Goal: Task Accomplishment & Management: Manage account settings

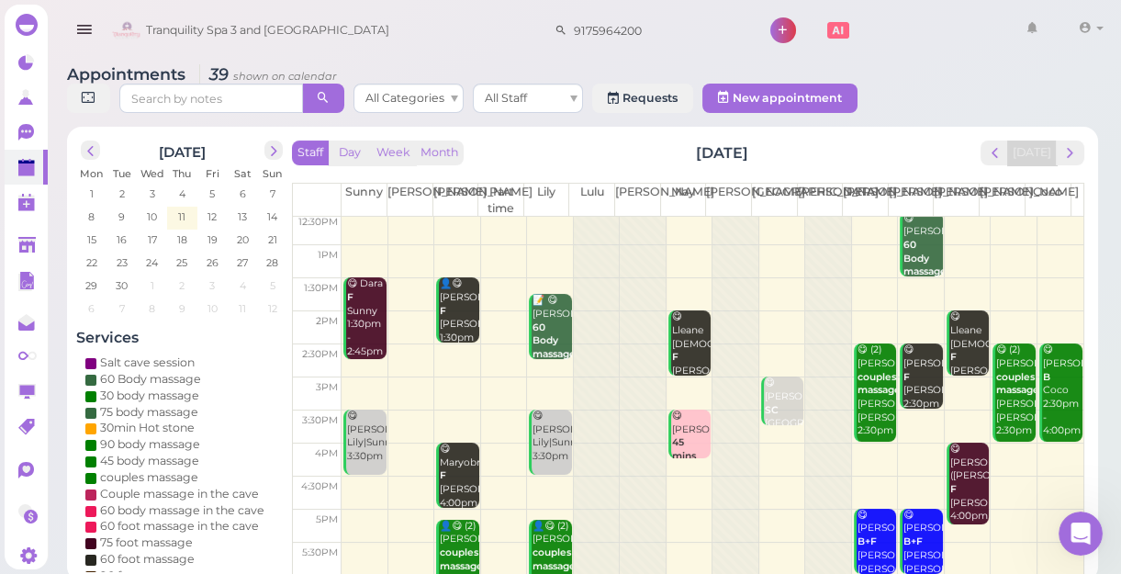
scroll to position [82, 0]
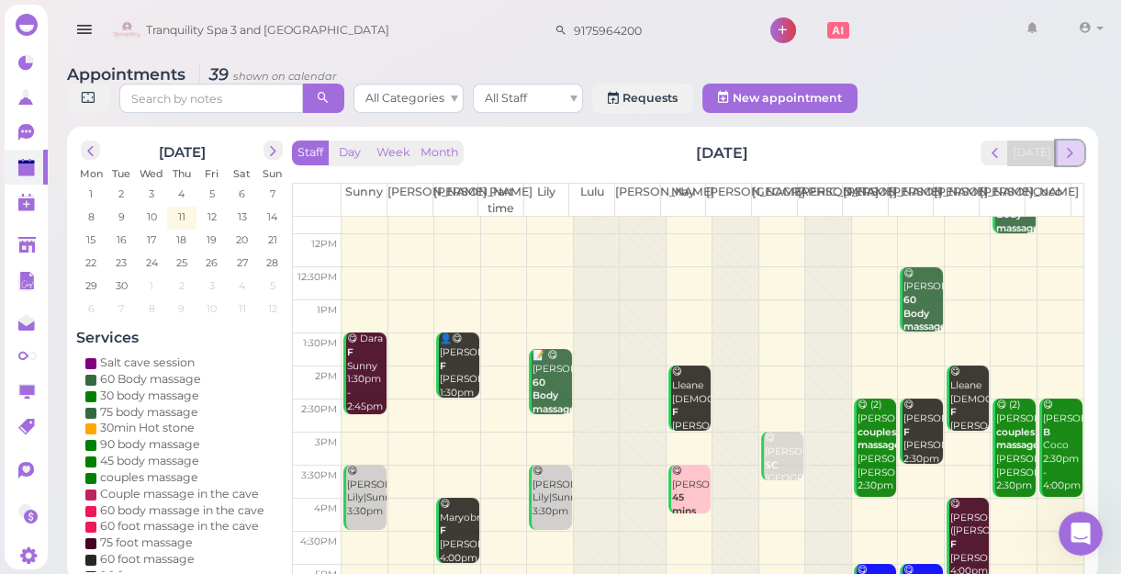
click at [1069, 150] on span "next" at bounding box center [1069, 152] width 17 height 17
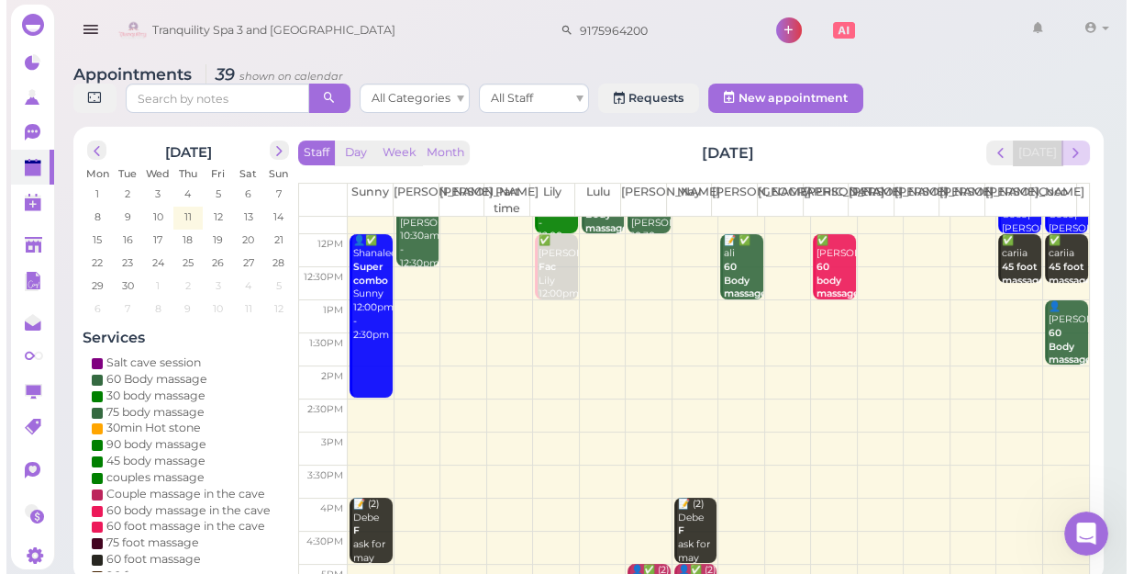
scroll to position [0, 0]
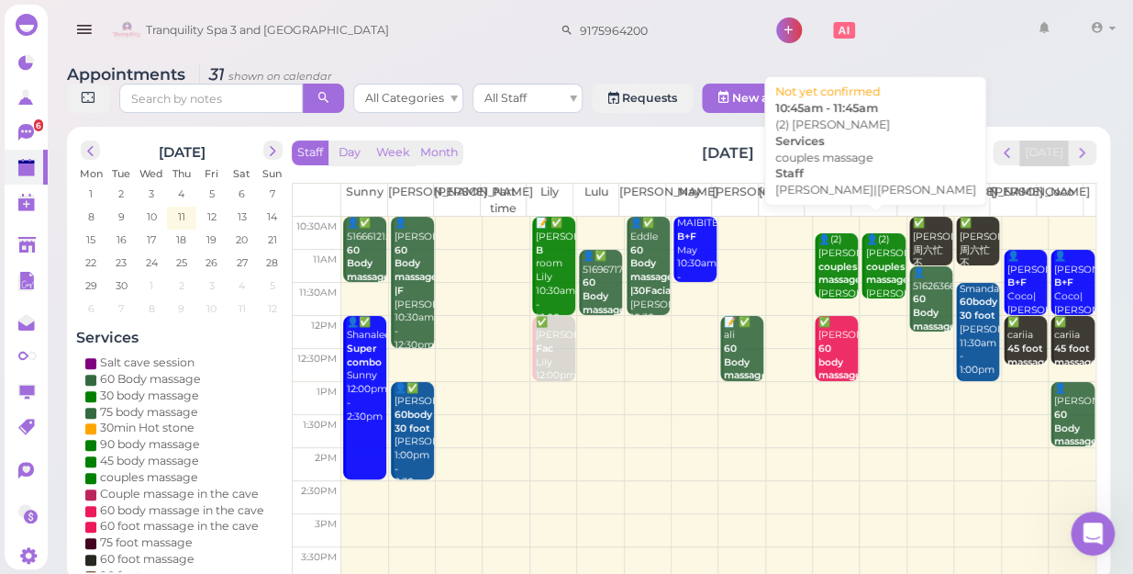
click at [819, 261] on b "couples massage" at bounding box center [840, 274] width 43 height 26
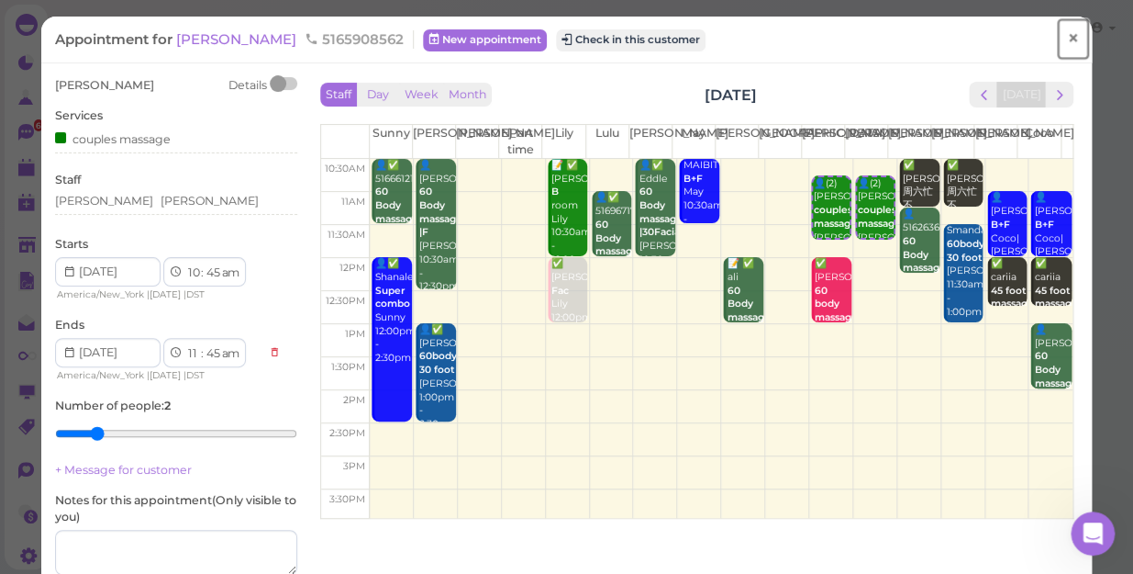
click at [1067, 39] on span "×" at bounding box center [1073, 39] width 12 height 26
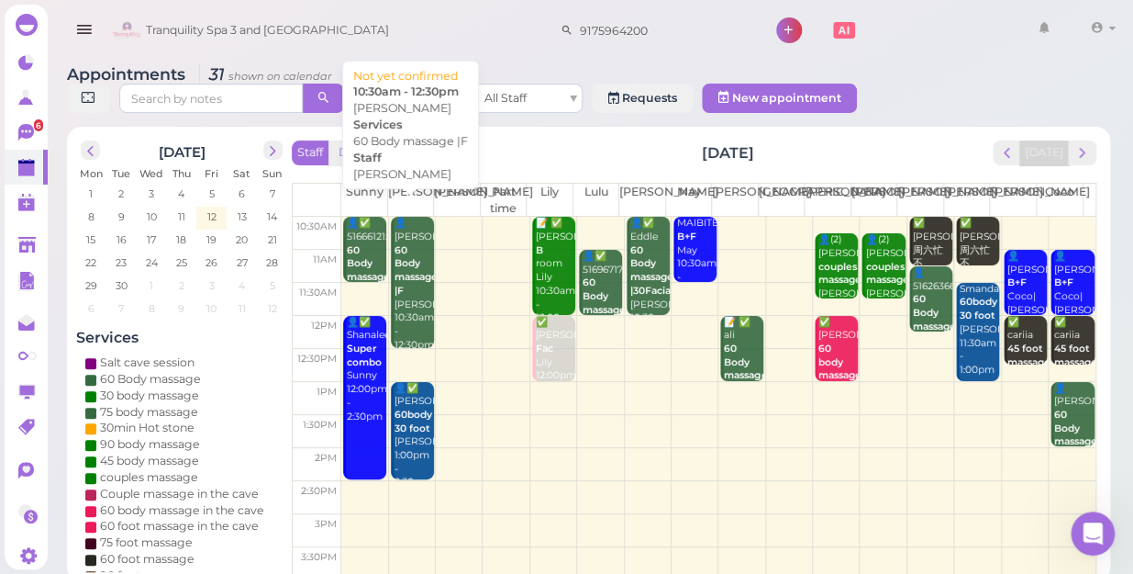
click at [416, 258] on b "60 Body massage |F" at bounding box center [416, 270] width 43 height 52
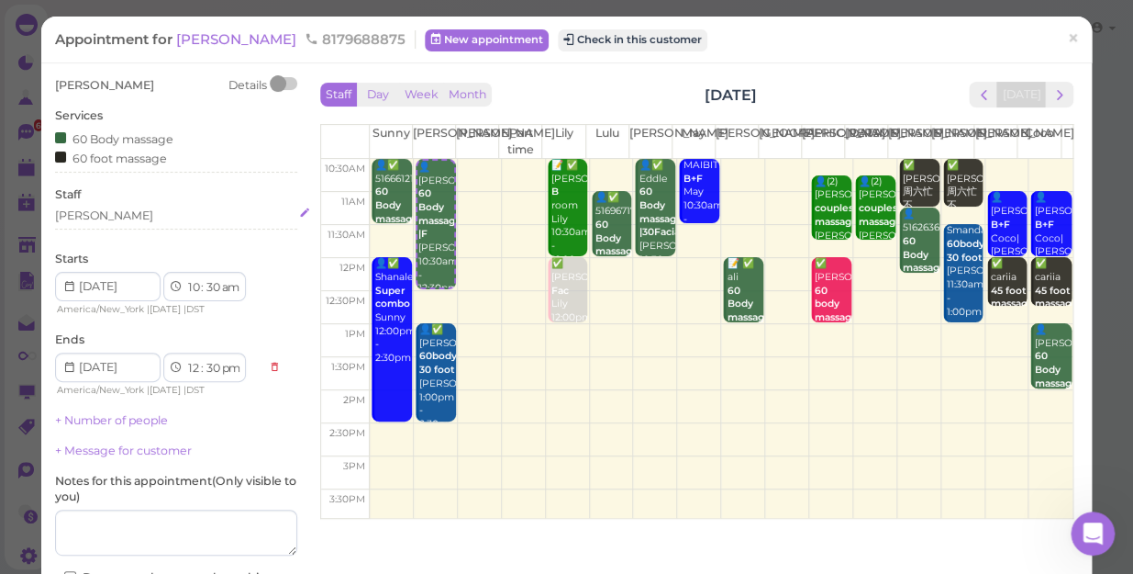
click at [108, 217] on div "[PERSON_NAME]" at bounding box center [176, 215] width 242 height 17
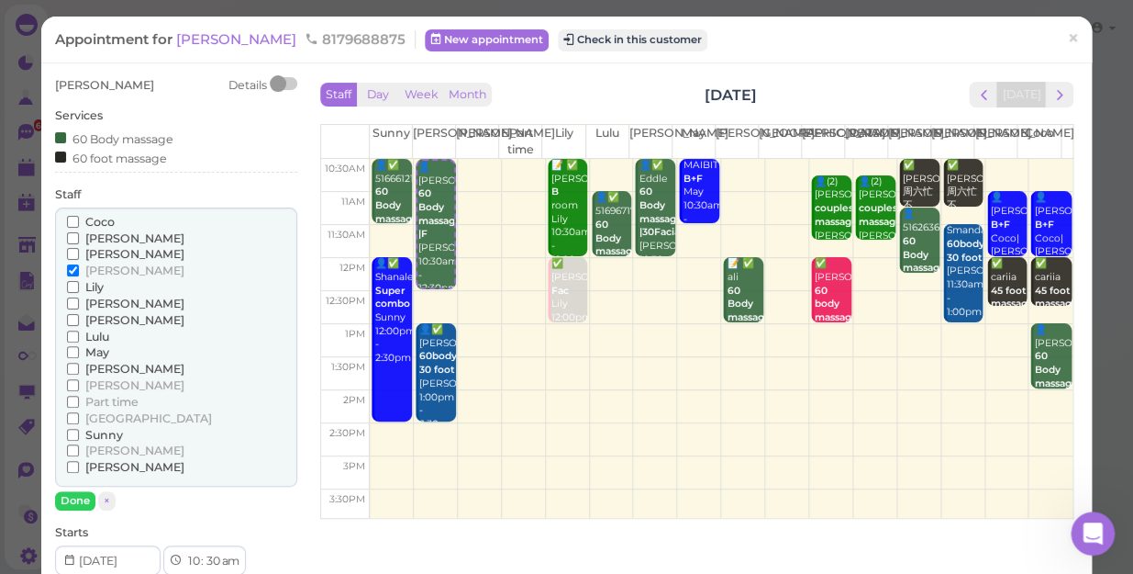
click at [96, 369] on span "[PERSON_NAME]" at bounding box center [134, 369] width 99 height 14
click at [79, 369] on input "[PERSON_NAME]" at bounding box center [73, 369] width 12 height 12
click at [106, 272] on span "[PERSON_NAME]" at bounding box center [134, 270] width 99 height 14
click at [79, 272] on input "[PERSON_NAME]" at bounding box center [73, 270] width 12 height 12
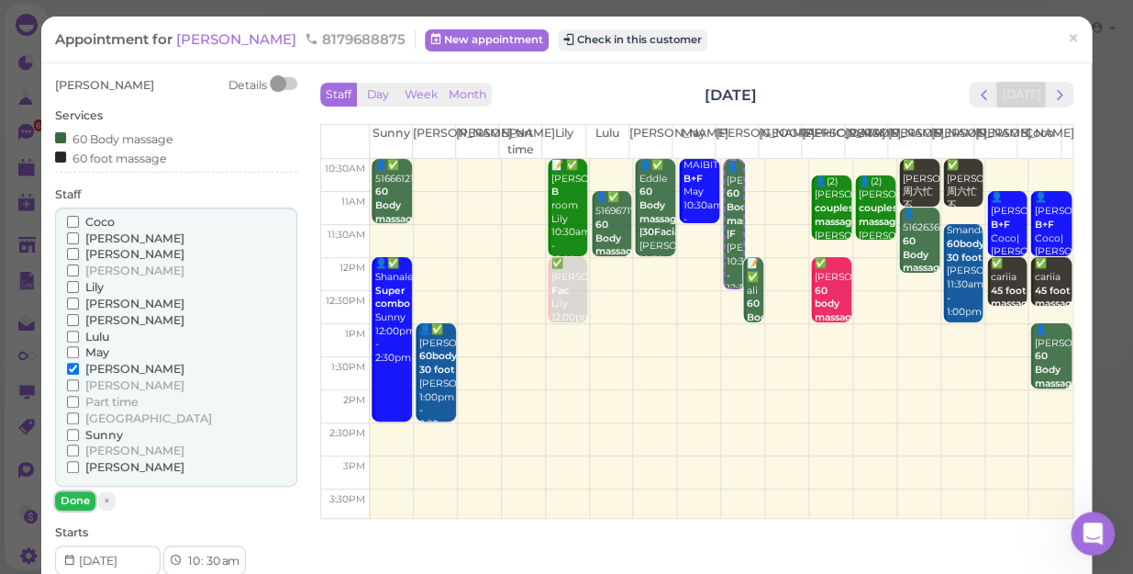
click at [79, 499] on button "Done" at bounding box center [75, 500] width 40 height 19
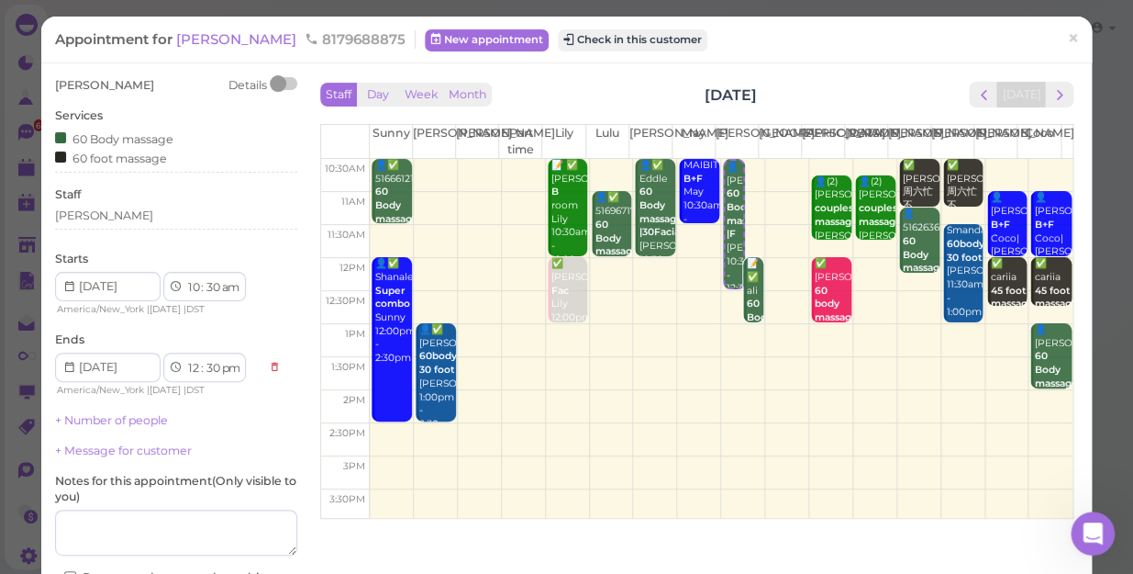
scroll to position [148, 0]
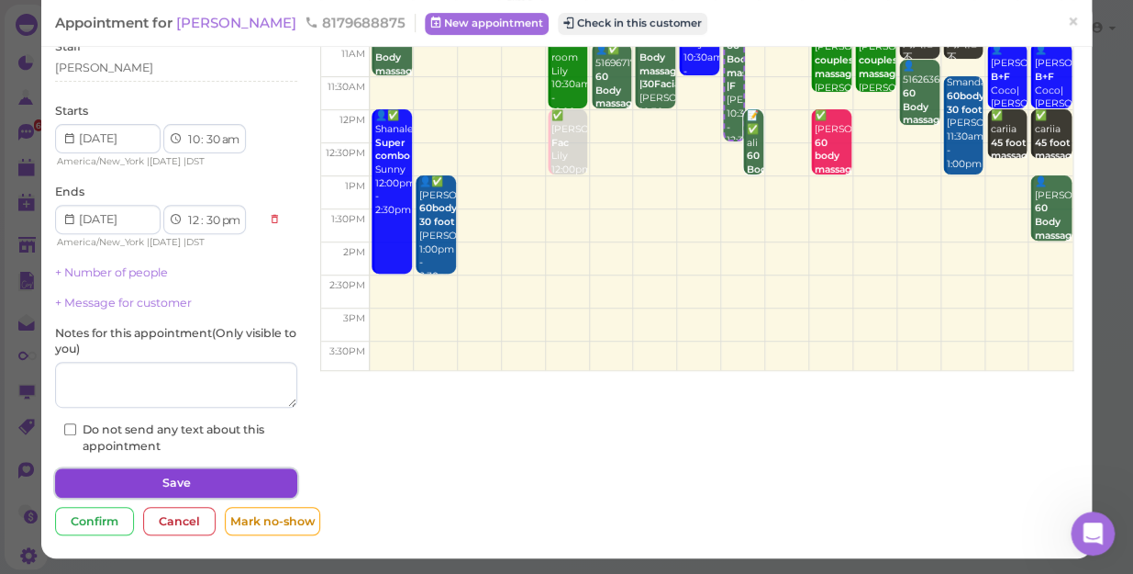
click at [181, 479] on button "Save" at bounding box center [176, 482] width 242 height 29
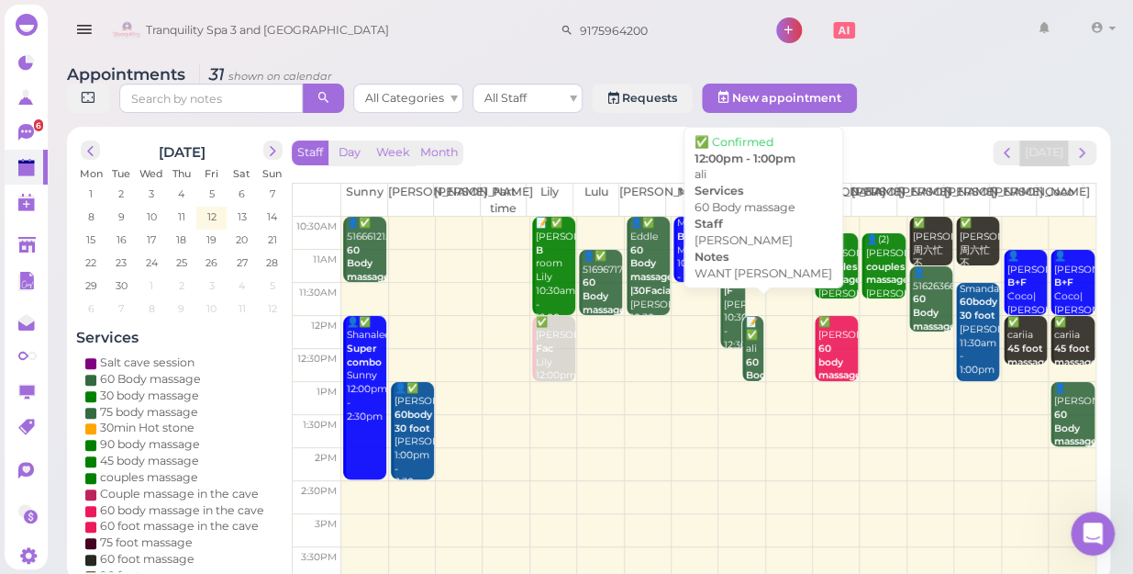
click at [748, 356] on b "60 Body massage" at bounding box center [767, 375] width 43 height 39
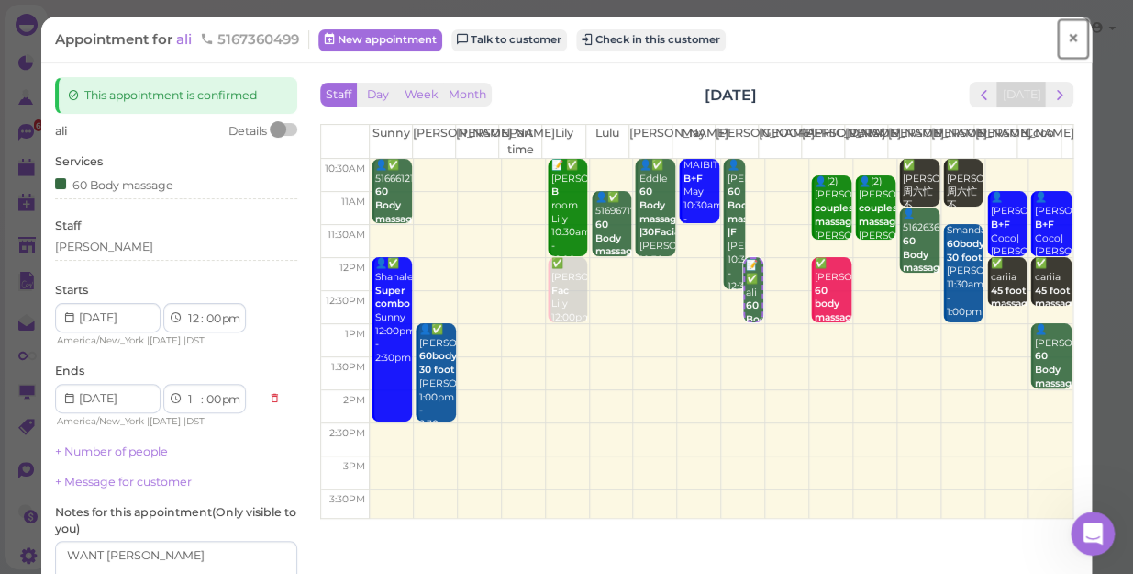
click at [1067, 37] on span "×" at bounding box center [1073, 39] width 12 height 26
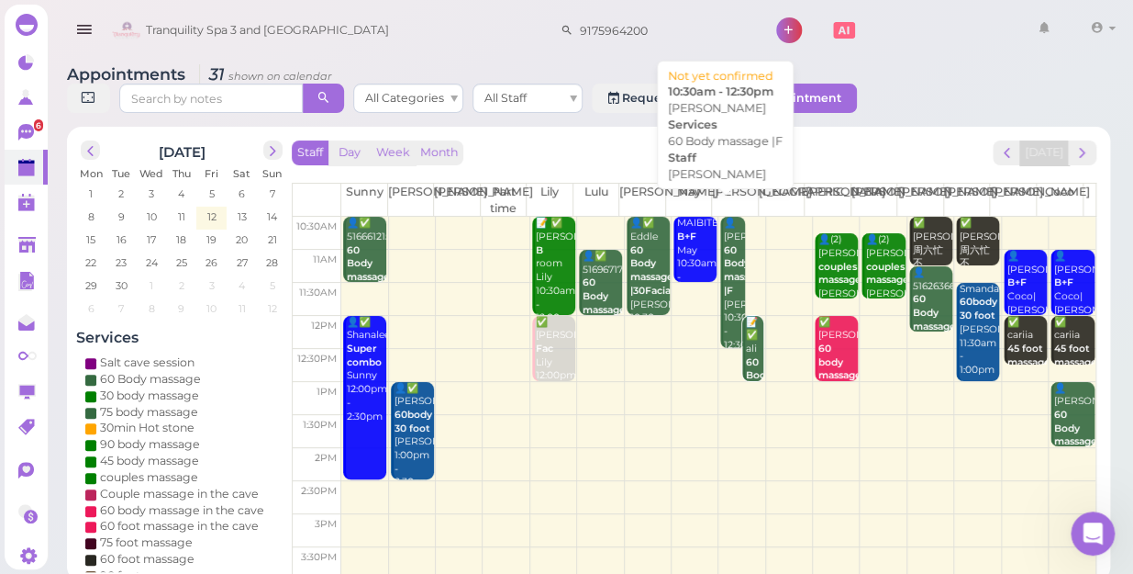
click at [724, 244] on b "60 Body massage |F" at bounding box center [745, 270] width 43 height 52
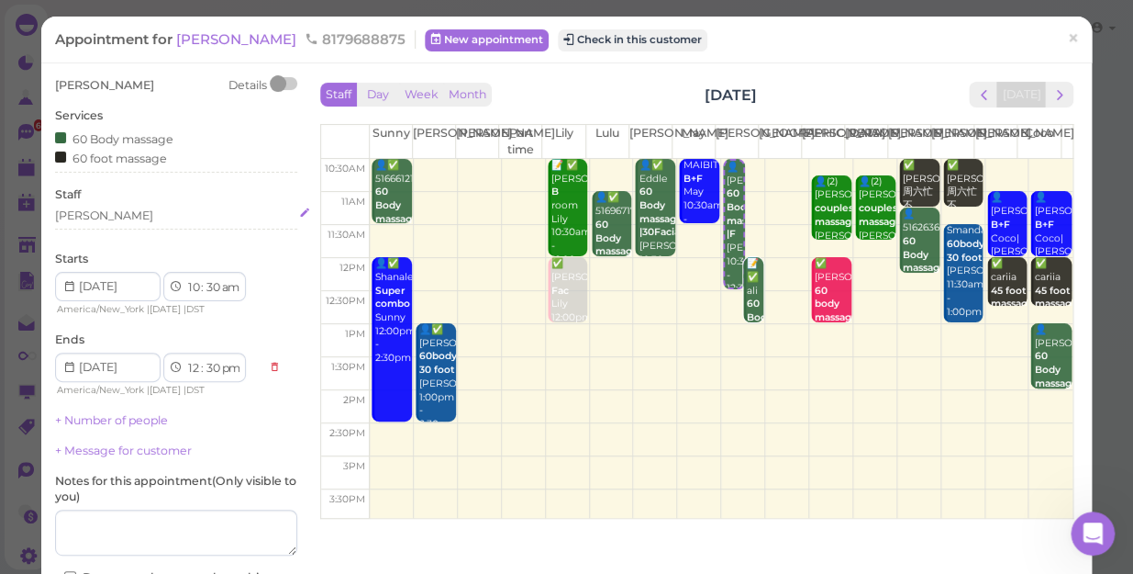
click at [102, 214] on div "[PERSON_NAME]" at bounding box center [176, 215] width 242 height 17
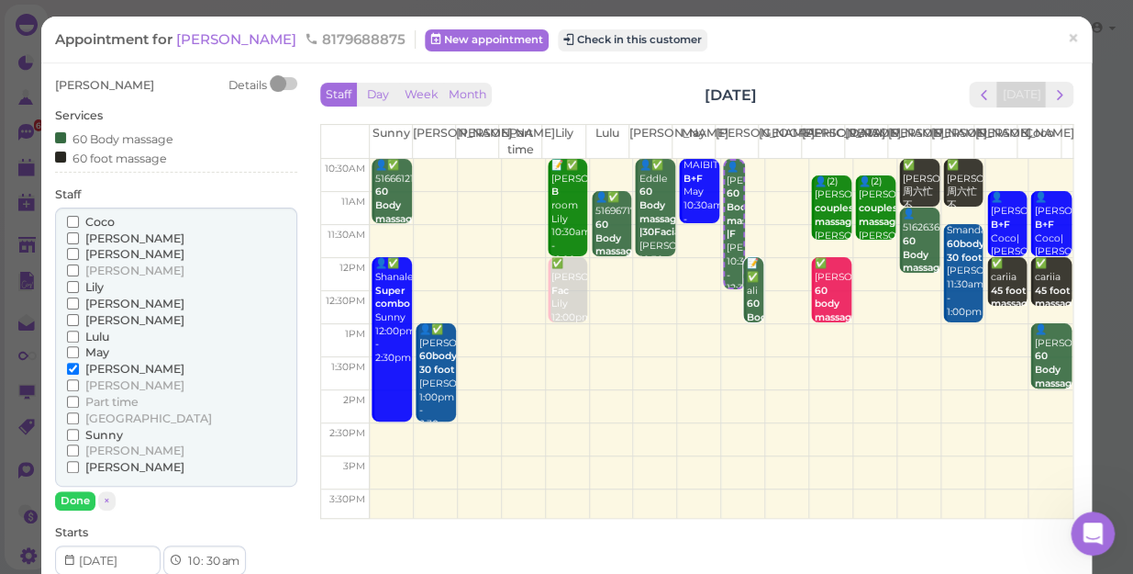
click at [98, 340] on span "Lulu" at bounding box center [97, 336] width 24 height 14
click at [79, 340] on input "Lulu" at bounding box center [73, 336] width 12 height 12
click at [100, 368] on span "[PERSON_NAME]" at bounding box center [134, 369] width 99 height 14
click at [79, 368] on input "[PERSON_NAME]" at bounding box center [73, 369] width 12 height 12
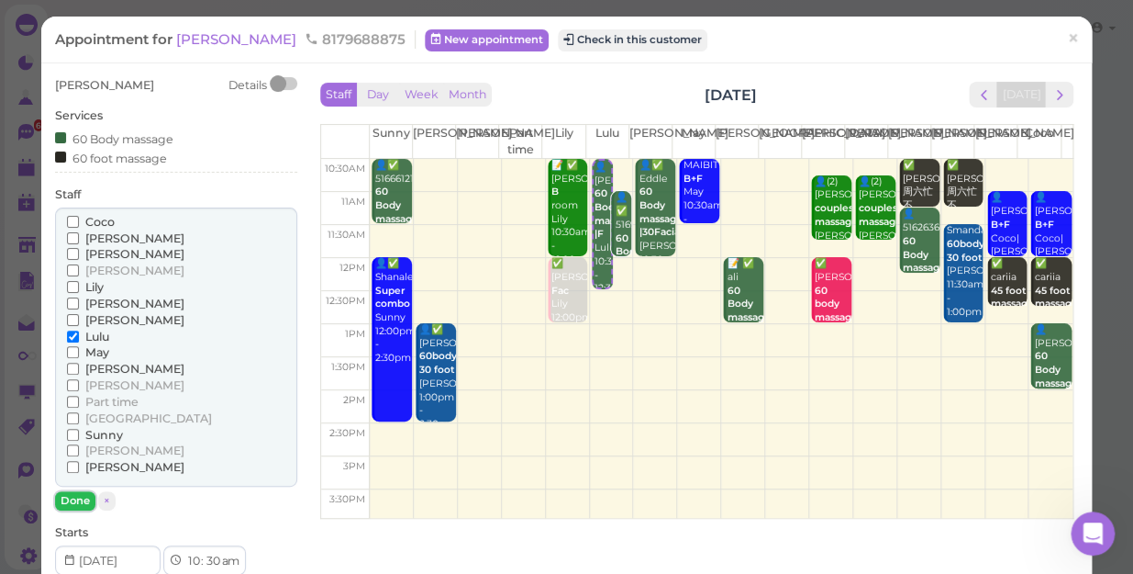
click at [84, 506] on button "Done" at bounding box center [75, 500] width 40 height 19
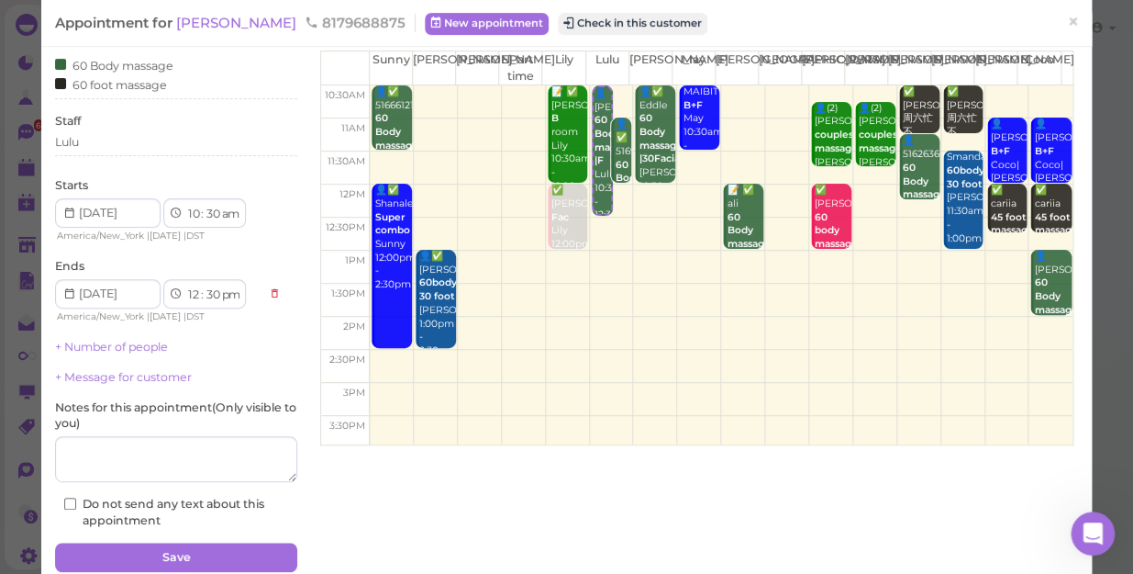
scroll to position [148, 0]
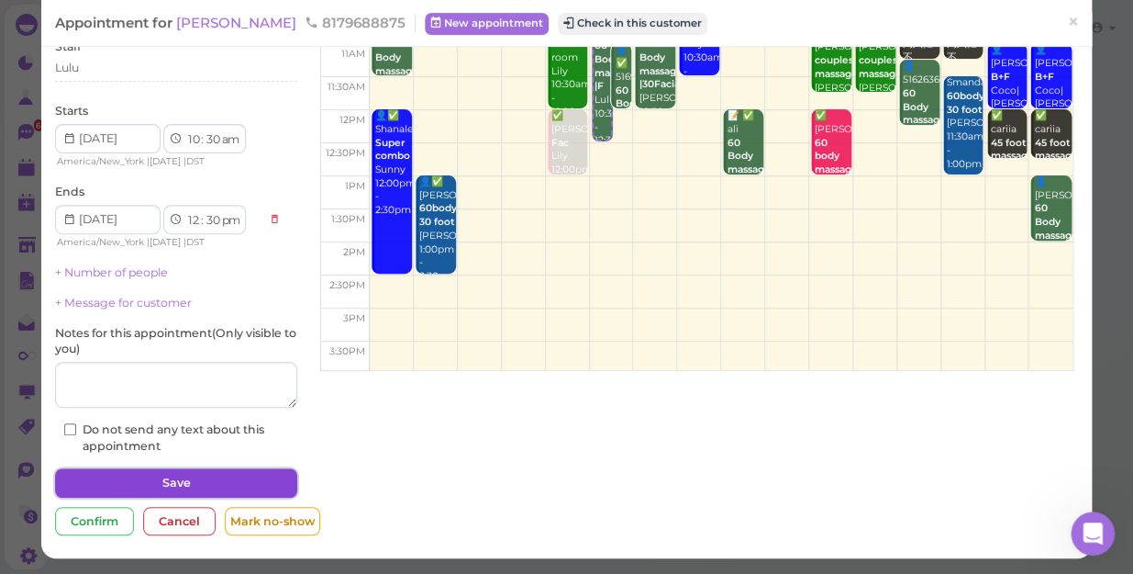
click at [206, 478] on button "Save" at bounding box center [176, 482] width 242 height 29
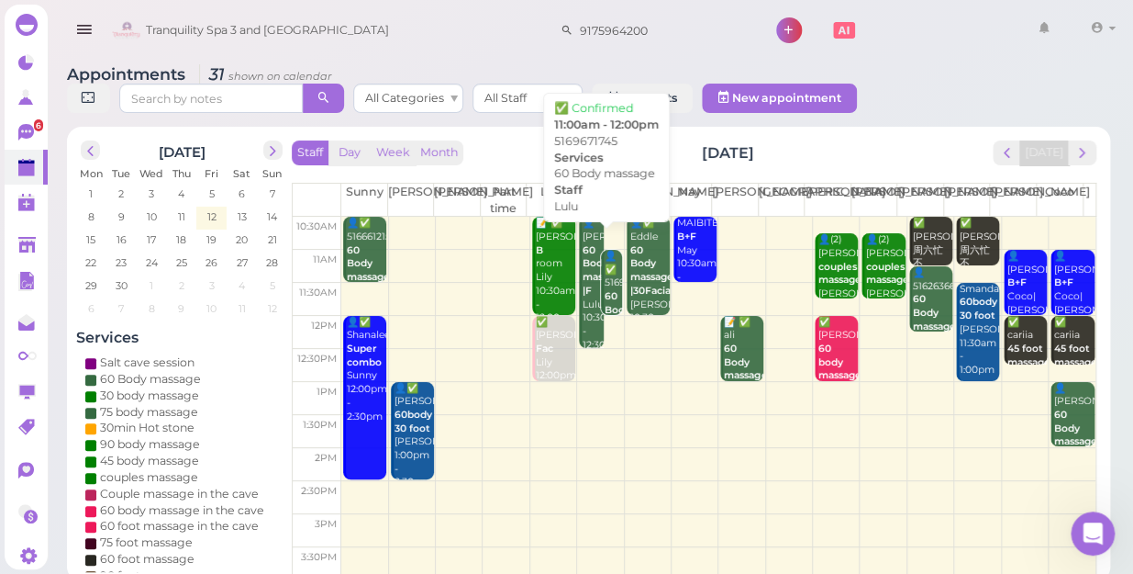
click at [607, 290] on b "60 Body massage" at bounding box center [626, 309] width 43 height 39
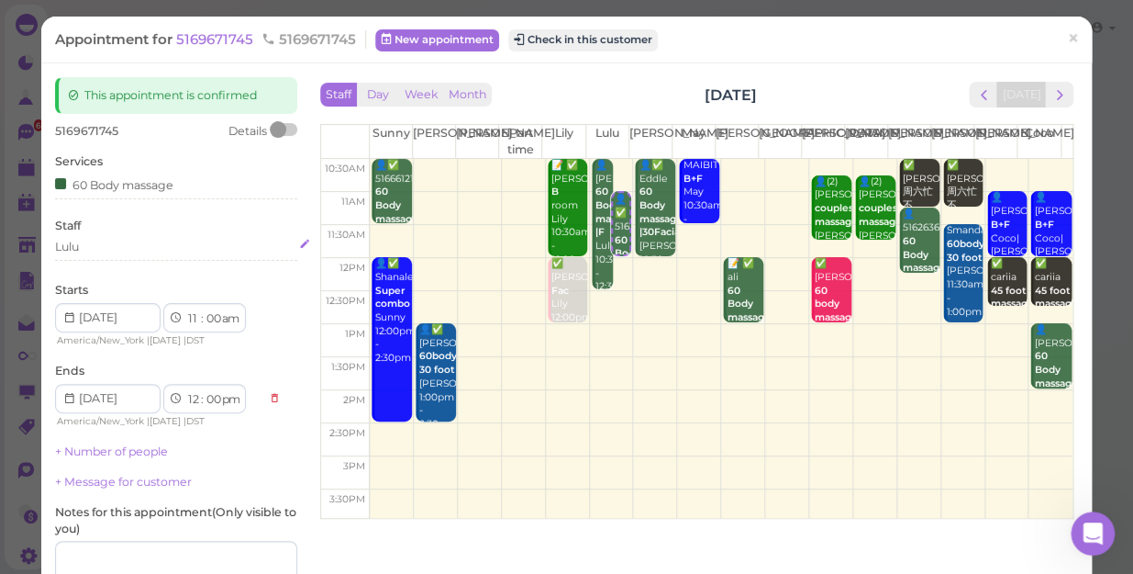
click at [98, 248] on div "Lulu" at bounding box center [176, 247] width 242 height 17
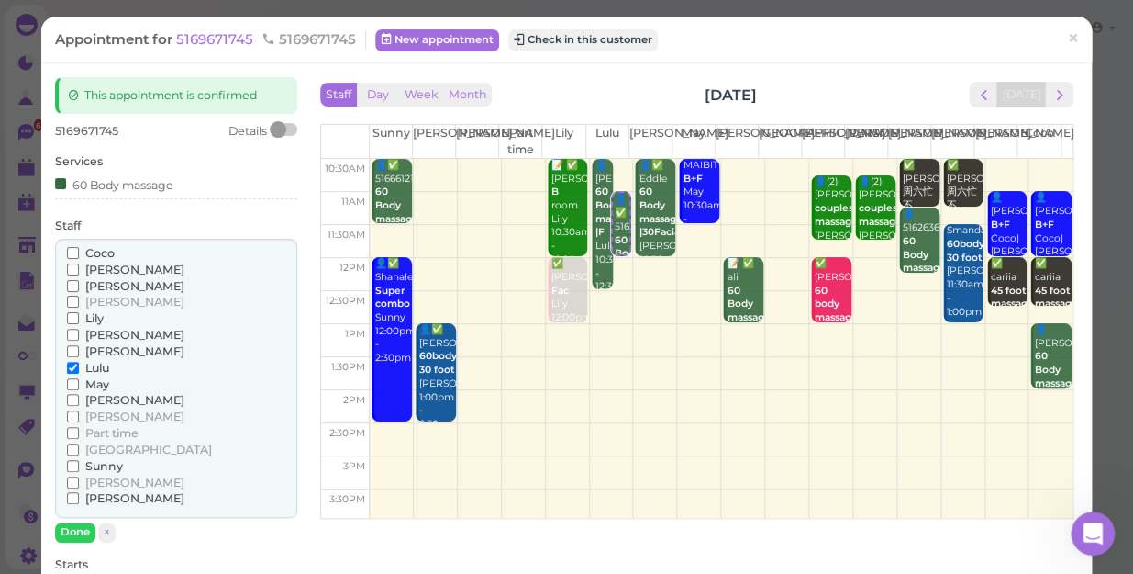
click at [106, 396] on span "[PERSON_NAME]" at bounding box center [134, 400] width 99 height 14
click at [79, 396] on input "[PERSON_NAME]" at bounding box center [73, 400] width 12 height 12
click at [103, 363] on span "Lulu" at bounding box center [97, 368] width 24 height 14
click at [79, 363] on input "Lulu" at bounding box center [73, 368] width 12 height 12
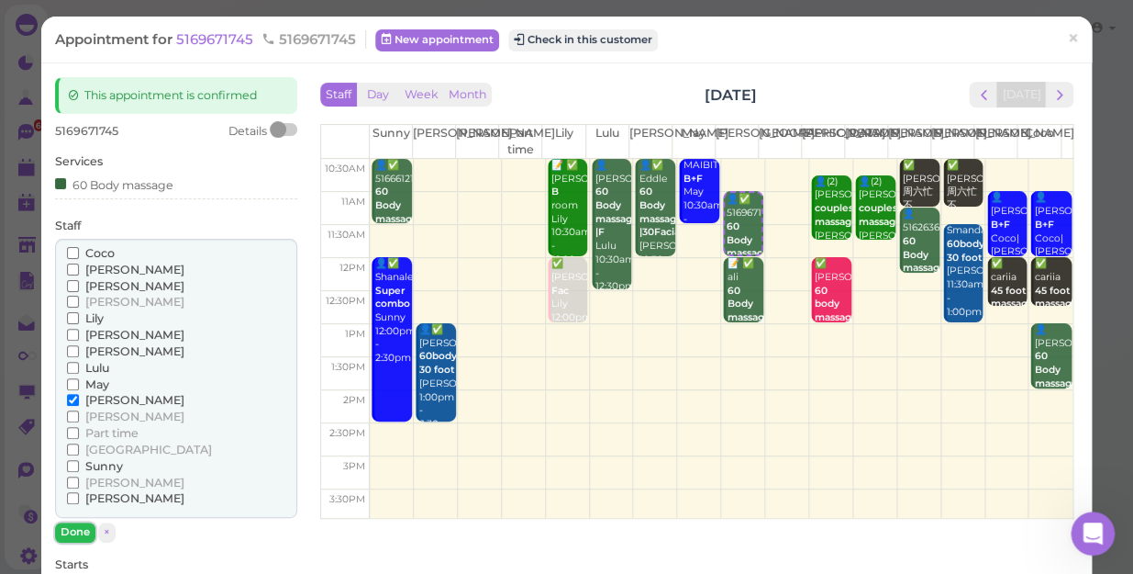
click at [85, 528] on button "Done" at bounding box center [75, 531] width 40 height 19
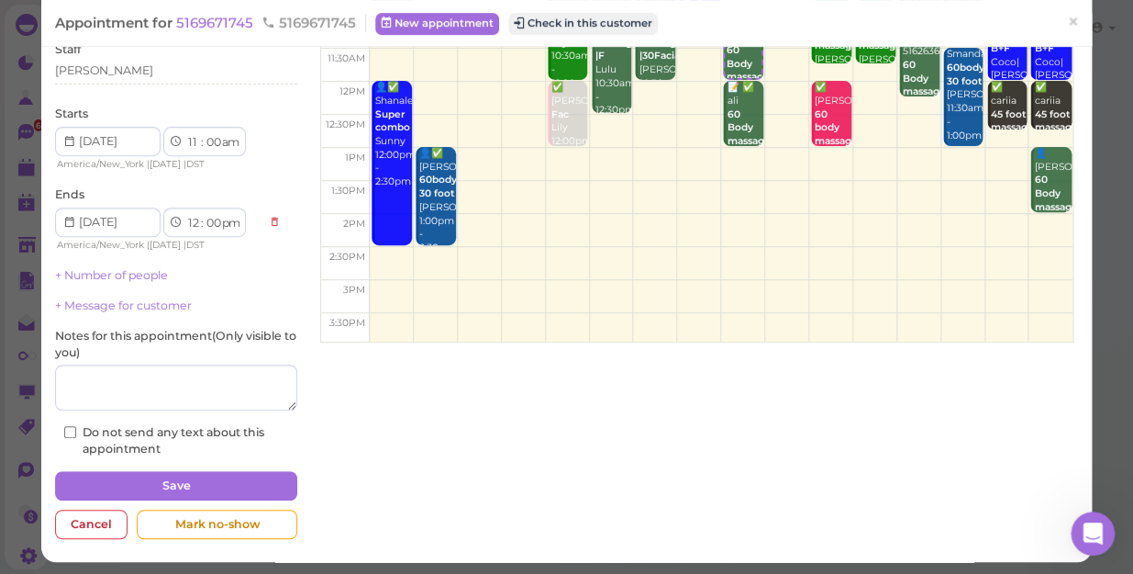
scroll to position [179, 0]
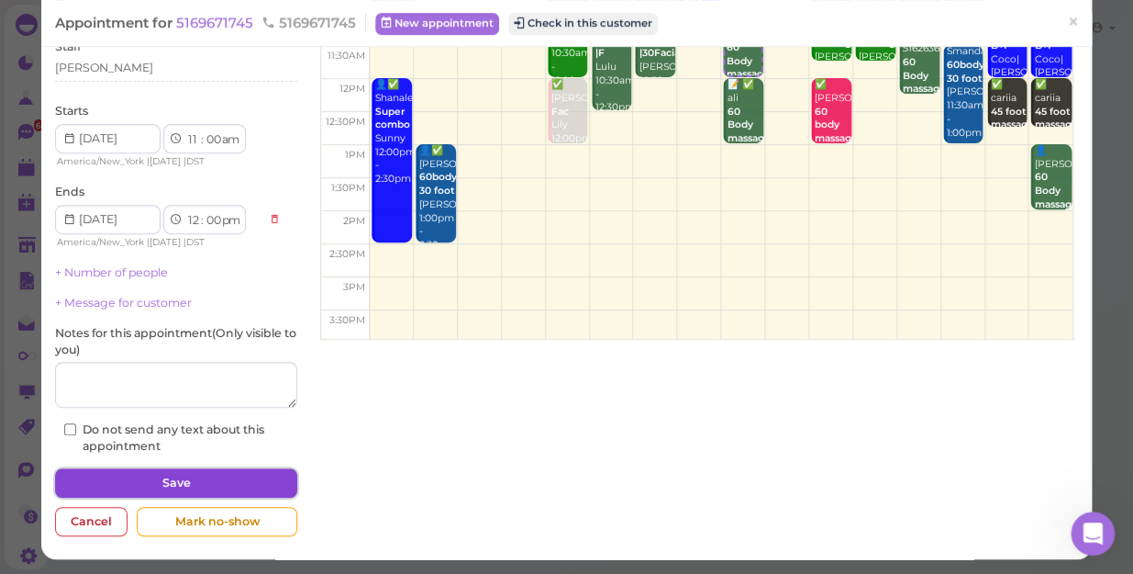
click at [239, 483] on button "Save" at bounding box center [176, 482] width 242 height 29
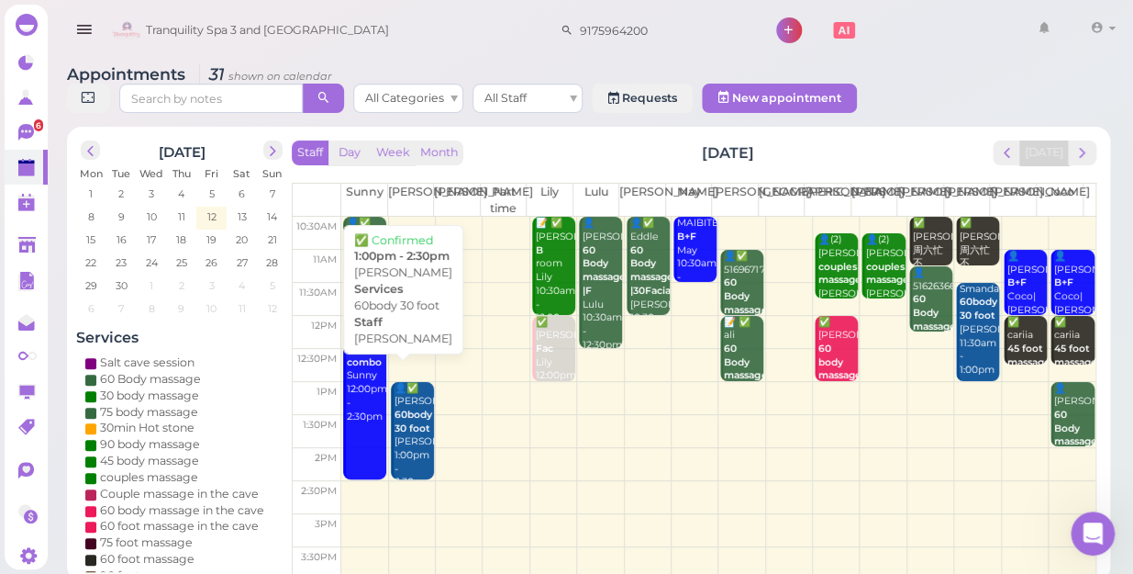
click at [403, 432] on div "👤✅ [PERSON_NAME] 60body 30 foot [PERSON_NAME] 1:00pm - 2:30pm" at bounding box center [414, 436] width 40 height 108
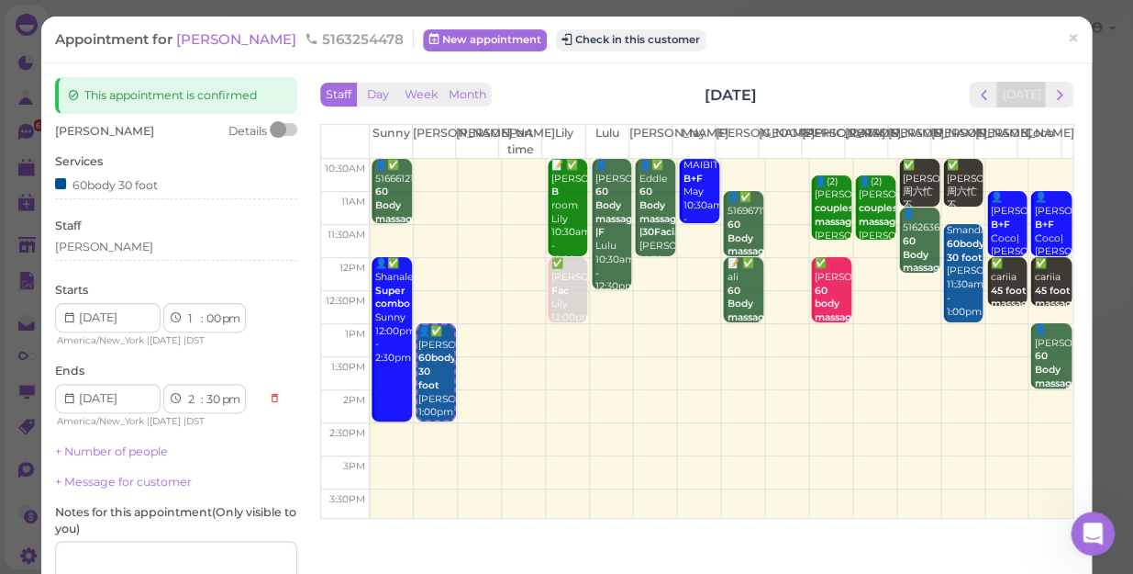
scroll to position [83, 0]
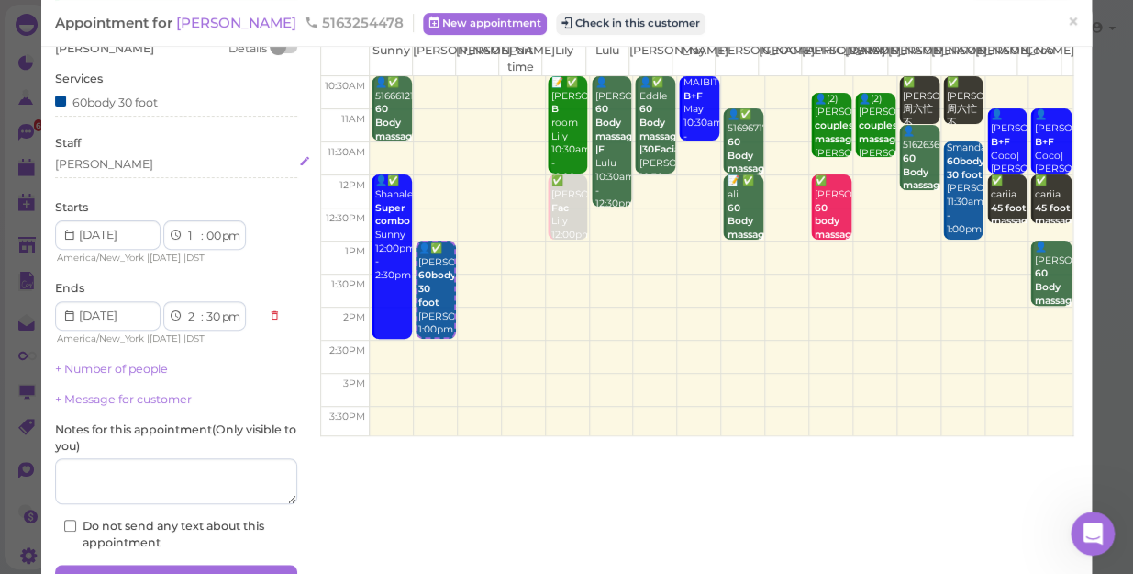
click at [100, 164] on div "[PERSON_NAME]" at bounding box center [176, 164] width 242 height 17
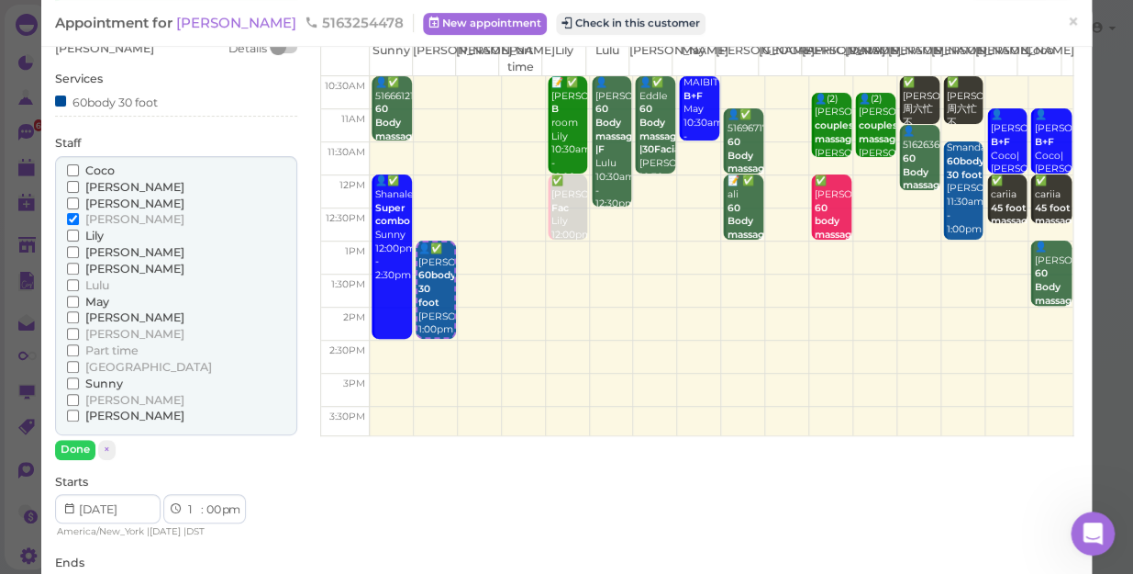
click at [92, 238] on span "Lily" at bounding box center [94, 236] width 18 height 14
click at [79, 238] on input "Lily" at bounding box center [73, 235] width 12 height 12
click at [93, 219] on span "[PERSON_NAME]" at bounding box center [134, 219] width 99 height 14
click at [79, 219] on input "[PERSON_NAME]" at bounding box center [73, 219] width 12 height 12
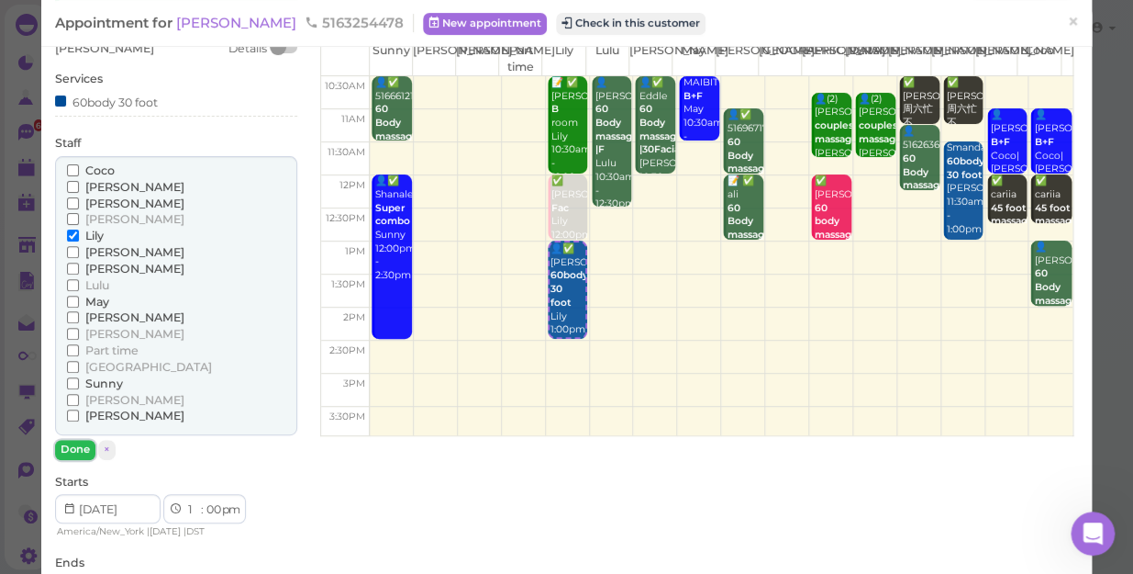
click at [81, 443] on button "Done" at bounding box center [75, 449] width 40 height 19
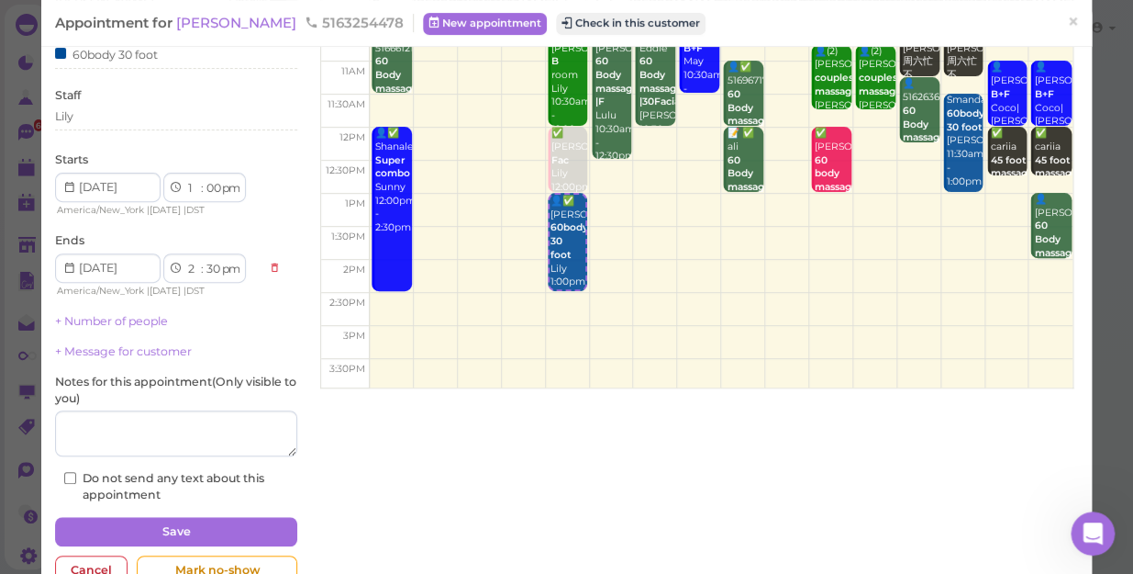
scroll to position [179, 0]
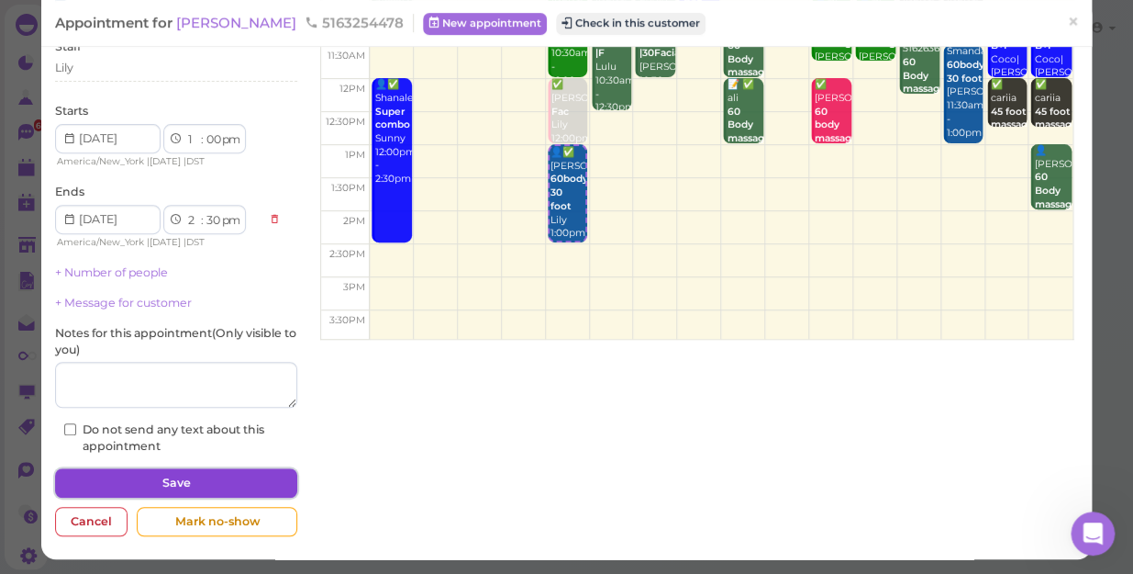
click at [150, 481] on button "Save" at bounding box center [176, 482] width 242 height 29
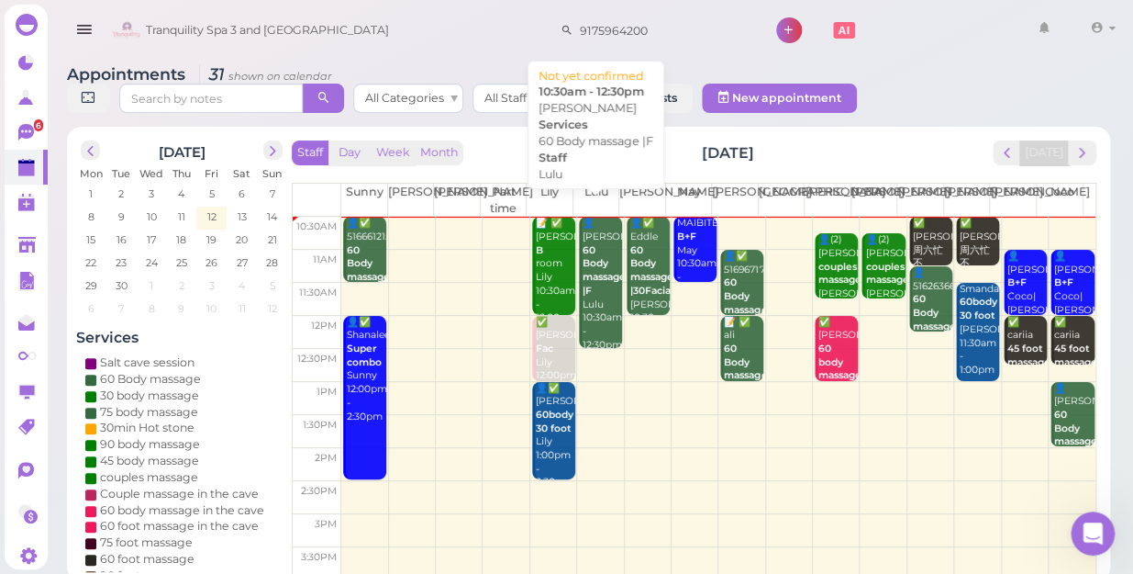
click at [596, 291] on div "👤[PERSON_NAME] 60 Body massage |F Lulu 10:30am - 12:30pm" at bounding box center [602, 284] width 40 height 135
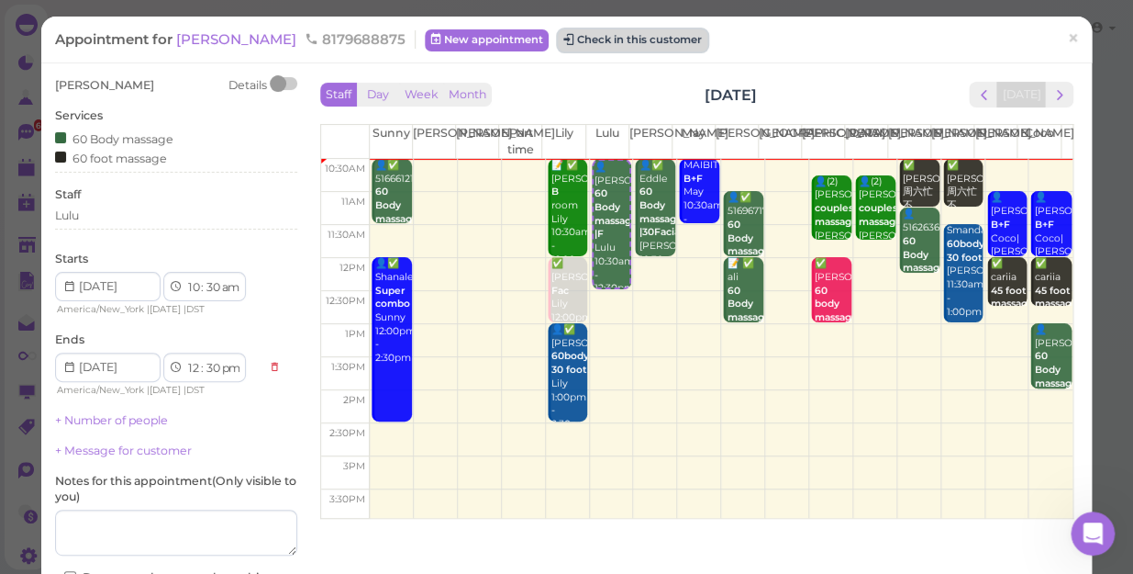
click at [568, 44] on button "Check in this customer" at bounding box center [633, 40] width 150 height 22
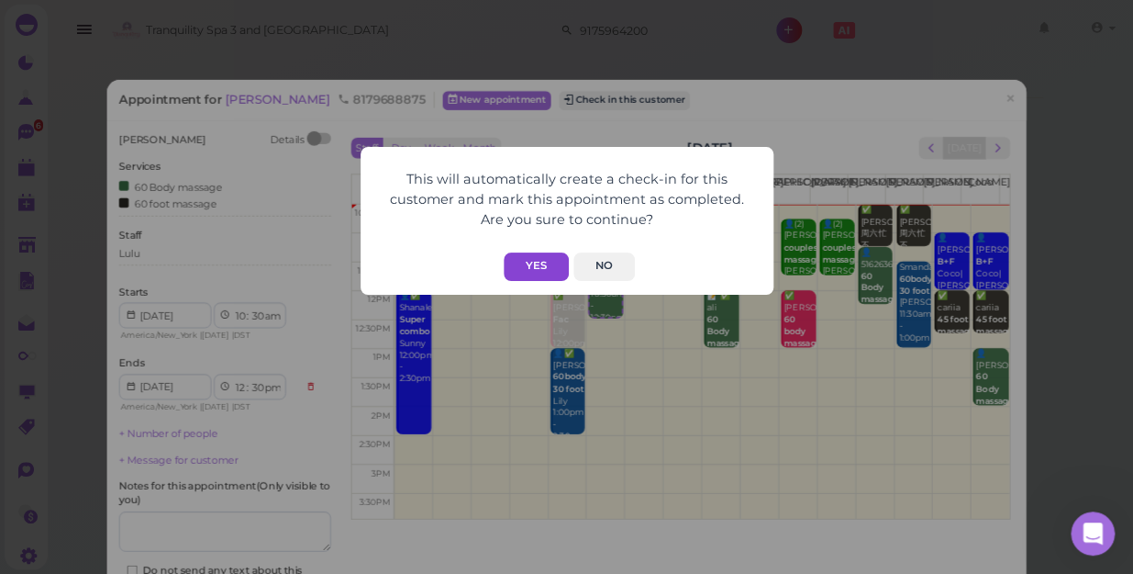
click at [546, 267] on button "Yes" at bounding box center [536, 266] width 65 height 28
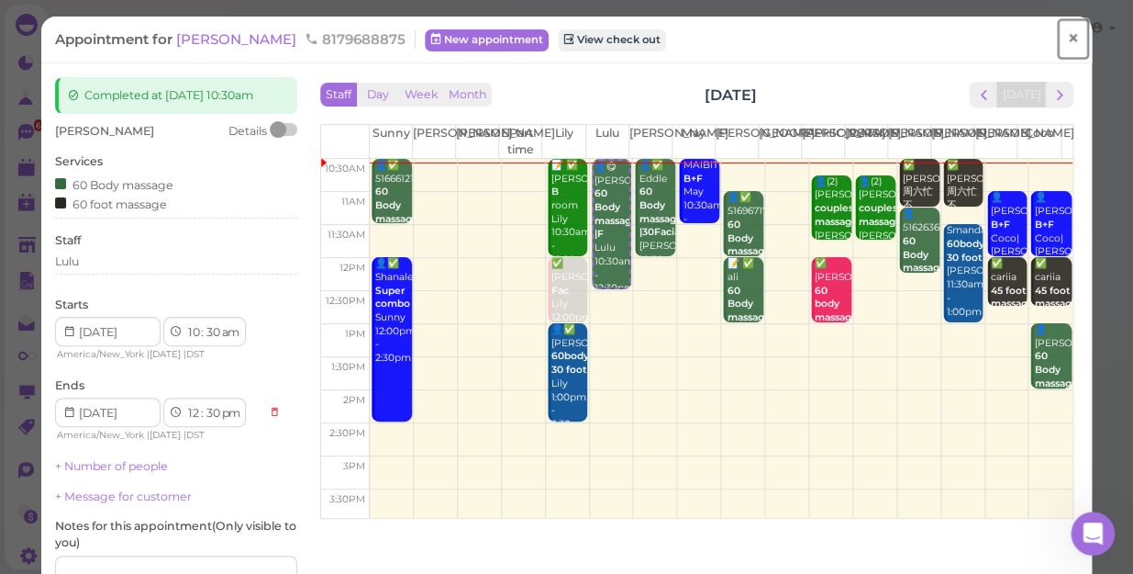
click at [1067, 35] on span "×" at bounding box center [1073, 39] width 12 height 26
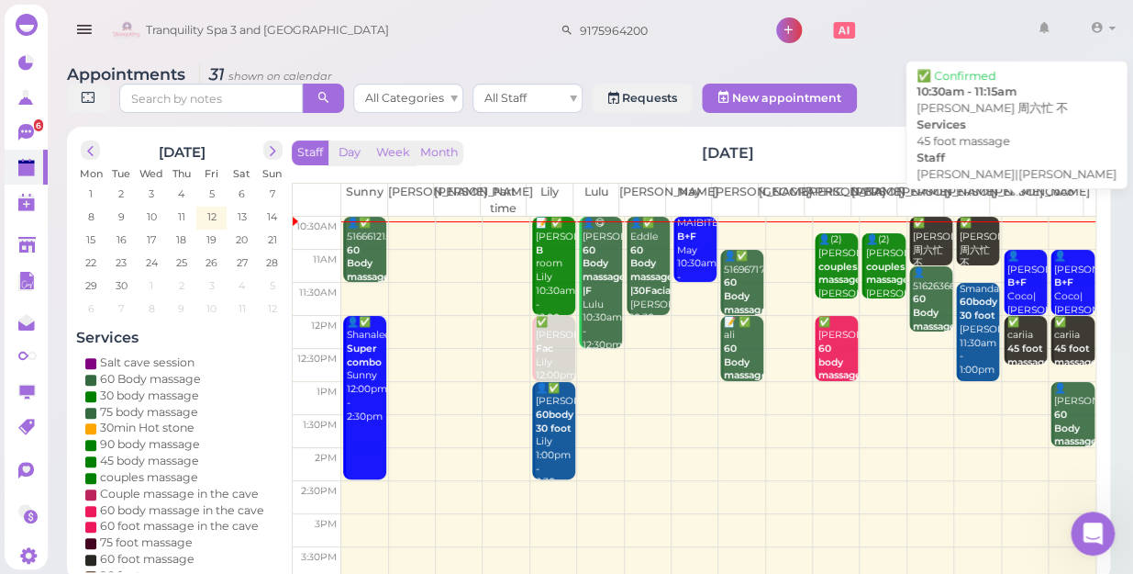
click at [969, 219] on div "✅ [PERSON_NAME] 周六忙 不 45 foot massage [PERSON_NAME]|[PERSON_NAME] 10:30am - 11:…" at bounding box center [979, 291] width 40 height 149
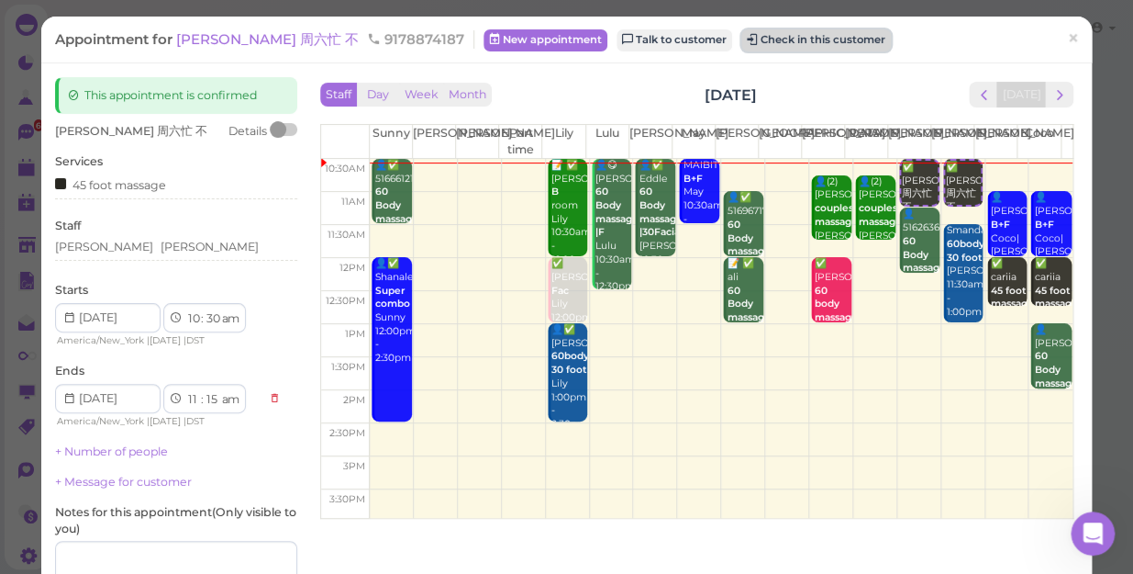
click at [742, 44] on button "Check in this customer" at bounding box center [817, 40] width 150 height 22
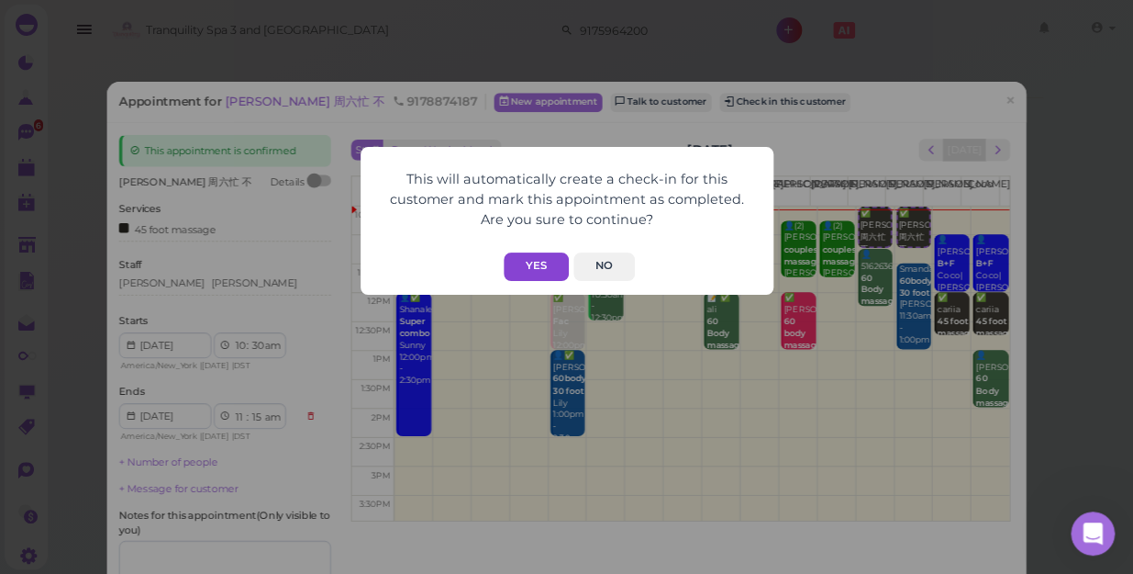
click at [546, 275] on button "Yes" at bounding box center [536, 266] width 65 height 28
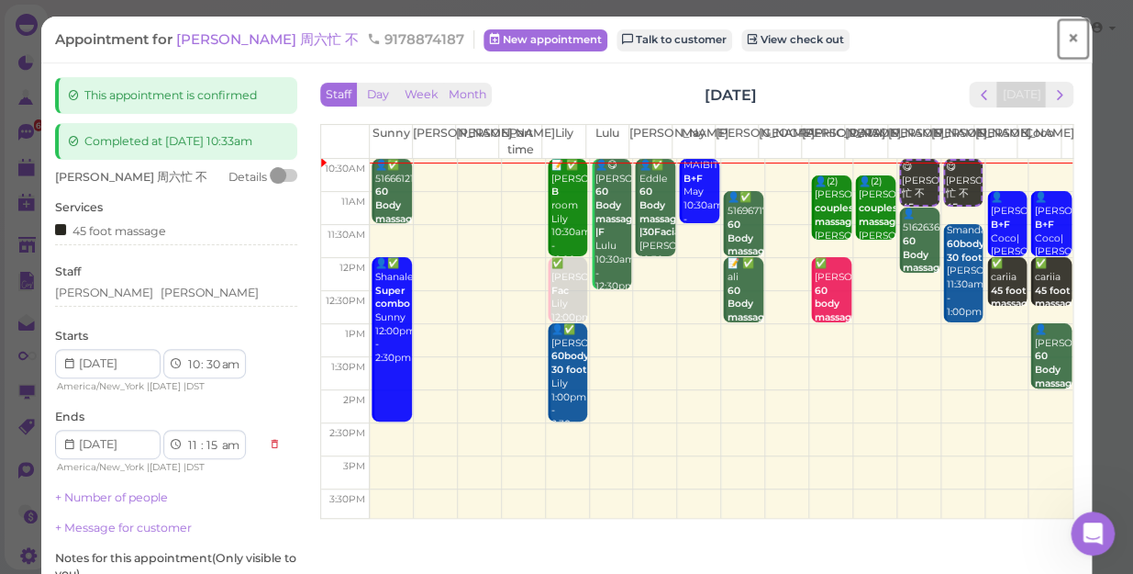
click at [1067, 36] on span "×" at bounding box center [1073, 39] width 12 height 26
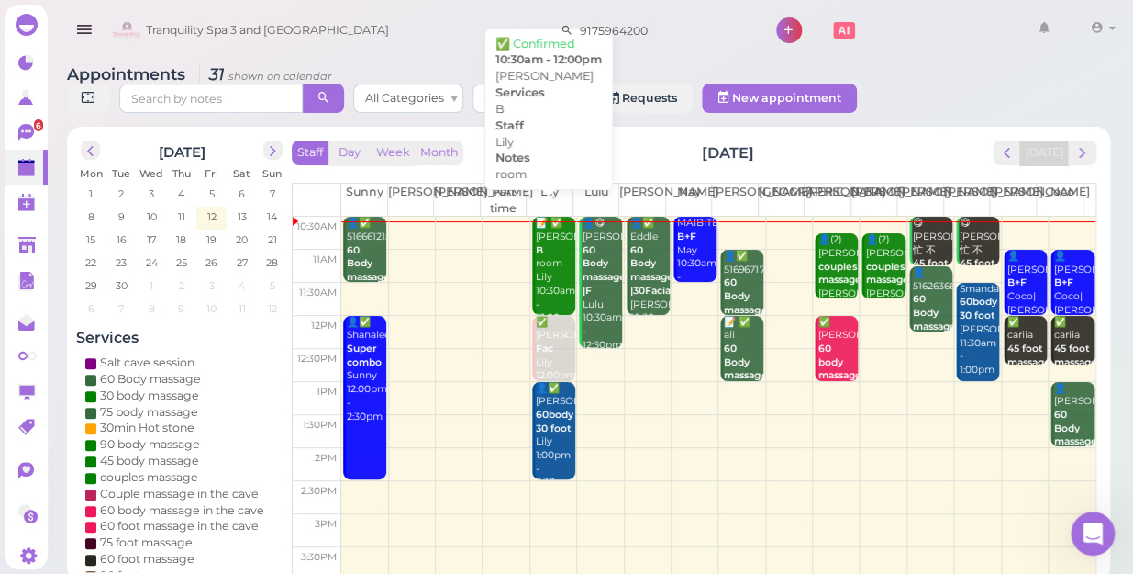
click at [542, 253] on div "📝 ✅ [PERSON_NAME] B room Lily 10:30am - 12:00pm" at bounding box center [555, 271] width 40 height 108
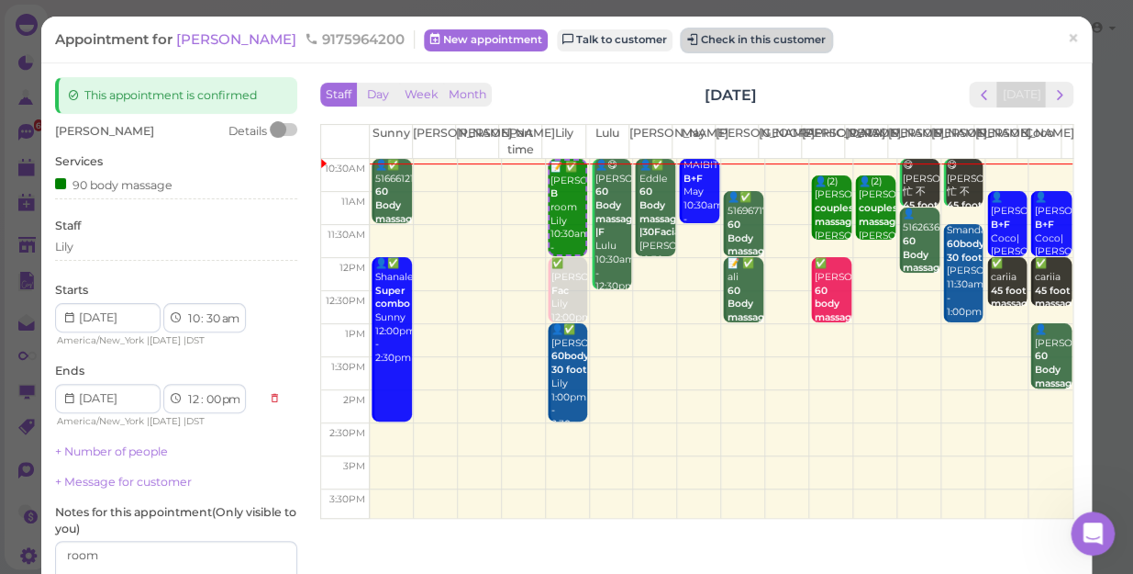
click at [682, 42] on button "Check in this customer" at bounding box center [757, 40] width 150 height 22
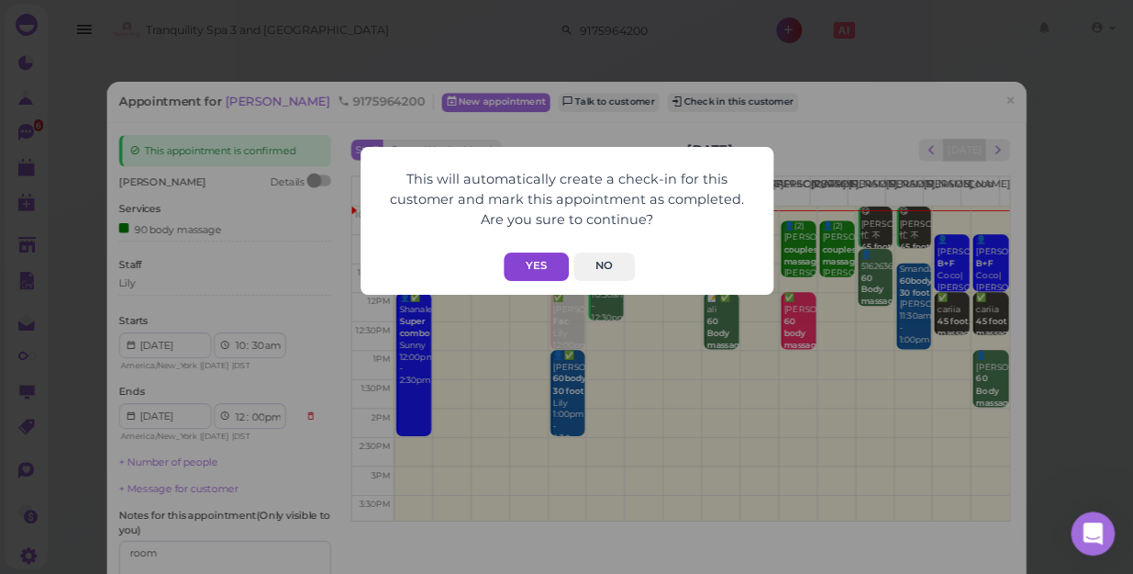
click at [538, 266] on button "Yes" at bounding box center [536, 266] width 65 height 28
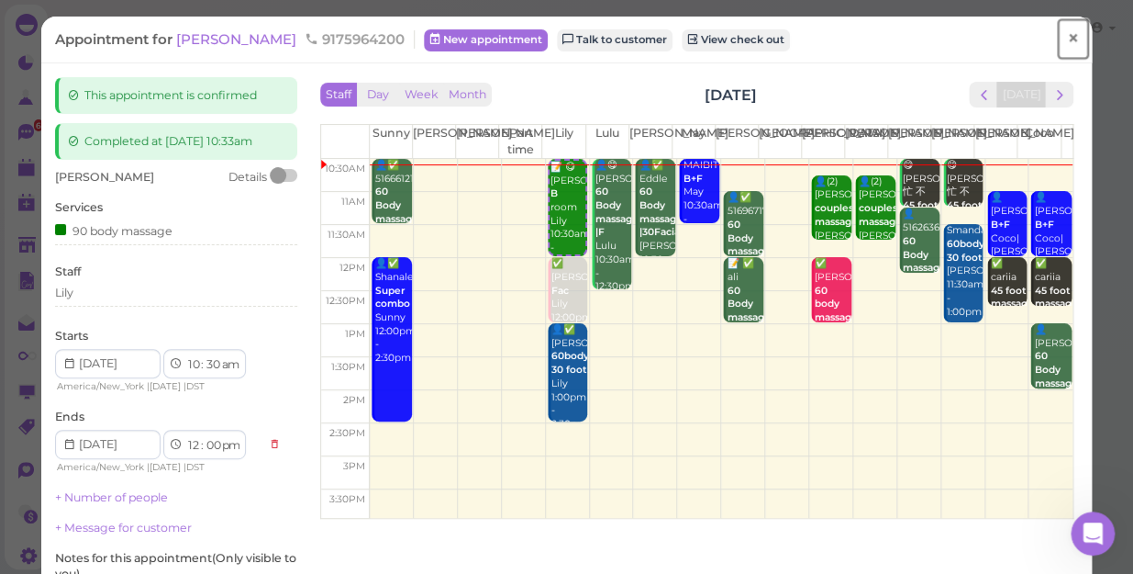
click at [1067, 32] on span "×" at bounding box center [1073, 39] width 12 height 26
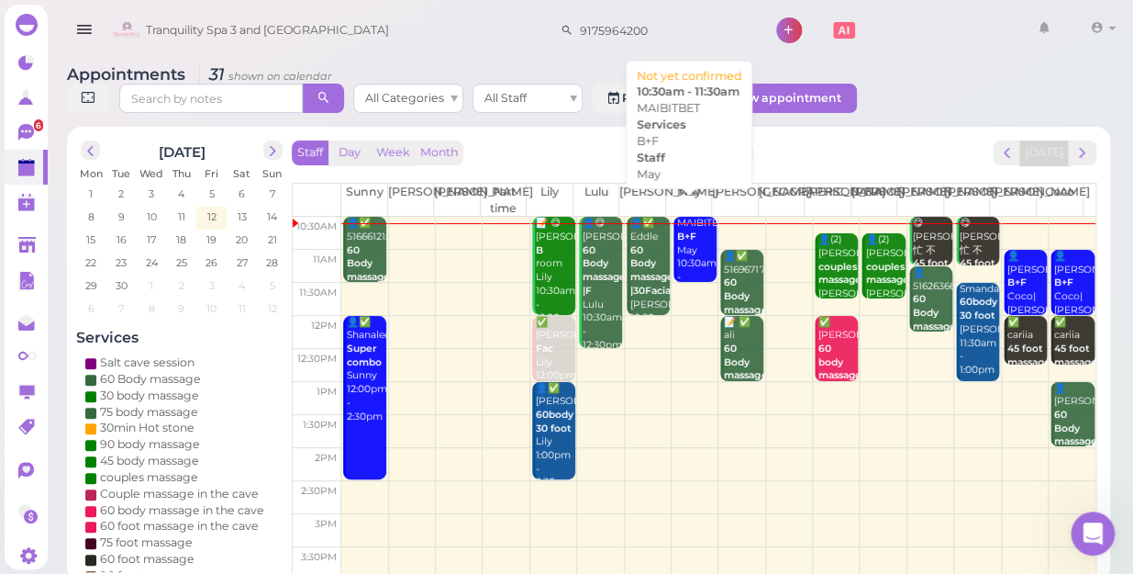
click at [677, 243] on div "MAIBITBET B+F May 10:30am - 11:30am" at bounding box center [696, 257] width 40 height 81
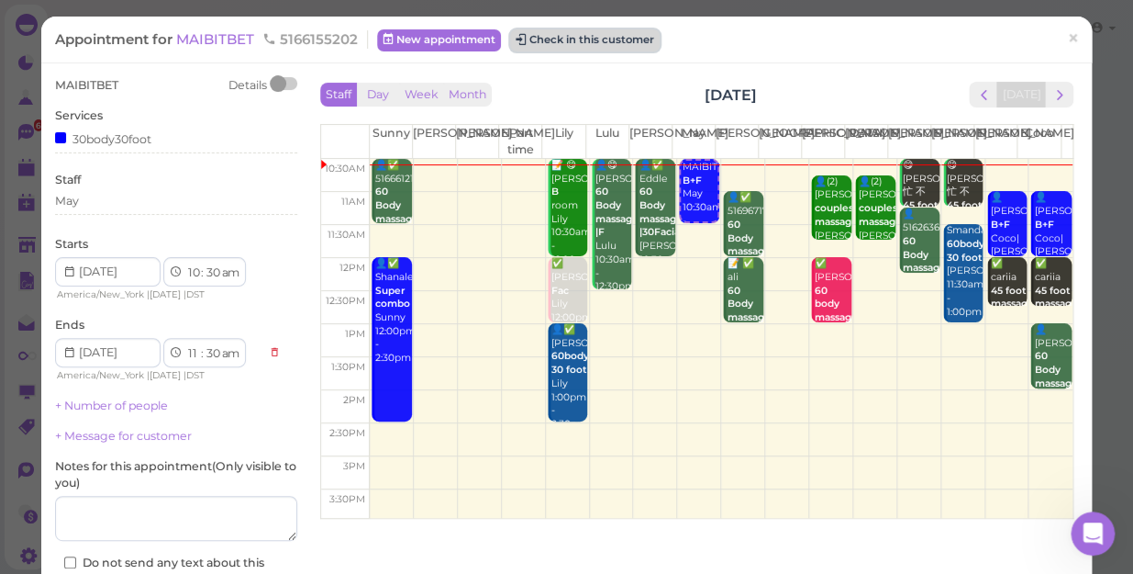
click at [596, 40] on button "Check in this customer" at bounding box center [585, 40] width 150 height 22
click at [872, 61] on div "Appointment for MAIBITBET 5166155202 New appointment Check in this customer ×" at bounding box center [566, 40] width 1051 height 47
click at [618, 39] on button "Check in this customer" at bounding box center [585, 40] width 150 height 22
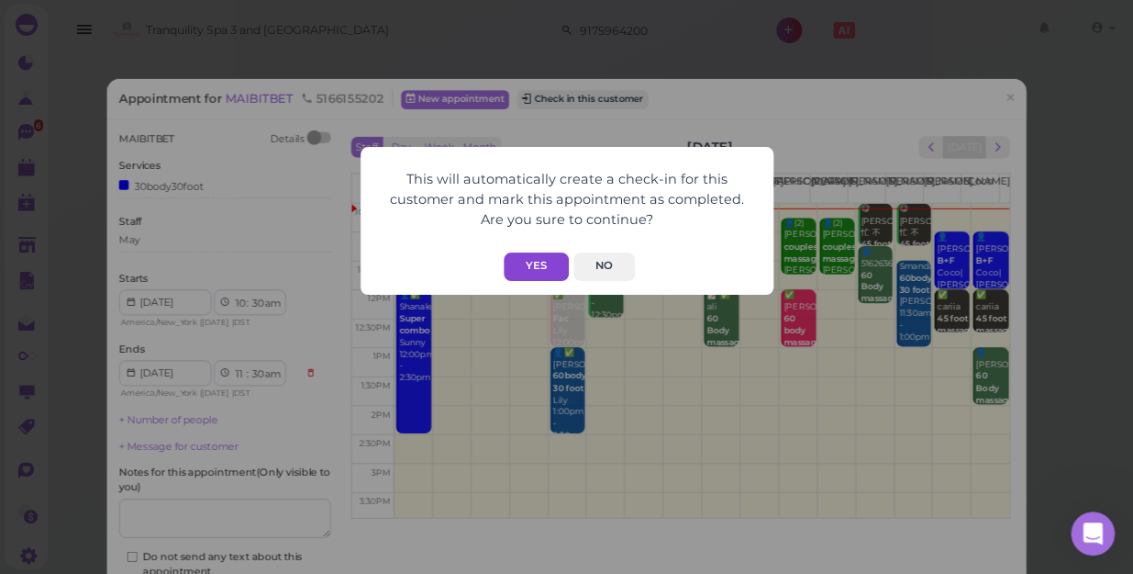
click at [539, 268] on button "Yes" at bounding box center [536, 266] width 65 height 28
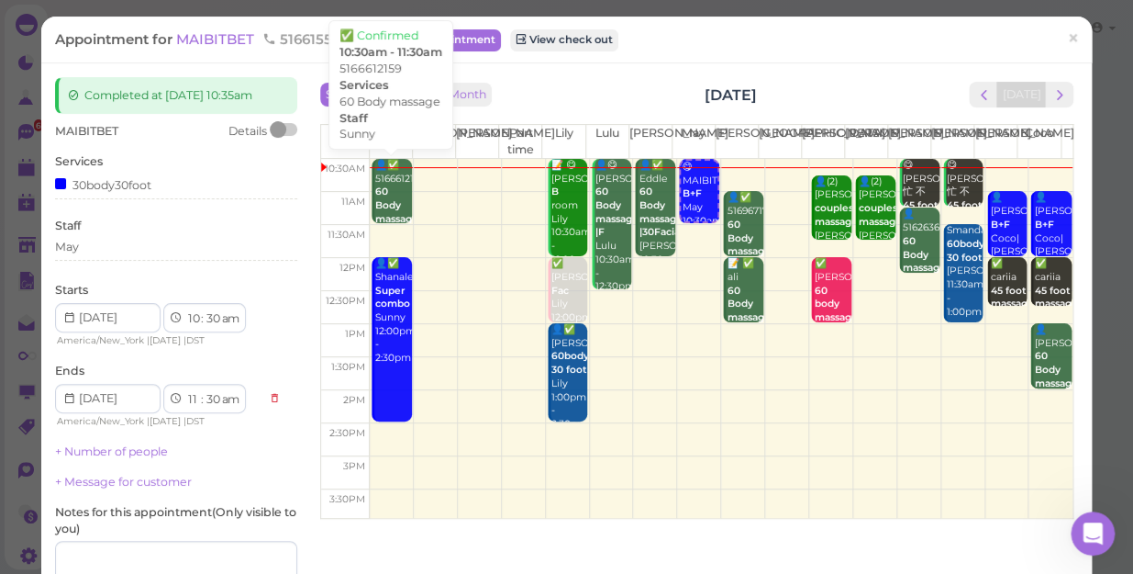
click at [395, 190] on div "👤✅ 5166612159 60 Body massage Sunny 10:30am - 11:30am" at bounding box center [393, 219] width 38 height 121
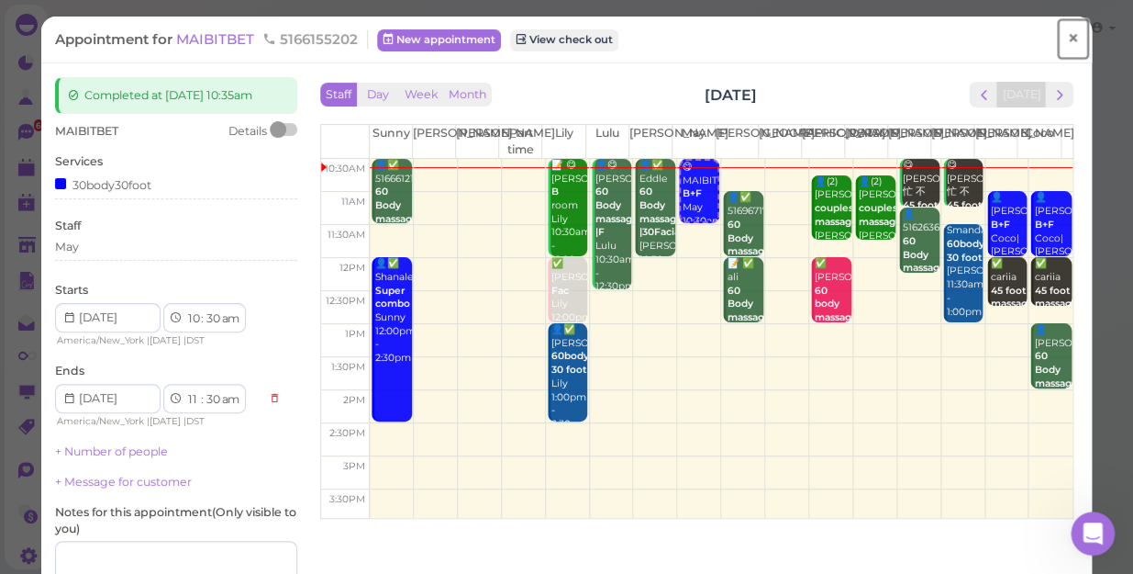
click at [1067, 35] on span "×" at bounding box center [1073, 39] width 12 height 26
click at [1060, 35] on link at bounding box center [1044, 30] width 53 height 51
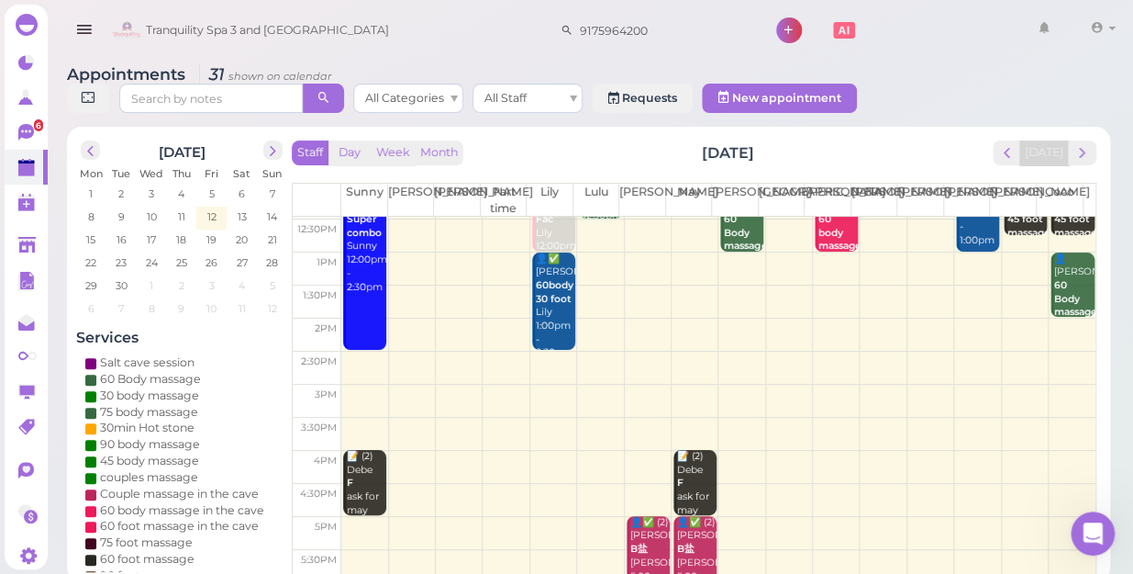
scroll to position [250, 0]
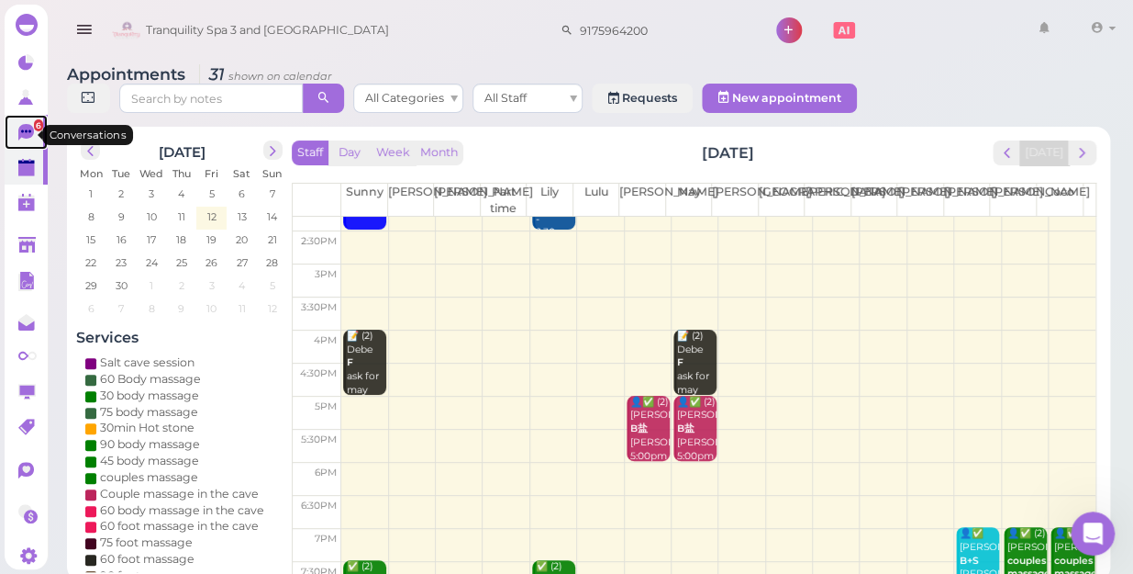
click at [34, 130] on span "6" at bounding box center [38, 125] width 9 height 12
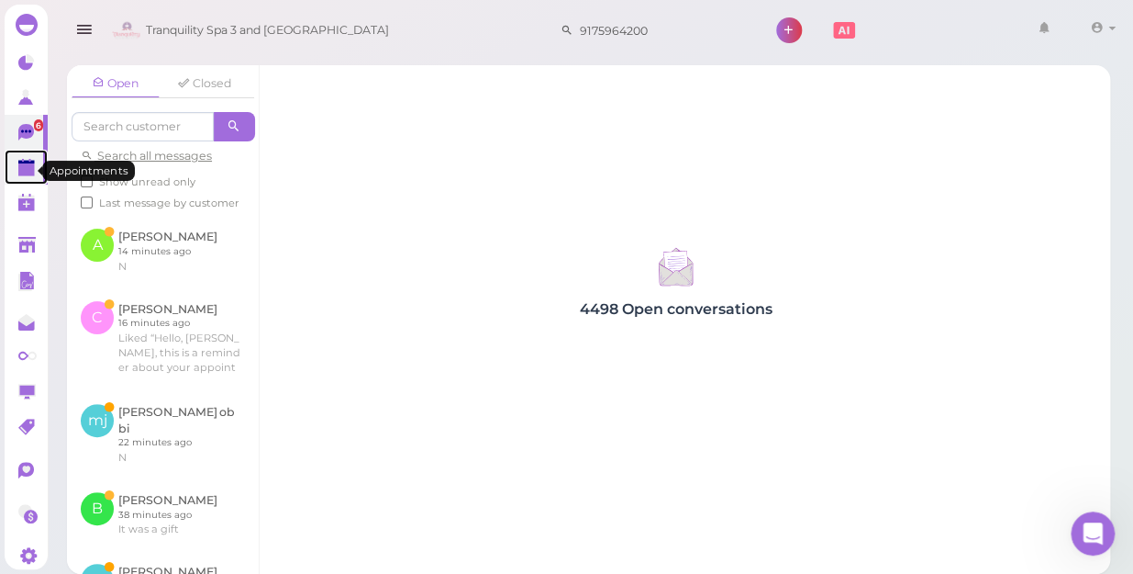
click at [18, 171] on polygon at bounding box center [26, 169] width 17 height 13
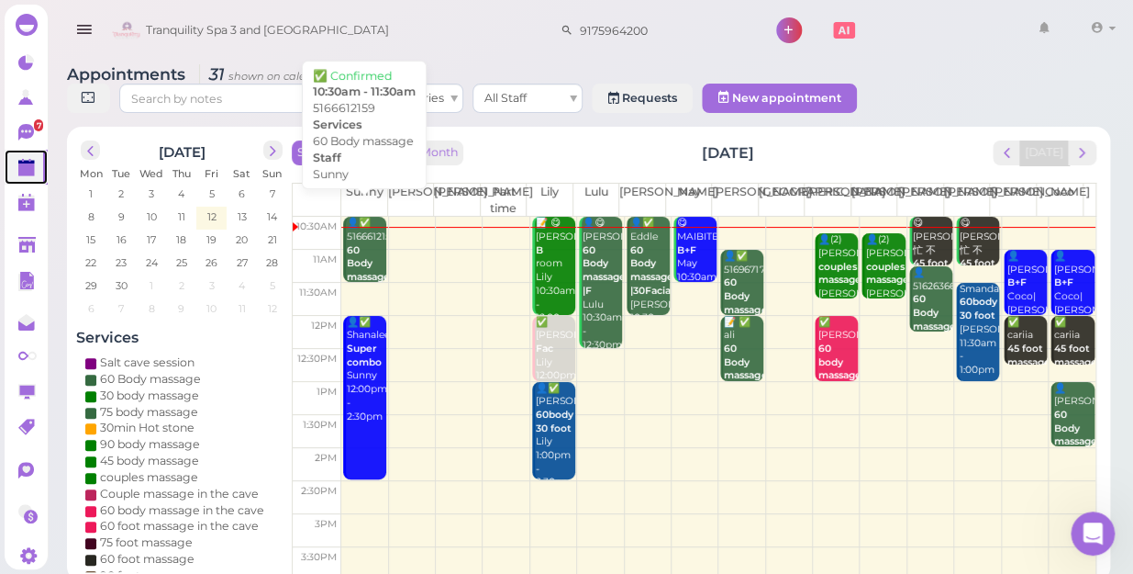
click at [354, 244] on b "60 Body massage" at bounding box center [368, 263] width 43 height 39
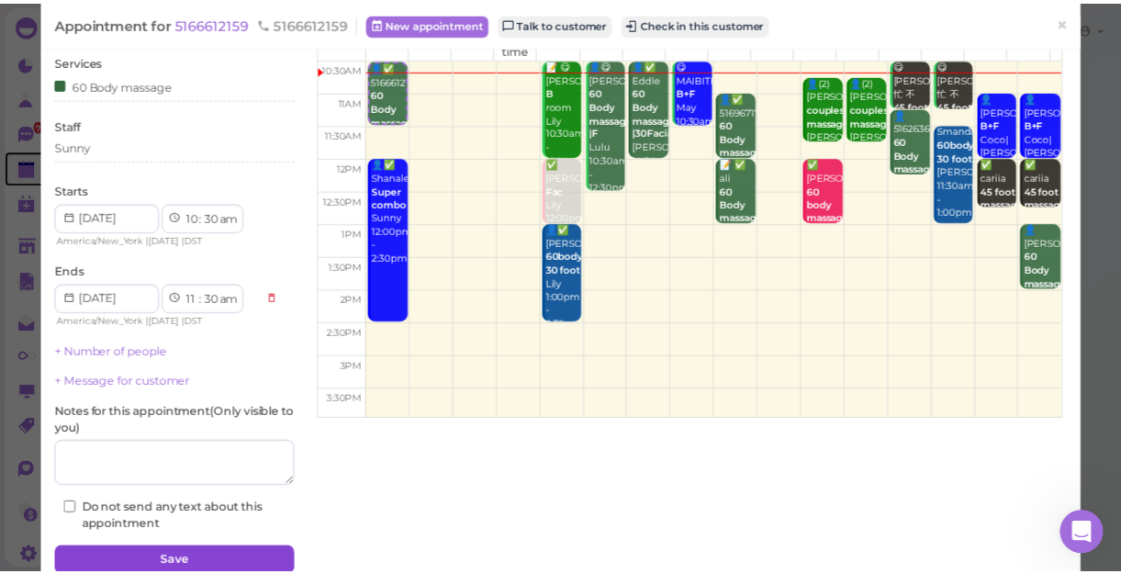
scroll to position [179, 0]
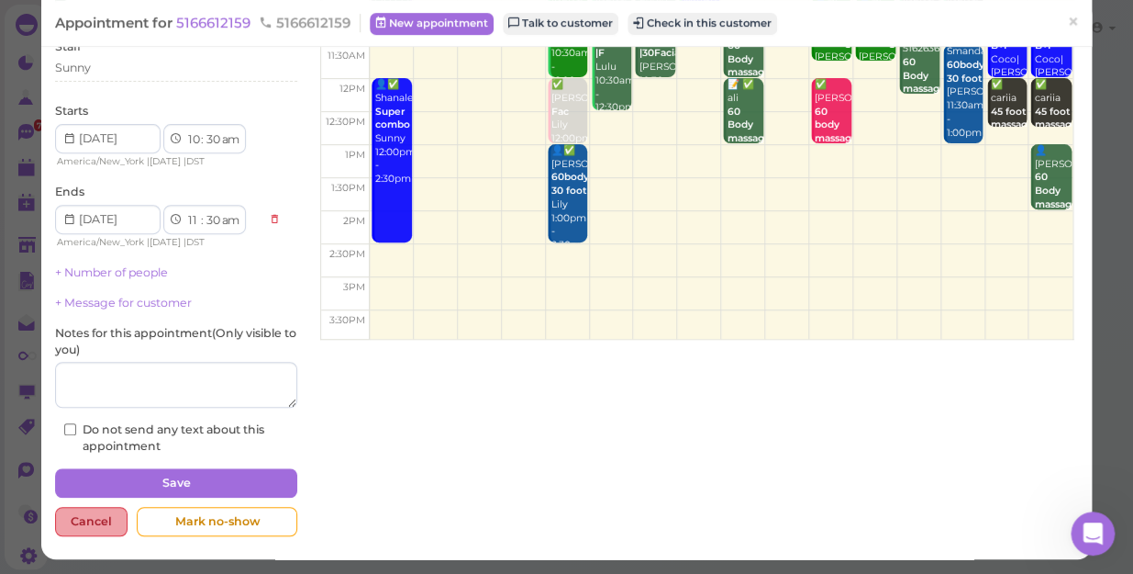
click at [73, 517] on div "Cancel" at bounding box center [91, 521] width 73 height 29
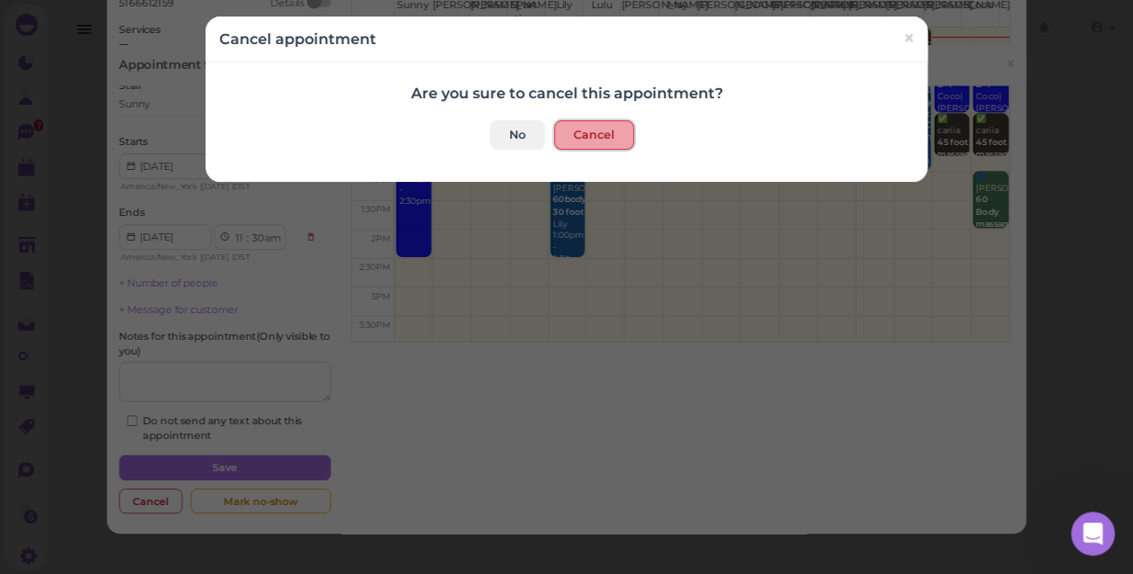
click at [578, 131] on button "Cancel" at bounding box center [594, 134] width 80 height 29
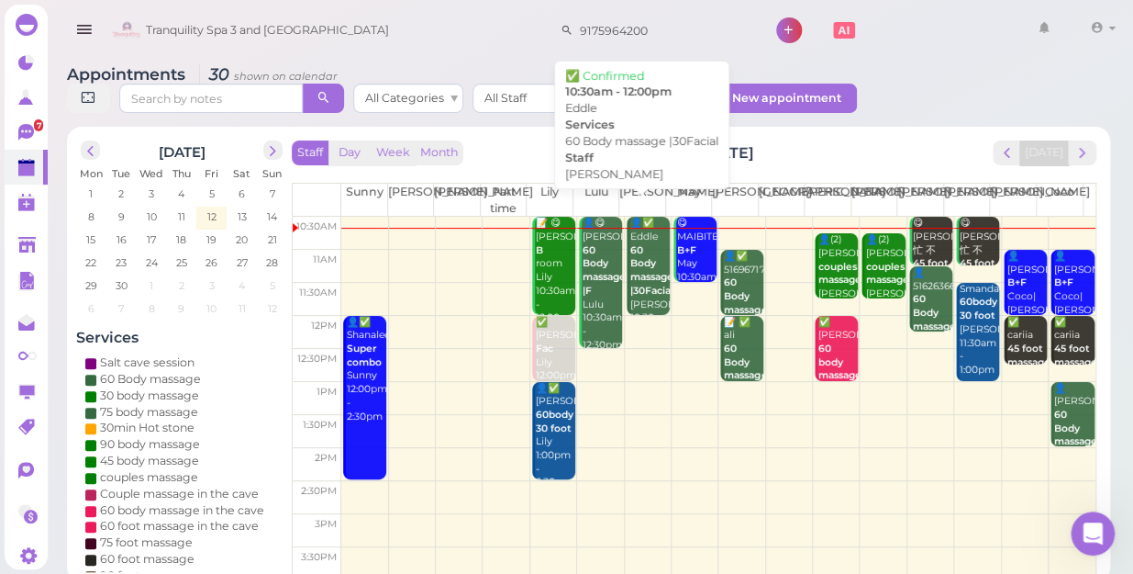
click at [633, 266] on b "60 Body massage |30Facial" at bounding box center [652, 270] width 43 height 52
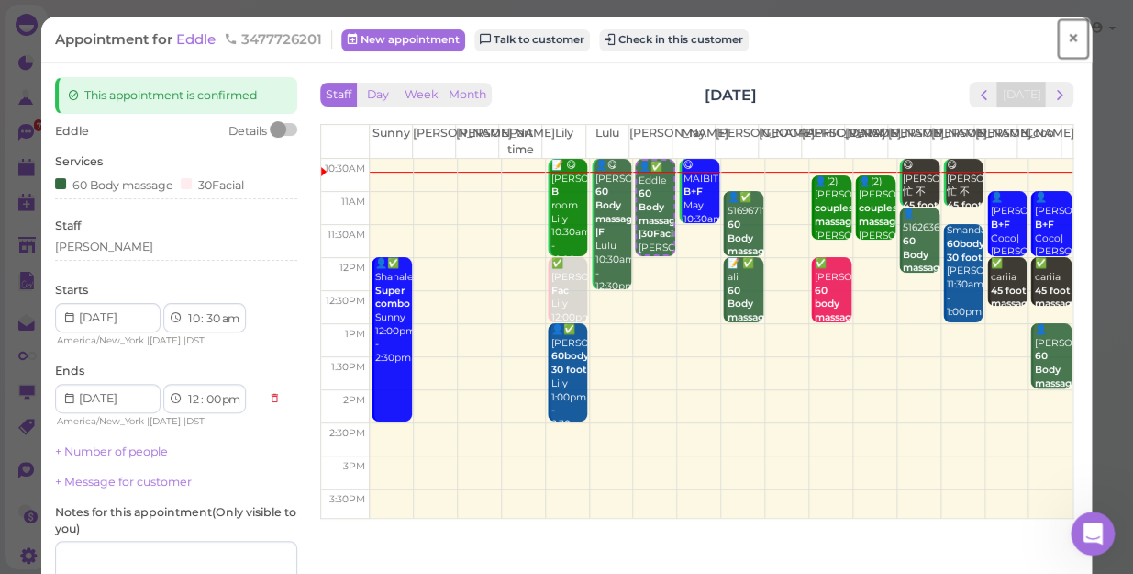
click at [1067, 37] on span "×" at bounding box center [1073, 39] width 12 height 26
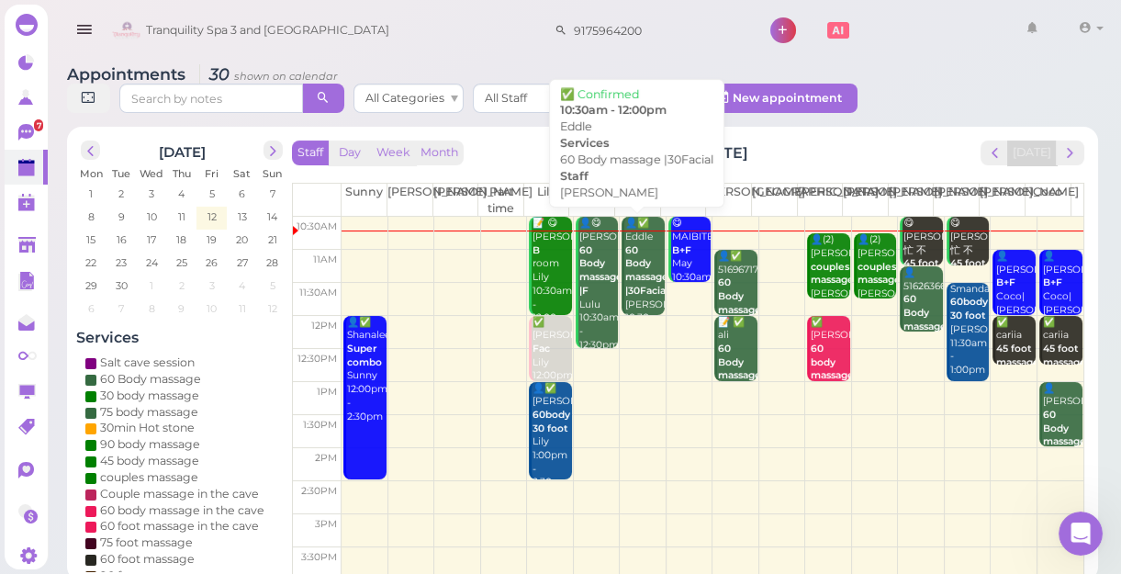
click at [627, 282] on b "60 Body massage |30Facial" at bounding box center [646, 270] width 43 height 52
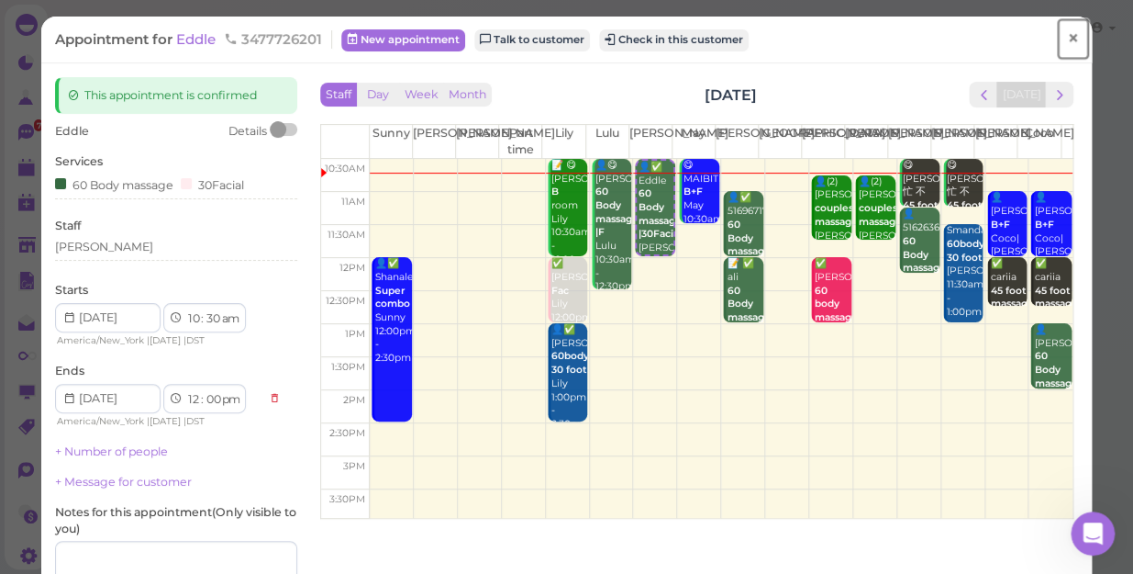
click at [1067, 38] on span "×" at bounding box center [1073, 39] width 12 height 26
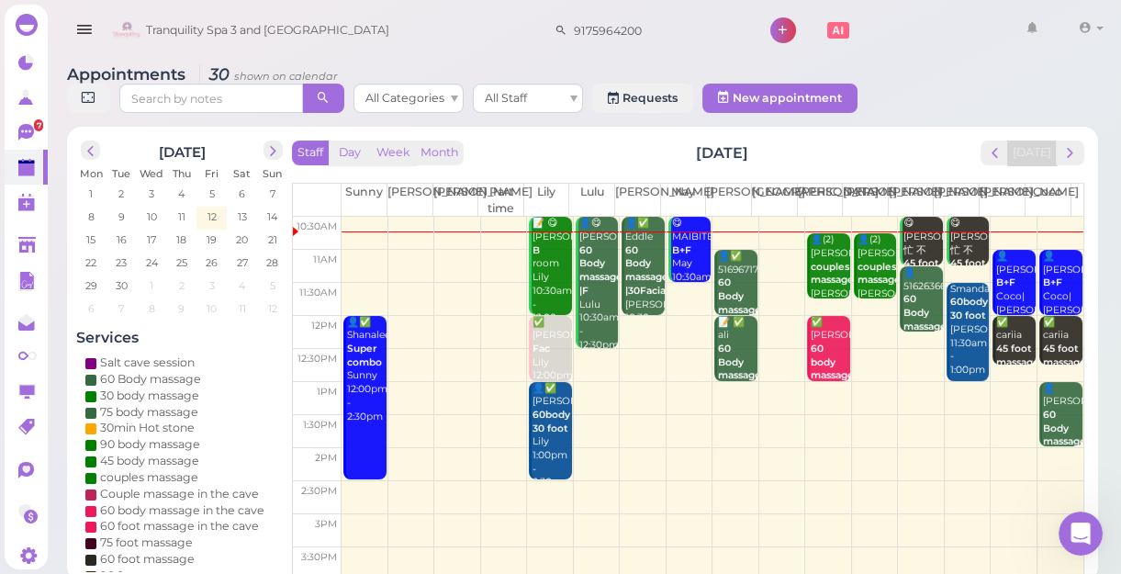
click at [628, 273] on b "60 Body massage |30Facial" at bounding box center [646, 270] width 43 height 52
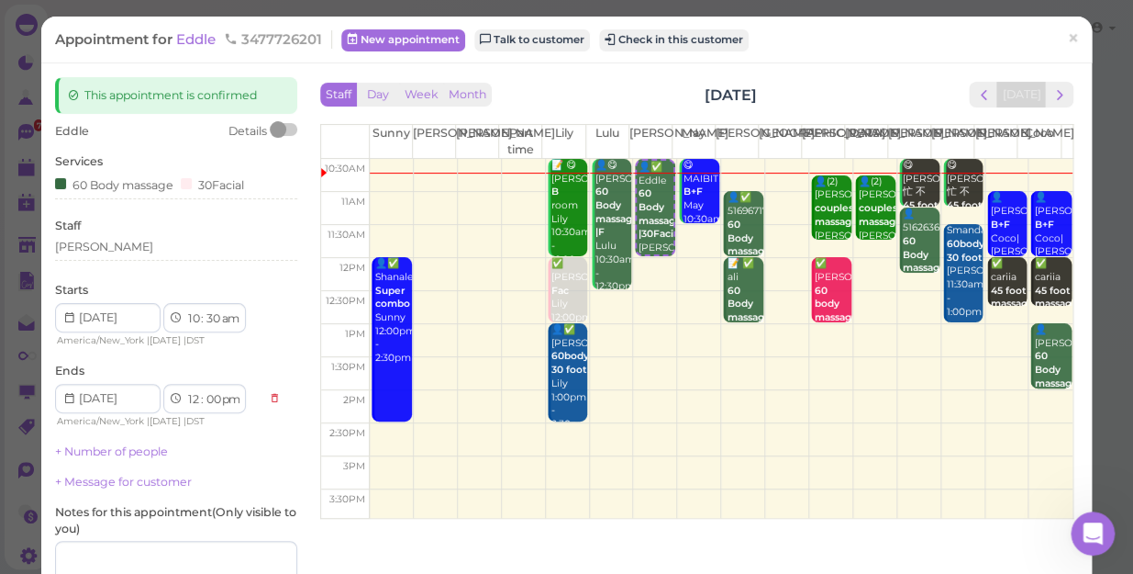
click at [20, 130] on div "Appointment for Eddle 3477726201 New appointment Talk to customer Check in this…" at bounding box center [566, 287] width 1133 height 574
click at [1056, 35] on link "×" at bounding box center [1073, 38] width 34 height 43
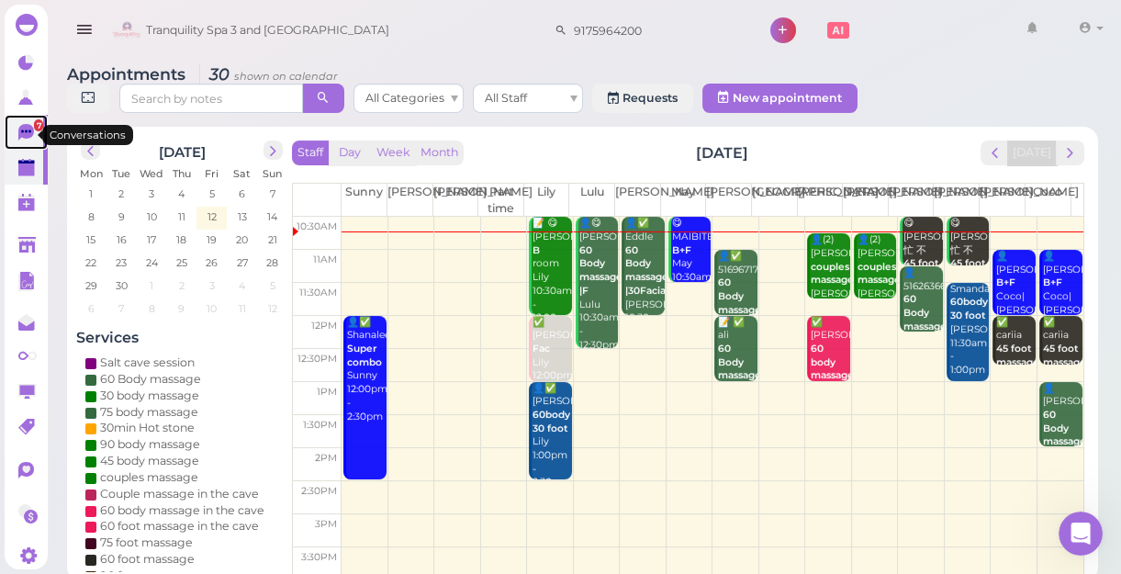
click at [34, 128] on span "7" at bounding box center [38, 125] width 9 height 12
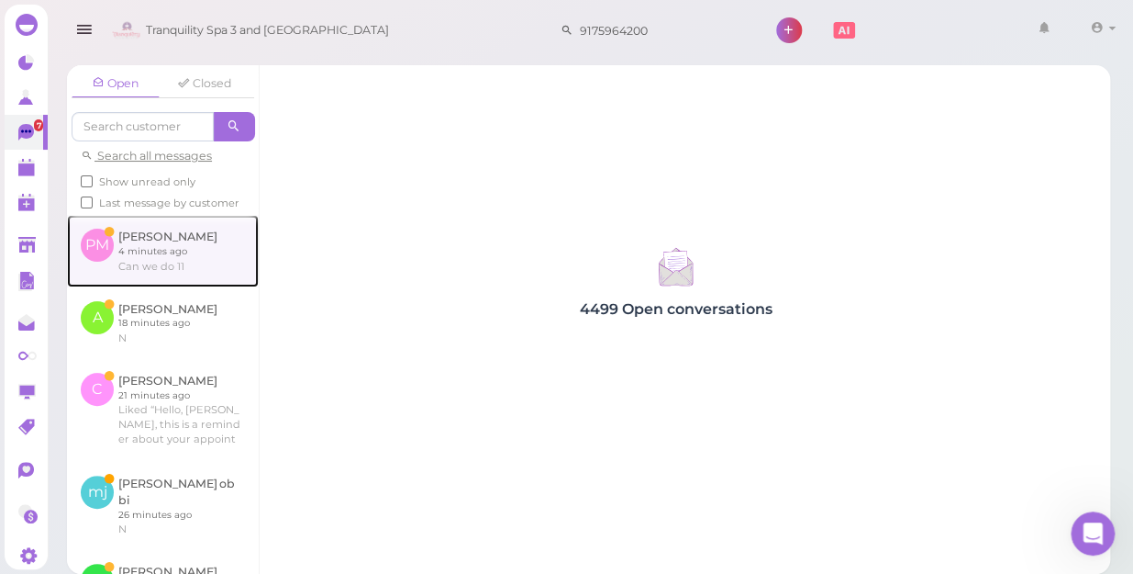
click at [165, 251] on link at bounding box center [163, 251] width 192 height 72
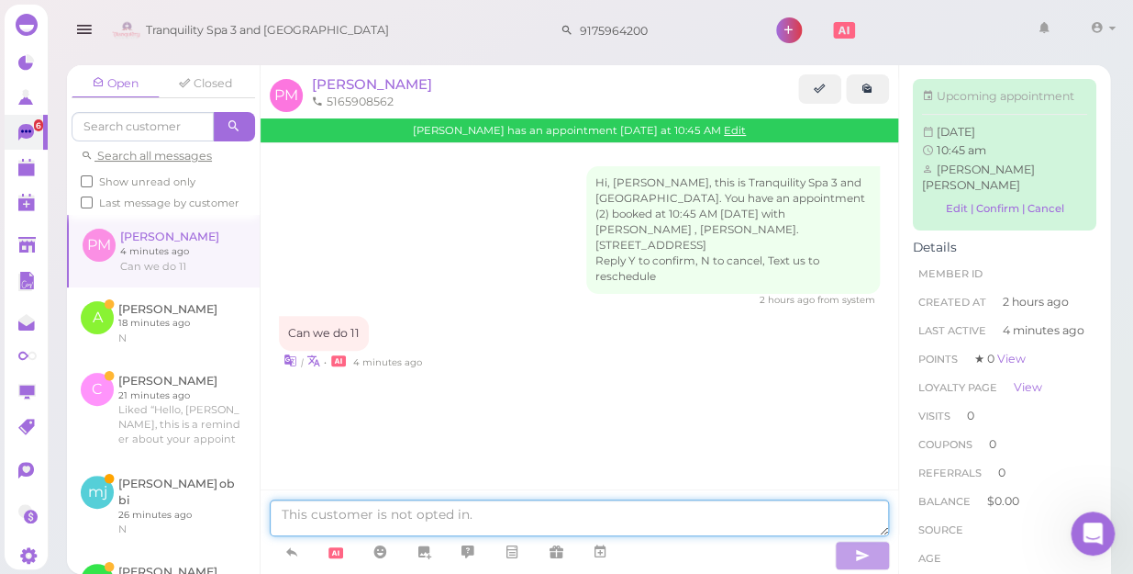
click at [371, 508] on textarea at bounding box center [580, 517] width 620 height 37
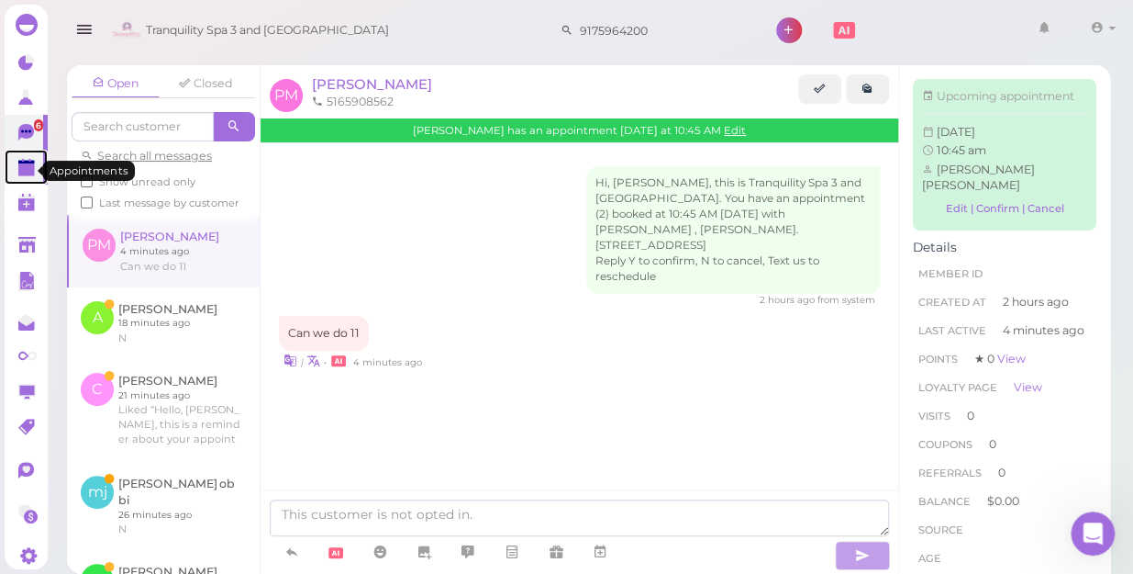
click at [25, 174] on polygon at bounding box center [26, 169] width 17 height 13
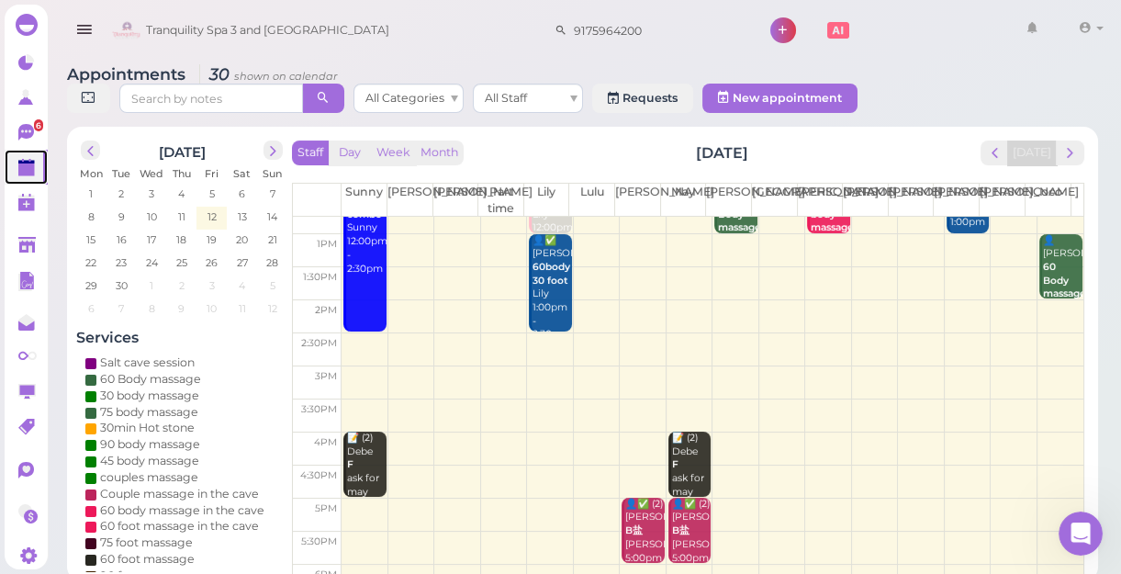
scroll to position [166, 0]
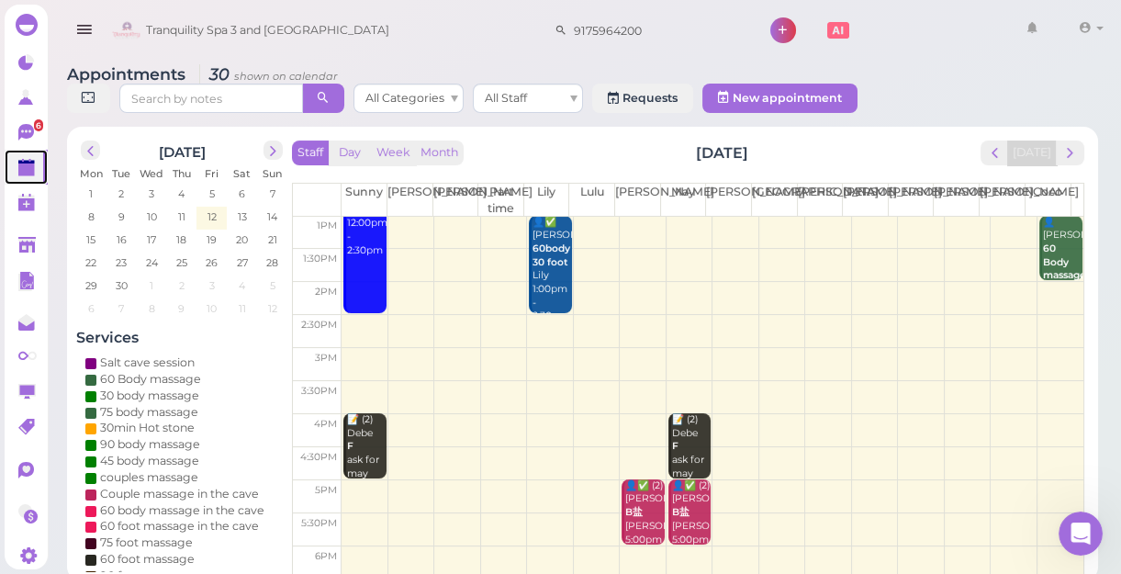
click at [530, 415] on td at bounding box center [712, 430] width 742 height 33
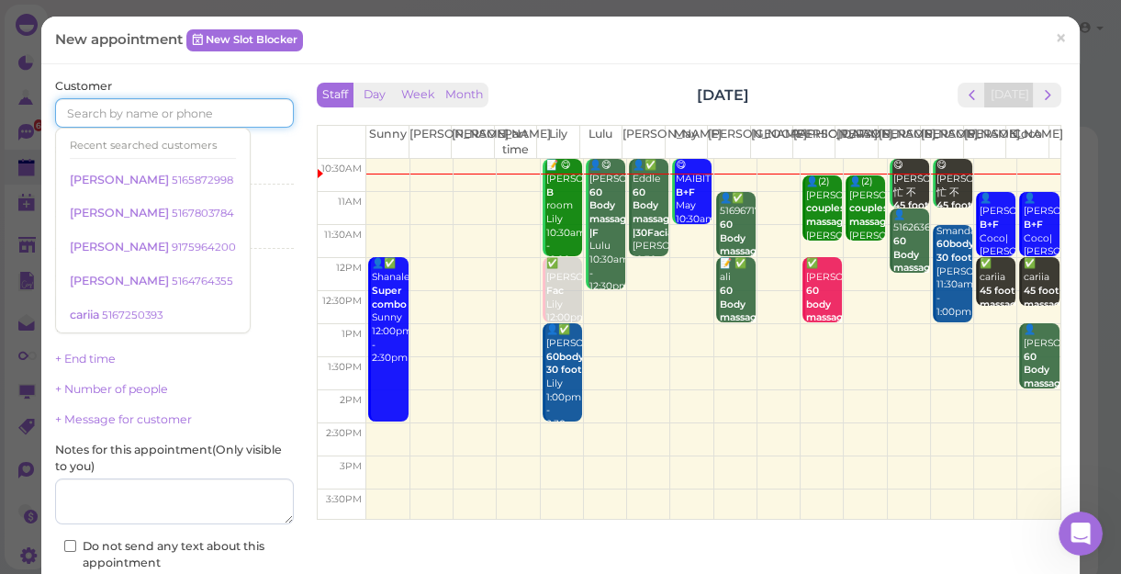
click at [210, 107] on input at bounding box center [174, 112] width 239 height 29
type input "6318052018"
click at [256, 175] on div "Select services" at bounding box center [174, 170] width 239 height 17
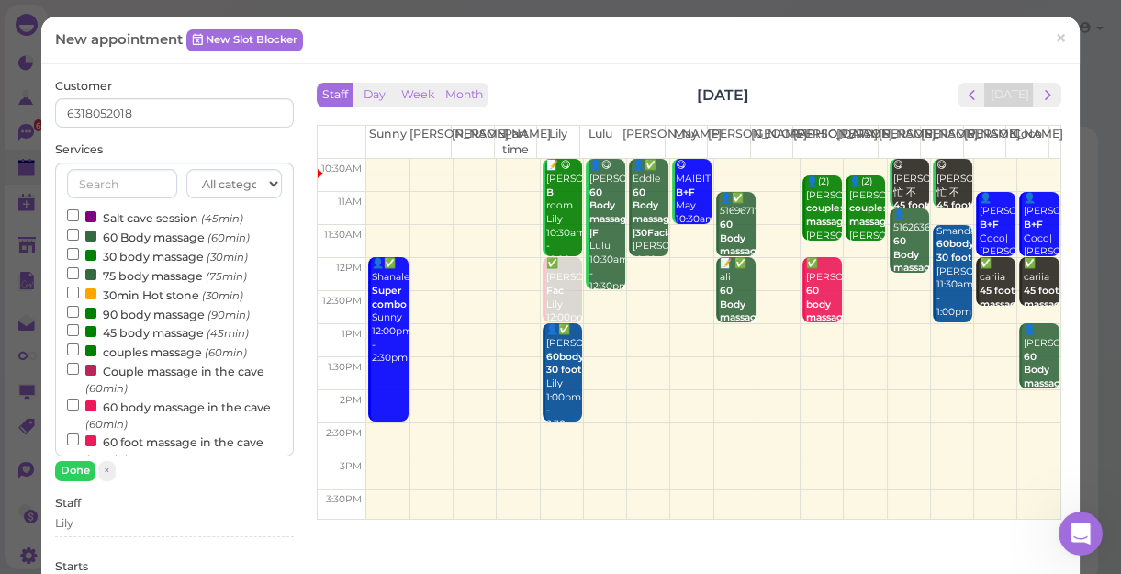
click at [104, 141] on div "Services All categories Relax session Full body Full body full body Salt cave m…" at bounding box center [174, 310] width 239 height 339
click at [162, 238] on label "60 Body massage (60min)" at bounding box center [158, 236] width 183 height 19
click at [79, 238] on input "60 Body massage (60min)" at bounding box center [73, 235] width 12 height 12
click at [74, 472] on button "Done" at bounding box center [75, 470] width 40 height 19
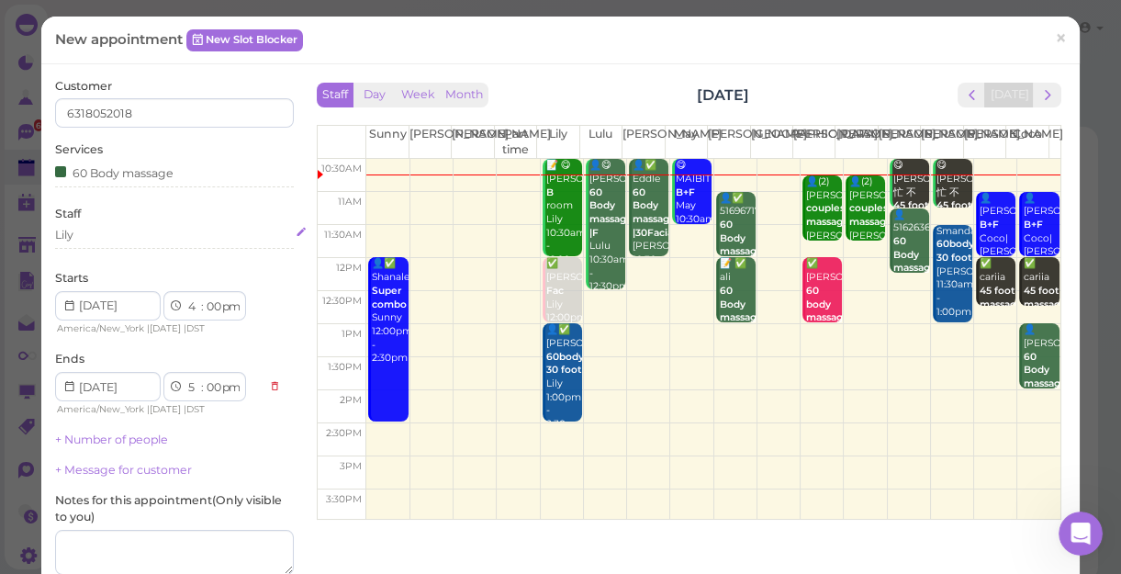
click at [117, 232] on div "Lily" at bounding box center [174, 235] width 239 height 17
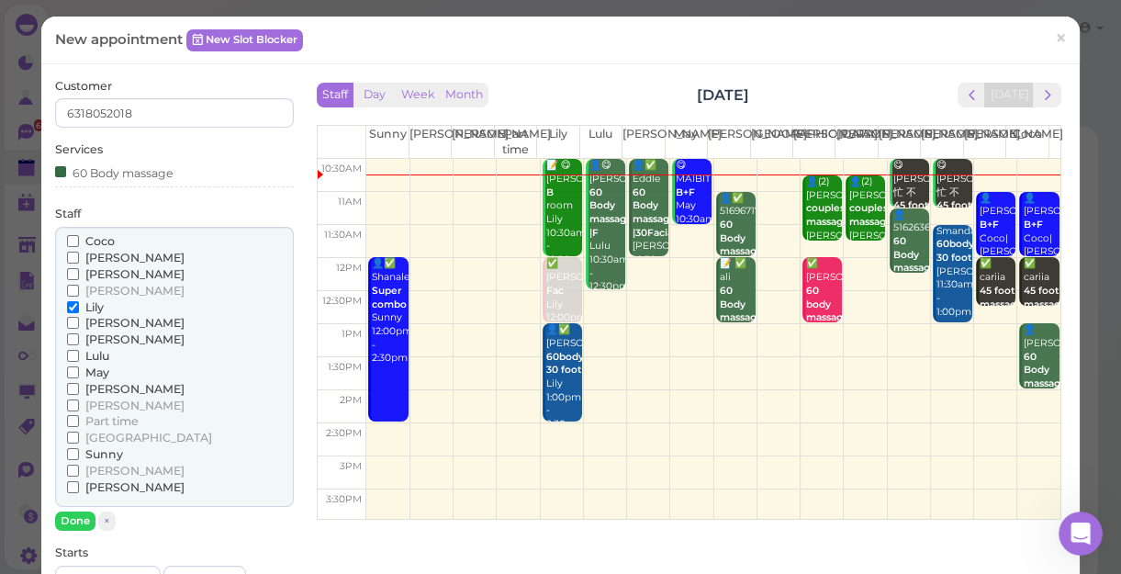
click at [99, 327] on span "[PERSON_NAME]" at bounding box center [134, 323] width 99 height 14
click at [79, 327] on input "[PERSON_NAME]" at bounding box center [73, 323] width 12 height 12
click at [83, 519] on button "Done" at bounding box center [75, 520] width 40 height 19
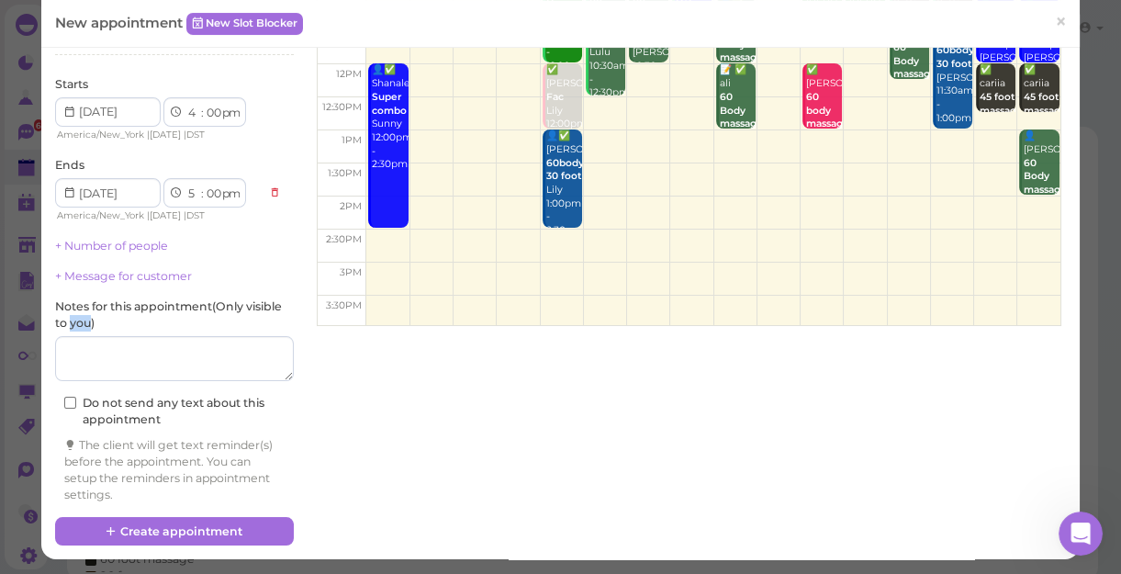
scroll to position [195, 0]
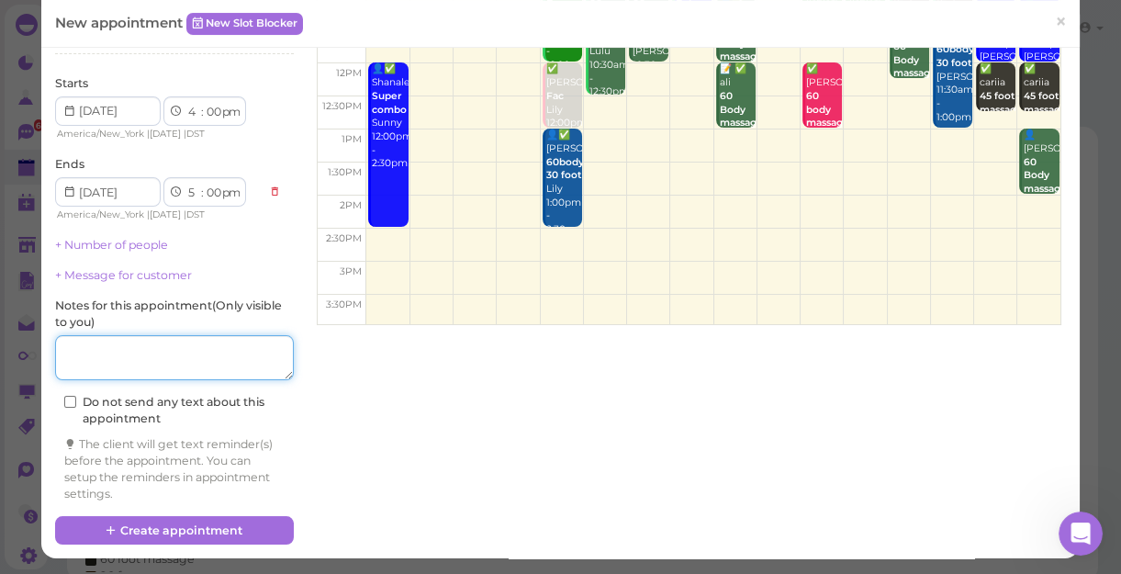
click at [181, 364] on textarea at bounding box center [174, 358] width 239 height 46
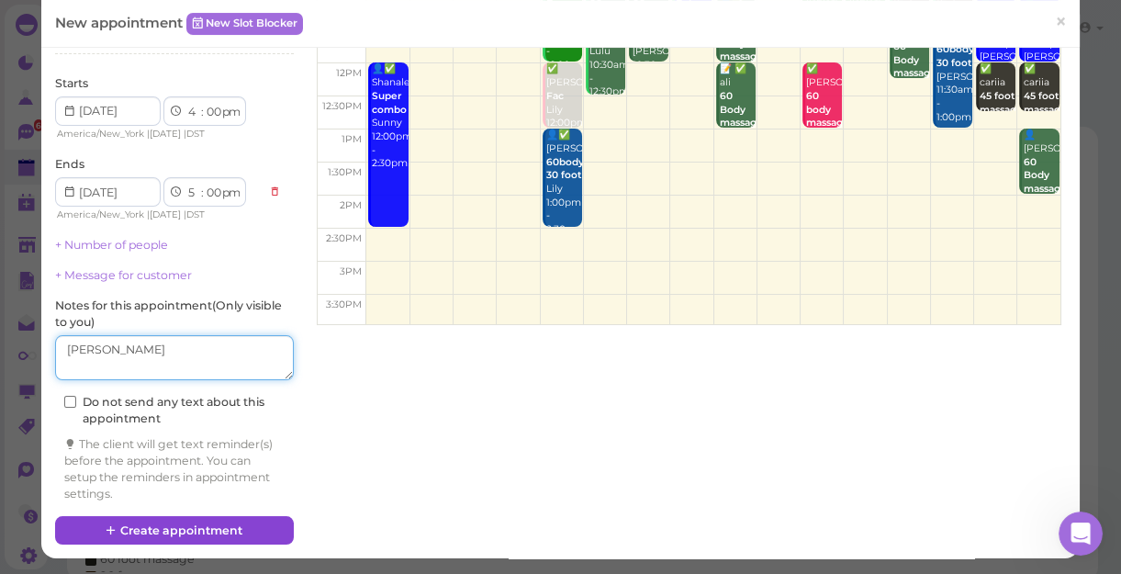
type textarea "[PERSON_NAME]"
click at [210, 530] on button "Create appointment" at bounding box center [174, 530] width 239 height 29
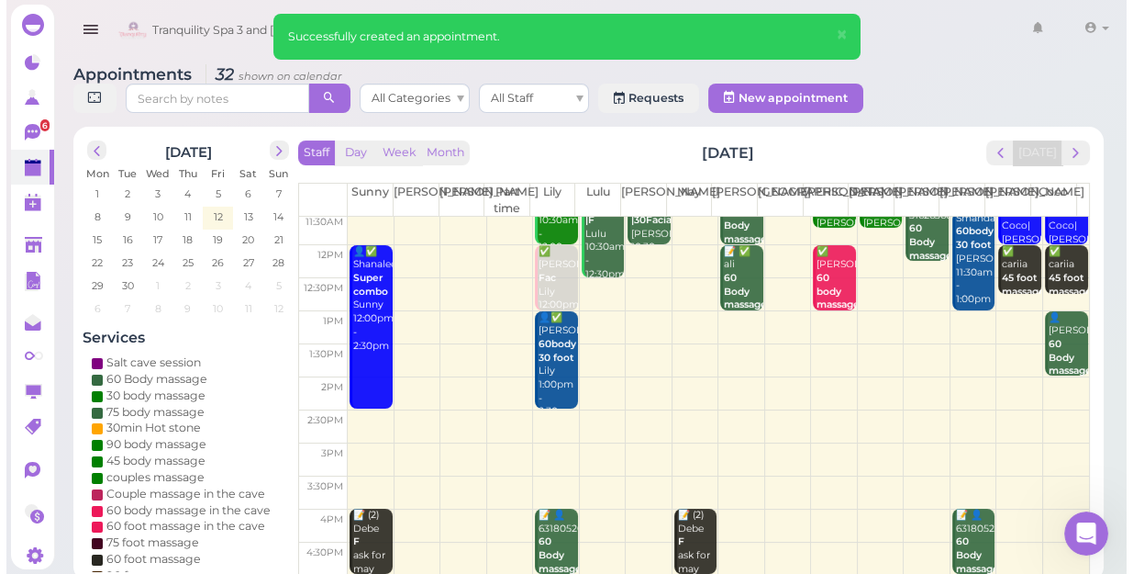
scroll to position [166, 0]
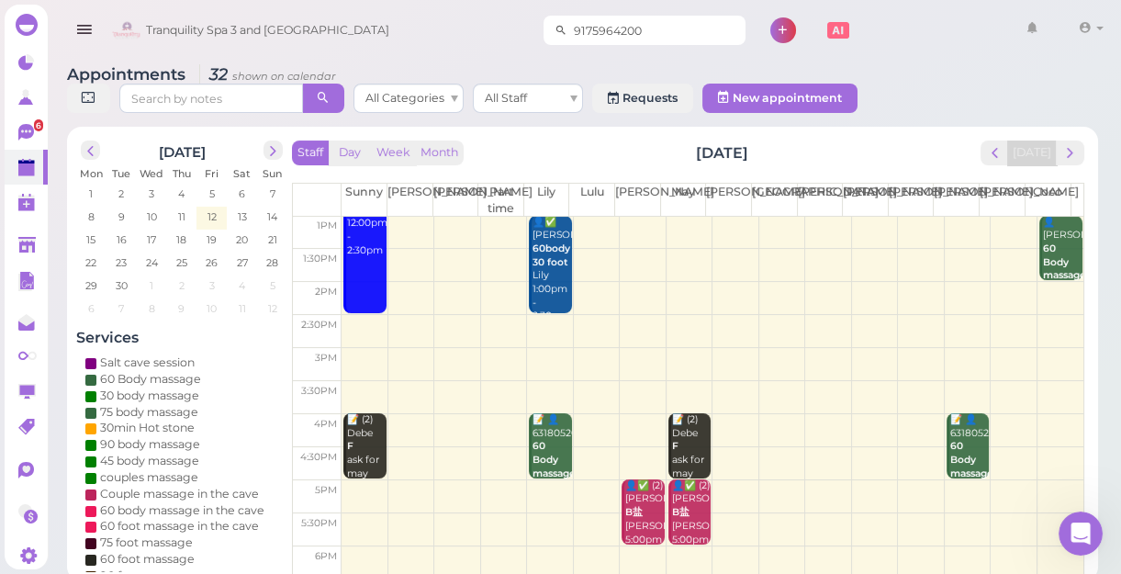
click at [627, 28] on input "9175964200" at bounding box center [656, 30] width 178 height 29
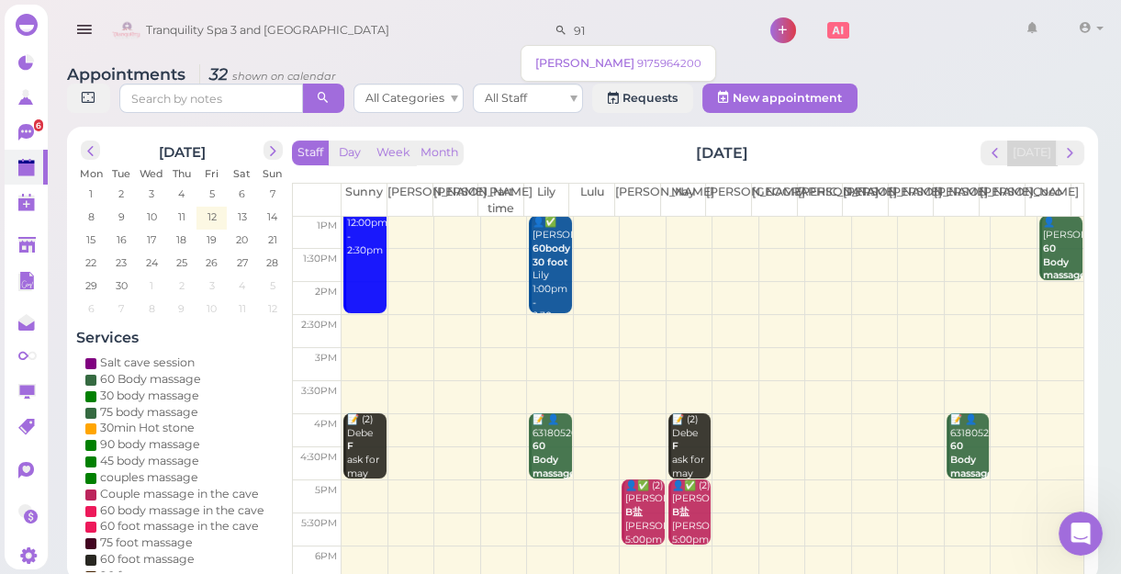
type input "9"
type input "6318770553"
click at [575, 63] on span "Smanda" at bounding box center [560, 63] width 51 height 14
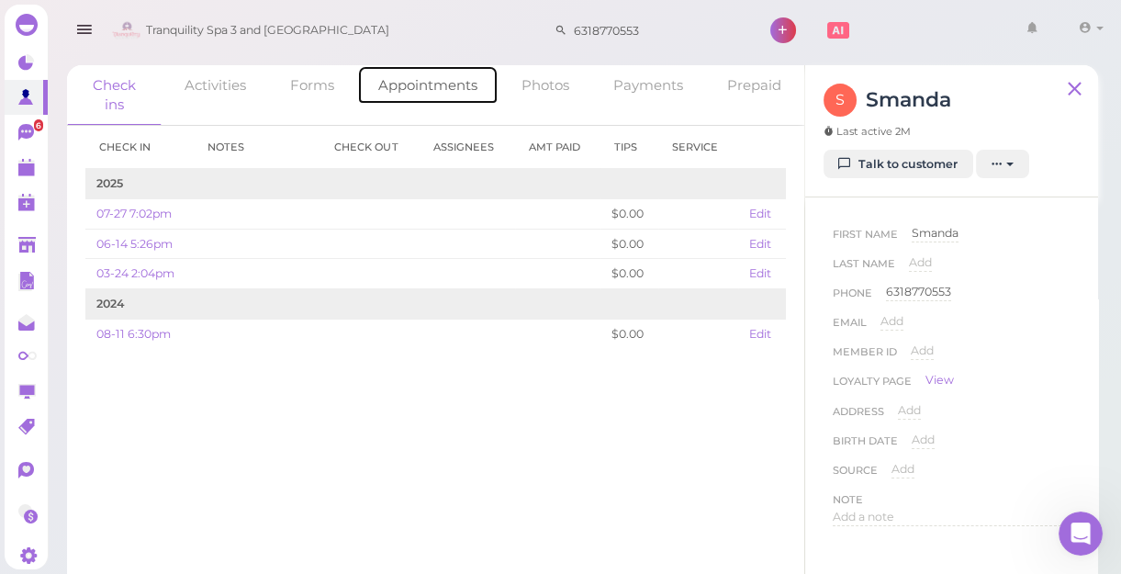
click at [430, 84] on link "Appointments" at bounding box center [427, 84] width 141 height 39
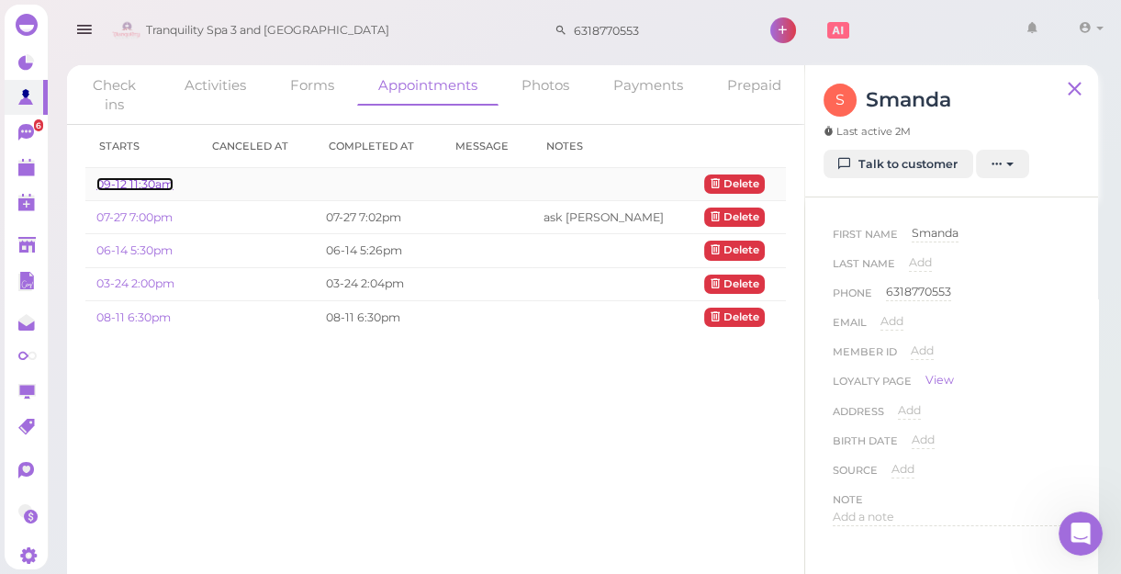
click at [137, 184] on link "09-12 11:30am" at bounding box center [134, 184] width 77 height 14
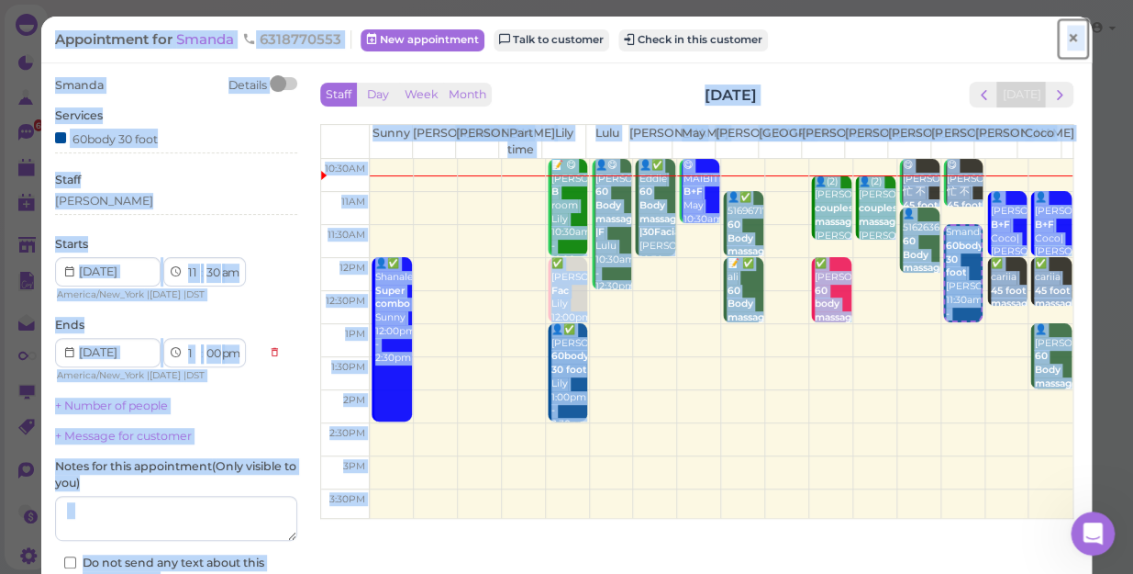
click at [1067, 39] on span "×" at bounding box center [1073, 39] width 12 height 26
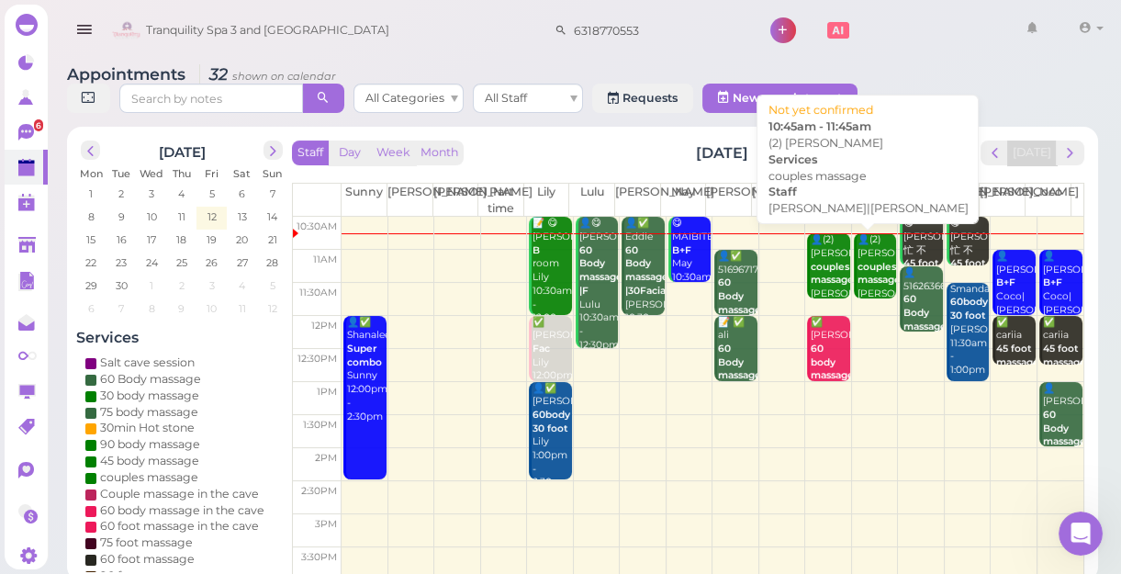
click at [810, 274] on b "couples massage" at bounding box center [831, 274] width 43 height 26
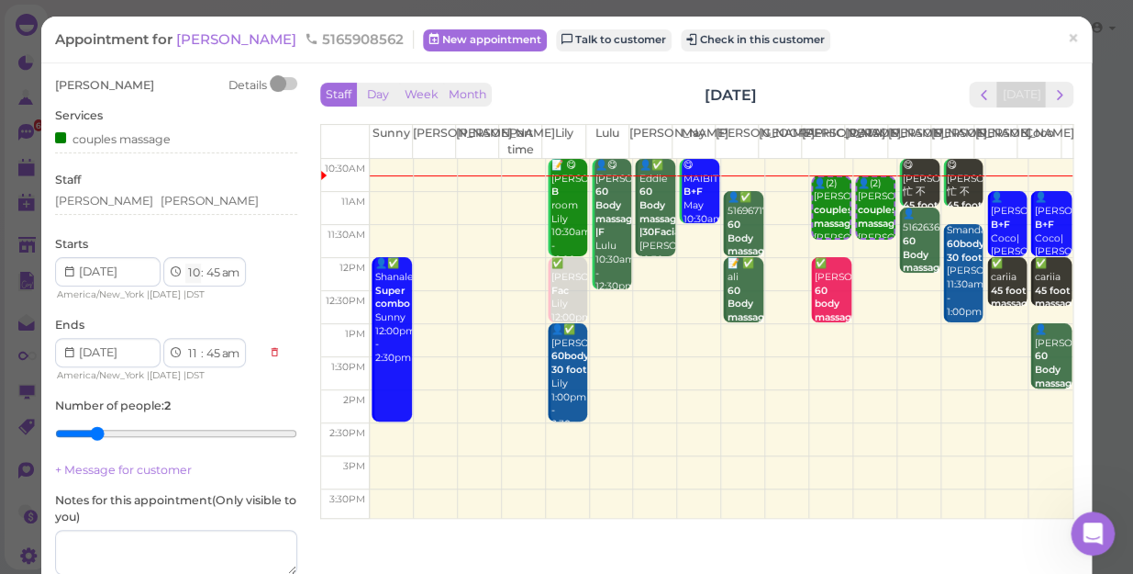
click at [193, 270] on select "1 2 3 4 5 6 7 8 9 10 11 12" at bounding box center [193, 272] width 16 height 19
select select "11"
click at [185, 263] on select "1 2 3 4 5 6 7 8 9 10 11 12" at bounding box center [193, 272] width 16 height 19
select select "12"
select select "pm"
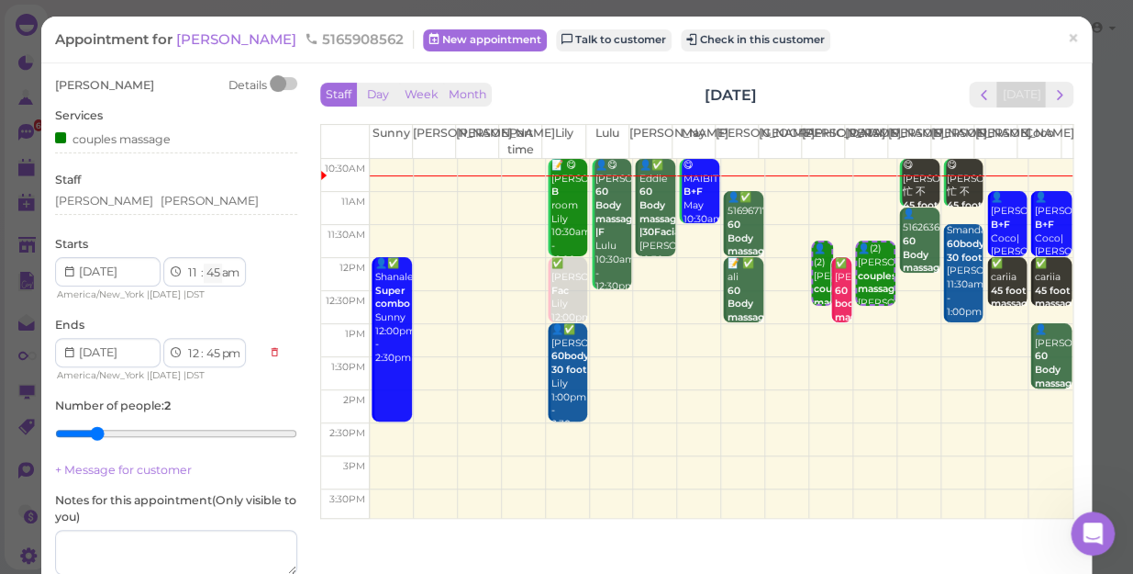
click at [217, 270] on select "00 05 10 15 20 25 30 35 40 45 50 55" at bounding box center [213, 272] width 18 height 19
select select "00"
click at [204, 263] on select "00 05 10 15 20 25 30 35 40 45 50 55" at bounding box center [213, 272] width 18 height 19
select select "00"
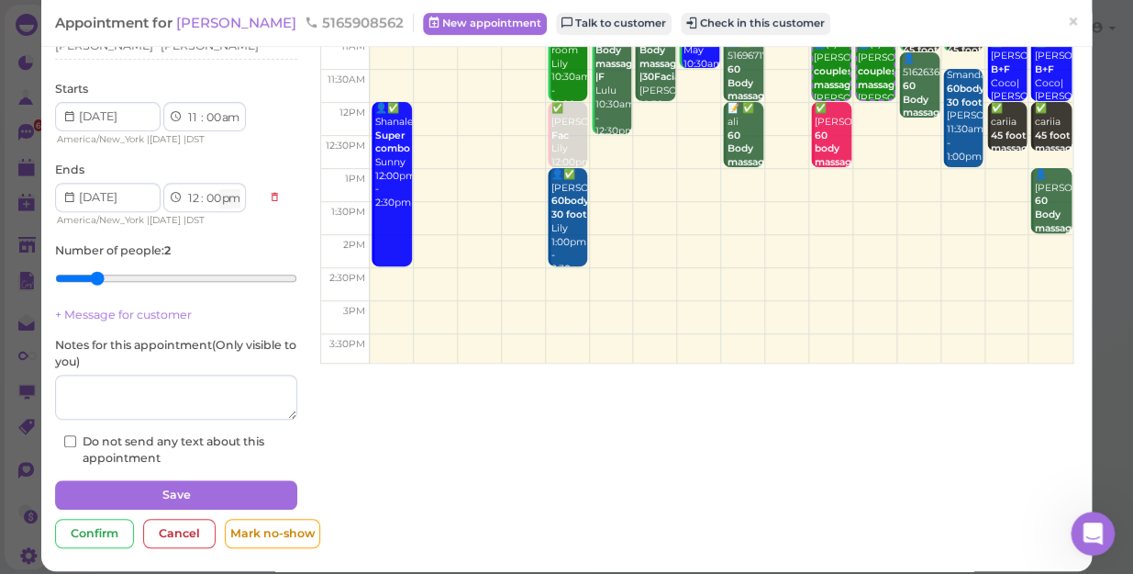
scroll to position [166, 0]
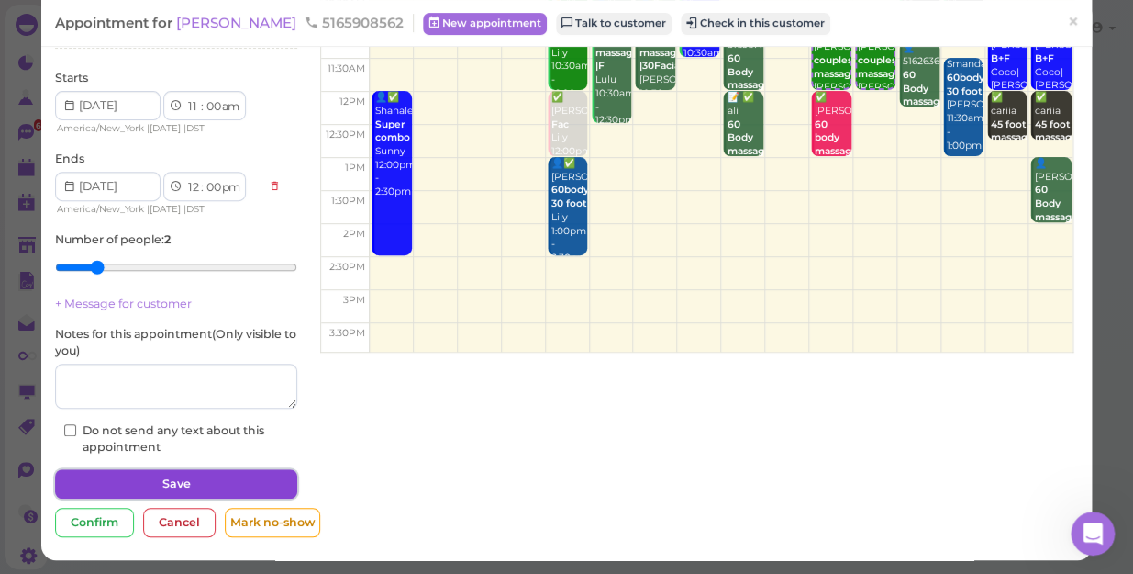
click at [213, 477] on button "Save" at bounding box center [176, 483] width 242 height 29
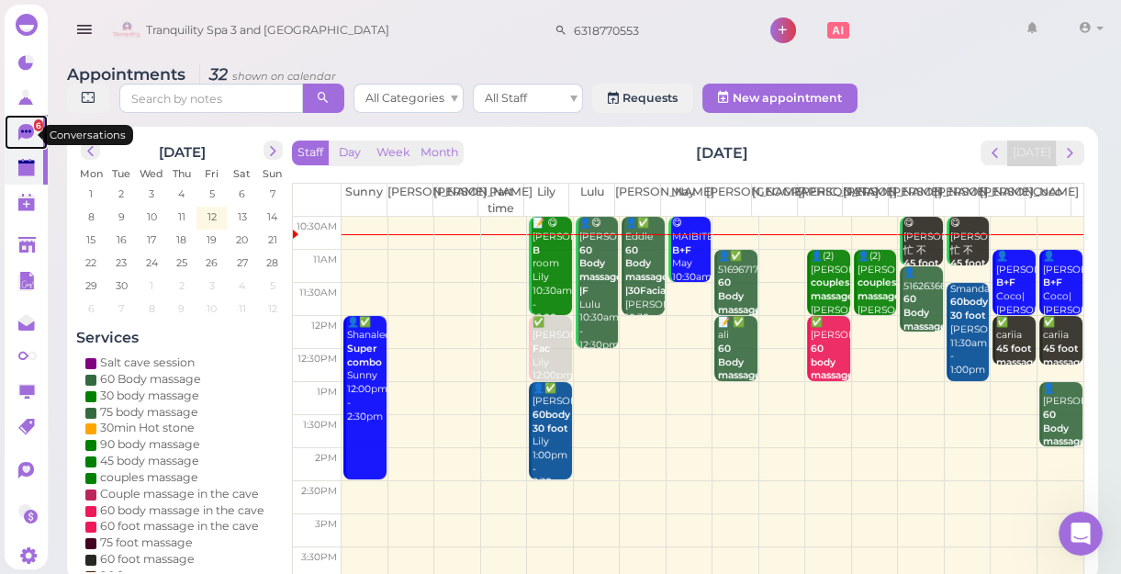
click at [34, 130] on span "6" at bounding box center [38, 125] width 9 height 12
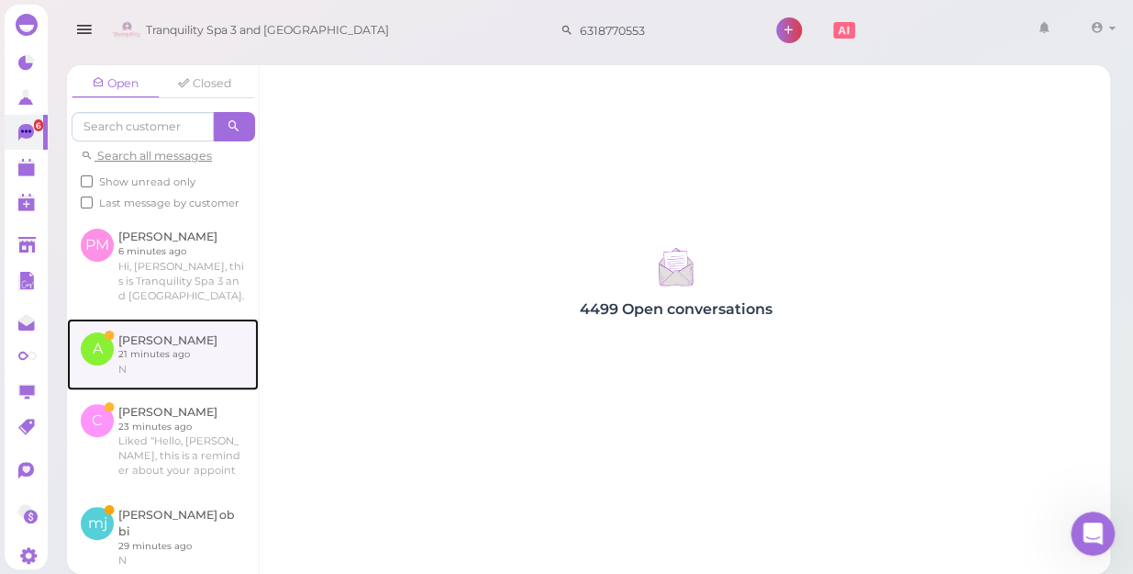
click at [111, 361] on link at bounding box center [163, 354] width 192 height 72
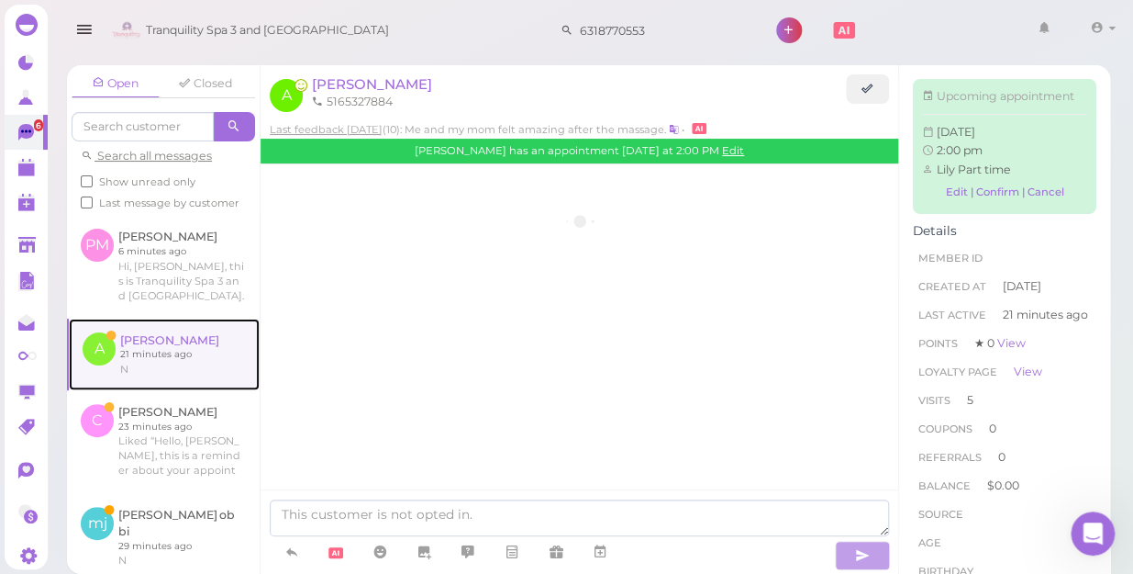
scroll to position [2717, 0]
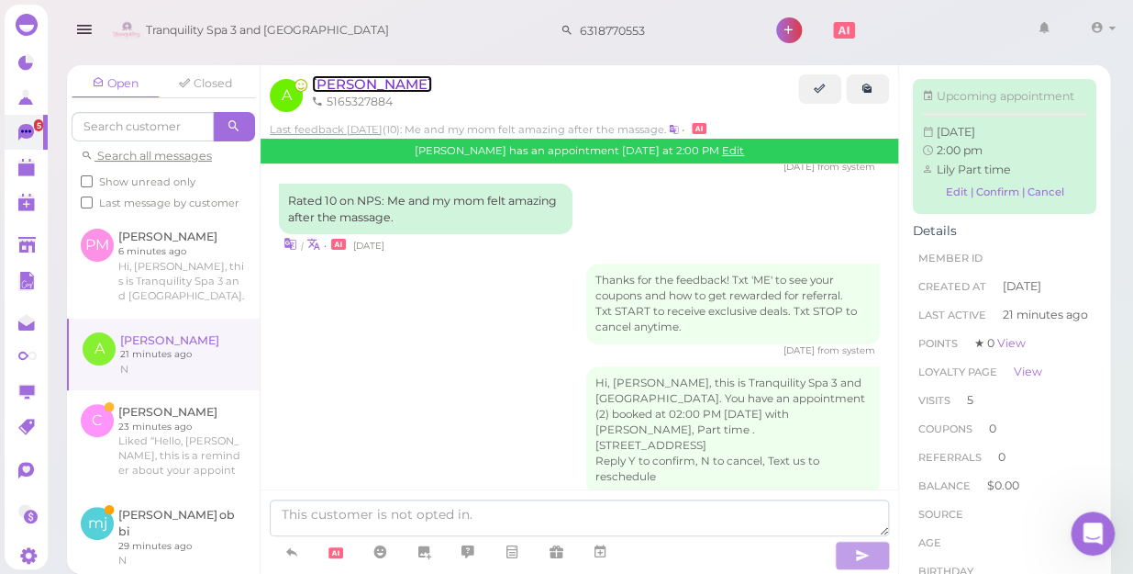
click at [324, 89] on span "[PERSON_NAME]" at bounding box center [372, 83] width 120 height 17
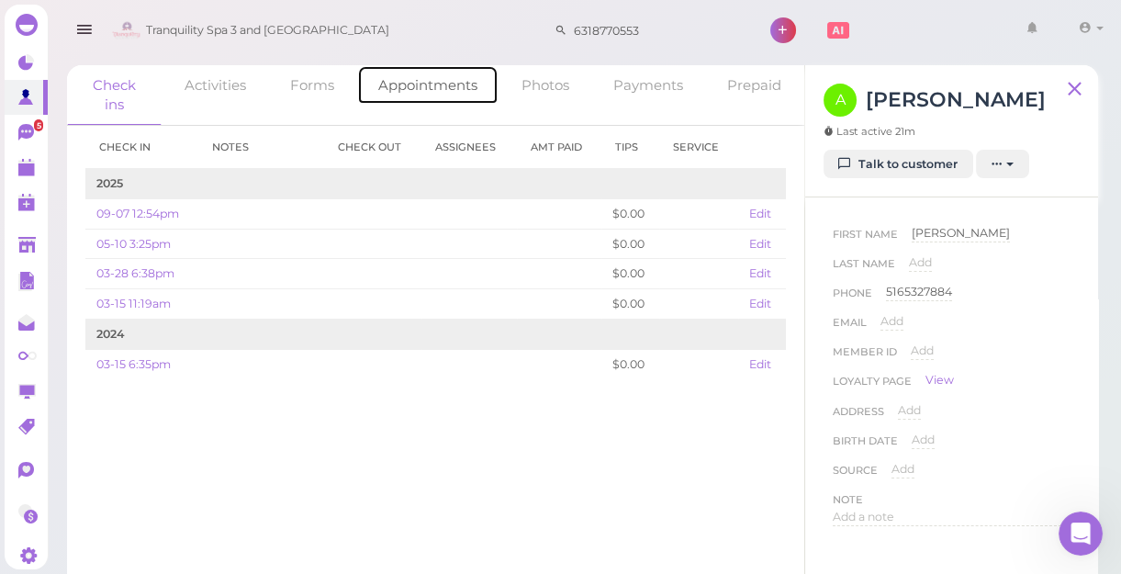
click at [420, 84] on link "Appointments" at bounding box center [427, 84] width 141 height 39
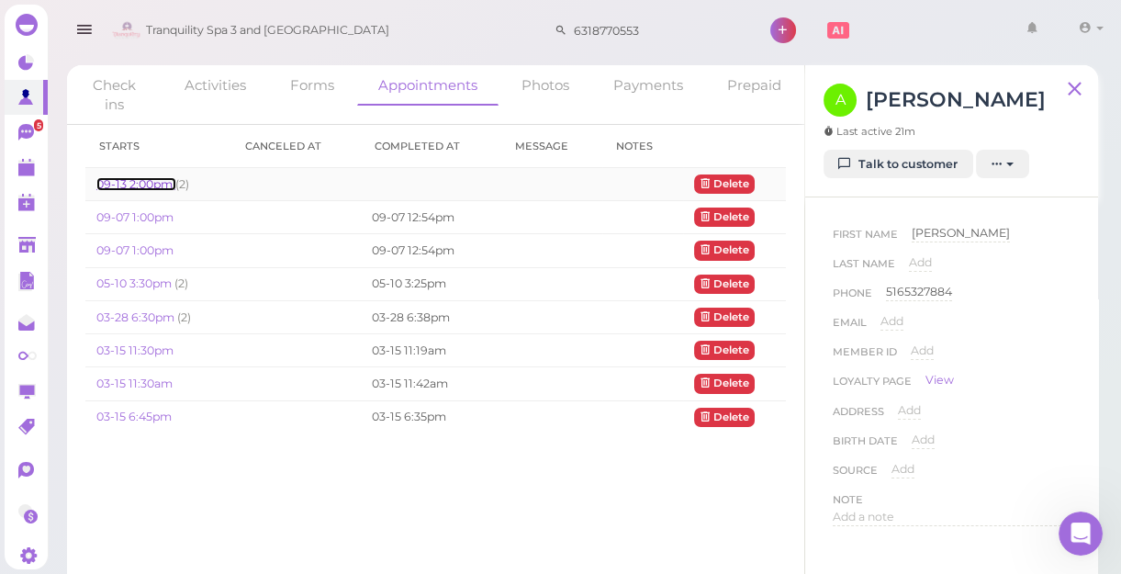
click at [135, 183] on link "09-13 2:00pm" at bounding box center [135, 184] width 79 height 14
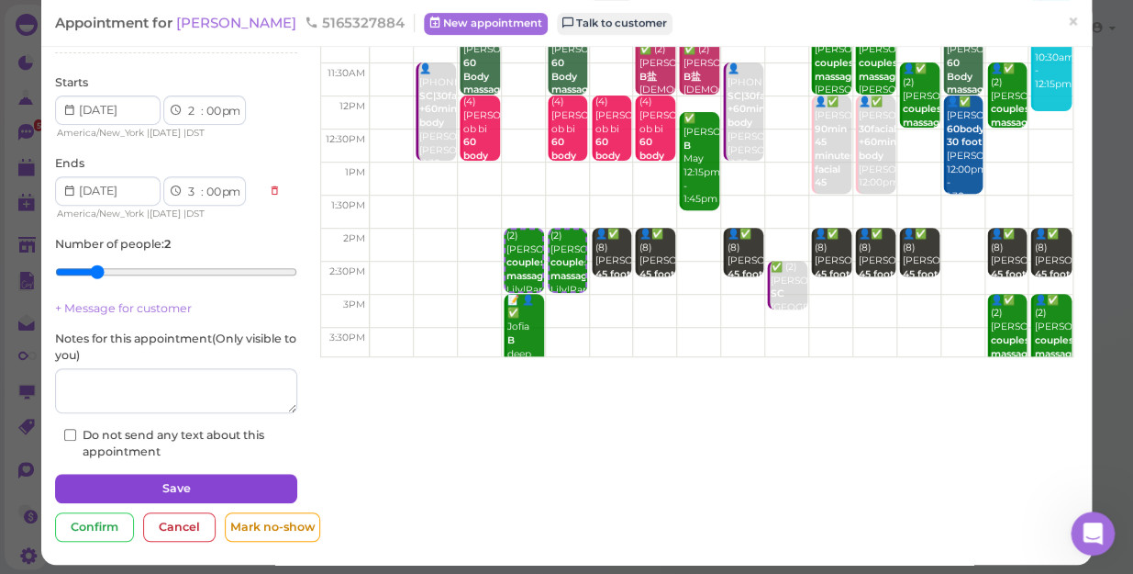
scroll to position [167, 0]
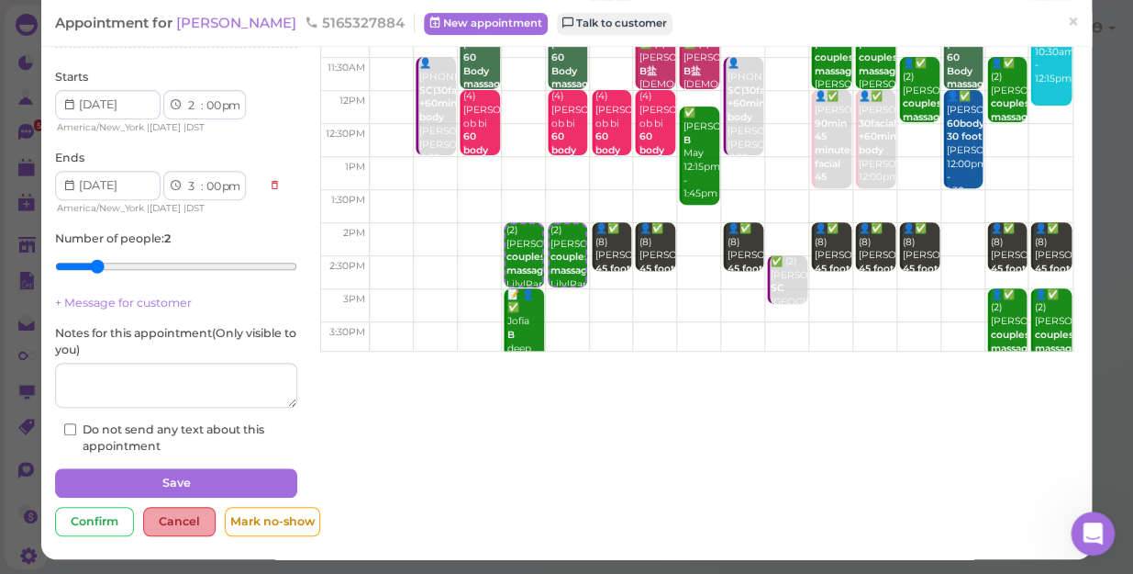
click at [167, 520] on div "Cancel" at bounding box center [179, 521] width 73 height 29
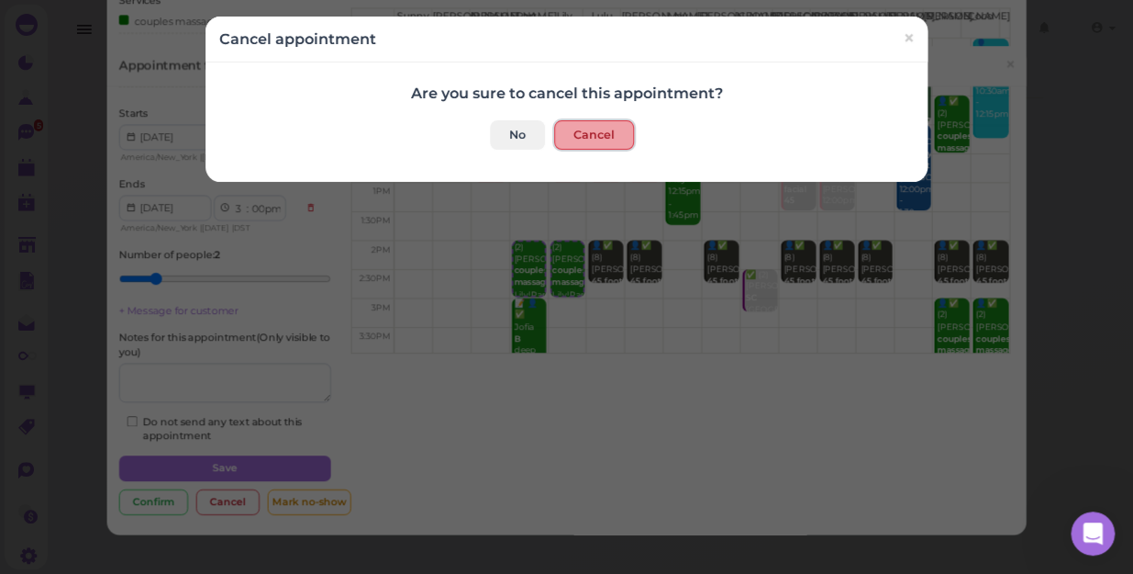
click at [562, 131] on button "Cancel" at bounding box center [594, 134] width 80 height 29
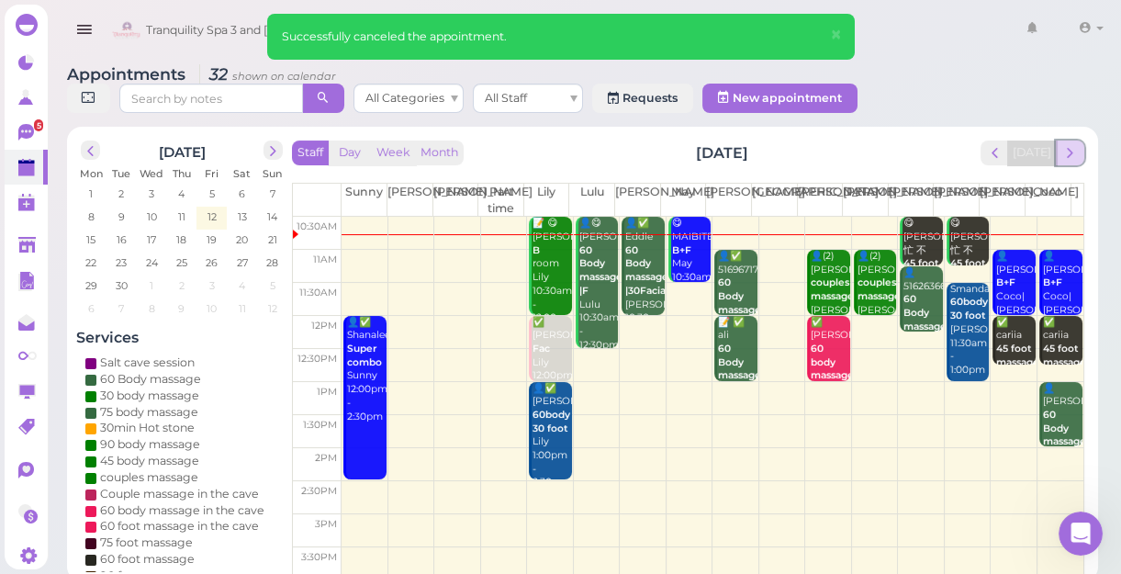
click at [1072, 156] on span "next" at bounding box center [1069, 152] width 17 height 17
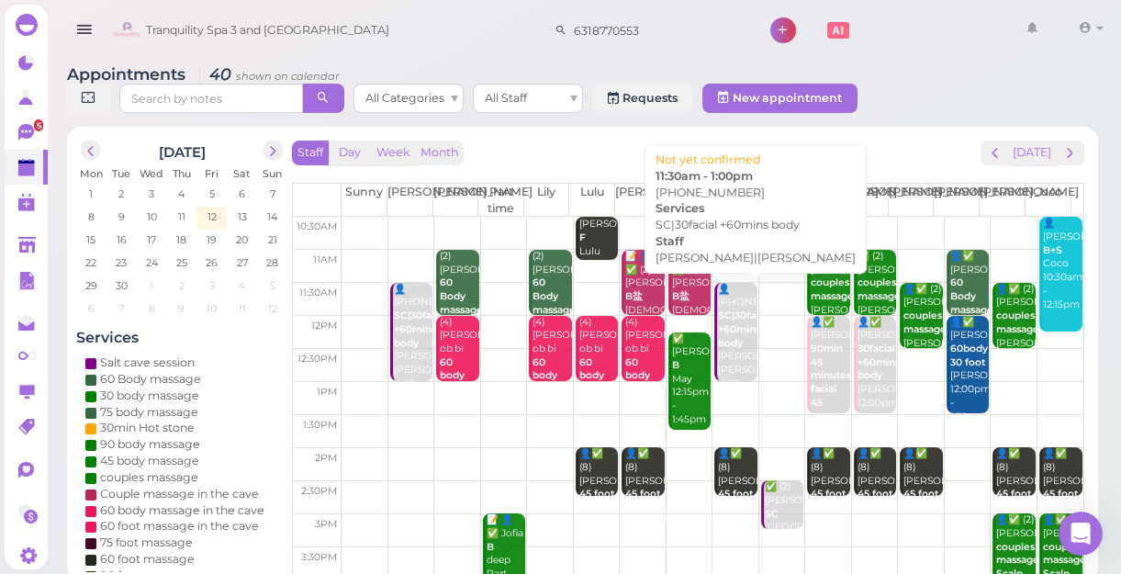
click at [725, 339] on b "SC|30facial +60mins body" at bounding box center [745, 328] width 54 height 39
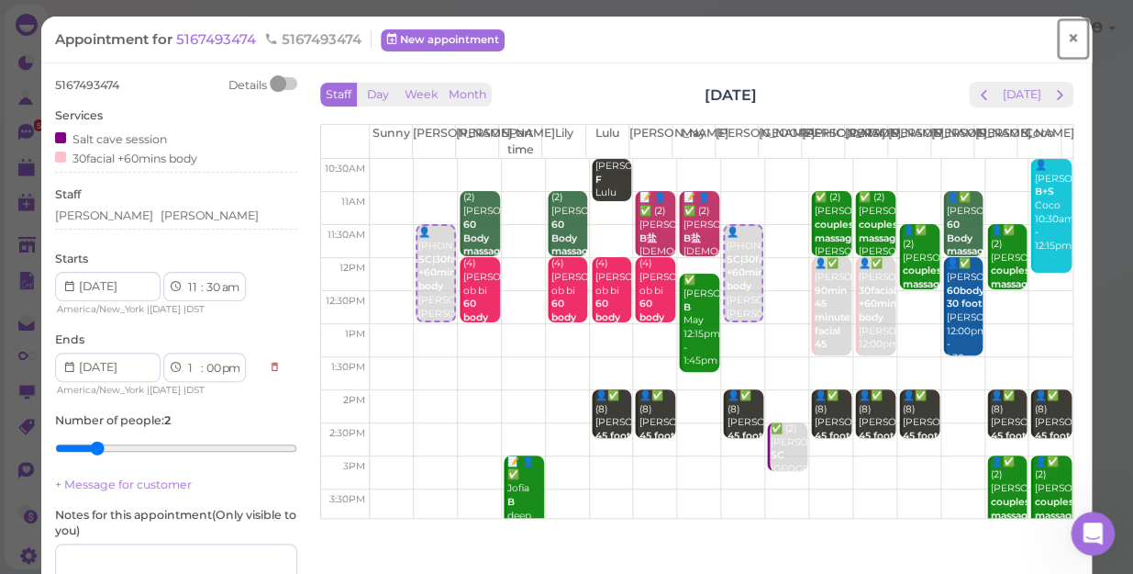
click at [1067, 38] on span "×" at bounding box center [1073, 39] width 12 height 26
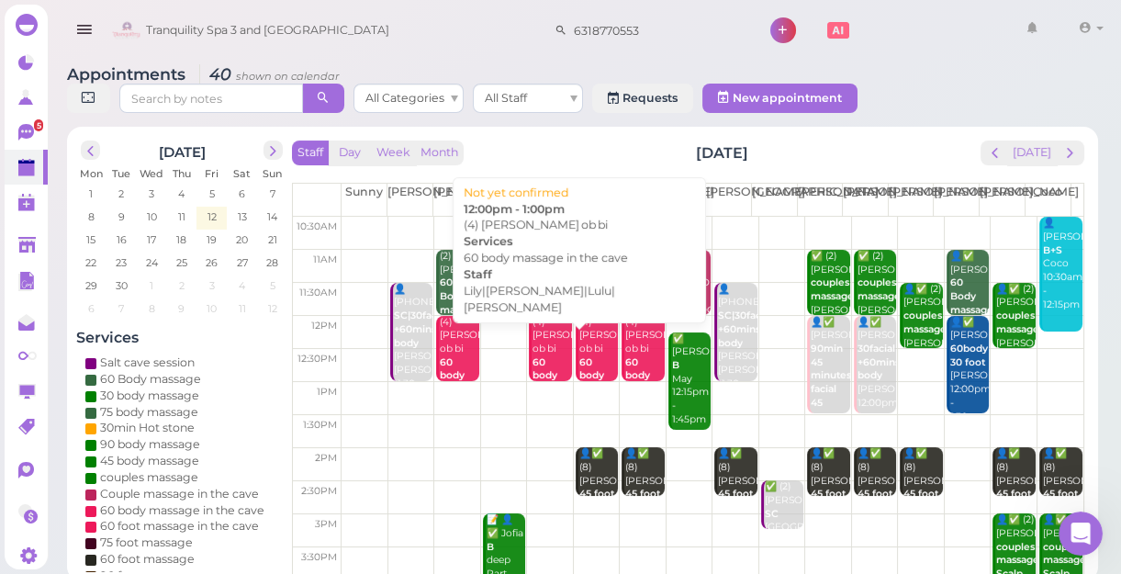
click at [542, 350] on div "(4) [PERSON_NAME] ob bi 60 body massage in the cave Lily|[PERSON_NAME]|Lulu|[PE…" at bounding box center [550, 410] width 39 height 189
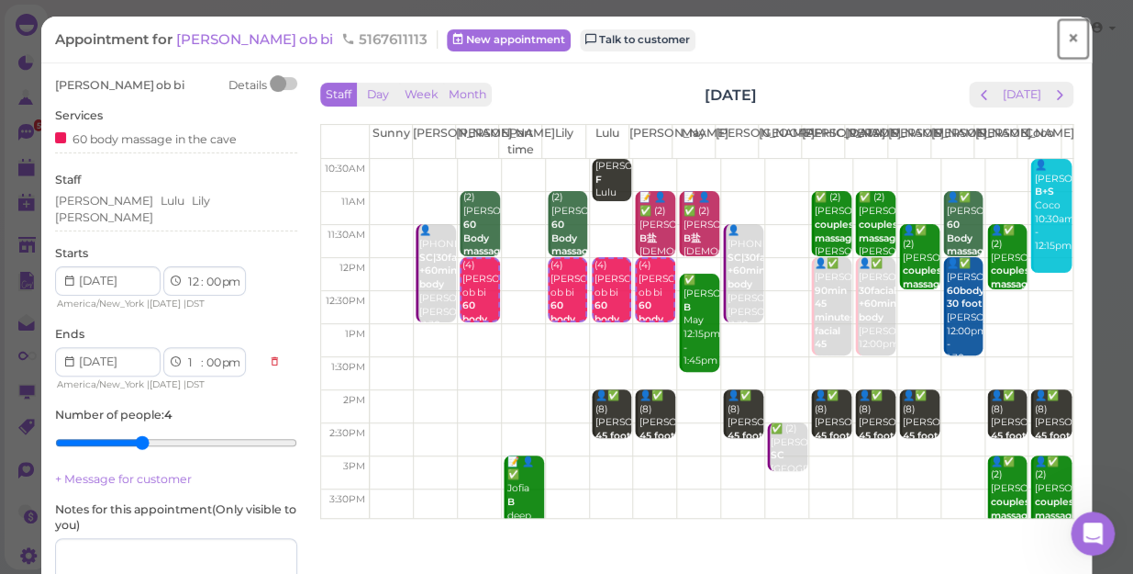
click at [1067, 38] on span "×" at bounding box center [1073, 39] width 12 height 26
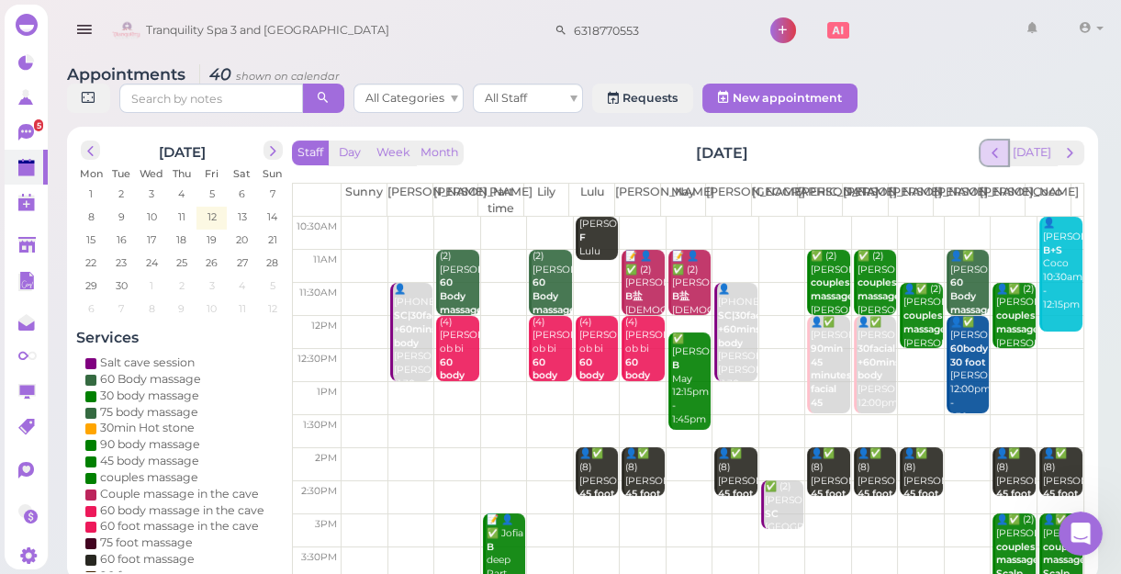
click at [998, 156] on span "prev" at bounding box center [994, 152] width 17 height 17
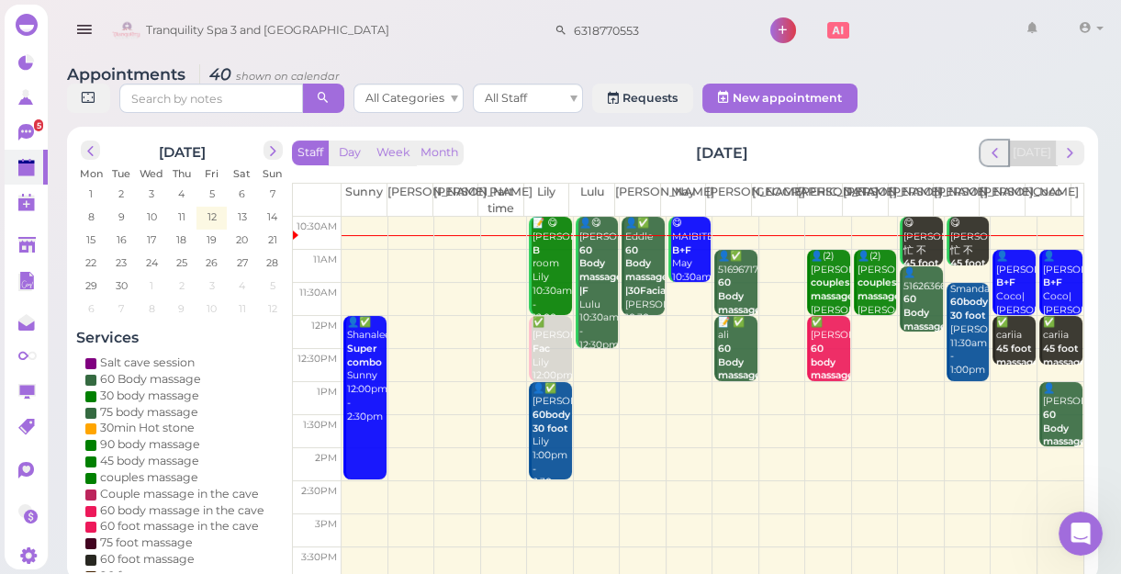
click at [998, 156] on span "prev" at bounding box center [994, 152] width 17 height 17
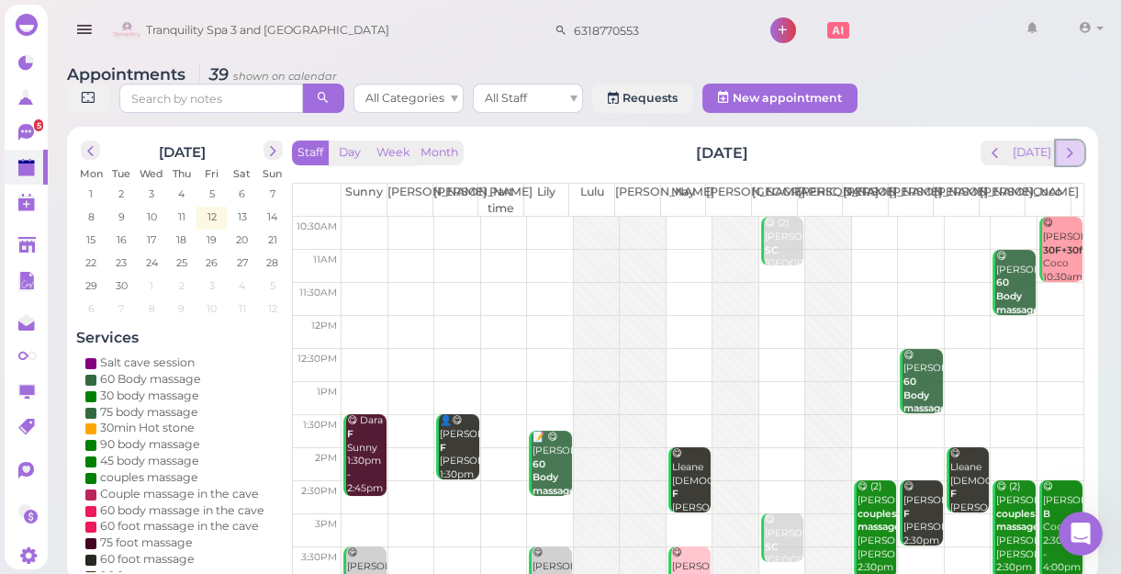
click at [1071, 156] on span "next" at bounding box center [1069, 152] width 17 height 17
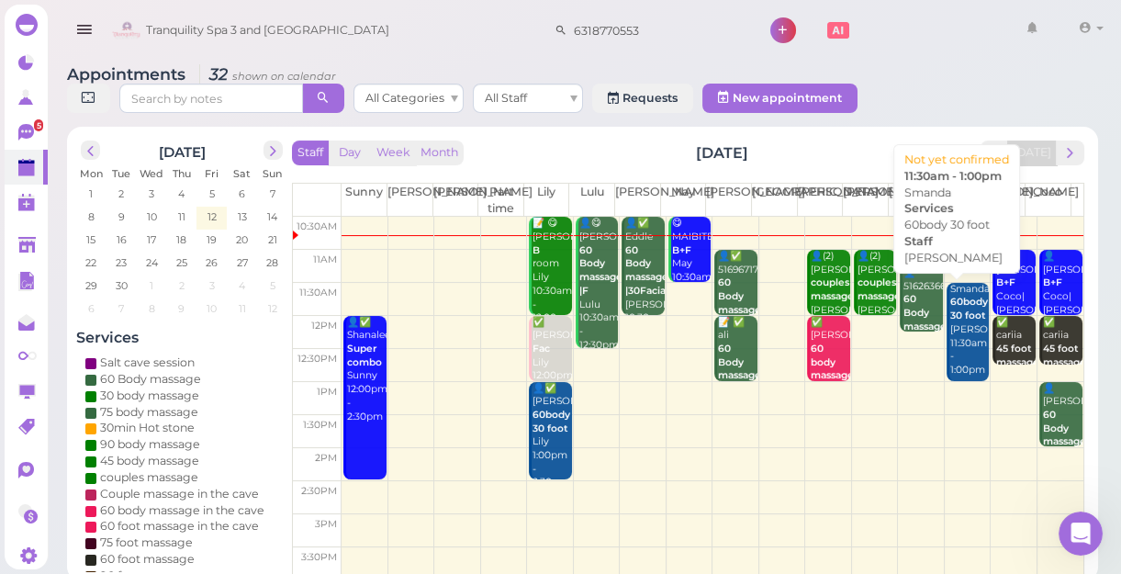
click at [955, 352] on div "Smanda 60body 30 foot [PERSON_NAME] 11:30am - 1:00pm" at bounding box center [968, 330] width 39 height 95
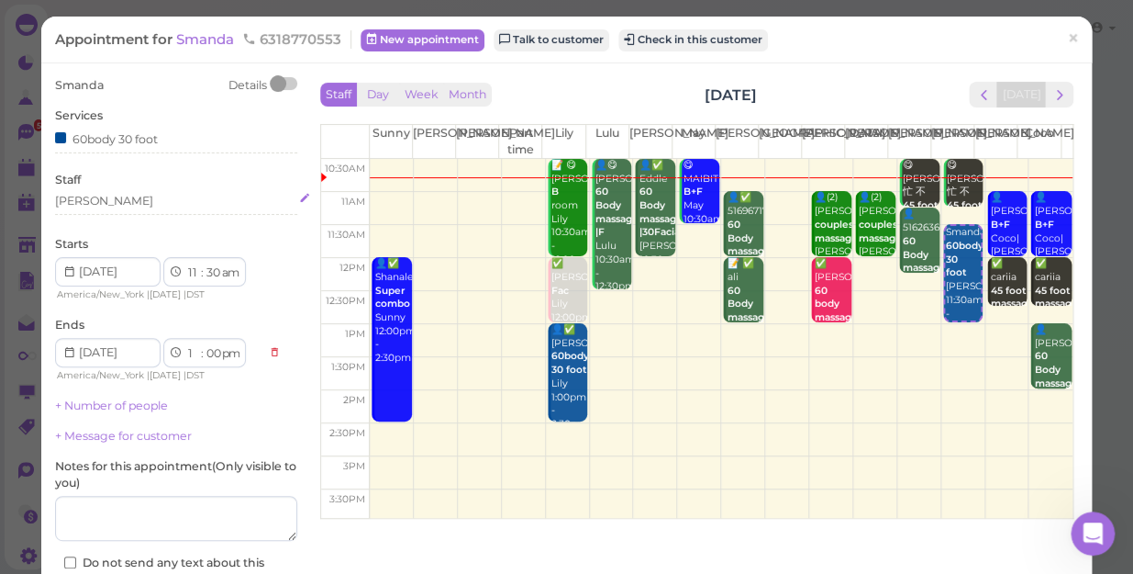
click at [106, 204] on div "[PERSON_NAME]" at bounding box center [176, 201] width 242 height 17
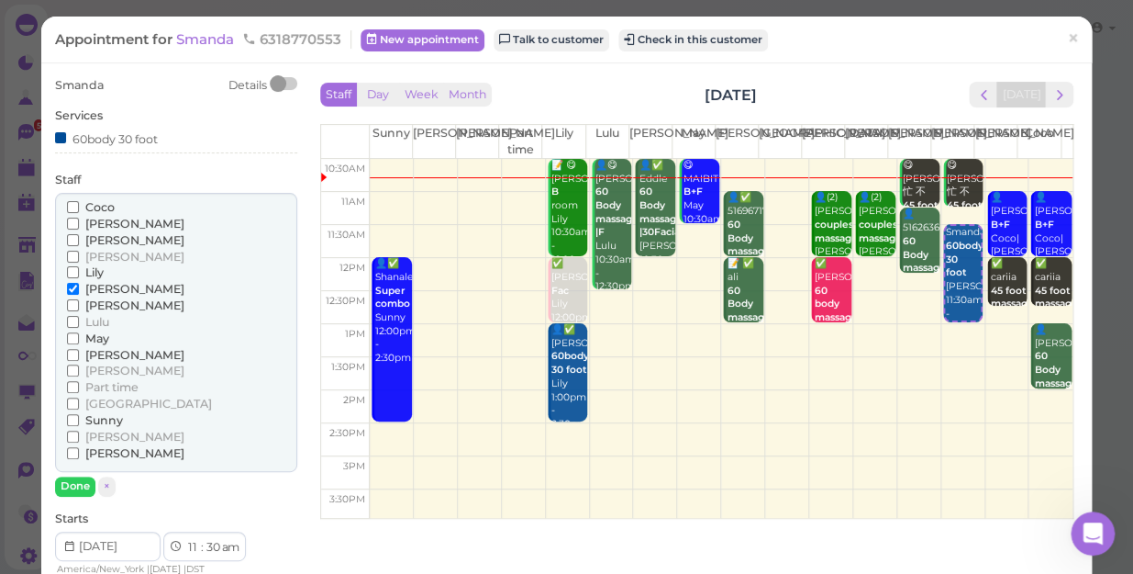
click at [96, 331] on span "May" at bounding box center [97, 338] width 24 height 14
click at [79, 332] on input "May" at bounding box center [73, 338] width 12 height 12
click at [89, 338] on span "May" at bounding box center [97, 338] width 24 height 14
click at [79, 338] on input "May" at bounding box center [73, 338] width 12 height 12
click at [89, 336] on span "May" at bounding box center [97, 338] width 24 height 14
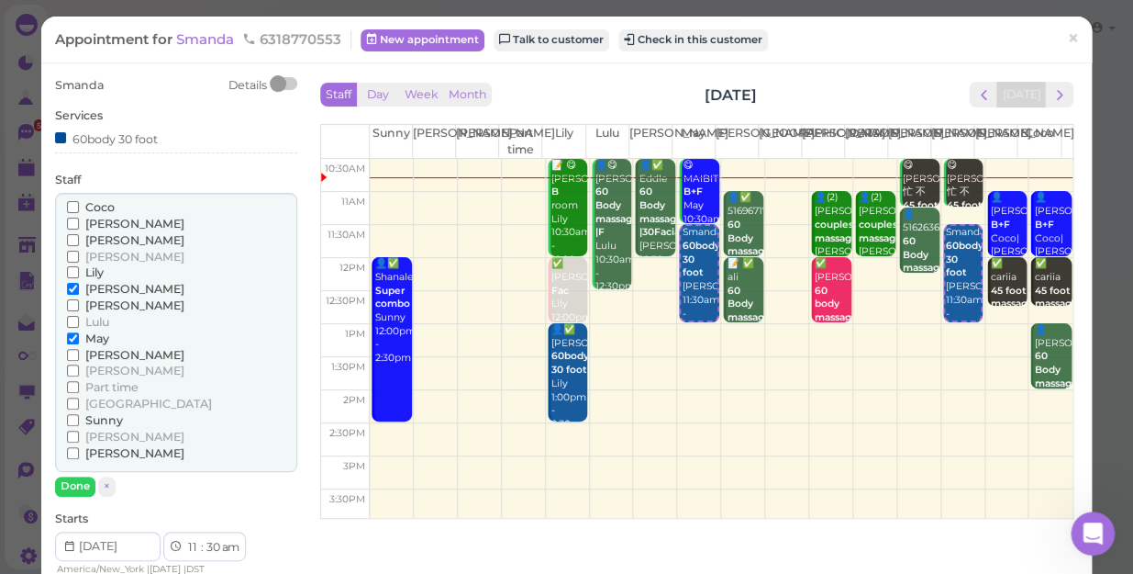
click at [79, 336] on input "May" at bounding box center [73, 338] width 12 height 12
click at [105, 341] on span "May" at bounding box center [97, 338] width 24 height 14
click at [79, 341] on input "May" at bounding box center [73, 338] width 12 height 12
click at [101, 333] on span "May" at bounding box center [97, 338] width 24 height 14
click at [79, 333] on input "May" at bounding box center [73, 338] width 12 height 12
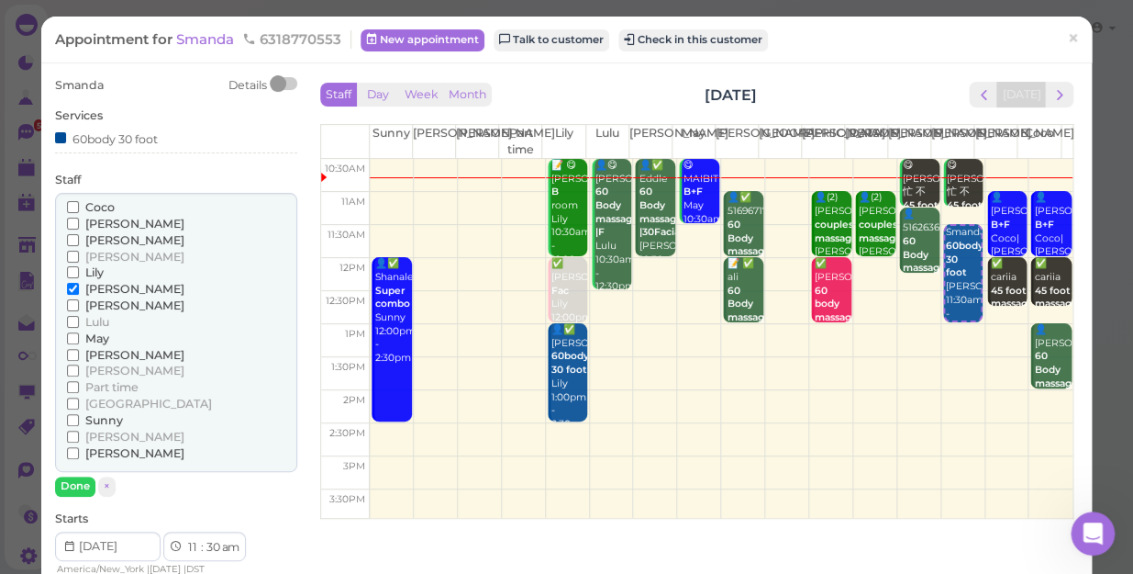
click at [109, 340] on div "May" at bounding box center [176, 338] width 218 height 17
click at [96, 334] on span "May" at bounding box center [97, 338] width 24 height 14
click at [79, 334] on input "May" at bounding box center [73, 338] width 12 height 12
click at [100, 291] on span "[PERSON_NAME]" at bounding box center [134, 289] width 99 height 14
click at [79, 291] on input "[PERSON_NAME]" at bounding box center [73, 289] width 12 height 12
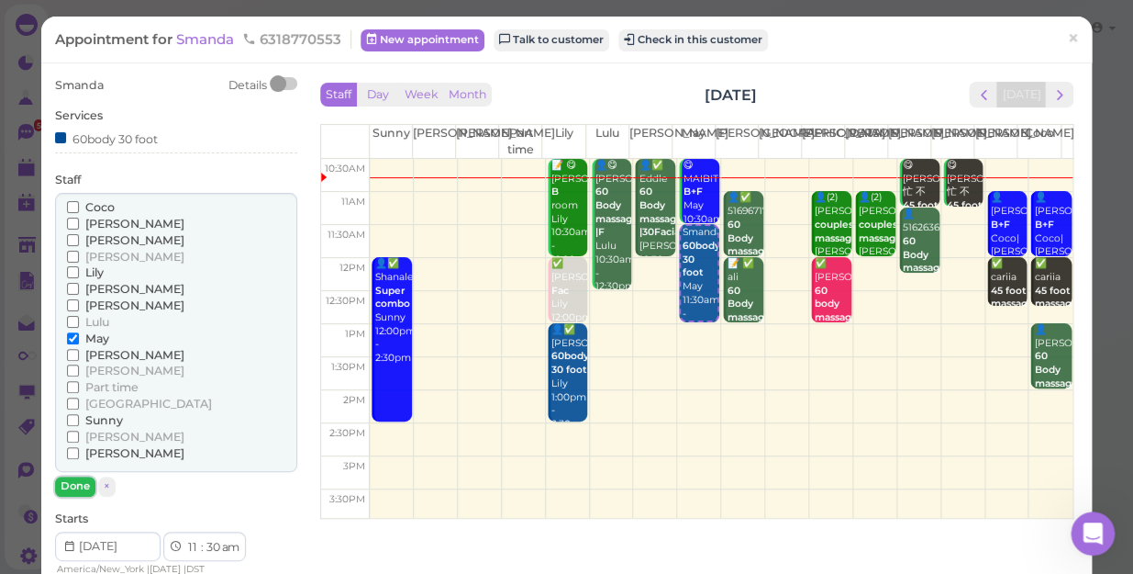
click at [59, 485] on button "Done" at bounding box center [75, 485] width 40 height 19
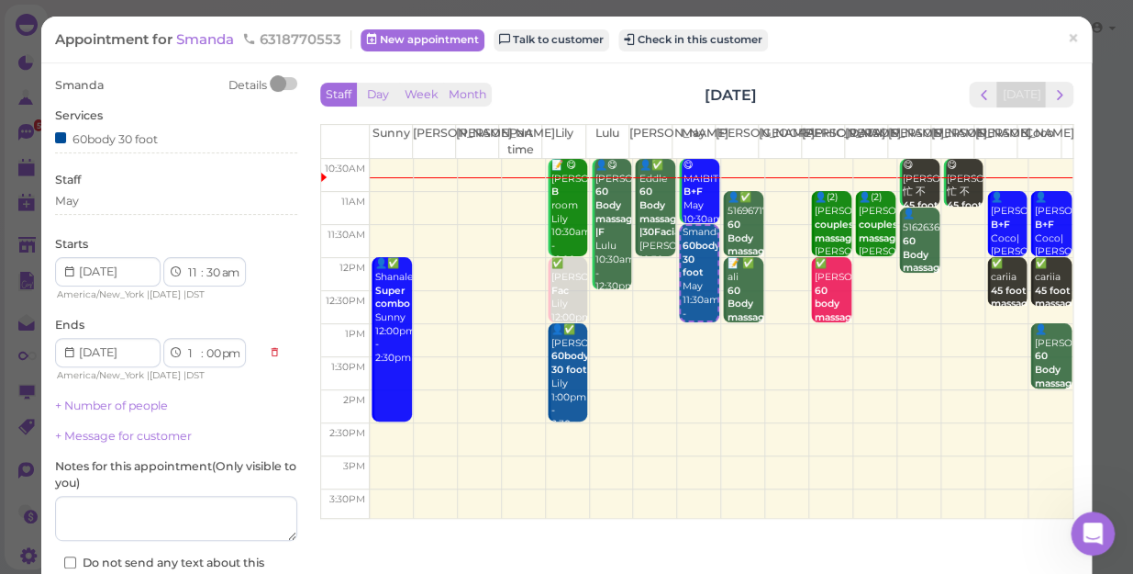
scroll to position [133, 0]
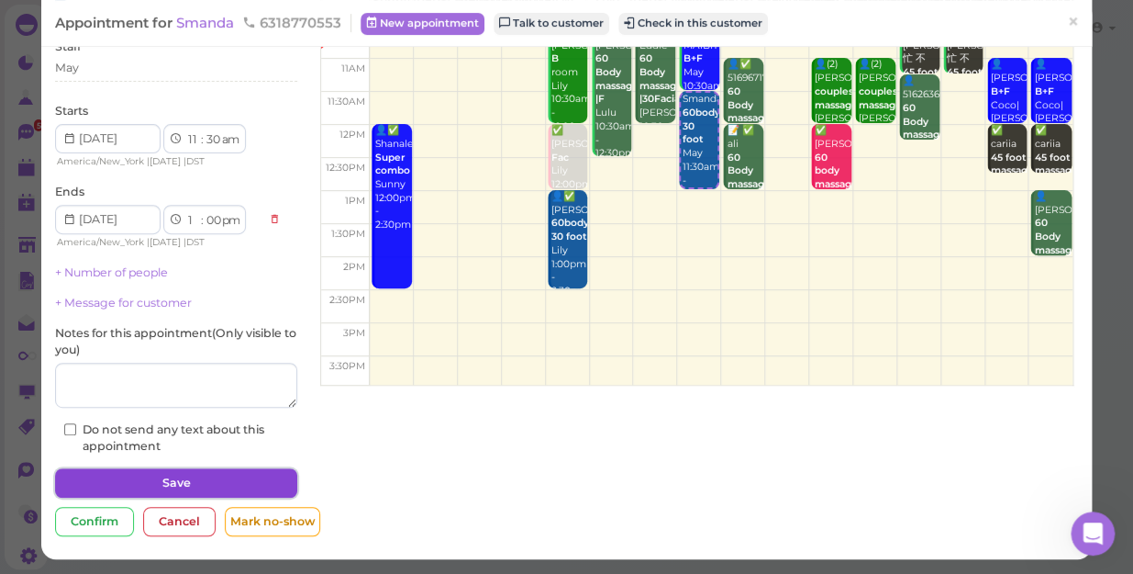
click at [167, 483] on button "Save" at bounding box center [176, 482] width 242 height 29
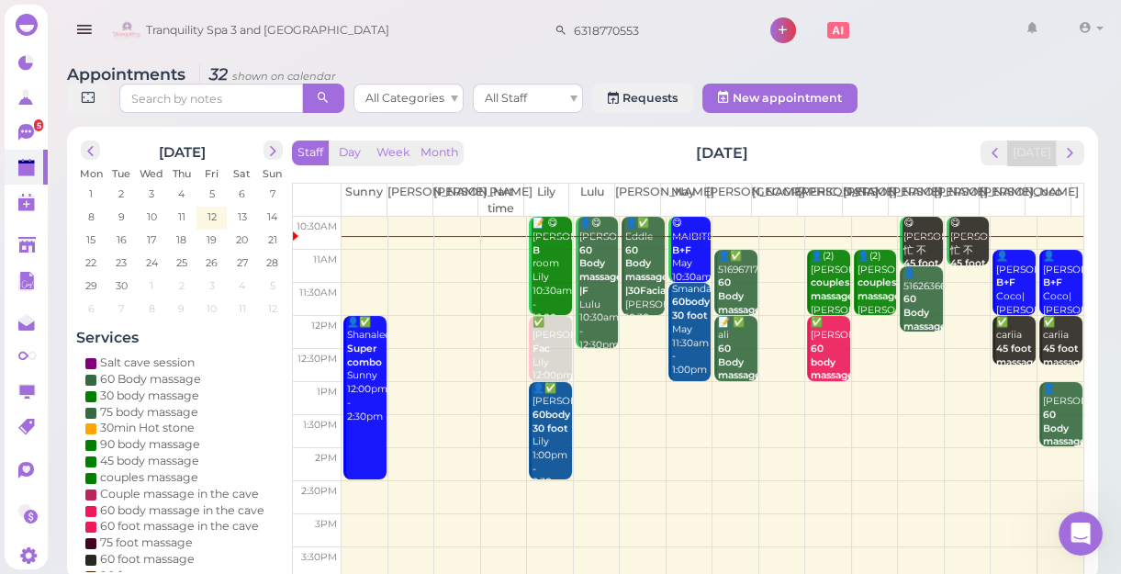
click at [942, 291] on td at bounding box center [712, 299] width 742 height 33
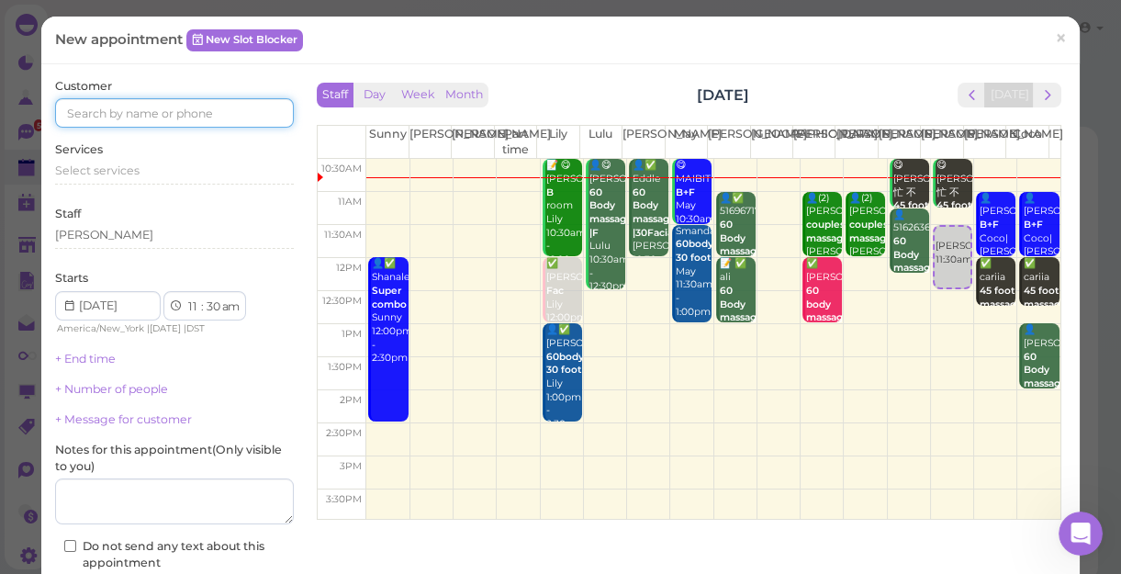
click at [89, 112] on input at bounding box center [174, 112] width 239 height 29
type input "8179688865"
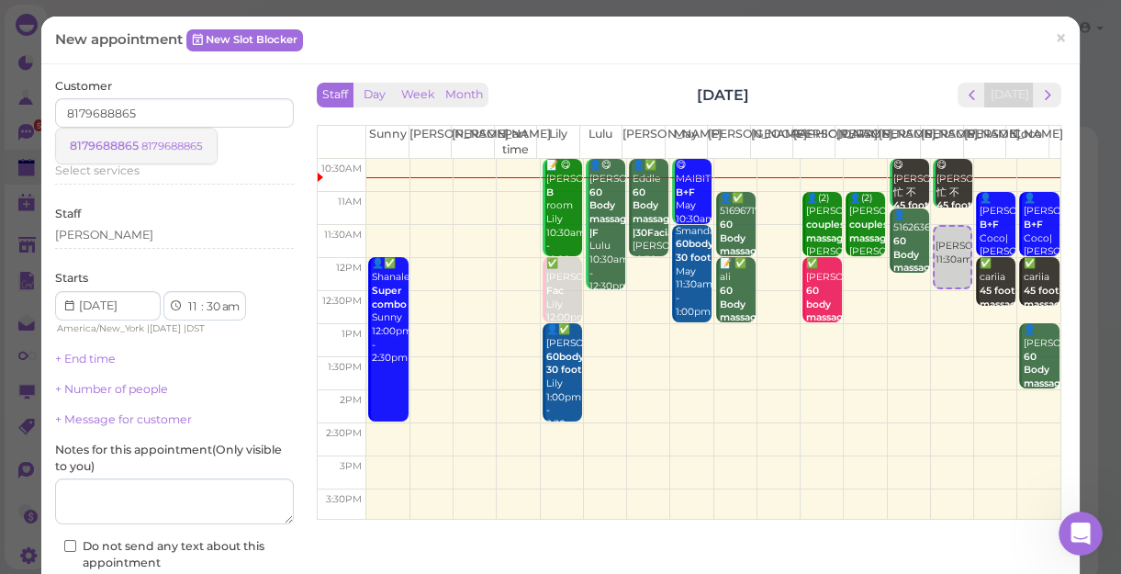
click at [179, 137] on link "8179688865 8179688865" at bounding box center [136, 145] width 161 height 35
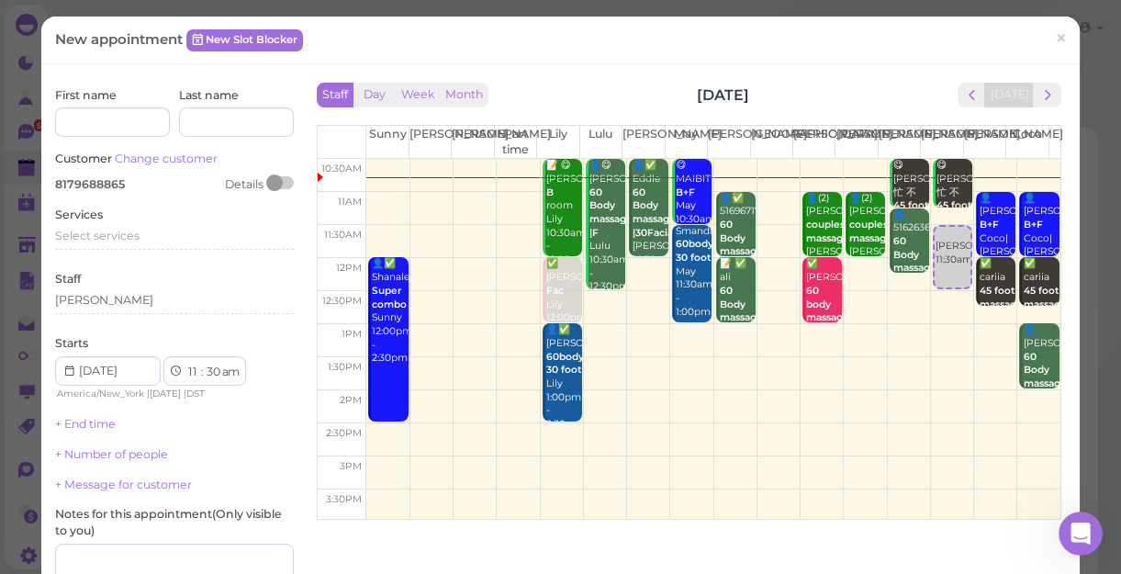
click at [179, 137] on div "Last name" at bounding box center [236, 112] width 115 height 50
click at [120, 238] on span "Select services" at bounding box center [97, 236] width 84 height 14
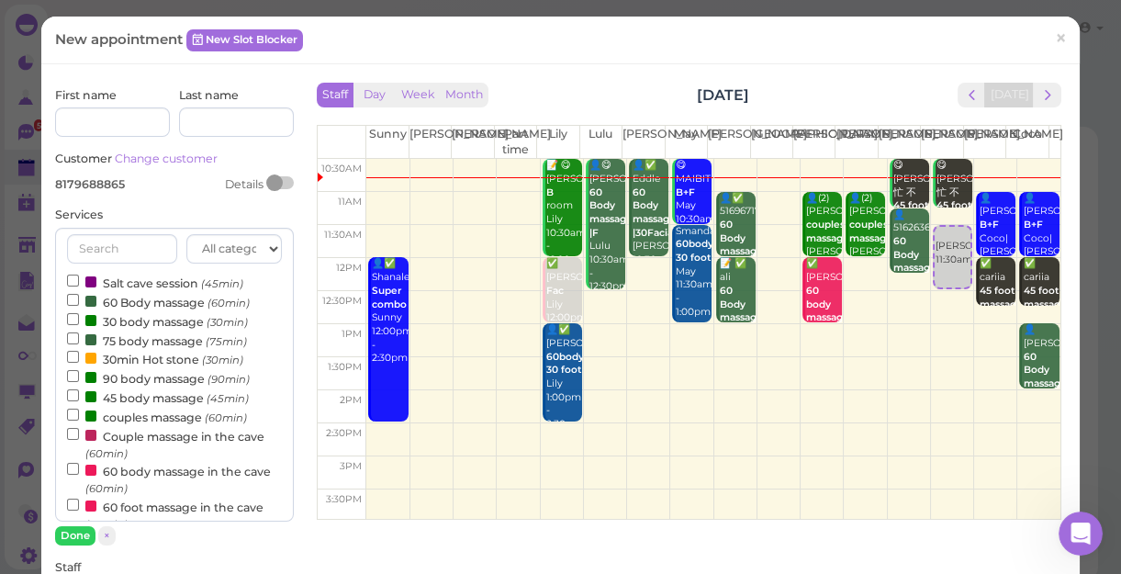
click at [127, 307] on label "60 Body massage (60min)" at bounding box center [158, 301] width 183 height 19
click at [79, 306] on input "60 Body massage (60min)" at bounding box center [73, 300] width 12 height 12
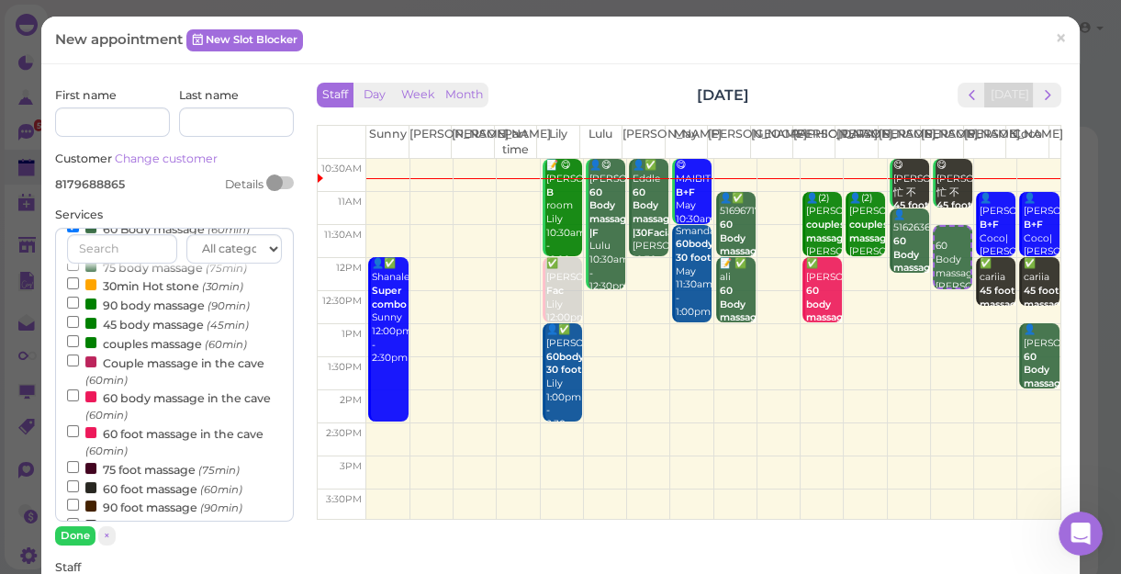
scroll to position [166, 0]
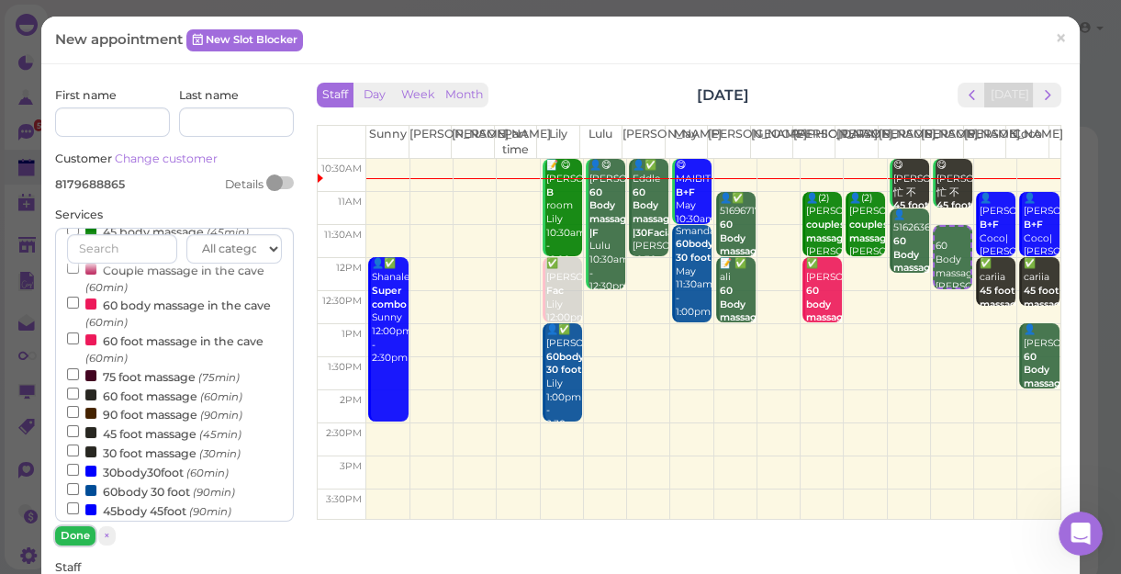
click at [83, 537] on button "Done" at bounding box center [75, 535] width 40 height 19
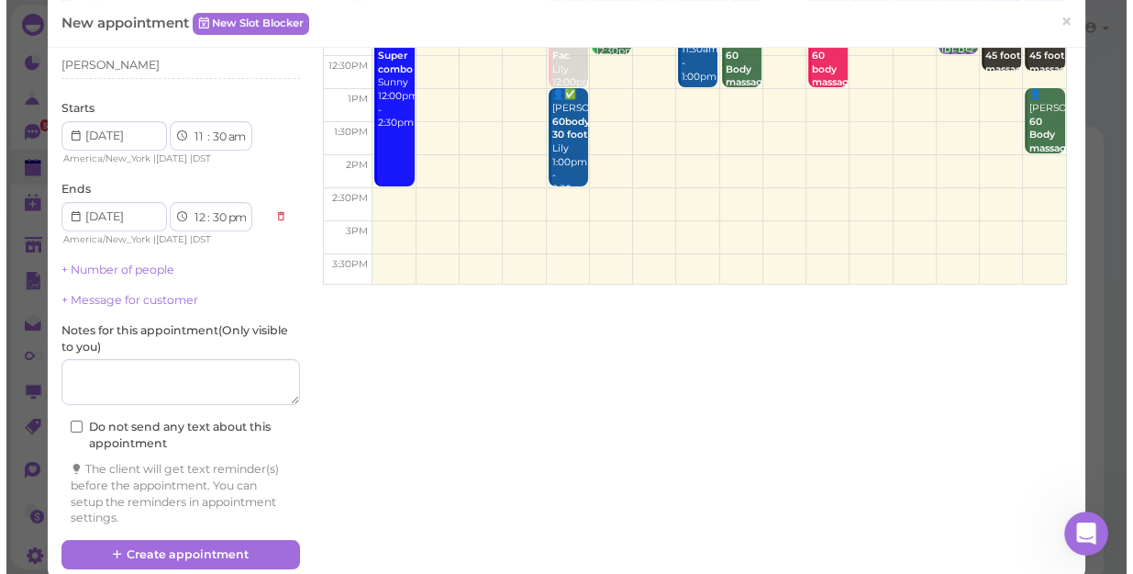
scroll to position [250, 0]
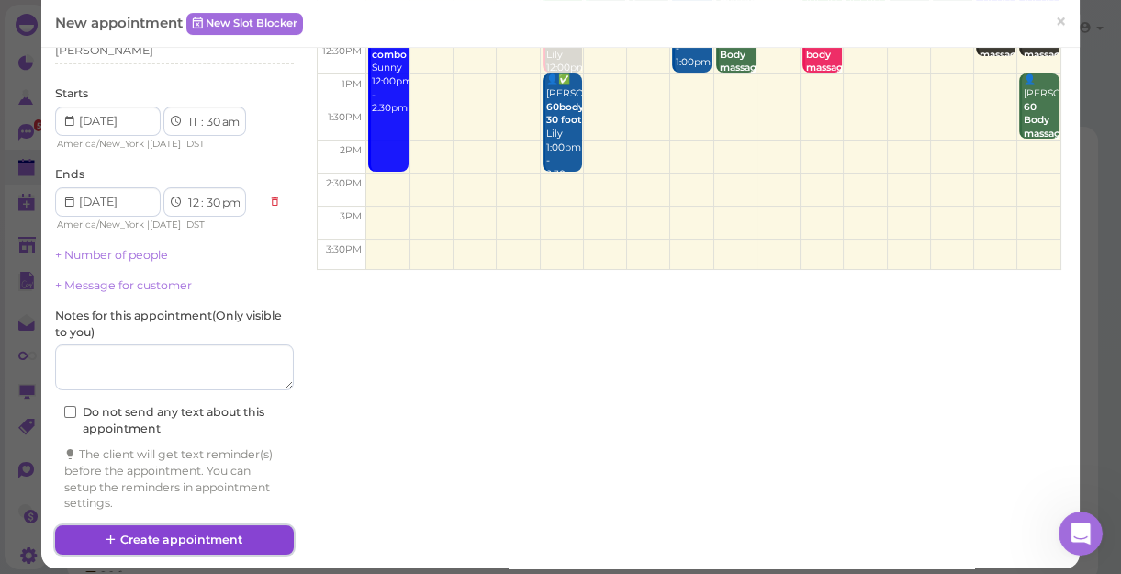
click at [180, 530] on button "Create appointment" at bounding box center [174, 539] width 239 height 29
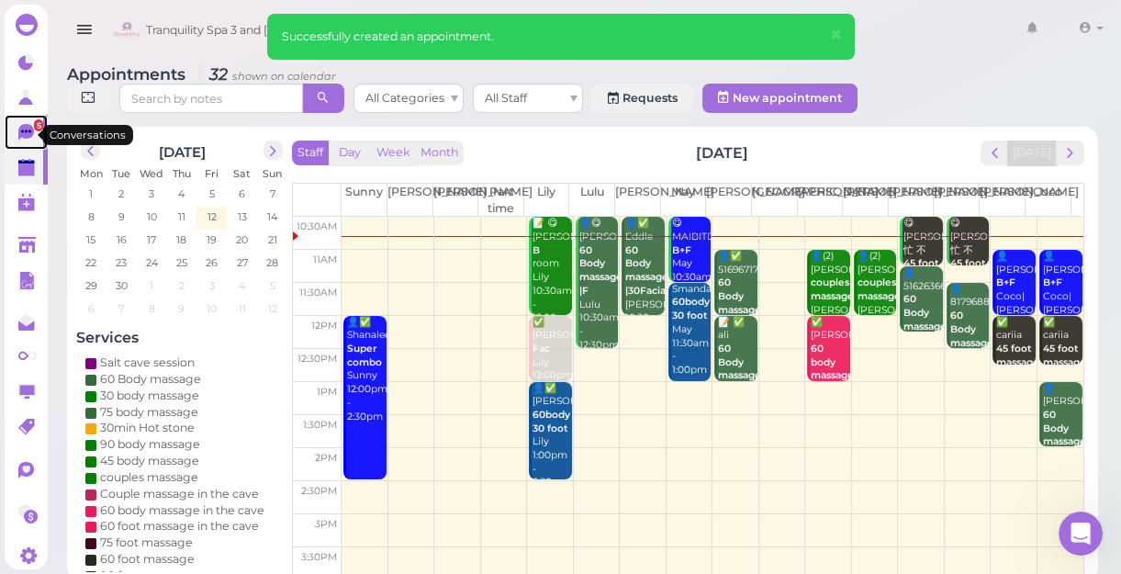
click at [20, 134] on icon at bounding box center [26, 132] width 16 height 17
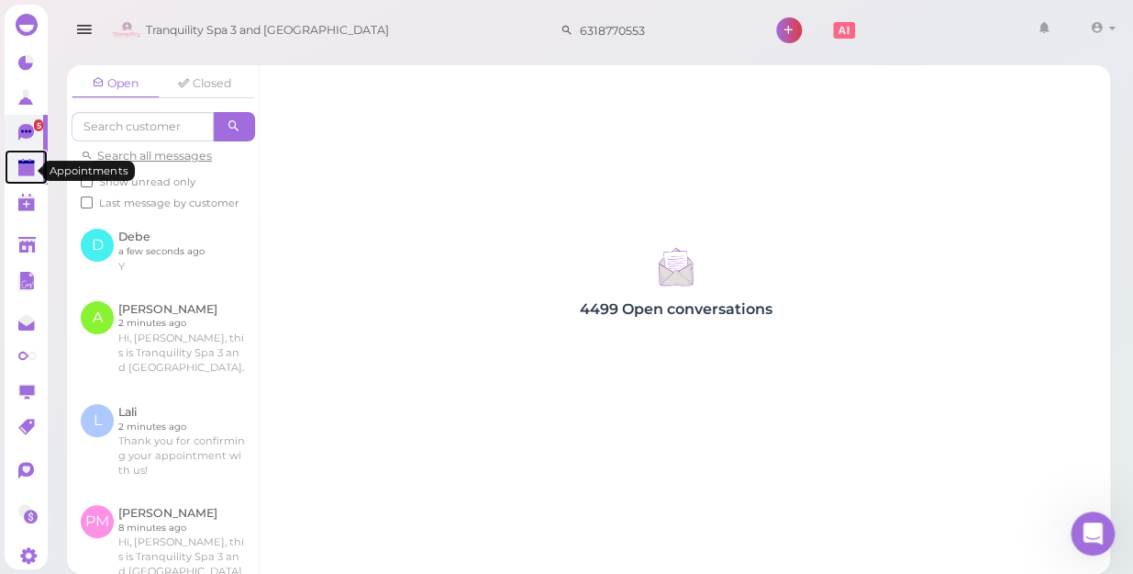
click at [23, 170] on polygon at bounding box center [26, 169] width 17 height 13
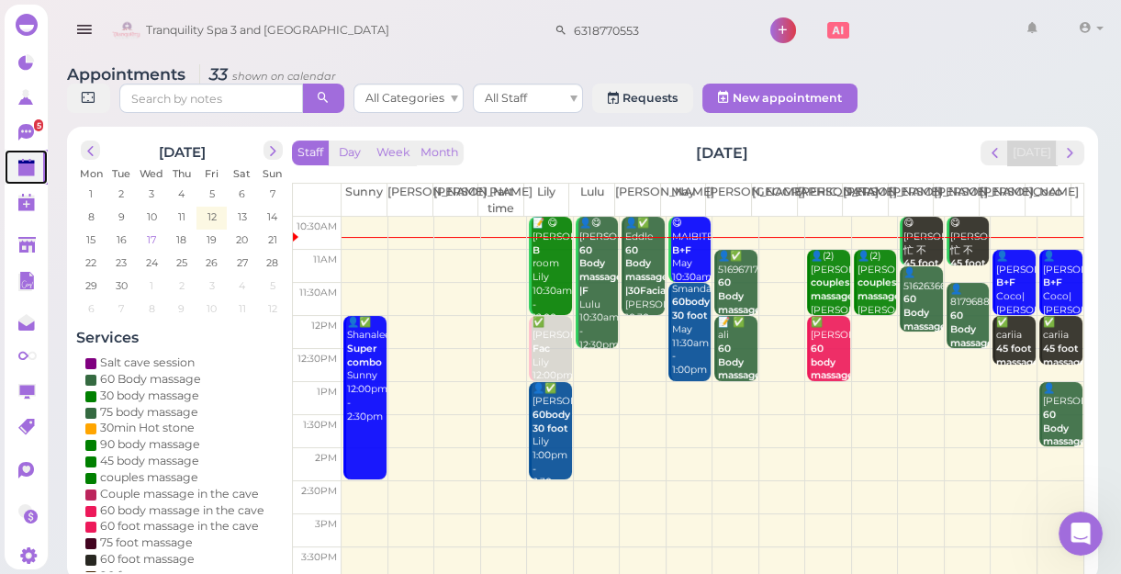
click at [149, 239] on span "17" at bounding box center [151, 239] width 13 height 17
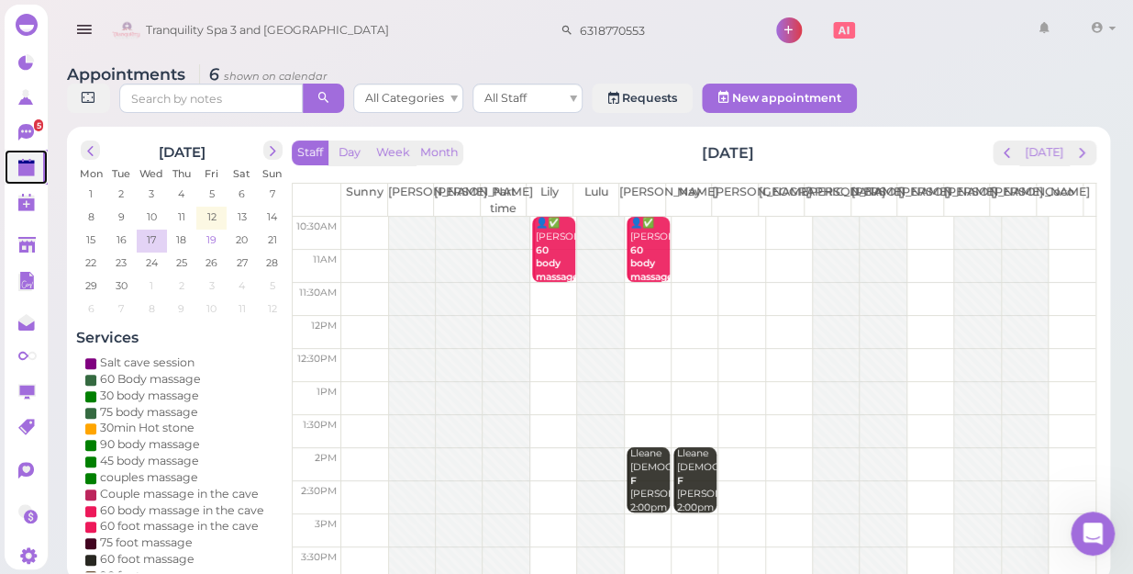
click at [212, 231] on span "19" at bounding box center [212, 239] width 14 height 17
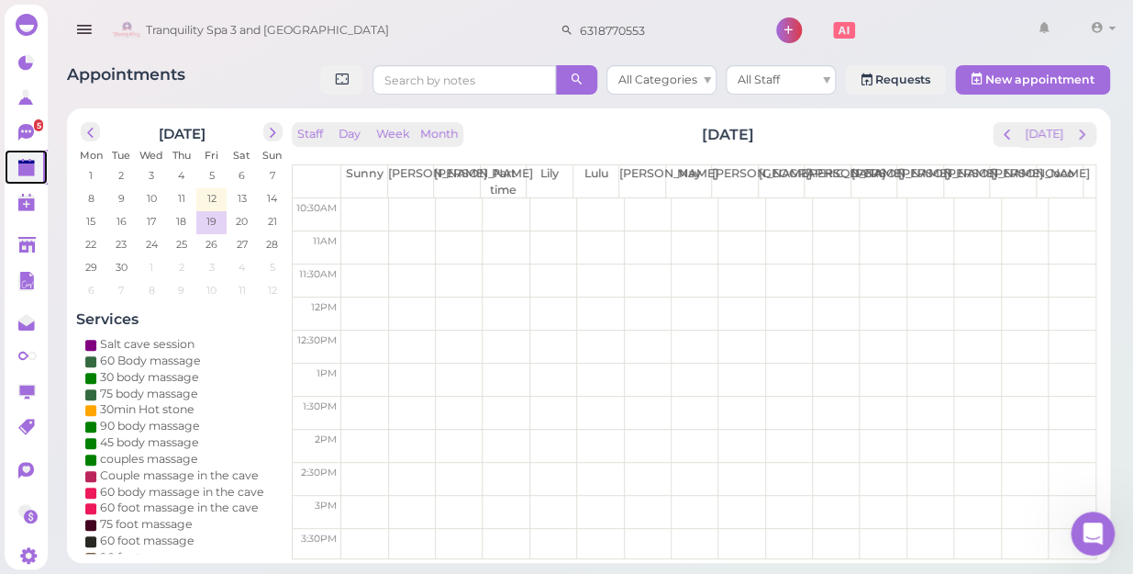
click at [361, 304] on td at bounding box center [718, 313] width 754 height 33
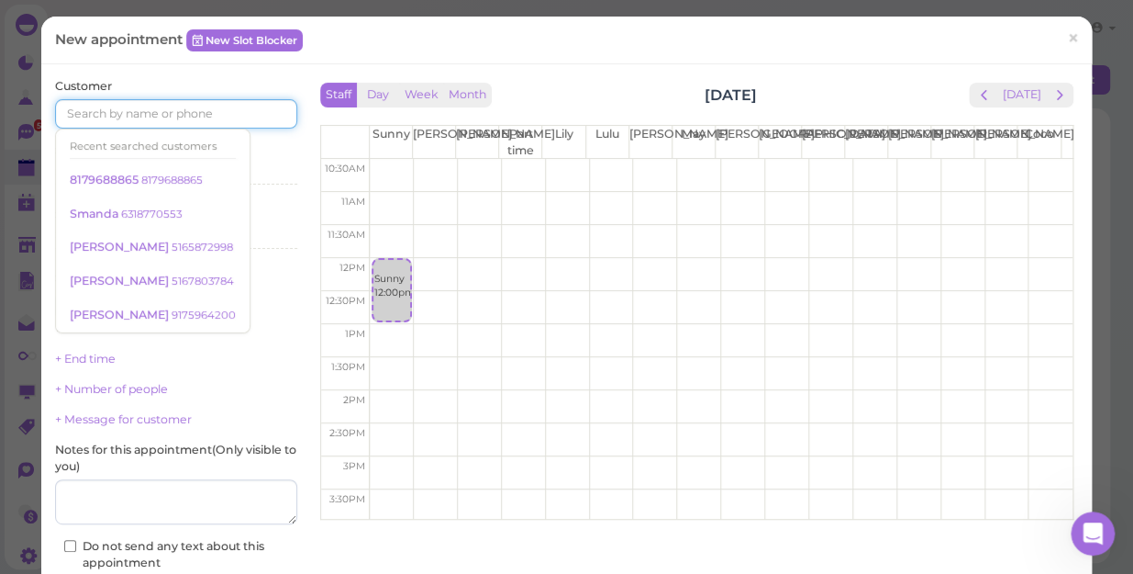
click at [184, 114] on input at bounding box center [176, 113] width 242 height 29
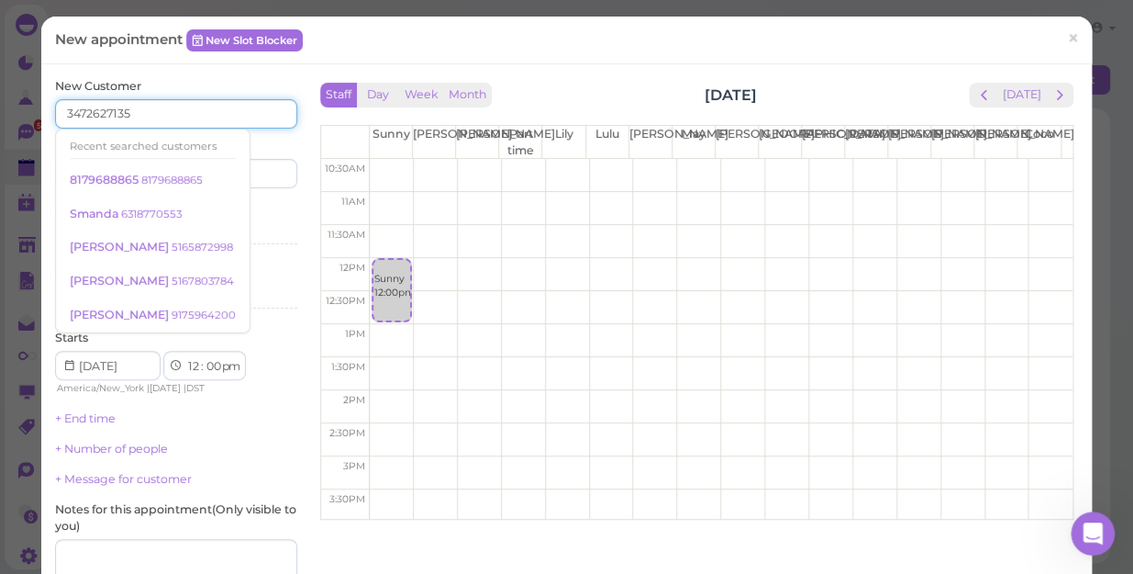
type input "3472627135"
click at [262, 175] on input at bounding box center [239, 173] width 117 height 29
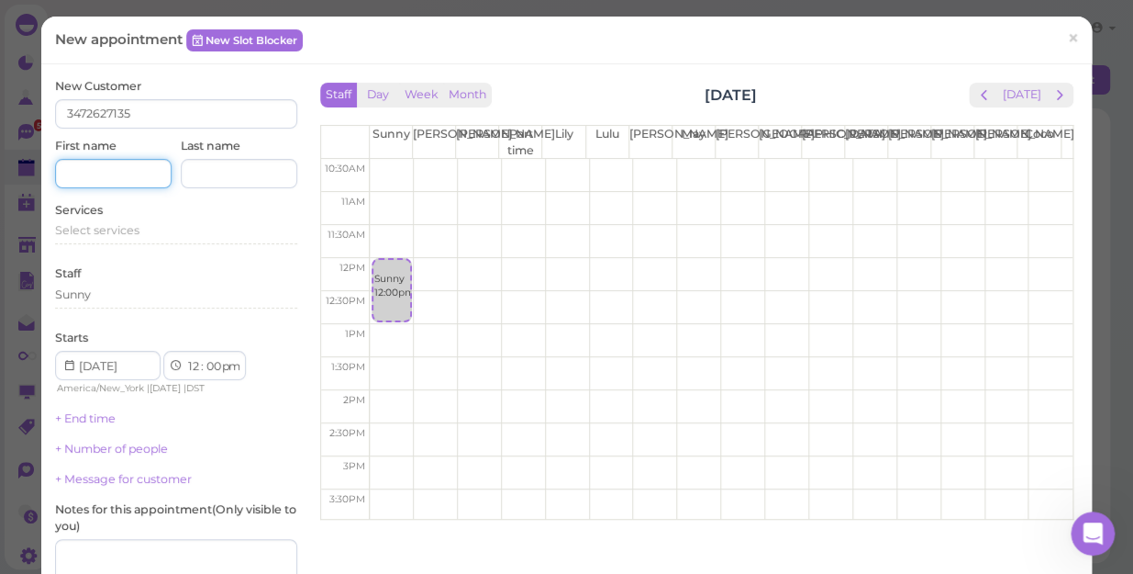
click at [110, 173] on input at bounding box center [113, 173] width 117 height 29
type input "suil"
click at [114, 236] on span "Select services" at bounding box center [97, 230] width 84 height 14
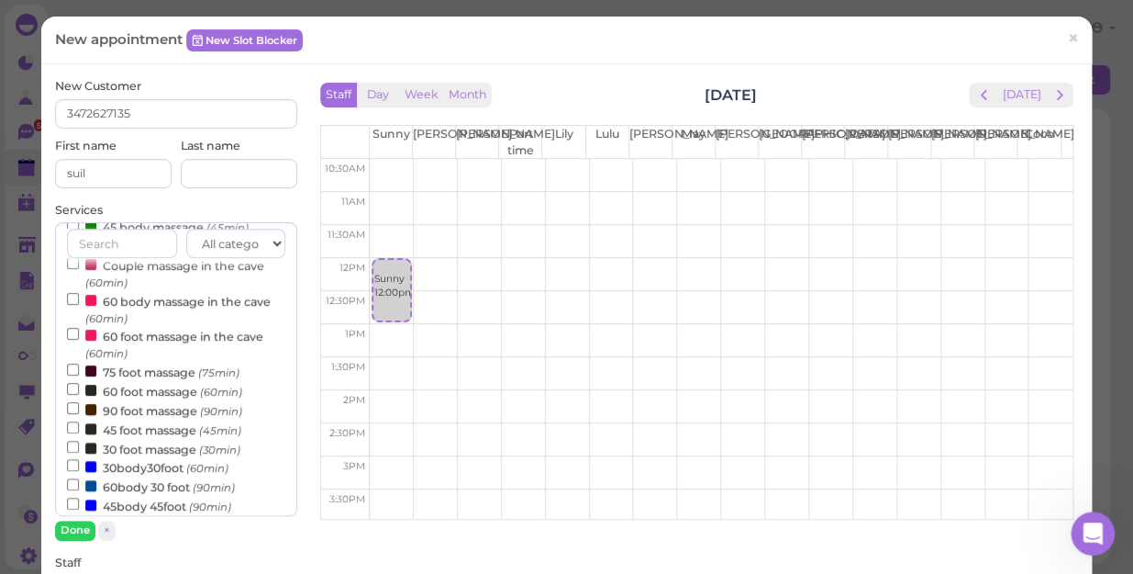
scroll to position [166, 0]
click at [139, 489] on label "60body 30 foot (90min)" at bounding box center [151, 484] width 168 height 19
click at [79, 489] on input "60body 30 foot (90min)" at bounding box center [73, 483] width 12 height 12
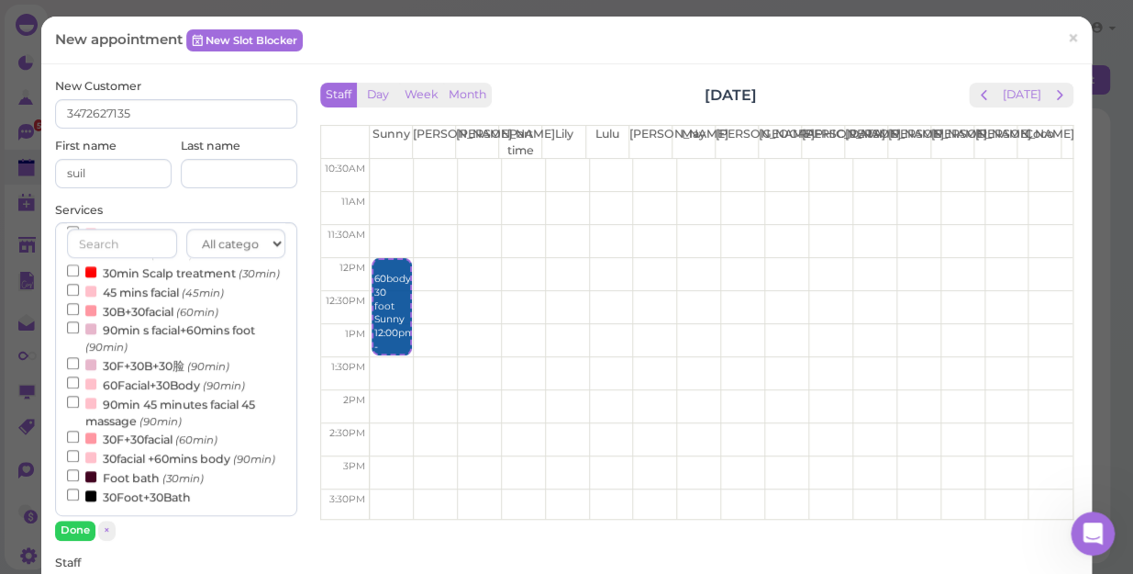
click at [378, 162] on td at bounding box center [721, 175] width 703 height 33
click at [378, 162] on div "10:30am 11am 11:30am 12pm 12:30pm 1pm 1:30pm 2pm 2:30pm 3pm 3:30pm 4pm 4:30pm 5…" at bounding box center [697, 505] width 752 height 693
select select "10"
select select "30"
select select "am"
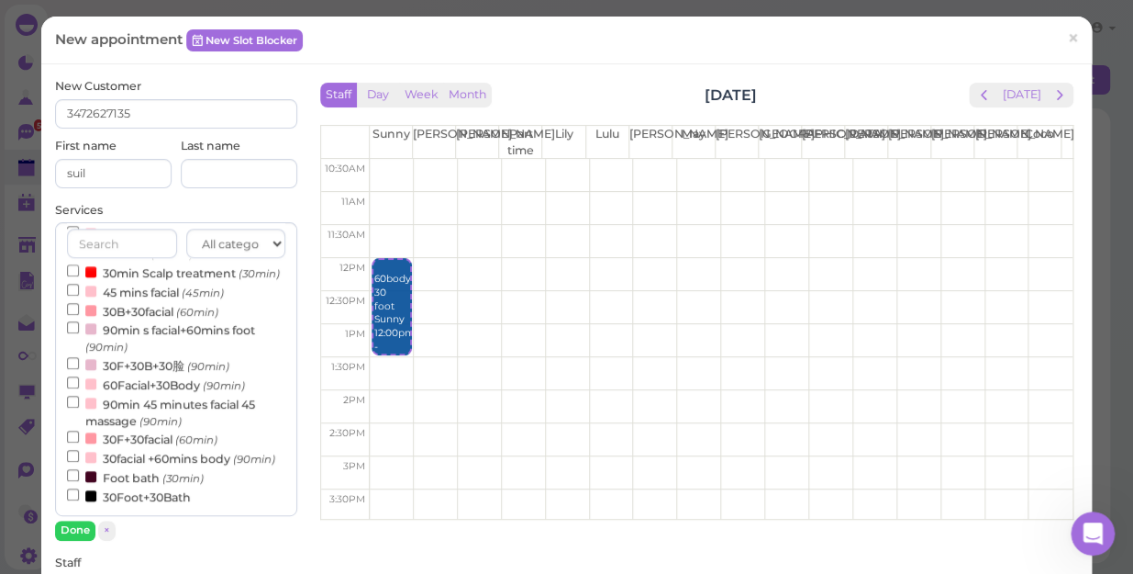
select select "12"
select select "00"
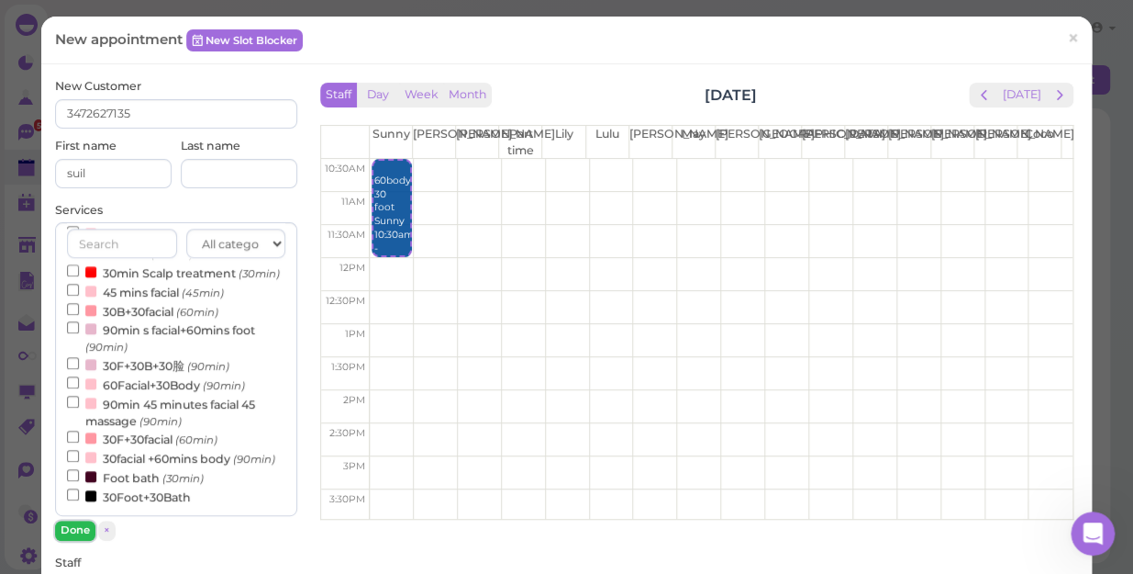
click at [80, 529] on button "Done" at bounding box center [75, 529] width 40 height 19
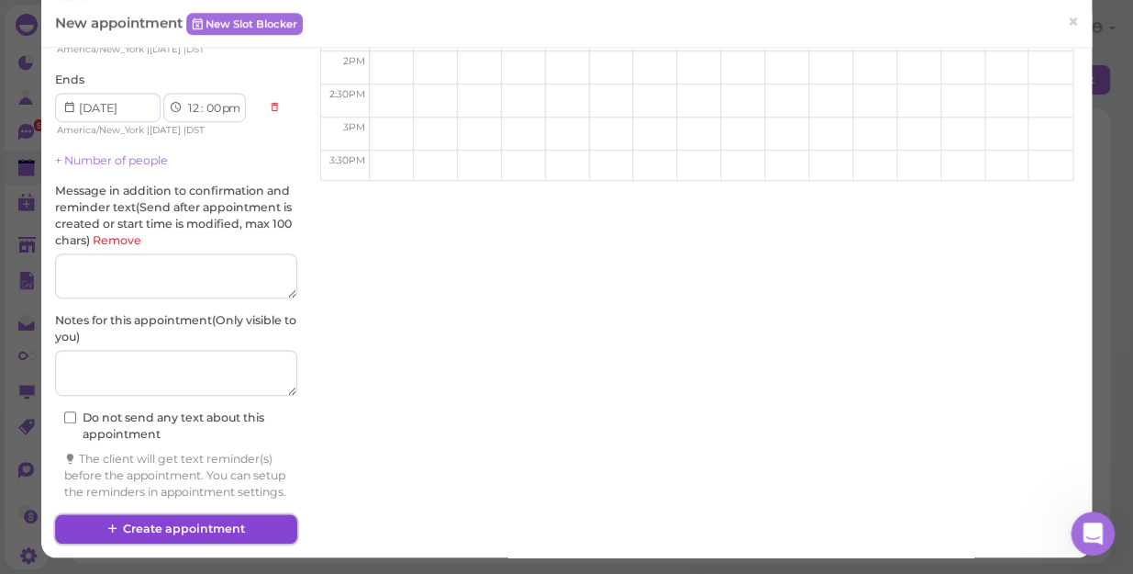
click at [201, 526] on button "Create appointment" at bounding box center [176, 528] width 242 height 29
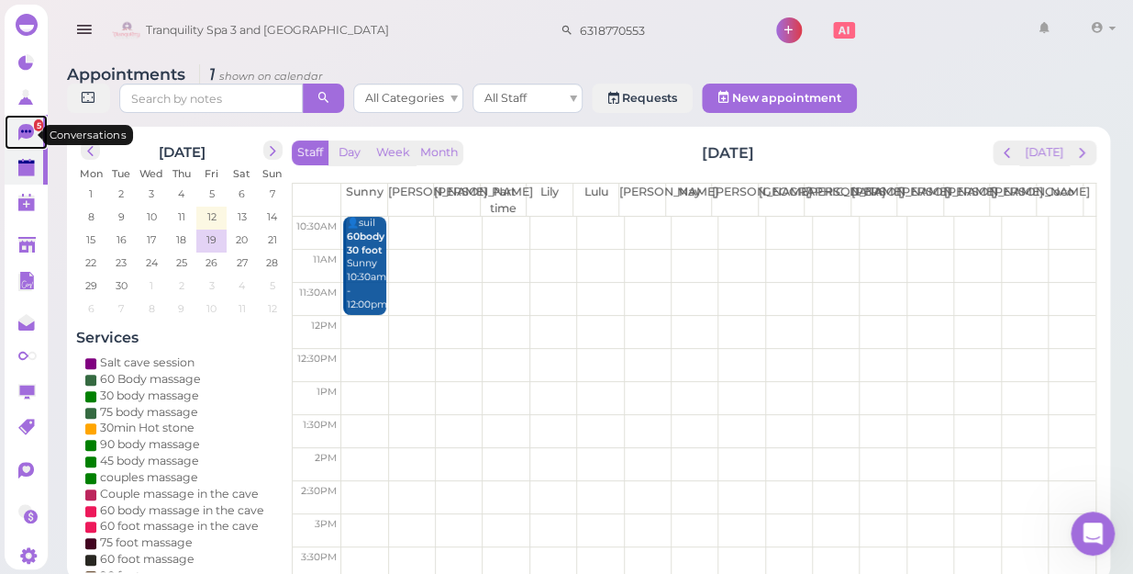
click at [34, 129] on span "5" at bounding box center [38, 125] width 9 height 12
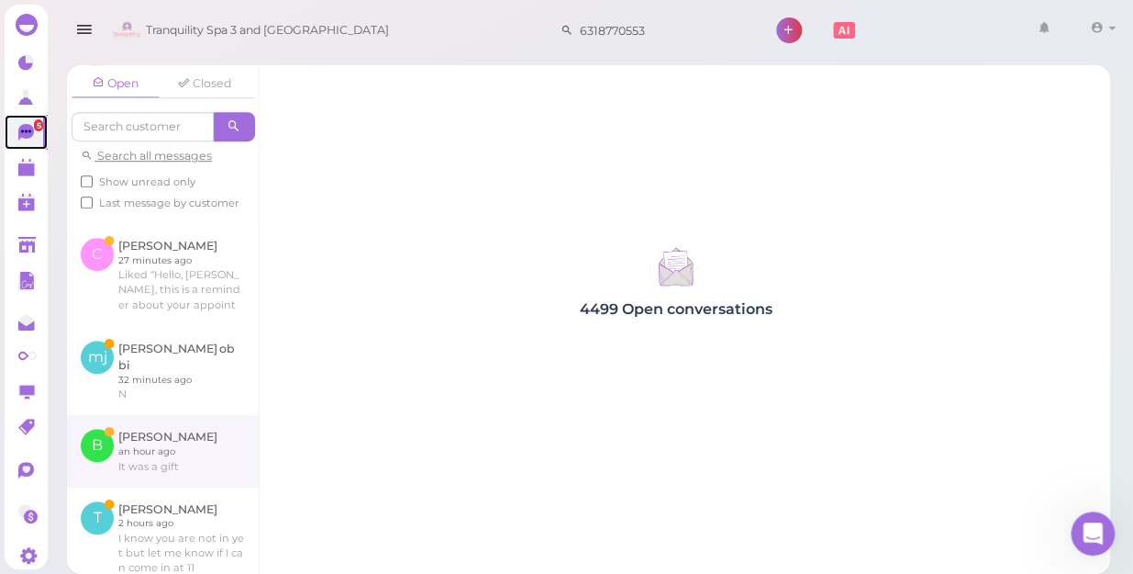
scroll to position [417, 0]
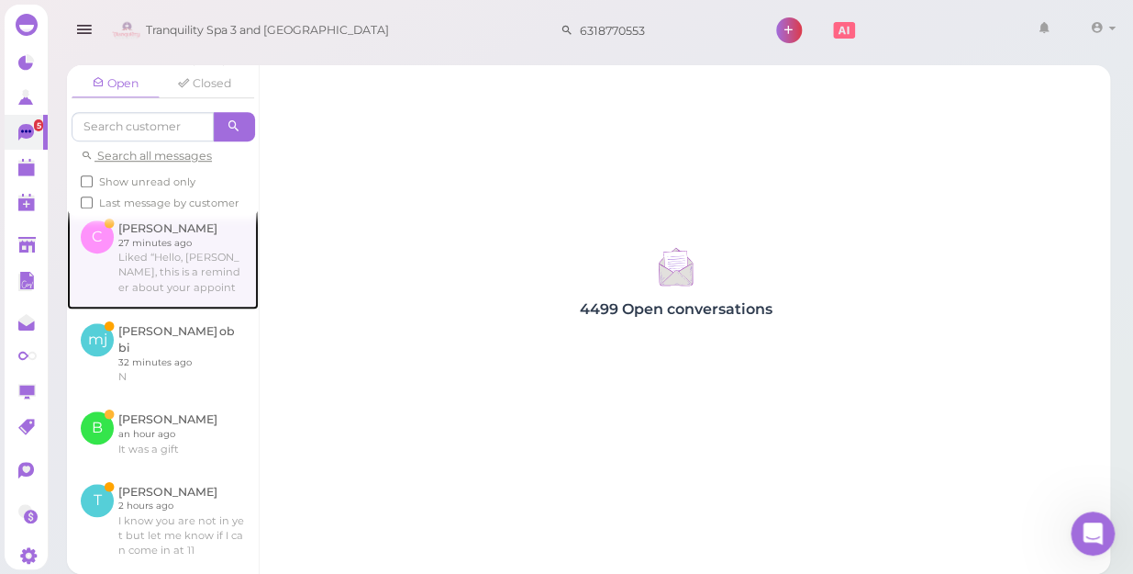
click at [145, 280] on link at bounding box center [163, 258] width 192 height 103
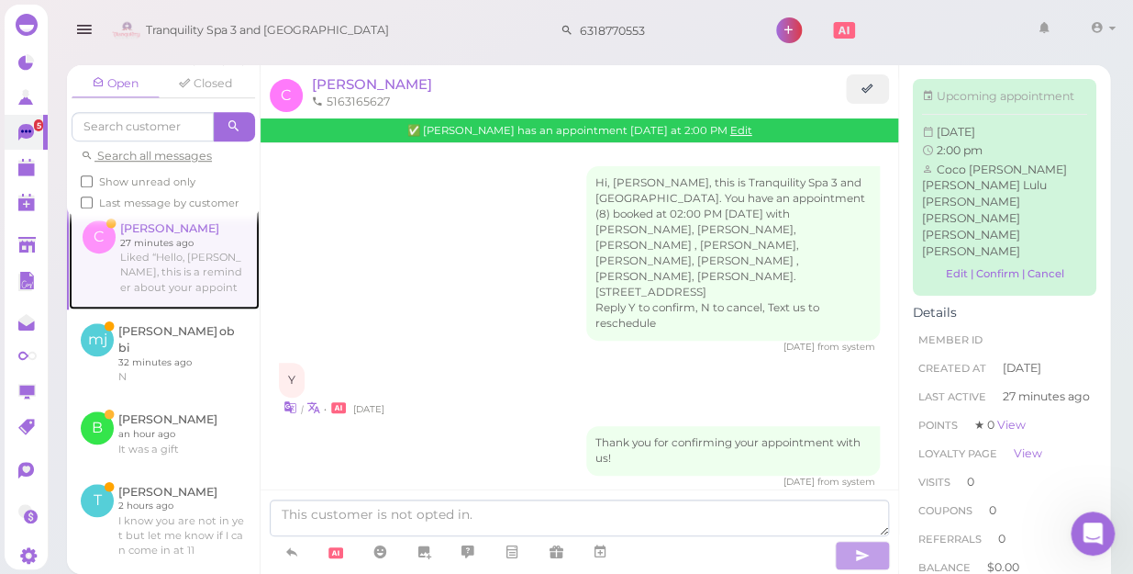
scroll to position [231, 0]
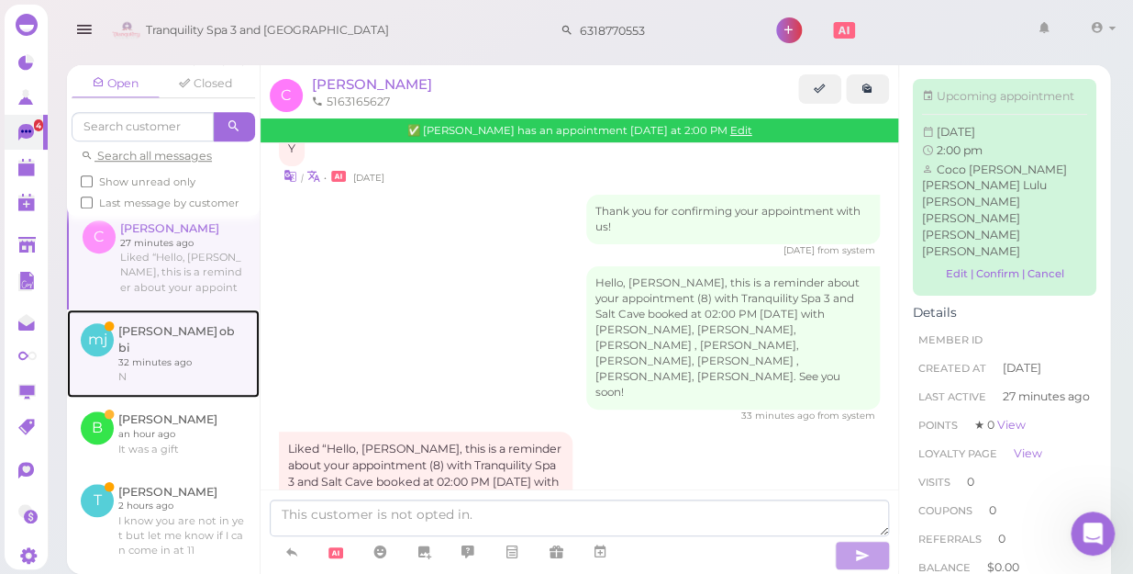
click at [151, 353] on link at bounding box center [163, 353] width 193 height 88
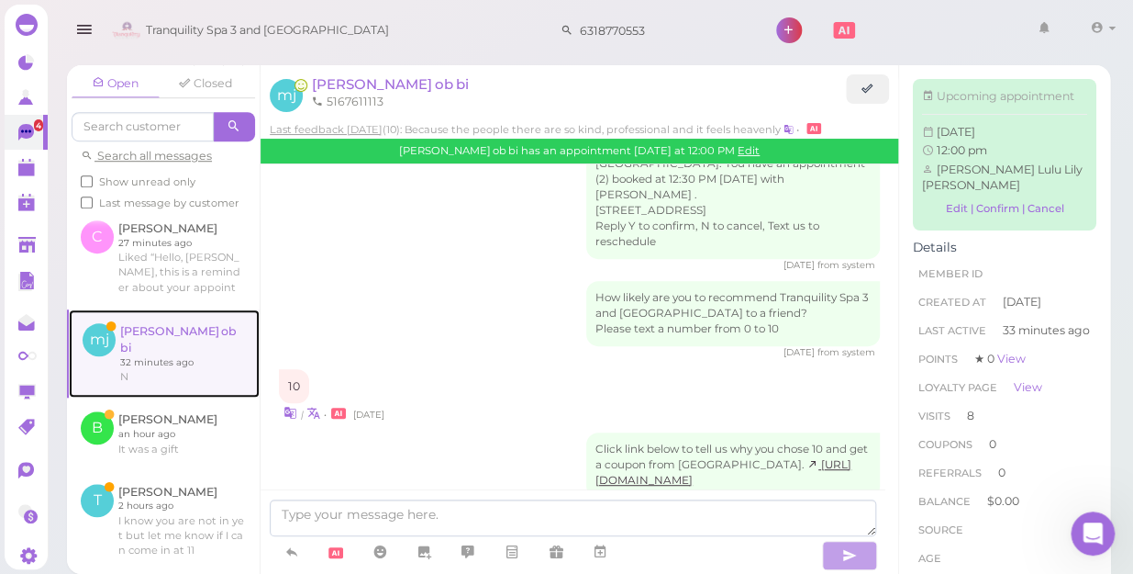
scroll to position [2507, 0]
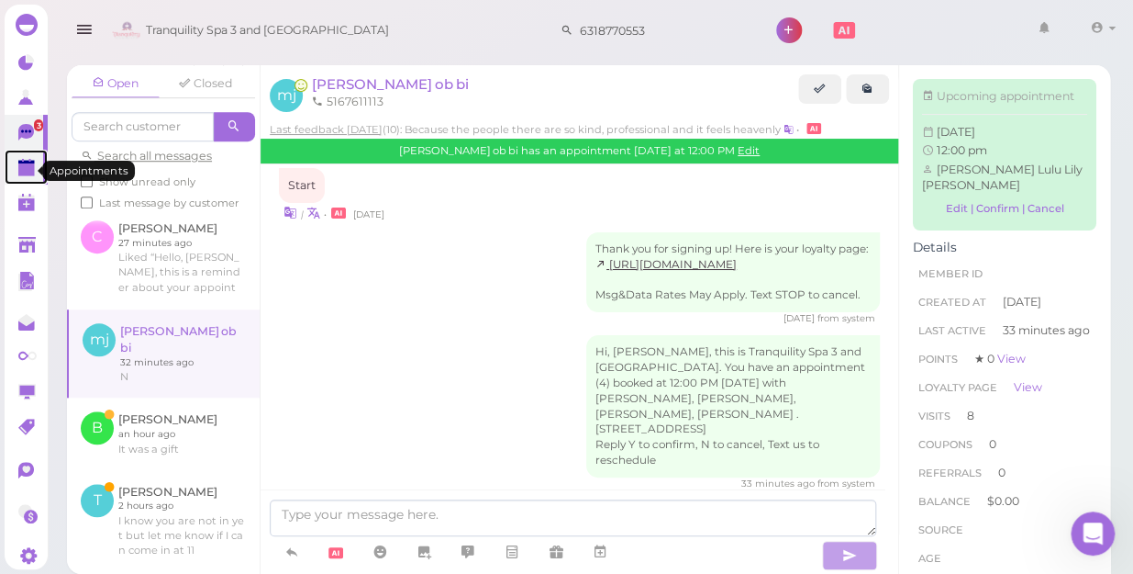
click at [25, 174] on polygon at bounding box center [26, 169] width 17 height 13
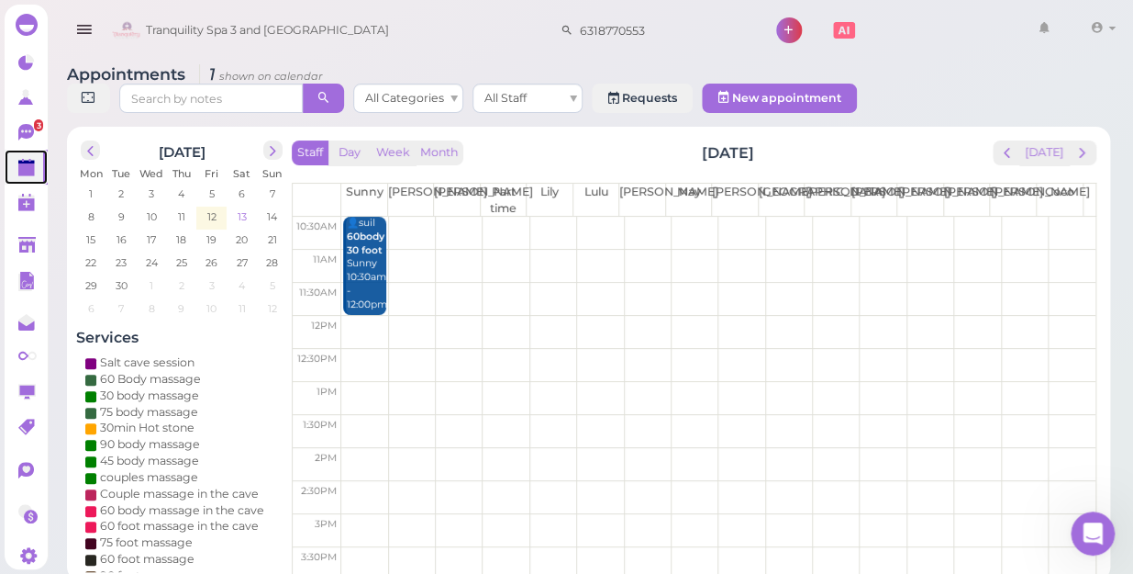
click at [239, 208] on span "13" at bounding box center [242, 216] width 13 height 17
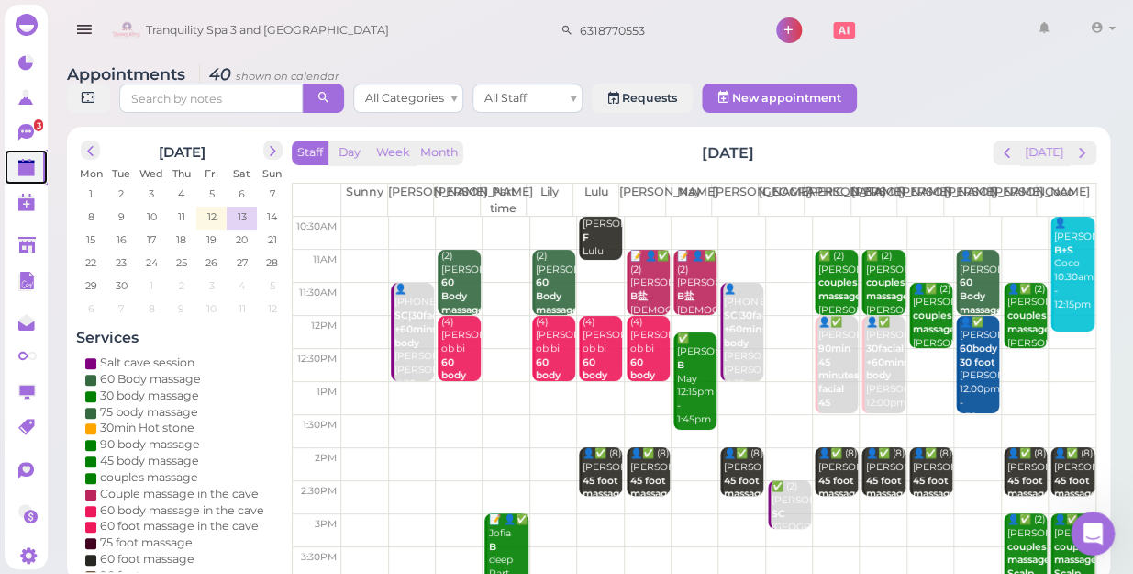
click at [360, 217] on td at bounding box center [718, 233] width 754 height 33
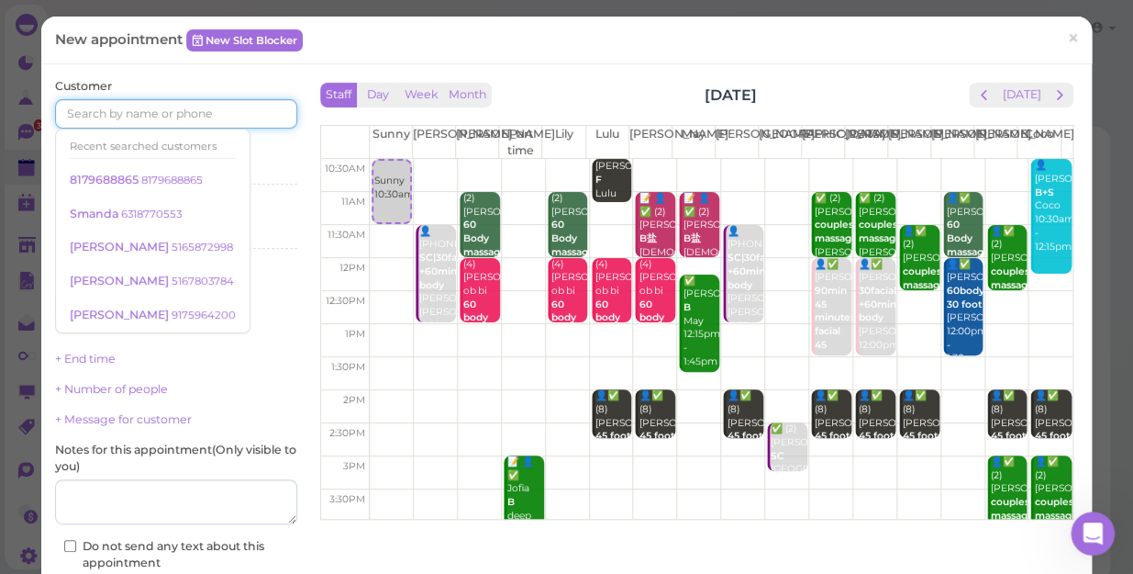
click at [222, 117] on input at bounding box center [176, 113] width 242 height 29
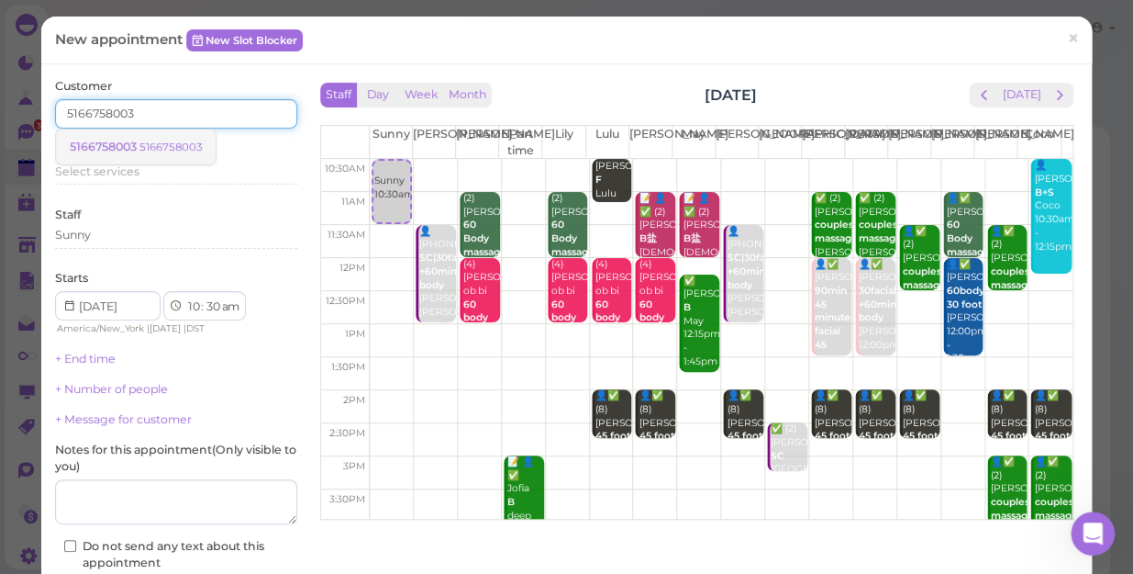
type input "5166758003"
click at [149, 142] on small "5166758003" at bounding box center [171, 146] width 62 height 13
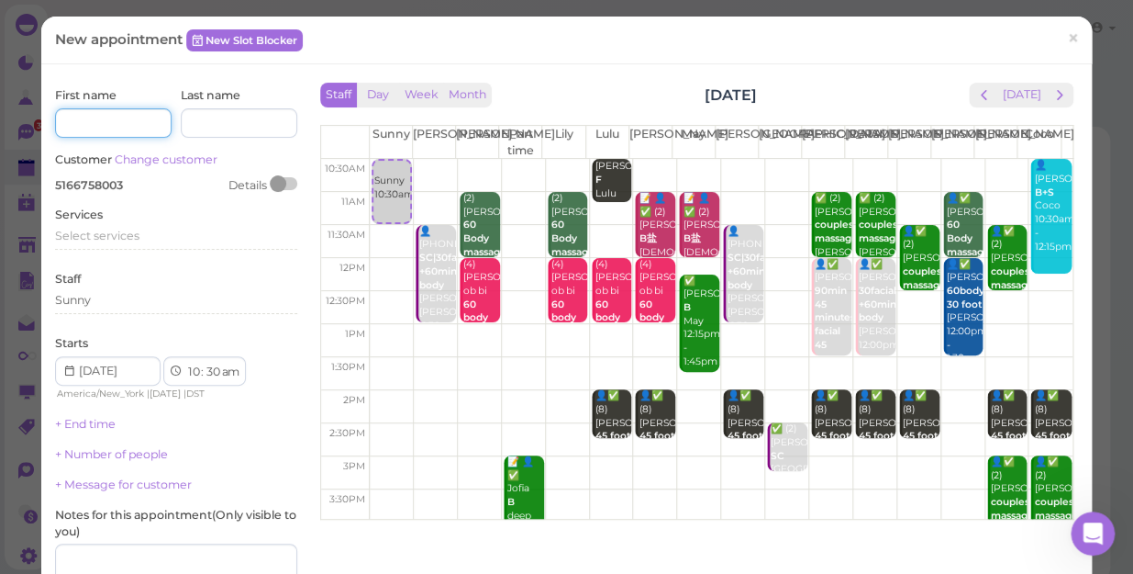
click at [124, 119] on input at bounding box center [113, 122] width 117 height 29
type input "cailis"
click at [112, 229] on span "Select services" at bounding box center [97, 236] width 84 height 14
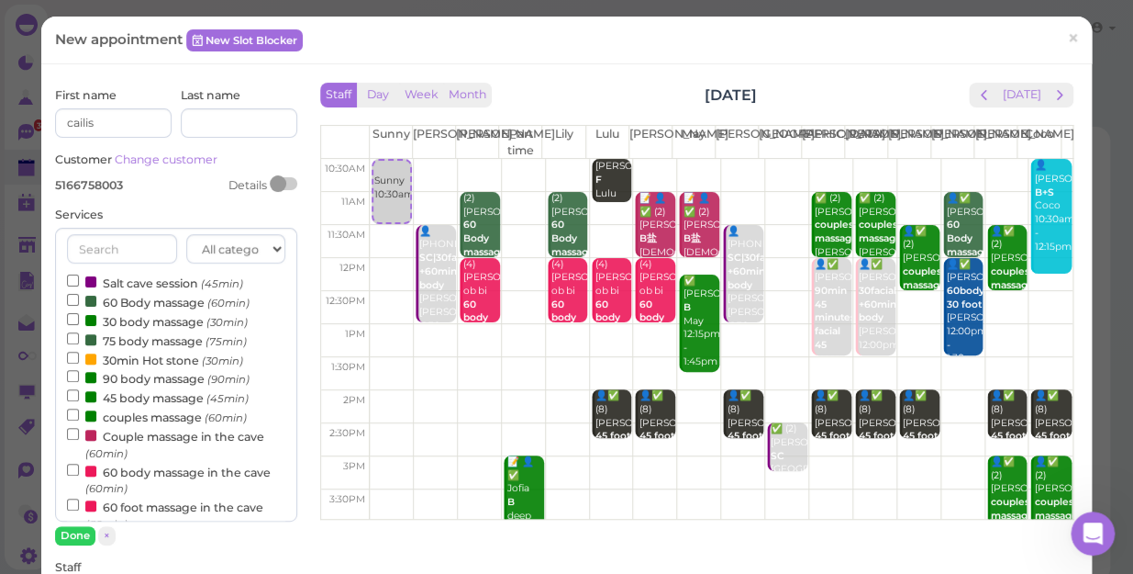
click at [159, 306] on label "60 Body massage (60min)" at bounding box center [158, 301] width 183 height 19
click at [79, 306] on input "60 Body massage (60min)" at bounding box center [73, 300] width 12 height 12
click at [159, 306] on label "60 Body massage (60min)" at bounding box center [158, 301] width 183 height 19
click at [79, 306] on input "60 Body massage (60min)" at bounding box center [73, 300] width 12 height 12
click at [162, 419] on label "couples massage (60min)" at bounding box center [157, 416] width 180 height 19
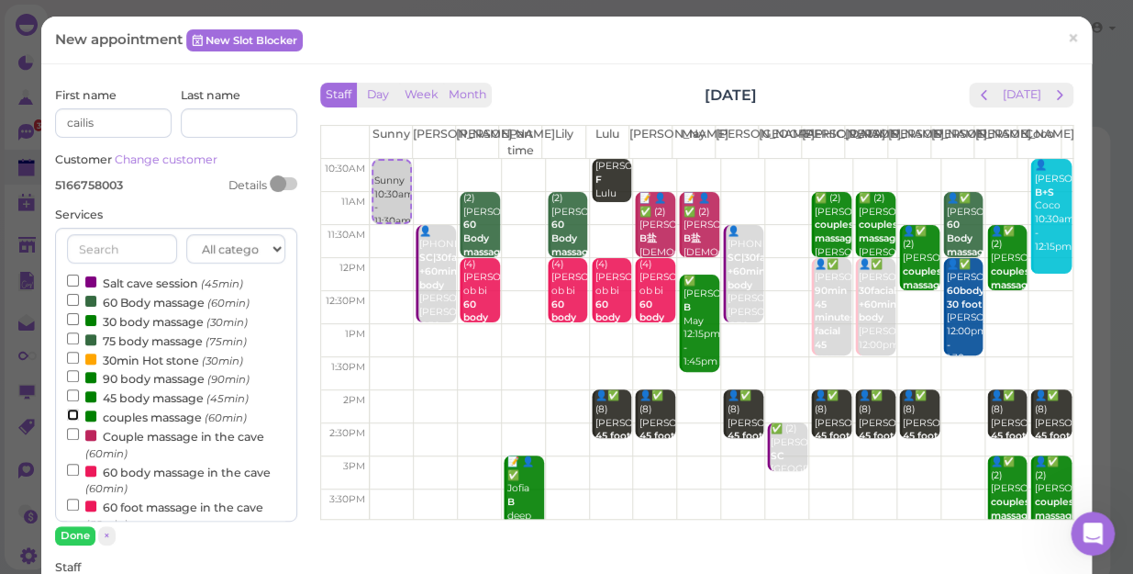
click at [79, 419] on input "couples massage (60min)" at bounding box center [73, 414] width 12 height 12
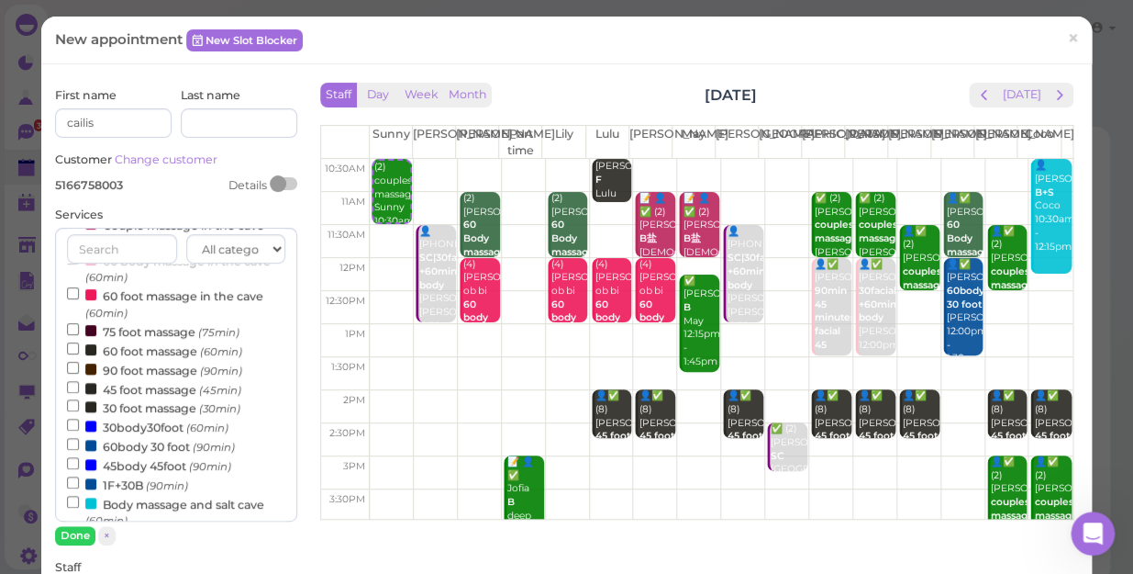
scroll to position [250, 0]
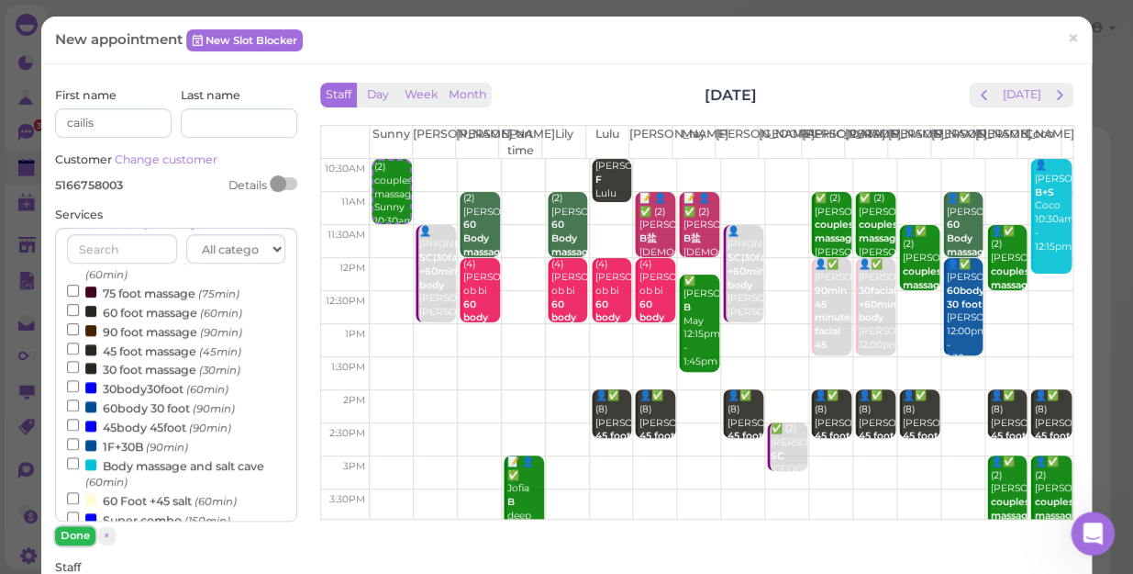
click at [83, 532] on button "Done" at bounding box center [75, 535] width 40 height 19
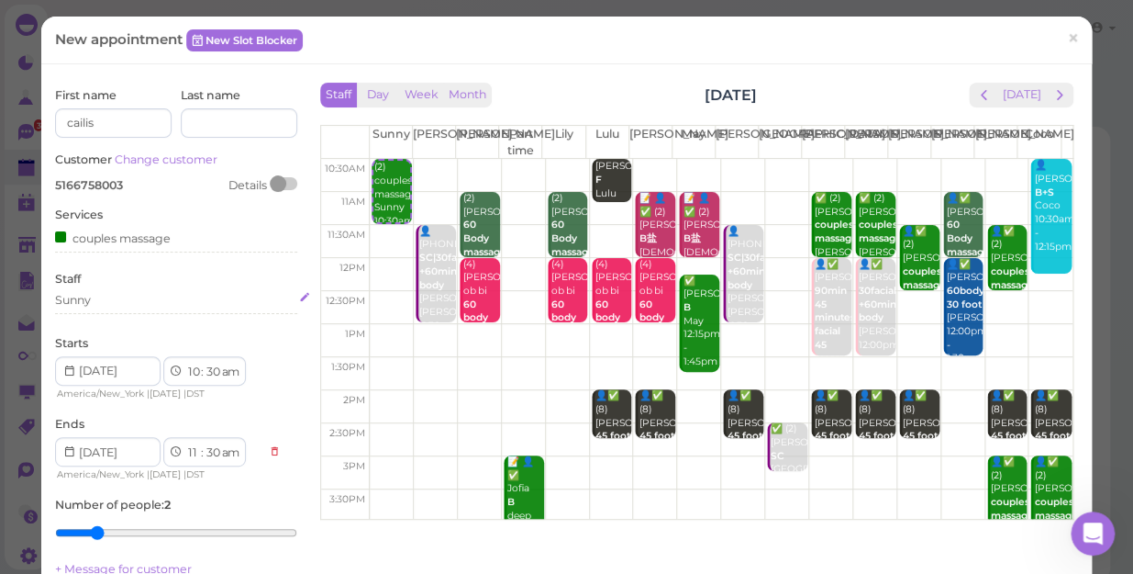
click at [117, 297] on div "Sunny" at bounding box center [176, 300] width 242 height 17
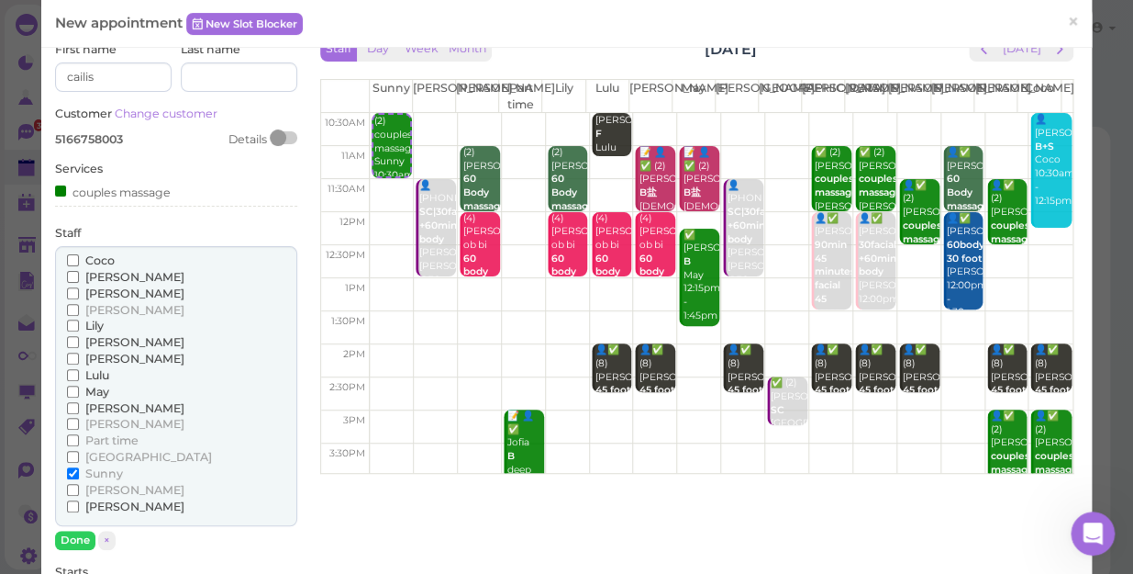
scroll to position [83, 0]
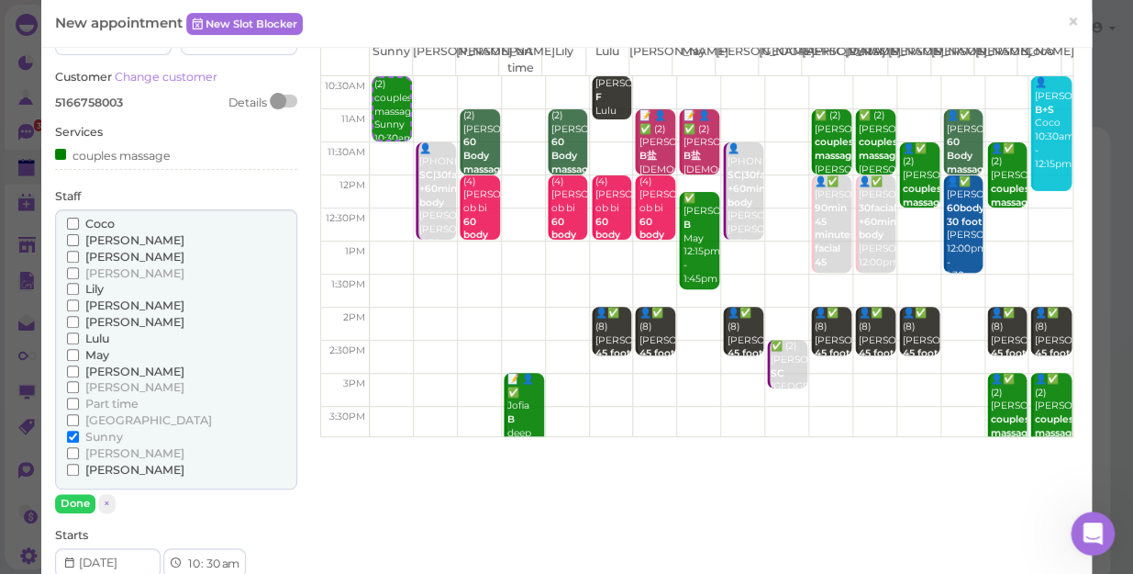
click at [101, 466] on span "[PERSON_NAME]" at bounding box center [134, 470] width 99 height 14
click at [79, 466] on input "[PERSON_NAME]" at bounding box center [73, 469] width 12 height 12
click at [76, 497] on button "Done" at bounding box center [75, 503] width 40 height 19
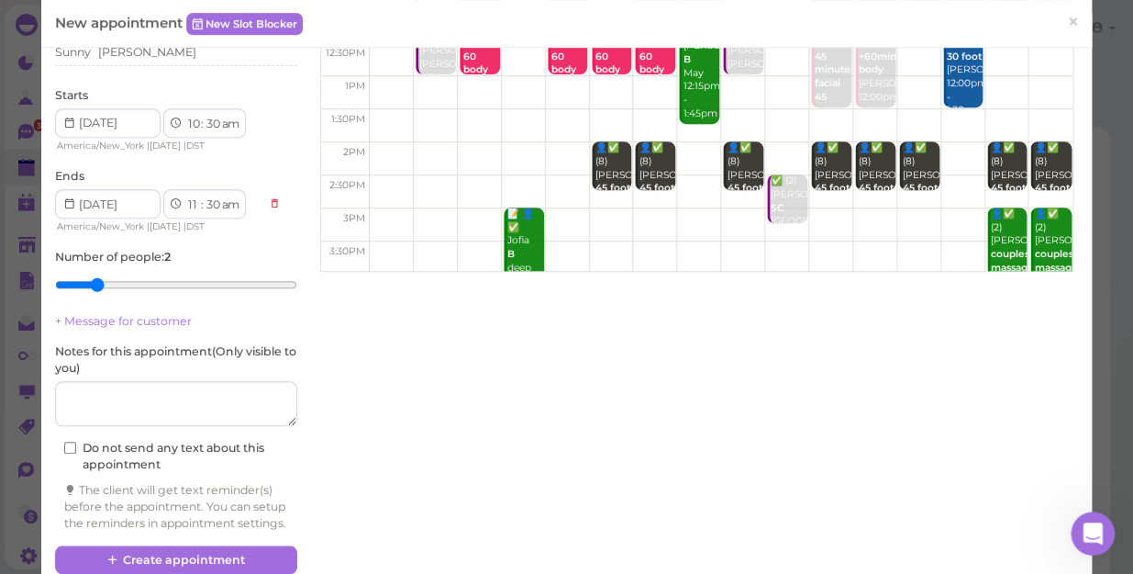
scroll to position [250, 0]
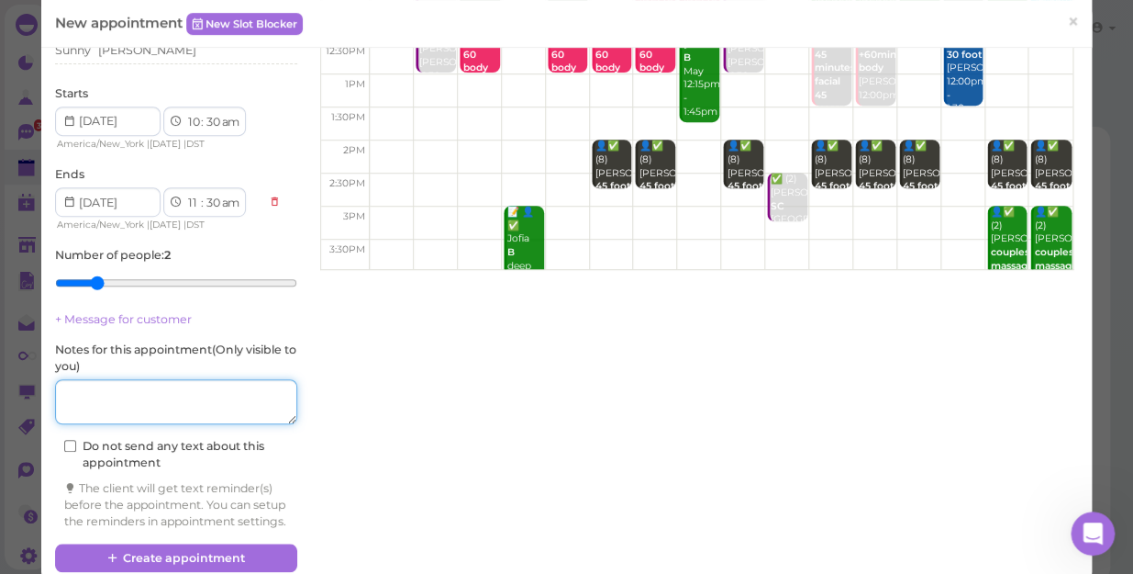
click at [189, 394] on textarea at bounding box center [176, 402] width 242 height 46
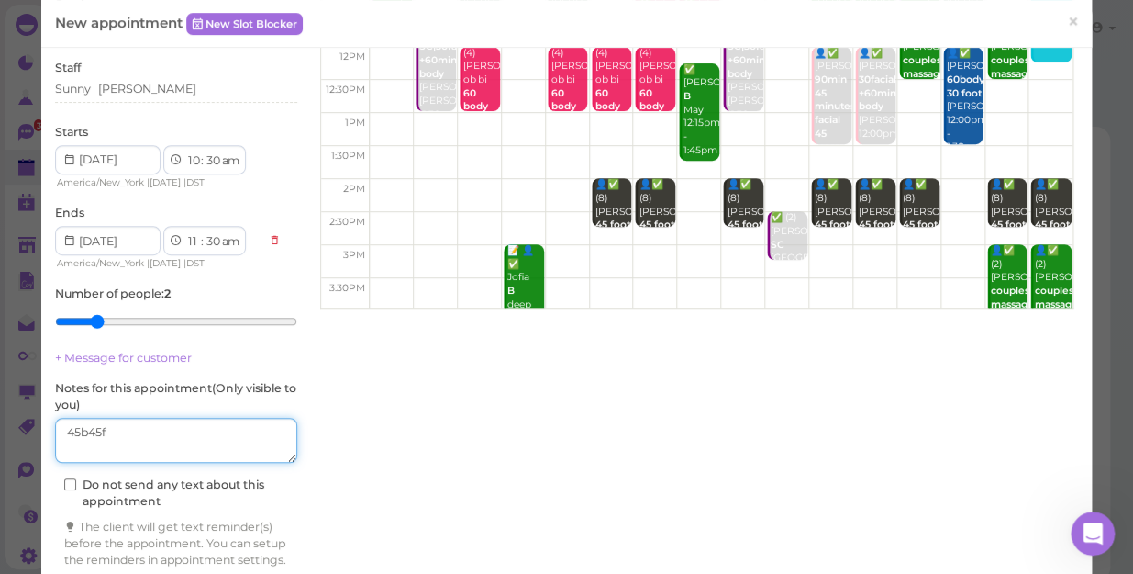
scroll to position [43, 0]
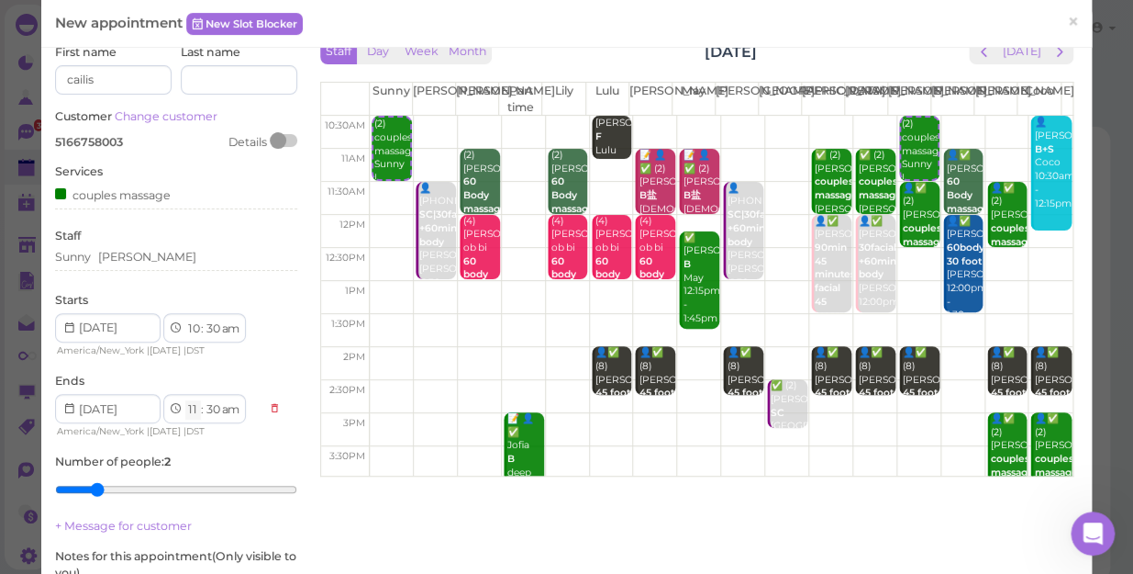
type textarea "45b45f"
click at [193, 412] on select "1 2 3 4 5 6 7 8 9 10 11 12" at bounding box center [193, 409] width 16 height 19
select select "12"
click at [185, 400] on select "1 2 3 4 5 6 7 8 9 10 11 12" at bounding box center [193, 409] width 16 height 19
click at [213, 408] on select "00 05 10 15 20 25 30 35 40 45 50 55" at bounding box center [213, 409] width 18 height 19
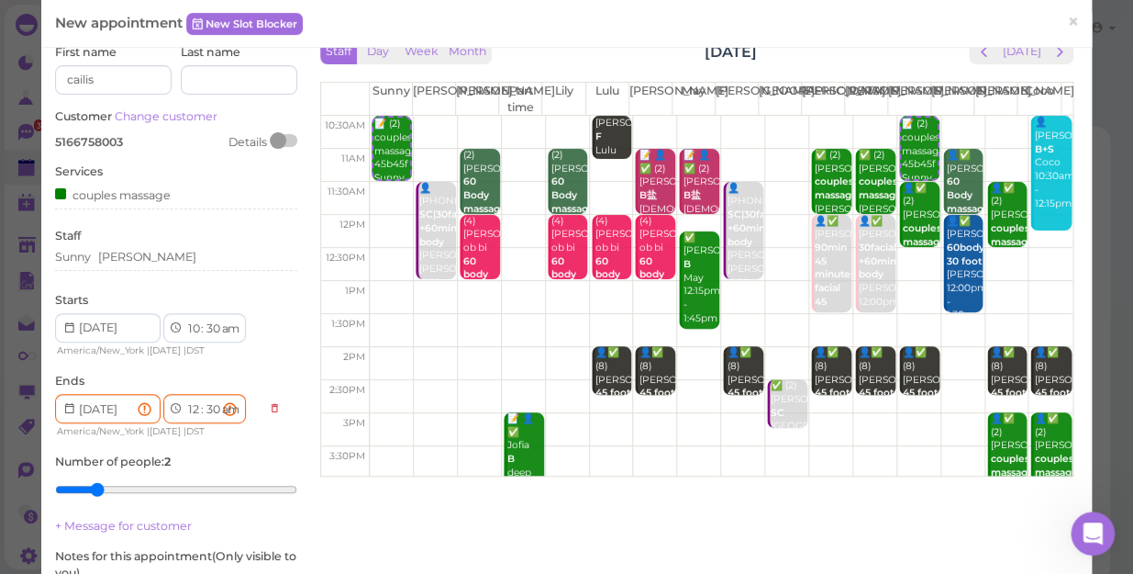
select select "00"
click at [204, 400] on select "00 05 10 15 20 25 30 35 40 45 50 55" at bounding box center [213, 409] width 18 height 19
click at [230, 409] on select "am pm" at bounding box center [229, 409] width 21 height 19
select select "pm"
click at [221, 400] on select "am pm" at bounding box center [229, 409] width 21 height 19
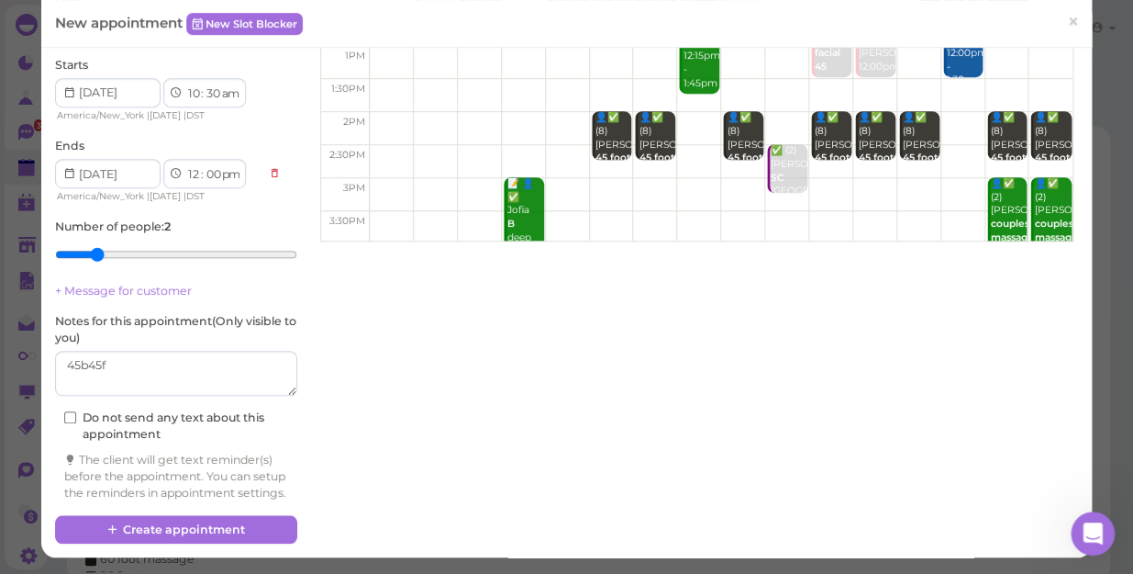
scroll to position [294, 0]
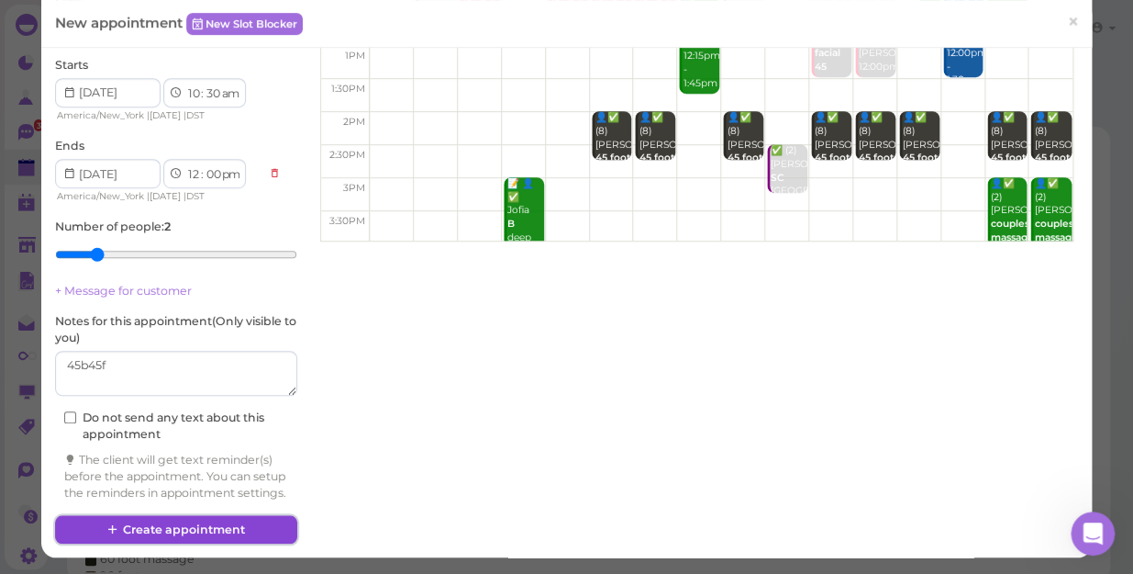
click at [177, 530] on button "Create appointment" at bounding box center [176, 529] width 242 height 29
select select "11"
select select "30"
select select "am"
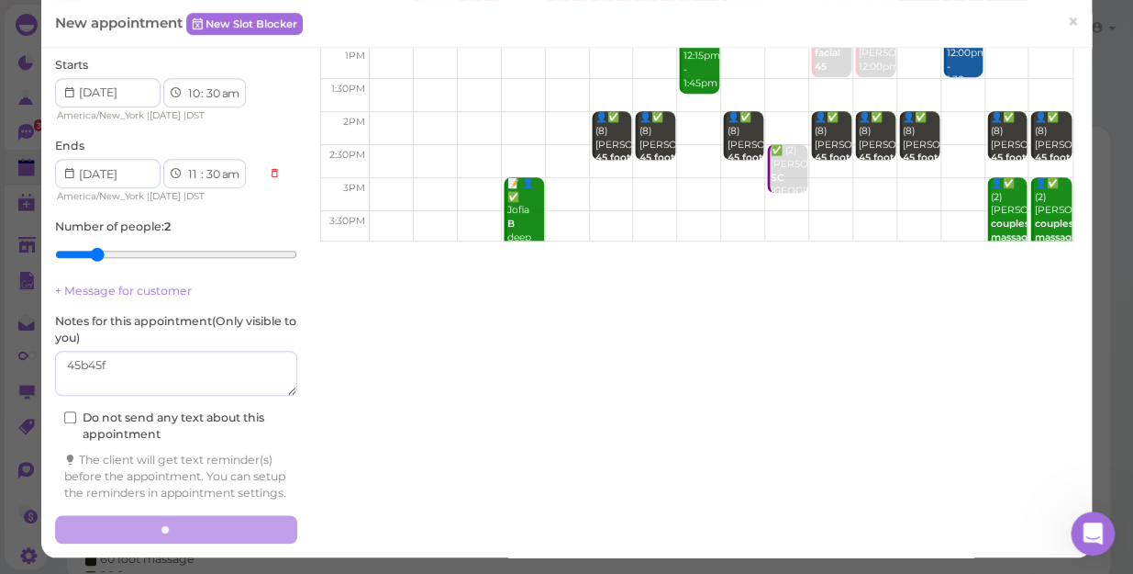
scroll to position [0, 0]
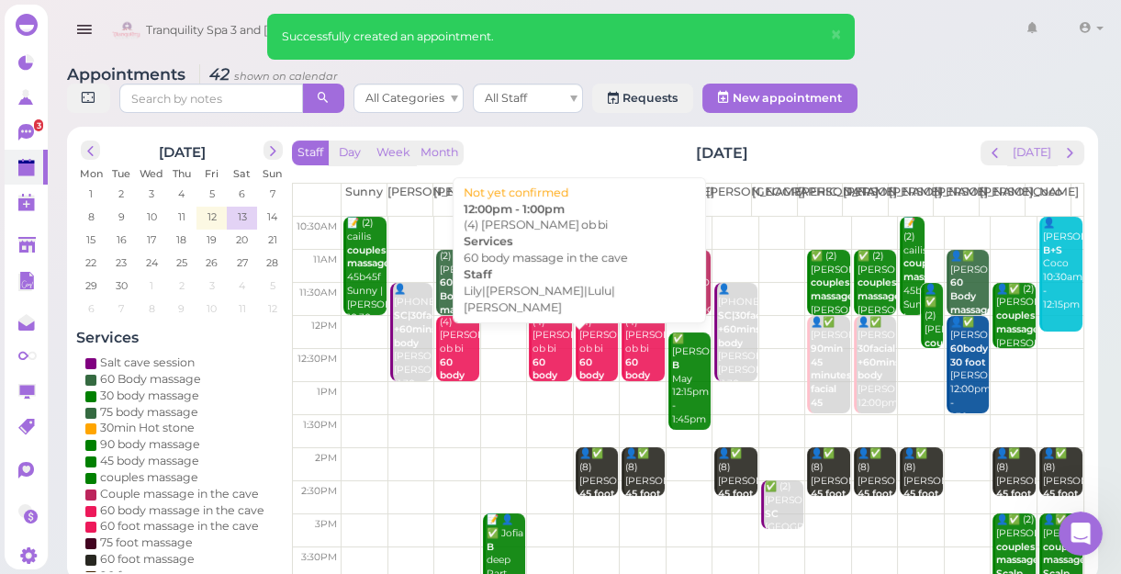
click at [549, 353] on div "(4) [PERSON_NAME] ob bi 60 body massage in the cave Lily|[PERSON_NAME]|Lulu|[PE…" at bounding box center [550, 410] width 39 height 189
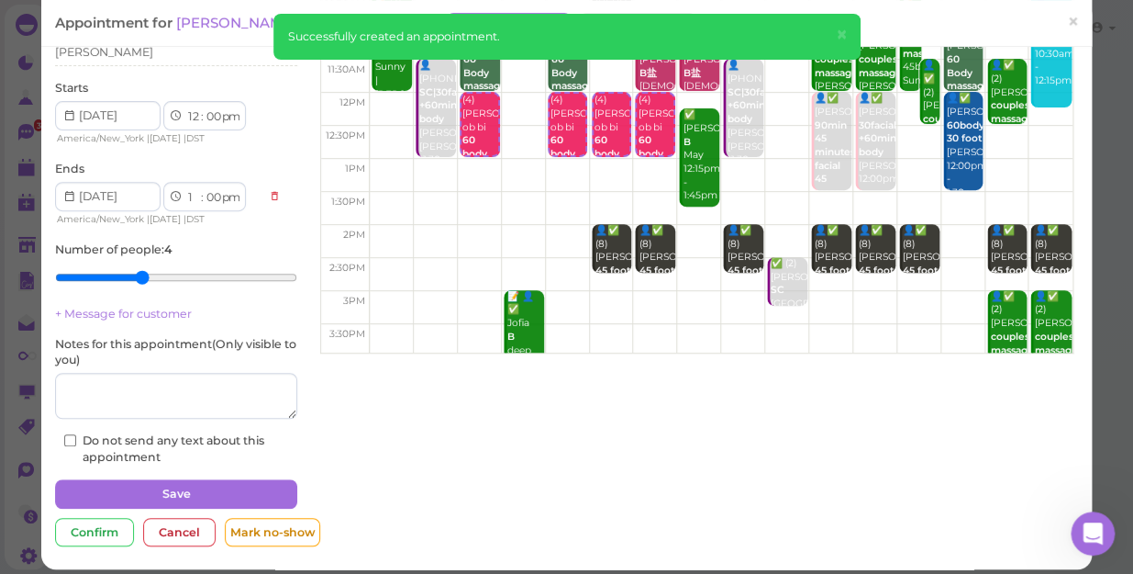
scroll to position [166, 0]
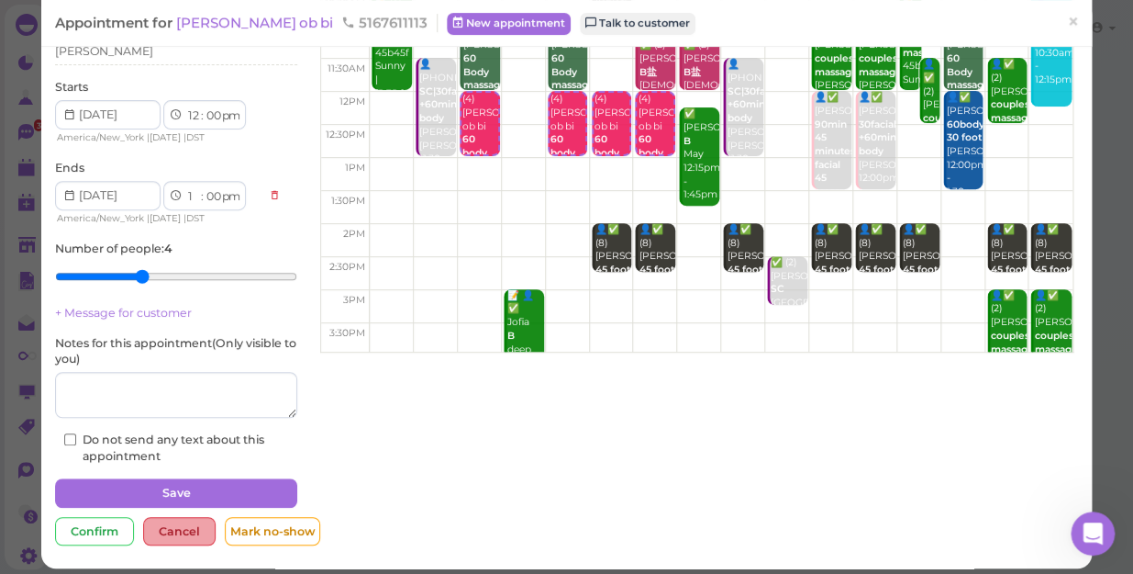
click at [180, 517] on div "Cancel" at bounding box center [179, 531] width 73 height 29
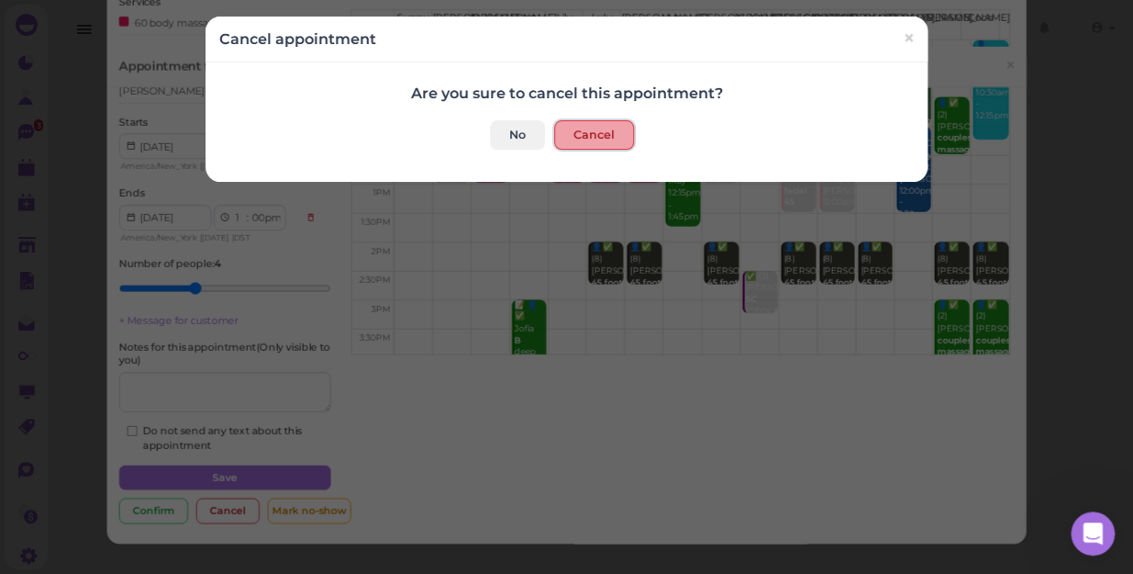
click at [572, 135] on button "Cancel" at bounding box center [594, 134] width 80 height 29
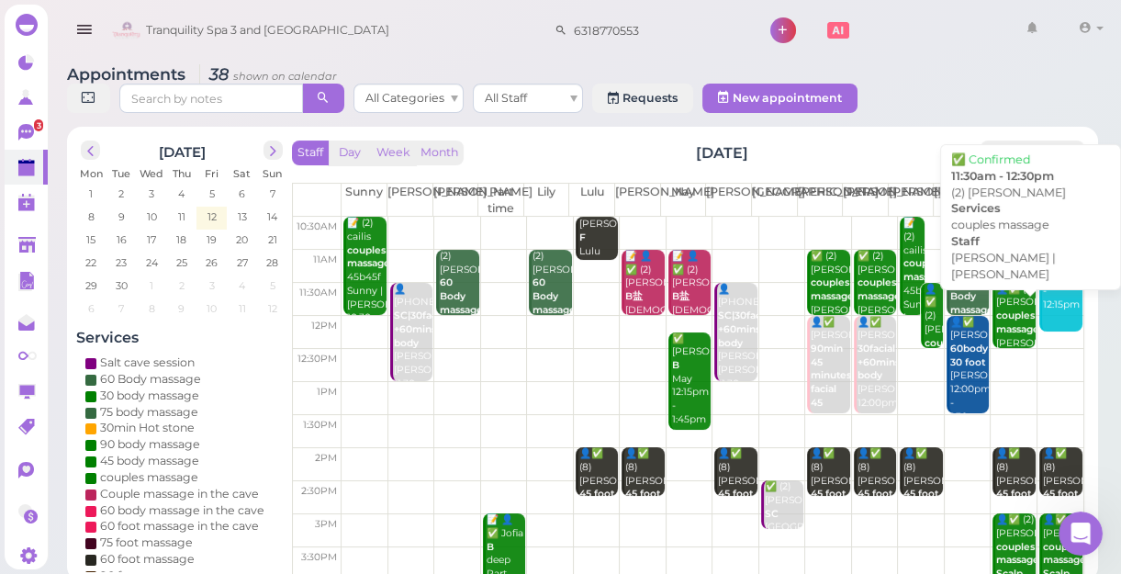
click at [1000, 329] on b "couples massage" at bounding box center [1017, 322] width 43 height 26
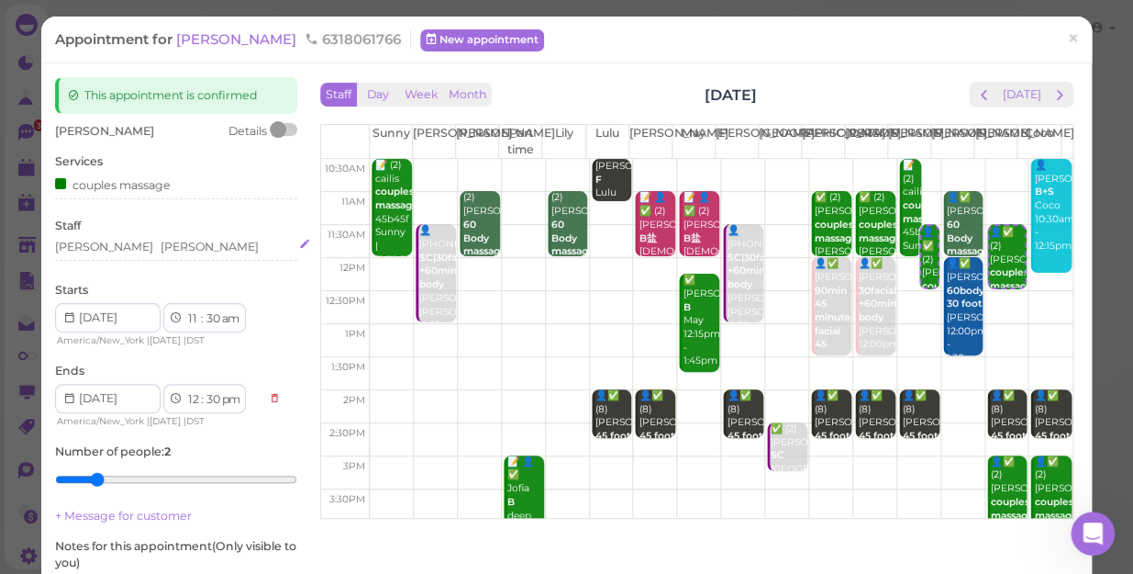
click at [134, 256] on div "[PERSON_NAME] [PERSON_NAME]" at bounding box center [176, 250] width 242 height 22
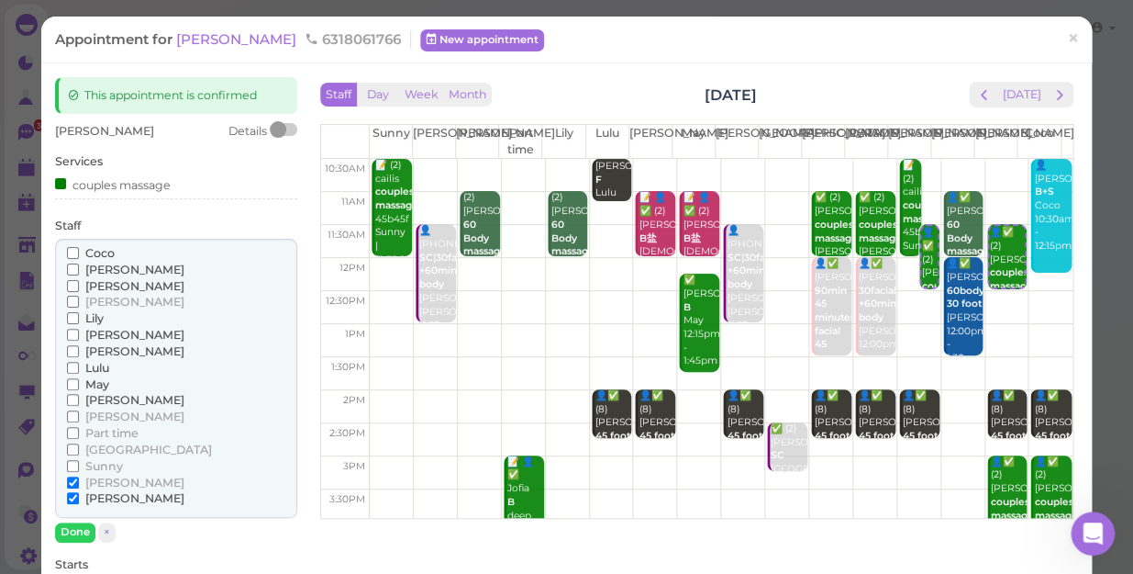
click at [117, 433] on span "Part time" at bounding box center [111, 433] width 53 height 14
click at [79, 433] on input "Part time" at bounding box center [73, 433] width 12 height 12
click at [96, 367] on span "Lulu" at bounding box center [97, 368] width 24 height 14
click at [79, 367] on input "Lulu" at bounding box center [73, 368] width 12 height 12
click at [98, 485] on span "[PERSON_NAME]" at bounding box center [134, 482] width 99 height 14
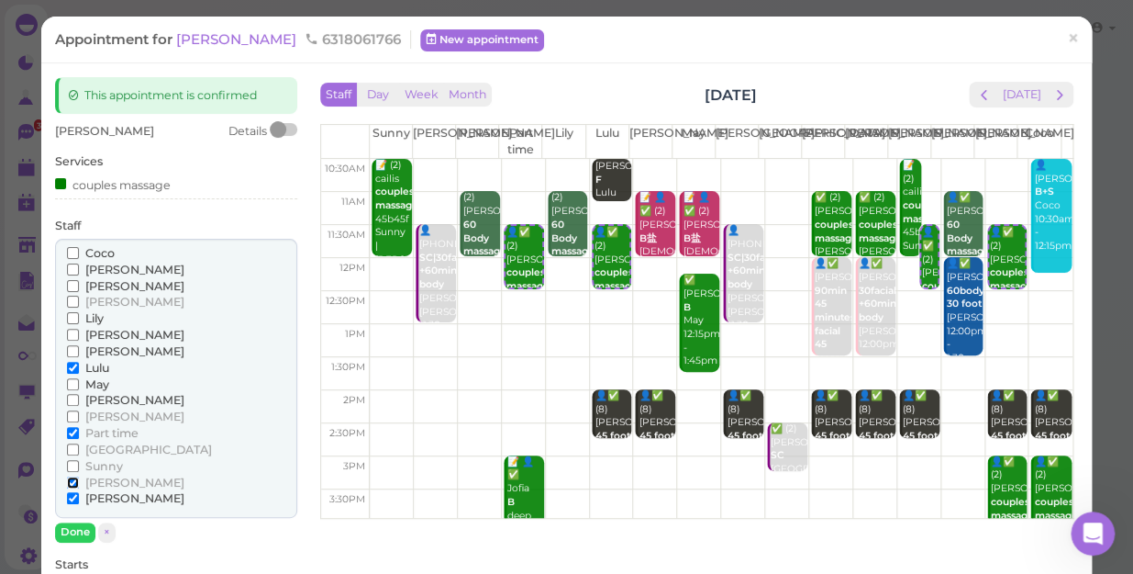
click at [79, 485] on input "[PERSON_NAME]" at bounding box center [73, 482] width 12 height 12
click at [95, 497] on span "[PERSON_NAME]" at bounding box center [134, 498] width 99 height 14
click at [79, 497] on input "[PERSON_NAME]" at bounding box center [73, 498] width 12 height 12
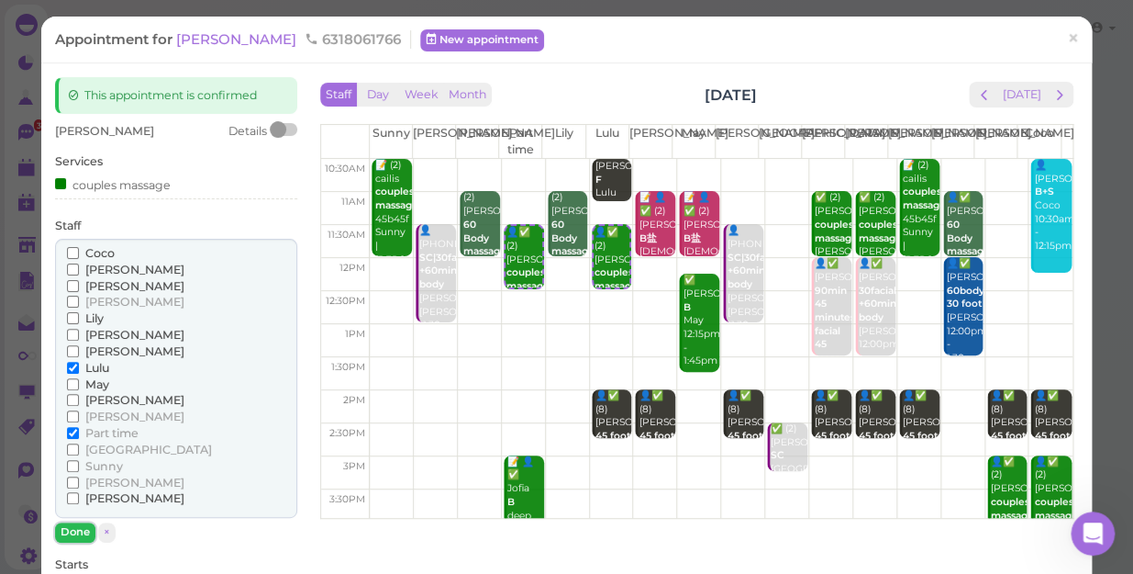
click at [83, 529] on button "Done" at bounding box center [75, 531] width 40 height 19
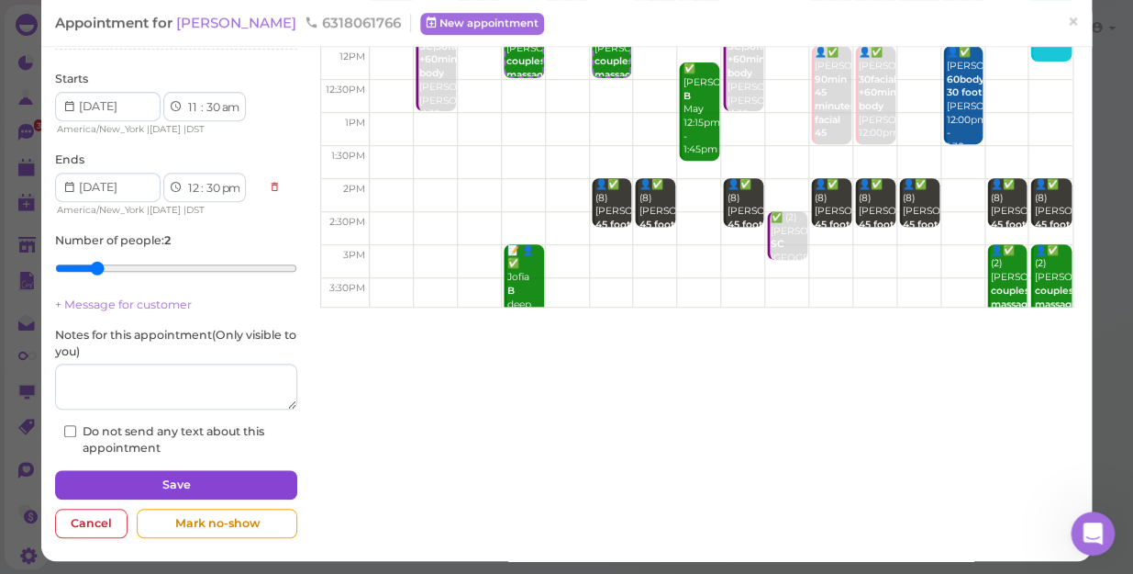
scroll to position [213, 0]
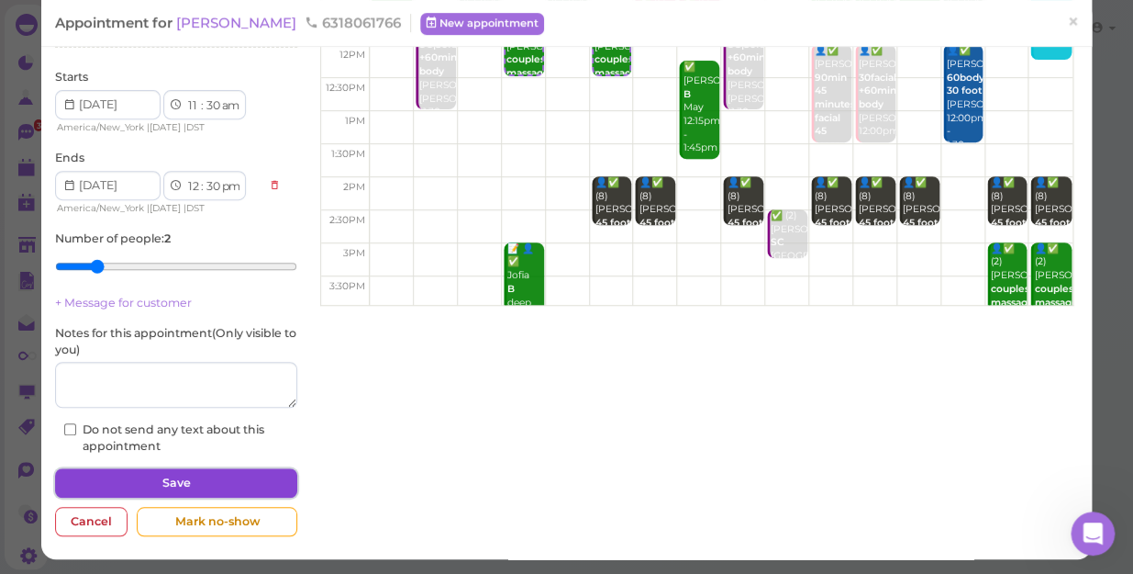
click at [219, 475] on button "Save" at bounding box center [176, 482] width 242 height 29
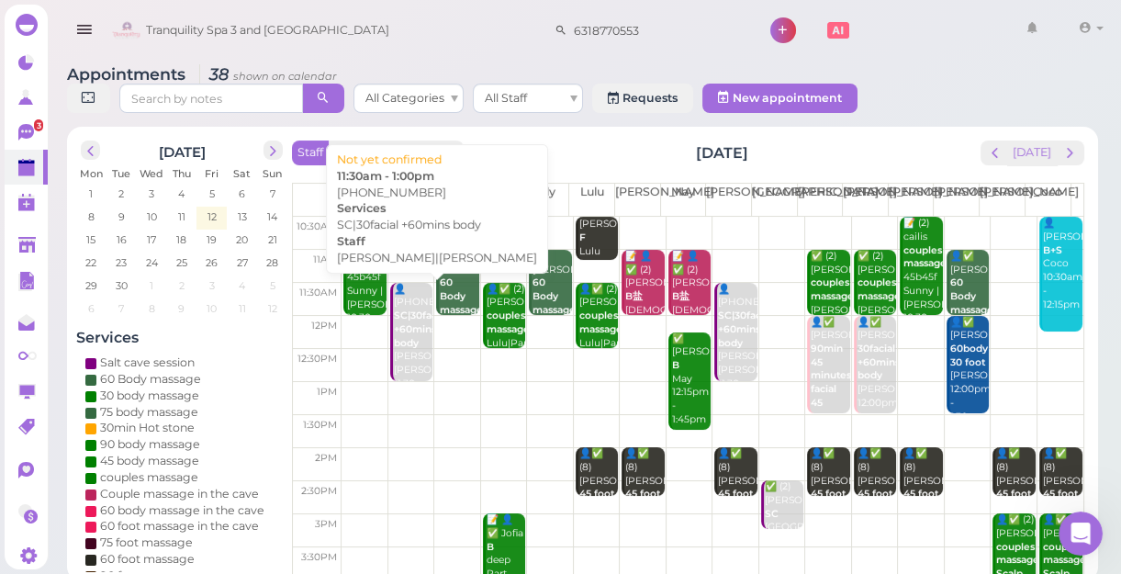
click at [405, 327] on b "SC|30facial +60mins body" at bounding box center [421, 328] width 54 height 39
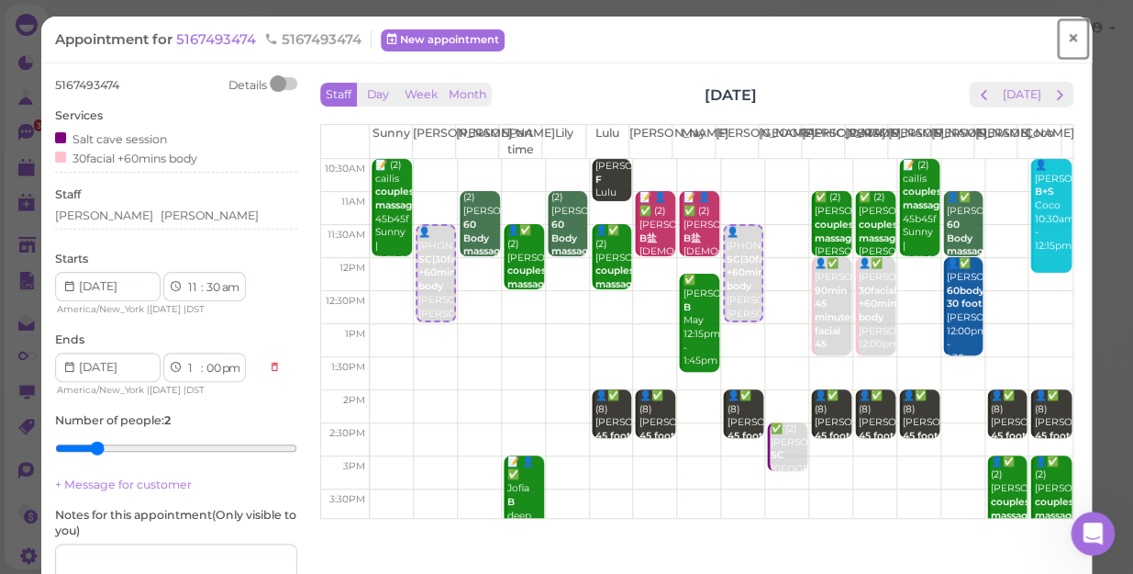
click at [1067, 34] on span "×" at bounding box center [1073, 39] width 12 height 26
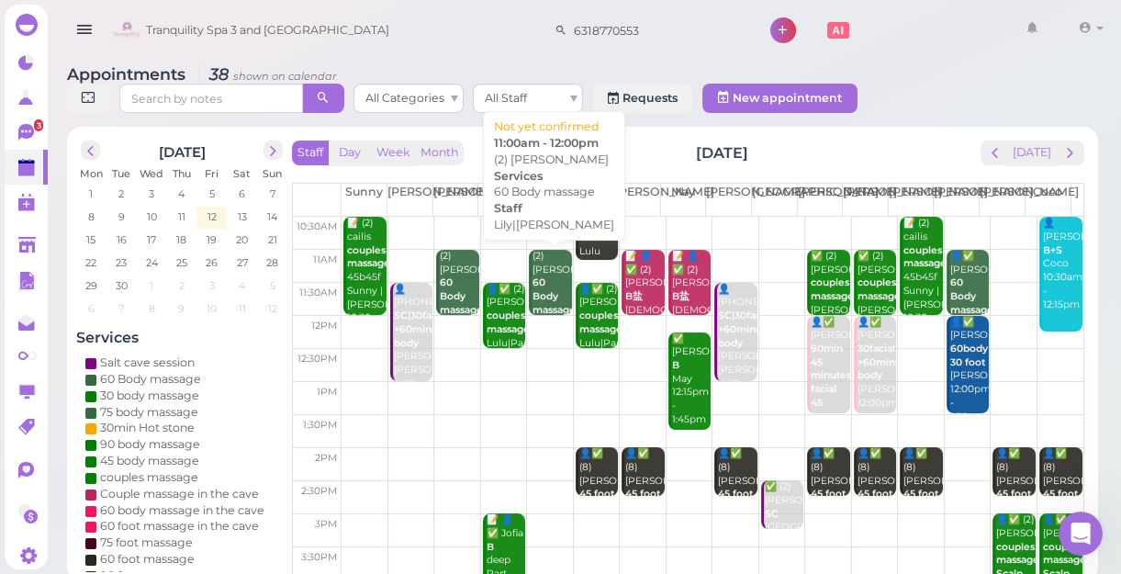
click at [546, 273] on div "(2) [PERSON_NAME] 60 Body massage Lily|[PERSON_NAME] 11:00am - 12:00pm" at bounding box center [550, 317] width 39 height 135
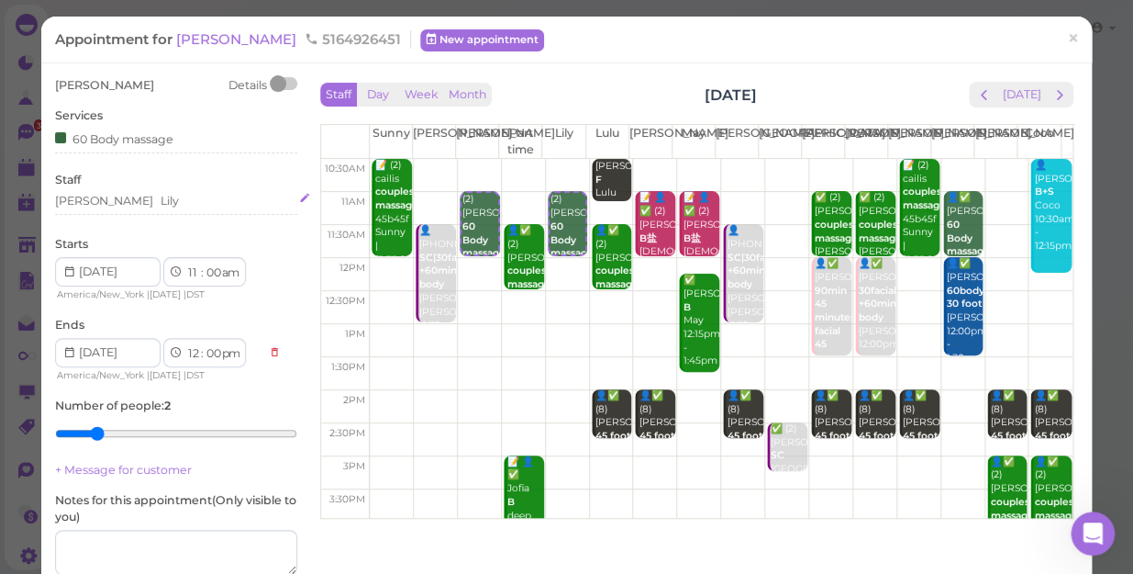
click at [138, 203] on div "[PERSON_NAME] [PERSON_NAME]" at bounding box center [176, 201] width 242 height 17
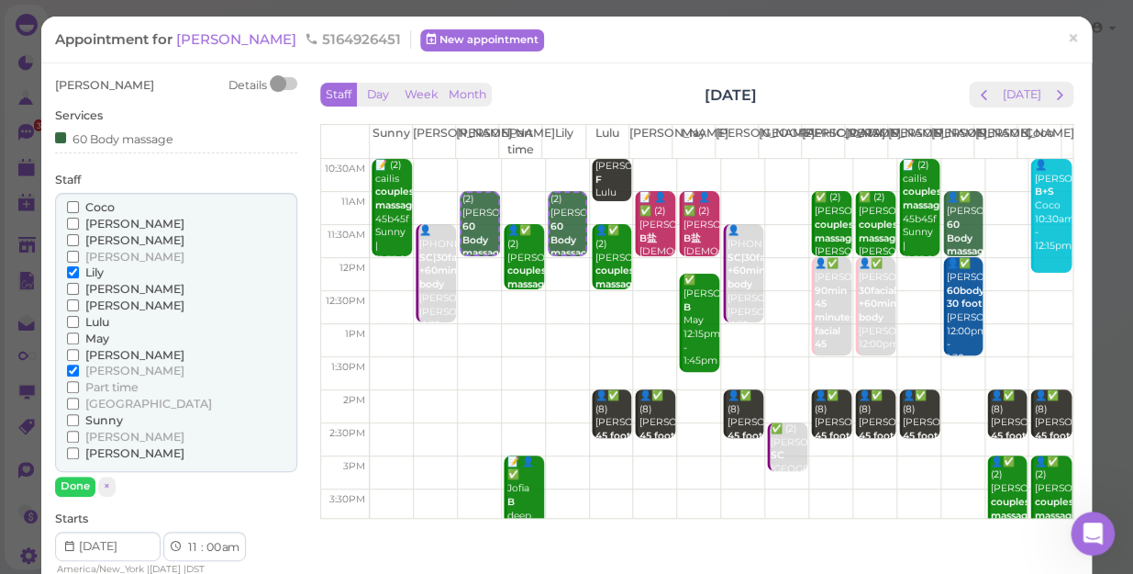
click at [116, 387] on span "Part time" at bounding box center [111, 387] width 53 height 14
click at [79, 387] on input "Part time" at bounding box center [73, 387] width 12 height 12
click at [87, 270] on span "Lily" at bounding box center [94, 272] width 18 height 14
click at [79, 270] on input "Lily" at bounding box center [73, 272] width 12 height 12
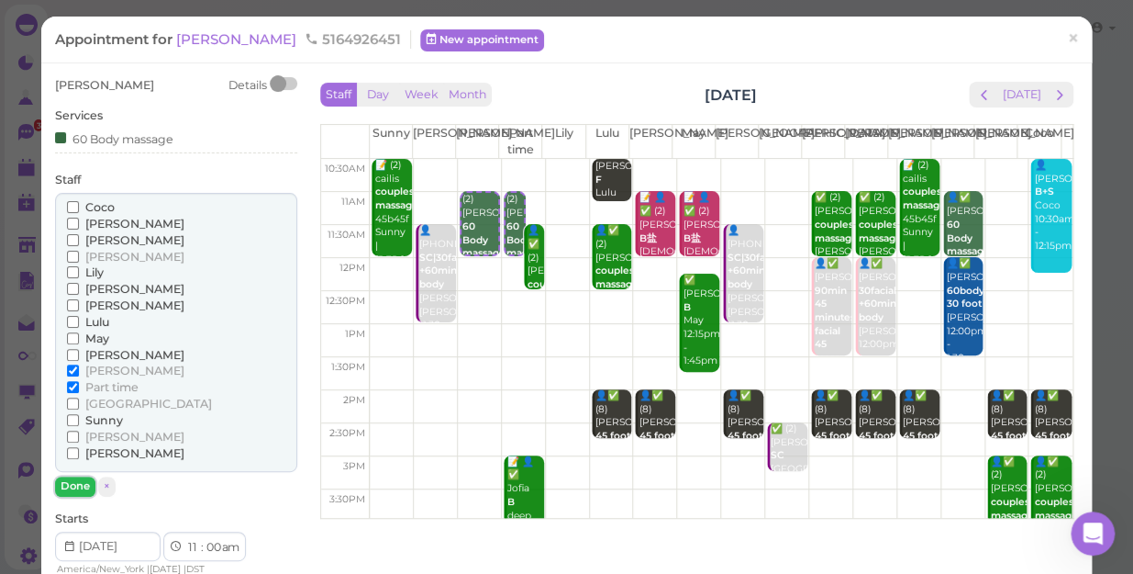
click at [75, 489] on button "Done" at bounding box center [75, 485] width 40 height 19
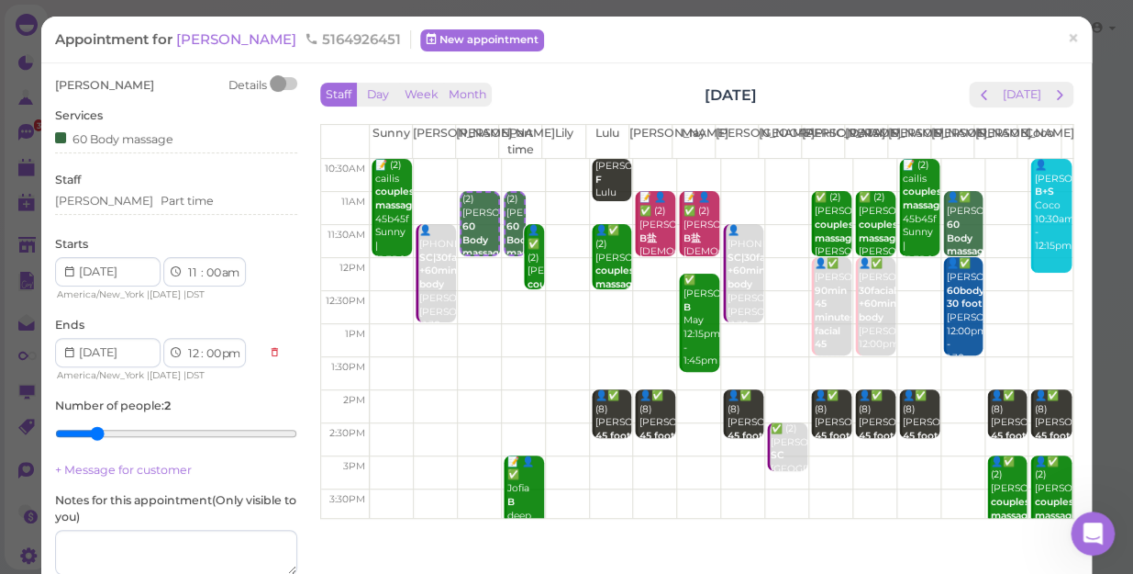
scroll to position [166, 0]
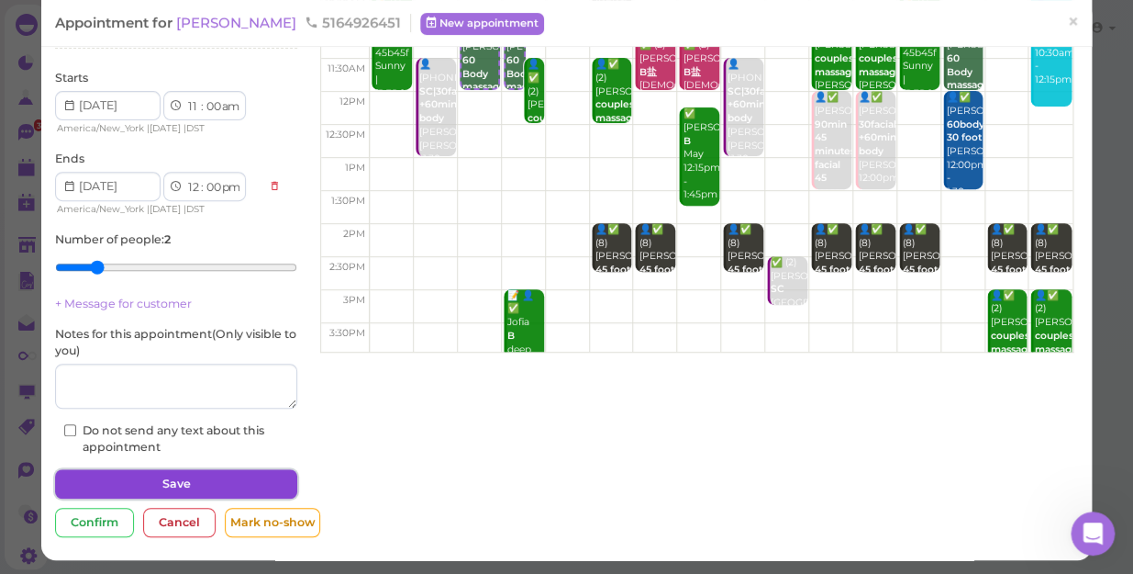
click at [170, 477] on button "Save" at bounding box center [176, 483] width 242 height 29
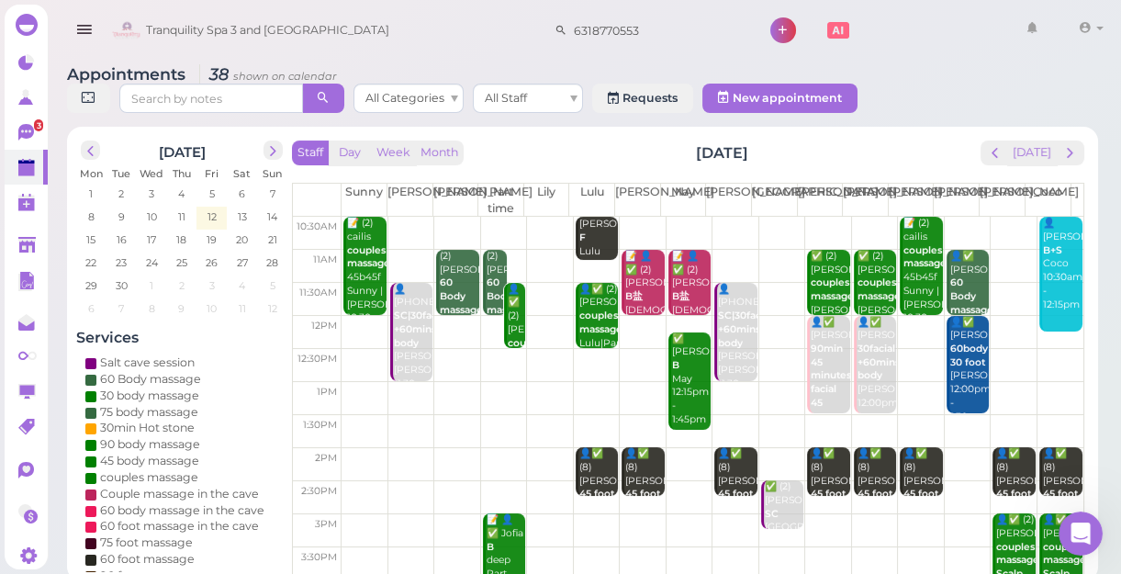
click at [509, 312] on div "👤✅ (2) [PERSON_NAME] couples massage Lulu|Part time 11:30am - 12:30pm" at bounding box center [516, 357] width 18 height 149
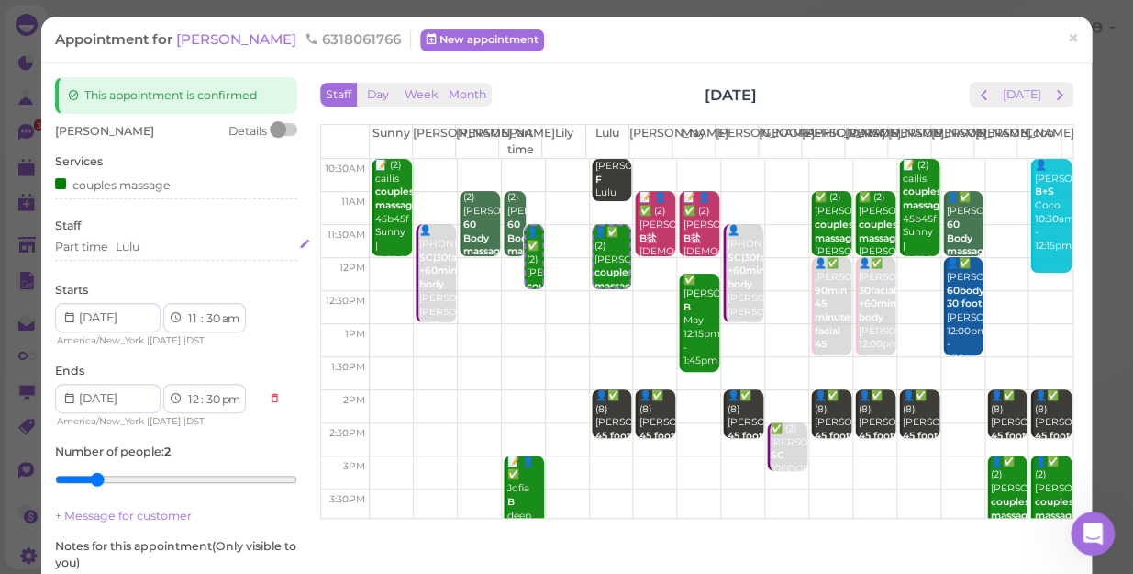
click at [159, 249] on div "Part time Lulu" at bounding box center [176, 247] width 242 height 17
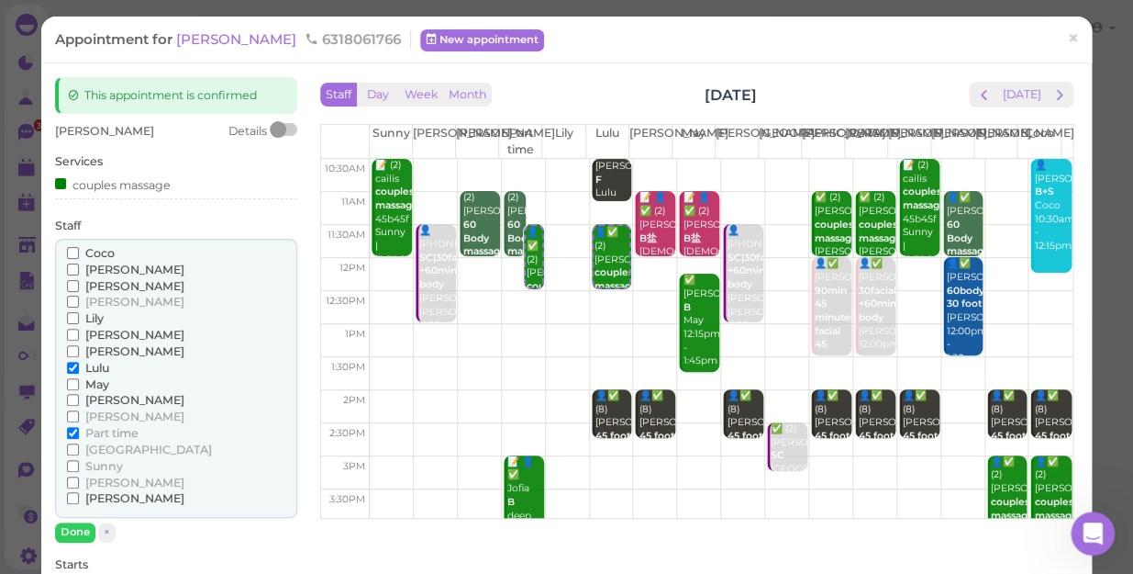
click at [83, 319] on label "Lily" at bounding box center [85, 318] width 37 height 17
click at [79, 319] on input "Lily" at bounding box center [73, 318] width 12 height 12
click at [119, 430] on span "Part time" at bounding box center [111, 433] width 53 height 14
click at [79, 430] on input "Part time" at bounding box center [73, 433] width 12 height 12
click at [80, 530] on button "Done" at bounding box center [75, 531] width 40 height 19
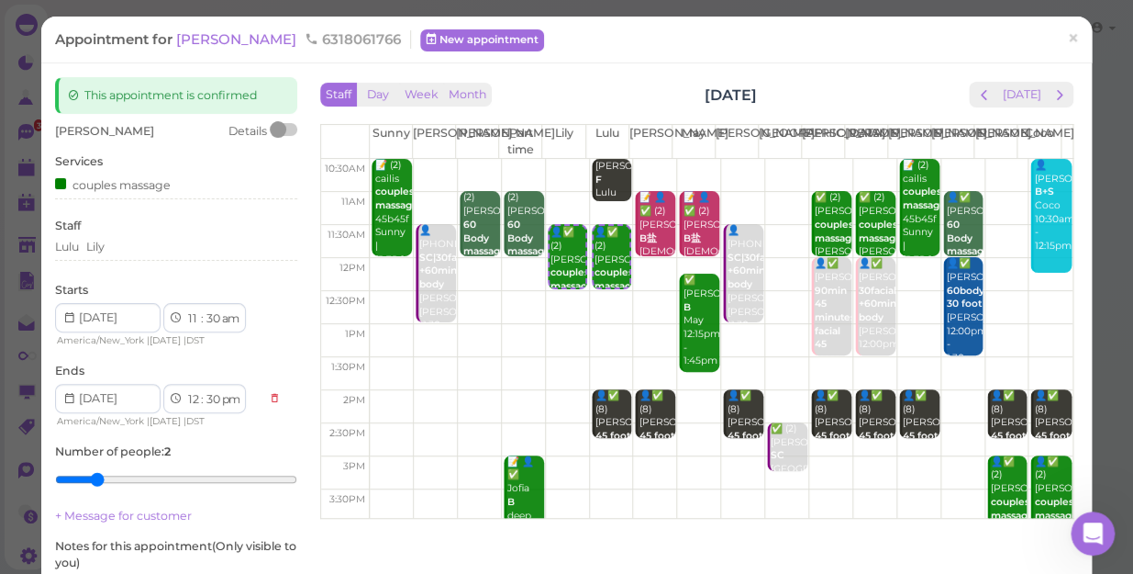
scroll to position [213, 0]
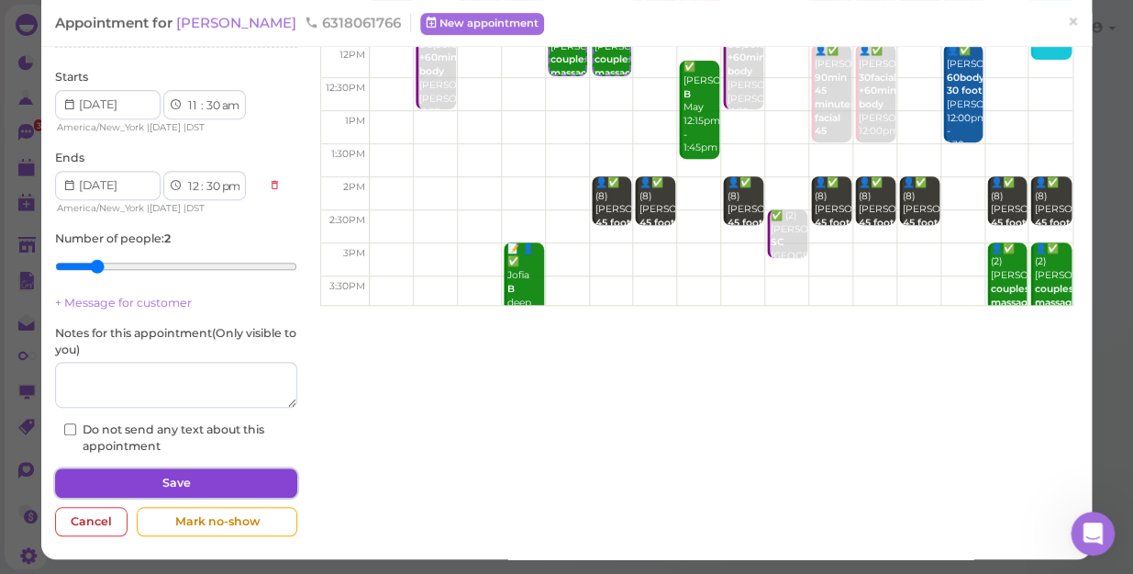
click at [195, 486] on button "Save" at bounding box center [176, 482] width 242 height 29
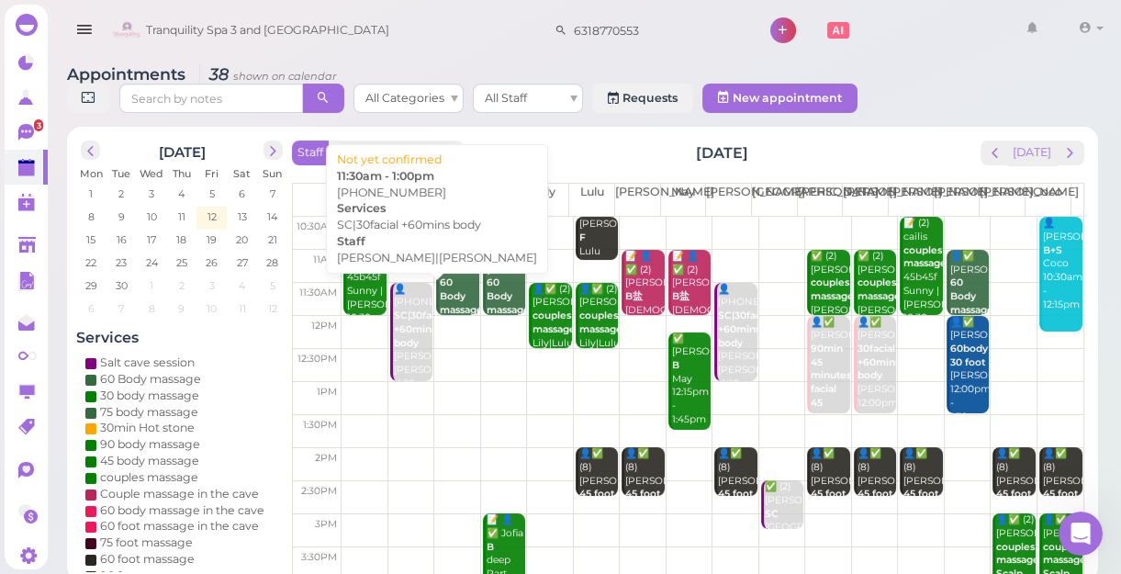
click at [404, 326] on b "SC|30facial +60mins body" at bounding box center [421, 328] width 54 height 39
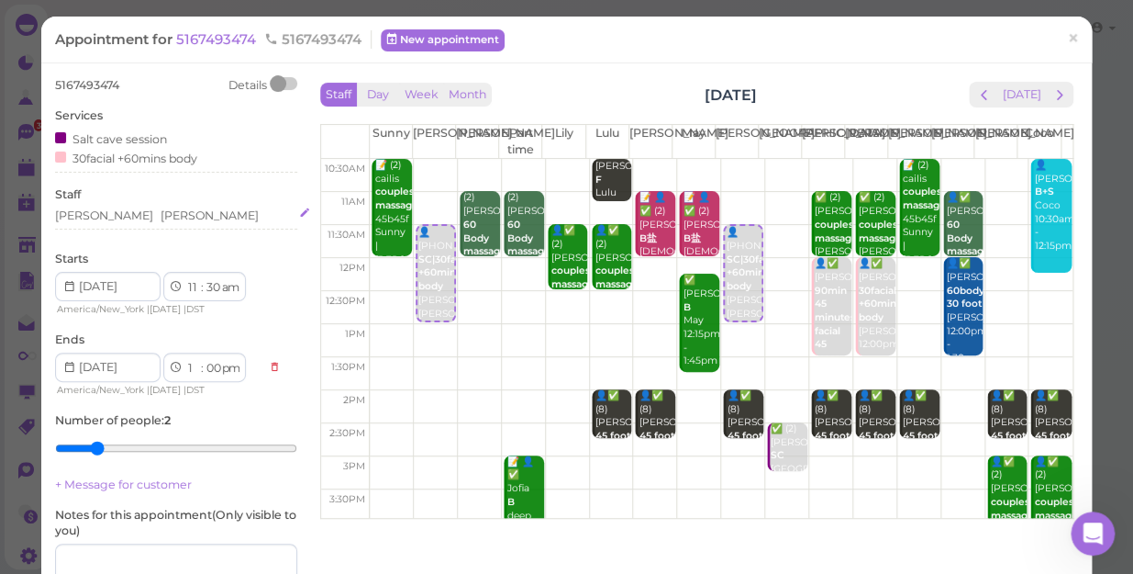
click at [162, 210] on div "[PERSON_NAME]" at bounding box center [176, 215] width 242 height 17
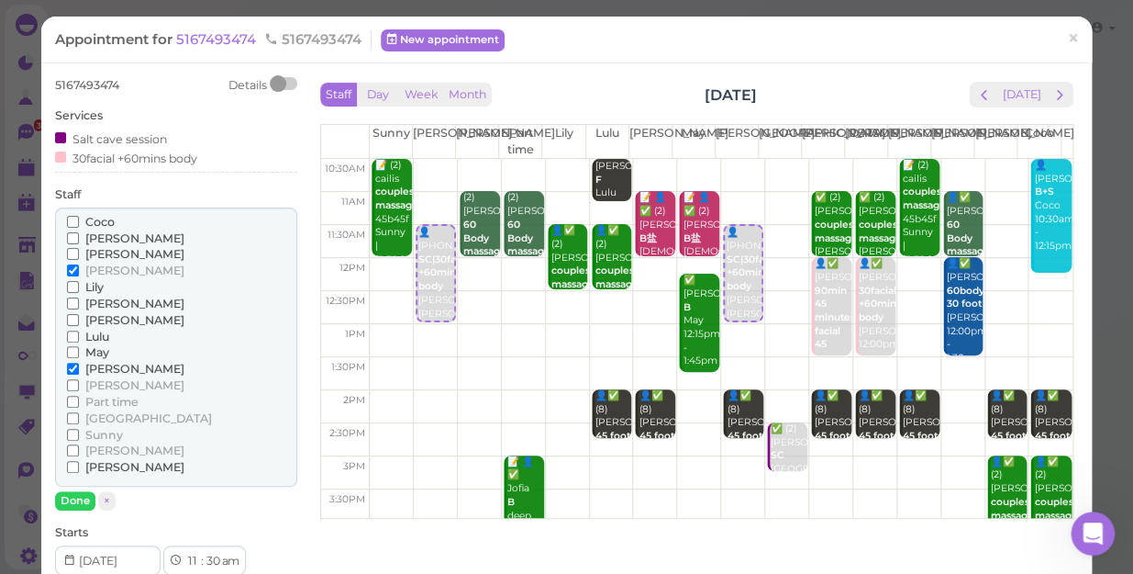
click at [107, 271] on span "[PERSON_NAME]" at bounding box center [134, 270] width 99 height 14
click at [79, 271] on input "[PERSON_NAME]" at bounding box center [73, 270] width 12 height 12
click at [73, 449] on input "[PERSON_NAME]" at bounding box center [73, 450] width 12 height 12
click at [70, 450] on input "[PERSON_NAME]" at bounding box center [73, 450] width 12 height 12
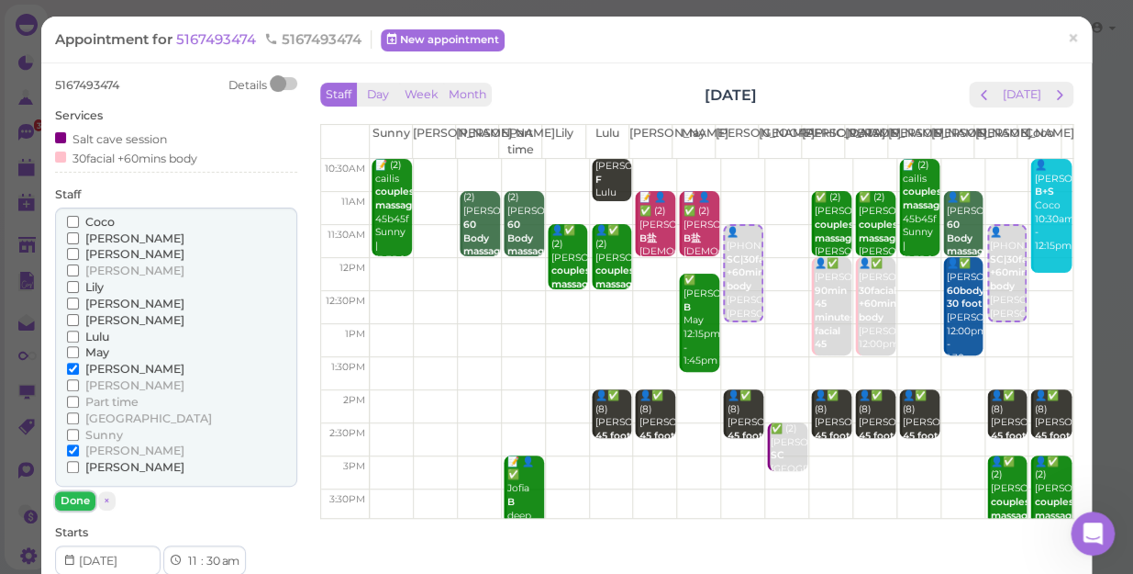
click at [77, 502] on button "Done" at bounding box center [75, 500] width 40 height 19
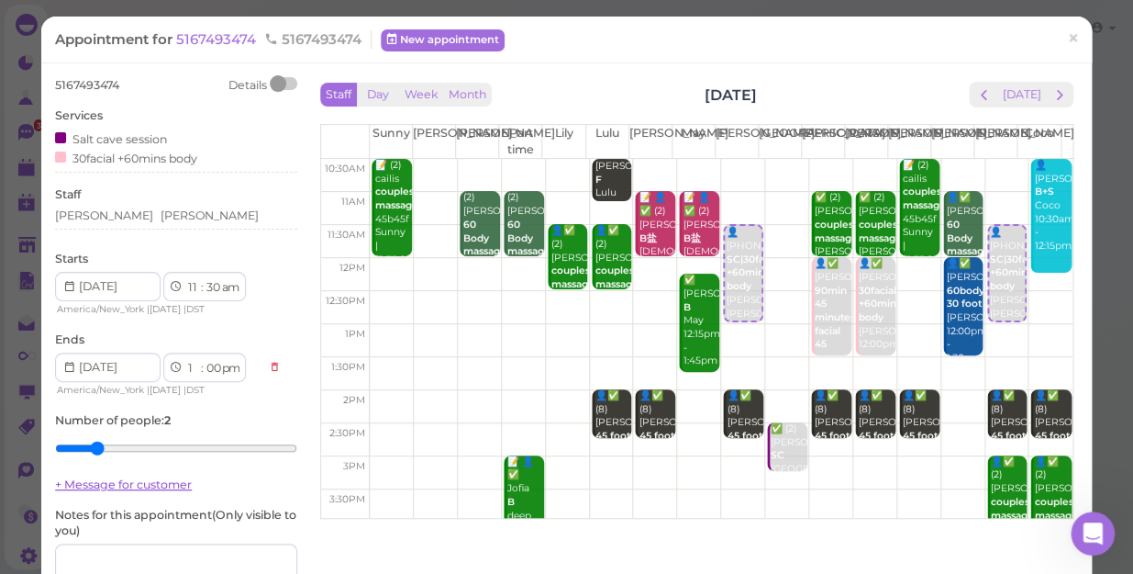
scroll to position [166, 0]
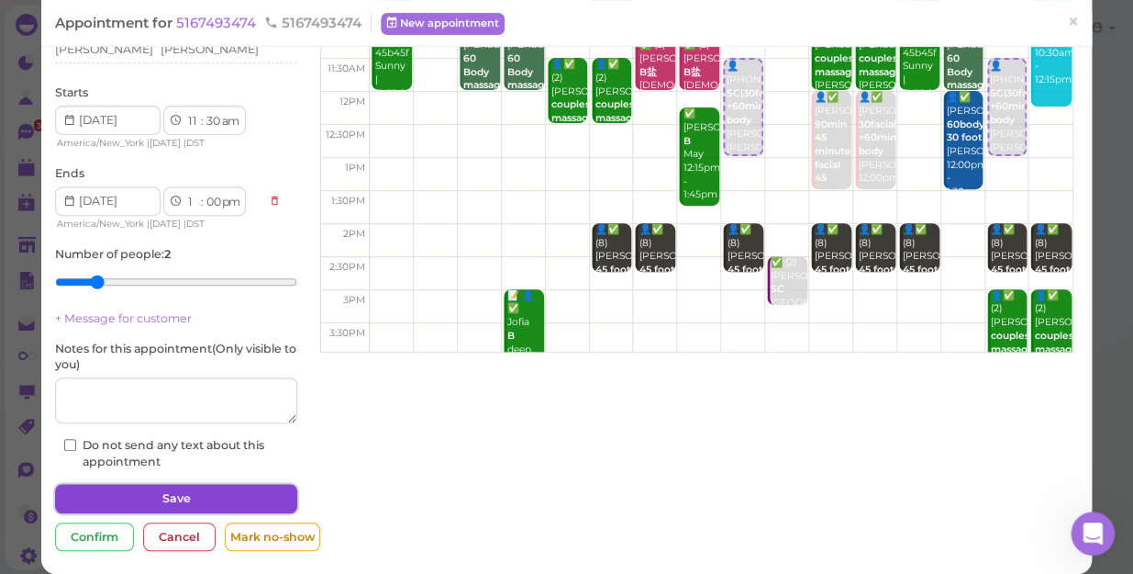
click at [119, 496] on button "Save" at bounding box center [176, 498] width 242 height 29
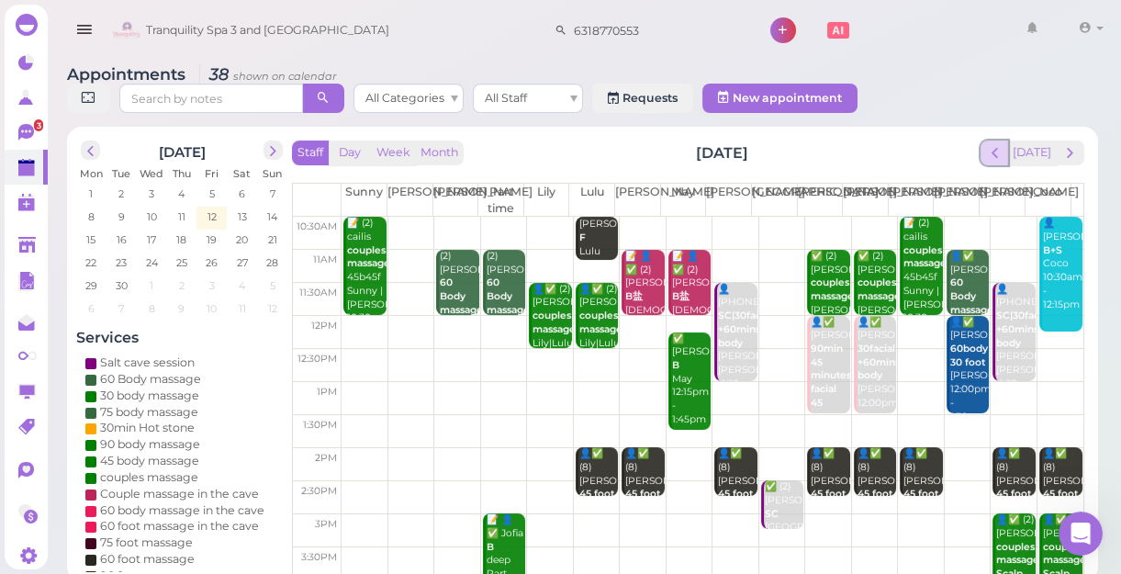
click at [1000, 148] on span "prev" at bounding box center [994, 152] width 17 height 17
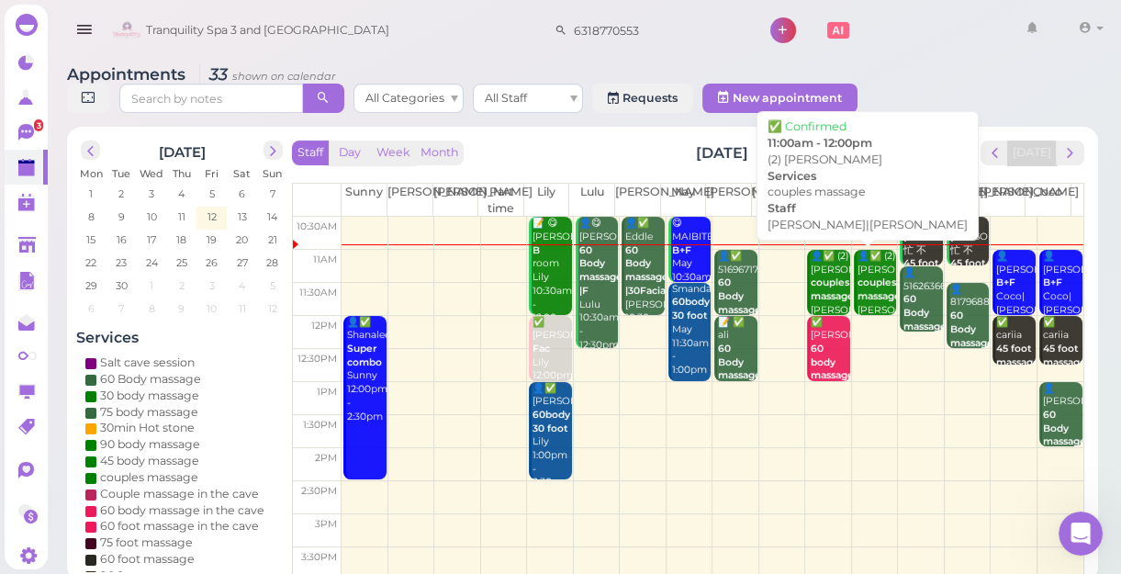
click at [816, 277] on div "👤✅ (2) [PERSON_NAME] couples massage [PERSON_NAME]|[PERSON_NAME] 11:00am - 12:0…" at bounding box center [828, 310] width 39 height 121
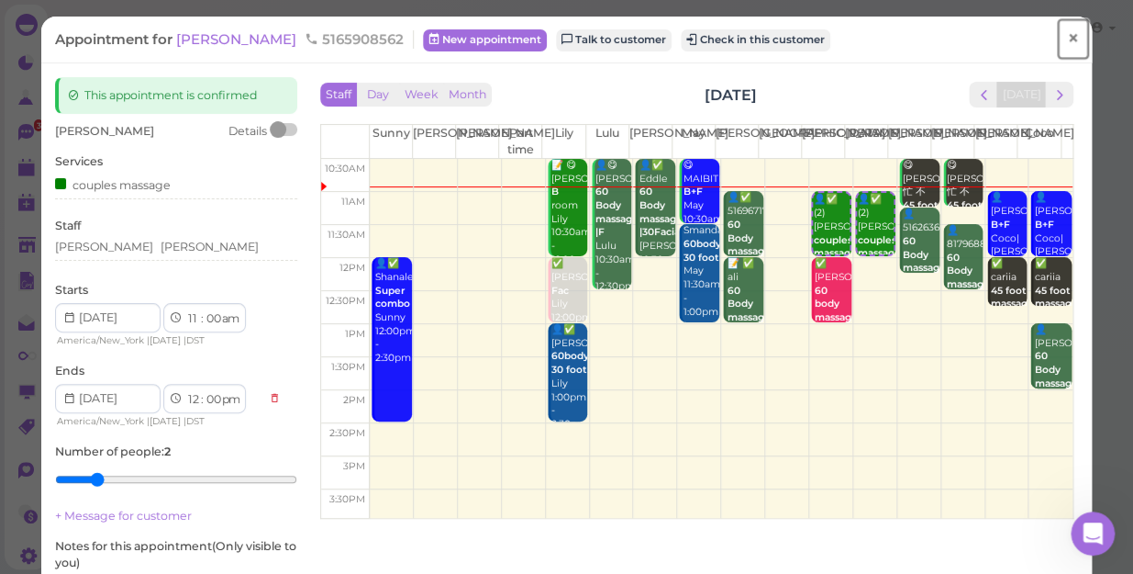
click at [1067, 34] on span "×" at bounding box center [1073, 39] width 12 height 26
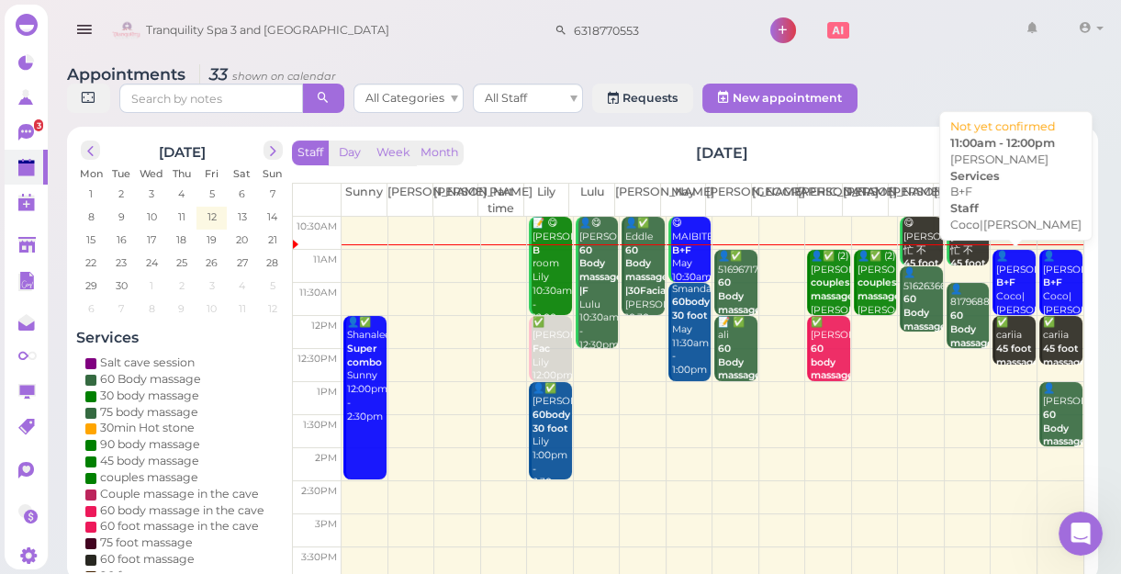
click at [1001, 285] on b "B+F" at bounding box center [1005, 282] width 19 height 12
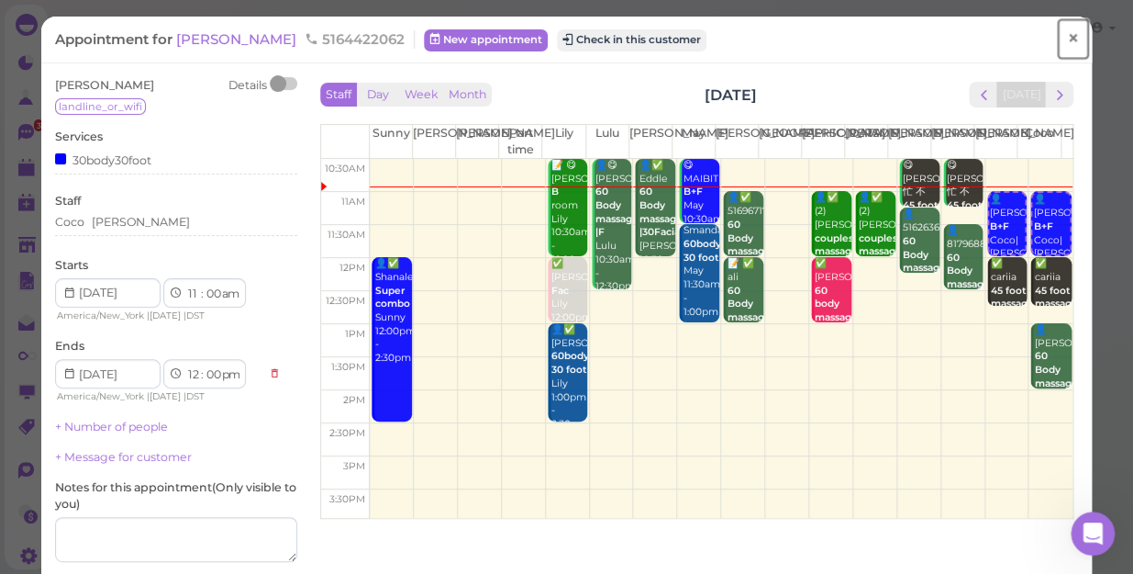
click at [1067, 36] on span "×" at bounding box center [1073, 39] width 12 height 26
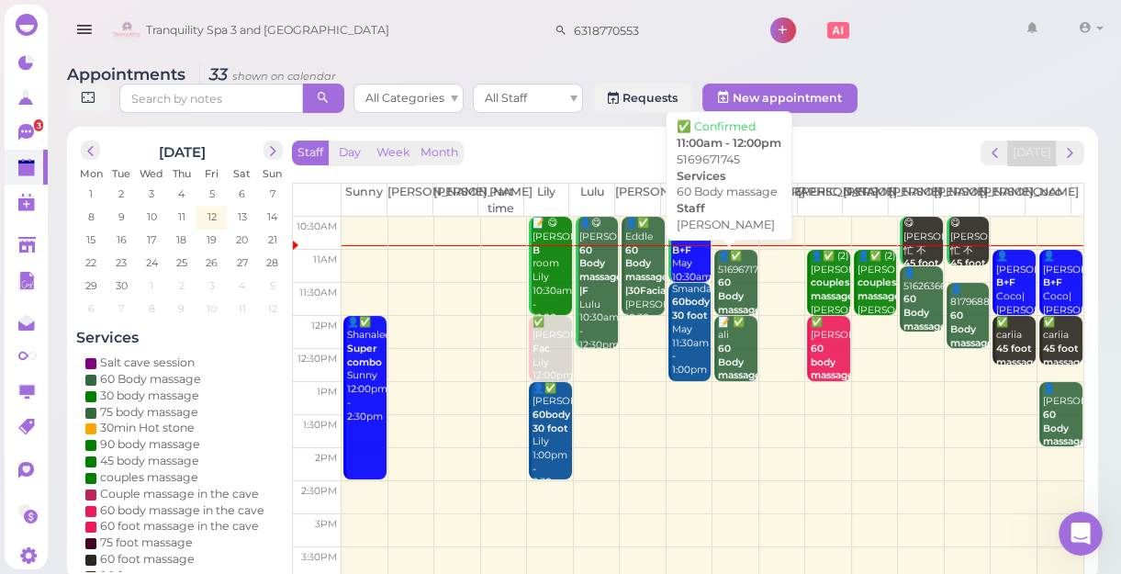
click at [720, 285] on b "60 Body massage" at bounding box center [739, 295] width 43 height 39
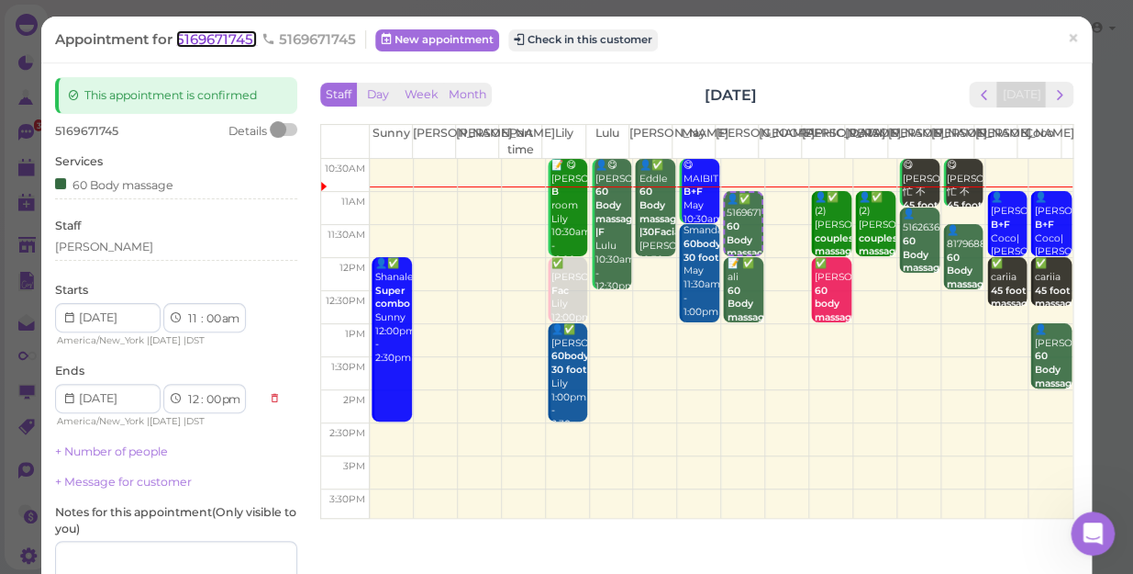
click at [214, 33] on span "5169671745" at bounding box center [216, 38] width 81 height 17
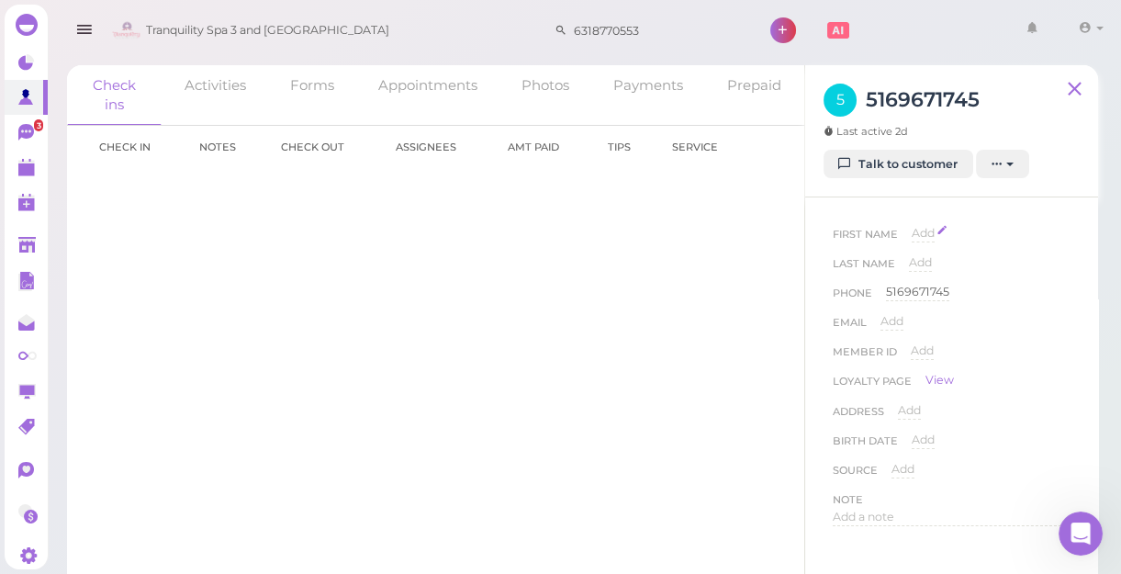
click at [920, 230] on span "Add" at bounding box center [922, 233] width 23 height 14
click at [0, 0] on input at bounding box center [0, 0] width 0 height 0
type input "[PERSON_NAME]"
click at [936, 267] on button "Done" at bounding box center [933, 265] width 40 height 19
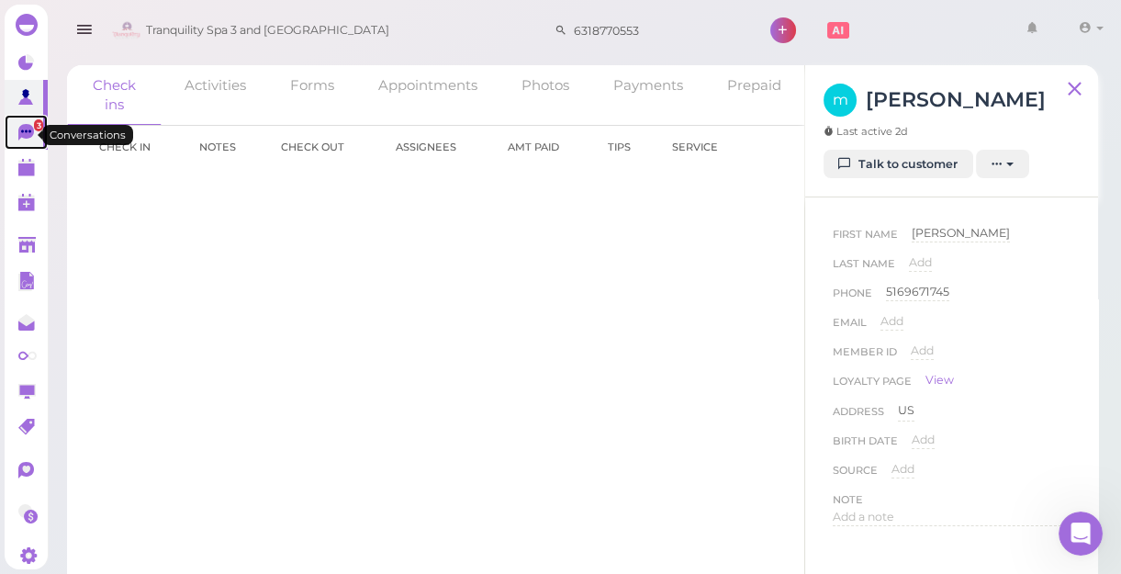
click at [30, 127] on icon at bounding box center [27, 133] width 19 height 19
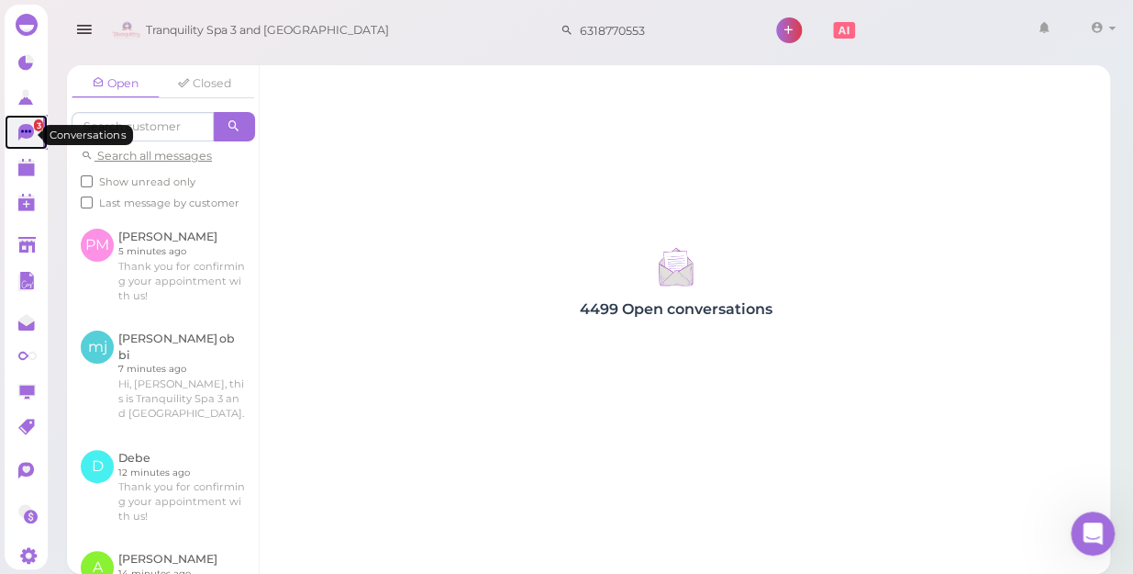
click at [34, 128] on span "3" at bounding box center [38, 125] width 9 height 12
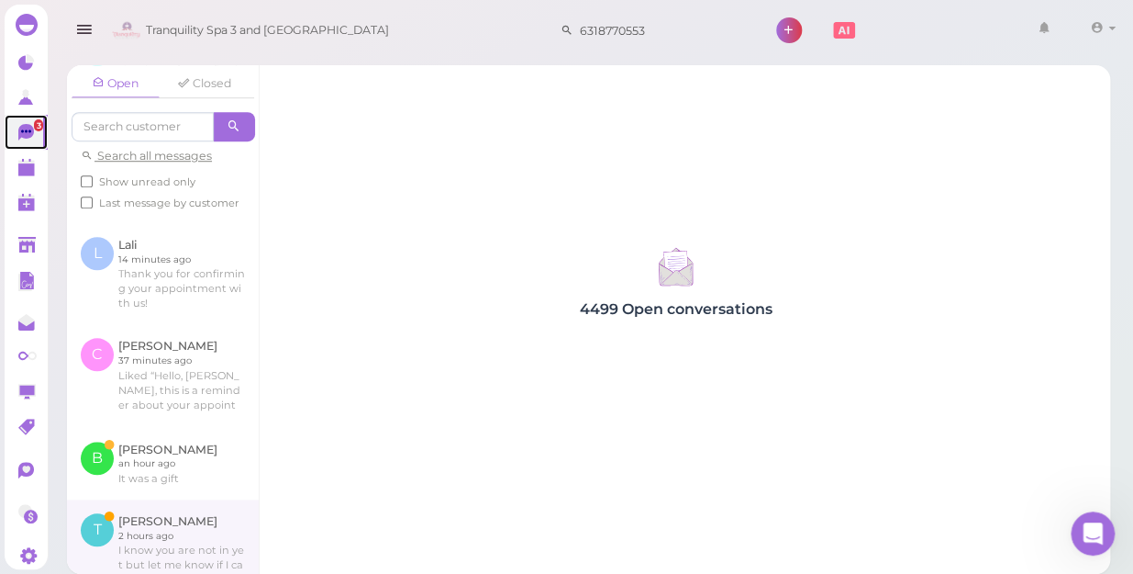
scroll to position [584, 0]
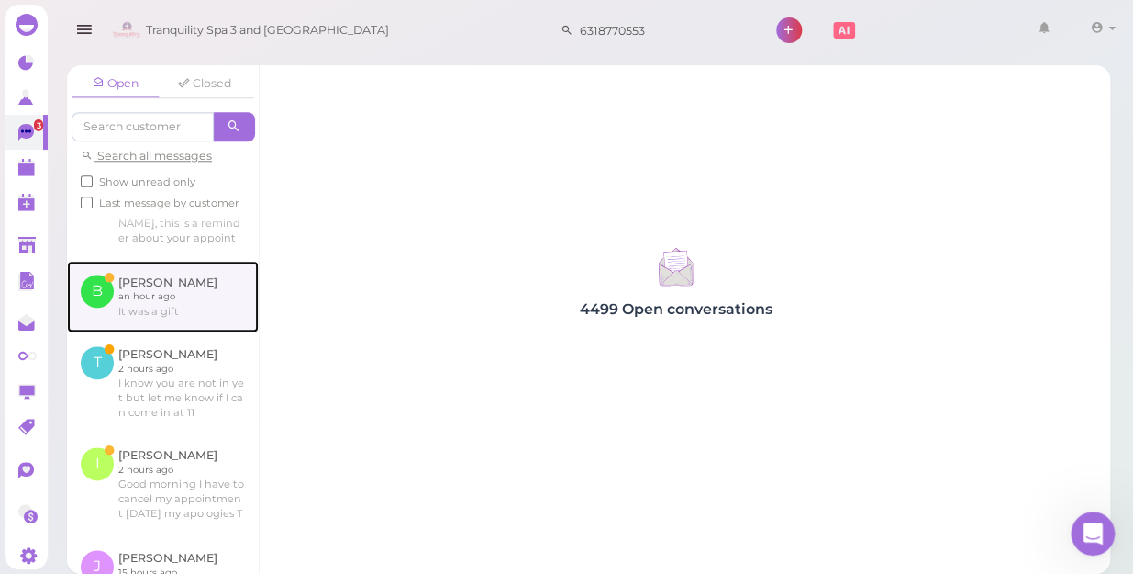
click at [139, 294] on link at bounding box center [163, 297] width 192 height 72
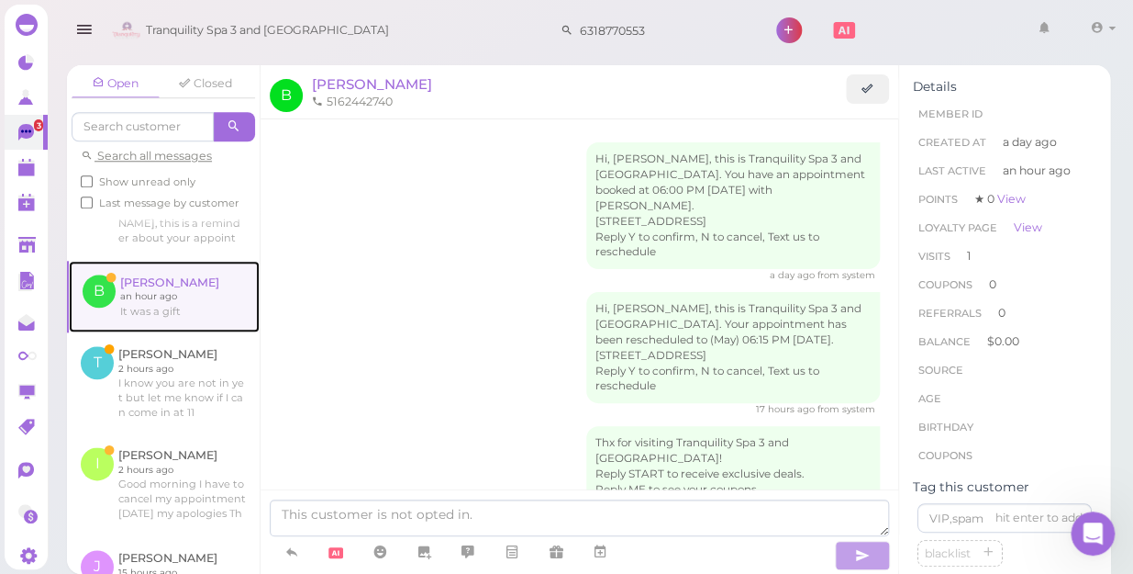
scroll to position [372, 0]
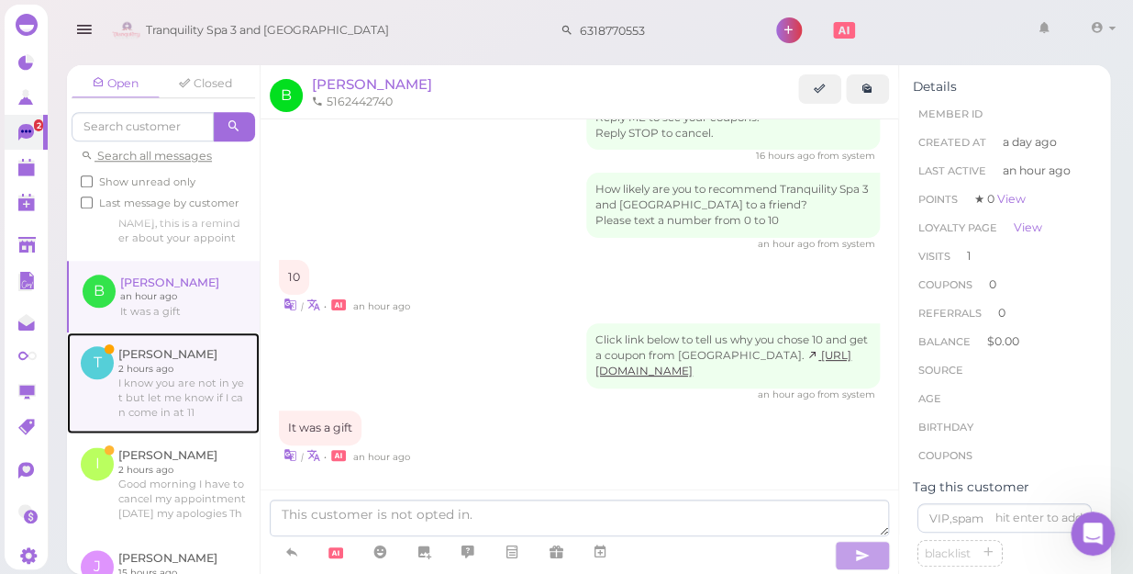
click at [137, 362] on link at bounding box center [163, 382] width 193 height 101
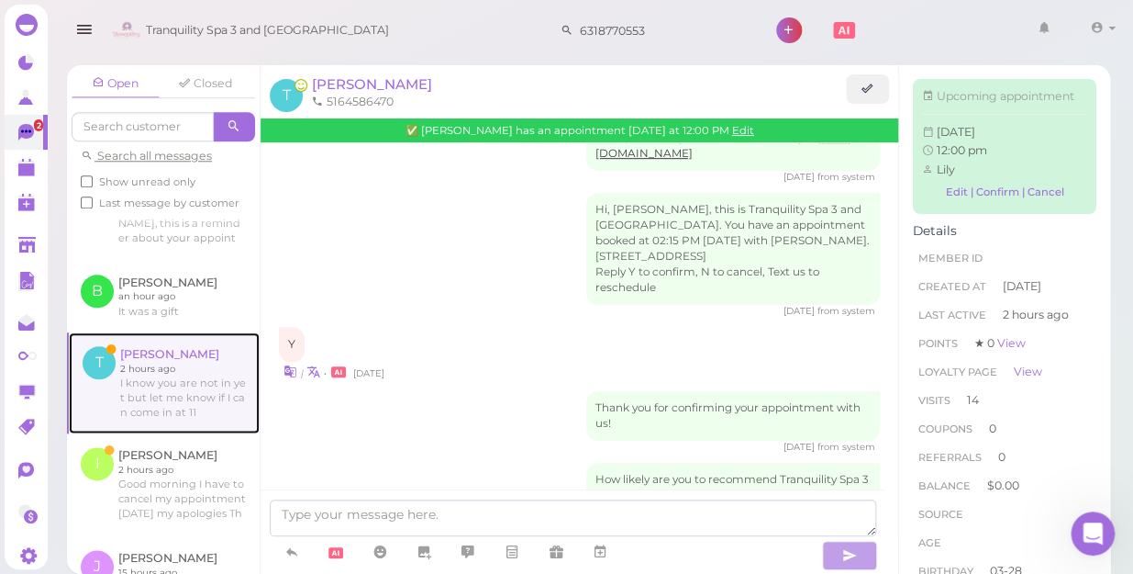
scroll to position [2366, 0]
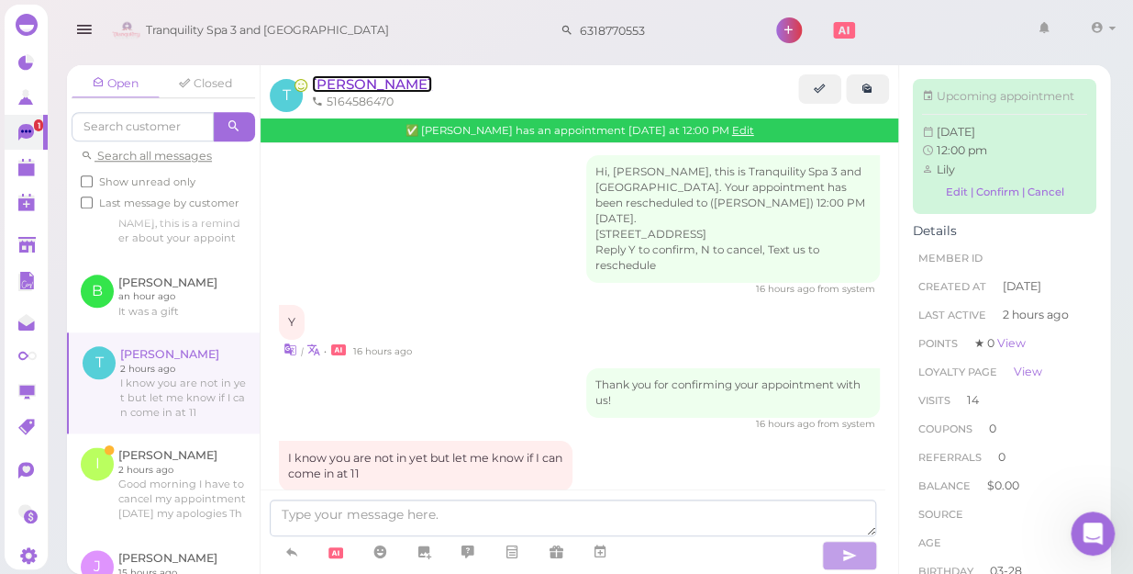
click at [330, 84] on span "[PERSON_NAME]" at bounding box center [372, 83] width 120 height 17
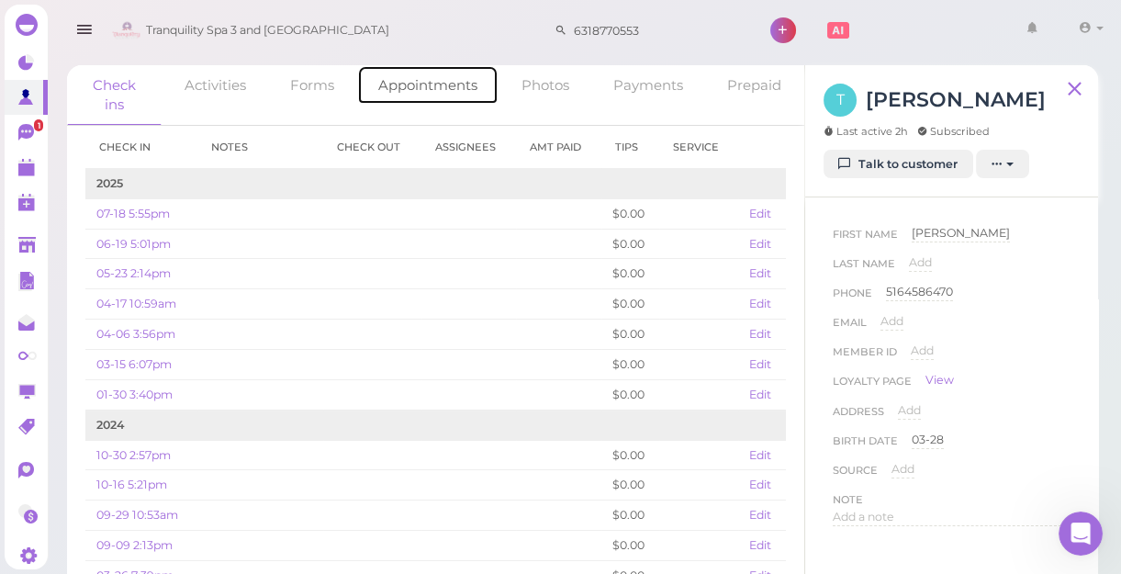
click at [412, 80] on link "Appointments" at bounding box center [427, 84] width 141 height 39
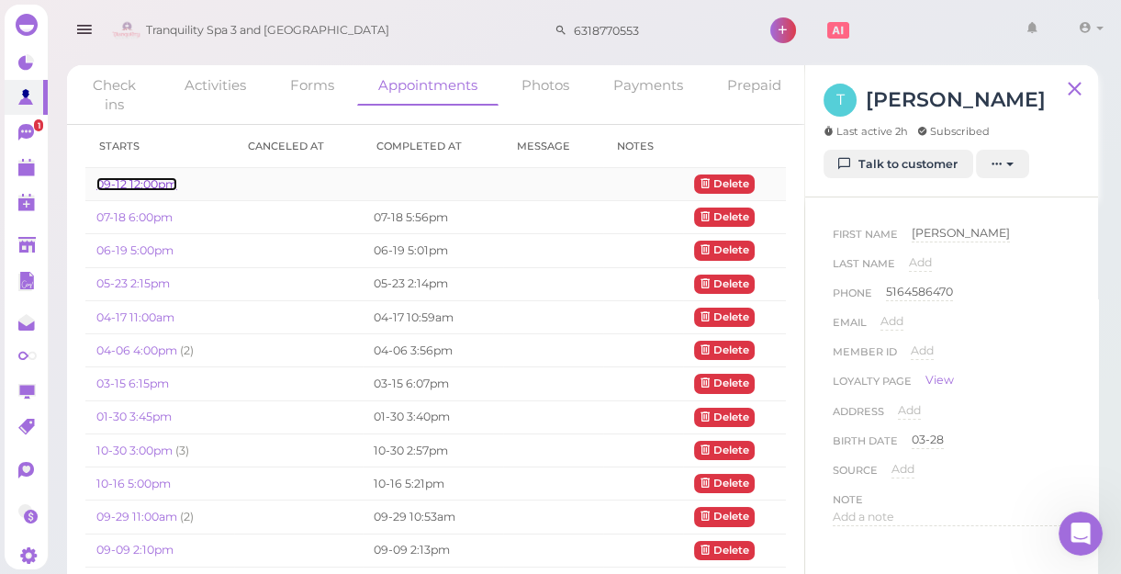
click at [150, 184] on link "09-12 12:00pm" at bounding box center [136, 184] width 81 height 14
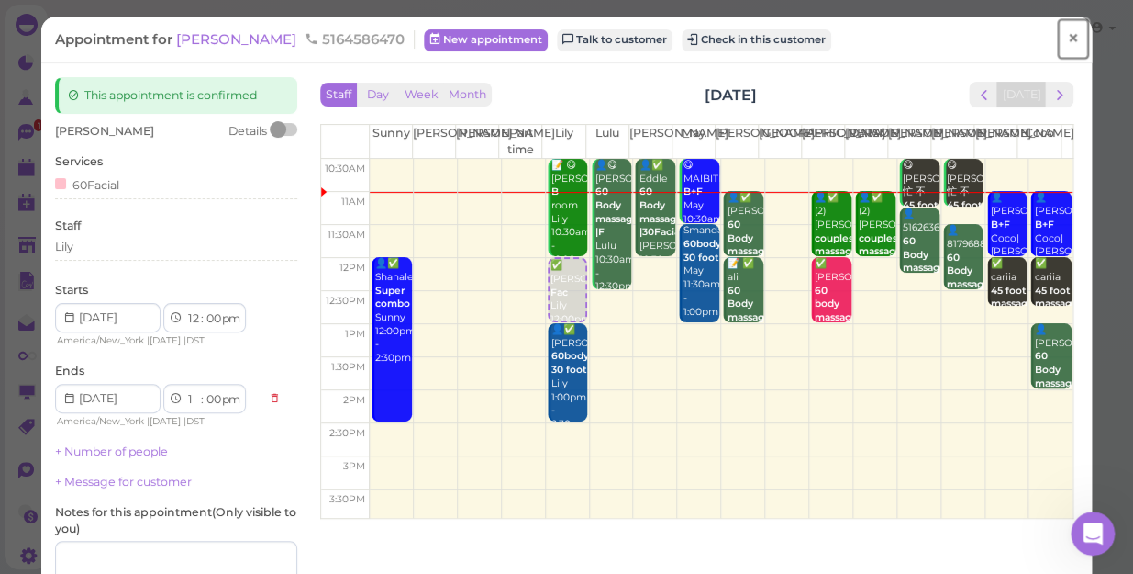
click at [1067, 37] on span "×" at bounding box center [1073, 39] width 12 height 26
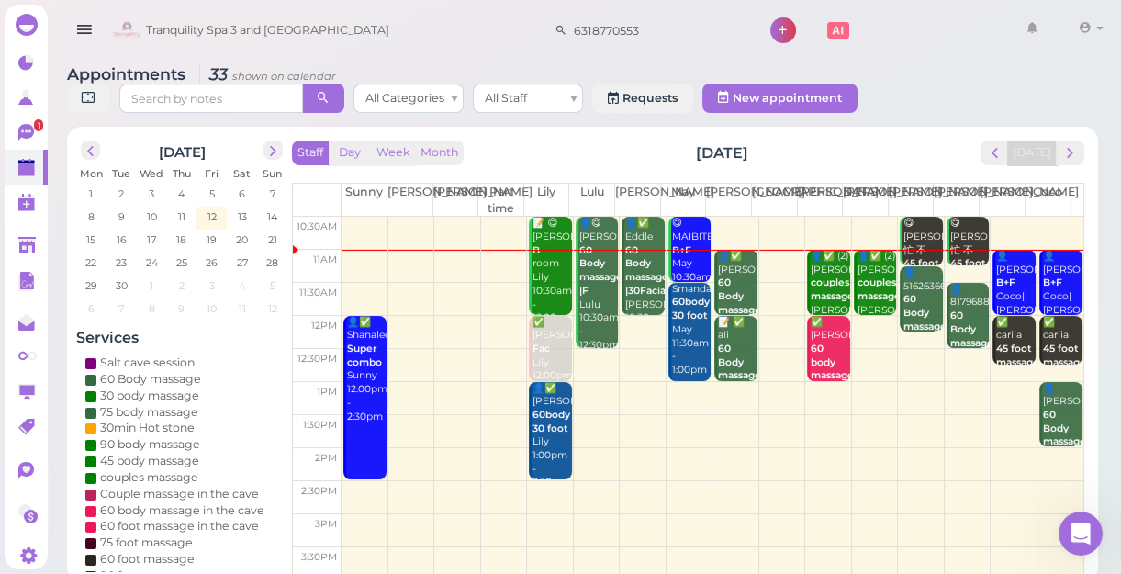
click at [630, 243] on div "👤✅ Eddle 60 Body massage |30Facial [PERSON_NAME] 10:30am - 12:00pm" at bounding box center [643, 284] width 39 height 135
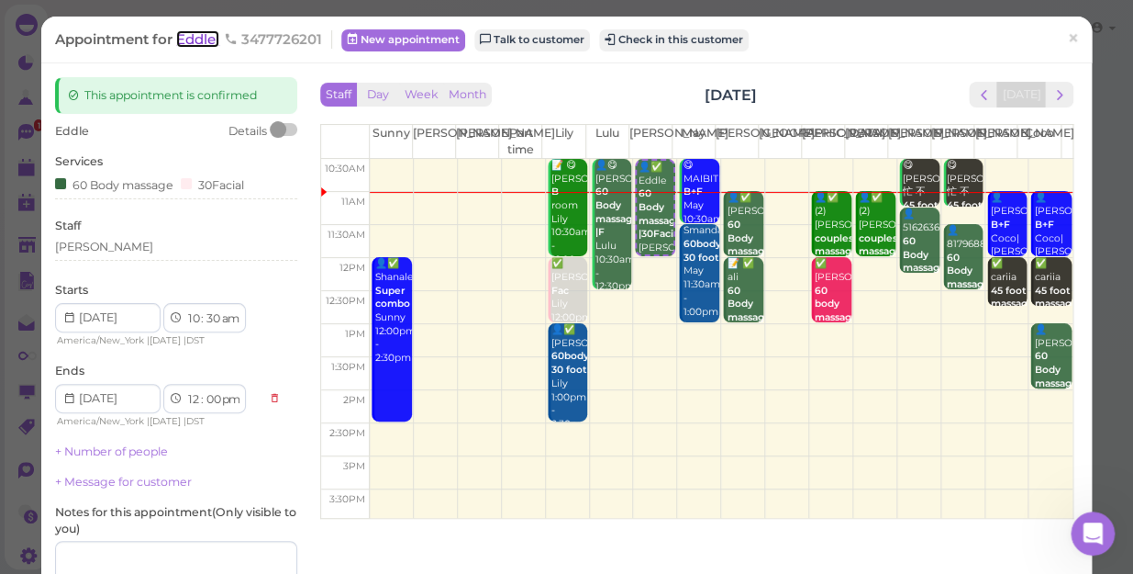
click at [201, 30] on span "Eddle" at bounding box center [197, 38] width 43 height 17
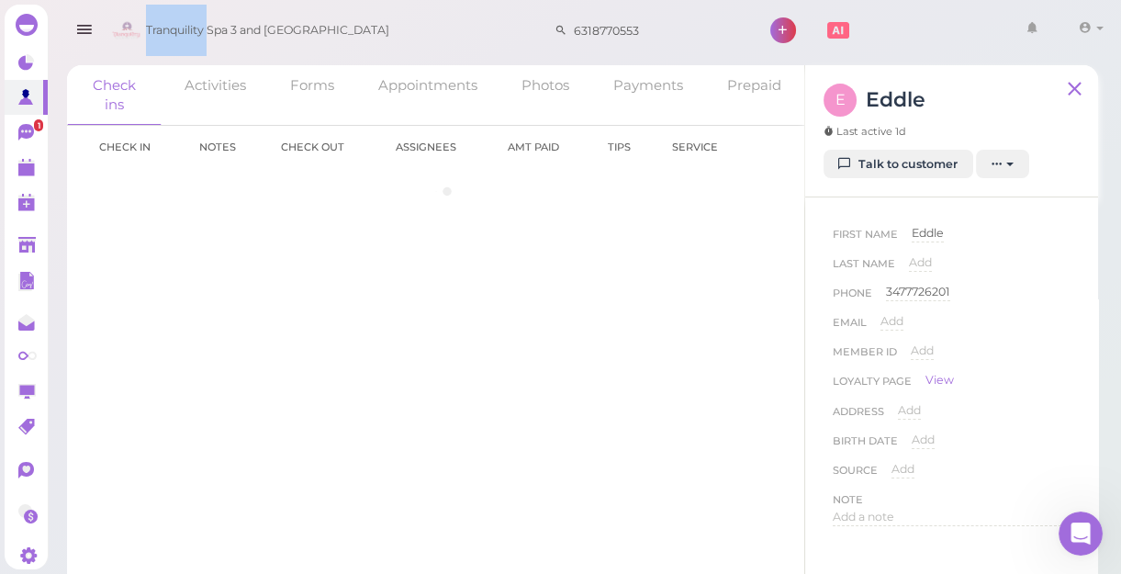
click at [201, 30] on span "Tranquility Spa 3 and [GEOGRAPHIC_DATA]" at bounding box center [267, 30] width 243 height 51
click at [893, 165] on link "Talk to customer" at bounding box center [898, 164] width 150 height 29
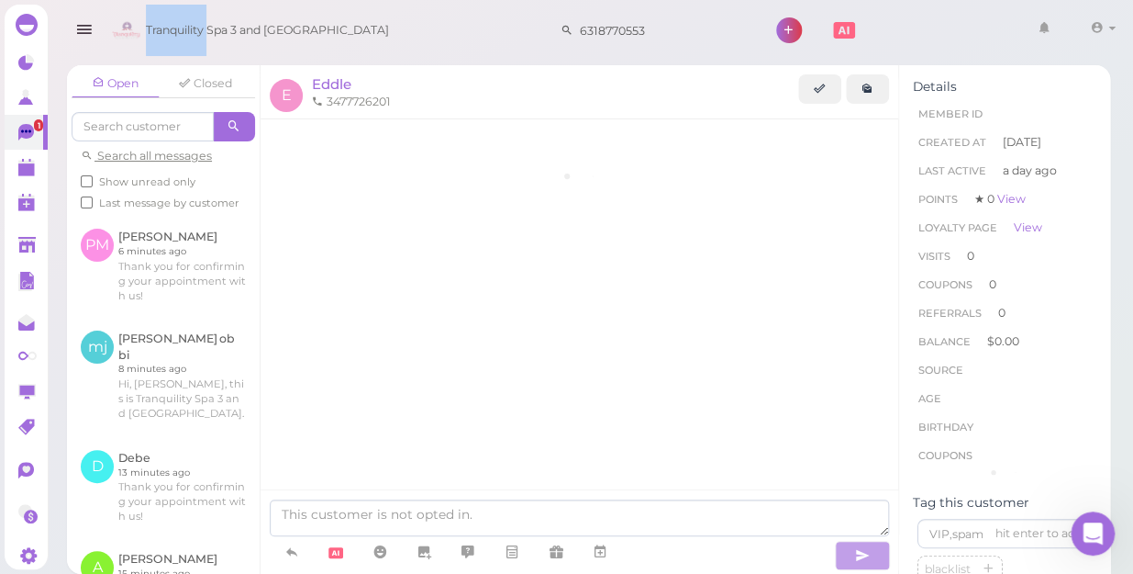
scroll to position [135, 0]
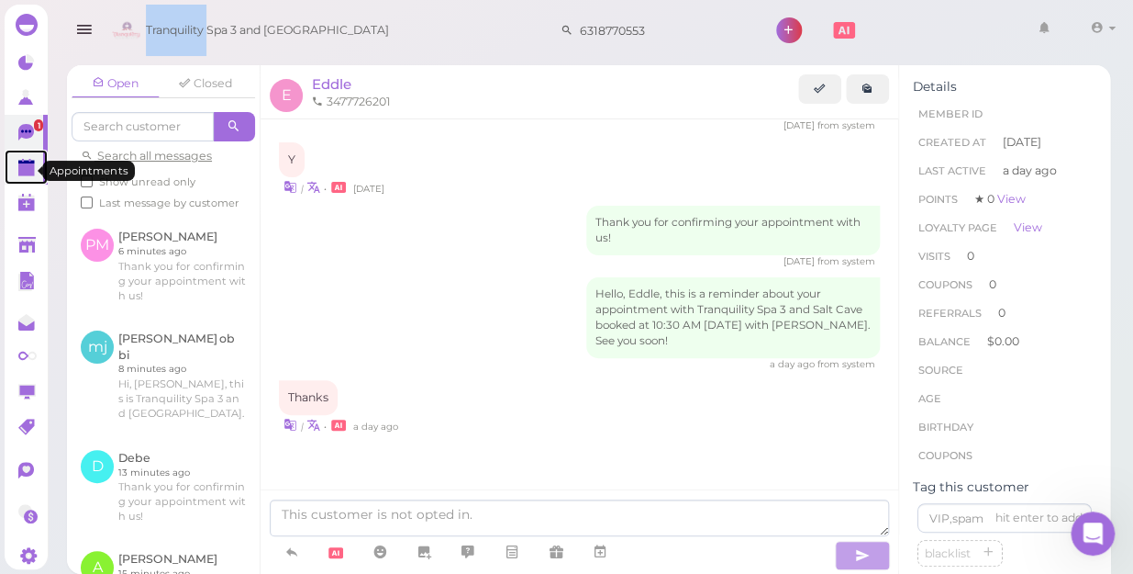
click at [24, 166] on polygon at bounding box center [26, 169] width 17 height 13
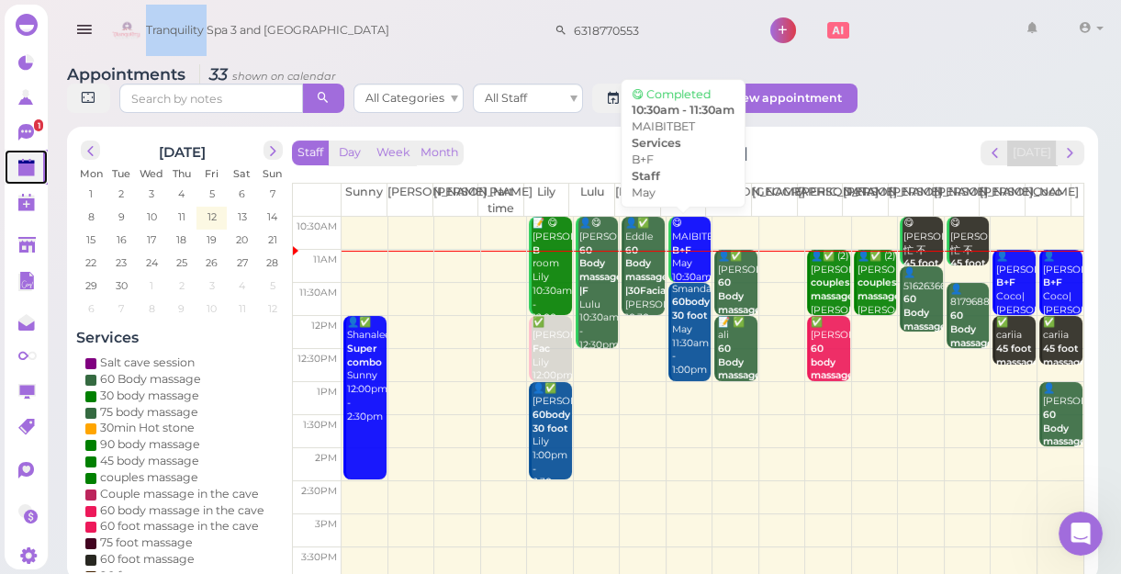
click at [676, 244] on b "B+F" at bounding box center [681, 250] width 19 height 12
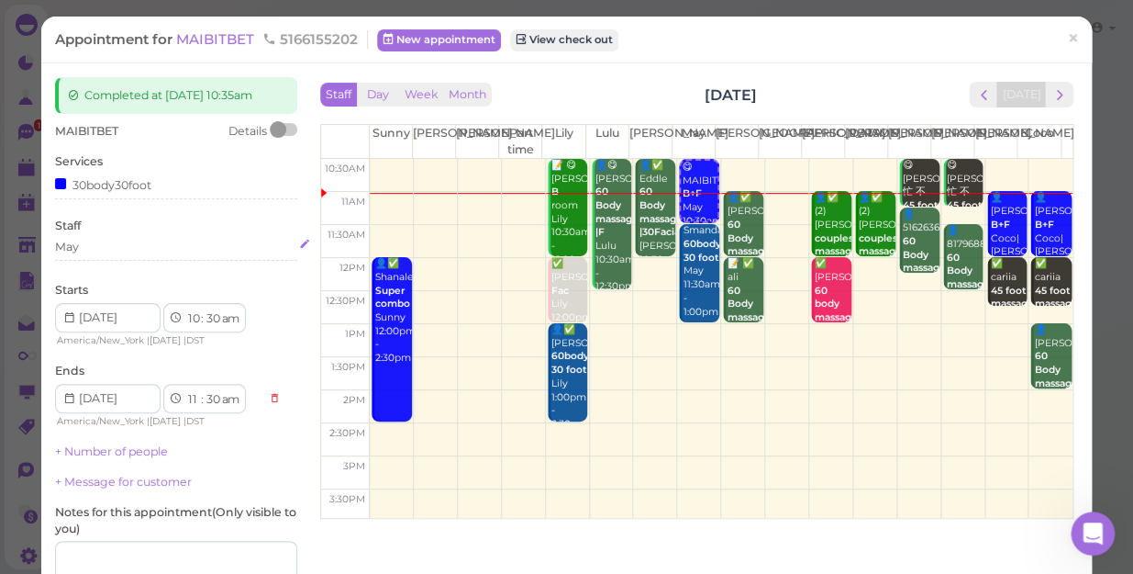
click at [112, 243] on div "May" at bounding box center [176, 247] width 242 height 17
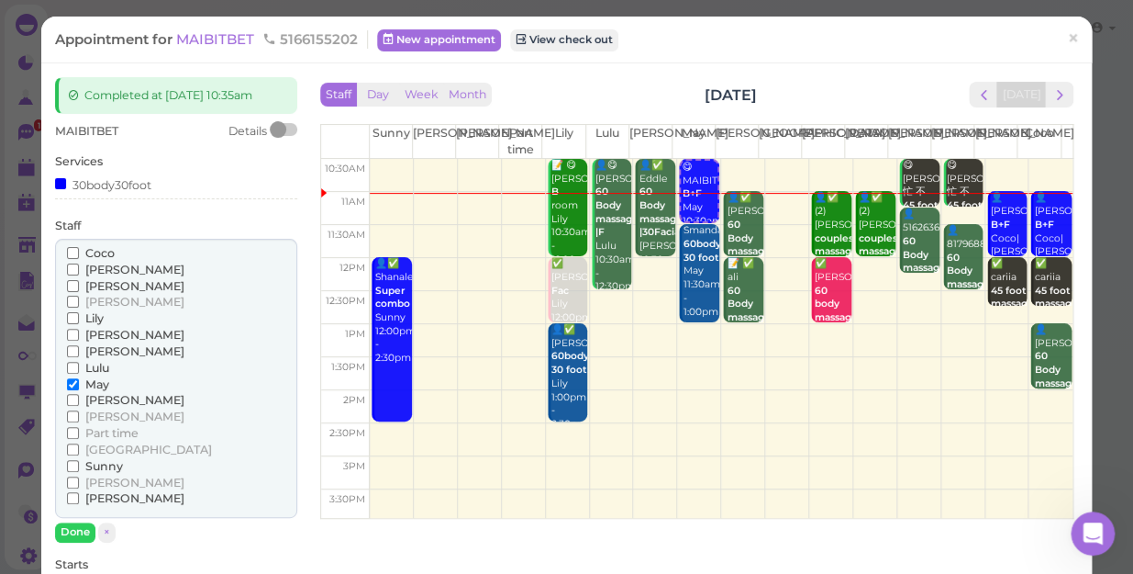
click at [105, 464] on span "Sunny" at bounding box center [104, 466] width 38 height 14
click at [79, 464] on input "Sunny" at bounding box center [73, 466] width 12 height 12
click at [93, 384] on span "May" at bounding box center [97, 384] width 24 height 14
click at [79, 384] on input "May" at bounding box center [73, 384] width 12 height 12
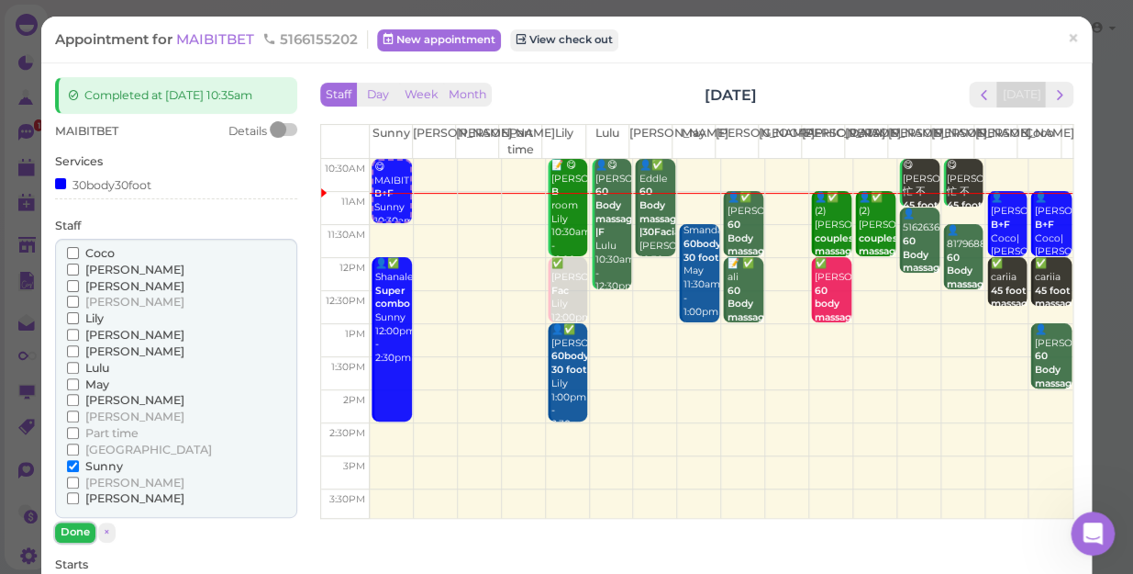
click at [72, 530] on button "Done" at bounding box center [75, 531] width 40 height 19
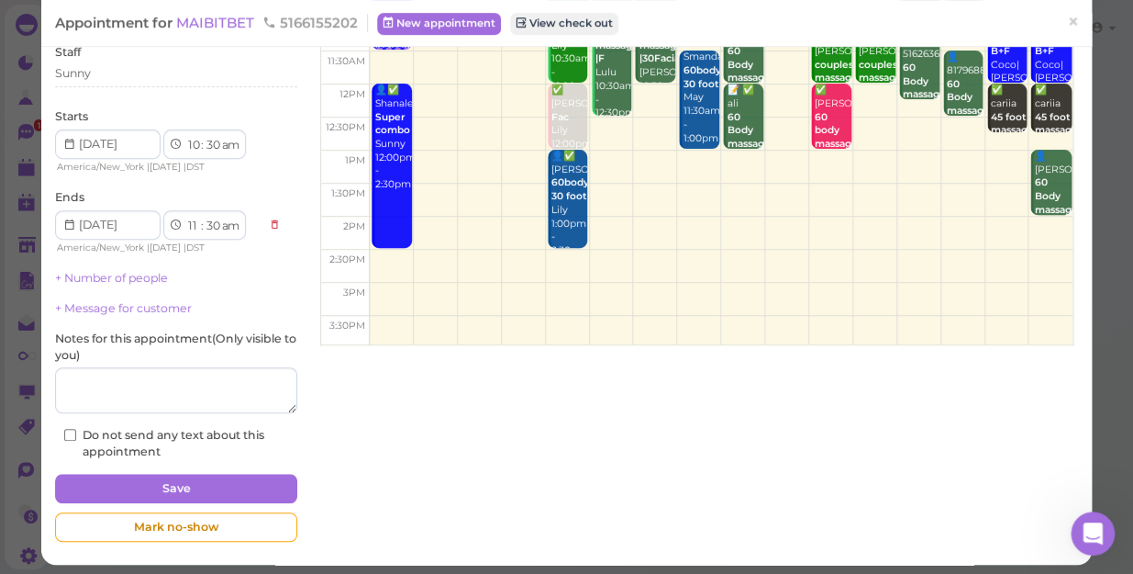
scroll to position [179, 0]
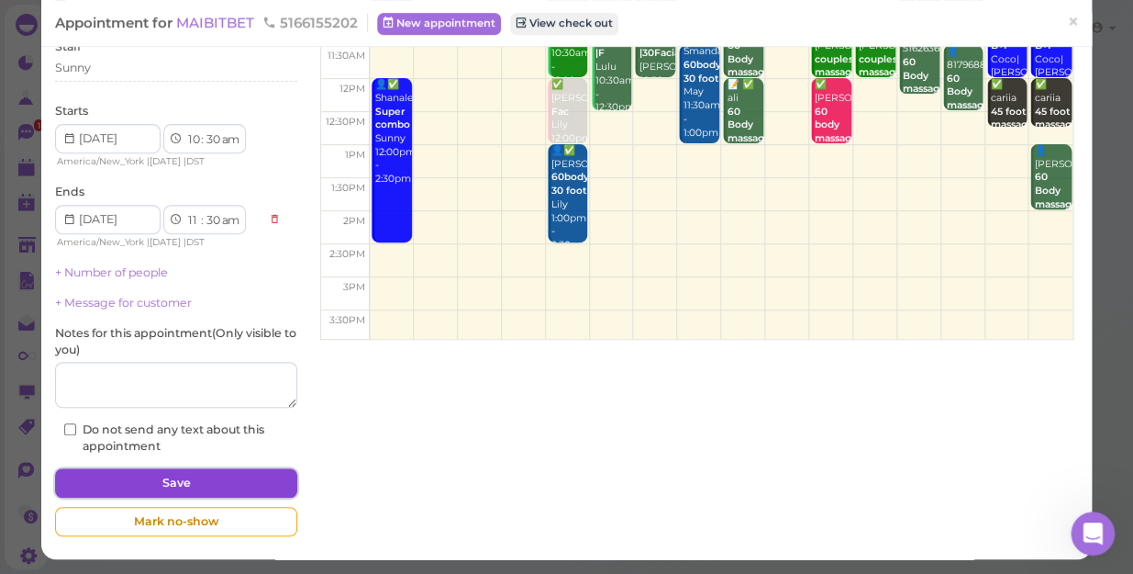
click at [152, 486] on button "Save" at bounding box center [176, 482] width 242 height 29
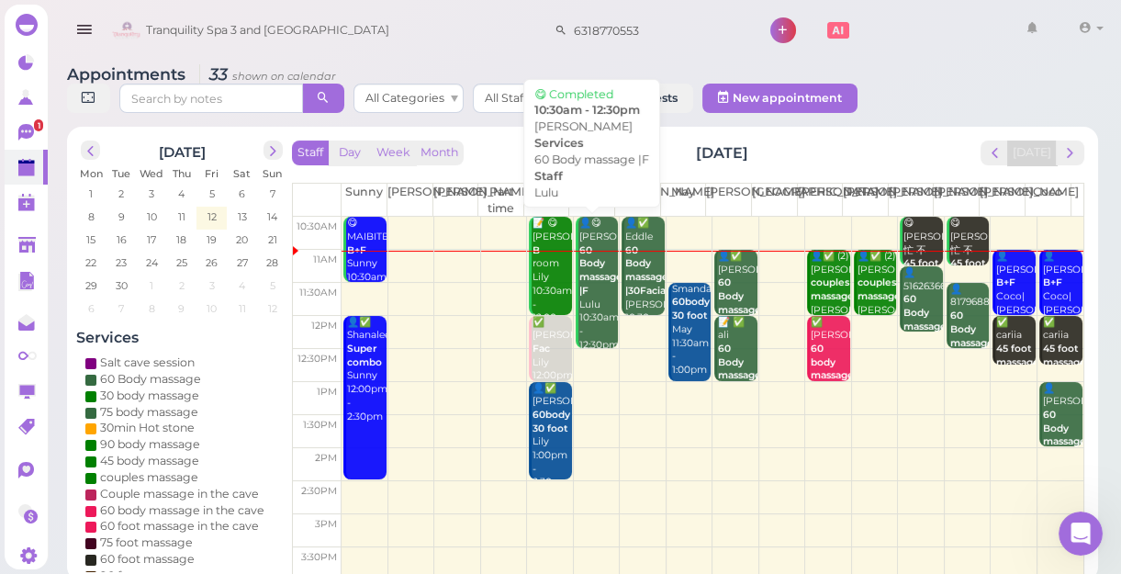
click at [582, 282] on b "60 Body massage |F" at bounding box center [600, 270] width 43 height 52
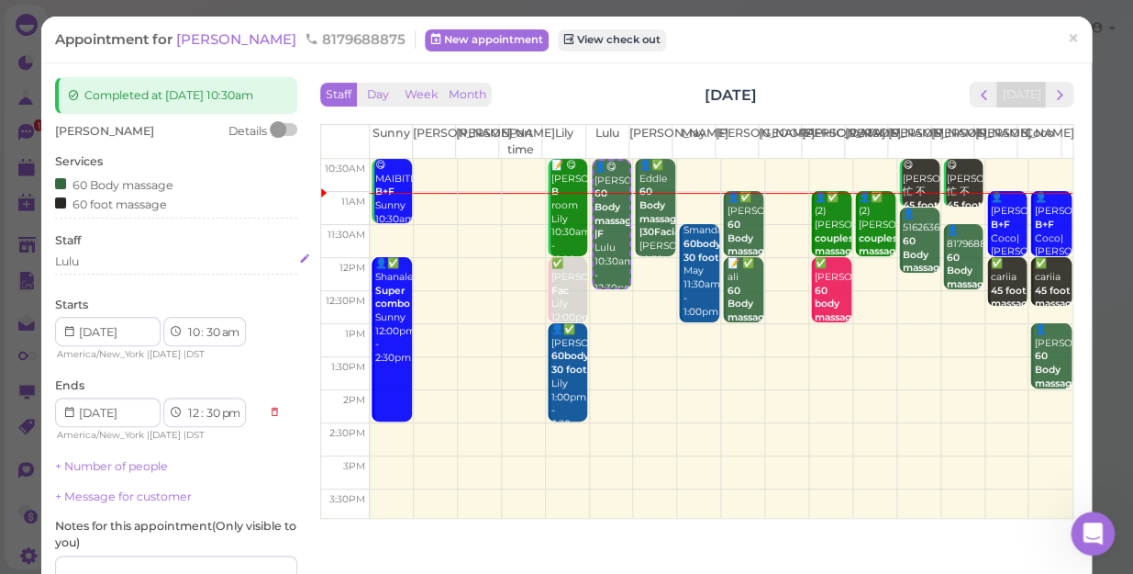
click at [98, 261] on div "Lulu" at bounding box center [176, 261] width 242 height 17
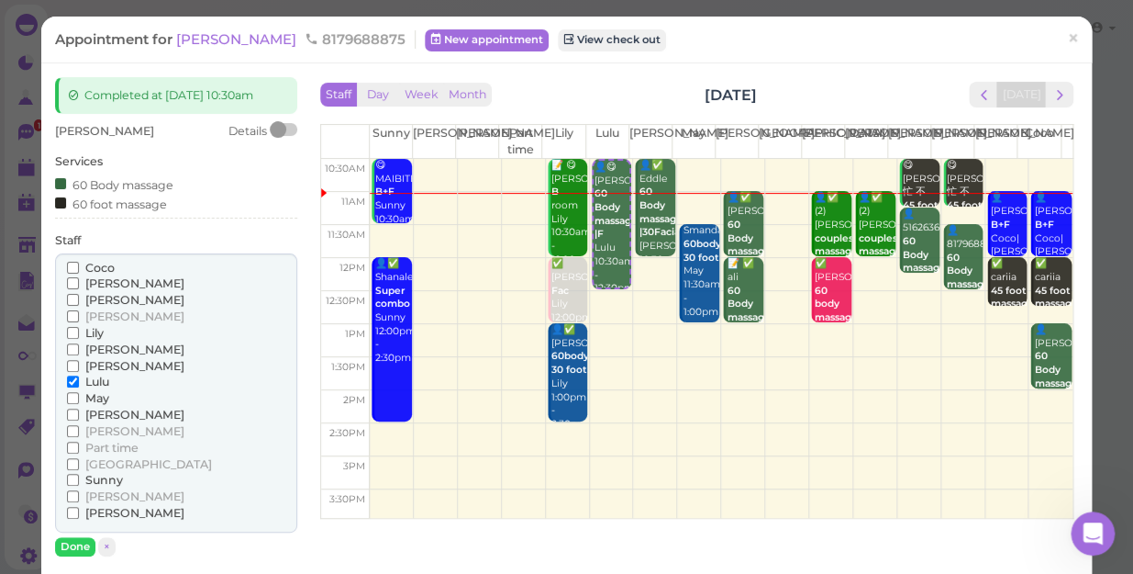
click at [98, 510] on span "[PERSON_NAME]" at bounding box center [134, 513] width 99 height 14
click at [79, 510] on input "[PERSON_NAME]" at bounding box center [73, 513] width 12 height 12
click at [102, 381] on span "Lulu" at bounding box center [97, 381] width 24 height 14
drag, startPoint x: 102, startPoint y: 381, endPoint x: 84, endPoint y: 385, distance: 17.8
click at [85, 385] on span "Lulu" at bounding box center [97, 381] width 24 height 14
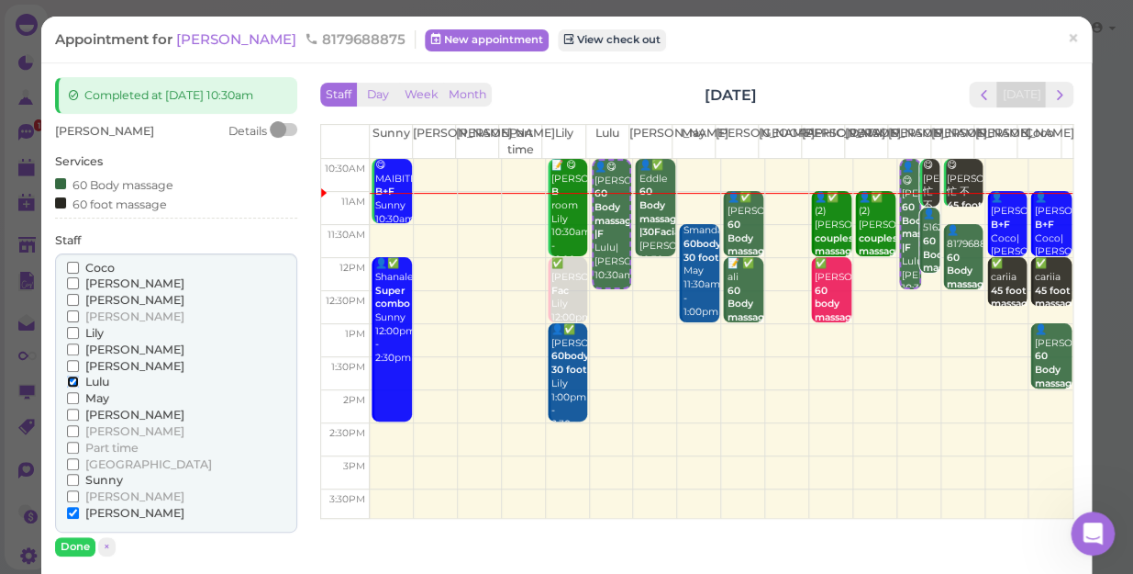
click at [79, 385] on input "Lulu" at bounding box center [73, 381] width 12 height 12
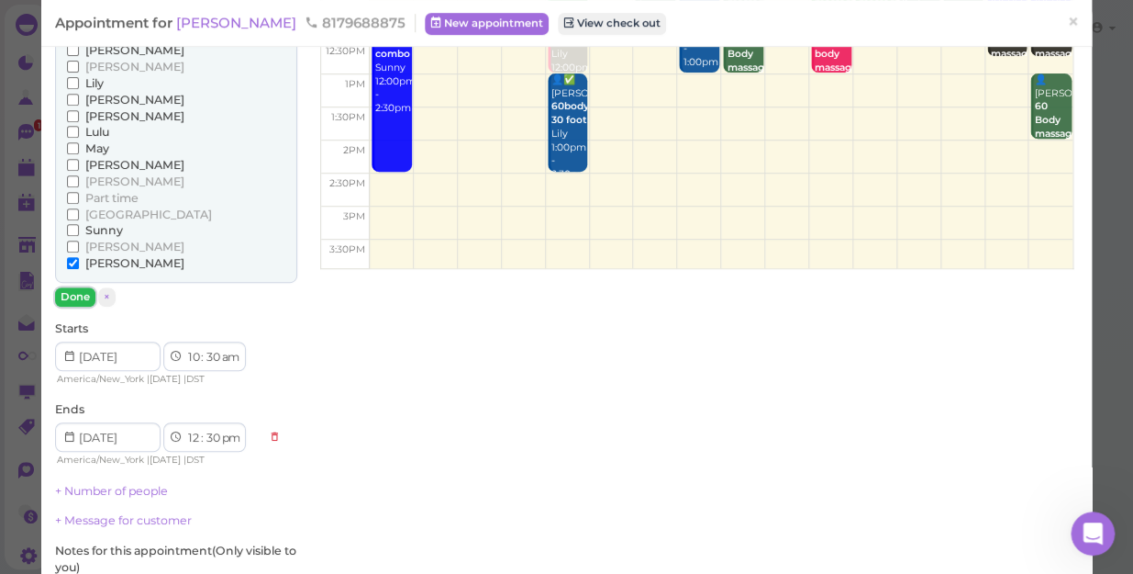
click at [70, 297] on button "Done" at bounding box center [75, 296] width 40 height 19
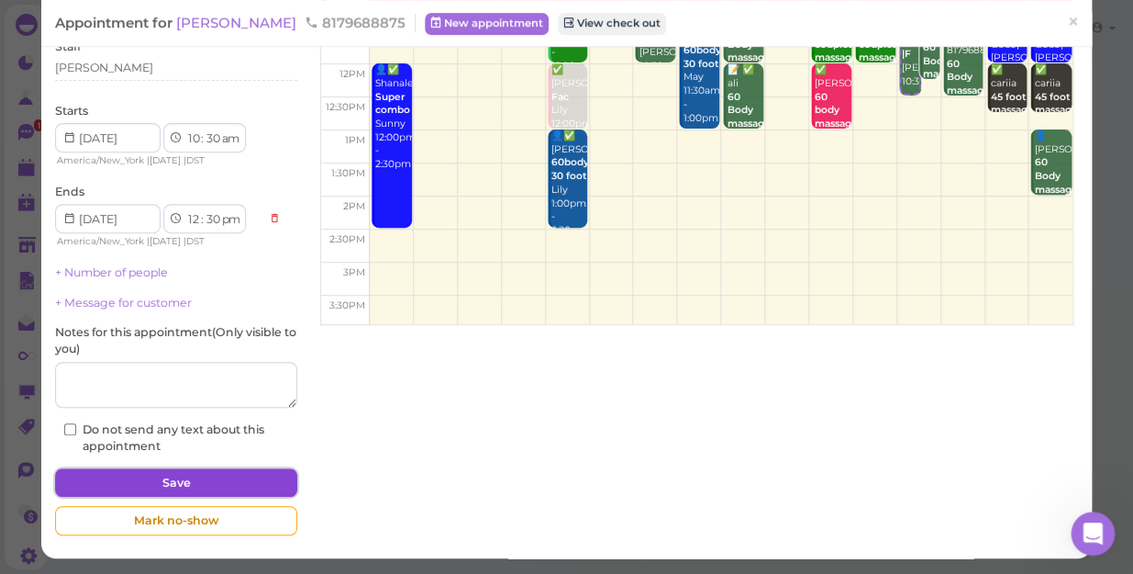
click at [224, 478] on button "Save" at bounding box center [176, 482] width 242 height 29
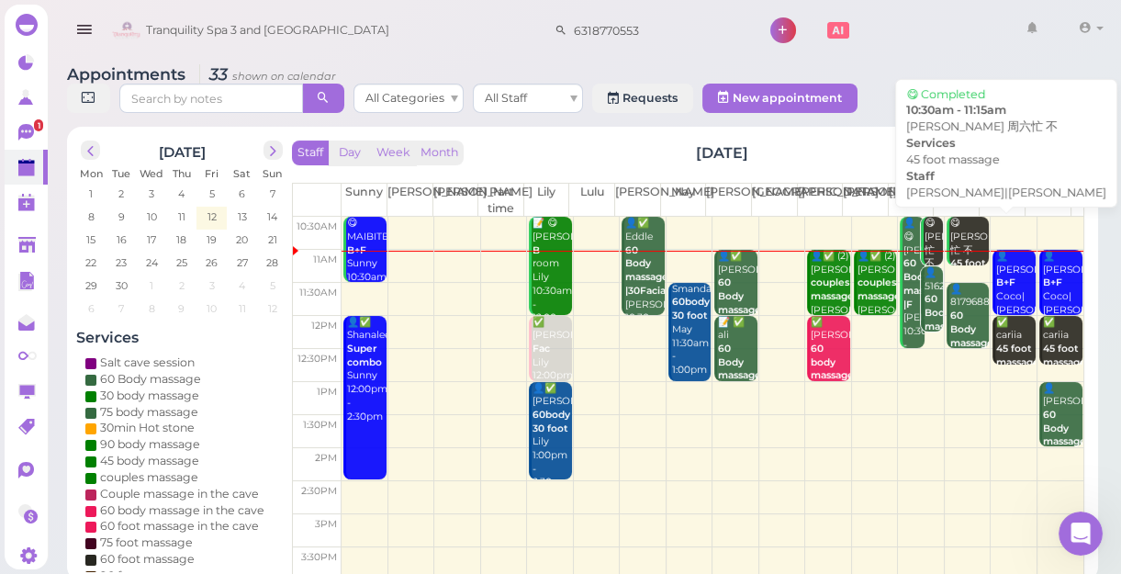
click at [955, 229] on div "😋 [PERSON_NAME]六忙 不 45 foot massage [PERSON_NAME]|[PERSON_NAME] 10:30am - 11:15…" at bounding box center [968, 284] width 39 height 135
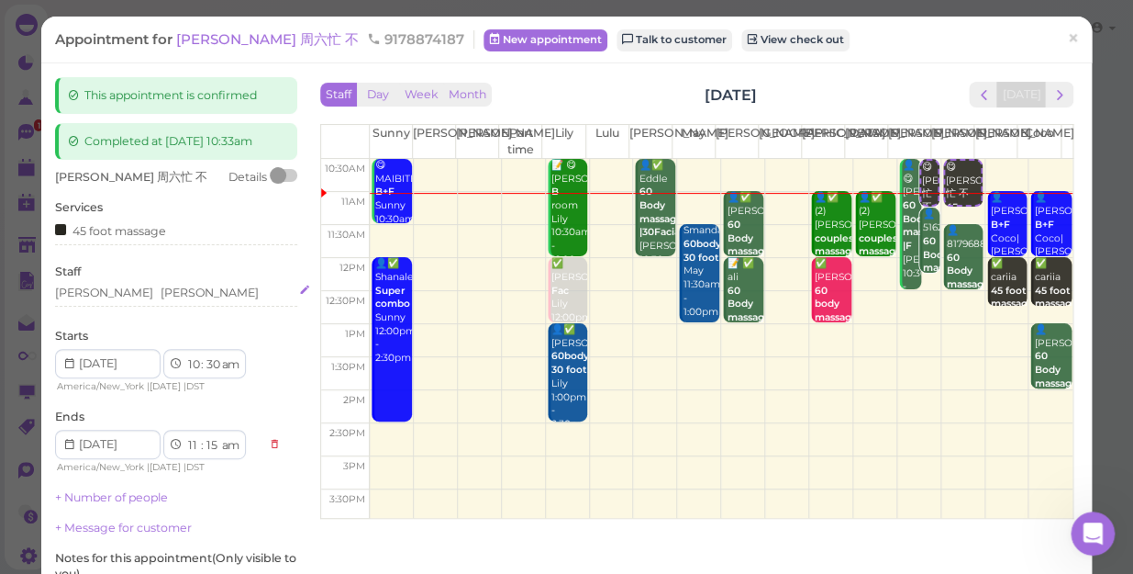
click at [138, 286] on div "[PERSON_NAME] [PERSON_NAME]" at bounding box center [176, 293] width 242 height 17
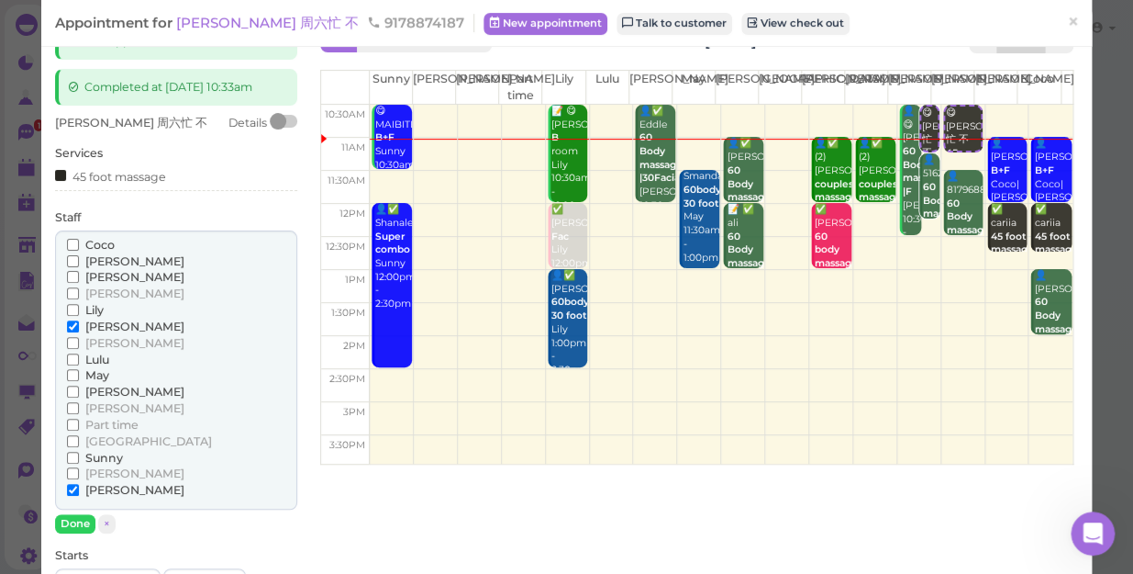
scroll to position [83, 0]
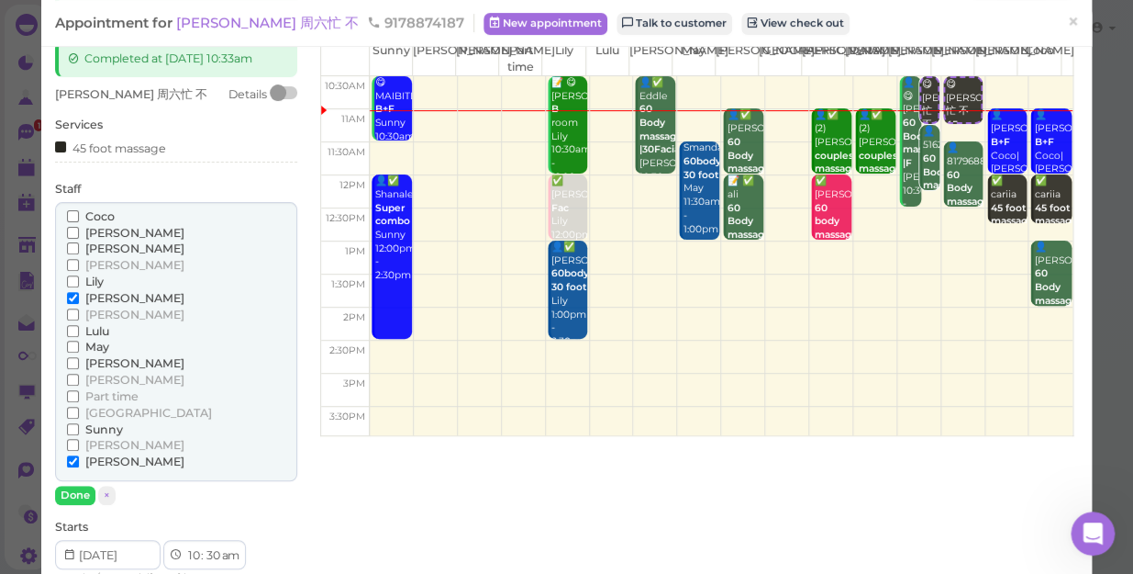
click at [95, 444] on span "[PERSON_NAME]" at bounding box center [134, 445] width 99 height 14
click at [79, 444] on input "[PERSON_NAME]" at bounding box center [73, 445] width 12 height 12
click at [95, 230] on span "[PERSON_NAME]" at bounding box center [134, 233] width 99 height 14
click at [79, 230] on input "[PERSON_NAME]" at bounding box center [73, 233] width 12 height 12
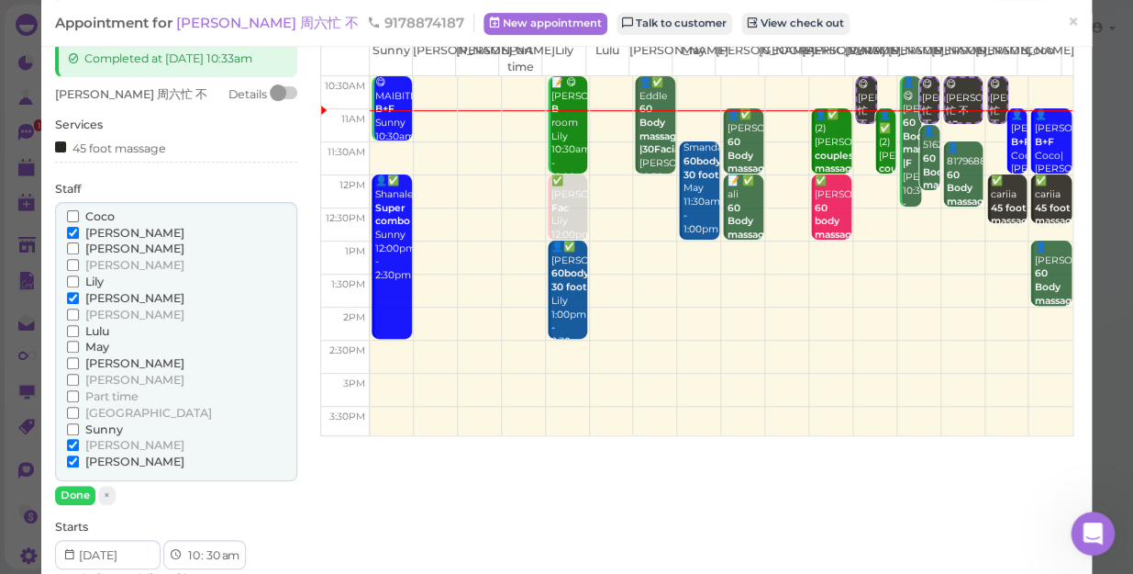
click at [101, 294] on span "[PERSON_NAME]" at bounding box center [134, 298] width 99 height 14
click at [79, 294] on input "[PERSON_NAME]" at bounding box center [73, 298] width 12 height 12
click at [95, 459] on span "[PERSON_NAME]" at bounding box center [134, 461] width 99 height 14
click at [79, 459] on input "[PERSON_NAME]" at bounding box center [73, 461] width 12 height 12
click at [84, 497] on button "Done" at bounding box center [75, 495] width 40 height 19
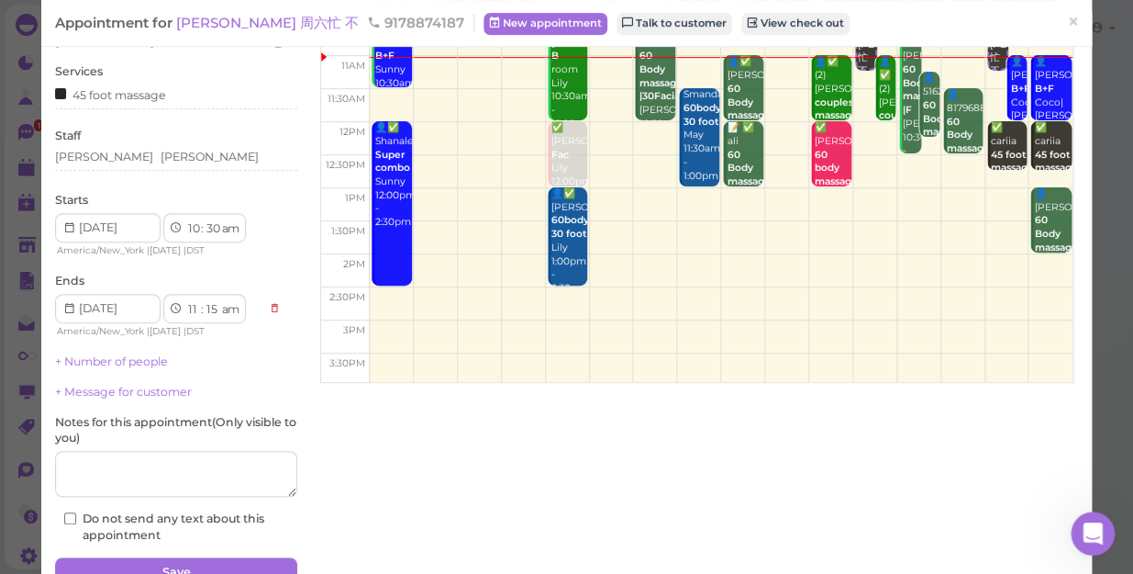
scroll to position [225, 0]
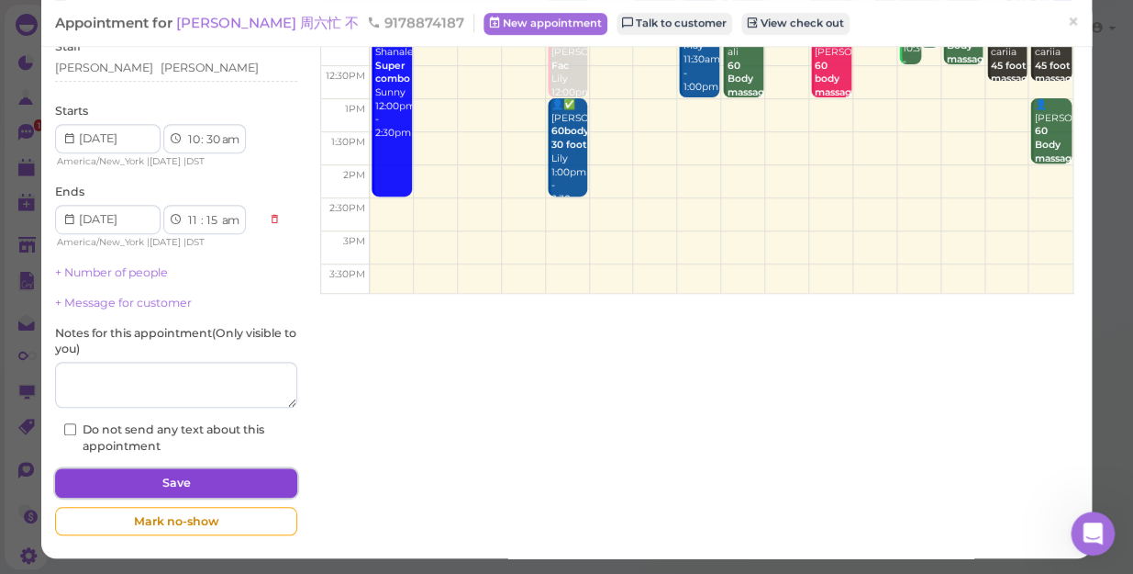
click at [189, 486] on button "Save" at bounding box center [176, 482] width 242 height 29
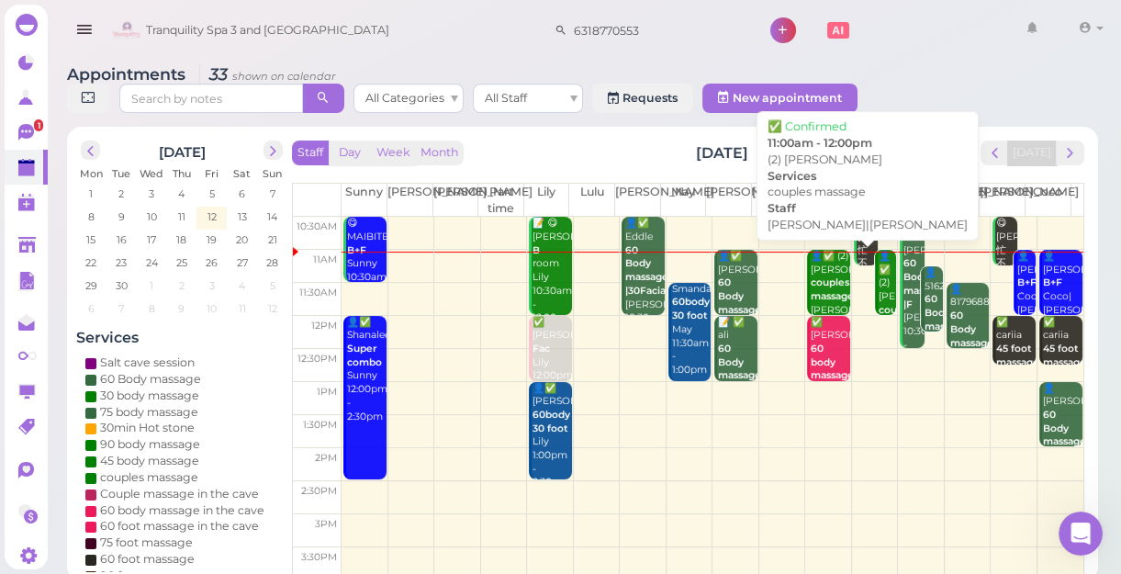
click at [818, 278] on div "👤✅ (2) [PERSON_NAME] couples massage [PERSON_NAME]|[PERSON_NAME] 11:00am - 12:0…" at bounding box center [828, 310] width 39 height 121
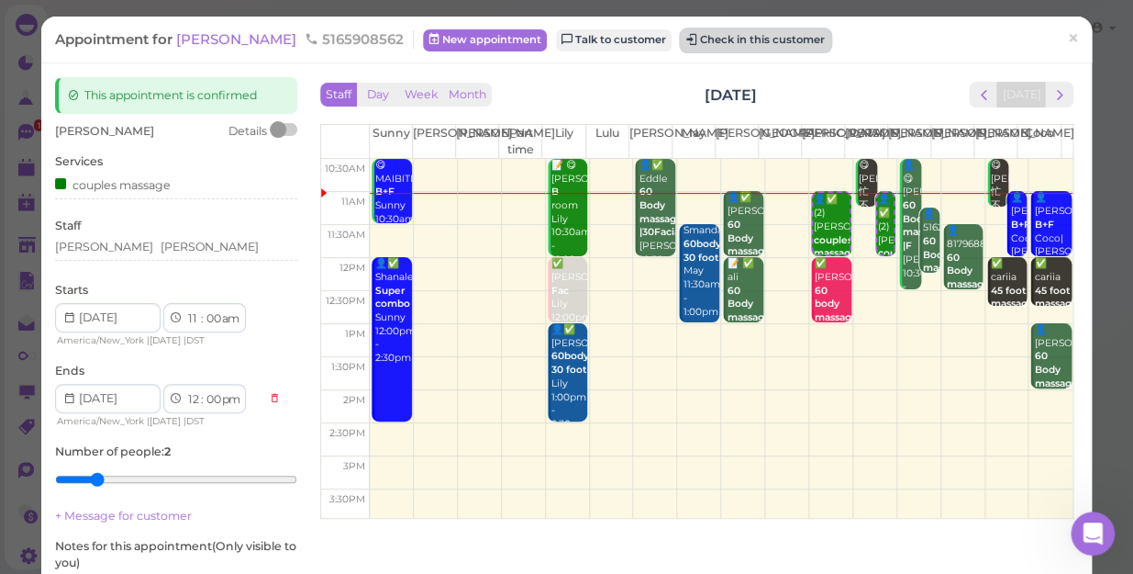
click at [732, 35] on button "Check in this customer" at bounding box center [756, 40] width 150 height 22
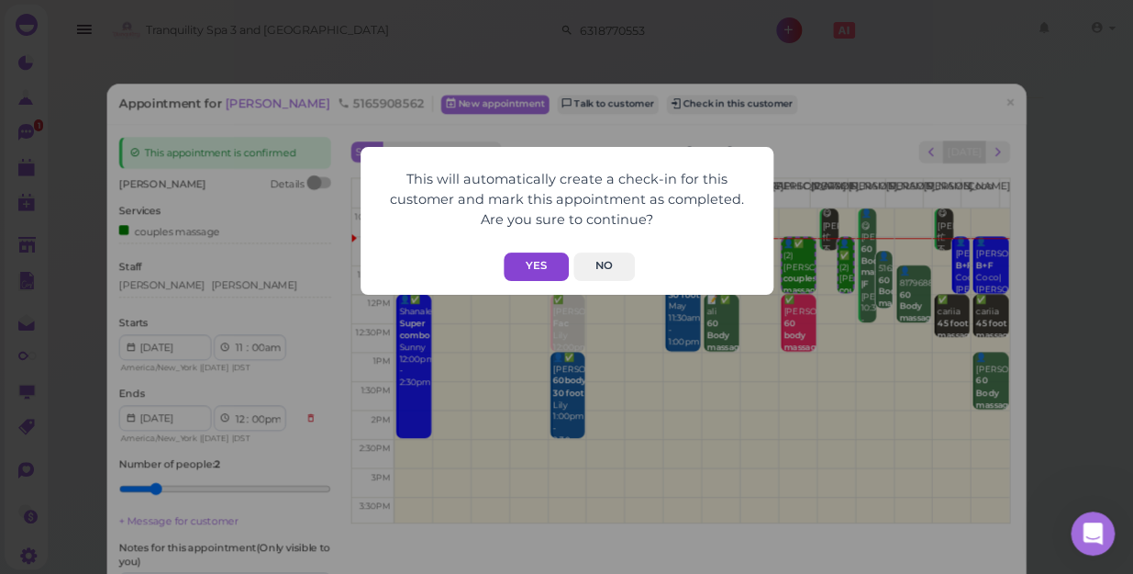
click at [525, 262] on button "Yes" at bounding box center [536, 266] width 65 height 28
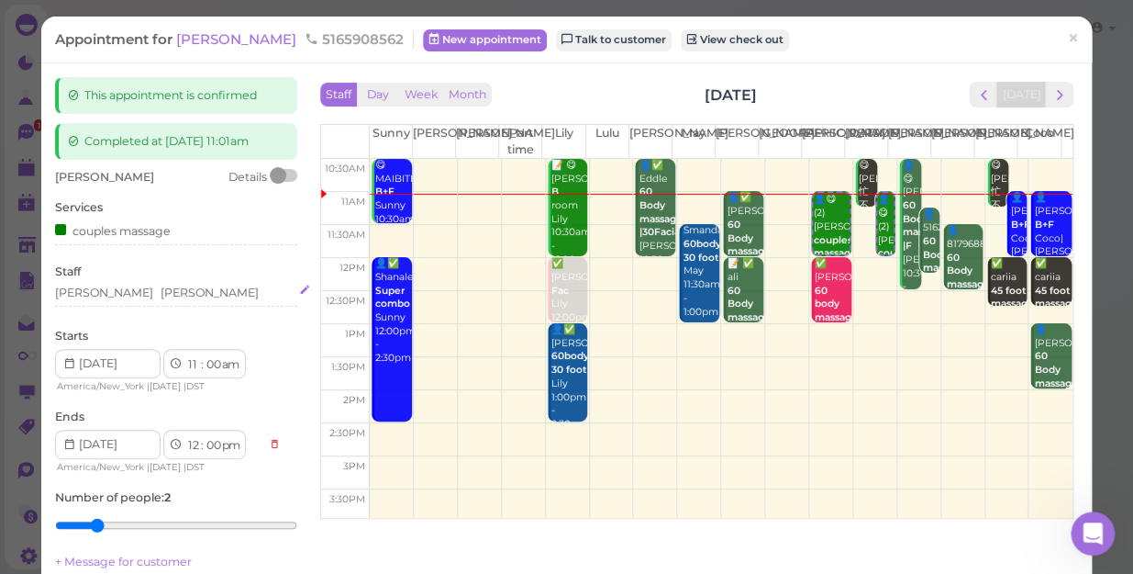
click at [152, 289] on div "[PERSON_NAME] [PERSON_NAME]" at bounding box center [176, 293] width 242 height 17
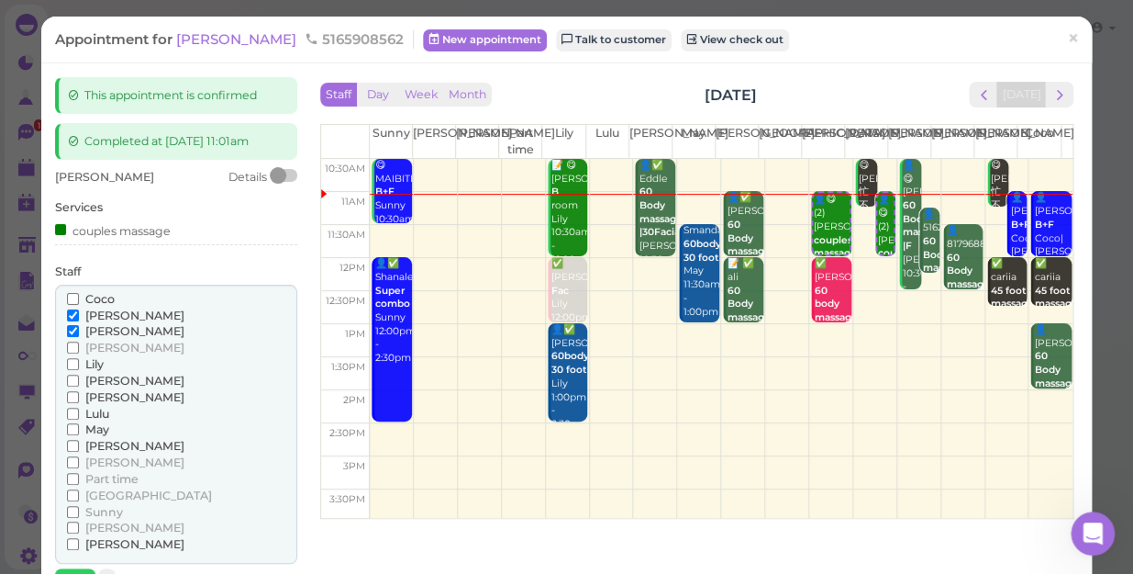
click at [95, 396] on span "[PERSON_NAME]" at bounding box center [134, 397] width 99 height 14
click at [79, 396] on input "[PERSON_NAME]" at bounding box center [73, 397] width 12 height 12
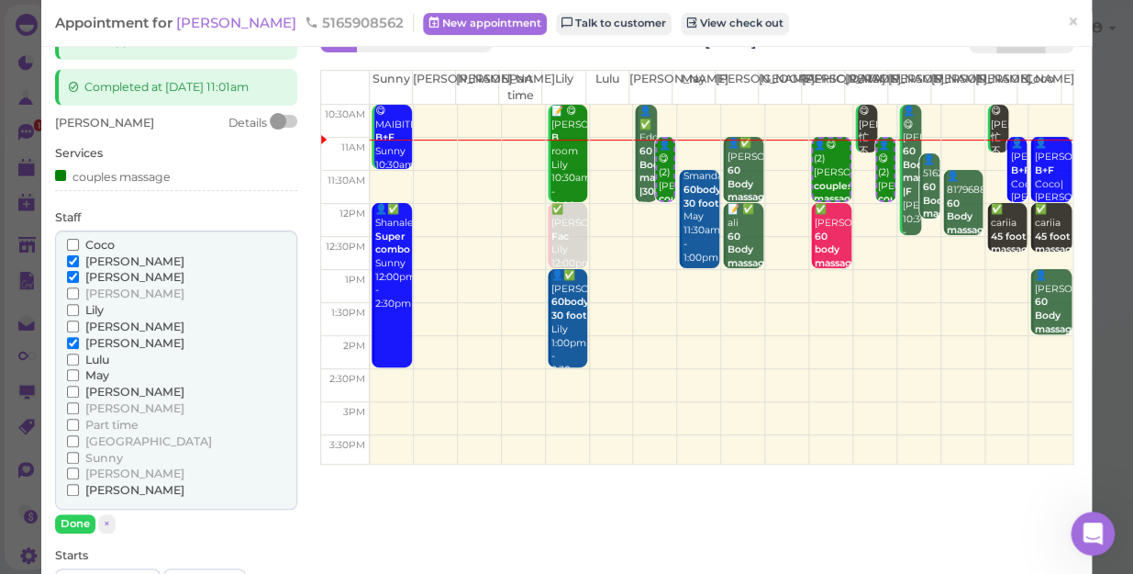
scroll to position [83, 0]
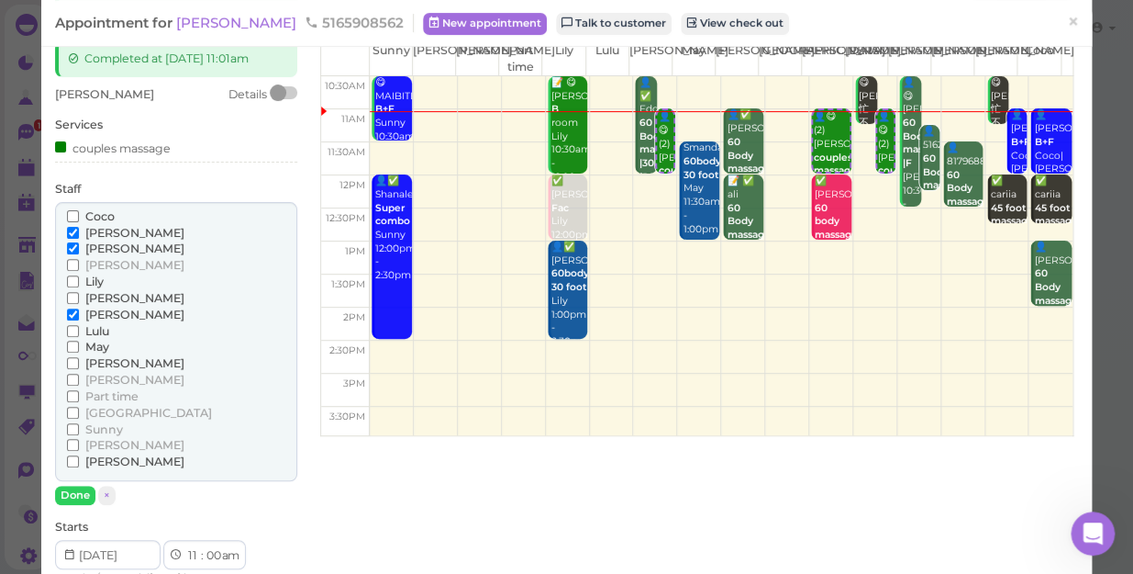
click at [92, 295] on span "[PERSON_NAME]" at bounding box center [134, 298] width 99 height 14
click at [79, 295] on input "[PERSON_NAME]" at bounding box center [73, 298] width 12 height 12
click at [111, 245] on span "[PERSON_NAME]" at bounding box center [134, 248] width 99 height 14
click at [79, 245] on input "[PERSON_NAME]" at bounding box center [73, 248] width 12 height 12
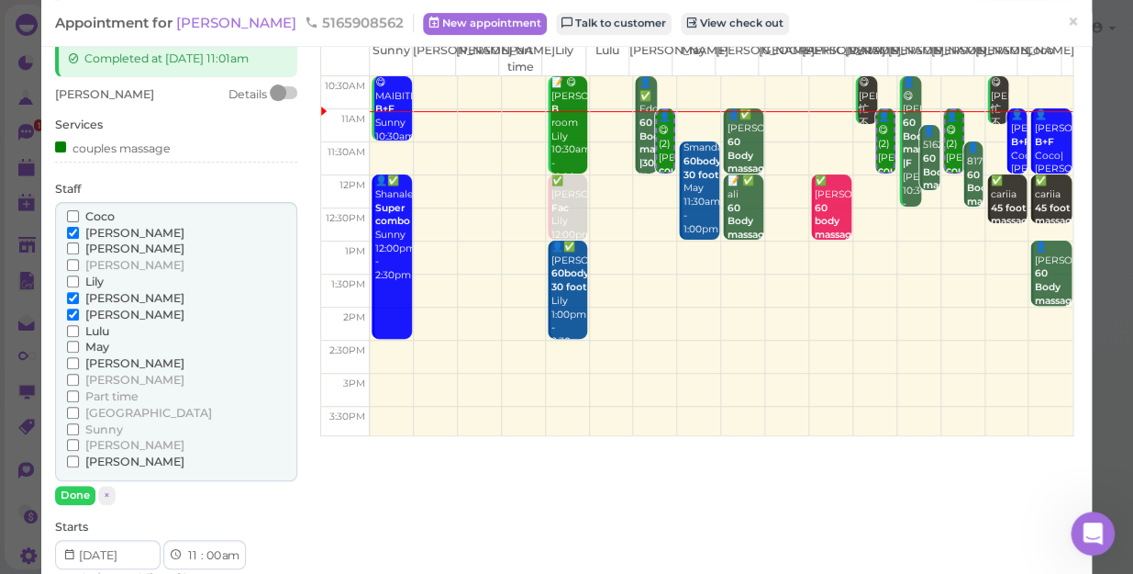
click at [105, 229] on span "[PERSON_NAME]" at bounding box center [134, 233] width 99 height 14
click at [79, 229] on input "[PERSON_NAME]" at bounding box center [73, 233] width 12 height 12
click at [83, 491] on button "Done" at bounding box center [75, 495] width 40 height 19
click at [83, 491] on div "[PERSON_NAME] Details Services couples massage Staff [PERSON_NAME] [PERSON_NAME…" at bounding box center [176, 495] width 242 height 818
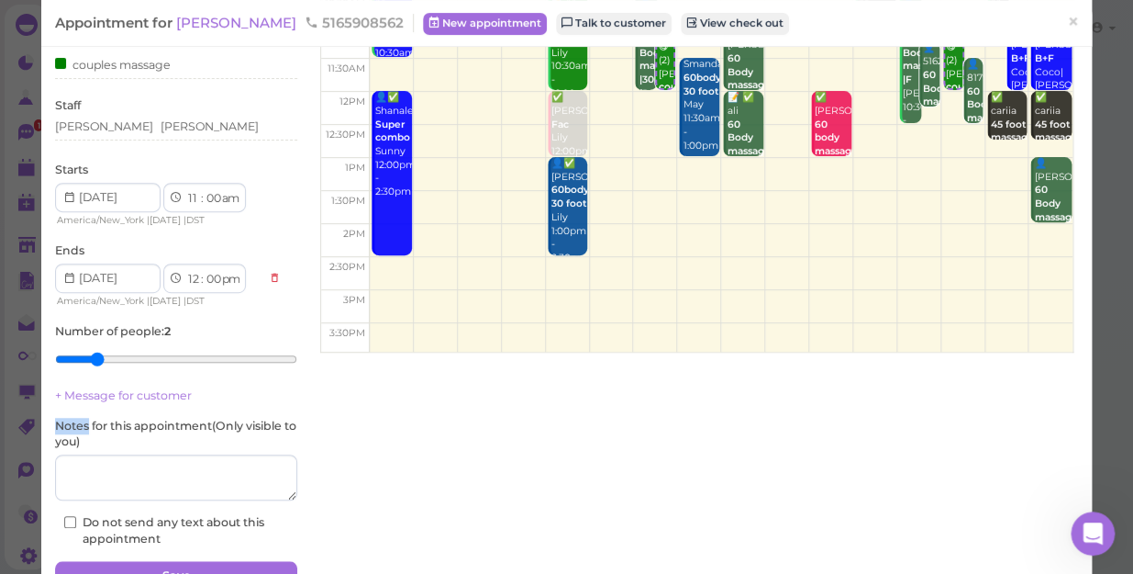
scroll to position [250, 0]
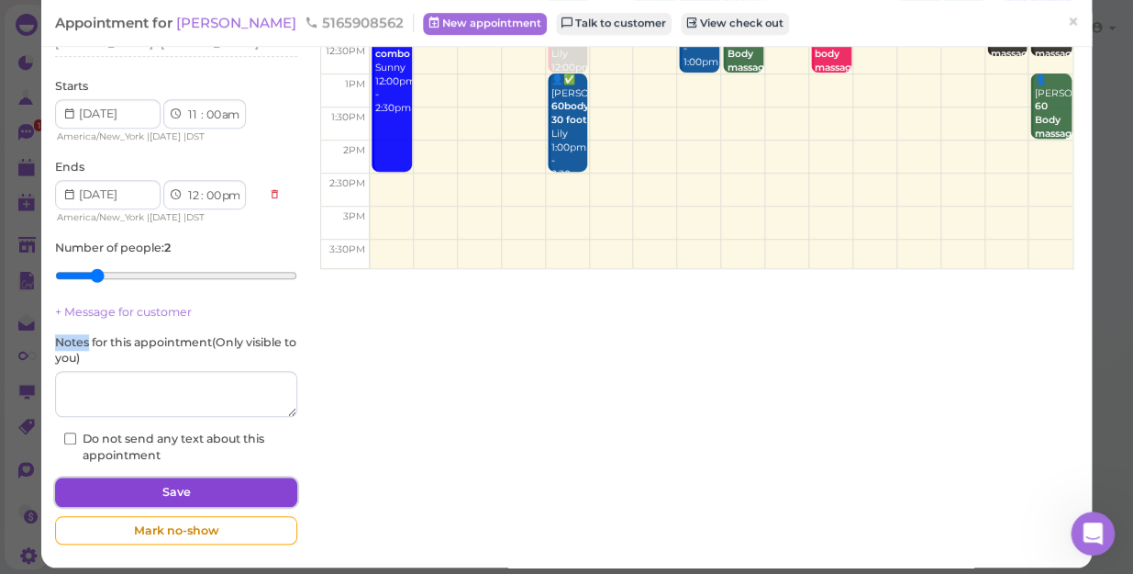
click at [173, 484] on button "Save" at bounding box center [176, 491] width 242 height 29
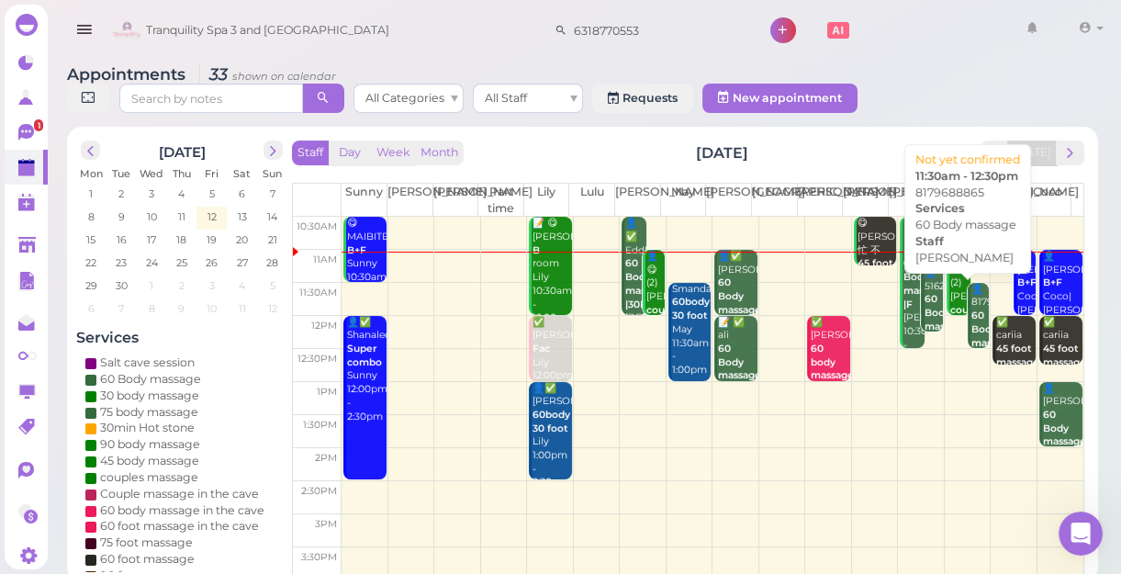
click at [971, 310] on b "60 Body massage" at bounding box center [992, 328] width 43 height 39
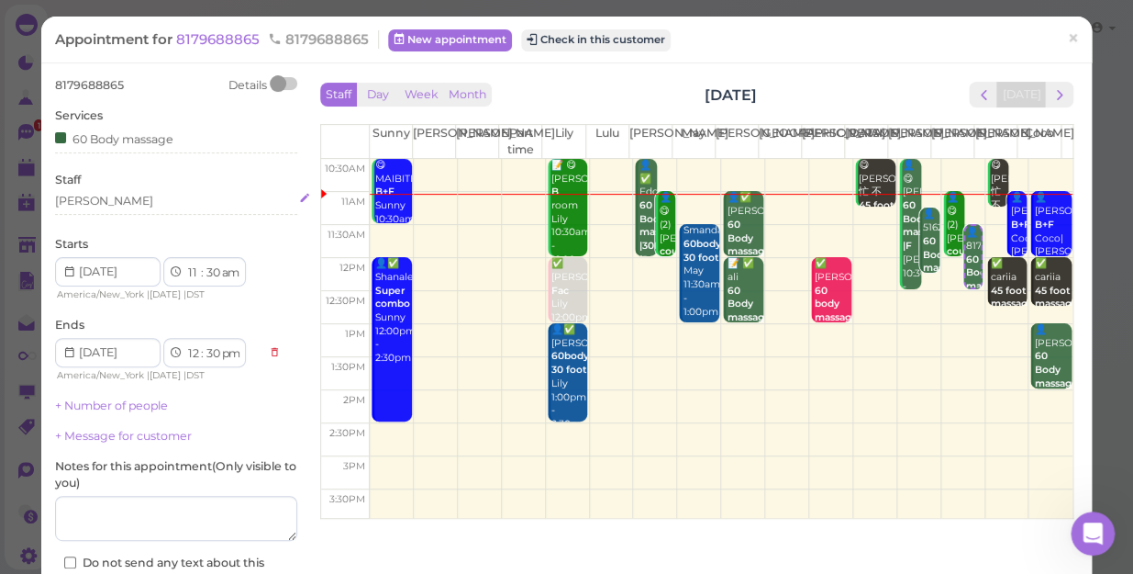
click at [96, 201] on div "[PERSON_NAME]" at bounding box center [176, 201] width 242 height 17
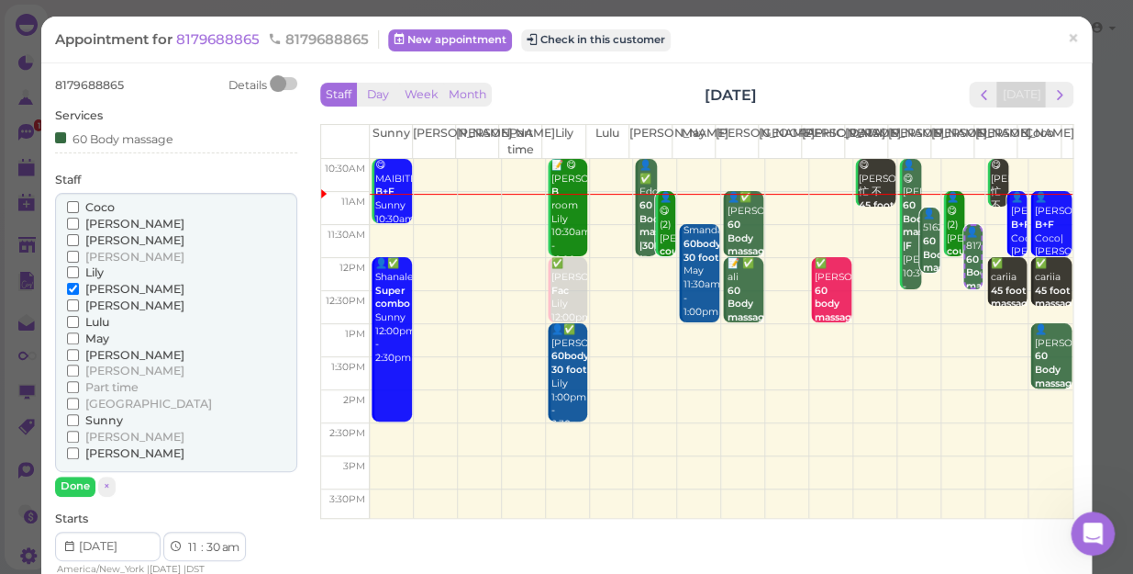
click at [83, 228] on label "[PERSON_NAME]" at bounding box center [125, 224] width 117 height 17
click at [79, 228] on input "[PERSON_NAME]" at bounding box center [73, 224] width 12 height 12
click at [112, 223] on span "[PERSON_NAME]" at bounding box center [134, 224] width 99 height 14
click at [79, 223] on input "[PERSON_NAME]" at bounding box center [73, 224] width 12 height 12
click at [102, 225] on span "[PERSON_NAME]" at bounding box center [134, 224] width 99 height 14
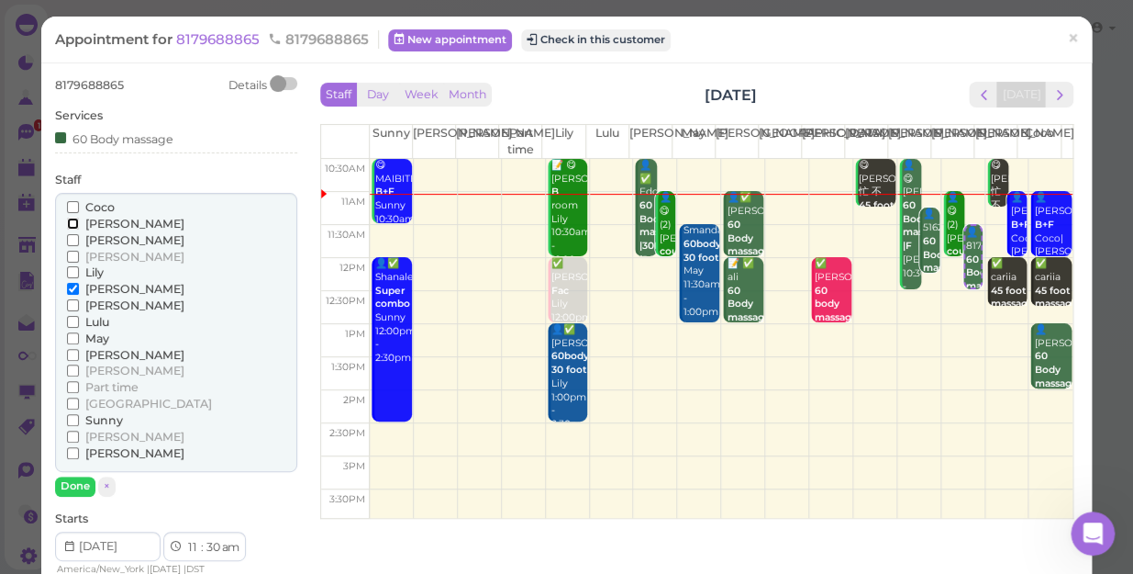
click at [79, 225] on input "[PERSON_NAME]" at bounding box center [73, 224] width 12 height 12
click at [73, 287] on input "[PERSON_NAME]" at bounding box center [73, 289] width 12 height 12
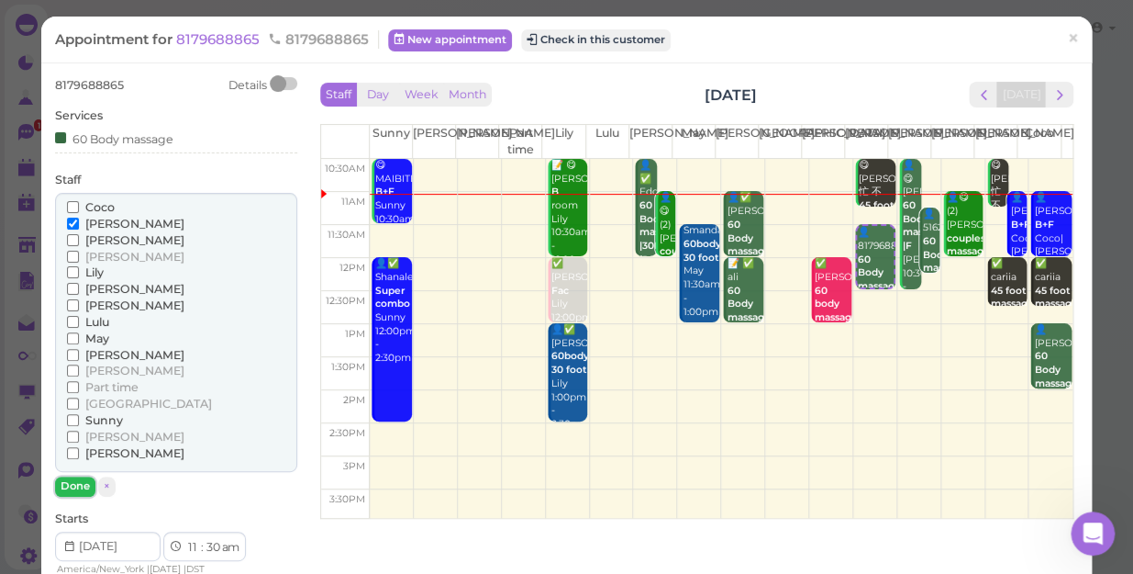
click at [84, 486] on button "Done" at bounding box center [75, 485] width 40 height 19
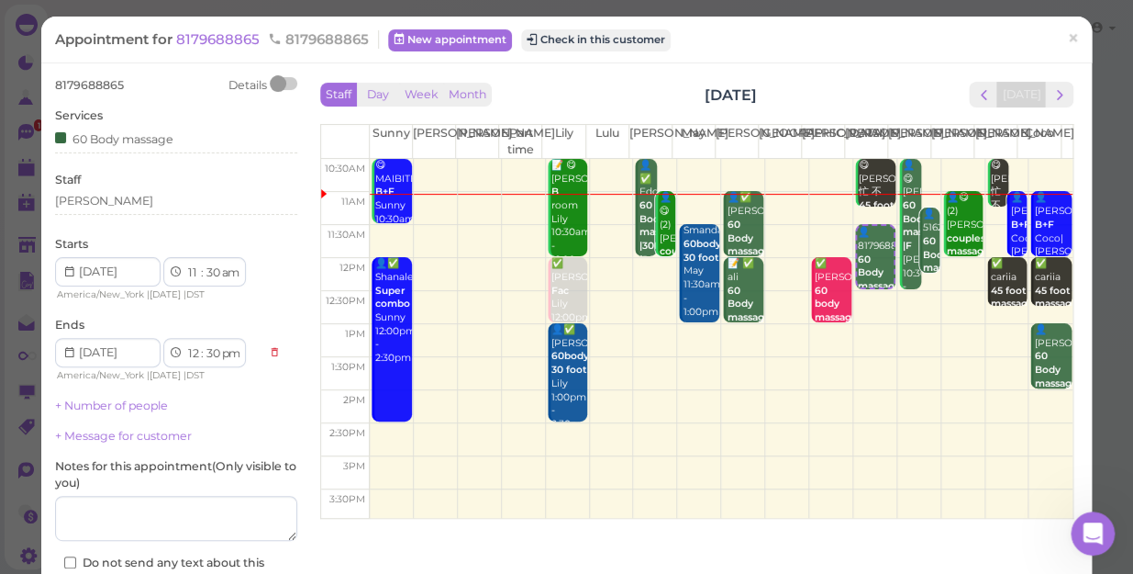
scroll to position [133, 0]
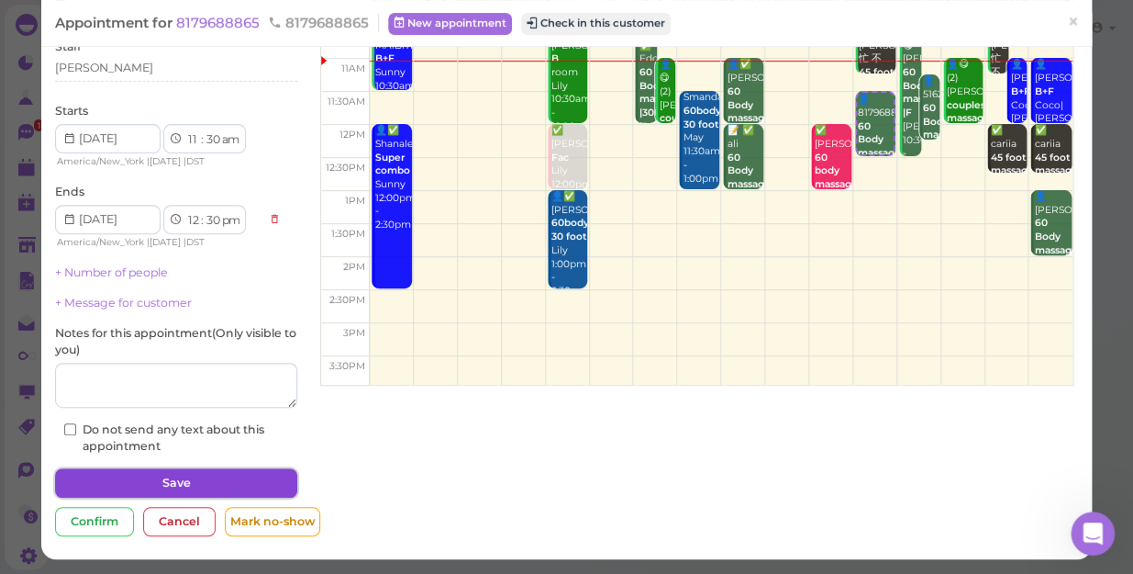
click at [211, 477] on button "Save" at bounding box center [176, 482] width 242 height 29
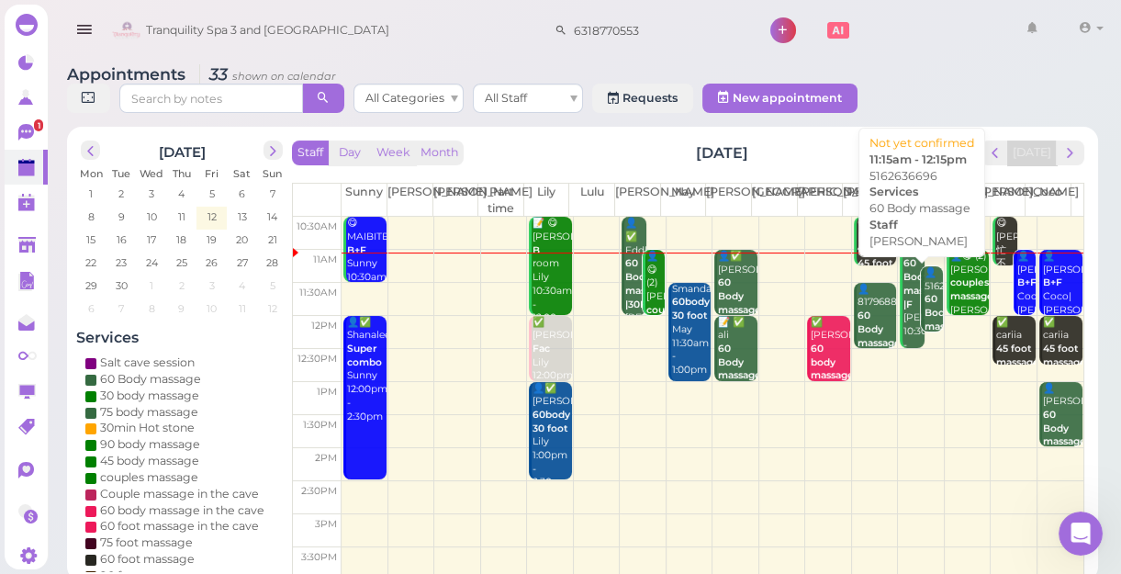
click at [924, 309] on b "60 Body massage" at bounding box center [945, 312] width 43 height 39
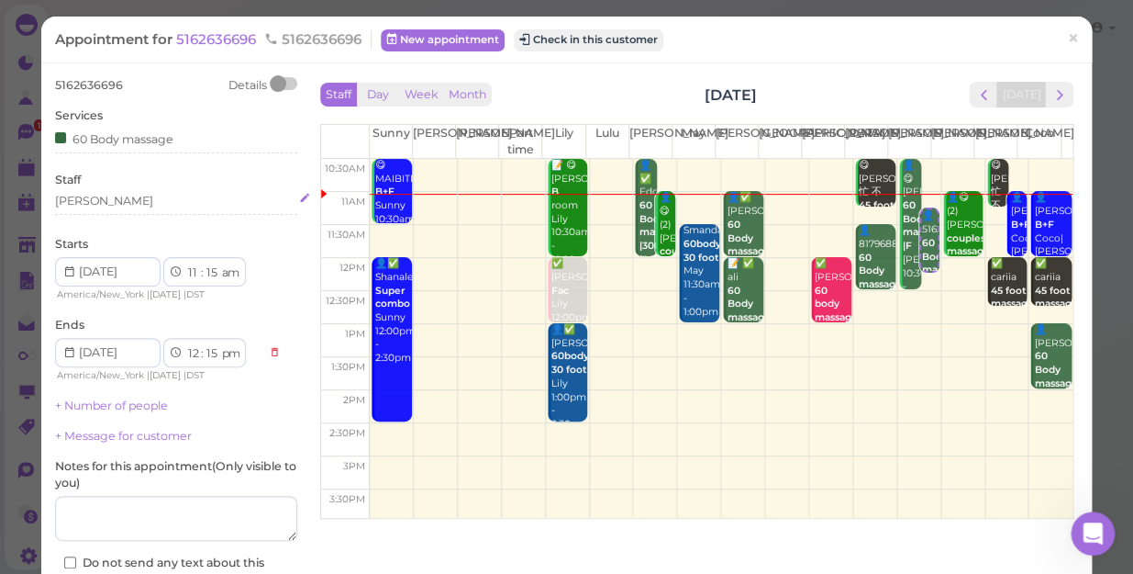
click at [119, 203] on div "[PERSON_NAME]" at bounding box center [176, 201] width 242 height 17
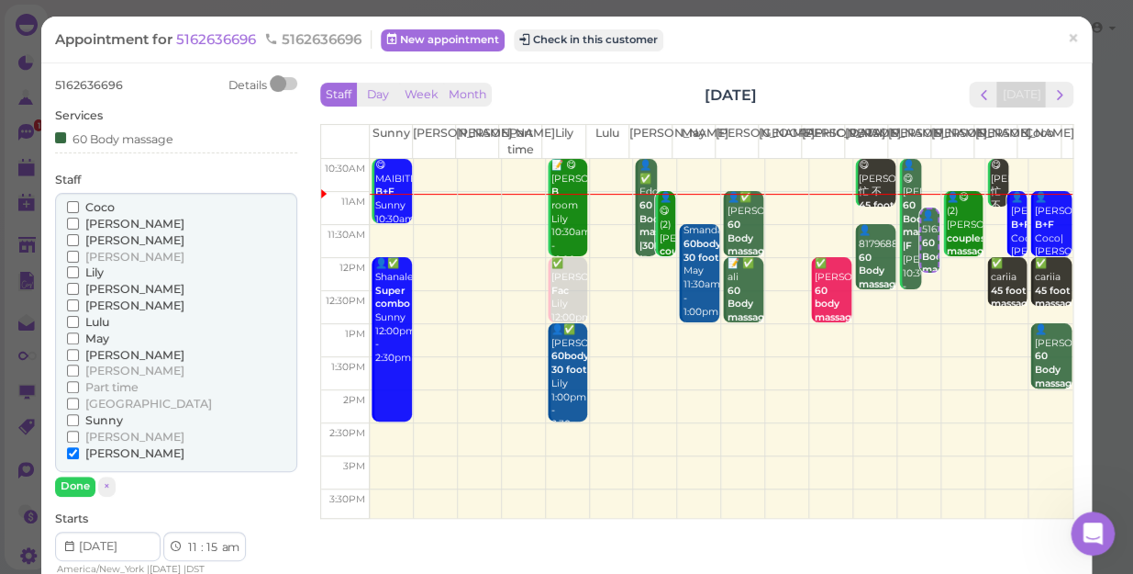
click at [88, 233] on span "[PERSON_NAME]" at bounding box center [134, 240] width 99 height 14
click at [79, 234] on input "[PERSON_NAME]" at bounding box center [73, 240] width 12 height 12
click at [83, 450] on label "[PERSON_NAME]" at bounding box center [125, 453] width 117 height 17
click at [79, 450] on input "[PERSON_NAME]" at bounding box center [73, 453] width 12 height 12
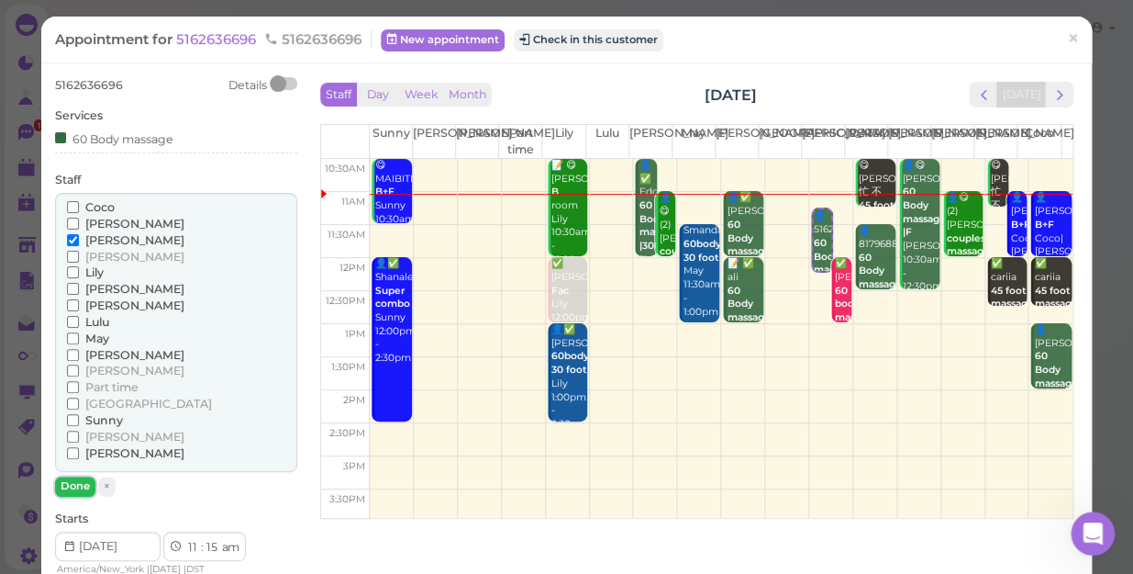
click at [74, 486] on button "Done" at bounding box center [75, 485] width 40 height 19
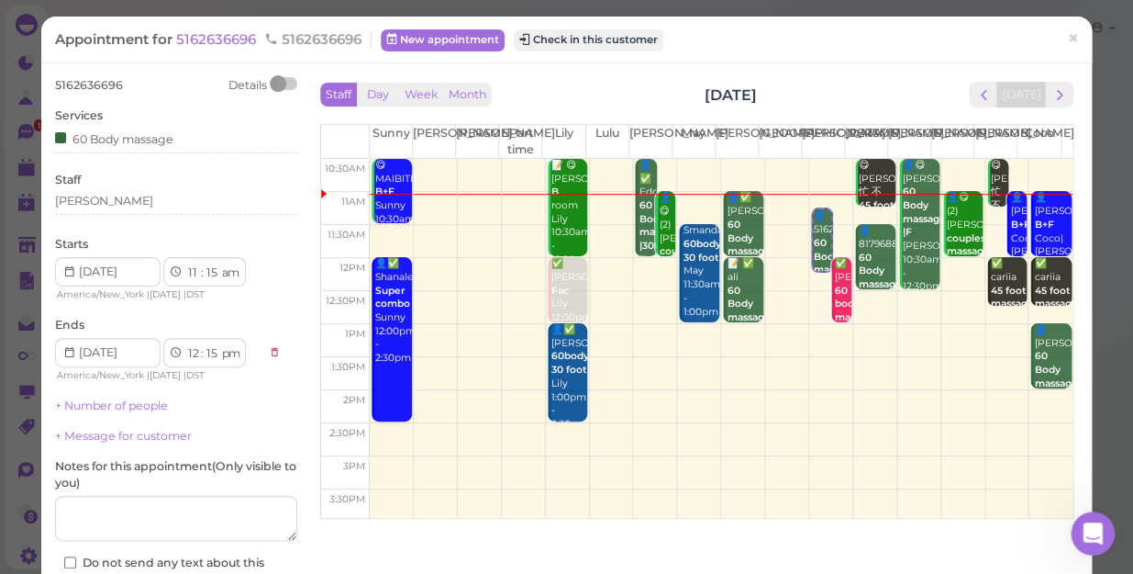
scroll to position [133, 0]
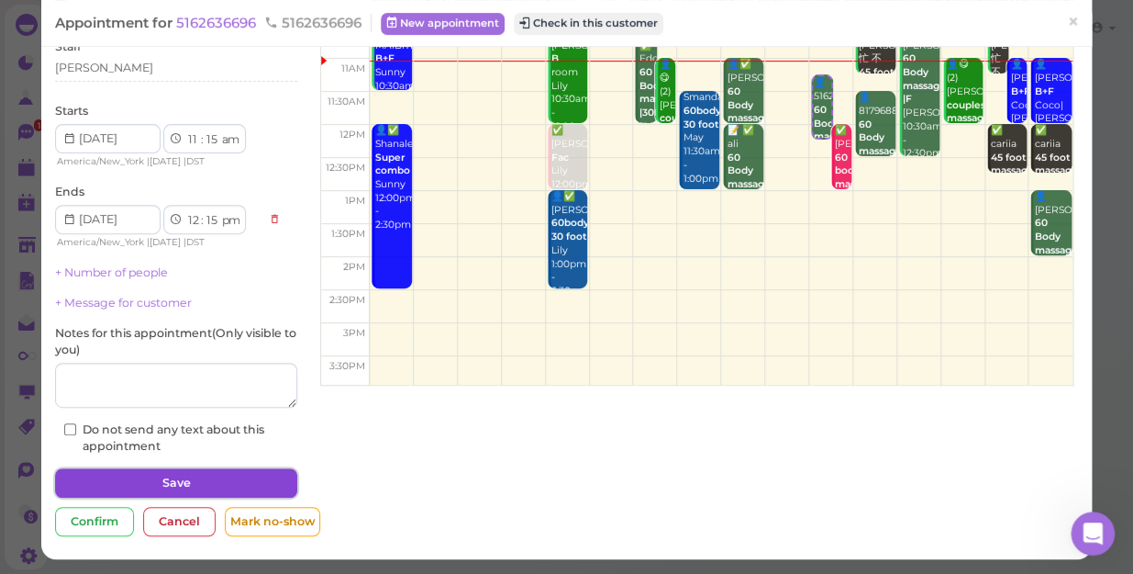
click at [164, 486] on button "Save" at bounding box center [176, 482] width 242 height 29
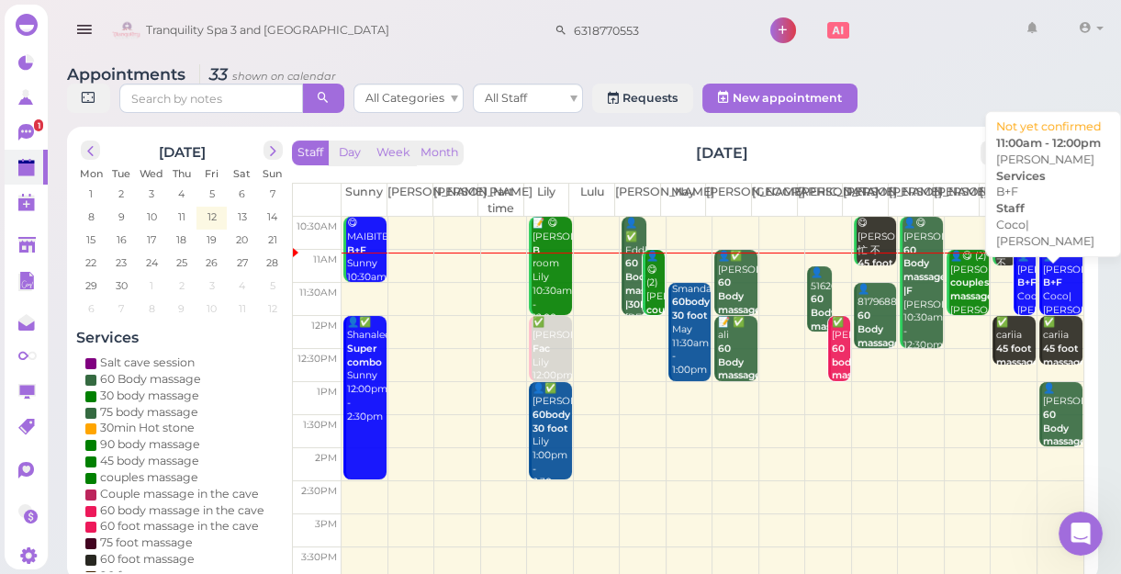
click at [1042, 291] on div "👤[PERSON_NAME] B+F Coco|[PERSON_NAME] 11:00am - 12:00pm" at bounding box center [1062, 304] width 40 height 108
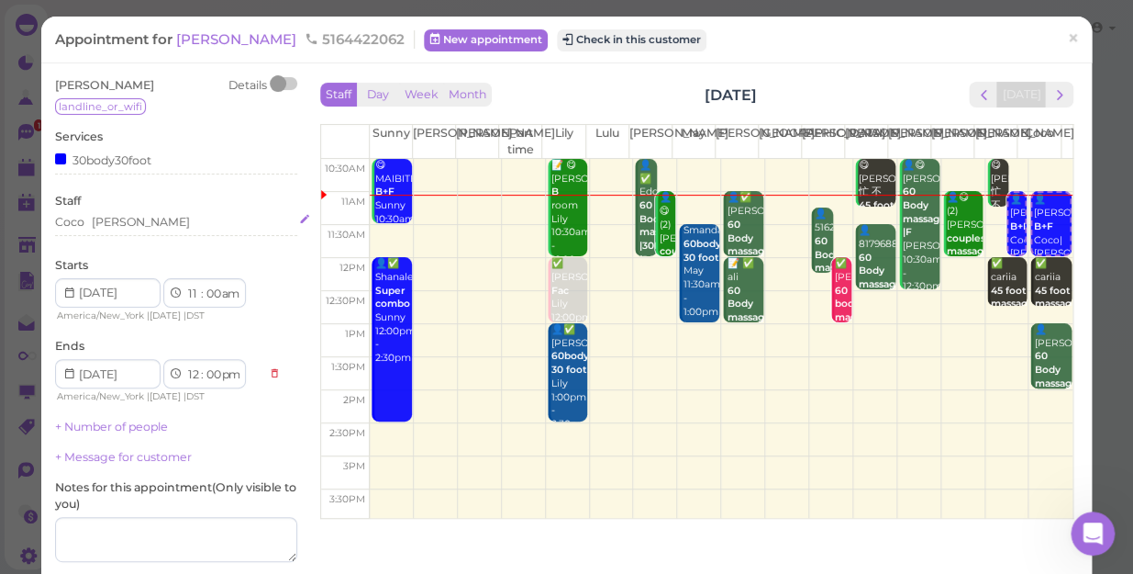
click at [128, 221] on div "[PERSON_NAME]" at bounding box center [176, 222] width 242 height 17
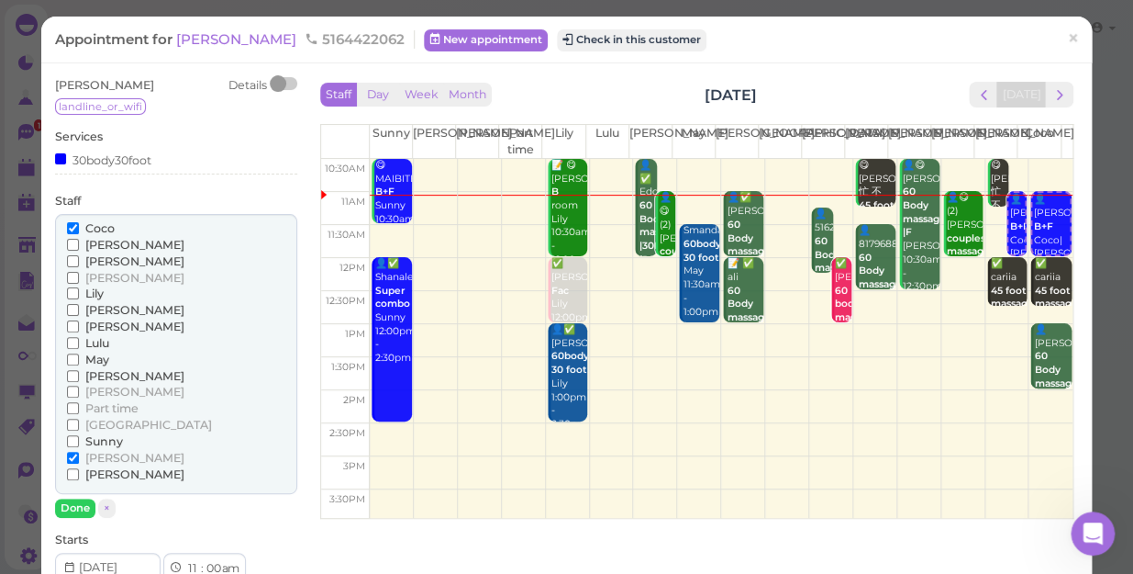
click at [94, 338] on span "Lulu" at bounding box center [97, 343] width 24 height 14
click at [79, 338] on input "Lulu" at bounding box center [73, 343] width 12 height 12
click at [79, 454] on label "[PERSON_NAME]" at bounding box center [125, 458] width 117 height 17
click at [79, 454] on input "[PERSON_NAME]" at bounding box center [73, 458] width 12 height 12
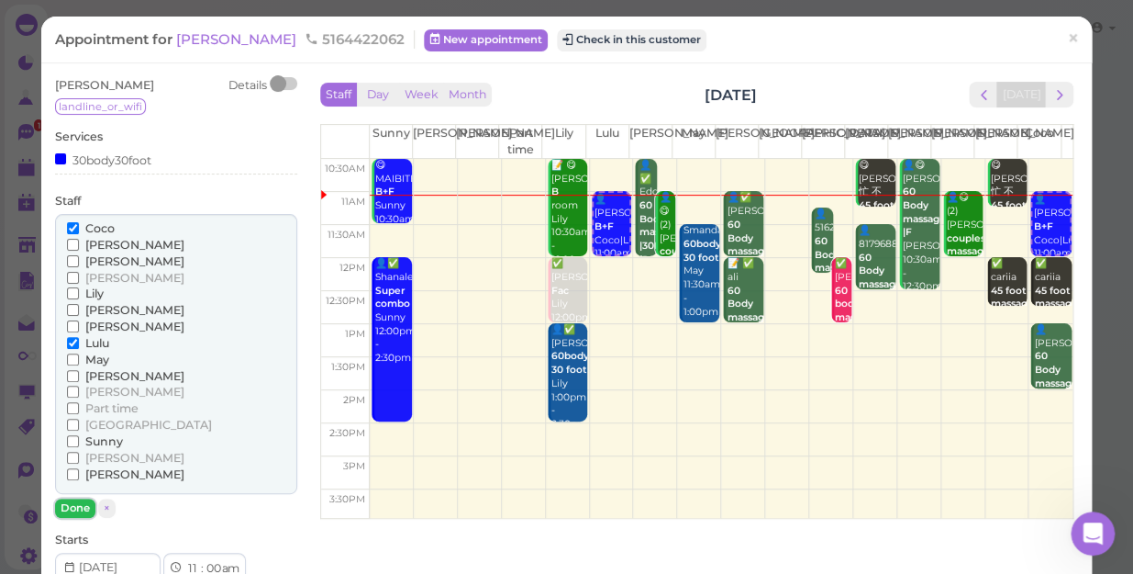
click at [74, 505] on button "Done" at bounding box center [75, 507] width 40 height 19
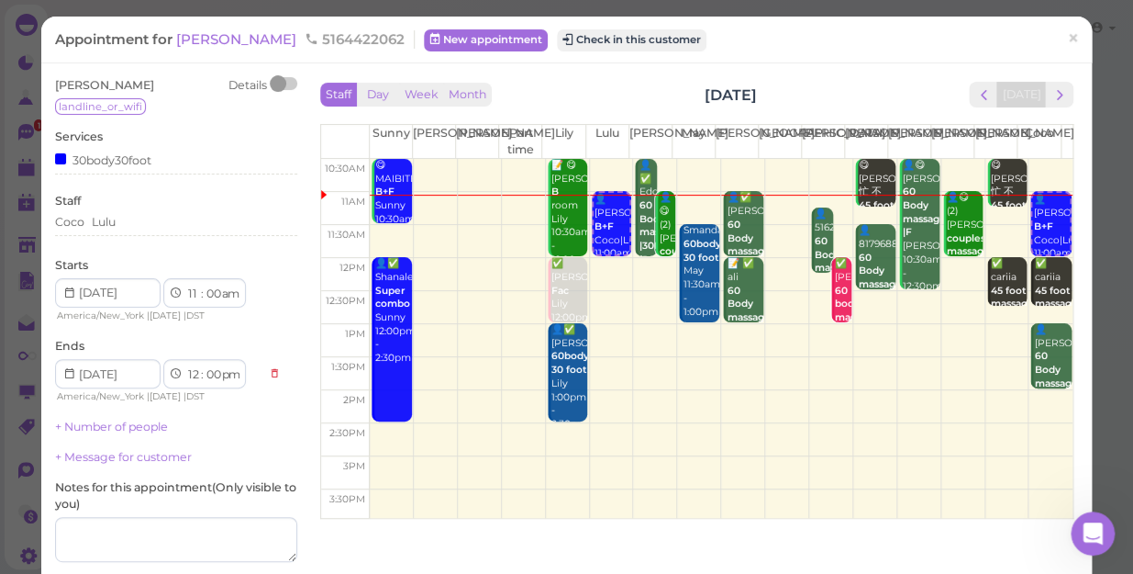
scroll to position [154, 0]
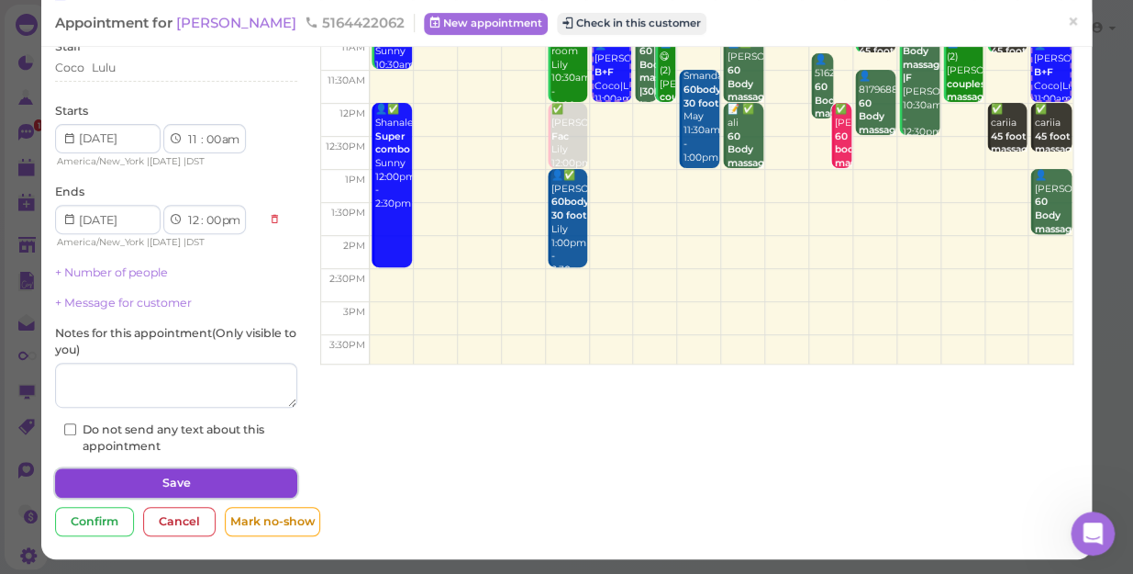
click at [158, 468] on button "Save" at bounding box center [176, 482] width 242 height 29
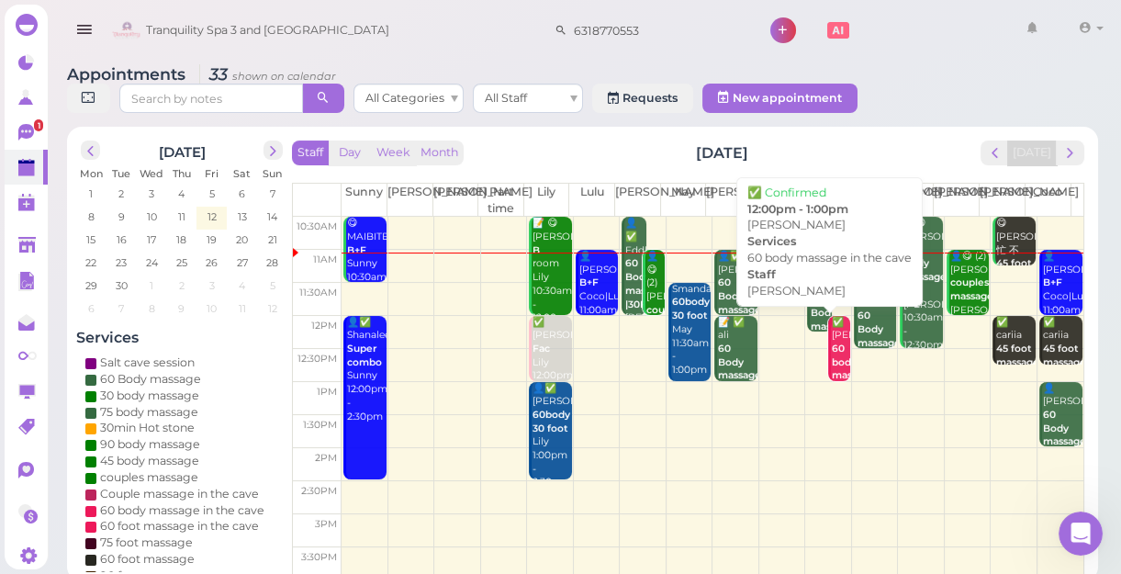
click at [832, 367] on b "60 body massage in the cave" at bounding box center [853, 381] width 43 height 79
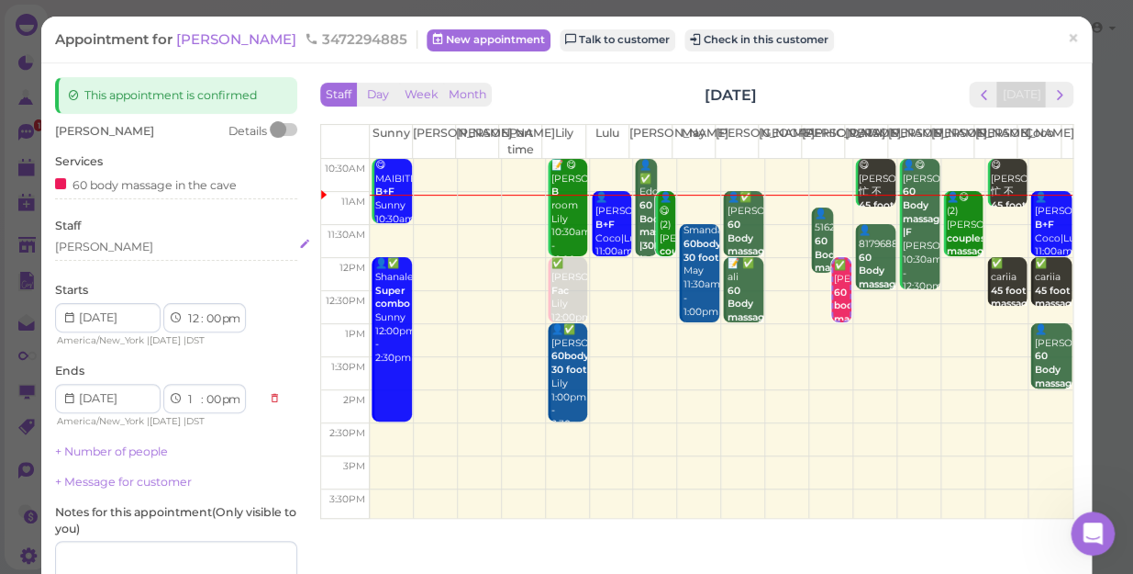
click at [113, 248] on div "[PERSON_NAME]" at bounding box center [176, 247] width 242 height 17
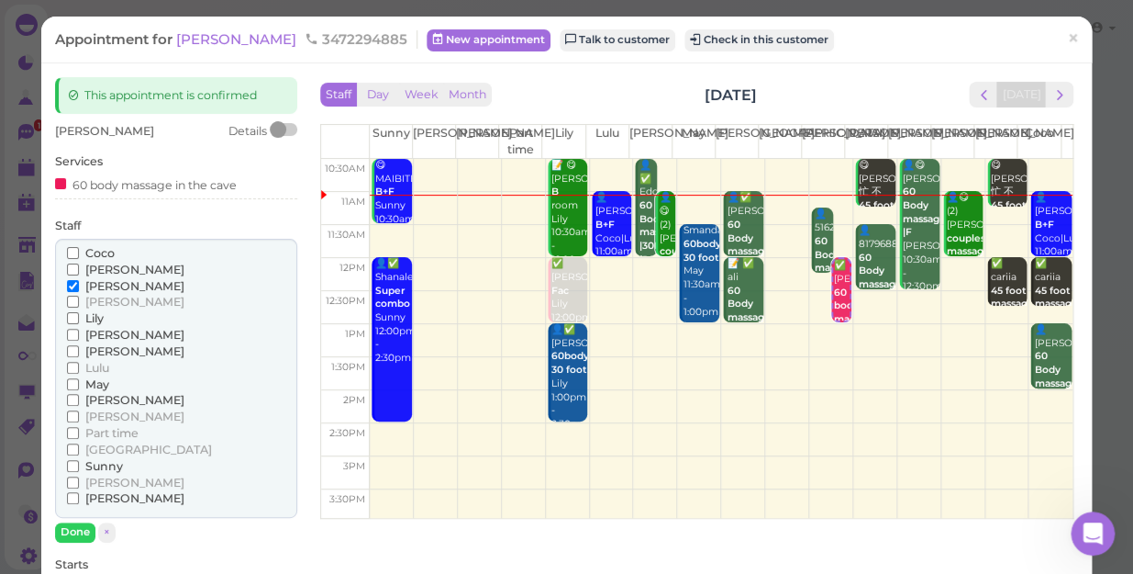
click at [113, 248] on span "Coco" at bounding box center [99, 253] width 29 height 14
click at [79, 248] on input "Coco" at bounding box center [73, 253] width 12 height 12
click at [113, 248] on span "Coco" at bounding box center [99, 253] width 29 height 14
click at [79, 248] on input "Coco" at bounding box center [73, 253] width 12 height 12
click at [113, 248] on span "Coco" at bounding box center [99, 253] width 29 height 14
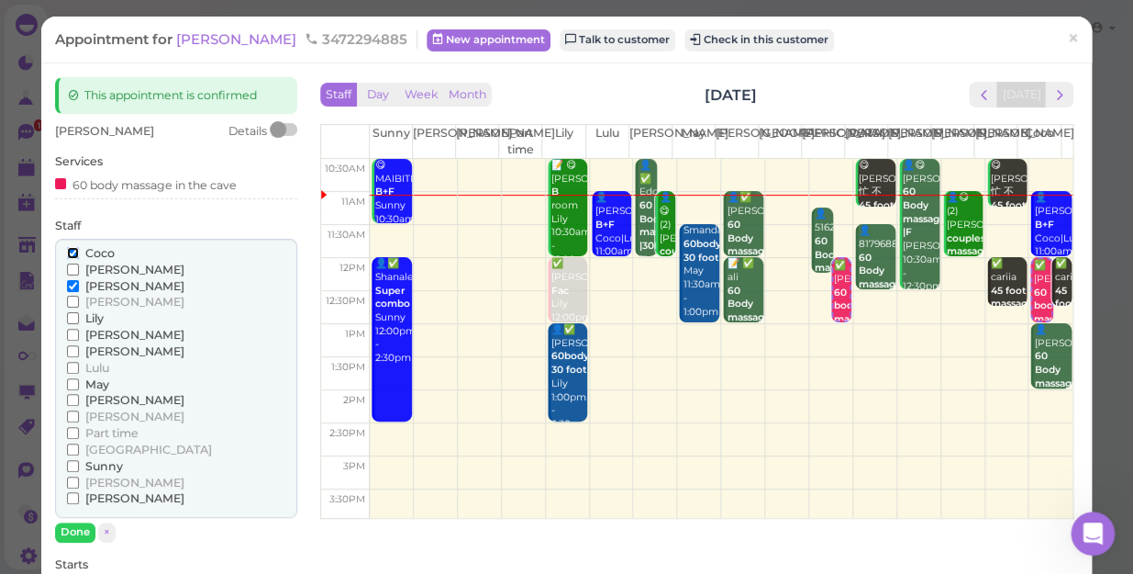
click at [79, 248] on input "Coco" at bounding box center [73, 253] width 12 height 12
click at [112, 468] on span "Sunny" at bounding box center [104, 466] width 38 height 14
click at [79, 468] on input "Sunny" at bounding box center [73, 466] width 12 height 12
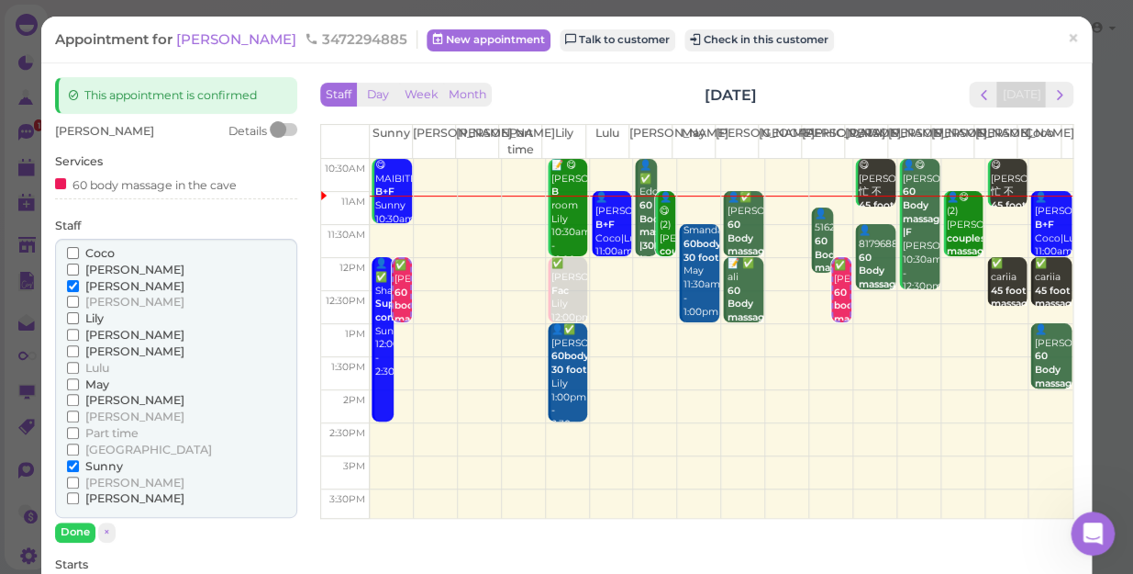
click at [109, 285] on span "[PERSON_NAME]" at bounding box center [134, 286] width 99 height 14
click at [79, 285] on input "[PERSON_NAME]" at bounding box center [73, 286] width 12 height 12
click at [84, 532] on button "Done" at bounding box center [75, 531] width 40 height 19
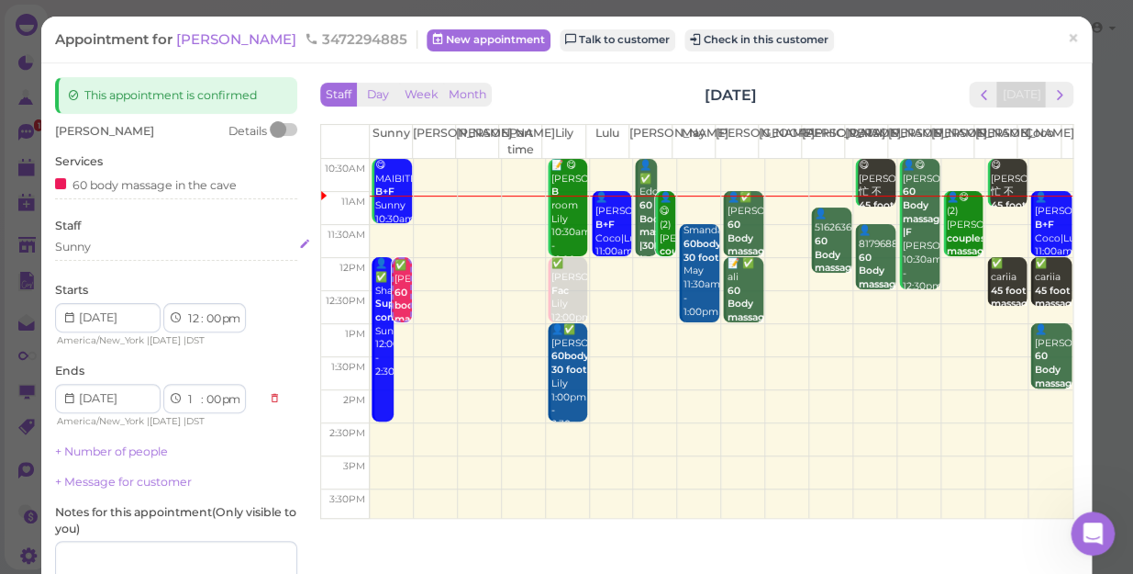
click at [101, 244] on div "Sunny" at bounding box center [176, 247] width 242 height 17
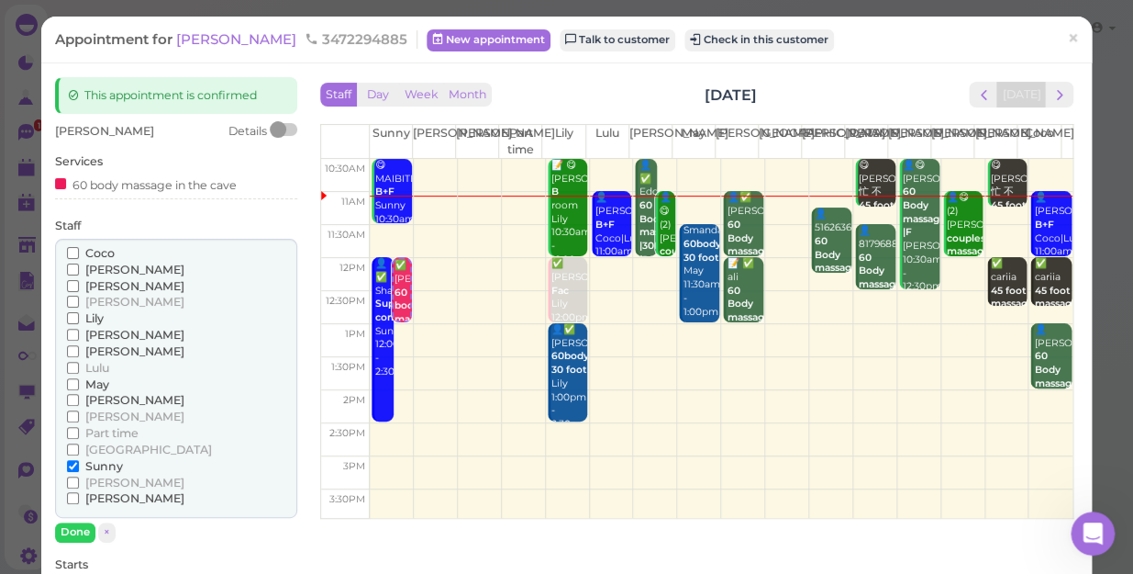
click at [89, 370] on span "Lulu" at bounding box center [97, 368] width 24 height 14
click at [79, 370] on input "Lulu" at bounding box center [73, 368] width 12 height 12
click at [89, 368] on span "Lulu" at bounding box center [97, 368] width 24 height 14
click at [79, 368] on input "Lulu" at bounding box center [73, 368] width 12 height 12
click at [99, 361] on span "Lulu" at bounding box center [97, 368] width 24 height 14
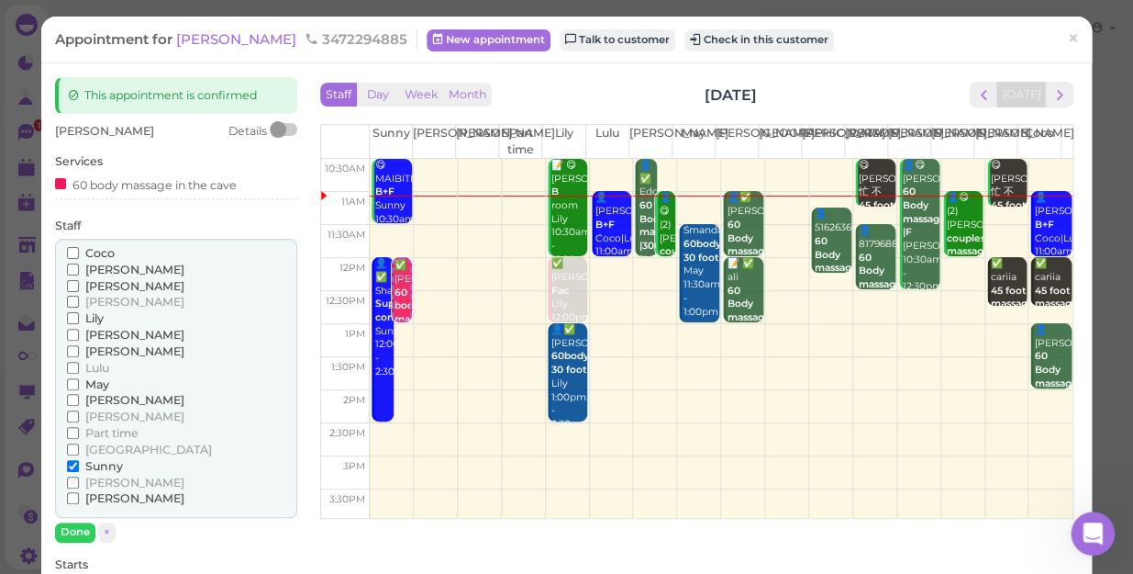
click at [79, 362] on input "Lulu" at bounding box center [73, 368] width 12 height 12
click at [109, 466] on span "Sunny" at bounding box center [104, 466] width 38 height 14
click at [79, 466] on input "Sunny" at bounding box center [73, 466] width 12 height 12
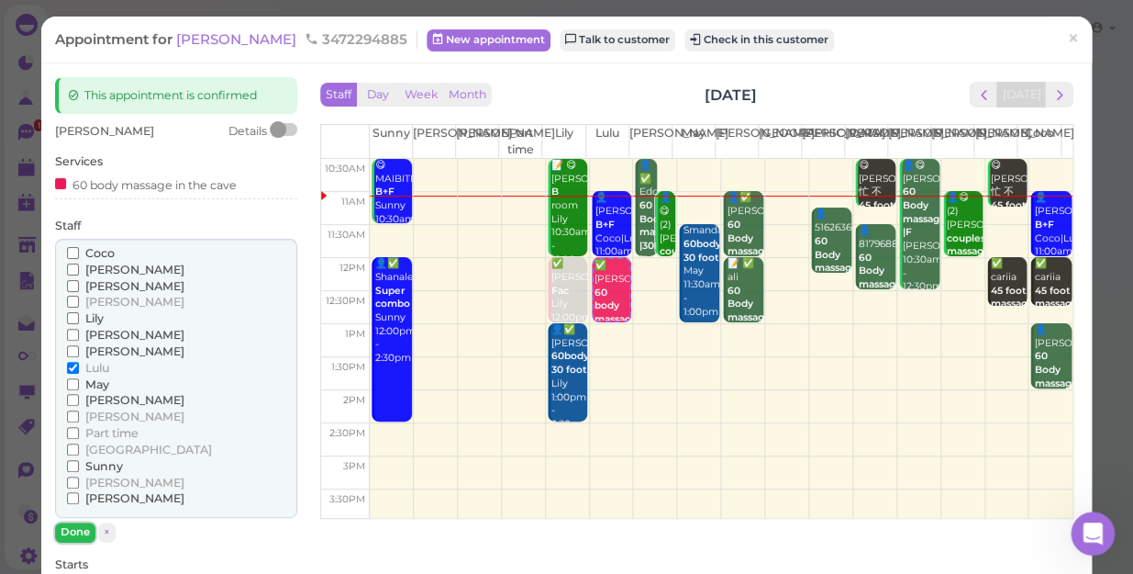
click at [82, 530] on button "Done" at bounding box center [75, 531] width 40 height 19
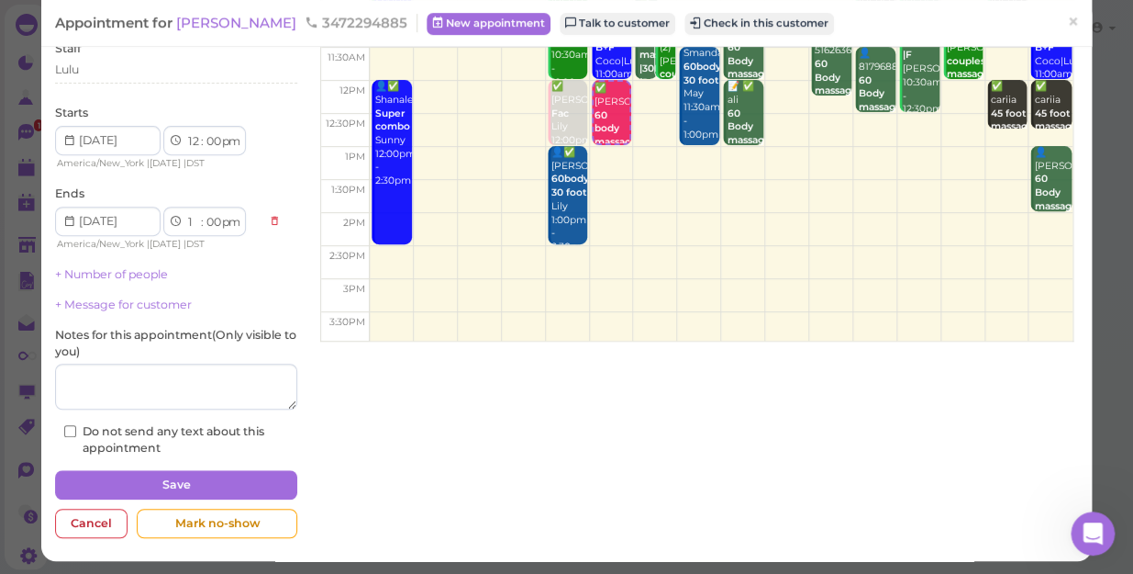
scroll to position [179, 0]
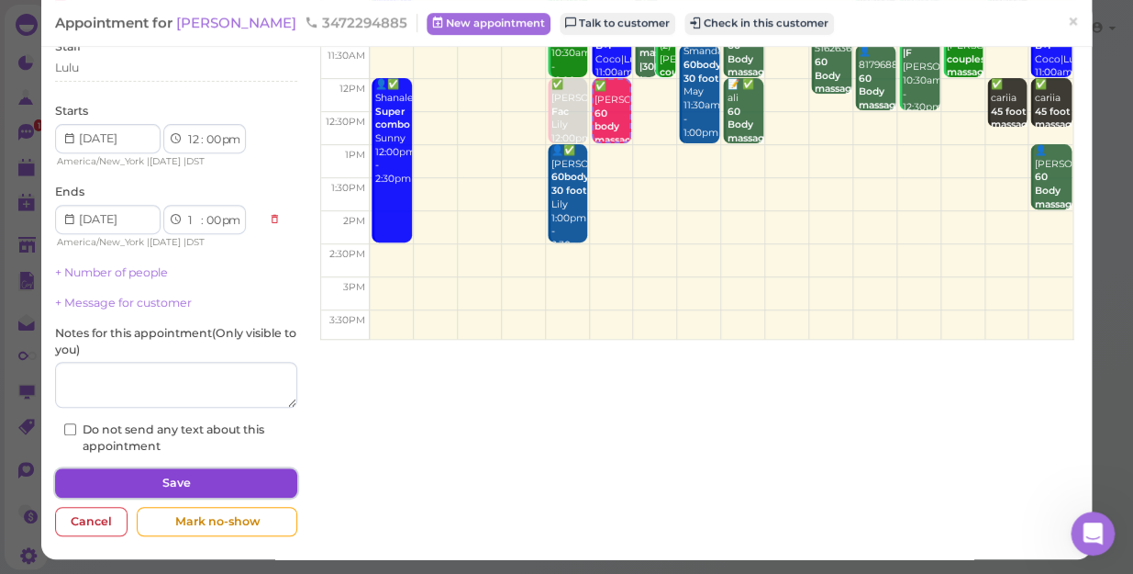
click at [212, 485] on button "Save" at bounding box center [176, 482] width 242 height 29
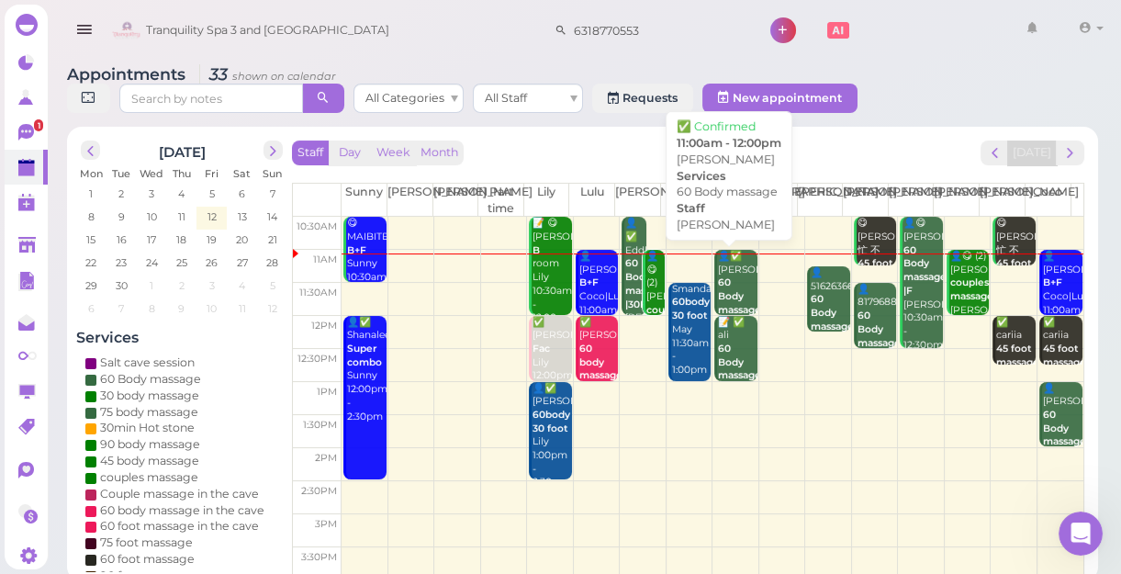
click at [729, 280] on div "👤✅ [PERSON_NAME] 60 Body massage [PERSON_NAME] 11:00am - 12:00pm" at bounding box center [736, 310] width 39 height 121
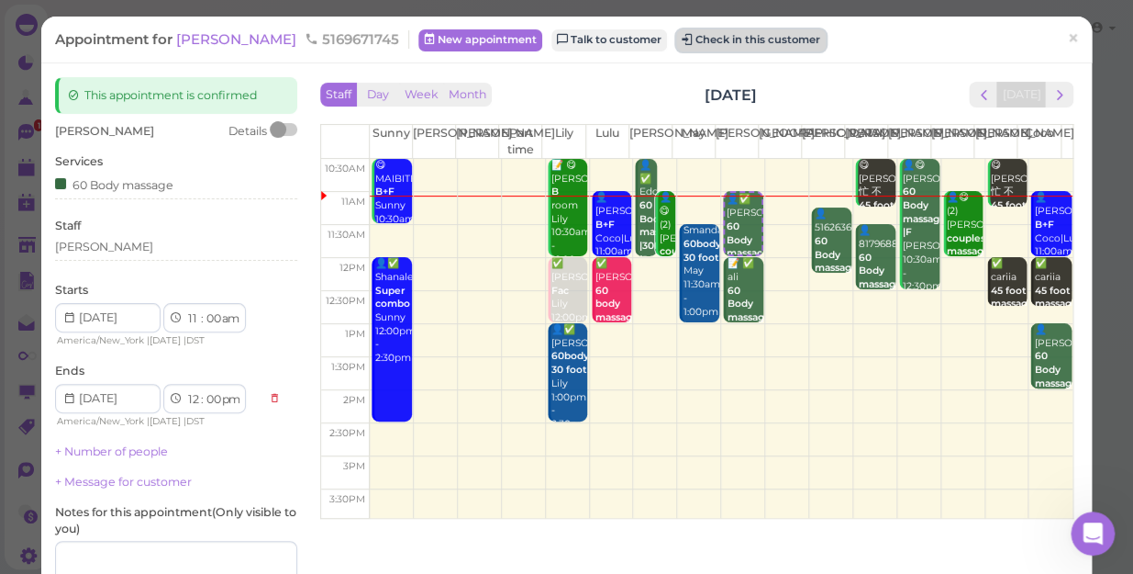
click at [680, 39] on button "Check in this customer" at bounding box center [751, 40] width 150 height 22
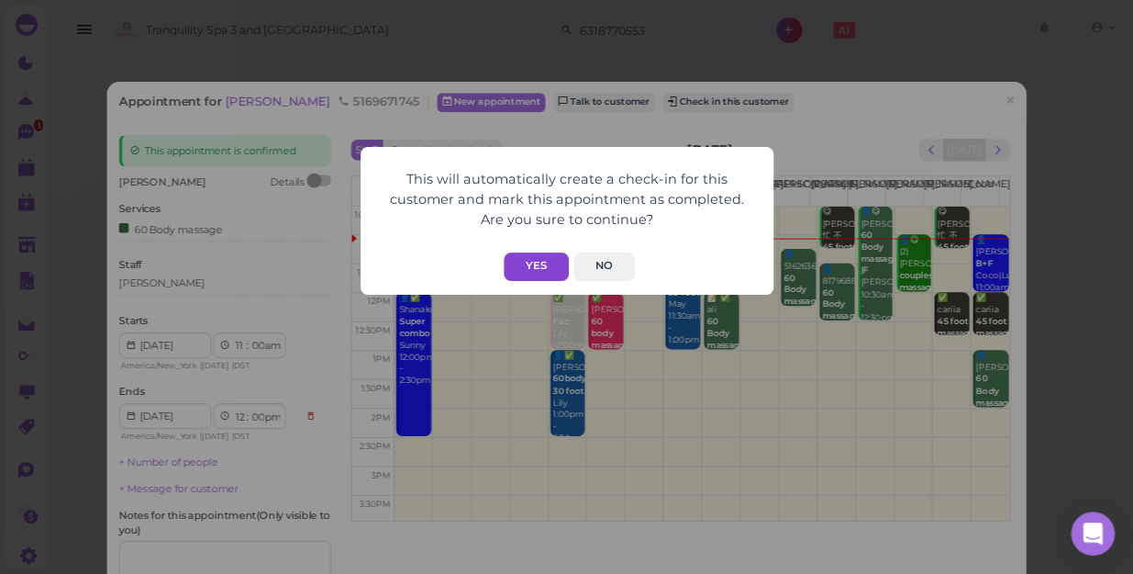
click at [542, 271] on button "Yes" at bounding box center [536, 266] width 65 height 28
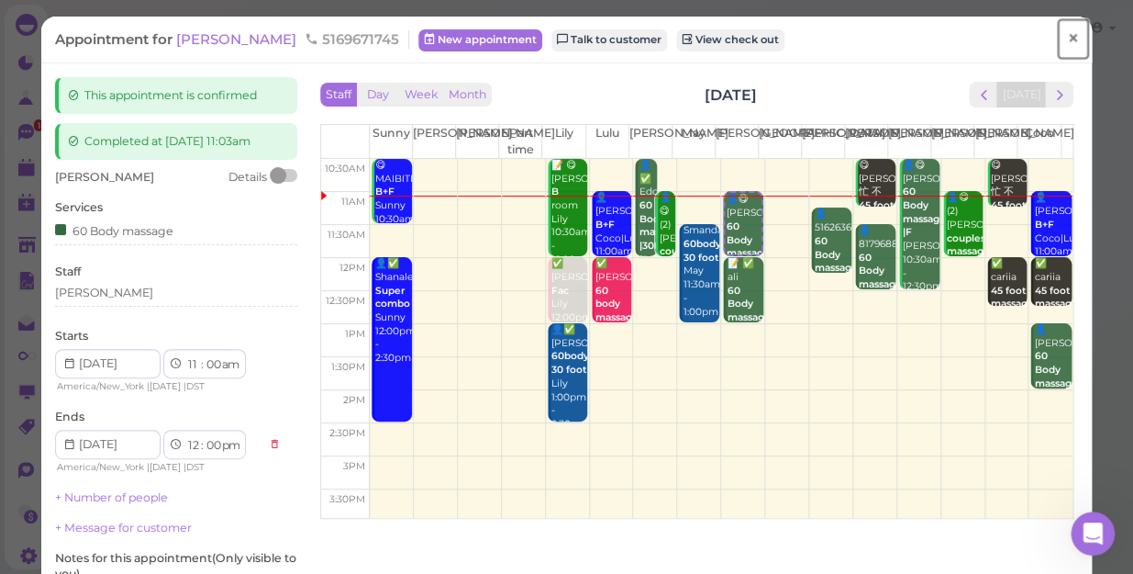
click at [1067, 36] on span "×" at bounding box center [1073, 39] width 12 height 26
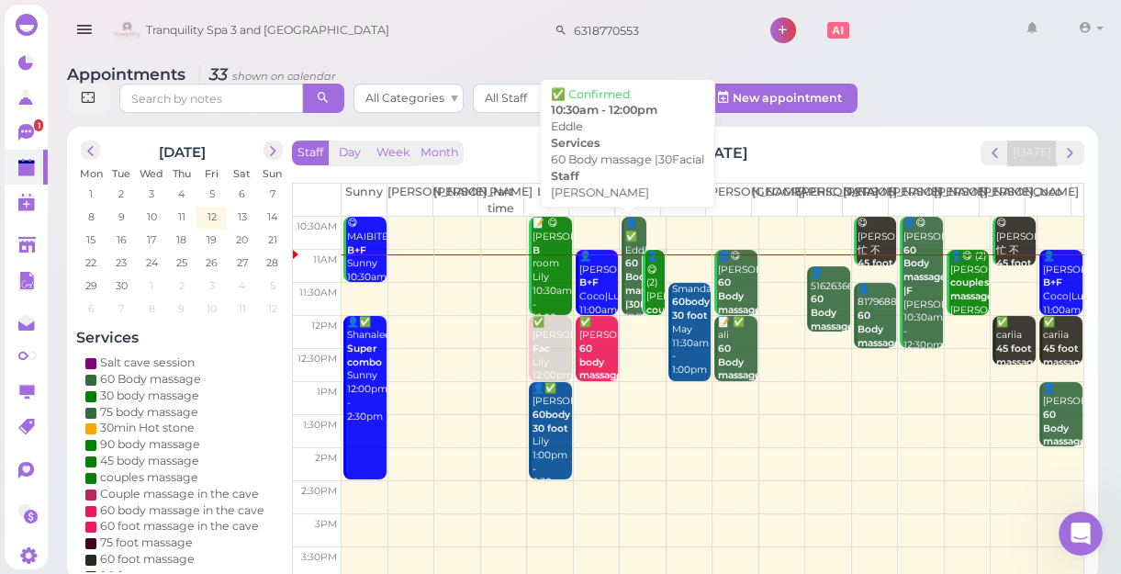
click at [624, 230] on div "👤✅ Eddle 60 Body massage |30Facial [PERSON_NAME] 10:30am - 12:00pm" at bounding box center [634, 291] width 21 height 149
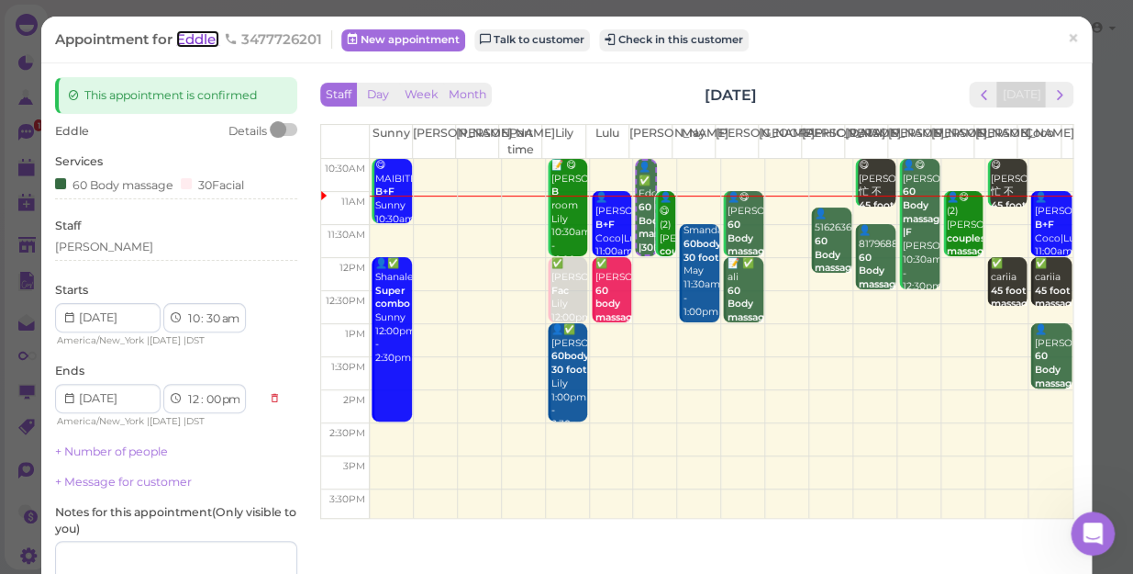
click at [200, 44] on span "Eddle" at bounding box center [197, 38] width 43 height 17
click at [200, 44] on span "Tranquility Spa 3 and [GEOGRAPHIC_DATA]" at bounding box center [267, 30] width 243 height 51
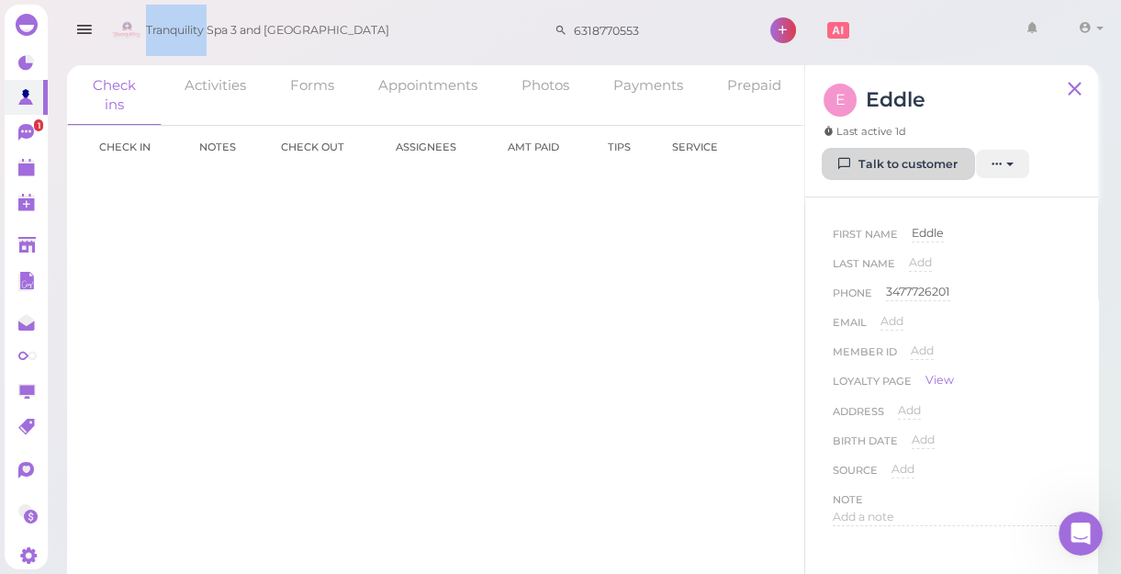
click at [919, 174] on link "Talk to customer" at bounding box center [898, 164] width 150 height 29
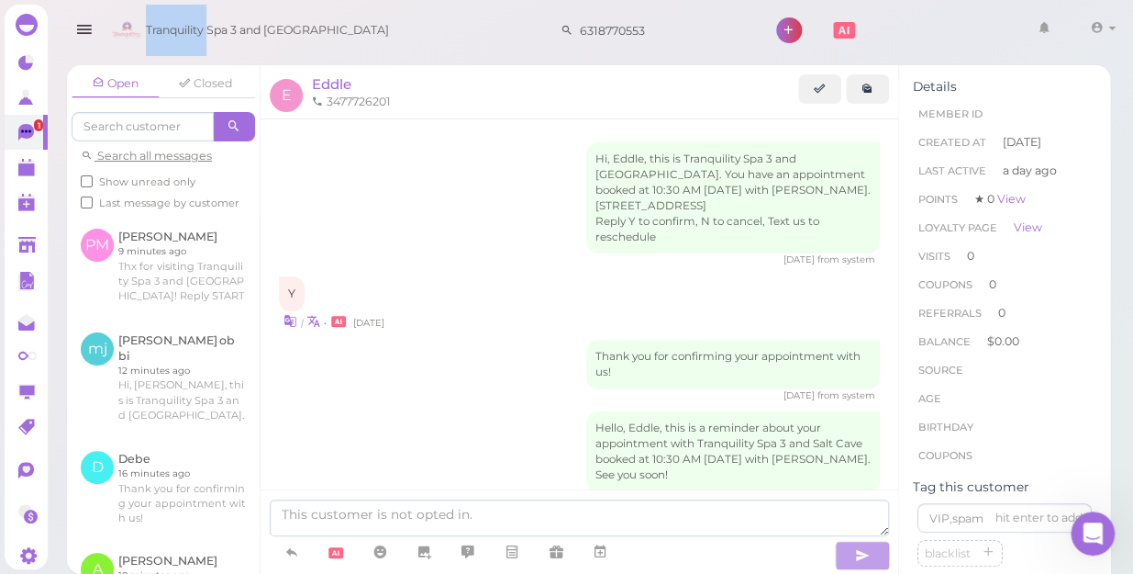
scroll to position [135, 0]
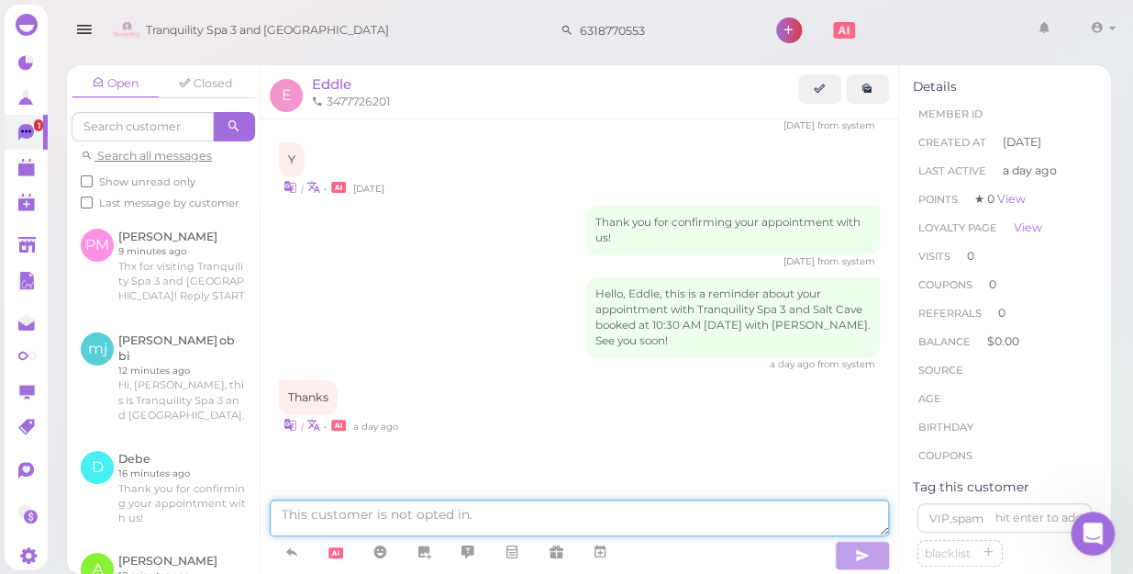
click at [446, 509] on textarea at bounding box center [580, 517] width 620 height 37
type textarea "good mor"
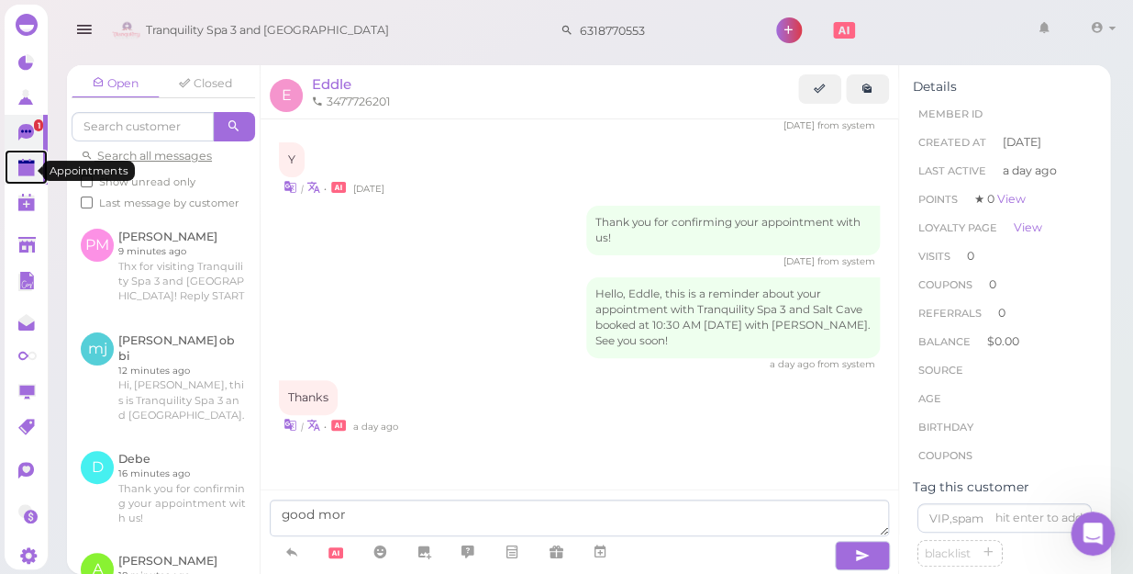
click at [27, 170] on polygon at bounding box center [26, 169] width 17 height 13
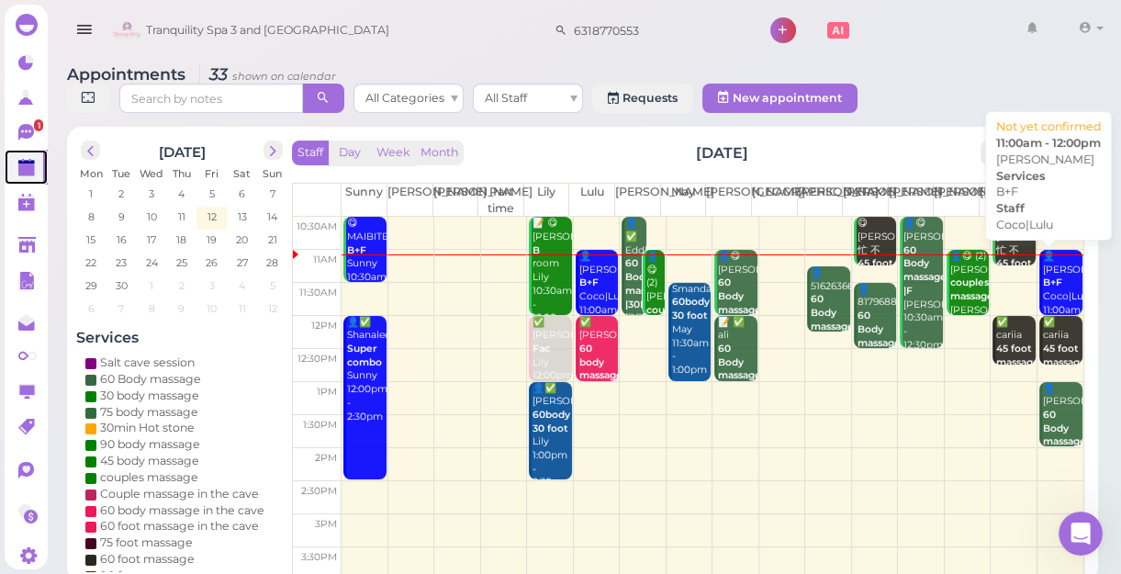
click at [1043, 284] on b "B+F" at bounding box center [1052, 282] width 19 height 12
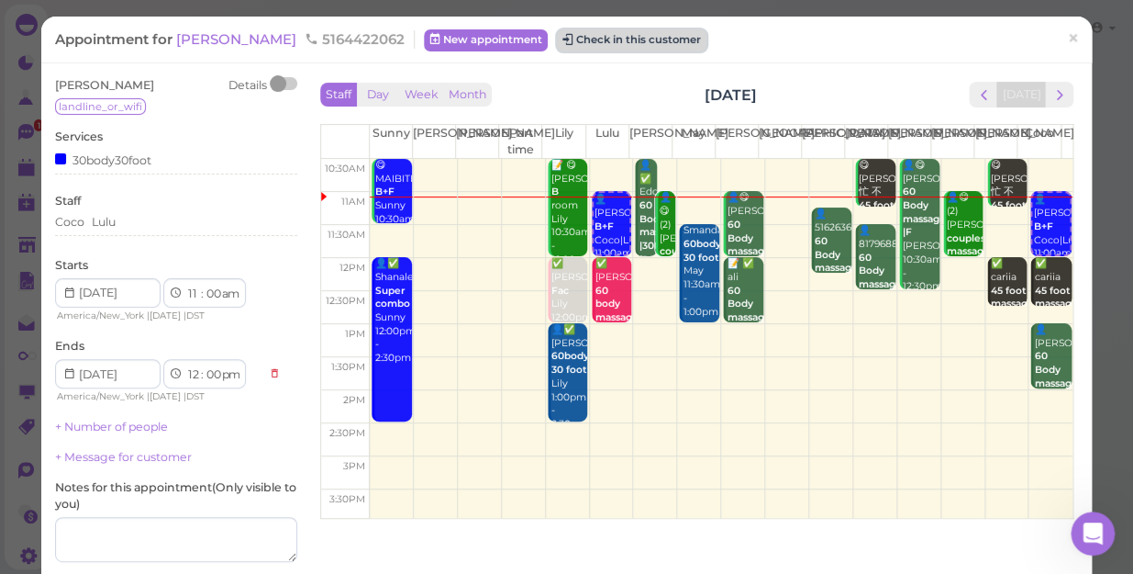
click at [560, 39] on button "Check in this customer" at bounding box center [632, 40] width 150 height 22
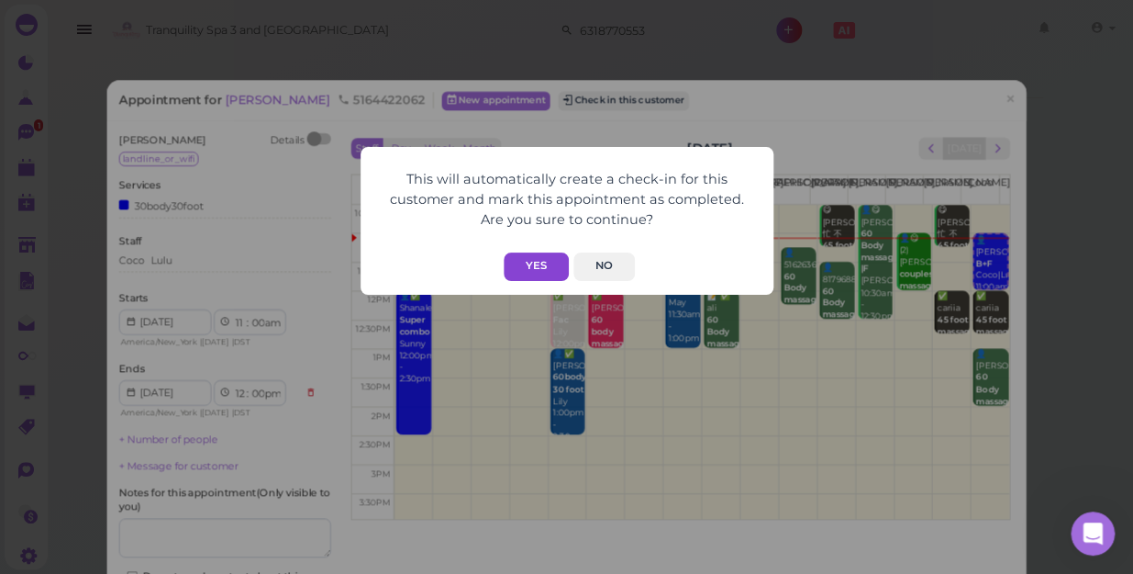
click at [531, 262] on button "Yes" at bounding box center [536, 266] width 65 height 28
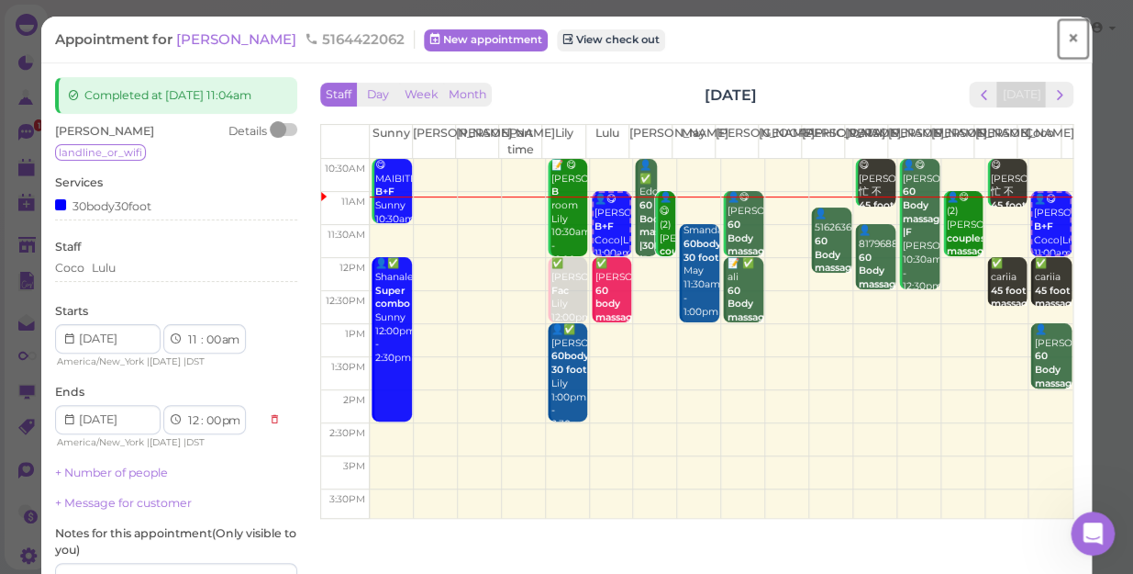
click at [1067, 38] on span "×" at bounding box center [1073, 39] width 12 height 26
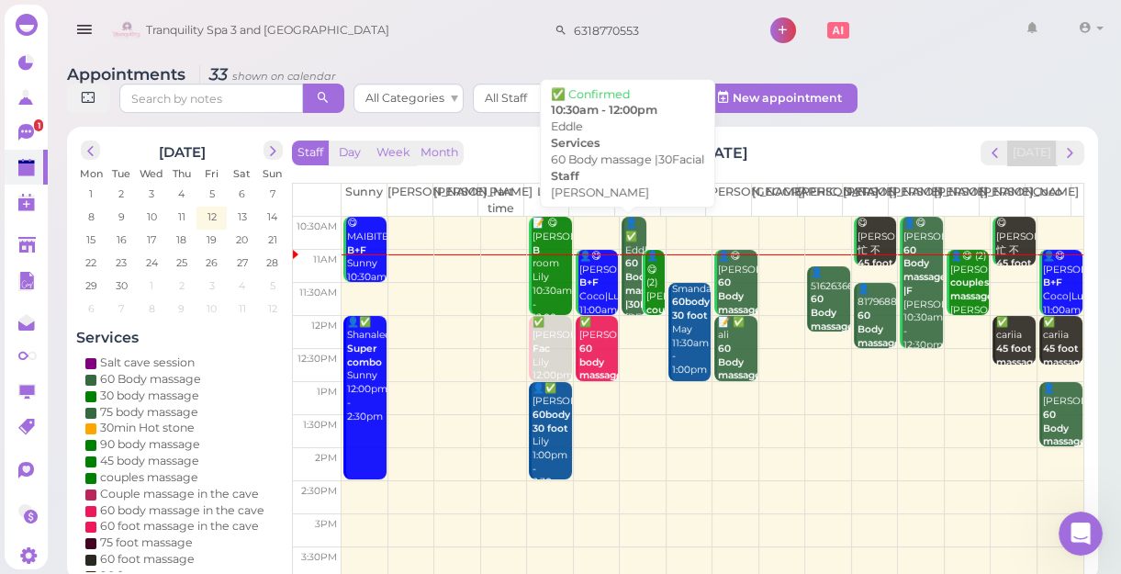
click at [626, 235] on div "👤✅ Eddle 60 Body massage |30Facial [PERSON_NAME] 10:30am - 12:00pm" at bounding box center [634, 291] width 21 height 149
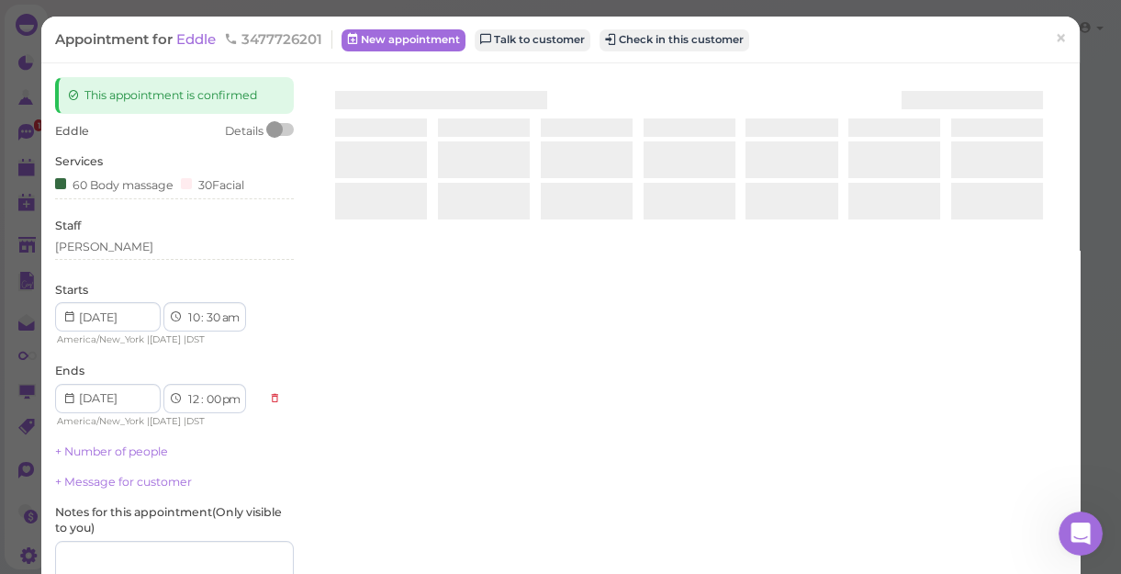
click at [626, 235] on div at bounding box center [689, 295] width 754 height 436
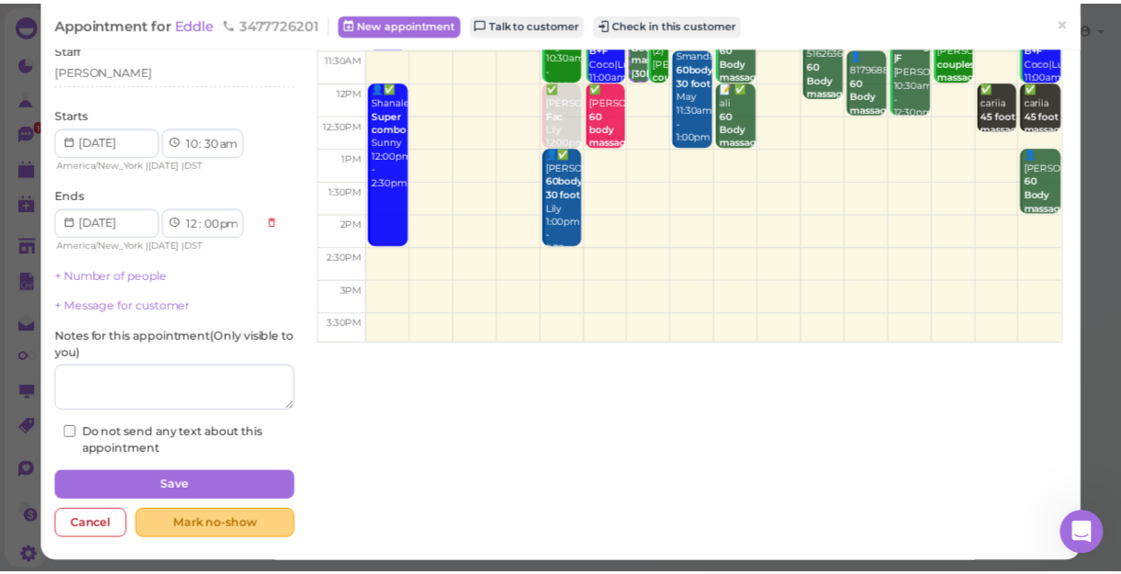
scroll to position [179, 0]
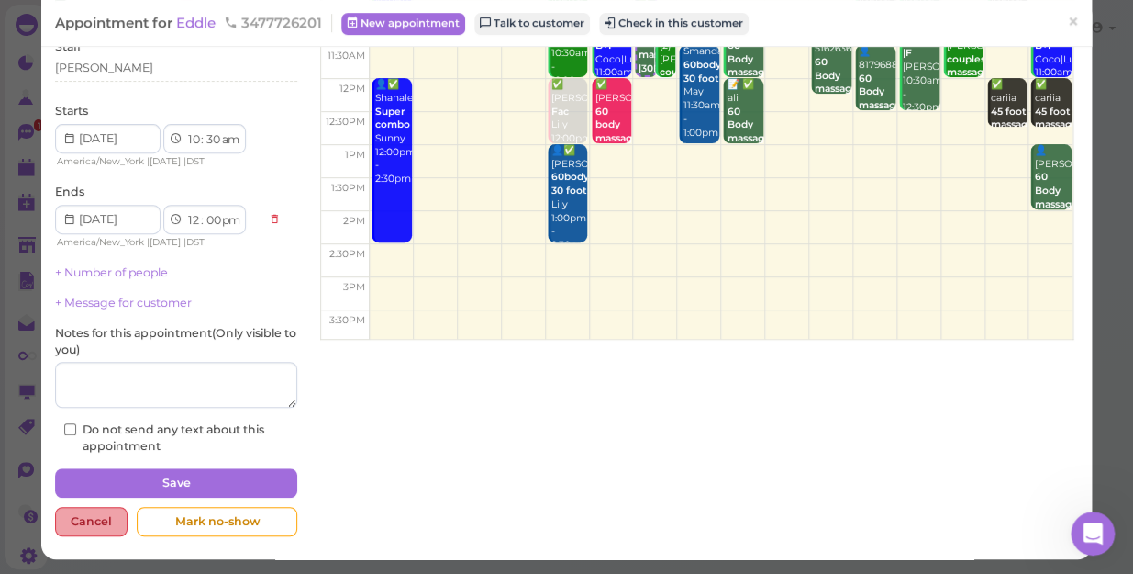
click at [84, 514] on div "Cancel" at bounding box center [91, 521] width 73 height 29
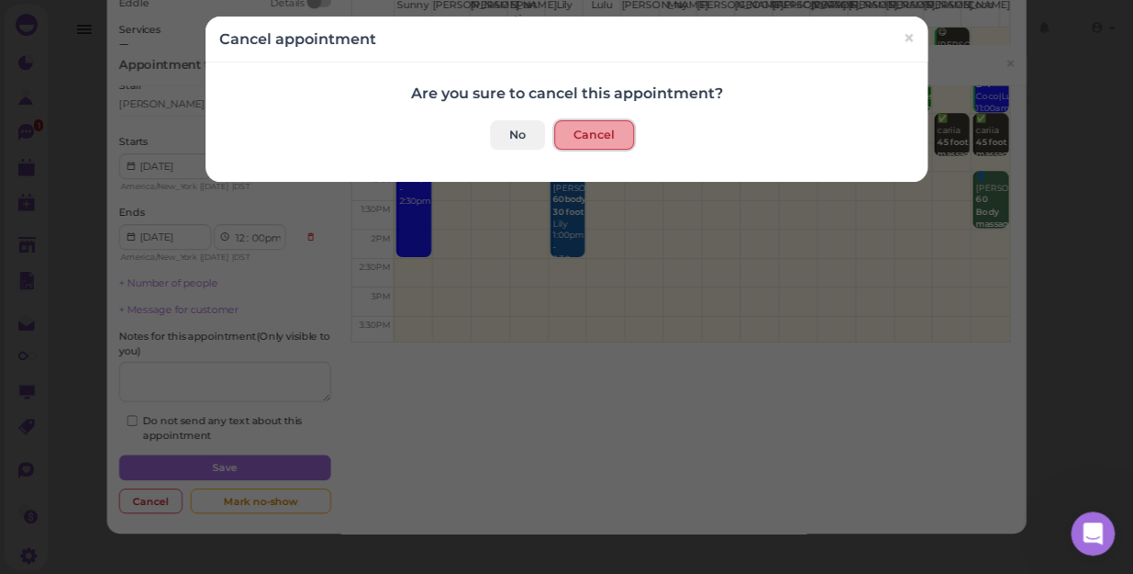
click at [572, 138] on button "Cancel" at bounding box center [594, 134] width 80 height 29
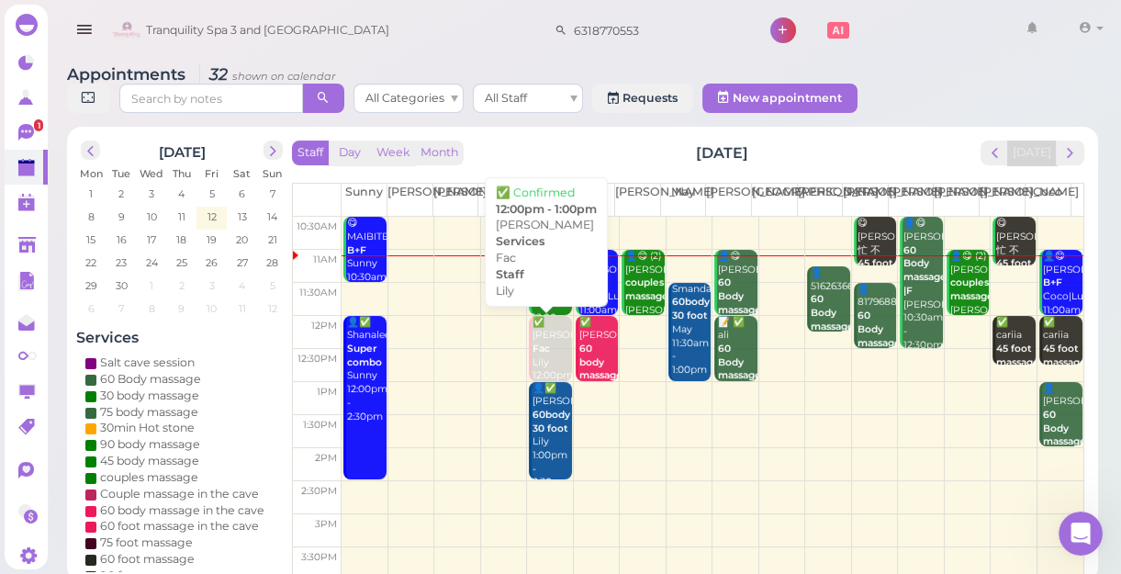
click at [537, 351] on b "Fac" at bounding box center [540, 348] width 17 height 12
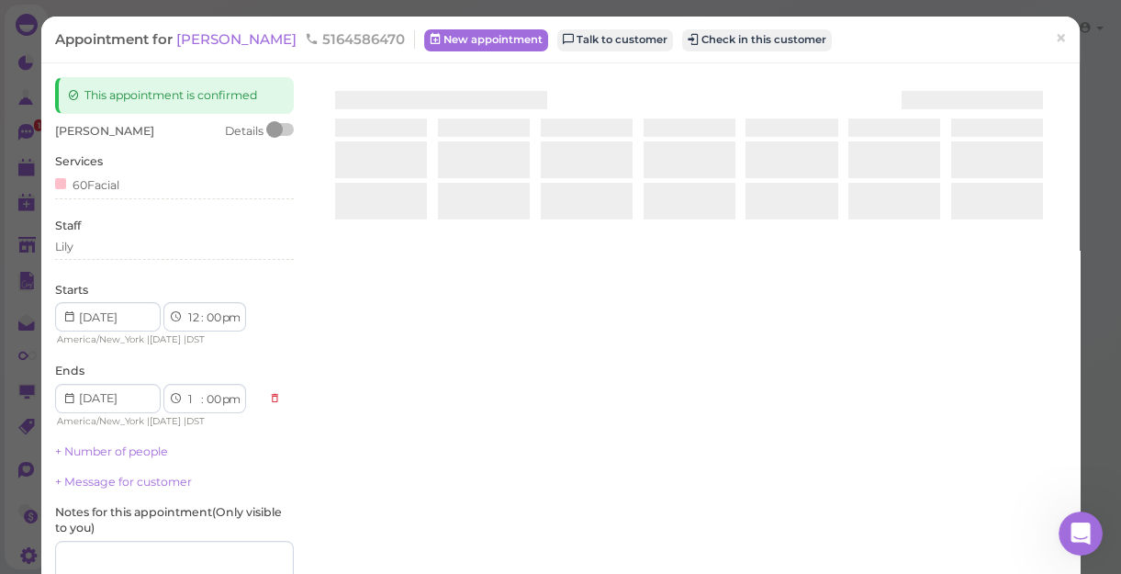
click at [537, 351] on div at bounding box center [689, 295] width 754 height 436
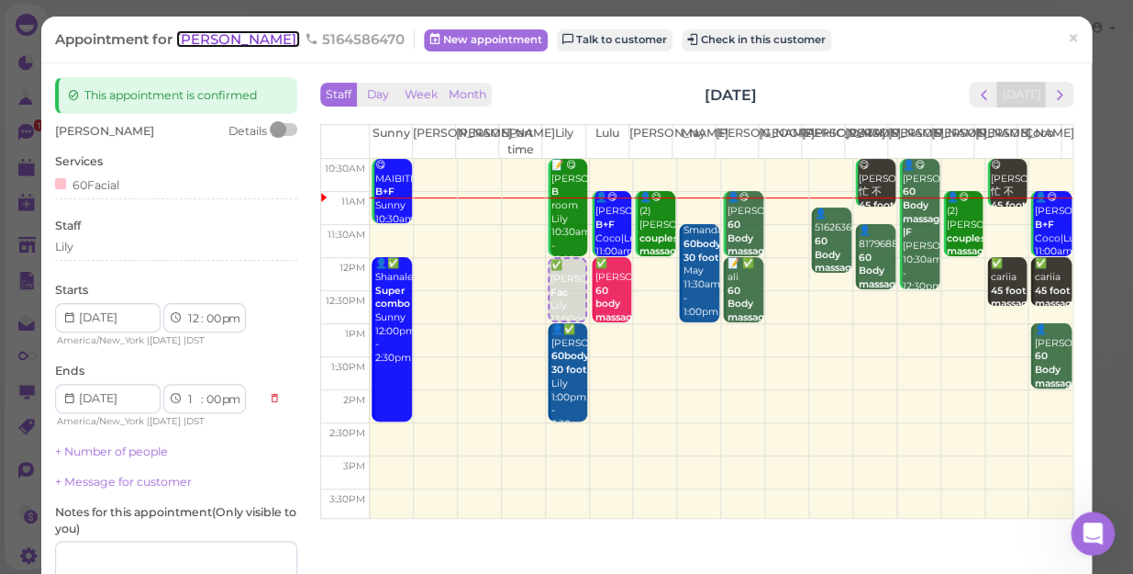
click at [193, 40] on span "[PERSON_NAME]" at bounding box center [238, 38] width 124 height 17
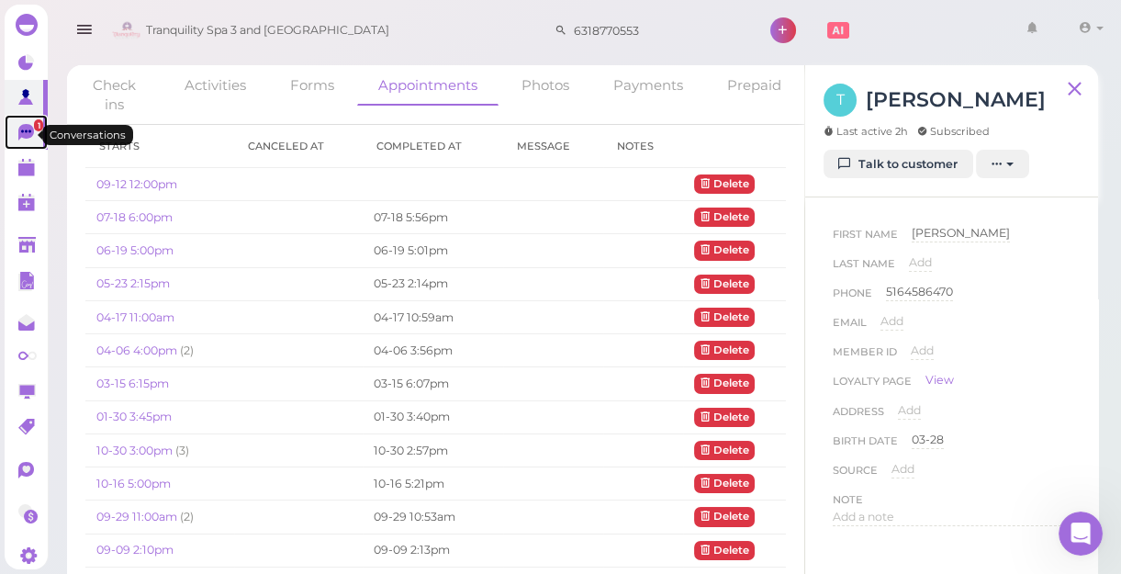
click at [23, 132] on icon at bounding box center [26, 130] width 10 height 3
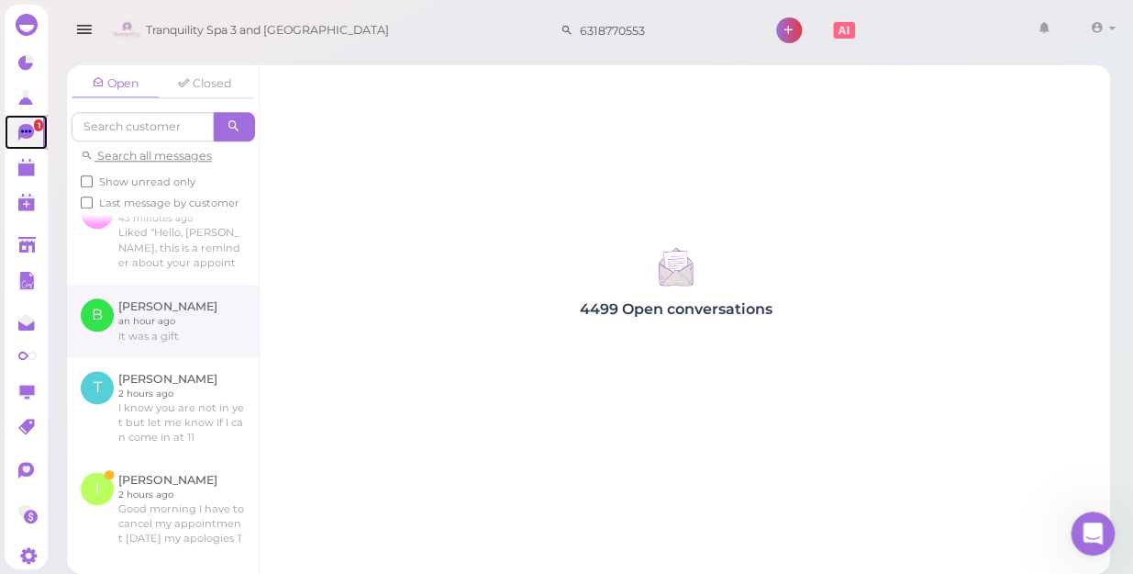
scroll to position [667, 0]
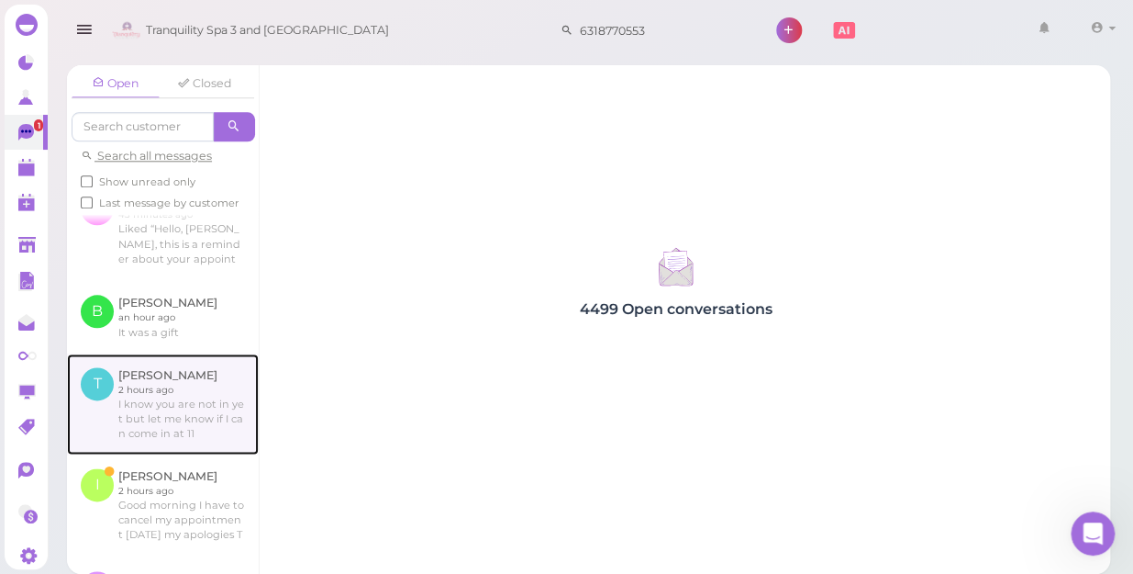
click at [179, 396] on link at bounding box center [163, 403] width 192 height 101
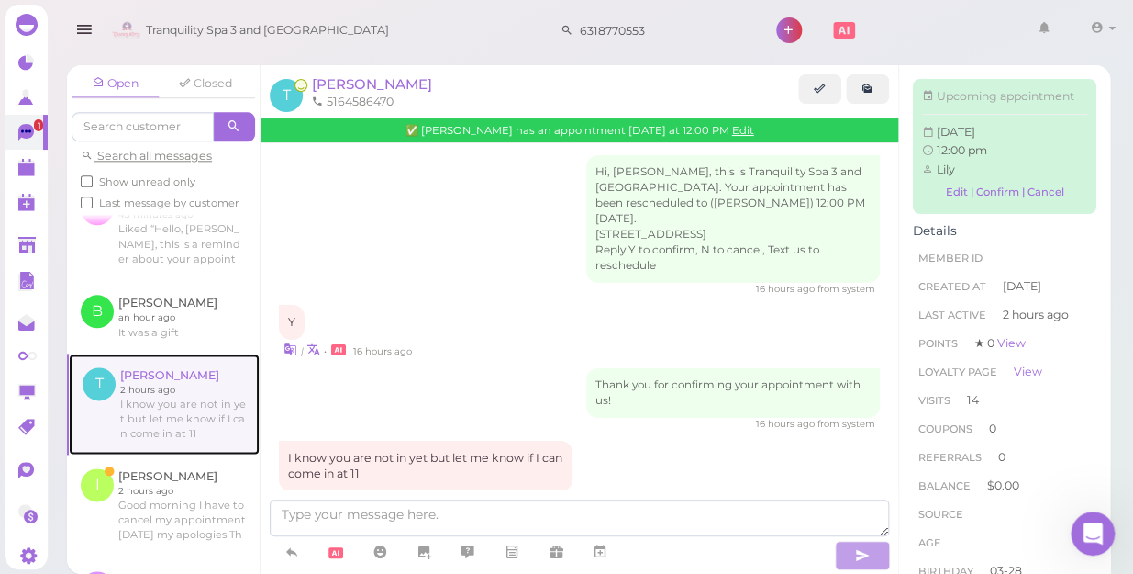
scroll to position [2365, 0]
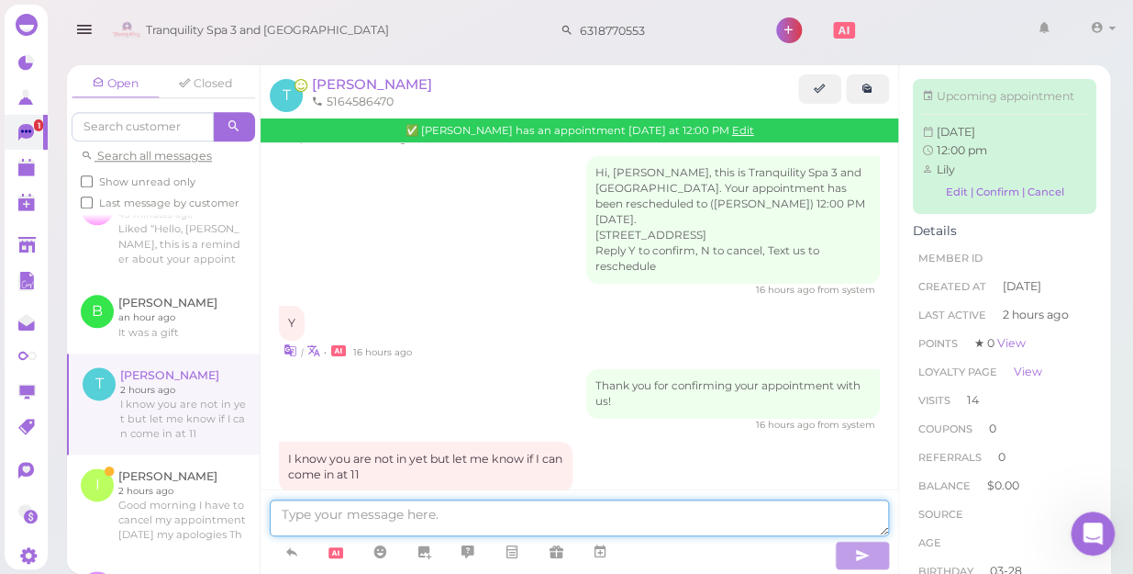
click at [327, 513] on textarea at bounding box center [580, 517] width 620 height 37
click at [563, 509] on textarea "sorry the person is good for facial available" at bounding box center [580, 517] width 620 height 37
click at [279, 514] on textarea "sorry the person is good for facial available at 12pm" at bounding box center [580, 517] width 620 height 37
click at [331, 516] on textarea "hi sorry the person is good for facial available at 12pm" at bounding box center [580, 517] width 620 height 37
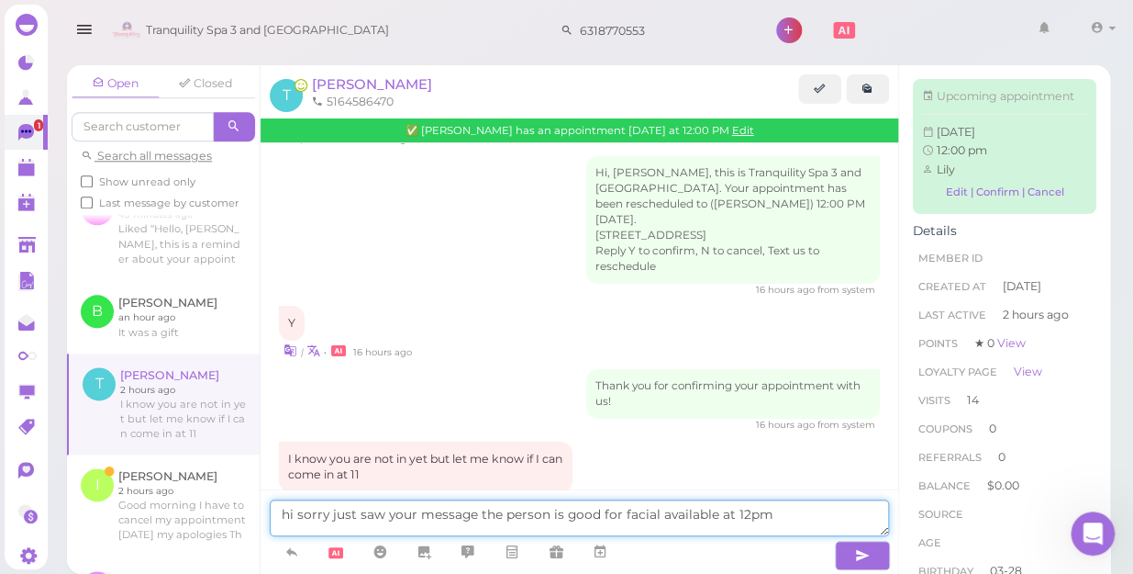
click at [790, 507] on textarea "hi sorry just saw your message the person is good for facial available at 12pm" at bounding box center [580, 517] width 620 height 37
click at [790, 510] on textarea "hi sorry just saw your message the person is good for facial available at 12pm" at bounding box center [580, 517] width 620 height 37
type textarea "hi sorry just saw your message the person is good for facial available at 12pm …"
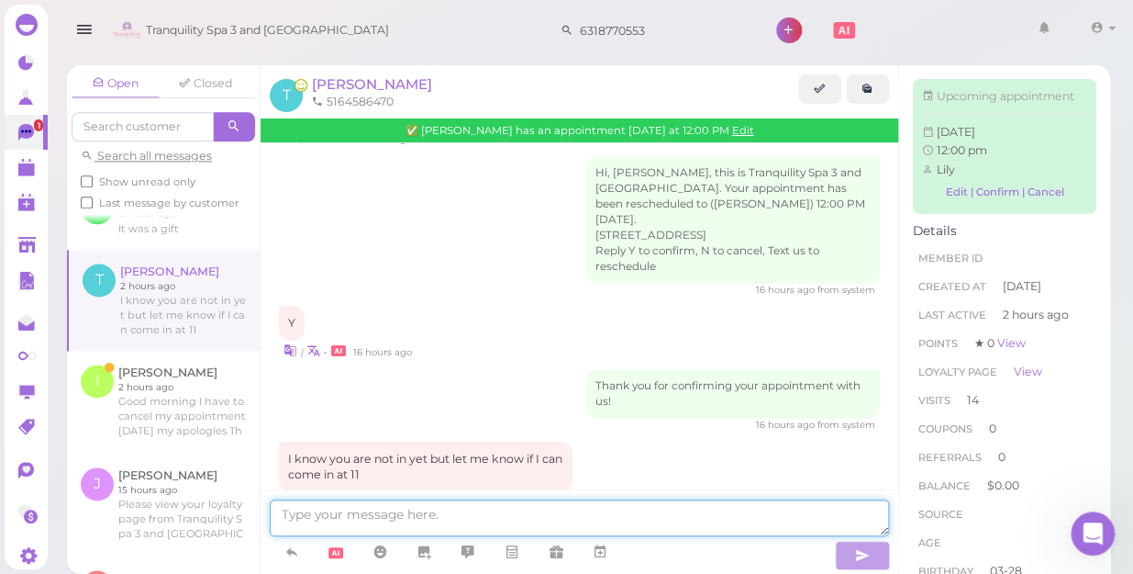
scroll to position [2424, 0]
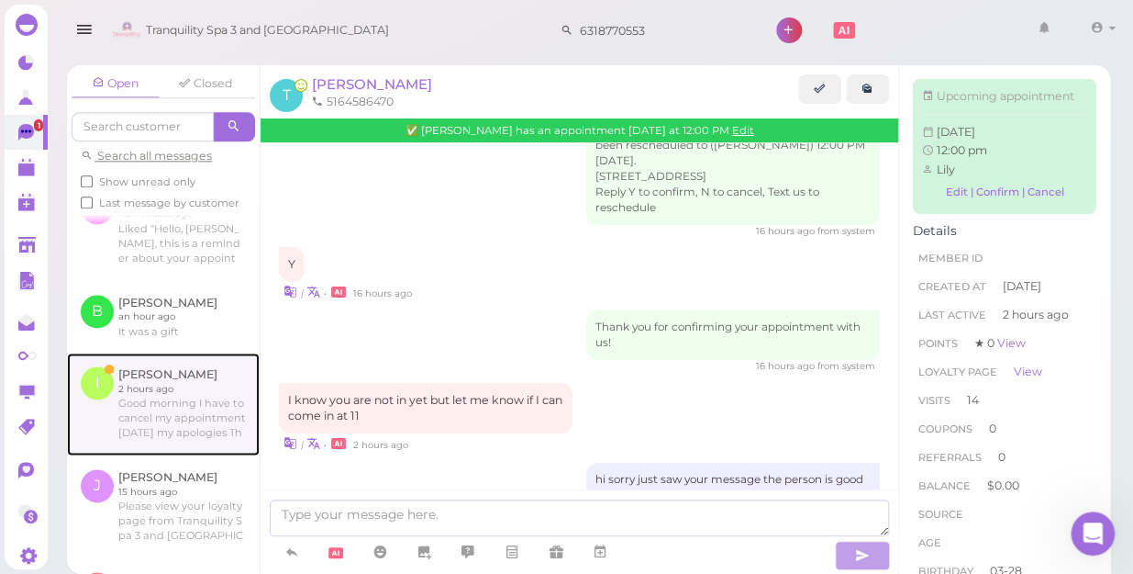
click at [160, 403] on link at bounding box center [163, 403] width 193 height 103
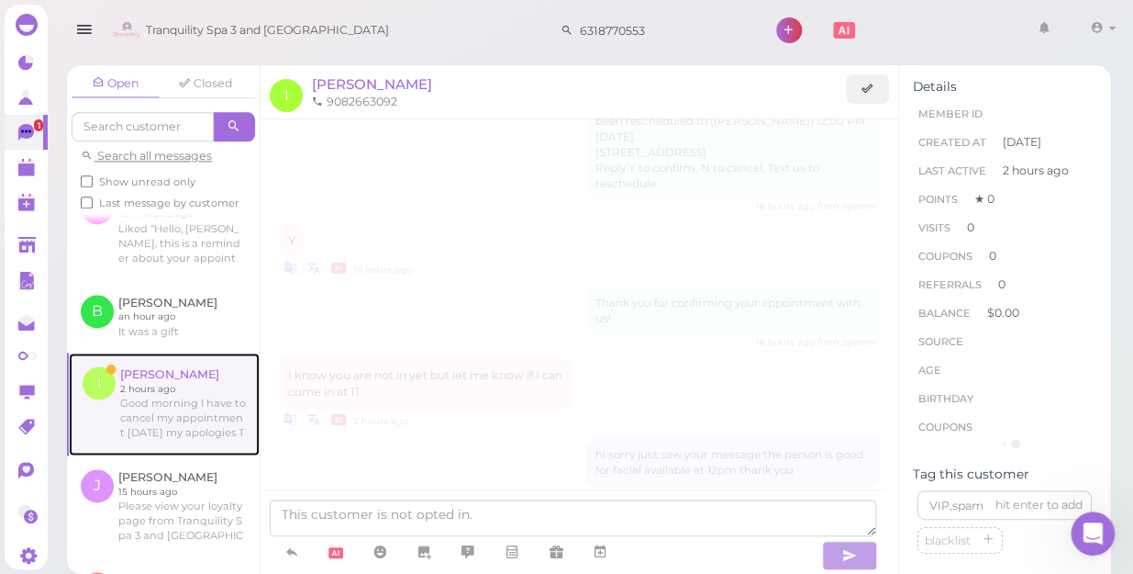
scroll to position [168, 0]
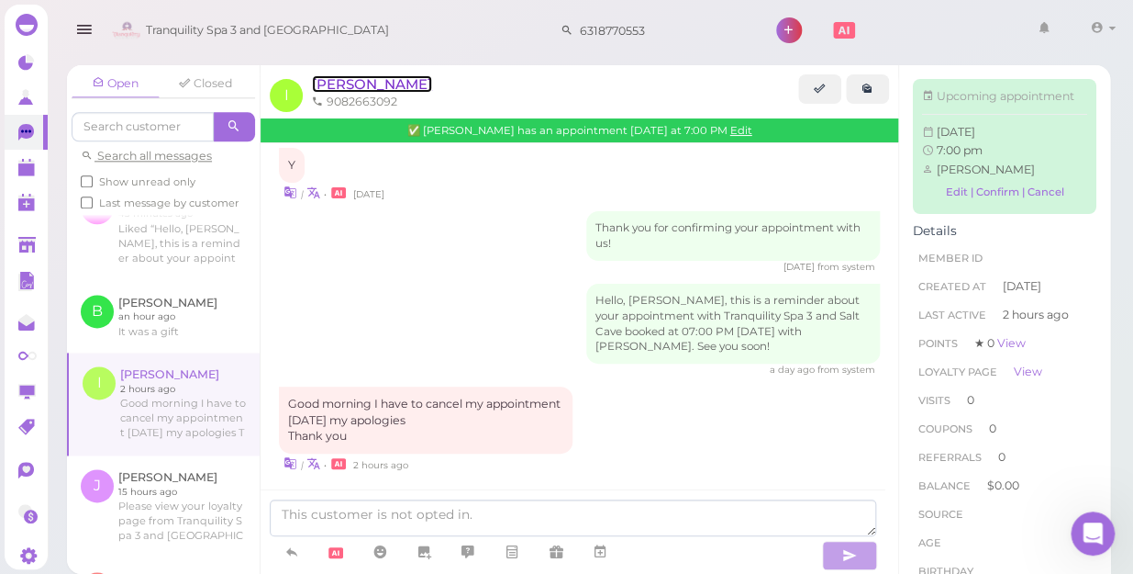
click at [330, 87] on span "[PERSON_NAME]" at bounding box center [372, 83] width 120 height 17
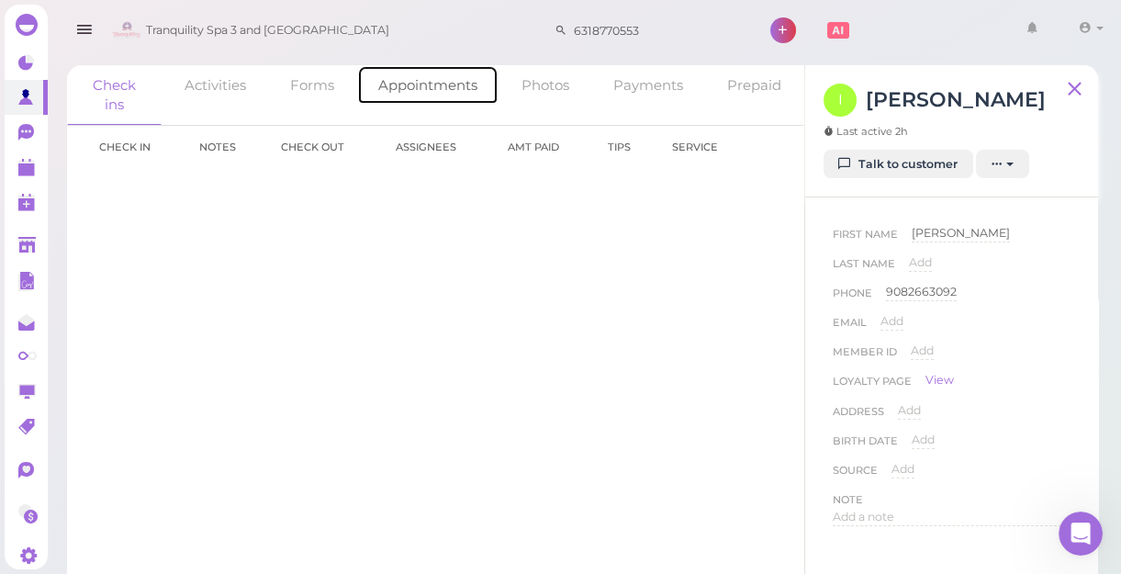
click at [424, 84] on link "Appointments" at bounding box center [427, 84] width 141 height 39
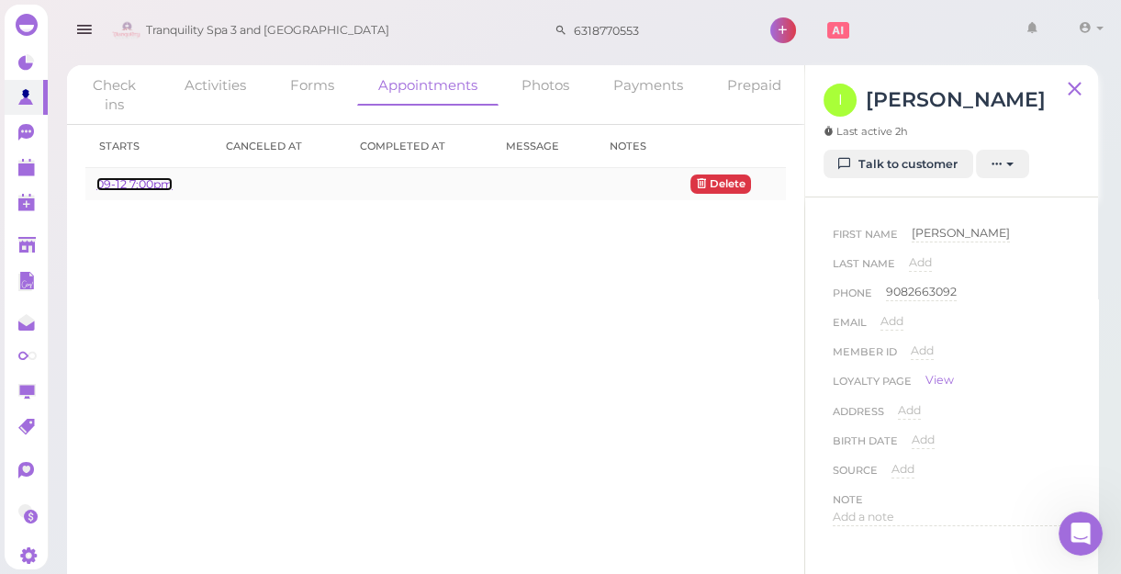
click at [165, 185] on link "09-12 7:00pm" at bounding box center [134, 184] width 76 height 14
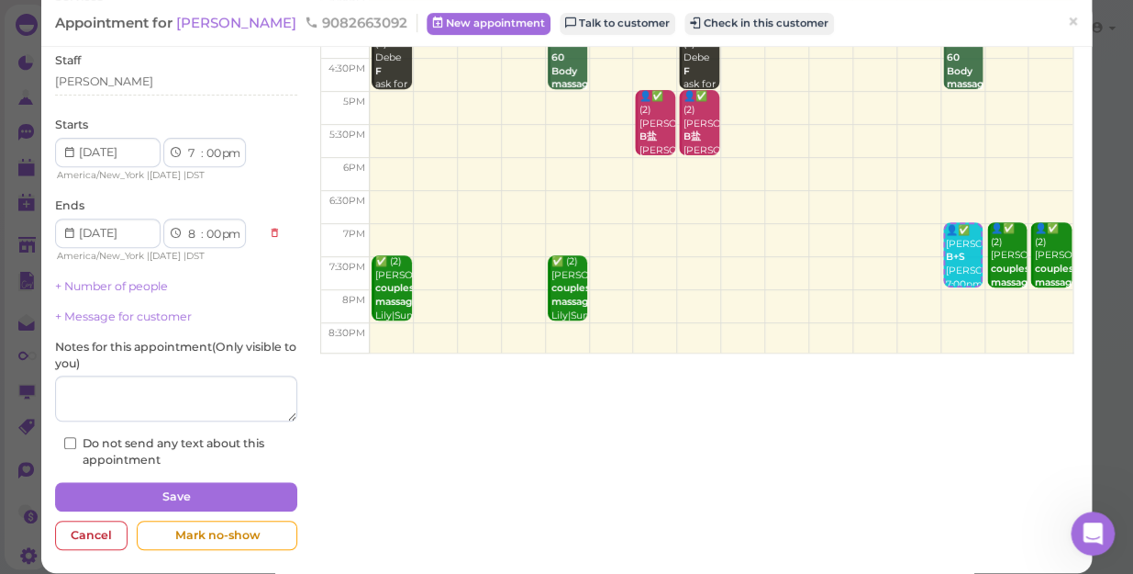
scroll to position [166, 0]
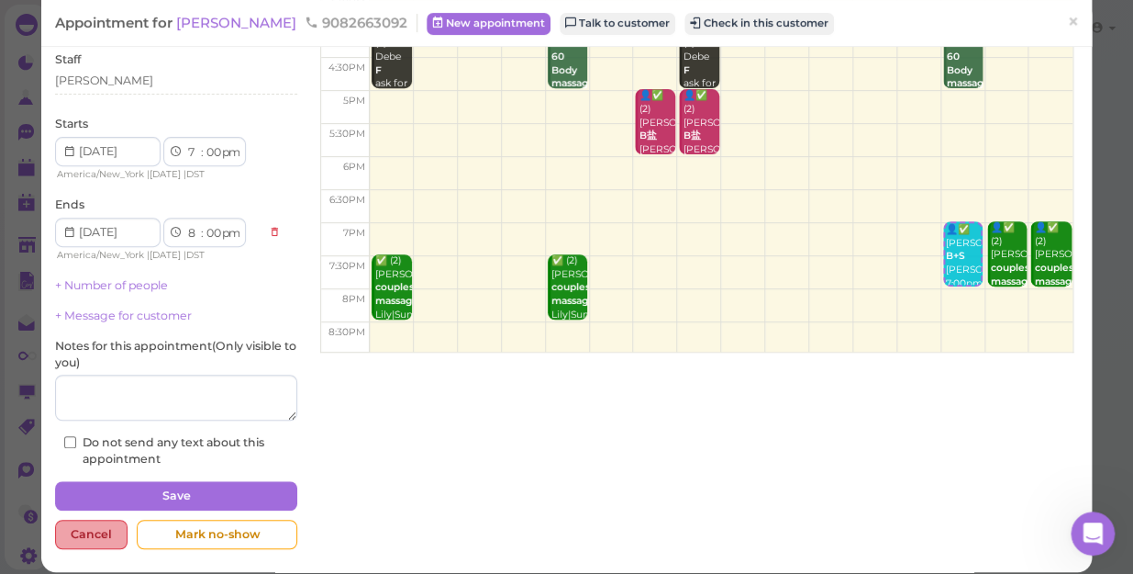
click at [89, 525] on div "Cancel" at bounding box center [91, 533] width 73 height 29
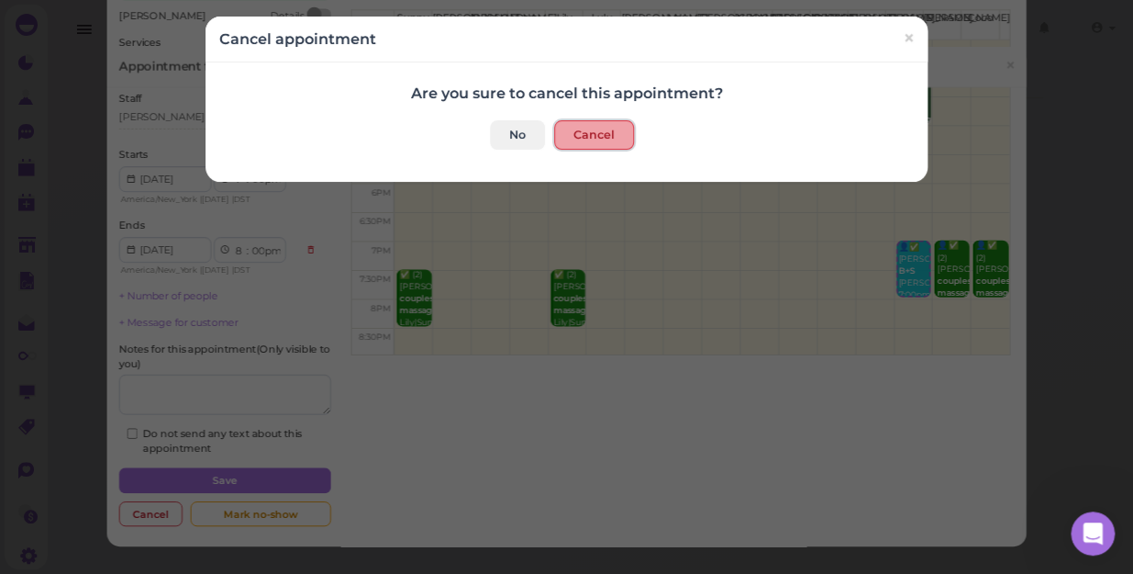
click at [572, 138] on button "Cancel" at bounding box center [594, 134] width 80 height 29
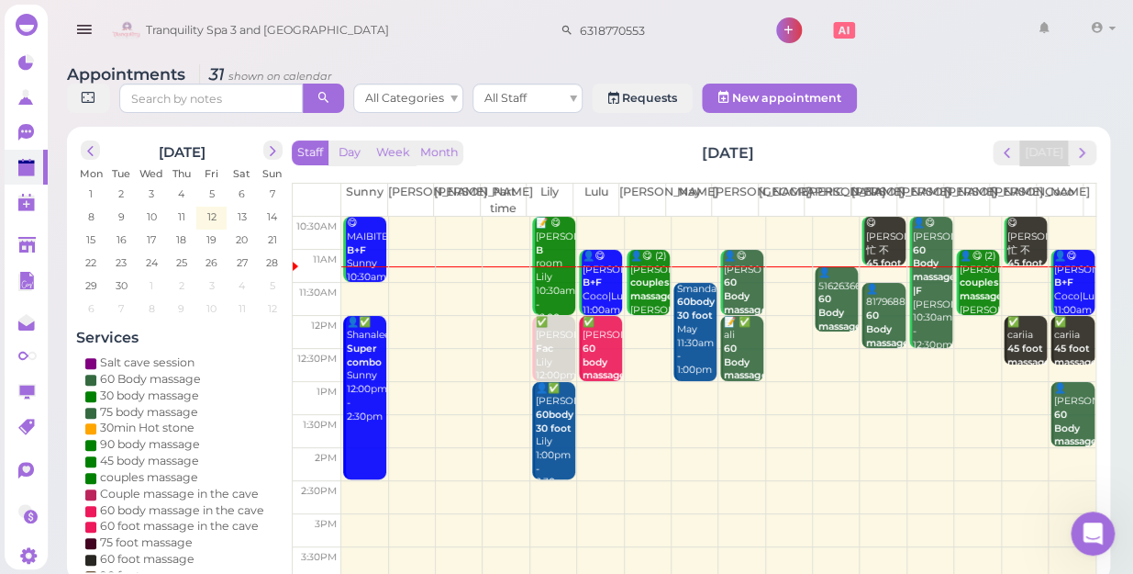
click at [688, 255] on td at bounding box center [718, 266] width 754 height 33
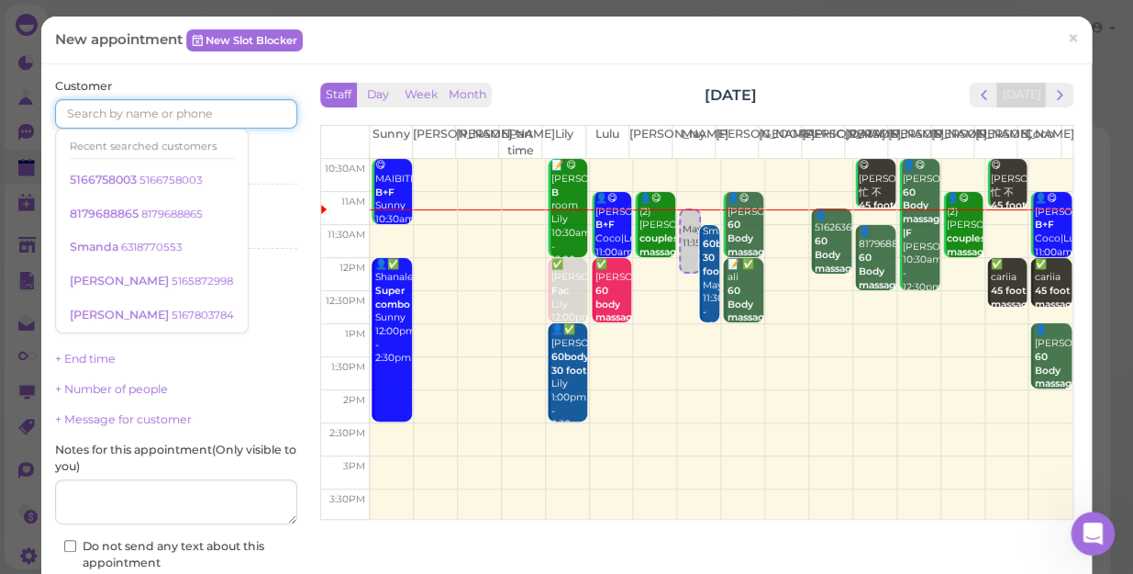
click at [158, 117] on input at bounding box center [176, 113] width 242 height 29
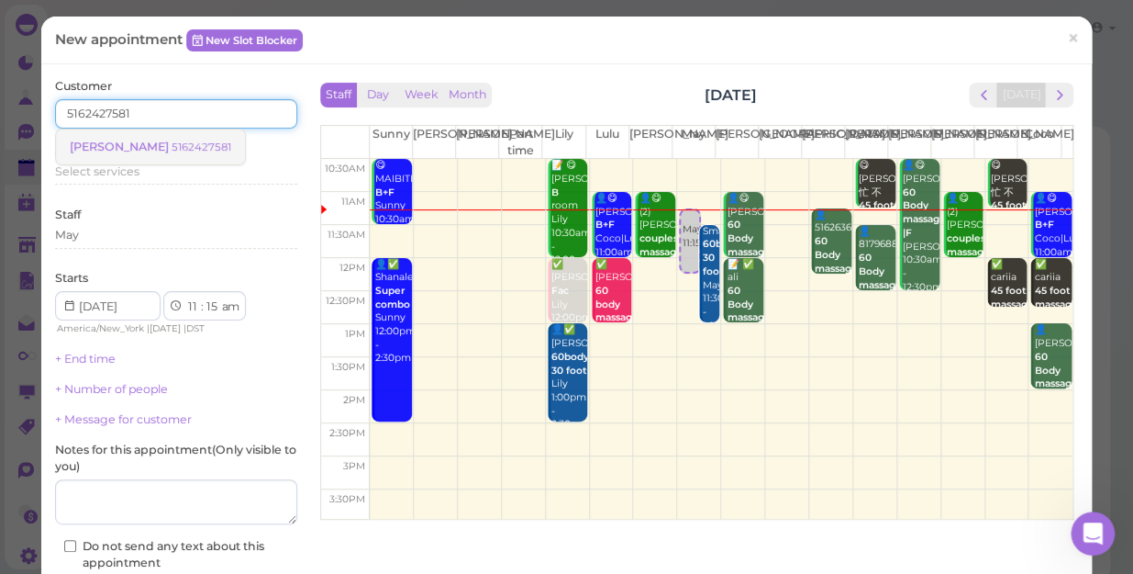
type input "5162427581"
click at [172, 147] on small "5162427581" at bounding box center [202, 146] width 60 height 13
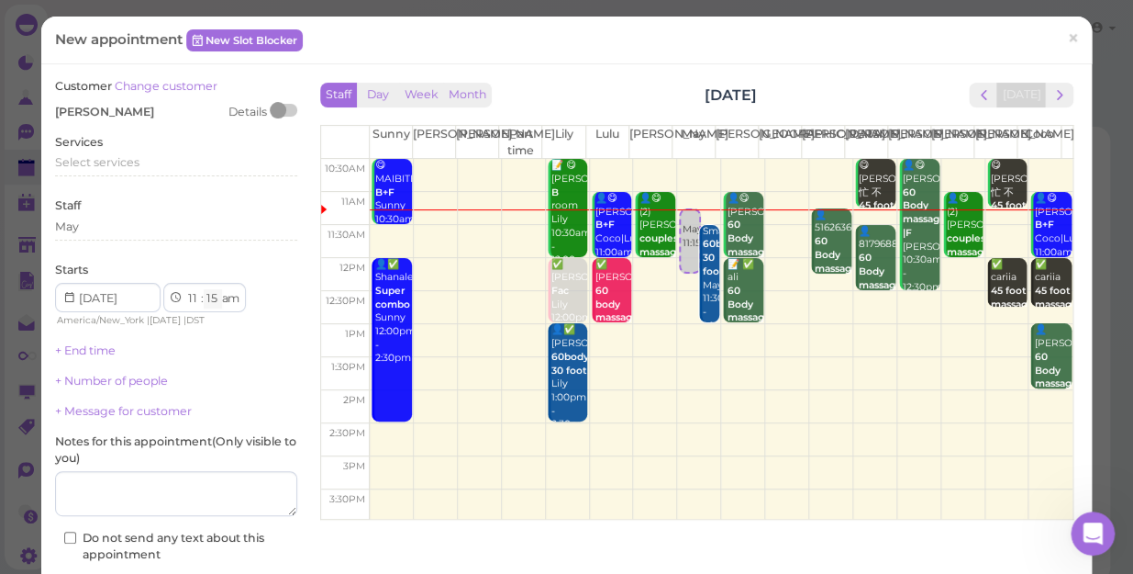
click at [211, 300] on select "00 05 10 15 20 25 30 35 40 45 50 55" at bounding box center [213, 298] width 18 height 19
select select "40"
click at [204, 289] on select "00 05 10 15 20 25 30 35 40 45 50 55" at bounding box center [213, 298] width 18 height 19
click at [133, 157] on span "Select services" at bounding box center [97, 162] width 84 height 14
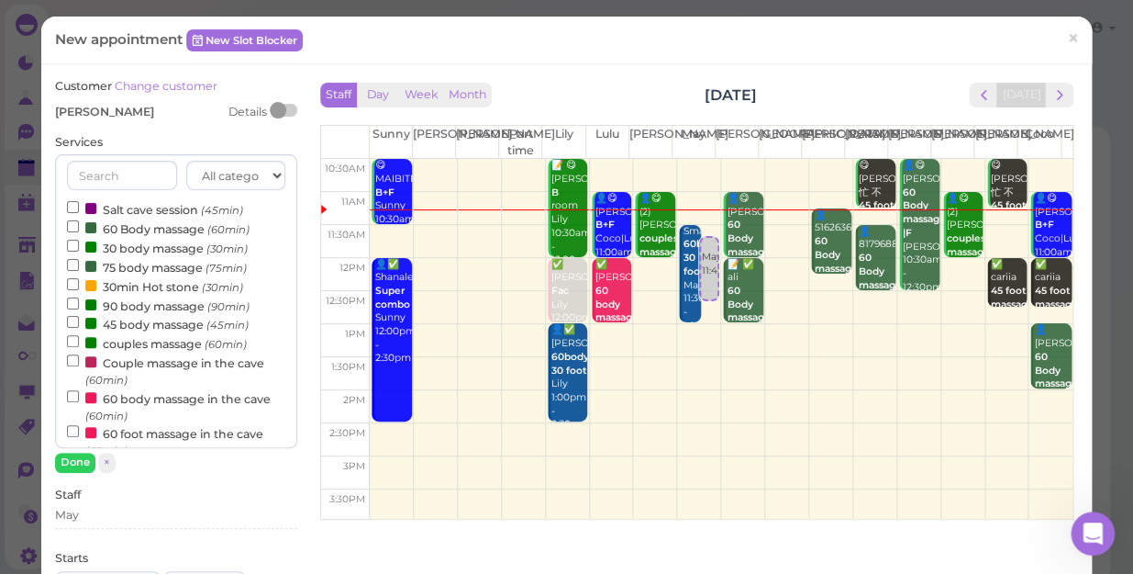
click at [134, 229] on label "60 Body massage (60min)" at bounding box center [158, 227] width 183 height 19
click at [79, 229] on input "60 Body massage (60min)" at bounding box center [73, 226] width 12 height 12
click at [68, 458] on button "Done" at bounding box center [75, 461] width 40 height 19
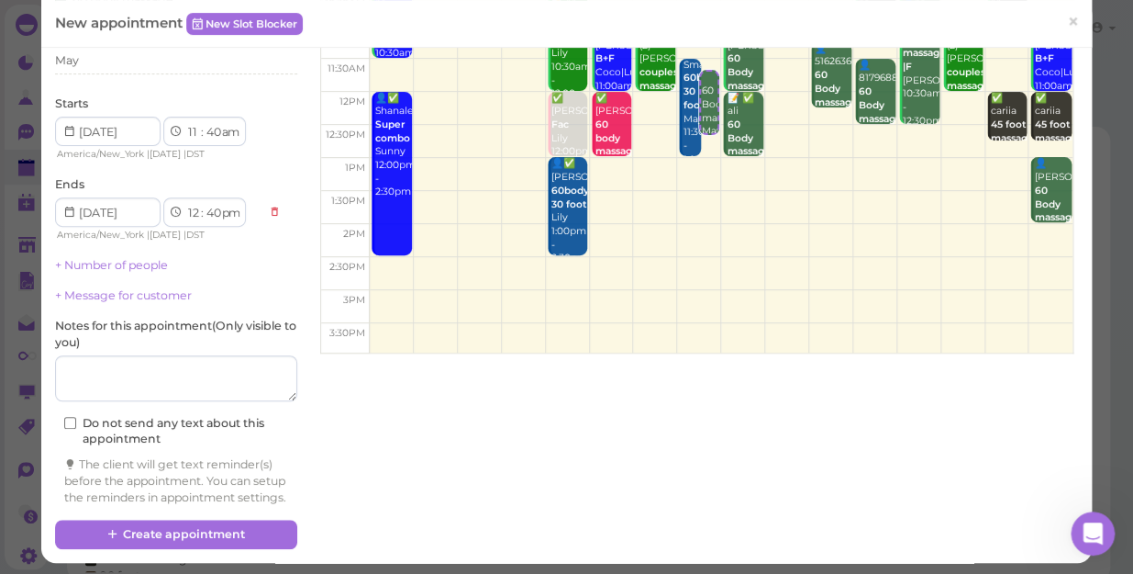
scroll to position [186, 0]
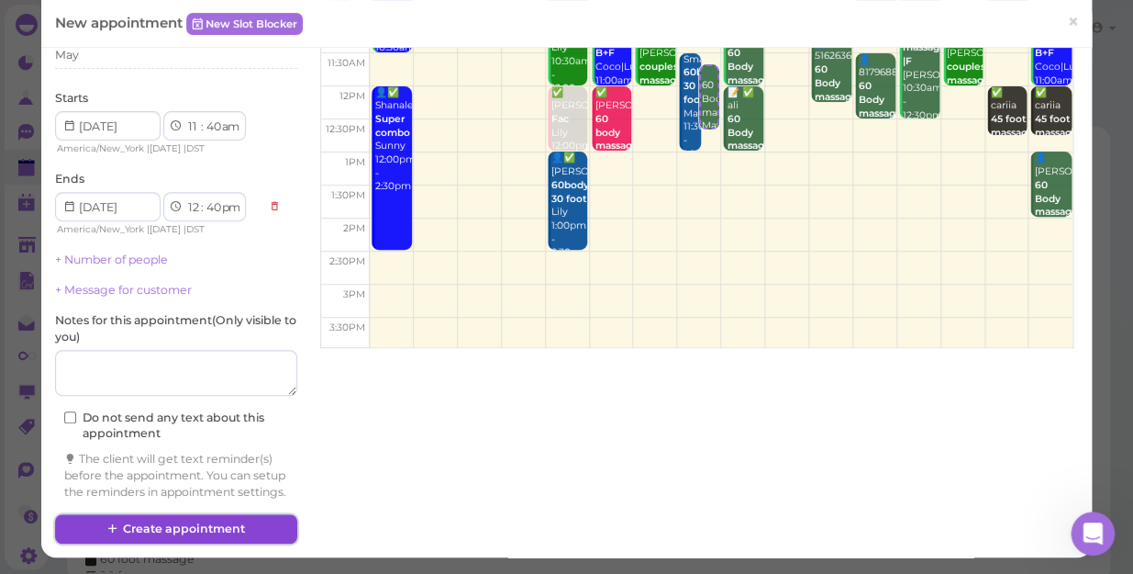
click at [229, 524] on button "Create appointment" at bounding box center [176, 528] width 242 height 29
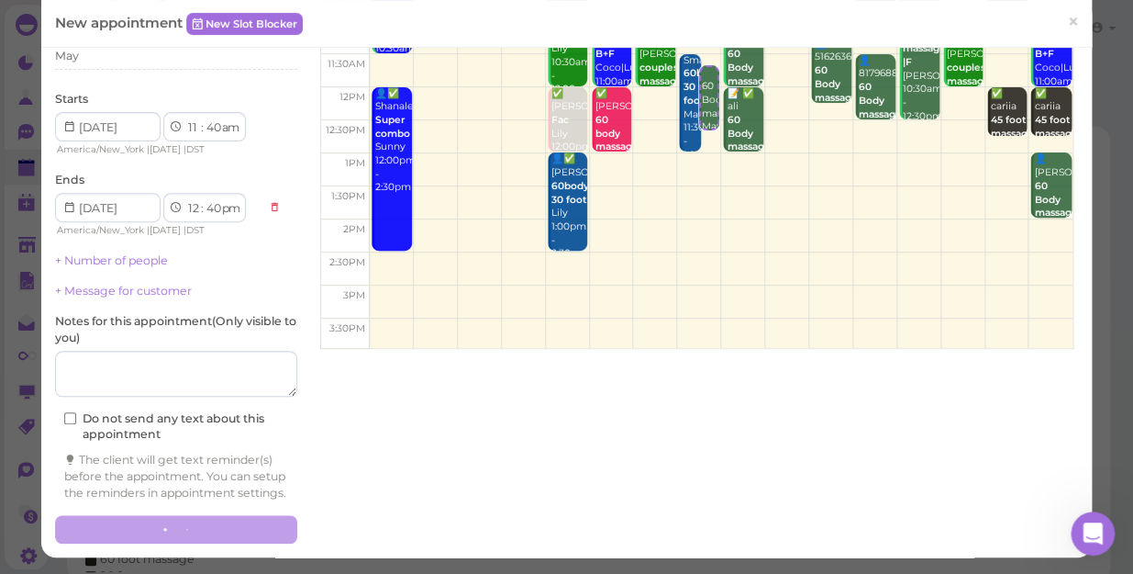
scroll to position [0, 0]
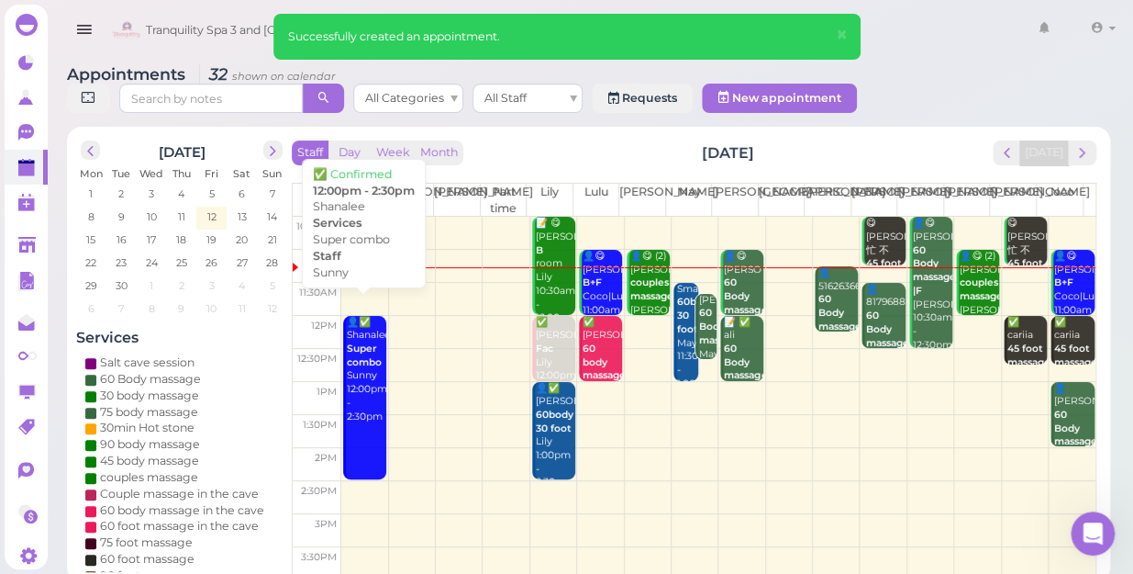
click at [363, 384] on div "👤✅ Shanalee Super combo Sunny 12:00pm - 2:30pm" at bounding box center [366, 370] width 40 height 108
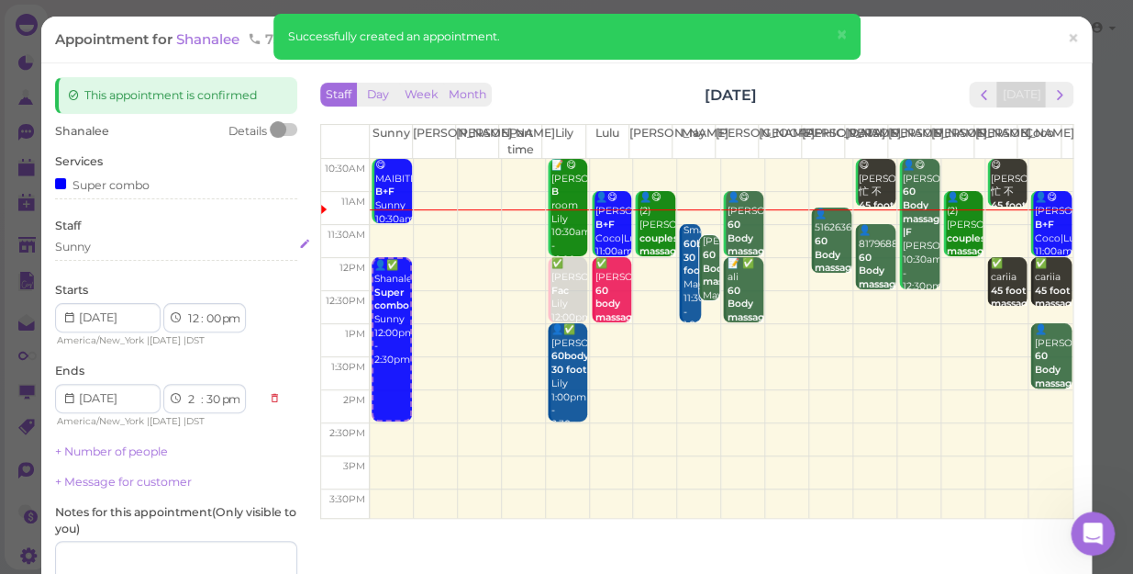
click at [124, 249] on div "Sunny" at bounding box center [176, 247] width 242 height 17
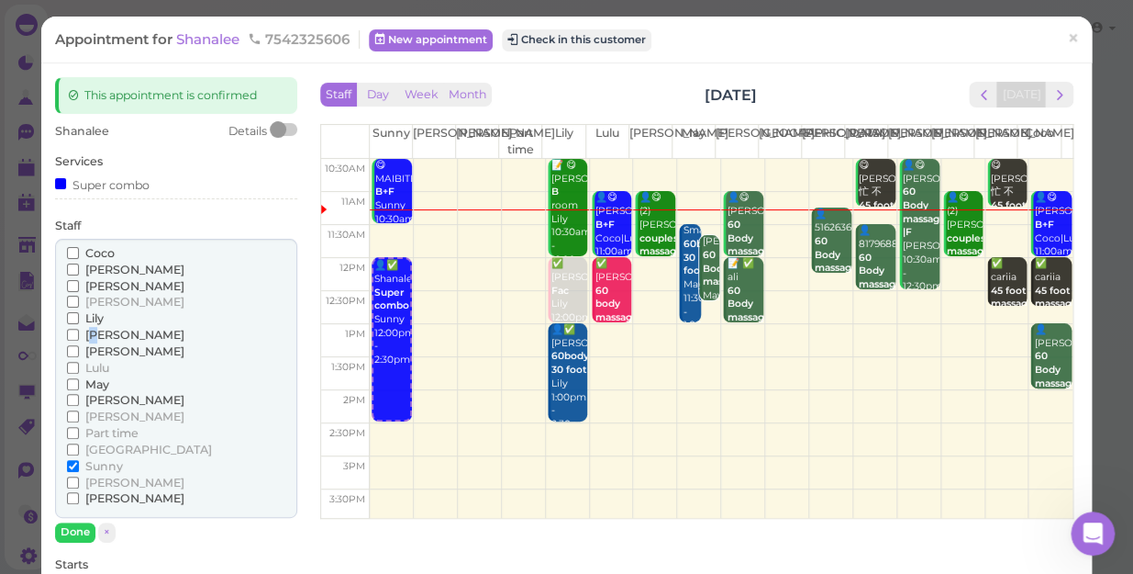
click at [95, 342] on div "[PERSON_NAME] [PERSON_NAME] [PERSON_NAME] [PERSON_NAME] [PERSON_NAME] Lulu" at bounding box center [176, 379] width 242 height 280
click at [95, 343] on label "[PERSON_NAME]" at bounding box center [125, 351] width 117 height 17
click at [79, 345] on input "[PERSON_NAME]" at bounding box center [73, 351] width 12 height 12
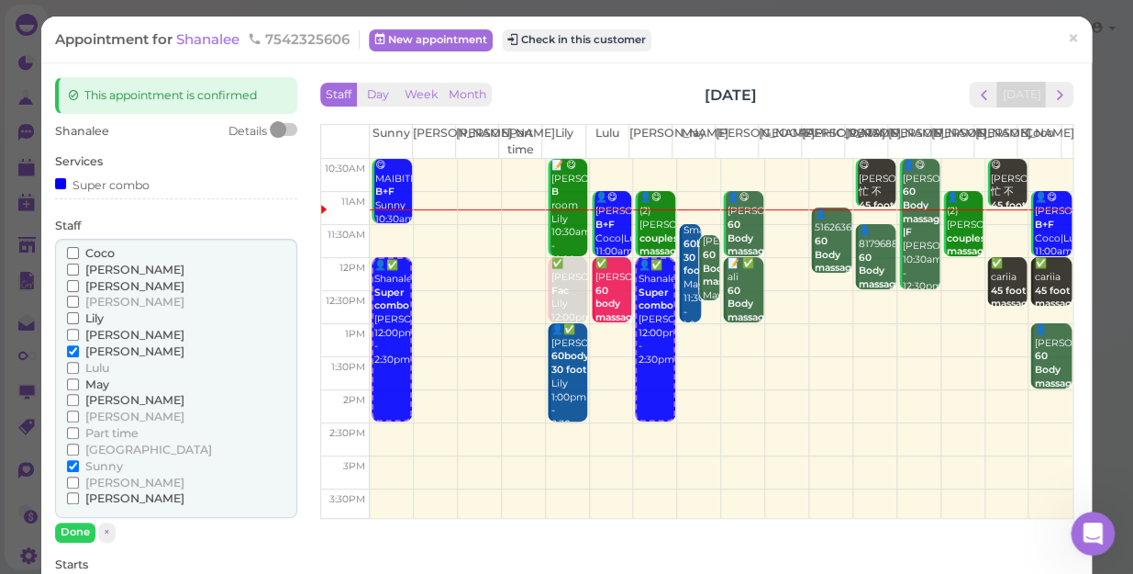
click at [98, 349] on span "[PERSON_NAME]" at bounding box center [134, 351] width 99 height 14
click at [79, 349] on input "[PERSON_NAME]" at bounding box center [73, 351] width 12 height 12
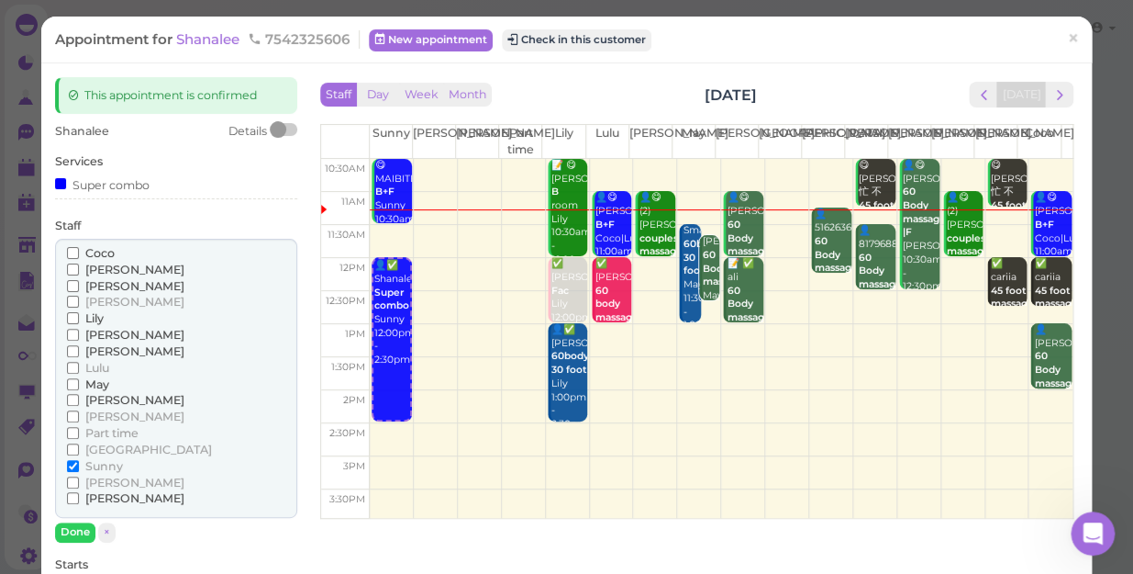
click at [98, 349] on span "[PERSON_NAME]" at bounding box center [134, 351] width 99 height 14
click at [79, 349] on input "[PERSON_NAME]" at bounding box center [73, 351] width 12 height 12
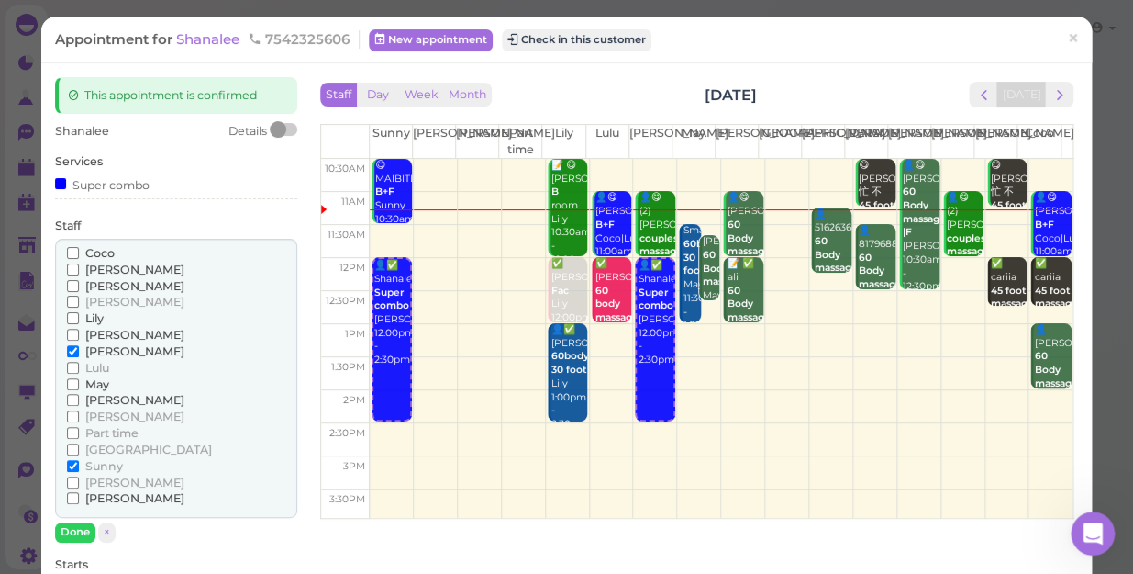
click at [80, 463] on label "Sunny" at bounding box center [95, 466] width 56 height 17
click at [79, 463] on input "Sunny" at bounding box center [73, 466] width 12 height 12
click at [95, 463] on span "Sunny" at bounding box center [104, 466] width 38 height 14
click at [79, 463] on input "Sunny" at bounding box center [73, 466] width 12 height 12
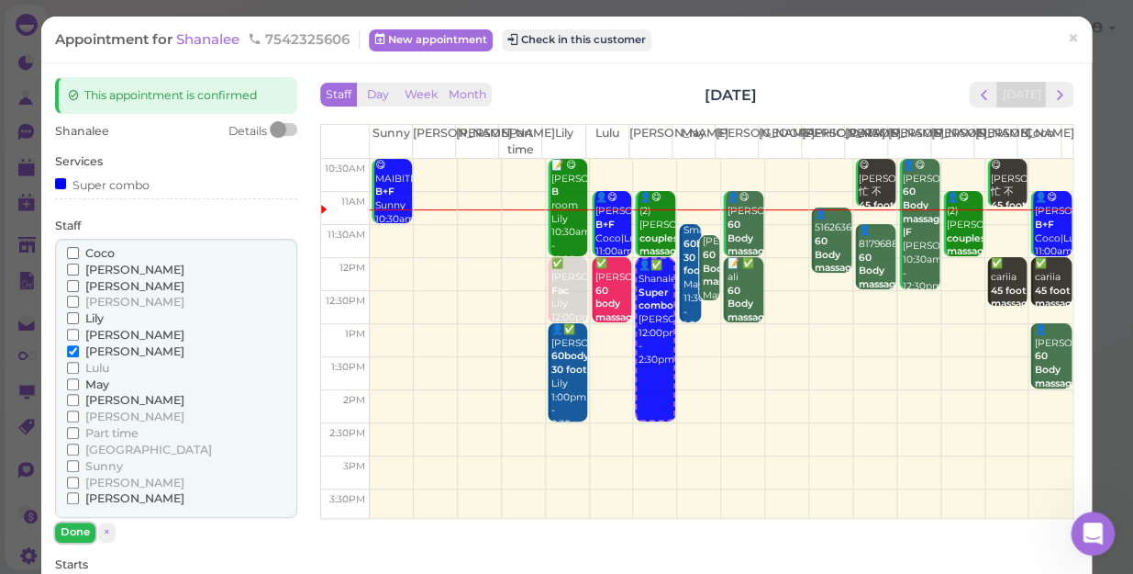
click at [69, 525] on button "Done" at bounding box center [75, 531] width 40 height 19
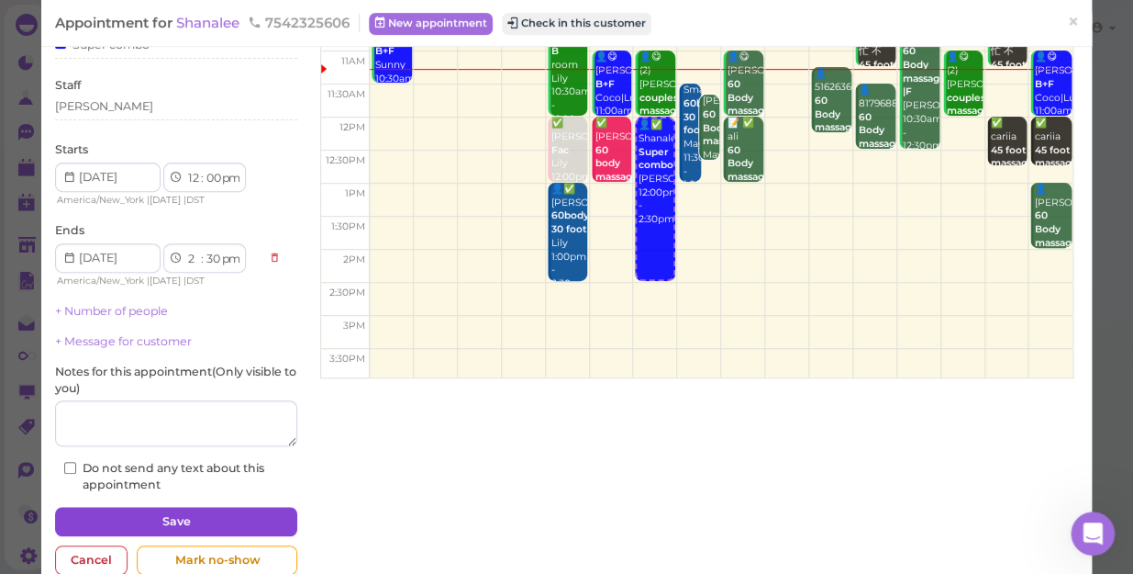
scroll to position [166, 0]
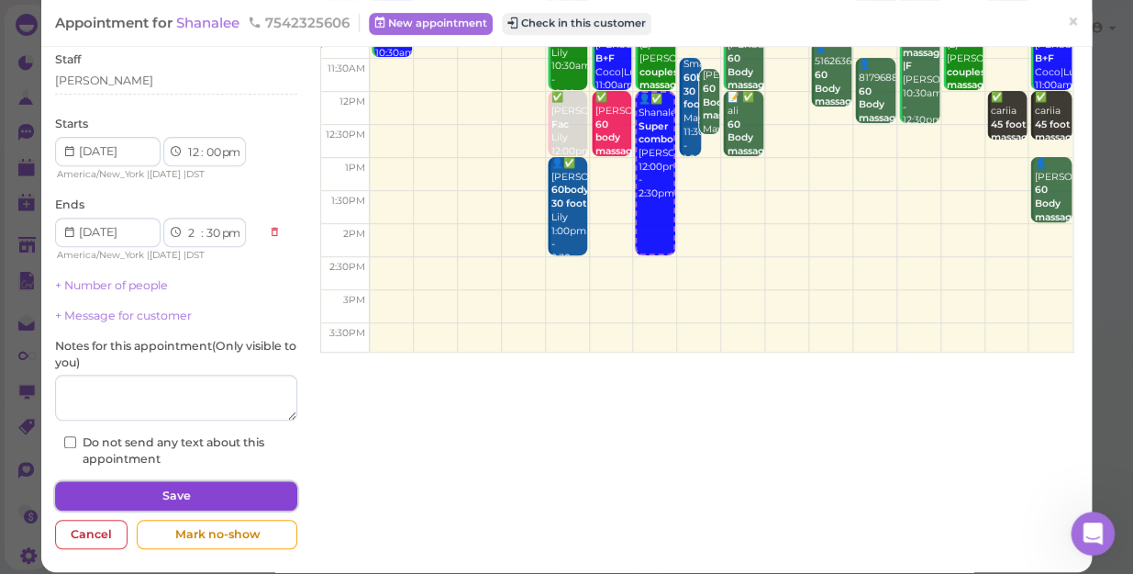
click at [153, 492] on button "Save" at bounding box center [176, 495] width 242 height 29
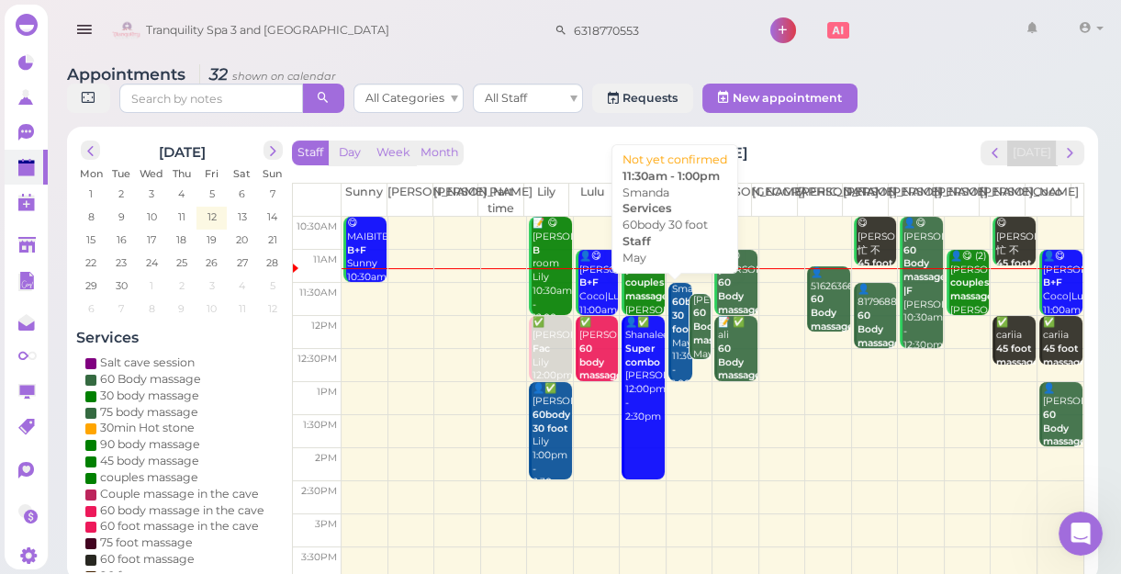
click at [675, 361] on div "Smanda 60body 30 foot May 11:30am - 1:00pm" at bounding box center [681, 337] width 21 height 108
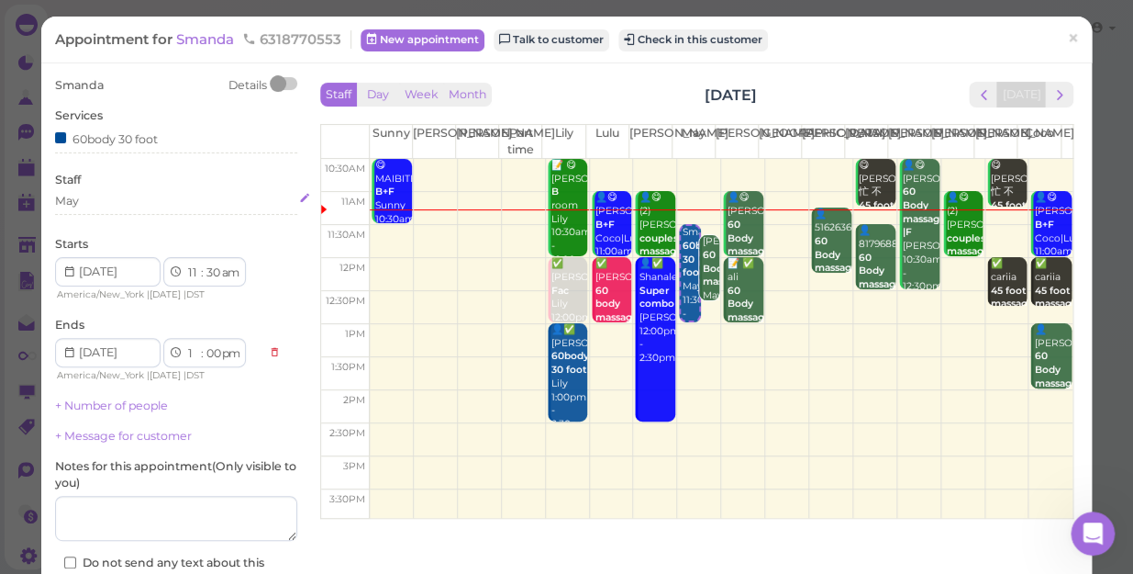
click at [111, 200] on div "May" at bounding box center [176, 201] width 242 height 17
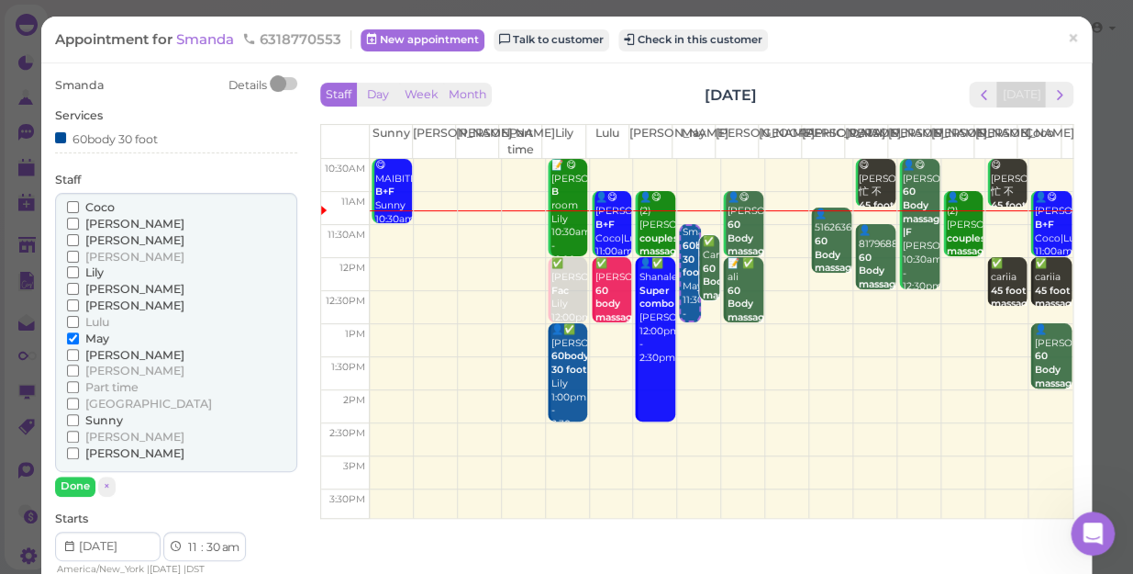
click at [113, 417] on span "Sunny" at bounding box center [104, 420] width 38 height 14
click at [79, 417] on input "Sunny" at bounding box center [73, 420] width 12 height 12
click at [109, 419] on span "Sunny" at bounding box center [104, 420] width 38 height 14
click at [79, 419] on input "Sunny" at bounding box center [73, 420] width 12 height 12
click at [106, 413] on span "Sunny" at bounding box center [104, 420] width 38 height 14
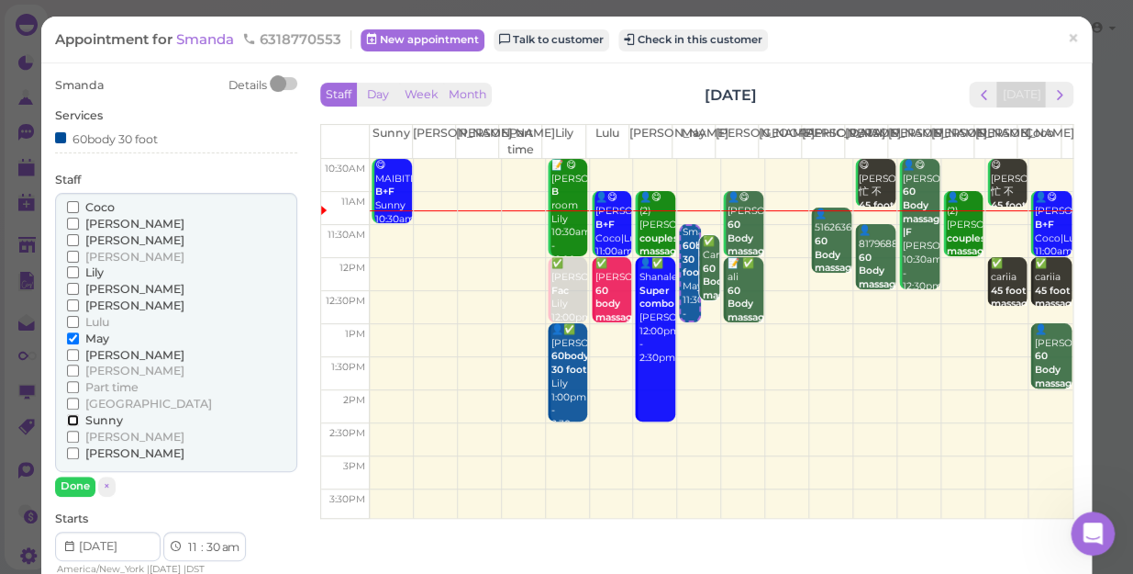
click at [79, 414] on input "Sunny" at bounding box center [73, 420] width 12 height 12
click at [90, 332] on span "May" at bounding box center [97, 338] width 24 height 14
click at [79, 332] on input "May" at bounding box center [73, 338] width 12 height 12
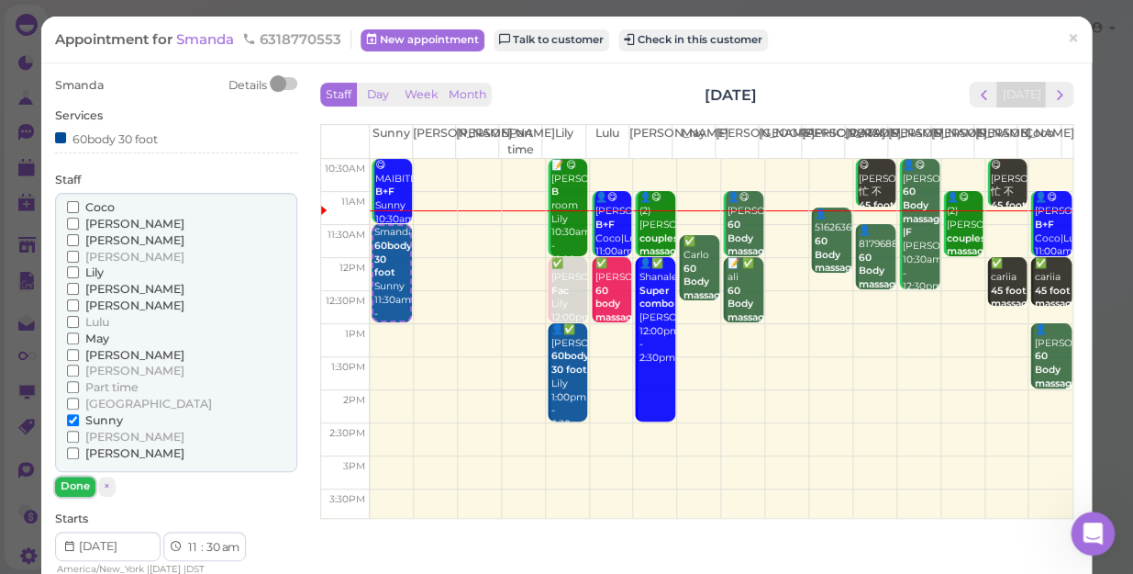
click at [76, 482] on button "Done" at bounding box center [75, 485] width 40 height 19
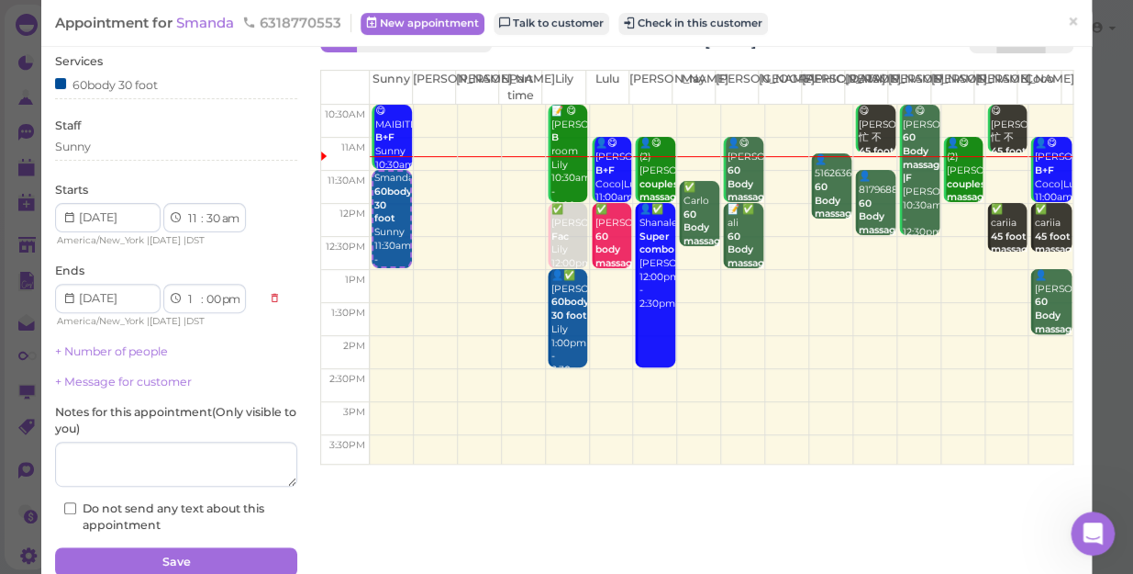
scroll to position [83, 0]
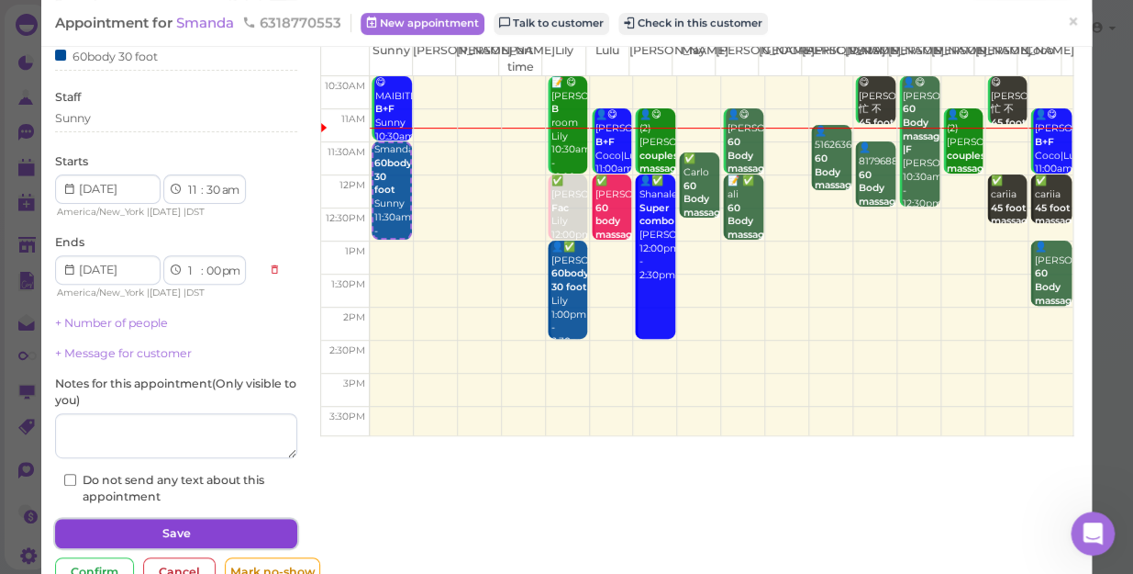
click at [131, 523] on button "Save" at bounding box center [176, 533] width 242 height 29
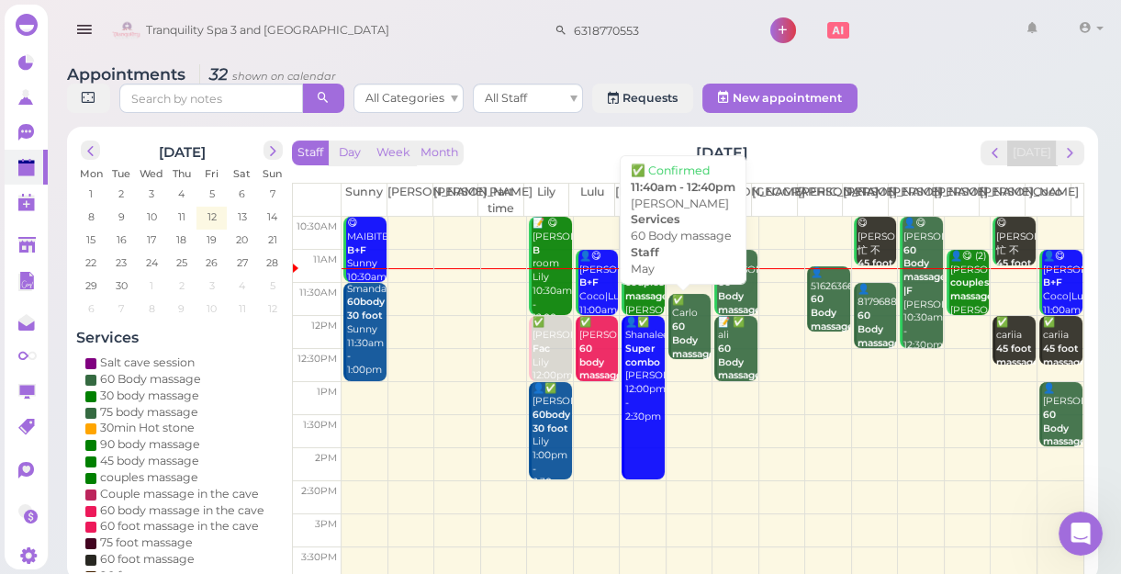
click at [671, 315] on div "✅ Carlo 60 Body massage May 11:40am - 12:40pm" at bounding box center [690, 354] width 39 height 121
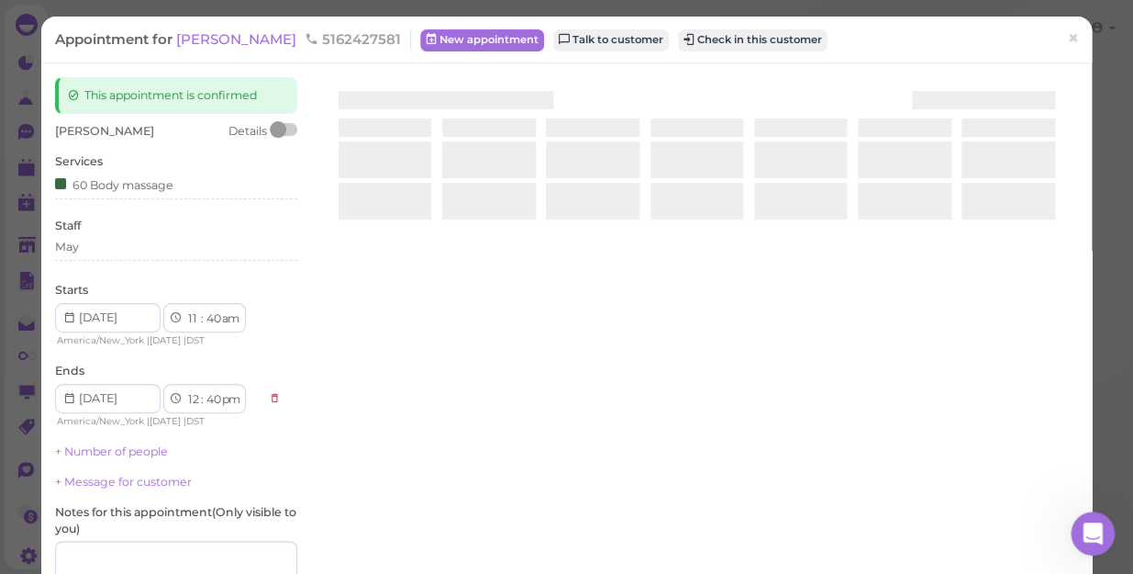
drag, startPoint x: 670, startPoint y: 315, endPoint x: 203, endPoint y: 492, distance: 499.6
click at [668, 318] on div at bounding box center [697, 295] width 763 height 436
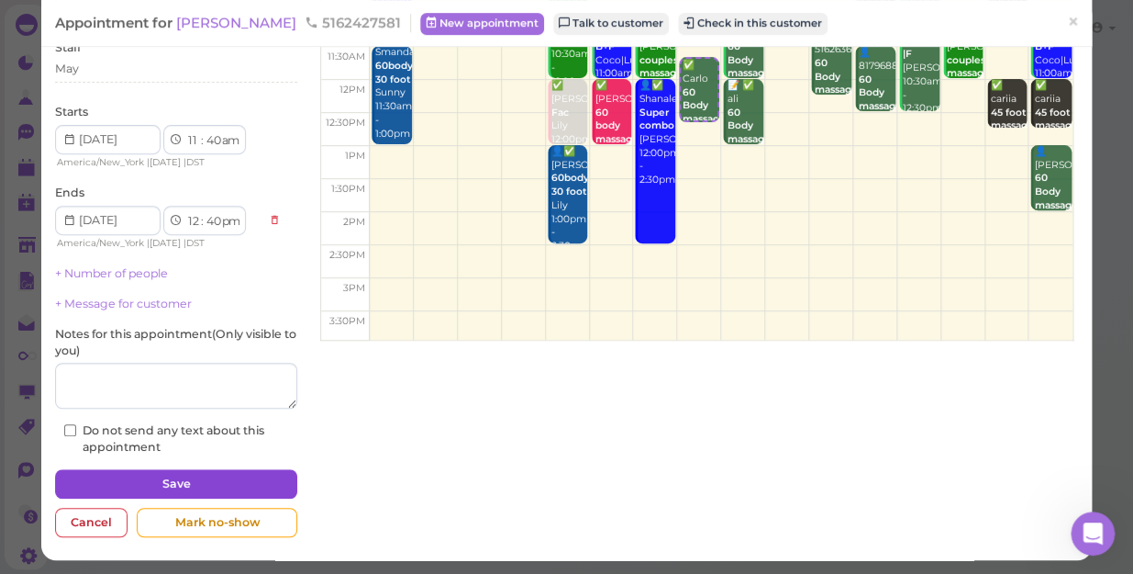
scroll to position [179, 0]
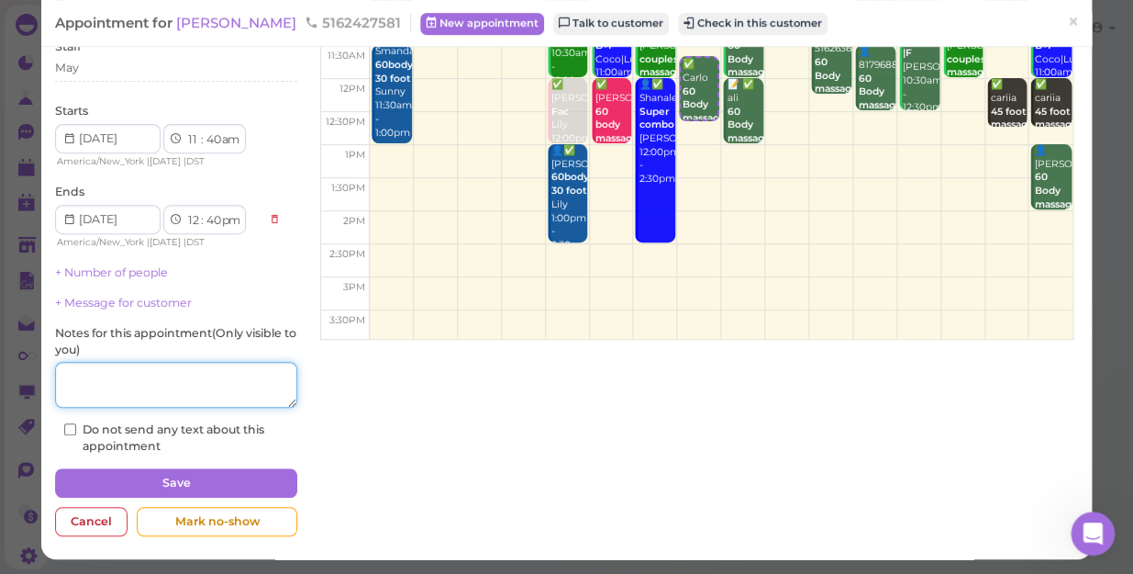
click at [191, 378] on textarea at bounding box center [176, 385] width 242 height 46
type textarea "may"
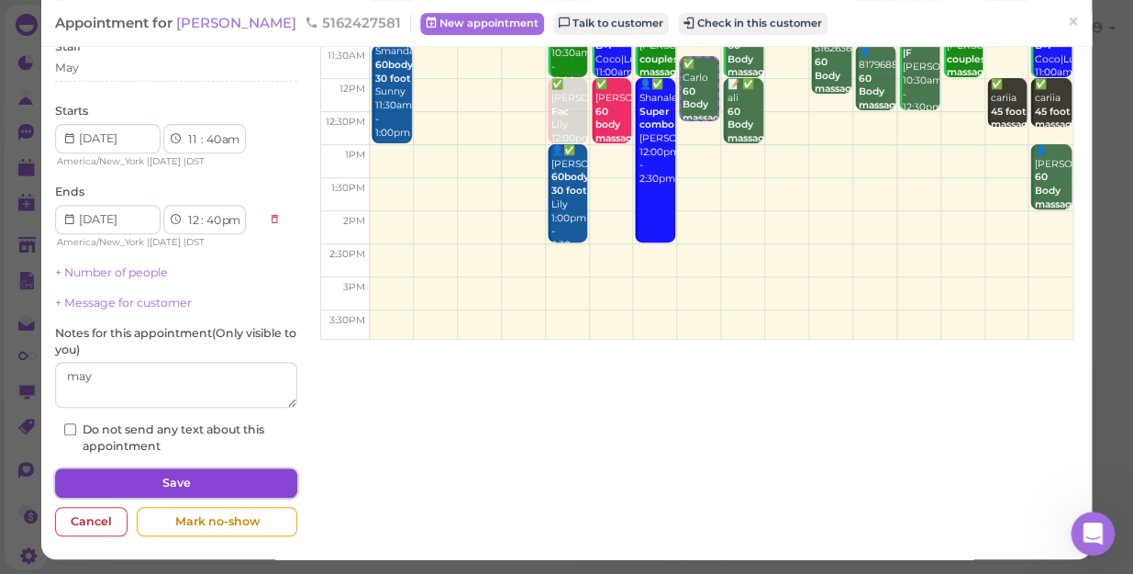
click at [231, 486] on button "Save" at bounding box center [176, 482] width 242 height 29
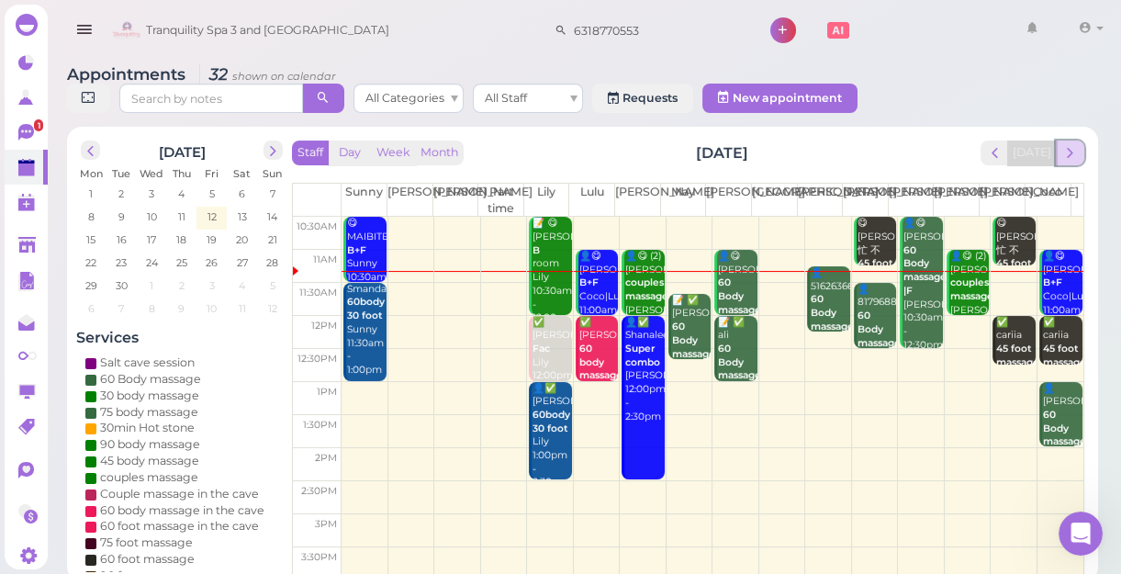
click at [1067, 154] on span "next" at bounding box center [1069, 152] width 17 height 17
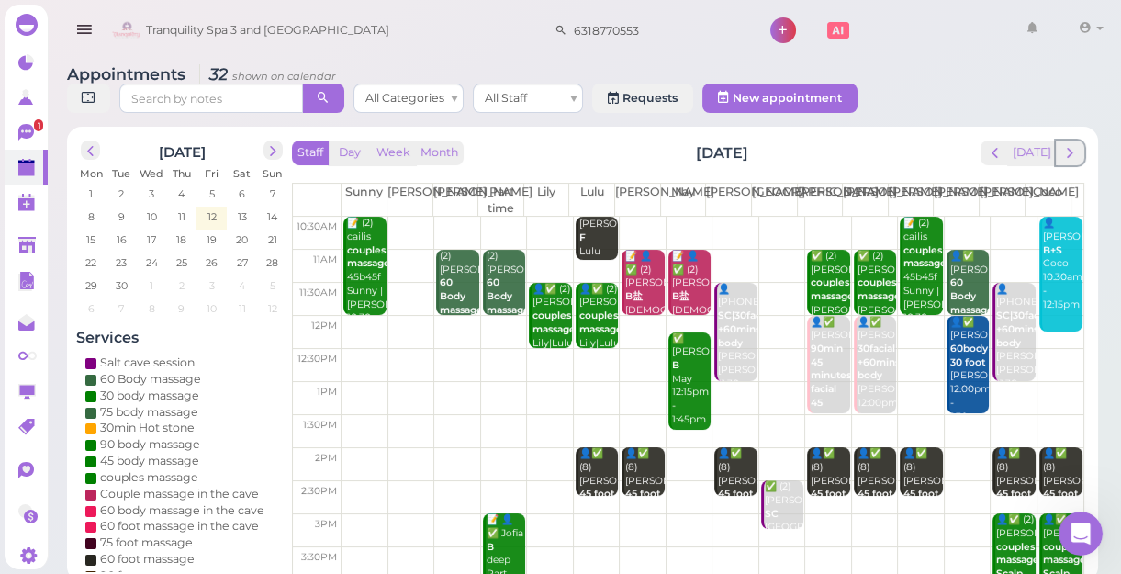
click at [1067, 154] on span "next" at bounding box center [1069, 152] width 17 height 17
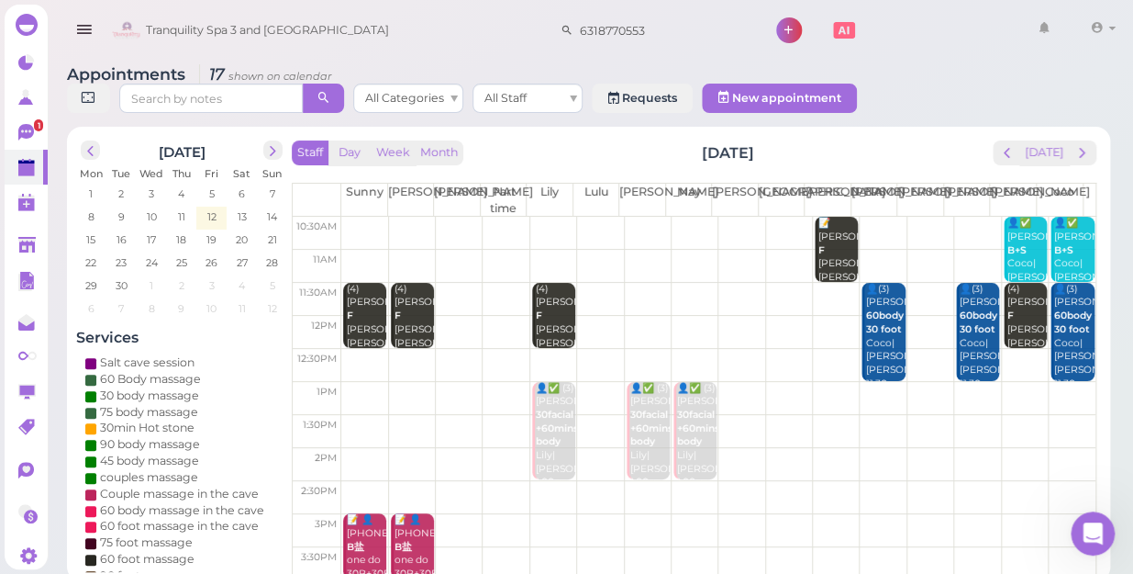
click at [1055, 382] on td at bounding box center [718, 398] width 754 height 33
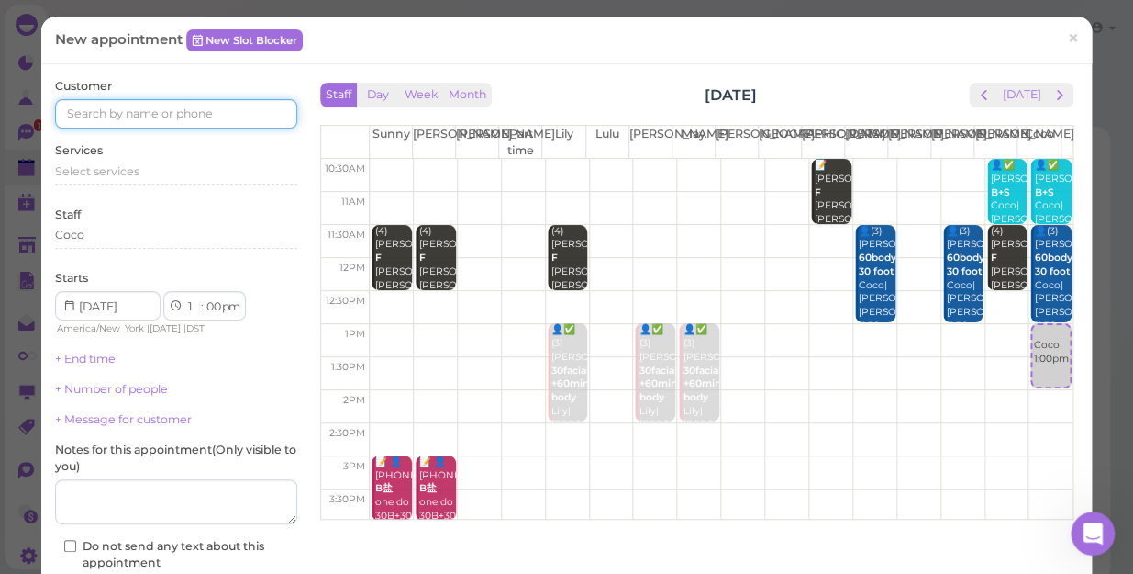
click at [112, 110] on input at bounding box center [176, 113] width 242 height 29
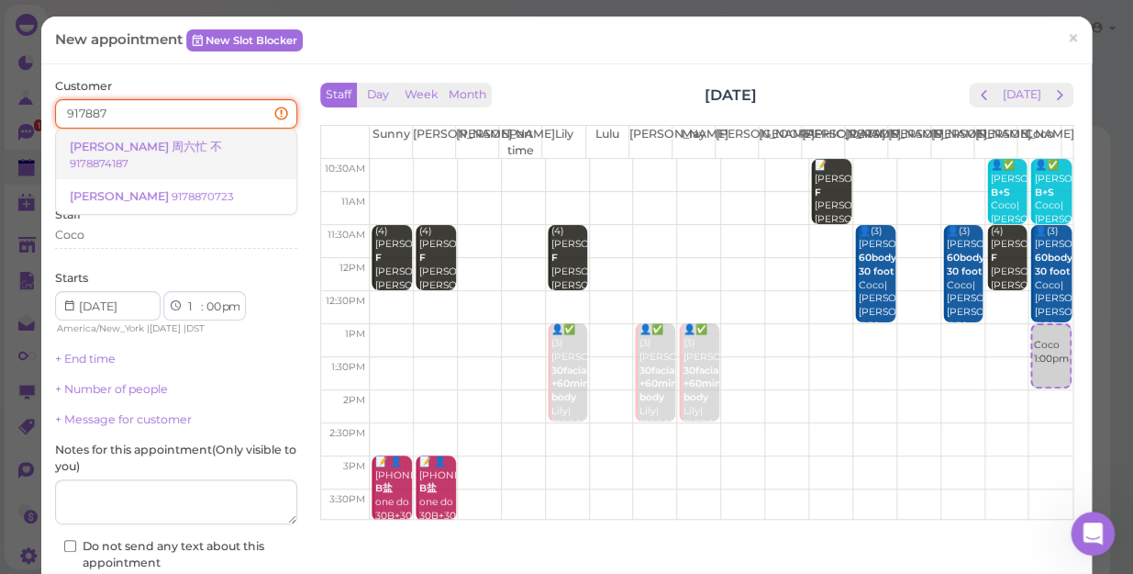
type input "917887"
click at [112, 140] on span "[PERSON_NAME] 周六忙 不" at bounding box center [146, 147] width 152 height 14
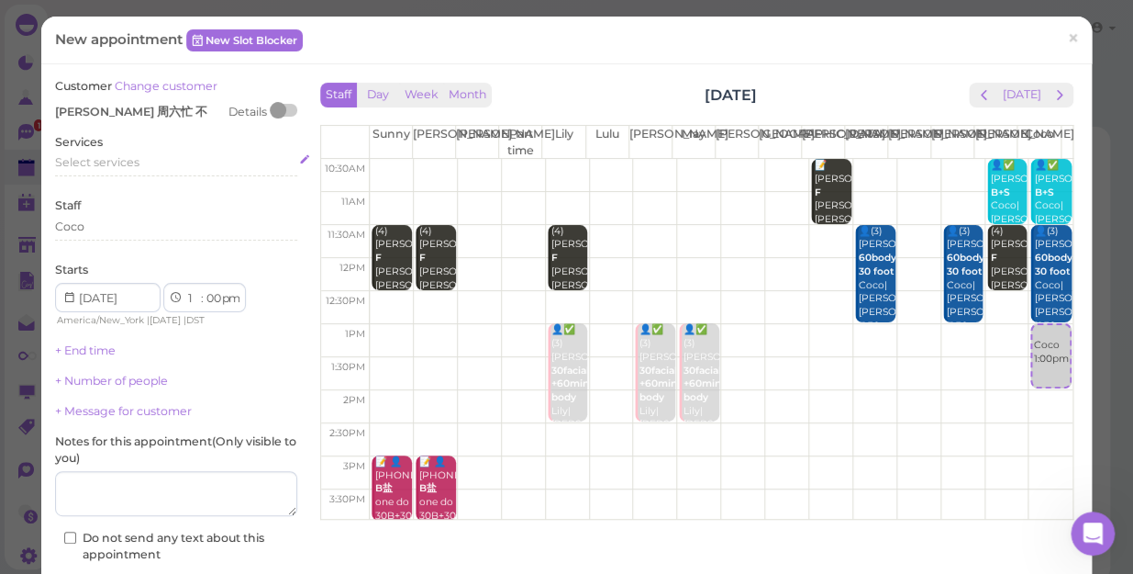
click at [106, 167] on span "Select services" at bounding box center [97, 162] width 84 height 14
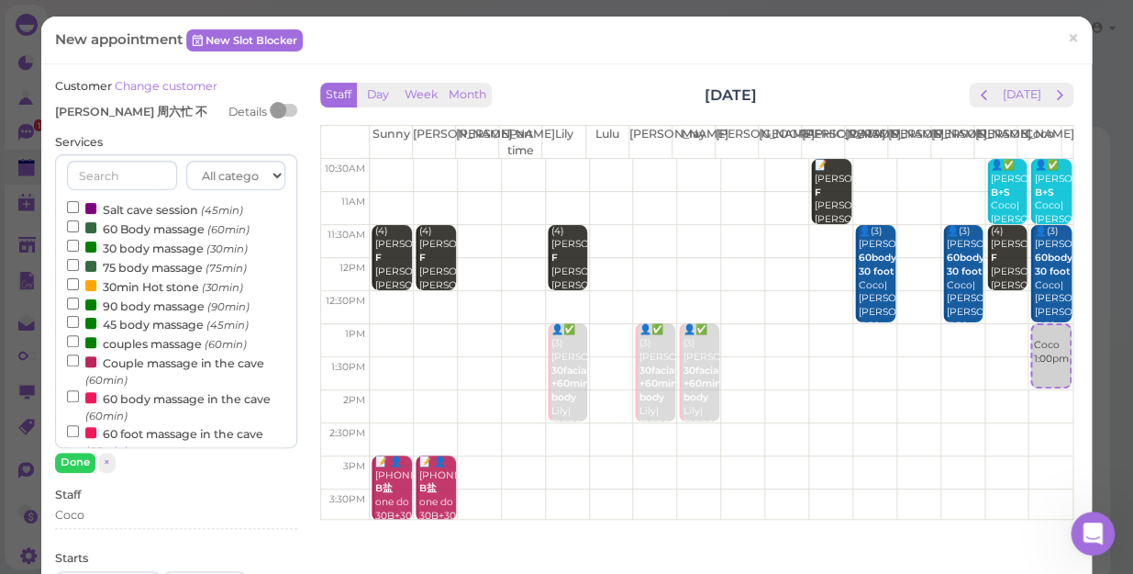
scroll to position [166, 0]
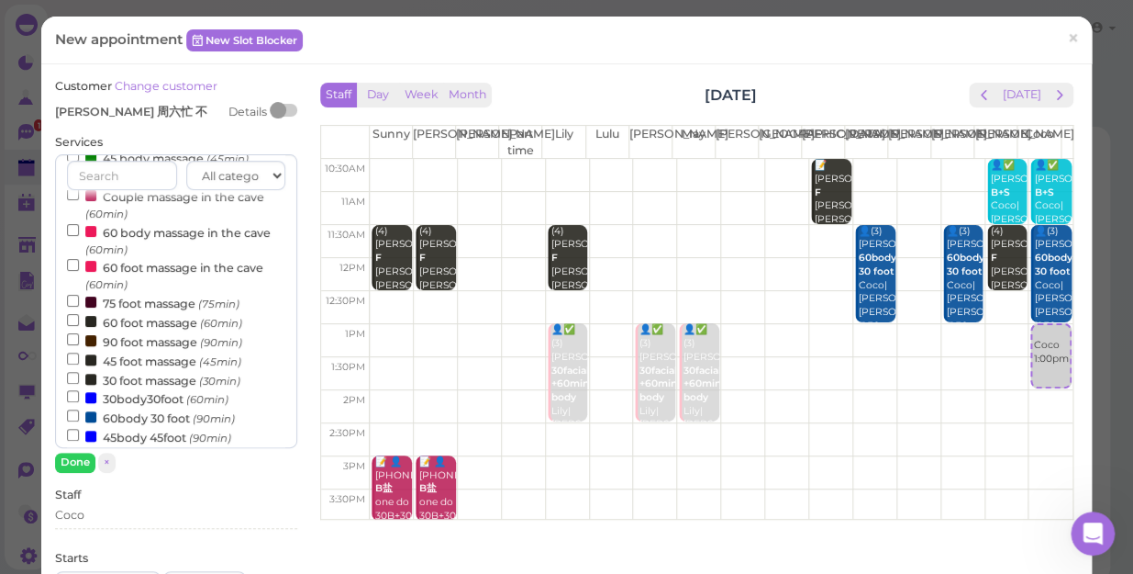
click at [132, 344] on label "90 foot massage (90min)" at bounding box center [154, 340] width 175 height 19
click at [79, 344] on input "90 foot massage (90min)" at bounding box center [73, 339] width 12 height 12
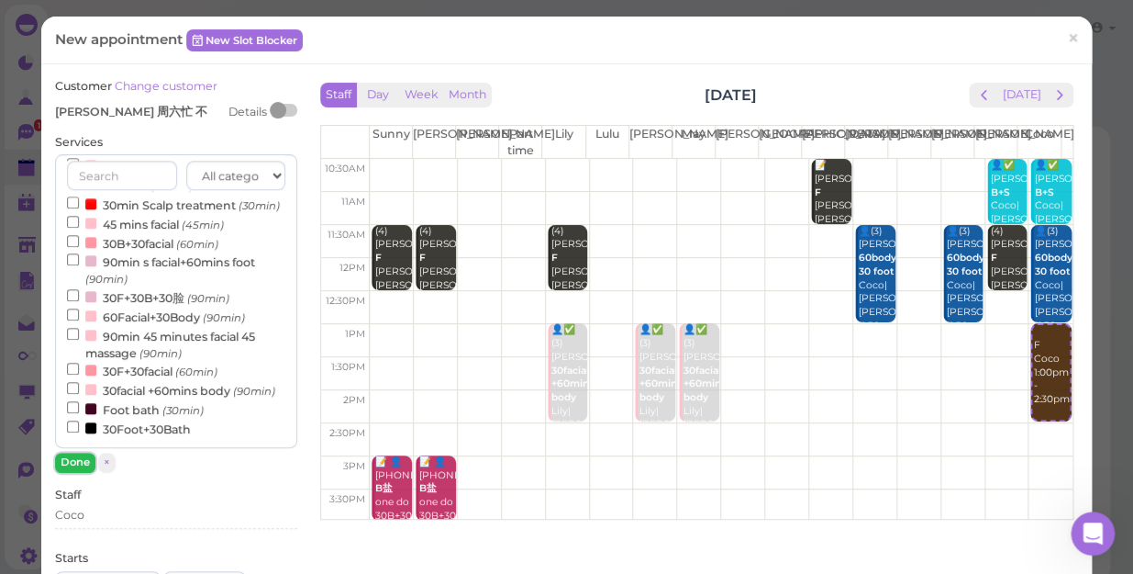
click at [76, 464] on button "Done" at bounding box center [75, 461] width 40 height 19
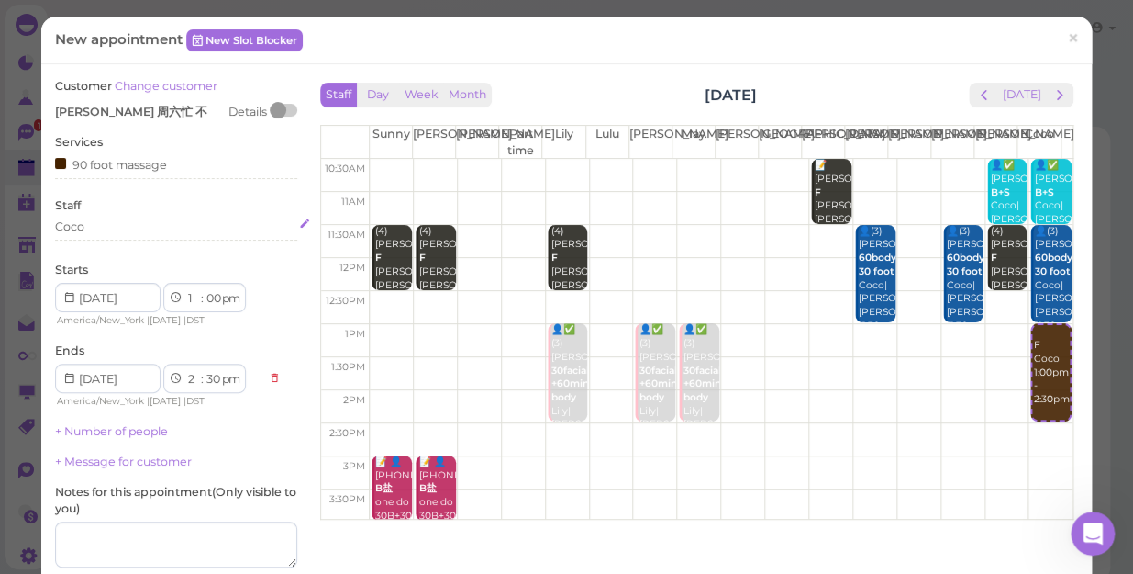
click at [115, 227] on div "Coco" at bounding box center [176, 226] width 242 height 17
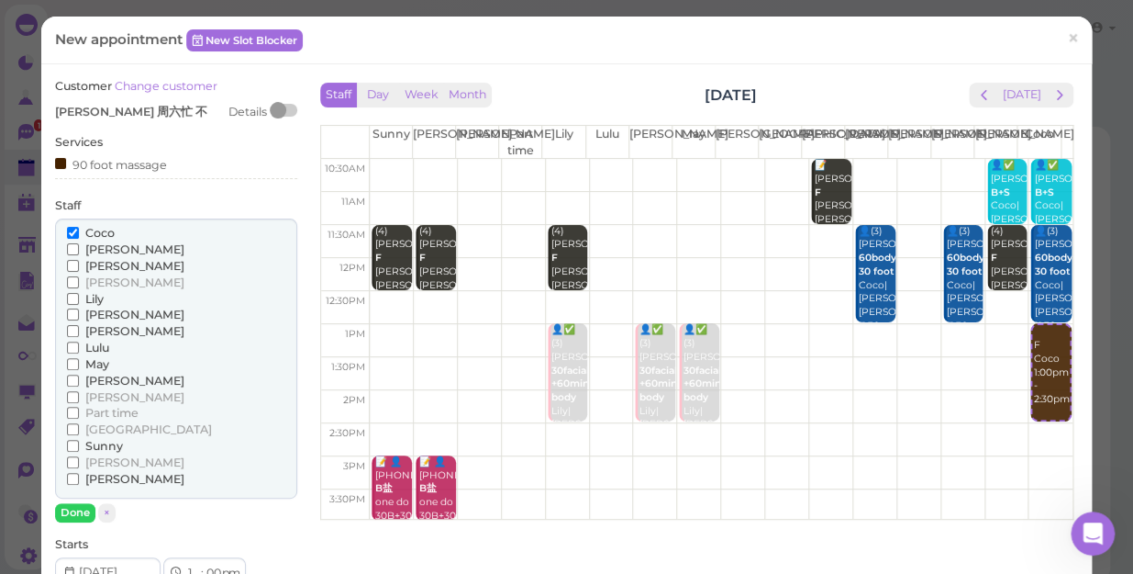
click at [101, 463] on span "[PERSON_NAME]" at bounding box center [134, 462] width 99 height 14
click at [79, 463] on input "[PERSON_NAME]" at bounding box center [73, 462] width 12 height 12
click at [100, 317] on span "[PERSON_NAME]" at bounding box center [134, 314] width 99 height 14
click at [79, 317] on input "[PERSON_NAME]" at bounding box center [73, 314] width 12 height 12
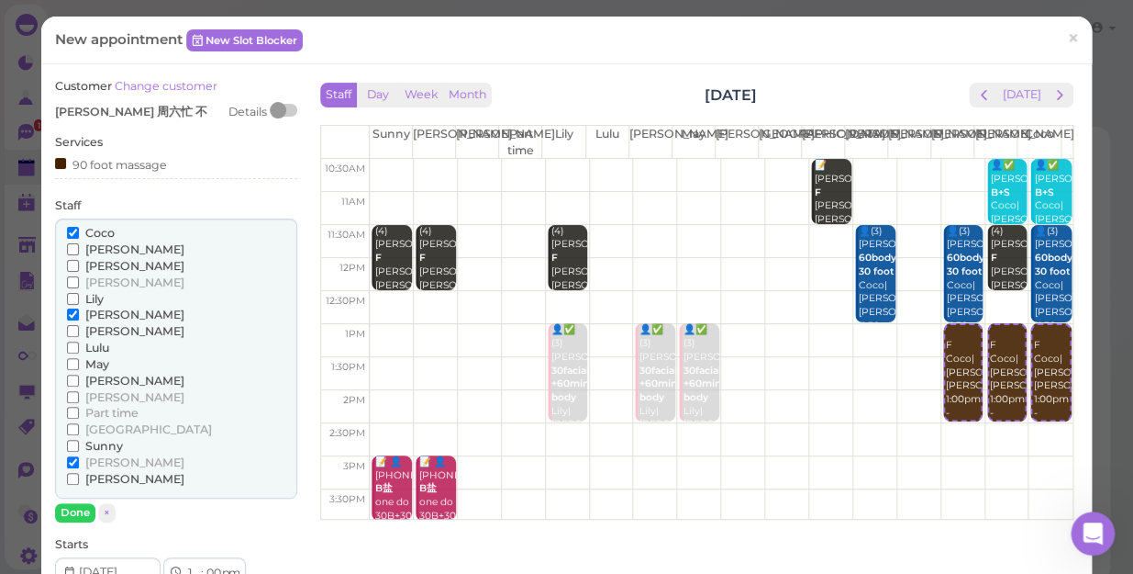
click at [95, 472] on span "[PERSON_NAME]" at bounding box center [134, 479] width 99 height 14
click at [79, 473] on input "[PERSON_NAME]" at bounding box center [73, 479] width 12 height 12
click at [95, 472] on span "[PERSON_NAME]" at bounding box center [134, 479] width 99 height 14
click at [79, 473] on input "[PERSON_NAME]" at bounding box center [73, 479] width 12 height 12
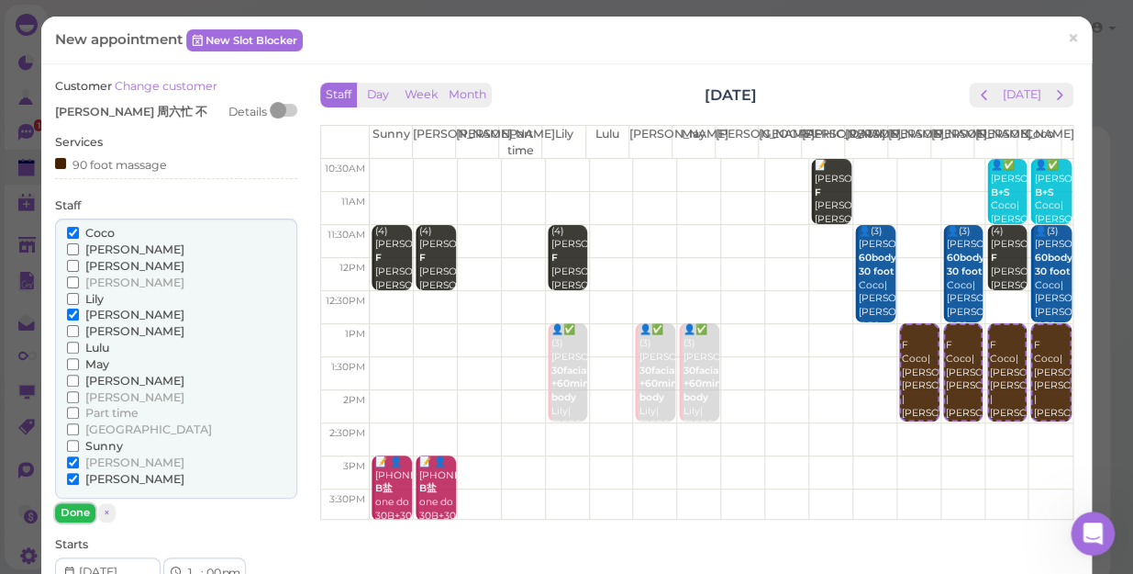
click at [81, 513] on button "Done" at bounding box center [75, 512] width 40 height 19
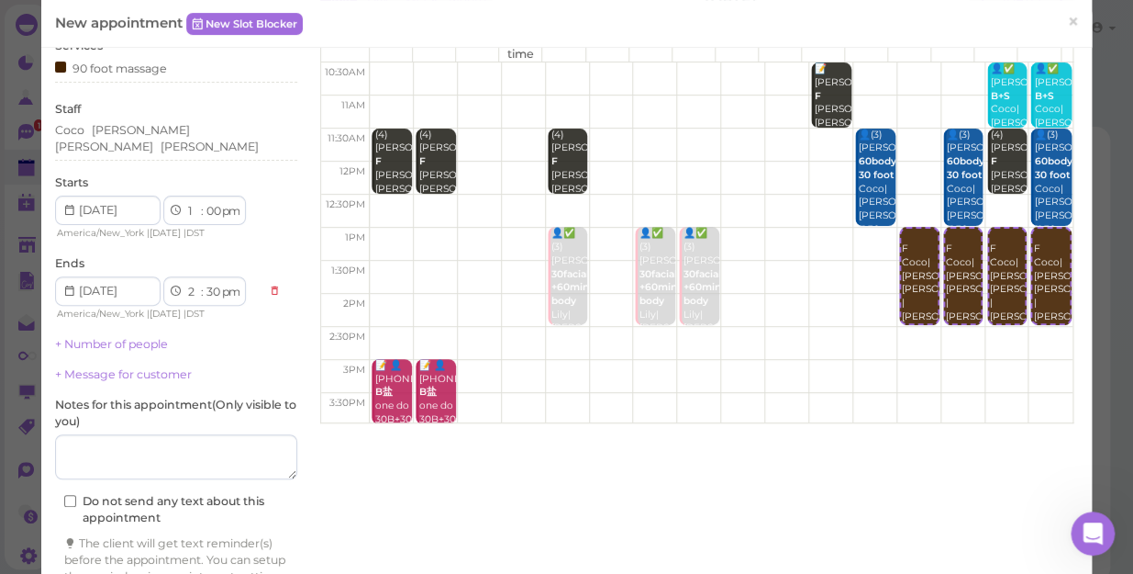
scroll to position [19, 0]
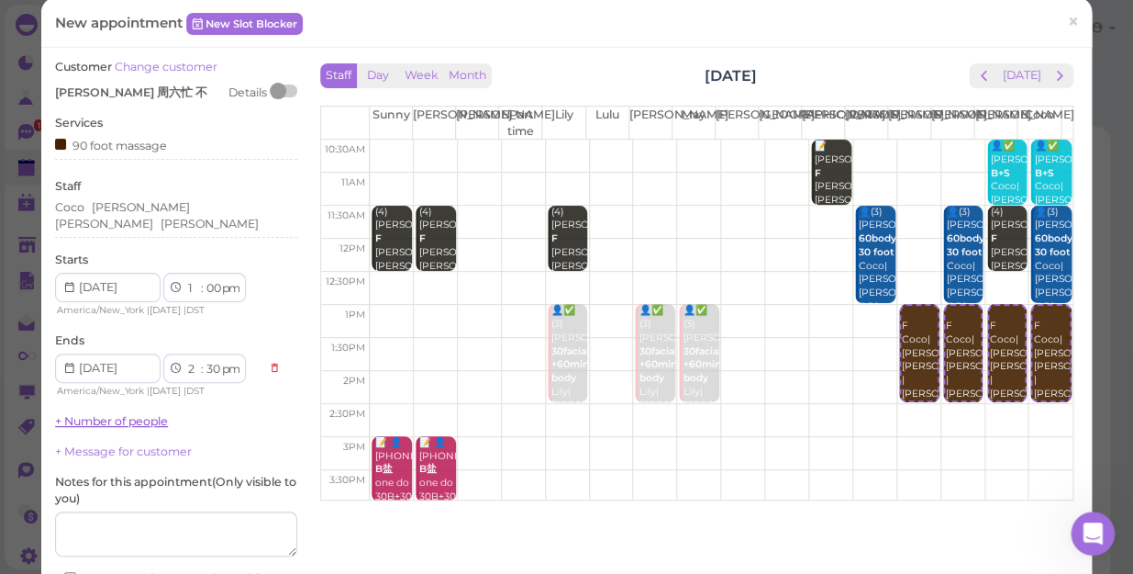
click at [123, 414] on link "+ Number of people" at bounding box center [111, 421] width 113 height 14
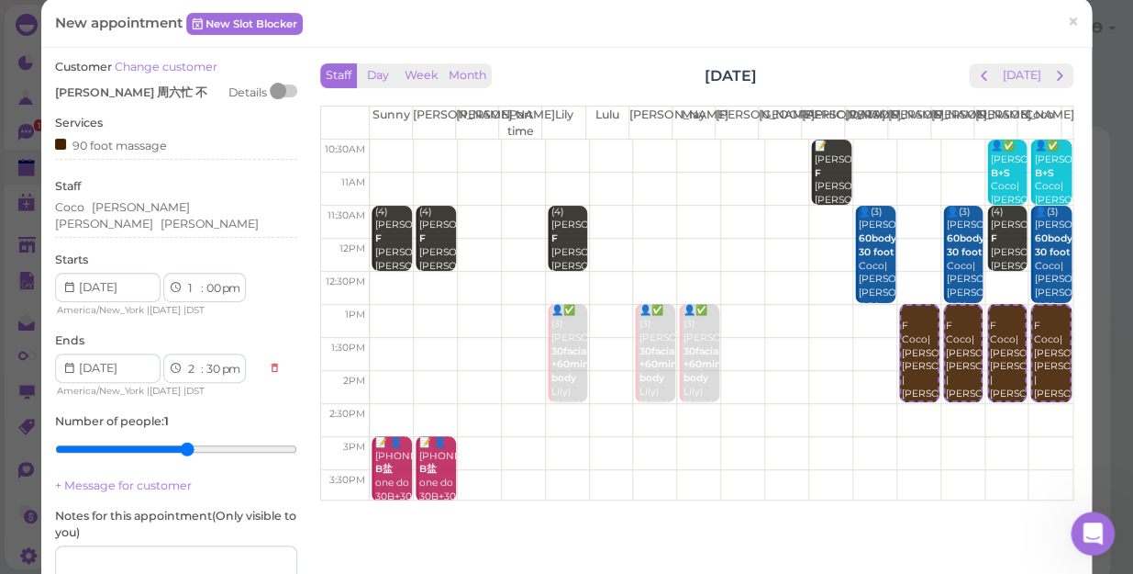
click at [180, 440] on input "range" at bounding box center [176, 448] width 242 height 29
click at [152, 440] on input "range" at bounding box center [176, 448] width 242 height 29
type input "4"
click at [145, 434] on input "range" at bounding box center [176, 448] width 242 height 29
click at [203, 210] on div "[PERSON_NAME] [PERSON_NAME] [PERSON_NAME]" at bounding box center [176, 215] width 242 height 33
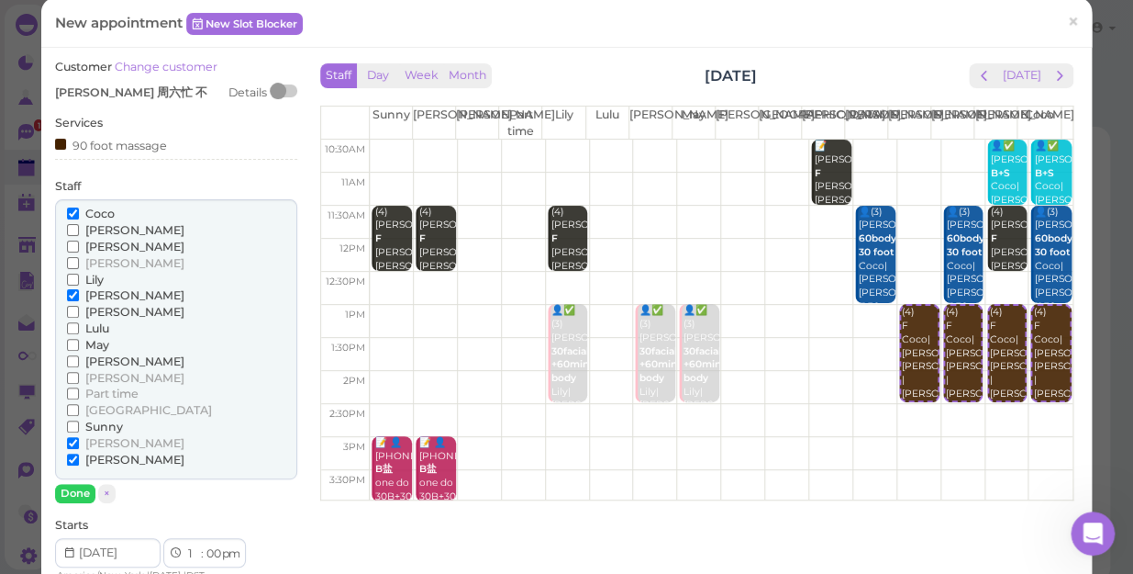
click at [106, 230] on span "[PERSON_NAME]" at bounding box center [134, 230] width 99 height 14
click at [79, 230] on input "[PERSON_NAME]" at bounding box center [73, 230] width 12 height 12
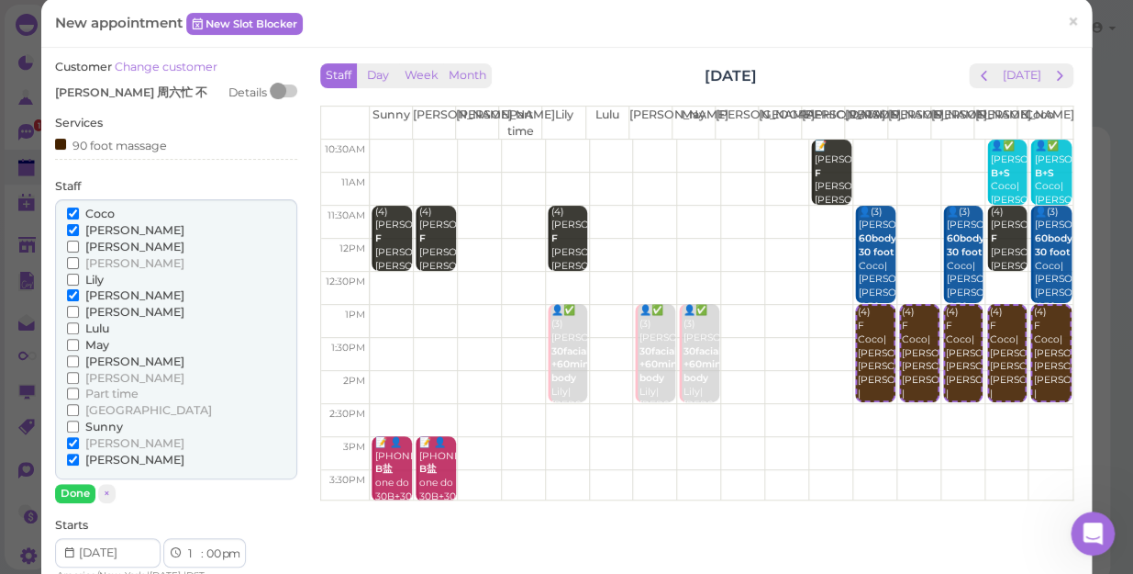
click at [103, 206] on label "Coco" at bounding box center [91, 214] width 48 height 17
click at [79, 207] on input "Coco" at bounding box center [73, 213] width 12 height 12
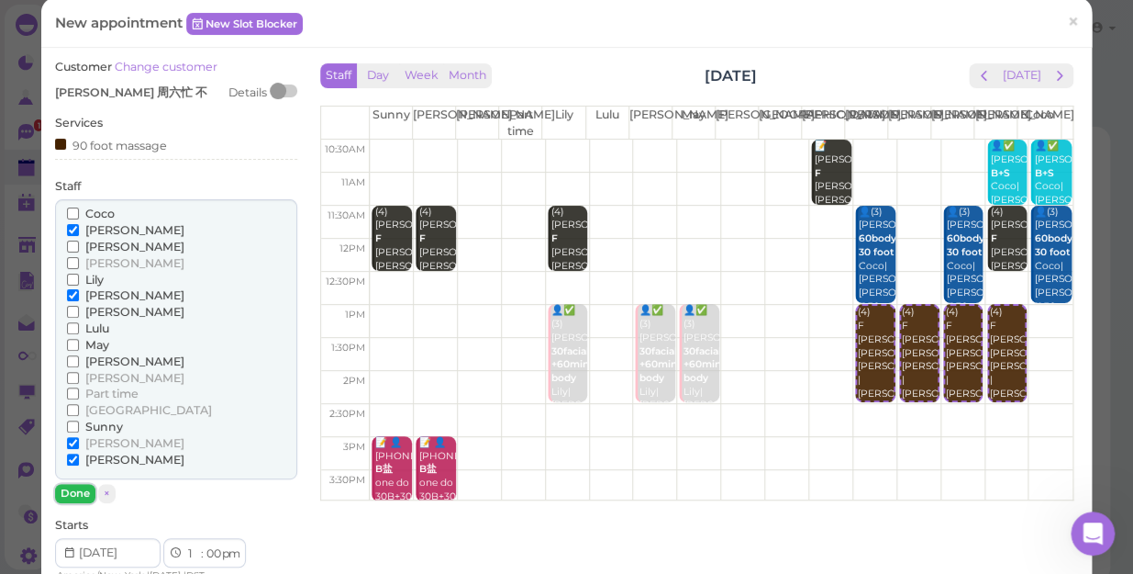
click at [71, 487] on button "Done" at bounding box center [75, 493] width 40 height 19
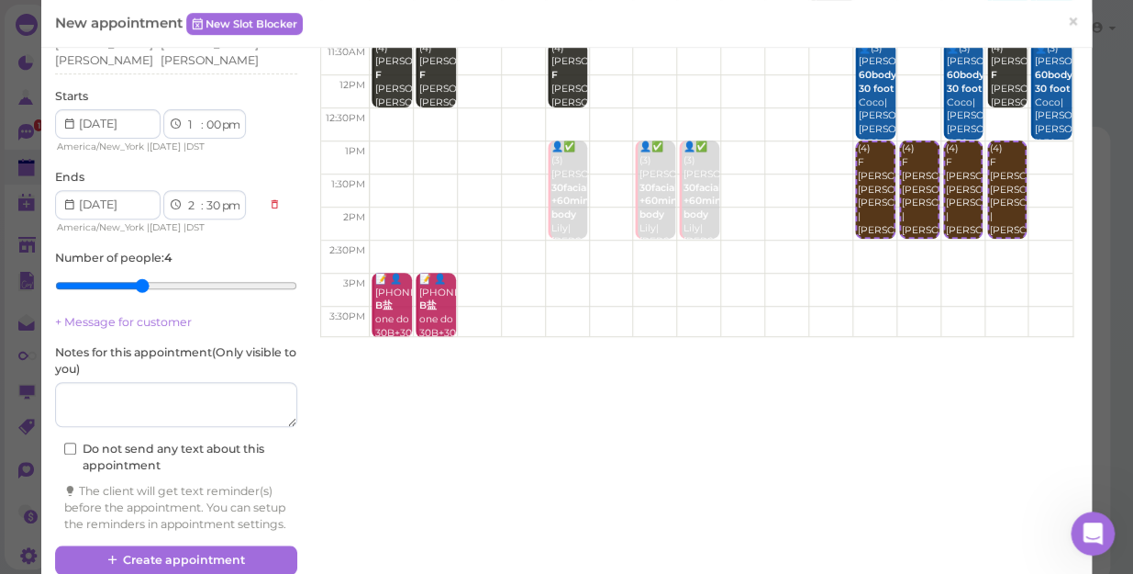
scroll to position [186, 0]
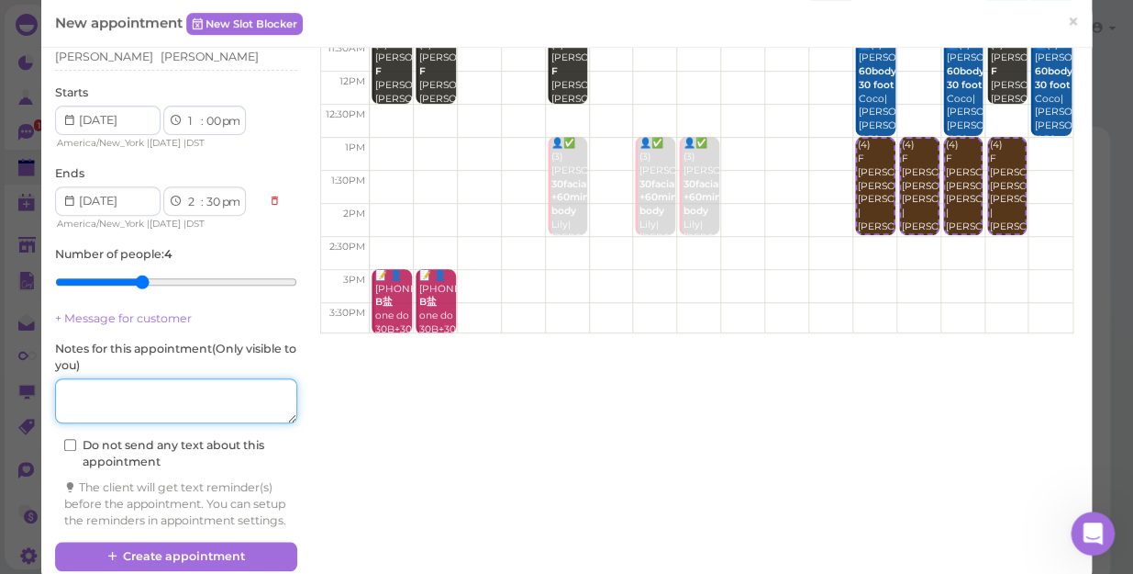
click at [151, 381] on textarea at bounding box center [176, 401] width 242 height 46
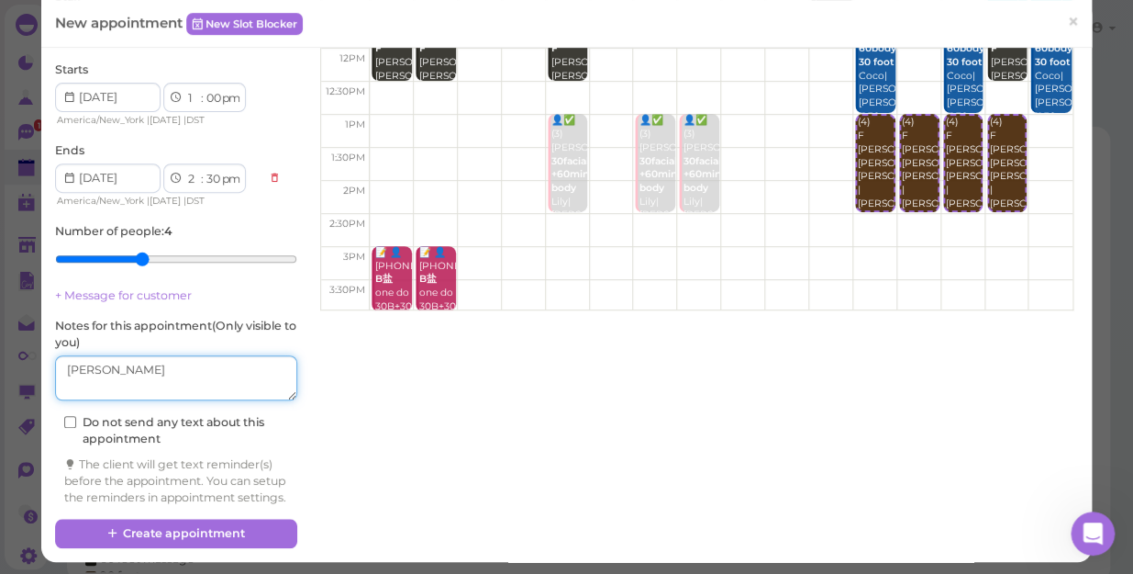
scroll to position [220, 0]
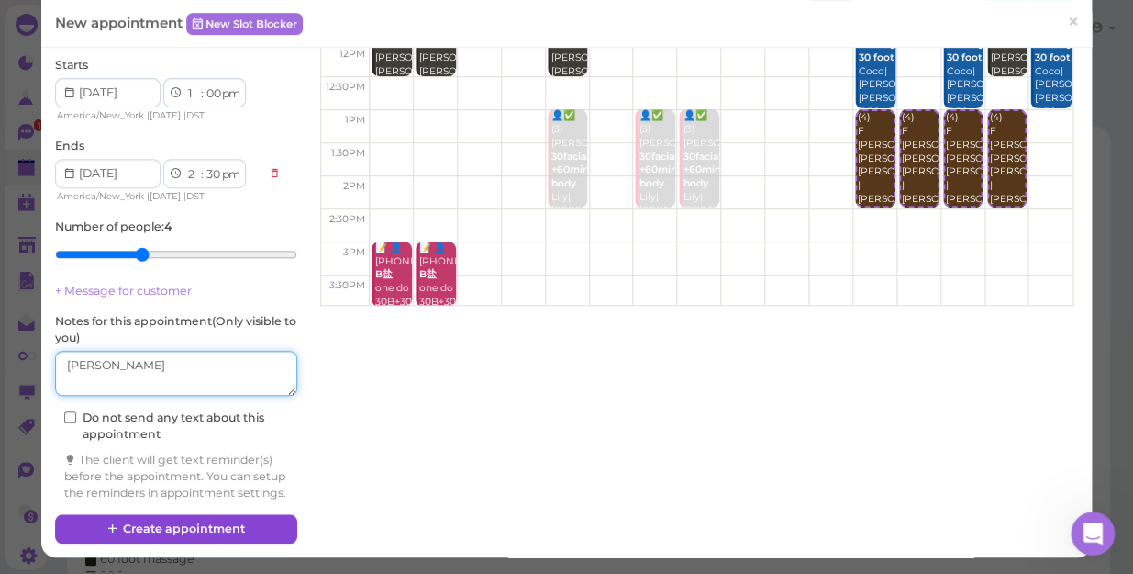
type textarea "[PERSON_NAME]"
click at [197, 526] on button "Create appointment" at bounding box center [176, 528] width 242 height 29
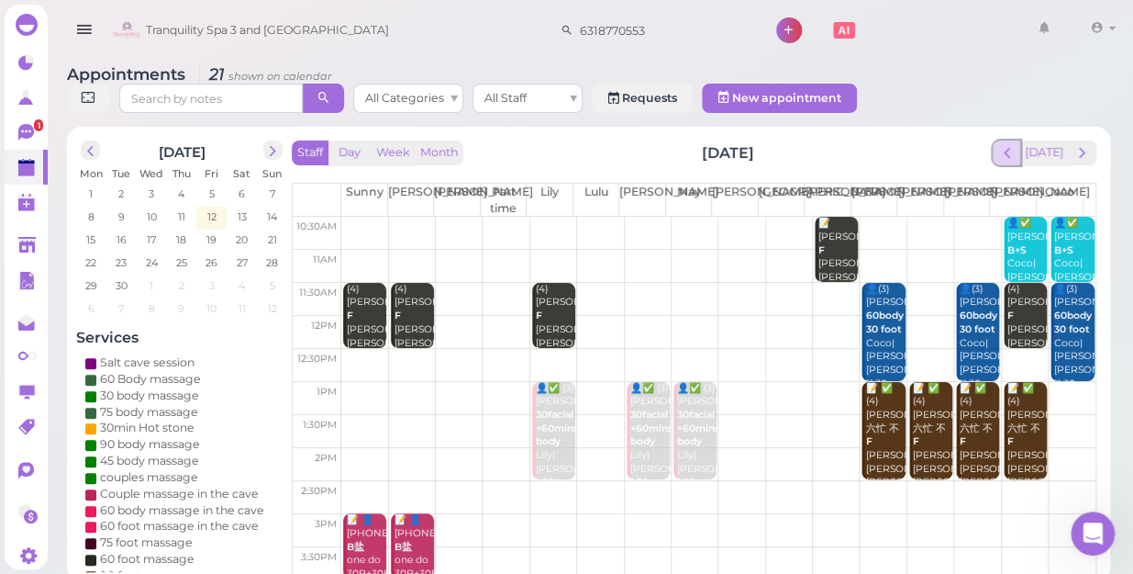
click at [1012, 144] on span "prev" at bounding box center [1007, 152] width 17 height 17
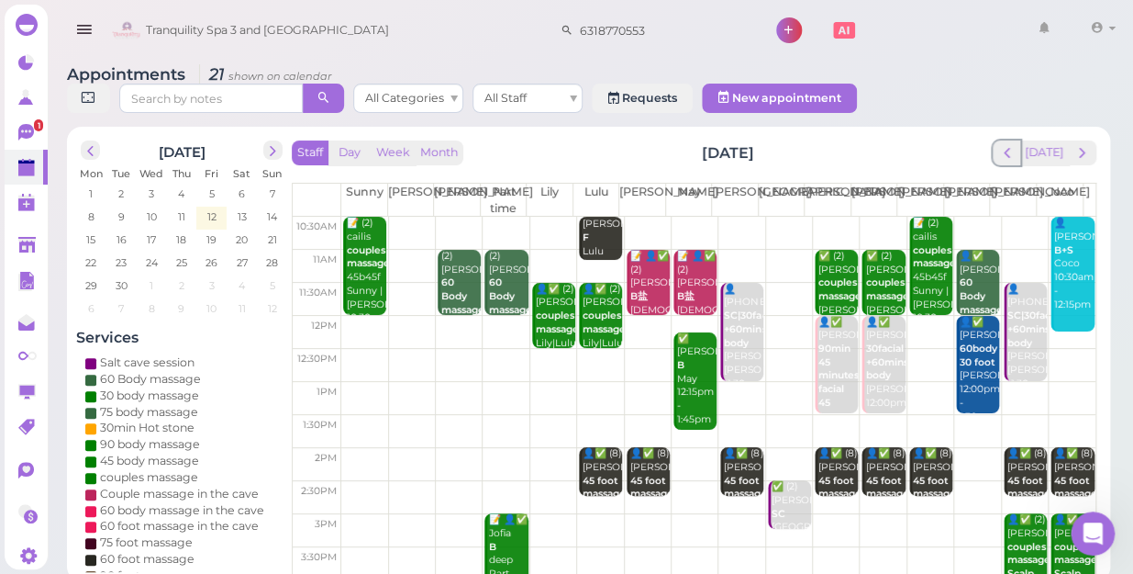
click at [1012, 144] on span "prev" at bounding box center [1007, 152] width 17 height 17
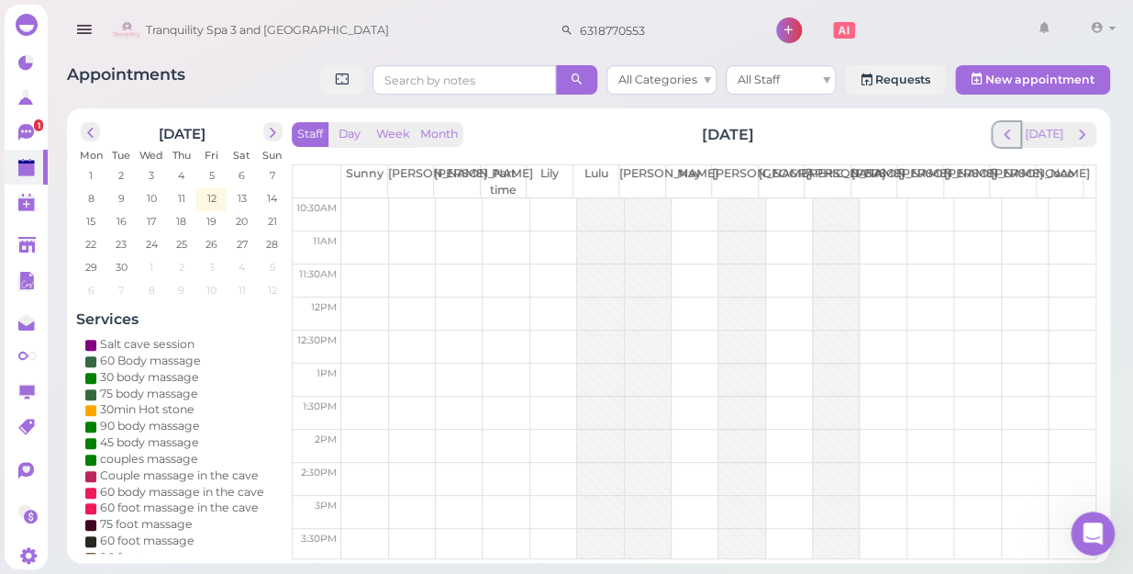
click at [1012, 137] on span "prev" at bounding box center [1007, 134] width 17 height 17
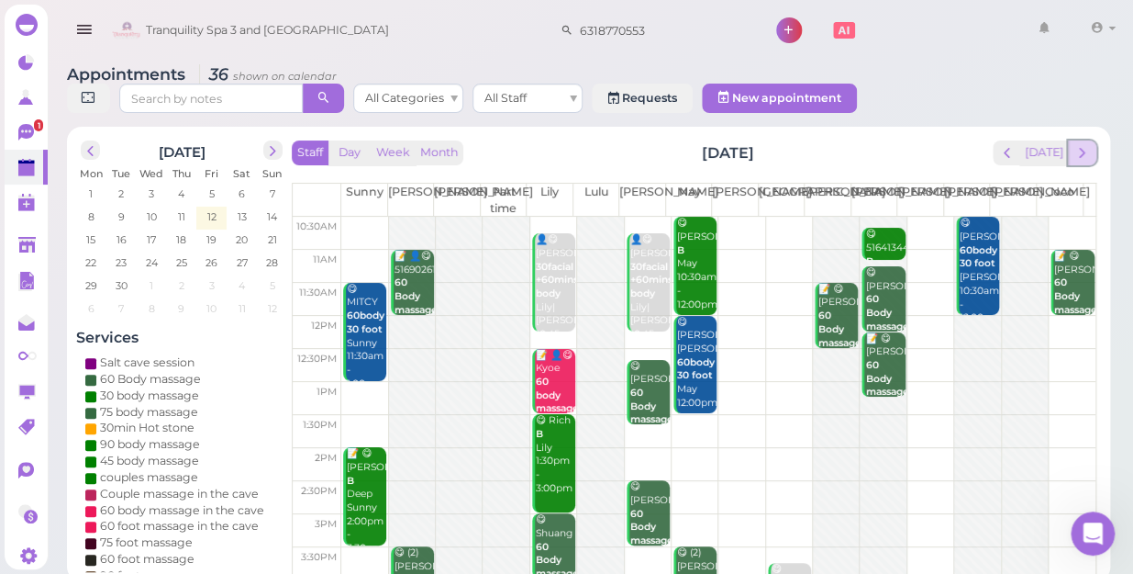
click at [1088, 144] on span "next" at bounding box center [1082, 152] width 17 height 17
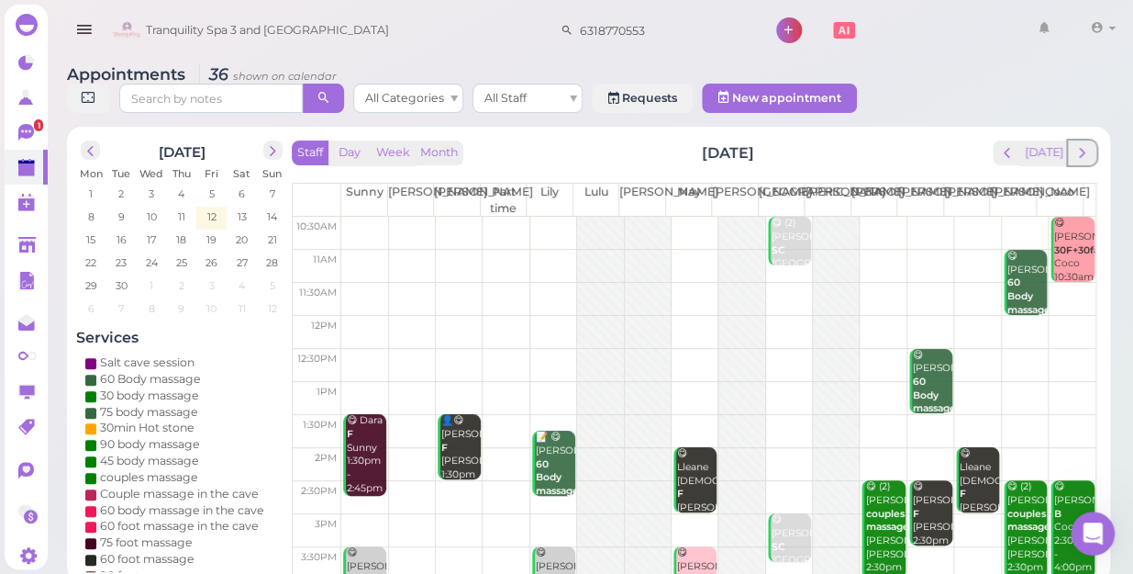
click at [1088, 144] on span "next" at bounding box center [1082, 152] width 17 height 17
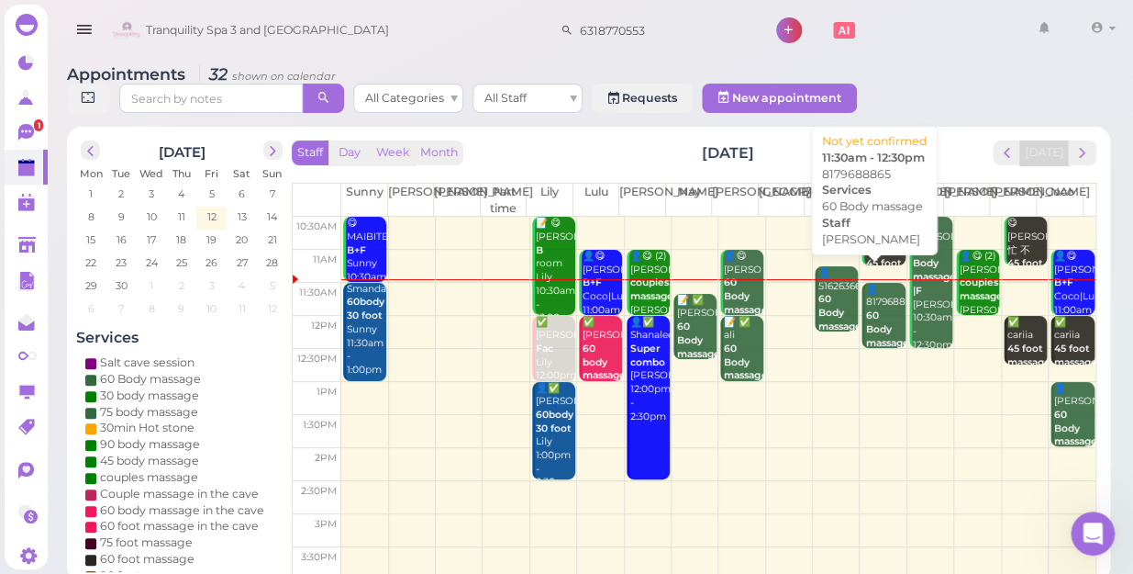
click at [872, 301] on div "👤8179688865 60 Body massage [PERSON_NAME] 11:30am - 12:30pm" at bounding box center [885, 343] width 40 height 121
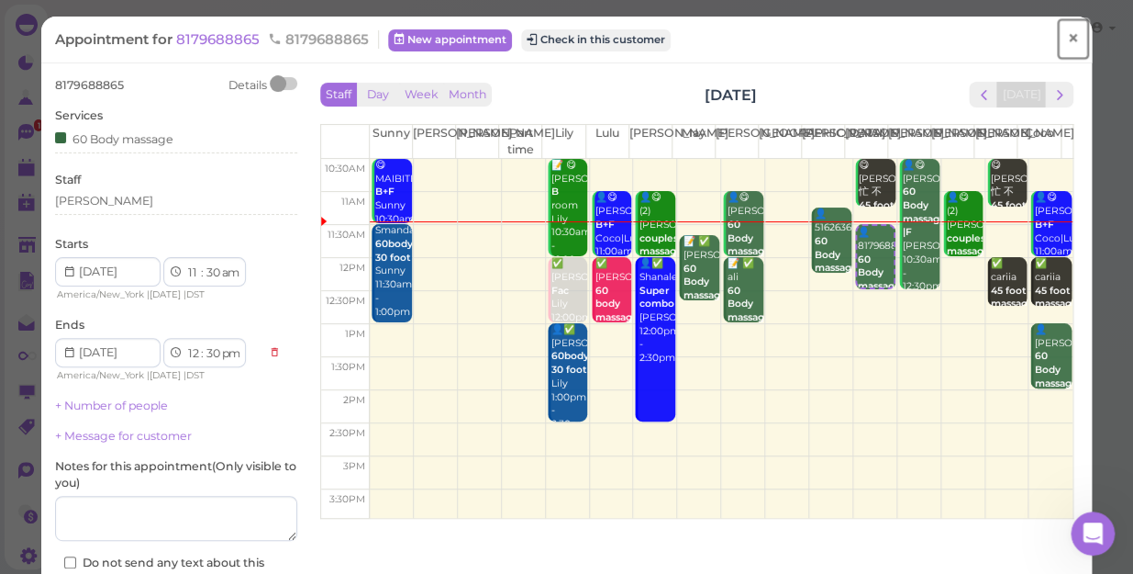
click at [1067, 38] on span "×" at bounding box center [1073, 39] width 12 height 26
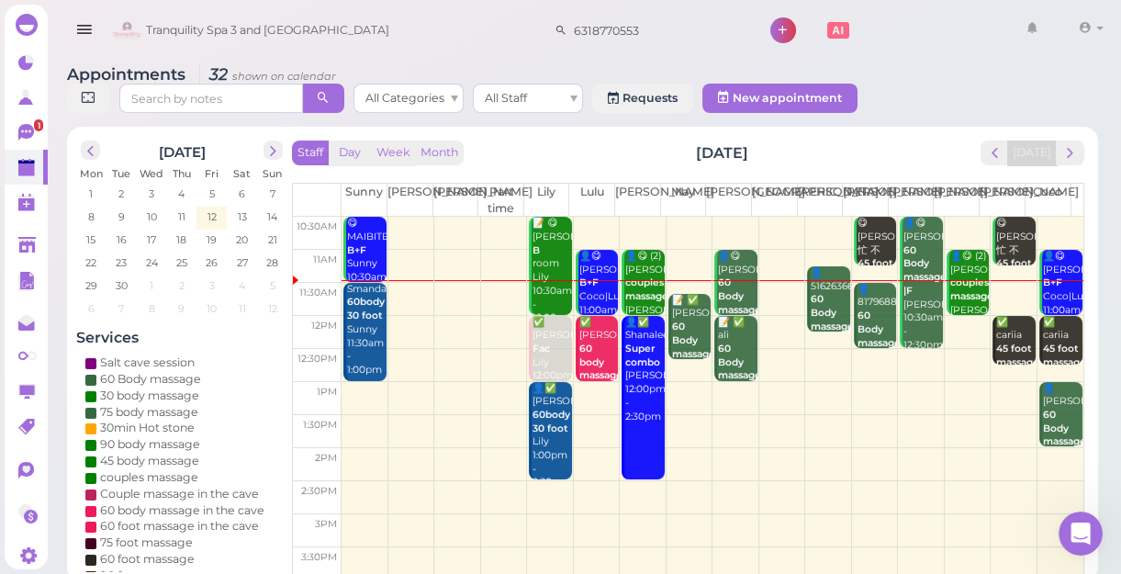
click at [357, 326] on div "Smanda 60body 30 foot Sunny 11:30am - 1:00pm" at bounding box center [365, 330] width 39 height 95
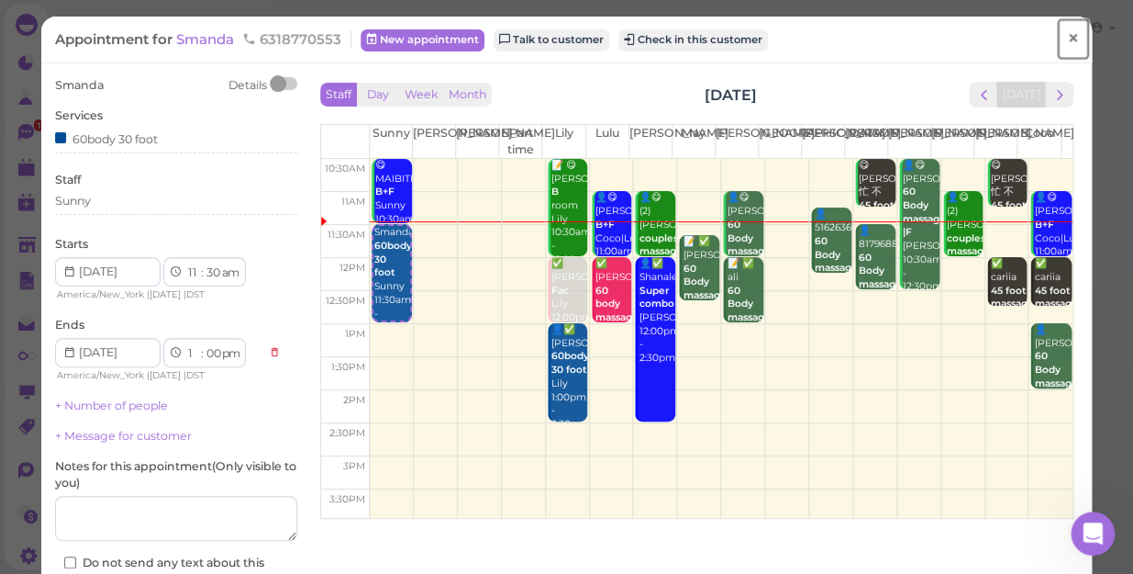
click at [1067, 38] on span "×" at bounding box center [1073, 39] width 12 height 26
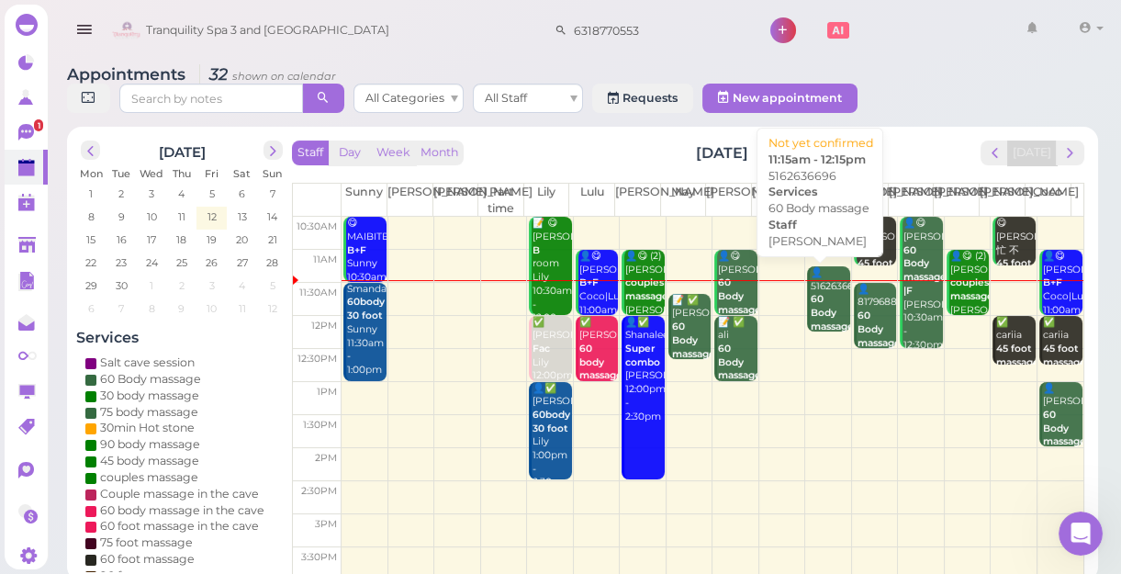
click at [816, 298] on div "👤5162636696 60 Body massage [PERSON_NAME] 11:15am - 12:15pm" at bounding box center [828, 326] width 39 height 121
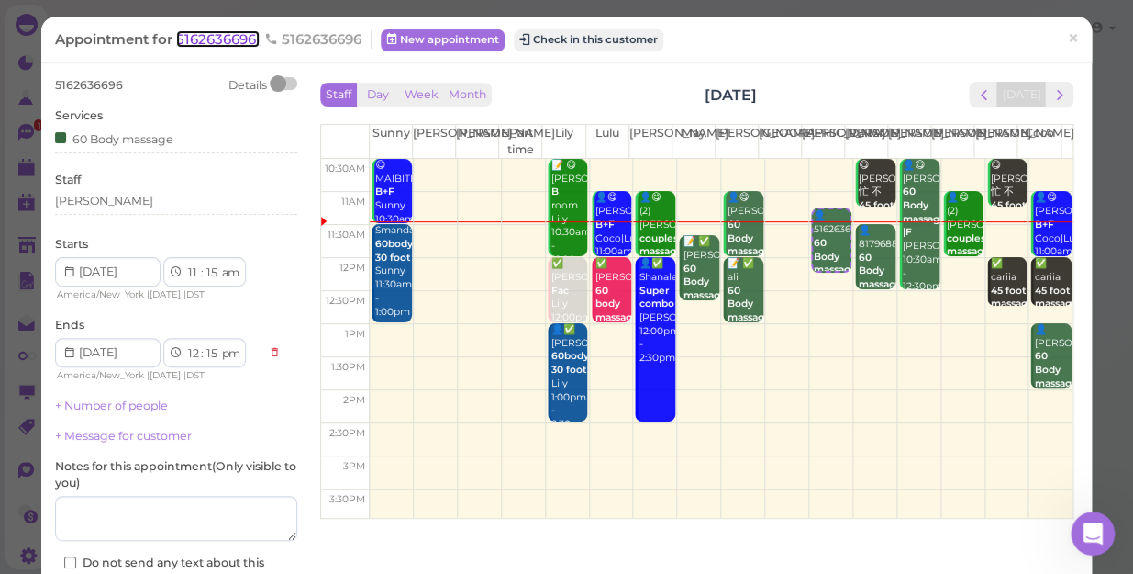
click at [209, 38] on span "5162636696" at bounding box center [218, 38] width 84 height 17
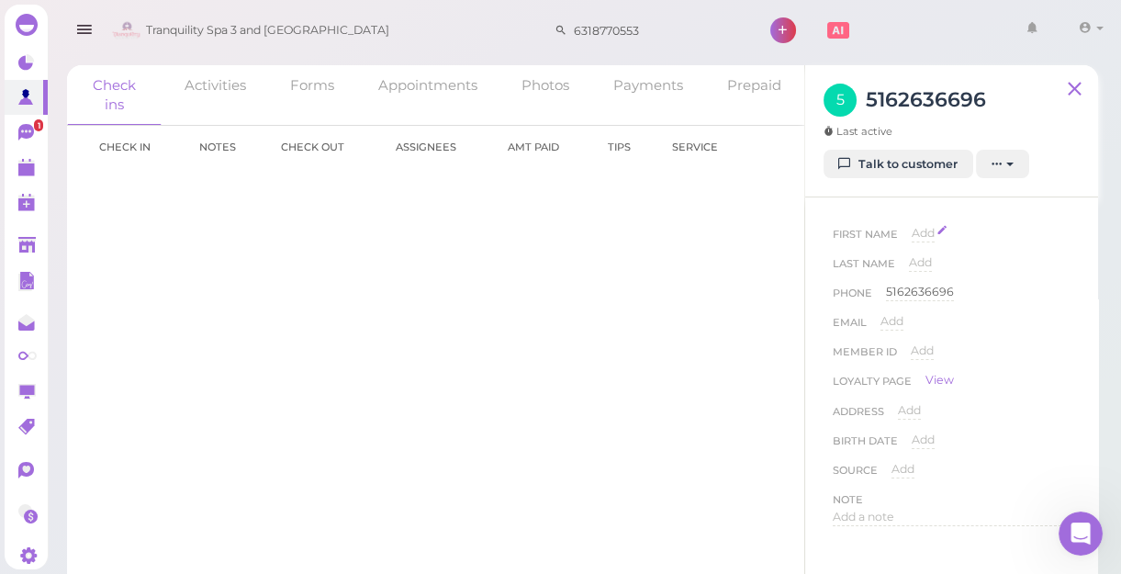
click at [917, 229] on span "Add" at bounding box center [922, 233] width 23 height 14
type input "[PERSON_NAME]"
click at [927, 270] on button "Done" at bounding box center [933, 265] width 40 height 19
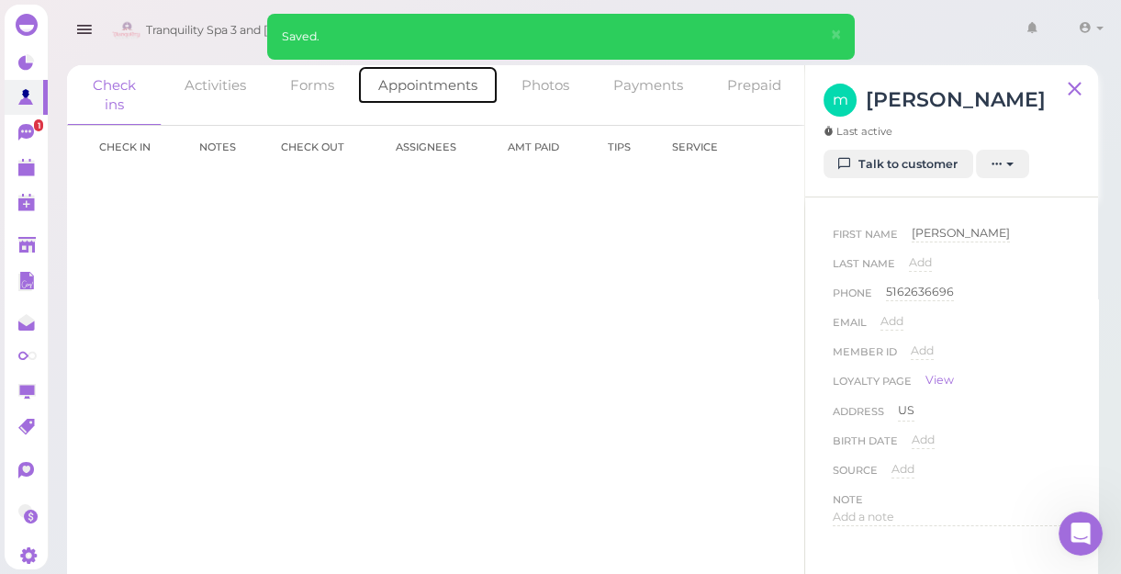
click at [408, 85] on link "Appointments" at bounding box center [427, 84] width 141 height 39
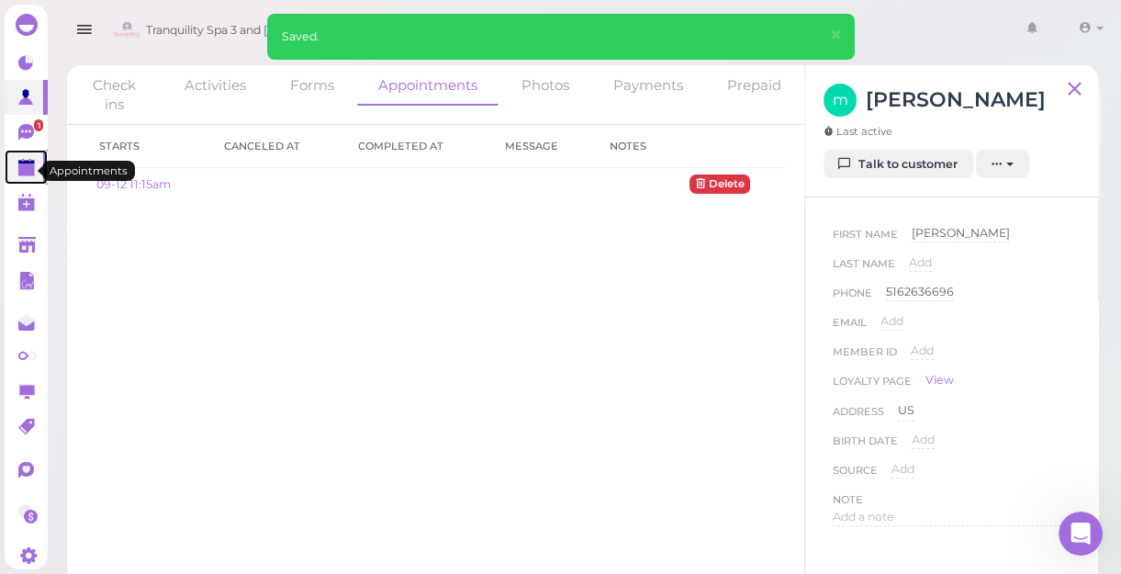
click at [25, 174] on polygon at bounding box center [26, 169] width 17 height 13
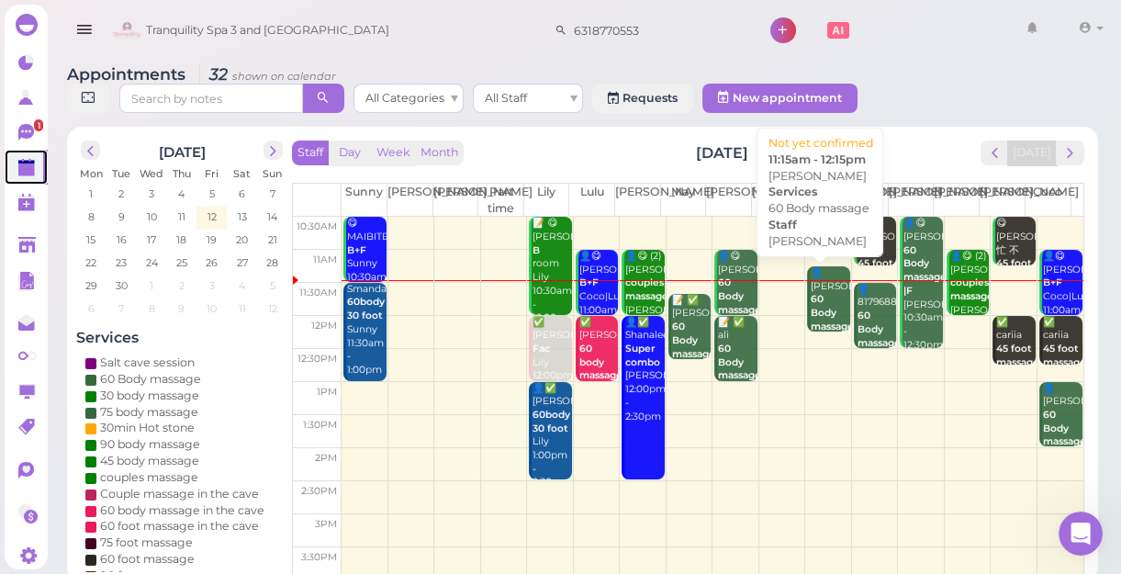
click at [816, 302] on div "👤[PERSON_NAME] 60 Body massage [PERSON_NAME] 11:15am - 12:15pm" at bounding box center [828, 326] width 39 height 121
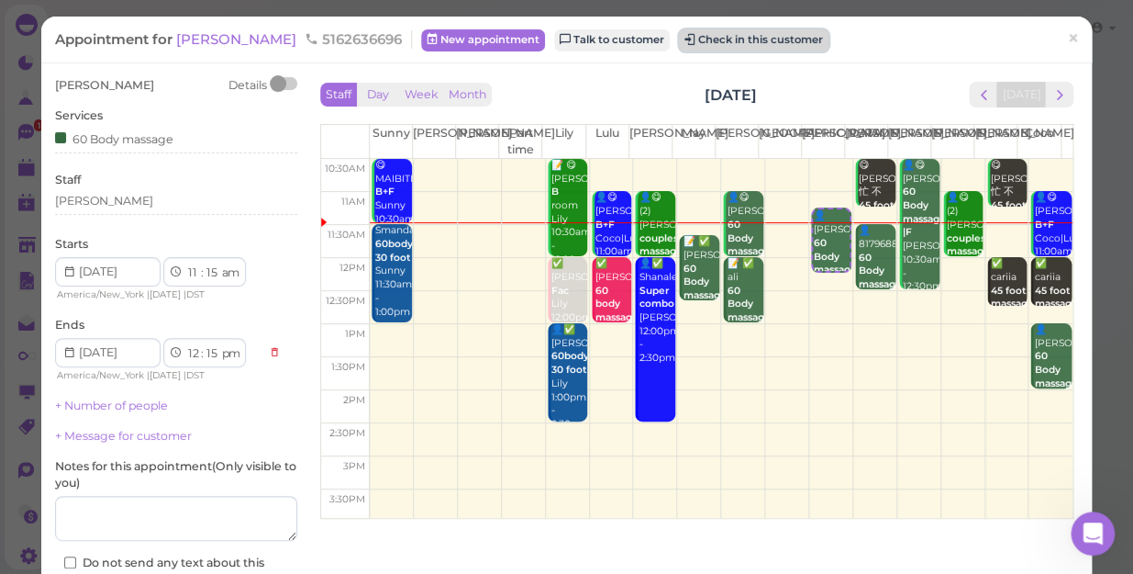
click at [728, 40] on button "Check in this customer" at bounding box center [754, 40] width 150 height 22
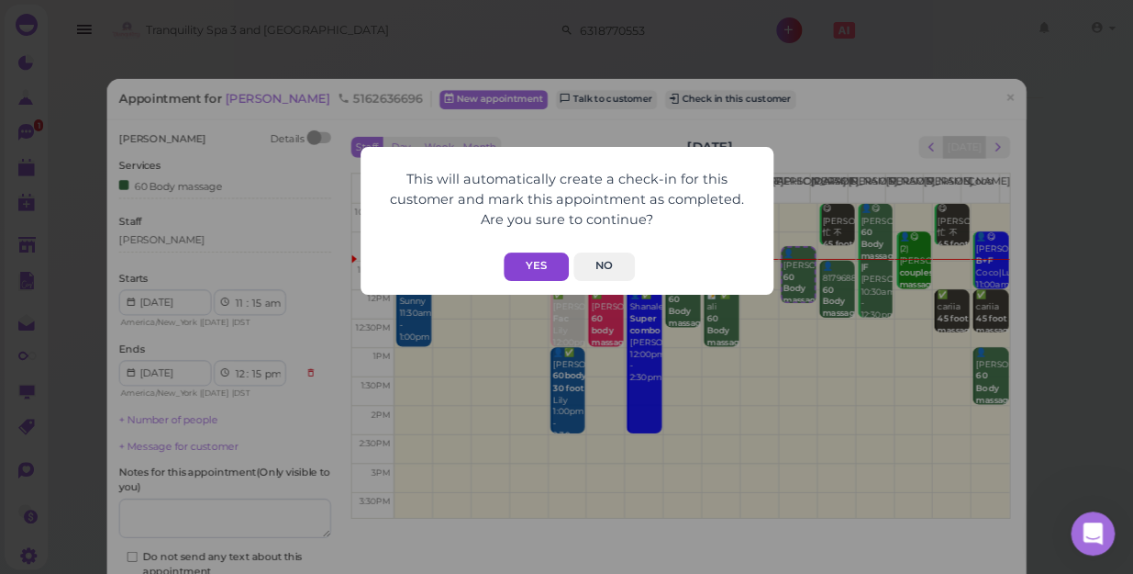
click at [538, 262] on button "Yes" at bounding box center [536, 266] width 65 height 28
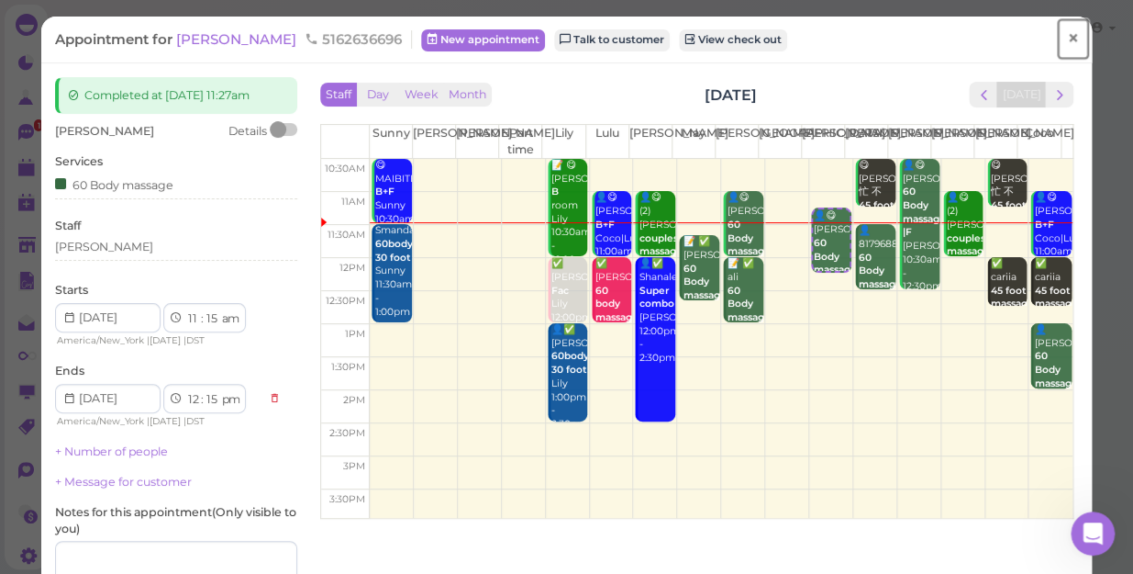
click at [1067, 32] on span "×" at bounding box center [1073, 39] width 12 height 26
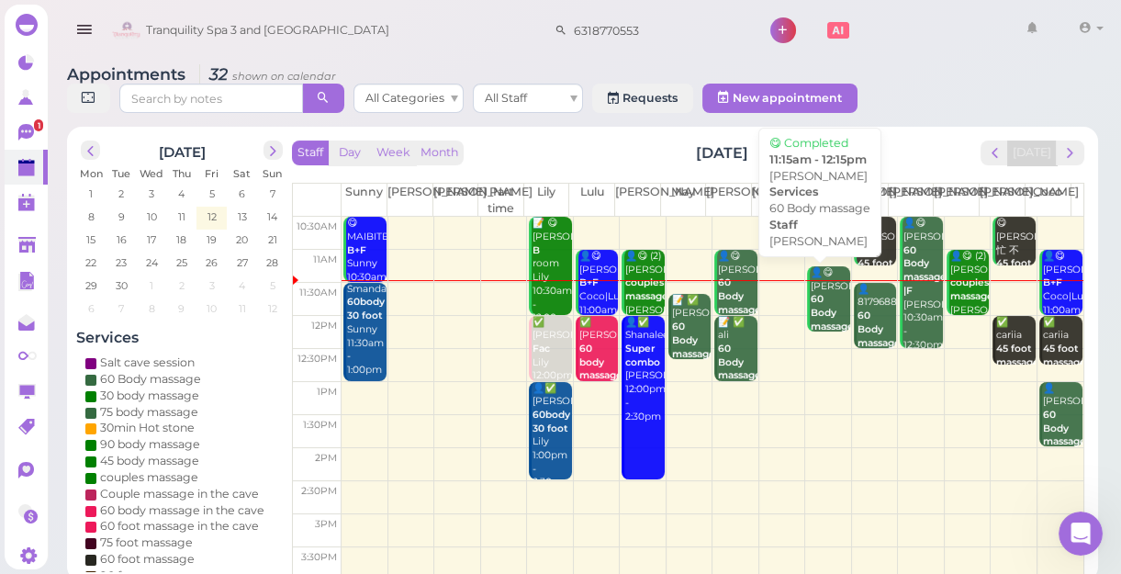
click at [820, 311] on b "60 Body massage" at bounding box center [831, 312] width 43 height 39
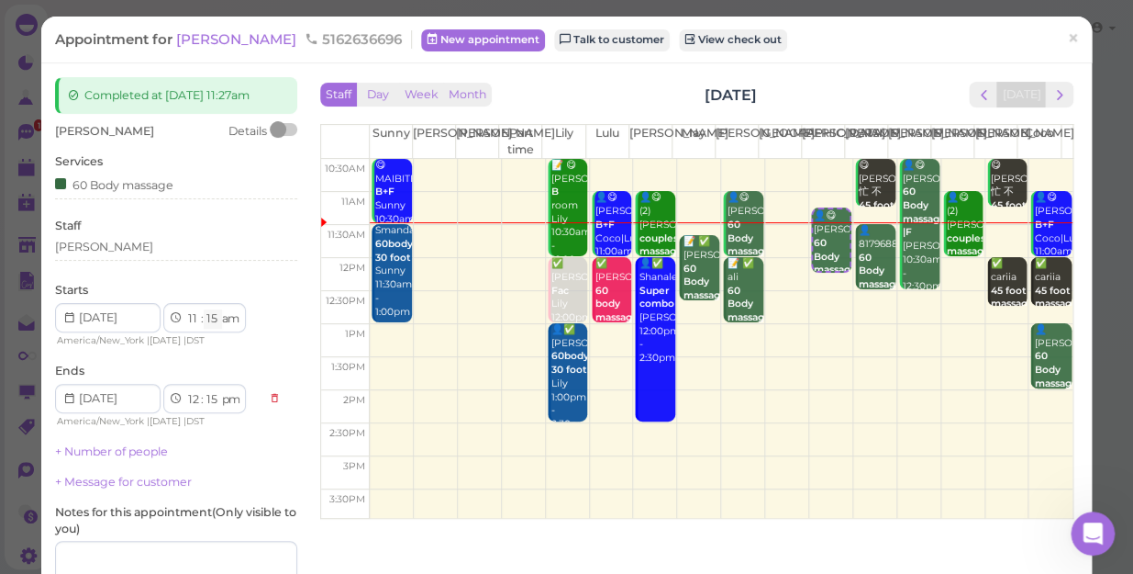
click at [215, 315] on select "00 05 10 15 20 25 30 35 40 45 50 55" at bounding box center [213, 318] width 18 height 19
select select "25"
click at [204, 309] on select "00 05 10 15 20 25 30 35 40 45 50 55" at bounding box center [213, 318] width 18 height 19
select select "25"
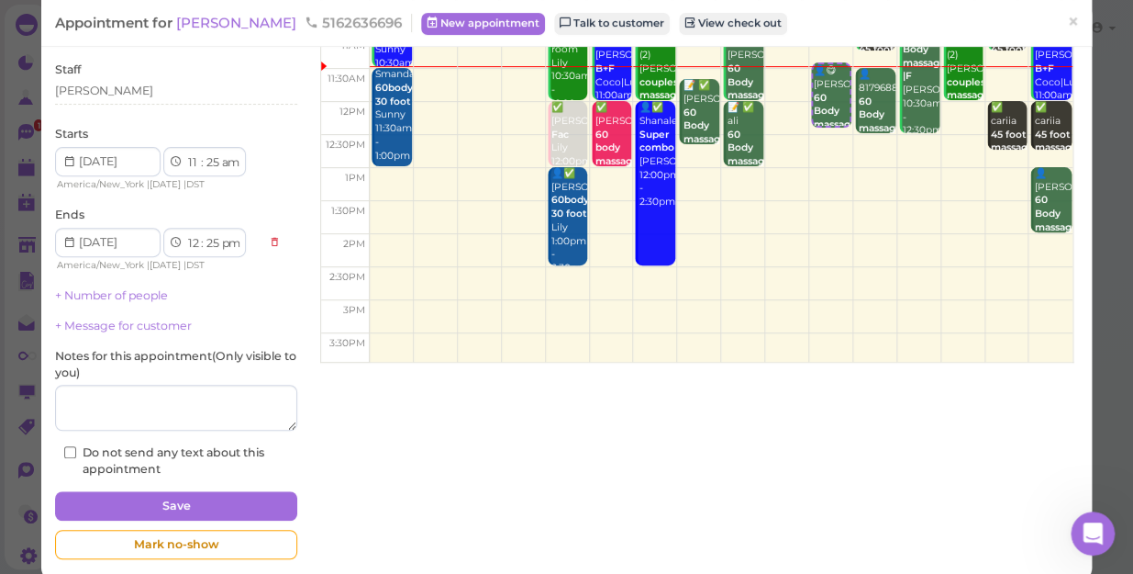
scroll to position [179, 0]
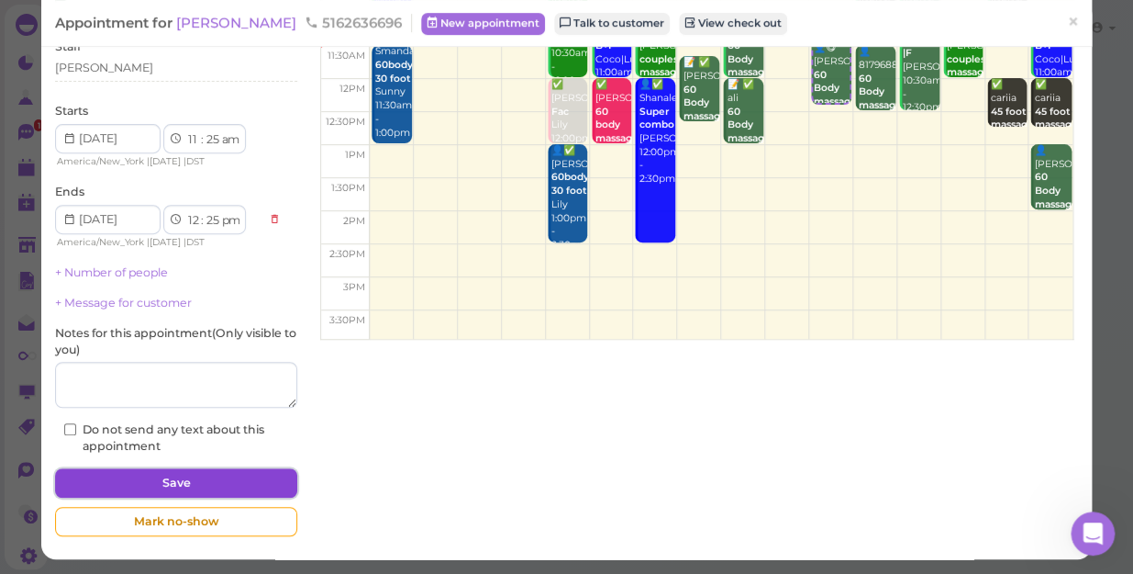
click at [251, 477] on button "Save" at bounding box center [176, 482] width 242 height 29
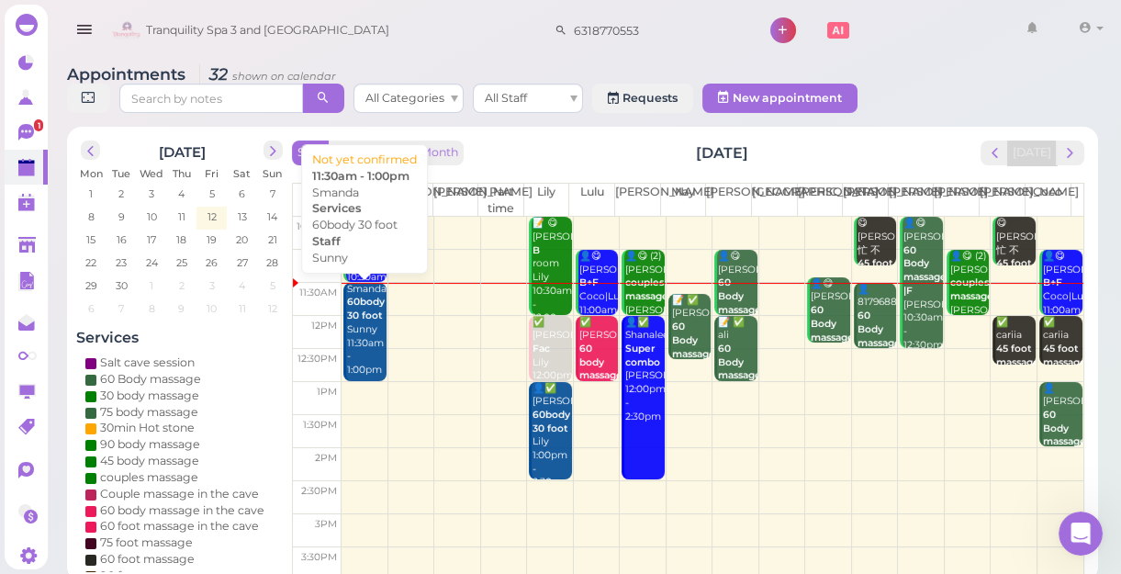
click at [371, 342] on div "Smanda 60body 30 foot Sunny 11:30am - 1:00pm" at bounding box center [365, 330] width 39 height 95
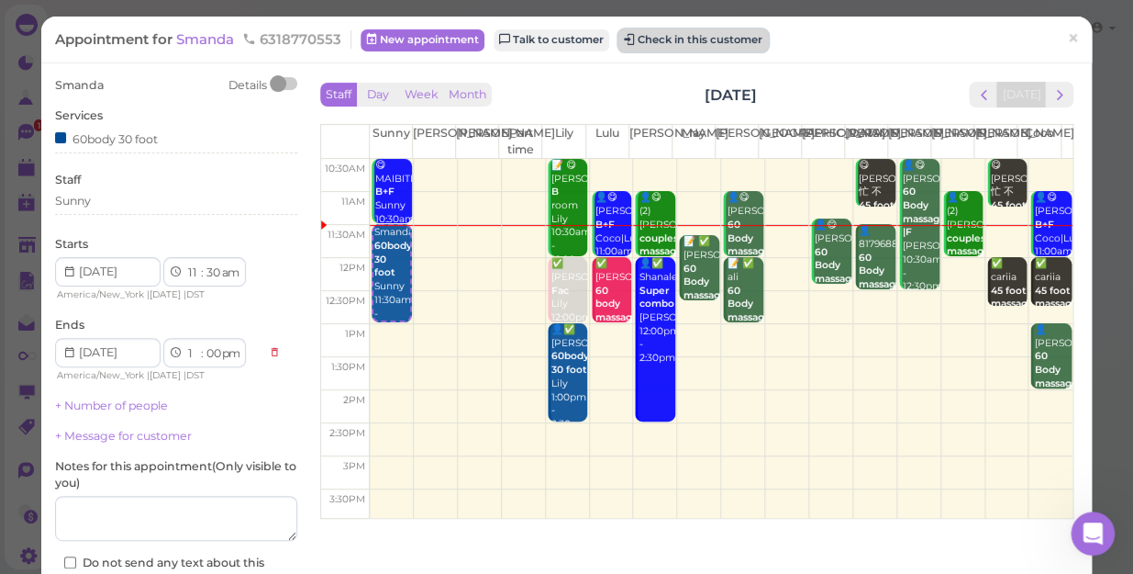
click at [670, 38] on button "Check in this customer" at bounding box center [694, 40] width 150 height 22
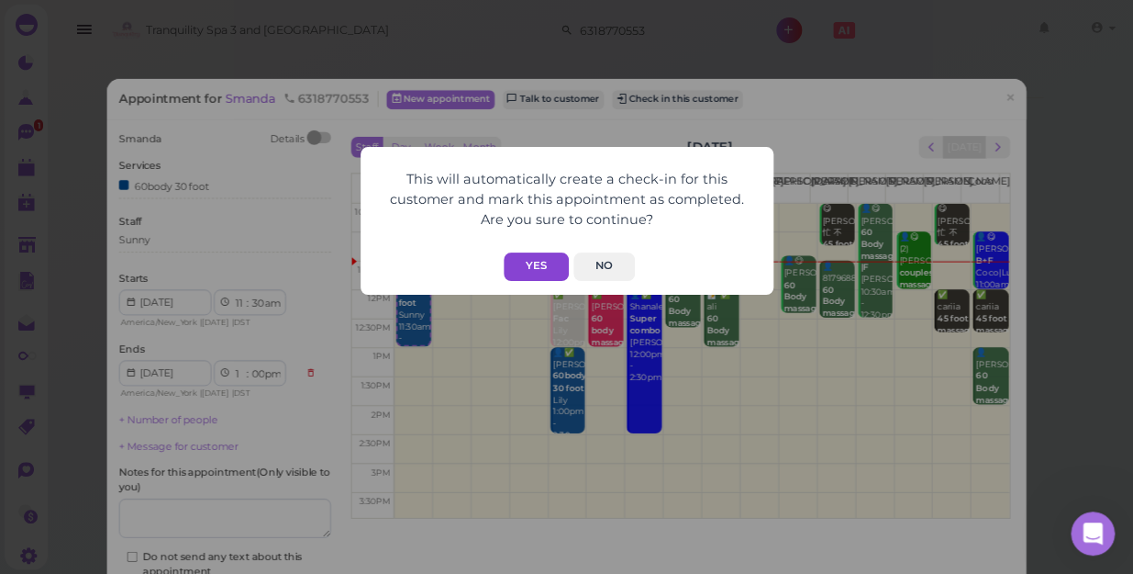
click at [553, 258] on button "Yes" at bounding box center [536, 266] width 65 height 28
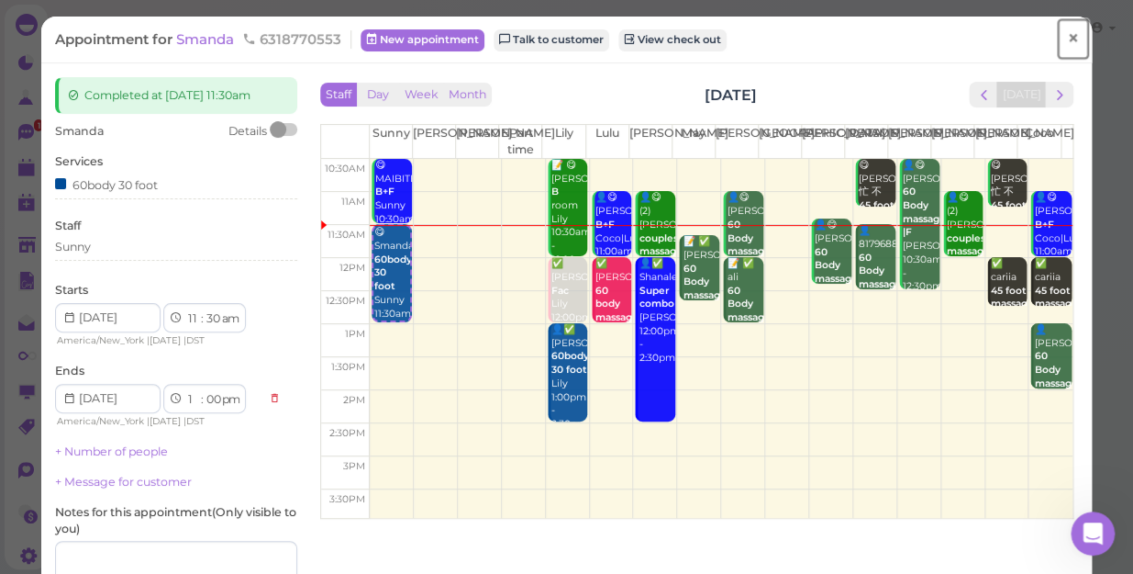
click at [1067, 33] on span "×" at bounding box center [1073, 39] width 12 height 26
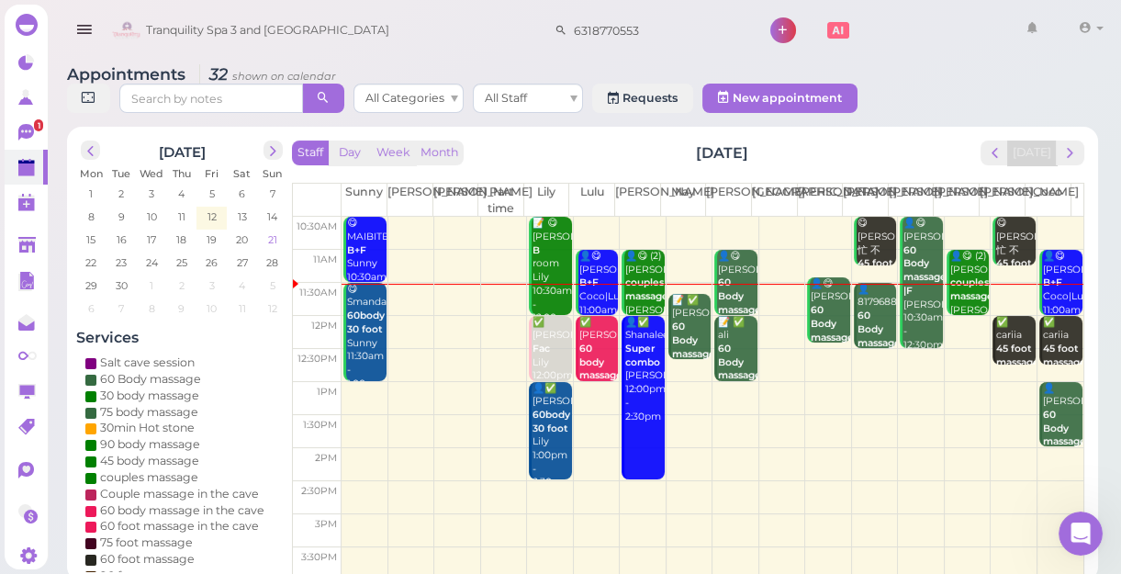
click at [274, 236] on span "21" at bounding box center [272, 239] width 13 height 17
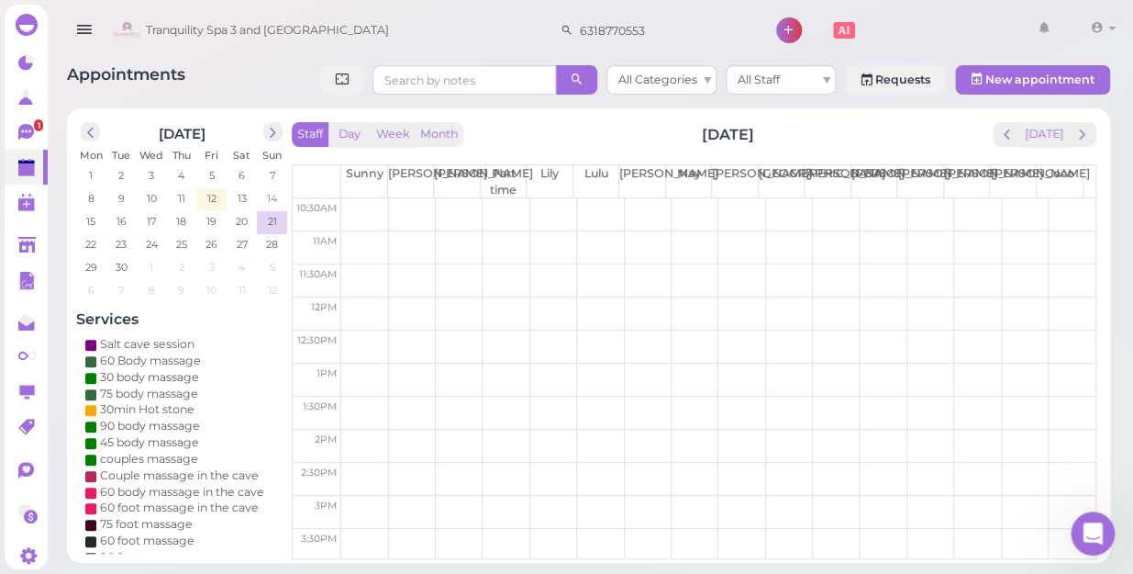
click at [269, 200] on span "14" at bounding box center [272, 198] width 14 height 17
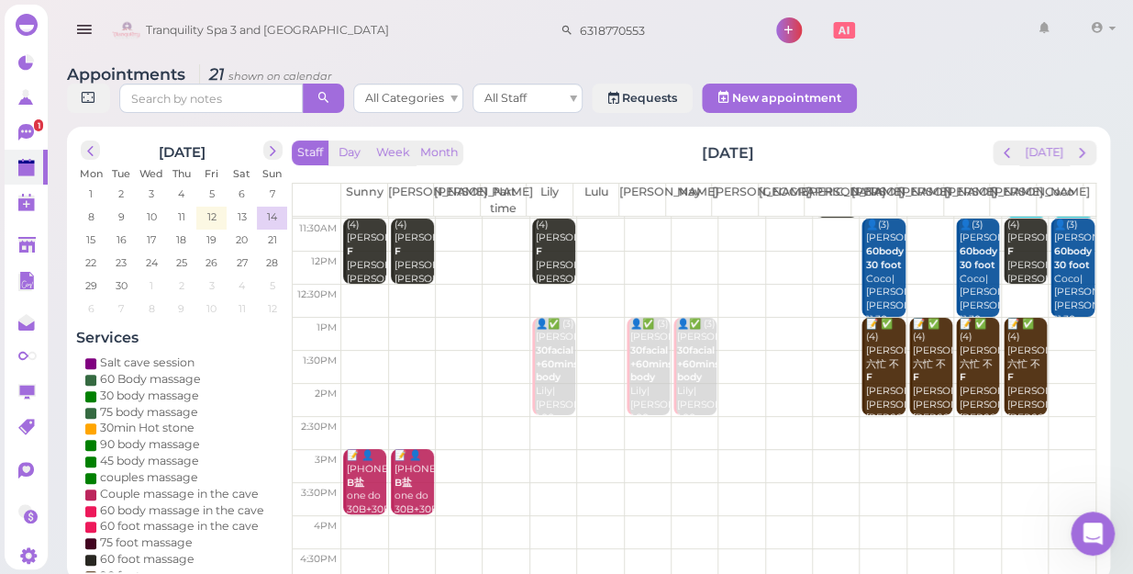
scroll to position [83, 0]
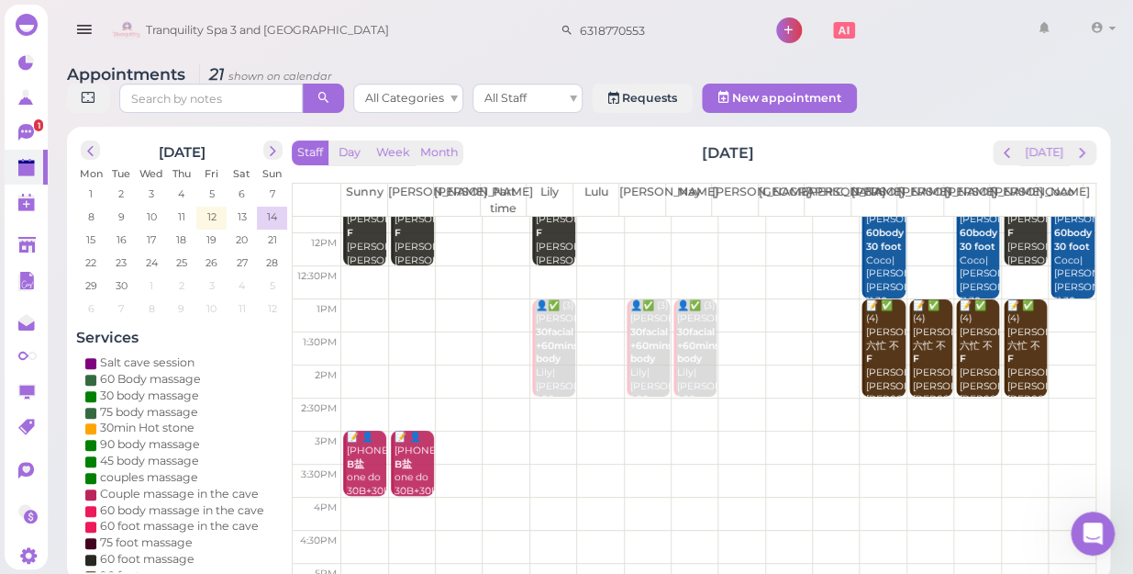
click at [540, 431] on td at bounding box center [718, 447] width 754 height 33
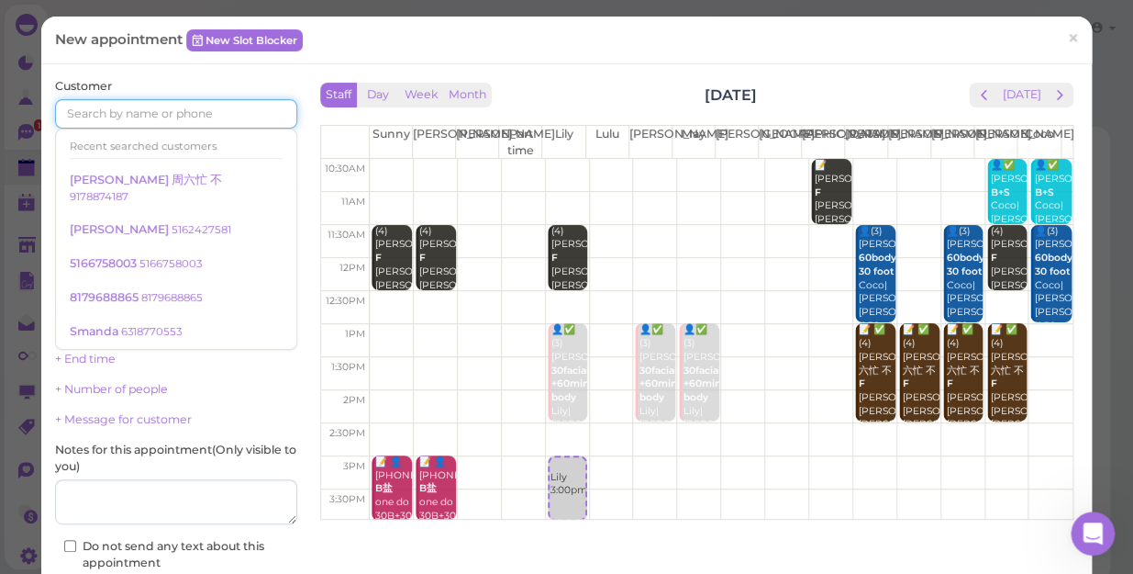
click at [235, 106] on input at bounding box center [176, 113] width 242 height 29
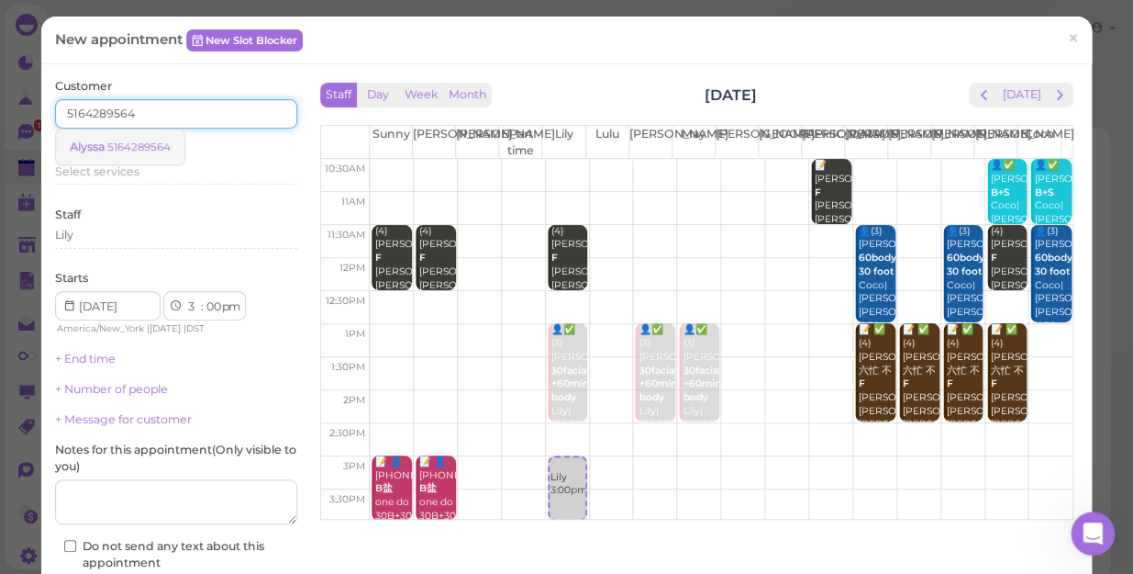
type input "5164289564"
click at [139, 145] on small "5164289564" at bounding box center [138, 146] width 63 height 13
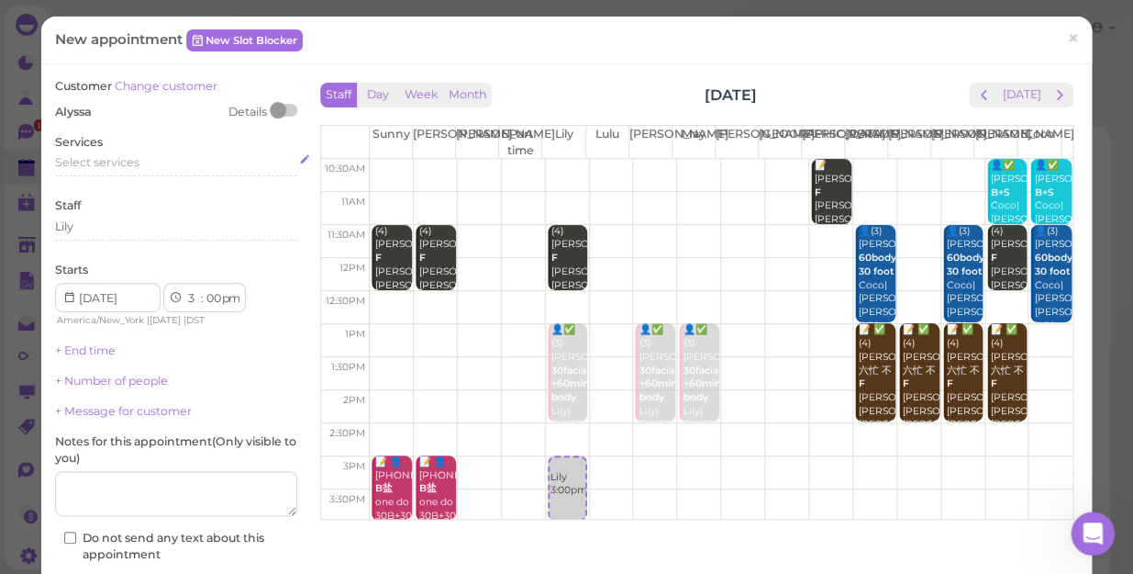
click at [128, 156] on span "Select services" at bounding box center [97, 162] width 84 height 14
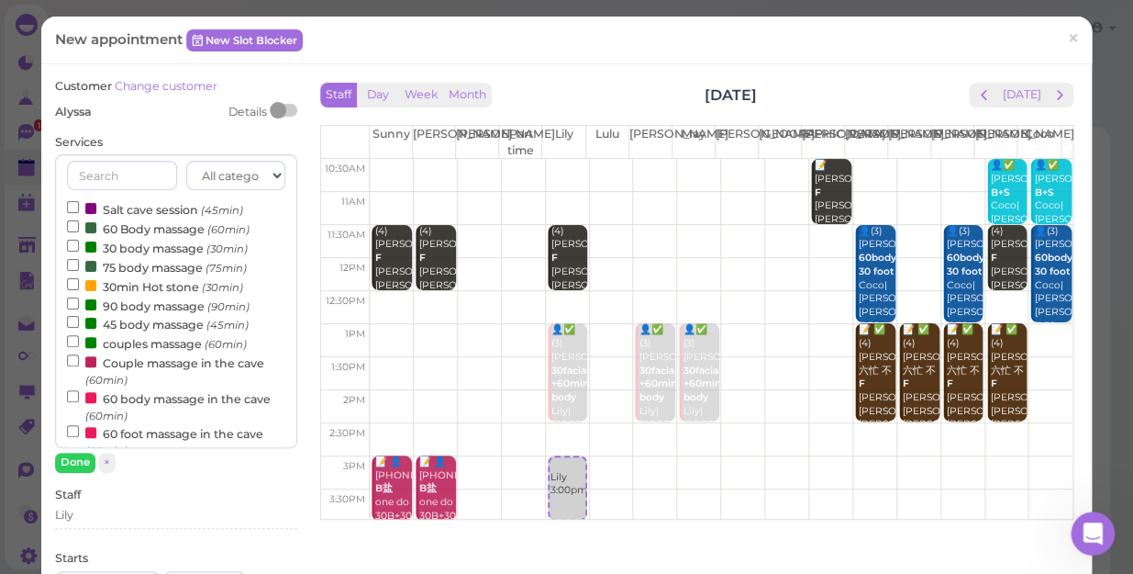
click at [169, 344] on label "couples massage (60min)" at bounding box center [157, 342] width 180 height 19
click at [79, 344] on input "couples massage (60min)" at bounding box center [73, 341] width 12 height 12
click at [73, 464] on button "Done" at bounding box center [75, 461] width 40 height 19
type input "1"
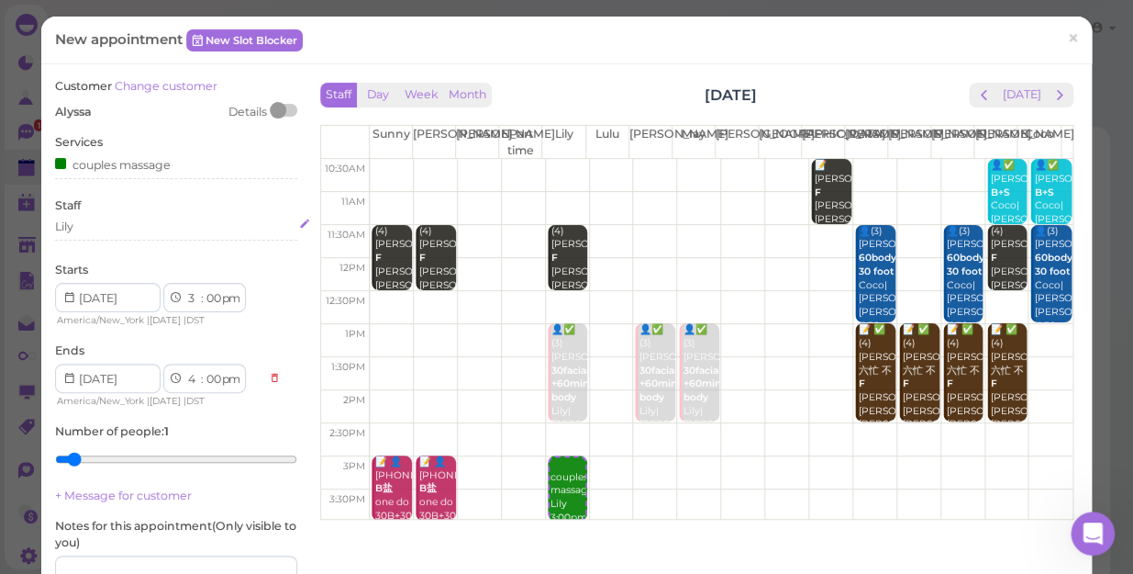
click at [89, 230] on div "Lily" at bounding box center [176, 226] width 242 height 17
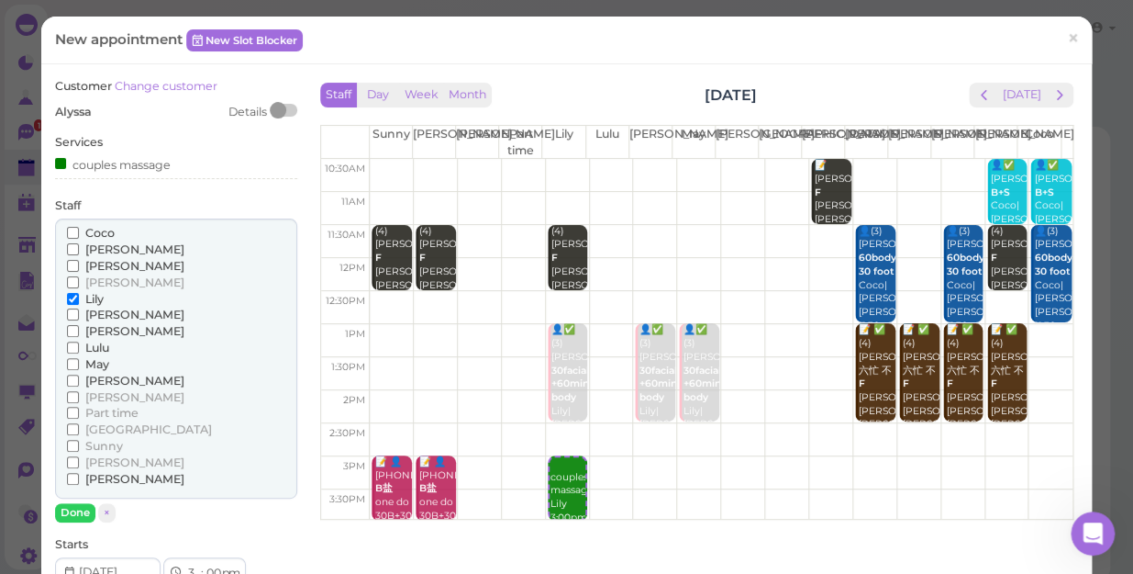
click at [102, 348] on span "Lulu" at bounding box center [97, 348] width 24 height 14
click at [79, 348] on input "Lulu" at bounding box center [73, 347] width 12 height 12
click at [80, 510] on button "Done" at bounding box center [75, 512] width 40 height 19
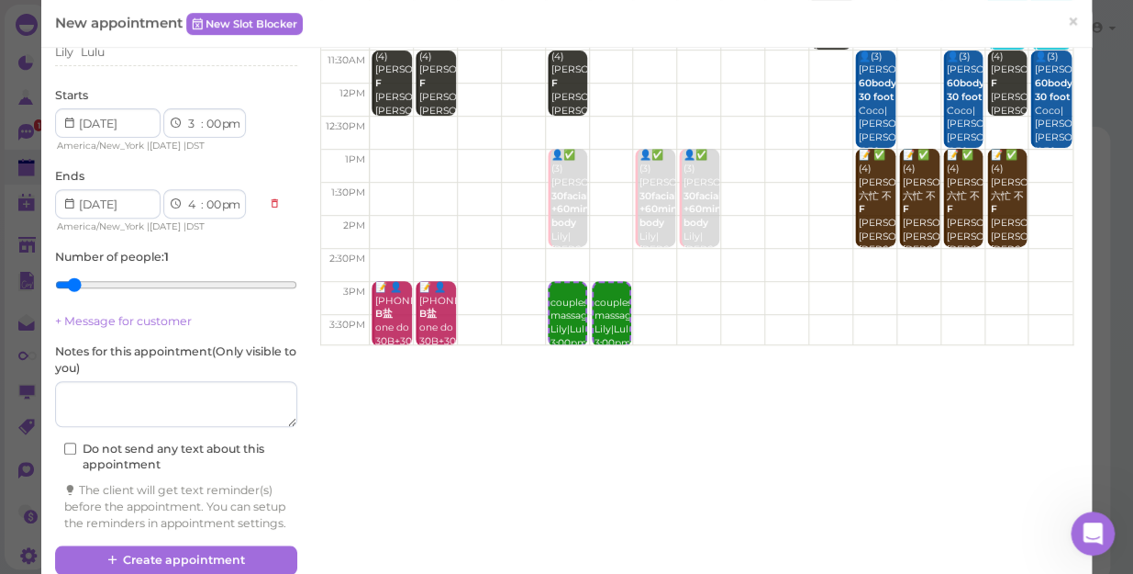
scroll to position [220, 0]
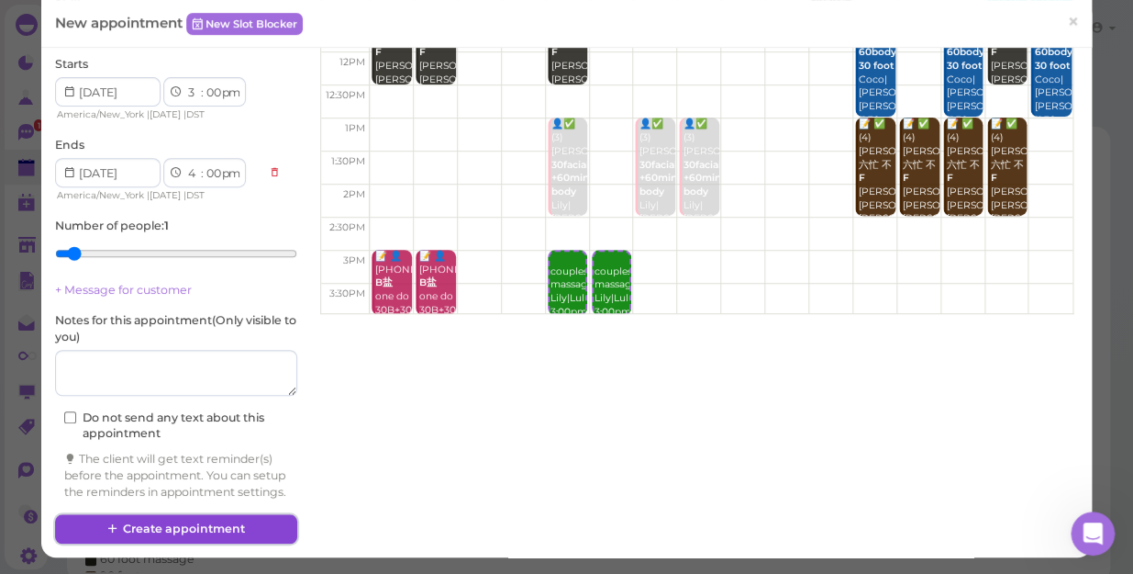
click at [224, 528] on button "Create appointment" at bounding box center [176, 528] width 242 height 29
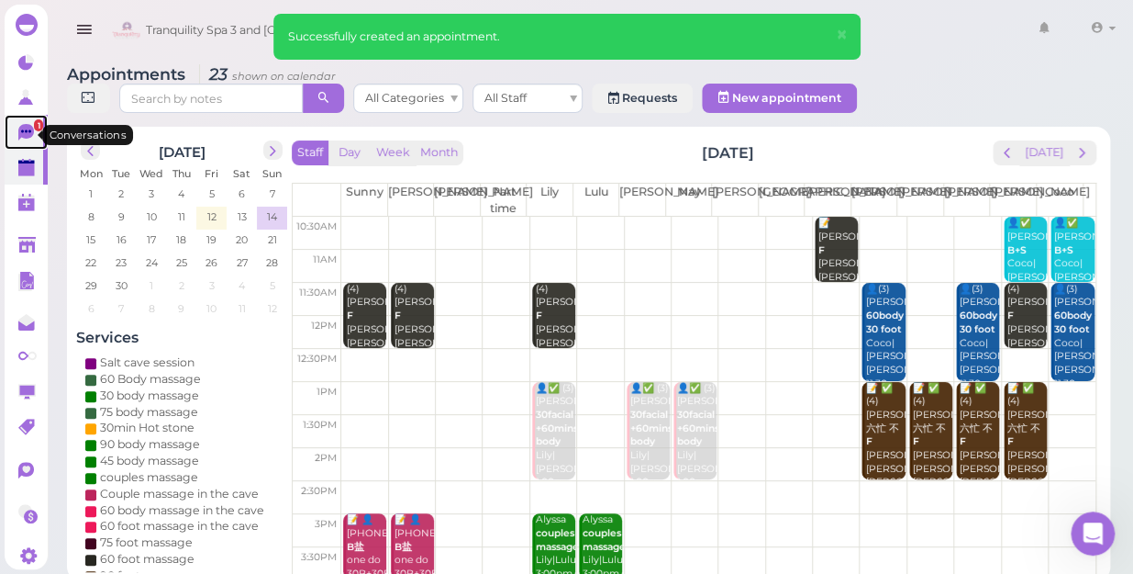
click at [34, 128] on span "1" at bounding box center [38, 125] width 9 height 12
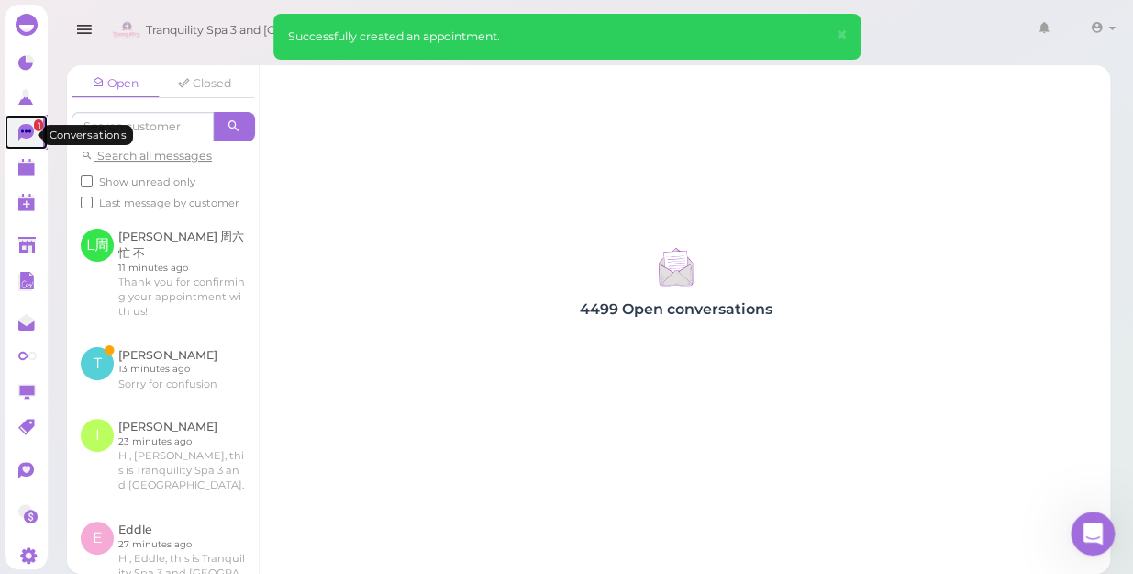
click at [34, 128] on span "1" at bounding box center [38, 125] width 9 height 12
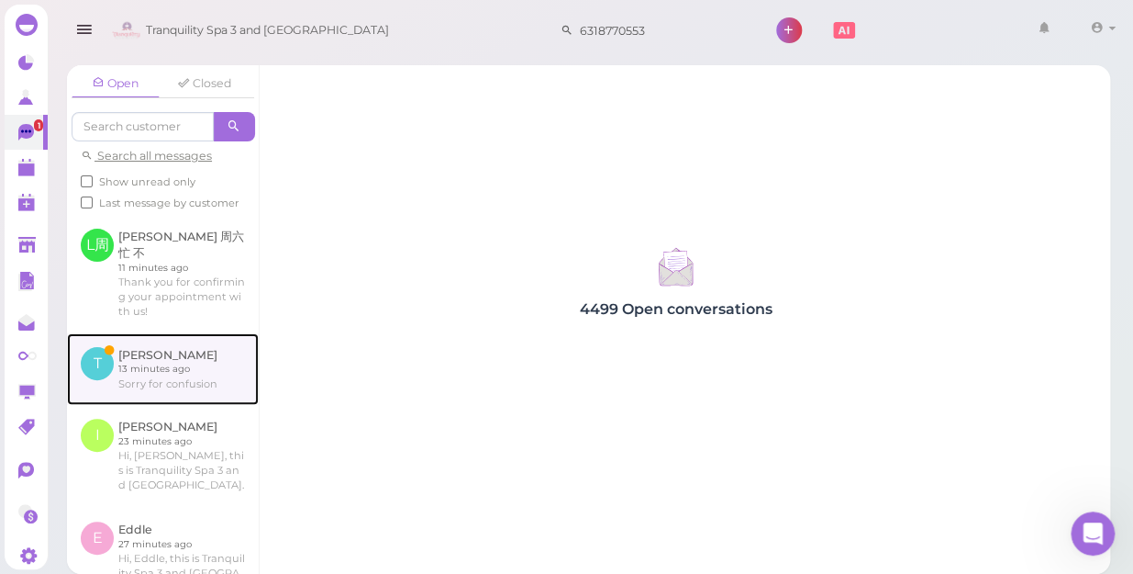
click at [155, 369] on link at bounding box center [163, 369] width 192 height 72
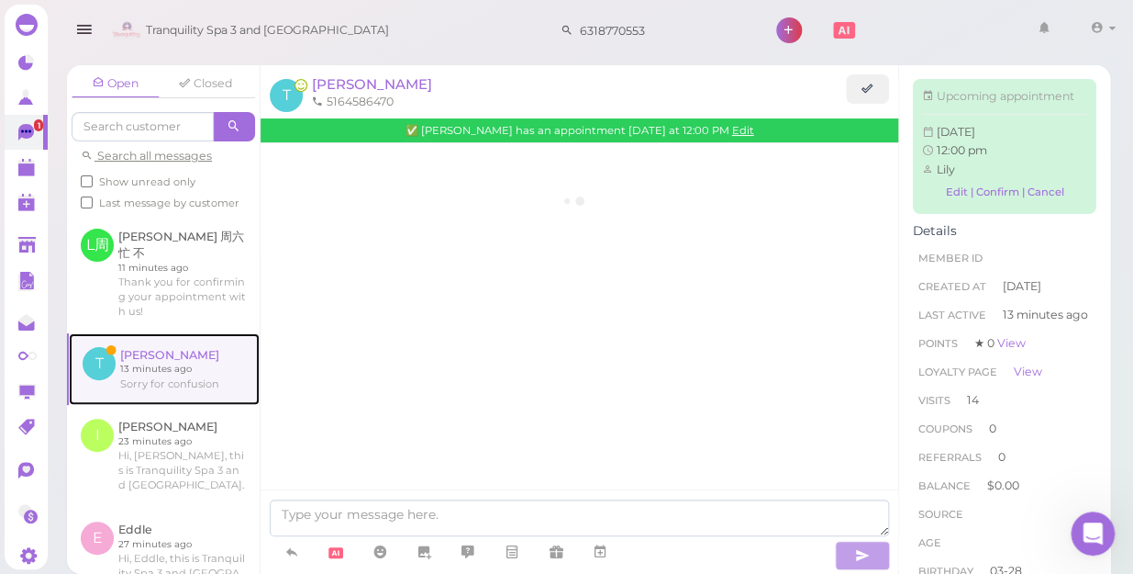
scroll to position [2342, 0]
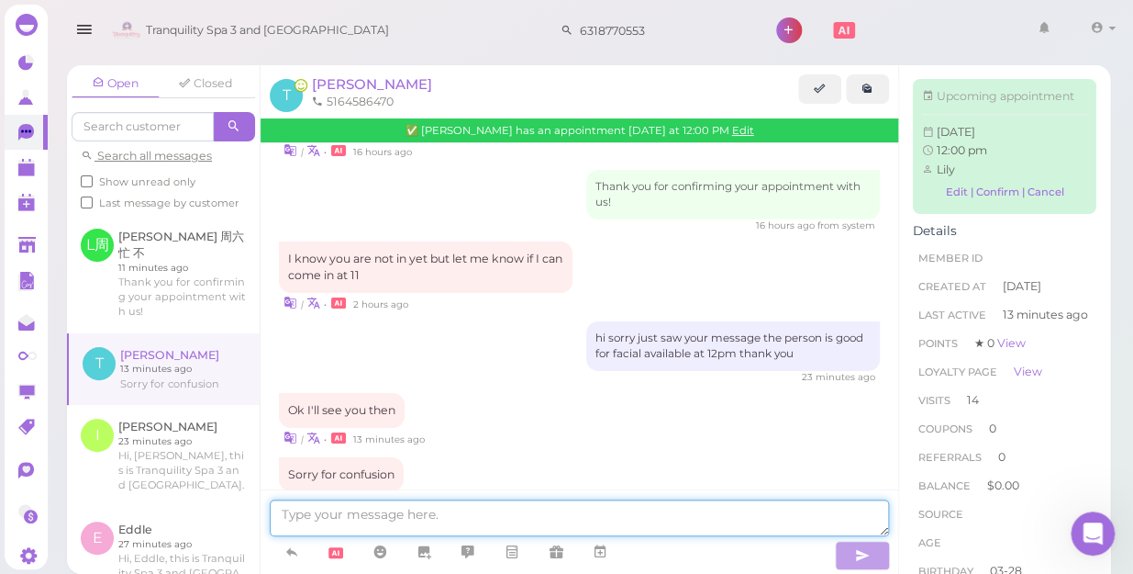
click at [388, 514] on textarea at bounding box center [580, 517] width 620 height 37
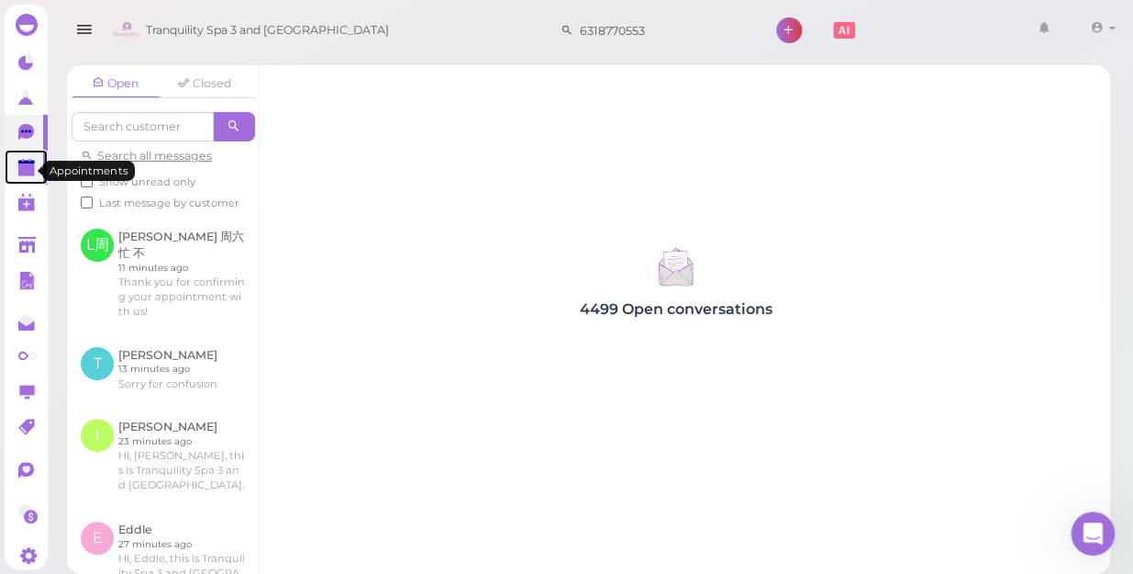
click at [21, 172] on polygon at bounding box center [26, 169] width 17 height 13
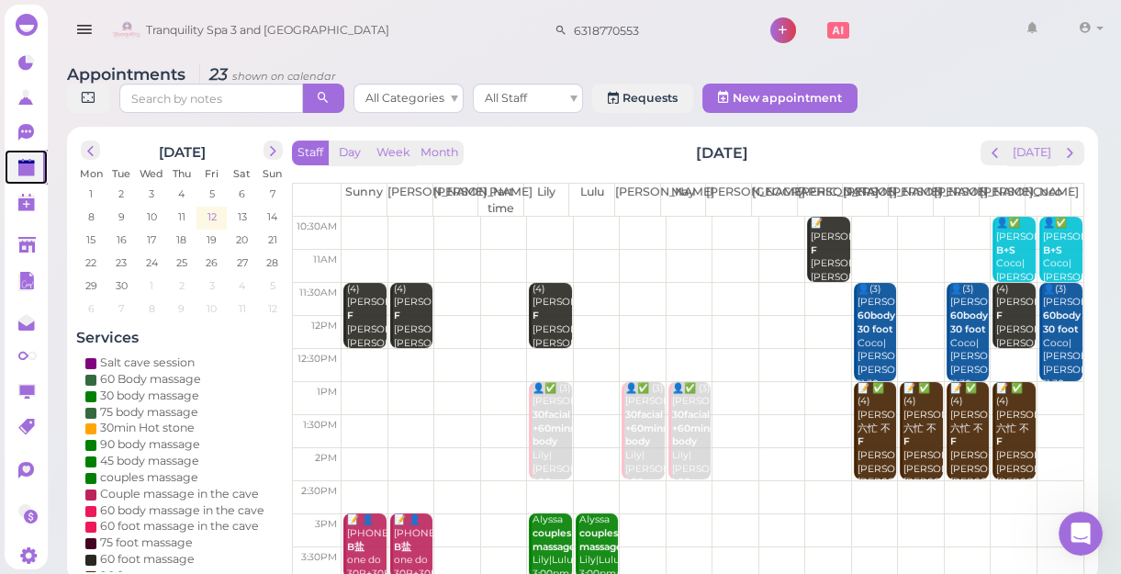
click at [213, 215] on span "12" at bounding box center [212, 216] width 13 height 17
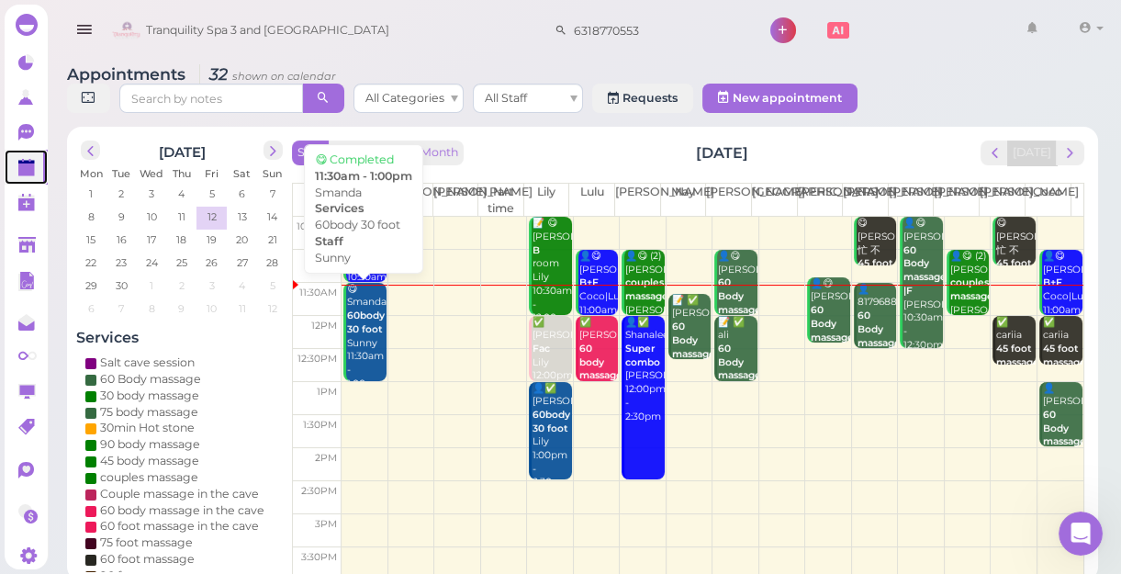
click at [368, 352] on div "😋 Smanda 60body 30 foot Sunny 11:30am - 1:00pm" at bounding box center [365, 337] width 39 height 108
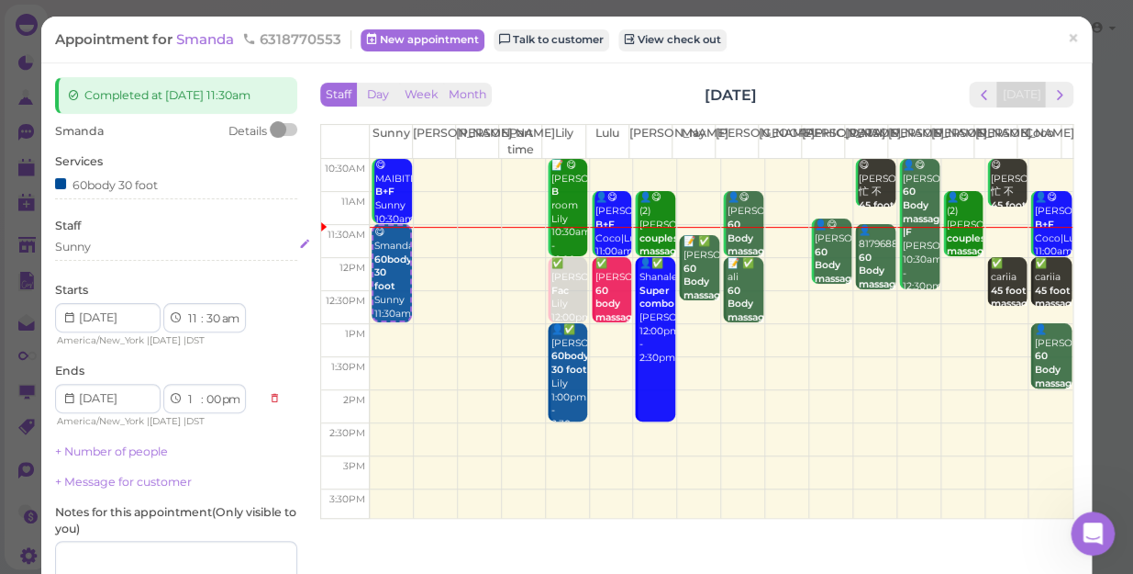
click at [106, 249] on div "Sunny" at bounding box center [176, 247] width 242 height 17
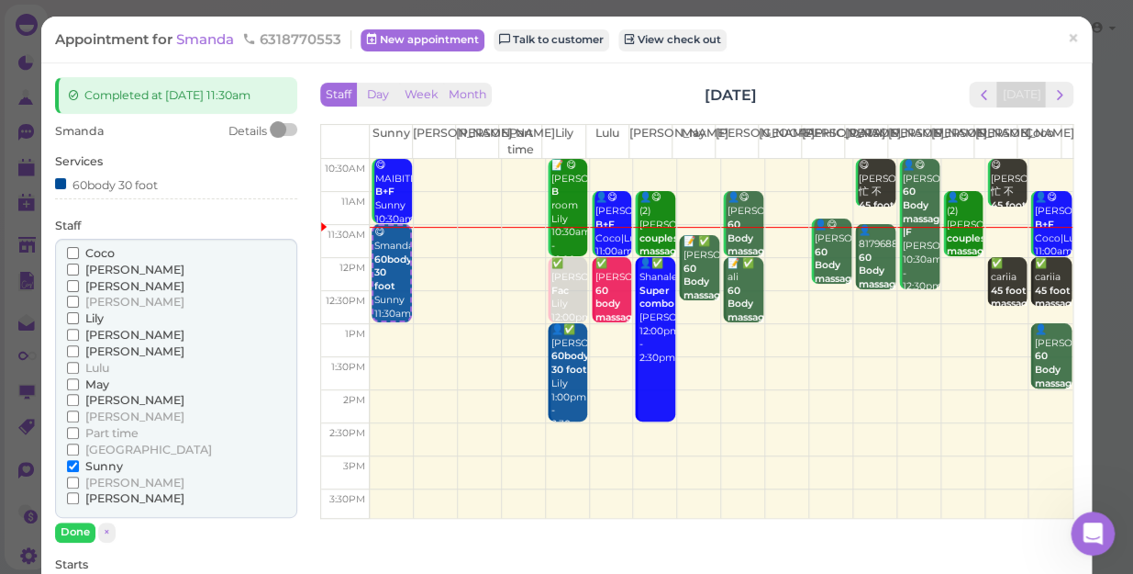
click at [83, 268] on label "[PERSON_NAME]" at bounding box center [125, 270] width 117 height 17
click at [79, 268] on input "[PERSON_NAME]" at bounding box center [73, 269] width 12 height 12
click at [108, 465] on span "Sunny" at bounding box center [104, 466] width 38 height 14
click at [79, 465] on input "Sunny" at bounding box center [73, 466] width 12 height 12
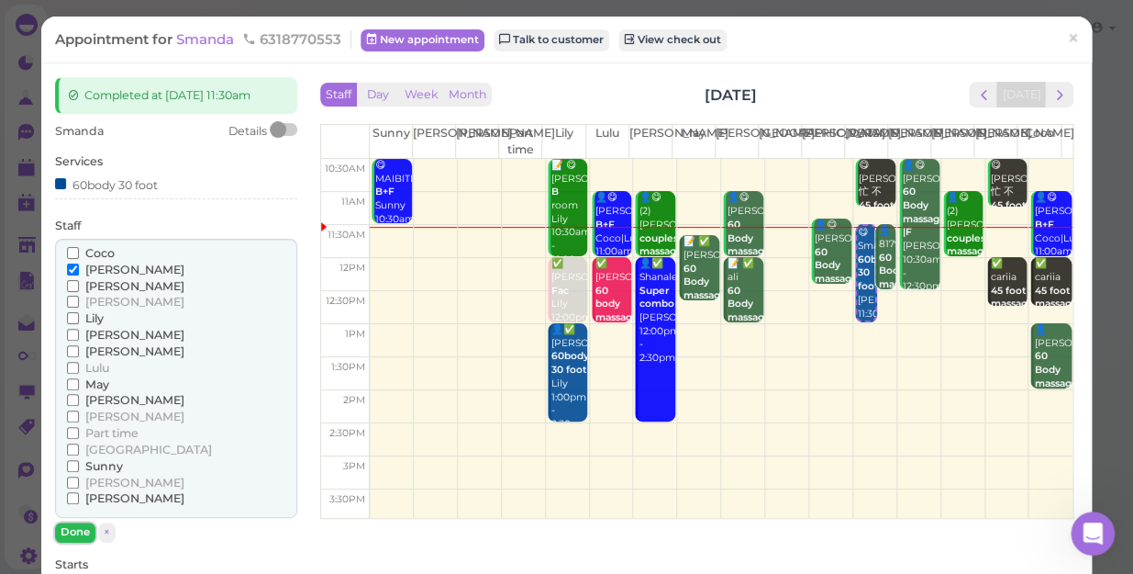
click at [84, 527] on button "Done" at bounding box center [75, 531] width 40 height 19
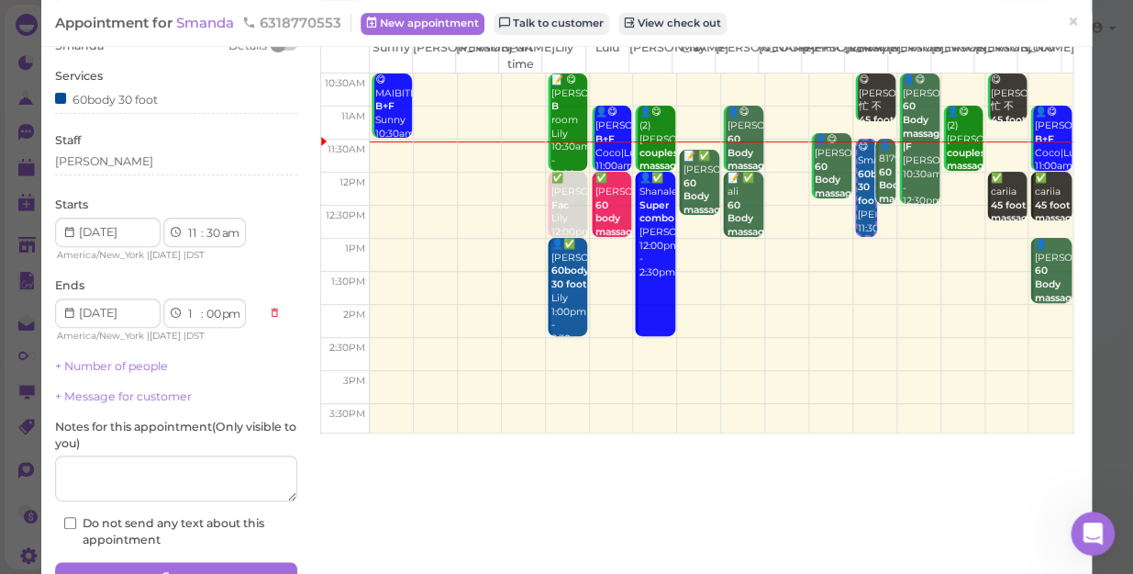
scroll to position [166, 0]
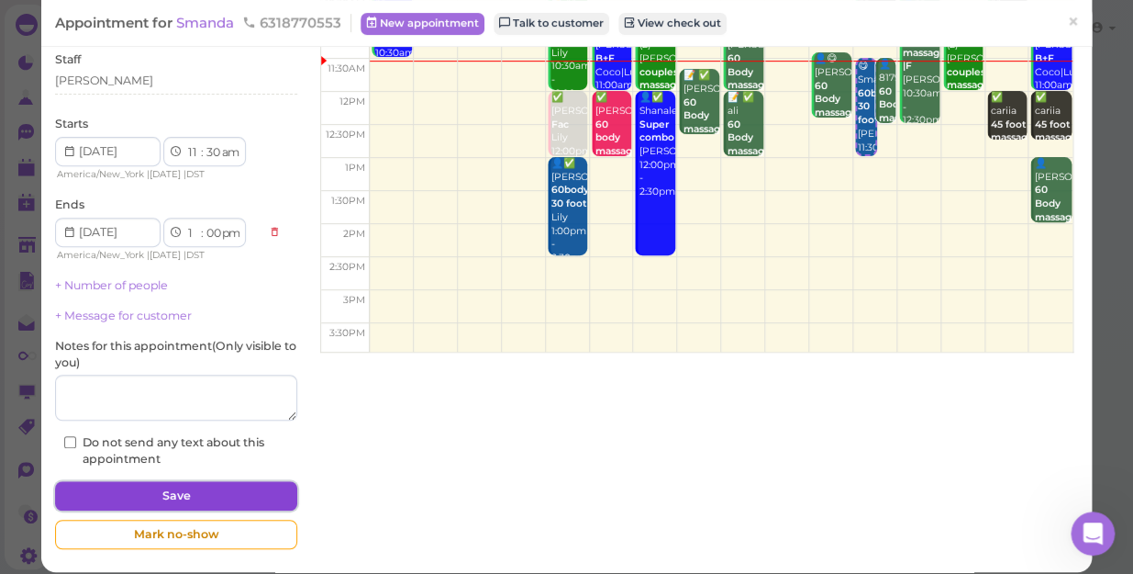
click at [235, 493] on button "Save" at bounding box center [176, 495] width 242 height 29
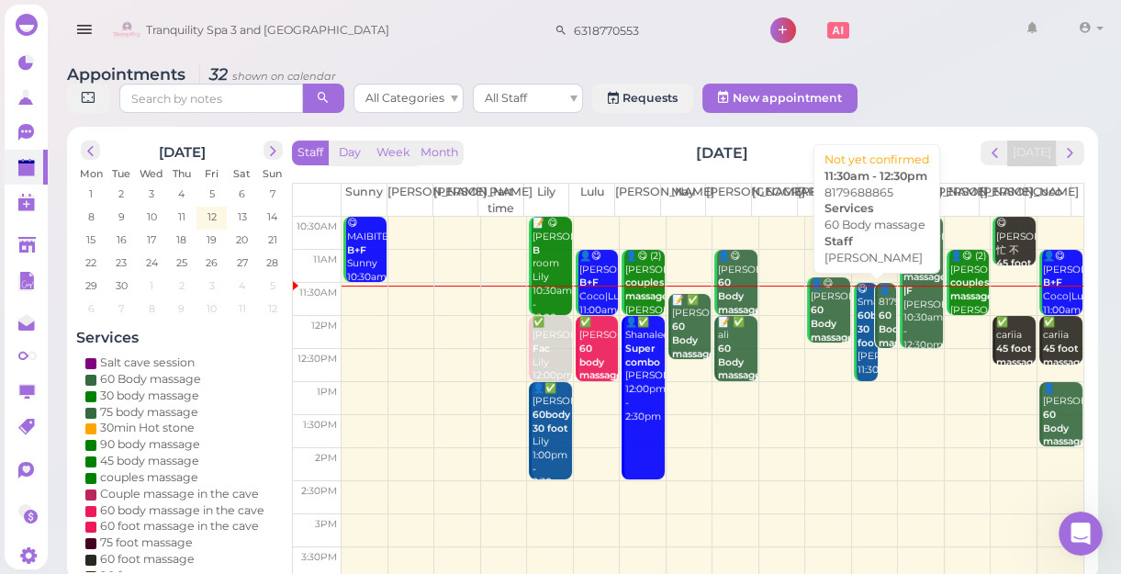
click at [877, 322] on div "👤8179688865 60 Body massage [PERSON_NAME] 11:30am - 12:30pm" at bounding box center [886, 343] width 18 height 121
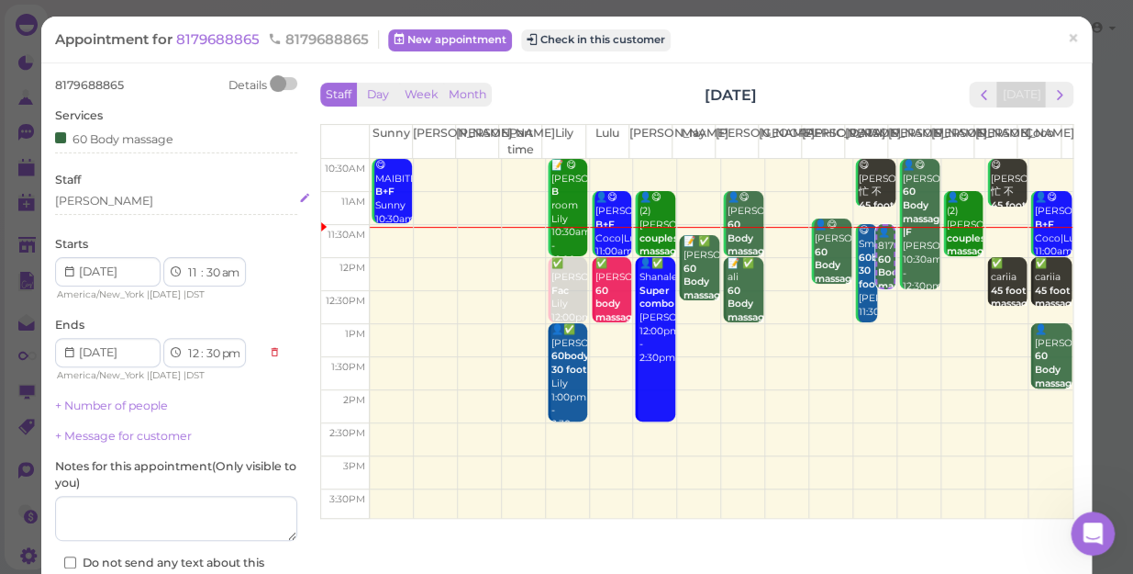
click at [121, 201] on div "[PERSON_NAME]" at bounding box center [176, 201] width 242 height 17
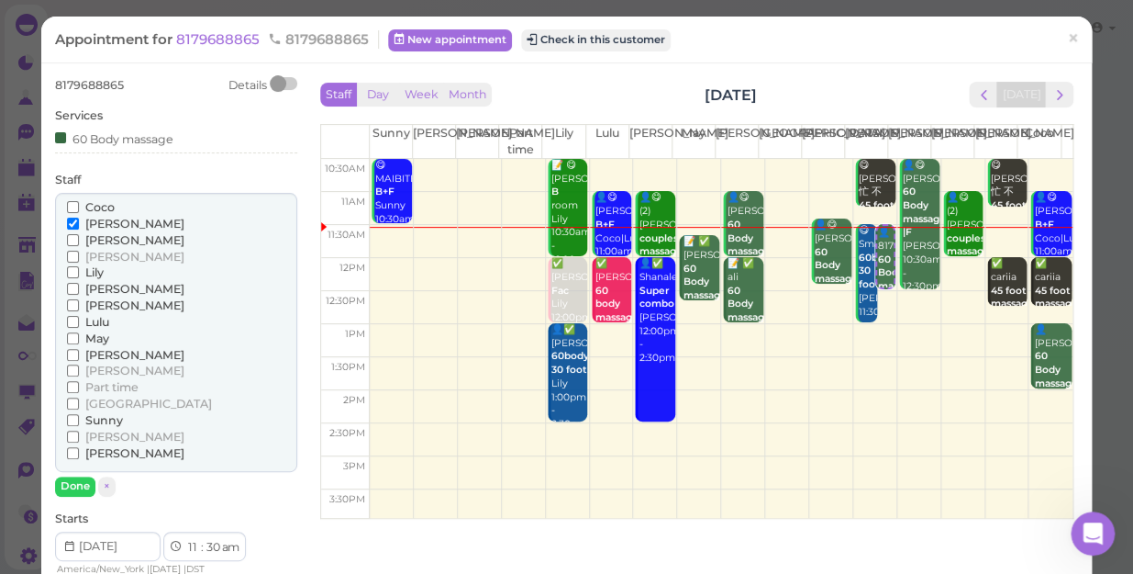
click at [103, 430] on span "[PERSON_NAME]" at bounding box center [134, 437] width 99 height 14
click at [79, 430] on input "[PERSON_NAME]" at bounding box center [73, 436] width 12 height 12
click at [105, 220] on span "[PERSON_NAME]" at bounding box center [134, 224] width 99 height 14
click at [79, 220] on input "[PERSON_NAME]" at bounding box center [73, 224] width 12 height 12
click at [84, 482] on button "Done" at bounding box center [75, 485] width 40 height 19
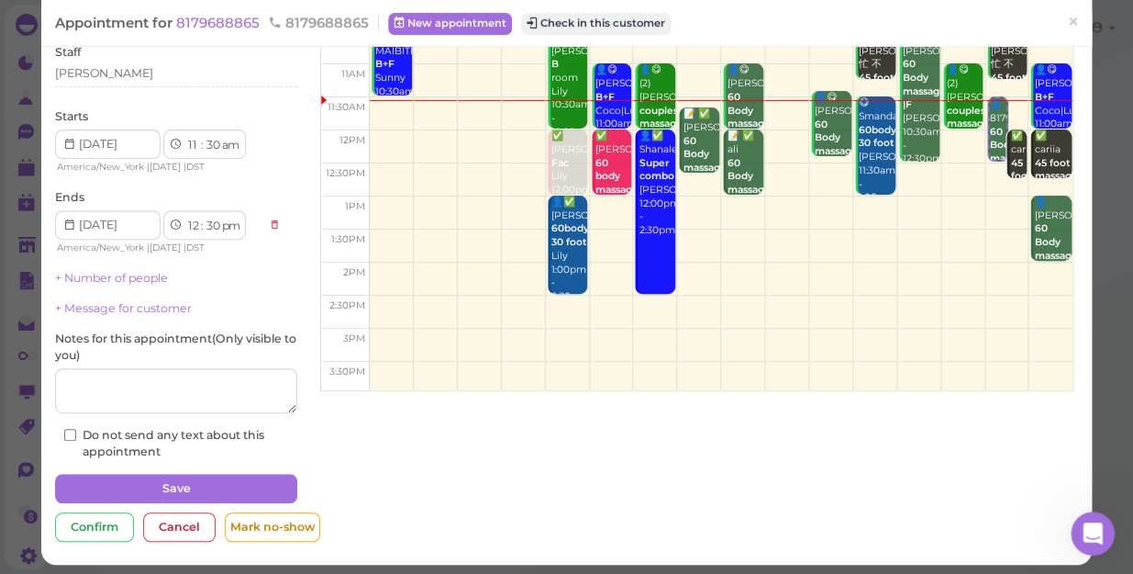
scroll to position [133, 0]
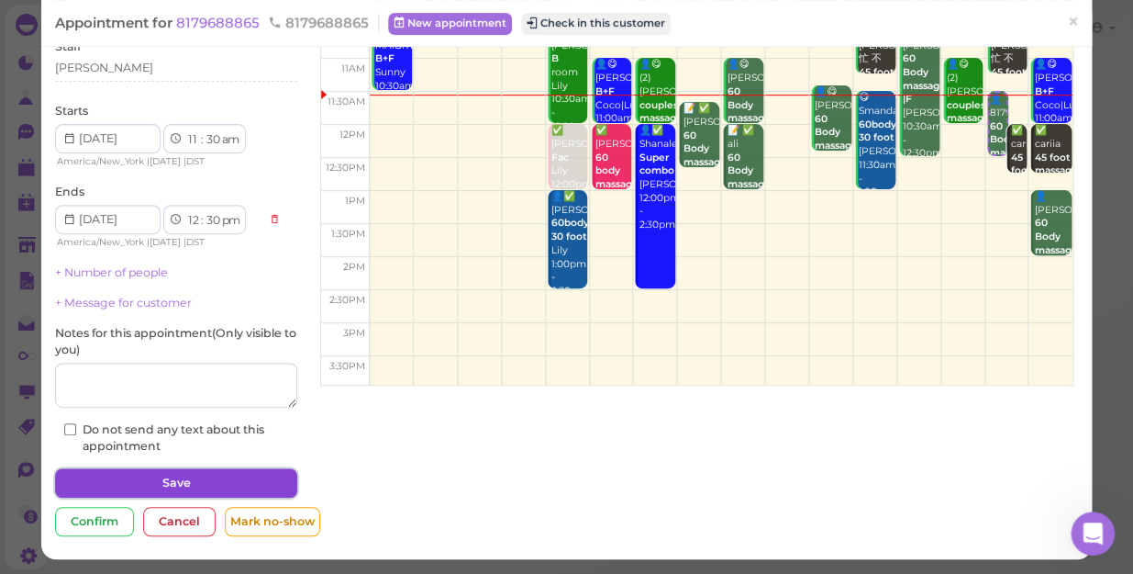
click at [251, 478] on button "Save" at bounding box center [176, 482] width 242 height 29
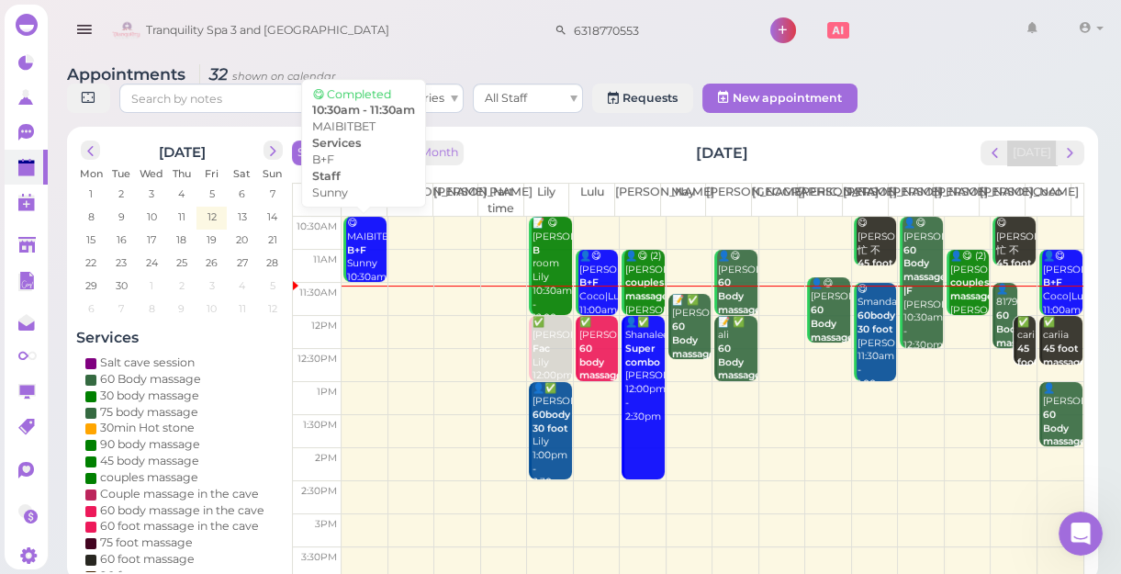
click at [362, 244] on b "B+F" at bounding box center [356, 250] width 19 height 12
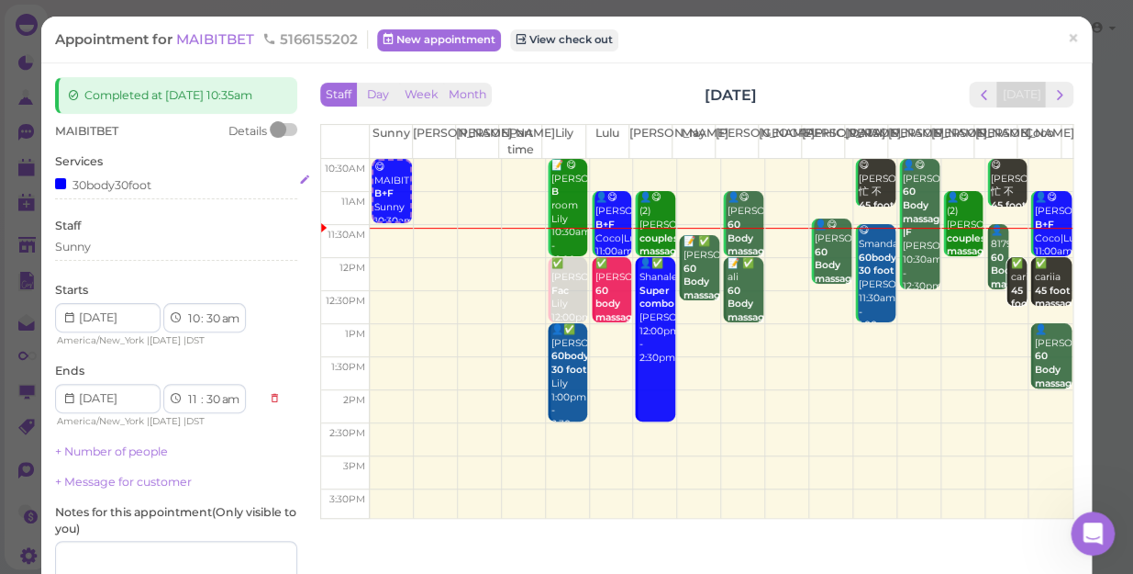
click at [173, 175] on div "30body30foot" at bounding box center [176, 183] width 242 height 19
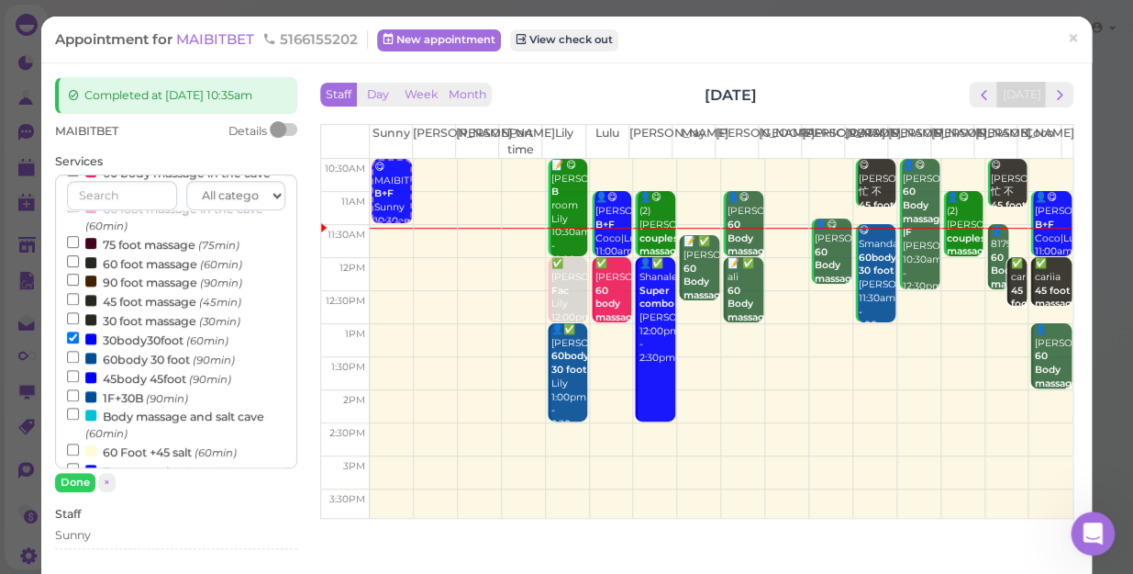
scroll to position [250, 0]
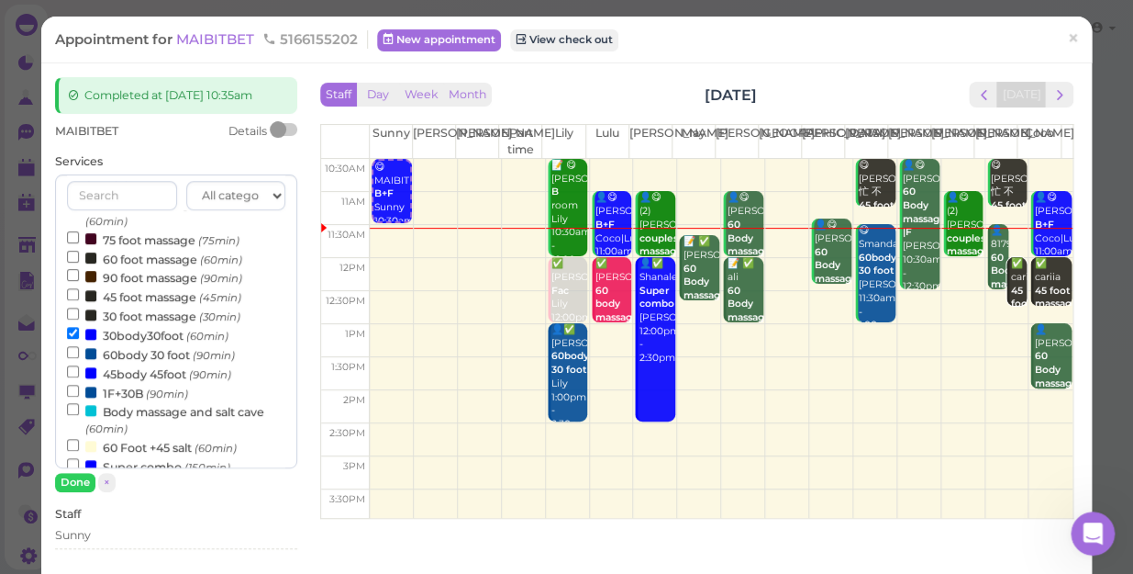
click at [153, 318] on label "30 foot massage (30min)" at bounding box center [153, 315] width 173 height 19
click at [79, 318] on input "30 foot massage (30min)" at bounding box center [73, 313] width 12 height 12
select select "12"
select select "00"
select select "pm"
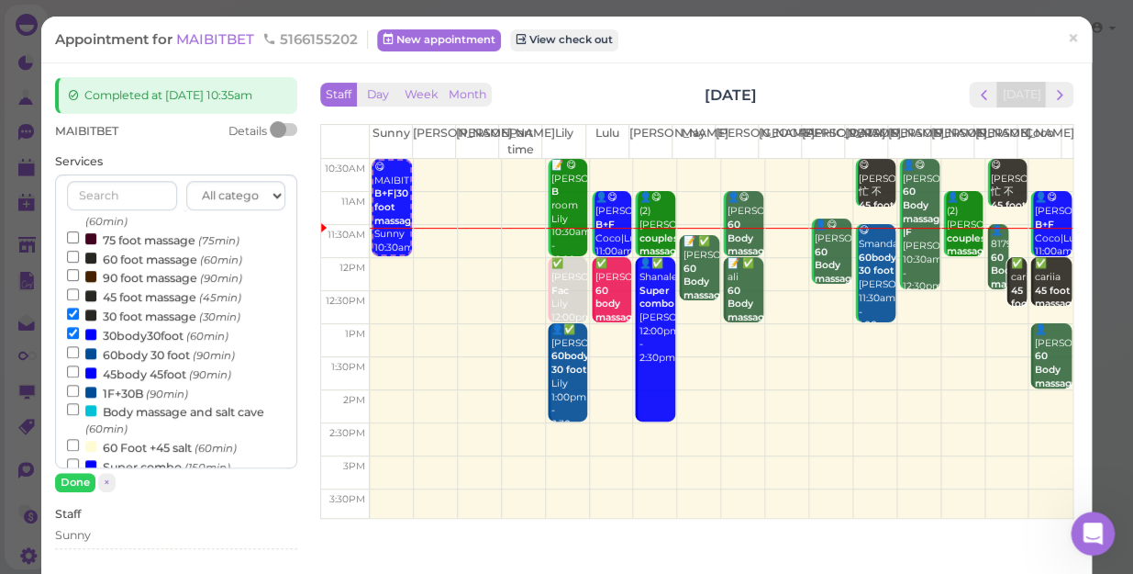
scroll to position [590, 0]
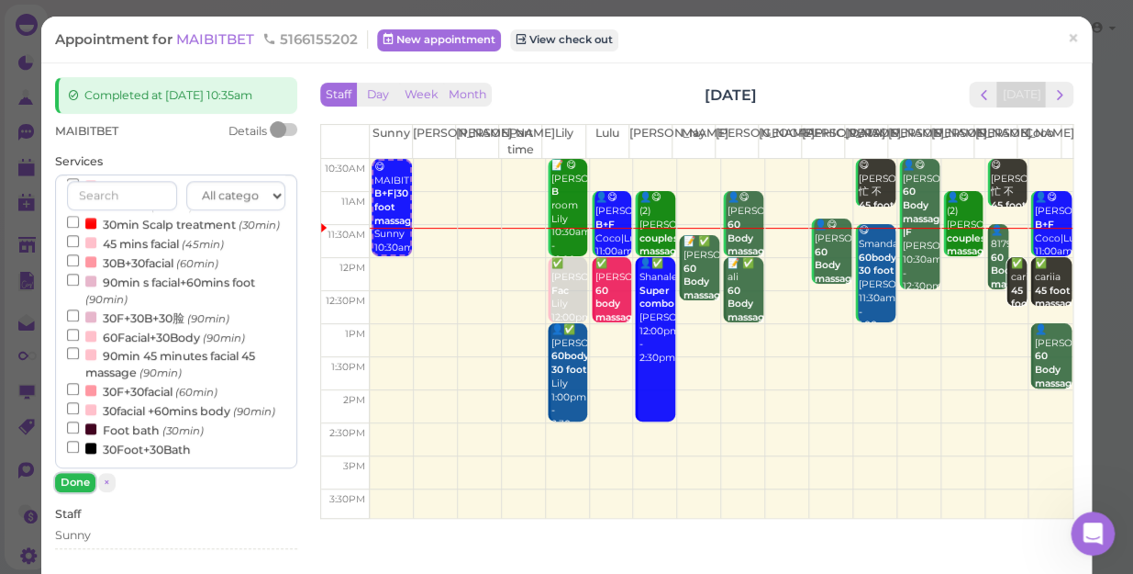
click at [88, 481] on button "Done" at bounding box center [75, 482] width 40 height 19
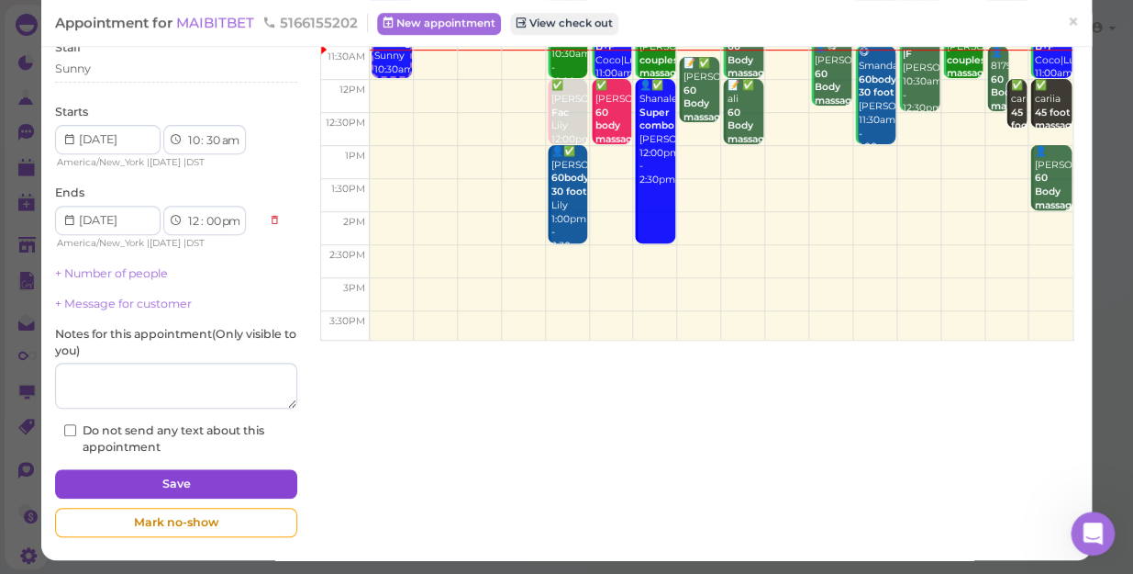
scroll to position [179, 0]
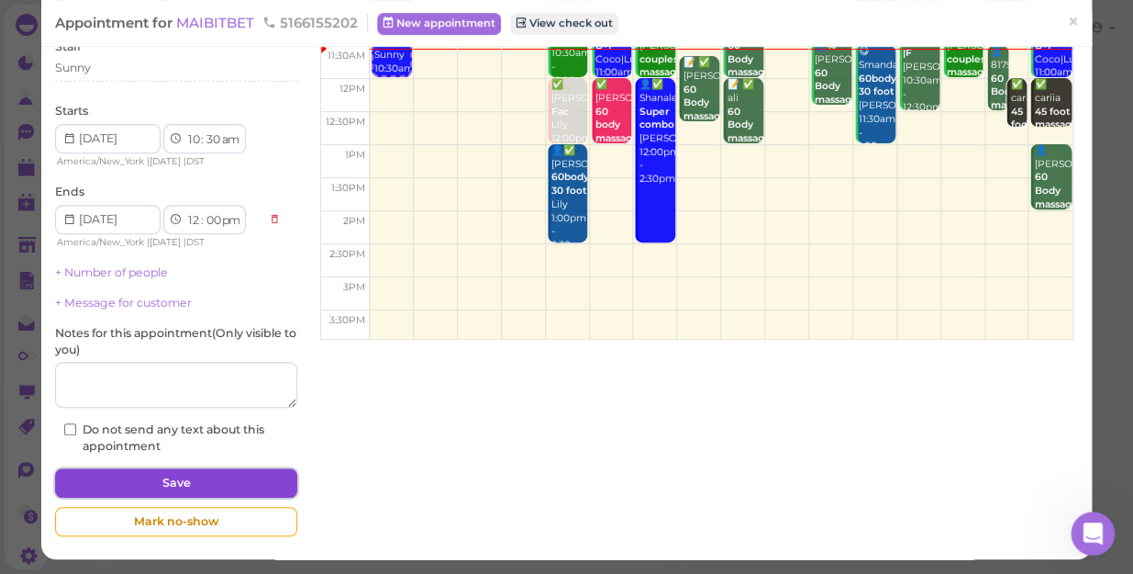
click at [174, 485] on button "Save" at bounding box center [176, 482] width 242 height 29
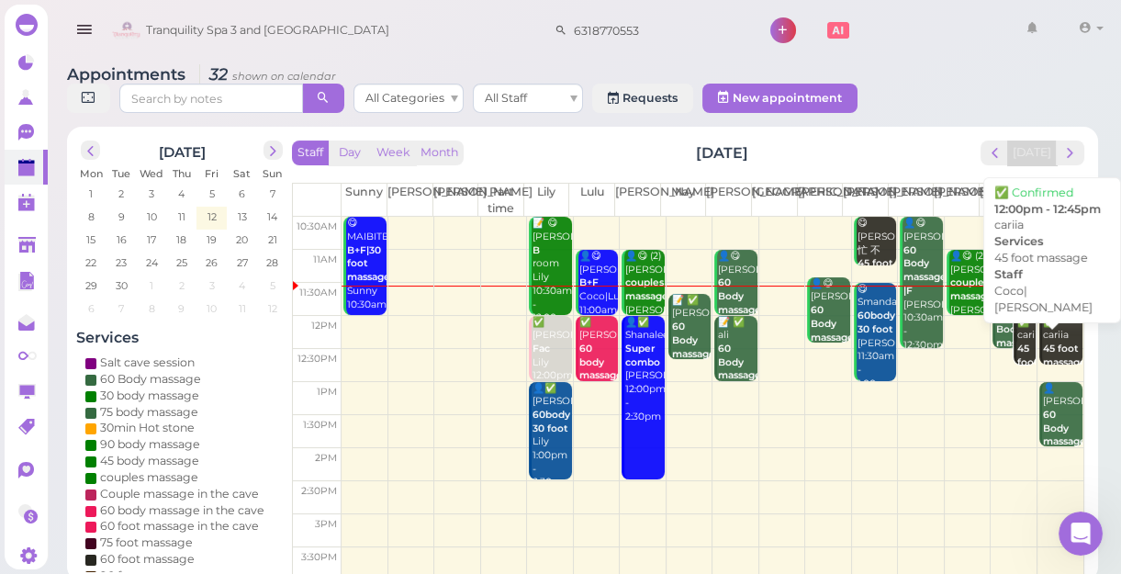
click at [1044, 346] on b "45 foot massage" at bounding box center [1064, 355] width 43 height 26
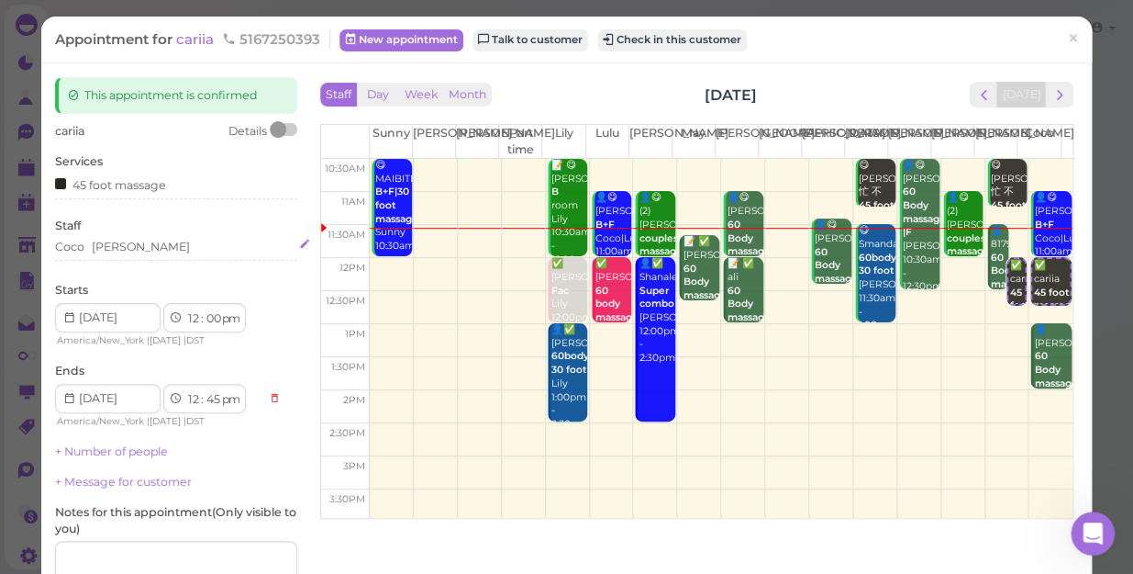
click at [131, 251] on div "[PERSON_NAME]" at bounding box center [176, 247] width 242 height 17
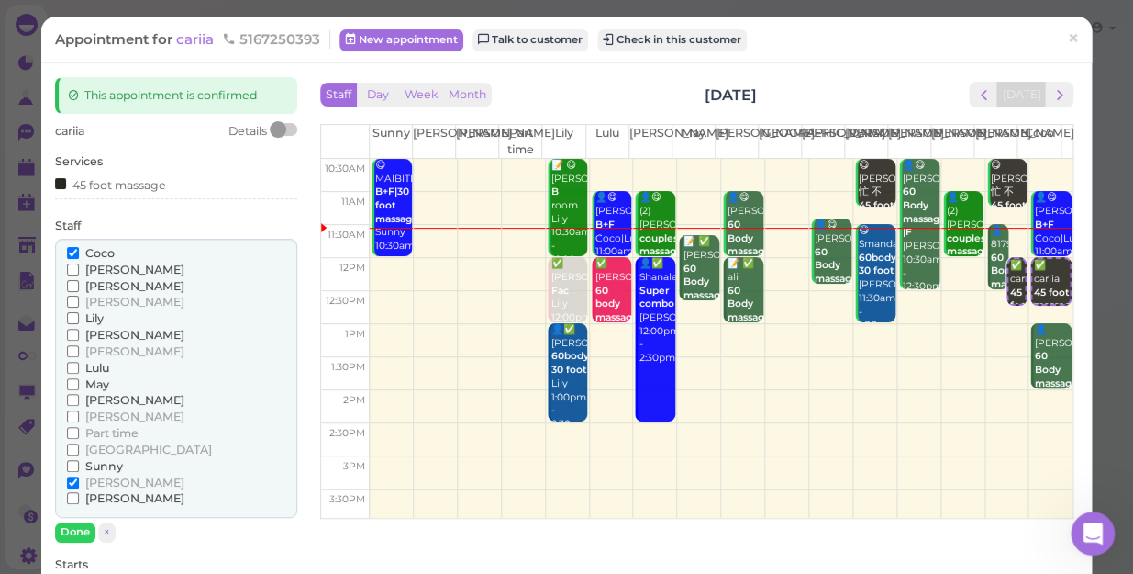
click at [100, 330] on span "[PERSON_NAME]" at bounding box center [134, 335] width 99 height 14
click at [79, 330] on input "[PERSON_NAME]" at bounding box center [73, 335] width 12 height 12
click at [100, 330] on span "[PERSON_NAME]" at bounding box center [134, 335] width 99 height 14
click at [79, 330] on input "[PERSON_NAME]" at bounding box center [73, 335] width 12 height 12
click at [100, 330] on span "[PERSON_NAME]" at bounding box center [134, 335] width 99 height 14
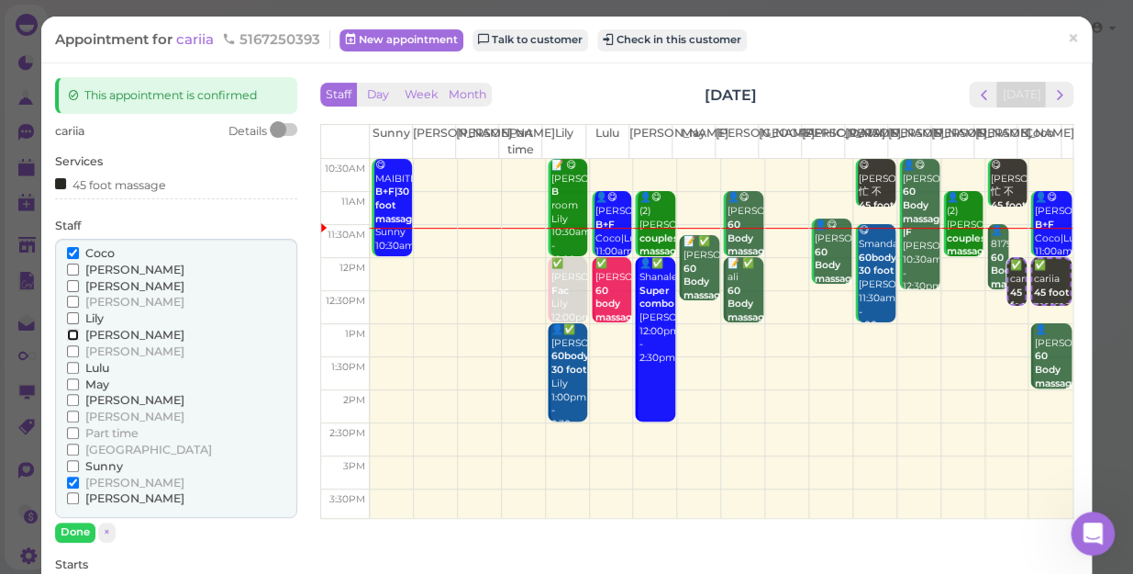
click at [79, 330] on input "[PERSON_NAME]" at bounding box center [73, 335] width 12 height 12
click at [93, 482] on span "[PERSON_NAME]" at bounding box center [134, 482] width 99 height 14
click at [79, 482] on input "[PERSON_NAME]" at bounding box center [73, 482] width 12 height 12
click at [72, 530] on button "Done" at bounding box center [75, 531] width 40 height 19
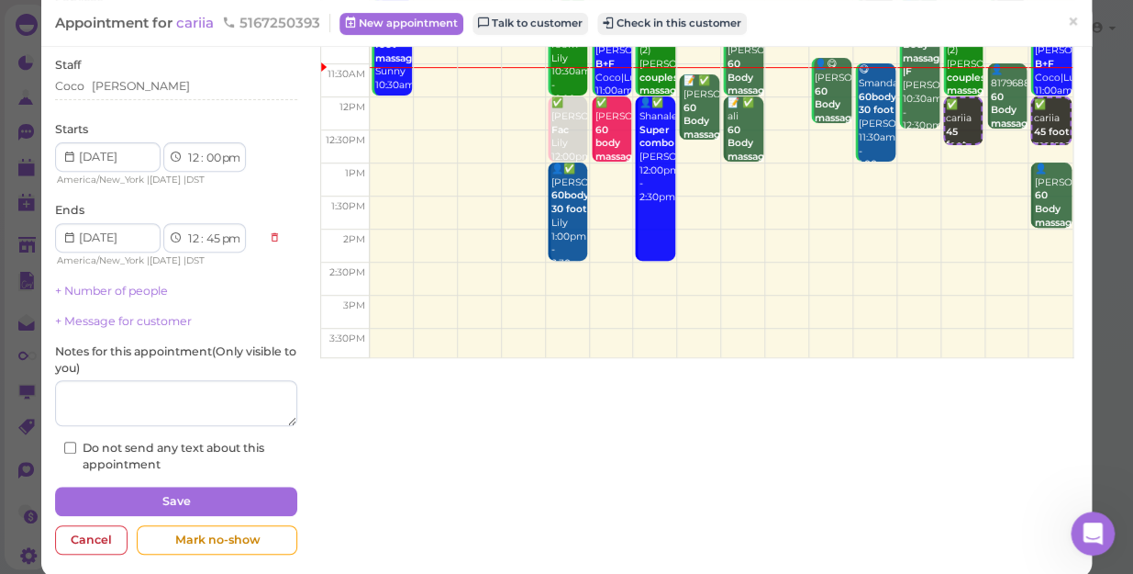
scroll to position [166, 0]
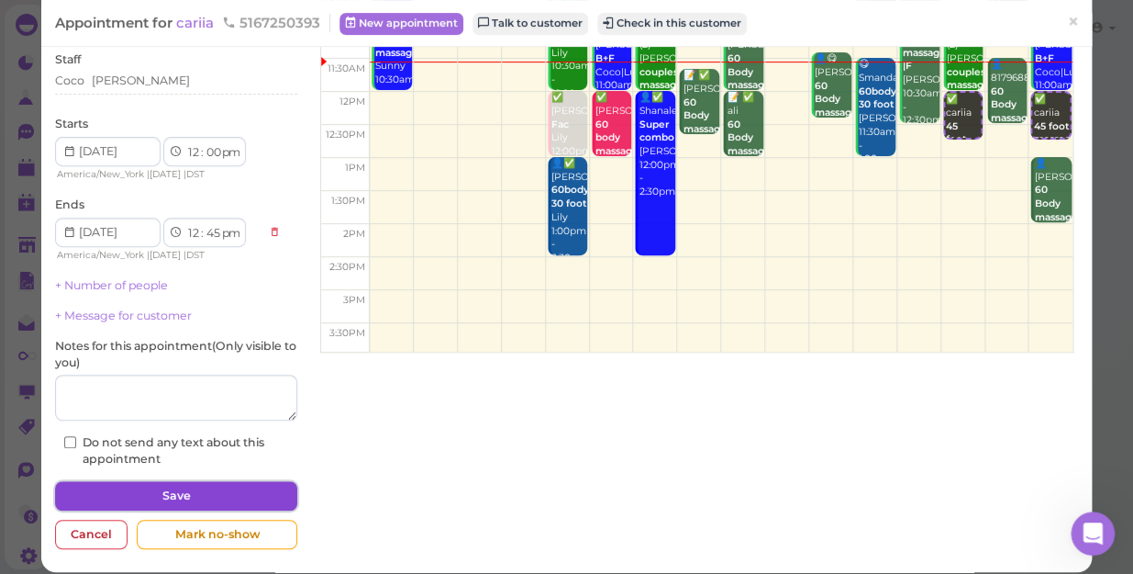
click at [201, 495] on button "Save" at bounding box center [176, 495] width 242 height 29
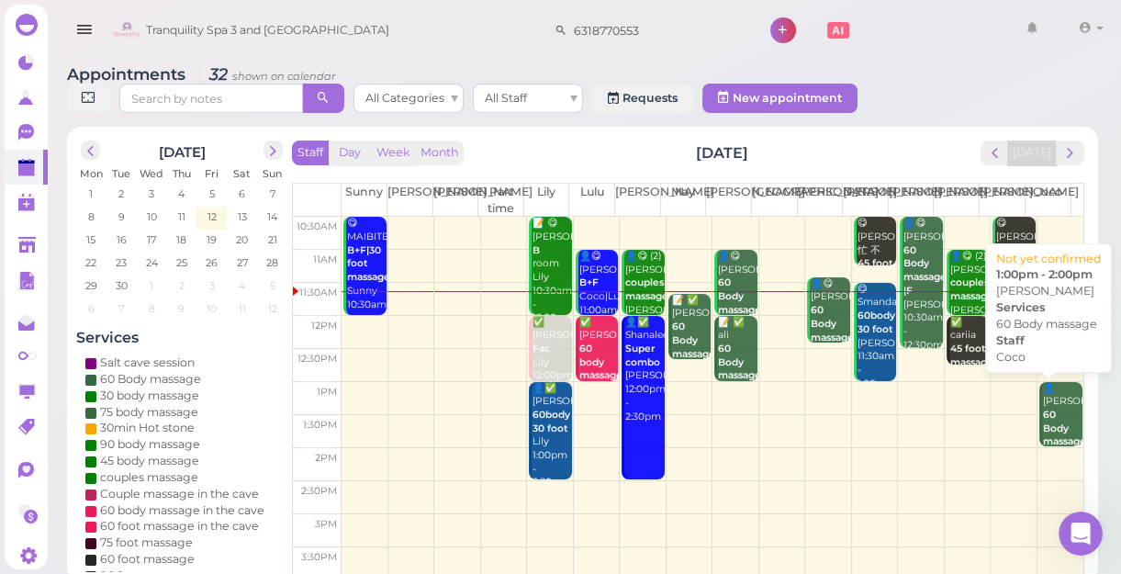
click at [1050, 423] on b "60 Body massage" at bounding box center [1064, 427] width 43 height 39
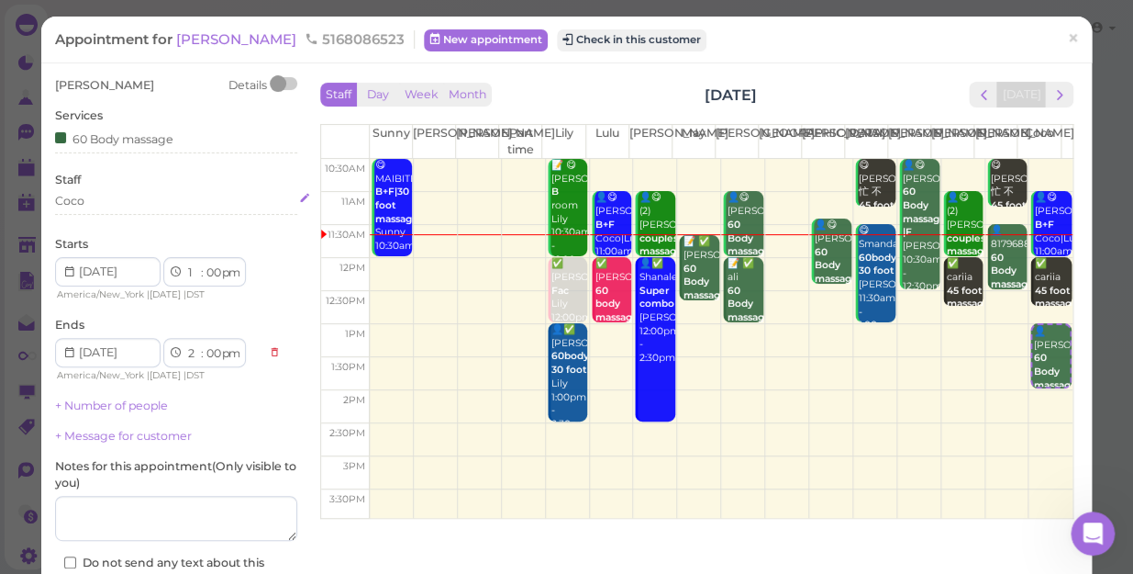
click at [106, 204] on div "Coco" at bounding box center [176, 201] width 242 height 17
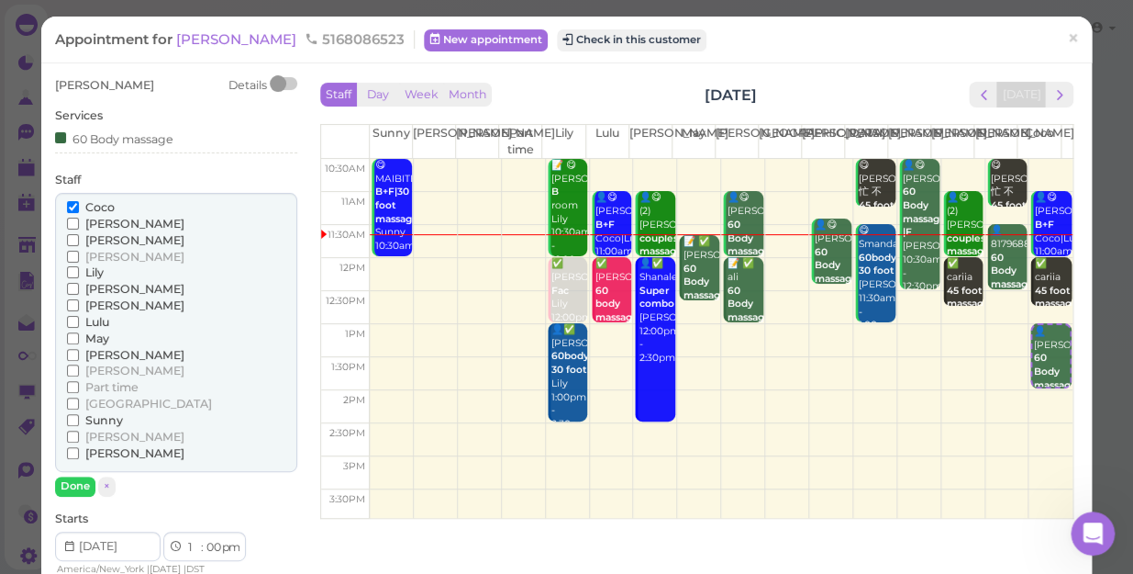
click at [104, 421] on span "Sunny" at bounding box center [104, 420] width 38 height 14
click at [79, 421] on input "Sunny" at bounding box center [73, 420] width 12 height 12
click at [101, 204] on span "Coco" at bounding box center [99, 207] width 29 height 14
click at [79, 204] on input "Coco" at bounding box center [73, 207] width 12 height 12
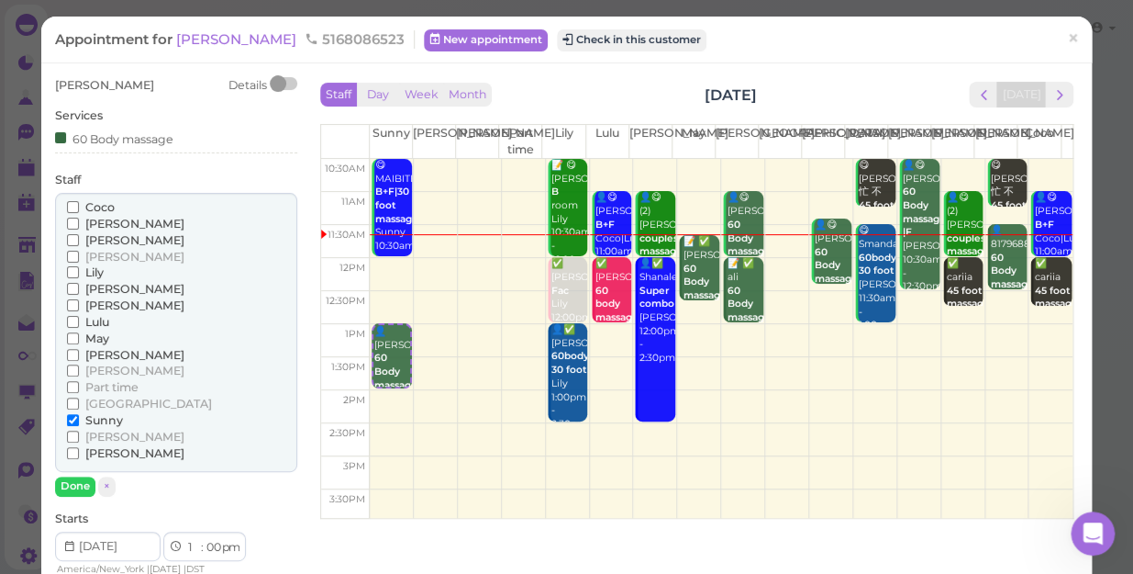
click at [94, 202] on span "Coco" at bounding box center [99, 207] width 29 height 14
click at [79, 202] on input "Coco" at bounding box center [73, 207] width 12 height 12
click at [95, 204] on span "Coco" at bounding box center [99, 207] width 29 height 14
click at [79, 204] on input "Coco" at bounding box center [73, 207] width 12 height 12
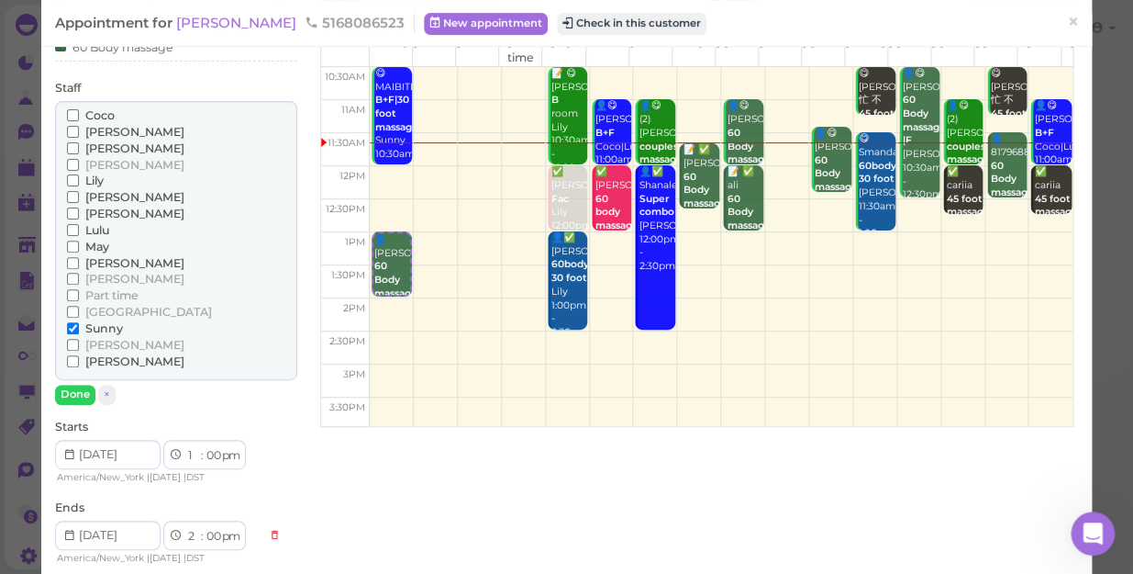
scroll to position [166, 0]
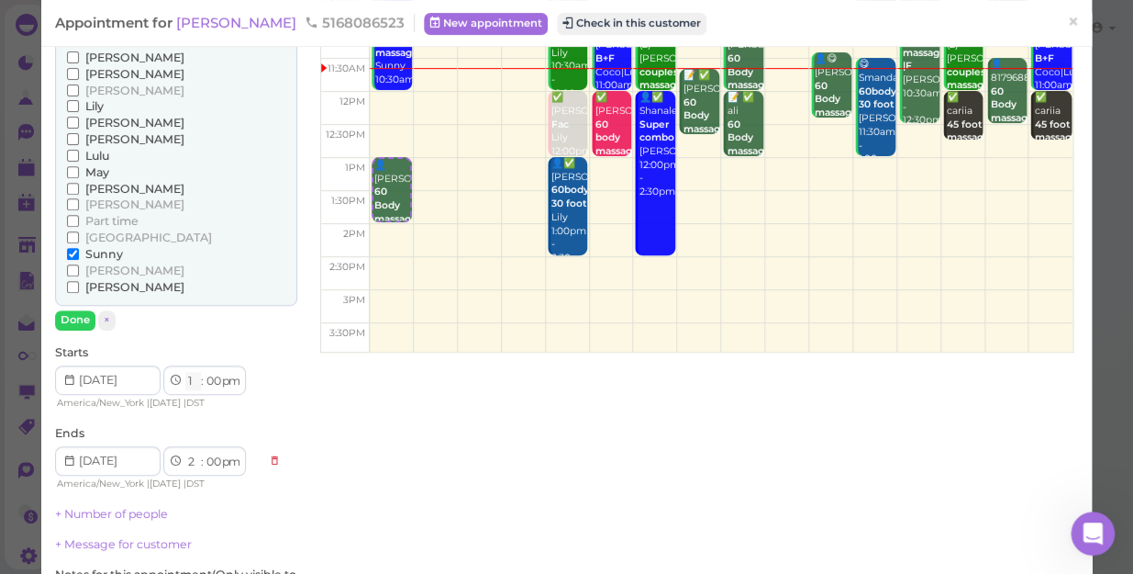
click at [192, 380] on select "1 2 3 4 5 6 7 8 9 10 11 12" at bounding box center [193, 381] width 16 height 19
select select "12"
click at [185, 372] on select "1 2 3 4 5 6 7 8 9 10 11 12" at bounding box center [193, 381] width 16 height 19
select select "1"
click at [213, 376] on select "00 05 10 15 20 25 30 35 40 45 50 55" at bounding box center [213, 381] width 18 height 19
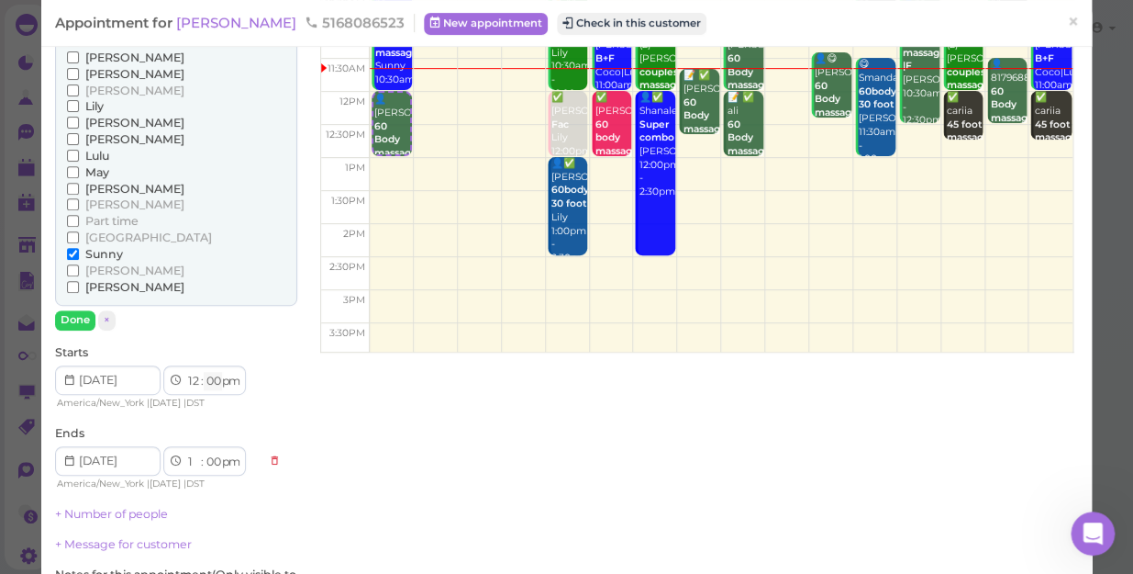
click at [213, 376] on select "00 05 10 15 20 25 30 35 40 45 50 55" at bounding box center [213, 381] width 18 height 19
click at [213, 381] on select "00 05 10 15 20 25 30 35 40 45 50 55" at bounding box center [213, 381] width 18 height 19
select select "15"
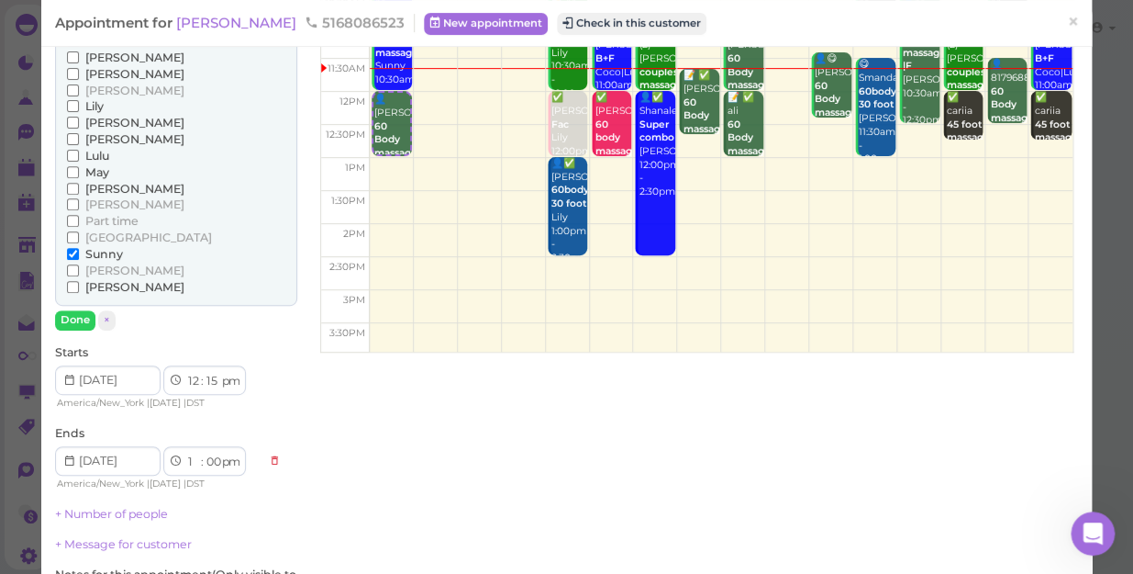
click at [204, 372] on select "00 05 10 15 20 25 30 35 40 45 50 55" at bounding box center [213, 381] width 18 height 19
select select "15"
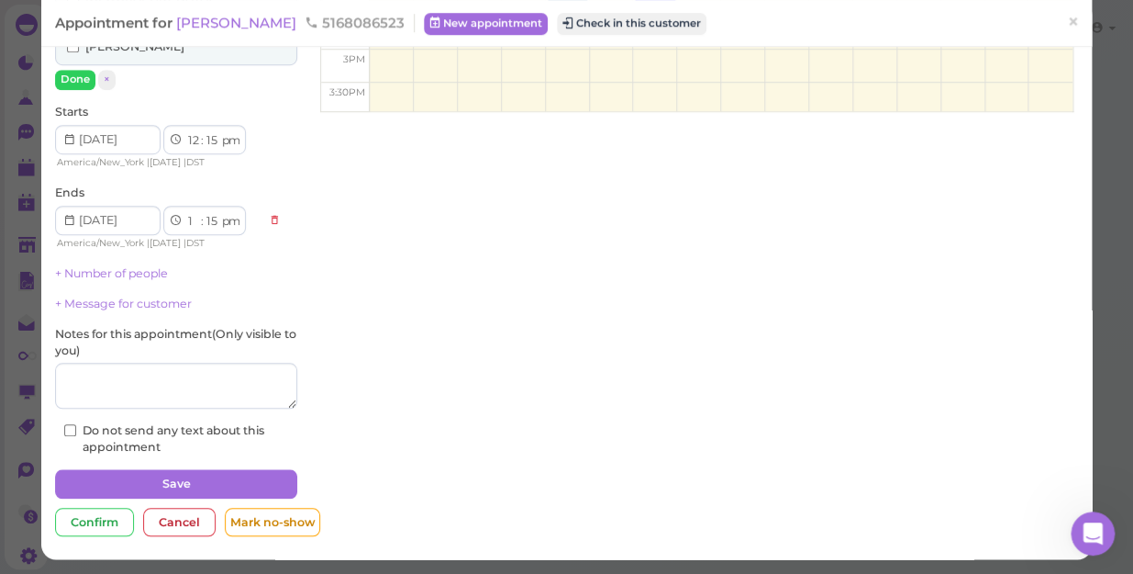
scroll to position [408, 0]
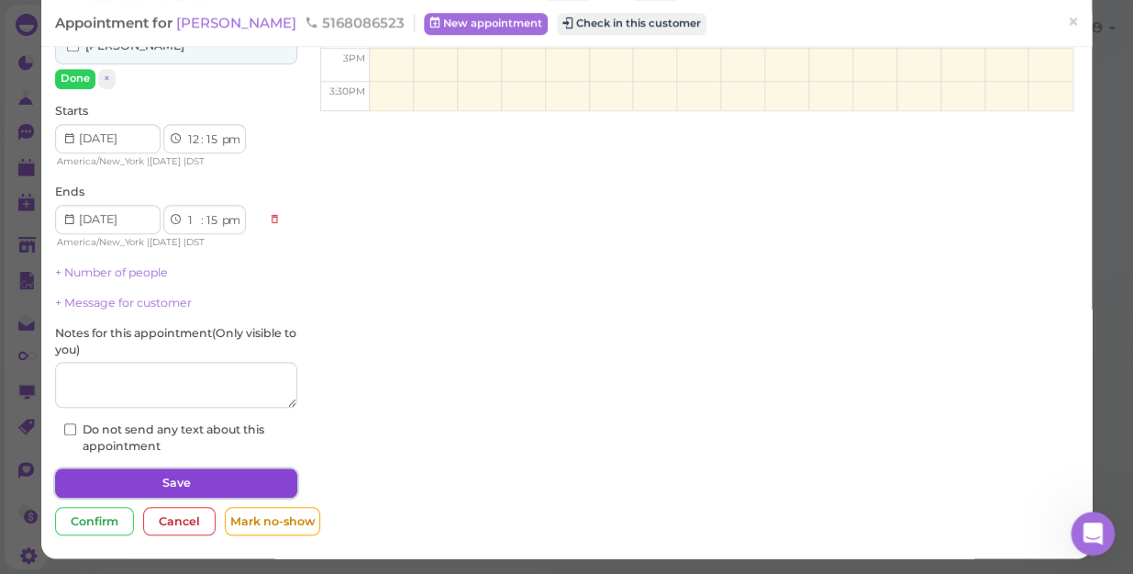
click at [239, 486] on button "Save" at bounding box center [176, 482] width 242 height 29
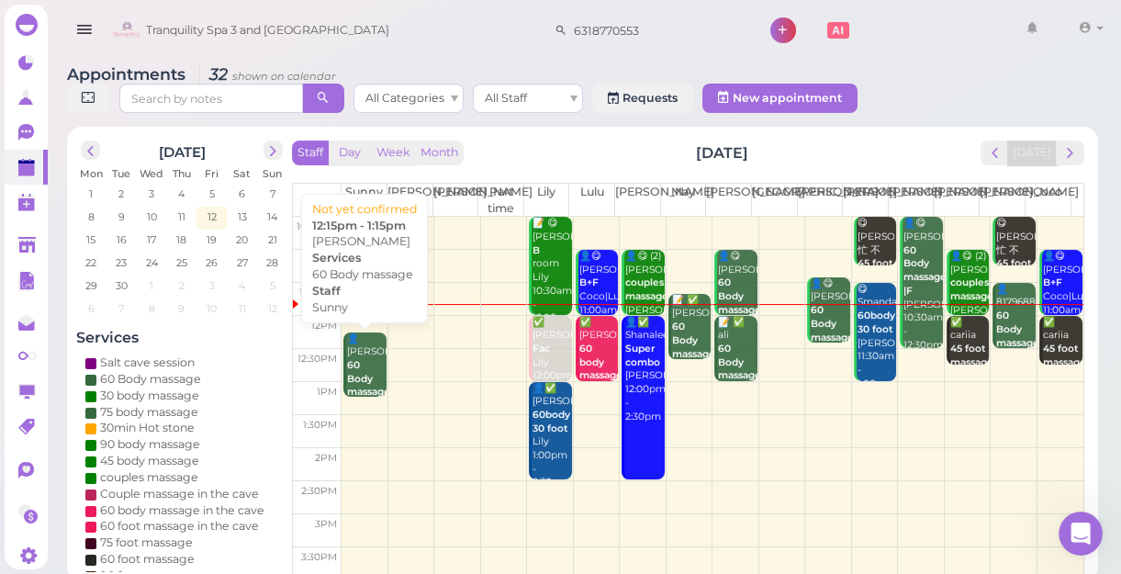
click at [363, 375] on b "60 Body massage" at bounding box center [368, 378] width 43 height 39
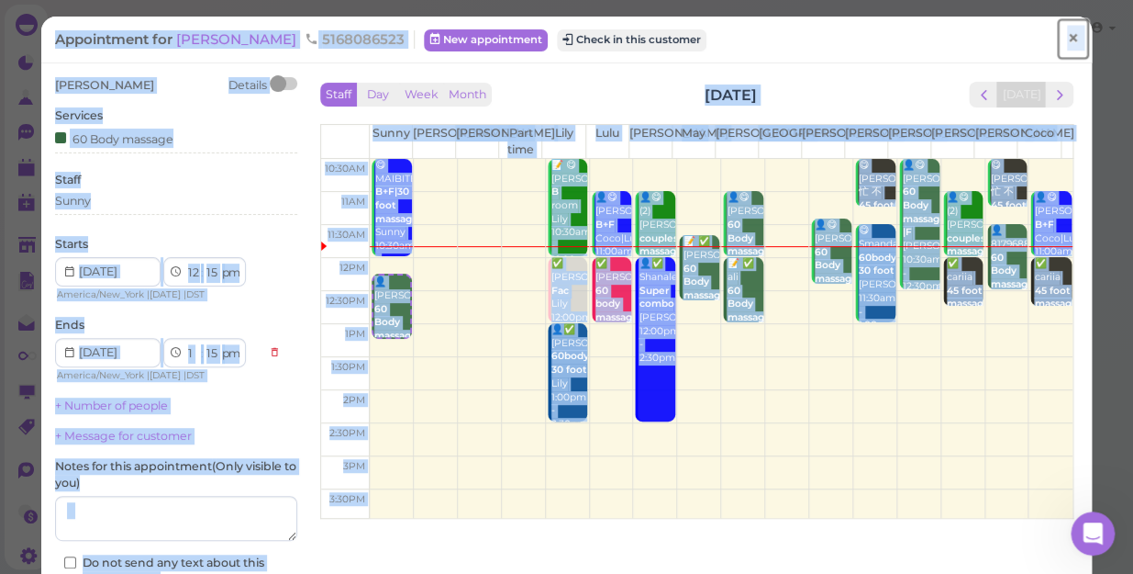
click at [1067, 37] on span "×" at bounding box center [1073, 39] width 12 height 26
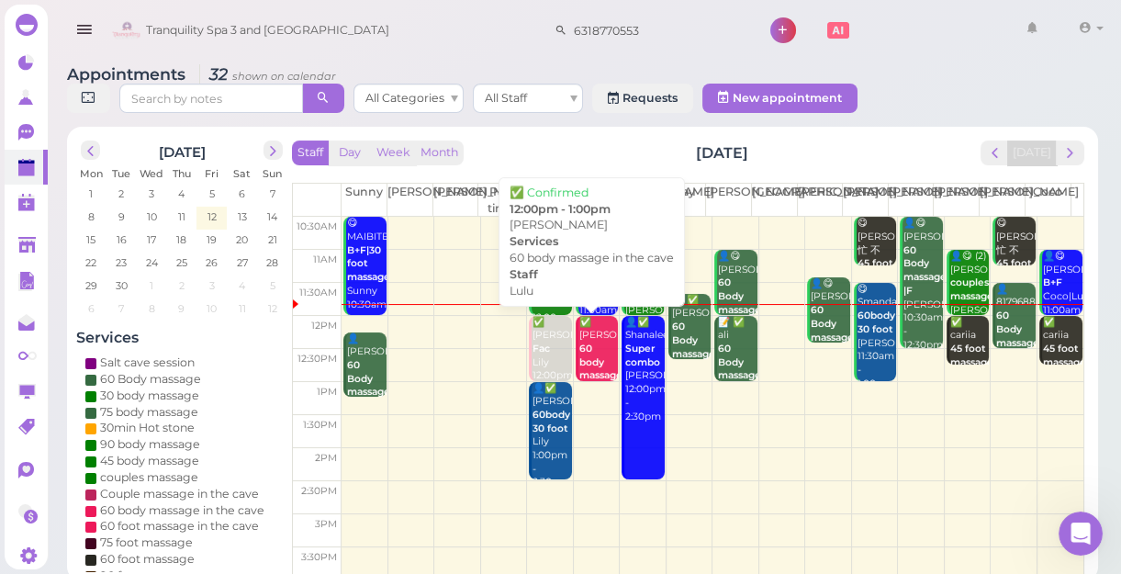
click at [591, 337] on div "✅ [PERSON_NAME] 60 body massage in the cave Lulu 12:00pm - 1:00pm" at bounding box center [597, 390] width 39 height 149
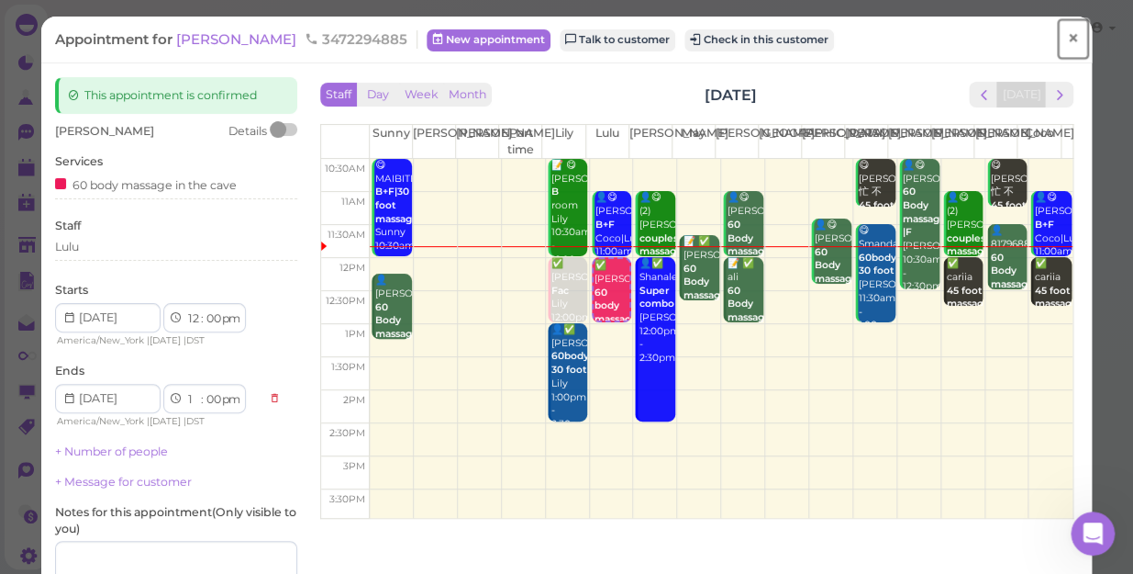
click at [1067, 32] on span "×" at bounding box center [1073, 39] width 12 height 26
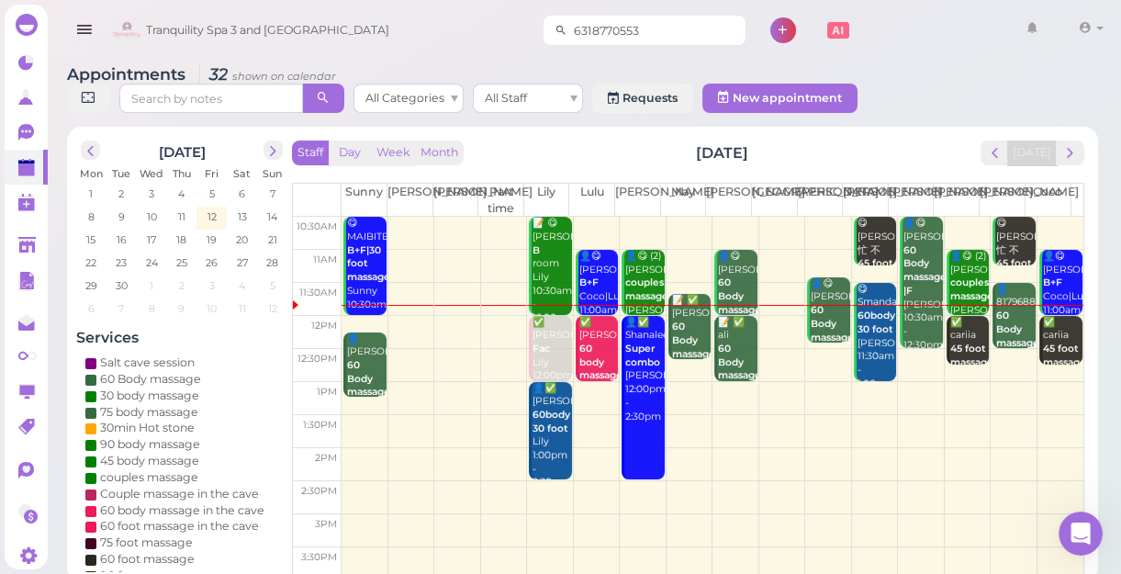
click at [633, 29] on input "6318770553" at bounding box center [656, 30] width 178 height 29
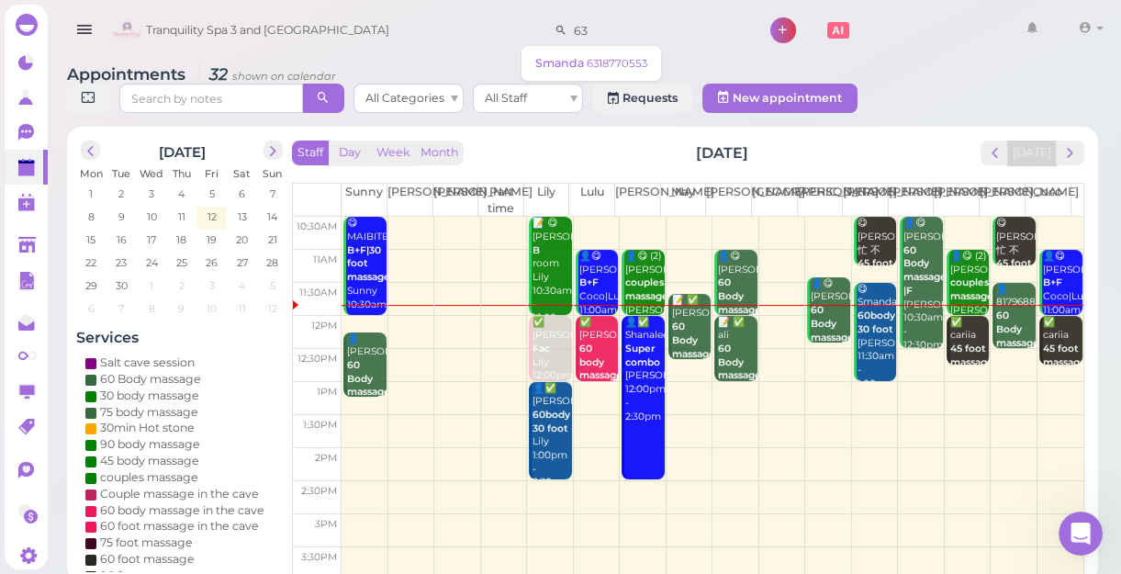
type input "6"
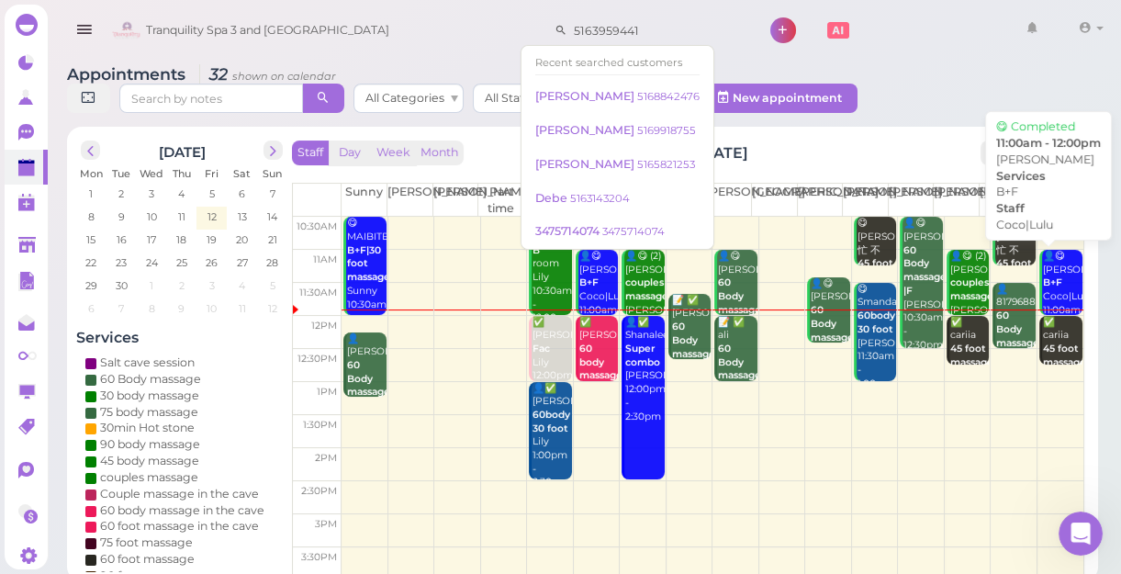
click at [1054, 280] on div "👤😋 [PERSON_NAME]+F [PERSON_NAME]|Lulu 11:00am - 12:00pm" at bounding box center [1062, 297] width 40 height 95
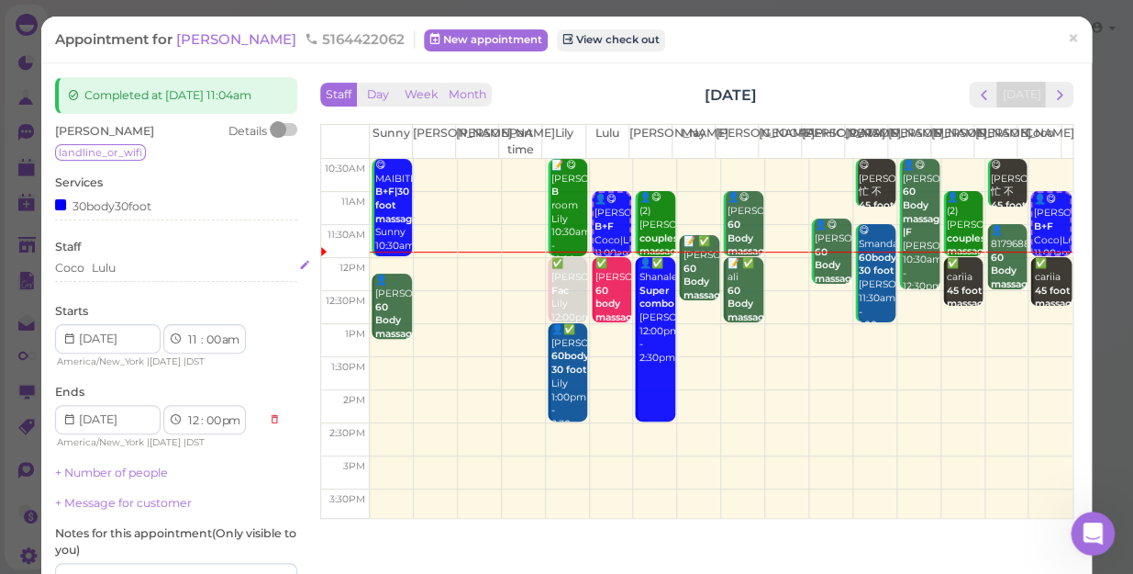
type input "5163959441"
click at [123, 271] on div "Coco Lulu" at bounding box center [176, 268] width 242 height 17
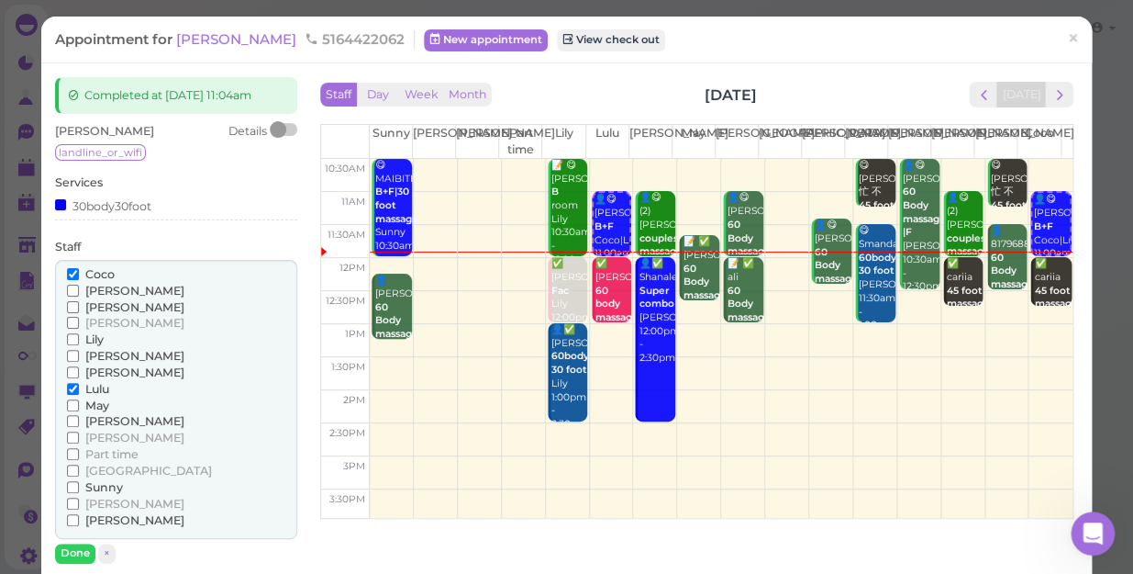
click at [117, 304] on span "[PERSON_NAME]" at bounding box center [134, 307] width 99 height 14
click at [79, 304] on input "[PERSON_NAME]" at bounding box center [73, 307] width 12 height 12
click at [101, 271] on span "Coco" at bounding box center [99, 274] width 29 height 14
click at [79, 271] on input "Coco" at bounding box center [73, 274] width 12 height 12
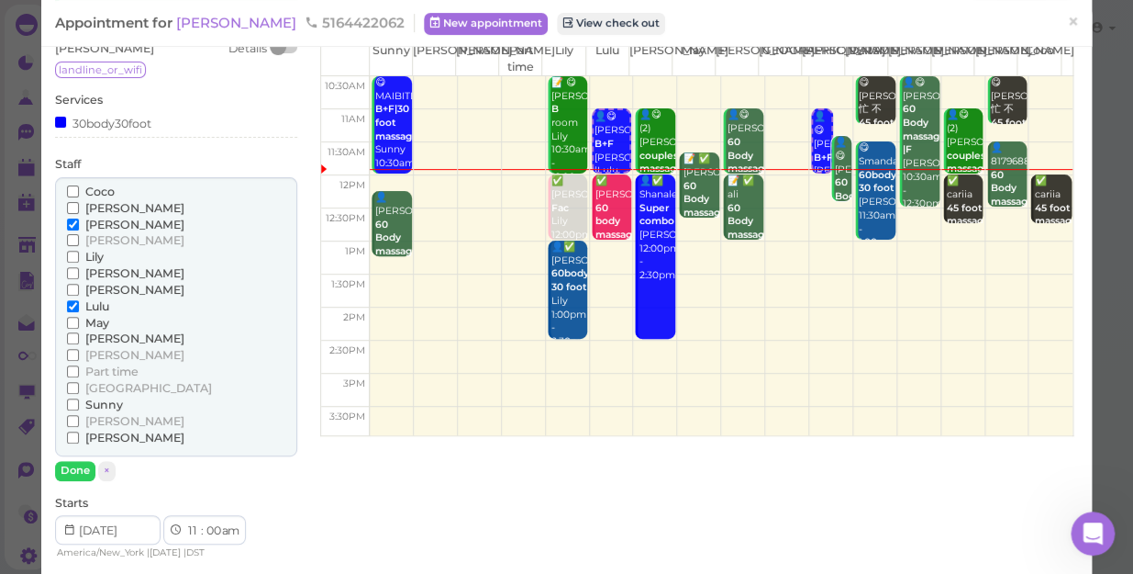
scroll to position [166, 0]
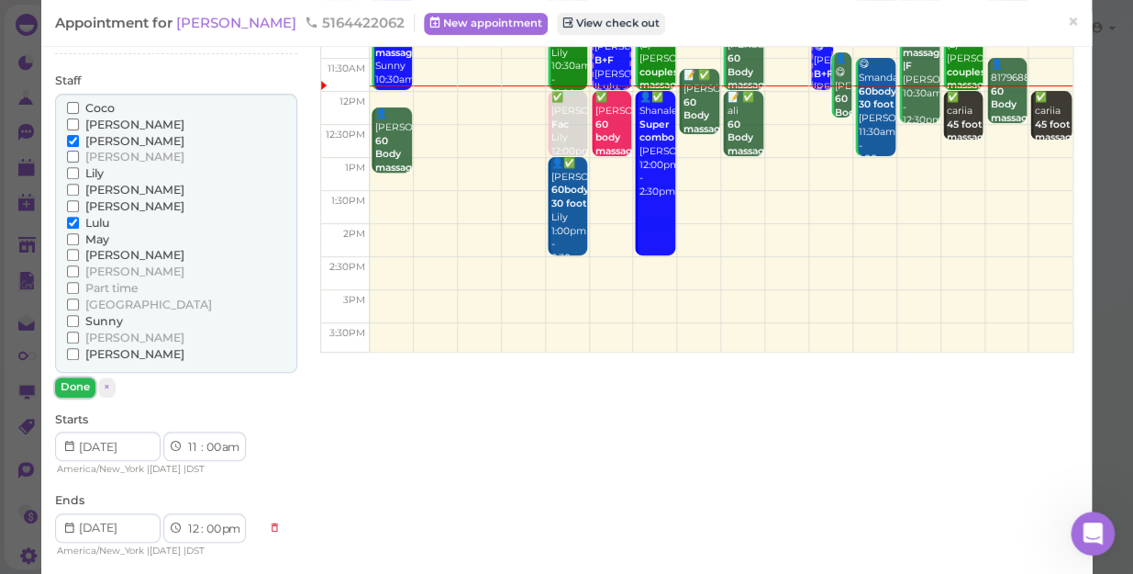
click at [71, 388] on button "Done" at bounding box center [75, 386] width 40 height 19
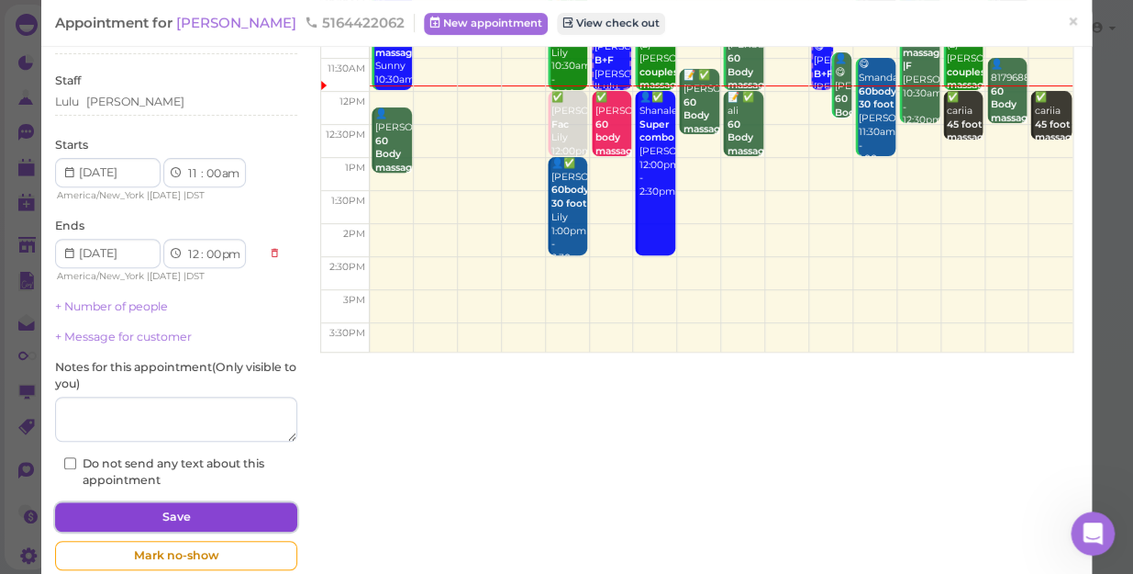
click at [145, 514] on button "Save" at bounding box center [176, 516] width 242 height 29
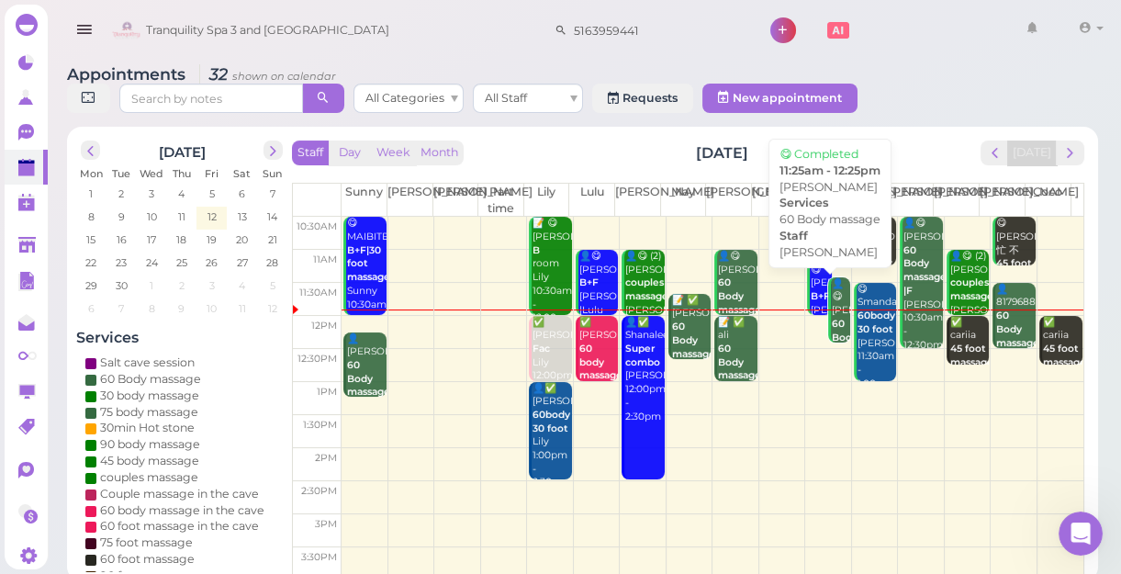
click at [832, 322] on b "60 Body massage" at bounding box center [853, 337] width 43 height 39
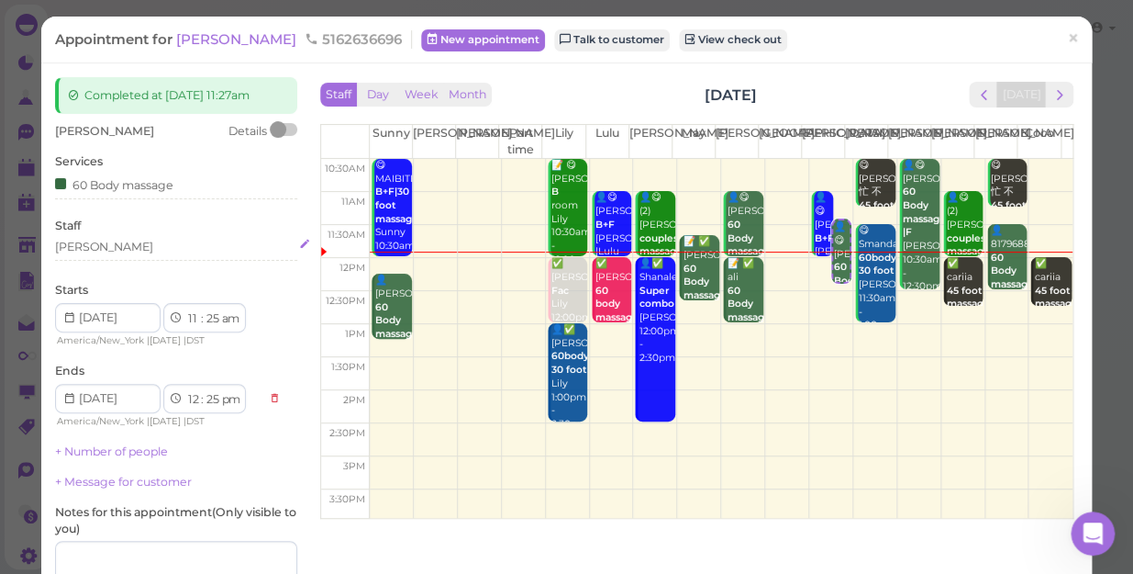
click at [112, 248] on div "[PERSON_NAME]" at bounding box center [176, 247] width 242 height 17
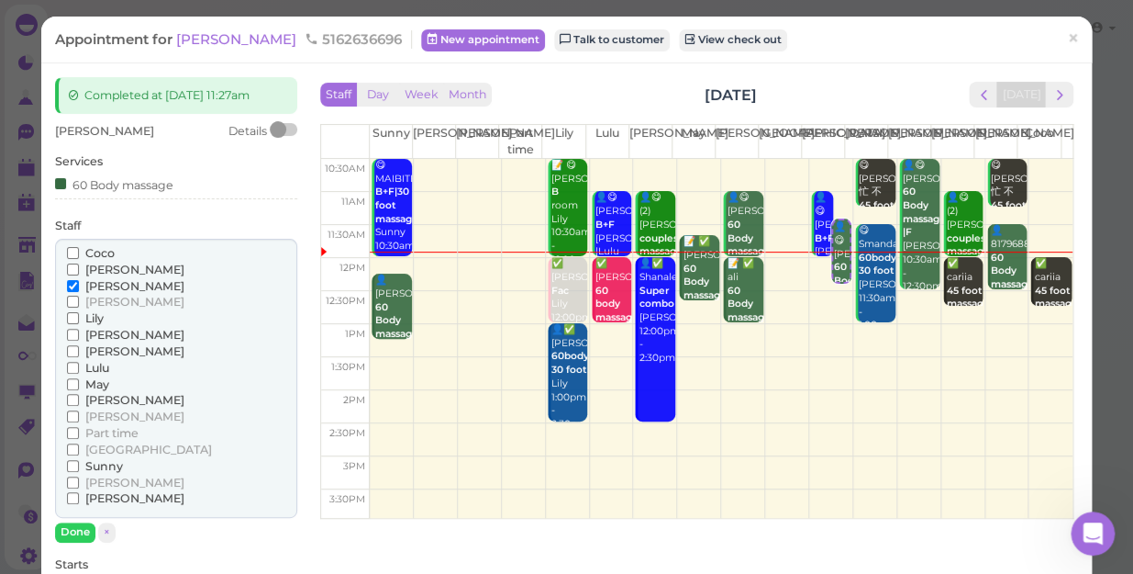
click at [90, 245] on label "Coco" at bounding box center [91, 253] width 48 height 17
click at [79, 247] on input "Coco" at bounding box center [73, 253] width 12 height 12
click at [111, 279] on span "[PERSON_NAME]" at bounding box center [134, 286] width 99 height 14
click at [108, 286] on span "[PERSON_NAME]" at bounding box center [134, 286] width 99 height 14
click at [79, 286] on input "[PERSON_NAME]" at bounding box center [73, 286] width 12 height 12
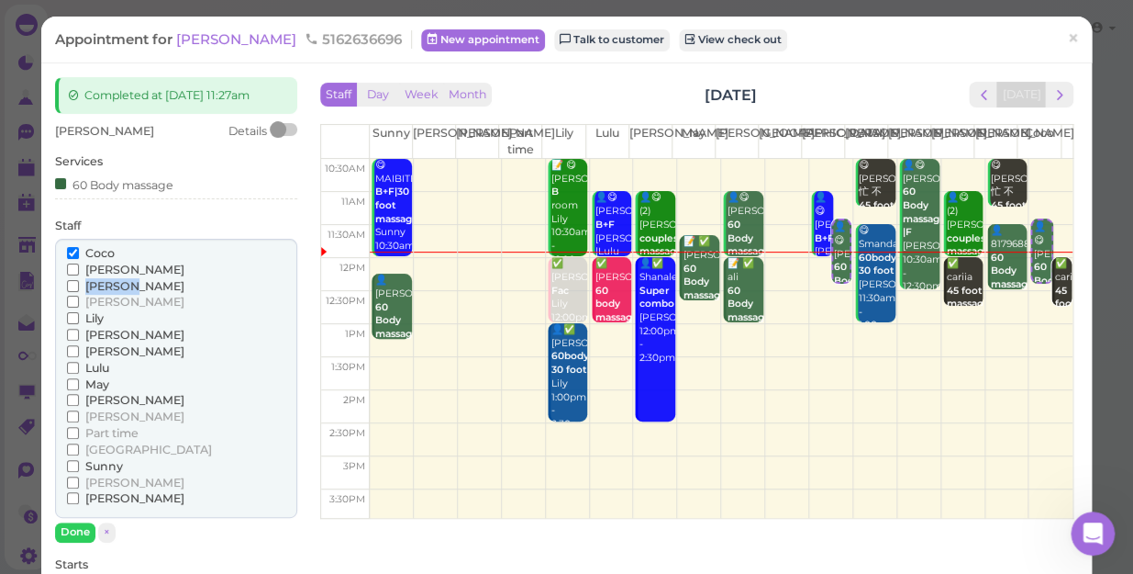
click at [108, 286] on span "[PERSON_NAME]" at bounding box center [134, 286] width 99 height 14
click at [79, 286] on input "[PERSON_NAME]" at bounding box center [73, 286] width 12 height 12
click at [108, 286] on span "[PERSON_NAME]" at bounding box center [134, 286] width 99 height 14
click at [79, 286] on input "[PERSON_NAME]" at bounding box center [73, 286] width 12 height 12
click at [83, 532] on button "Done" at bounding box center [75, 531] width 40 height 19
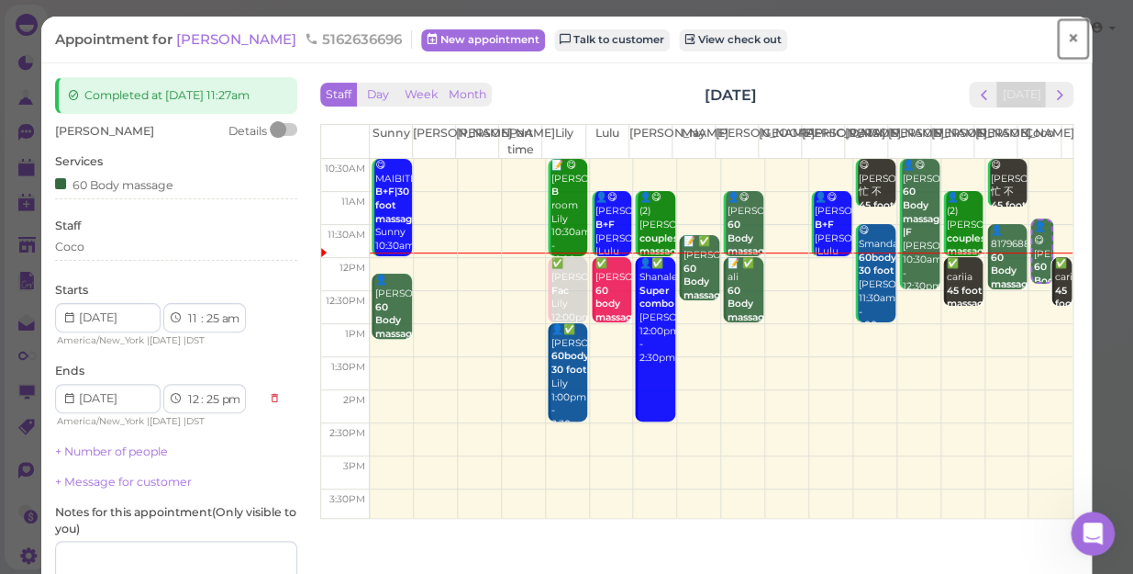
click at [1067, 37] on span "×" at bounding box center [1073, 39] width 12 height 26
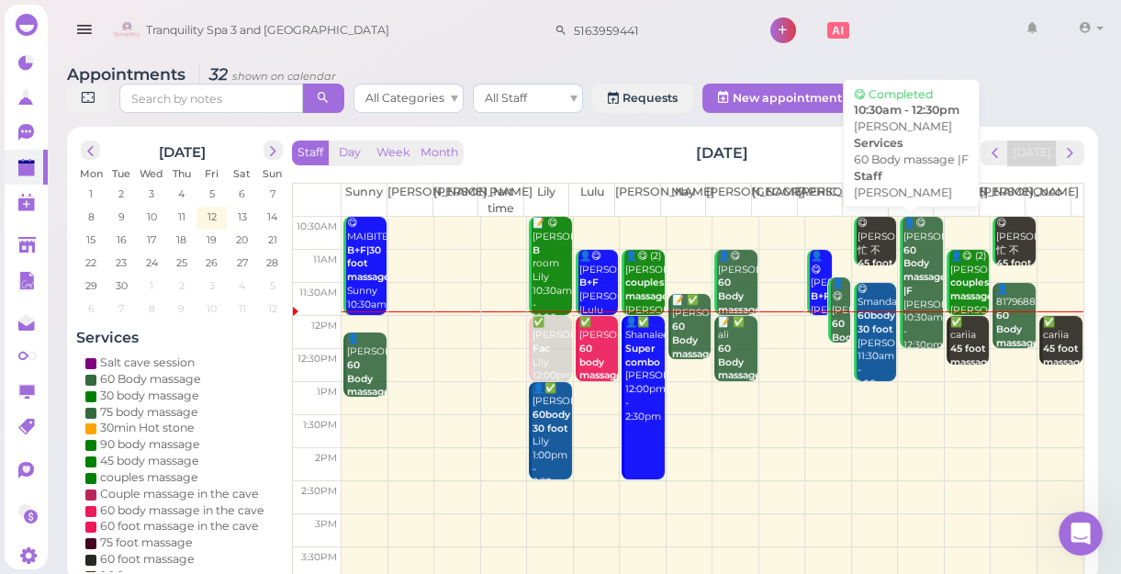
click at [832, 320] on b "60 Body massage" at bounding box center [853, 337] width 43 height 39
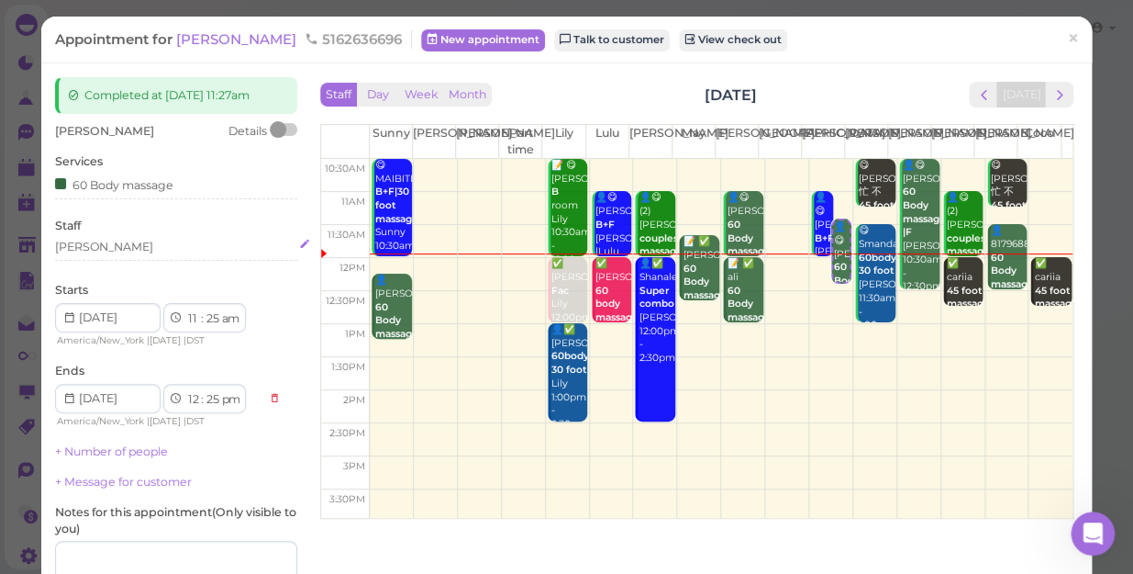
click at [116, 241] on div "[PERSON_NAME]" at bounding box center [176, 247] width 242 height 17
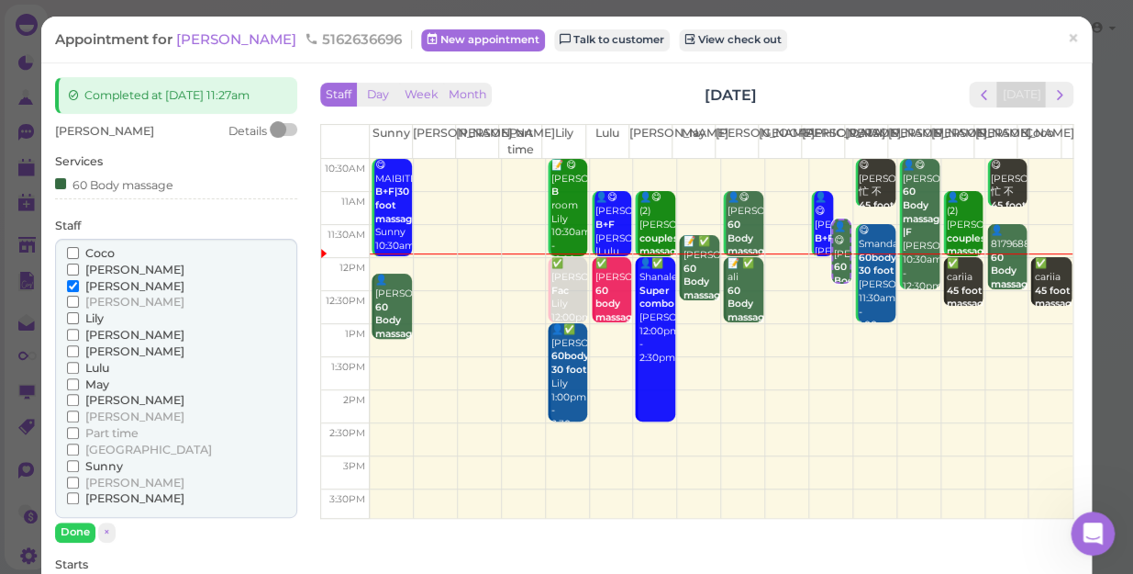
click at [98, 251] on span "Coco" at bounding box center [99, 253] width 29 height 14
click at [79, 251] on input "Coco" at bounding box center [73, 253] width 12 height 12
click at [104, 280] on span "[PERSON_NAME]" at bounding box center [134, 286] width 99 height 14
click at [79, 280] on input "[PERSON_NAME]" at bounding box center [73, 286] width 12 height 12
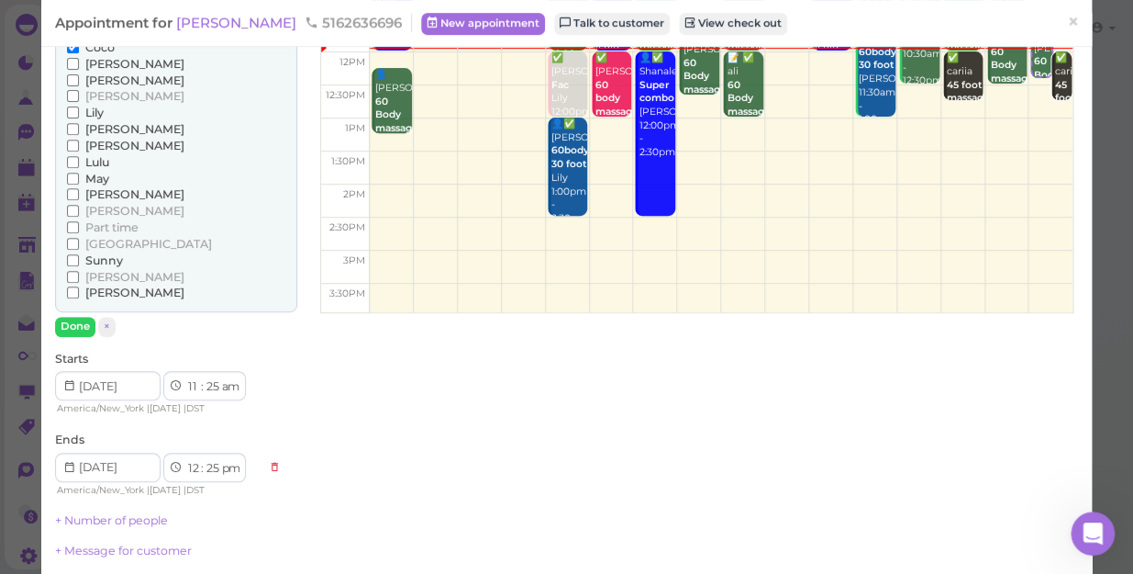
scroll to position [333, 0]
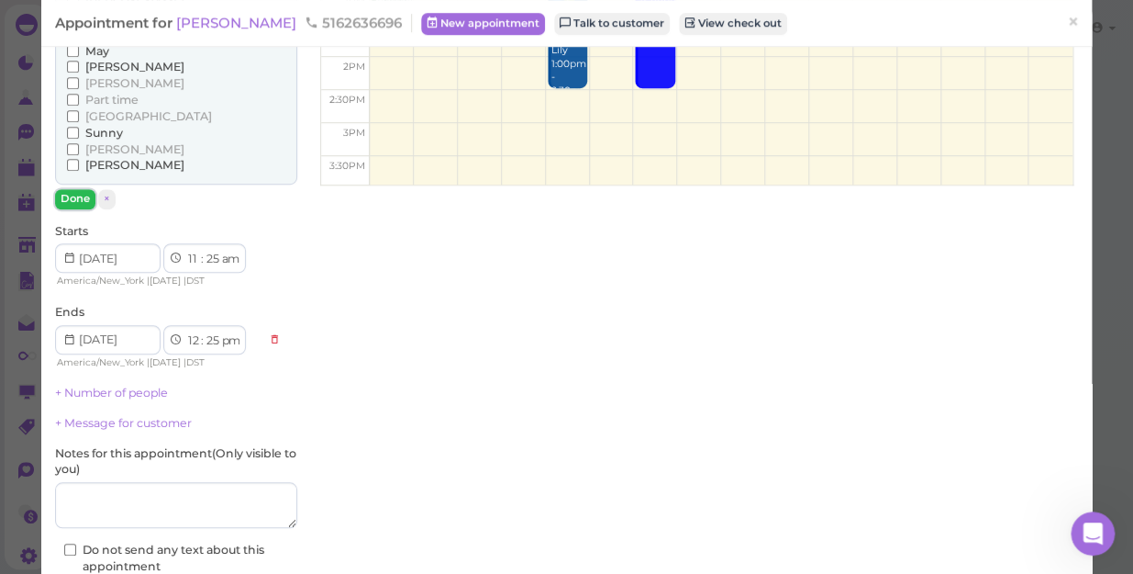
click at [77, 198] on button "Done" at bounding box center [75, 198] width 40 height 19
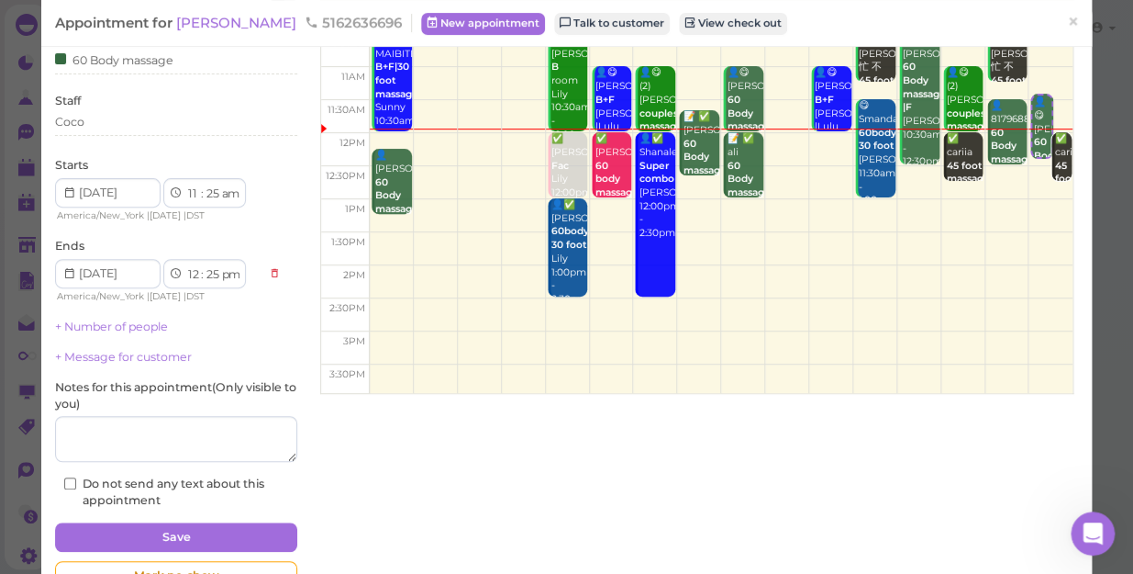
scroll to position [179, 0]
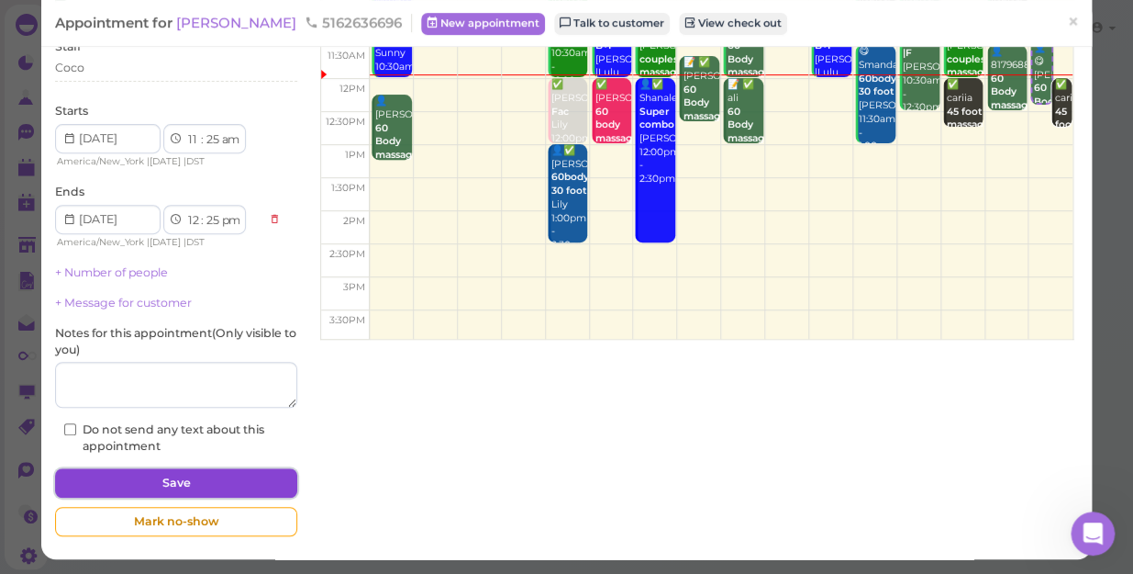
click at [190, 475] on button "Save" at bounding box center [176, 482] width 242 height 29
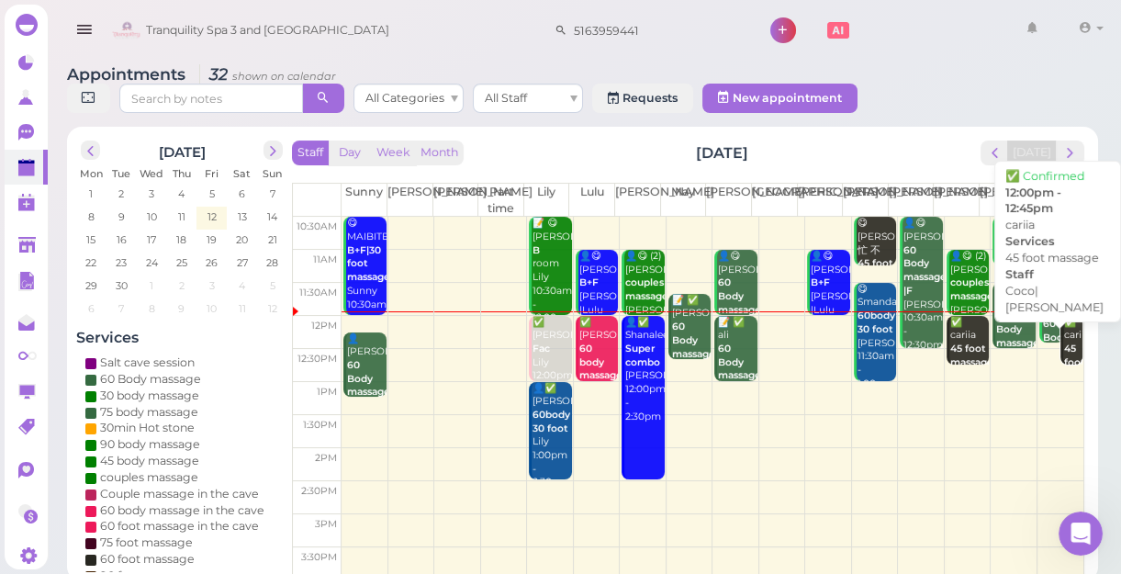
click at [1063, 340] on div "✅ cariia 45 foot massage Coco|[PERSON_NAME] 12:00pm - 12:45pm" at bounding box center [1072, 383] width 18 height 135
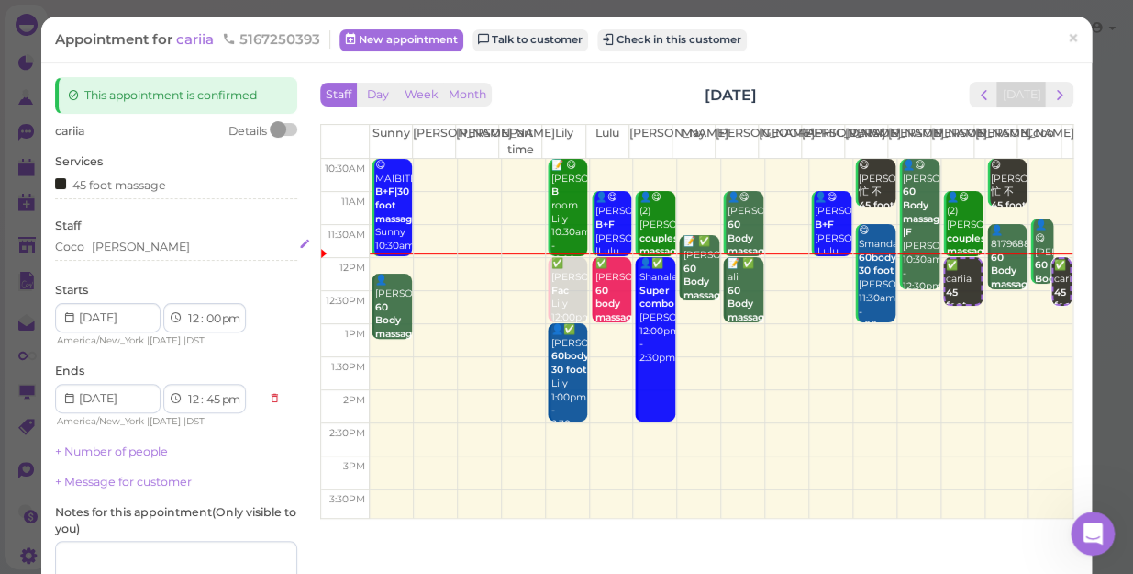
click at [163, 255] on div "[PERSON_NAME]" at bounding box center [176, 250] width 242 height 22
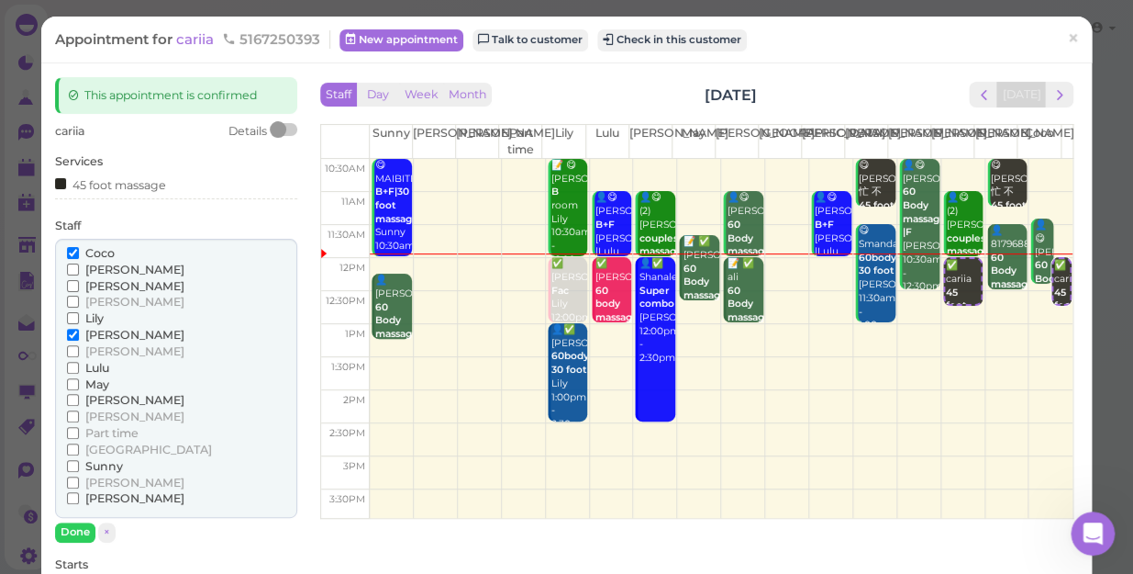
click at [93, 285] on span "[PERSON_NAME]" at bounding box center [134, 286] width 99 height 14
click at [79, 285] on input "[PERSON_NAME]" at bounding box center [73, 286] width 12 height 12
click at [106, 252] on span "Coco" at bounding box center [99, 253] width 29 height 14
click at [79, 252] on input "Coco" at bounding box center [73, 253] width 12 height 12
click at [65, 525] on button "Done" at bounding box center [75, 531] width 40 height 19
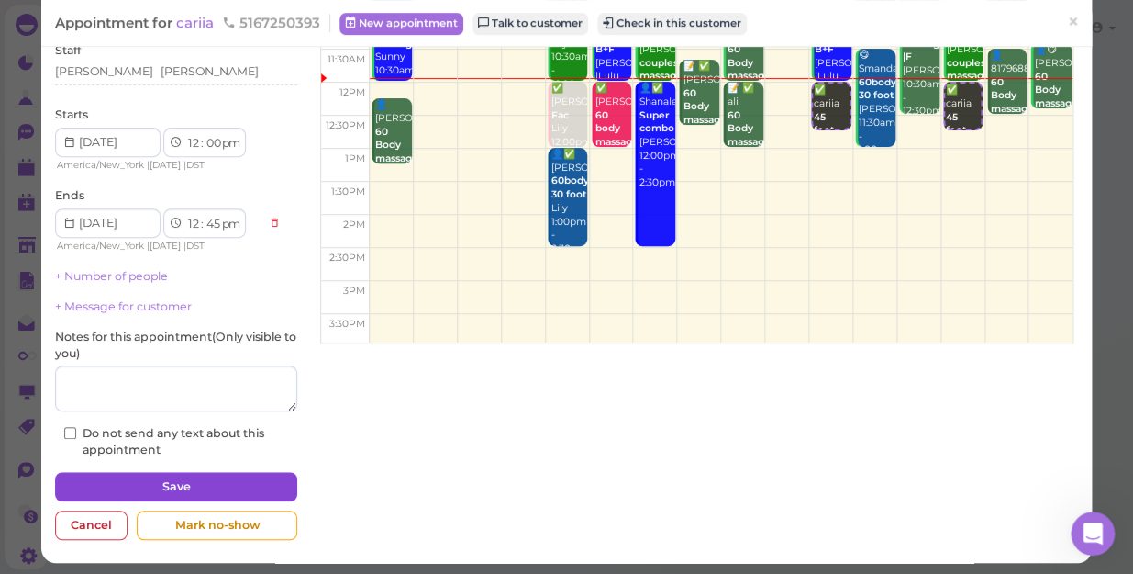
scroll to position [179, 0]
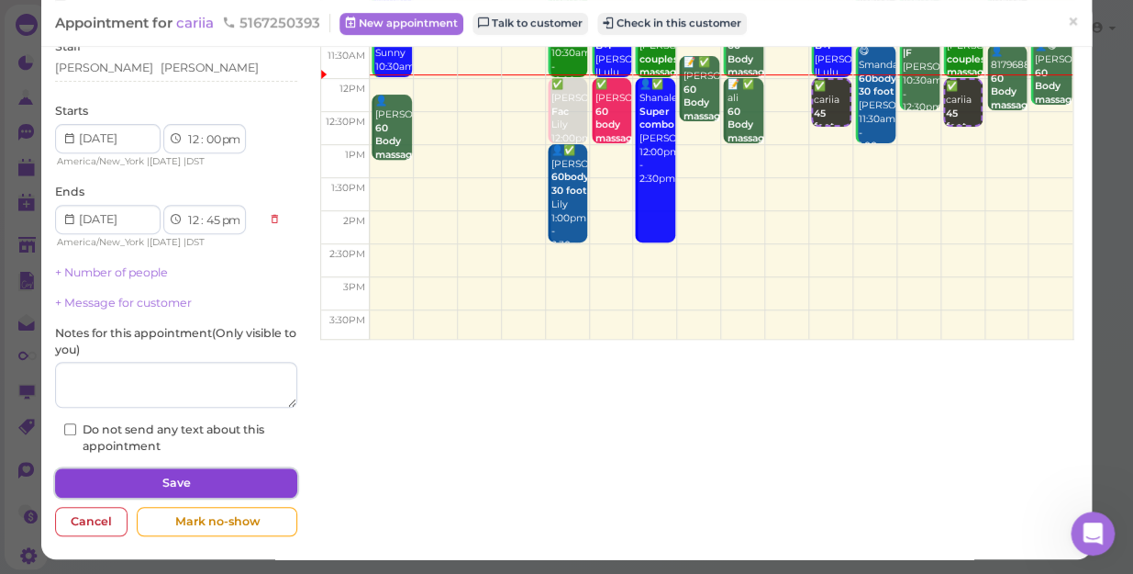
click at [140, 486] on button "Save" at bounding box center [176, 482] width 242 height 29
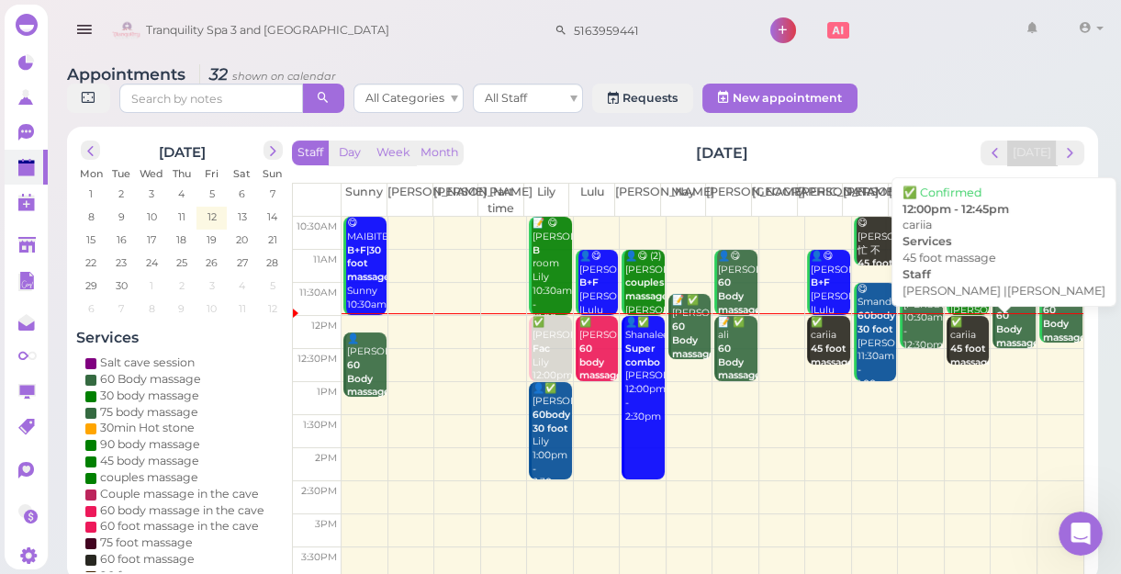
click at [956, 349] on b "45 foot massage" at bounding box center [971, 355] width 43 height 26
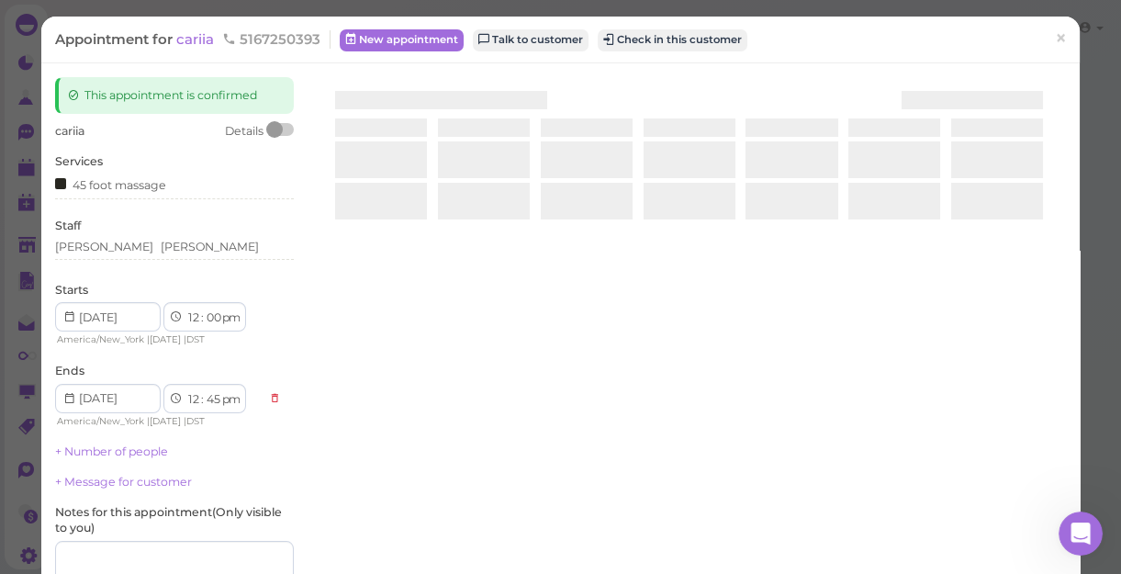
click at [956, 349] on div at bounding box center [689, 295] width 754 height 436
click at [956, 349] on div at bounding box center [697, 295] width 763 height 436
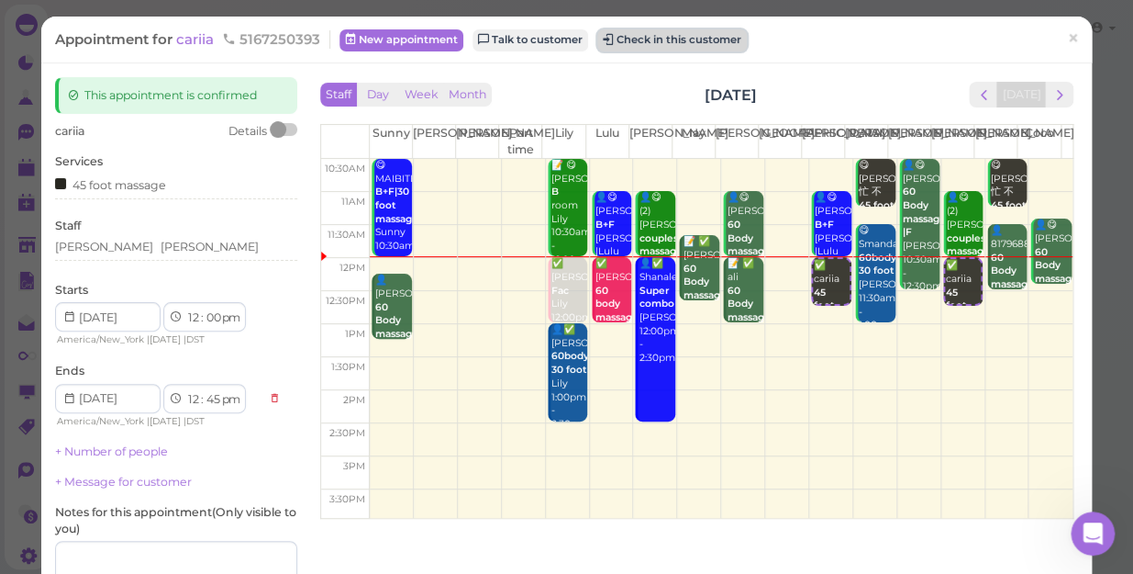
click at [690, 42] on button "Check in this customer" at bounding box center [672, 40] width 150 height 22
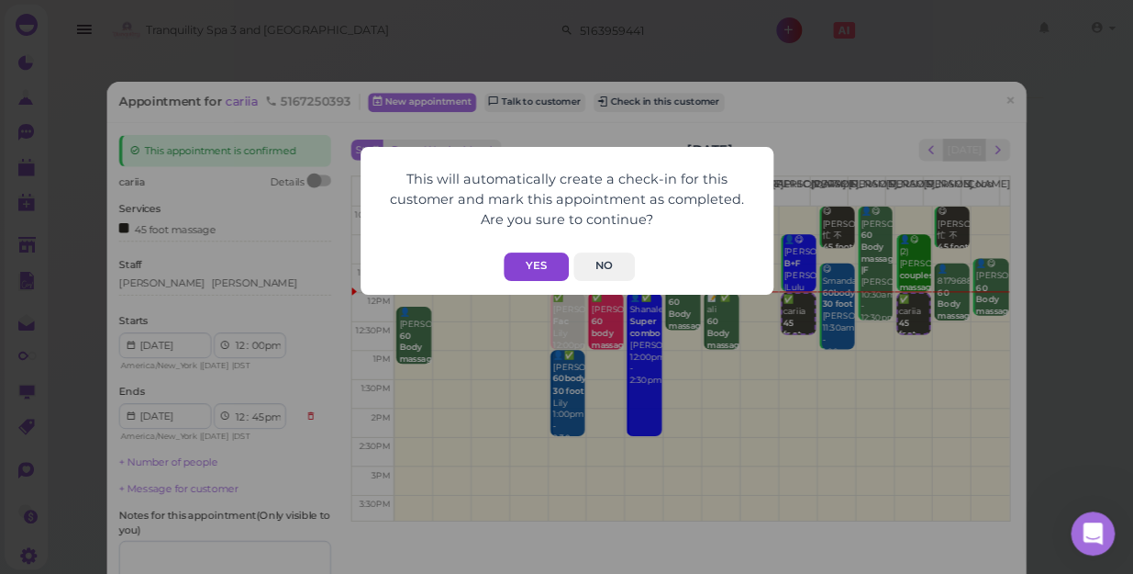
click at [542, 263] on button "Yes" at bounding box center [536, 266] width 65 height 28
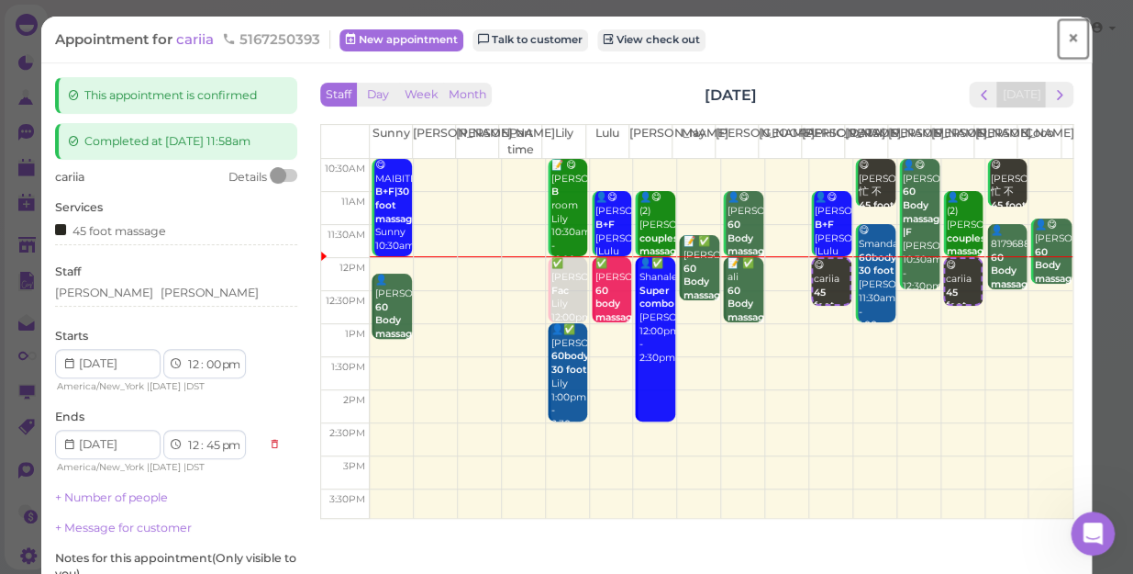
click at [1067, 37] on span "×" at bounding box center [1073, 39] width 12 height 26
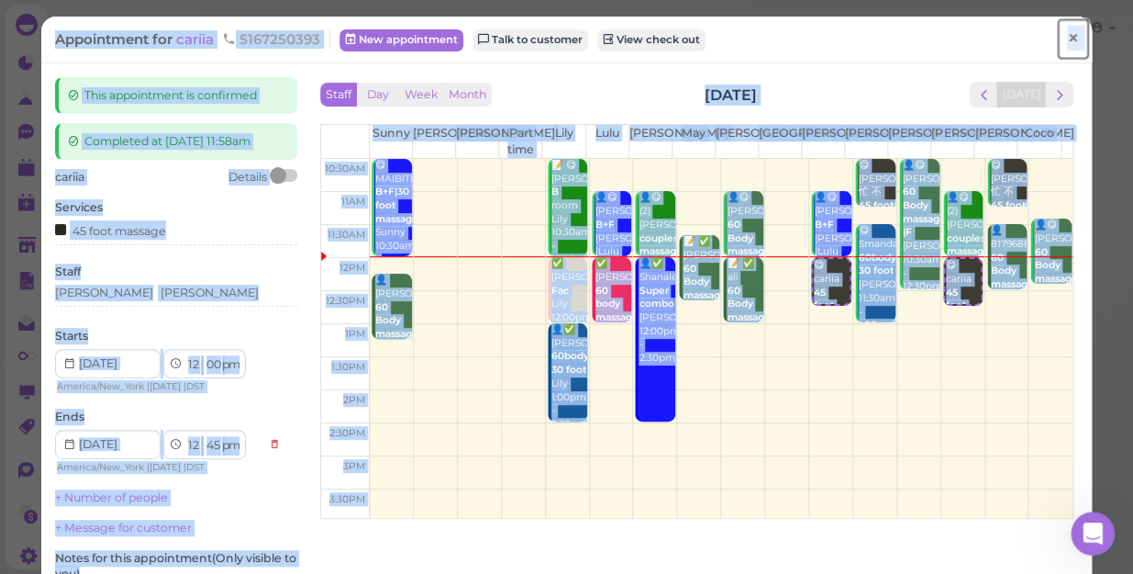
click at [1067, 40] on span "×" at bounding box center [1073, 39] width 12 height 26
click at [1067, 31] on span "×" at bounding box center [1073, 39] width 12 height 26
click at [1067, 42] on span "×" at bounding box center [1073, 39] width 12 height 26
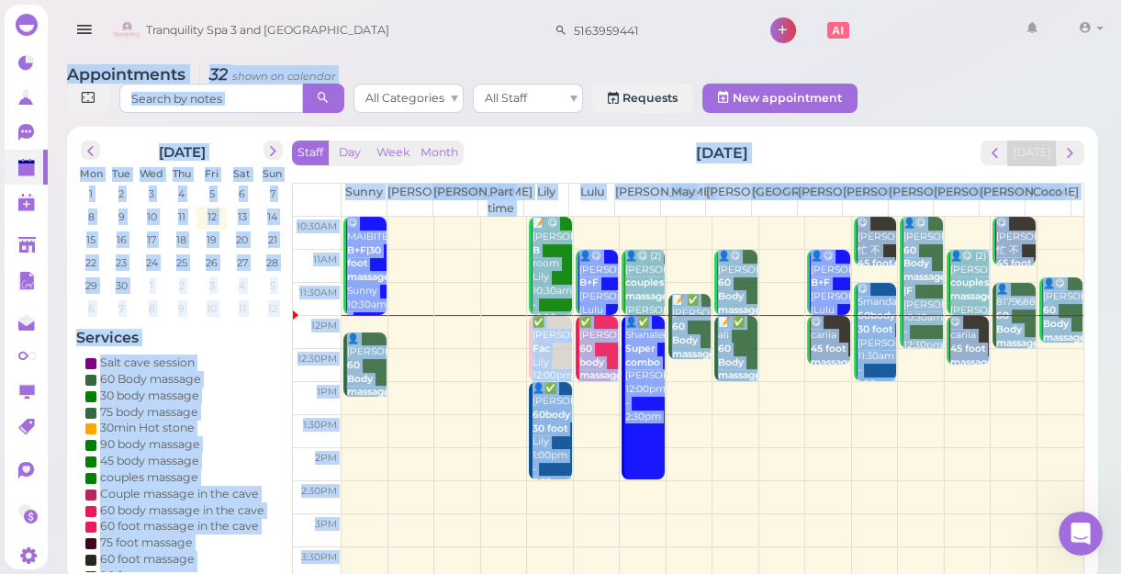
click at [908, 148] on div "Staff Day Week Month [DATE] [DATE]" at bounding box center [688, 152] width 792 height 25
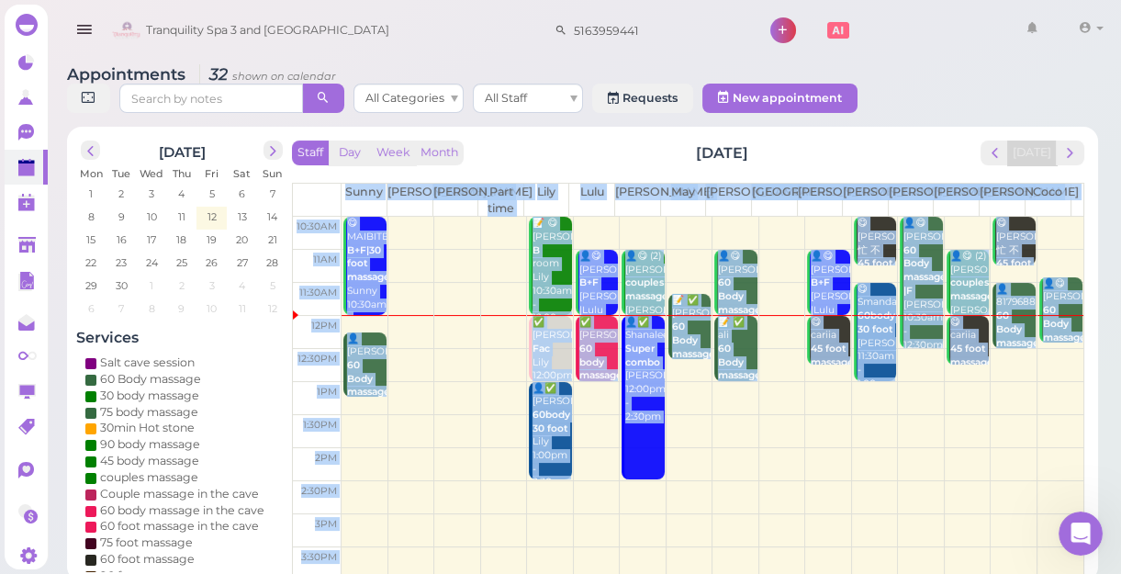
drag, startPoint x: 908, startPoint y: 148, endPoint x: 896, endPoint y: 137, distance: 16.2
click at [907, 146] on div "Staff Day Week Month [DATE] [DATE]" at bounding box center [688, 152] width 792 height 25
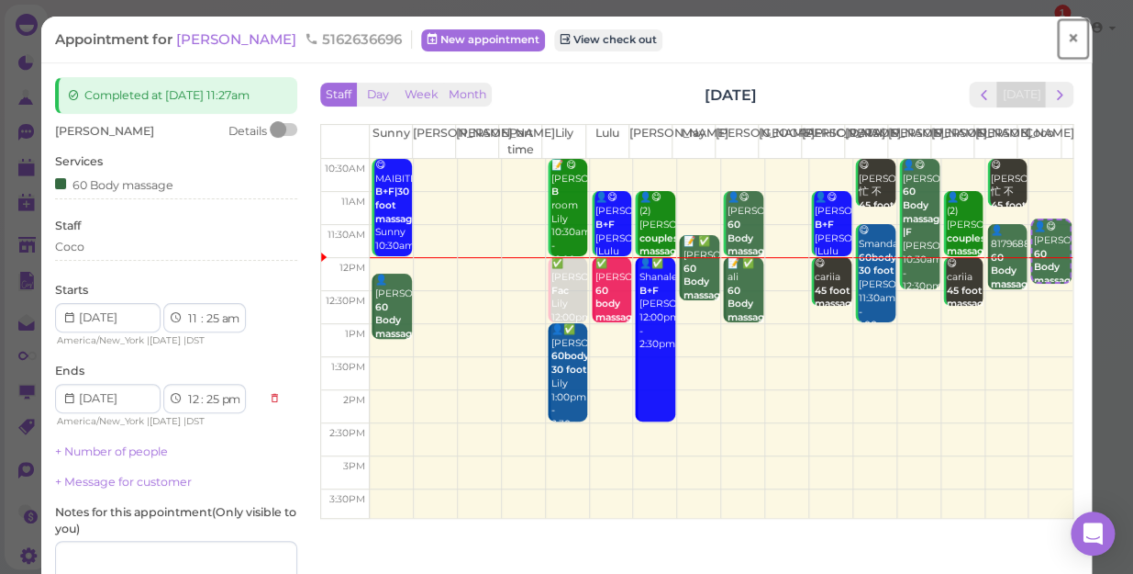
click at [1067, 37] on span "×" at bounding box center [1073, 39] width 12 height 26
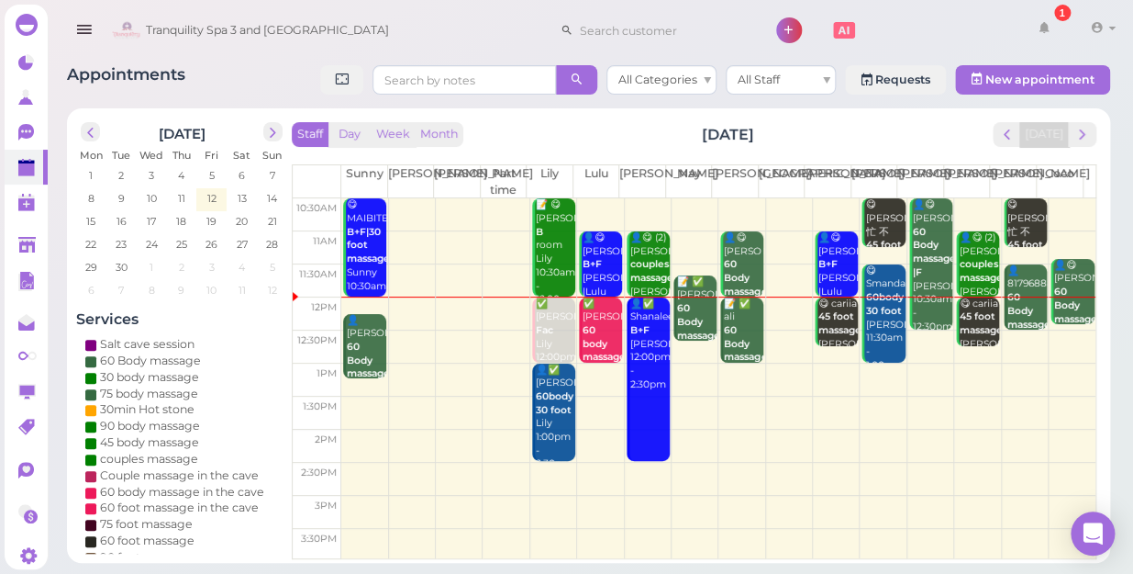
click at [693, 299] on div "📝 ✅ Carlo 60 Body massage may May 11:40am - 12:40pm" at bounding box center [696, 342] width 40 height 135
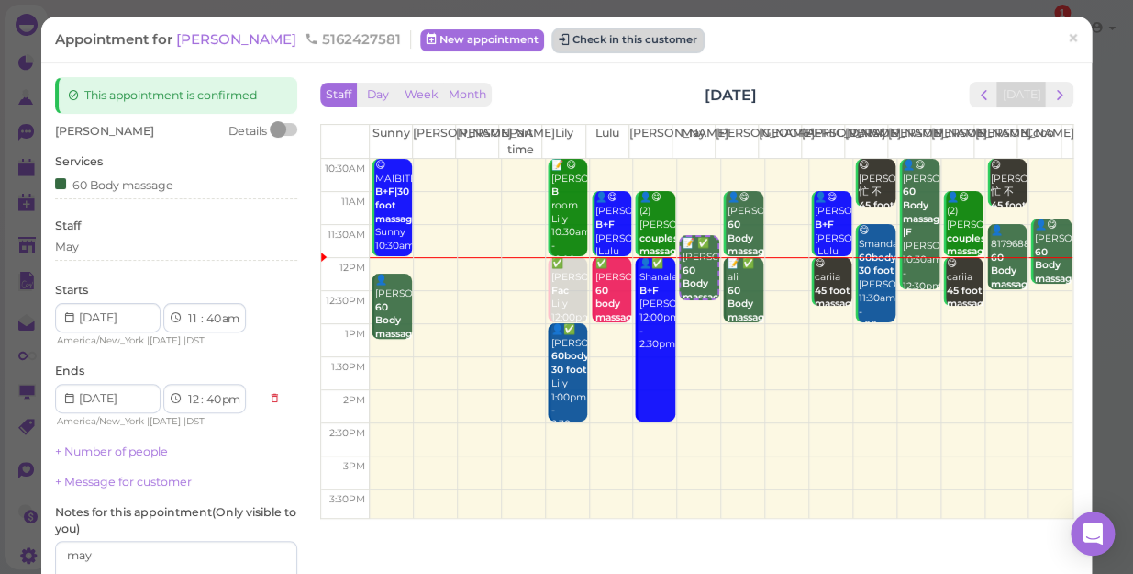
click at [553, 31] on button "Check in this customer" at bounding box center [628, 40] width 150 height 22
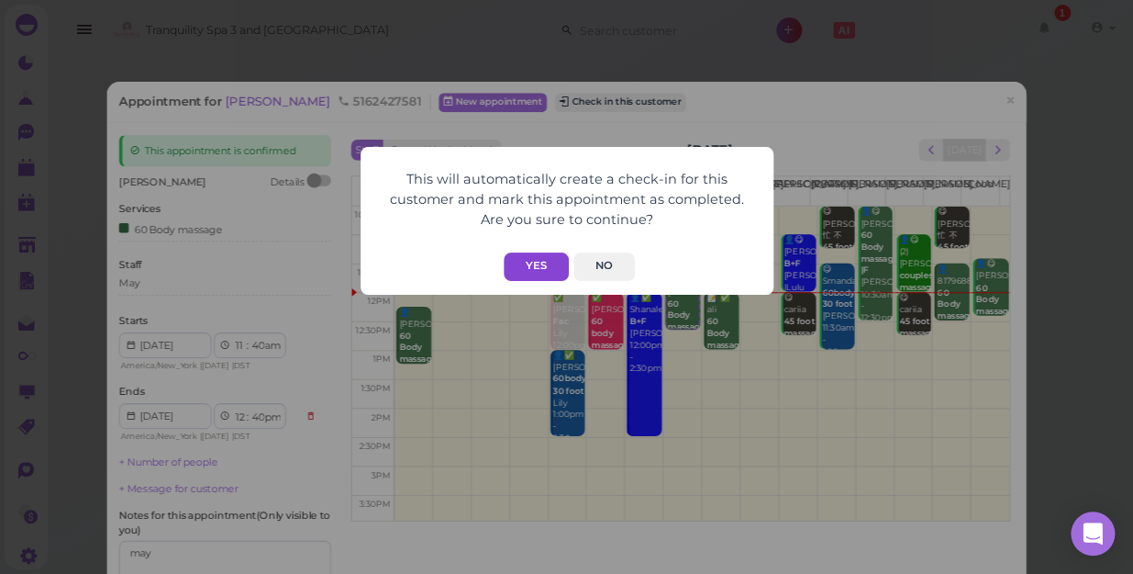
click at [555, 266] on button "Yes" at bounding box center [536, 266] width 65 height 28
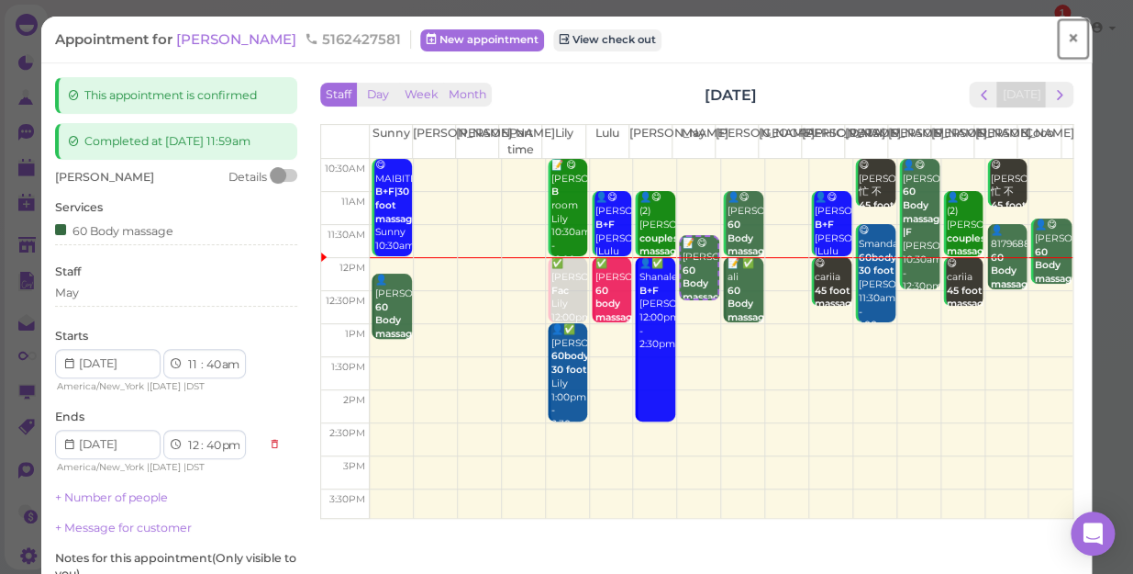
click at [1067, 37] on span "×" at bounding box center [1073, 39] width 12 height 26
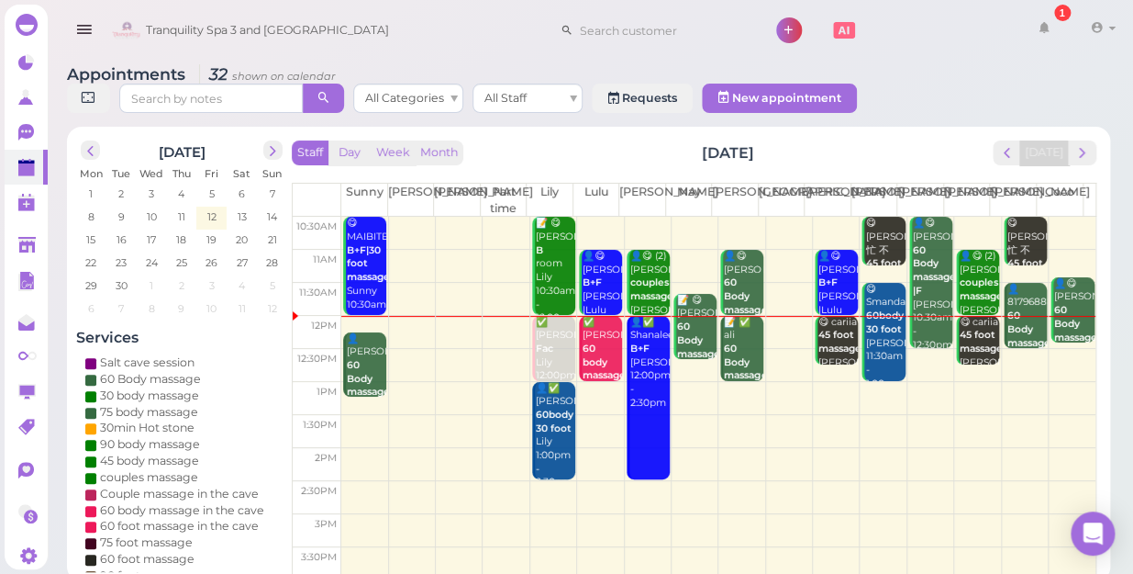
click at [1053, 349] on td at bounding box center [718, 365] width 754 height 33
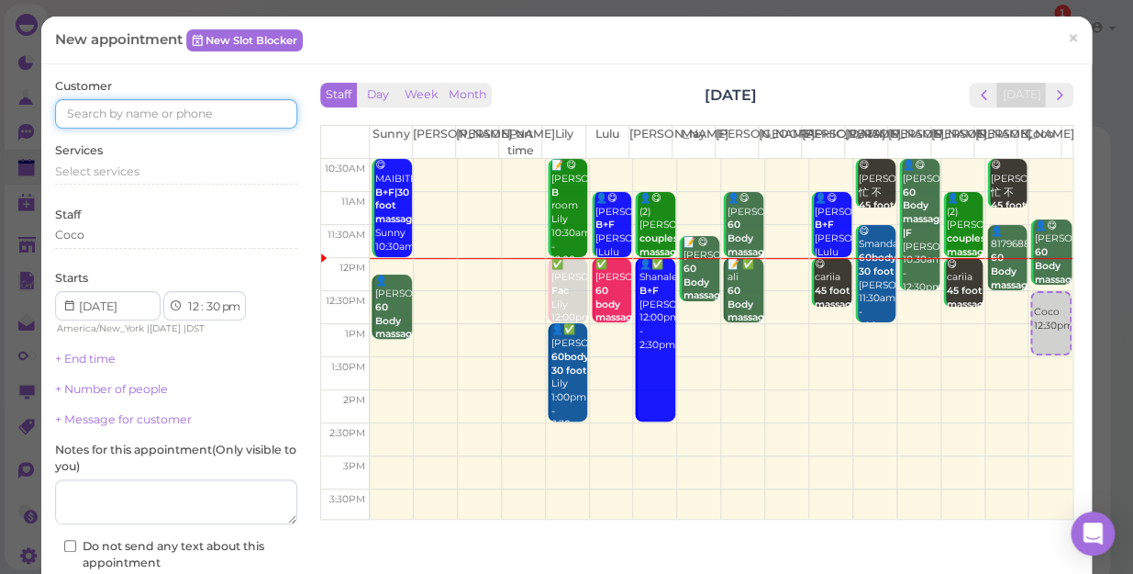
click at [106, 122] on input at bounding box center [176, 113] width 242 height 29
type input "5166731893"
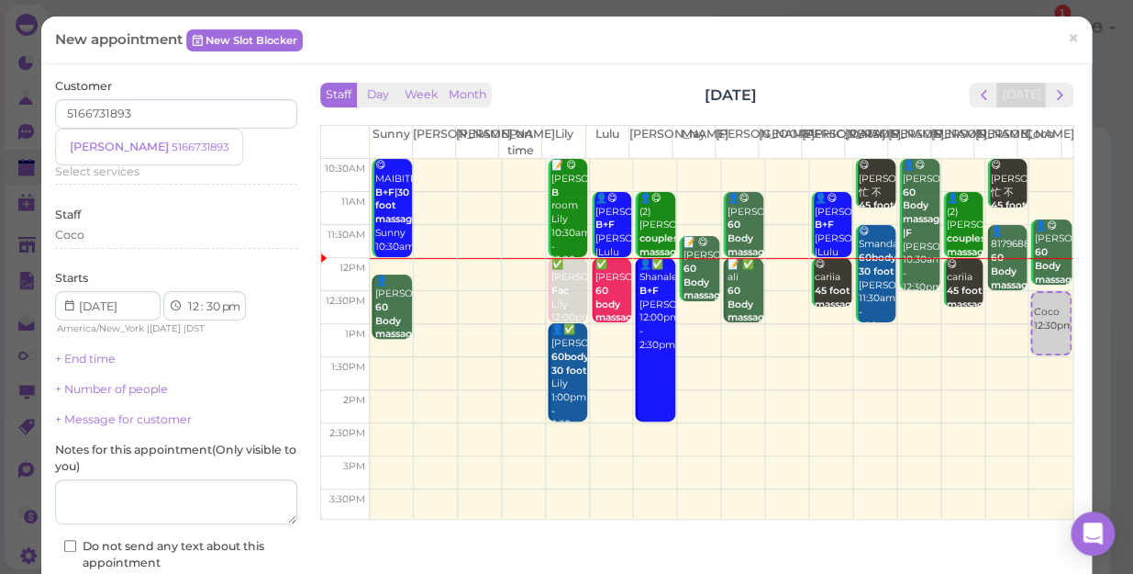
click at [172, 142] on small "5166731893" at bounding box center [200, 146] width 57 height 13
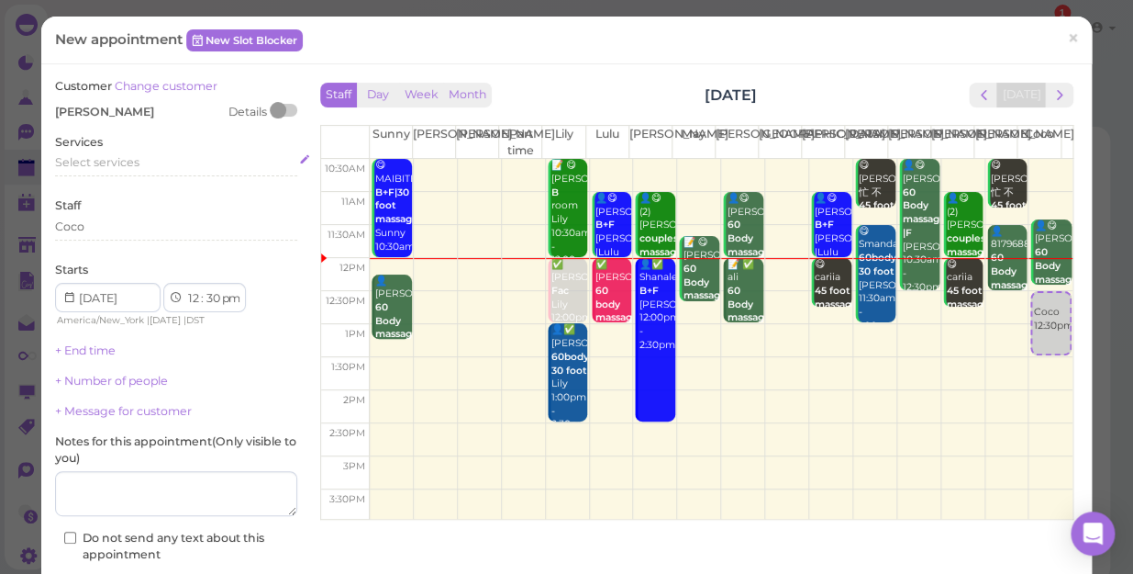
click at [127, 166] on span "Select services" at bounding box center [97, 162] width 84 height 14
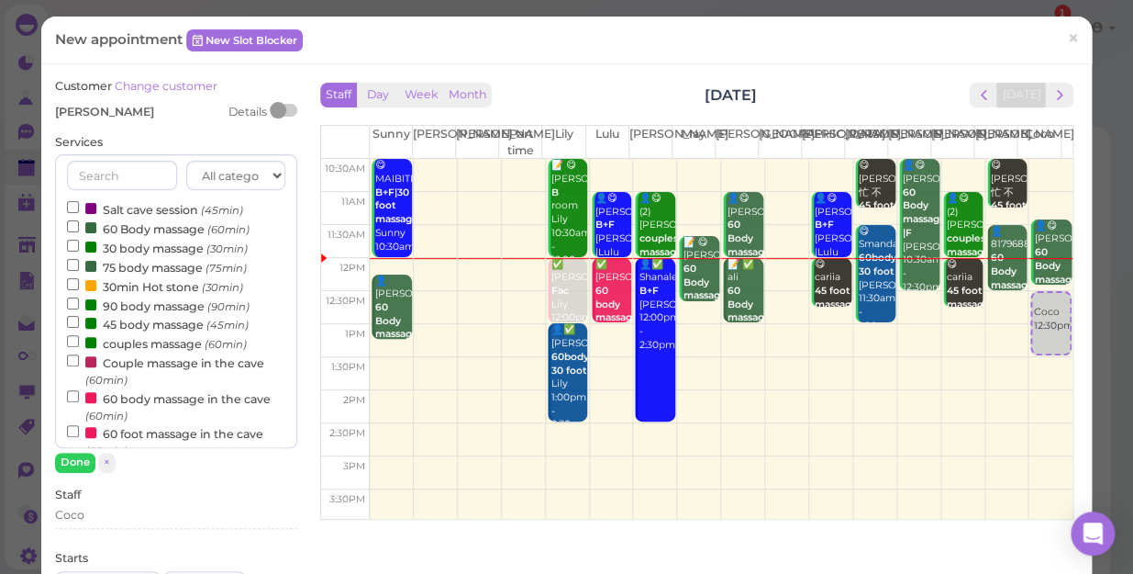
scroll to position [166, 0]
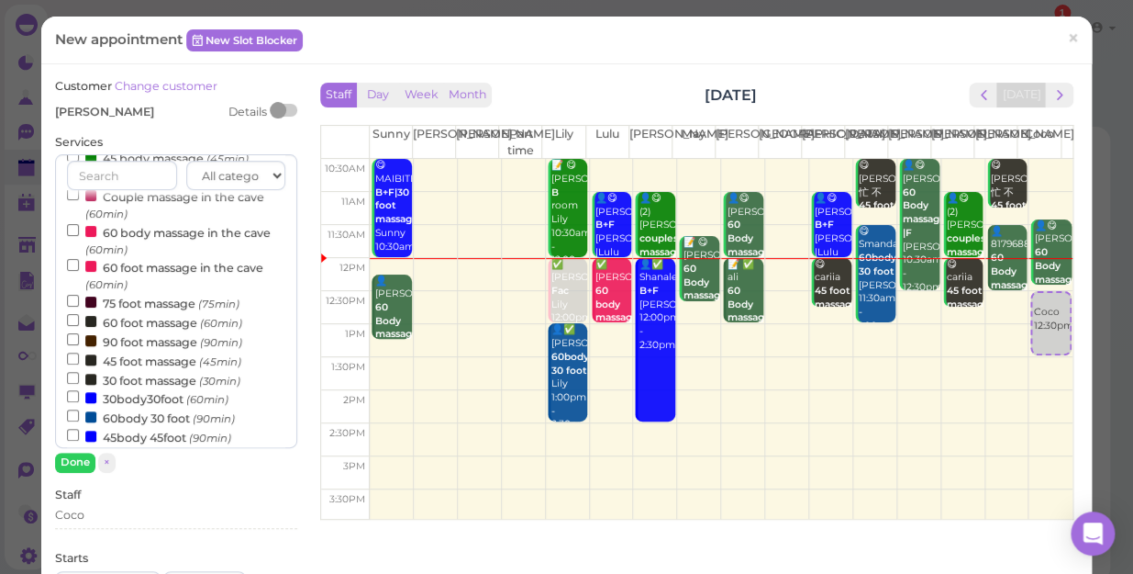
click at [125, 421] on label "60body 30 foot (90min)" at bounding box center [151, 417] width 168 height 19
click at [79, 421] on input "60body 30 foot (90min)" at bounding box center [73, 415] width 12 height 12
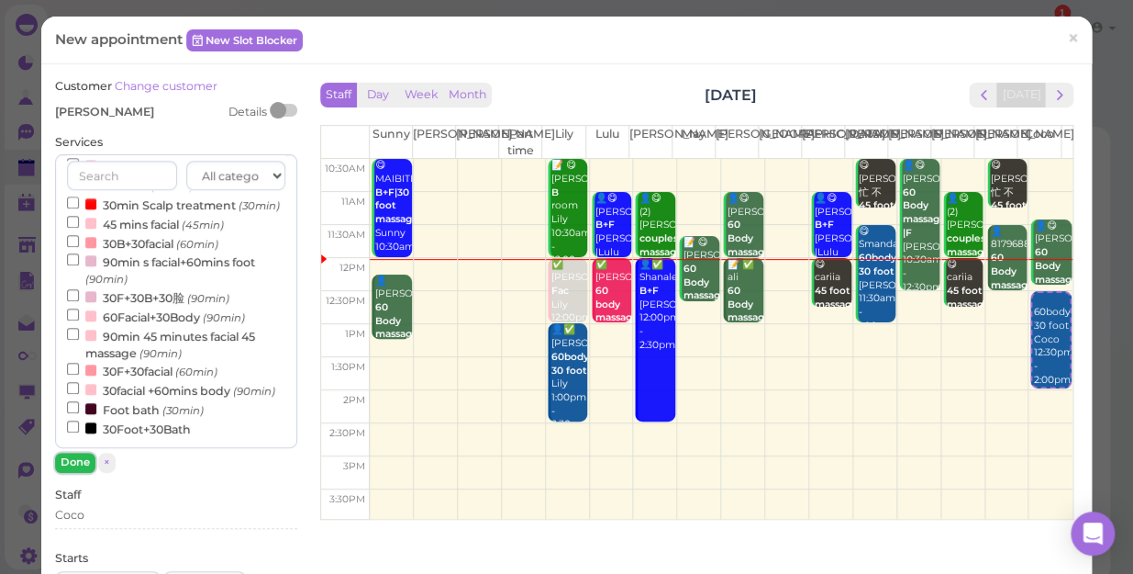
click at [88, 464] on button "Done" at bounding box center [75, 461] width 40 height 19
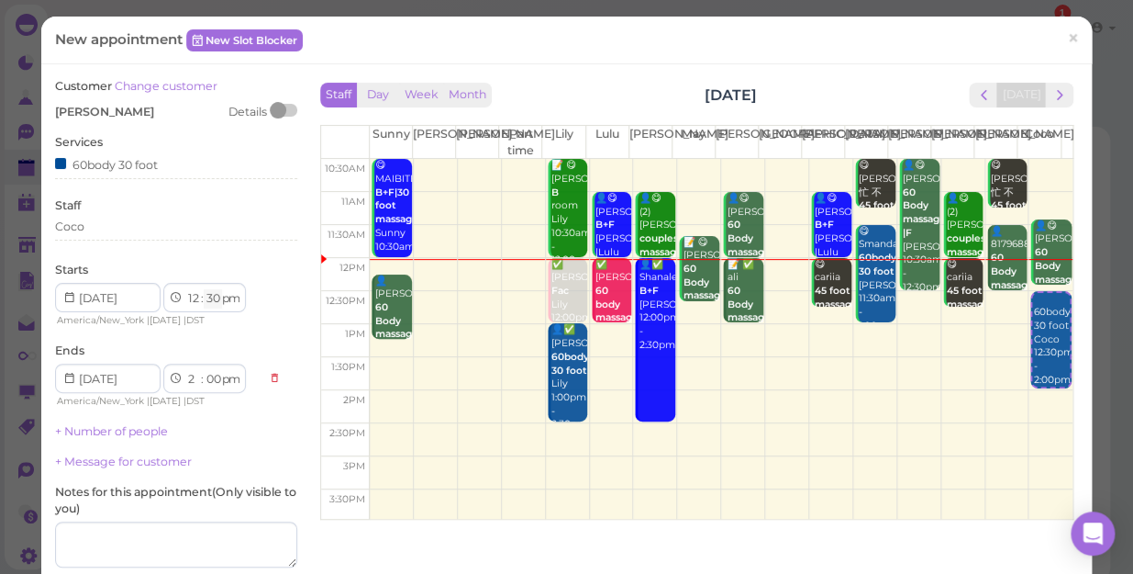
click at [214, 294] on select "00 05 10 15 20 25 30 35 40 45 50 55" at bounding box center [213, 298] width 18 height 19
select select "15"
click at [204, 289] on select "00 05 10 15 20 25 30 35 40 45 50 55" at bounding box center [213, 298] width 18 height 19
select select "1"
select select "45"
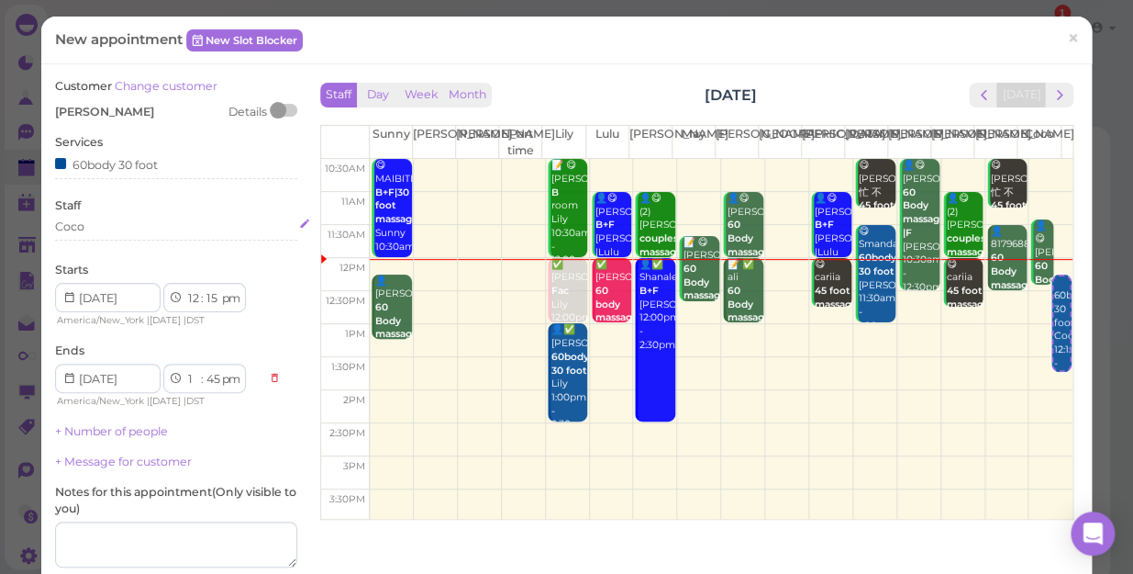
click at [95, 227] on div "Coco" at bounding box center [176, 226] width 242 height 17
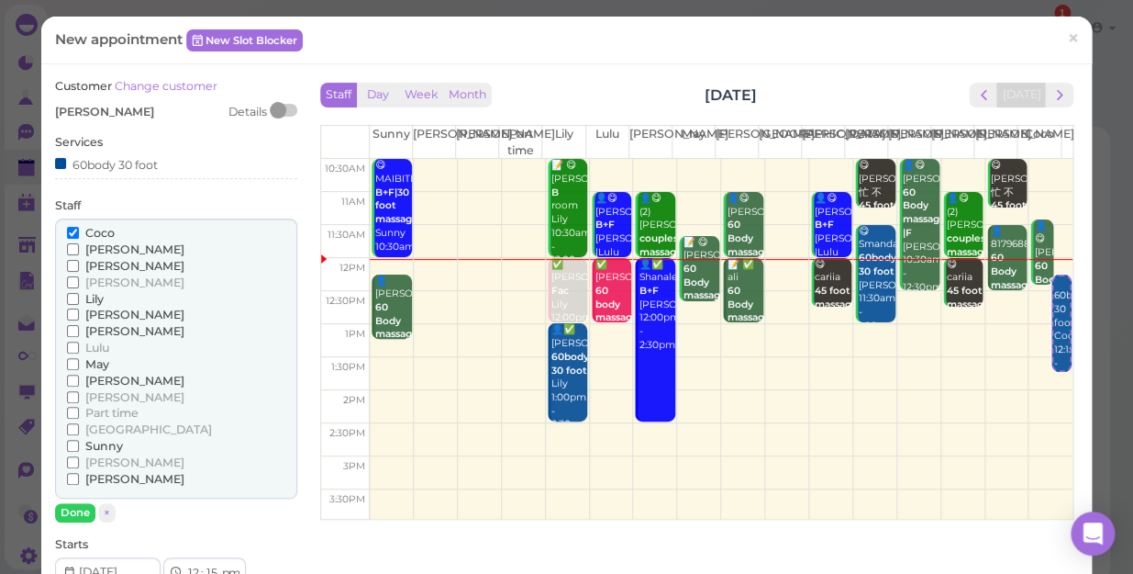
click at [104, 441] on span "Sunny" at bounding box center [104, 446] width 38 height 14
click at [79, 441] on input "Sunny" at bounding box center [73, 446] width 12 height 12
click at [106, 443] on span "Sunny" at bounding box center [104, 446] width 38 height 14
click at [79, 443] on input "Sunny" at bounding box center [73, 446] width 12 height 12
click at [95, 230] on span "Coco" at bounding box center [99, 233] width 29 height 14
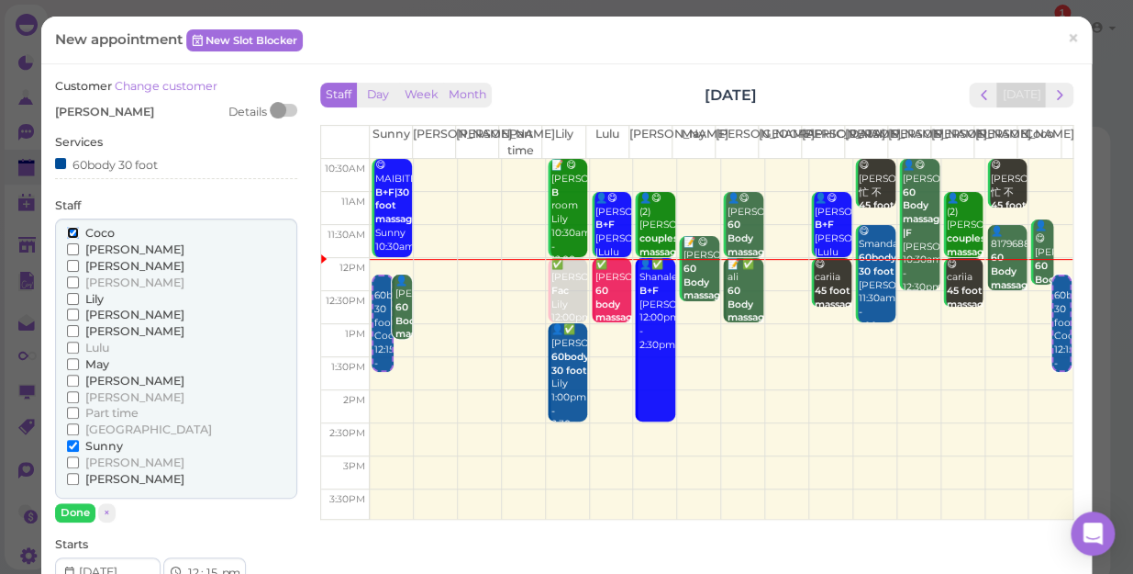
click at [79, 230] on input "Coco" at bounding box center [73, 233] width 12 height 12
click at [73, 229] on input "Coco" at bounding box center [73, 233] width 12 height 12
click at [74, 509] on button "Done" at bounding box center [75, 512] width 40 height 19
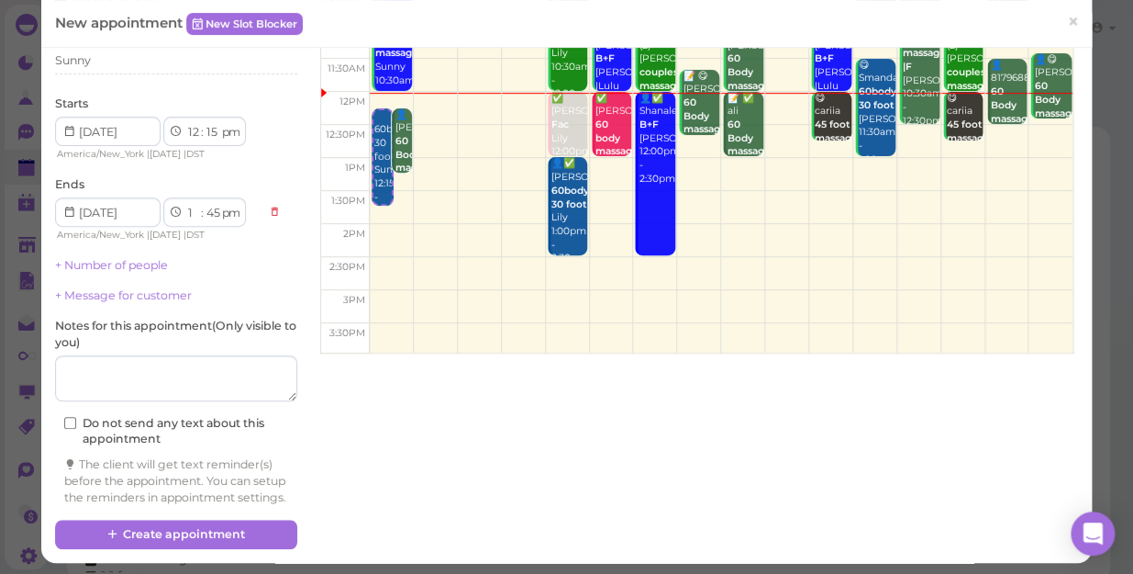
scroll to position [186, 0]
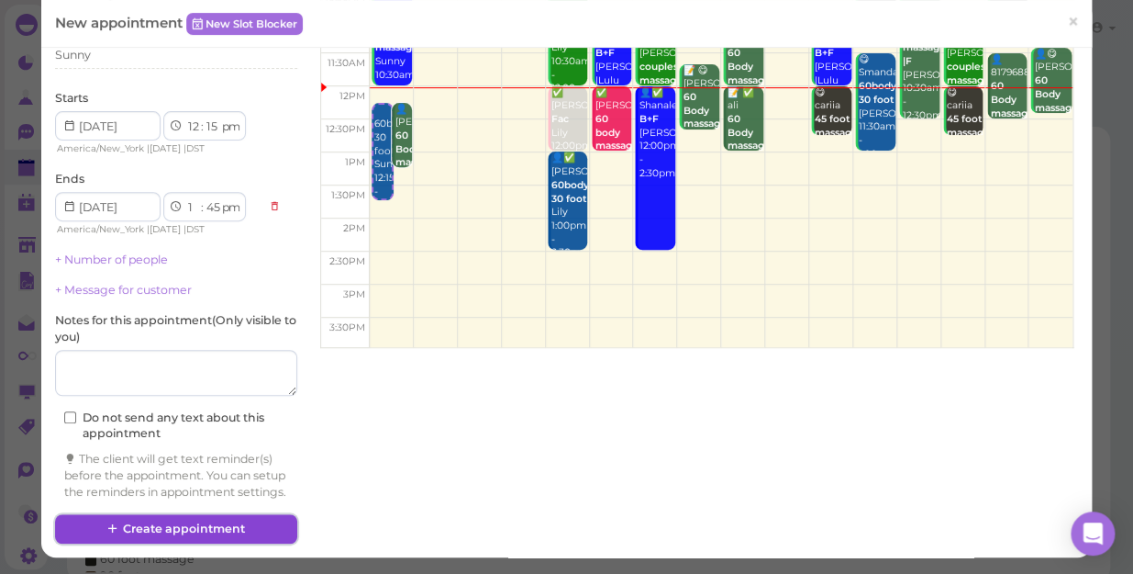
click at [235, 533] on button "Create appointment" at bounding box center [176, 528] width 242 height 29
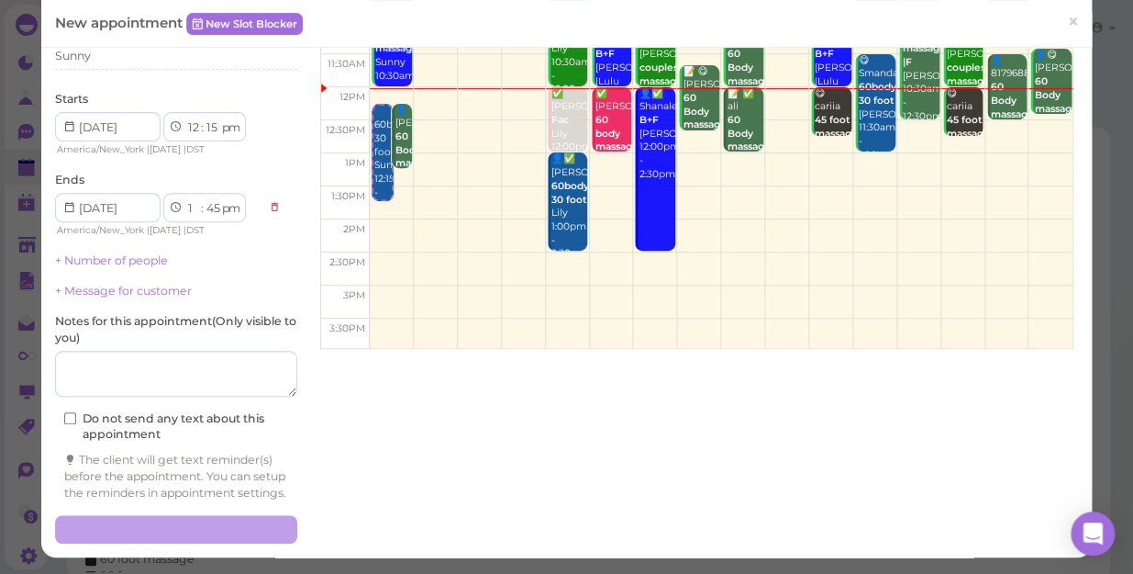
scroll to position [0, 0]
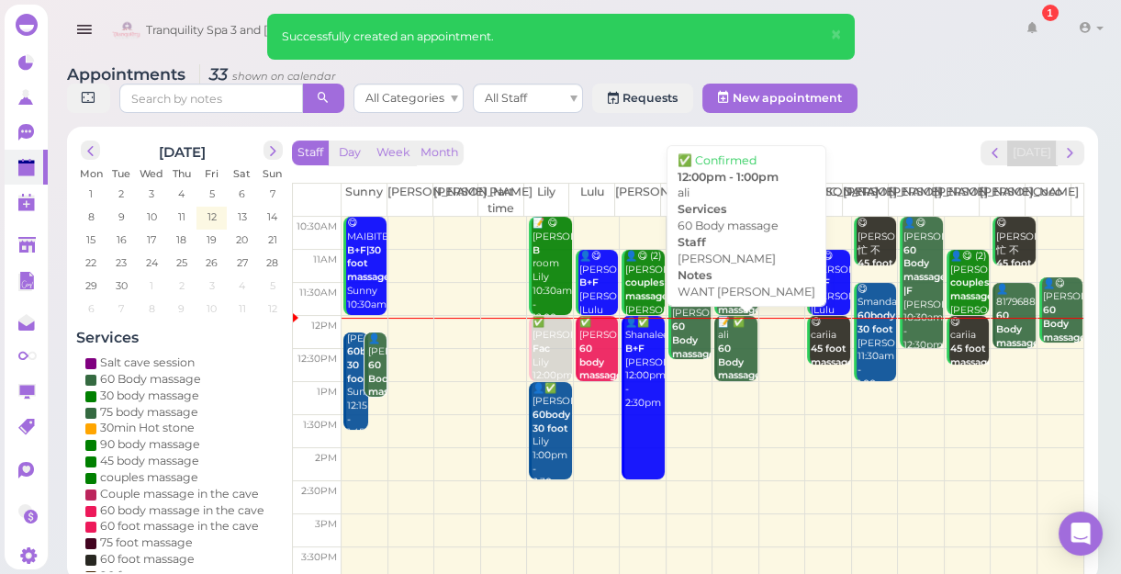
click at [731, 350] on div "📝 ✅ ali 60 Body massage WANT MIKE Mike 12:00pm - 1:00pm" at bounding box center [736, 390] width 39 height 149
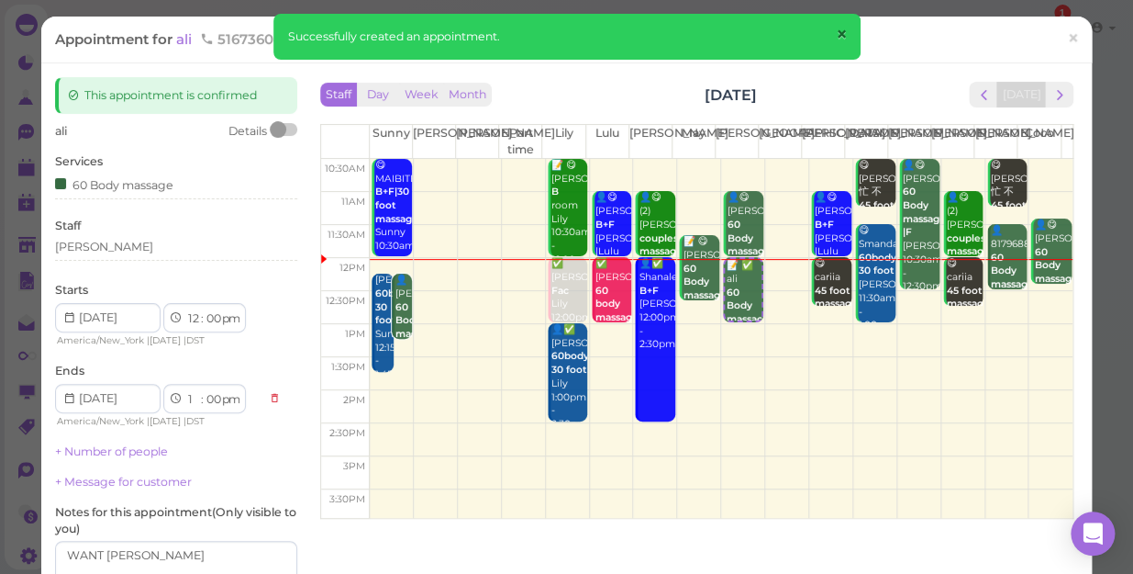
click at [842, 24] on span "×" at bounding box center [841, 35] width 12 height 26
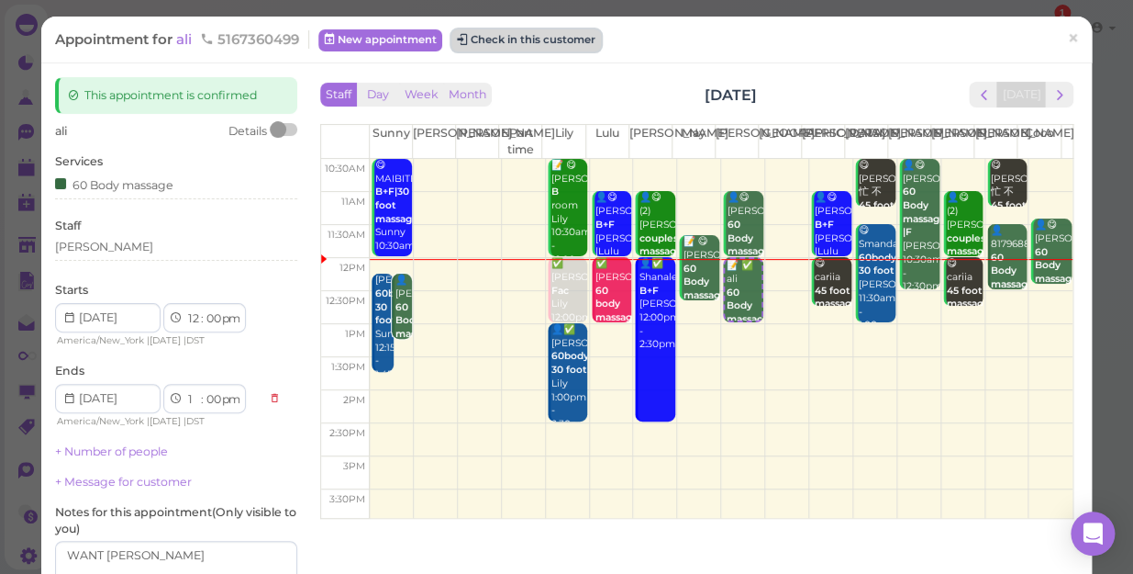
click at [564, 37] on button "Check in this customer" at bounding box center [527, 40] width 150 height 22
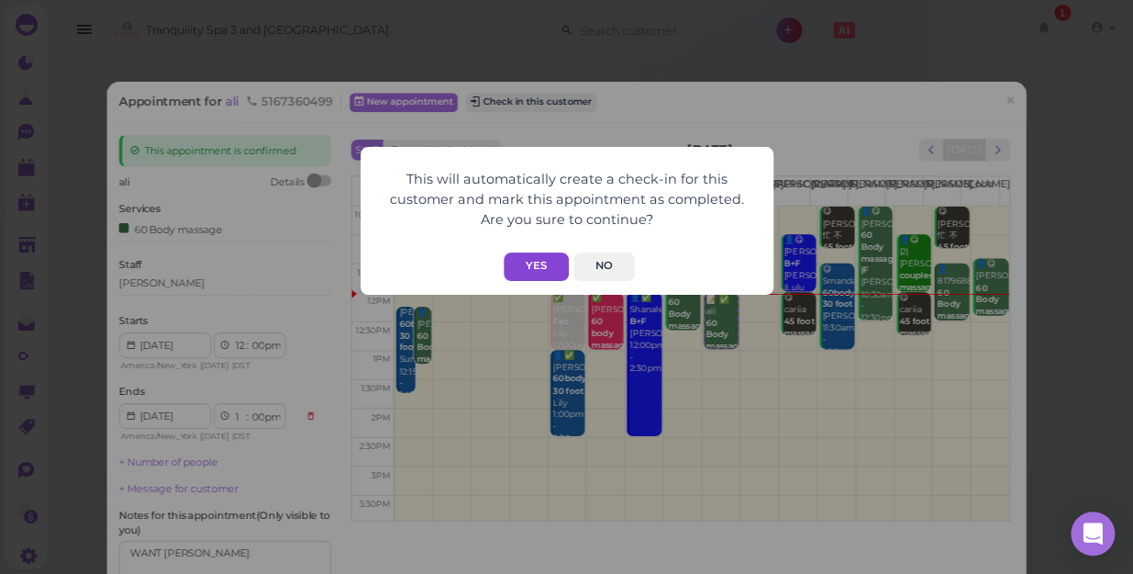
click at [545, 263] on button "Yes" at bounding box center [536, 266] width 65 height 28
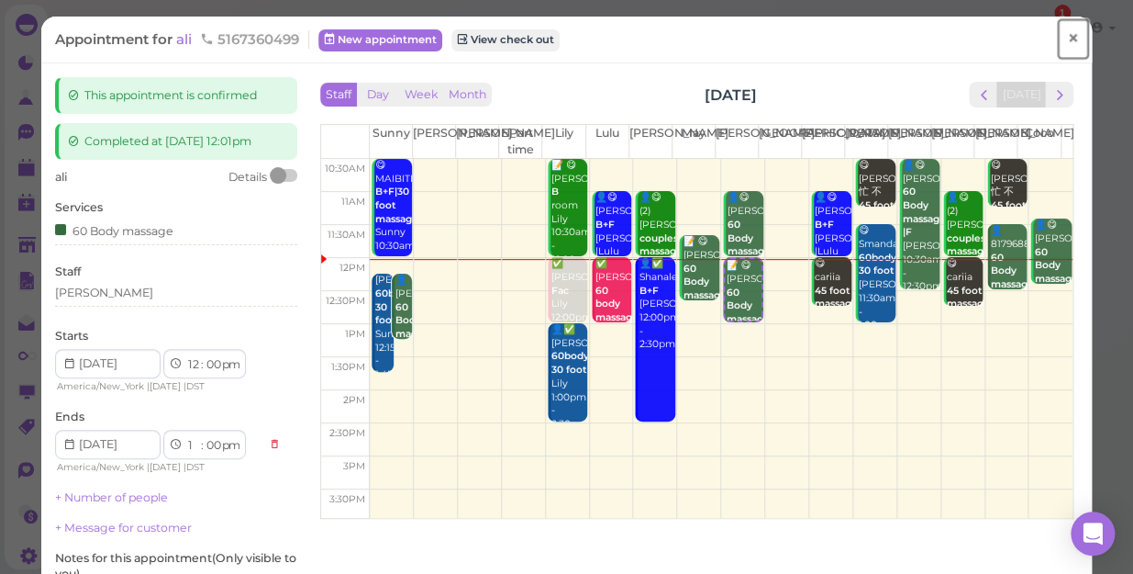
click at [1067, 43] on link "×" at bounding box center [1073, 38] width 34 height 43
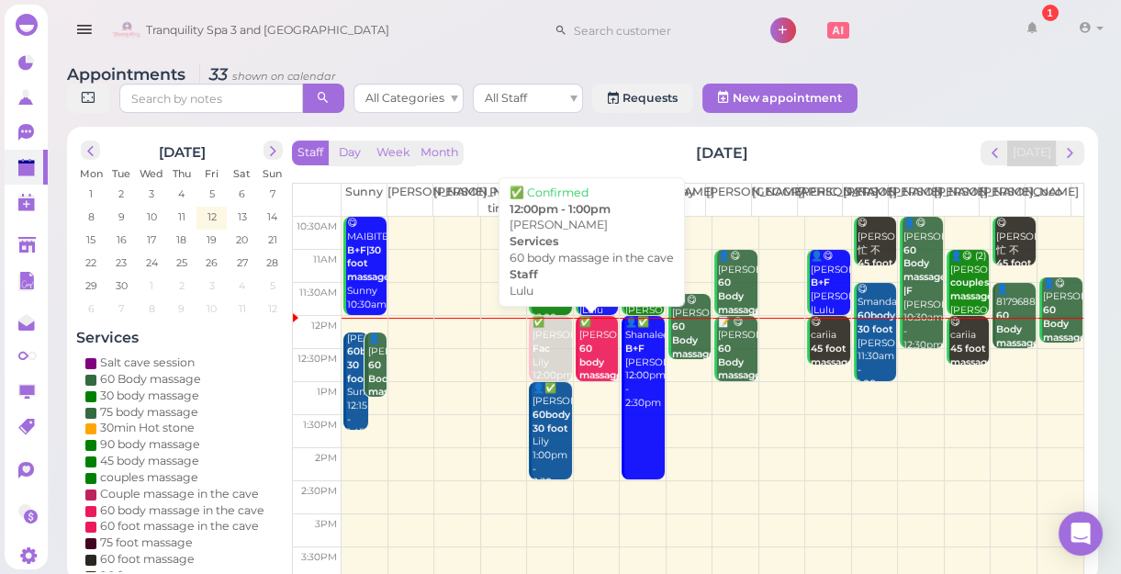
click at [595, 349] on div "✅ [PERSON_NAME] 60 body massage in the cave Lulu 12:00pm - 1:00pm" at bounding box center [597, 390] width 39 height 149
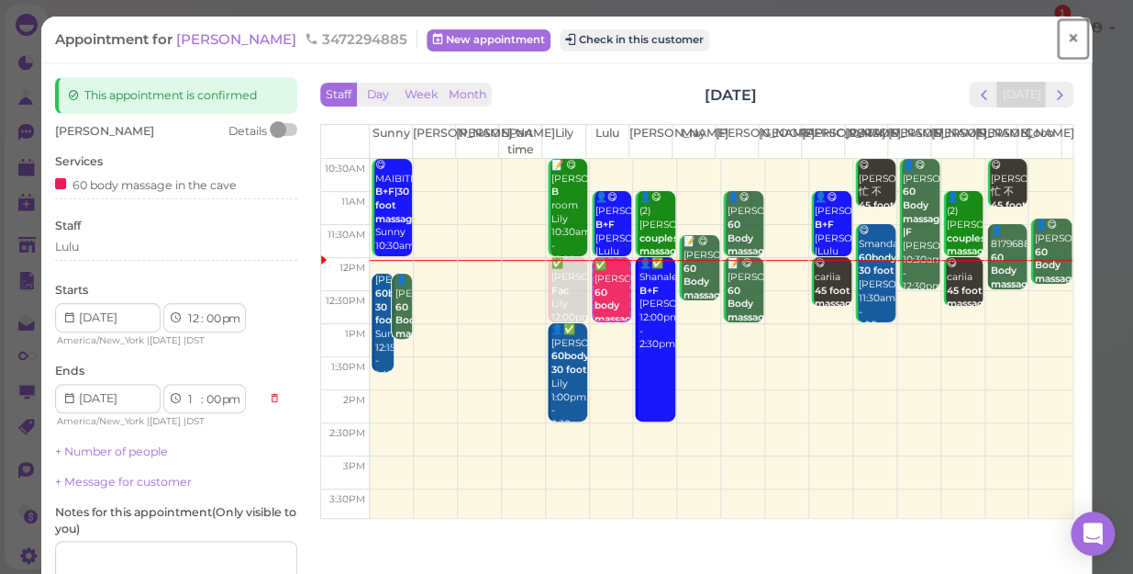
click at [1067, 37] on span "×" at bounding box center [1073, 39] width 12 height 26
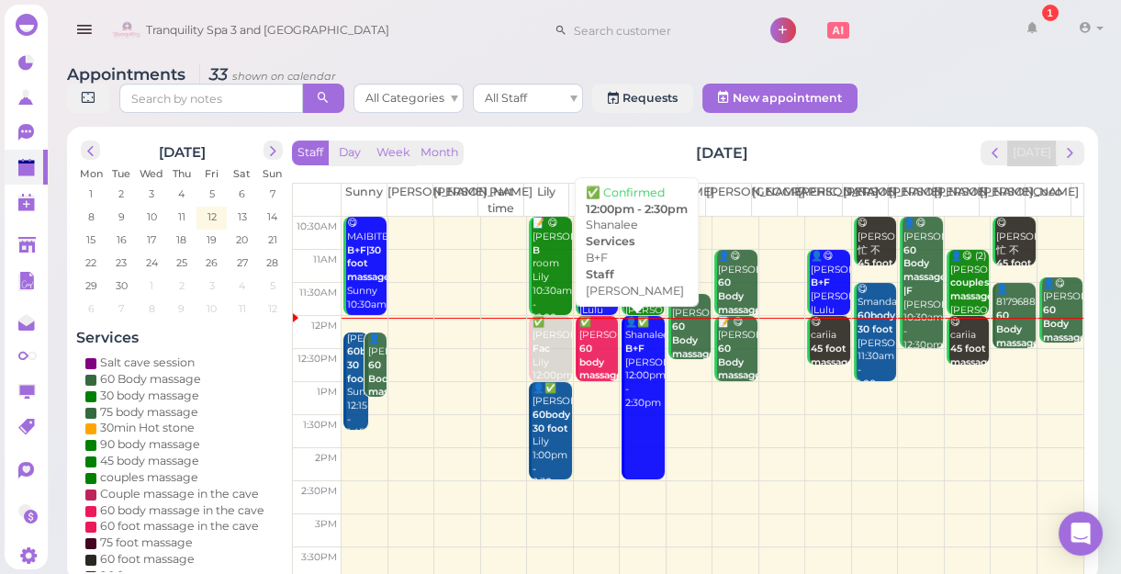
click at [629, 363] on div "👤✅ Shanalee B+F Lisa 12:00pm - 2:30pm" at bounding box center [643, 363] width 39 height 95
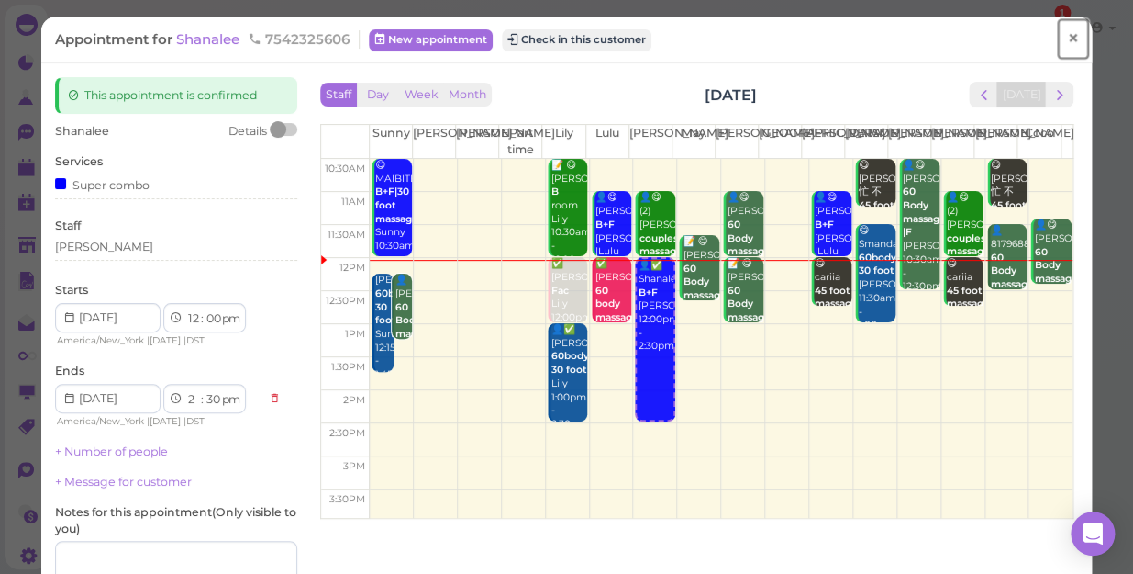
click at [1067, 34] on span "×" at bounding box center [1073, 39] width 12 height 26
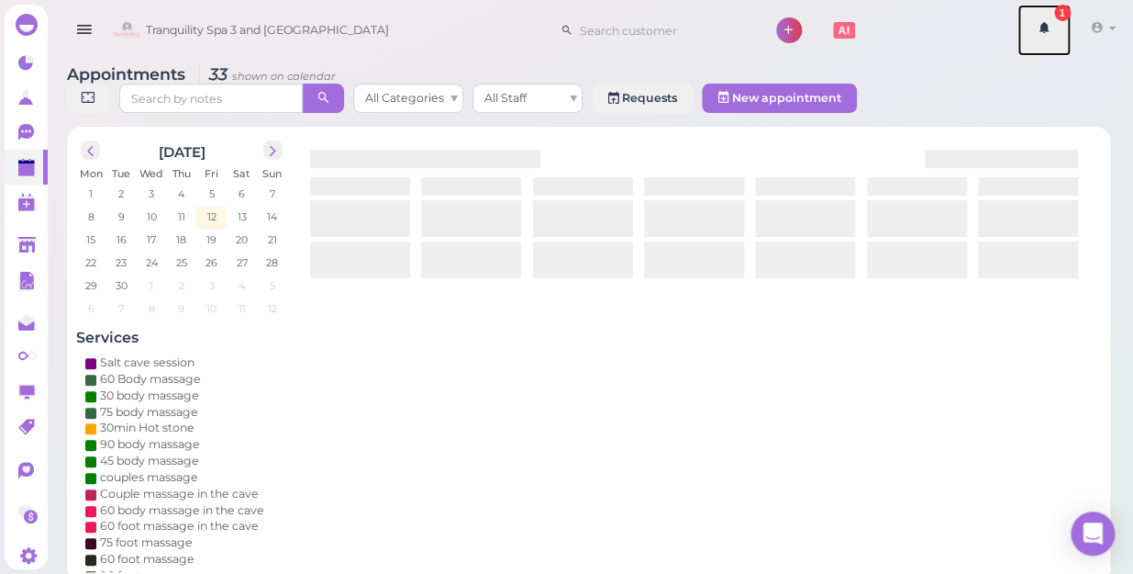
click at [1063, 34] on link at bounding box center [1044, 30] width 53 height 51
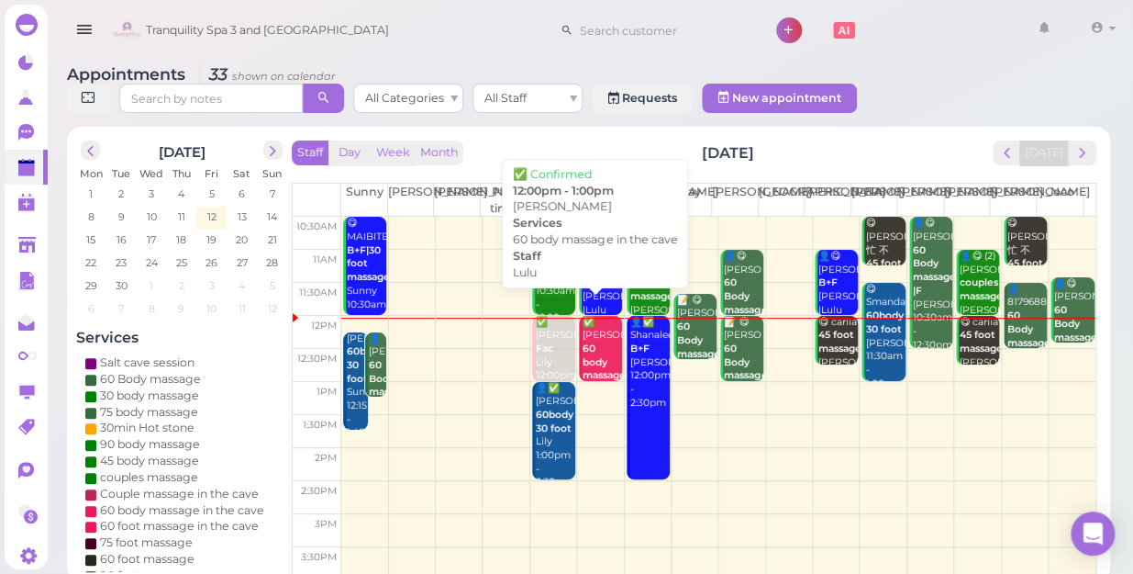
click at [597, 330] on div "✅ [PERSON_NAME] 60 body massage in the cave Lulu 12:00pm - 1:00pm" at bounding box center [602, 390] width 40 height 149
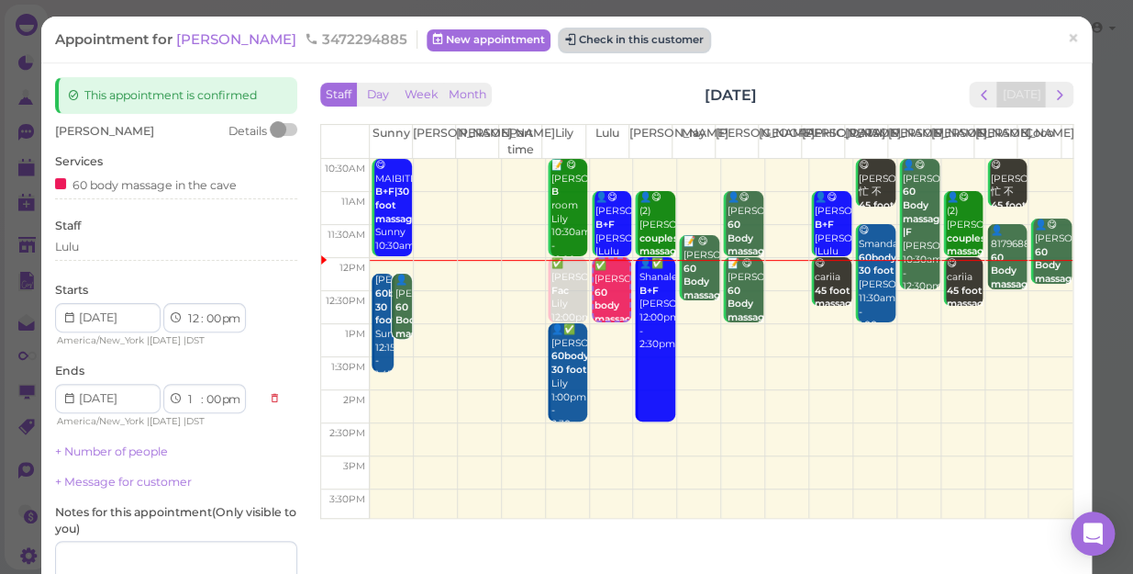
click at [596, 40] on button "Check in this customer" at bounding box center [635, 40] width 150 height 22
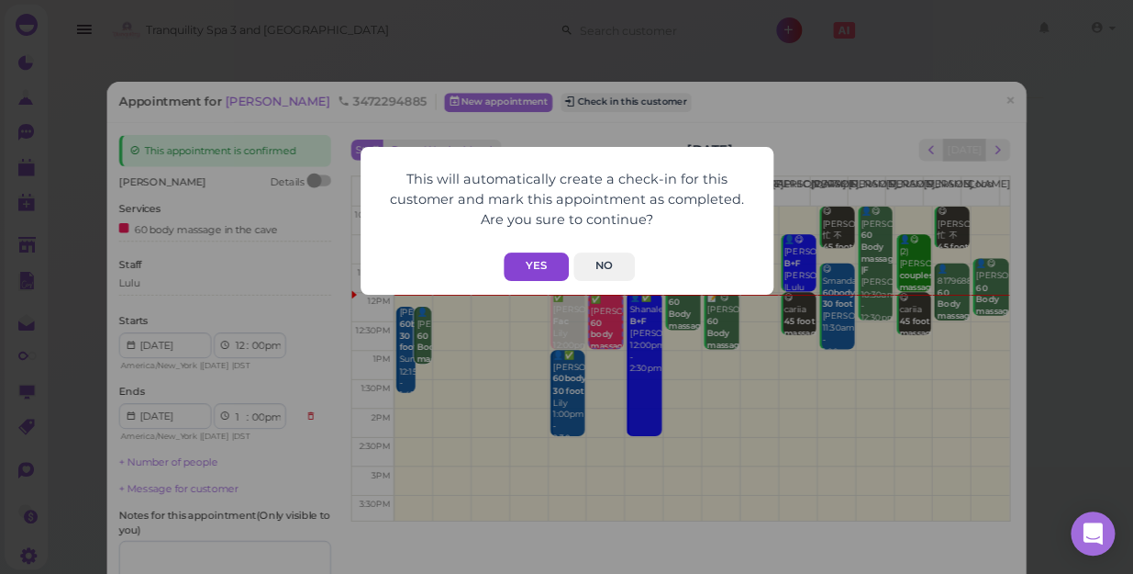
click at [536, 272] on button "Yes" at bounding box center [536, 266] width 65 height 28
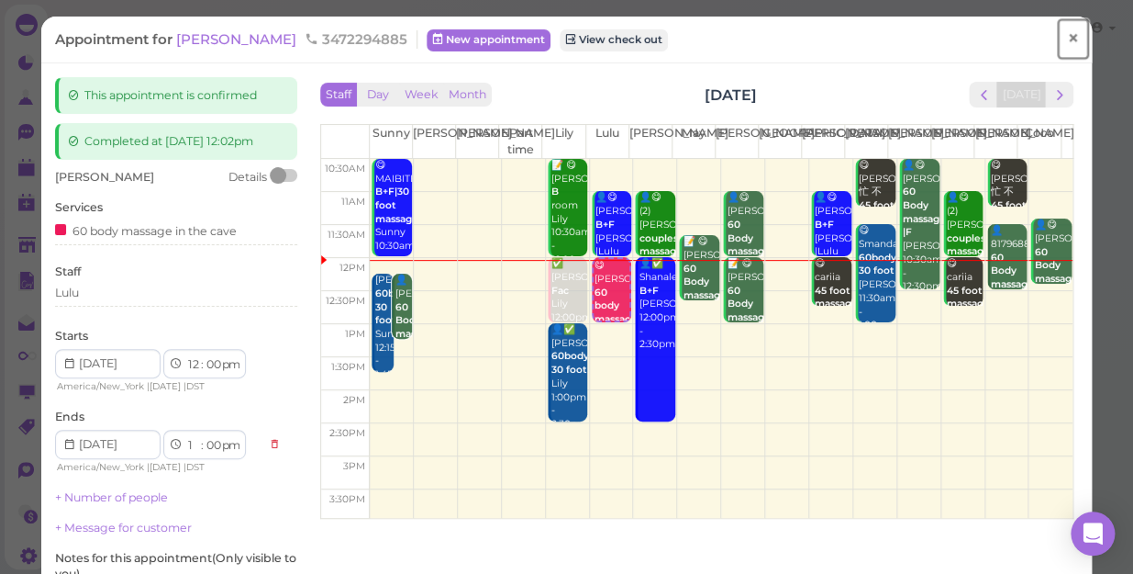
click at [1067, 37] on span "×" at bounding box center [1073, 39] width 12 height 26
click at [1065, 37] on link at bounding box center [1044, 30] width 53 height 51
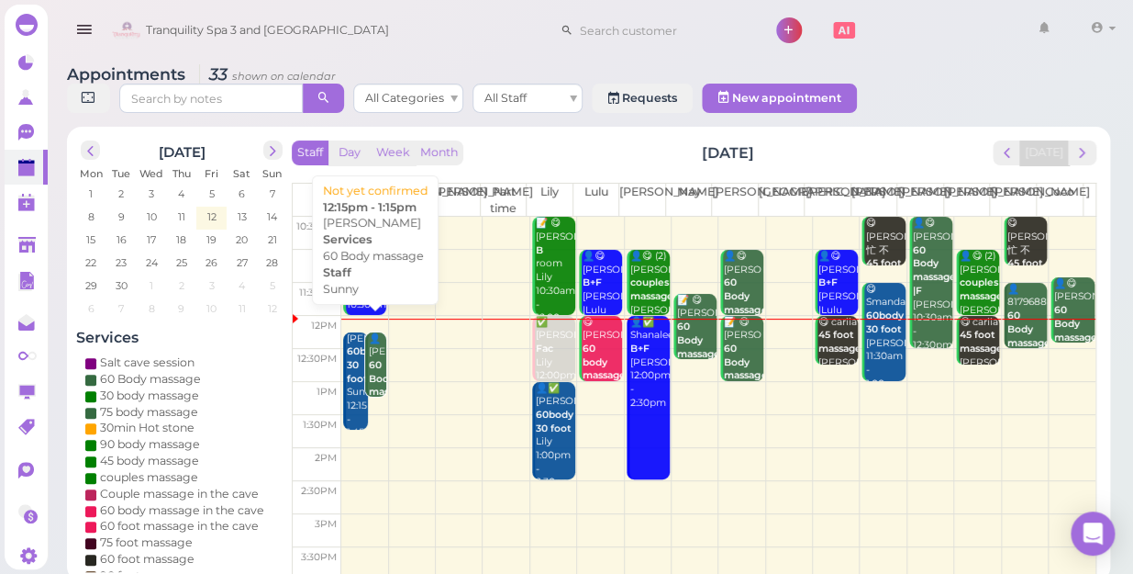
click at [381, 346] on div "👤Jackie 60 Body massage Sunny 12:15pm - 1:15pm" at bounding box center [377, 392] width 19 height 121
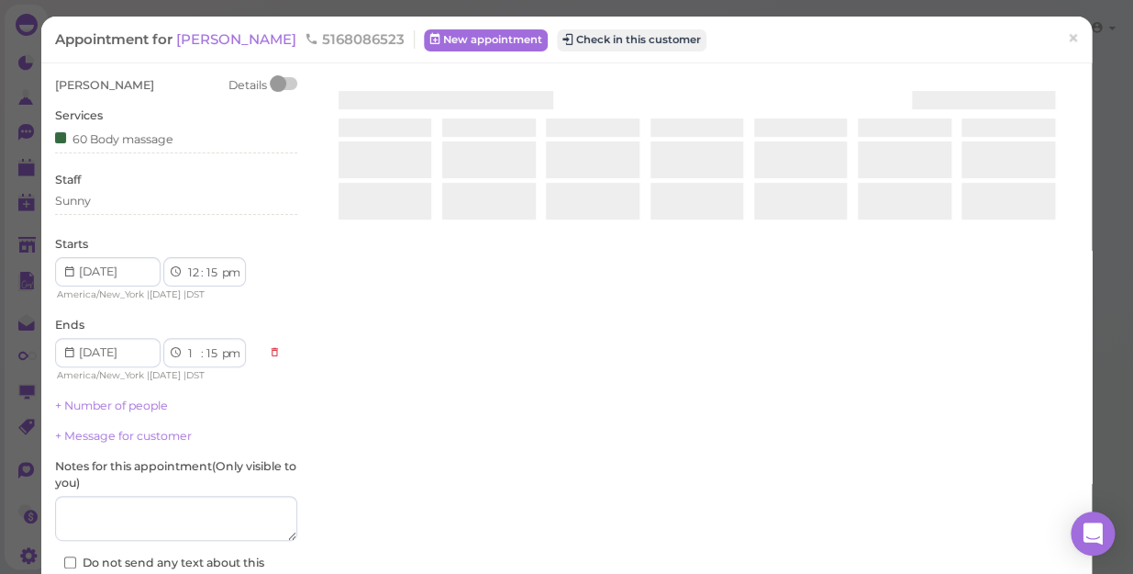
click at [381, 346] on div at bounding box center [697, 295] width 763 height 436
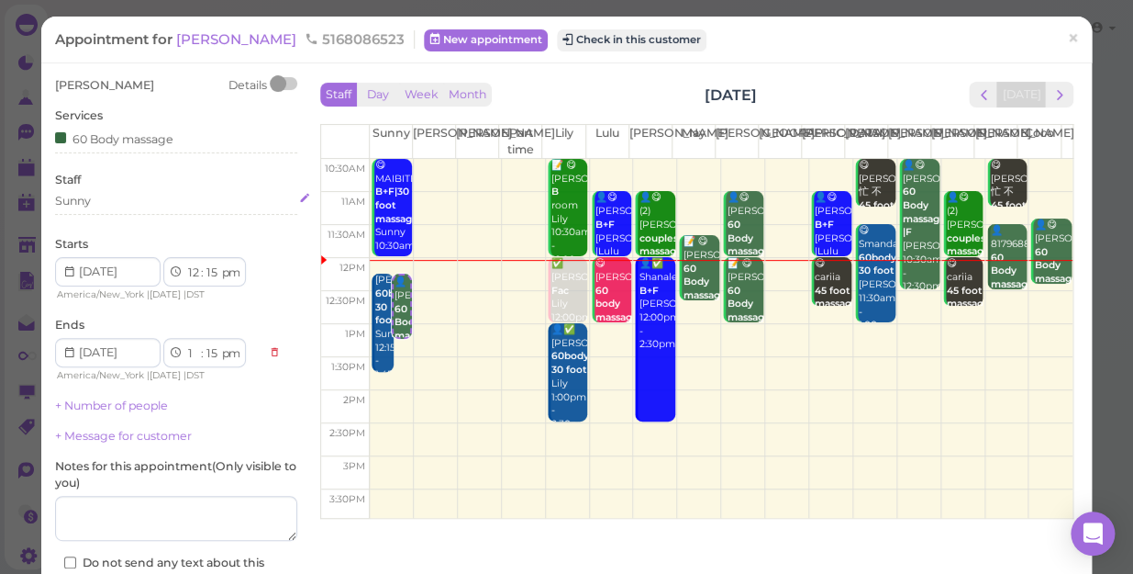
click at [116, 196] on div "Sunny" at bounding box center [176, 201] width 242 height 17
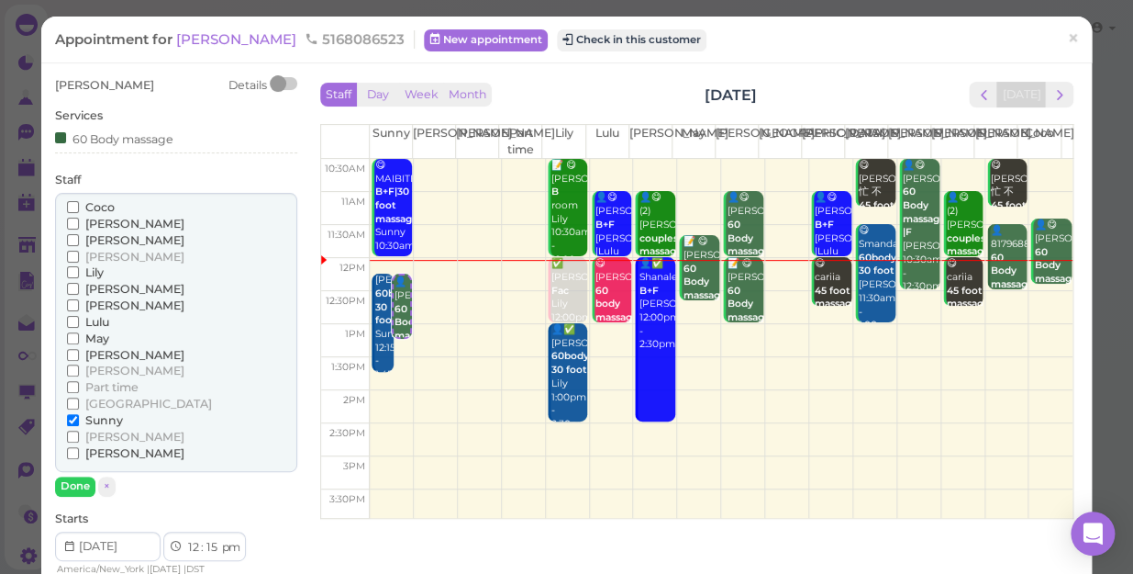
click at [104, 237] on span "[PERSON_NAME]" at bounding box center [134, 240] width 99 height 14
click at [79, 237] on input "[PERSON_NAME]" at bounding box center [73, 240] width 12 height 12
click at [96, 416] on span "Sunny" at bounding box center [104, 420] width 38 height 14
click at [79, 416] on input "Sunny" at bounding box center [73, 420] width 12 height 12
click at [100, 421] on span "Sunny" at bounding box center [104, 420] width 38 height 14
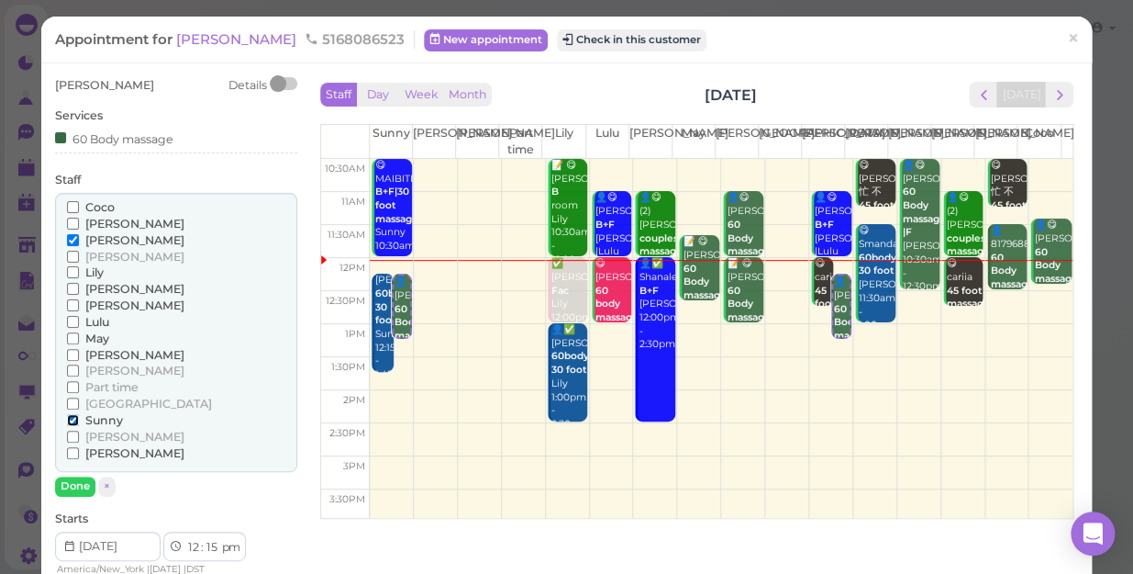
click at [79, 421] on input "Sunny" at bounding box center [73, 420] width 12 height 12
click at [100, 421] on span "Sunny" at bounding box center [104, 420] width 38 height 14
click at [79, 421] on input "Sunny" at bounding box center [73, 420] width 12 height 12
click at [95, 420] on span "Sunny" at bounding box center [104, 420] width 38 height 14
click at [79, 420] on input "Sunny" at bounding box center [73, 420] width 12 height 12
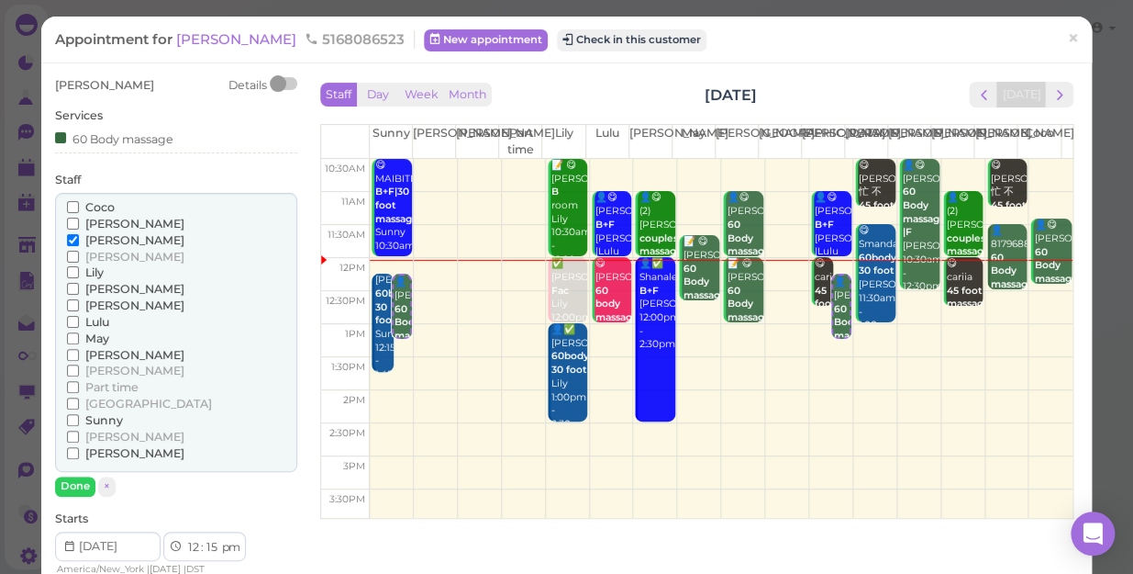
click at [96, 415] on span "Sunny" at bounding box center [104, 420] width 38 height 14
click at [79, 415] on input "Sunny" at bounding box center [73, 420] width 12 height 12
click at [58, 404] on div "[PERSON_NAME] [PERSON_NAME] [PERSON_NAME] [PERSON_NAME] [PERSON_NAME] Lulu" at bounding box center [176, 333] width 242 height 280
drag, startPoint x: 58, startPoint y: 404, endPoint x: 74, endPoint y: 413, distance: 18.9
click at [74, 414] on input "Sunny" at bounding box center [73, 420] width 12 height 12
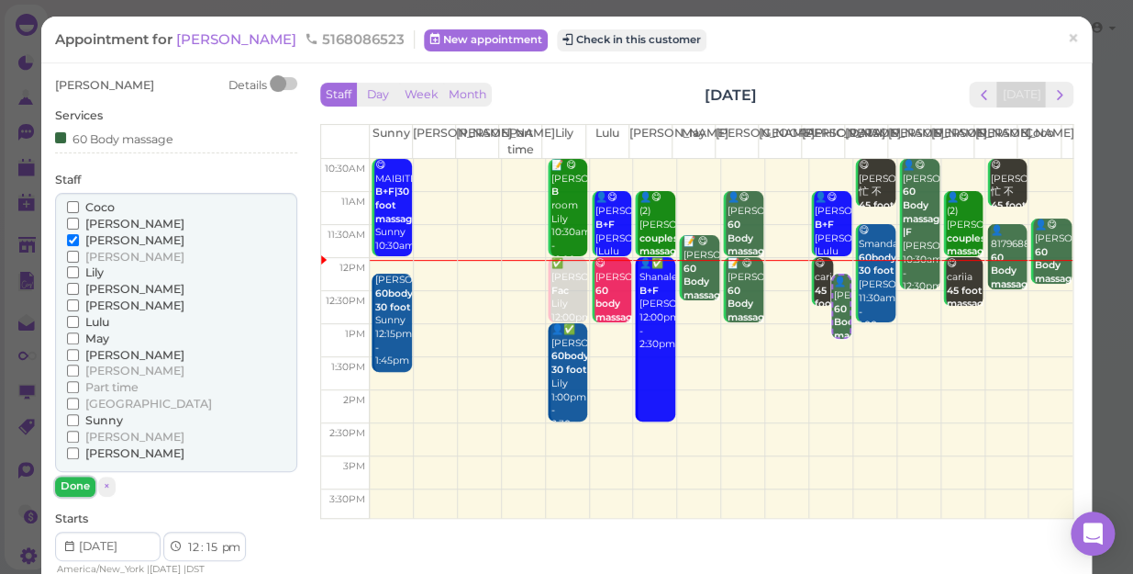
click at [67, 486] on button "Done" at bounding box center [75, 485] width 40 height 19
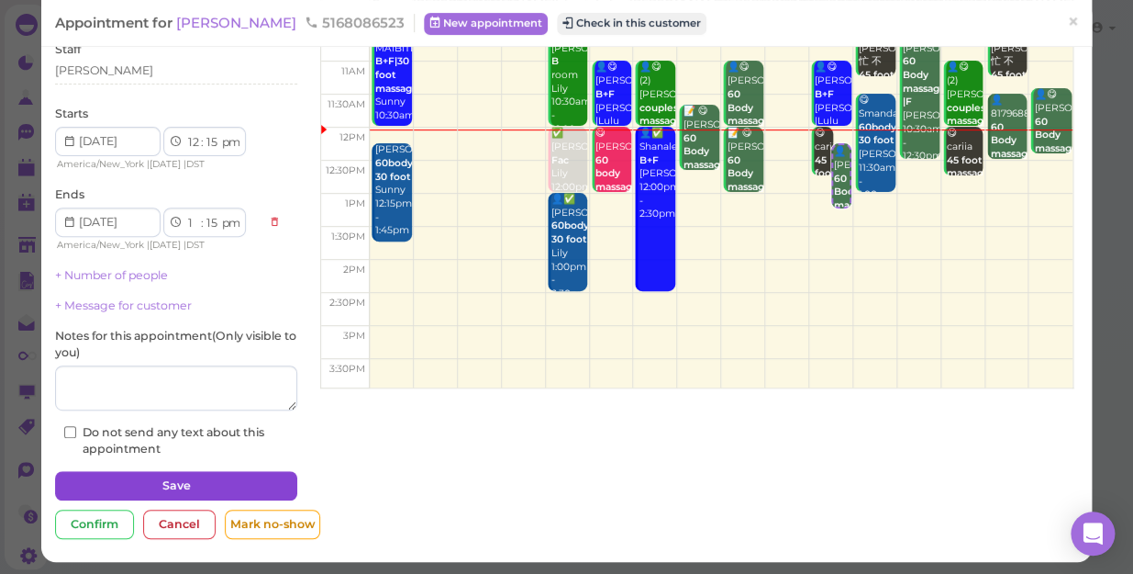
scroll to position [133, 0]
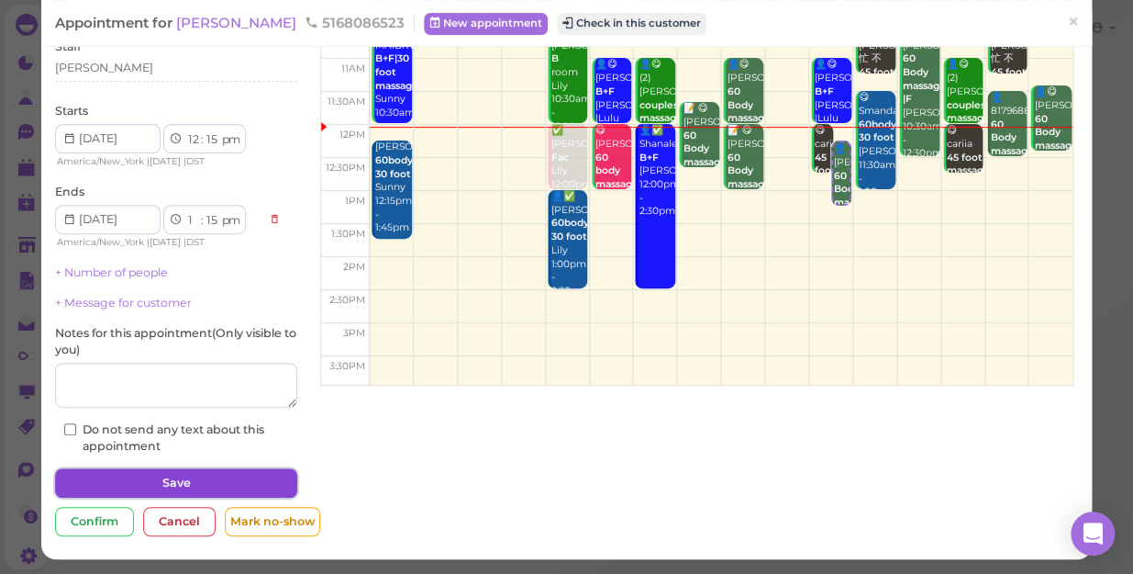
click at [183, 484] on button "Save" at bounding box center [176, 482] width 242 height 29
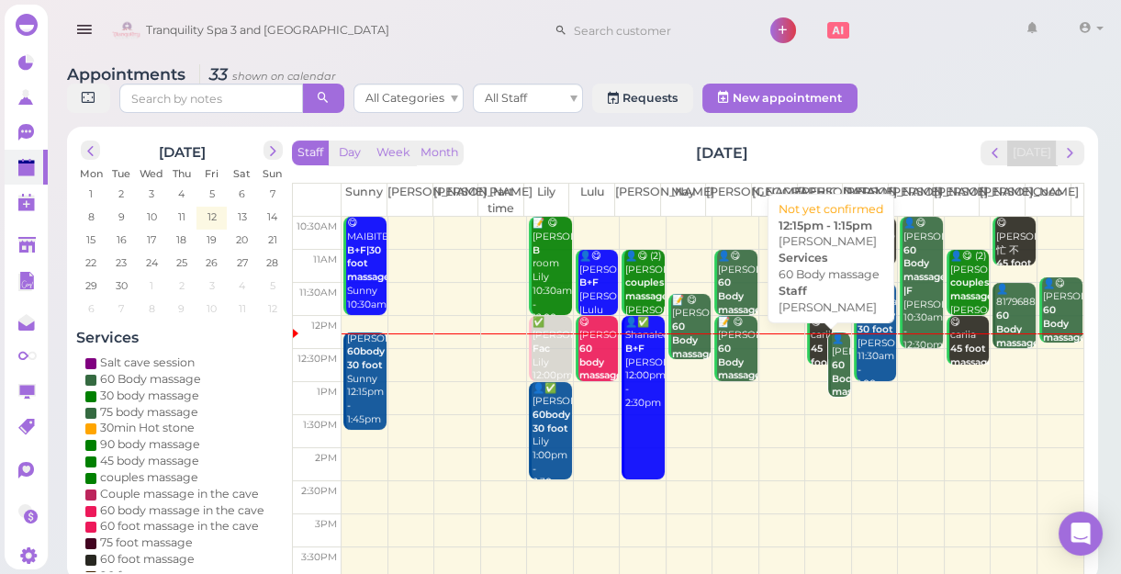
click at [832, 376] on b "60 Body massage" at bounding box center [853, 378] width 43 height 39
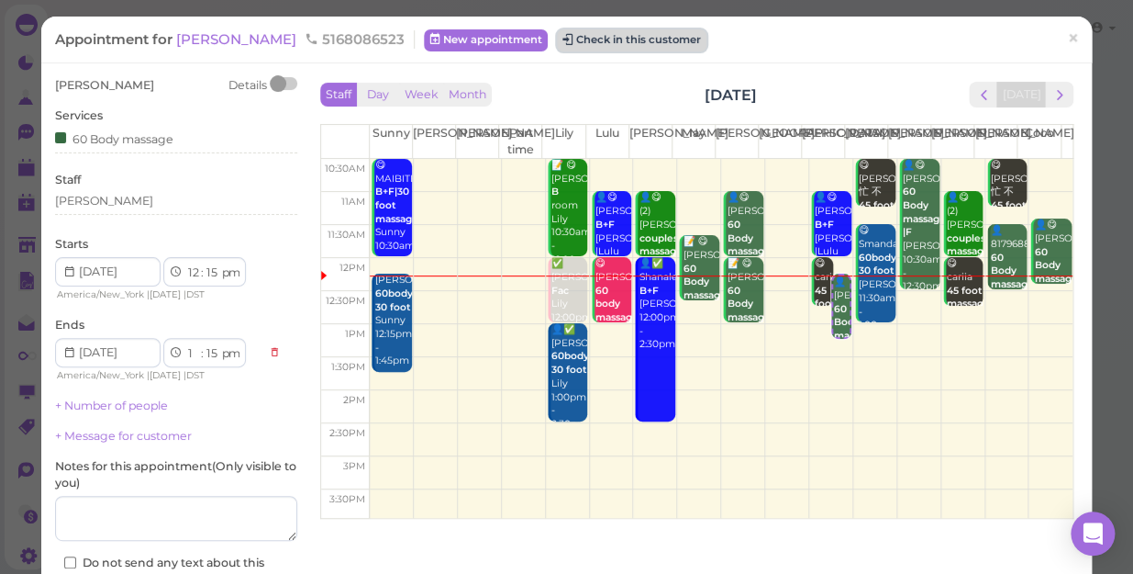
click at [562, 41] on button "Check in this customer" at bounding box center [632, 40] width 150 height 22
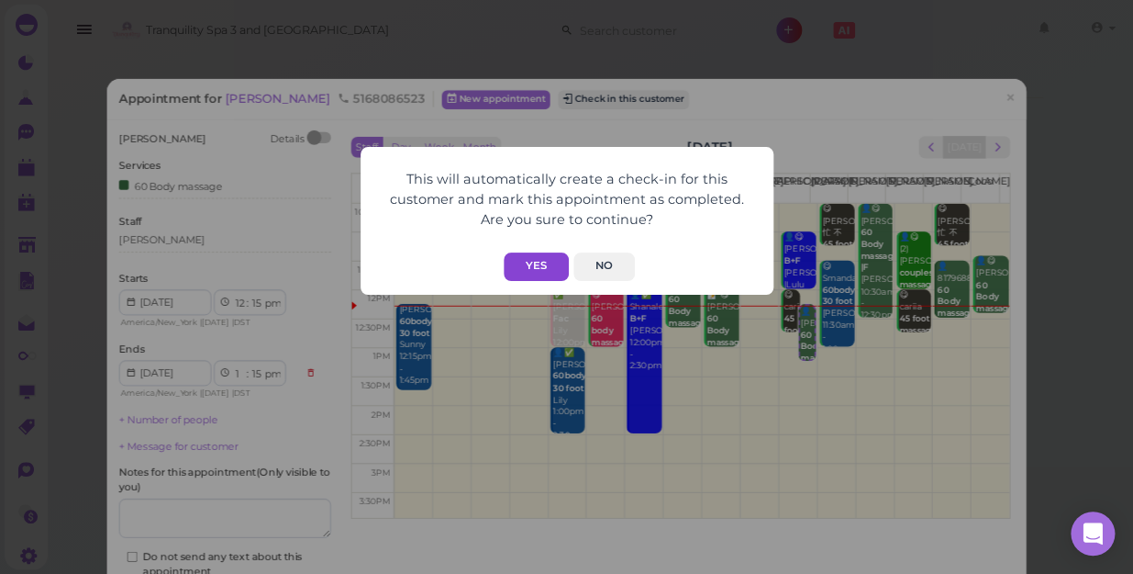
click at [546, 268] on button "Yes" at bounding box center [536, 266] width 65 height 28
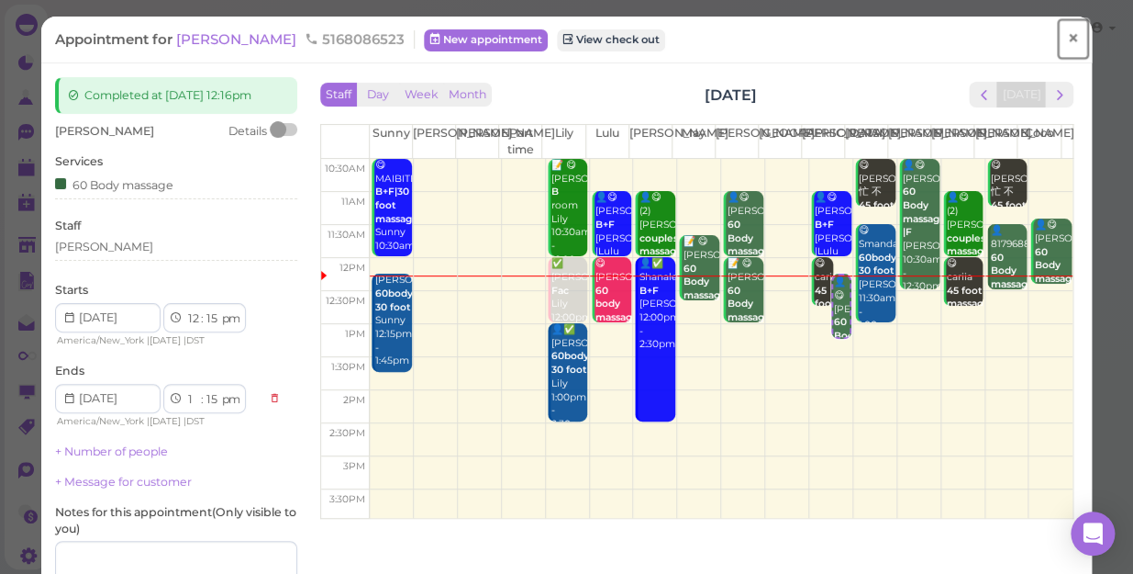
click at [1067, 36] on span "×" at bounding box center [1073, 39] width 12 height 26
click at [1060, 36] on link at bounding box center [1044, 30] width 53 height 51
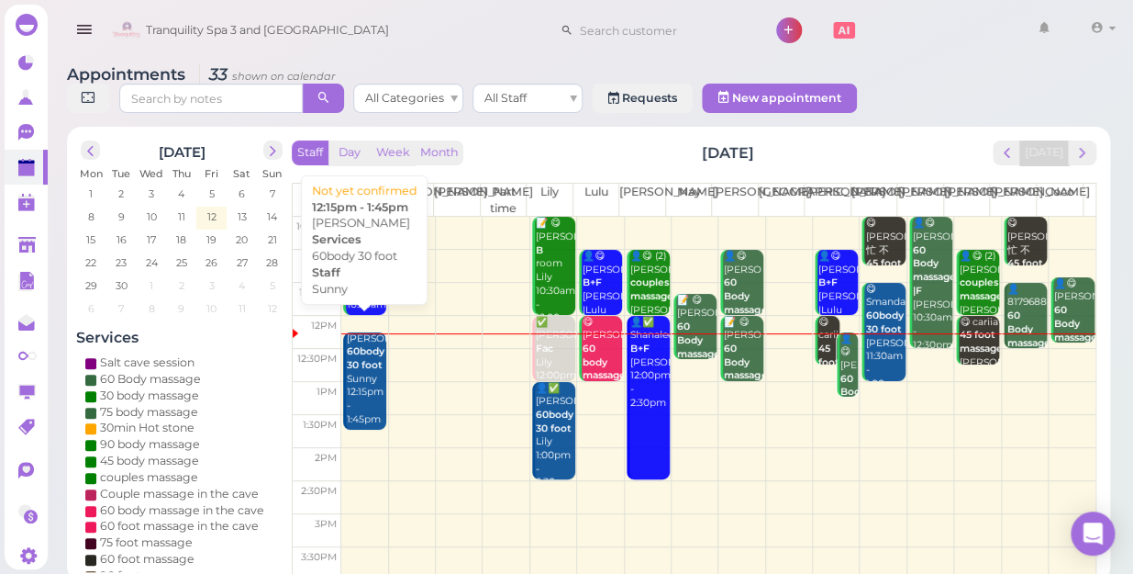
click at [365, 366] on div "Annette 60body 30 foot Sunny 12:15pm - 1:45pm" at bounding box center [366, 379] width 40 height 95
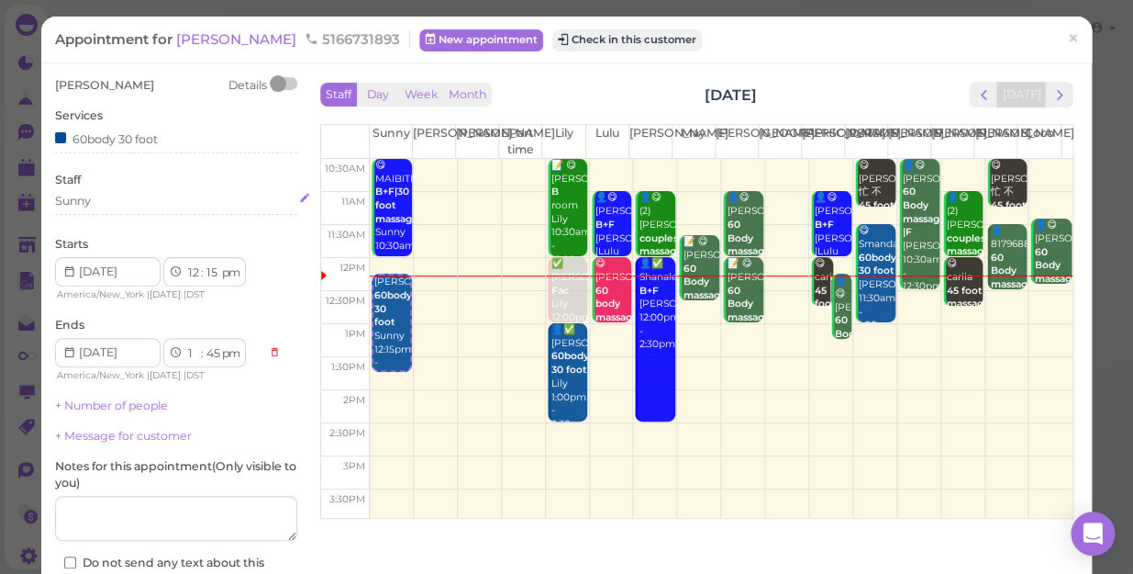
click at [99, 197] on div "Sunny" at bounding box center [176, 201] width 242 height 17
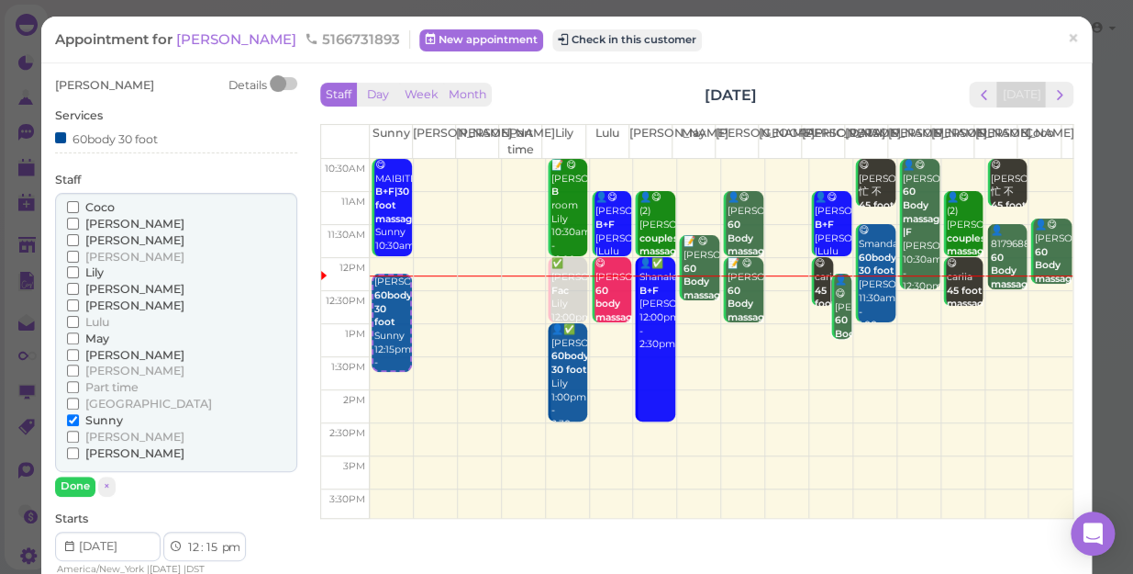
click at [100, 239] on span "[PERSON_NAME]" at bounding box center [134, 240] width 99 height 14
click at [79, 239] on input "[PERSON_NAME]" at bounding box center [73, 240] width 12 height 12
click at [100, 239] on span "[PERSON_NAME]" at bounding box center [134, 240] width 99 height 14
click at [79, 239] on input "[PERSON_NAME]" at bounding box center [73, 240] width 12 height 12
click at [67, 417] on input "Sunny" at bounding box center [73, 420] width 12 height 12
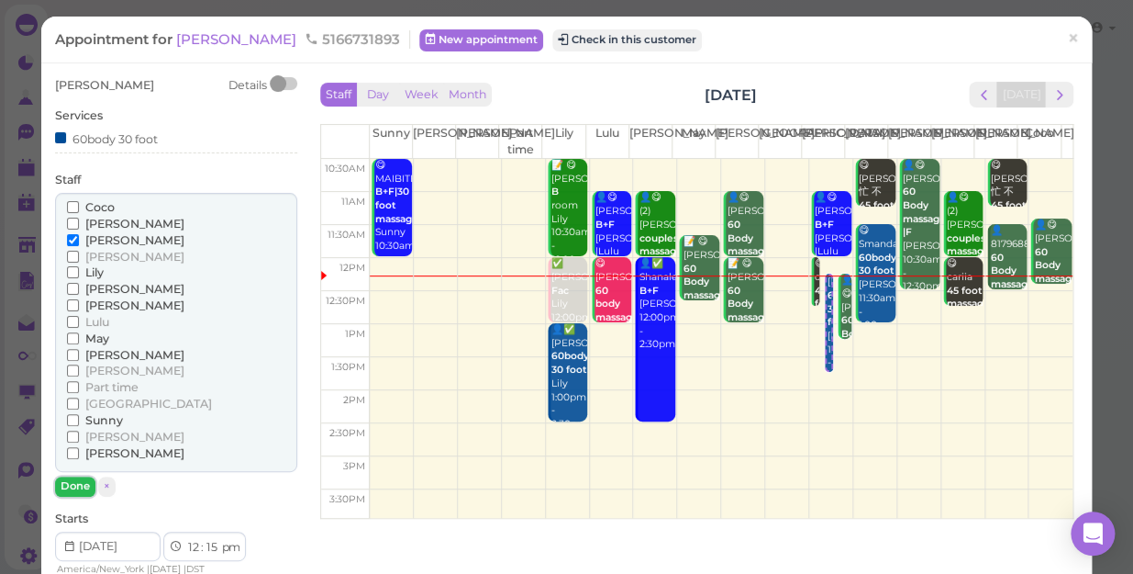
click at [77, 486] on button "Done" at bounding box center [75, 485] width 40 height 19
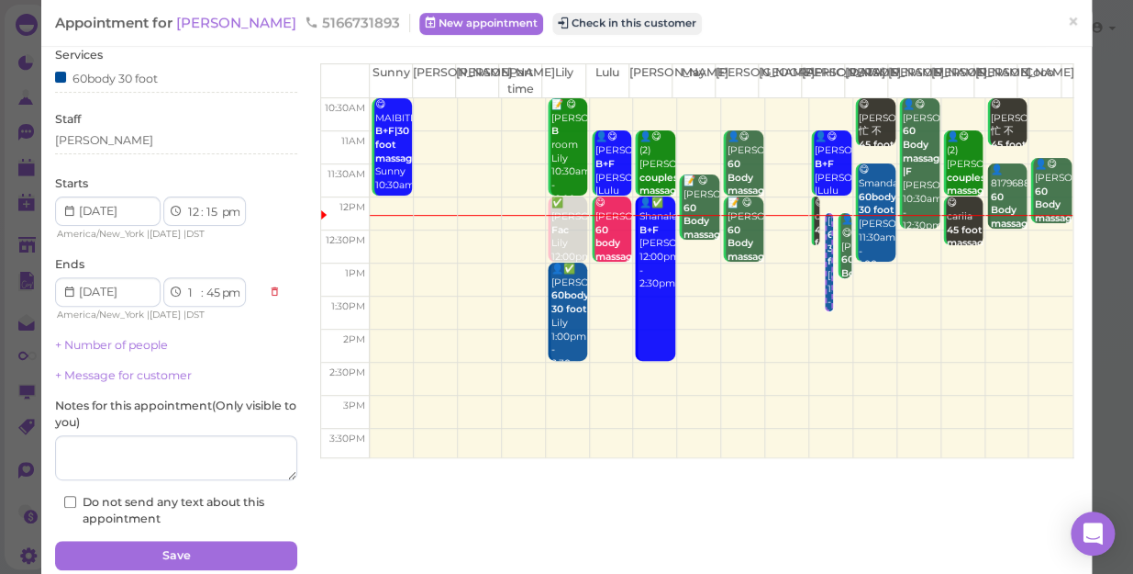
scroll to position [133, 0]
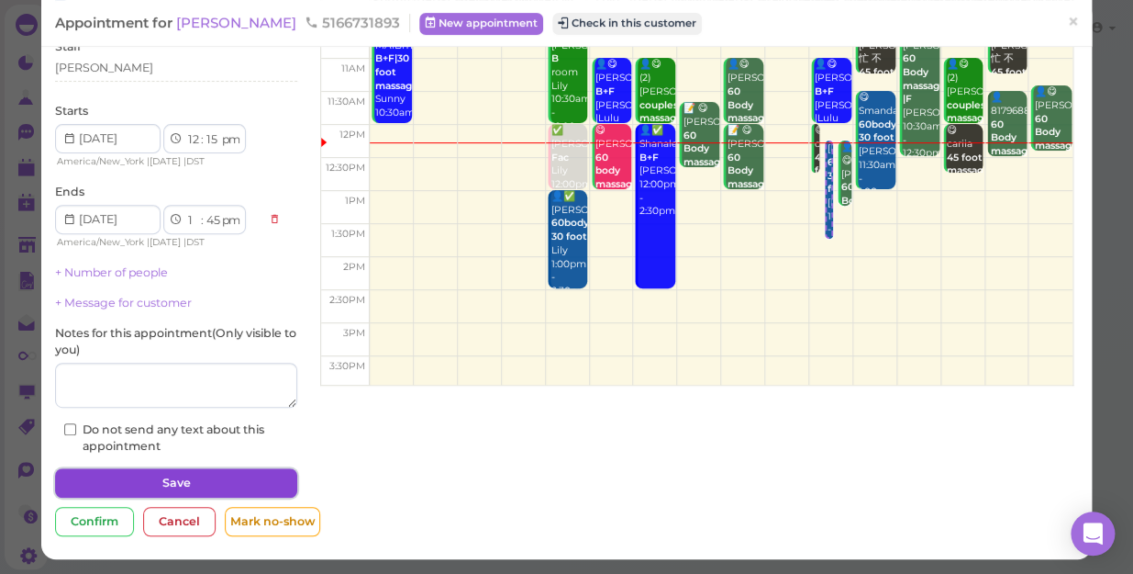
click at [195, 478] on button "Save" at bounding box center [176, 482] width 242 height 29
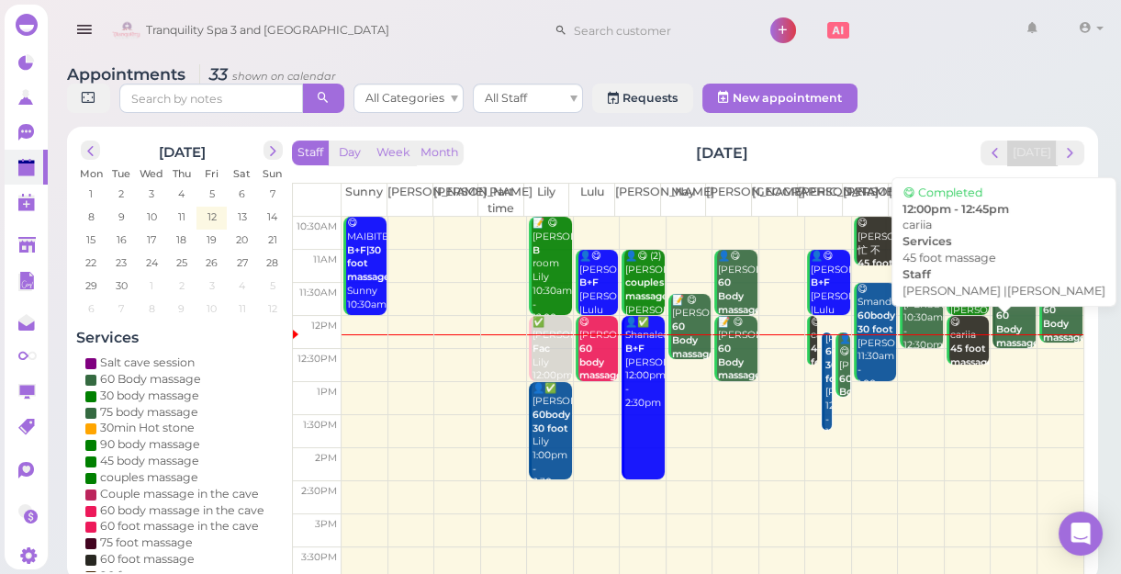
click at [950, 346] on b "45 foot massage" at bounding box center [971, 355] width 43 height 26
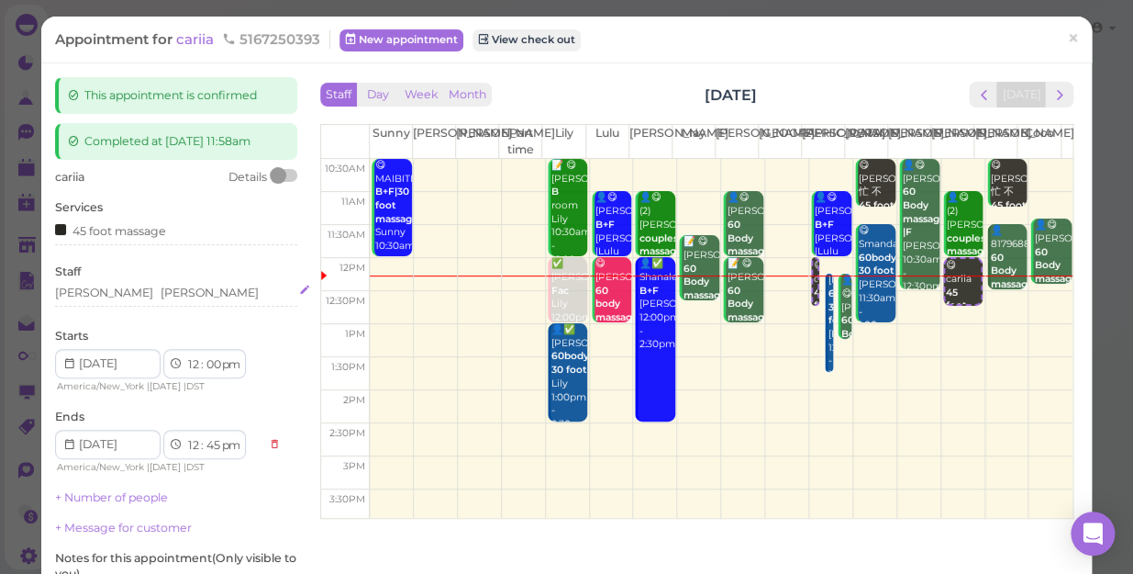
click at [141, 294] on div "Linda Jessica" at bounding box center [176, 293] width 242 height 17
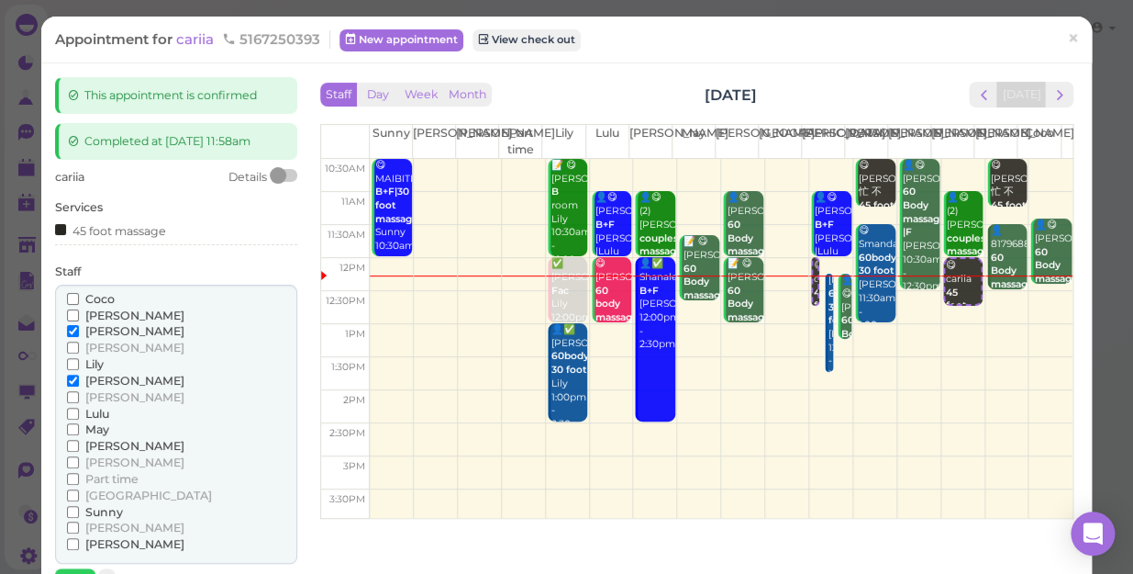
click at [92, 364] on span "Lily" at bounding box center [94, 364] width 18 height 14
click at [79, 364] on input "Lily" at bounding box center [73, 364] width 12 height 12
click at [108, 509] on span "Sunny" at bounding box center [104, 512] width 38 height 14
click at [79, 509] on input "Sunny" at bounding box center [73, 512] width 12 height 12
click at [106, 380] on span "[PERSON_NAME]" at bounding box center [134, 381] width 99 height 14
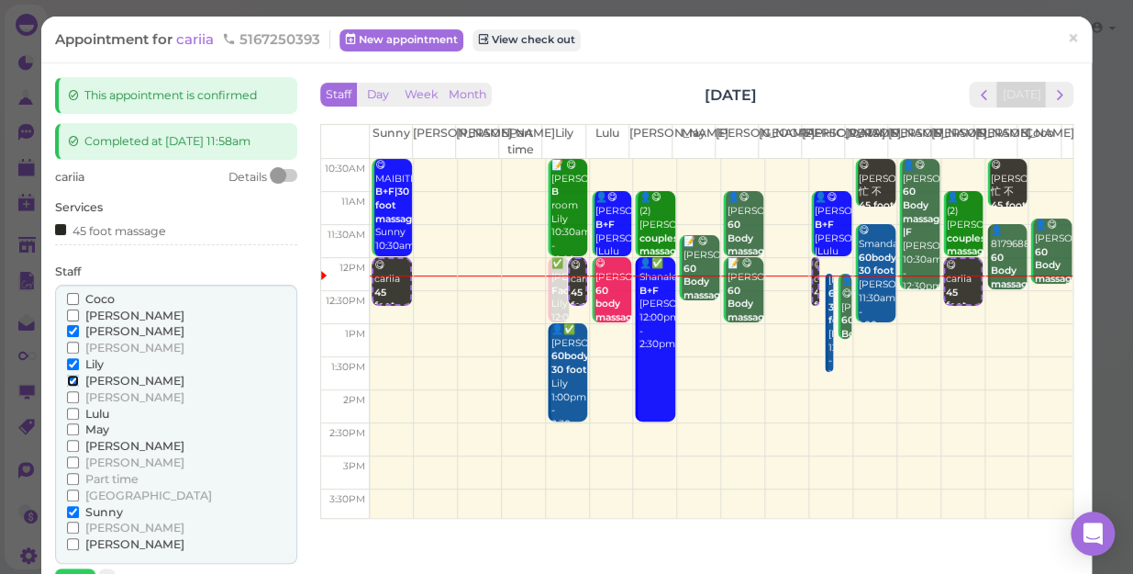
click at [79, 380] on input "[PERSON_NAME]" at bounding box center [73, 380] width 12 height 12
click at [108, 327] on span "[PERSON_NAME]" at bounding box center [134, 331] width 99 height 14
click at [79, 327] on input "[PERSON_NAME]" at bounding box center [73, 331] width 12 height 12
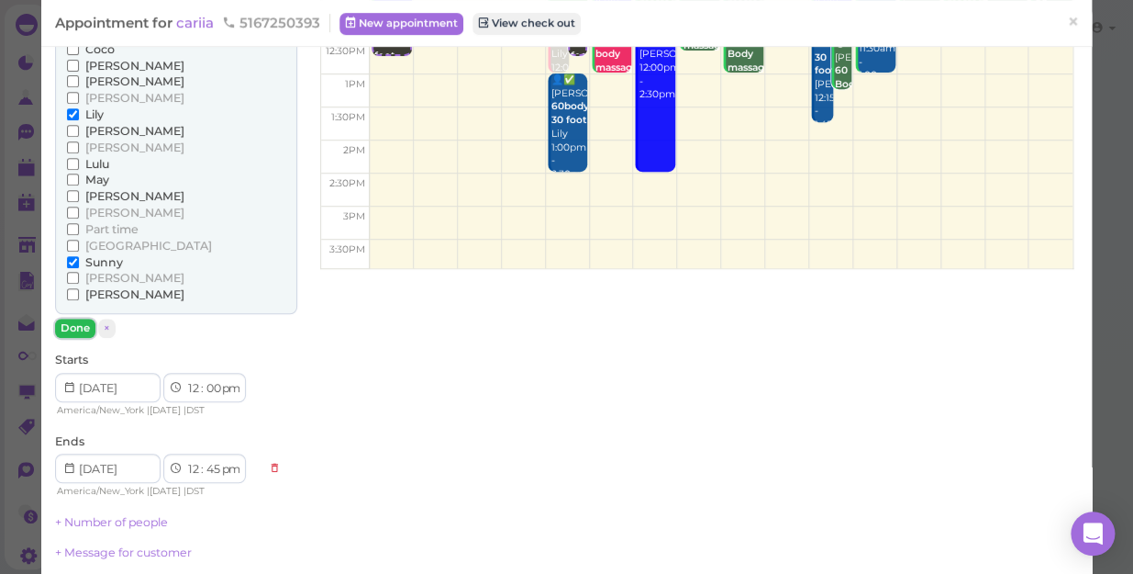
click at [71, 326] on button "Done" at bounding box center [75, 327] width 40 height 19
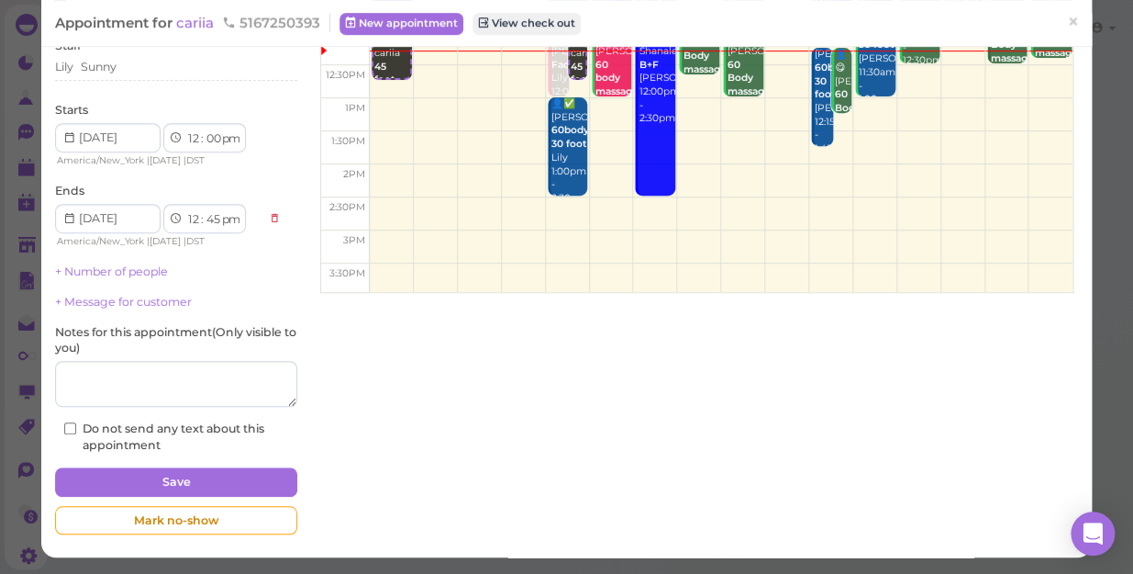
scroll to position [225, 0]
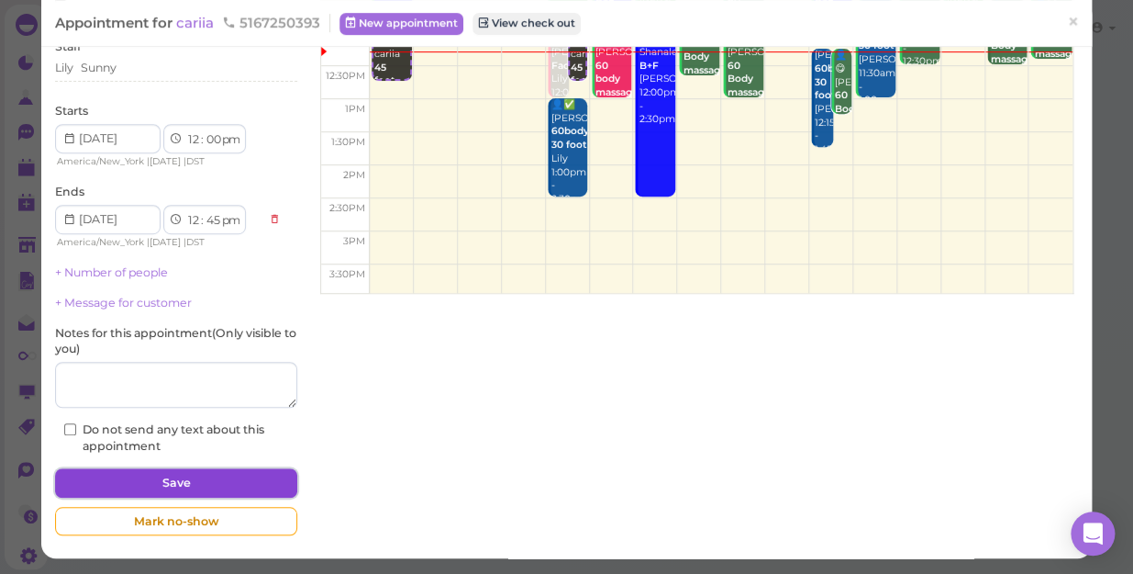
click at [165, 477] on button "Save" at bounding box center [176, 482] width 242 height 29
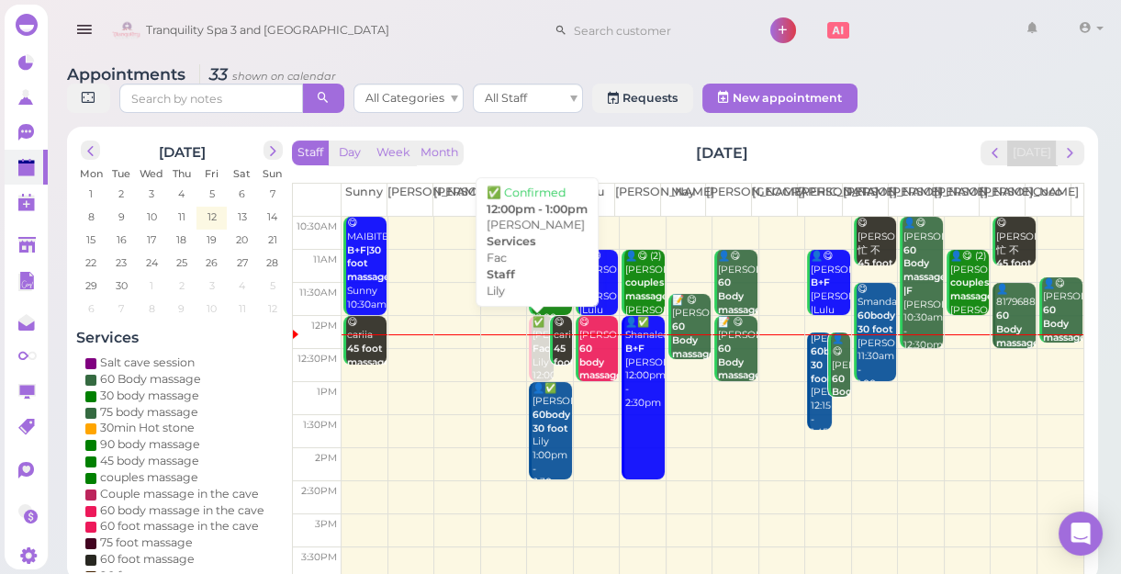
click at [538, 359] on div "✅ Tracey Fac Lily 12:00pm - 1:00pm" at bounding box center [541, 363] width 21 height 95
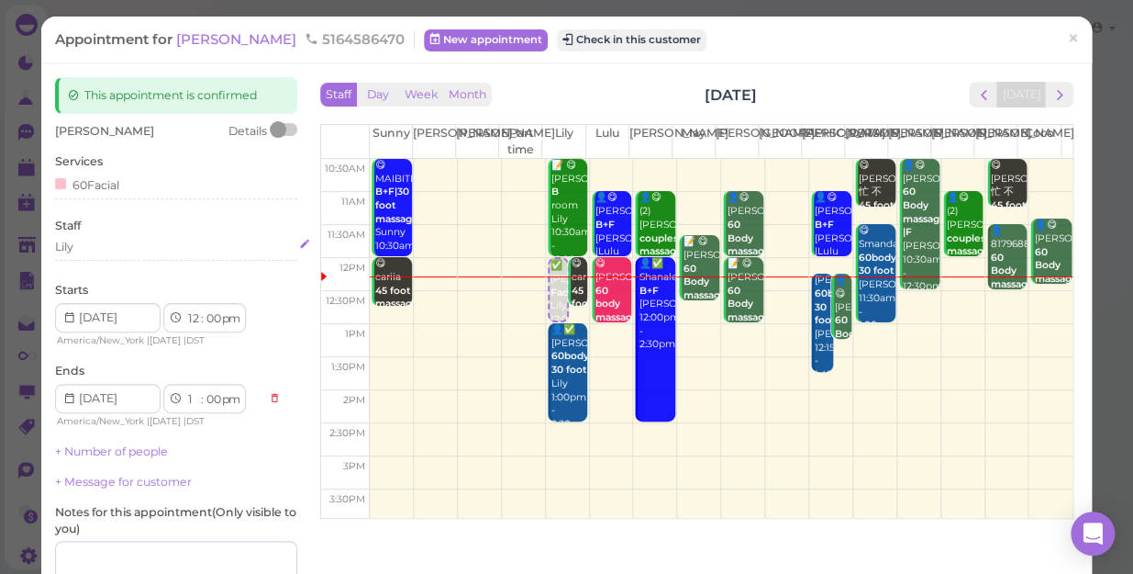
click at [89, 239] on div "Lily" at bounding box center [176, 247] width 242 height 17
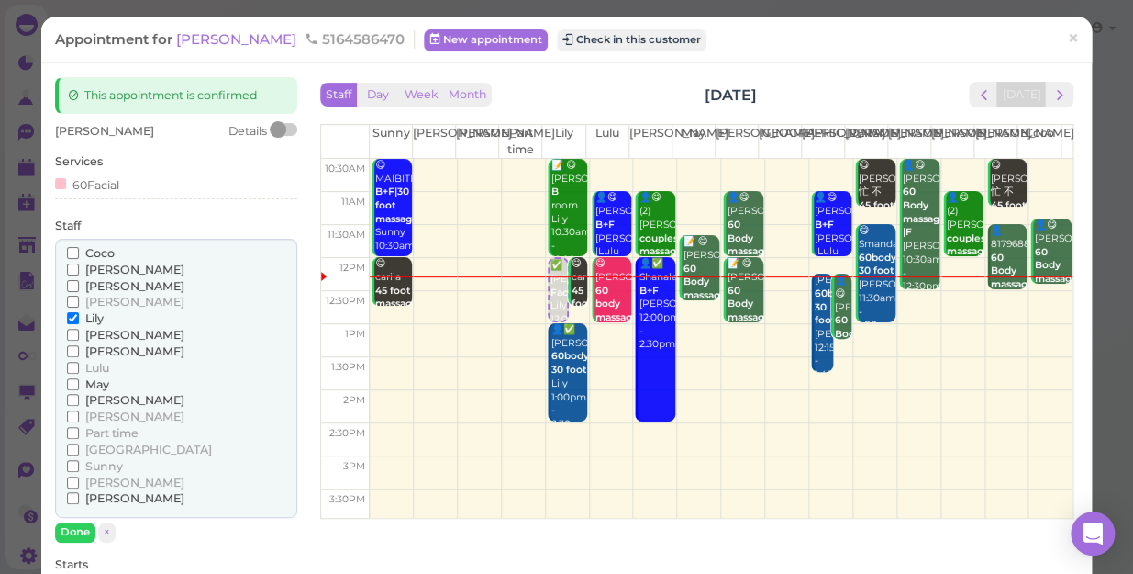
click at [95, 349] on span "[PERSON_NAME]" at bounding box center [134, 351] width 99 height 14
click at [79, 349] on input "[PERSON_NAME]" at bounding box center [73, 351] width 12 height 12
click at [92, 317] on span "Lily" at bounding box center [94, 318] width 18 height 14
click at [79, 317] on input "Lily" at bounding box center [73, 318] width 12 height 12
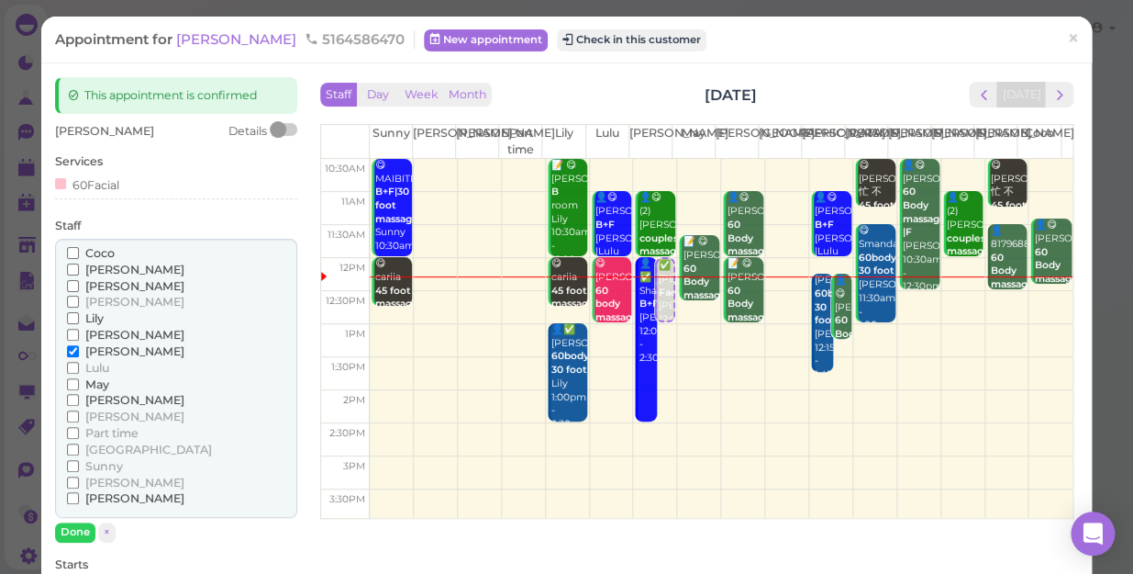
click at [92, 317] on span "Lily" at bounding box center [94, 318] width 18 height 14
click at [79, 317] on input "Lily" at bounding box center [73, 318] width 12 height 12
click at [91, 315] on span "Lily" at bounding box center [94, 318] width 18 height 14
click at [79, 315] on input "Lily" at bounding box center [73, 318] width 12 height 12
click at [73, 532] on button "Done" at bounding box center [75, 531] width 40 height 19
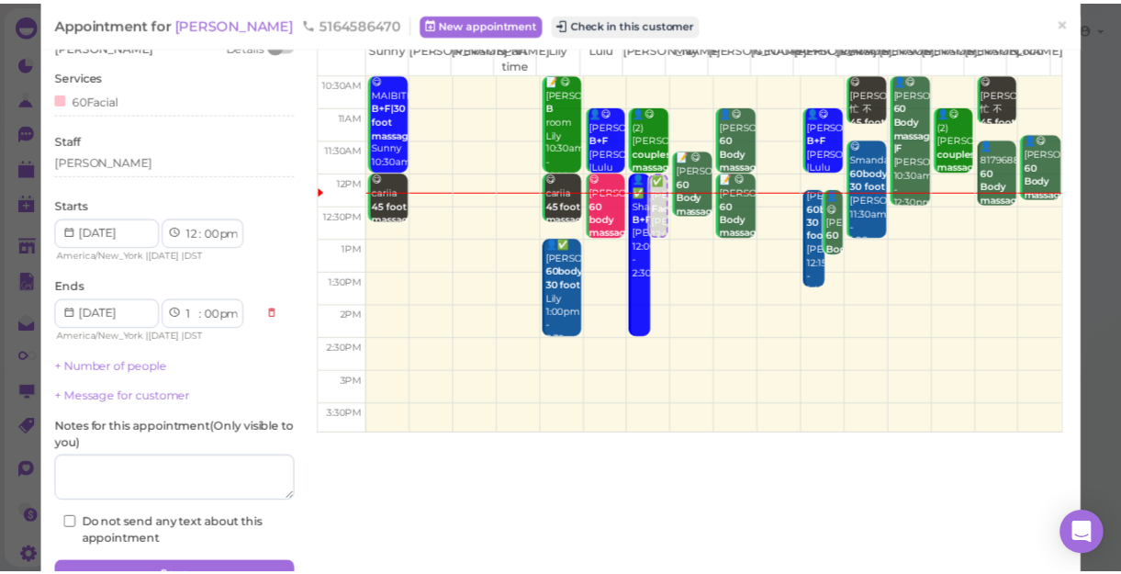
scroll to position [166, 0]
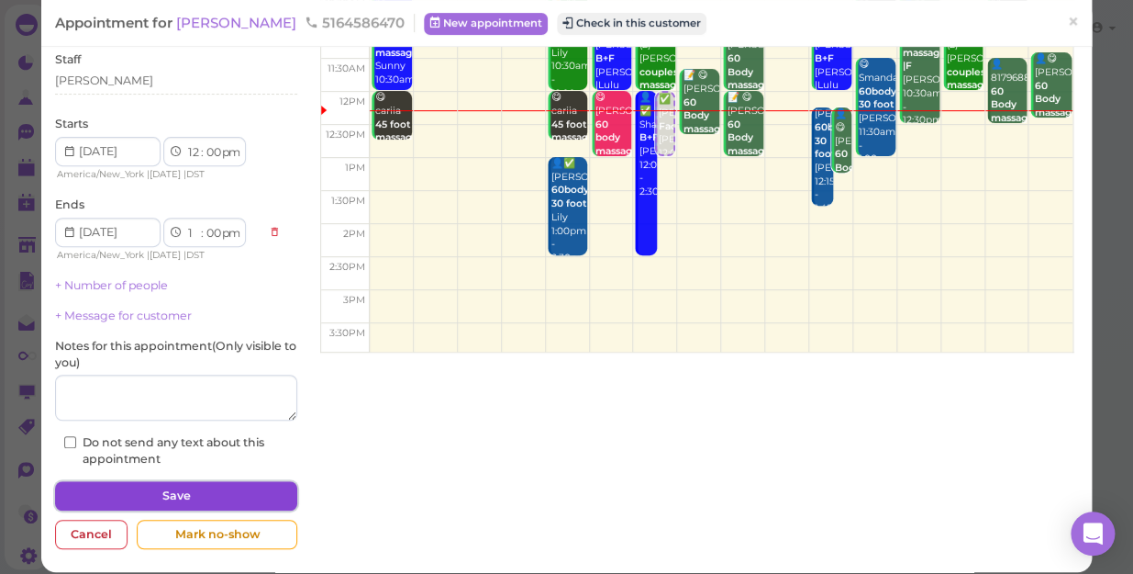
click at [151, 496] on button "Save" at bounding box center [176, 495] width 242 height 29
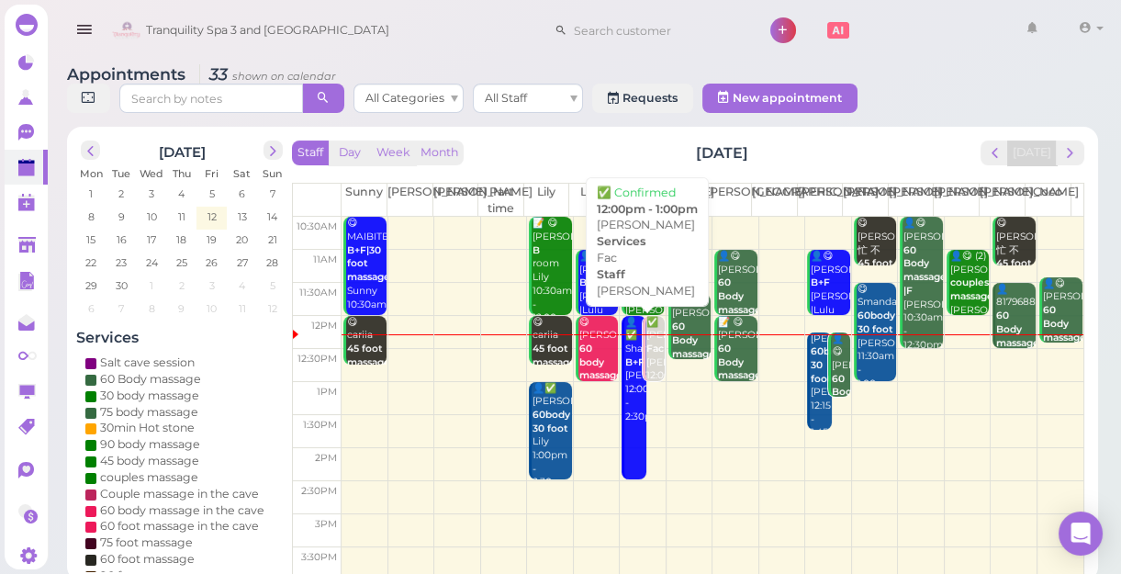
click at [649, 359] on div "✅ Tracey Fac Lisa 12:00pm - 1:00pm" at bounding box center [654, 363] width 18 height 95
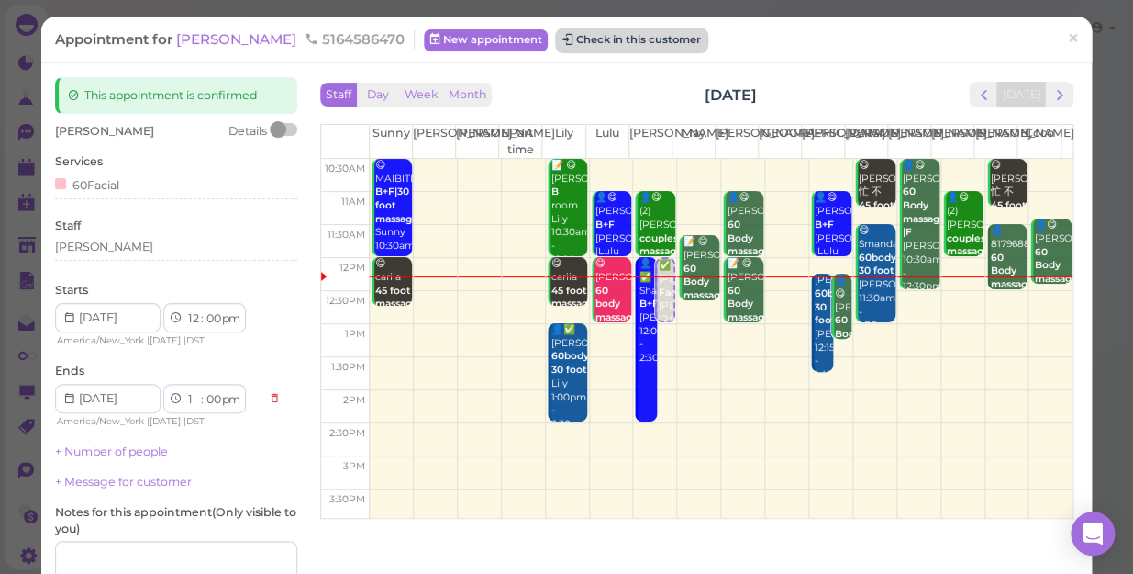
click at [561, 38] on button "Check in this customer" at bounding box center [632, 40] width 150 height 22
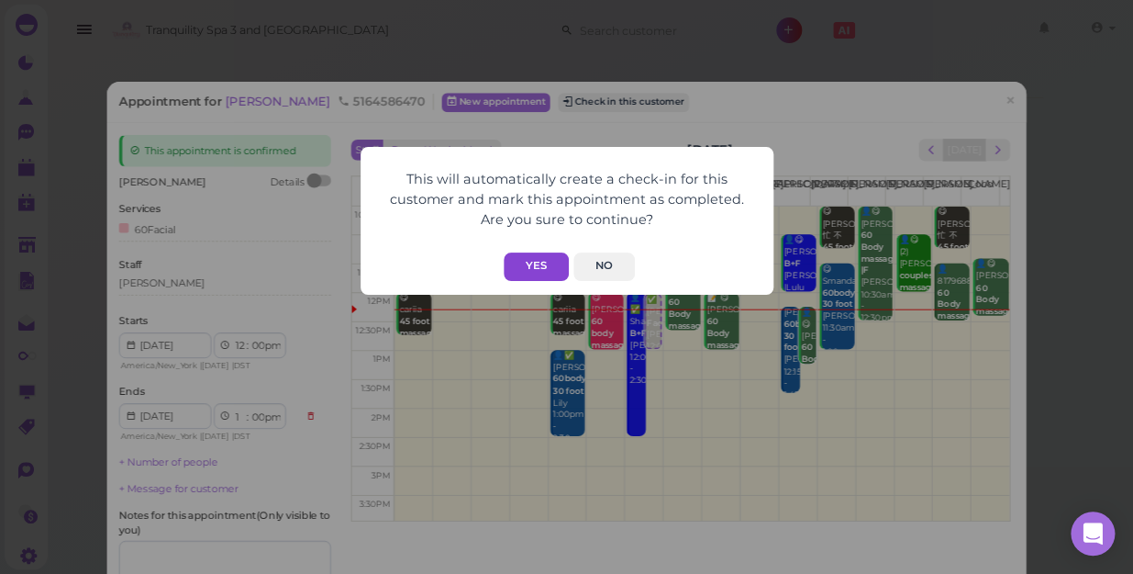
click at [538, 255] on button "Yes" at bounding box center [536, 266] width 65 height 28
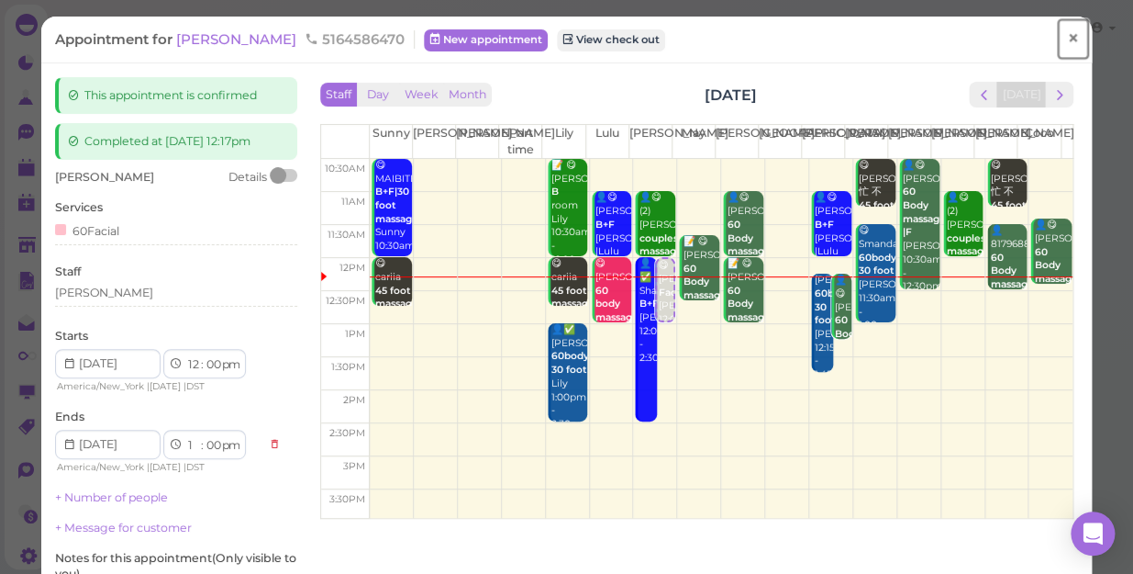
click at [1067, 36] on span "×" at bounding box center [1073, 39] width 12 height 26
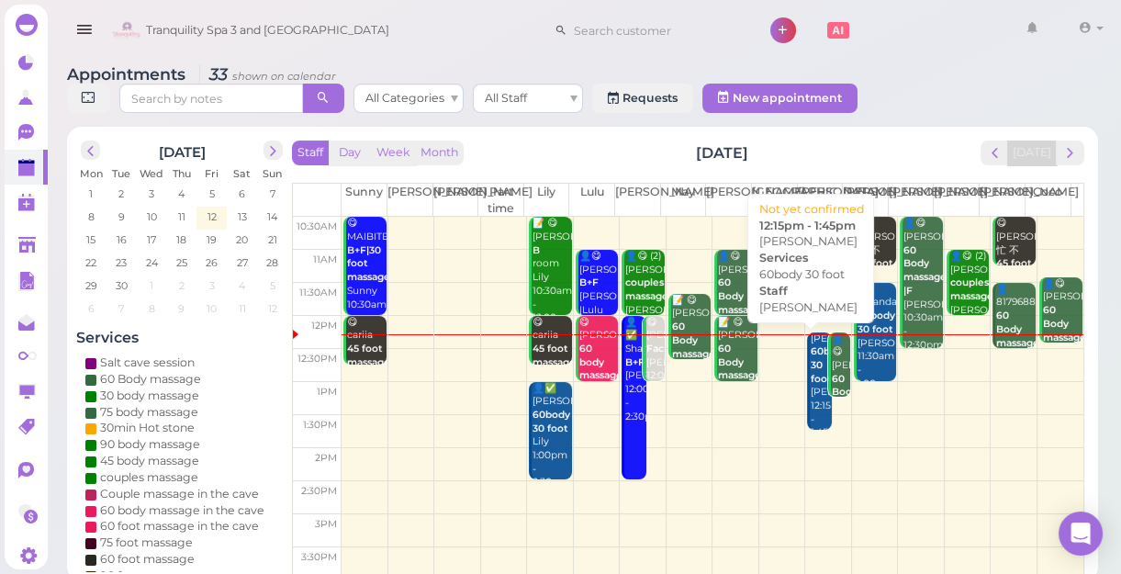
click at [809, 406] on div "Annette 60body 30 foot Jessica 12:15pm - 1:45pm" at bounding box center [819, 386] width 21 height 108
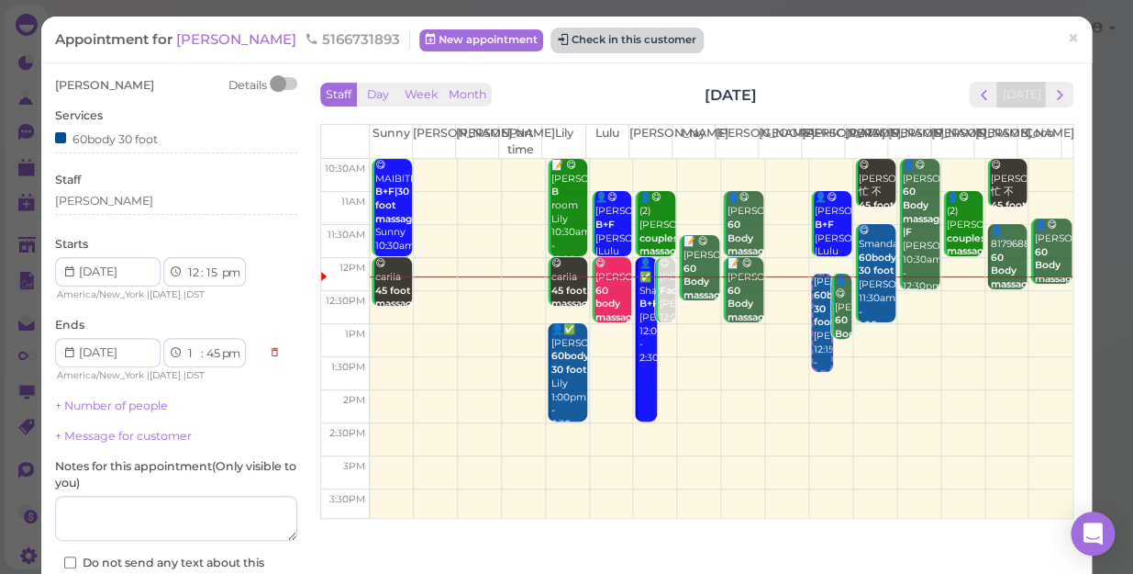
click at [569, 39] on button "Check in this customer" at bounding box center [628, 40] width 150 height 22
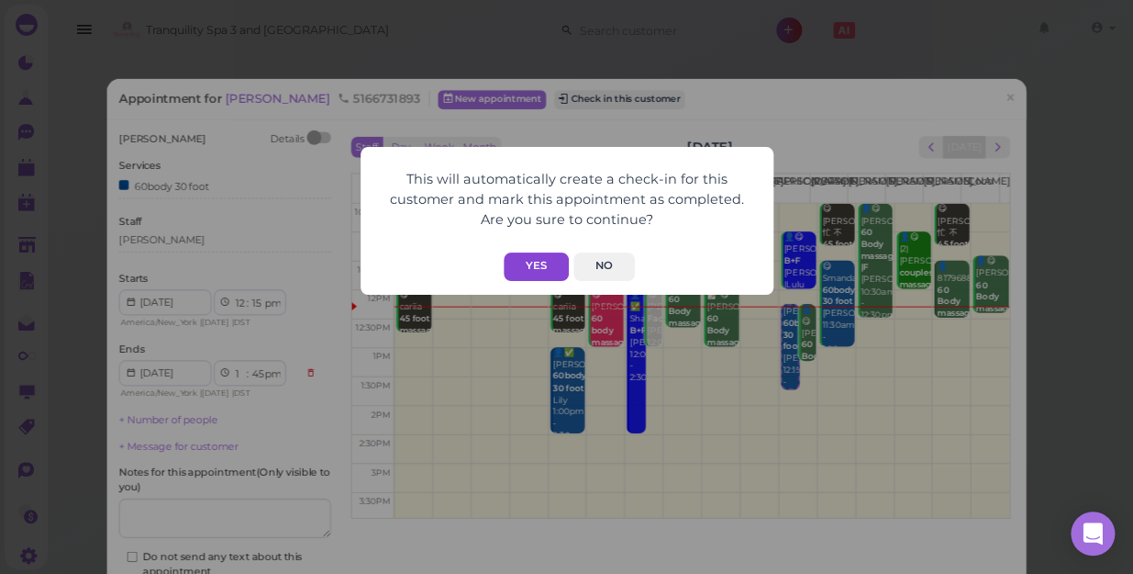
click at [533, 265] on button "Yes" at bounding box center [536, 266] width 65 height 28
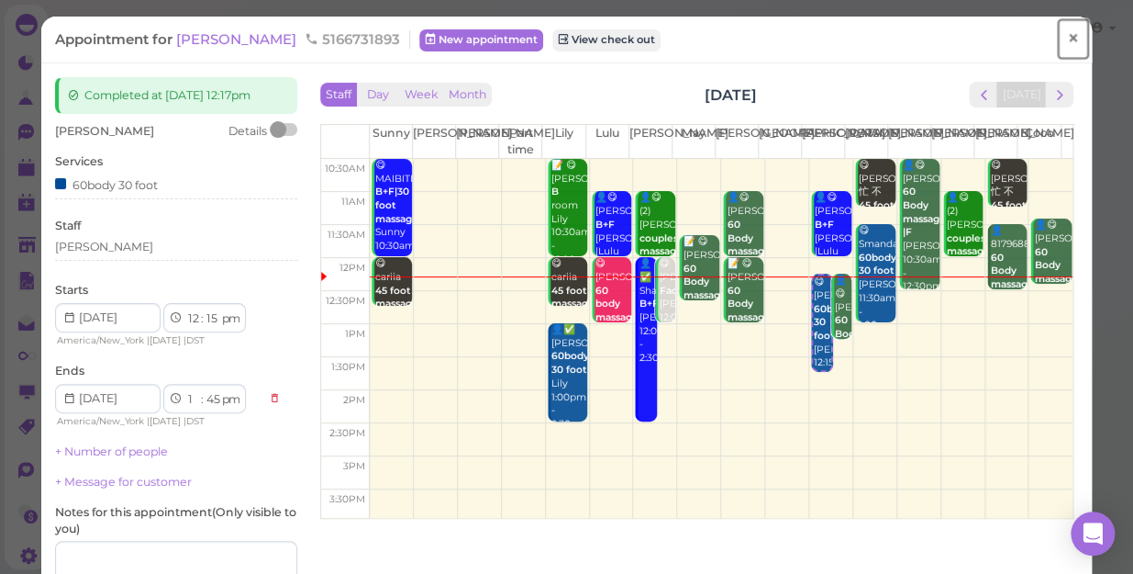
click at [1067, 33] on span "×" at bounding box center [1073, 39] width 12 height 26
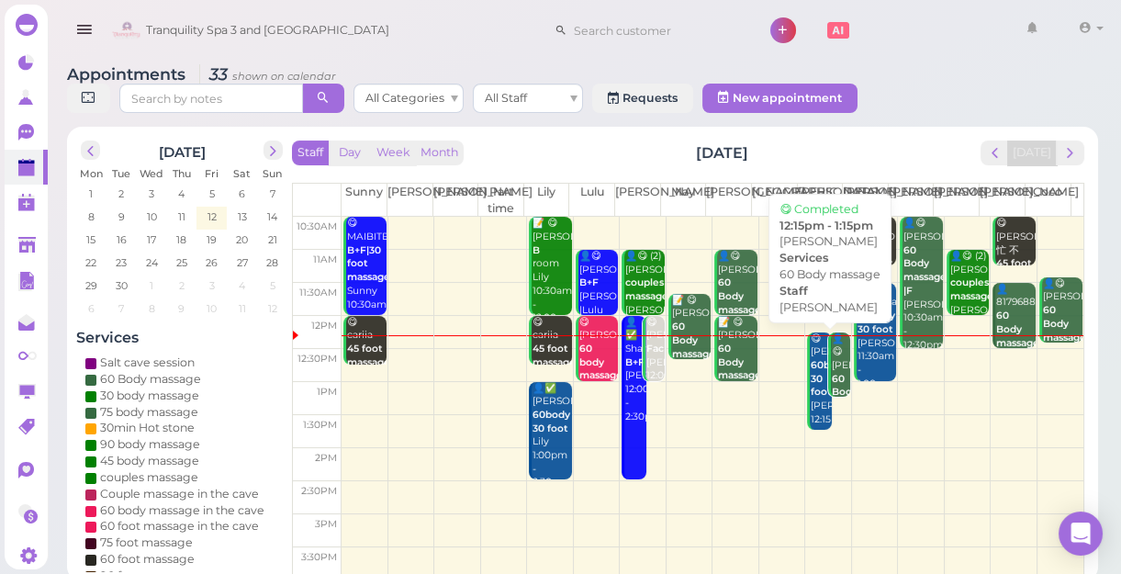
click at [834, 382] on b "60 Body massage" at bounding box center [853, 392] width 43 height 39
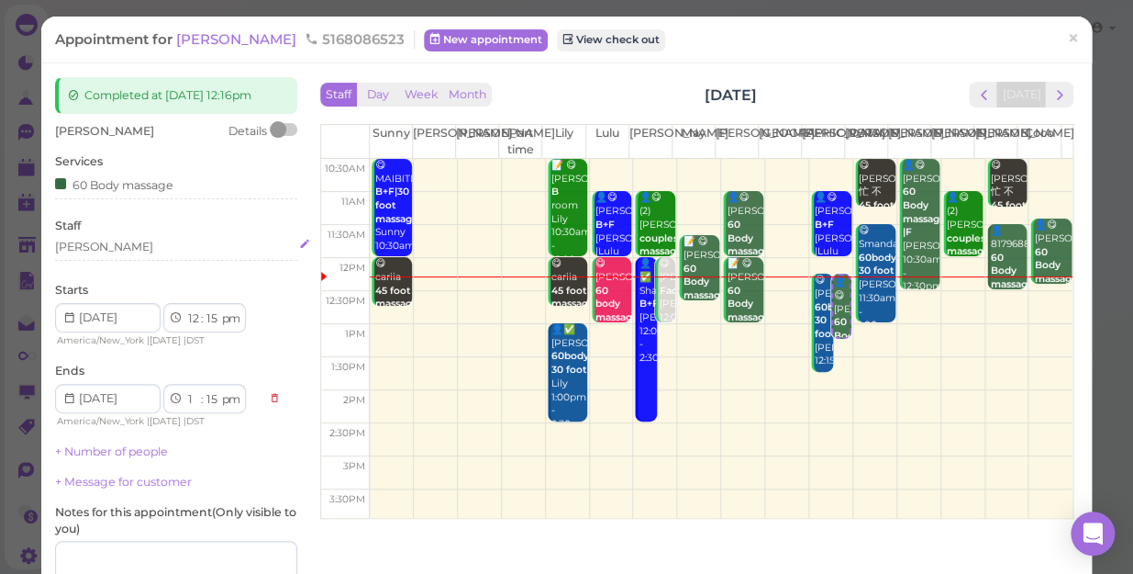
click at [125, 251] on div "[PERSON_NAME]" at bounding box center [176, 247] width 242 height 17
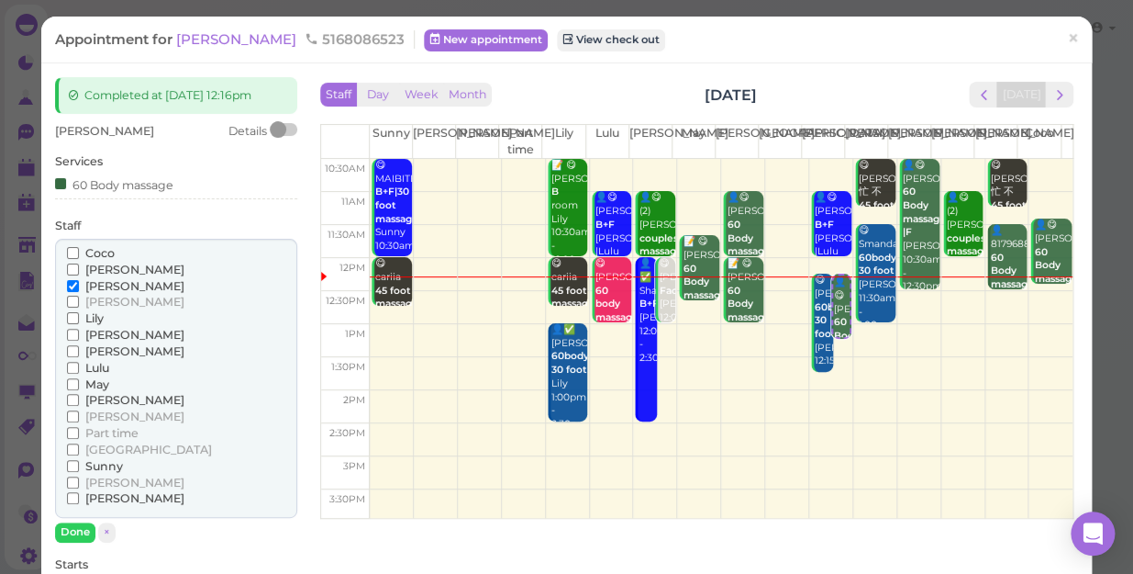
click at [95, 361] on span "Lulu" at bounding box center [97, 368] width 24 height 14
click at [79, 362] on input "Lulu" at bounding box center [73, 368] width 12 height 12
click at [117, 288] on span "[PERSON_NAME]" at bounding box center [134, 286] width 99 height 14
click at [79, 288] on input "[PERSON_NAME]" at bounding box center [73, 286] width 12 height 12
click at [117, 286] on span "[PERSON_NAME]" at bounding box center [134, 286] width 99 height 14
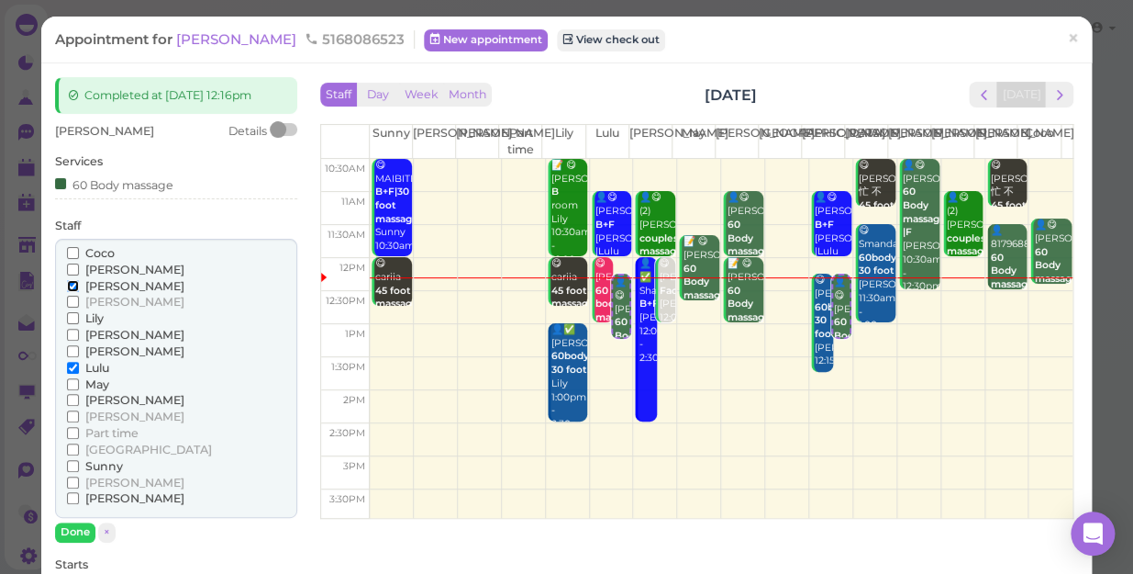
click at [79, 286] on input "[PERSON_NAME]" at bounding box center [73, 286] width 12 height 12
click at [70, 535] on button "Done" at bounding box center [75, 531] width 40 height 19
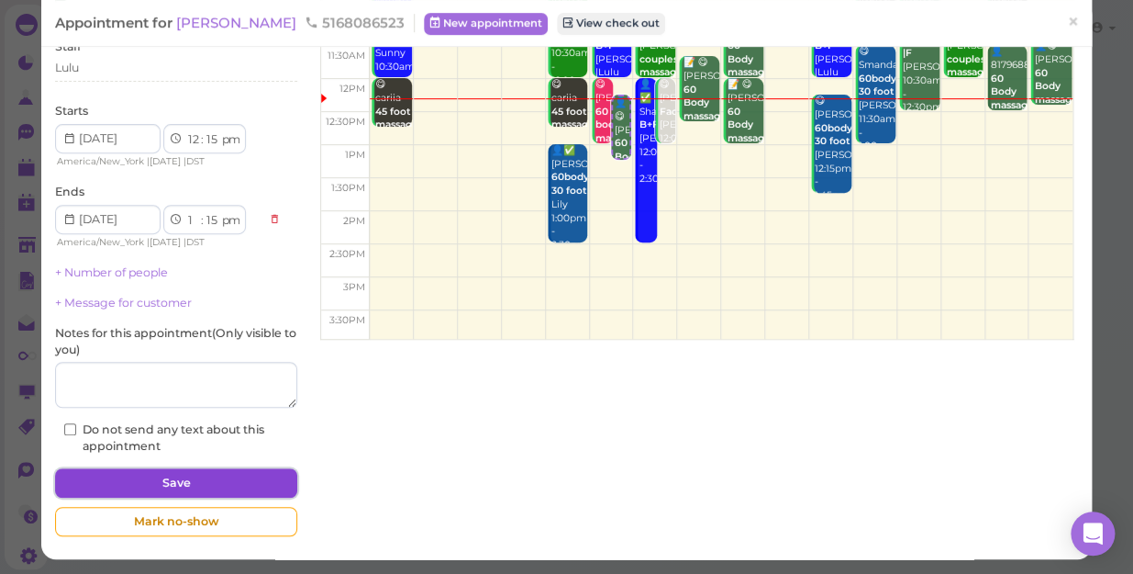
click at [147, 479] on button "Save" at bounding box center [176, 482] width 242 height 29
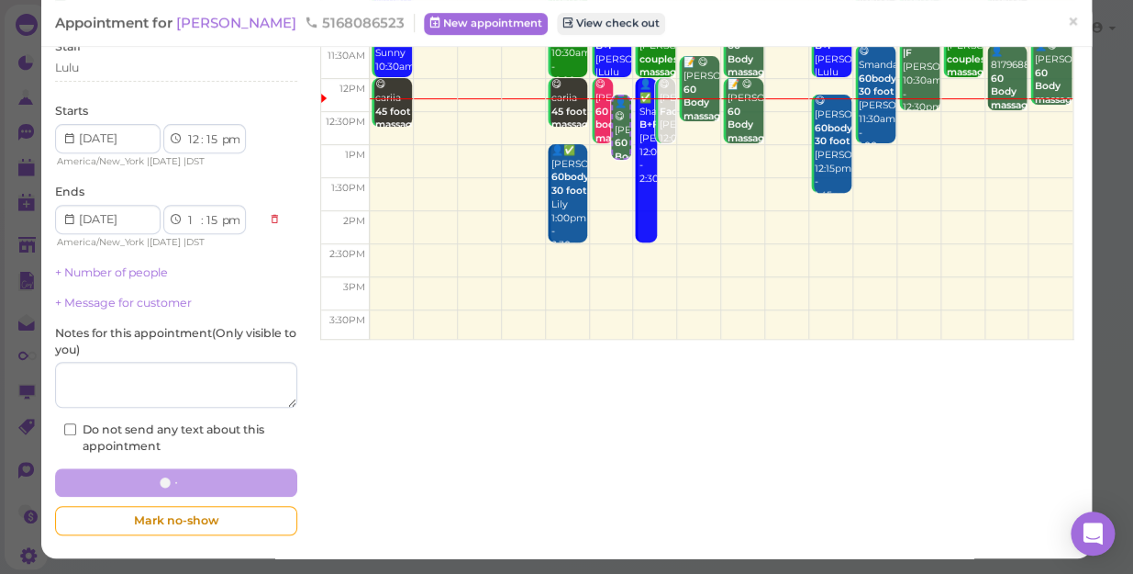
scroll to position [178, 0]
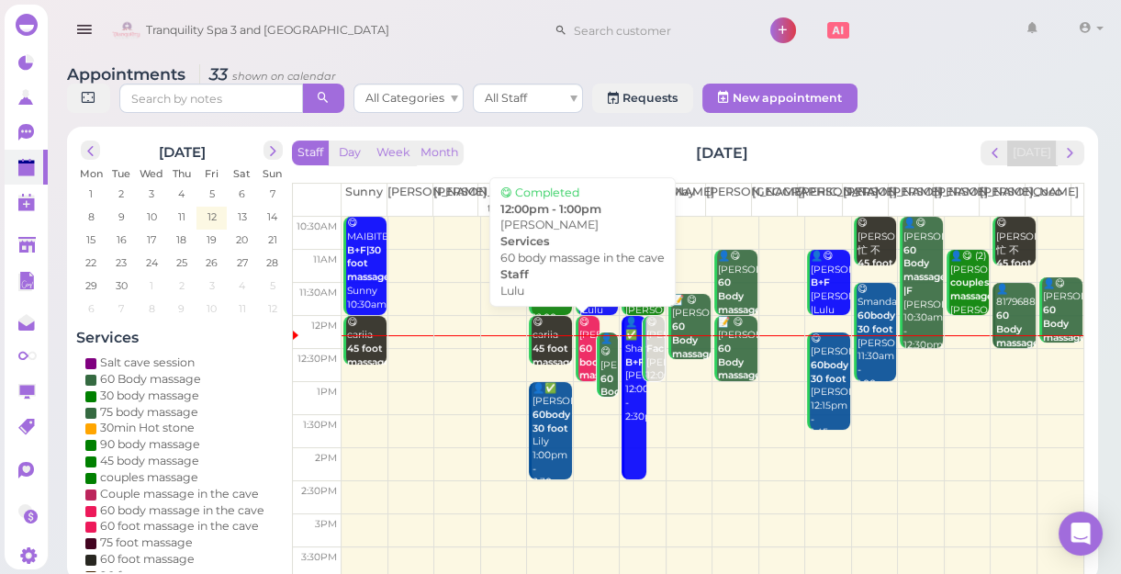
click at [580, 322] on div "😋 RON Kesa 60 body massage in the cave Lulu 12:00pm - 1:00pm" at bounding box center [588, 397] width 21 height 162
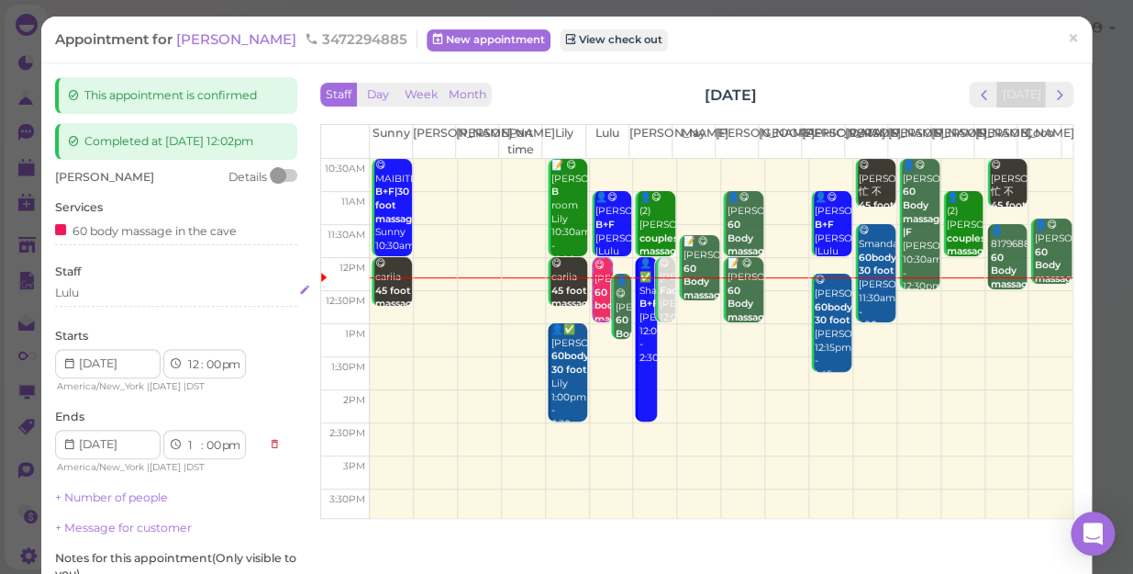
click at [96, 296] on div "Lulu" at bounding box center [176, 293] width 242 height 17
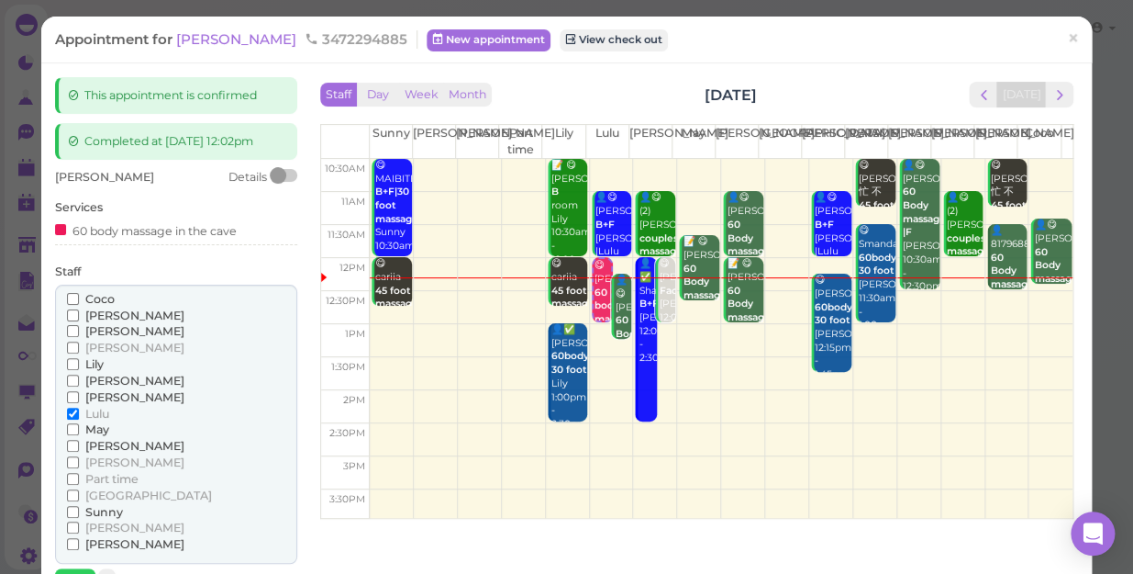
click at [83, 385] on label "[PERSON_NAME]" at bounding box center [125, 381] width 117 height 17
click at [79, 385] on input "[PERSON_NAME]" at bounding box center [73, 380] width 12 height 12
click at [99, 411] on span "Lulu" at bounding box center [97, 414] width 24 height 14
click at [79, 411] on input "Lulu" at bounding box center [73, 414] width 12 height 12
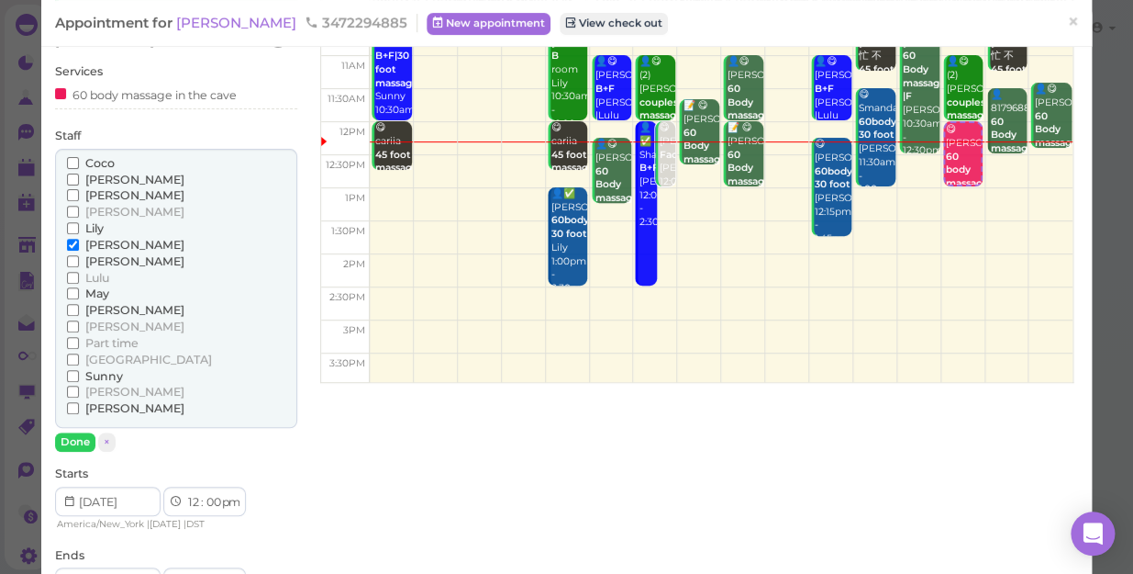
scroll to position [166, 0]
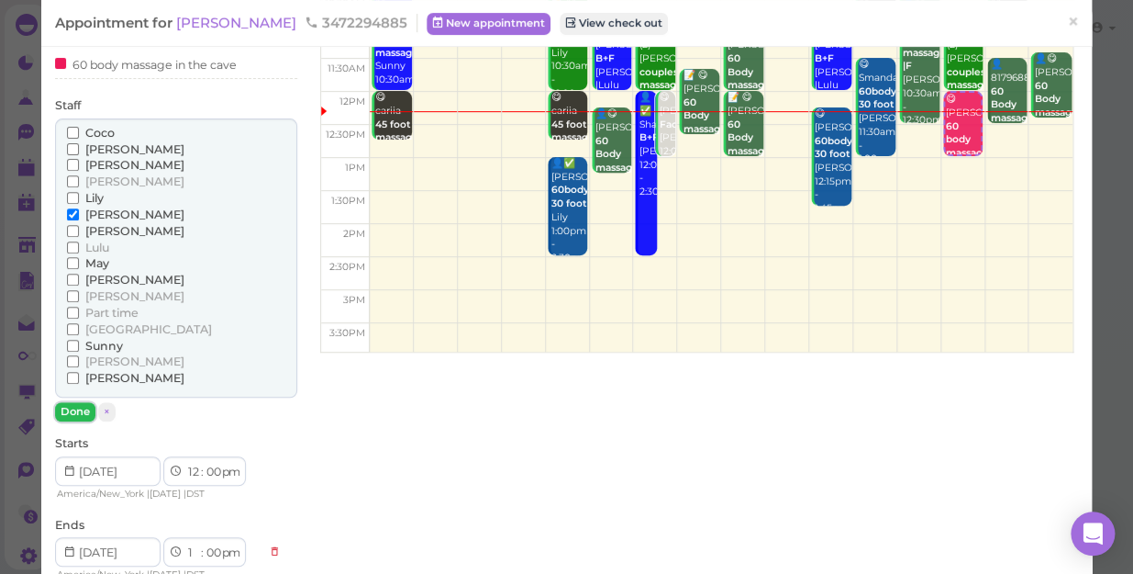
click at [66, 408] on button "Done" at bounding box center [75, 411] width 40 height 19
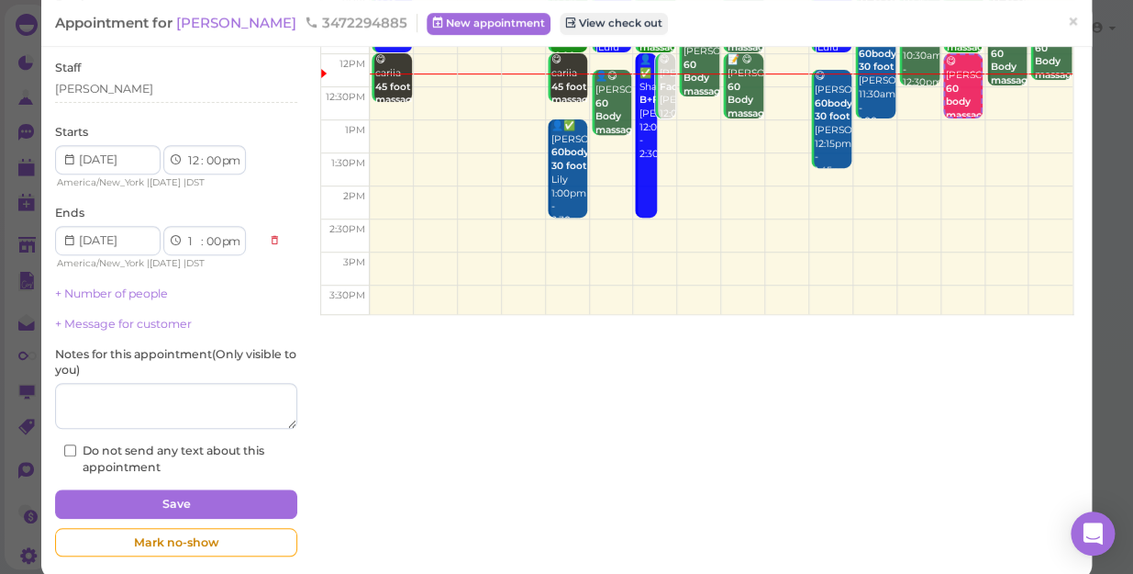
scroll to position [225, 0]
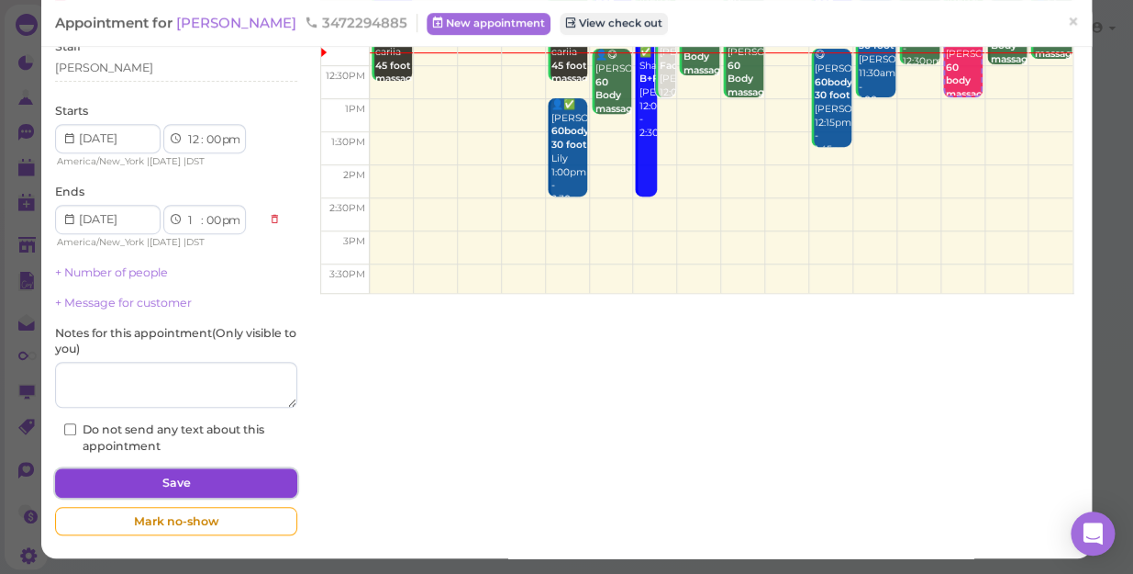
click at [228, 473] on button "Save" at bounding box center [176, 482] width 242 height 29
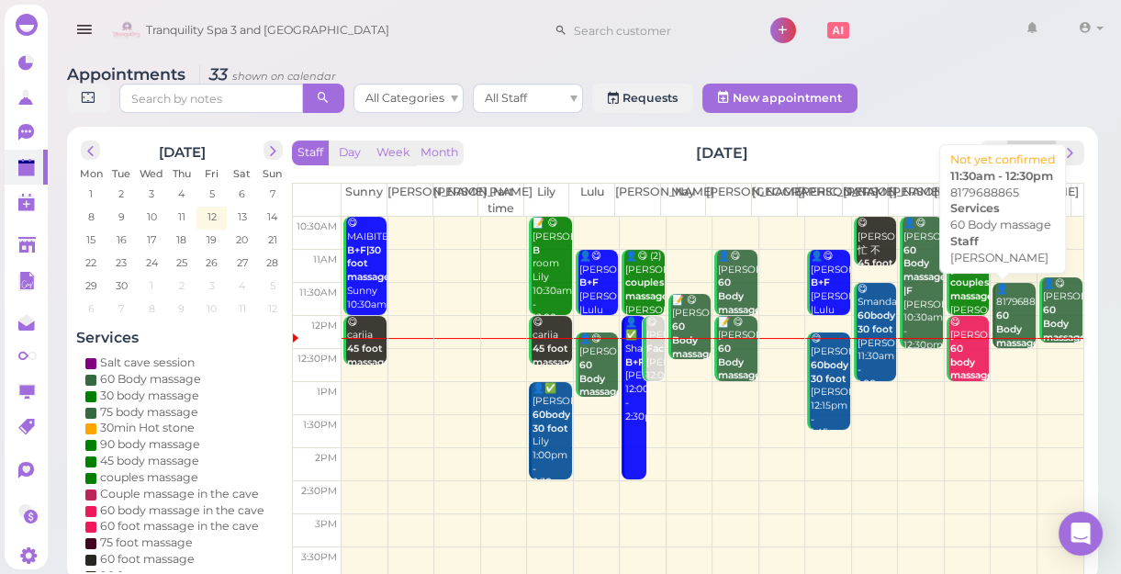
click at [1000, 324] on b "60 Body massage" at bounding box center [1017, 328] width 43 height 39
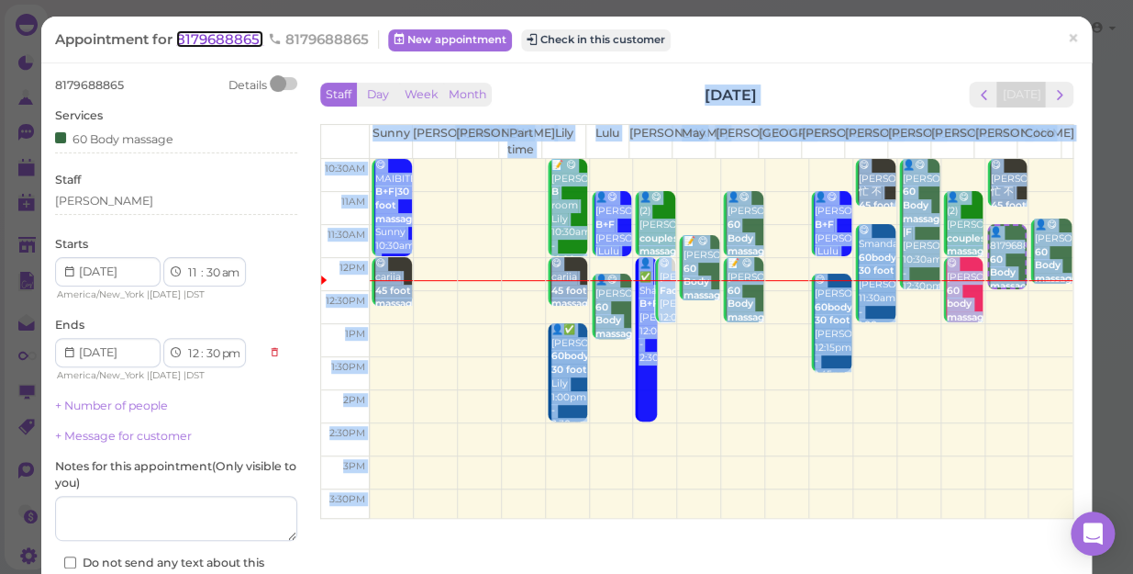
click at [218, 41] on span "8179688865" at bounding box center [219, 38] width 87 height 17
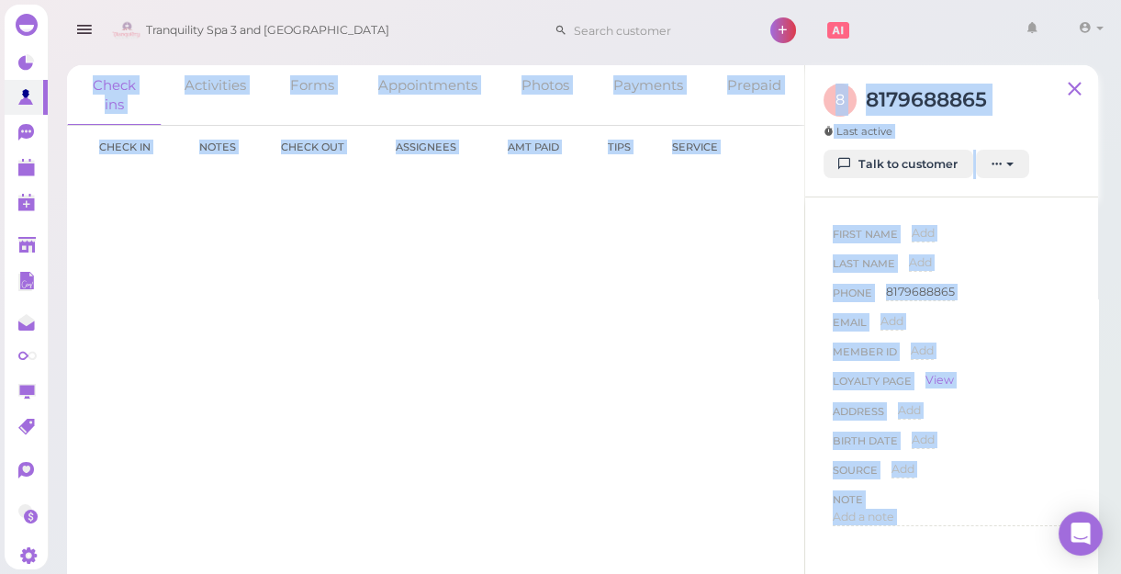
click at [987, 260] on div "Last Name Add" at bounding box center [951, 268] width 238 height 29
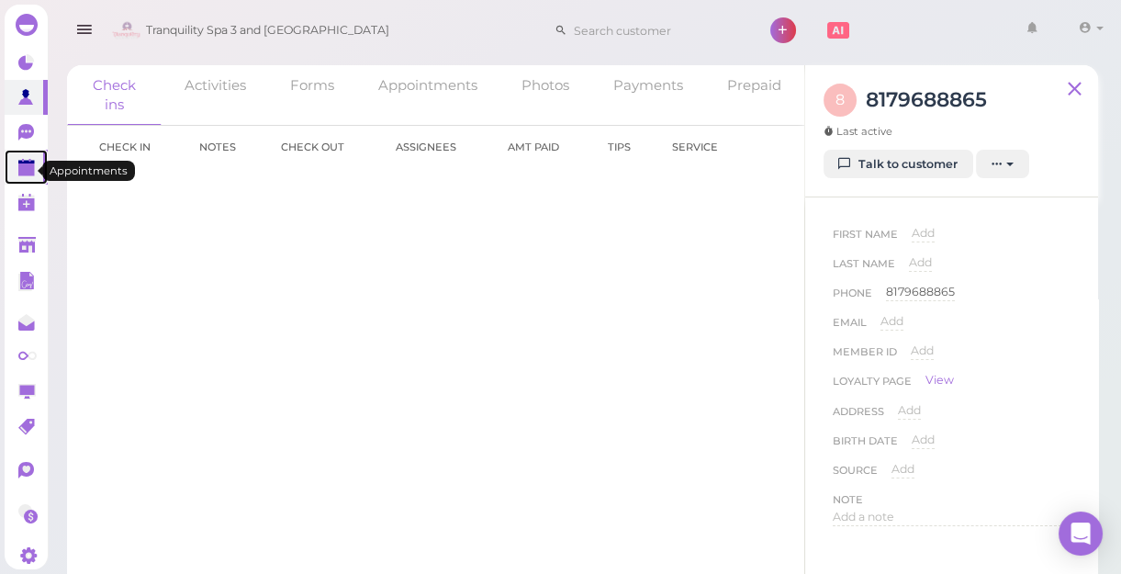
click at [27, 173] on polygon at bounding box center [26, 169] width 17 height 13
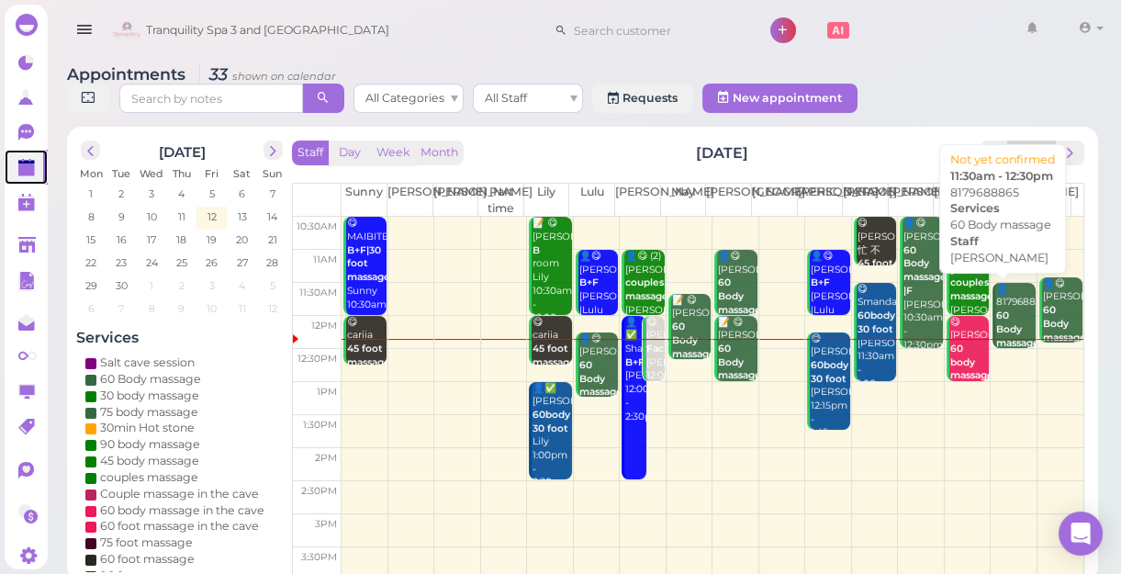
click at [996, 319] on b "60 Body massage" at bounding box center [1017, 328] width 43 height 39
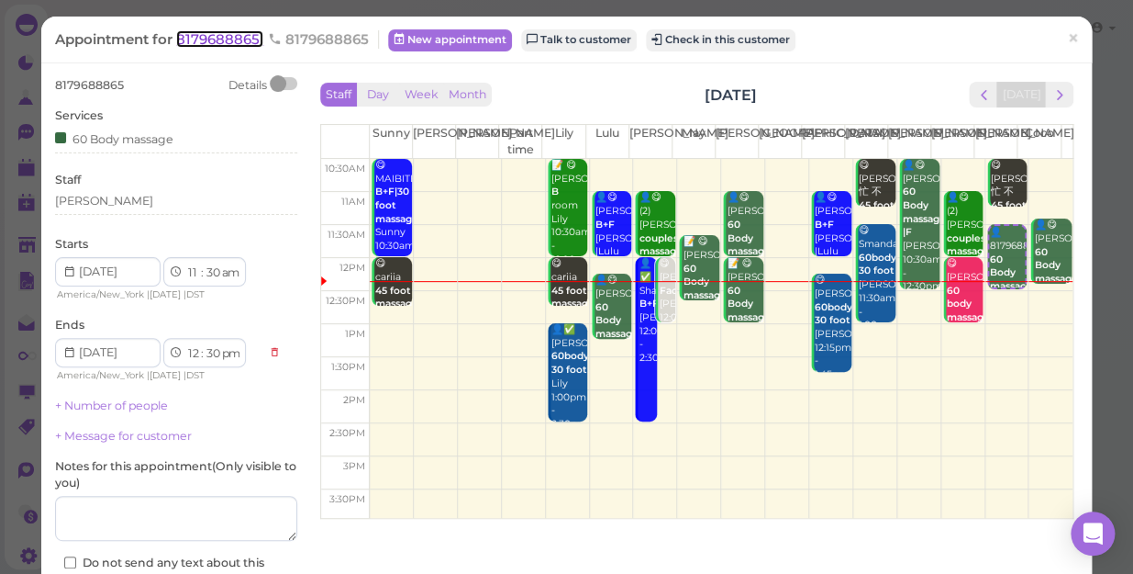
click at [224, 42] on span "8179688865" at bounding box center [219, 38] width 87 height 17
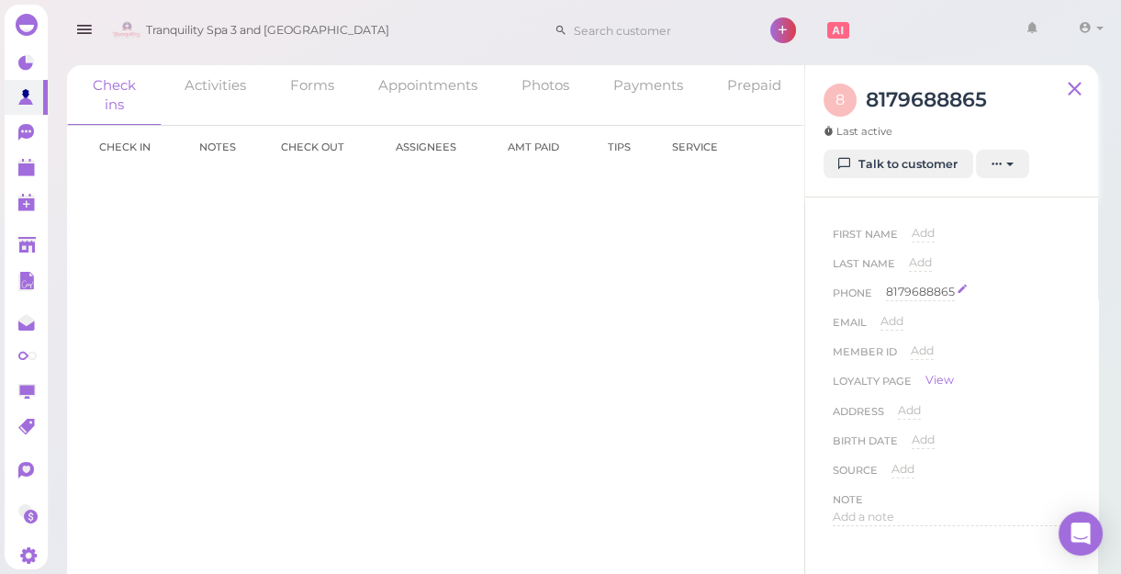
click at [952, 287] on div "8179688865" at bounding box center [920, 292] width 69 height 17
click at [967, 288] on input "8179688865" at bounding box center [978, 298] width 184 height 28
type input "8"
type input "5163959441"
click at [912, 330] on button "Done" at bounding box center [908, 324] width 40 height 19
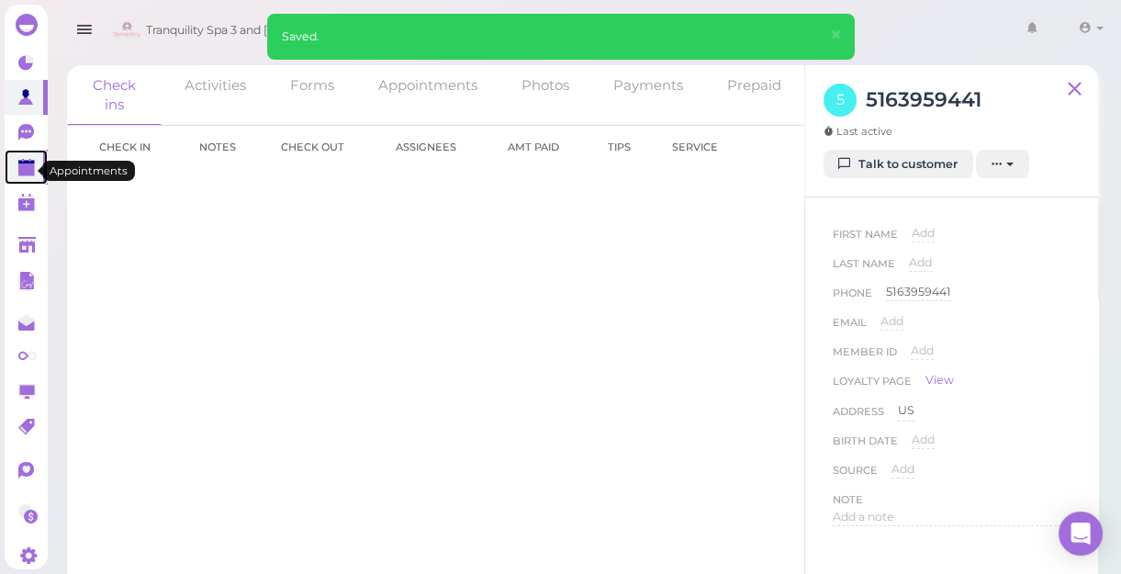
click at [27, 174] on polygon at bounding box center [26, 169] width 17 height 13
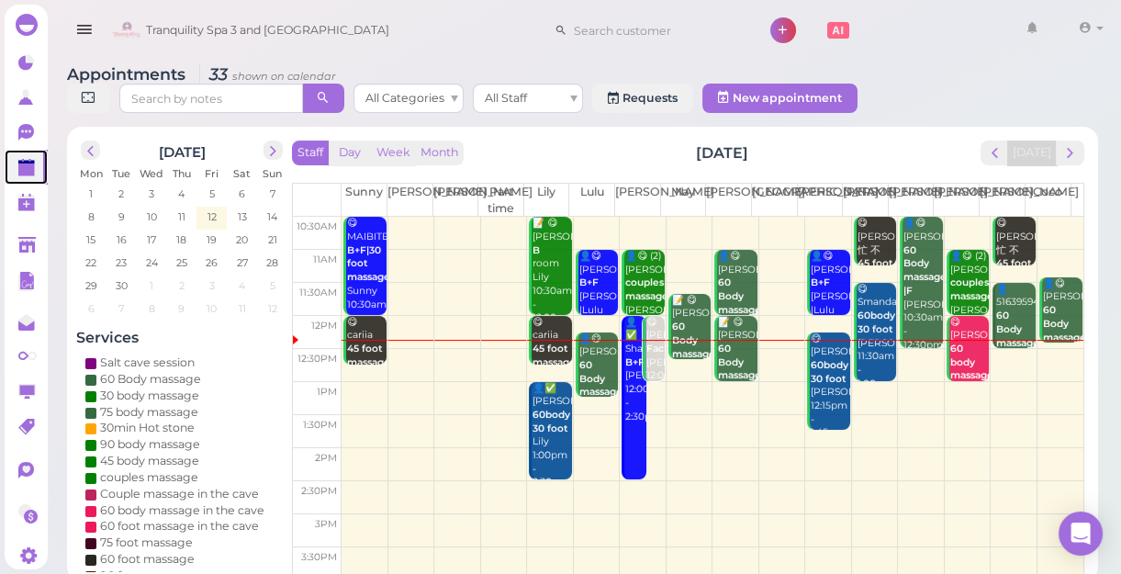
click at [1003, 317] on div "👤5163959441 60 Body massage Tina 11:30am - 12:30pm" at bounding box center [1014, 343] width 39 height 121
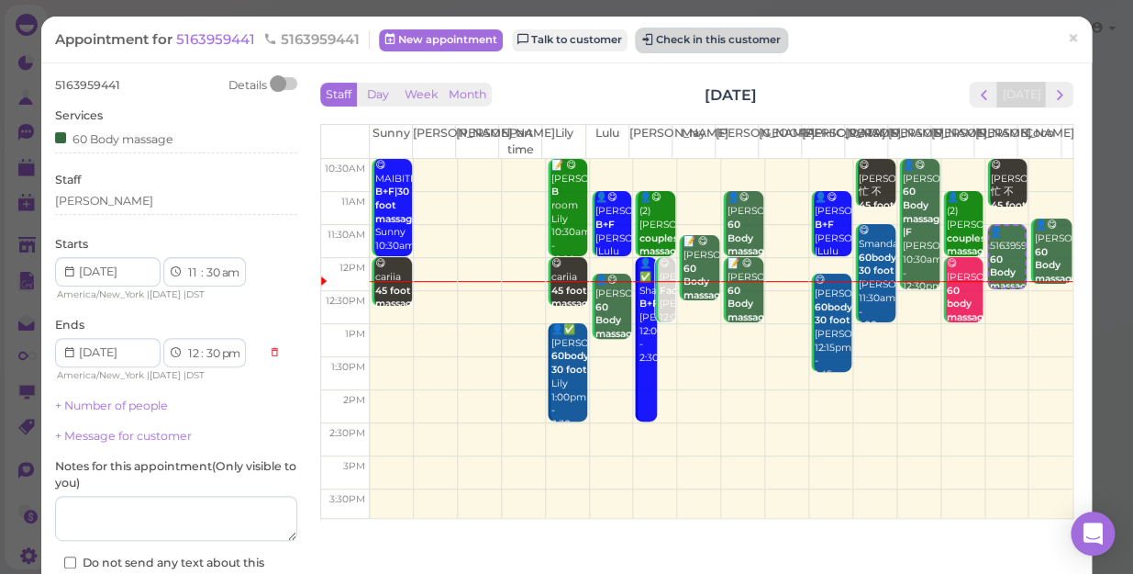
click at [720, 36] on button "Check in this customer" at bounding box center [712, 40] width 150 height 22
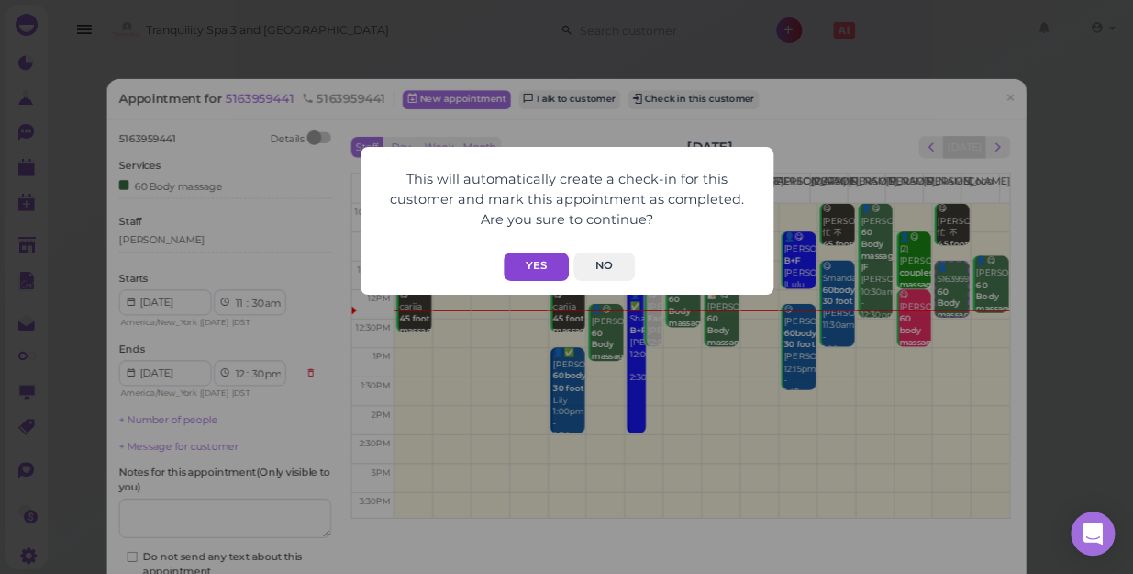
click at [530, 264] on button "Yes" at bounding box center [536, 266] width 65 height 28
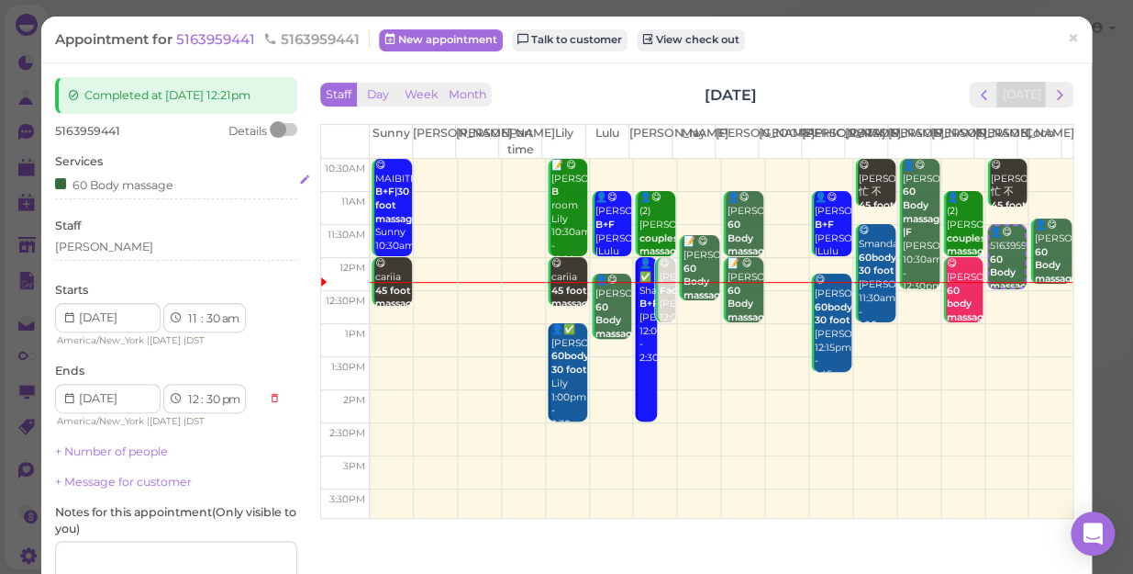
click at [173, 184] on div "60 Body massage" at bounding box center [114, 183] width 118 height 19
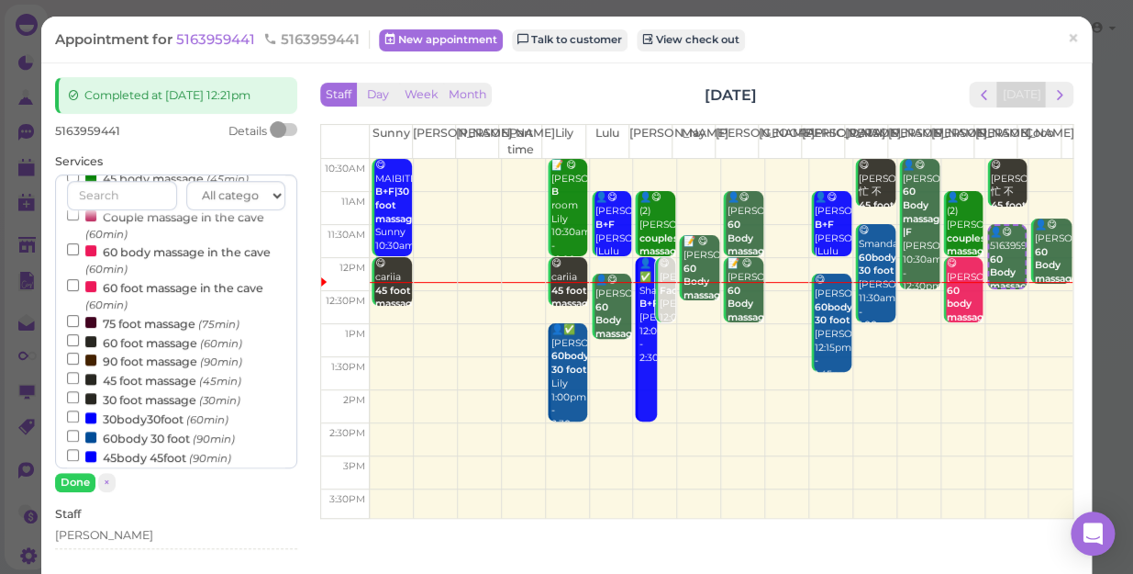
scroll to position [333, 0]
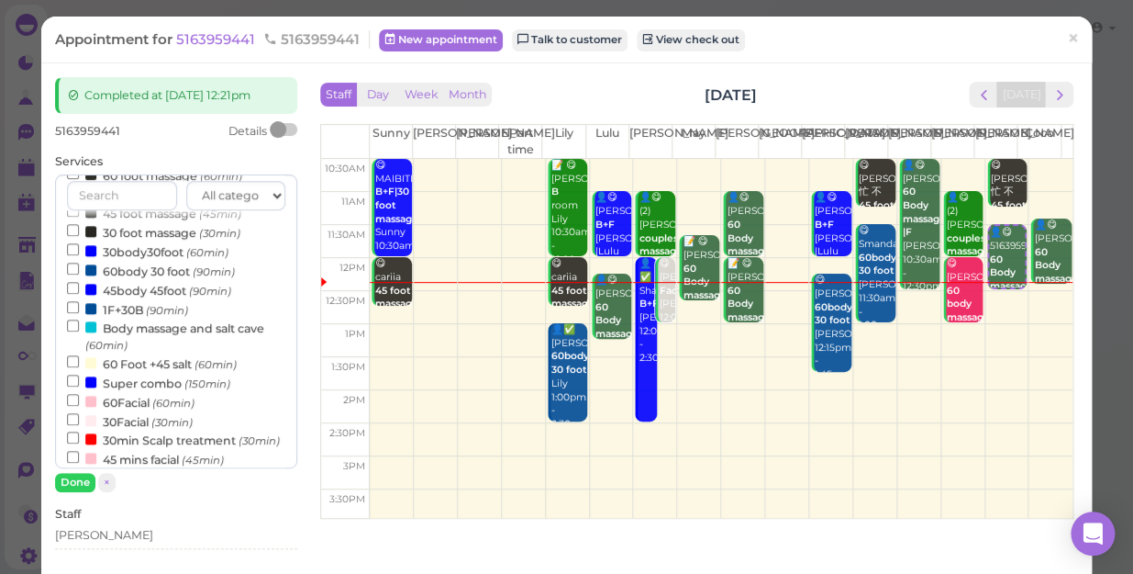
click at [188, 448] on label "30min Scalp treatment (30min)" at bounding box center [173, 439] width 213 height 19
click at [79, 443] on input "30min Scalp treatment (30min)" at bounding box center [73, 437] width 12 height 12
select select "1"
select select "00"
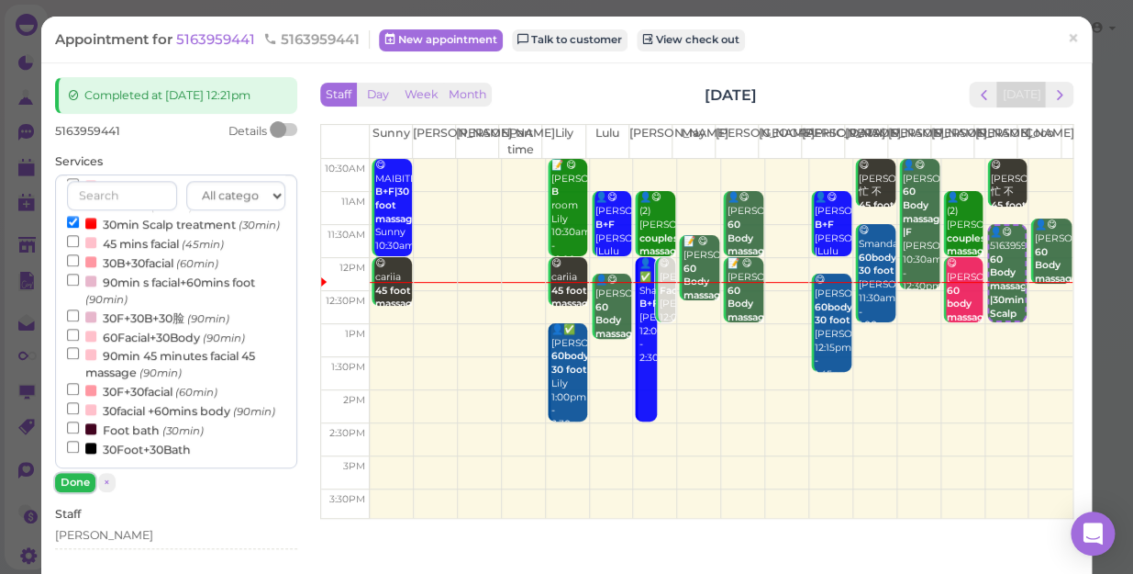
click at [67, 484] on button "Done" at bounding box center [75, 482] width 40 height 19
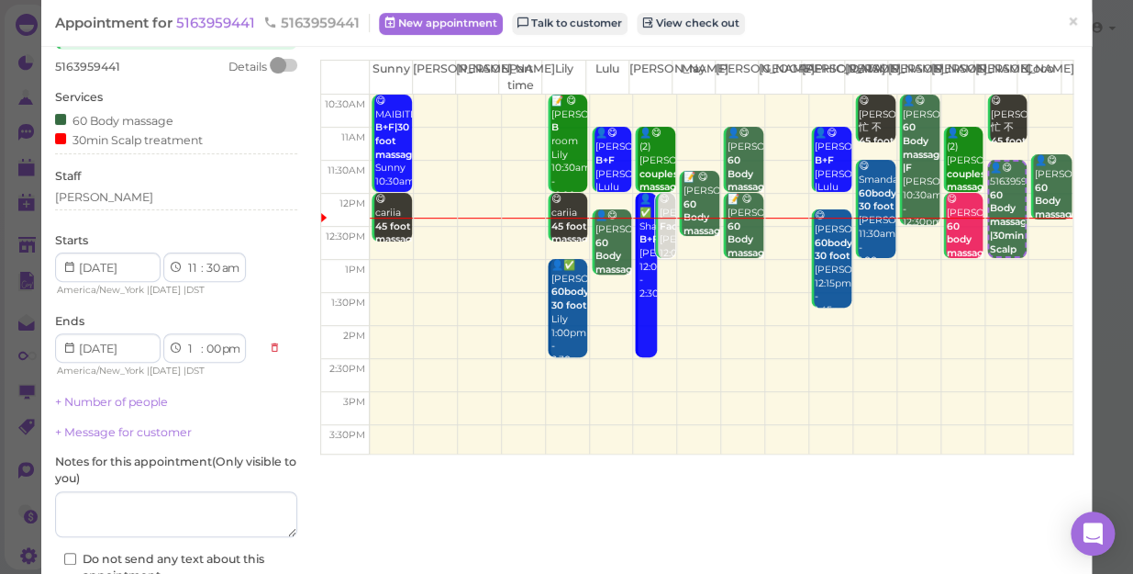
scroll to position [83, 0]
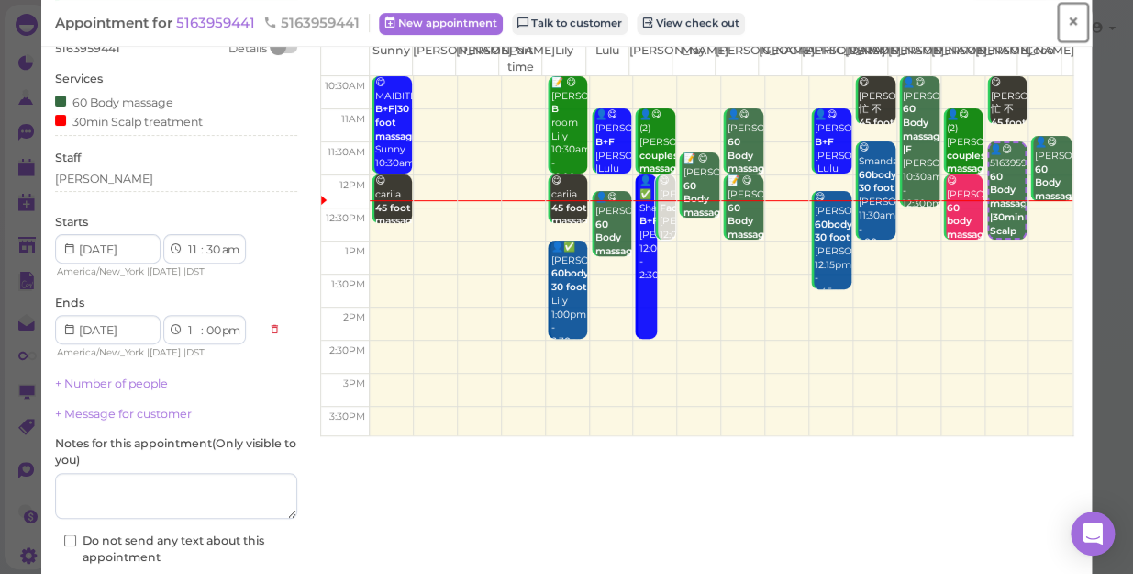
click at [1067, 20] on span "×" at bounding box center [1073, 22] width 12 height 26
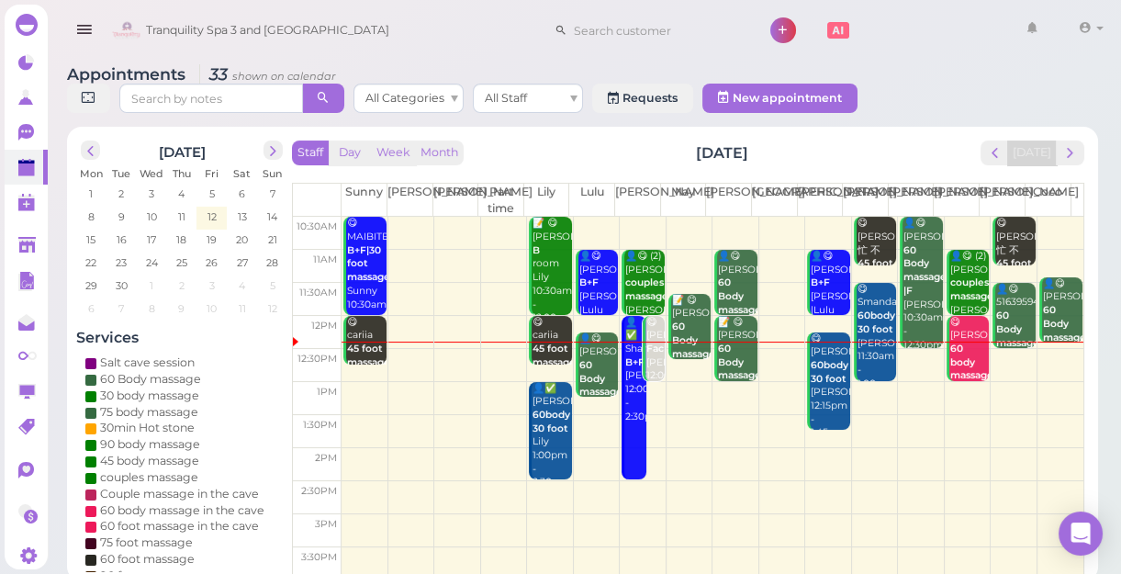
click at [1003, 331] on b "60 Body massage" at bounding box center [1017, 328] width 43 height 39
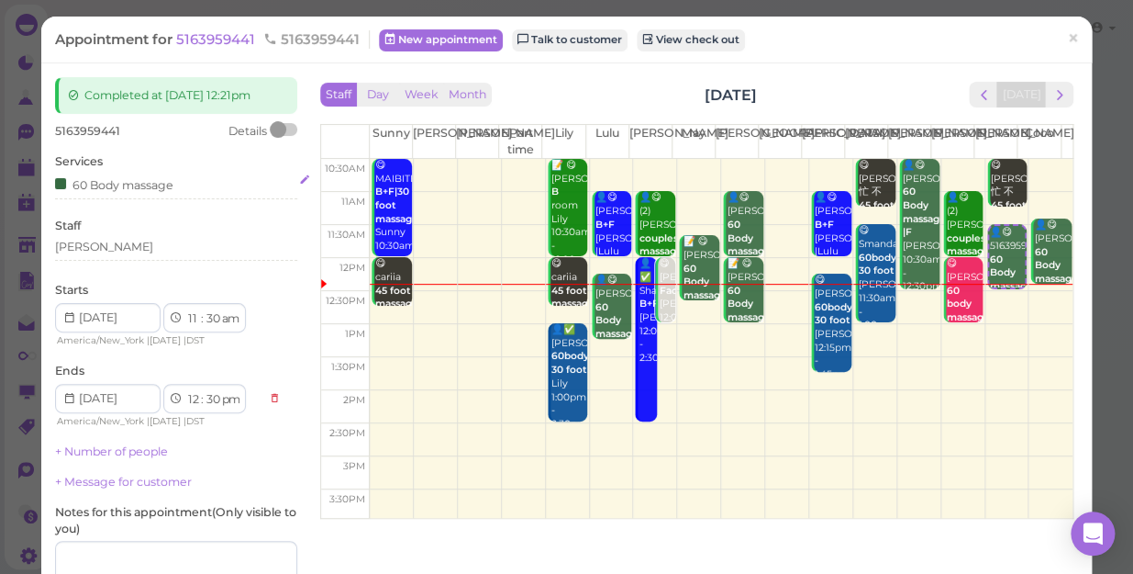
click at [196, 185] on div "60 Body massage" at bounding box center [176, 183] width 242 height 19
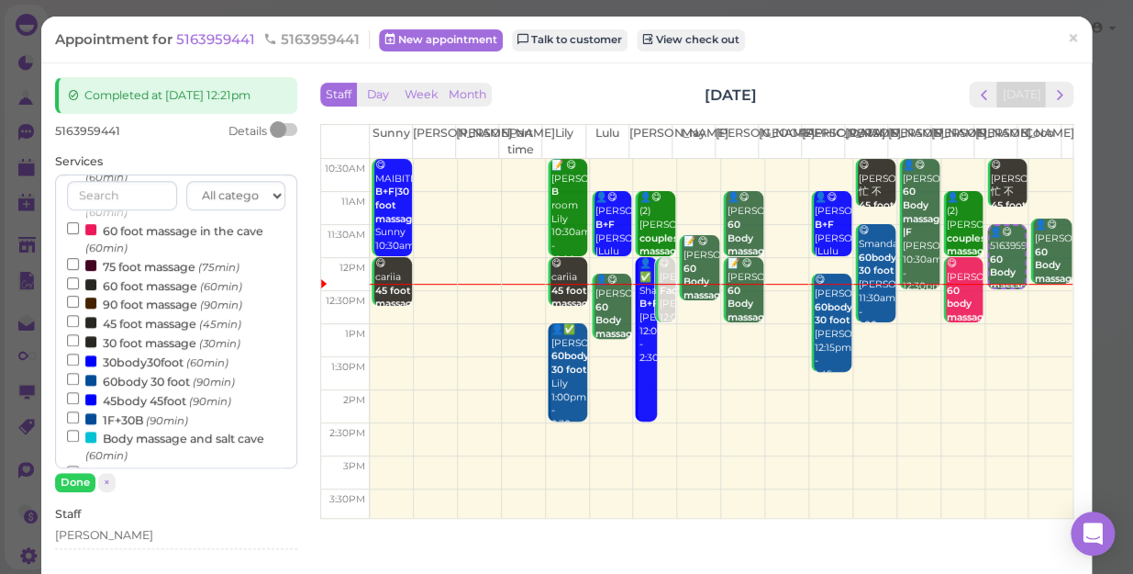
scroll to position [333, 0]
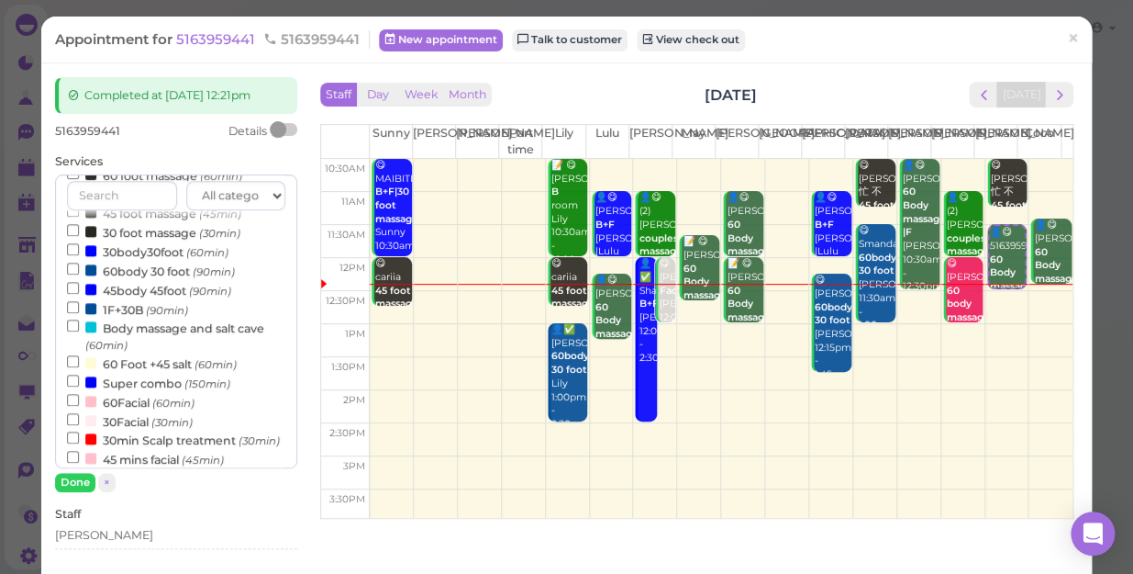
click at [132, 444] on label "30min Scalp treatment (30min)" at bounding box center [173, 439] width 213 height 19
click at [79, 443] on input "30min Scalp treatment (30min)" at bounding box center [73, 437] width 12 height 12
select select "1"
select select "00"
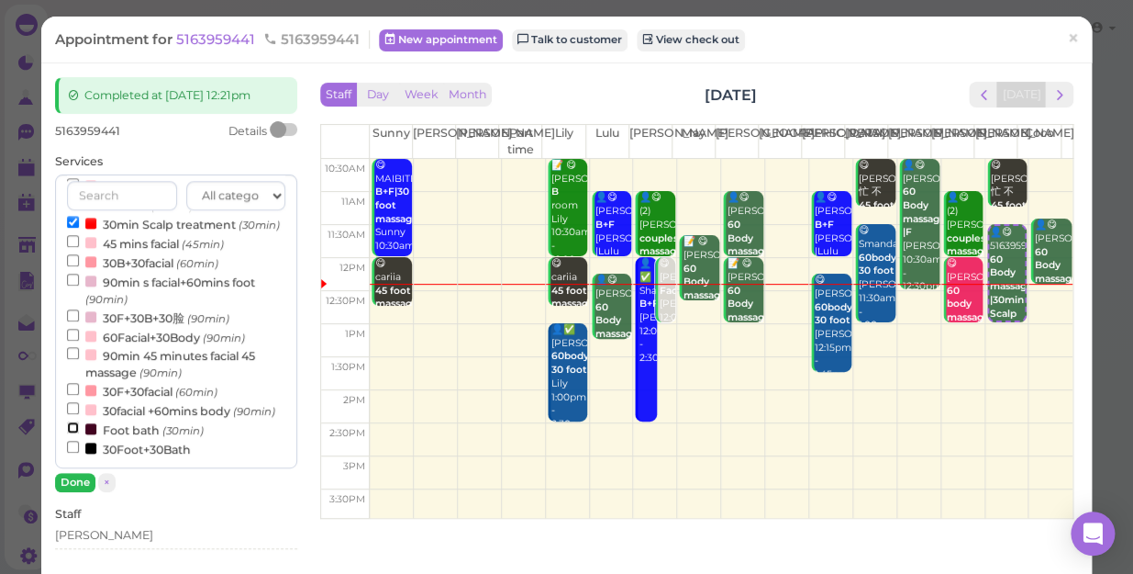
click at [72, 452] on div "Salt cave session (45min) 60 Body massage (60min) 30 body massage (30min) 75 bo…" at bounding box center [176, 64] width 218 height 787
click at [71, 481] on button "Done" at bounding box center [75, 482] width 40 height 19
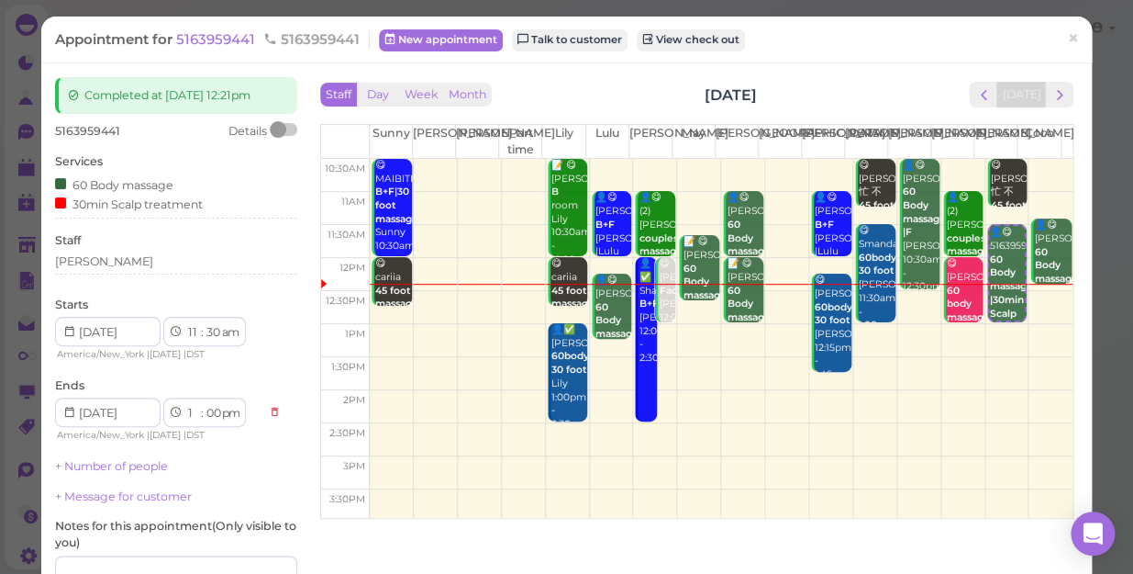
scroll to position [194, 0]
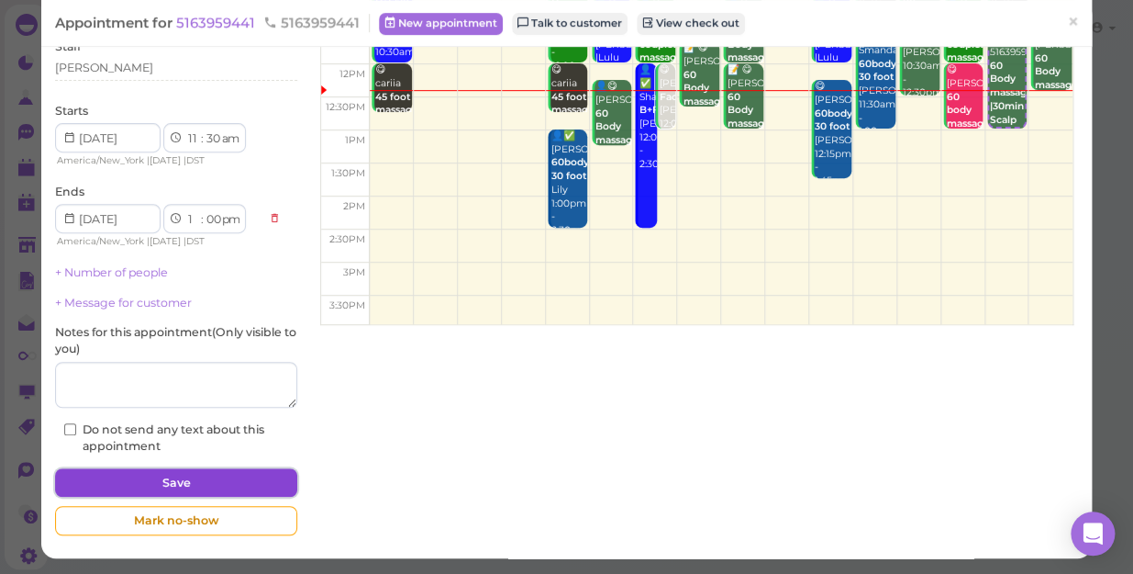
click at [196, 484] on button "Save" at bounding box center [176, 482] width 242 height 29
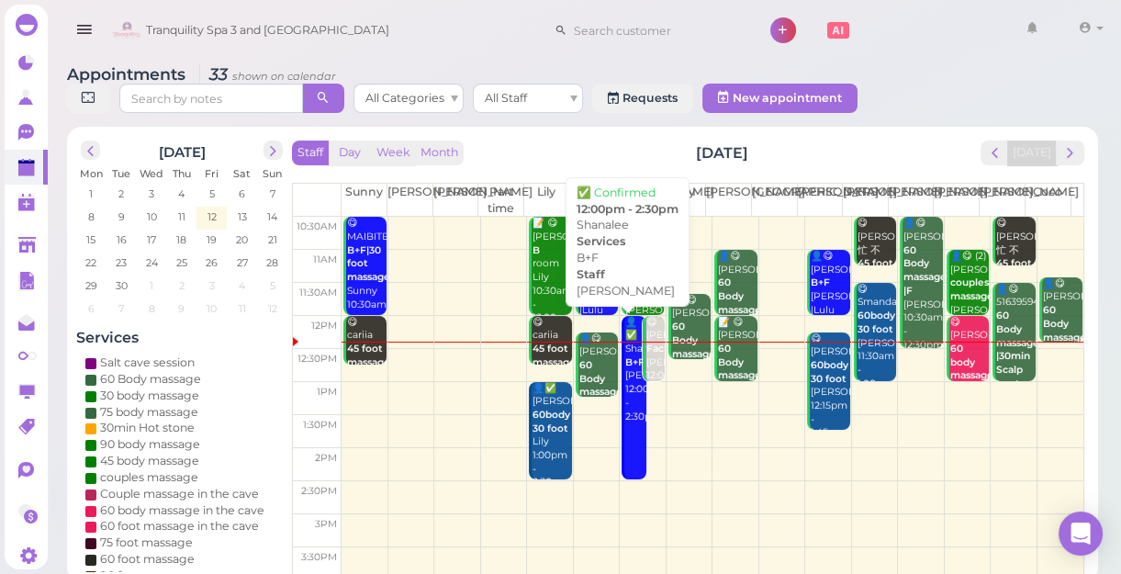
click at [622, 433] on link "👤✅ Shanalee B+F Lisa 12:00pm - 2:30pm" at bounding box center [633, 398] width 24 height 164
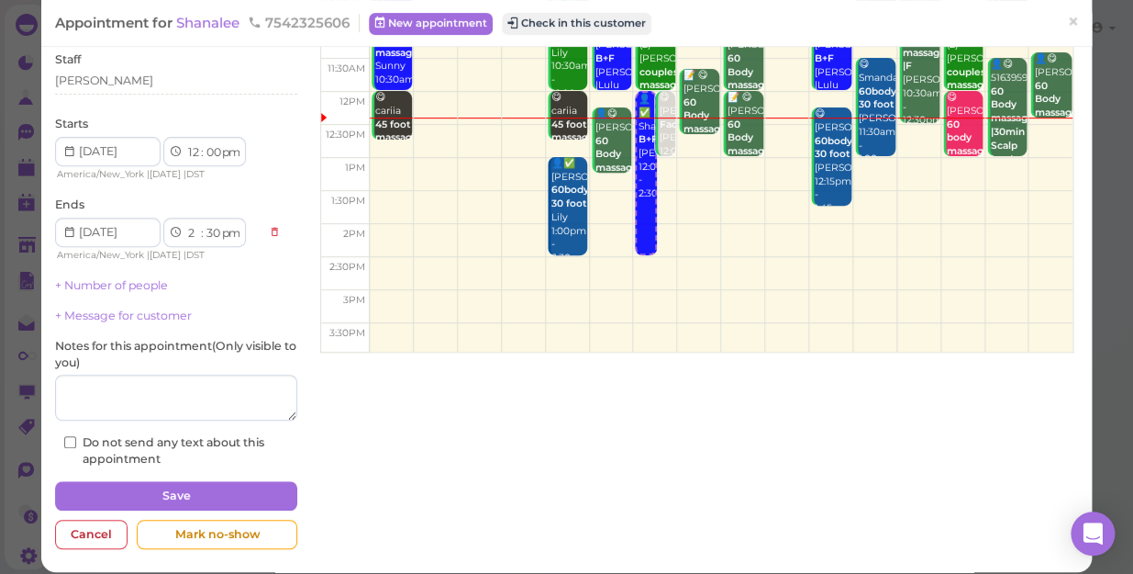
scroll to position [179, 0]
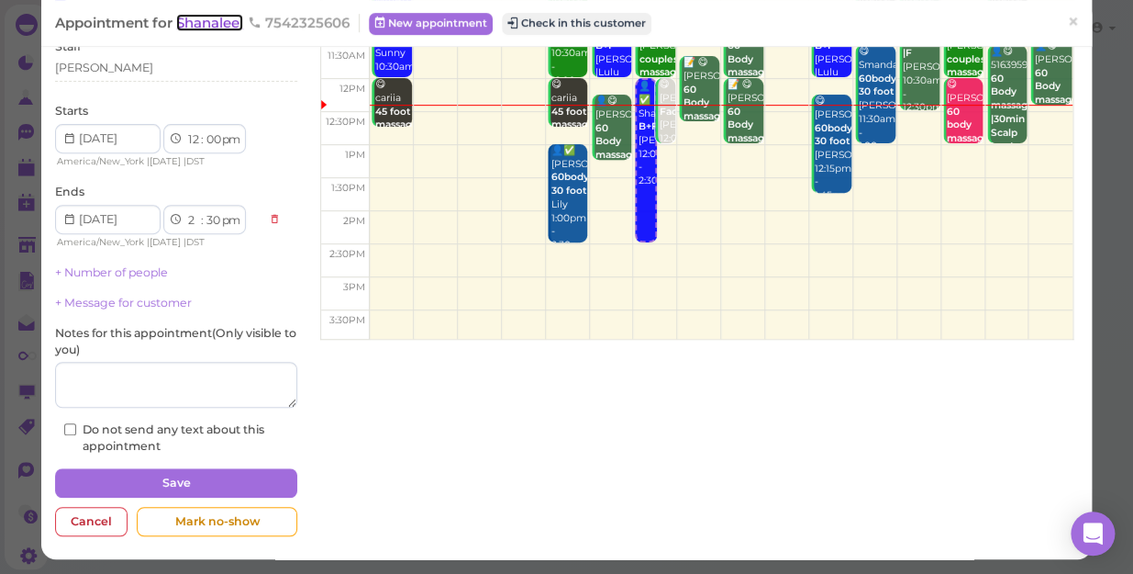
click at [214, 25] on span "Shanalee" at bounding box center [209, 22] width 67 height 17
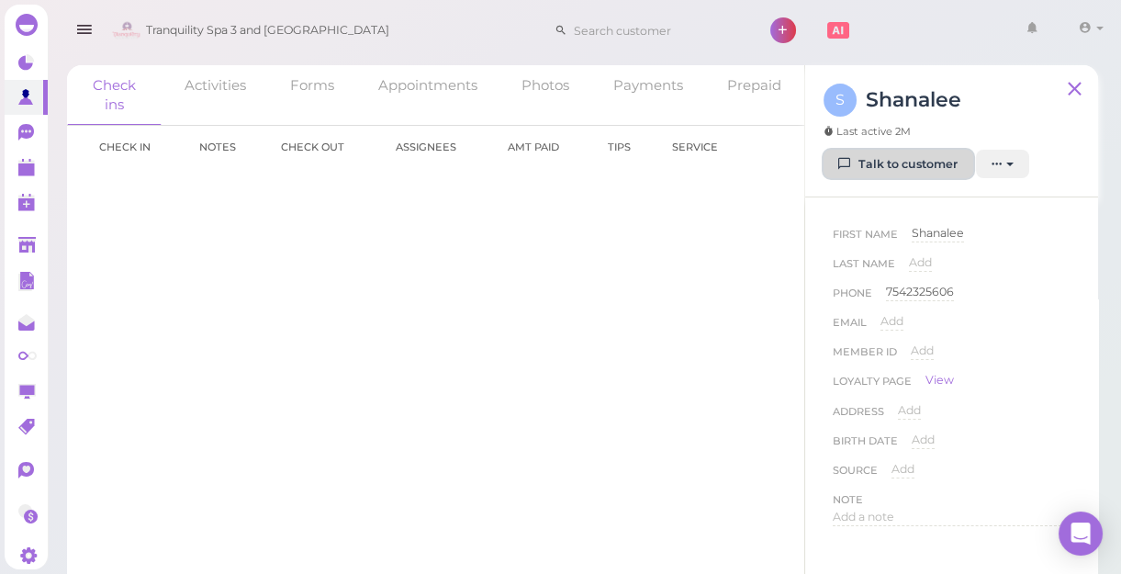
click at [918, 161] on link "Talk to customer" at bounding box center [898, 164] width 150 height 29
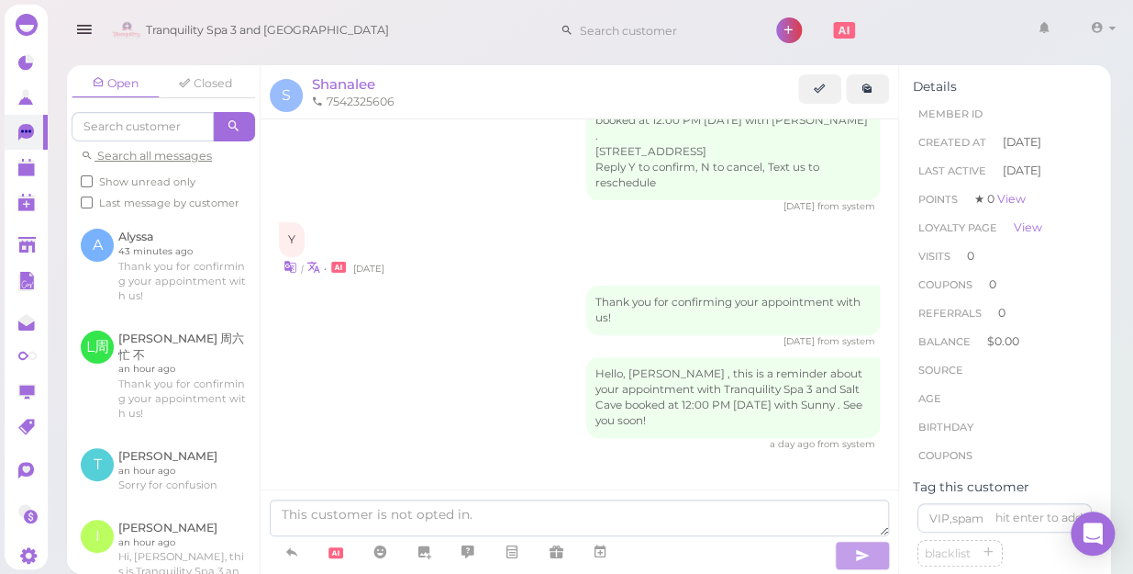
scroll to position [1028, 0]
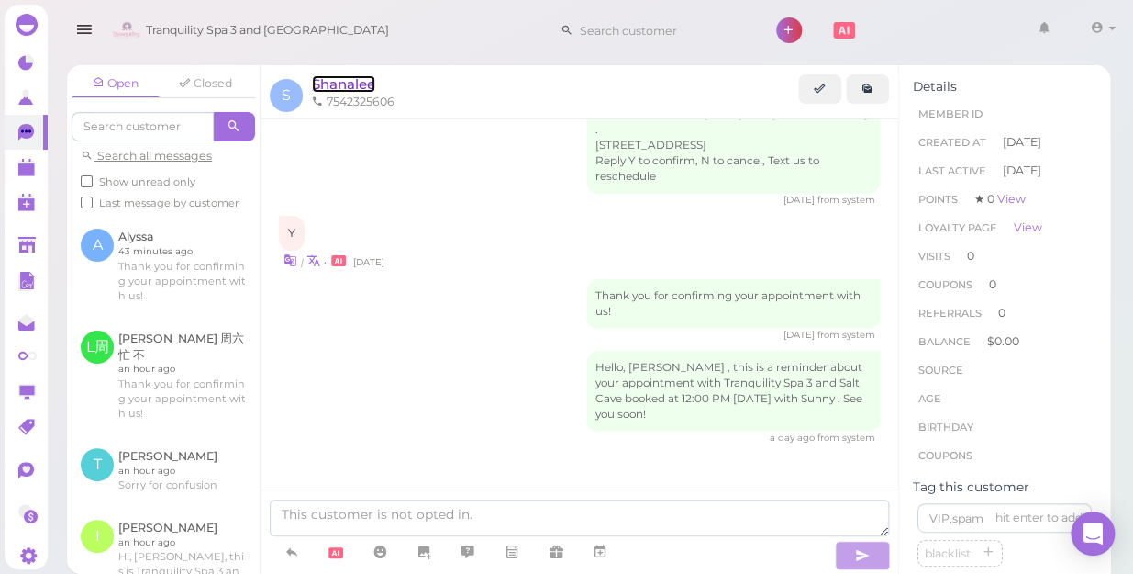
click at [374, 84] on span "Shanalee" at bounding box center [343, 83] width 63 height 17
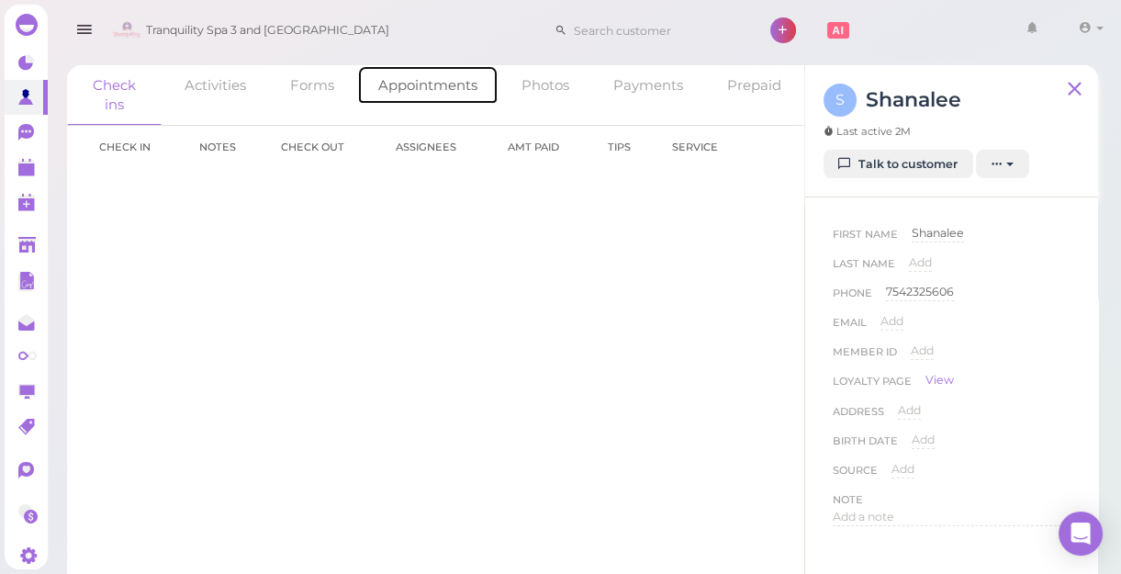
click at [429, 81] on link "Appointments" at bounding box center [427, 84] width 141 height 39
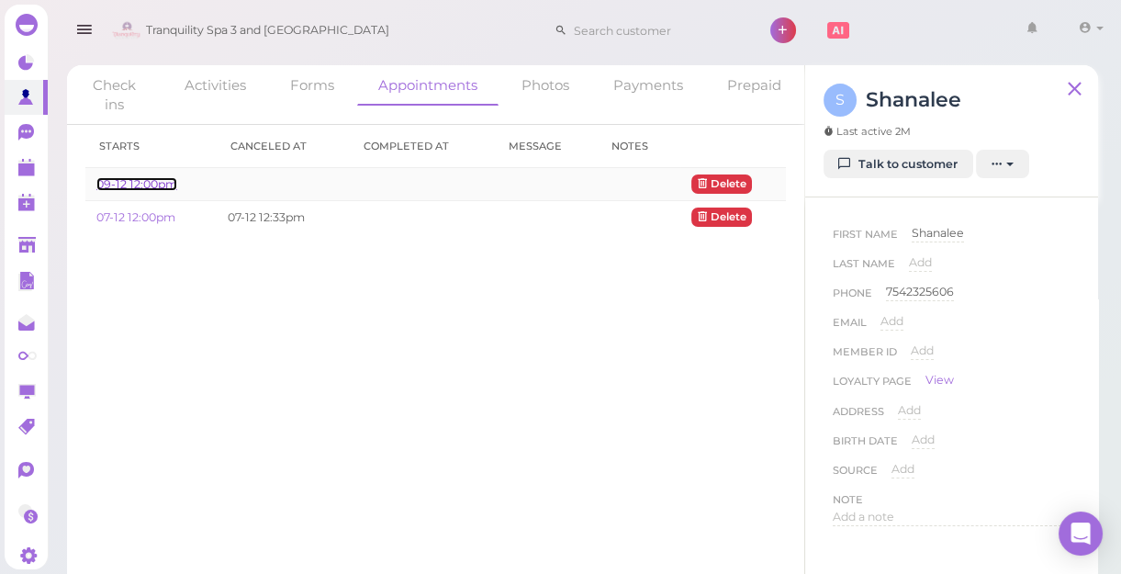
click at [138, 183] on link "09-12 12:00pm" at bounding box center [136, 184] width 81 height 14
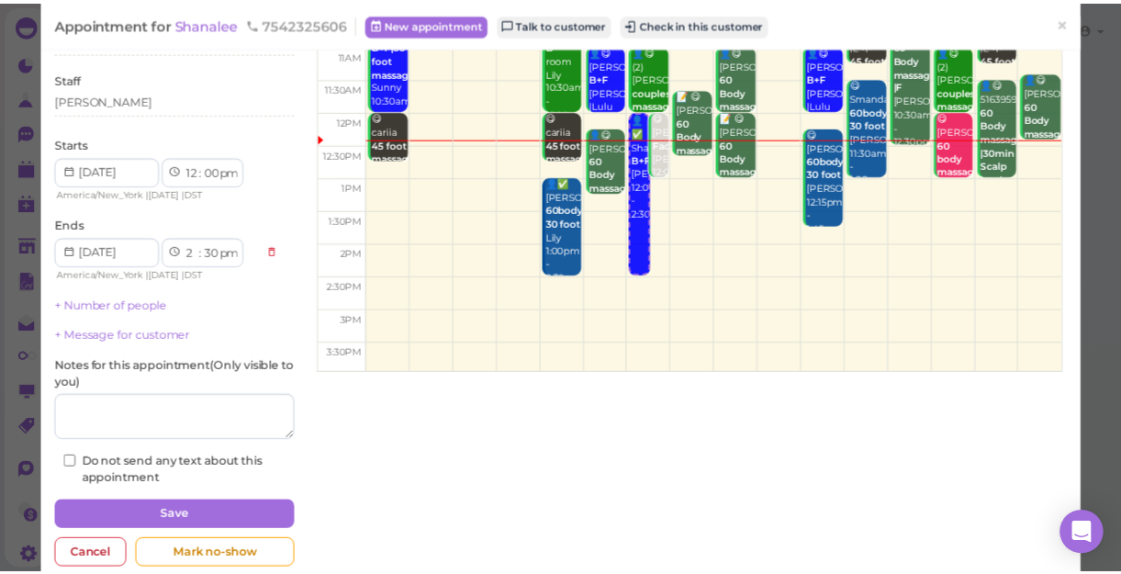
scroll to position [179, 0]
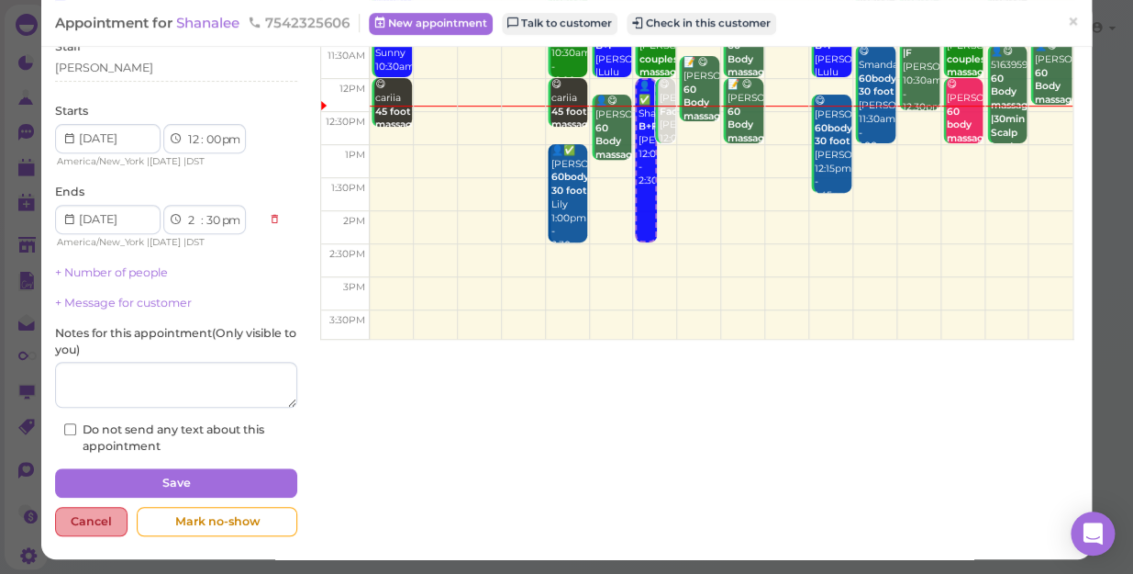
click at [83, 520] on div "Cancel" at bounding box center [91, 521] width 73 height 29
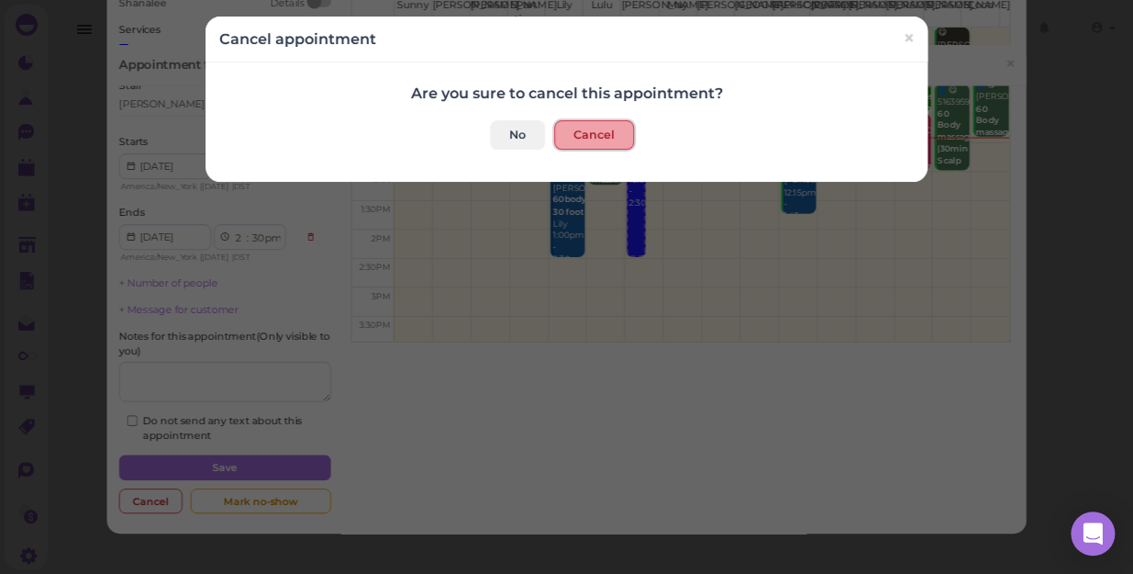
click at [578, 128] on button "Cancel" at bounding box center [594, 134] width 80 height 29
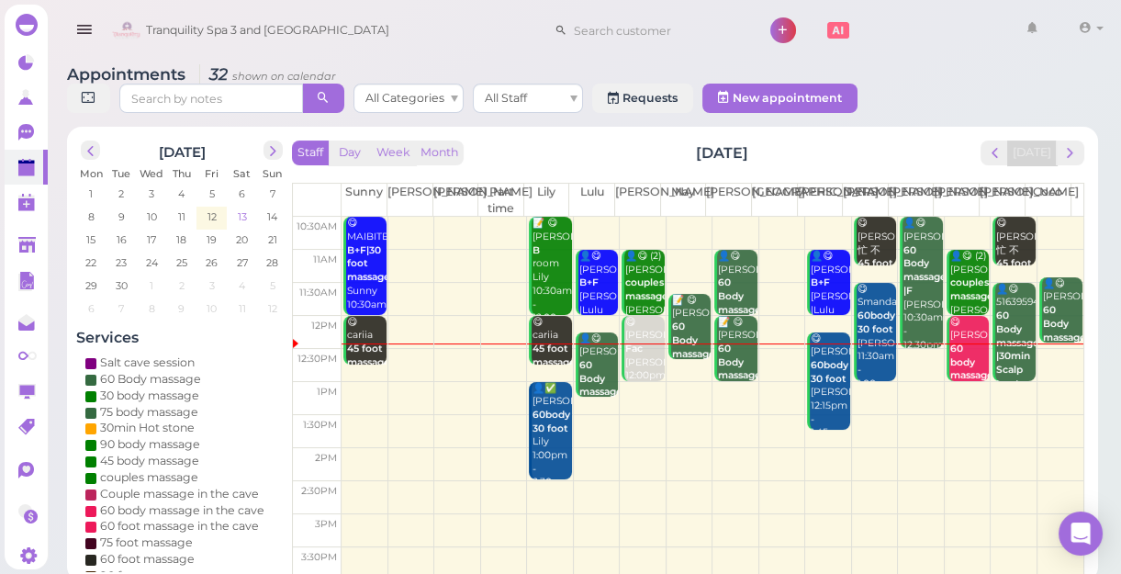
click at [240, 214] on span "13" at bounding box center [242, 216] width 13 height 17
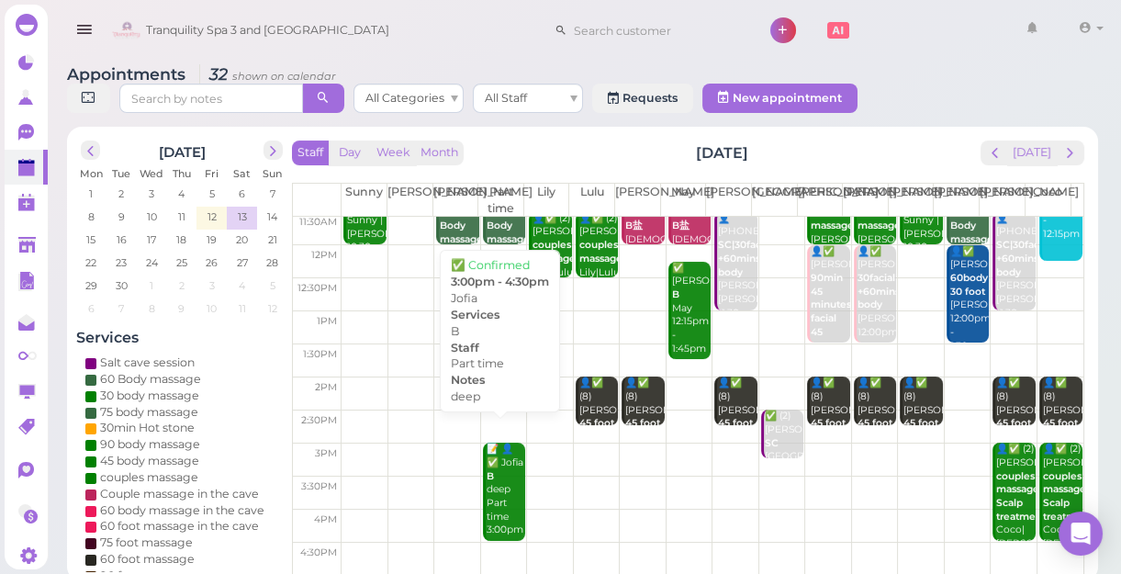
scroll to position [166, 0]
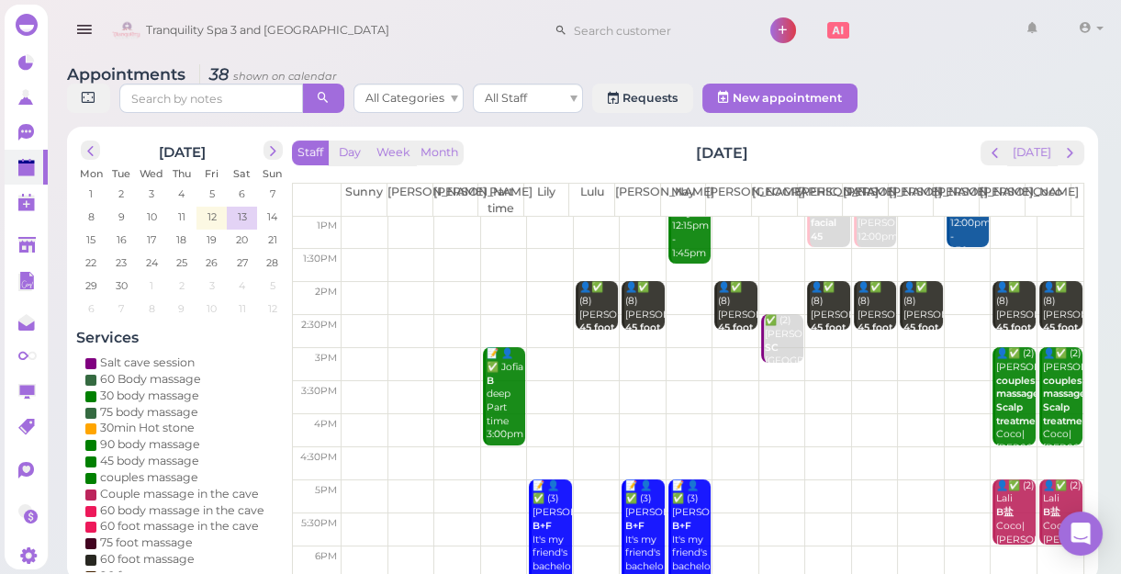
click at [341, 349] on td at bounding box center [712, 364] width 742 height 33
click at [354, 364] on td at bounding box center [712, 364] width 742 height 33
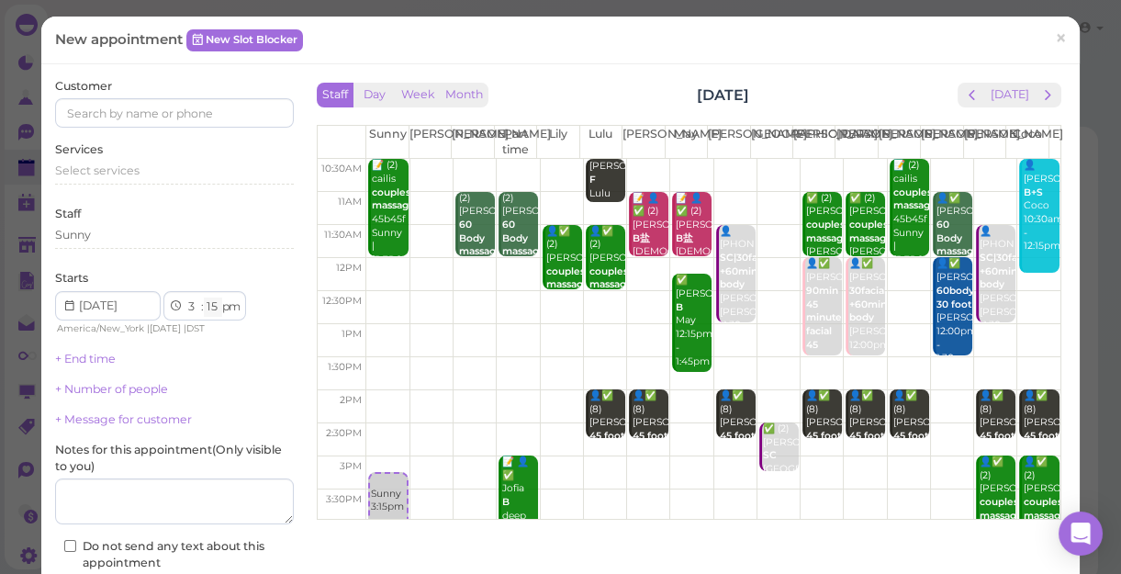
click at [210, 303] on select "00 05 10 15 20 25 30 35 40 45 50 55" at bounding box center [213, 306] width 18 height 19
select select "00"
click at [204, 297] on select "00 05 10 15 20 25 30 35 40 45 50 55" at bounding box center [213, 306] width 18 height 19
click at [172, 107] on input at bounding box center [174, 112] width 239 height 29
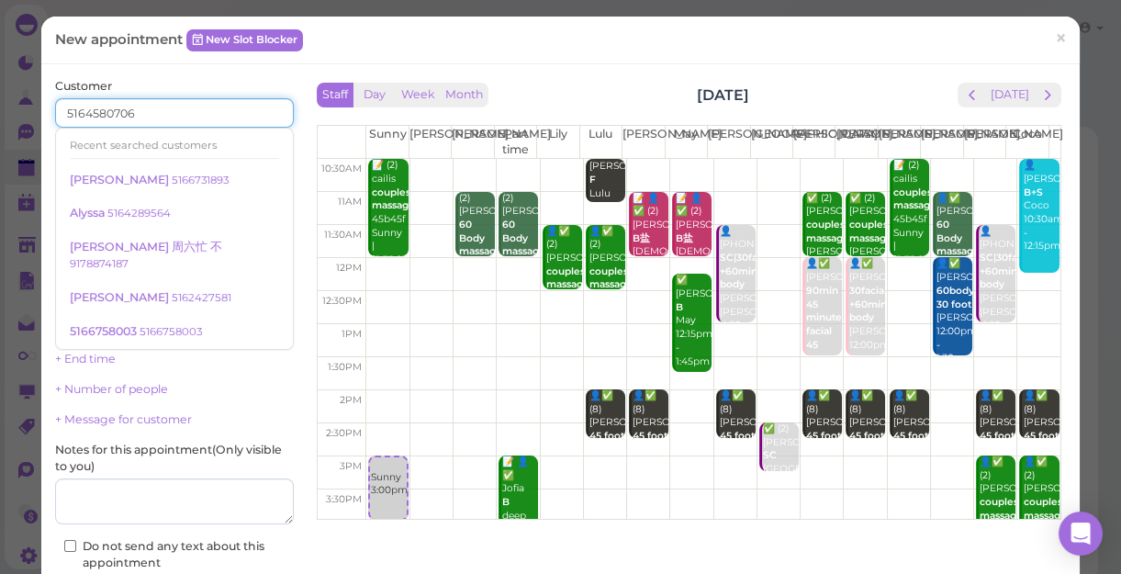
click at [190, 109] on input "5164580706" at bounding box center [174, 112] width 239 height 29
click at [248, 151] on div "Services Select services" at bounding box center [174, 166] width 239 height 50
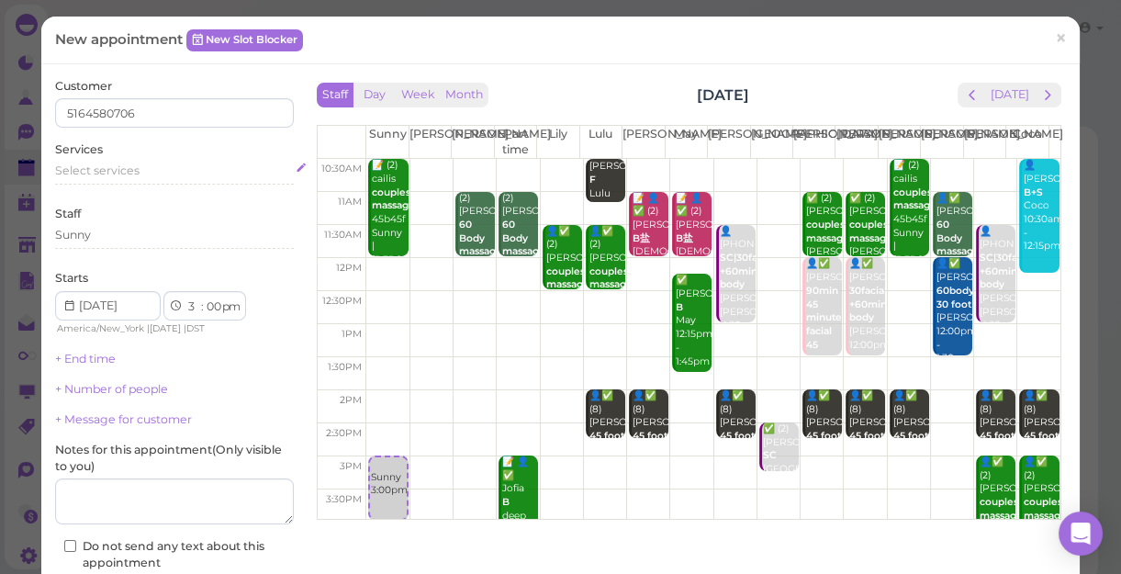
click at [106, 165] on span "Select services" at bounding box center [97, 170] width 84 height 14
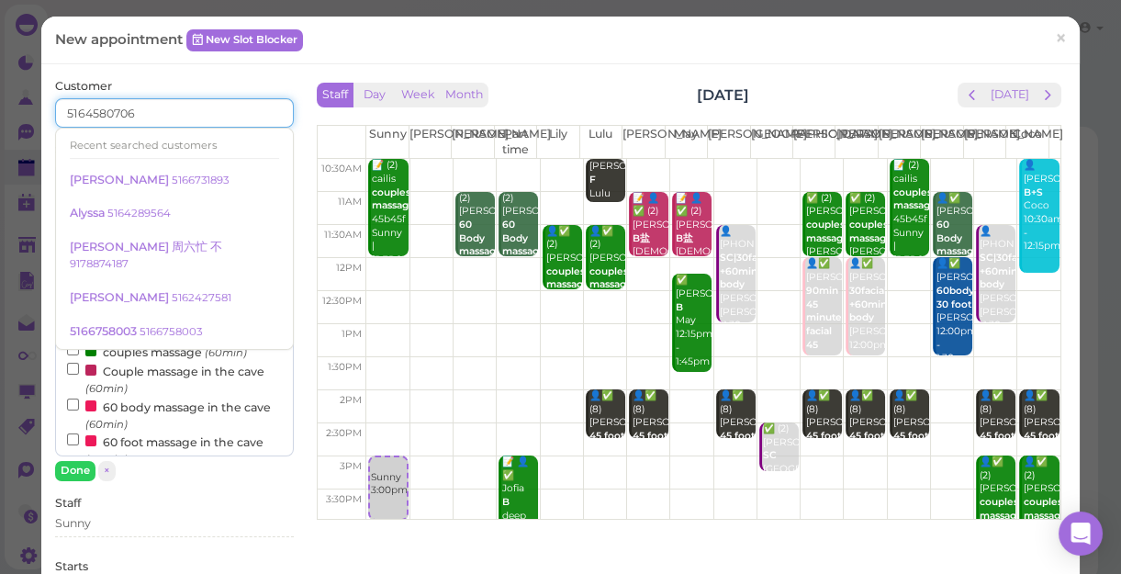
click at [183, 117] on input "5164580706" at bounding box center [174, 112] width 239 height 29
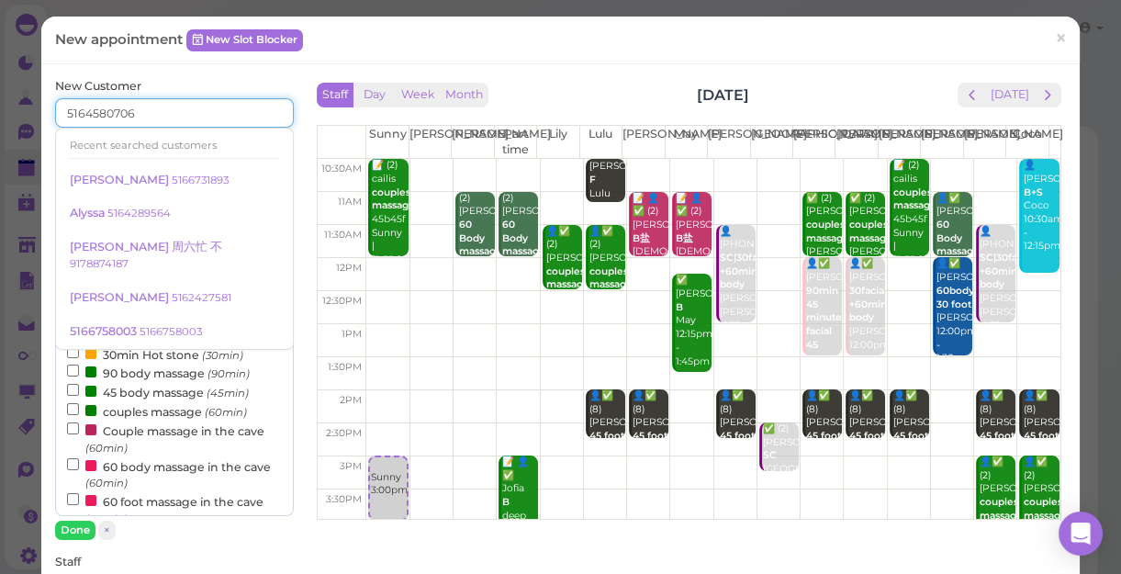
type input "5164580706"
click at [258, 174] on input at bounding box center [236, 172] width 115 height 29
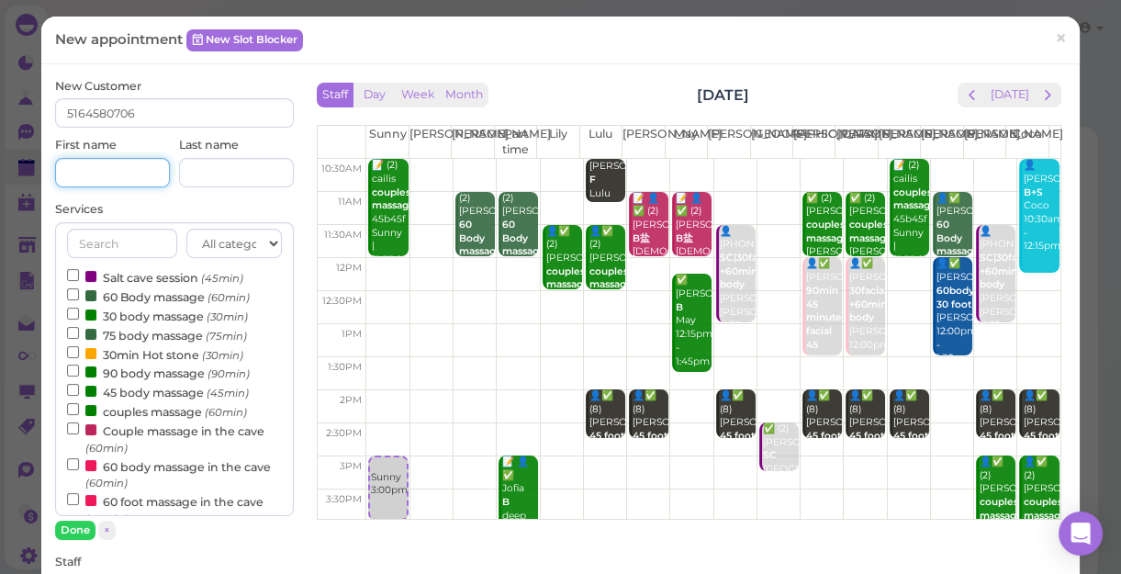
click at [128, 176] on input at bounding box center [112, 172] width 115 height 29
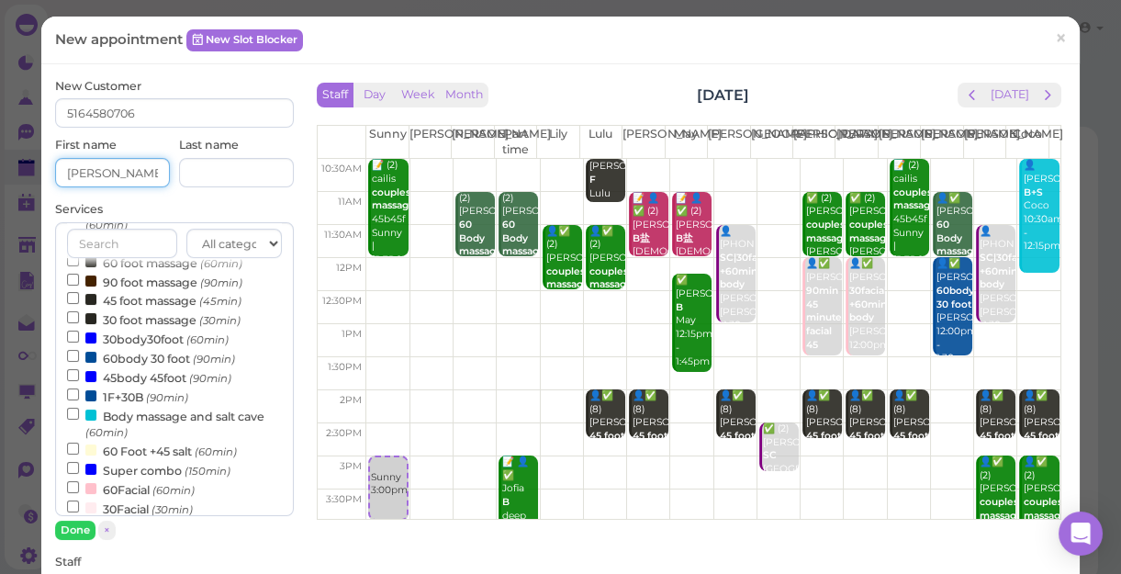
scroll to position [333, 0]
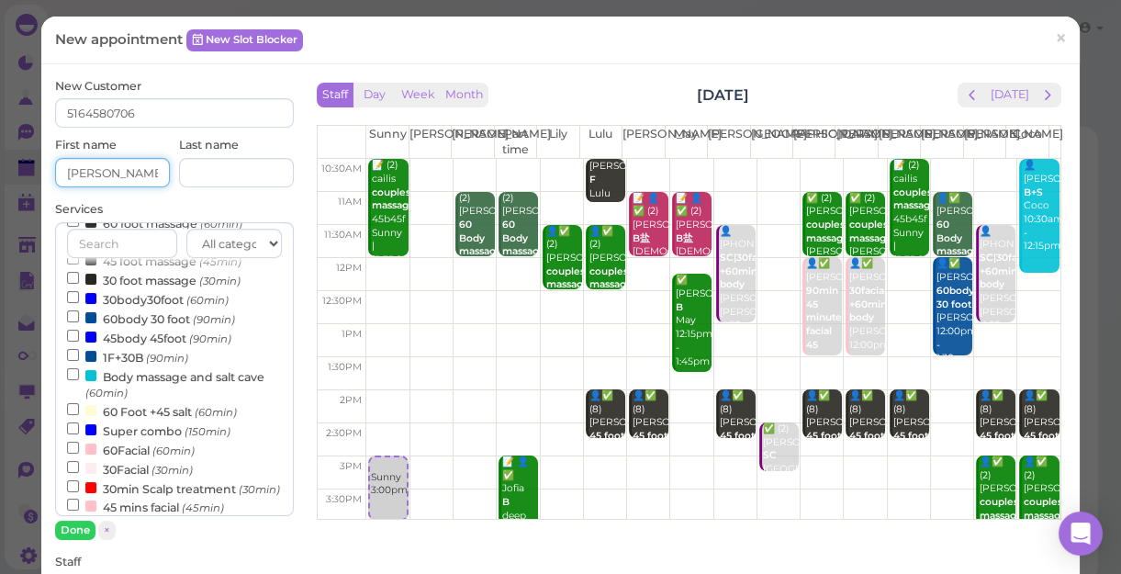
type input "deborah"
click at [138, 321] on label "60body 30 foot (90min)" at bounding box center [151, 317] width 168 height 19
click at [79, 321] on input "60body 30 foot (90min)" at bounding box center [73, 316] width 12 height 12
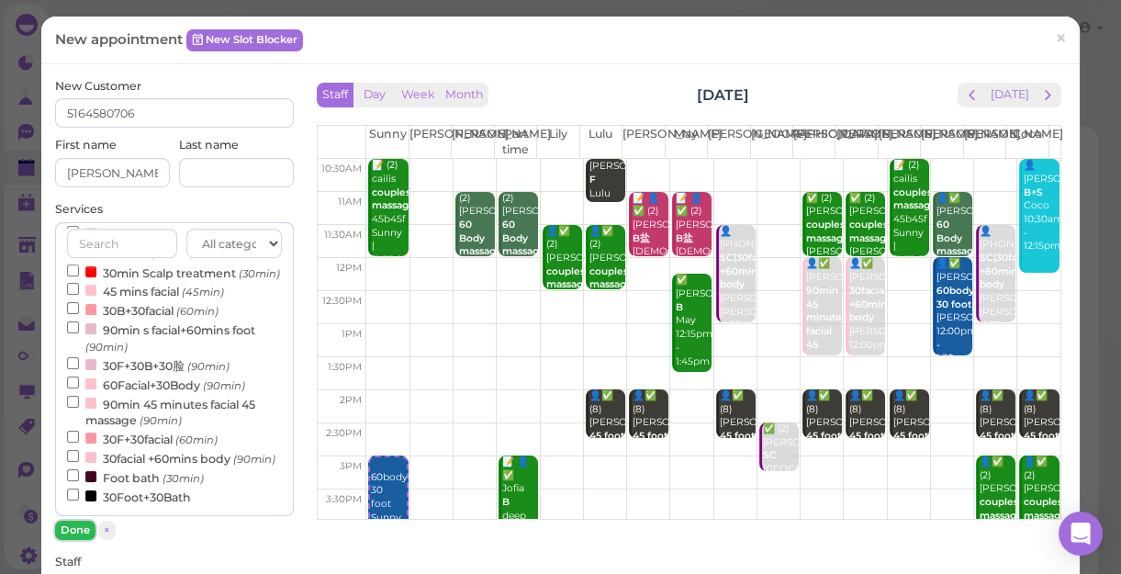
click at [73, 520] on button "Done" at bounding box center [75, 529] width 40 height 19
click at [73, 519] on div "New Customer 5164580706 First name deborah Last name Services All categories Re…" at bounding box center [174, 561] width 239 height 966
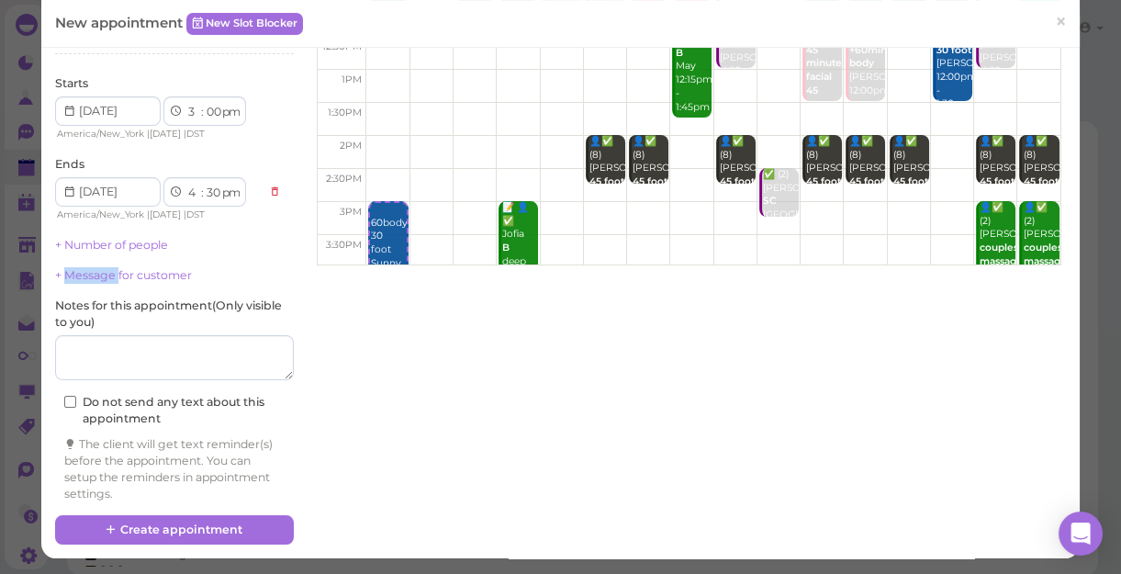
scroll to position [6, 0]
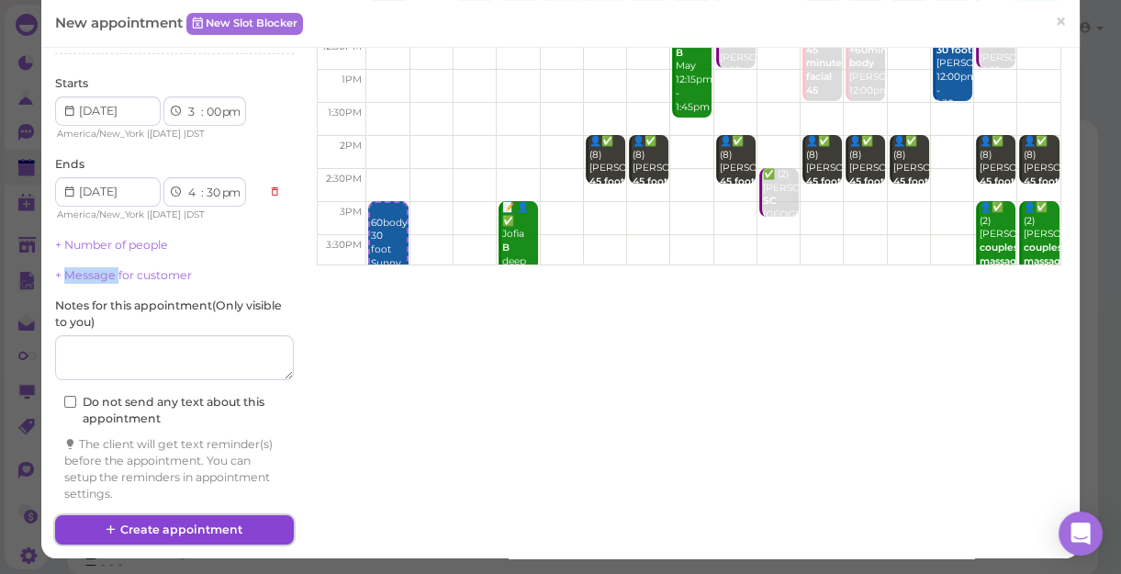
click at [206, 523] on button "Create appointment" at bounding box center [174, 529] width 239 height 29
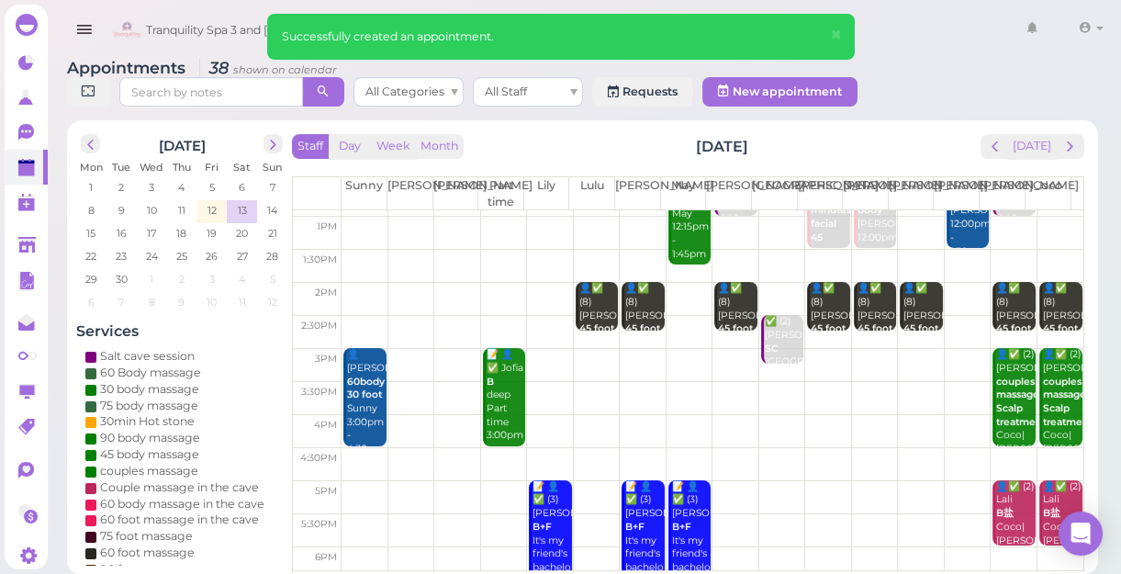
scroll to position [166, 0]
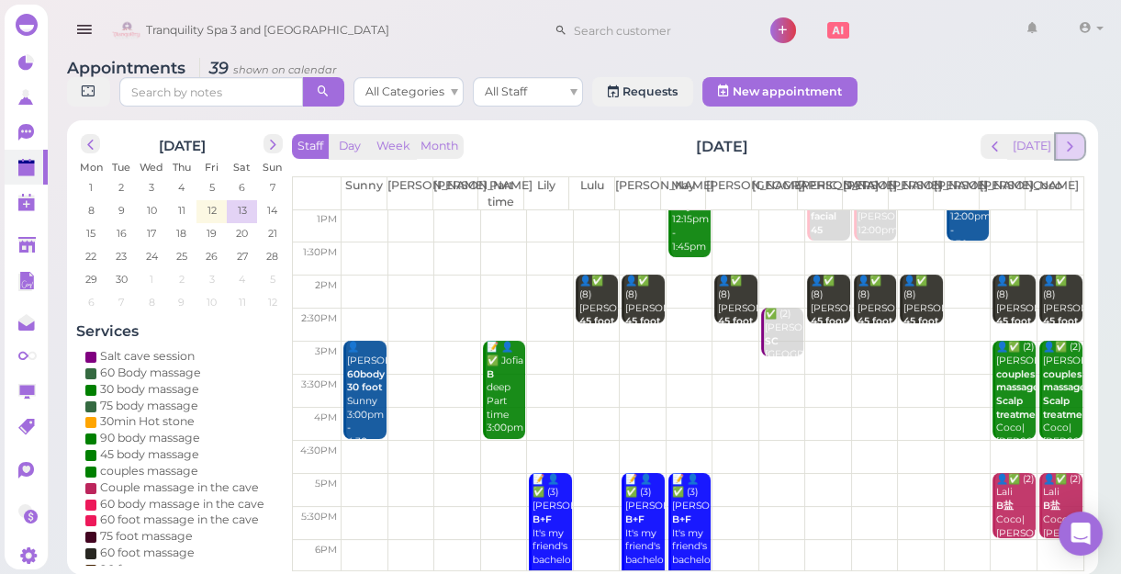
click at [1073, 149] on span "next" at bounding box center [1069, 146] width 17 height 17
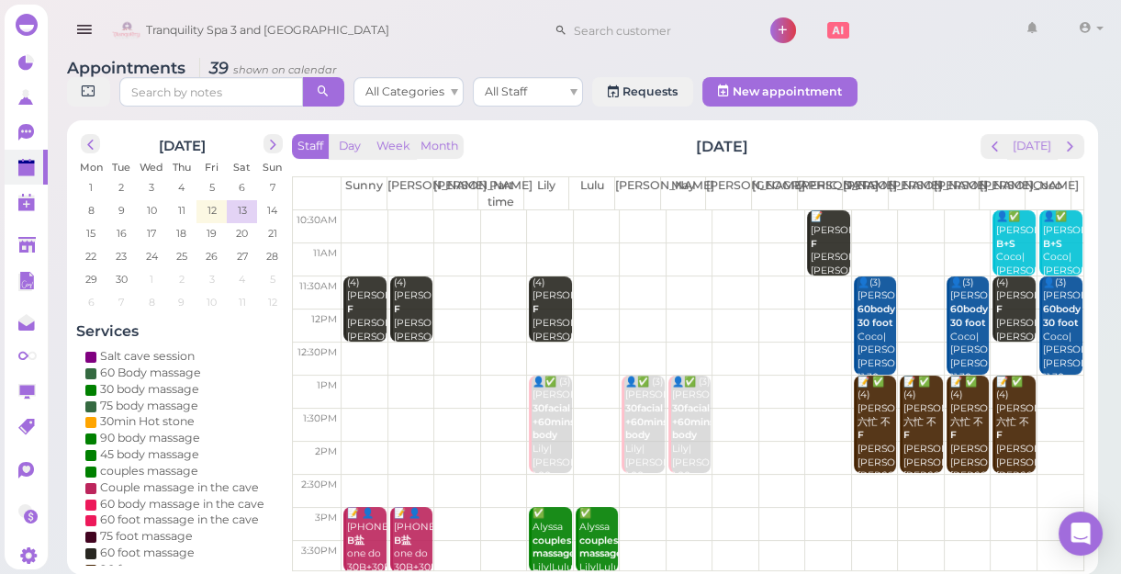
scroll to position [83, 0]
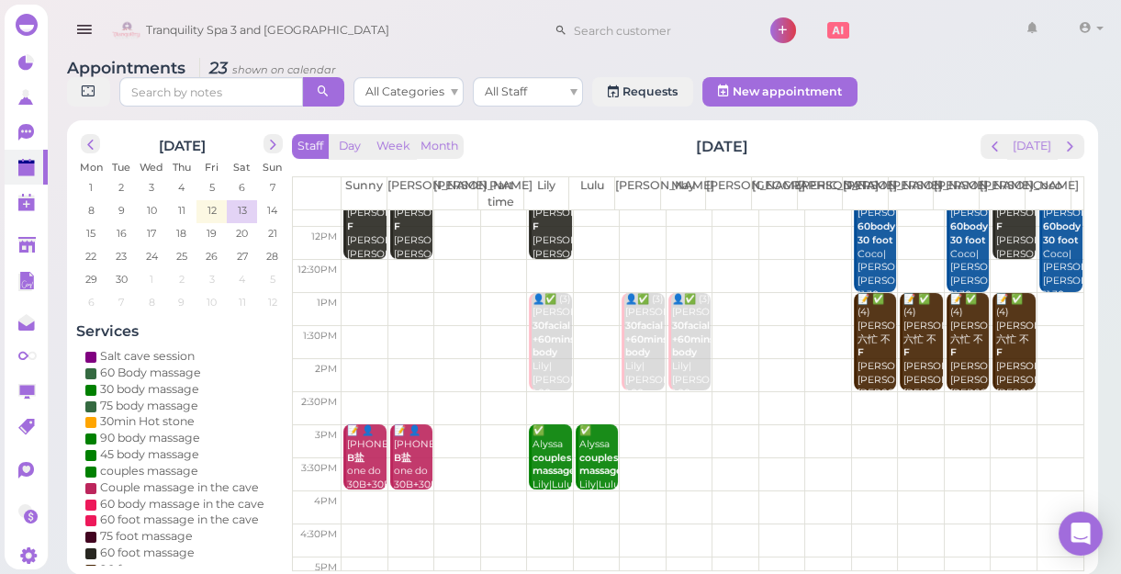
click at [636, 433] on td at bounding box center [712, 441] width 742 height 33
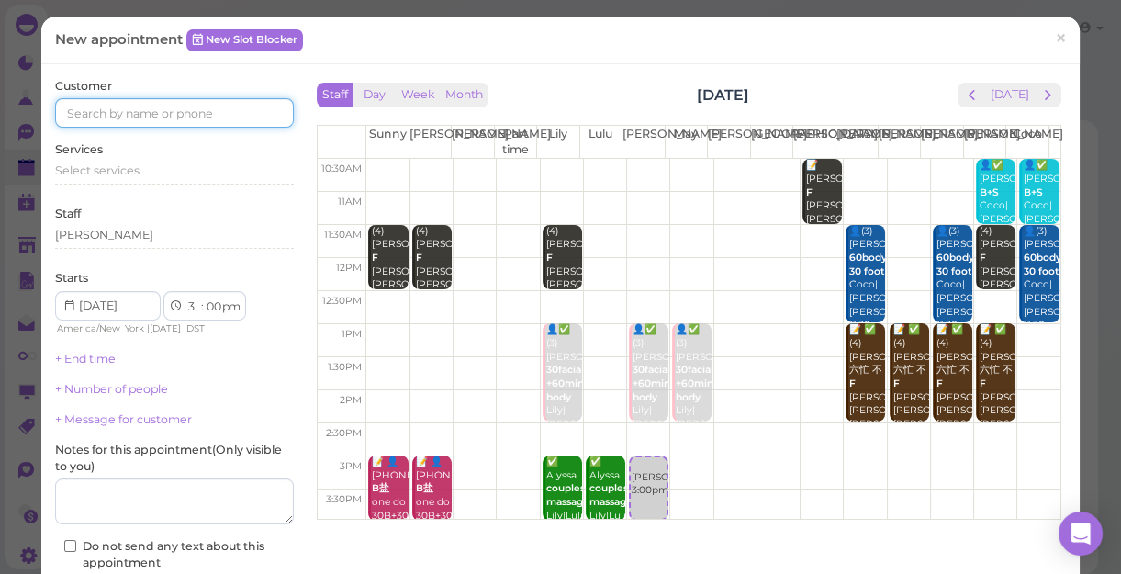
click at [229, 114] on input at bounding box center [174, 112] width 239 height 29
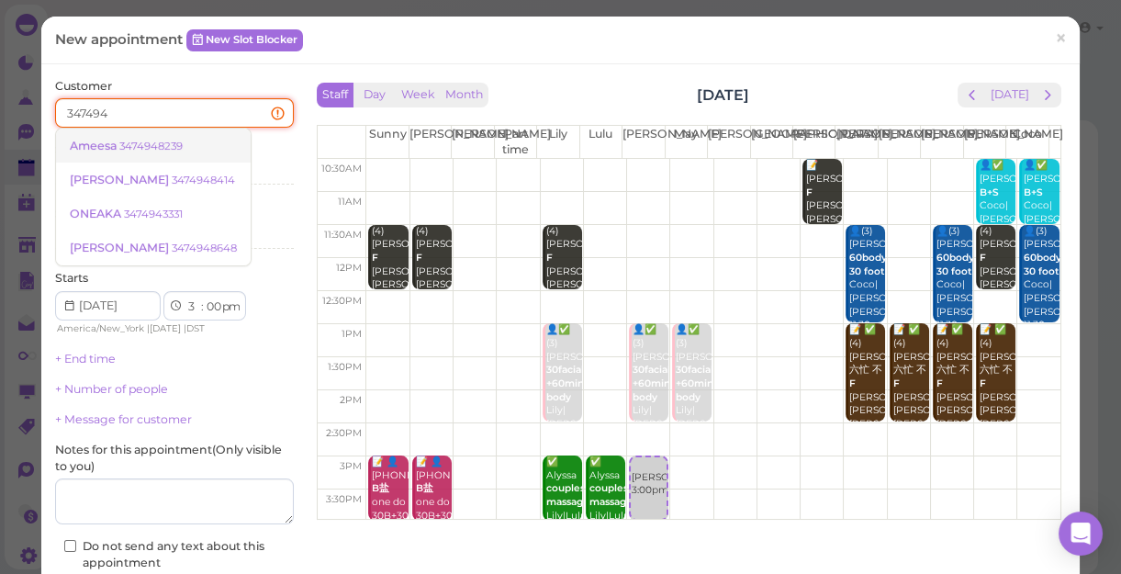
type input "347494"
click at [155, 146] on small "3474948239" at bounding box center [150, 146] width 63 height 13
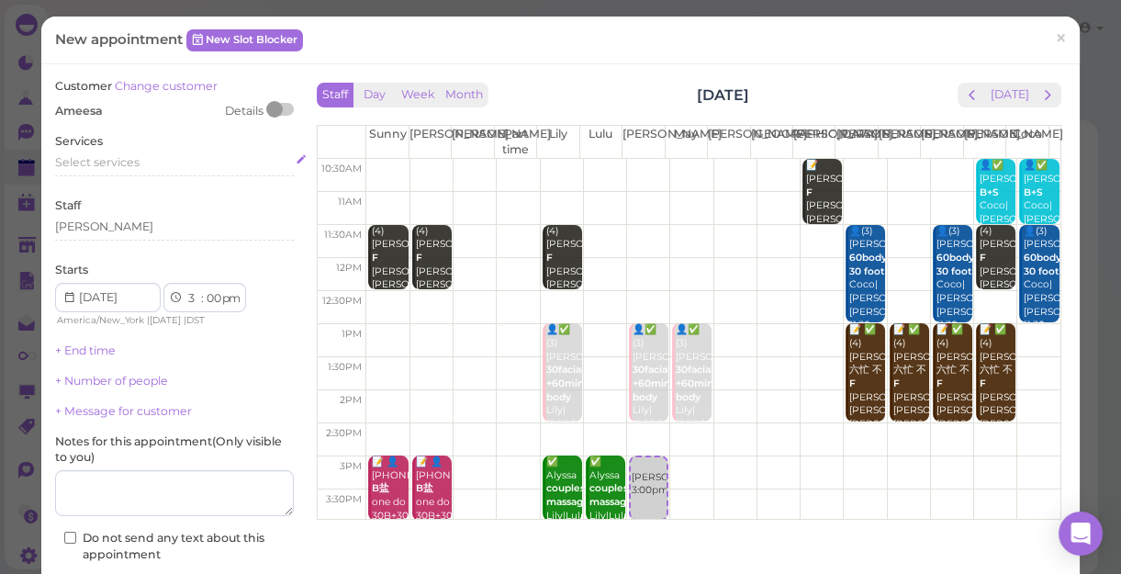
click at [146, 166] on div "Select services" at bounding box center [174, 162] width 239 height 17
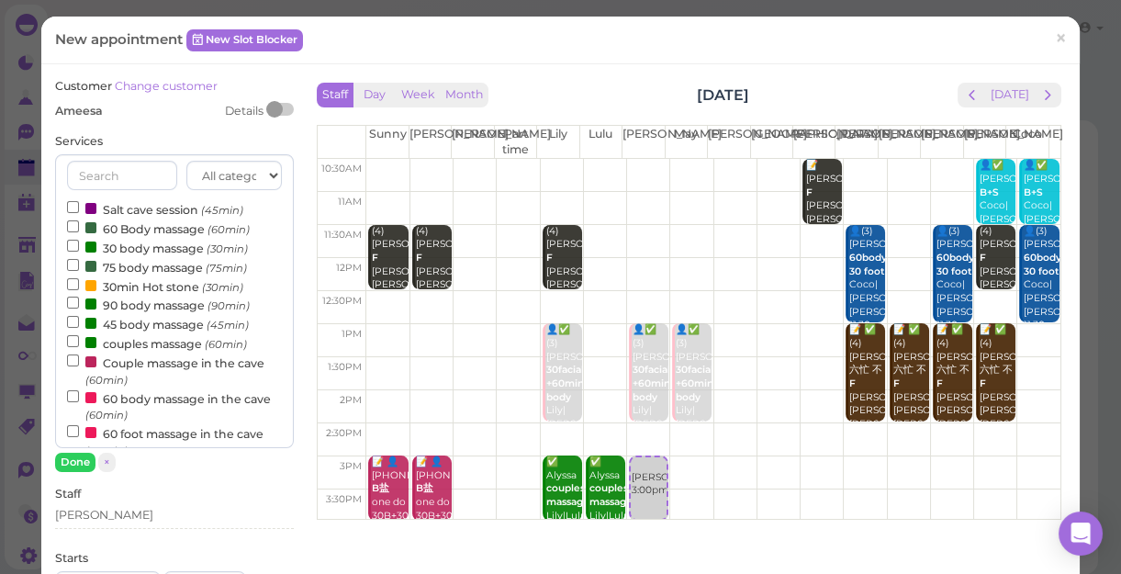
click at [146, 166] on input "text" at bounding box center [122, 175] width 110 height 29
click at [193, 311] on label "90 body massage (90min)" at bounding box center [158, 304] width 183 height 19
click at [79, 308] on input "90 body massage (90min)" at bounding box center [73, 302] width 12 height 12
click at [79, 465] on button "Done" at bounding box center [75, 461] width 40 height 19
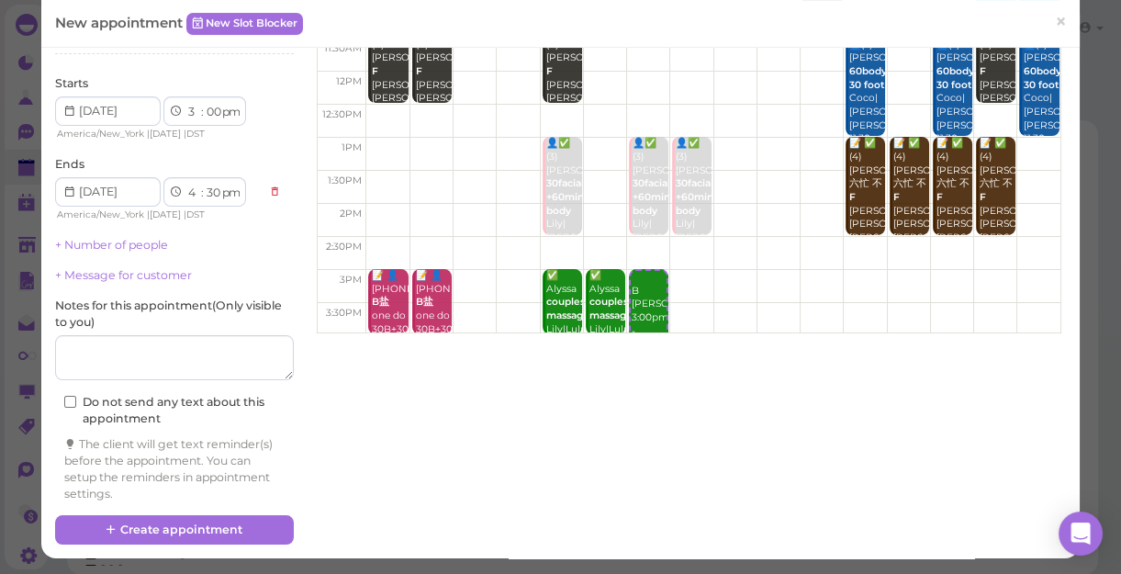
scroll to position [19, 0]
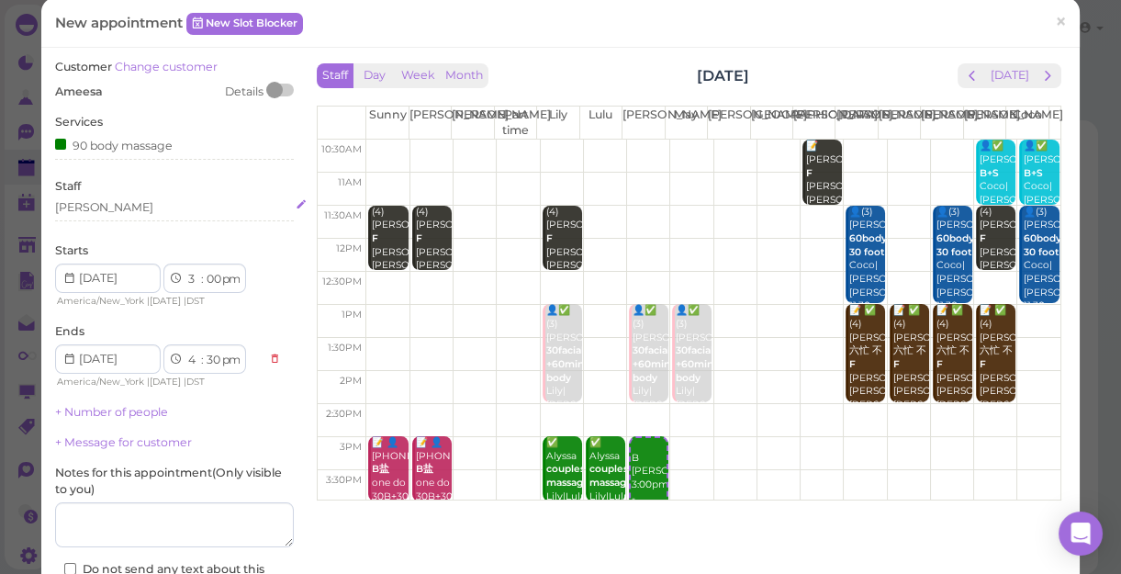
click at [101, 203] on div "[PERSON_NAME]" at bounding box center [174, 207] width 239 height 17
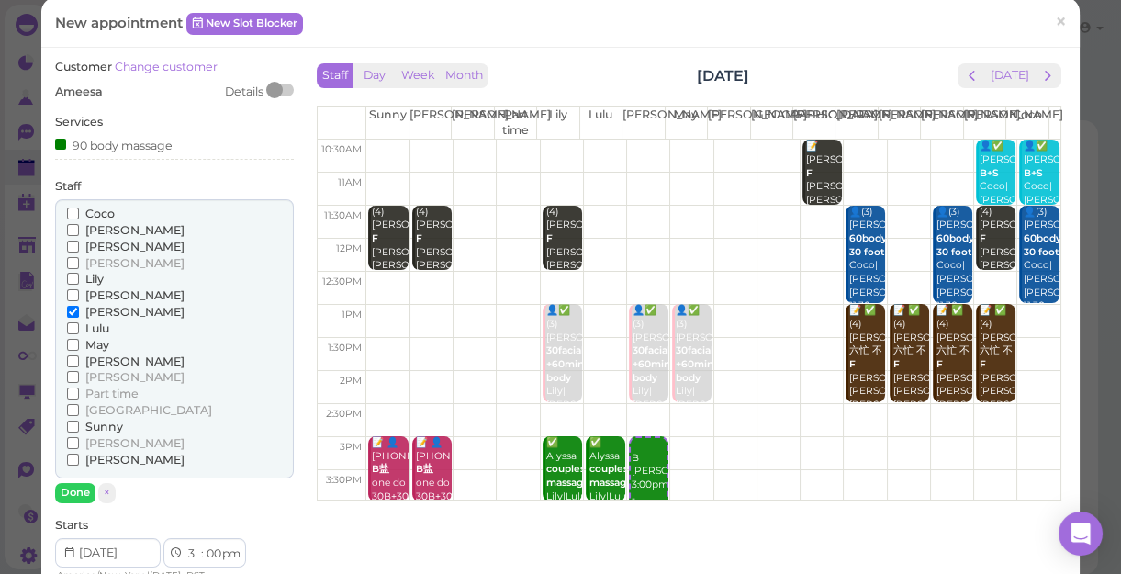
click at [93, 341] on span "May" at bounding box center [97, 345] width 24 height 14
click at [79, 341] on input "May" at bounding box center [73, 345] width 12 height 12
click at [77, 495] on button "Done" at bounding box center [75, 492] width 40 height 19
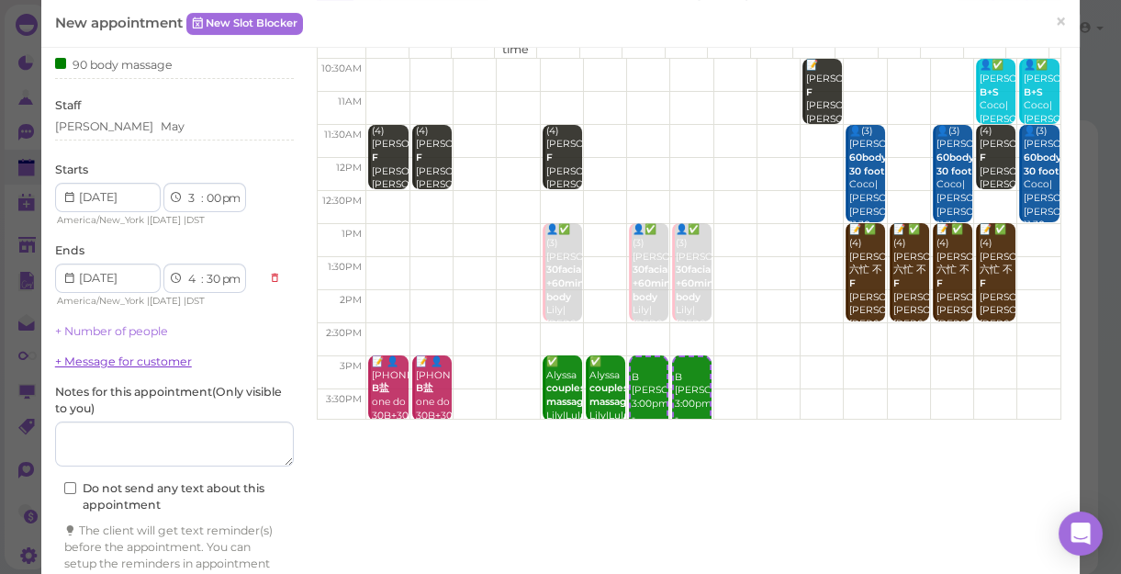
scroll to position [186, 0]
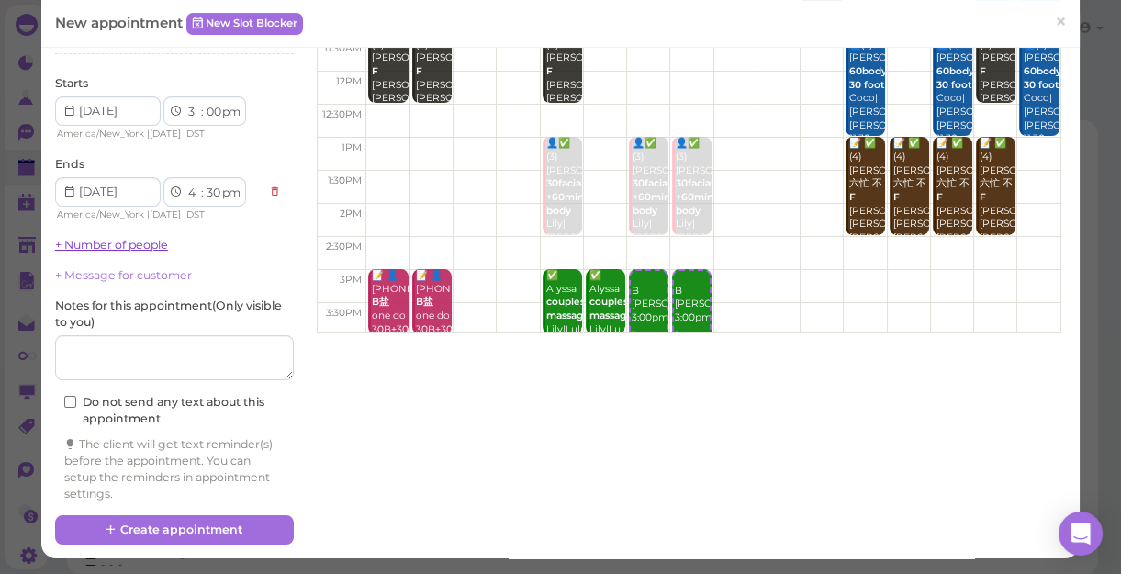
click at [128, 250] on link "+ Number of people" at bounding box center [111, 245] width 113 height 14
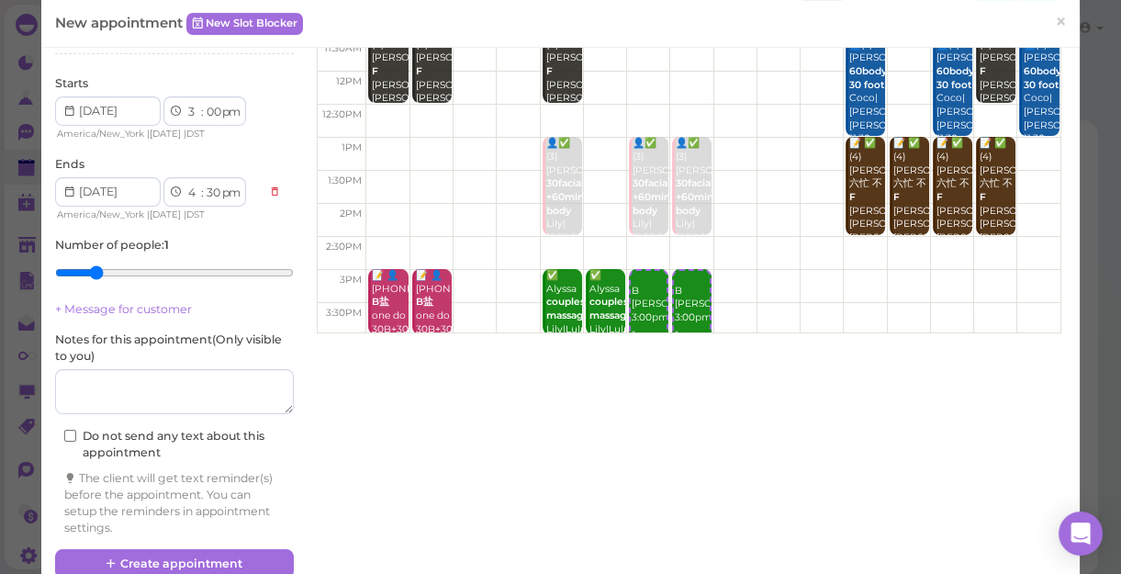
type input "2"
click at [95, 275] on input "range" at bounding box center [174, 272] width 239 height 29
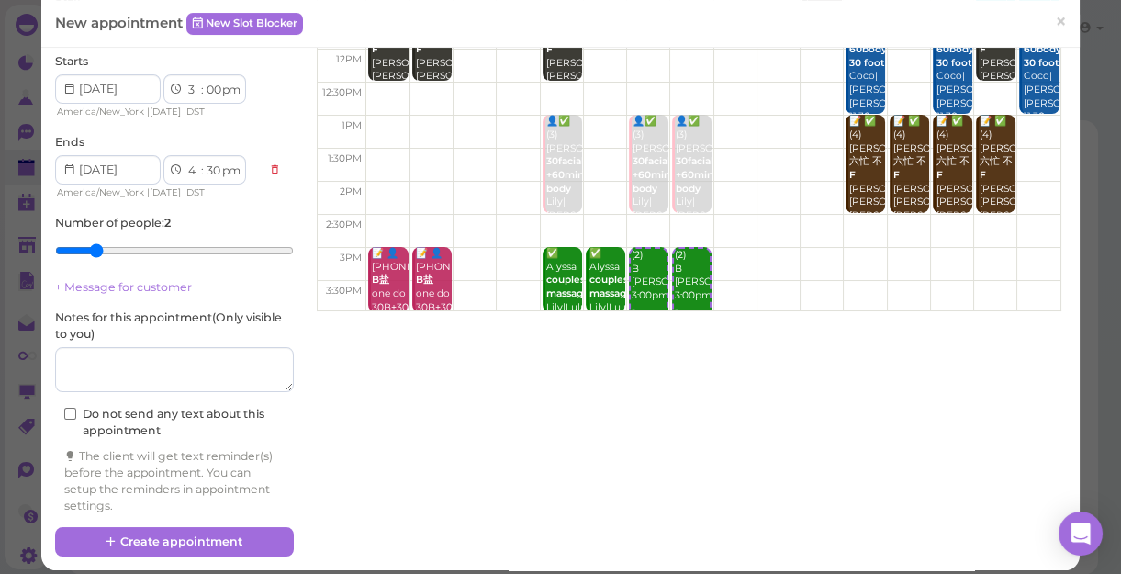
scroll to position [220, 0]
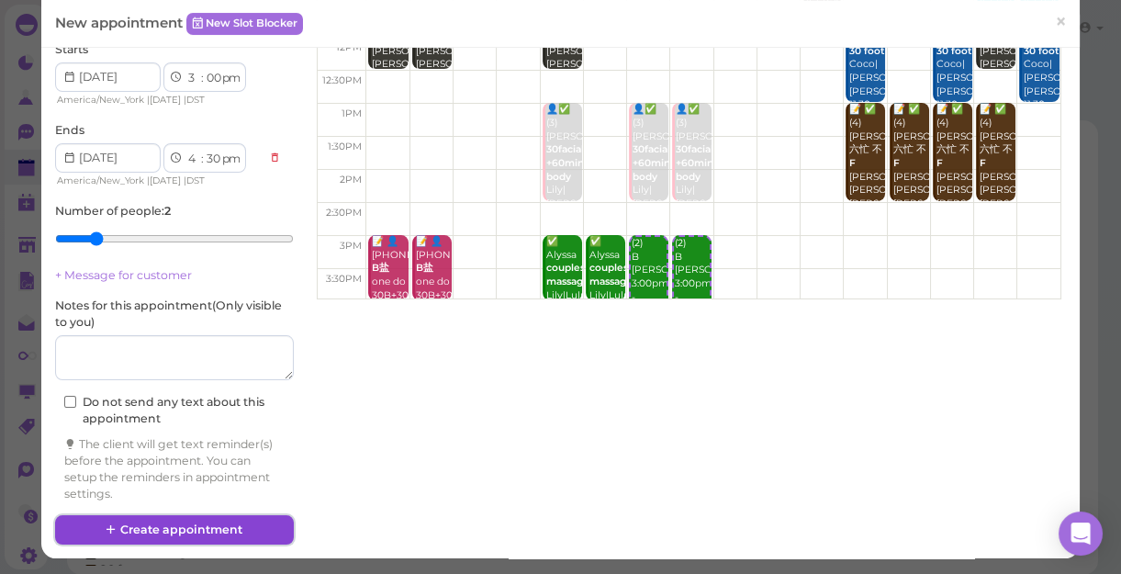
click at [249, 525] on button "Create appointment" at bounding box center [174, 529] width 239 height 29
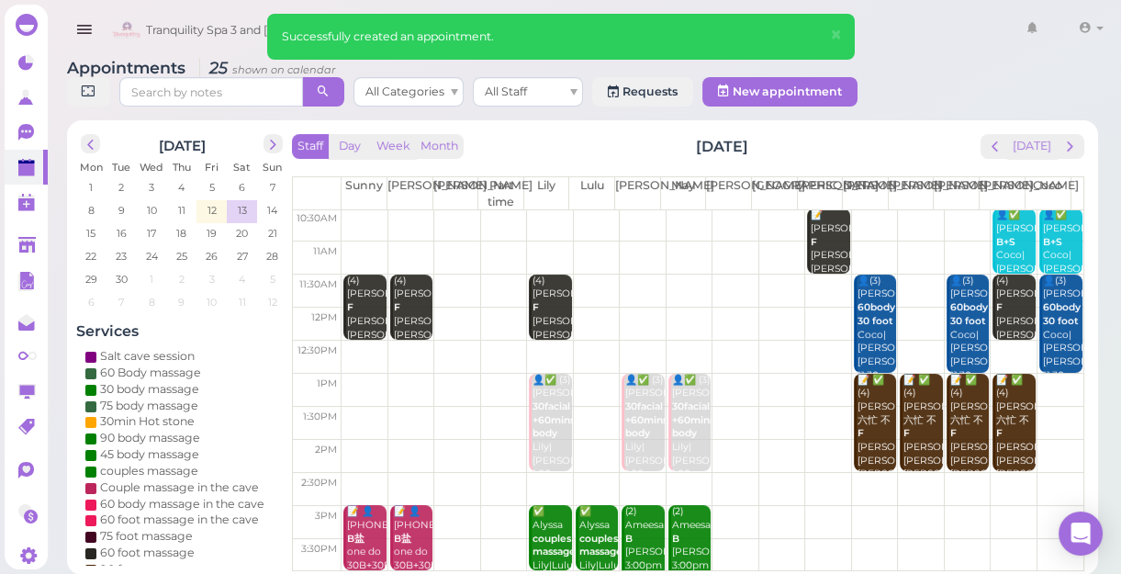
scroll to position [0, 0]
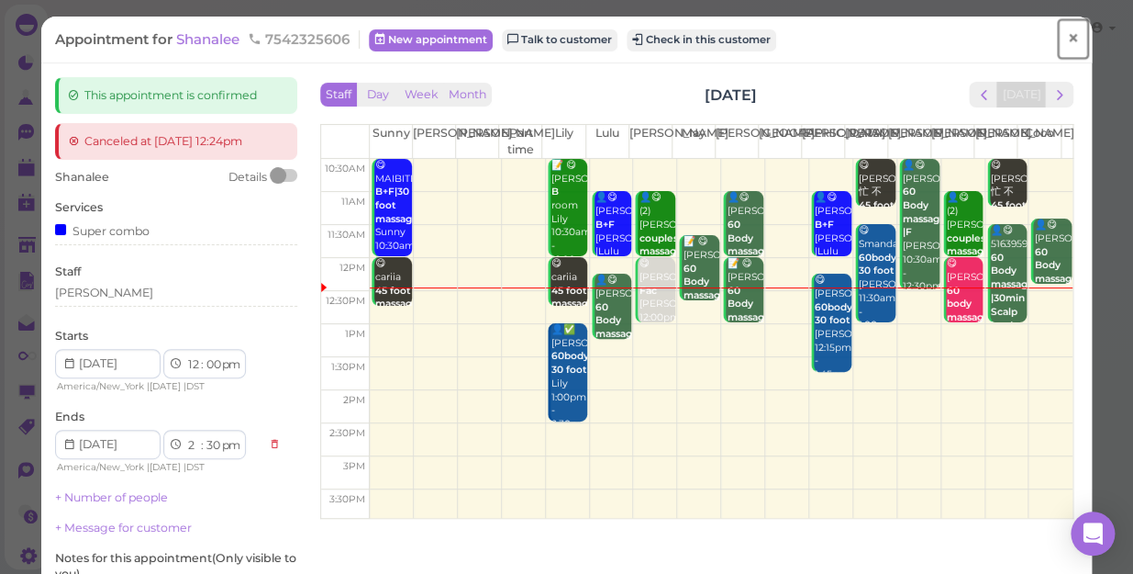
click at [1067, 33] on span "×" at bounding box center [1073, 39] width 12 height 26
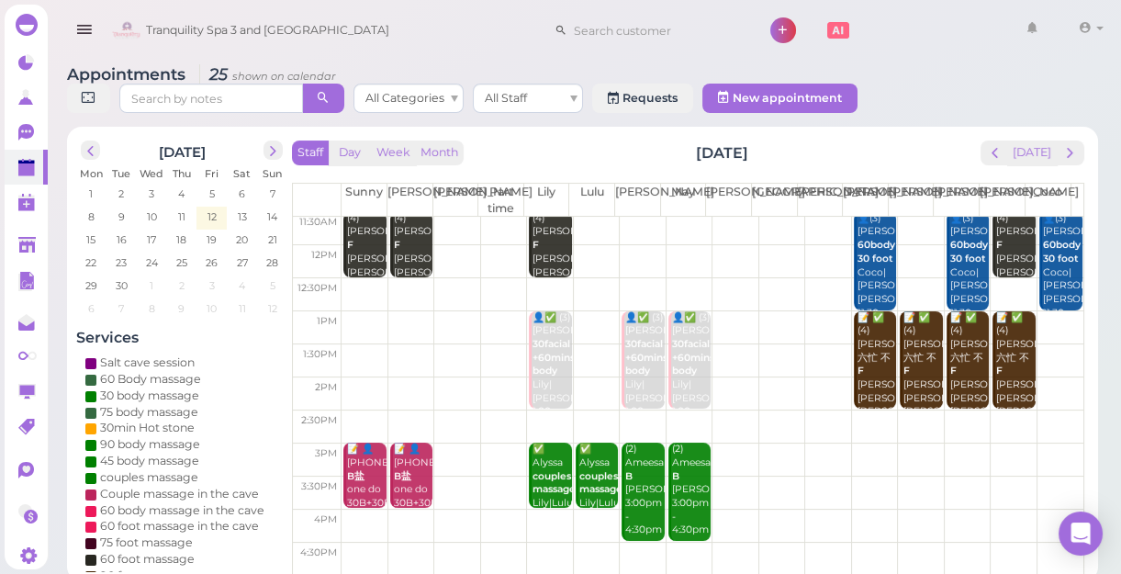
scroll to position [166, 0]
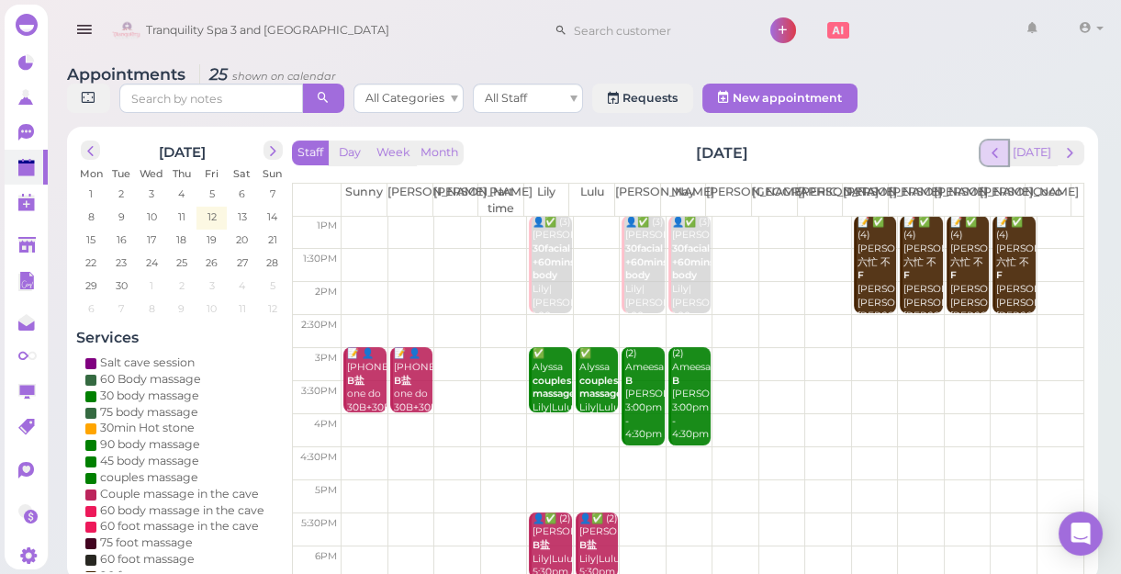
click at [1003, 151] on span "prev" at bounding box center [994, 152] width 17 height 17
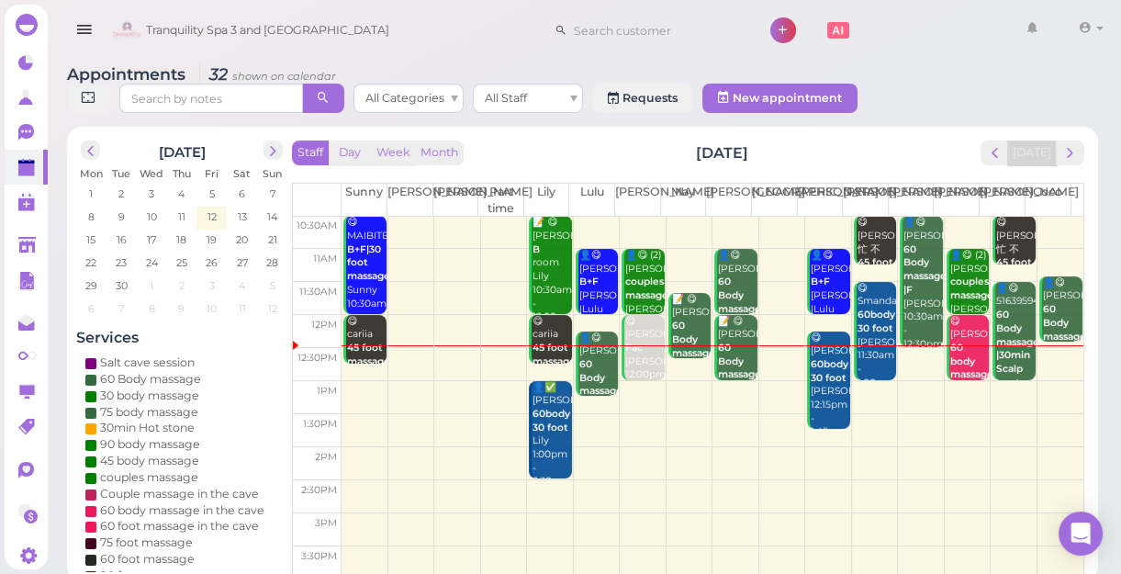
scroll to position [0, 0]
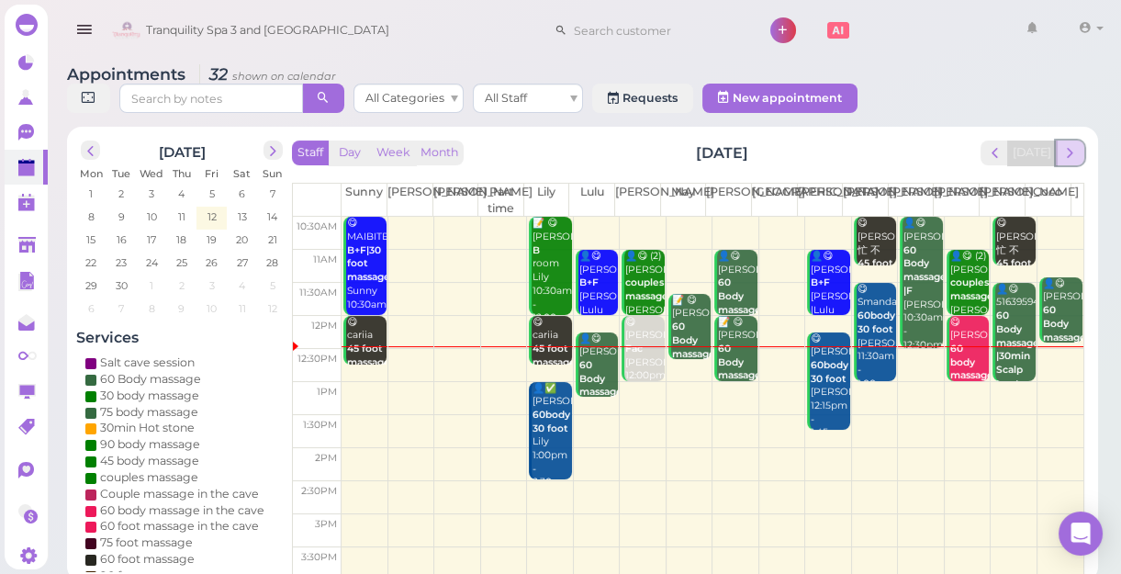
click at [1077, 149] on span "next" at bounding box center [1069, 152] width 17 height 17
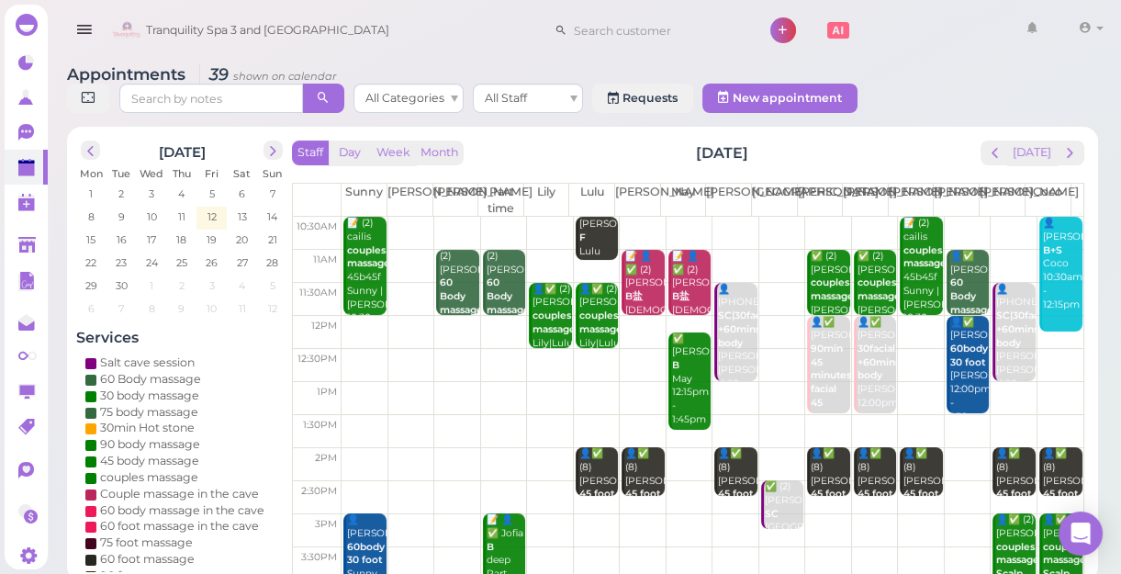
click at [358, 385] on td at bounding box center [712, 398] width 742 height 33
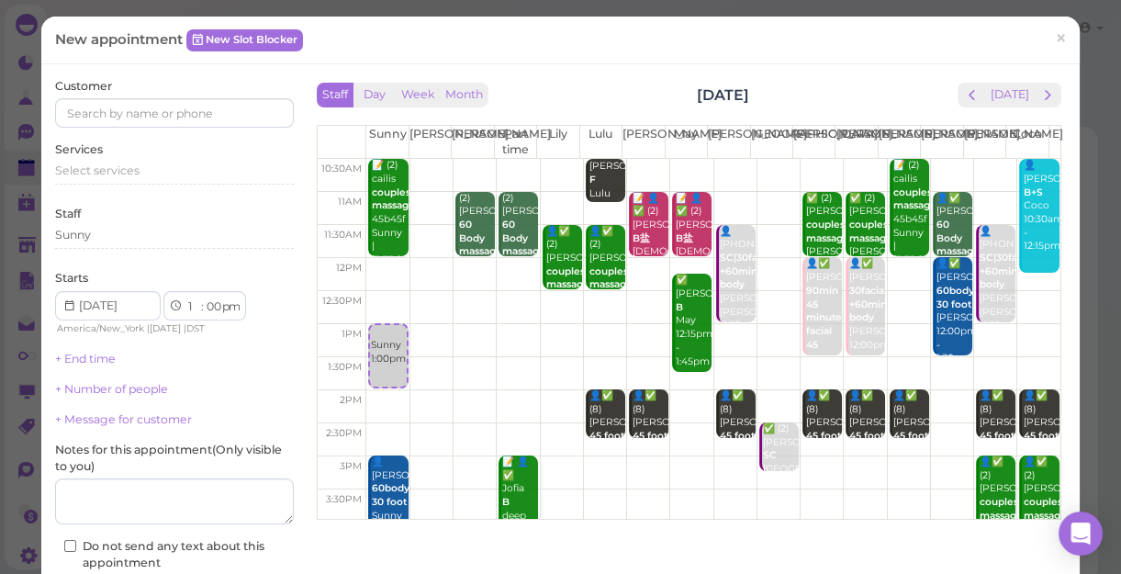
click at [367, 295] on td at bounding box center [713, 307] width 694 height 33
select select "12"
select select "30"
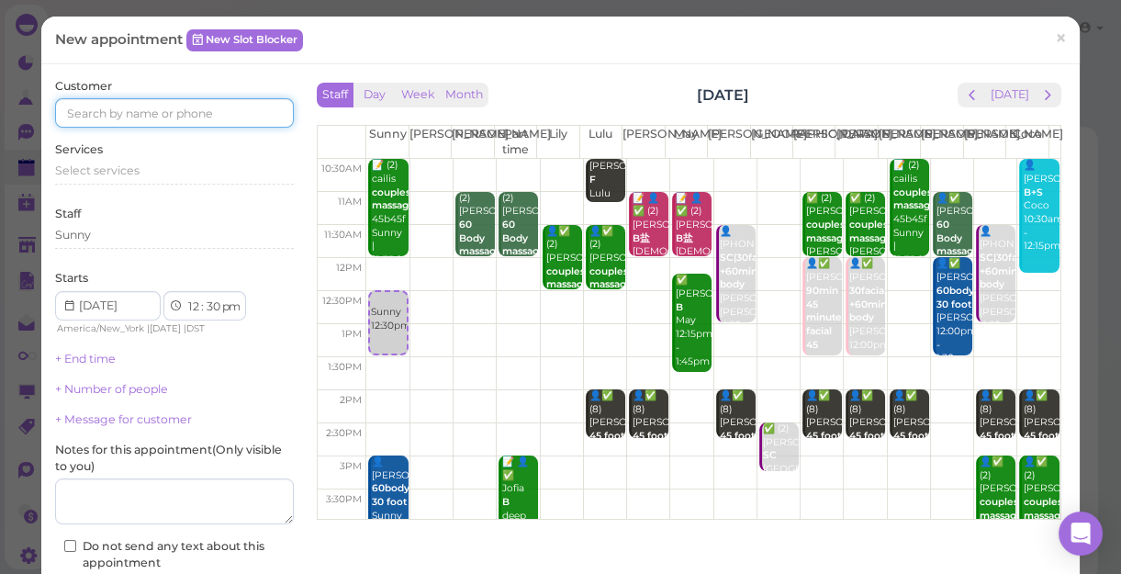
click at [152, 117] on input at bounding box center [174, 112] width 239 height 29
type input "9176505861"
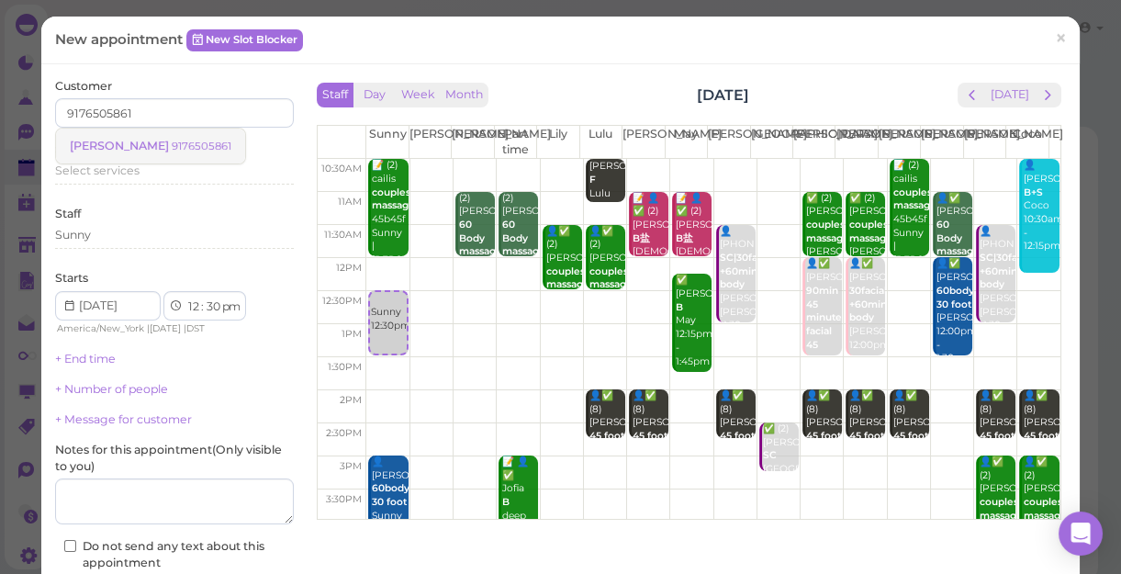
click at [172, 143] on small "9176505861" at bounding box center [202, 146] width 60 height 13
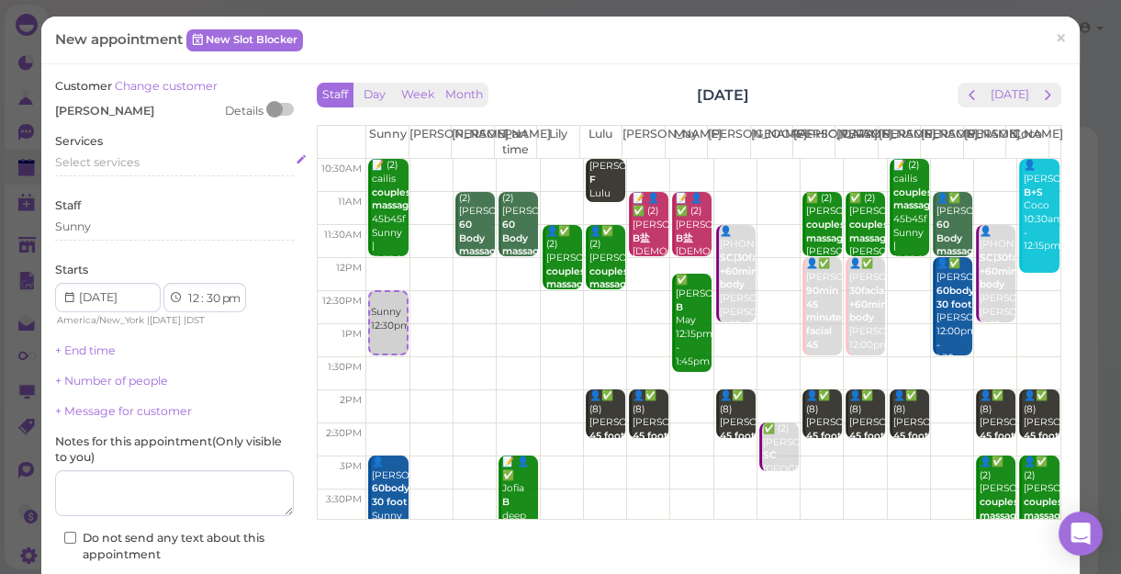
click at [114, 160] on span "Select services" at bounding box center [97, 162] width 84 height 14
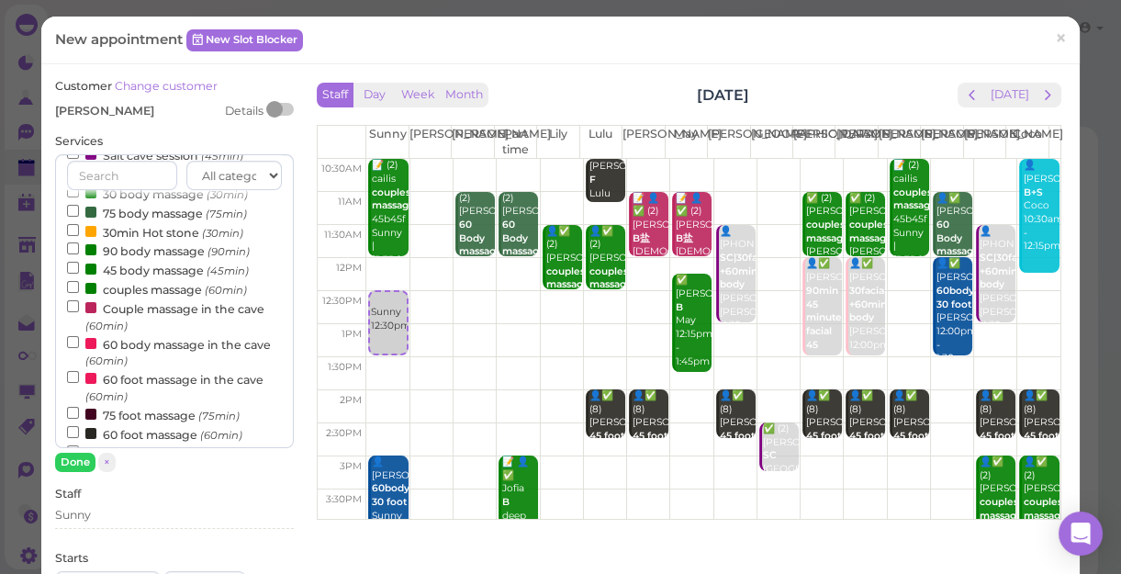
scroll to position [83, 0]
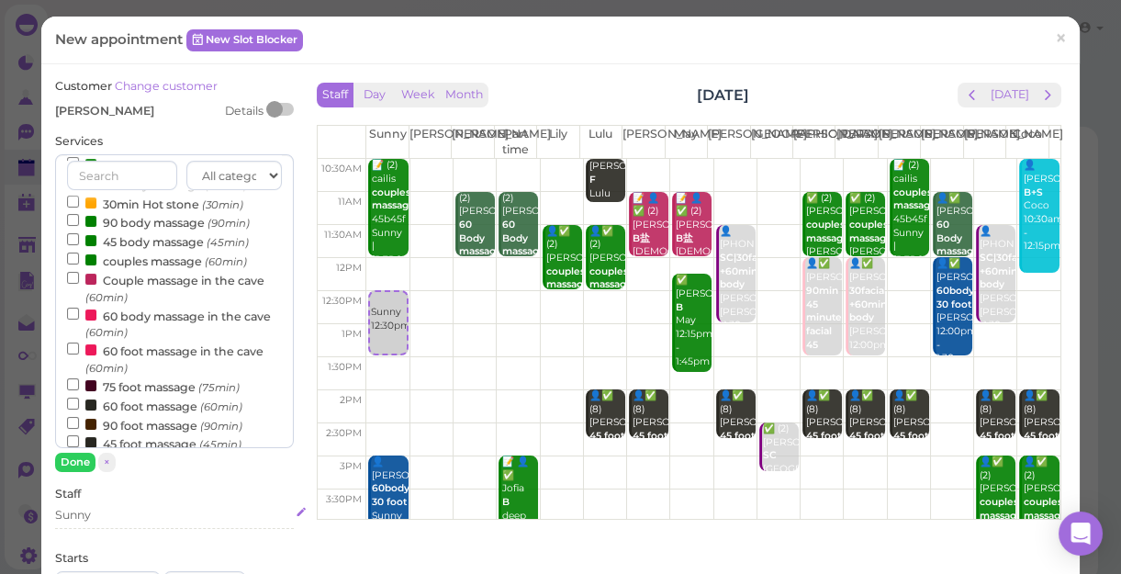
click at [131, 514] on div "Sunny" at bounding box center [174, 515] width 239 height 17
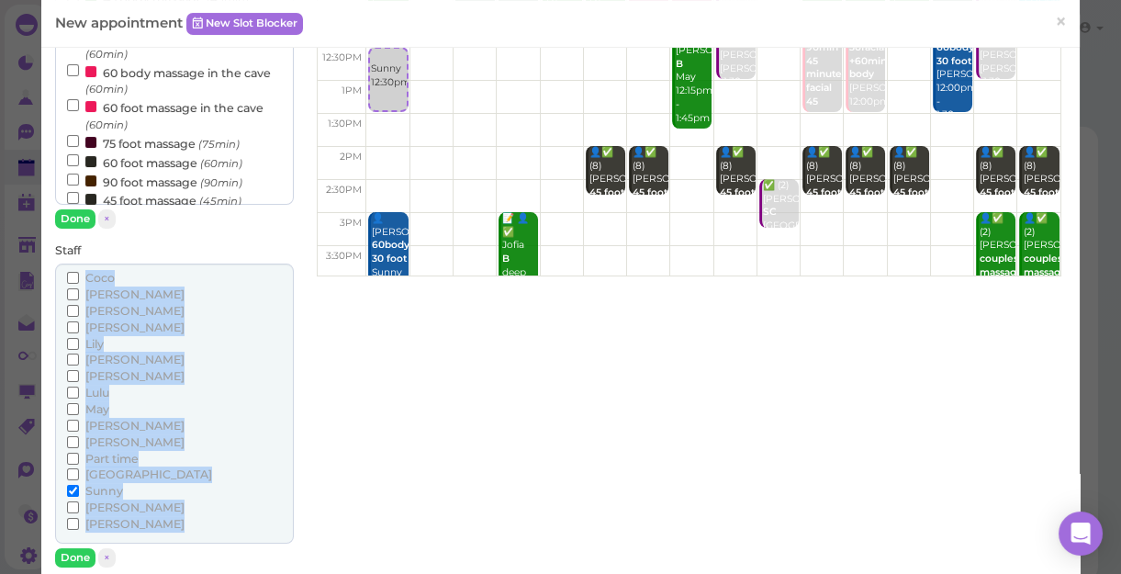
scroll to position [333, 0]
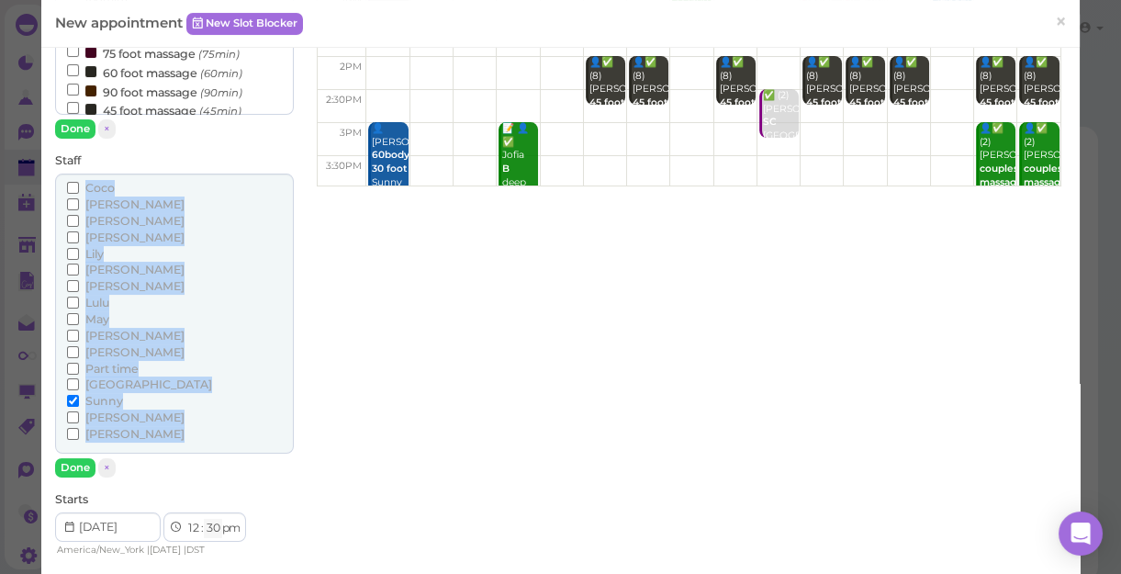
click at [216, 528] on select "00 05 10 15 20 25 30 35 40 45 50 55" at bounding box center [213, 528] width 18 height 19
select select "15"
click at [204, 519] on select "00 05 10 15 20 25 30 35 40 45 50 55" at bounding box center [213, 528] width 18 height 19
click at [77, 463] on button "Done" at bounding box center [75, 467] width 40 height 19
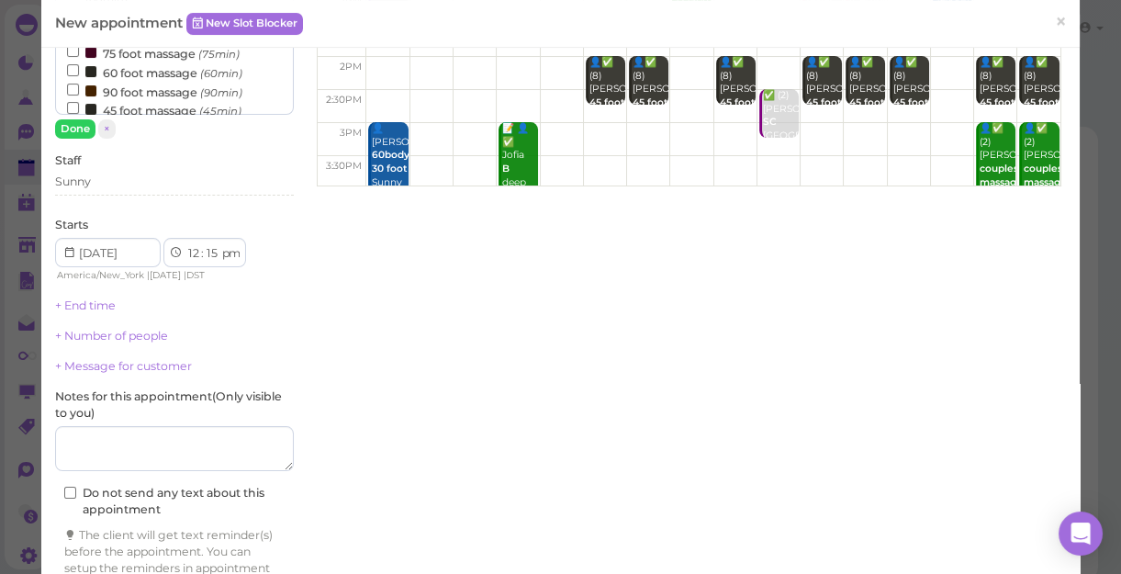
click at [178, 89] on label "90 foot massage (90min)" at bounding box center [154, 91] width 175 height 19
click at [79, 89] on input "90 foot massage (90min)" at bounding box center [73, 90] width 12 height 12
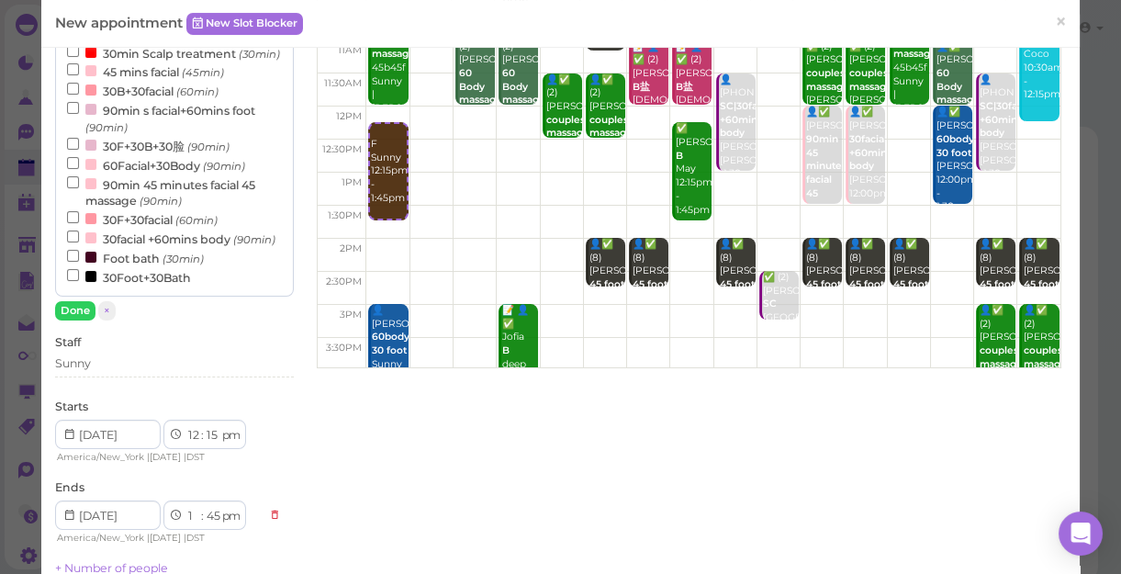
scroll to position [140, 0]
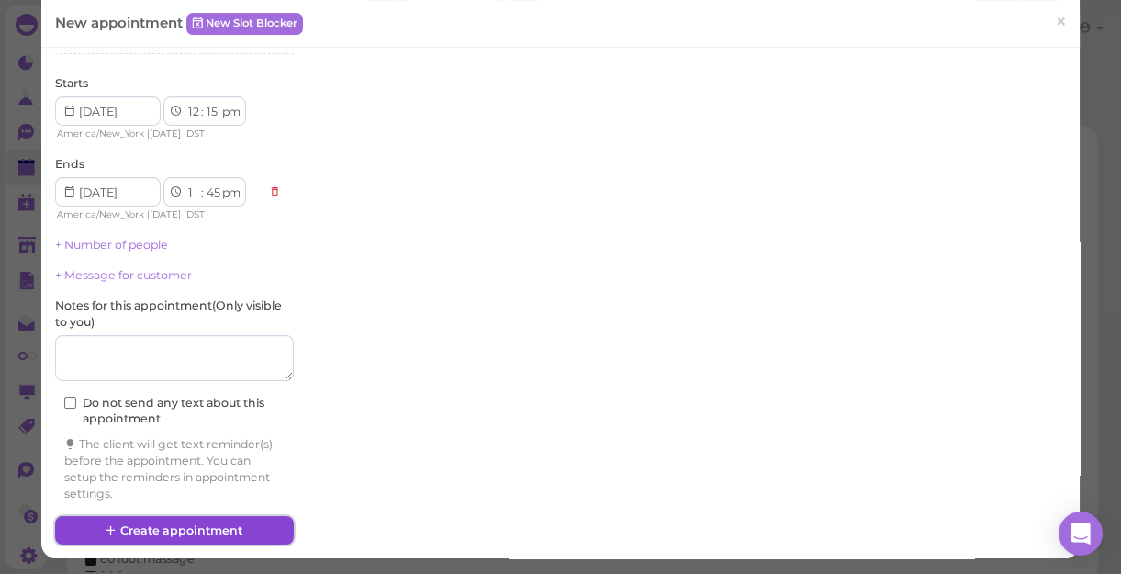
click at [205, 524] on button "Create appointment" at bounding box center [174, 530] width 239 height 29
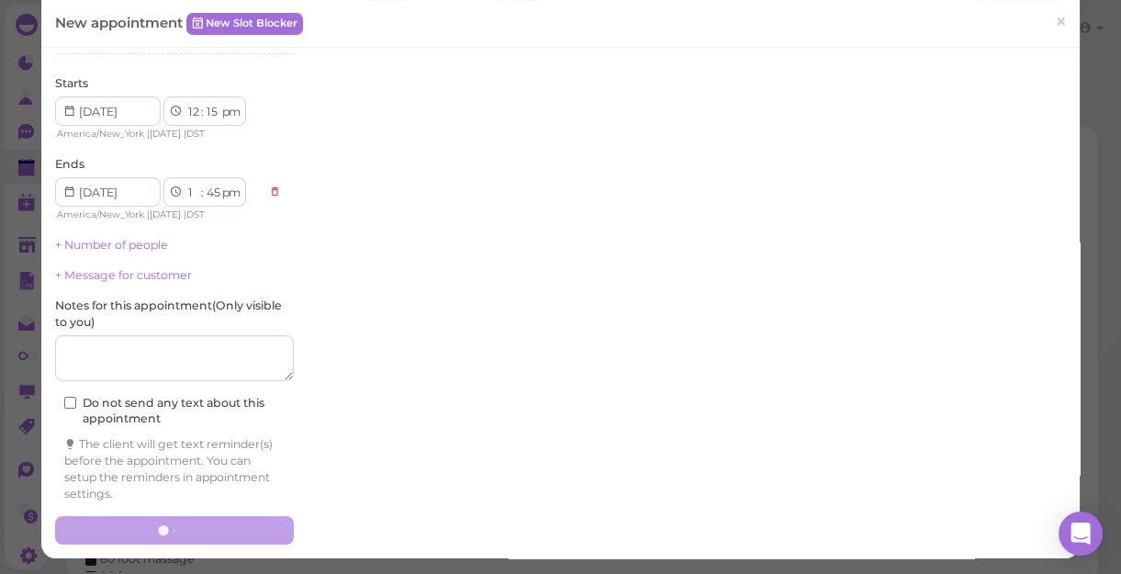
scroll to position [474, 0]
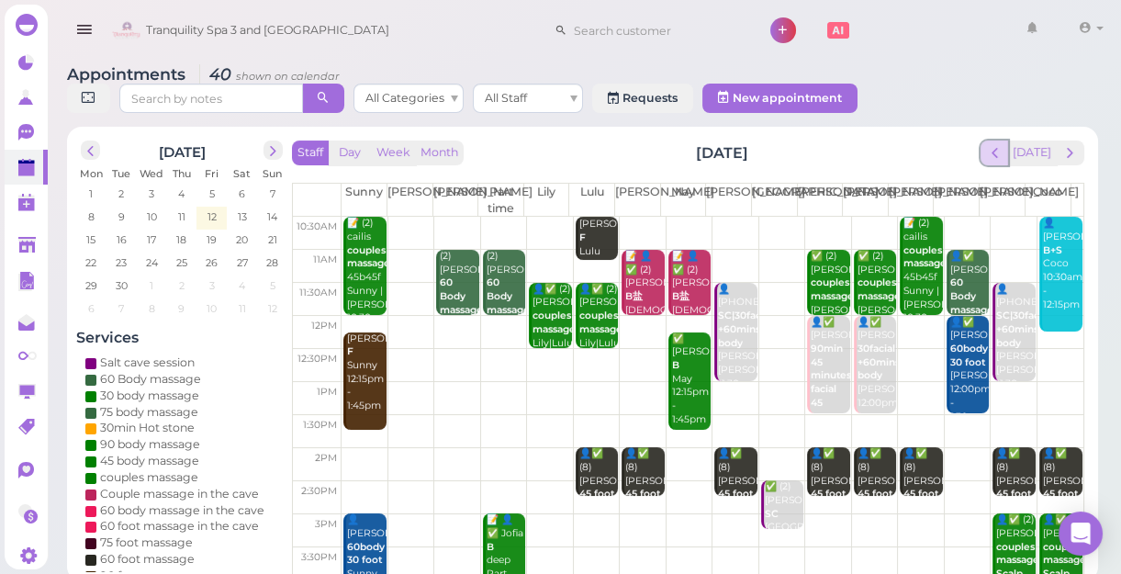
click at [1003, 148] on span "prev" at bounding box center [994, 152] width 17 height 17
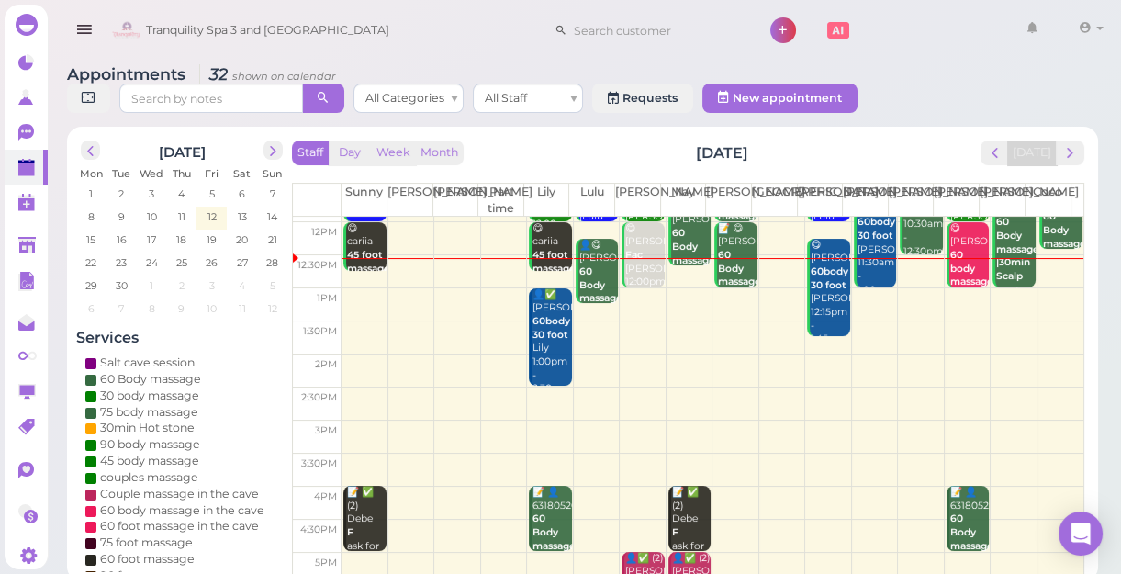
scroll to position [331, 0]
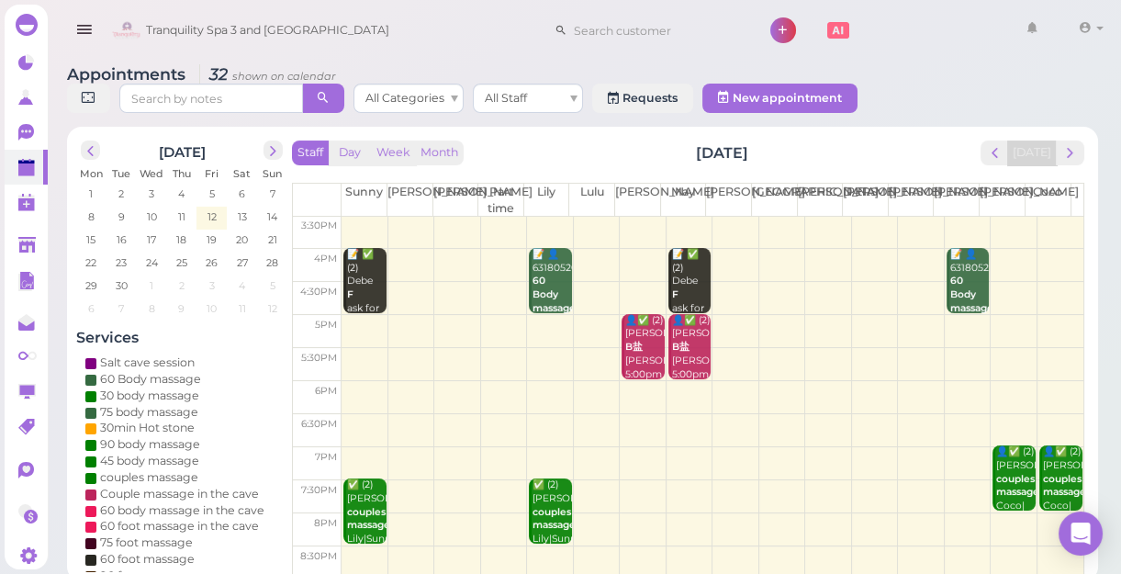
click at [580, 483] on td at bounding box center [712, 496] width 742 height 33
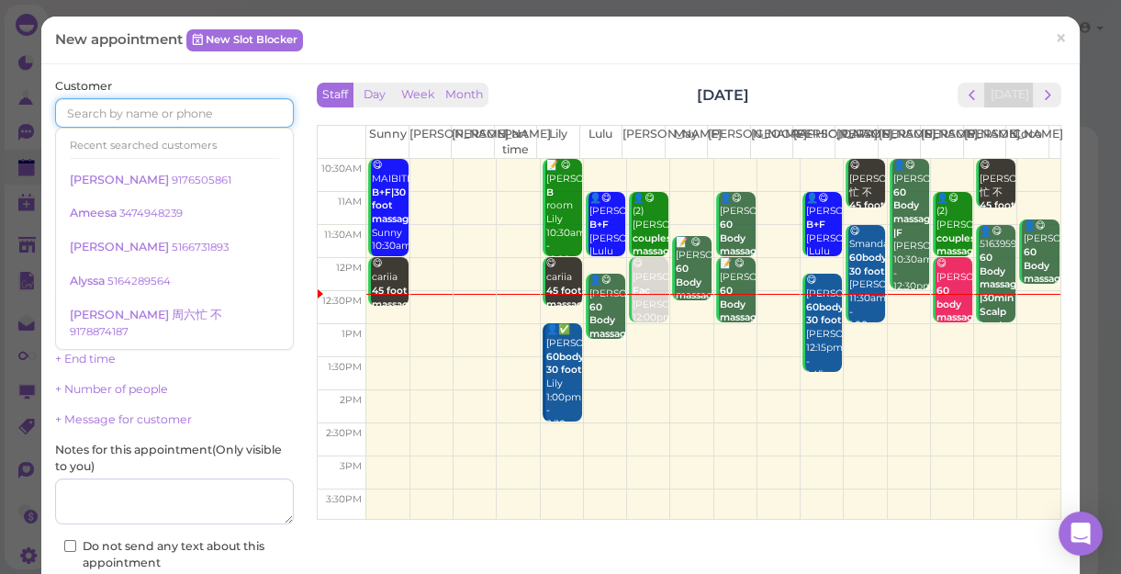
click at [185, 105] on input at bounding box center [174, 112] width 239 height 29
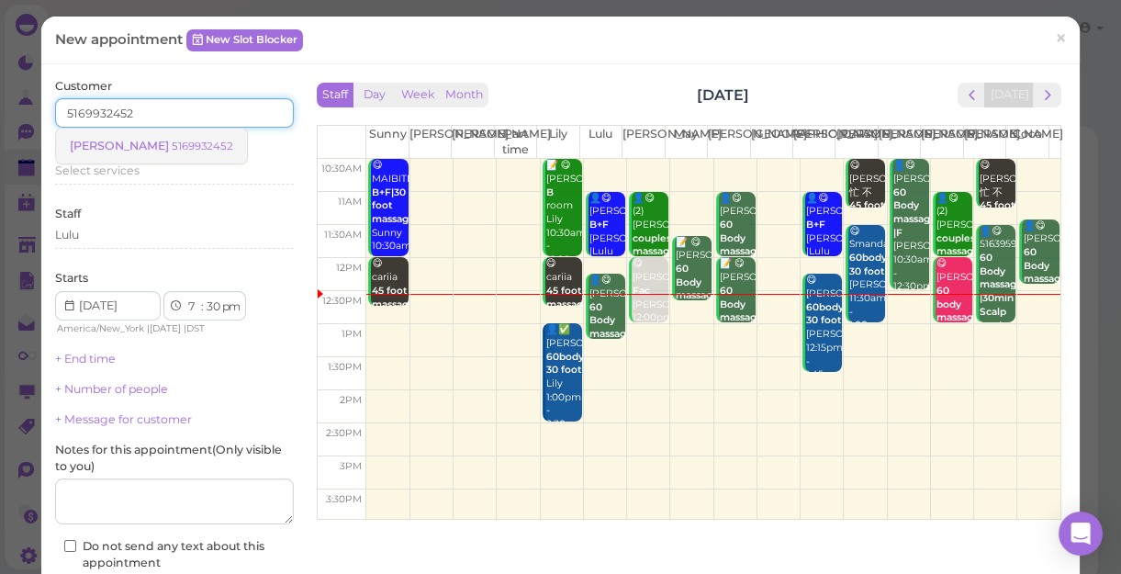
type input "5169932452"
click at [172, 142] on small "5169932452" at bounding box center [202, 146] width 61 height 13
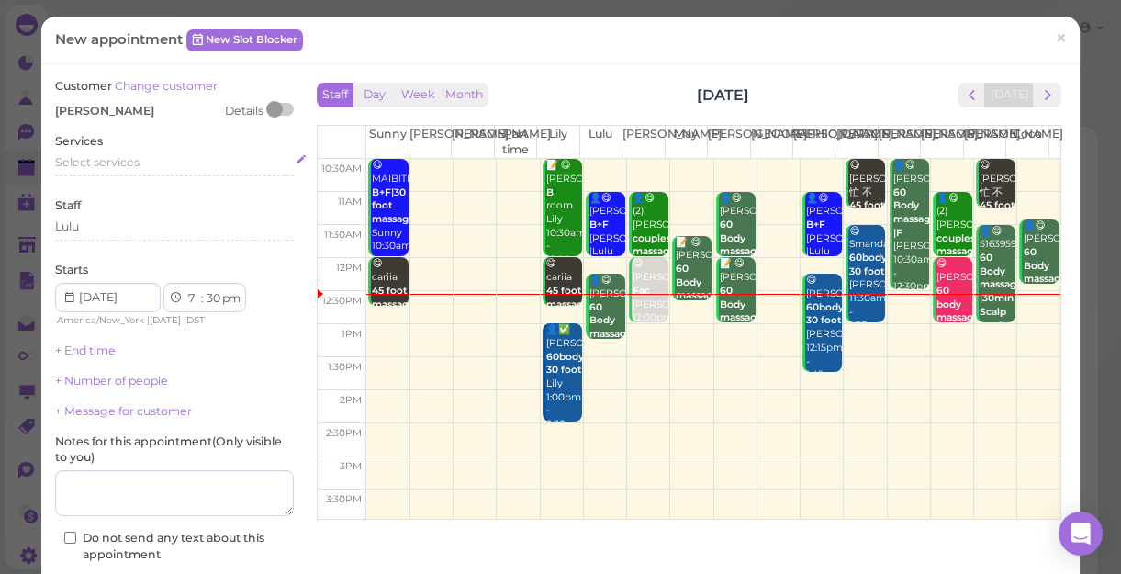
click at [128, 163] on span "Select services" at bounding box center [97, 162] width 84 height 14
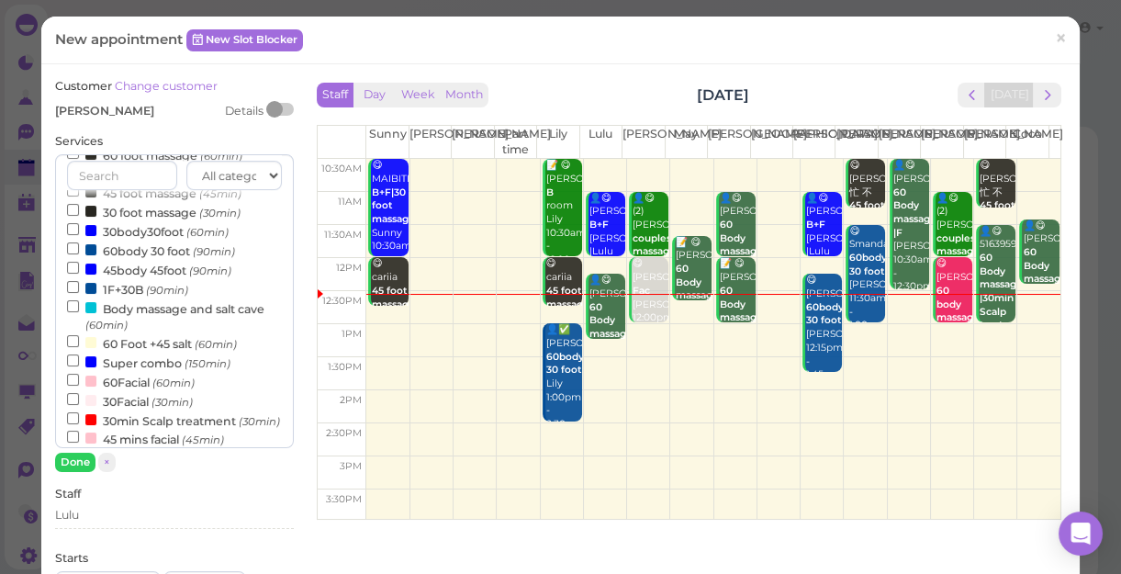
scroll to position [250, 0]
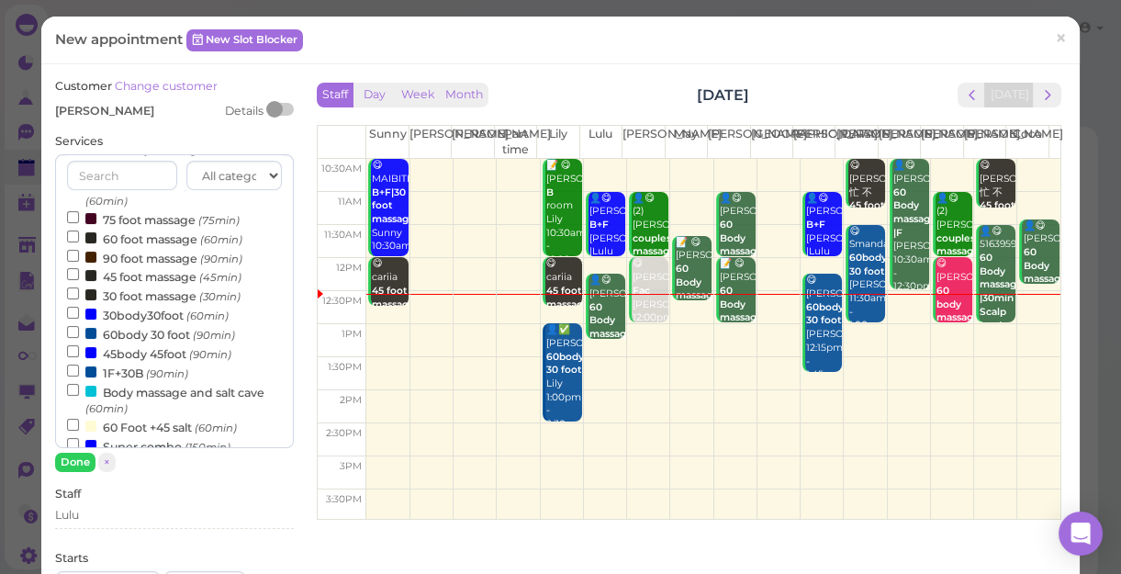
click at [142, 238] on label "60 foot massage (60min)" at bounding box center [154, 238] width 175 height 19
click at [79, 238] on input "60 foot massage (60min)" at bounding box center [73, 236] width 12 height 12
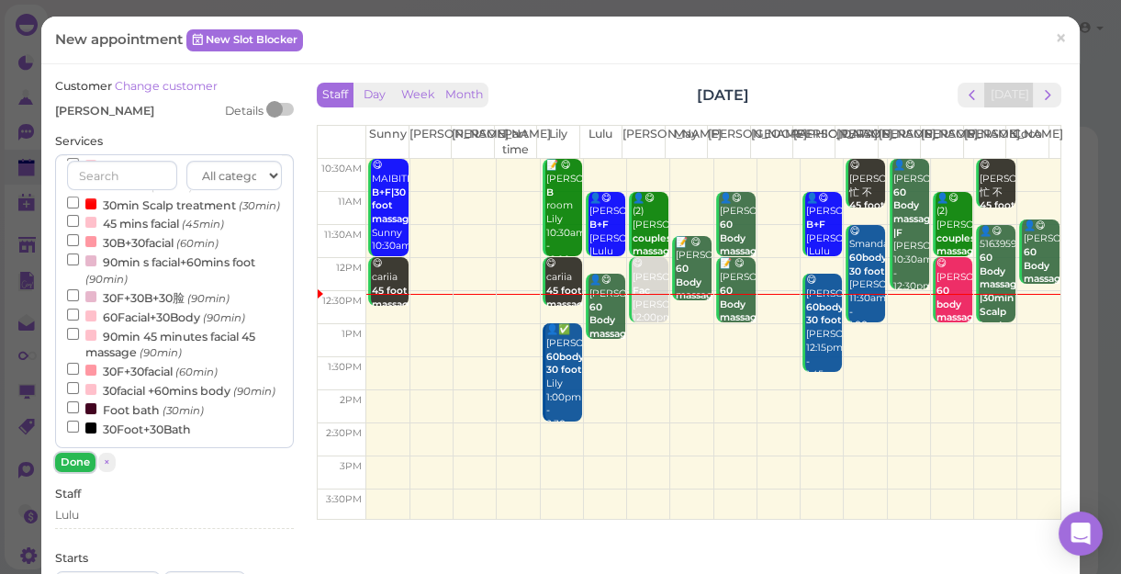
click at [72, 462] on button "Done" at bounding box center [75, 461] width 40 height 19
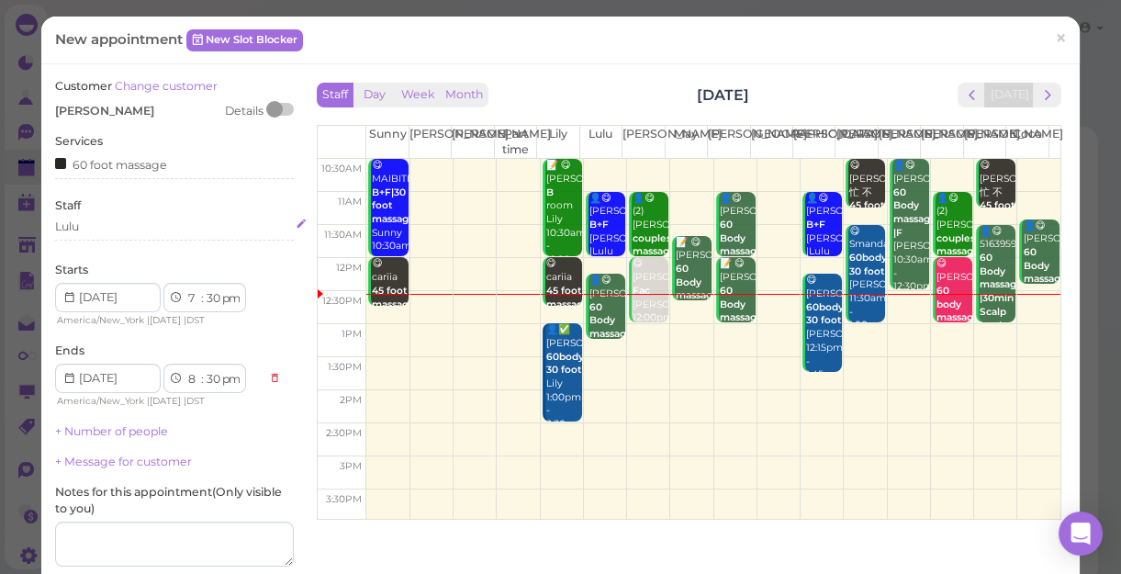
click at [127, 218] on div "Lulu" at bounding box center [174, 226] width 239 height 17
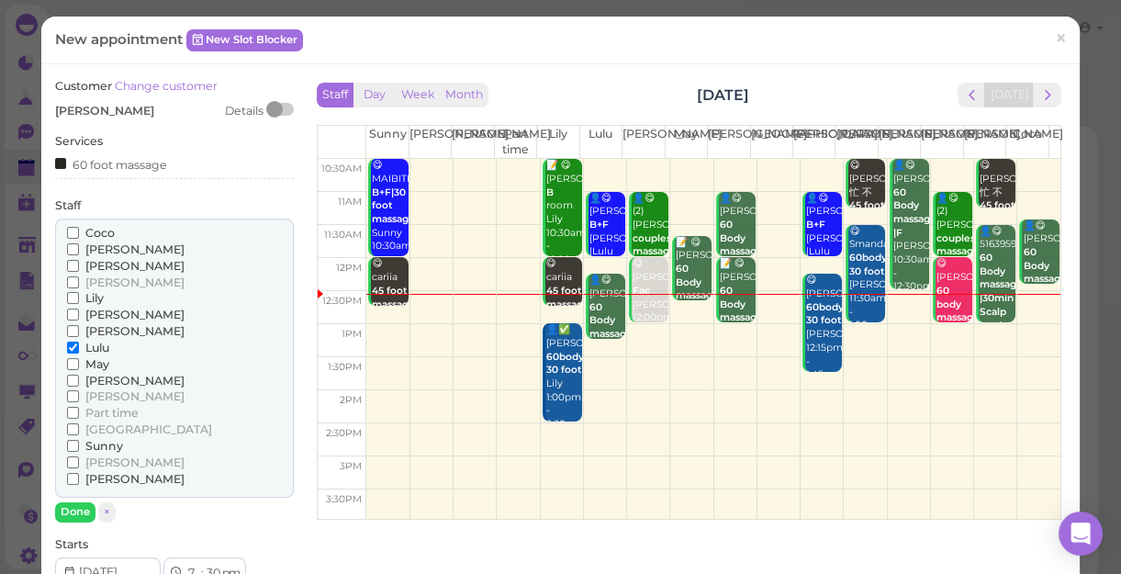
click at [93, 324] on span "[PERSON_NAME]" at bounding box center [134, 331] width 99 height 14
click at [79, 325] on input "[PERSON_NAME]" at bounding box center [73, 331] width 12 height 12
click at [74, 509] on button "Done" at bounding box center [75, 511] width 40 height 19
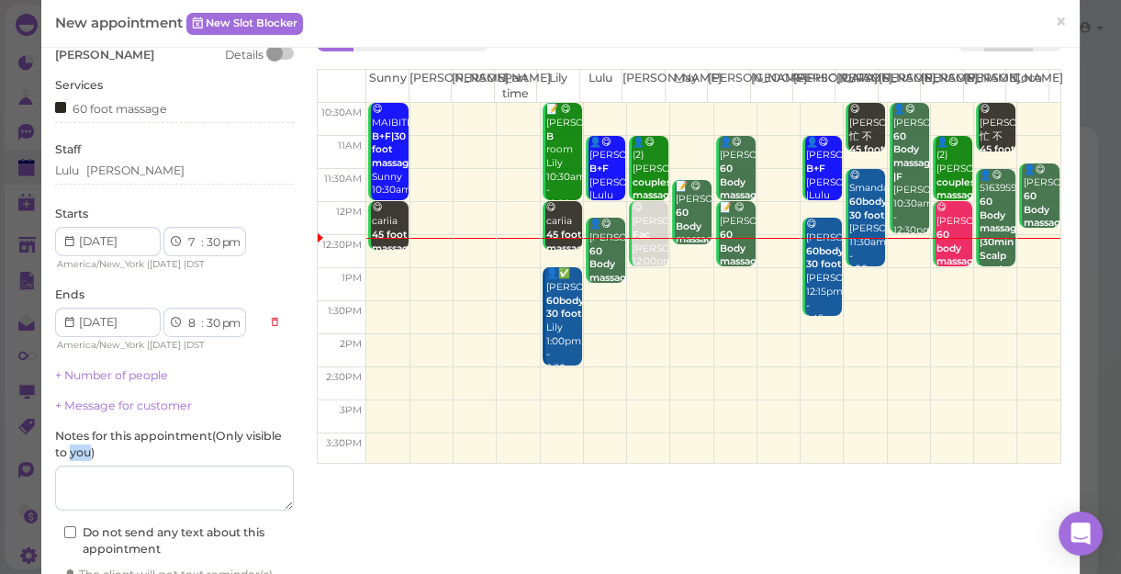
scroll to position [83, 0]
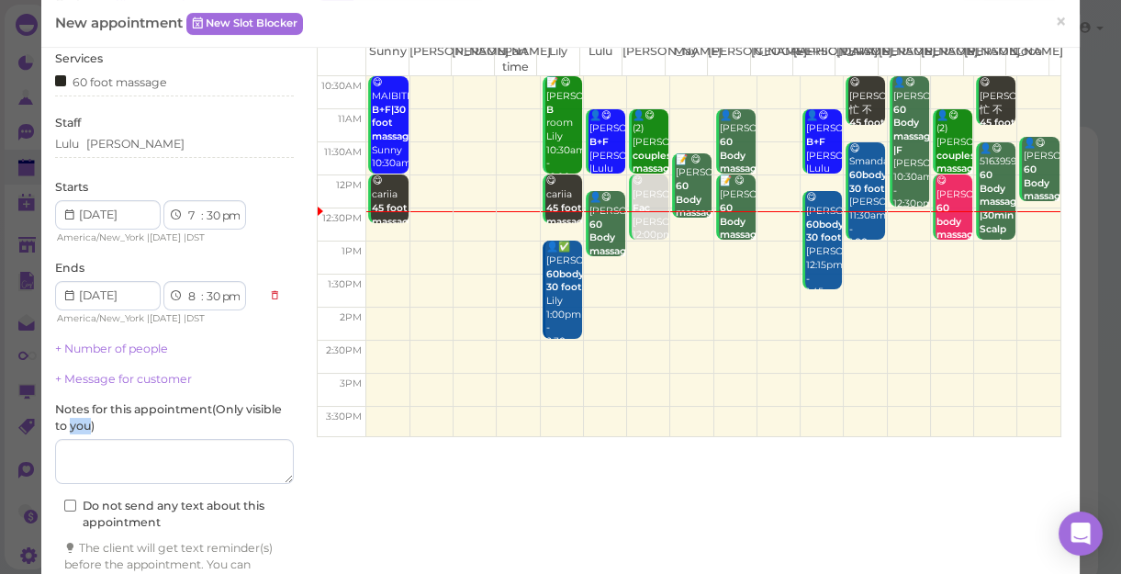
click at [107, 341] on div "+ Number of people" at bounding box center [174, 349] width 239 height 17
click at [112, 347] on link "+ Number of people" at bounding box center [111, 348] width 113 height 14
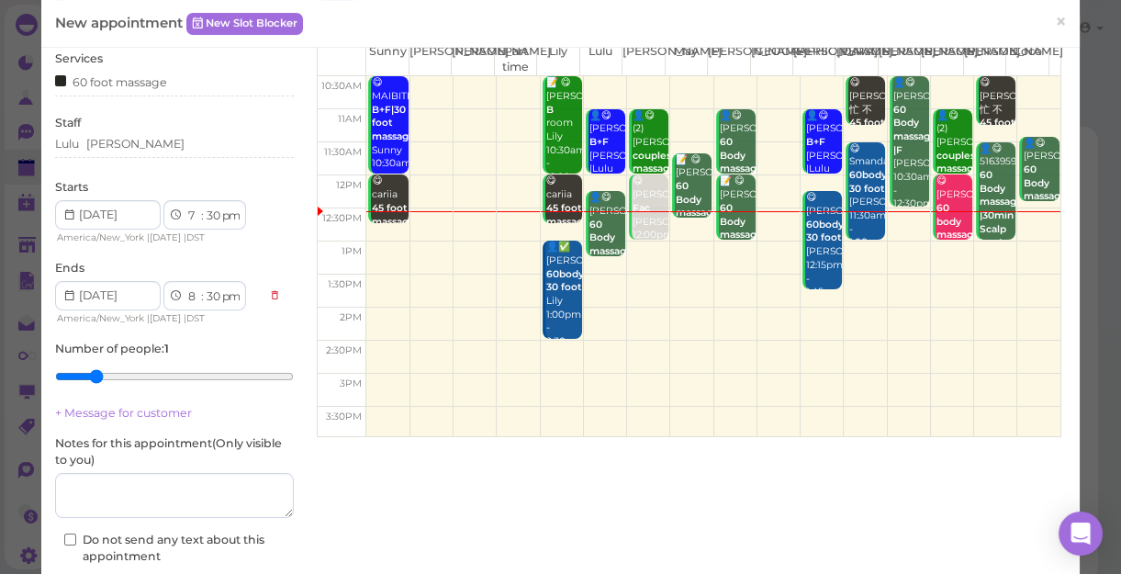
type input "2"
click at [86, 377] on input "range" at bounding box center [174, 376] width 239 height 29
click at [86, 374] on input "range" at bounding box center [174, 376] width 239 height 29
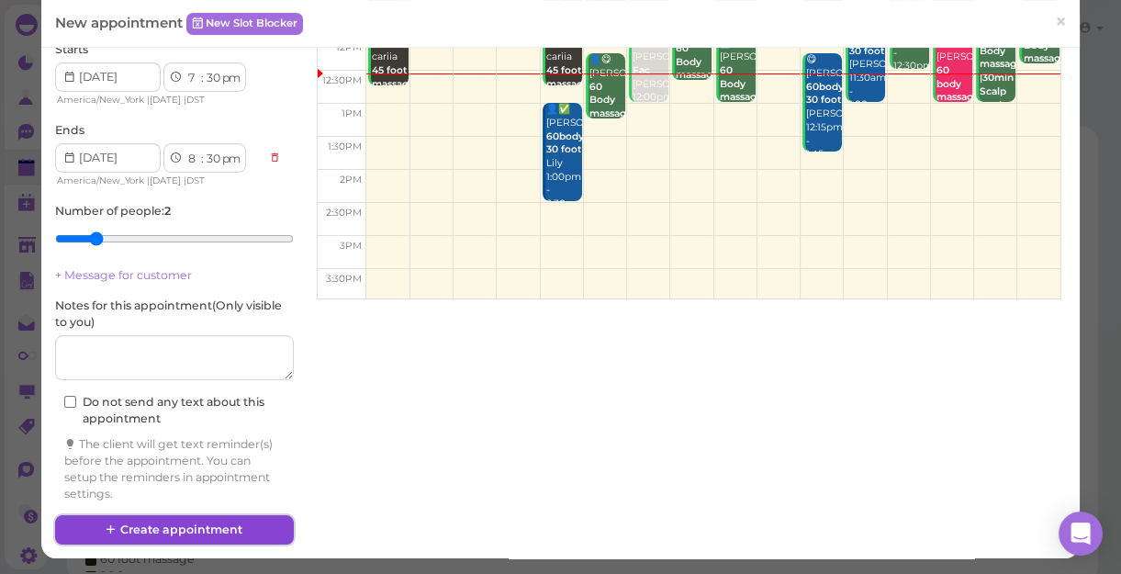
click at [181, 523] on button "Create appointment" at bounding box center [174, 529] width 239 height 29
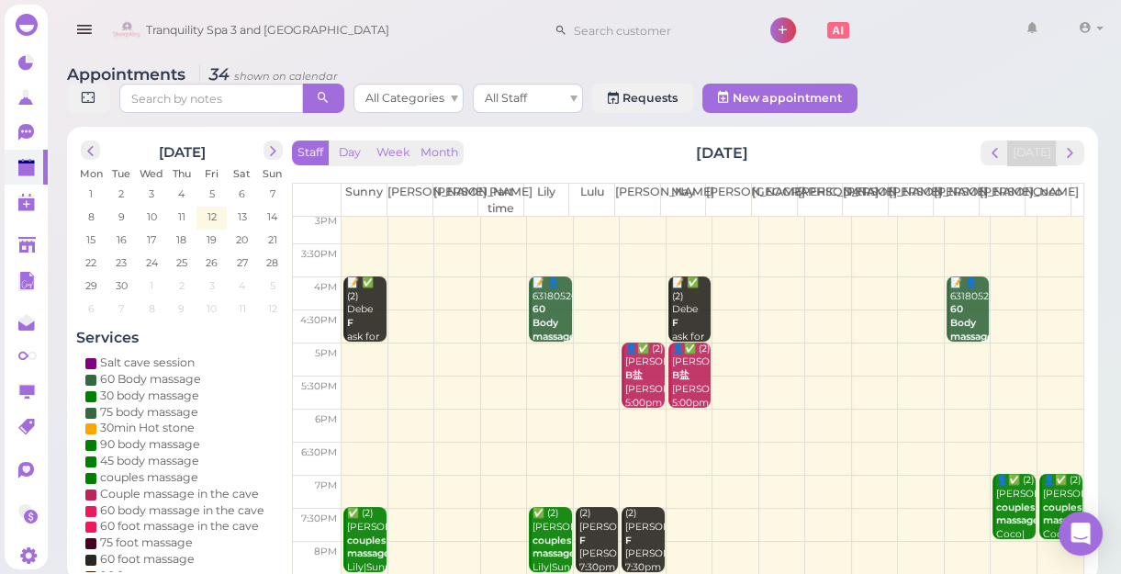
scroll to position [331, 0]
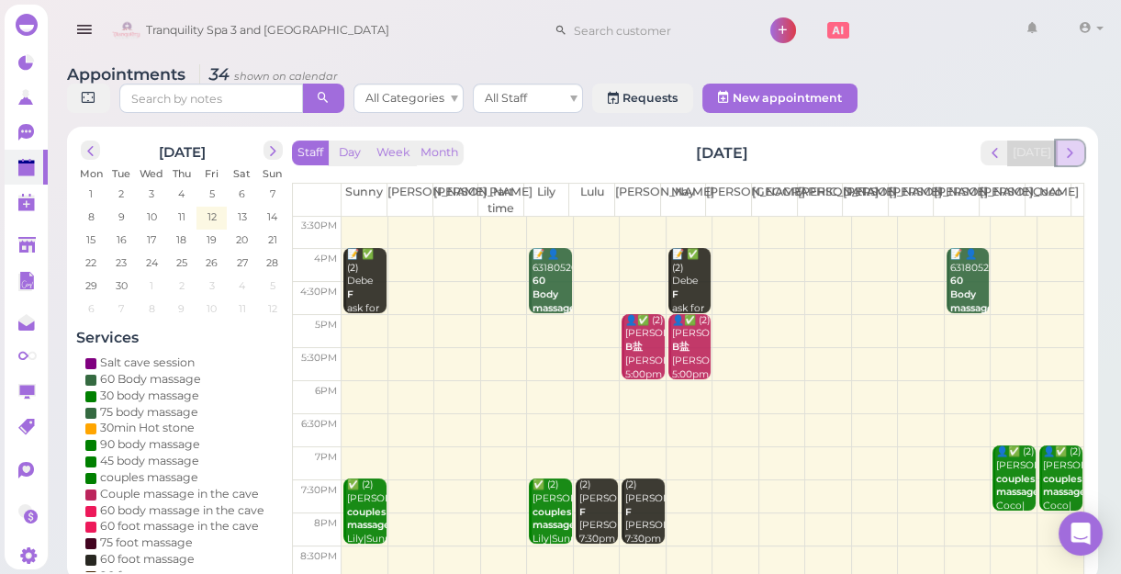
click at [1076, 151] on span "next" at bounding box center [1069, 152] width 17 height 17
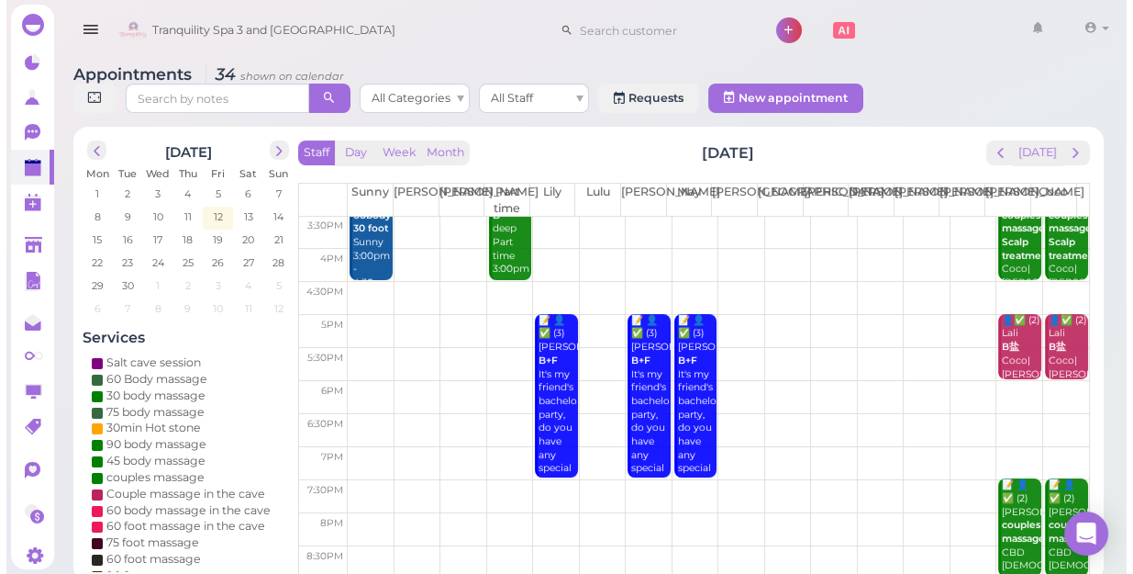
scroll to position [0, 0]
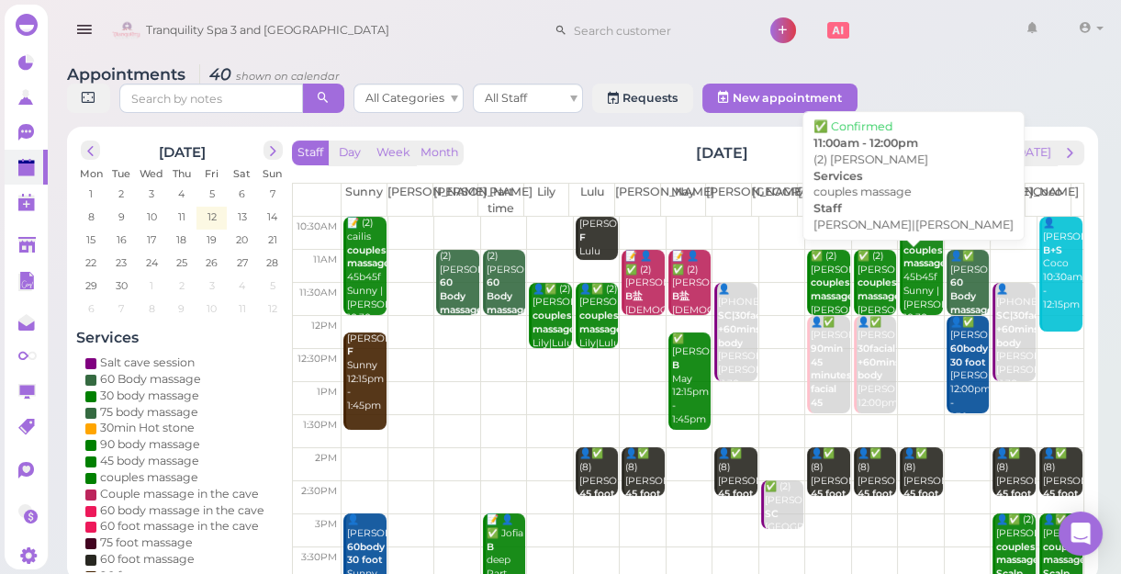
click at [857, 279] on b "couples massage" at bounding box center [878, 289] width 43 height 26
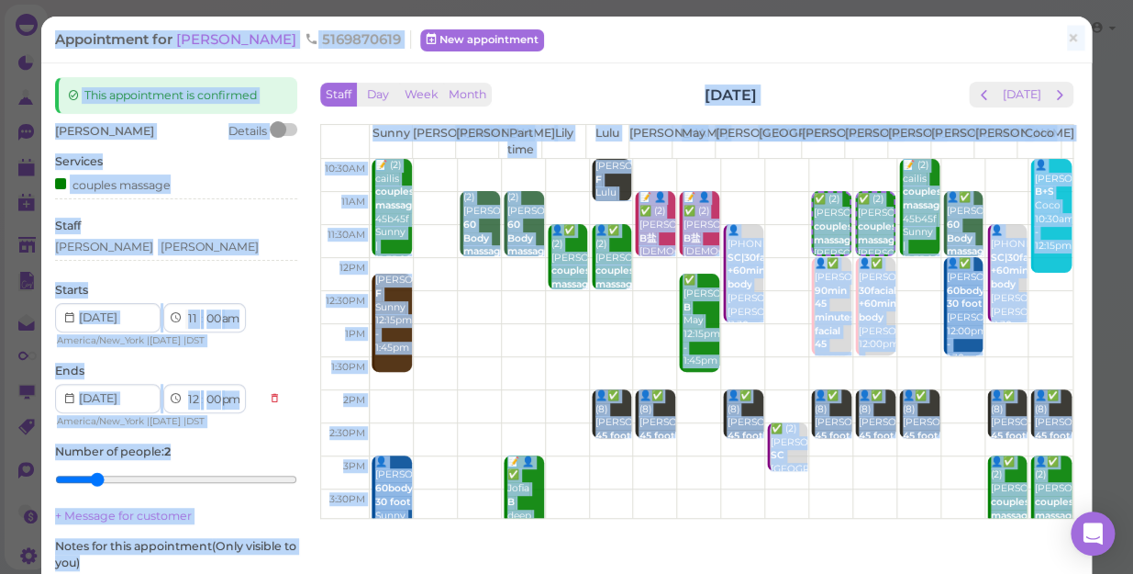
click at [188, 320] on select "1 2 3 4 5 6 7 8 9 10 11 12" at bounding box center [193, 318] width 16 height 19
select select "10"
click at [185, 309] on select "1 2 3 4 5 6 7 8 9 10 11 12" at bounding box center [193, 318] width 16 height 19
select select "11"
select select "am"
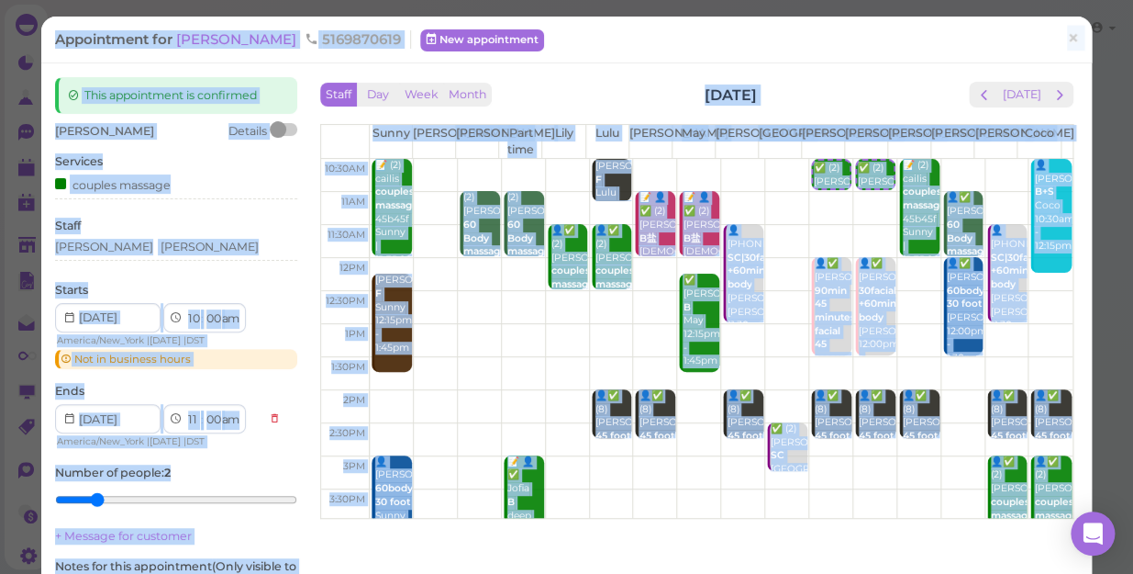
click at [213, 316] on select "00 05 10 15 20 25 30 35 40 45 50 55" at bounding box center [213, 318] width 18 height 19
click at [213, 318] on select "00 05 10 15 20 25 30 35 40 45 50 55" at bounding box center [213, 318] width 18 height 19
select select "15"
click at [204, 309] on select "00 05 10 15 20 25 30 35 40 45 50 55" at bounding box center [213, 318] width 18 height 19
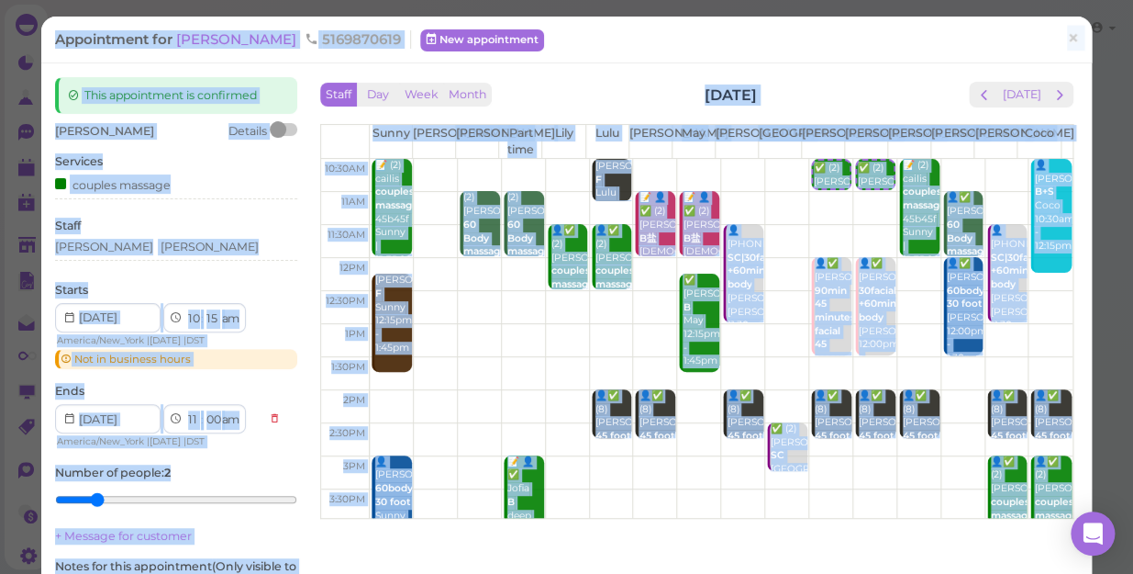
select select "15"
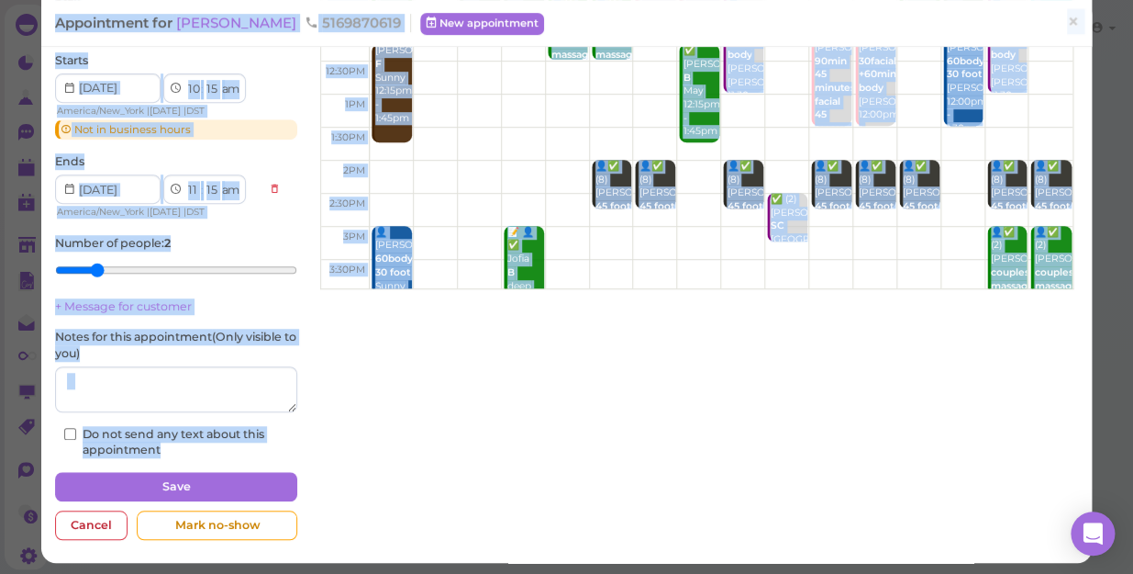
scroll to position [233, 0]
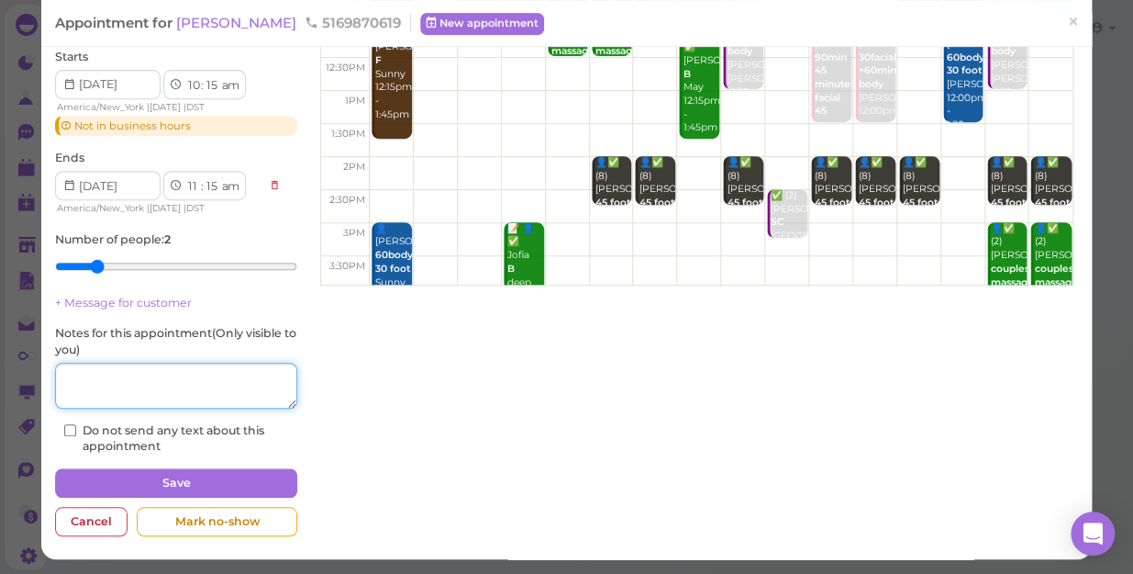
click at [162, 383] on textarea at bounding box center [176, 386] width 242 height 46
type textarea "women"
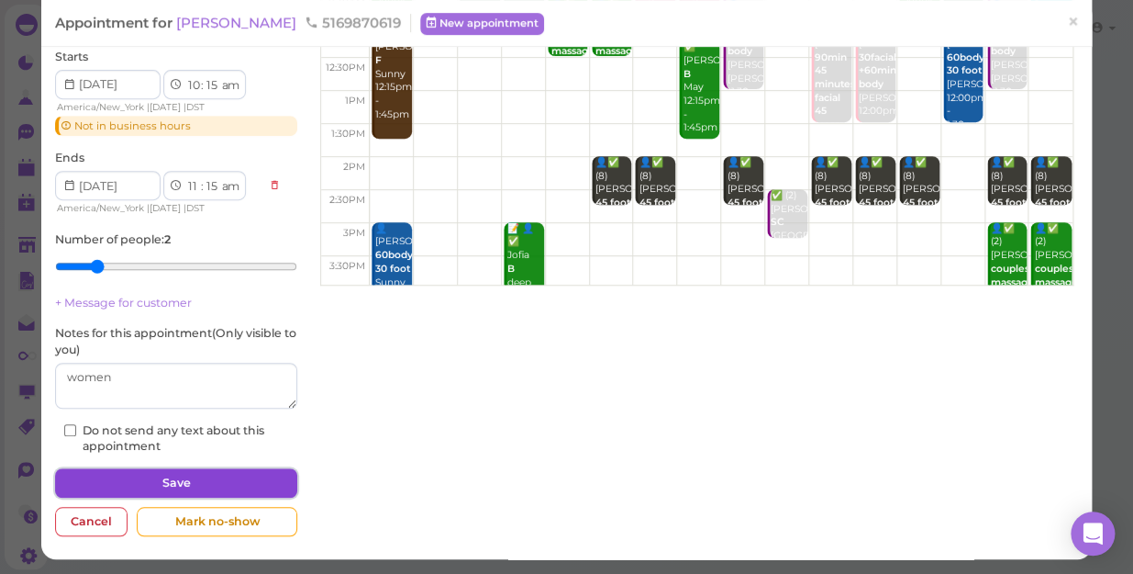
click at [194, 486] on button "Save" at bounding box center [176, 482] width 242 height 29
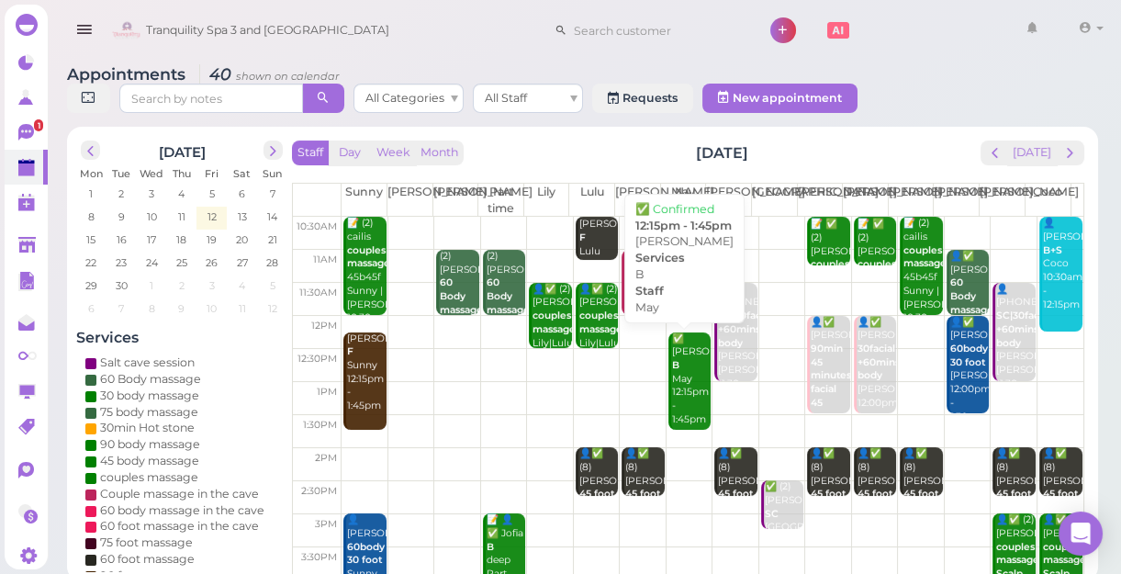
click at [679, 407] on div "✅ Lisa B May 12:15pm - 1:45pm" at bounding box center [690, 379] width 39 height 95
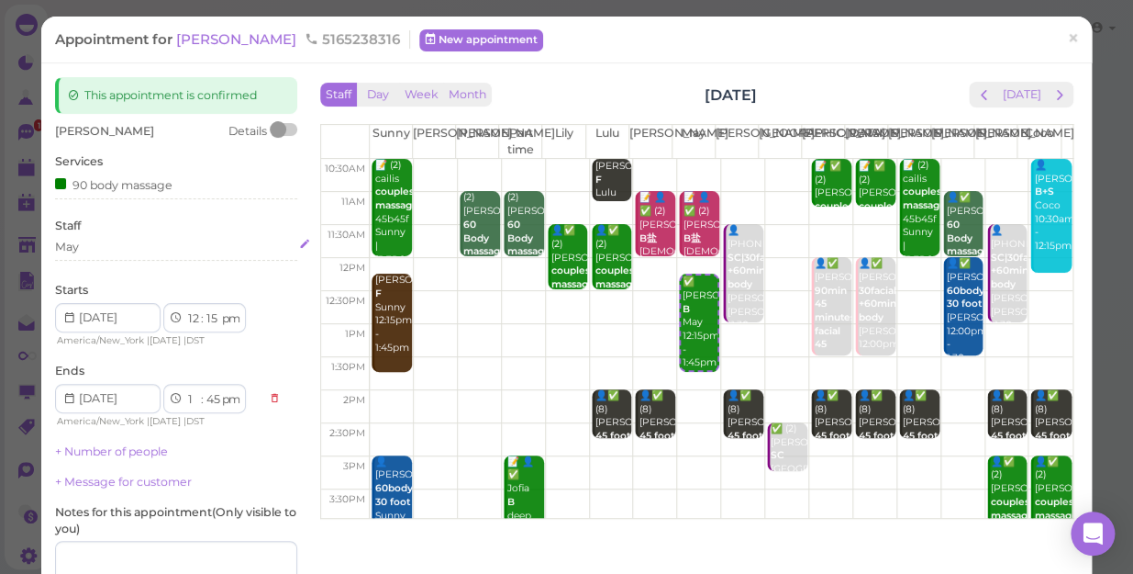
click at [128, 252] on div "May" at bounding box center [176, 247] width 242 height 17
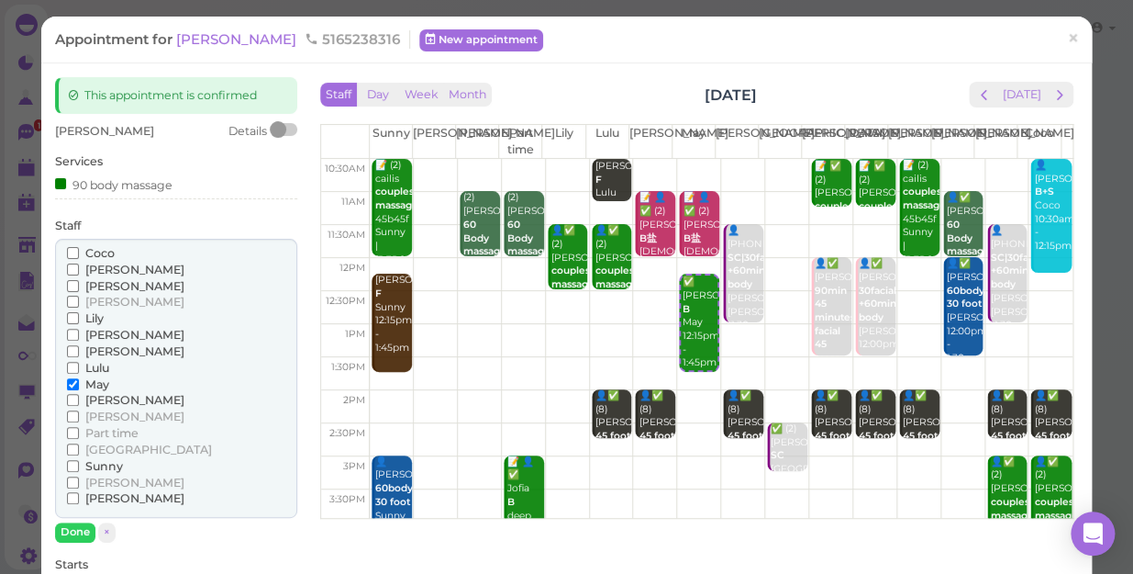
click at [111, 251] on span "Coco" at bounding box center [99, 253] width 29 height 14
click at [79, 251] on input "Coco" at bounding box center [73, 253] width 12 height 12
click at [97, 381] on span "May" at bounding box center [97, 384] width 24 height 14
click at [79, 381] on input "May" at bounding box center [73, 384] width 12 height 12
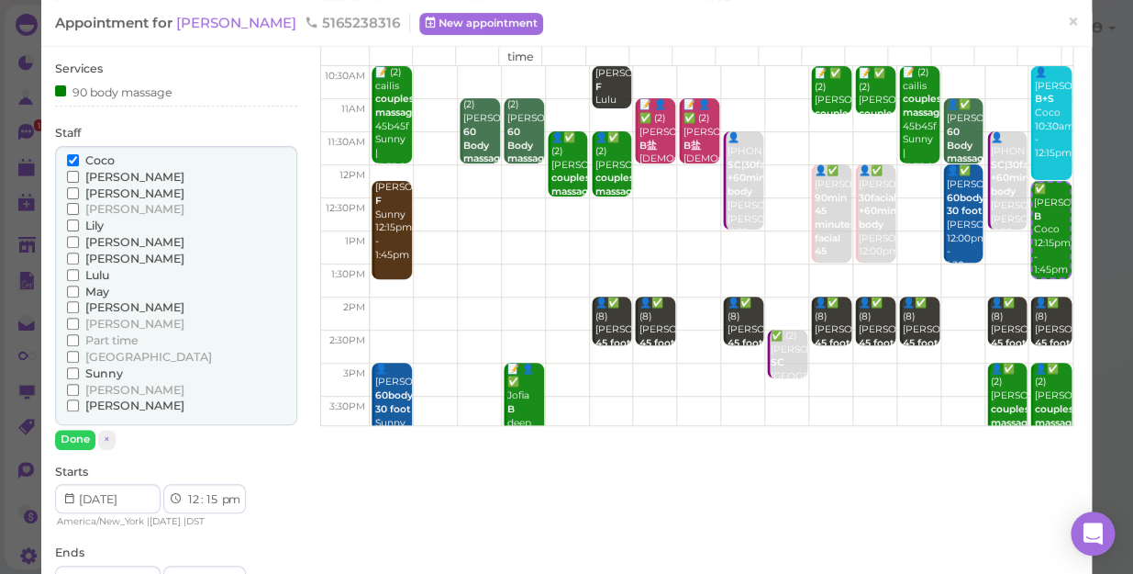
scroll to position [250, 0]
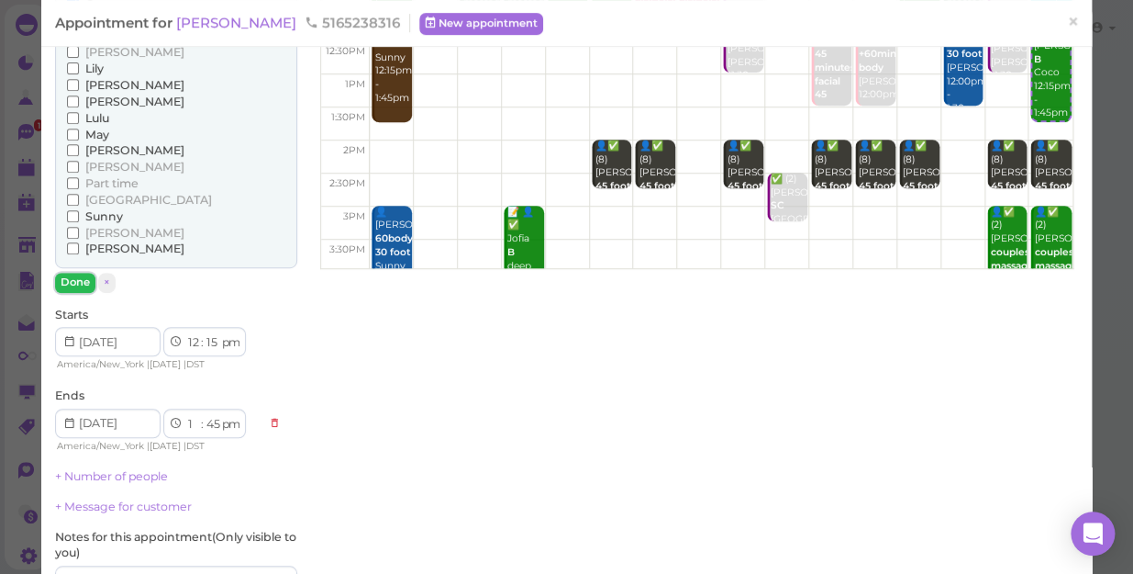
click at [66, 279] on button "Done" at bounding box center [75, 282] width 40 height 19
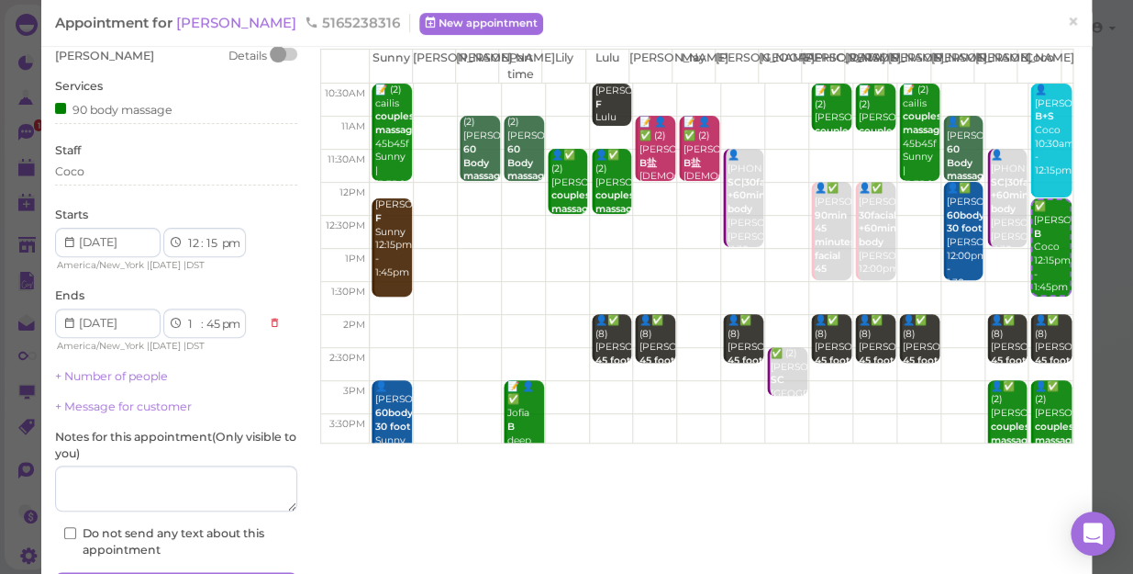
scroll to position [179, 0]
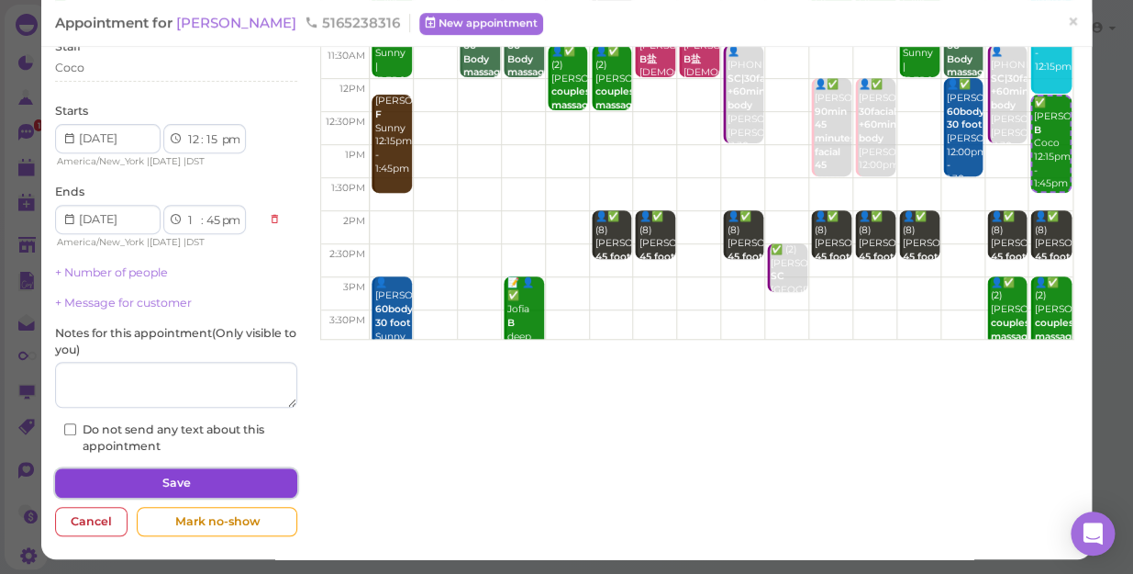
click at [152, 486] on button "Save" at bounding box center [176, 482] width 242 height 29
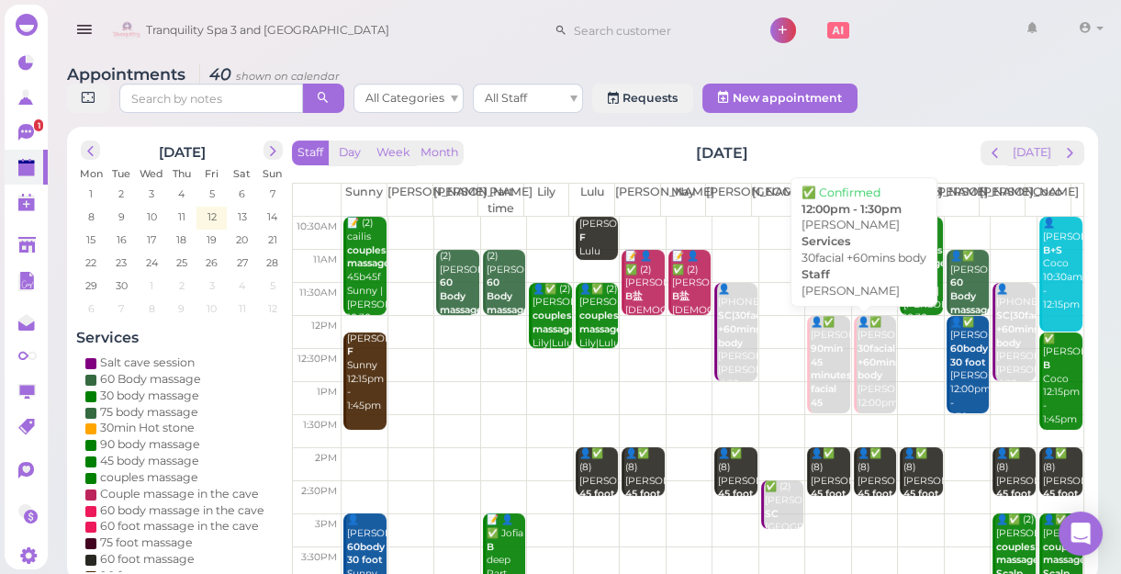
click at [862, 368] on div "👤✅ Natalie 30facial +60mins body Helen 12:00pm - 1:30pm" at bounding box center [875, 376] width 39 height 121
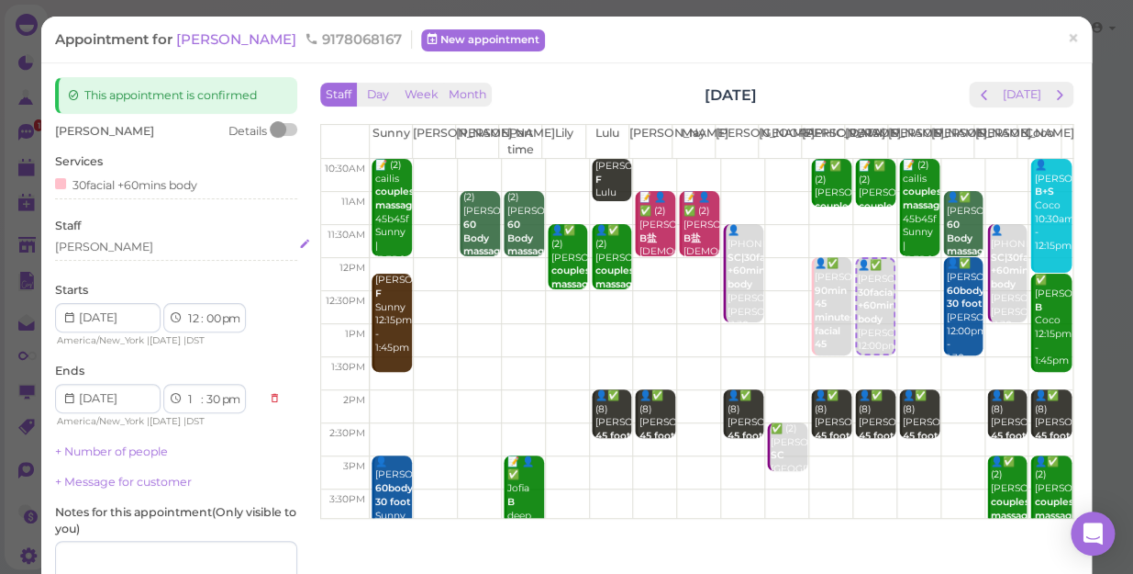
click at [116, 250] on div "[PERSON_NAME]" at bounding box center [176, 247] width 242 height 17
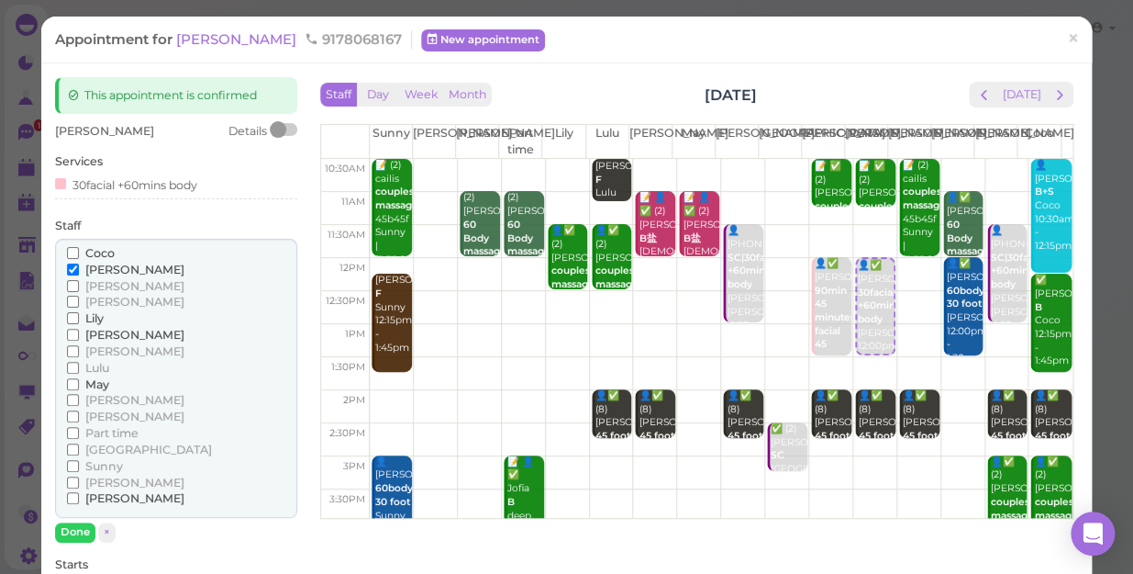
click at [116, 250] on div "Coco" at bounding box center [176, 253] width 218 height 17
click at [100, 385] on span "May" at bounding box center [97, 384] width 24 height 14
click at [79, 385] on input "May" at bounding box center [73, 384] width 12 height 12
click at [108, 269] on span "[PERSON_NAME]" at bounding box center [134, 269] width 99 height 14
click at [79, 269] on input "[PERSON_NAME]" at bounding box center [73, 269] width 12 height 12
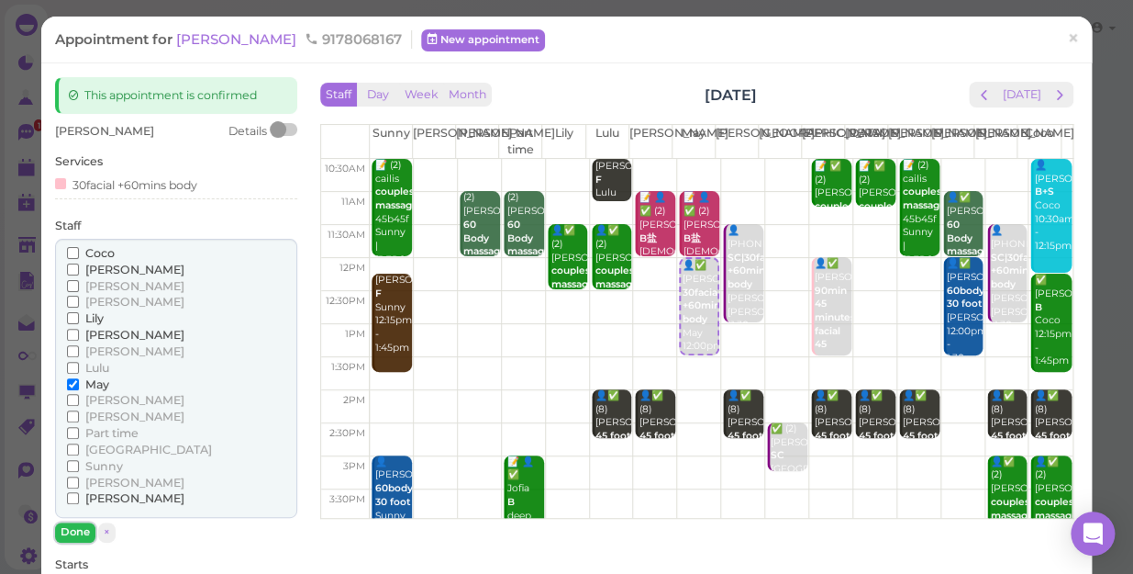
click at [78, 529] on button "Done" at bounding box center [75, 531] width 40 height 19
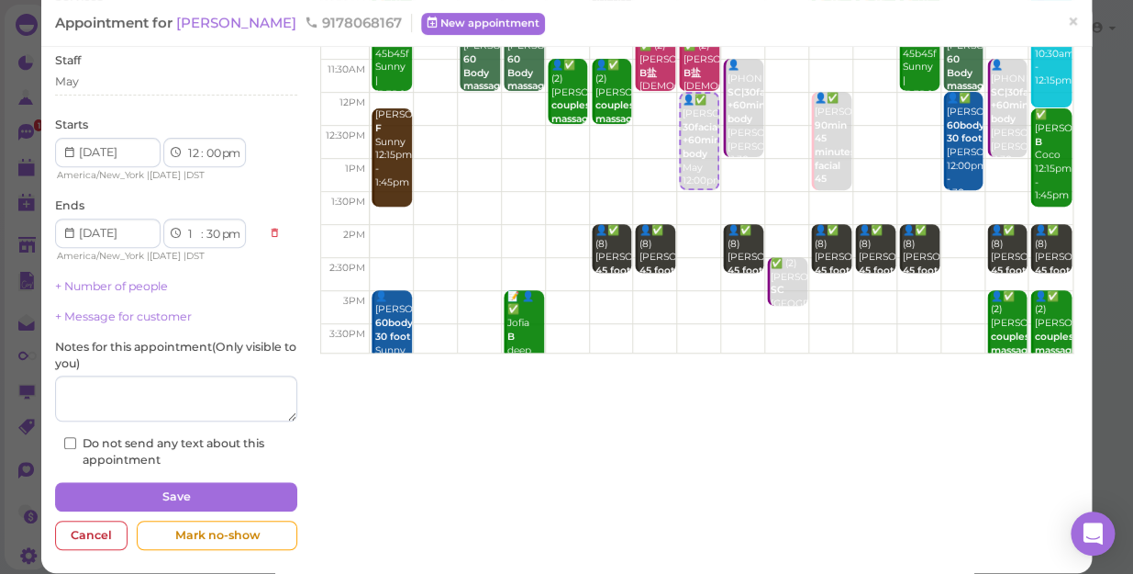
scroll to position [166, 0]
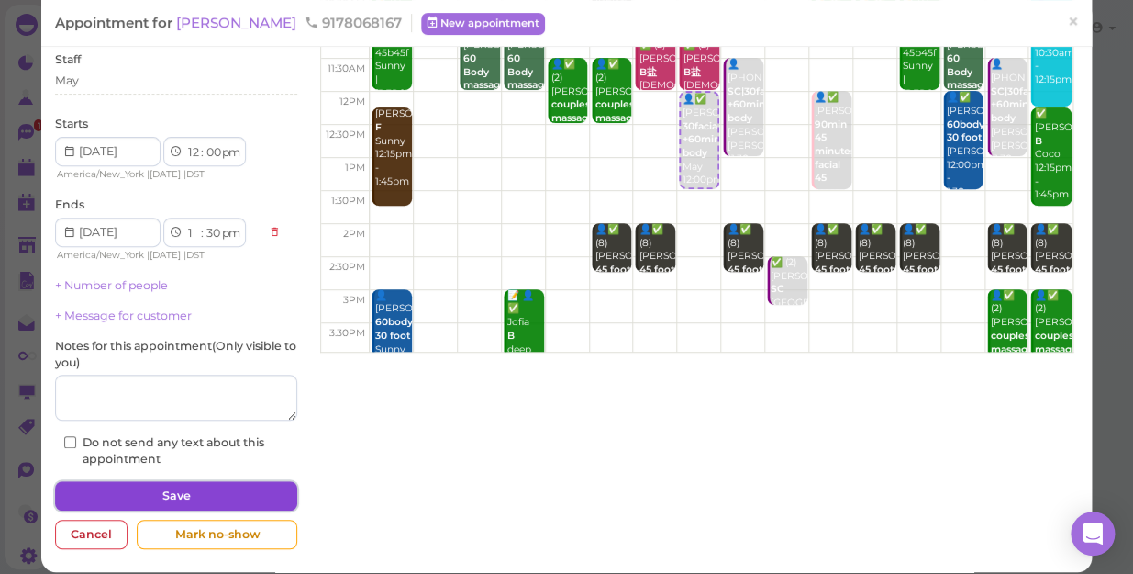
click at [169, 492] on button "Save" at bounding box center [176, 495] width 242 height 29
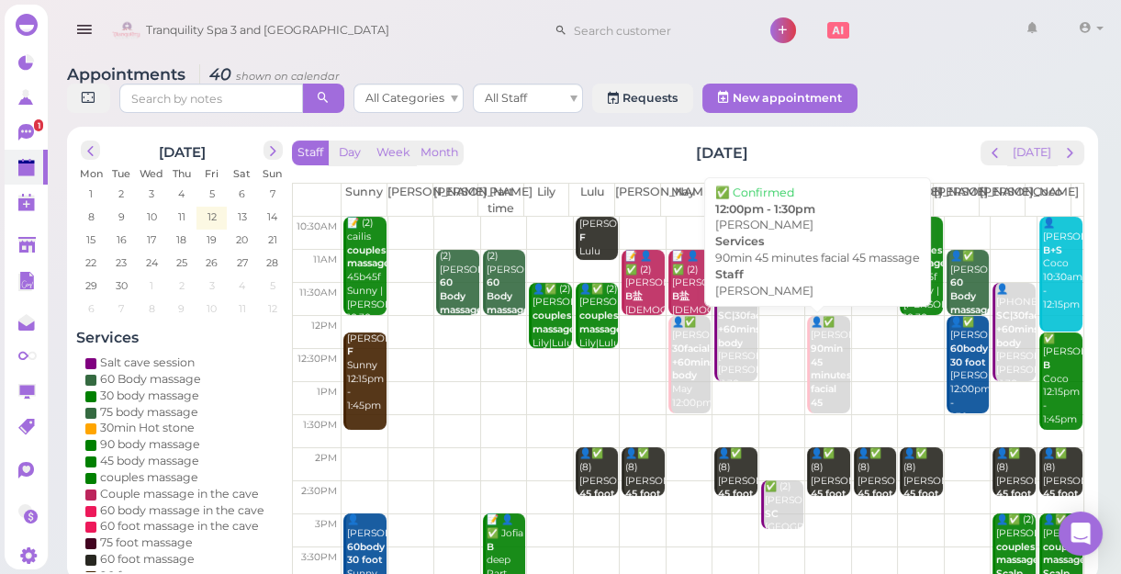
click at [815, 376] on b "90min 45 minutes facial 45 massage" at bounding box center [831, 381] width 43 height 79
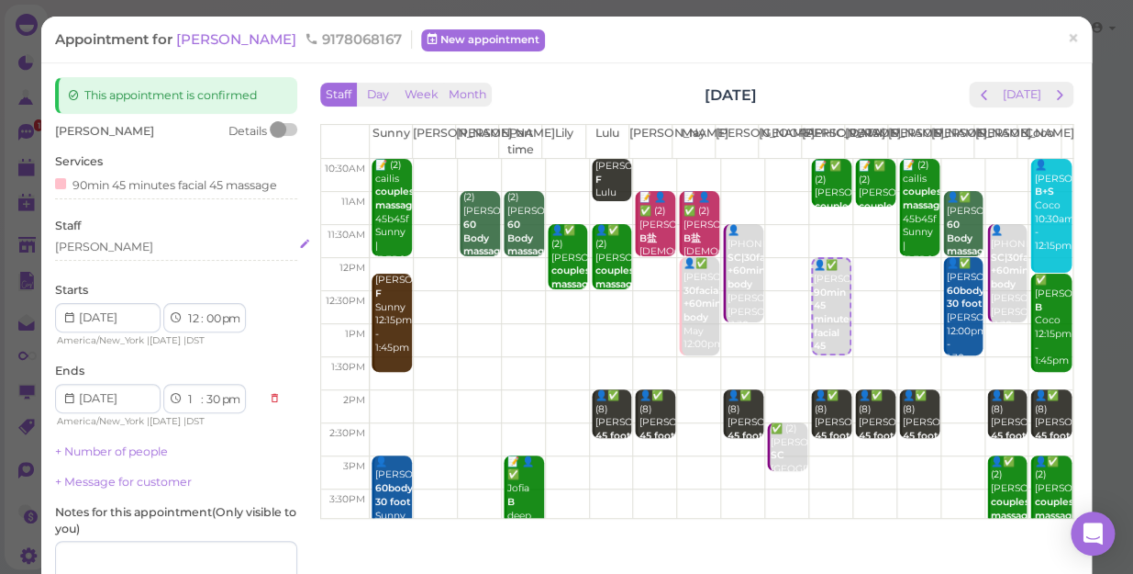
click at [113, 248] on div "[PERSON_NAME]" at bounding box center [176, 247] width 242 height 17
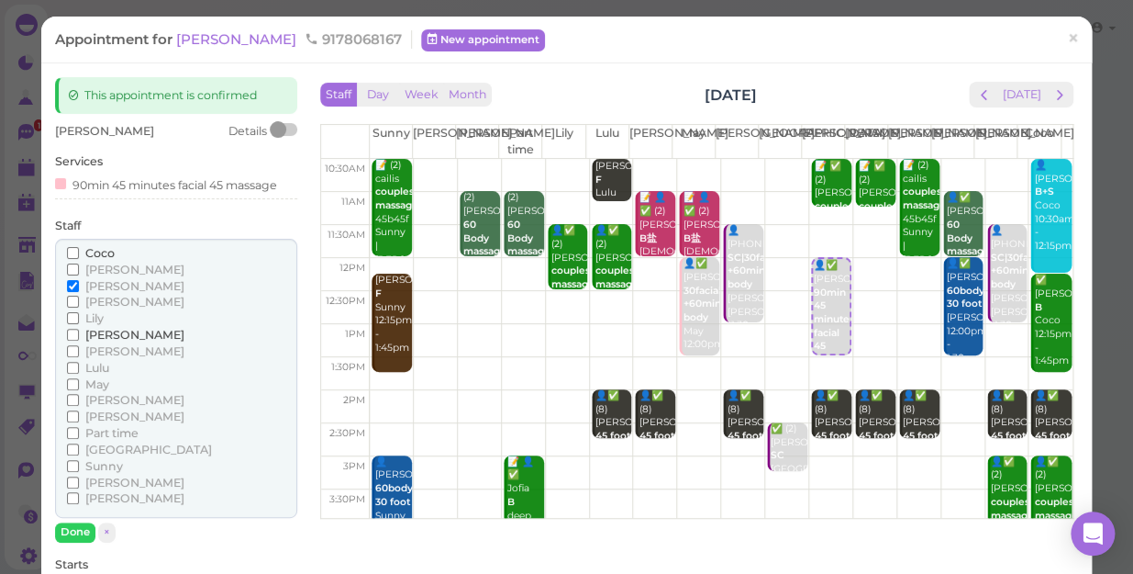
click at [106, 387] on span "May" at bounding box center [97, 384] width 24 height 14
click at [79, 387] on input "May" at bounding box center [73, 384] width 12 height 12
click at [113, 289] on span "[PERSON_NAME]" at bounding box center [134, 286] width 99 height 14
click at [79, 289] on input "[PERSON_NAME]" at bounding box center [73, 286] width 12 height 12
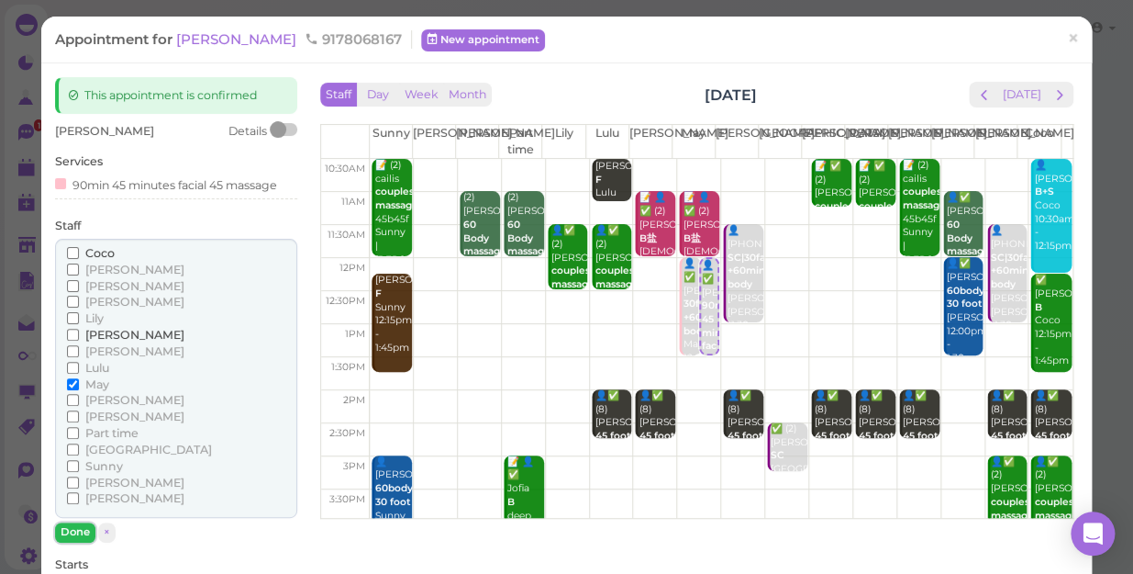
click at [80, 530] on button "Done" at bounding box center [75, 531] width 40 height 19
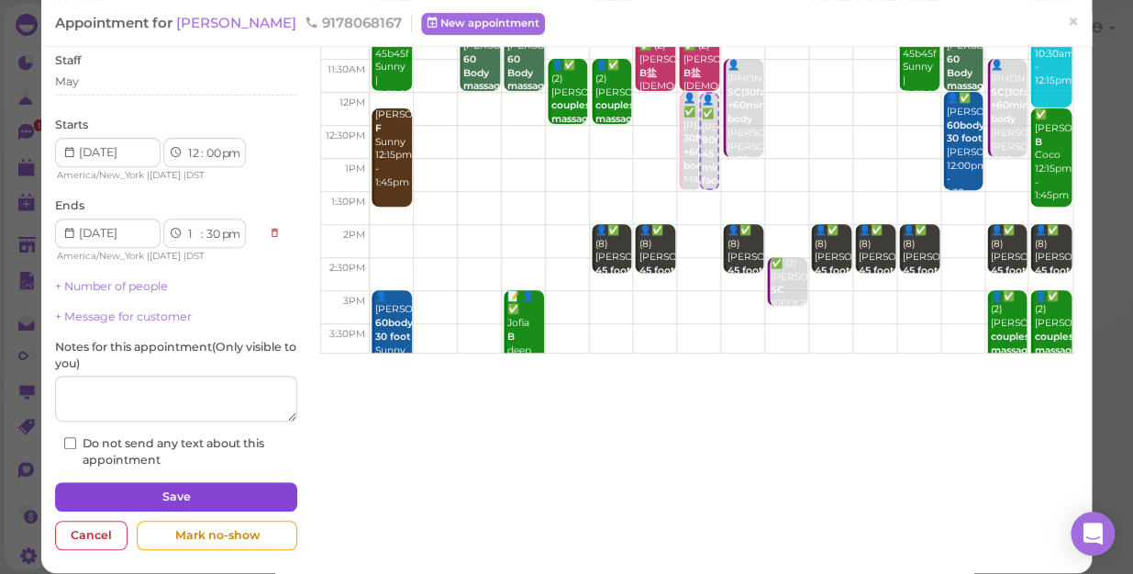
scroll to position [166, 0]
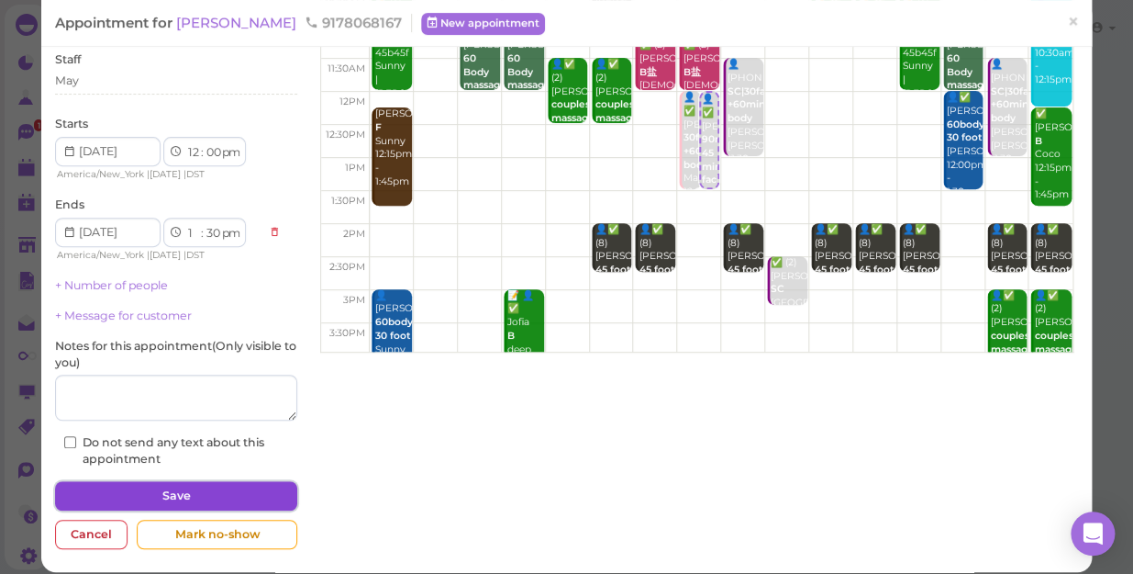
click at [181, 493] on button "Save" at bounding box center [176, 495] width 242 height 29
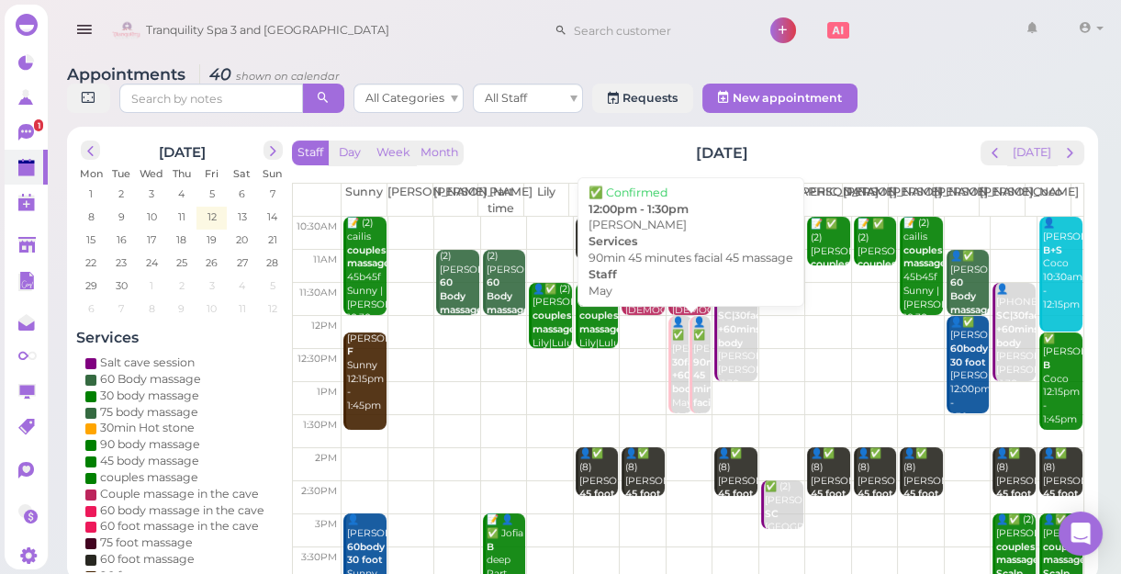
click at [694, 394] on b "90min 45 minutes facial 45 massage" at bounding box center [714, 395] width 43 height 79
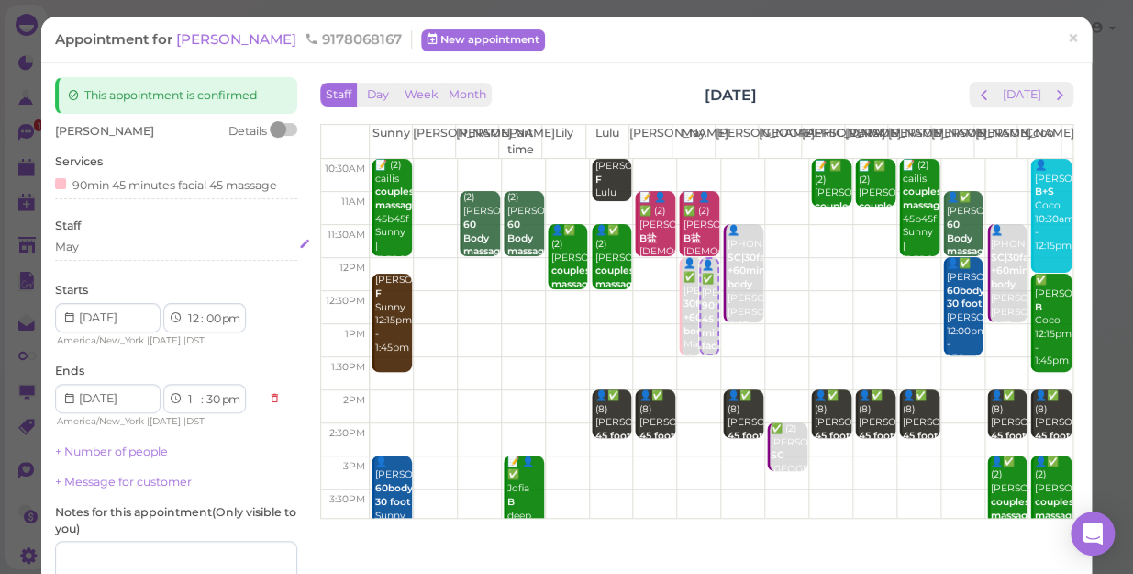
click at [109, 251] on div "May" at bounding box center [176, 247] width 242 height 17
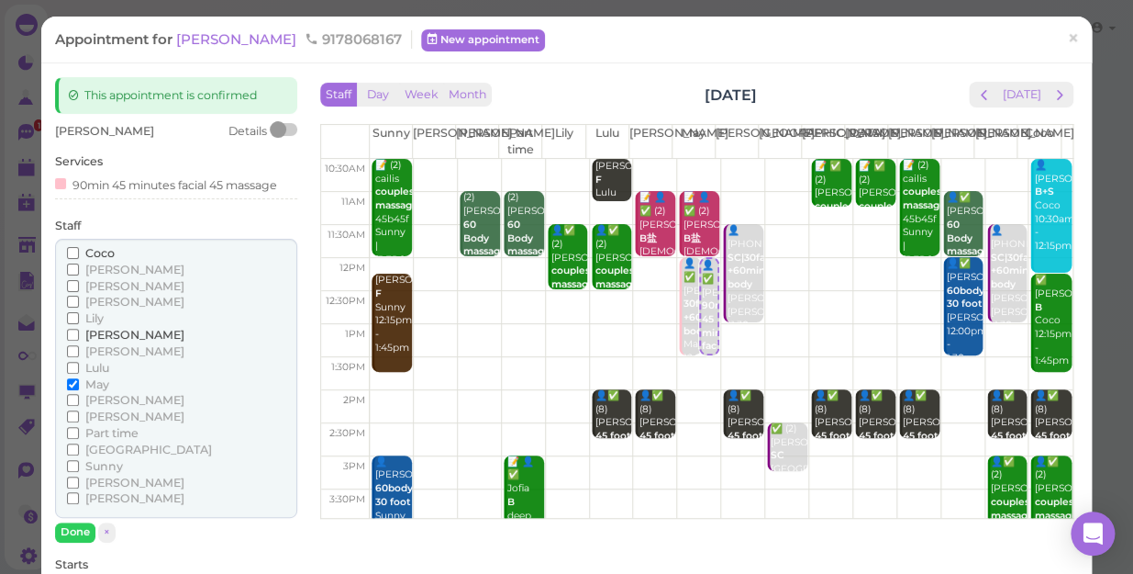
click at [99, 348] on span "[PERSON_NAME]" at bounding box center [134, 351] width 99 height 14
click at [79, 348] on input "[PERSON_NAME]" at bounding box center [73, 351] width 12 height 12
click at [103, 385] on span "May" at bounding box center [97, 384] width 24 height 14
click at [79, 385] on input "May" at bounding box center [73, 384] width 12 height 12
click at [100, 384] on span "May" at bounding box center [97, 384] width 24 height 14
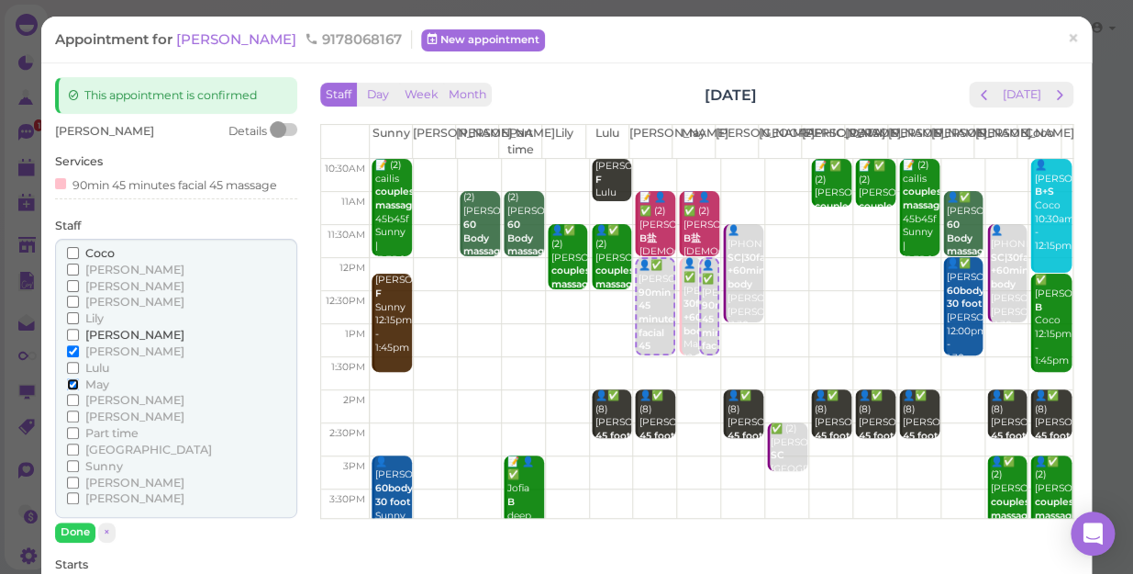
click at [79, 384] on input "May" at bounding box center [73, 384] width 12 height 12
click at [67, 528] on button "Done" at bounding box center [75, 531] width 40 height 19
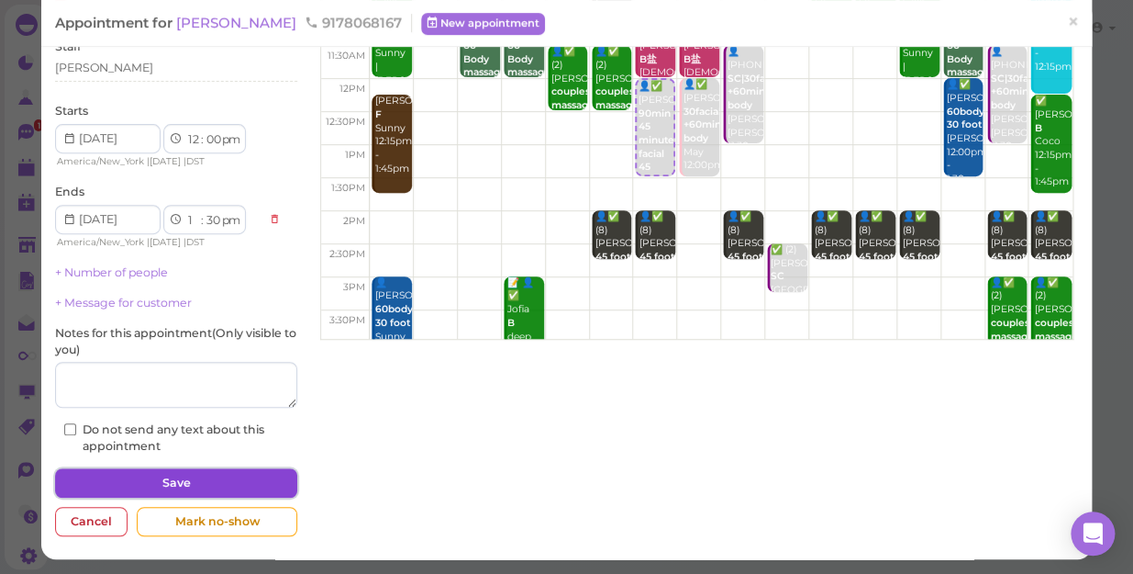
click at [224, 476] on button "Save" at bounding box center [176, 482] width 242 height 29
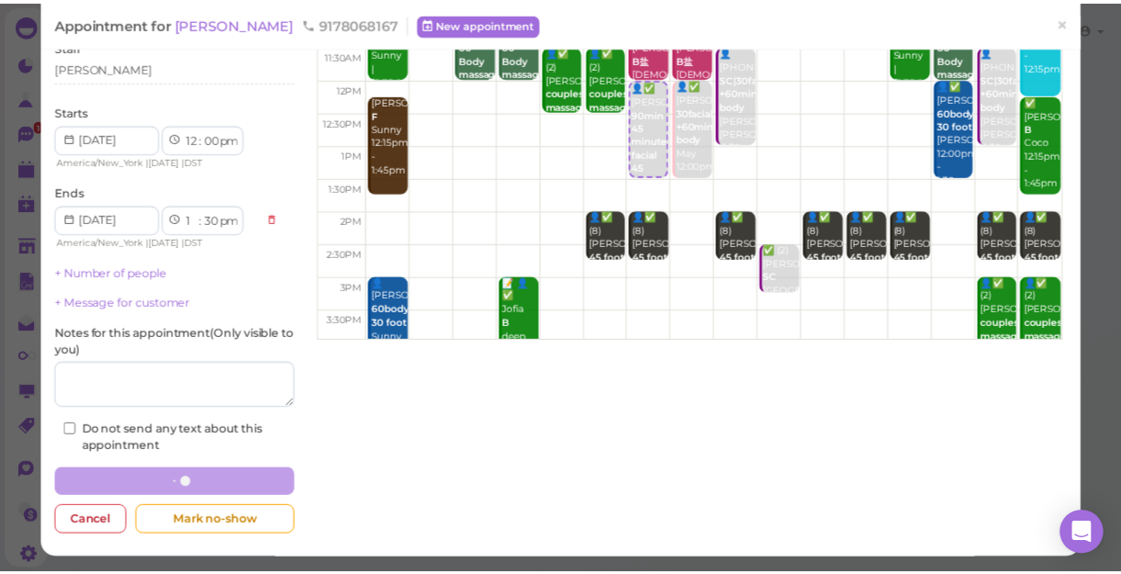
scroll to position [178, 0]
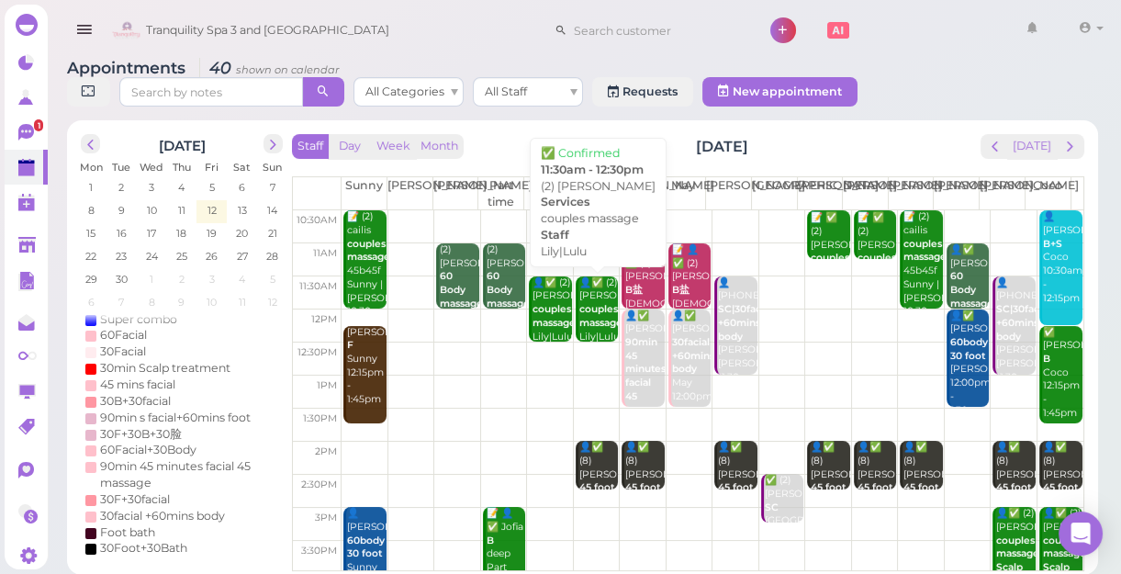
click at [597, 312] on div "👤✅ (2) Sabrina couples massage Lily|Lulu 11:30am - 12:30pm" at bounding box center [597, 330] width 39 height 108
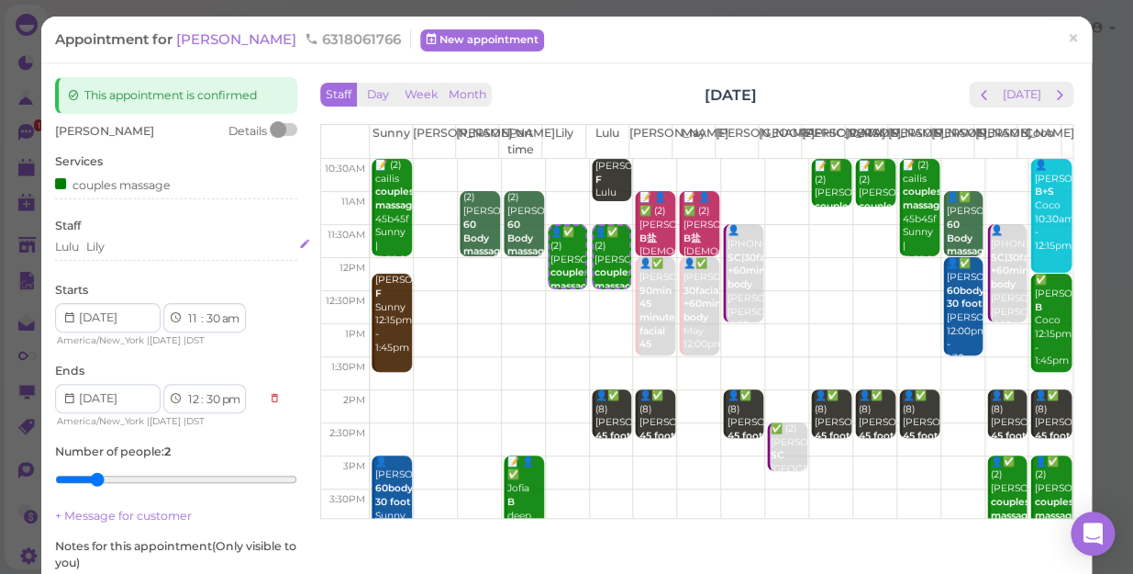
click at [139, 248] on div "Lulu Lily" at bounding box center [176, 247] width 242 height 17
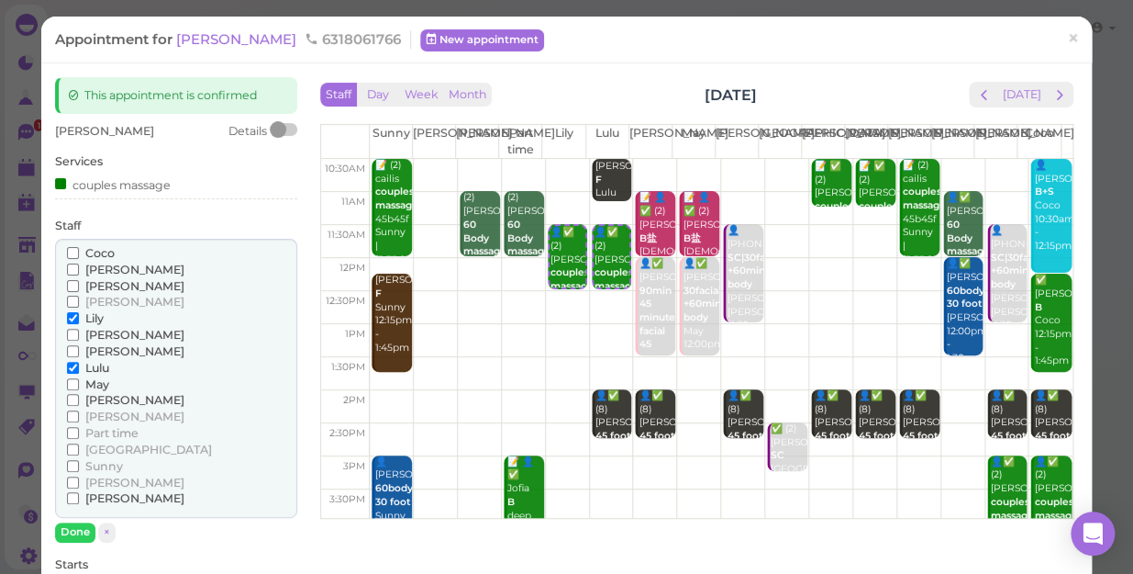
click at [101, 283] on span "[PERSON_NAME]" at bounding box center [134, 286] width 99 height 14
click at [79, 283] on input "[PERSON_NAME]" at bounding box center [73, 286] width 12 height 12
click at [101, 270] on span "[PERSON_NAME]" at bounding box center [134, 269] width 99 height 14
click at [79, 270] on input "[PERSON_NAME]" at bounding box center [73, 269] width 12 height 12
click at [107, 270] on span "[PERSON_NAME]" at bounding box center [134, 269] width 99 height 14
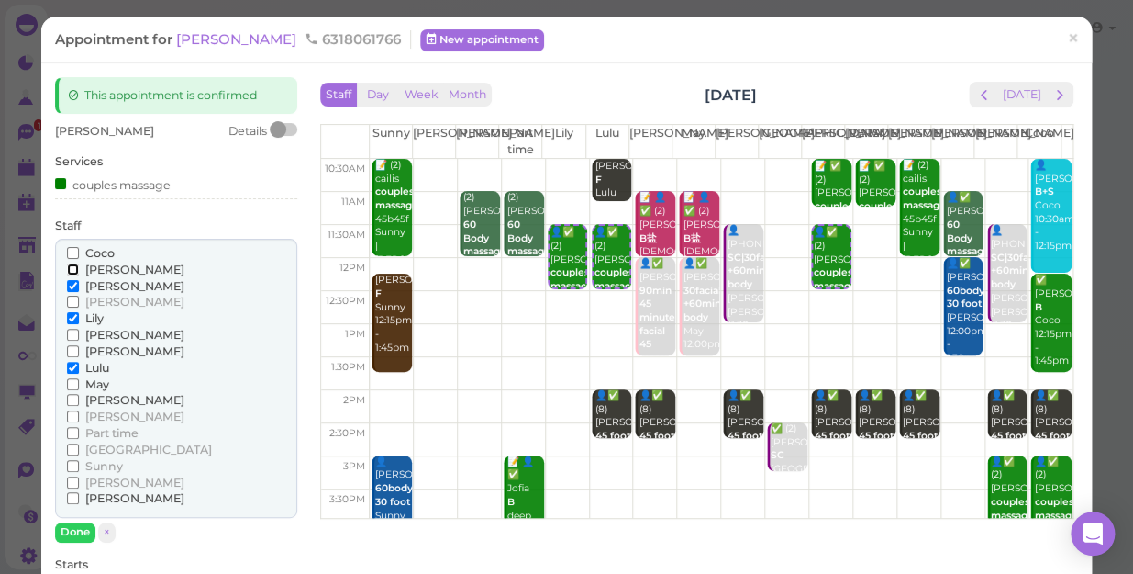
click at [79, 270] on input "[PERSON_NAME]" at bounding box center [73, 269] width 12 height 12
click at [95, 320] on span "Lily" at bounding box center [94, 318] width 18 height 14
click at [79, 320] on input "Lily" at bounding box center [73, 318] width 12 height 12
click at [101, 371] on span "Lulu" at bounding box center [97, 368] width 24 height 14
click at [79, 371] on input "Lulu" at bounding box center [73, 368] width 12 height 12
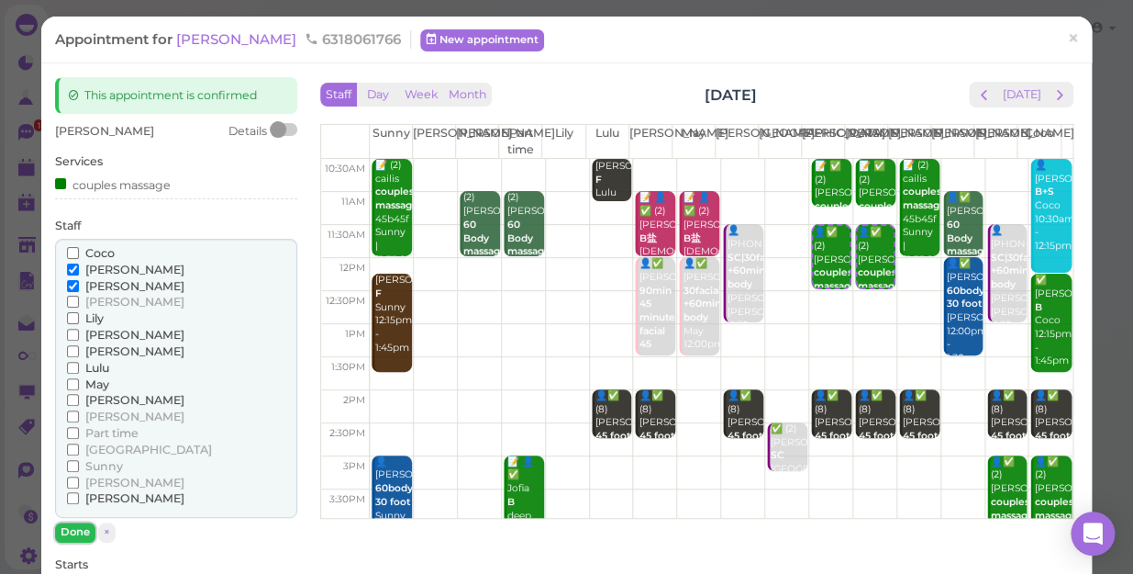
click at [73, 530] on button "Done" at bounding box center [75, 531] width 40 height 19
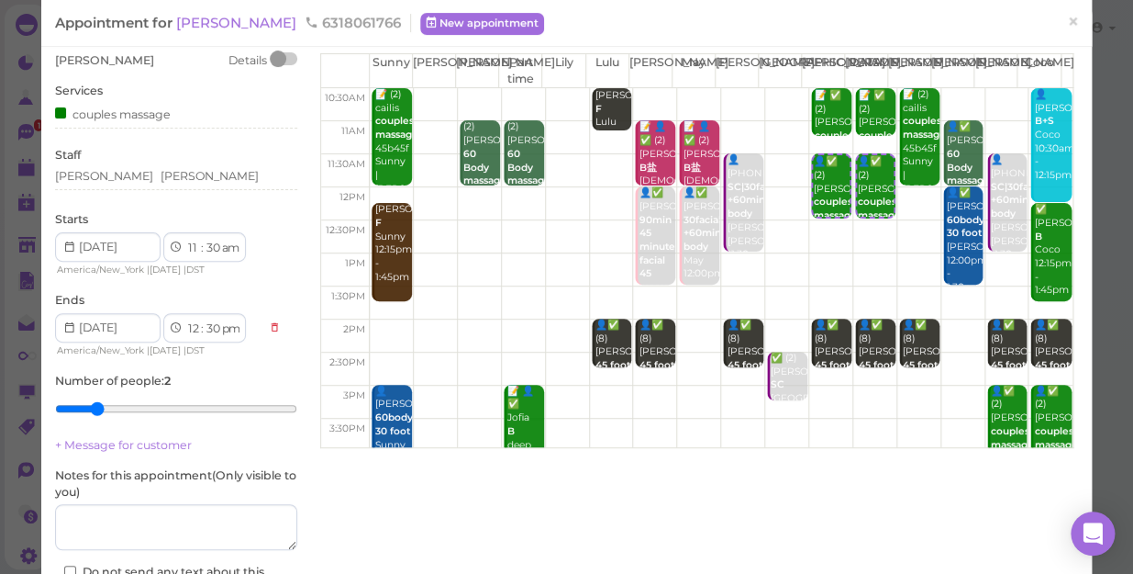
scroll to position [166, 0]
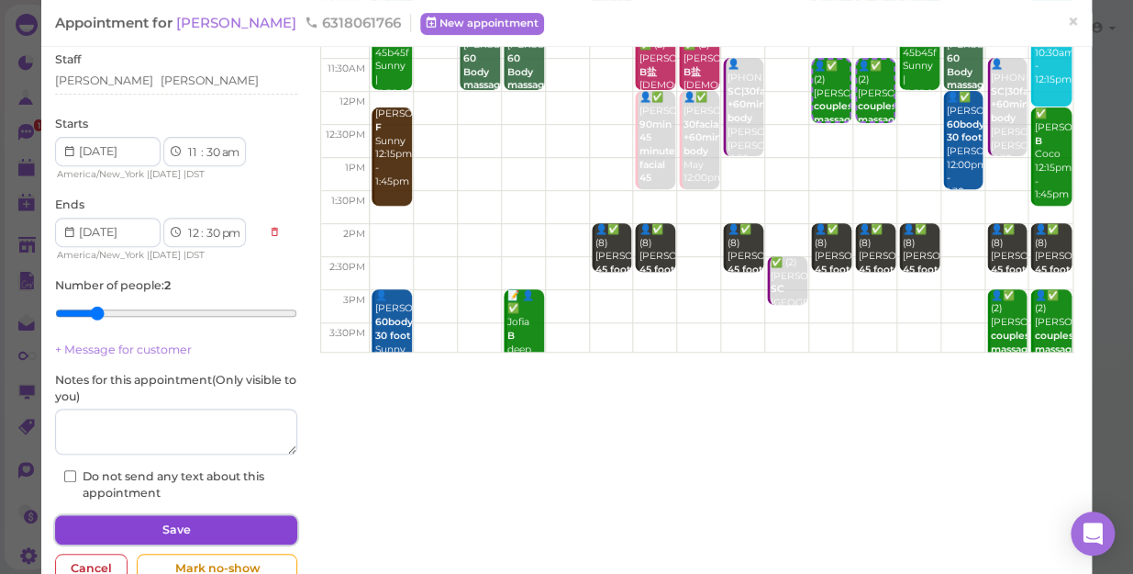
click at [240, 528] on button "Save" at bounding box center [176, 529] width 242 height 29
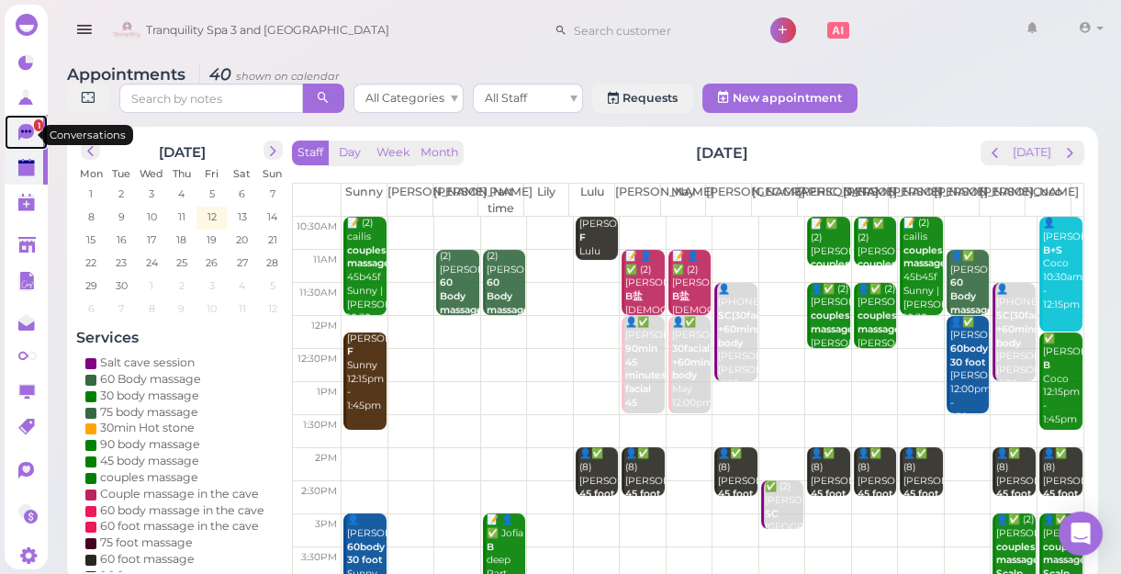
click at [34, 128] on span "1" at bounding box center [38, 125] width 9 height 12
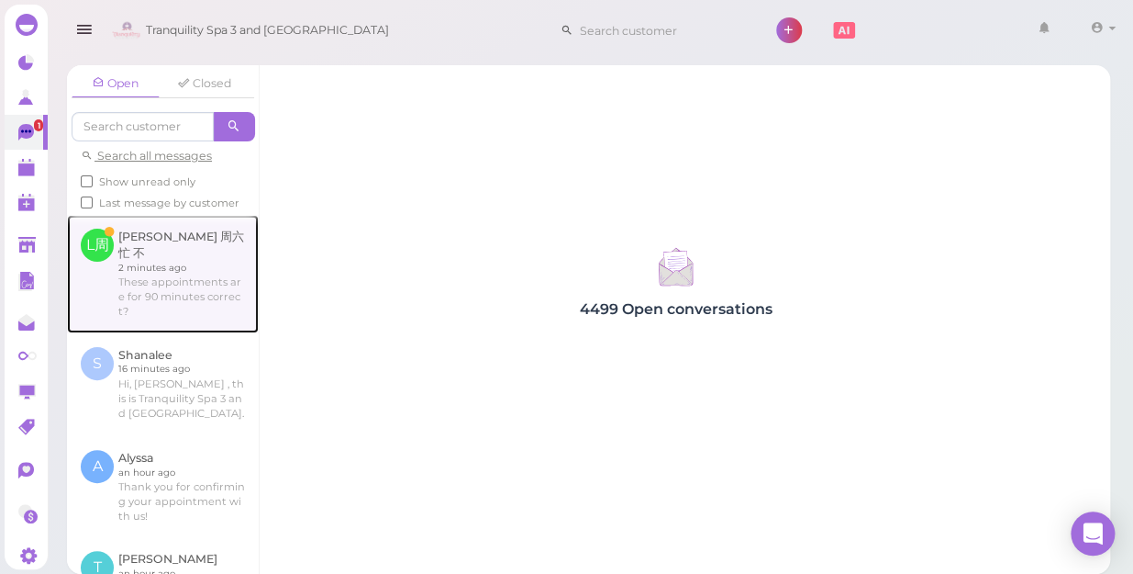
click at [163, 276] on link at bounding box center [163, 273] width 192 height 117
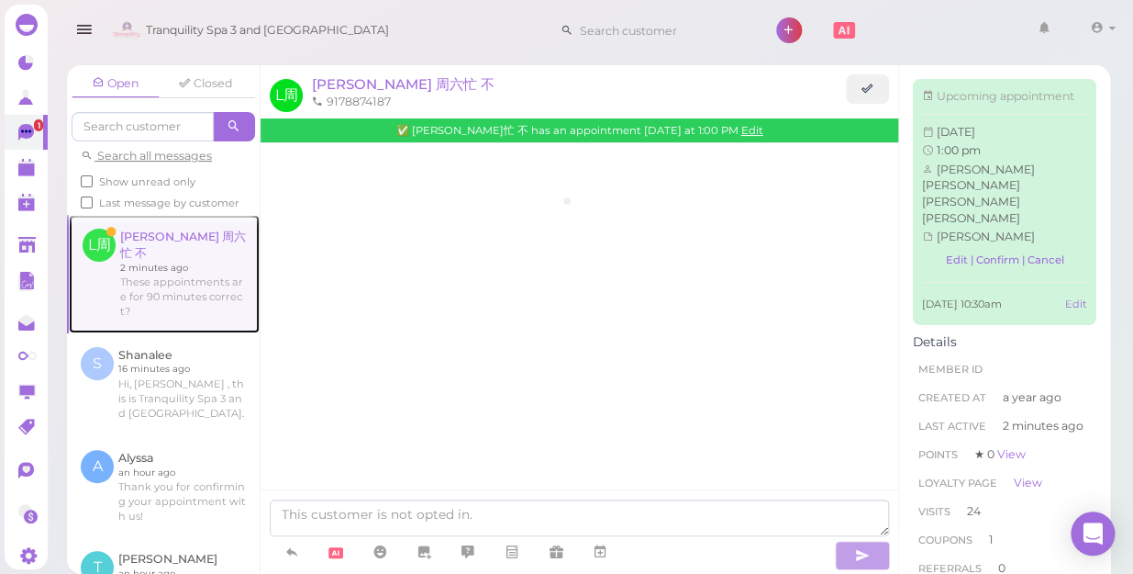
scroll to position [2696, 0]
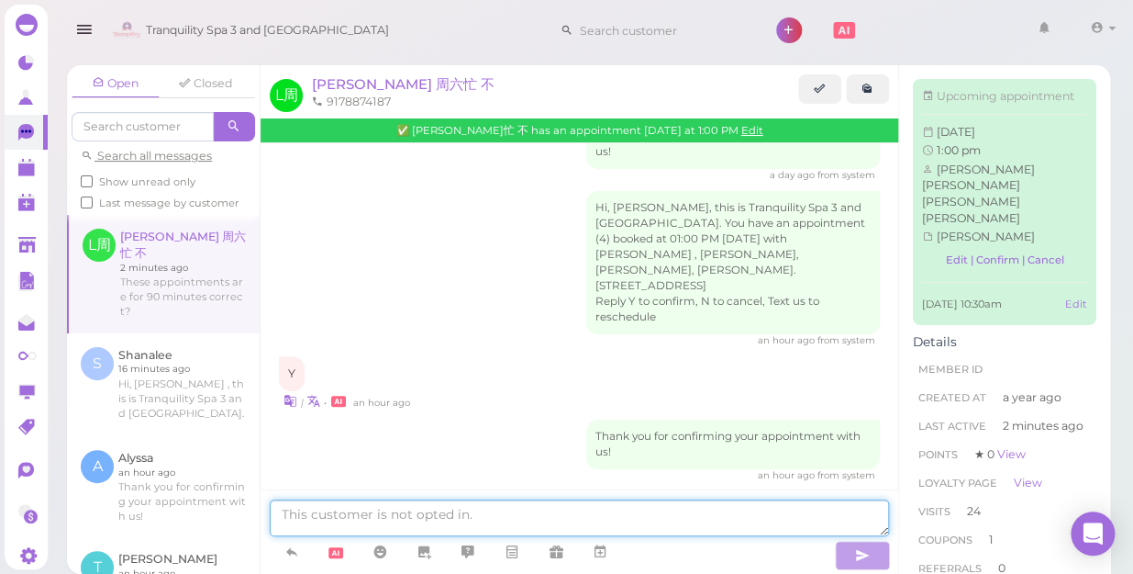
click at [430, 519] on textarea at bounding box center [580, 517] width 620 height 37
type textarea "yes"
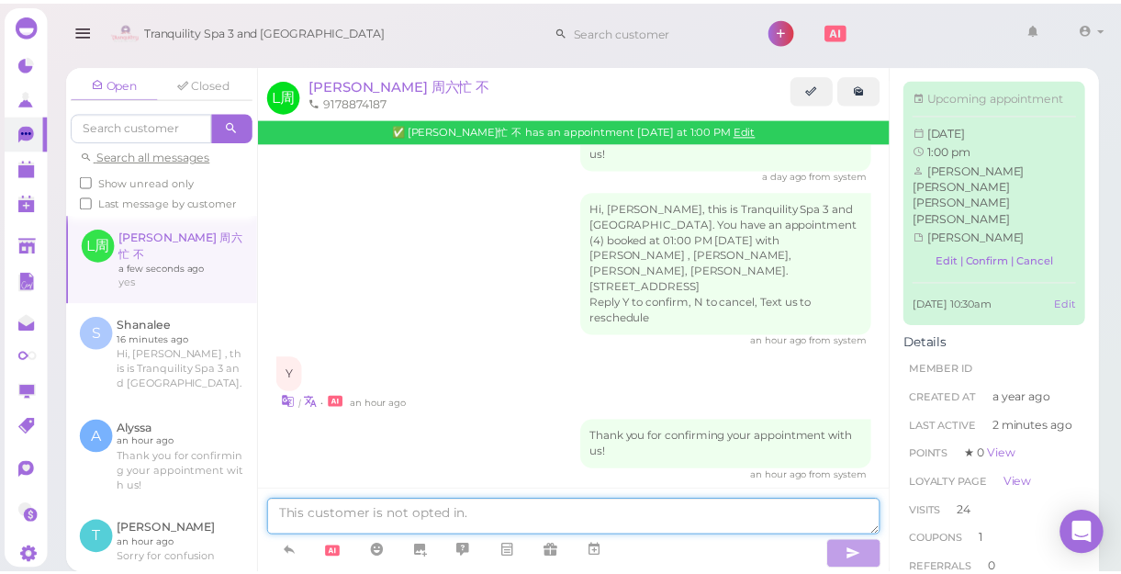
scroll to position [2740, 0]
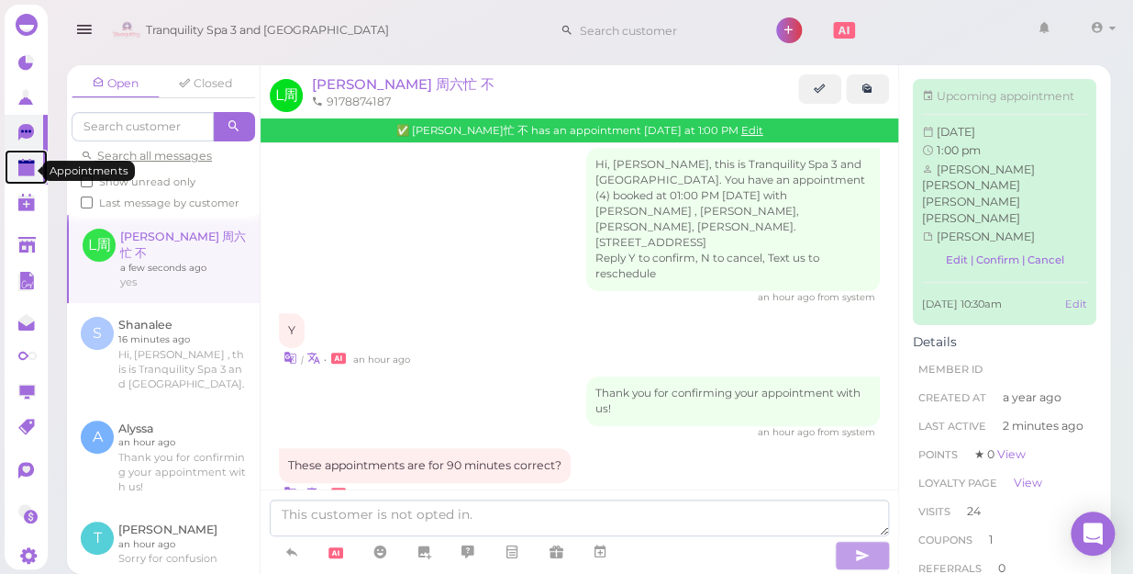
click at [26, 171] on polygon at bounding box center [26, 169] width 17 height 13
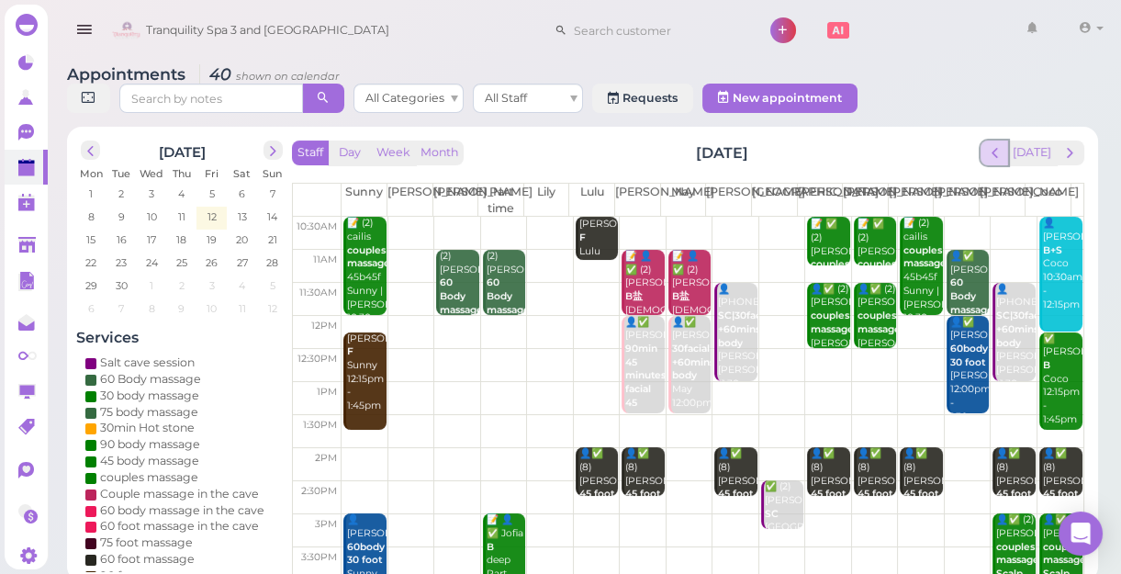
click at [996, 154] on span "prev" at bounding box center [994, 152] width 17 height 17
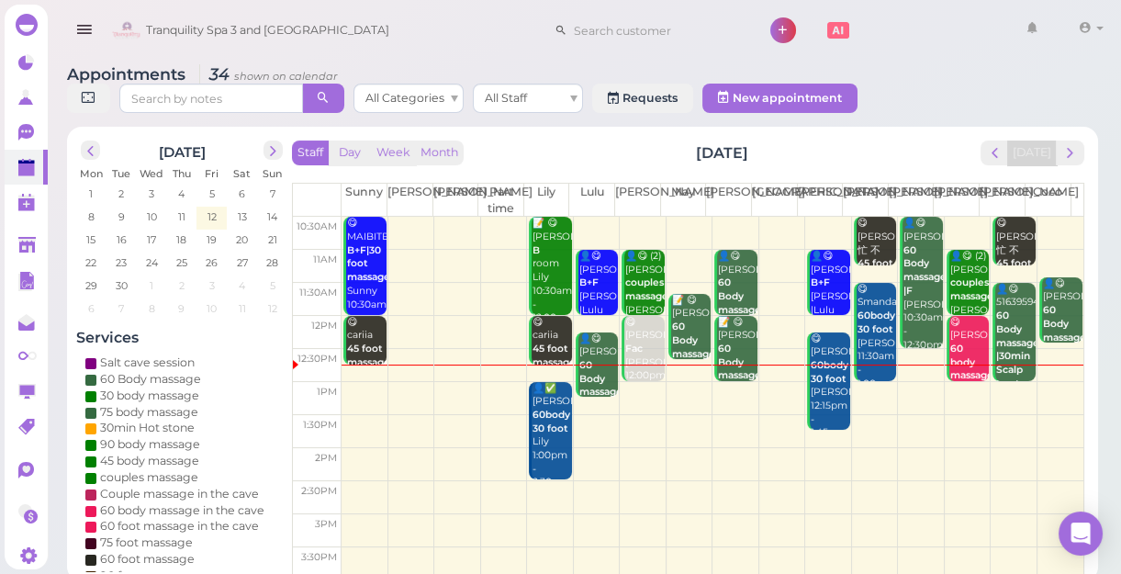
click at [633, 394] on td at bounding box center [712, 398] width 742 height 33
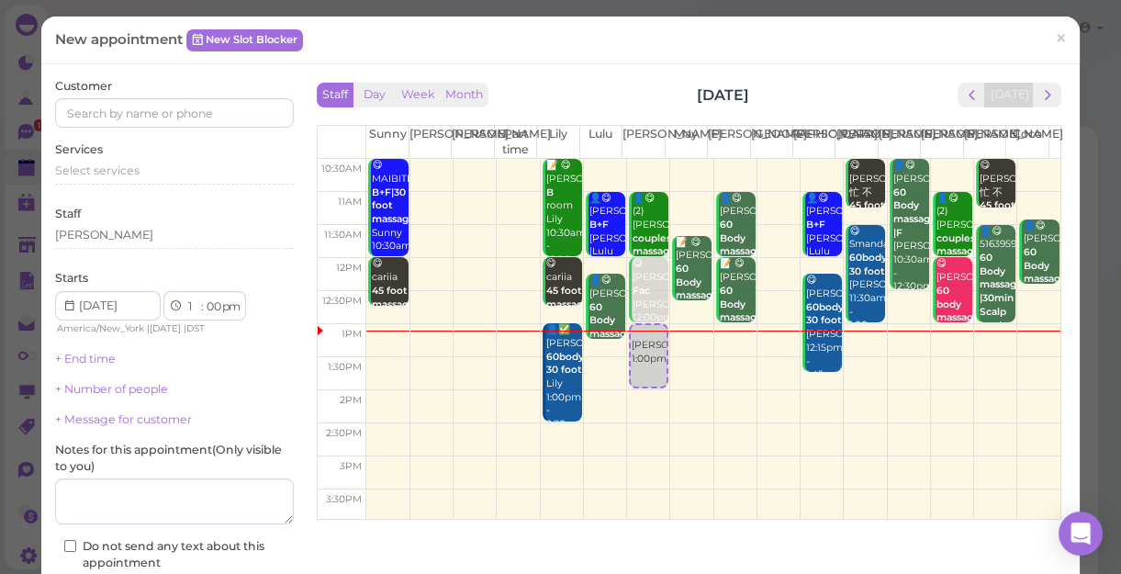
click at [817, 80] on div "New appointment New Slot Blocker × Customer Services Select services Staff Lisa…" at bounding box center [560, 360] width 1038 height 686
click at [1055, 37] on span "×" at bounding box center [1061, 38] width 12 height 26
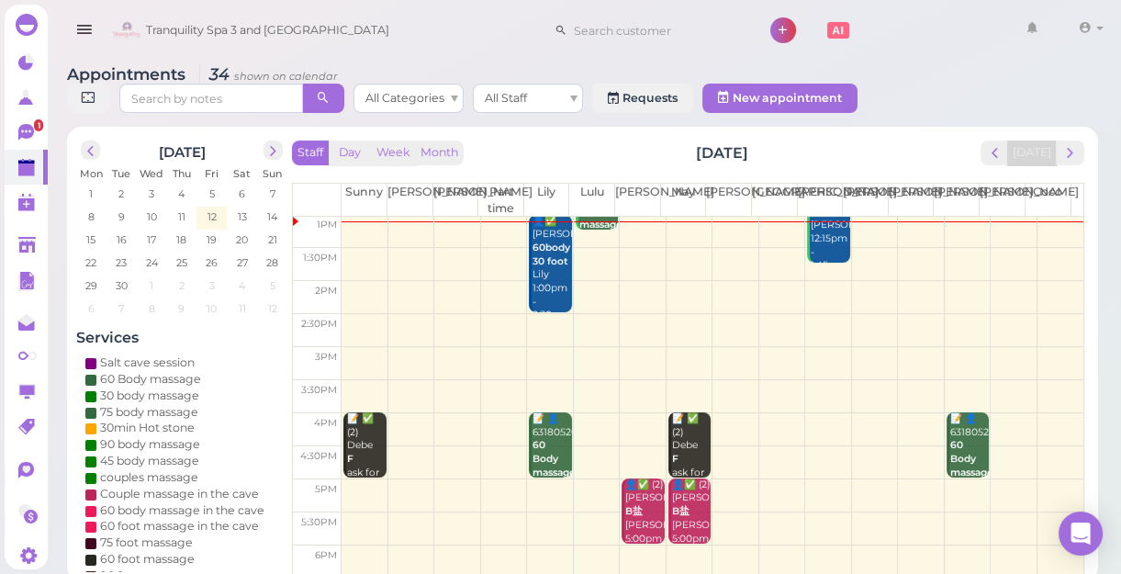
scroll to position [250, 0]
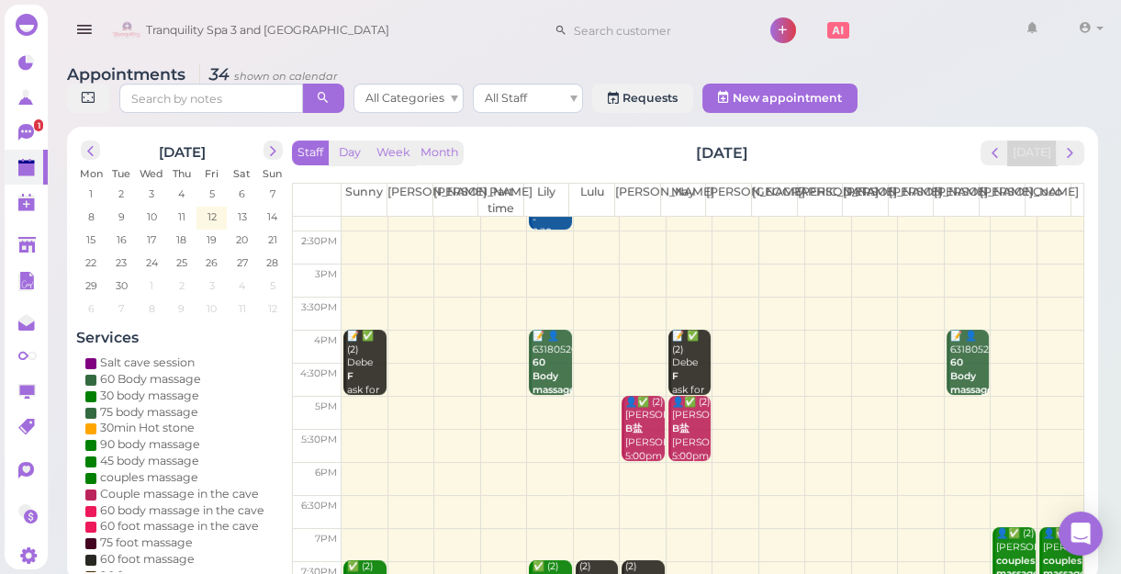
click at [813, 372] on td at bounding box center [712, 379] width 742 height 33
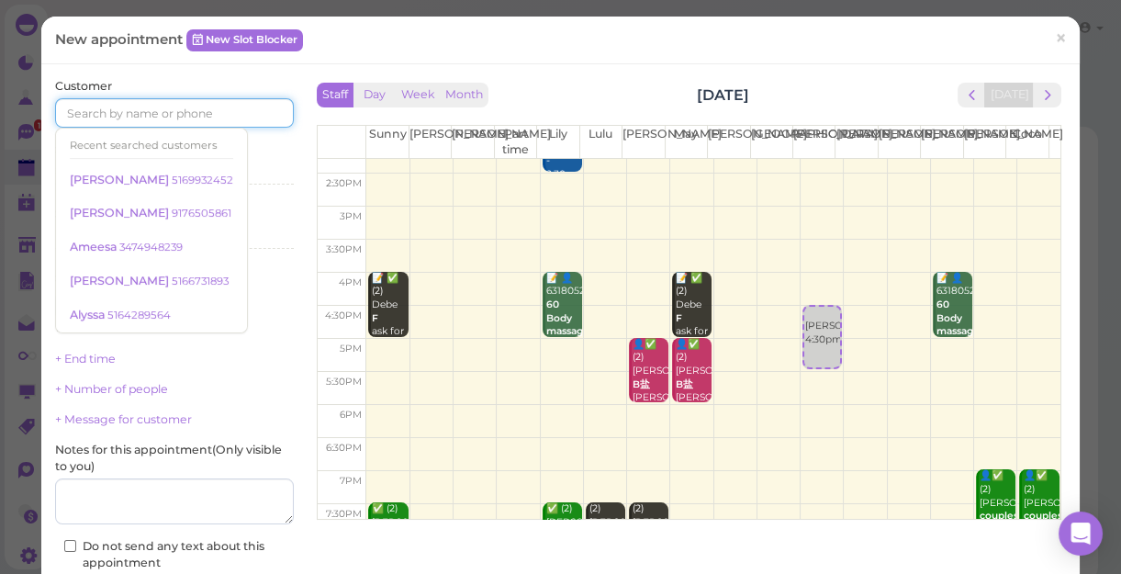
click at [109, 114] on input at bounding box center [174, 112] width 239 height 29
click at [1055, 35] on span "×" at bounding box center [1061, 38] width 12 height 26
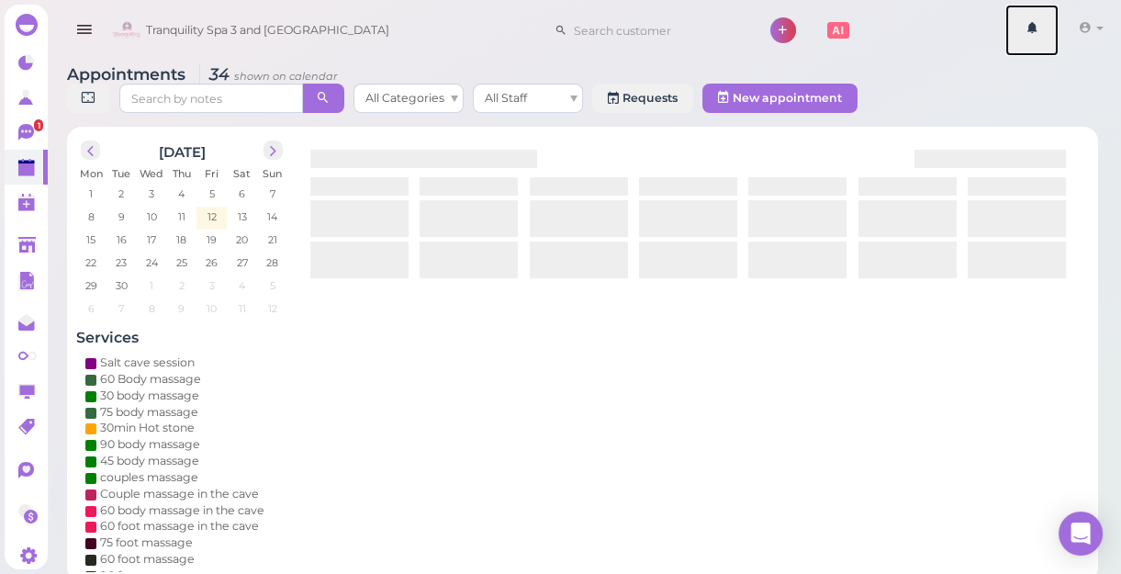
click at [1046, 35] on link at bounding box center [1031, 30] width 53 height 51
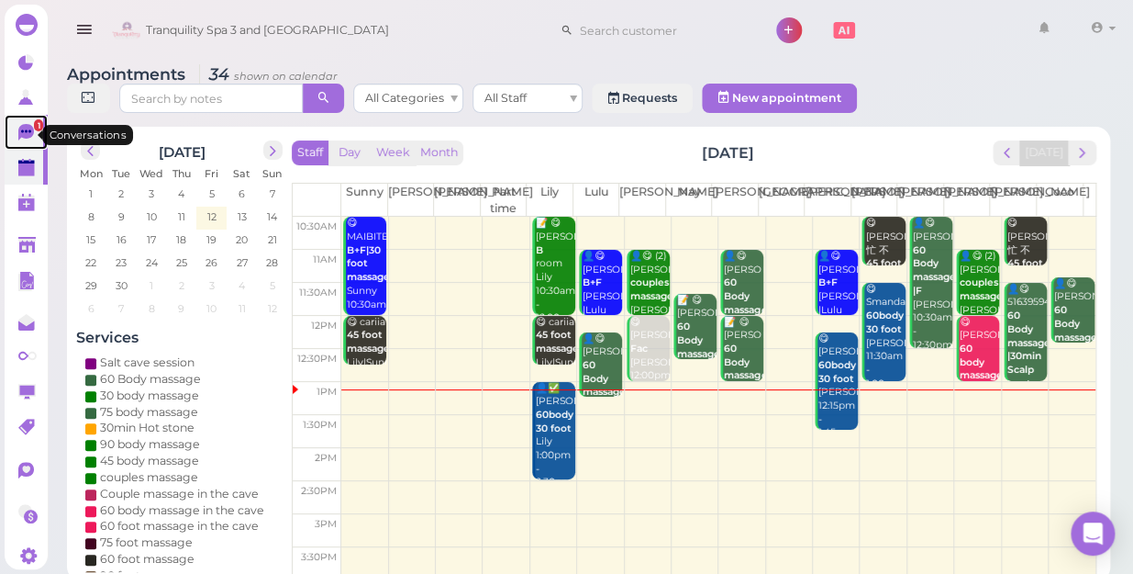
click at [28, 132] on icon at bounding box center [26, 130] width 10 height 3
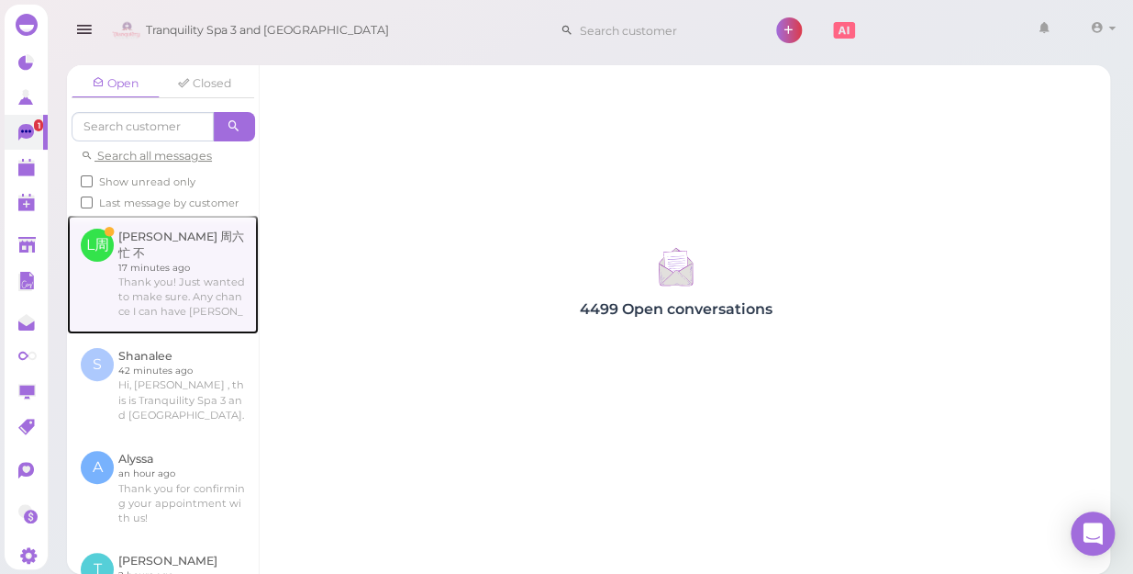
click at [157, 286] on link at bounding box center [163, 274] width 192 height 119
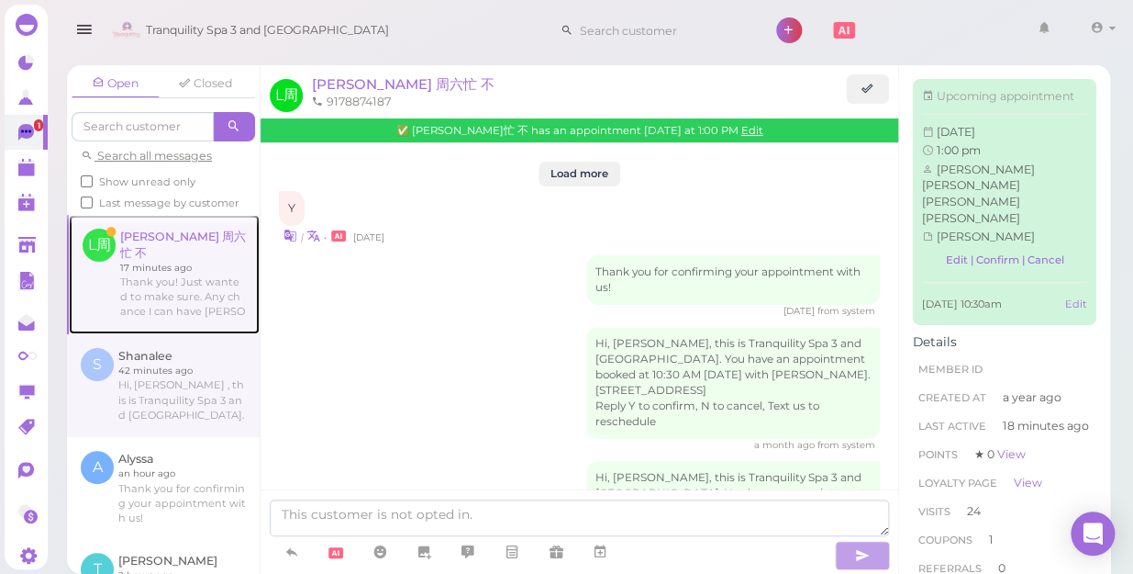
scroll to position [2565, 0]
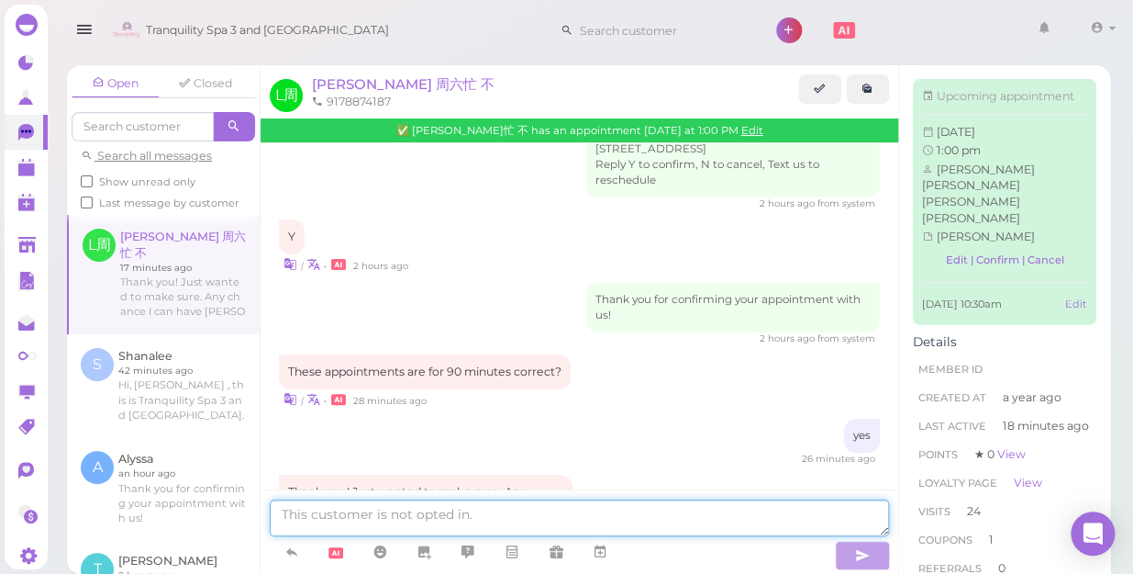
click at [462, 520] on textarea at bounding box center [580, 517] width 620 height 37
type textarea "yes you do"
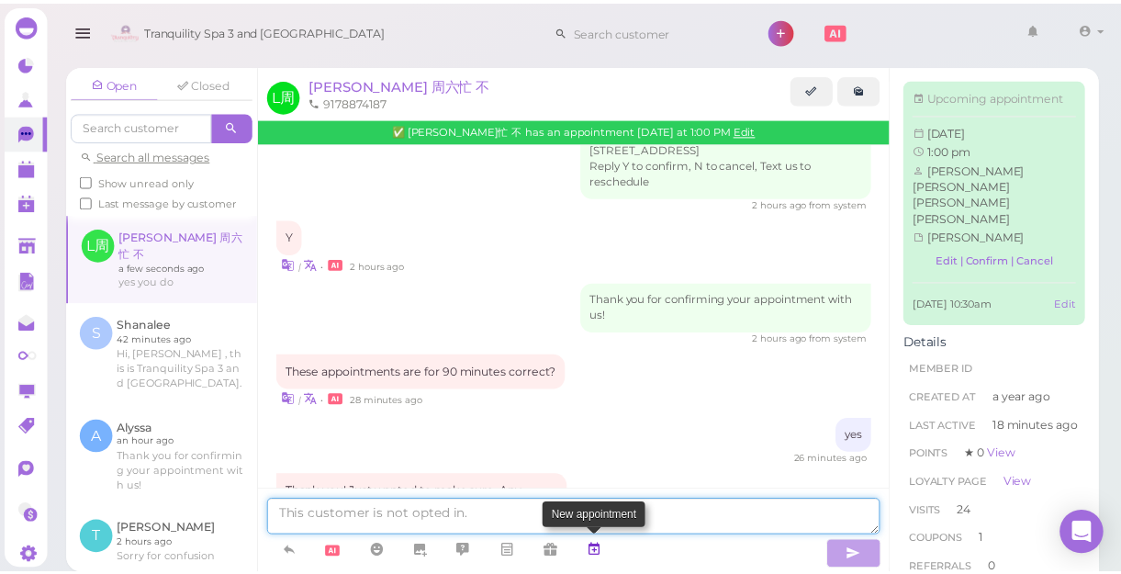
scroll to position [2608, 0]
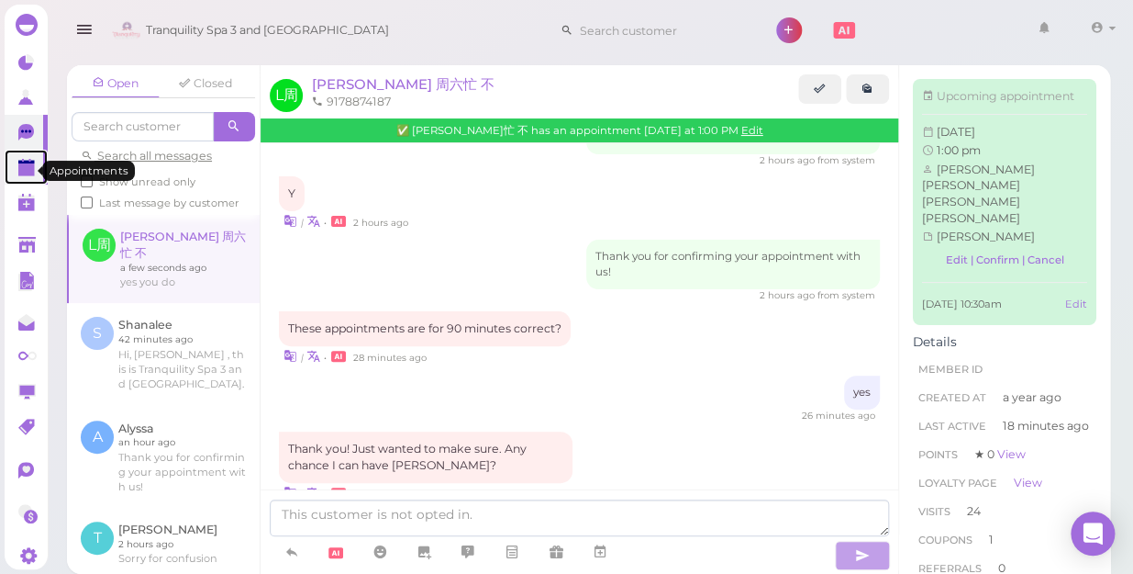
click at [19, 170] on polygon at bounding box center [26, 169] width 17 height 13
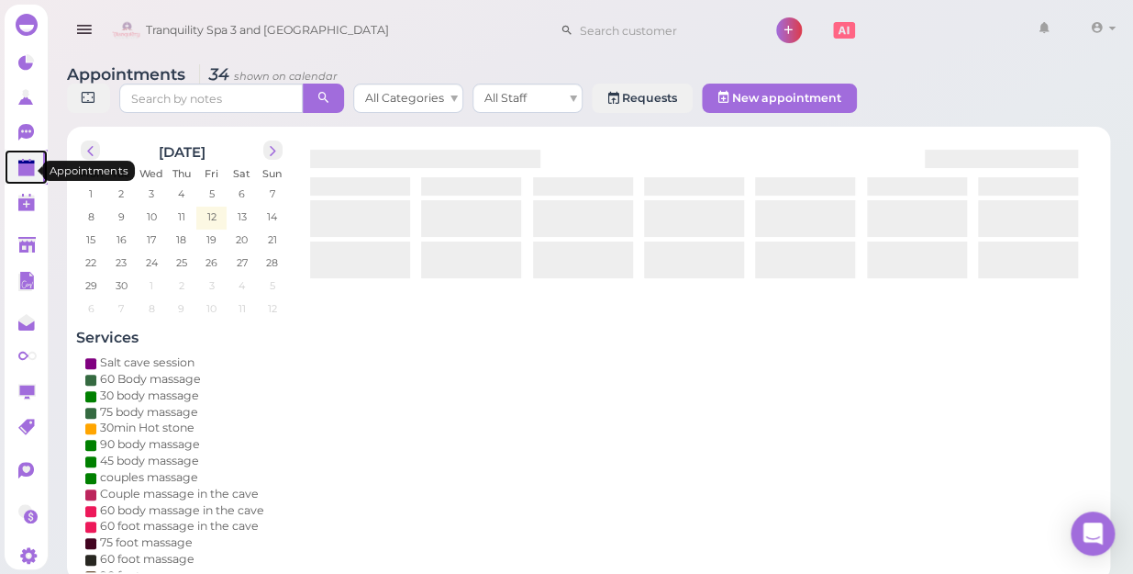
click at [19, 170] on polygon at bounding box center [26, 169] width 17 height 13
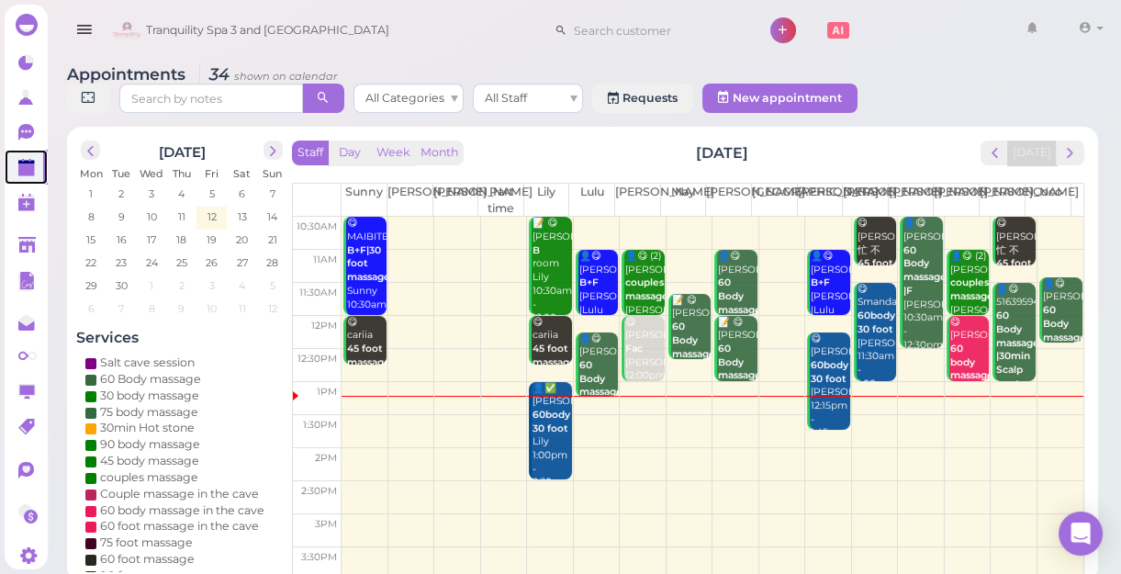
click at [341, 421] on td at bounding box center [712, 431] width 742 height 33
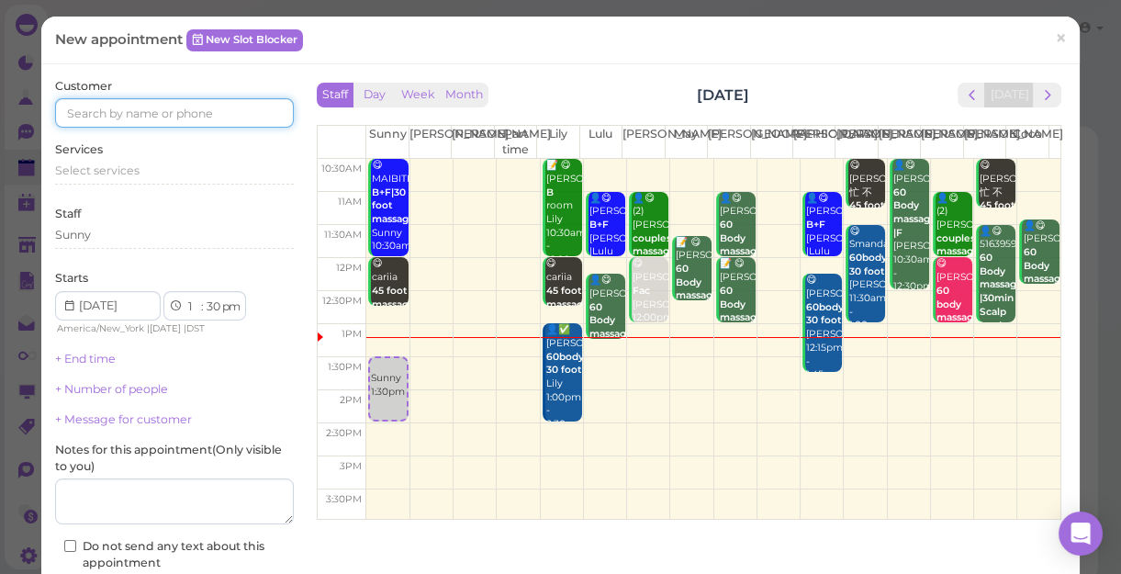
click at [214, 119] on input at bounding box center [174, 112] width 239 height 29
type input "6313559264"
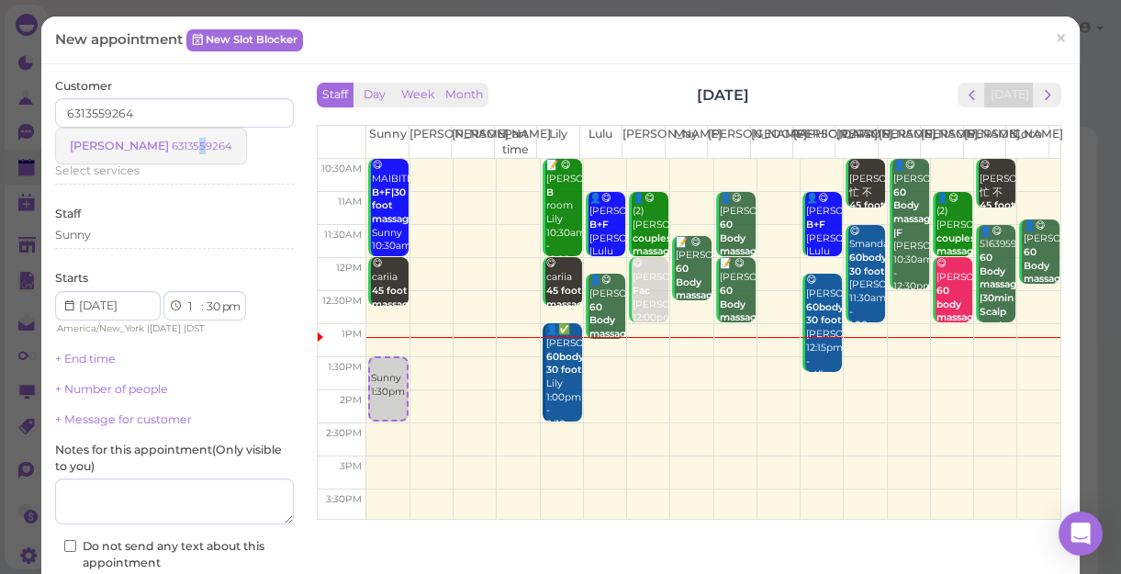
click at [172, 144] on small "6313559264" at bounding box center [202, 146] width 61 height 13
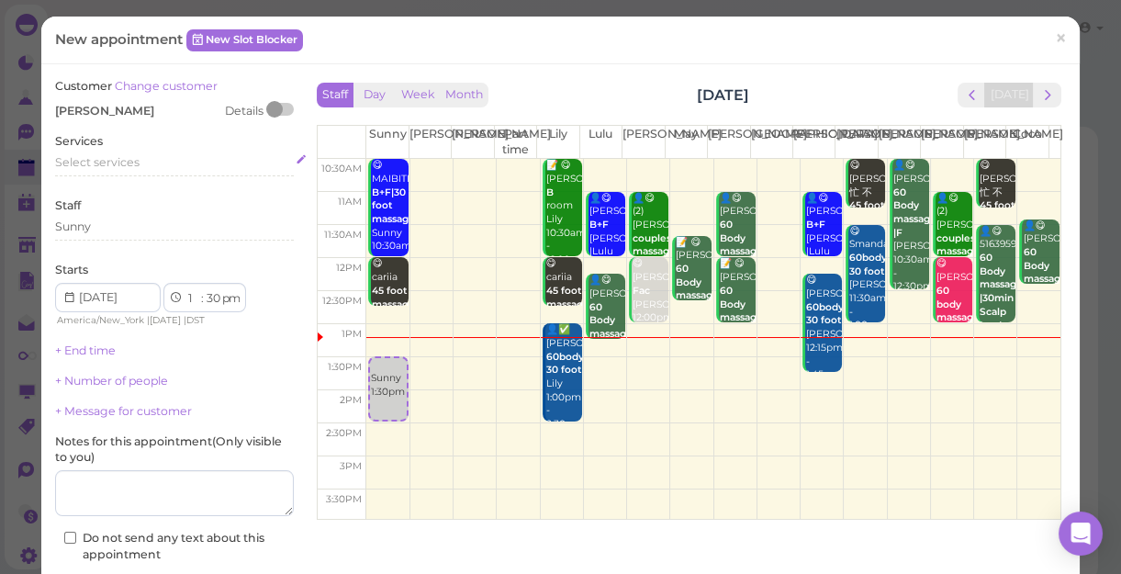
click at [142, 162] on div "Select services" at bounding box center [174, 162] width 239 height 17
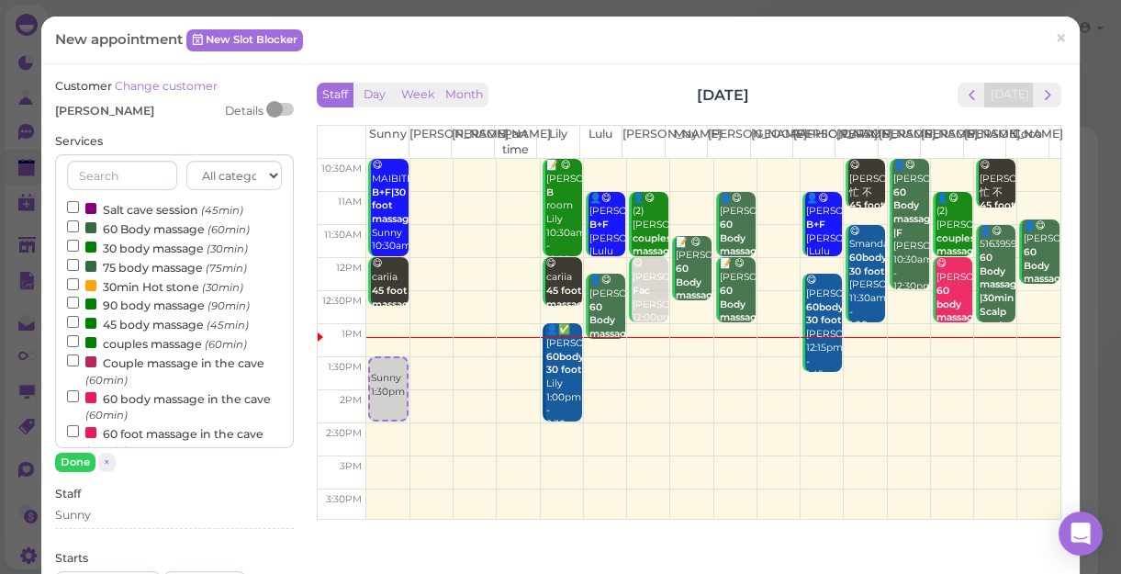
click at [136, 229] on label "60 Body massage (60min)" at bounding box center [158, 227] width 183 height 19
click at [79, 229] on input "60 Body massage (60min)" at bounding box center [73, 226] width 12 height 12
click at [75, 463] on button "Done" at bounding box center [75, 461] width 40 height 19
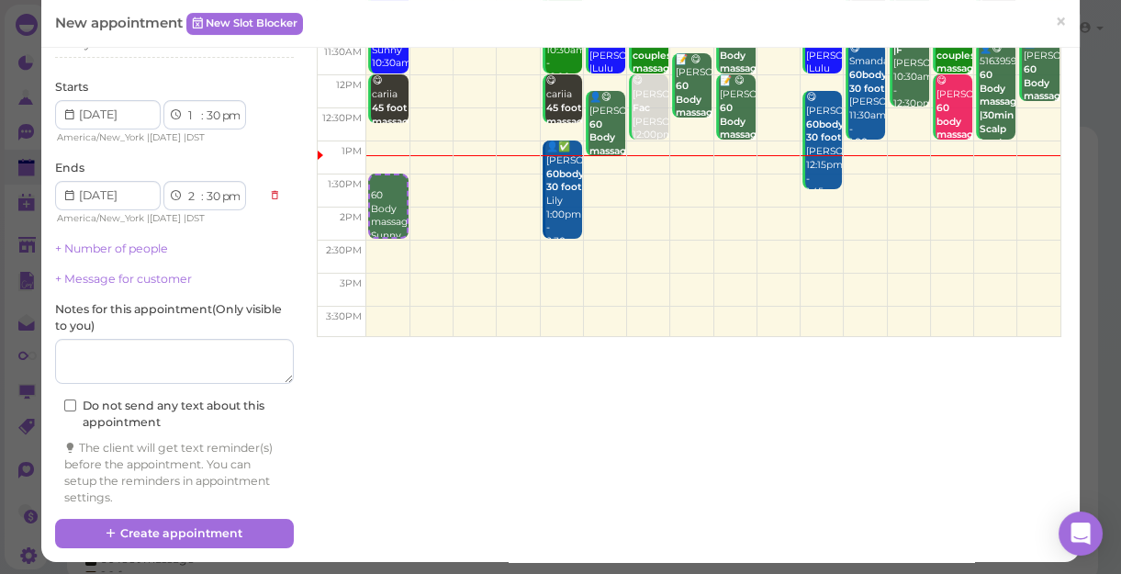
scroll to position [186, 0]
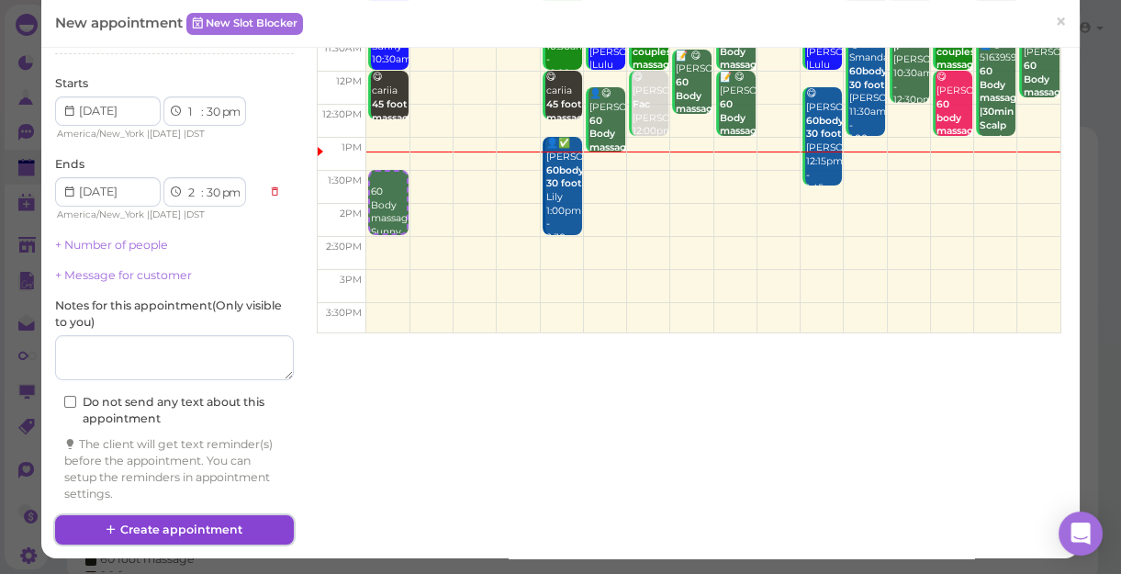
click at [219, 528] on button "Create appointment" at bounding box center [174, 529] width 239 height 29
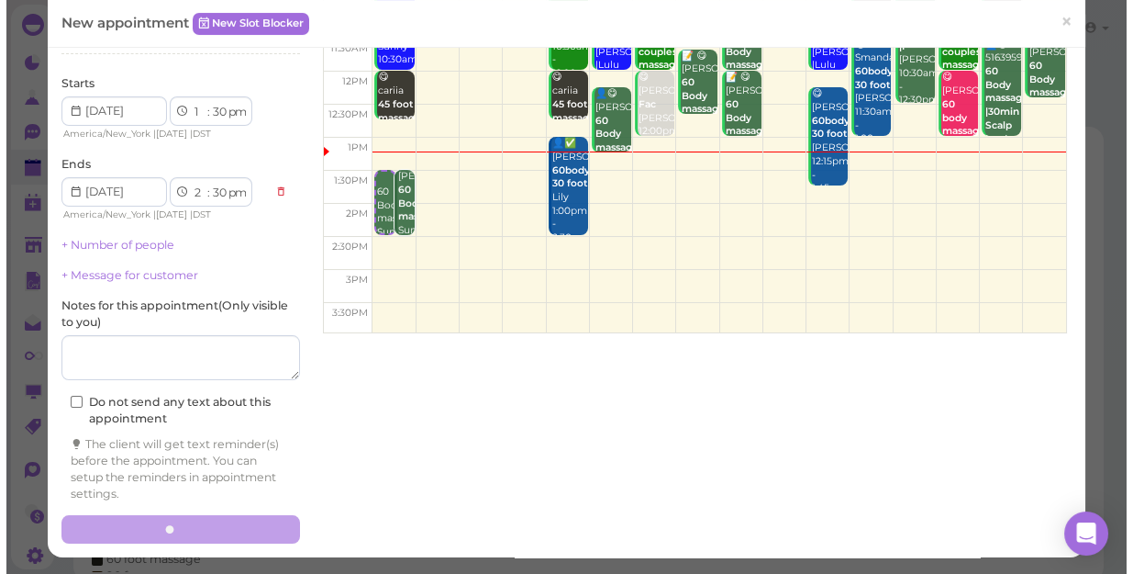
scroll to position [0, 0]
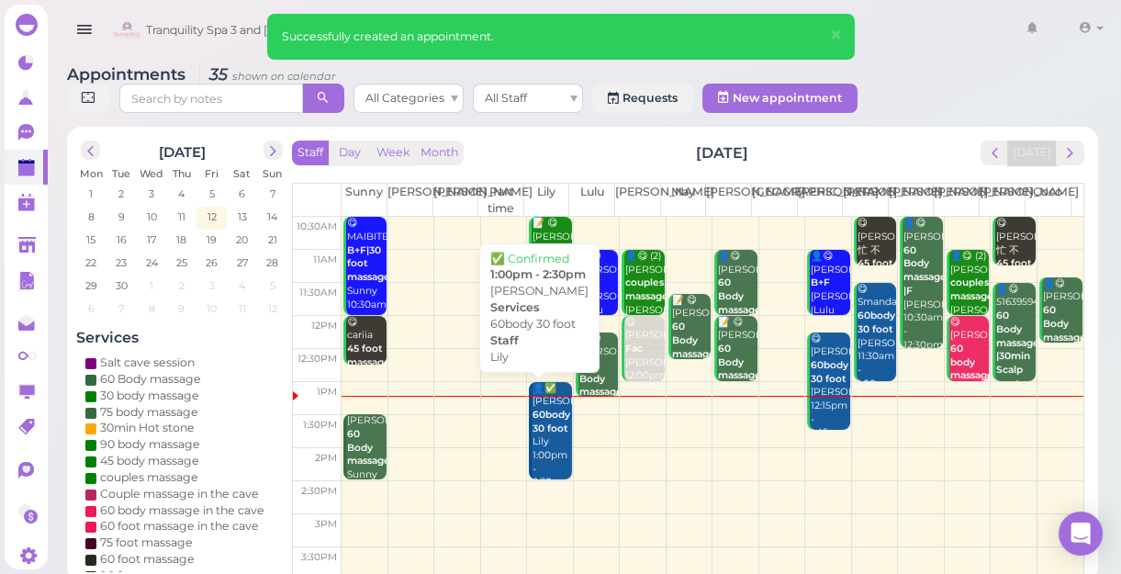
click at [548, 434] on b "60body 30 foot" at bounding box center [551, 421] width 38 height 26
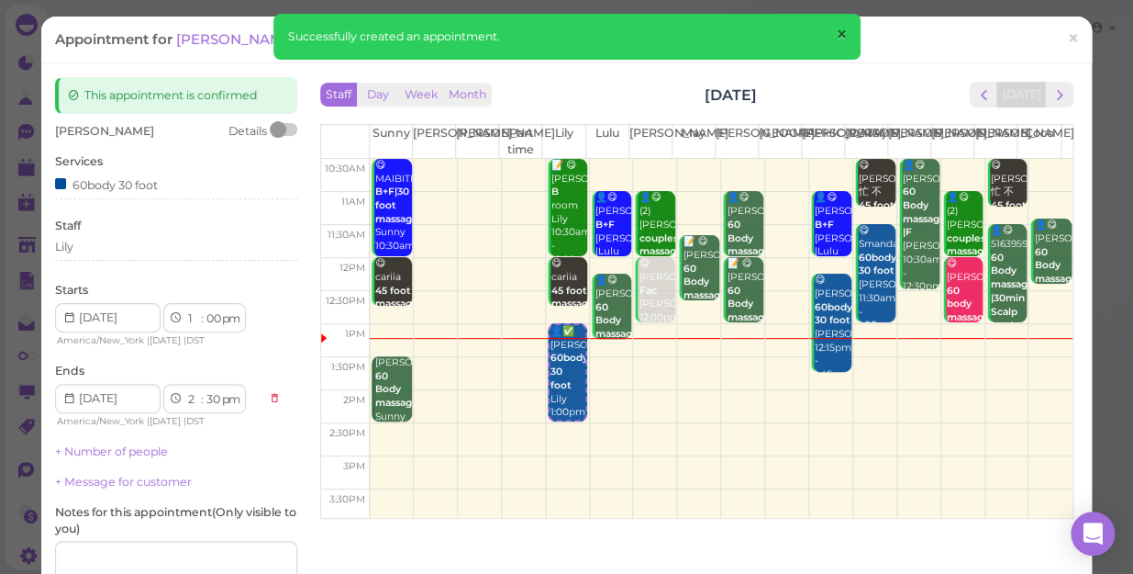
click at [844, 30] on span "×" at bounding box center [841, 35] width 12 height 26
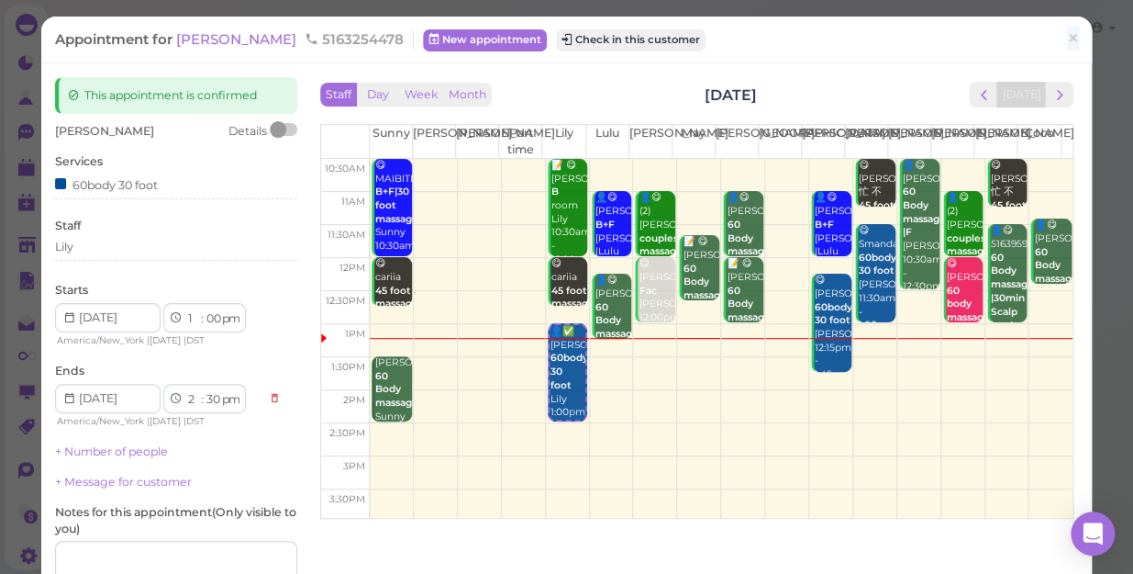
click at [844, 30] on div "Appointment for Katherine Sasaguay 5163254478 New appointment Check in this cus…" at bounding box center [557, 39] width 1004 height 18
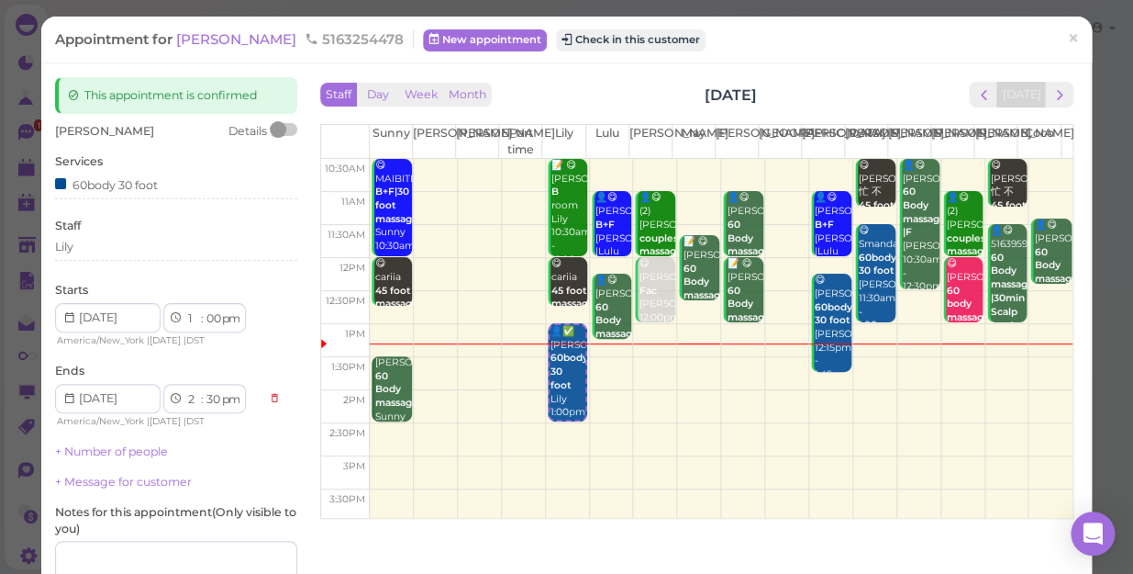
drag, startPoint x: 597, startPoint y: 78, endPoint x: 933, endPoint y: 36, distance: 339.5
click at [933, 36] on div "Appointment for Katherine Sasaguay 5163254478 New appointment Check in this cus…" at bounding box center [557, 39] width 1004 height 18
click at [221, 34] on span "[PERSON_NAME]" at bounding box center [238, 38] width 124 height 17
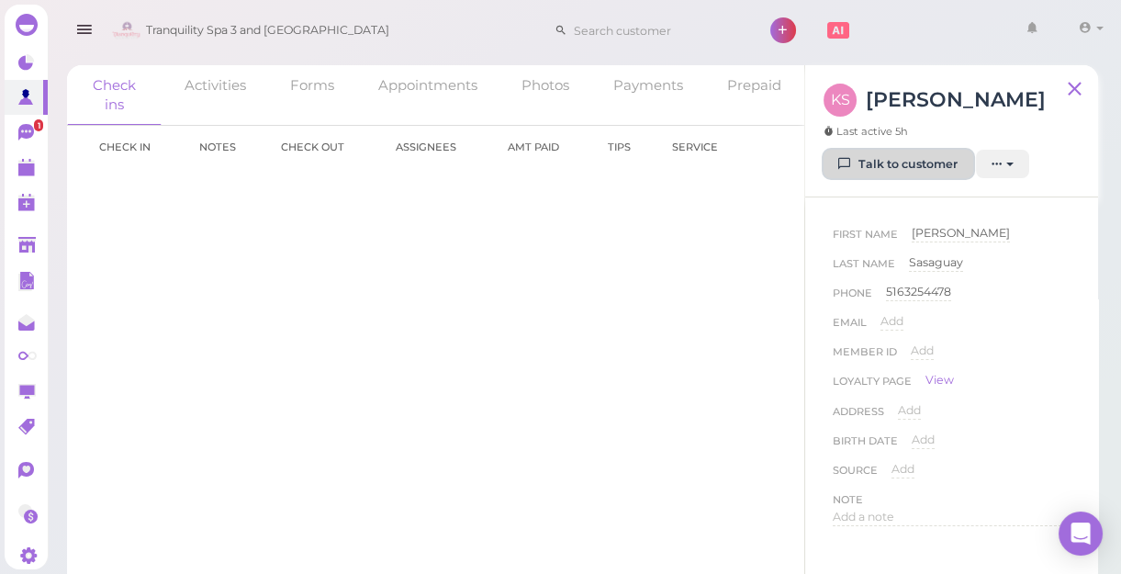
click at [888, 159] on link "Talk to customer" at bounding box center [898, 164] width 150 height 29
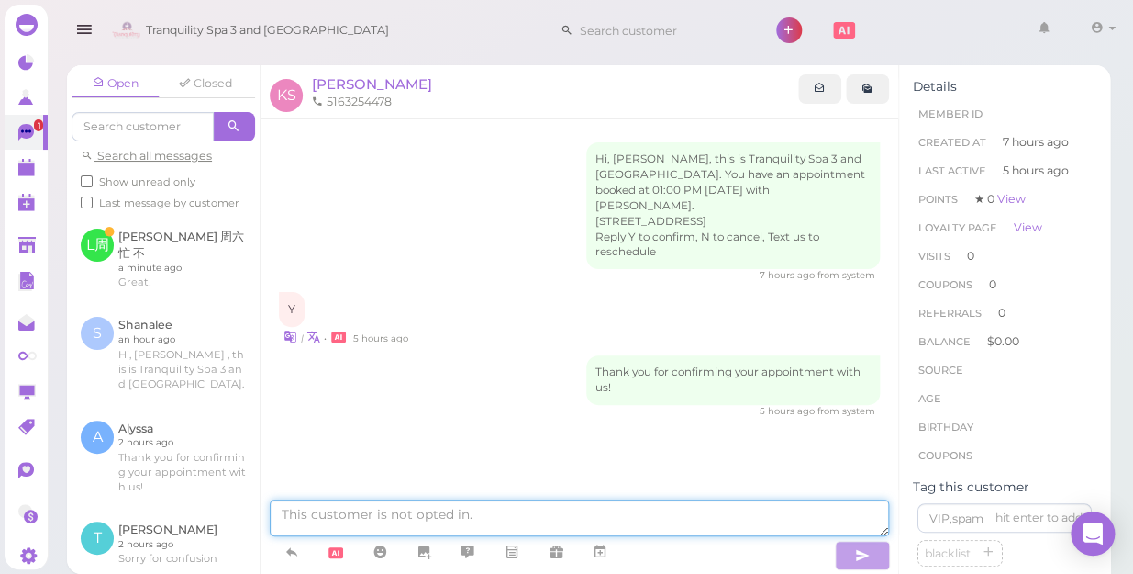
click at [499, 515] on textarea at bounding box center [580, 517] width 620 height 37
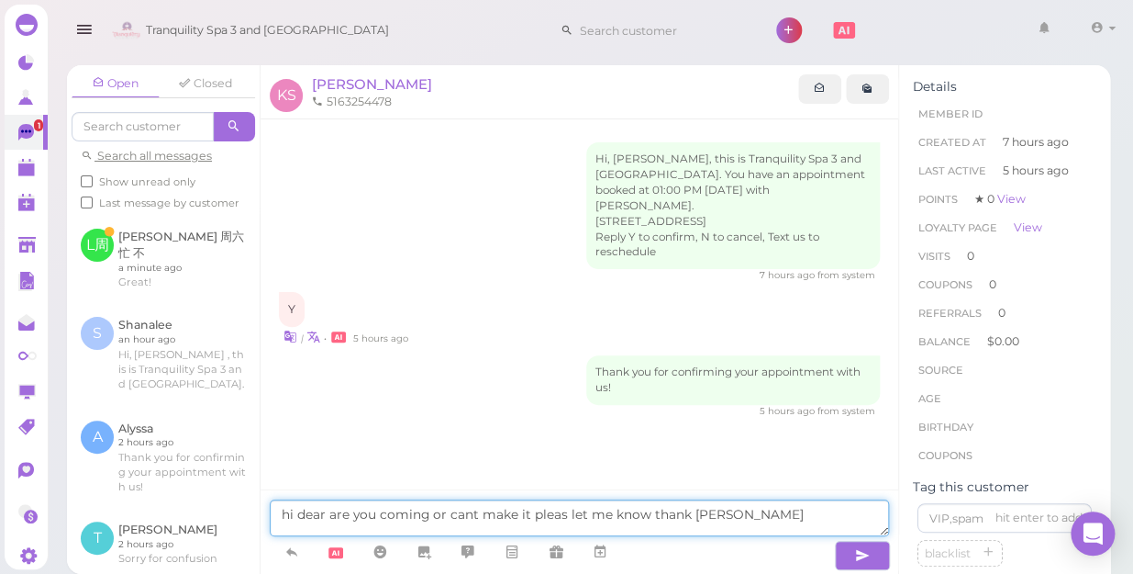
type textarea "hi dear are you coming or cant make it pleas let me know thank you"
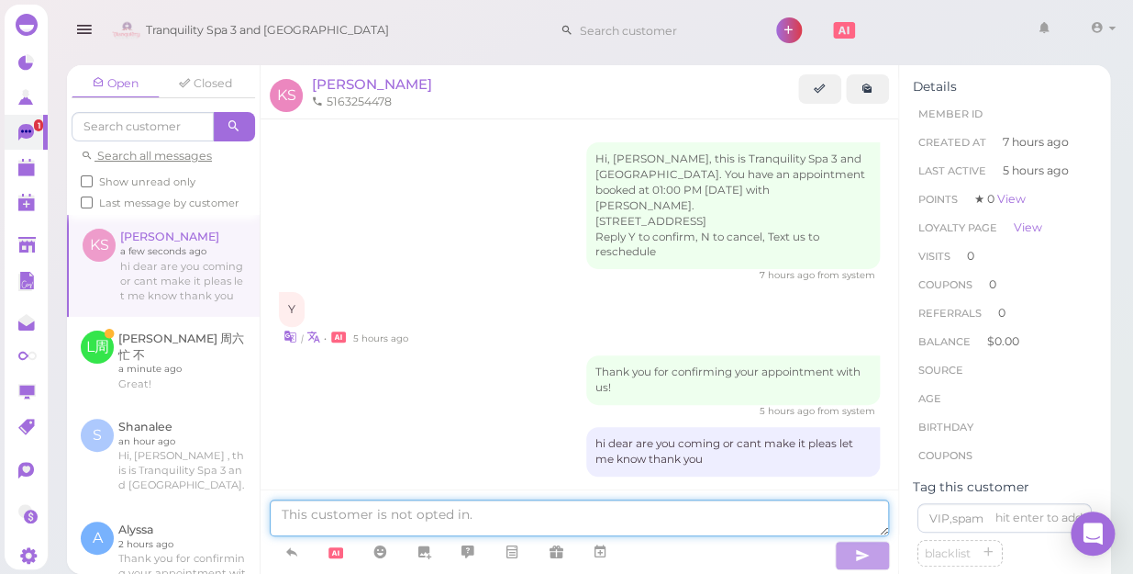
scroll to position [27, 0]
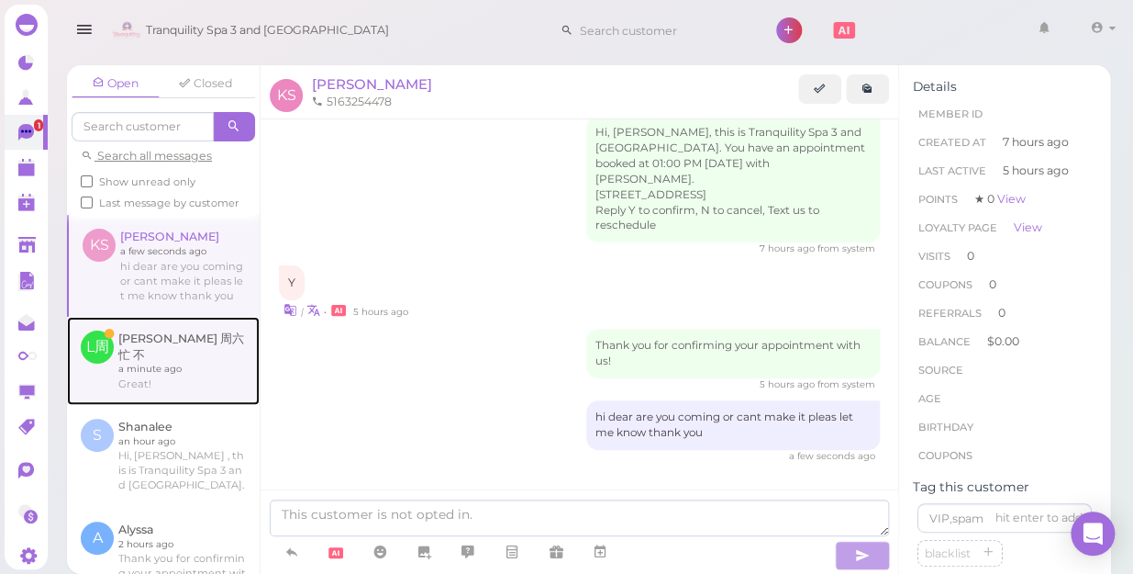
click at [156, 376] on link at bounding box center [163, 361] width 193 height 88
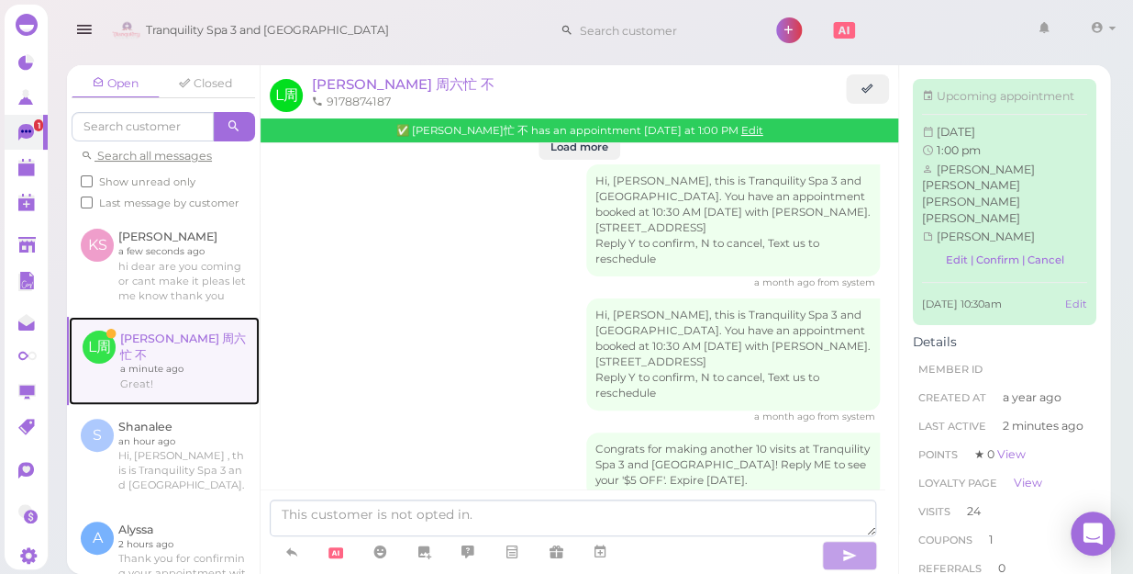
scroll to position [2551, 0]
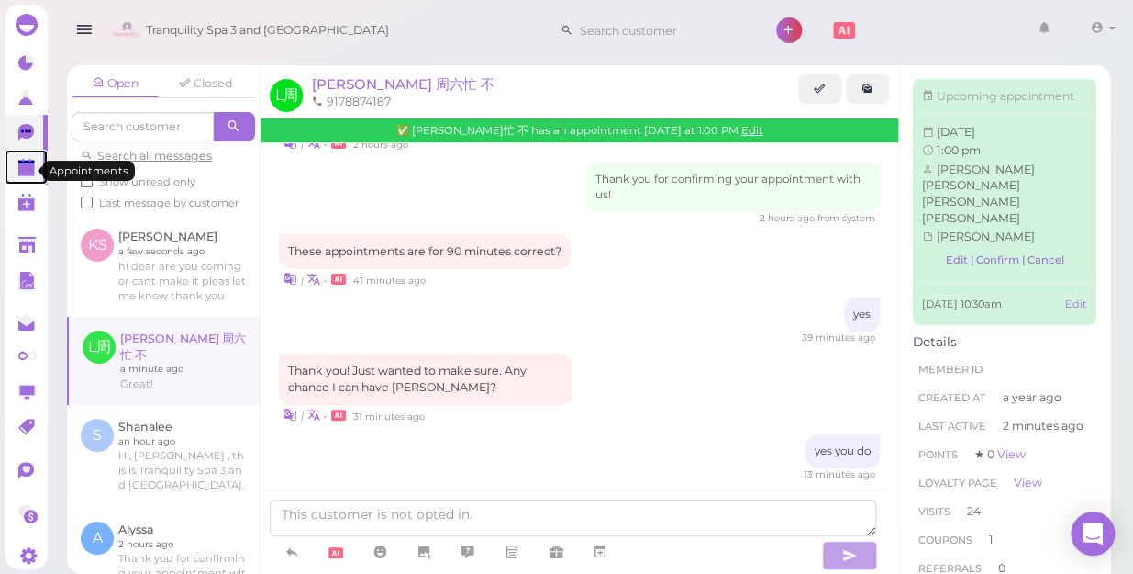
click at [27, 163] on polygon at bounding box center [26, 163] width 17 height 4
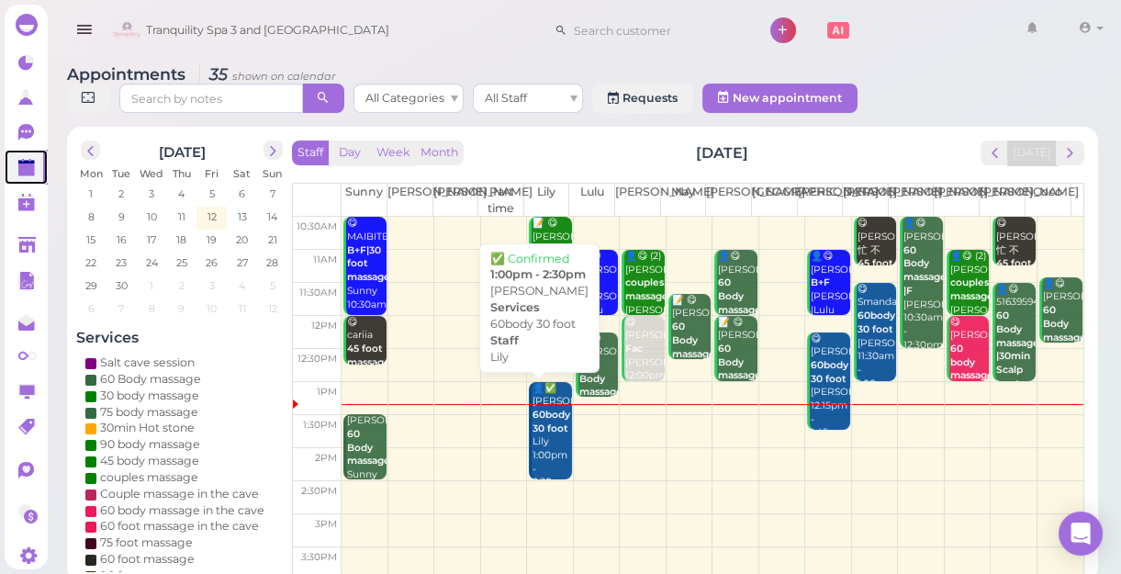
click at [543, 434] on b "60body 30 foot" at bounding box center [551, 421] width 38 height 26
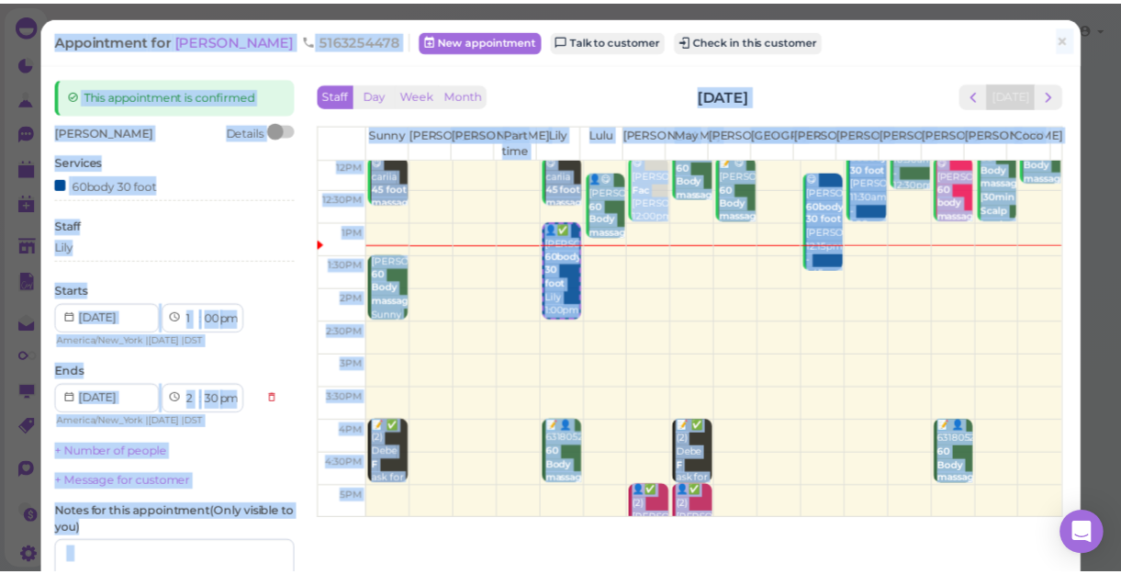
scroll to position [250, 0]
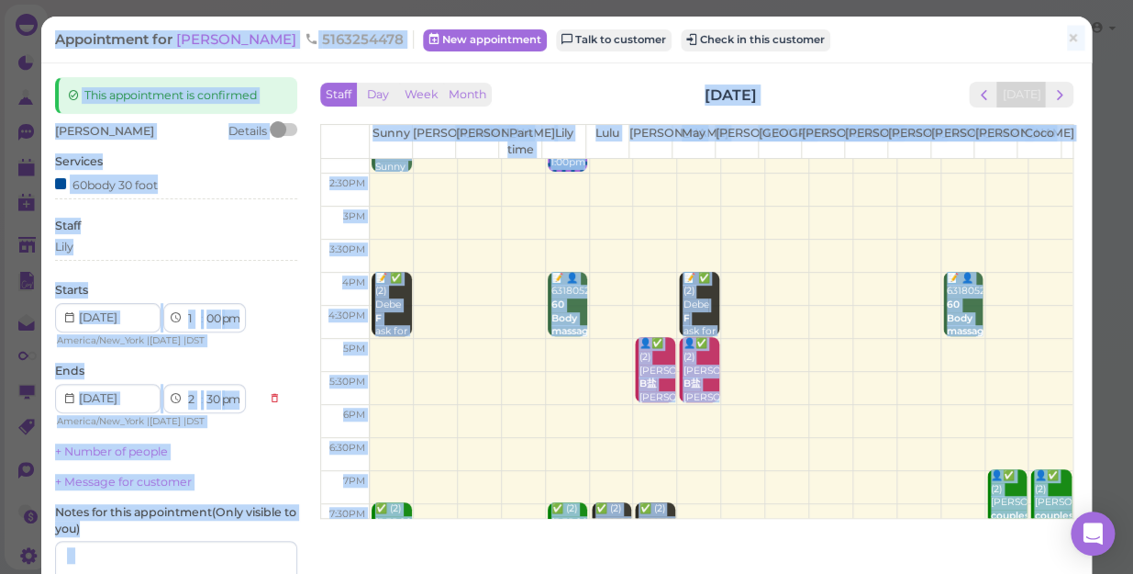
click at [589, 275] on td at bounding box center [721, 289] width 703 height 33
click at [589, 274] on td at bounding box center [721, 289] width 703 height 33
click at [1067, 39] on span "×" at bounding box center [1073, 39] width 12 height 26
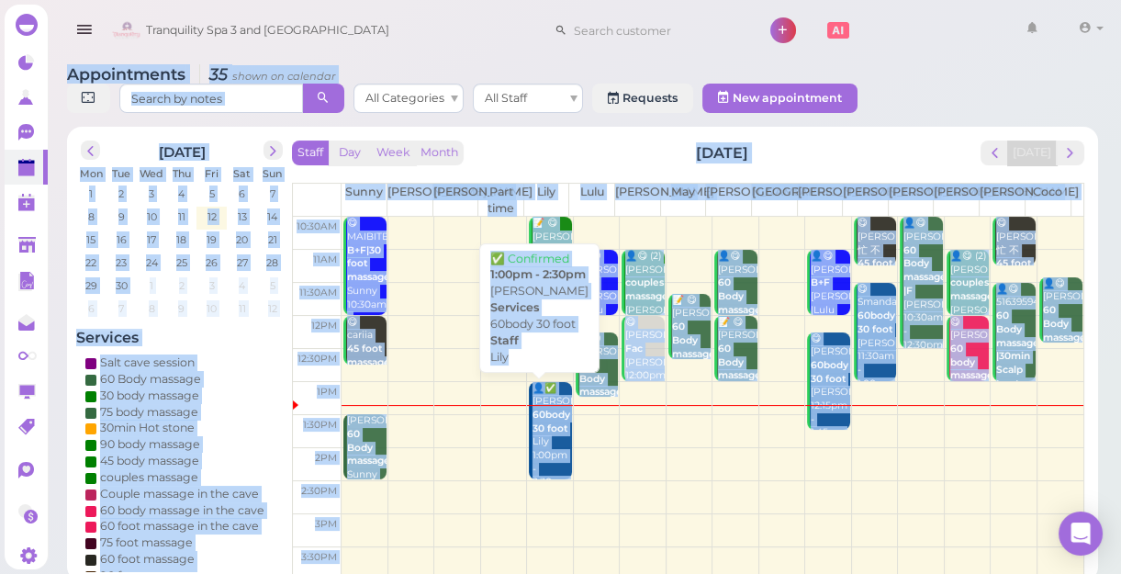
click at [543, 430] on b "60body 30 foot" at bounding box center [551, 421] width 38 height 26
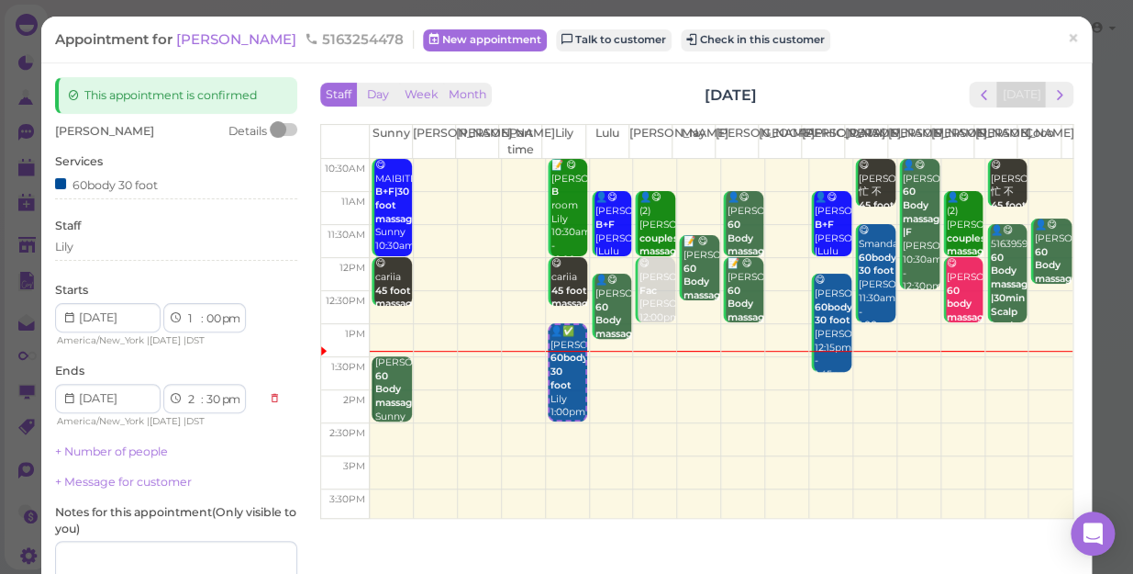
click at [1031, 390] on td at bounding box center [721, 406] width 703 height 33
click at [1067, 33] on span "×" at bounding box center [1073, 39] width 12 height 26
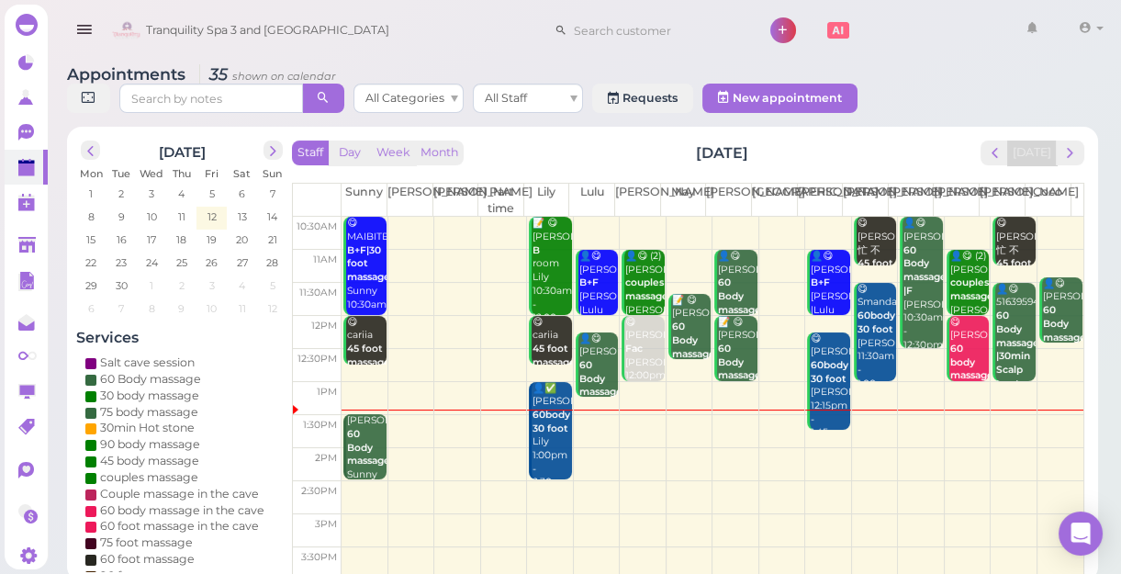
click at [1044, 444] on td at bounding box center [712, 431] width 742 height 33
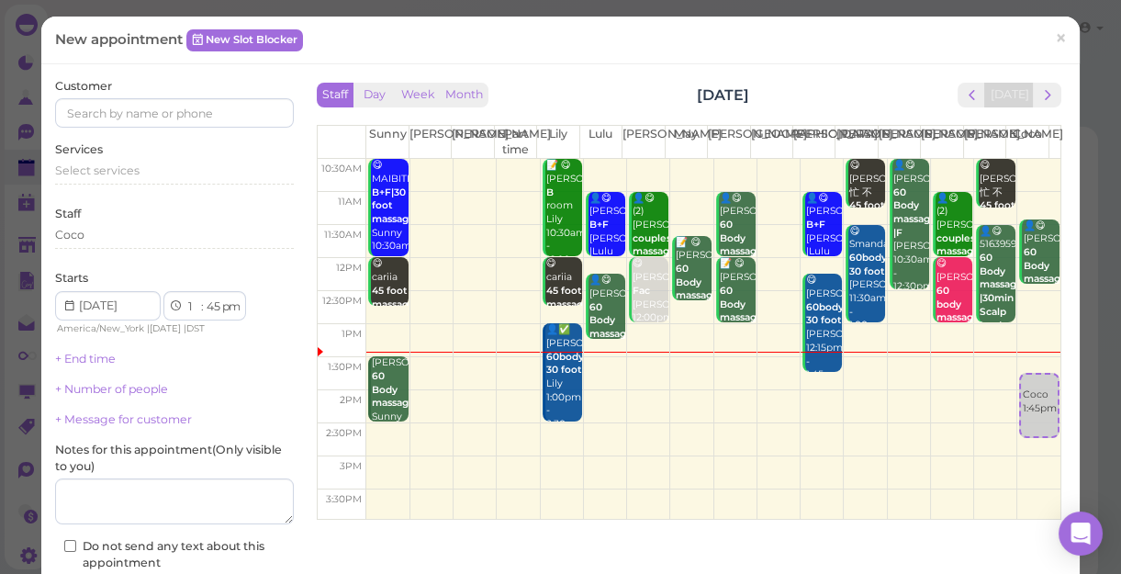
click at [971, 397] on td at bounding box center [713, 406] width 694 height 33
select select "2"
select select "00"
click at [1016, 394] on td at bounding box center [713, 406] width 694 height 33
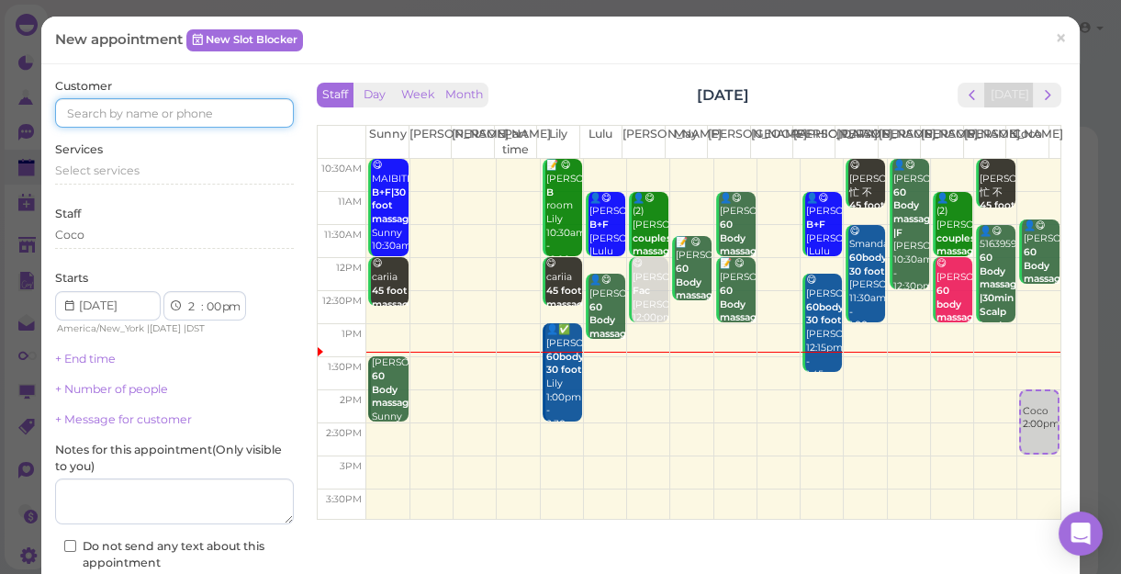
click at [140, 105] on input at bounding box center [174, 112] width 239 height 29
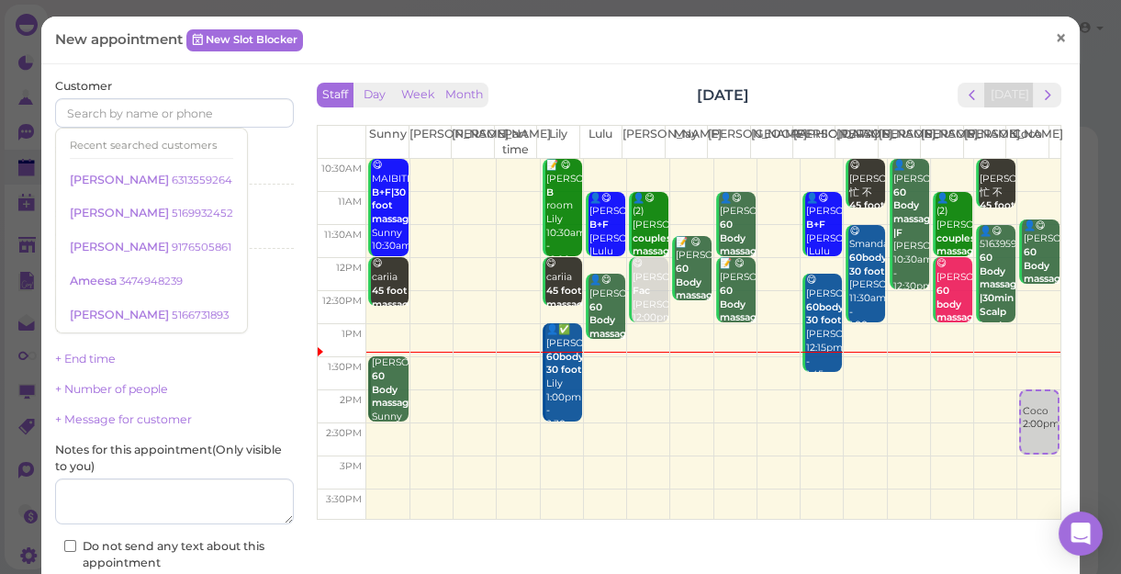
click at [1055, 31] on span "×" at bounding box center [1061, 38] width 12 height 26
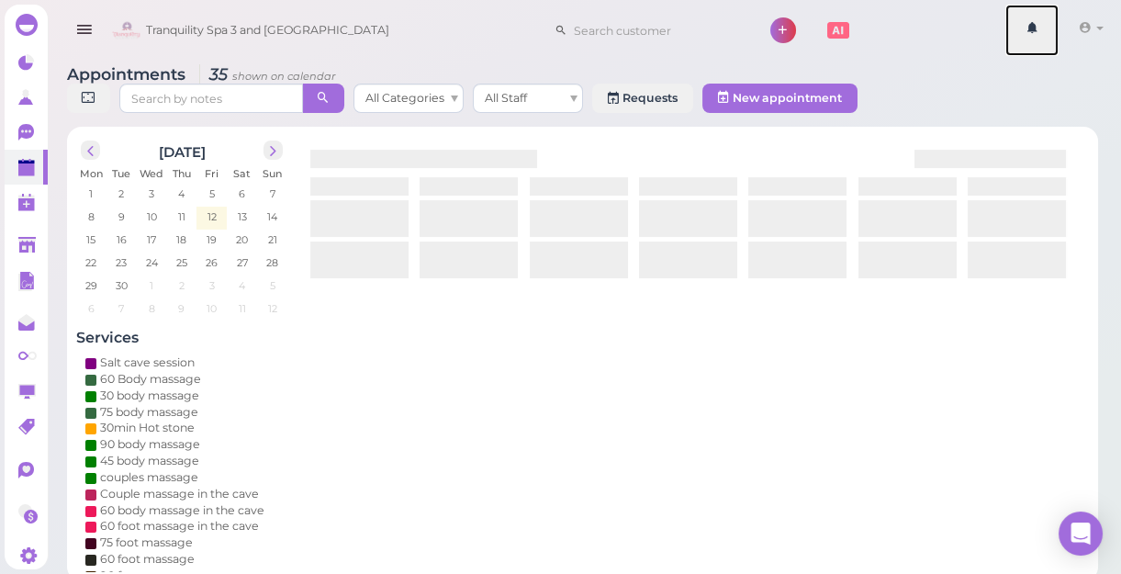
click at [1046, 31] on link at bounding box center [1031, 30] width 53 height 51
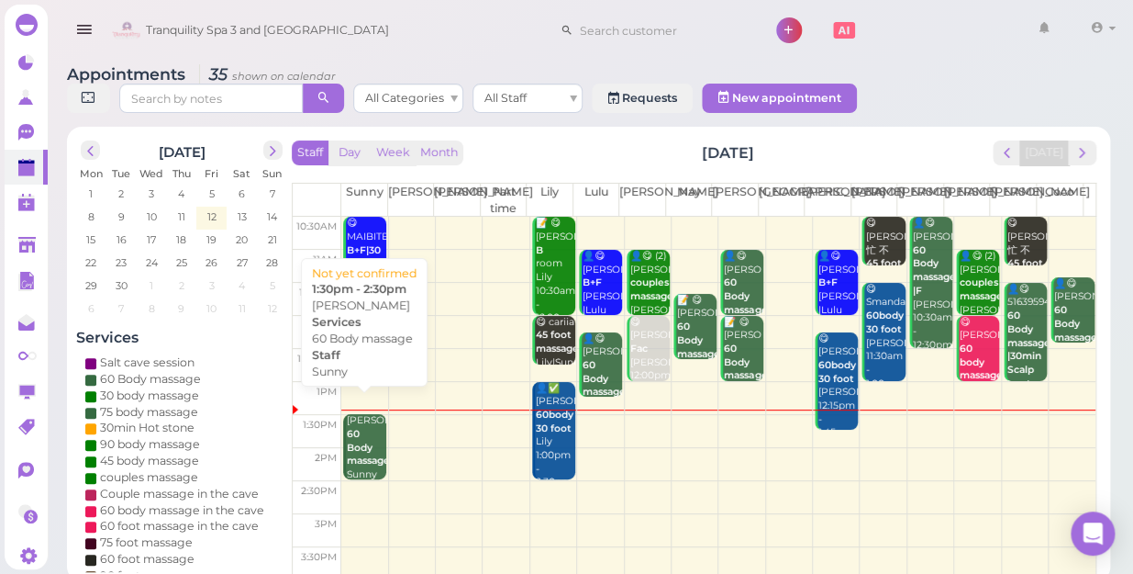
click at [356, 428] on b "60 Body massage" at bounding box center [368, 447] width 43 height 39
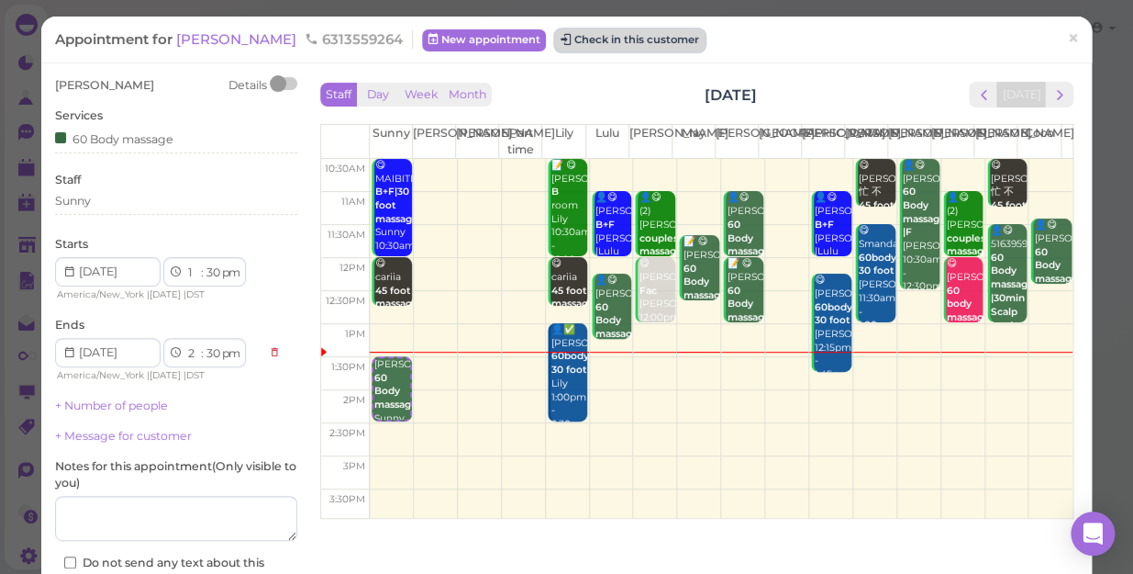
click at [557, 36] on button "Check in this customer" at bounding box center [630, 40] width 150 height 22
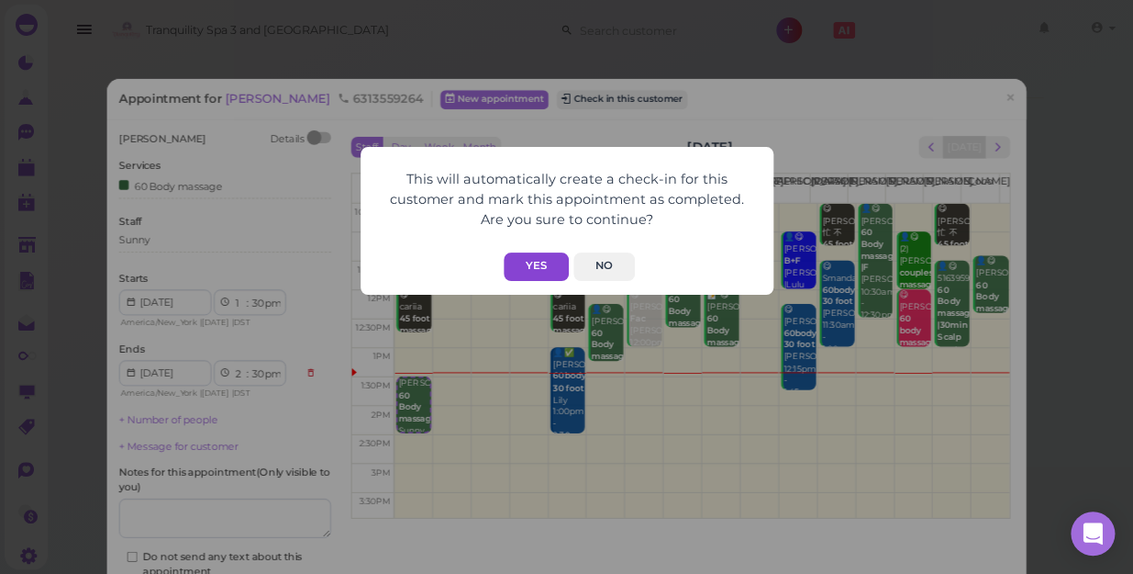
click at [541, 262] on button "Yes" at bounding box center [536, 266] width 65 height 28
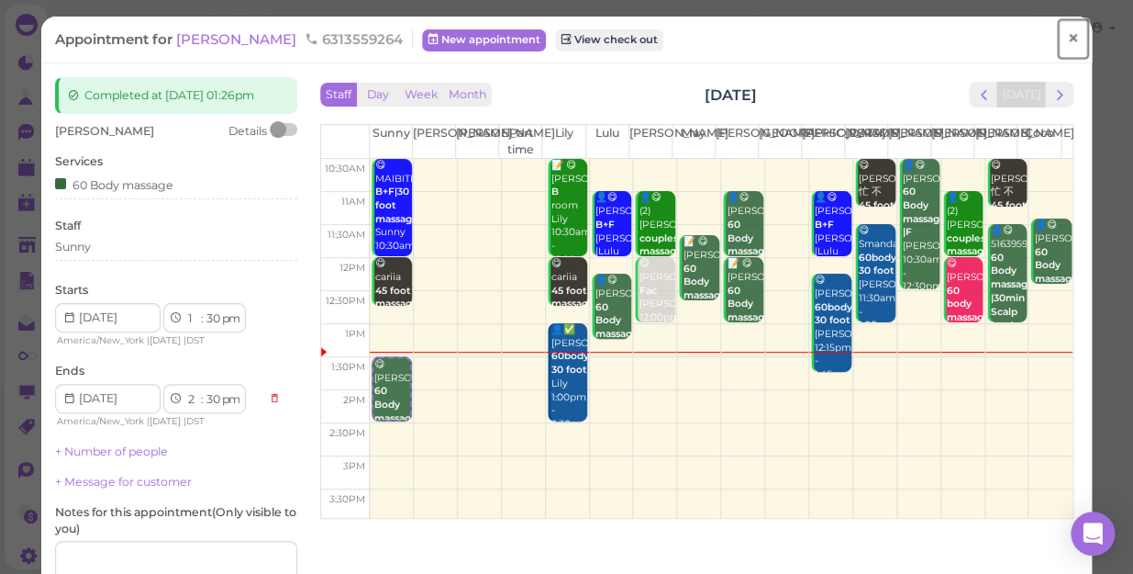
click at [1067, 35] on span "×" at bounding box center [1073, 39] width 12 height 26
click at [1064, 35] on link at bounding box center [1044, 30] width 53 height 51
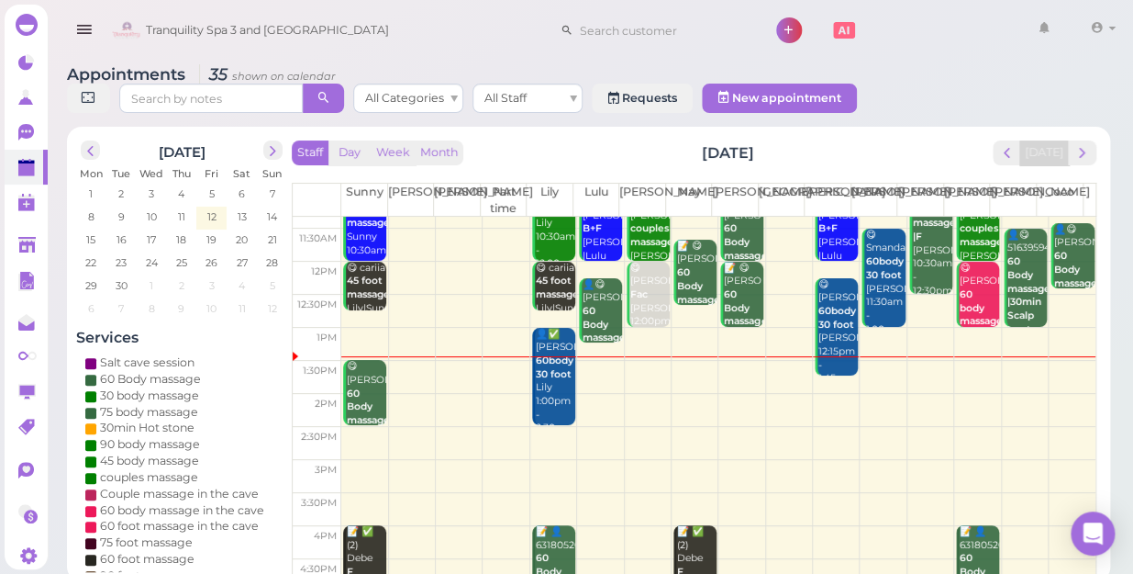
scroll to position [166, 0]
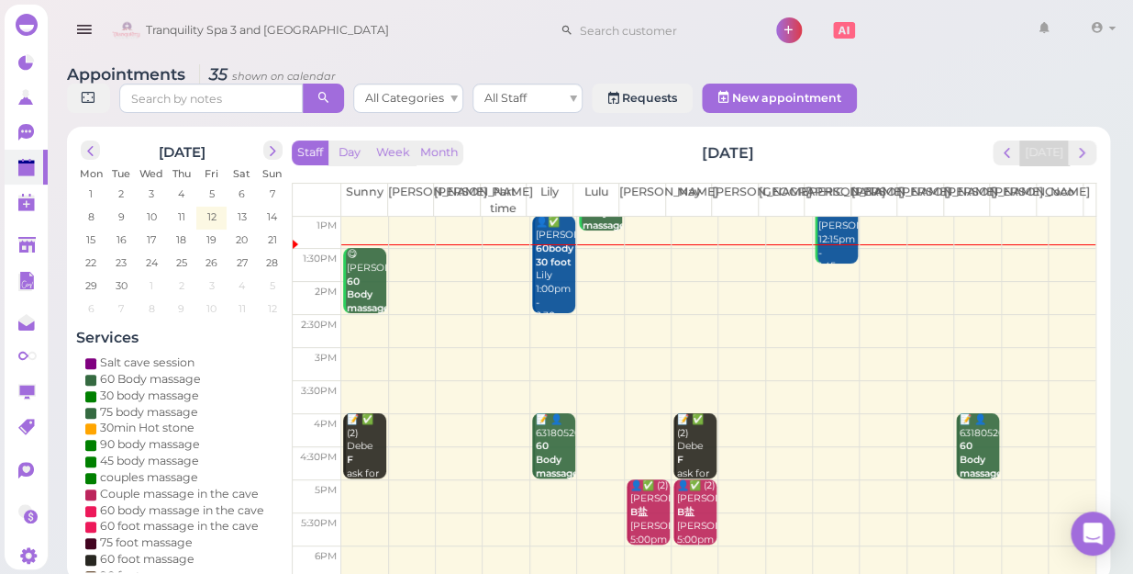
click at [1058, 282] on td at bounding box center [718, 298] width 754 height 33
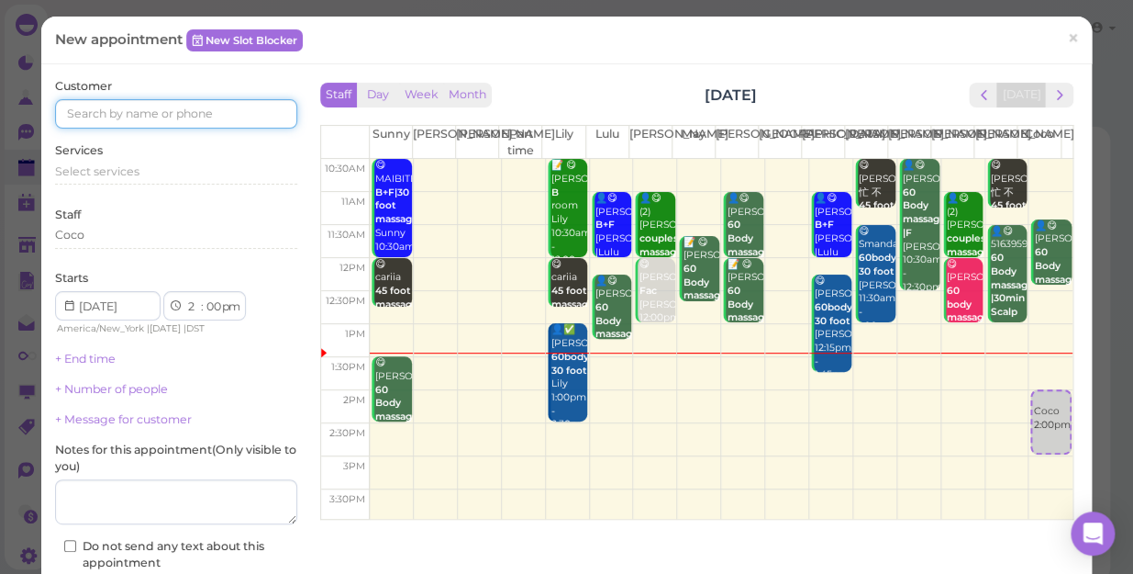
click at [154, 110] on input at bounding box center [176, 113] width 242 height 29
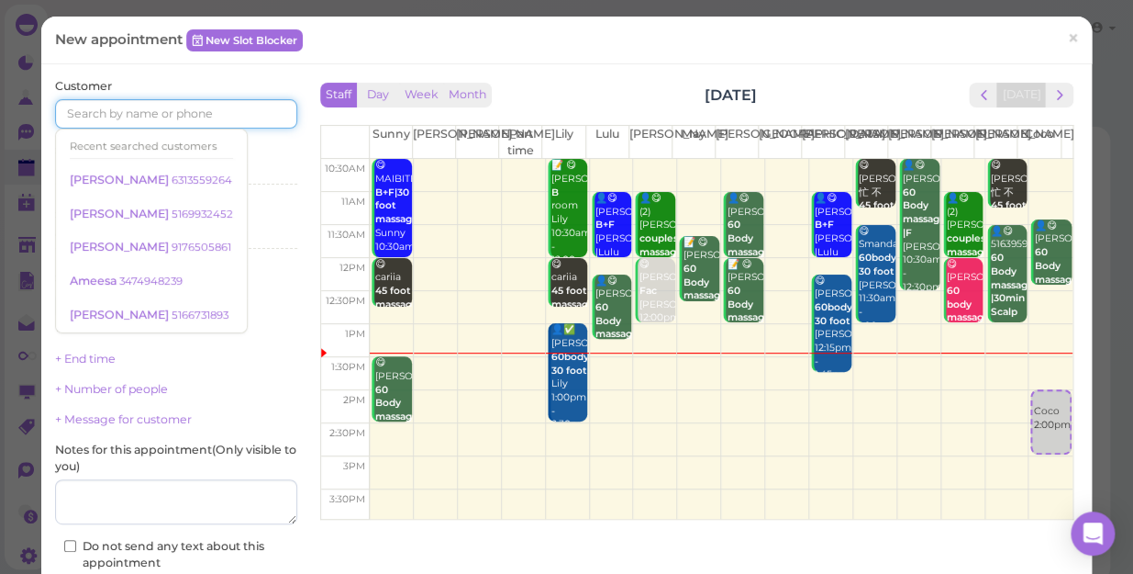
click at [154, 110] on input at bounding box center [176, 113] width 242 height 29
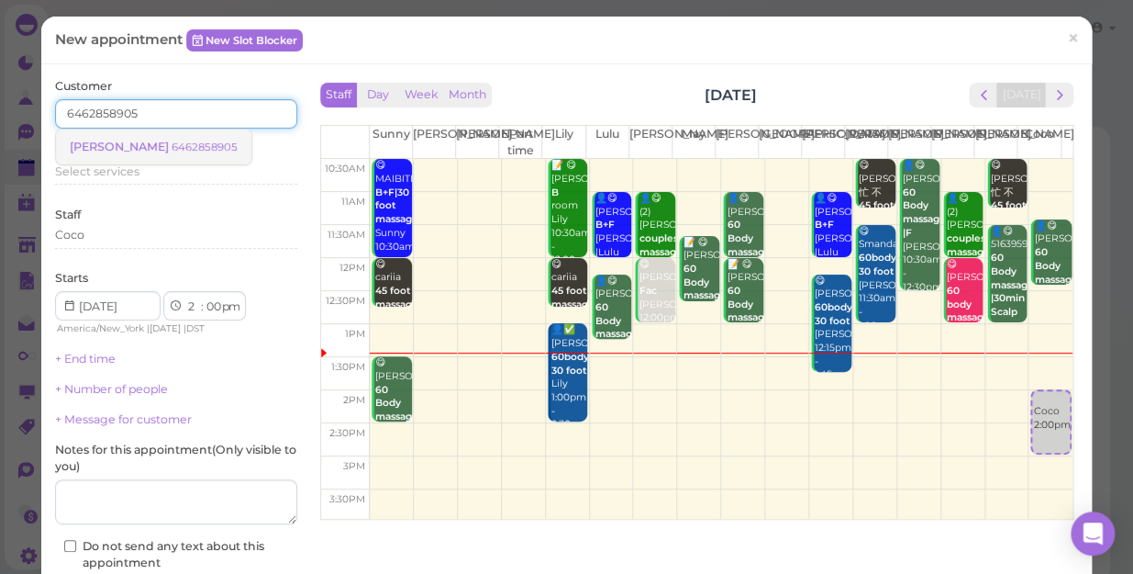
type input "6462858905"
click at [172, 144] on small "6462858905" at bounding box center [205, 146] width 66 height 13
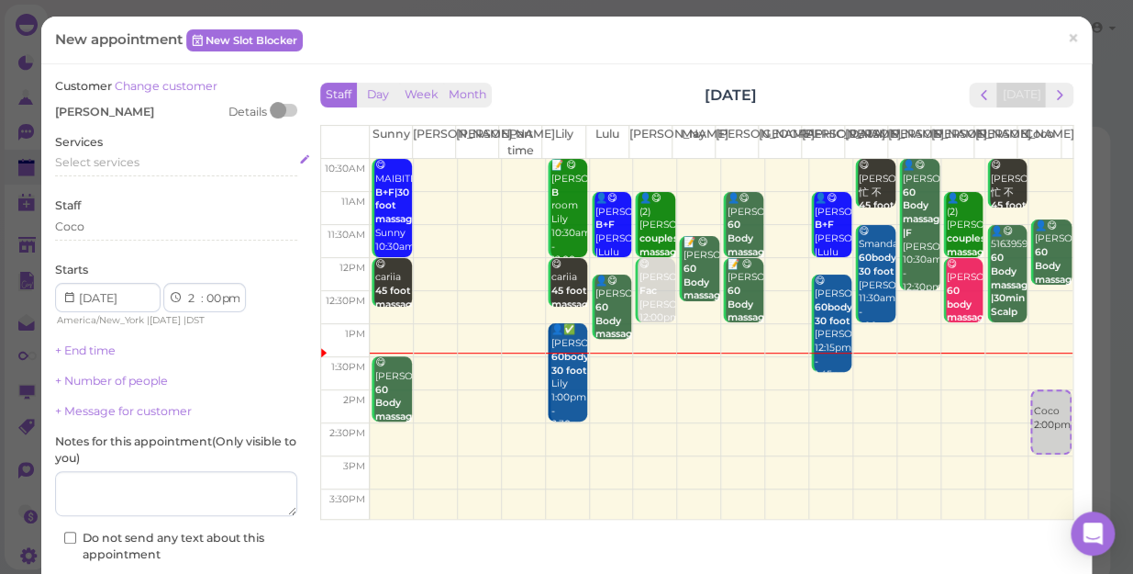
click at [104, 163] on span "Select services" at bounding box center [97, 162] width 84 height 14
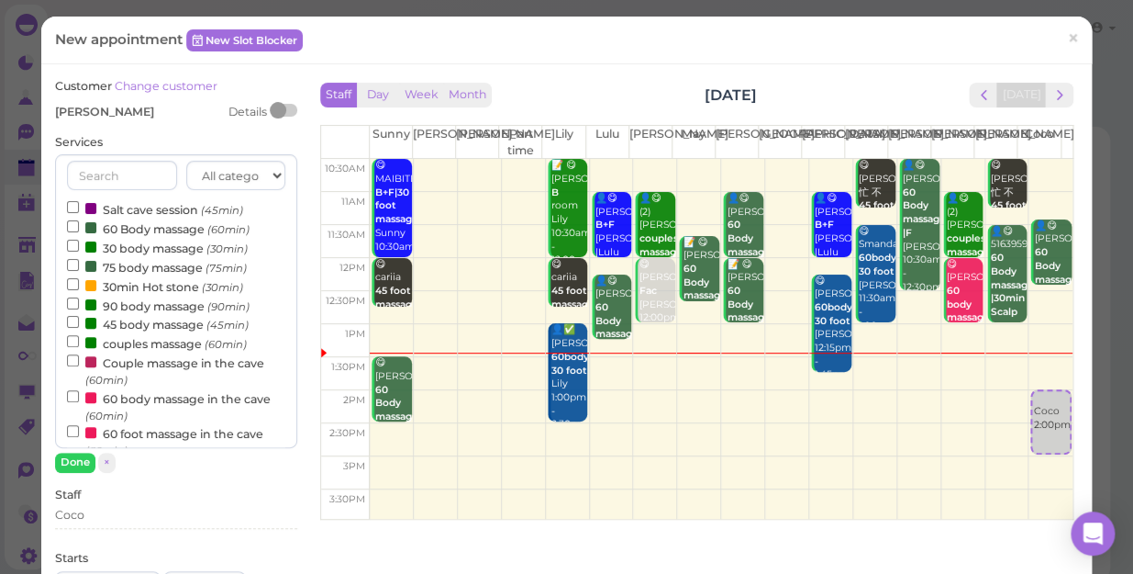
click at [128, 225] on label "60 Body massage (60min)" at bounding box center [158, 227] width 183 height 19
click at [79, 225] on input "60 Body massage (60min)" at bounding box center [73, 226] width 12 height 12
click at [129, 229] on label "60 Body massage (60min)" at bounding box center [158, 227] width 183 height 19
click at [79, 229] on input "60 Body massage (60min)" at bounding box center [73, 226] width 12 height 12
click at [73, 463] on button "Done" at bounding box center [75, 461] width 40 height 19
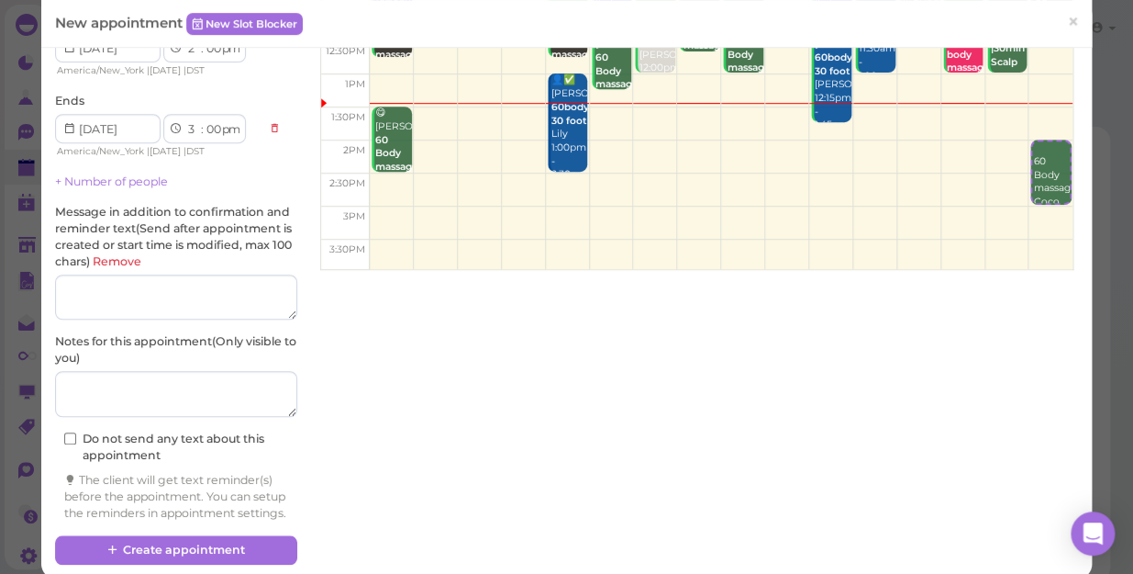
scroll to position [285, 0]
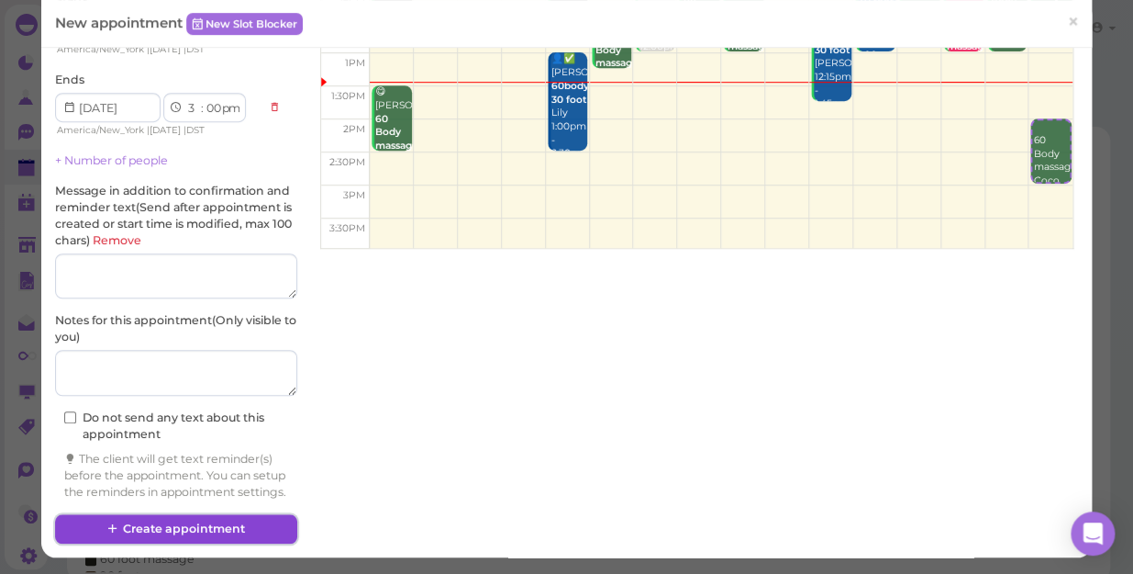
click at [223, 528] on button "Create appointment" at bounding box center [176, 528] width 242 height 29
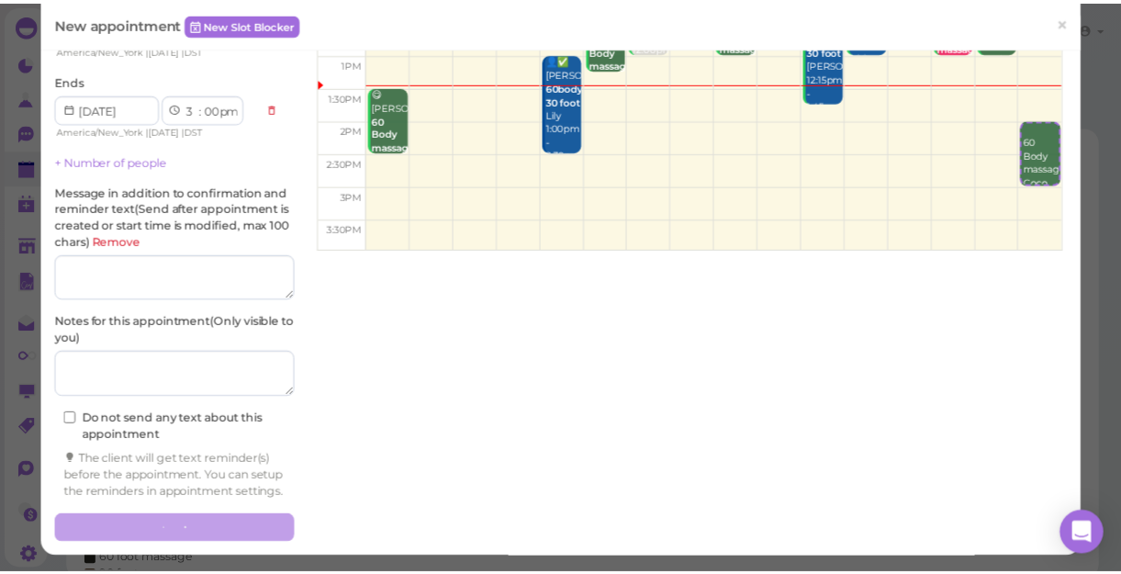
scroll to position [0, 0]
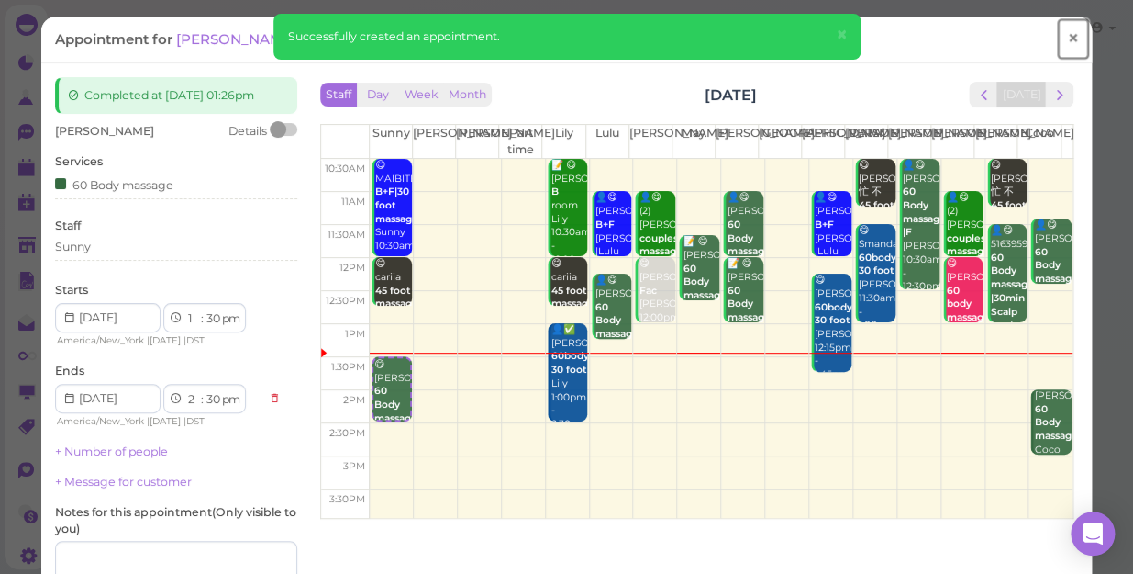
click at [1067, 36] on span "×" at bounding box center [1073, 39] width 12 height 26
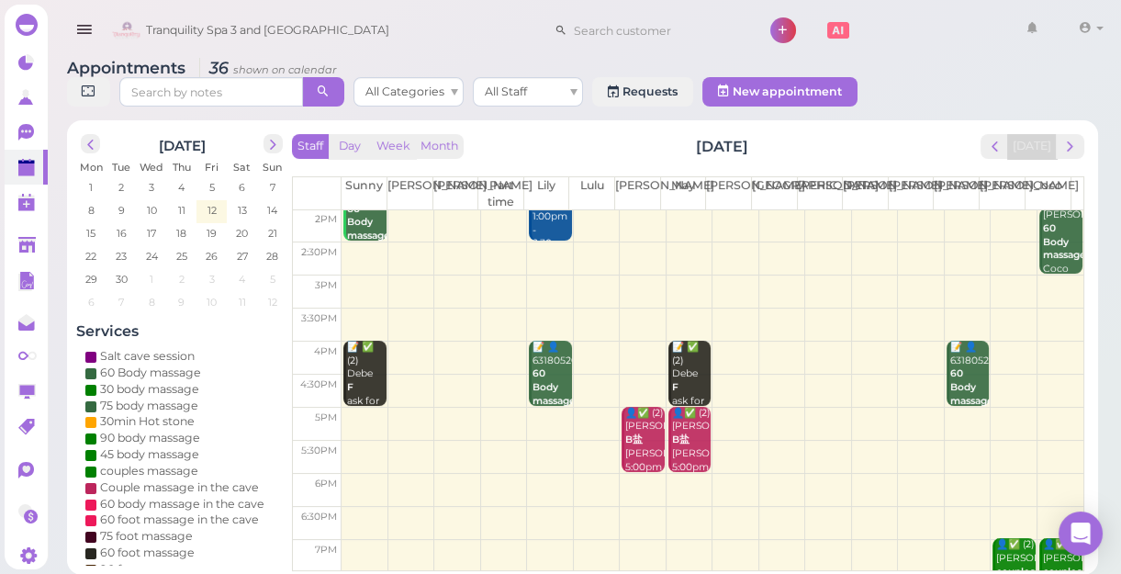
scroll to position [331, 0]
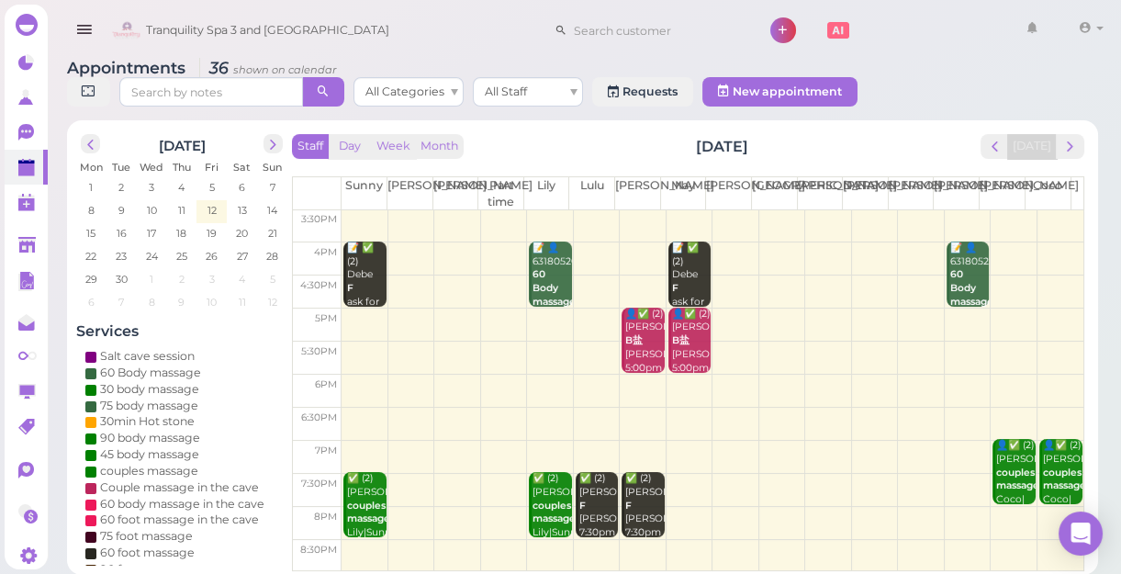
click at [463, 45] on div "Tranquility Spa 3 and Salt Cave 1 Account" at bounding box center [608, 31] width 1002 height 52
click at [267, 209] on span "14" at bounding box center [272, 210] width 14 height 17
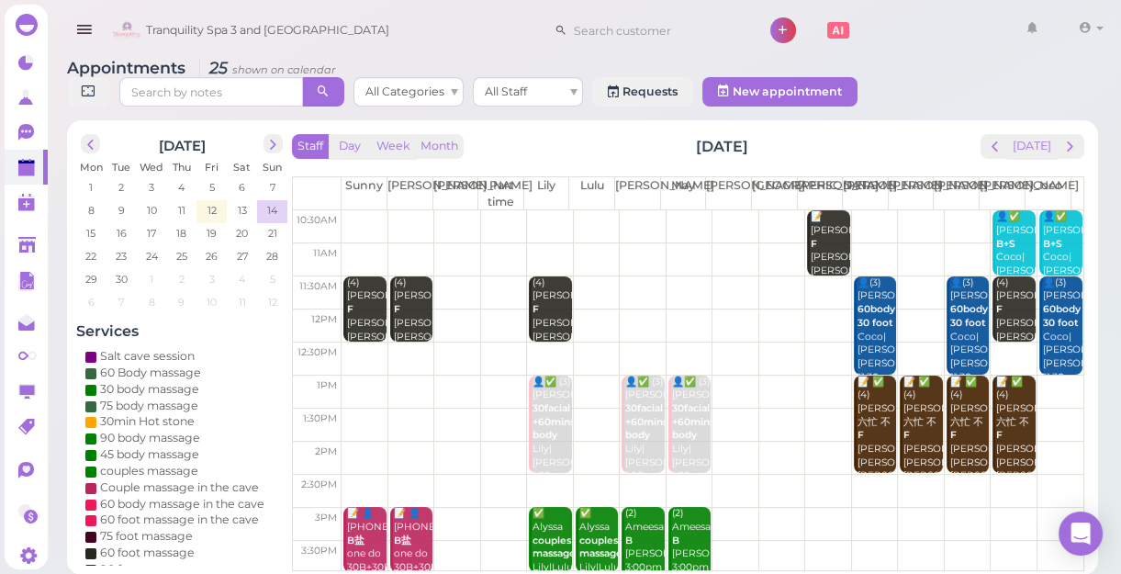
click at [363, 384] on td at bounding box center [712, 391] width 742 height 33
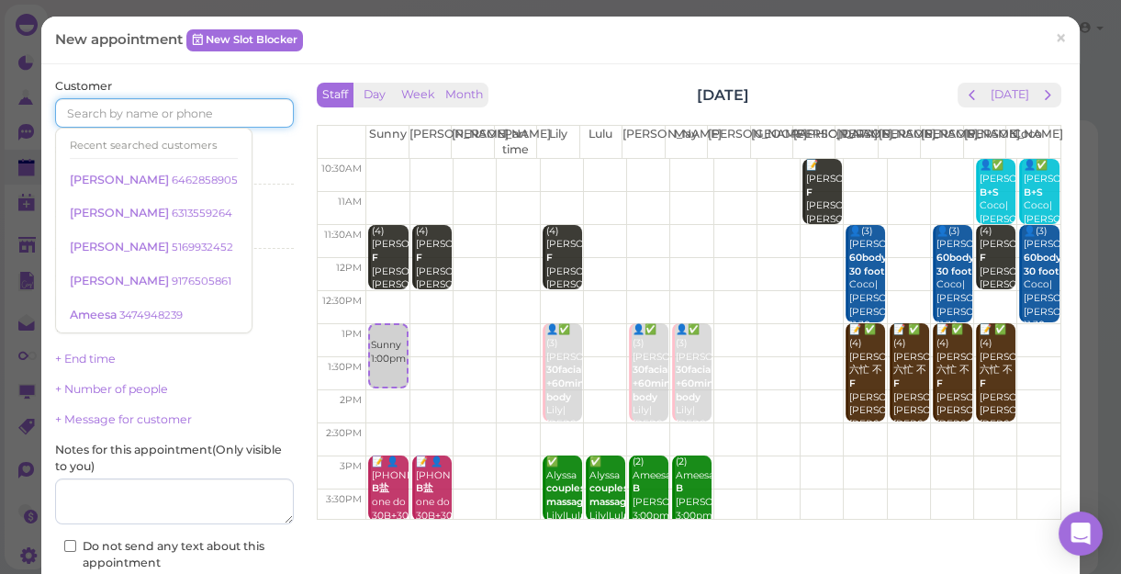
click at [154, 115] on input at bounding box center [174, 112] width 239 height 29
click at [244, 168] on div "Select services" at bounding box center [174, 170] width 239 height 17
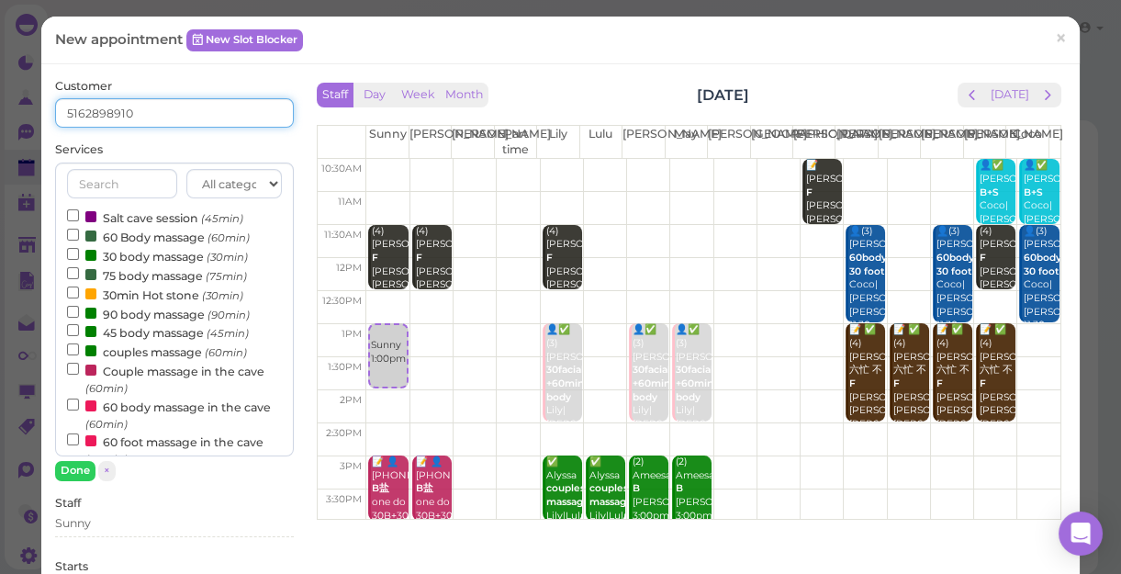
click at [167, 116] on input "5162898910" at bounding box center [174, 112] width 239 height 29
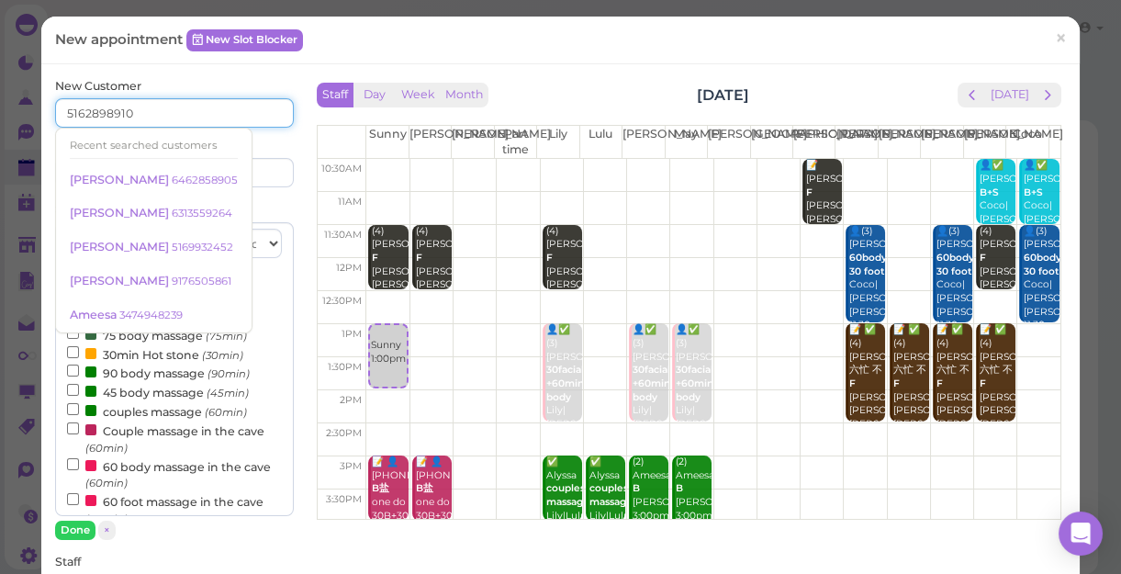
type input "5162898910"
click at [248, 168] on input at bounding box center [236, 172] width 115 height 29
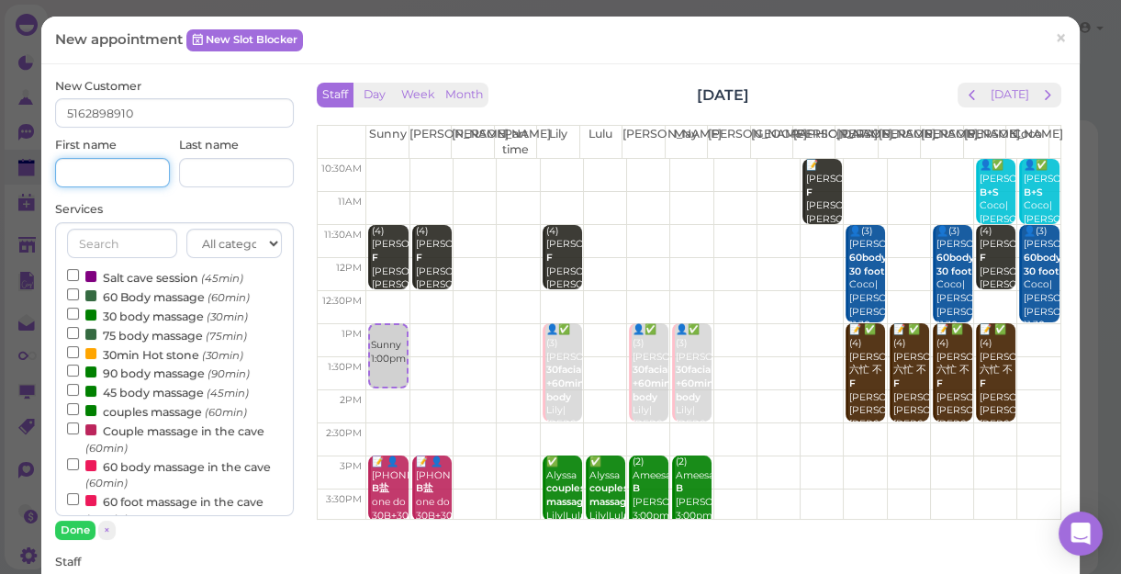
click at [101, 170] on input at bounding box center [112, 172] width 115 height 29
type input "may"
click at [158, 419] on label "couples massage (60min)" at bounding box center [157, 410] width 180 height 19
click at [79, 415] on input "couples massage (60min)" at bounding box center [73, 409] width 12 height 12
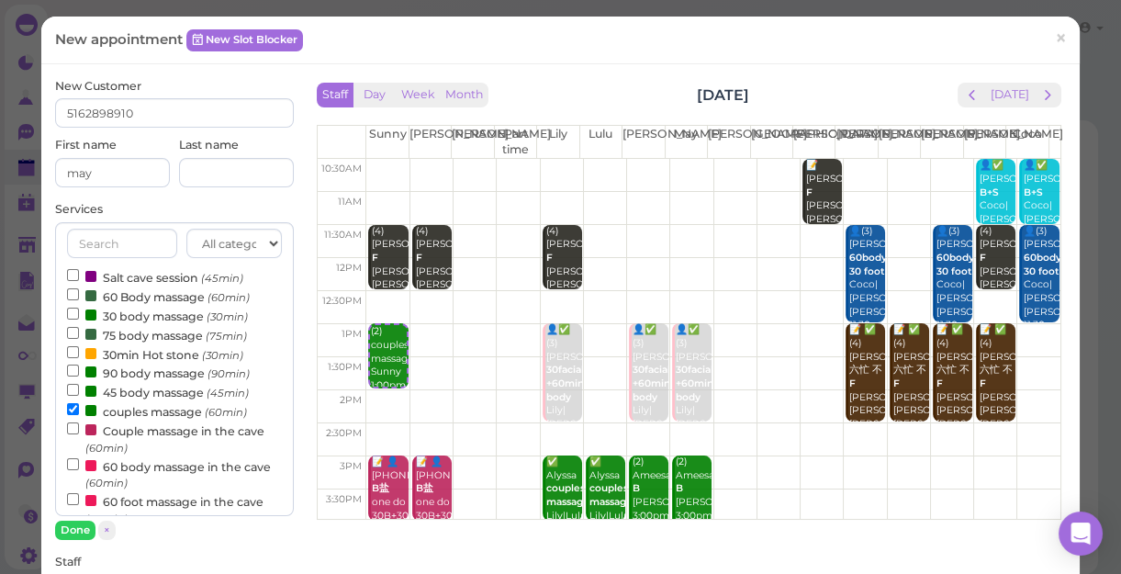
click at [121, 291] on label "60 Body massage (60min)" at bounding box center [158, 295] width 183 height 19
click at [79, 291] on input "60 Body massage (60min)" at bounding box center [73, 294] width 12 height 12
click at [72, 408] on input "couples massage (60min)" at bounding box center [73, 409] width 12 height 12
click at [143, 410] on label "couples massage (60min)" at bounding box center [157, 410] width 180 height 19
click at [79, 410] on input "couples massage (60min)" at bounding box center [73, 409] width 12 height 12
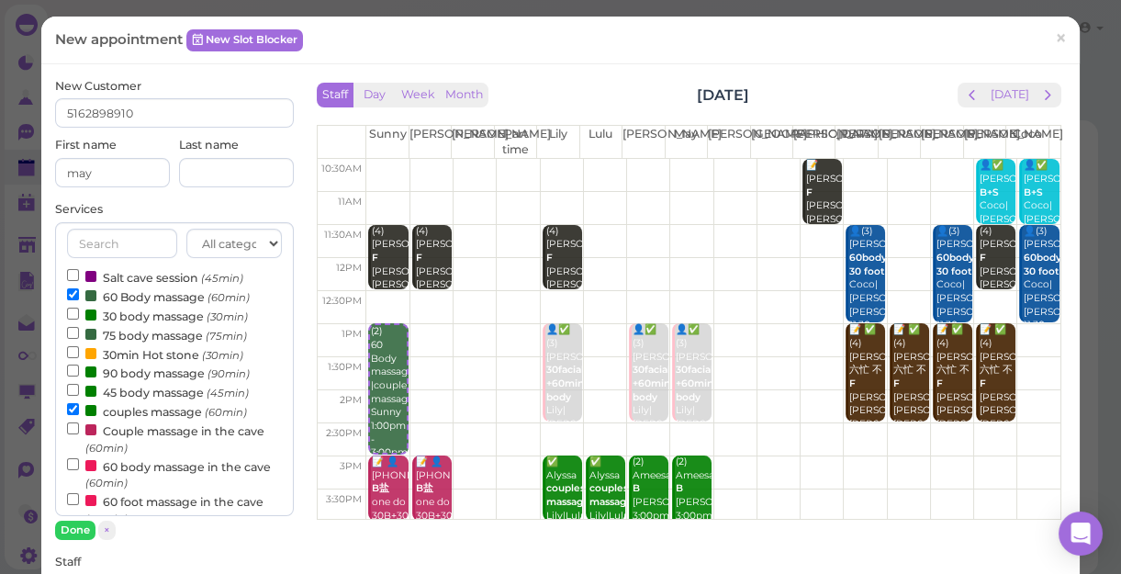
click at [151, 292] on label "60 Body massage (60min)" at bounding box center [158, 295] width 183 height 19
click at [79, 292] on input "60 Body massage (60min)" at bounding box center [73, 294] width 12 height 12
select select "2"
click at [64, 525] on button "Done" at bounding box center [75, 529] width 40 height 19
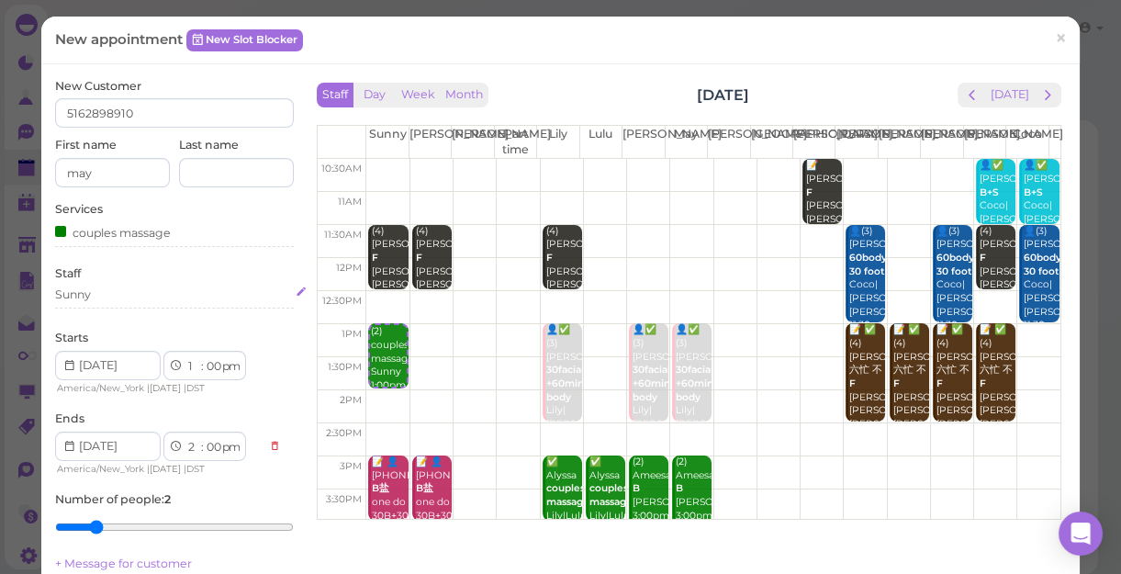
click at [100, 294] on div "Sunny" at bounding box center [174, 294] width 239 height 17
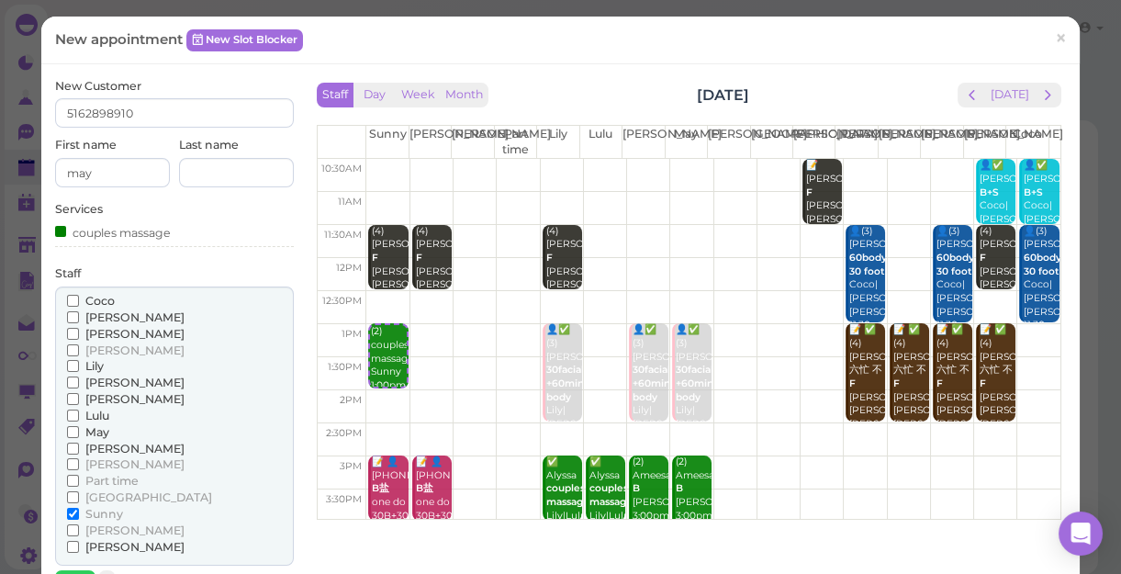
click at [104, 467] on span "[PERSON_NAME]" at bounding box center [134, 464] width 99 height 14
click at [79, 467] on input "[PERSON_NAME]" at bounding box center [73, 464] width 12 height 12
click at [95, 508] on span "Sunny" at bounding box center [104, 514] width 38 height 14
click at [79, 508] on input "Sunny" at bounding box center [73, 514] width 12 height 12
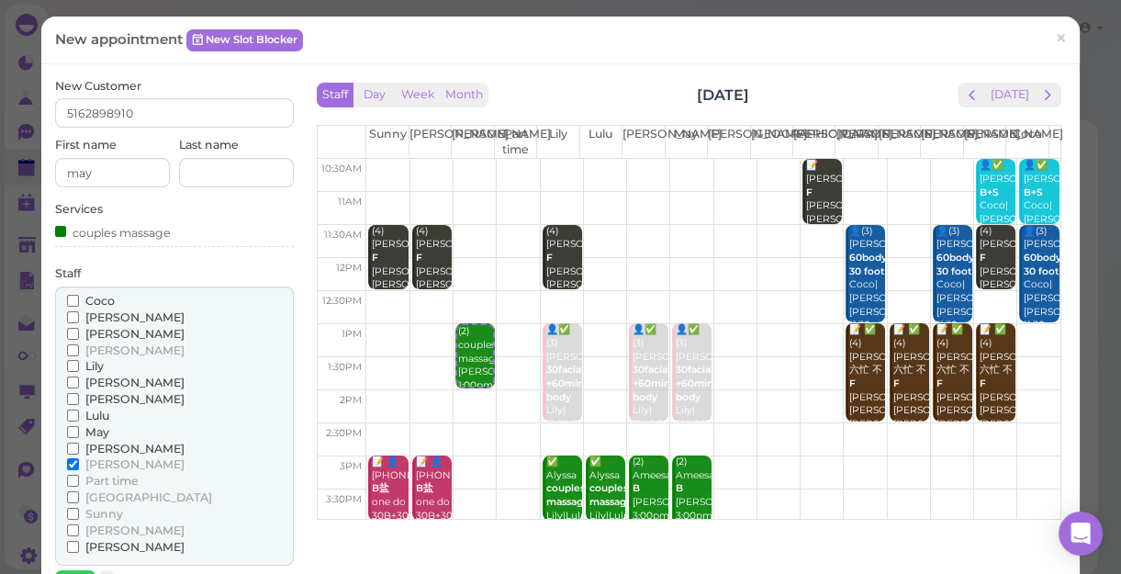
click at [105, 515] on span "Sunny" at bounding box center [104, 514] width 38 height 14
click at [79, 515] on input "Sunny" at bounding box center [73, 514] width 12 height 12
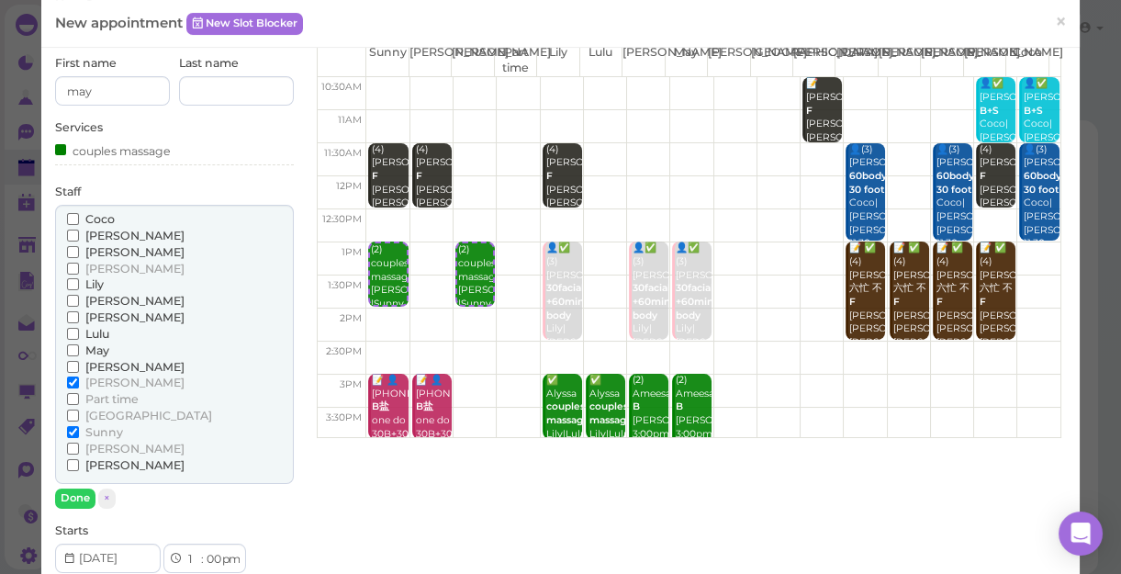
scroll to position [166, 0]
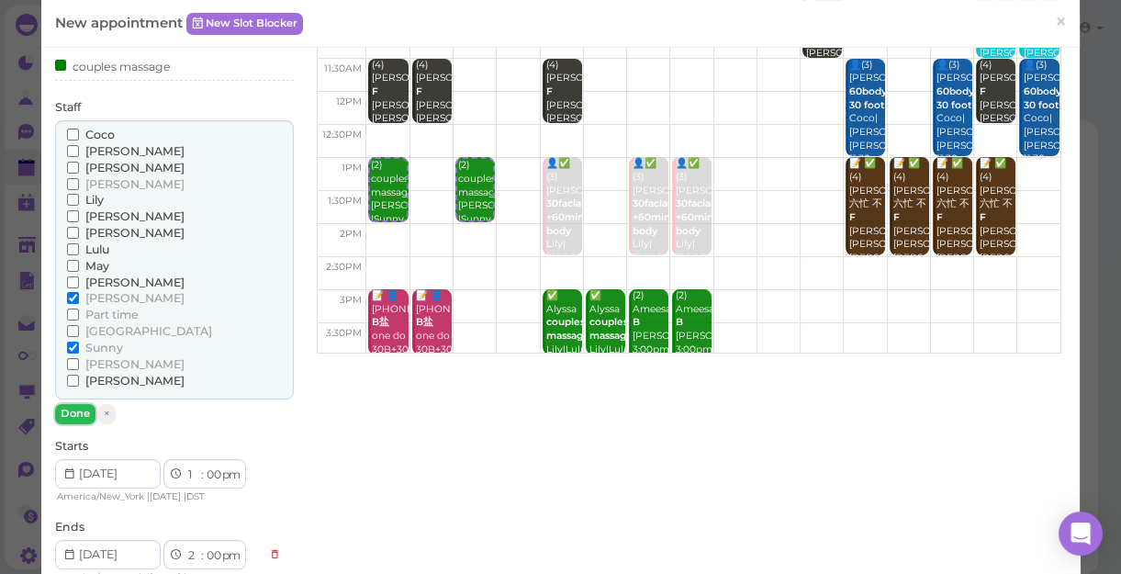
click at [60, 412] on button "Done" at bounding box center [75, 413] width 40 height 19
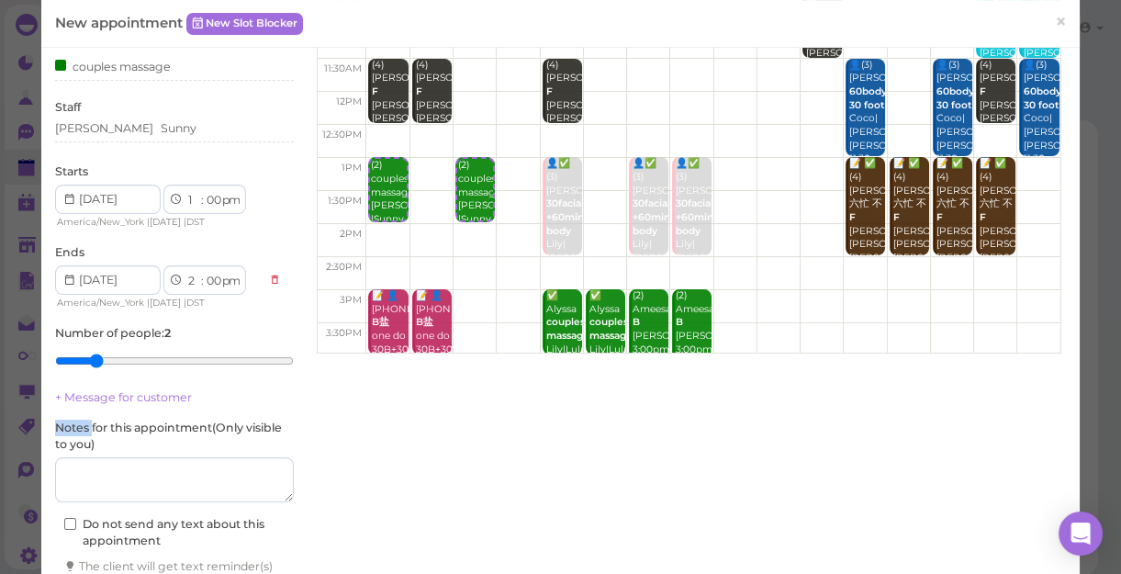
click at [60, 412] on div "New Customer 5162898910 First name may Last name Services couples massage Staff…" at bounding box center [174, 268] width 239 height 712
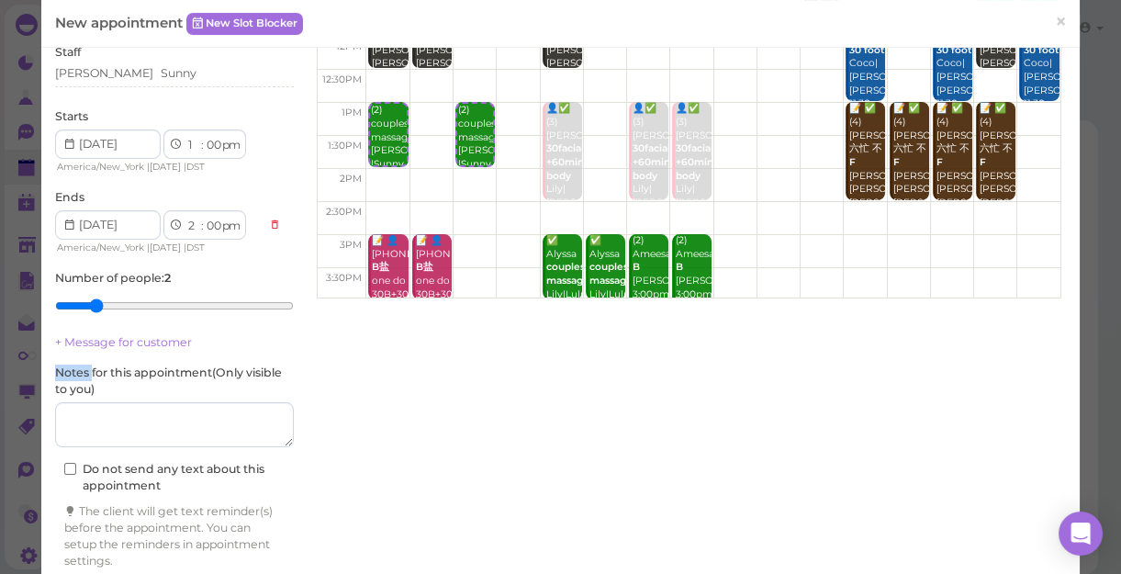
scroll to position [288, 0]
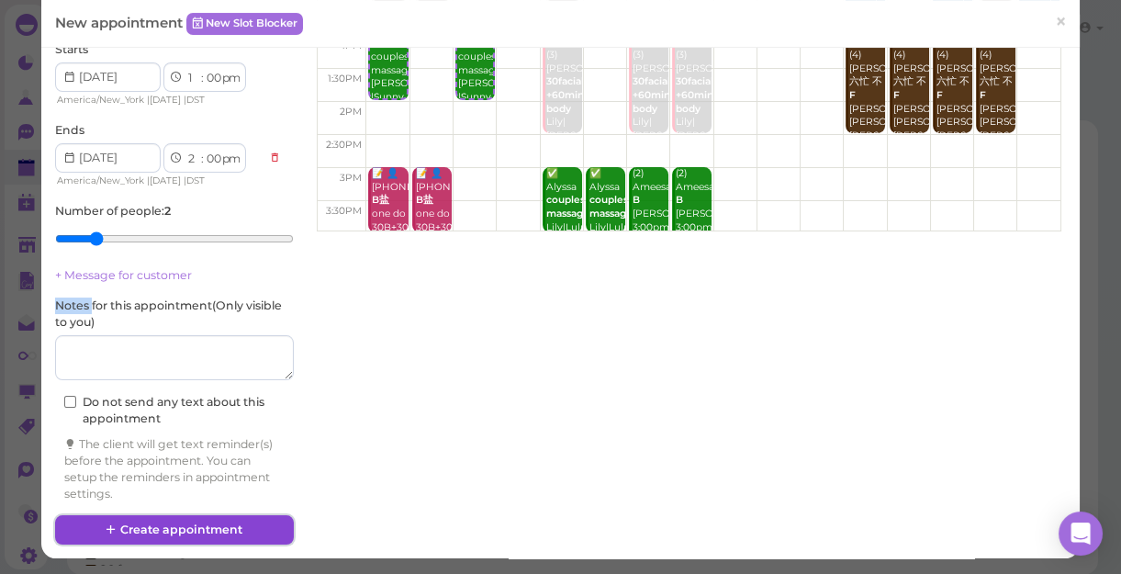
click at [184, 523] on button "Create appointment" at bounding box center [174, 529] width 239 height 29
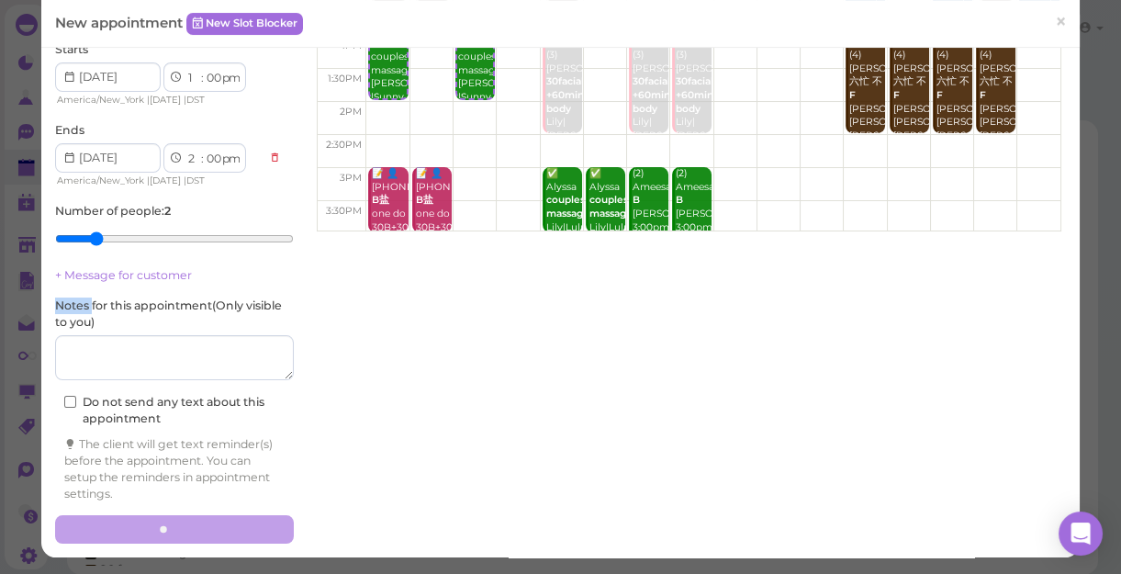
scroll to position [287, 0]
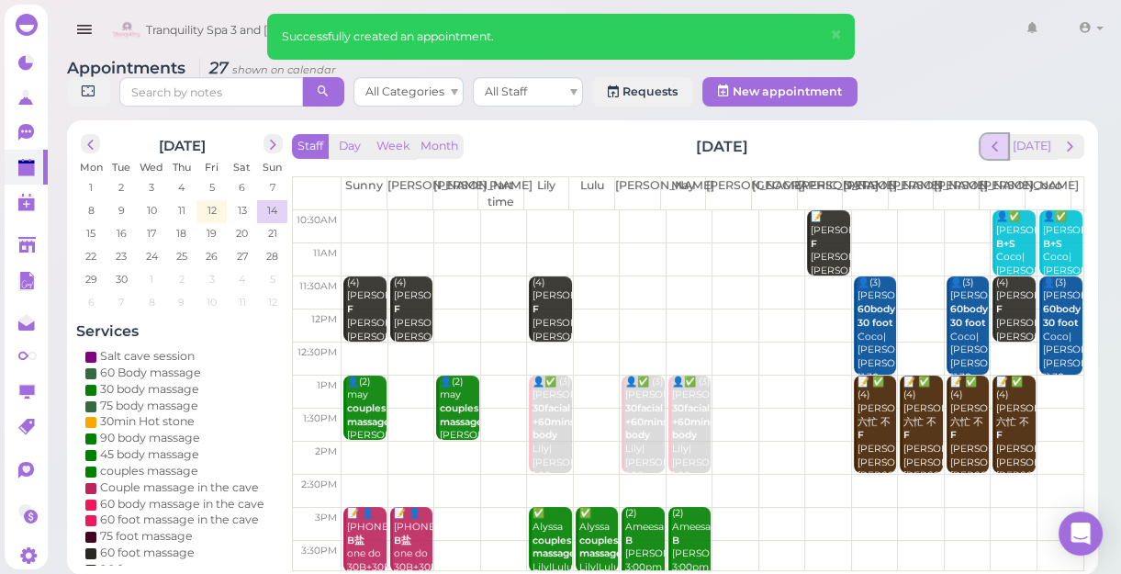
click at [1003, 146] on span "prev" at bounding box center [994, 146] width 17 height 17
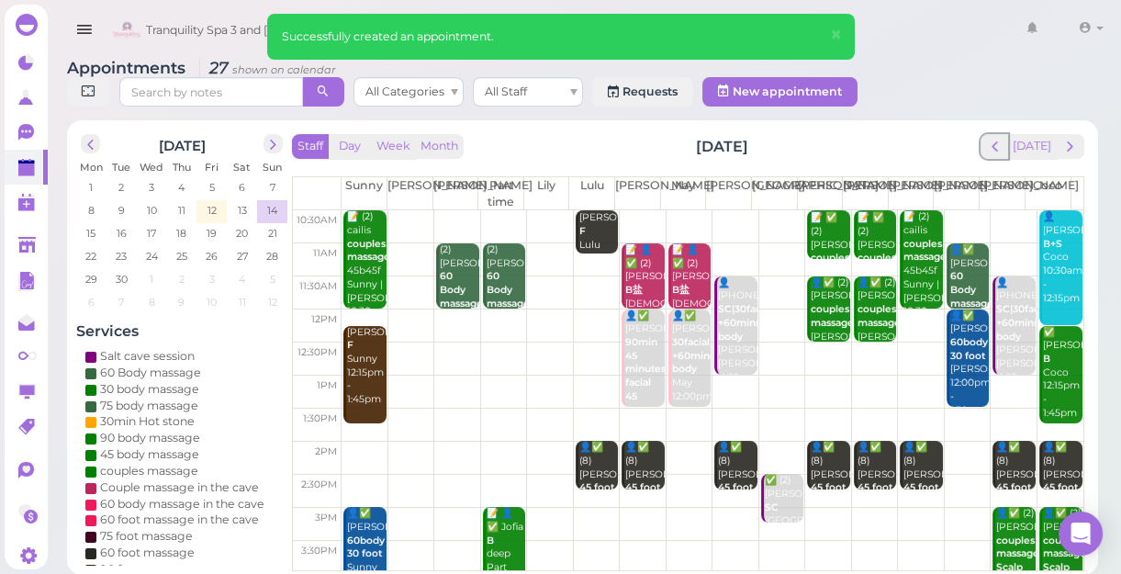
click at [1003, 146] on span "prev" at bounding box center [994, 146] width 17 height 17
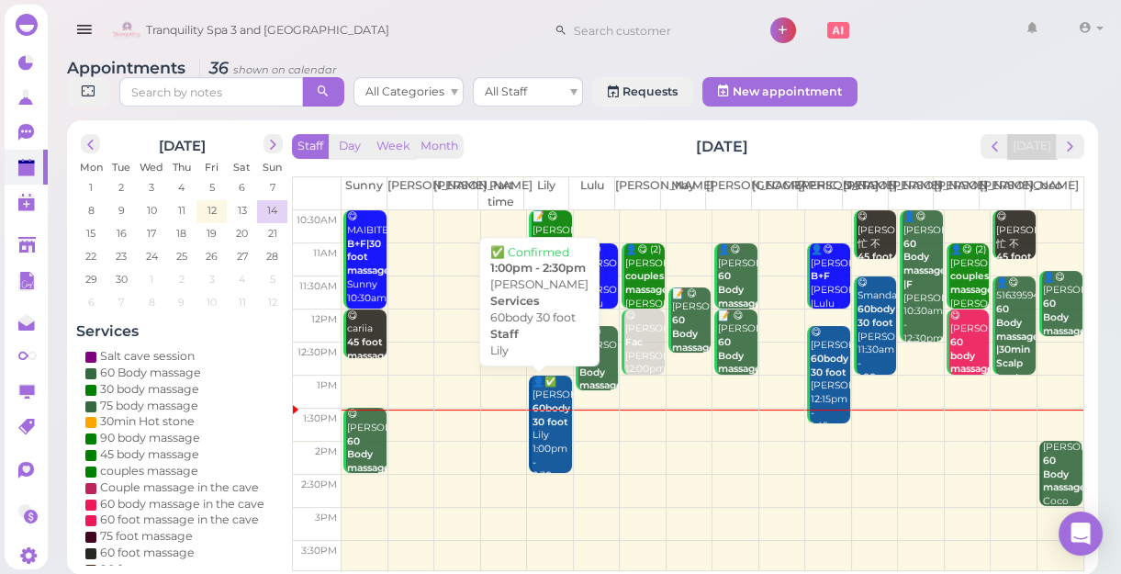
click at [550, 445] on div "👤✅ Katherine Sasaguay 60body 30 foot Lily 1:00pm - 2:30pm" at bounding box center [550, 429] width 39 height 108
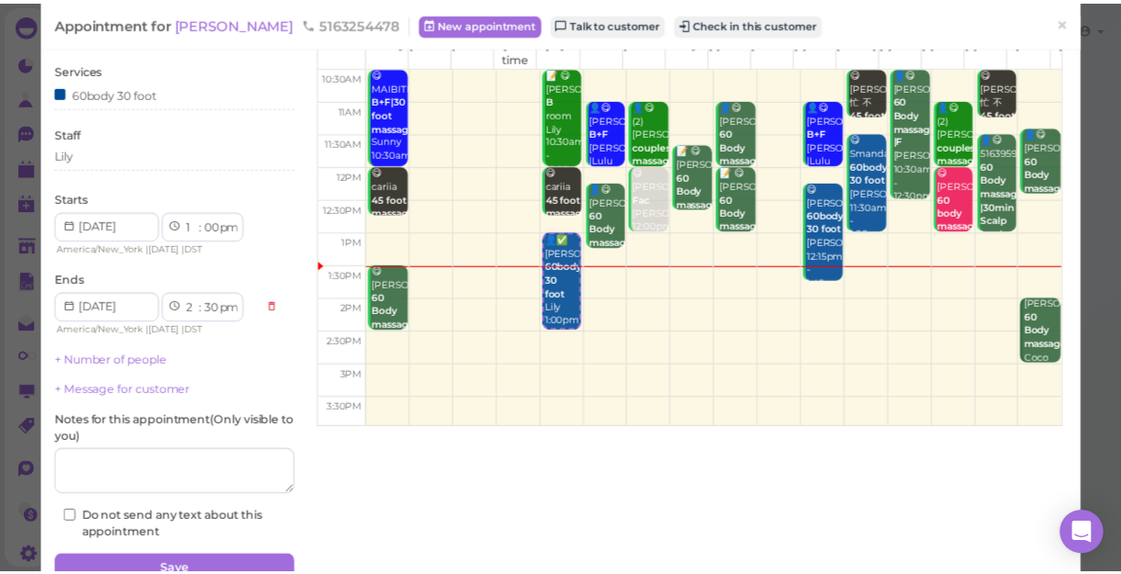
scroll to position [179, 0]
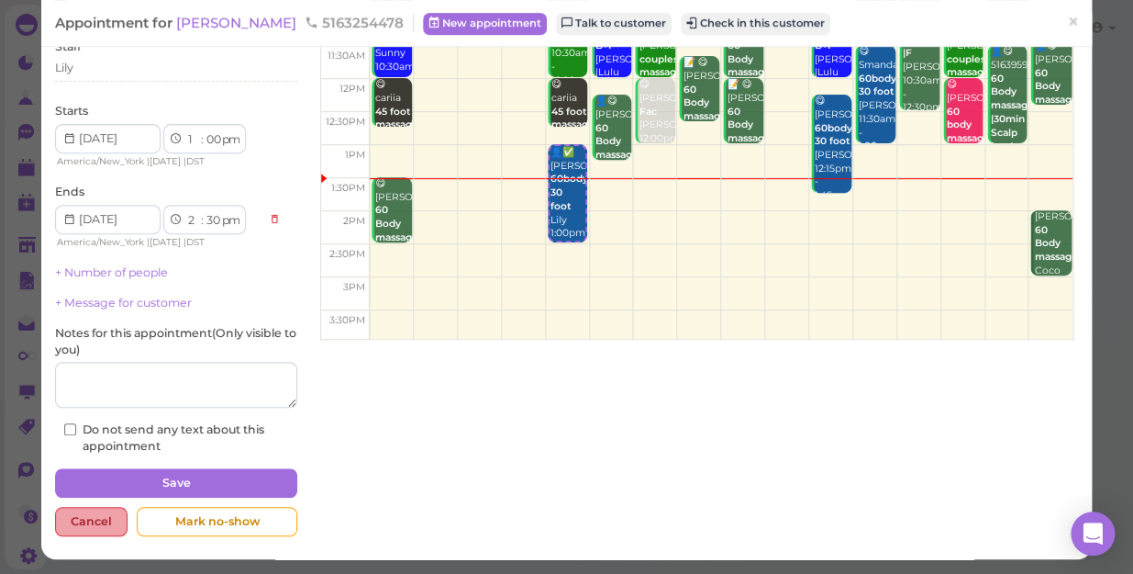
click at [83, 523] on div "Cancel" at bounding box center [91, 521] width 73 height 29
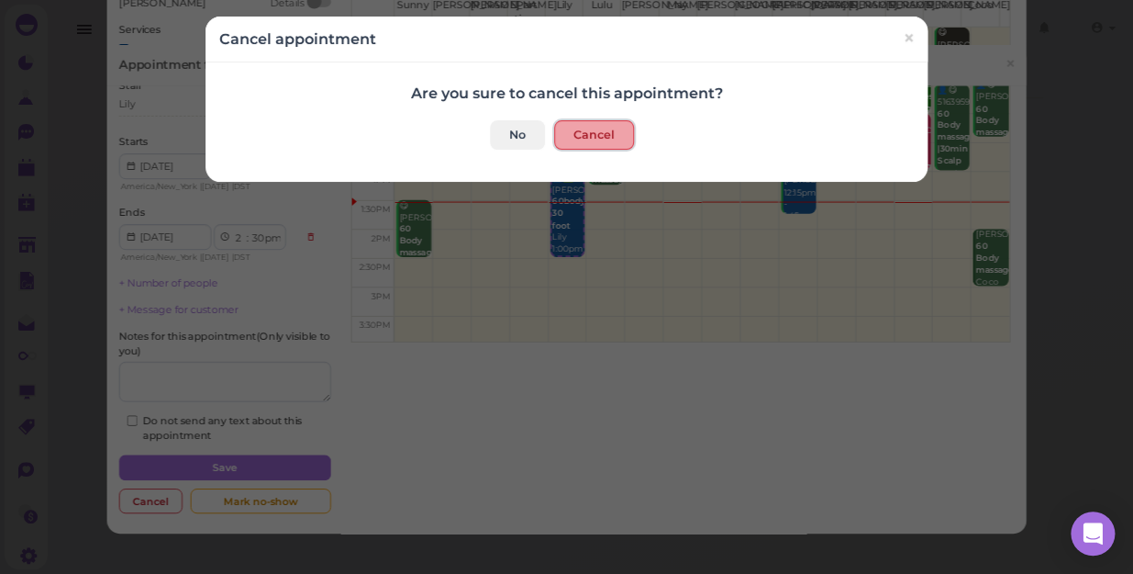
click at [578, 137] on button "Cancel" at bounding box center [594, 134] width 80 height 29
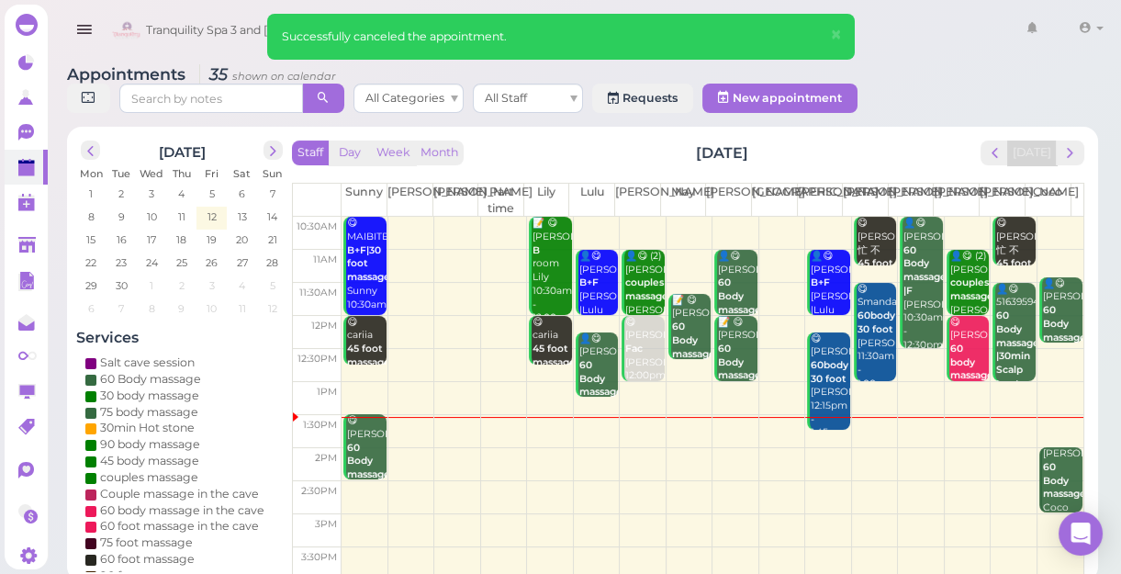
click at [633, 400] on td at bounding box center [712, 398] width 742 height 33
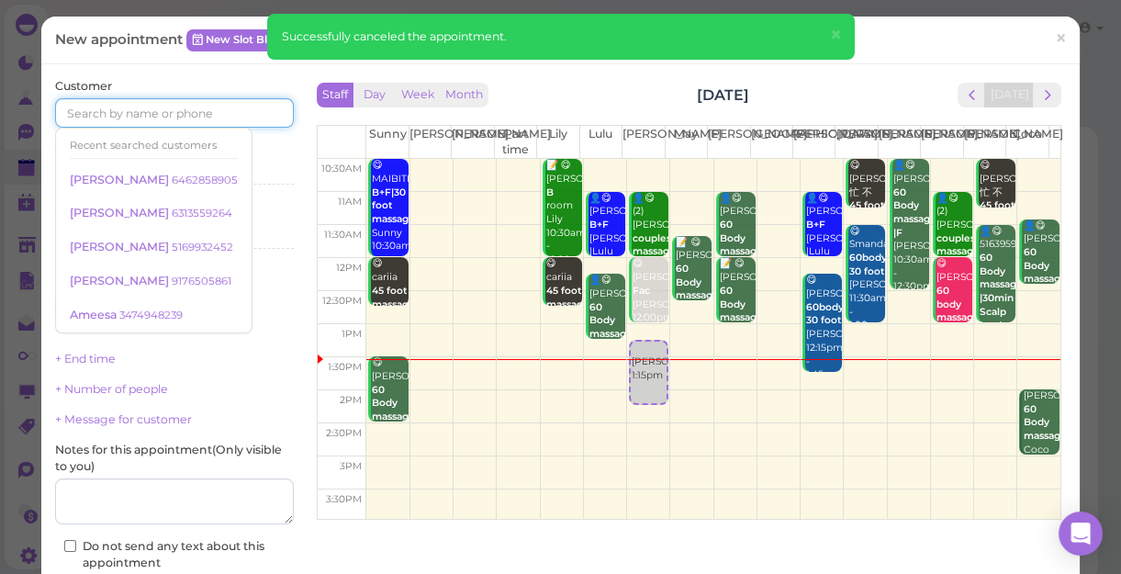
click at [244, 112] on input at bounding box center [174, 112] width 239 height 29
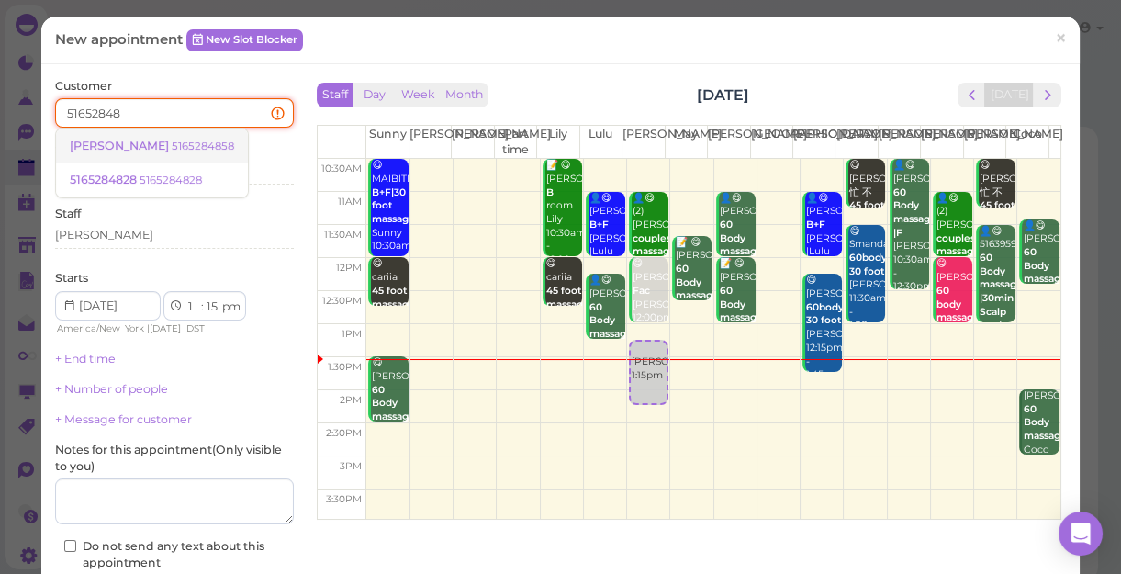
type input "51652848"
click at [143, 153] on link "Gary 5165284858" at bounding box center [152, 145] width 192 height 35
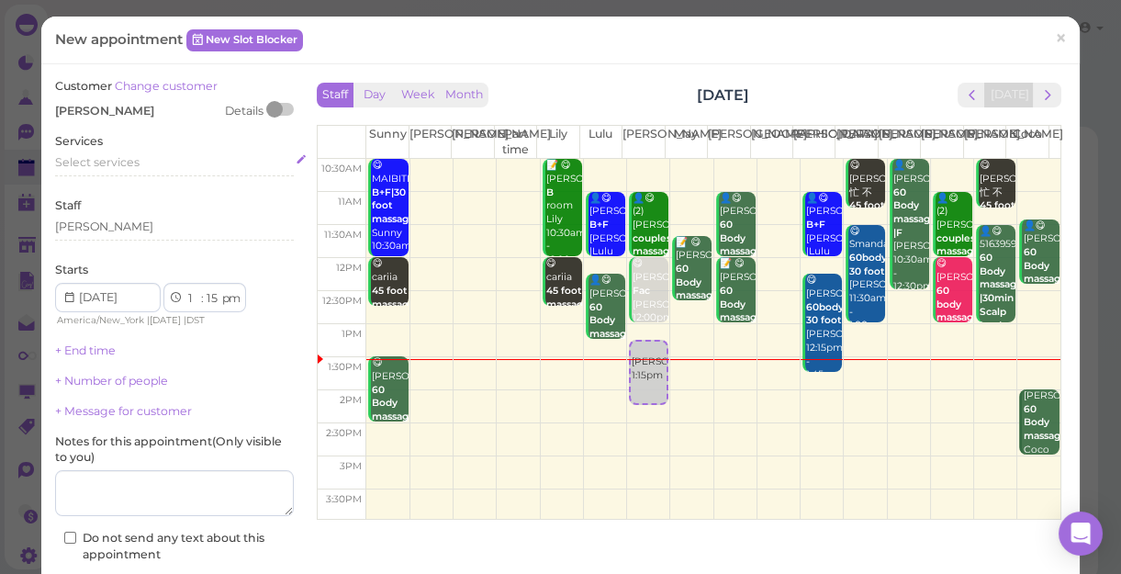
click at [117, 160] on span "Select services" at bounding box center [97, 162] width 84 height 14
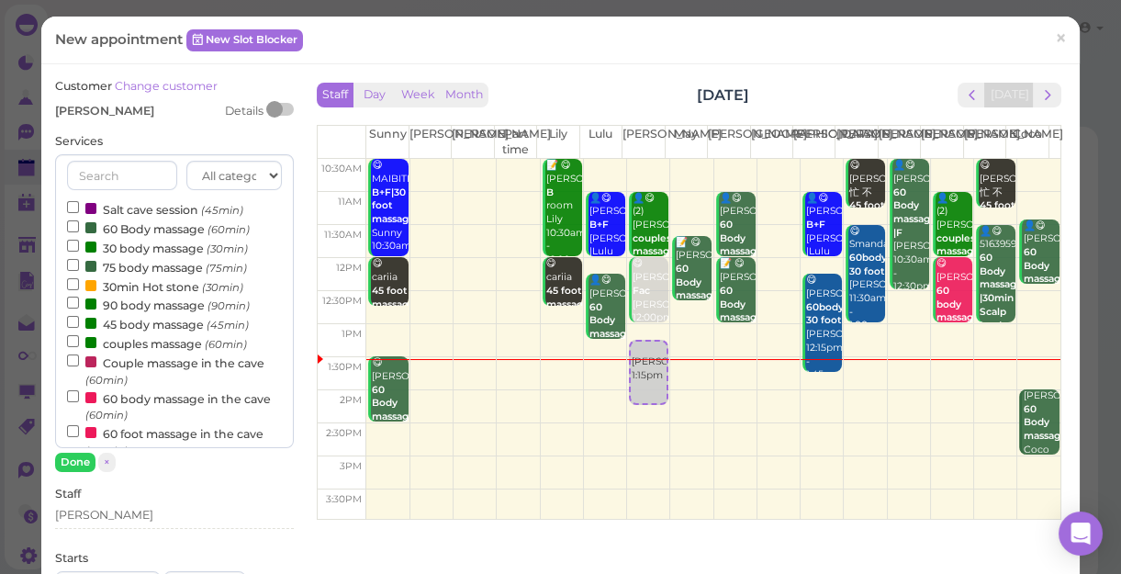
click at [118, 229] on label "60 Body massage (60min)" at bounding box center [158, 227] width 183 height 19
click at [79, 229] on input "60 Body massage (60min)" at bounding box center [73, 226] width 12 height 12
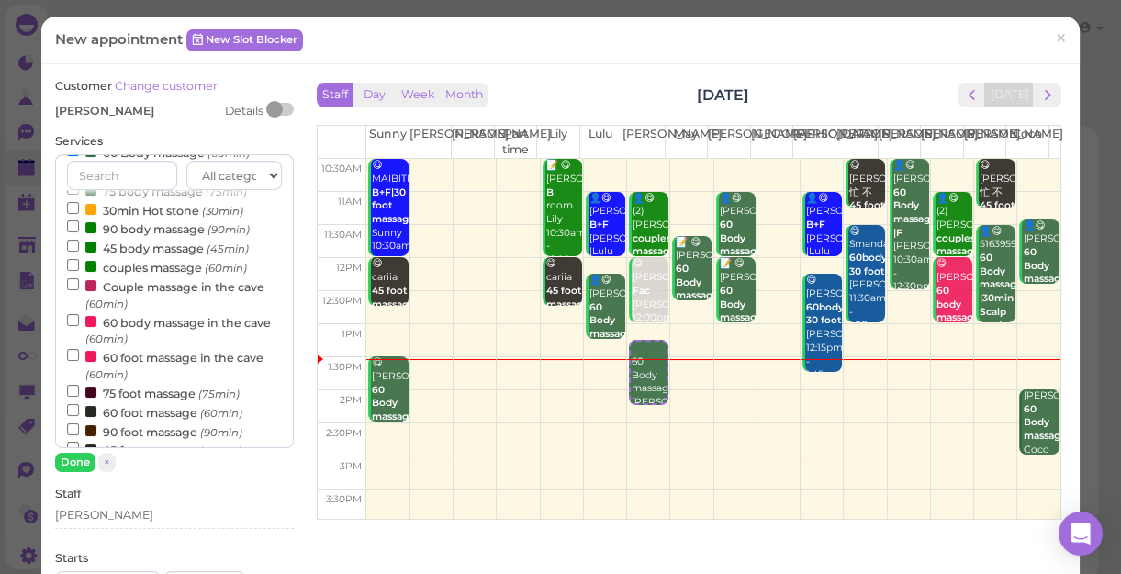
scroll to position [83, 0]
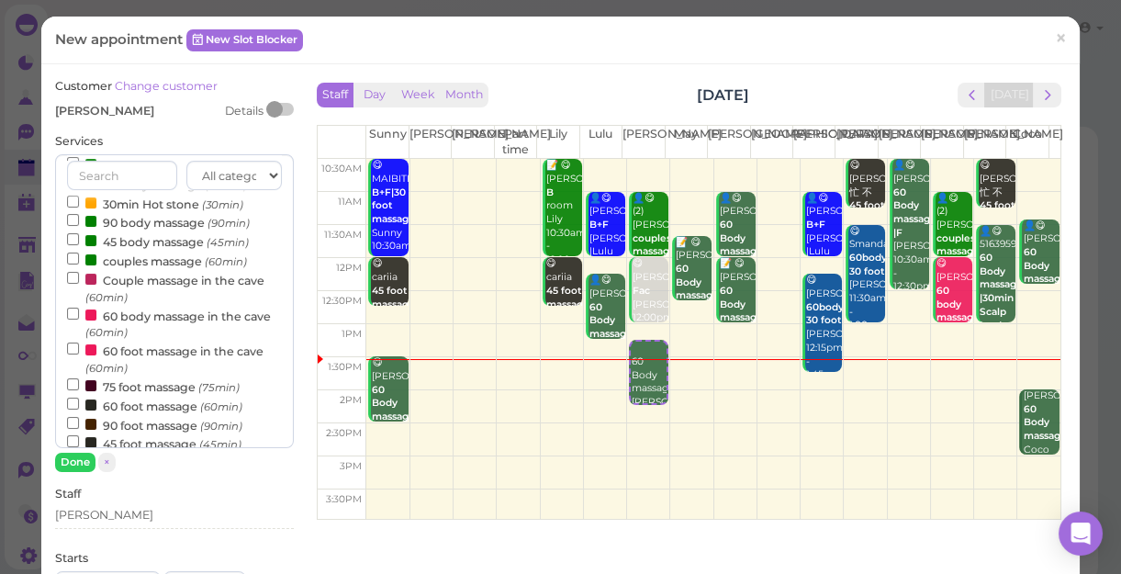
click at [152, 410] on label "60 foot massage (60min)" at bounding box center [154, 405] width 175 height 19
click at [79, 409] on input "60 foot massage (60min)" at bounding box center [73, 403] width 12 height 12
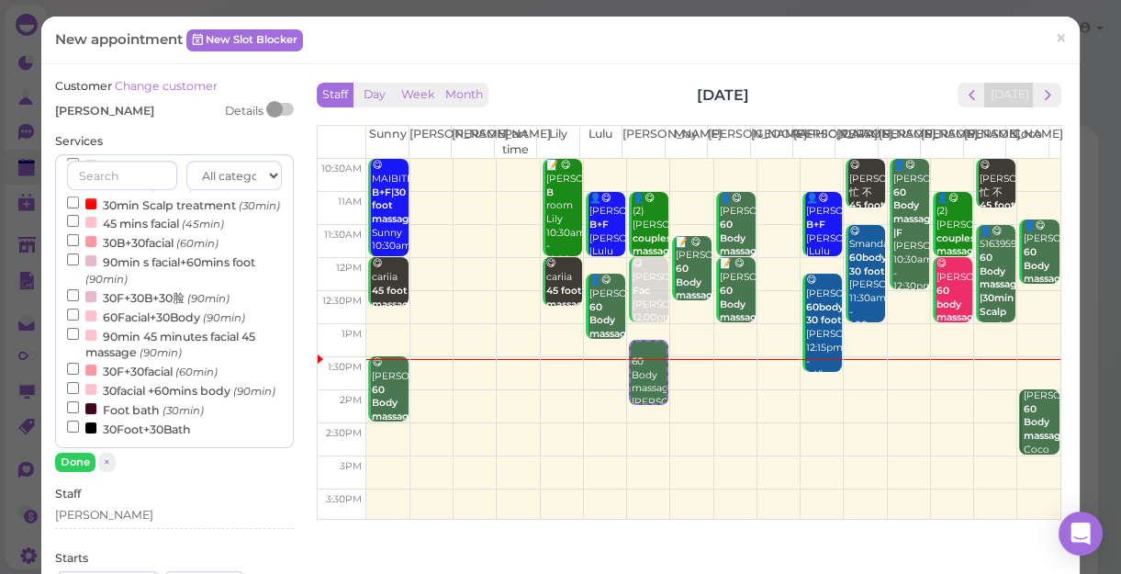
select select "3"
click at [72, 465] on button "Done" at bounding box center [75, 461] width 40 height 19
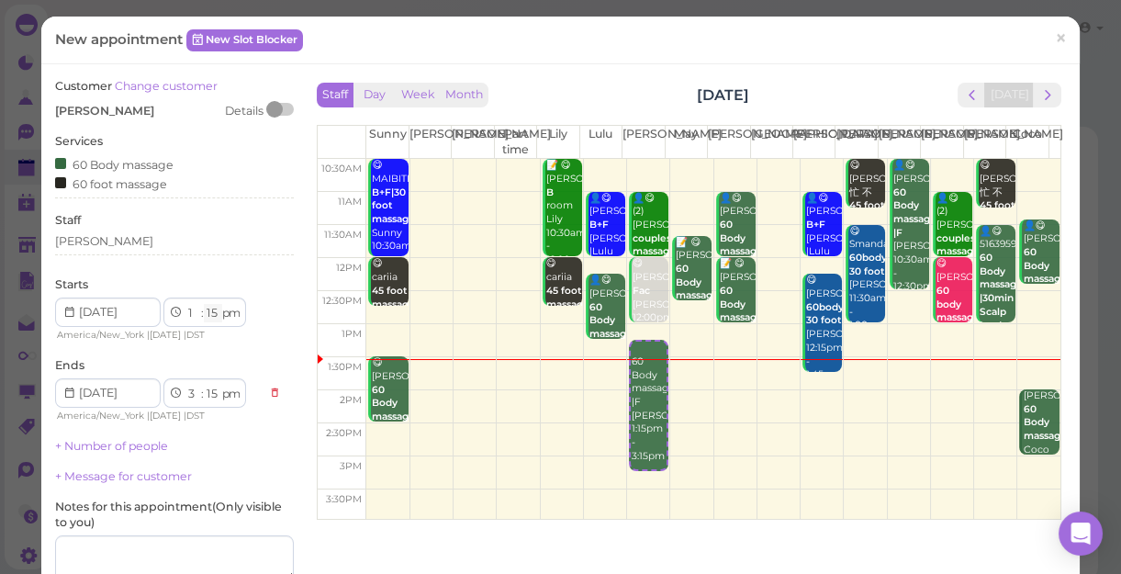
click at [213, 312] on select "00 05 10 15 20 25 30 35 40 45 50 55" at bounding box center [213, 313] width 18 height 19
select select "30"
click at [204, 304] on select "00 05 10 15 20 25 30 35 40 45 50 55" at bounding box center [213, 313] width 18 height 19
select select "30"
click at [212, 313] on select "00 05 10 15 20 25 30 35 40 45 50 55" at bounding box center [213, 313] width 18 height 19
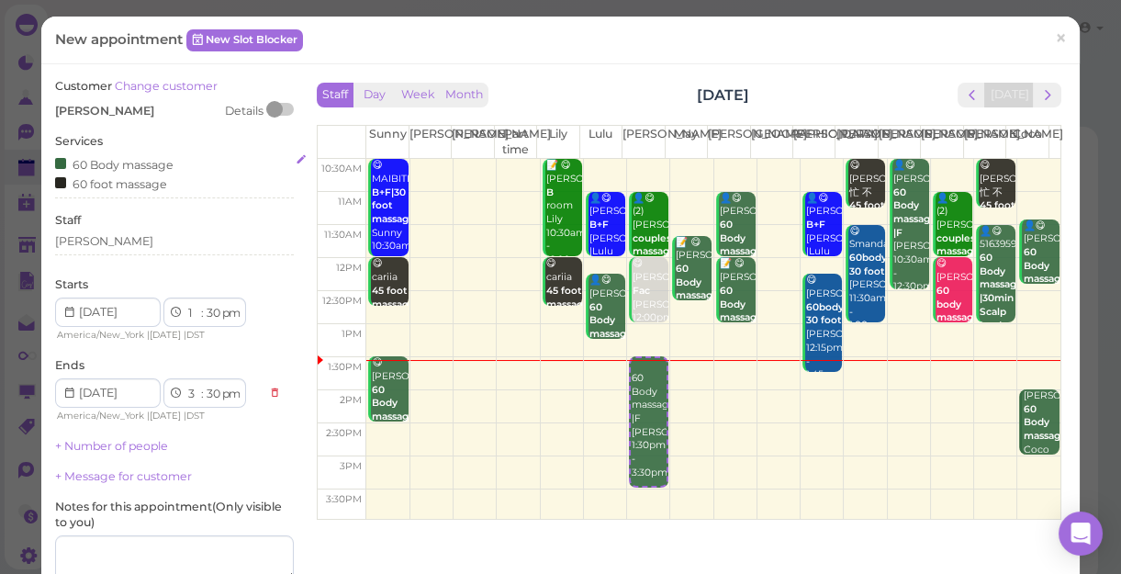
select select "35"
click at [204, 304] on select "00 05 10 15 20 25 30 35 40 45 50 55" at bounding box center [213, 313] width 18 height 19
select select "35"
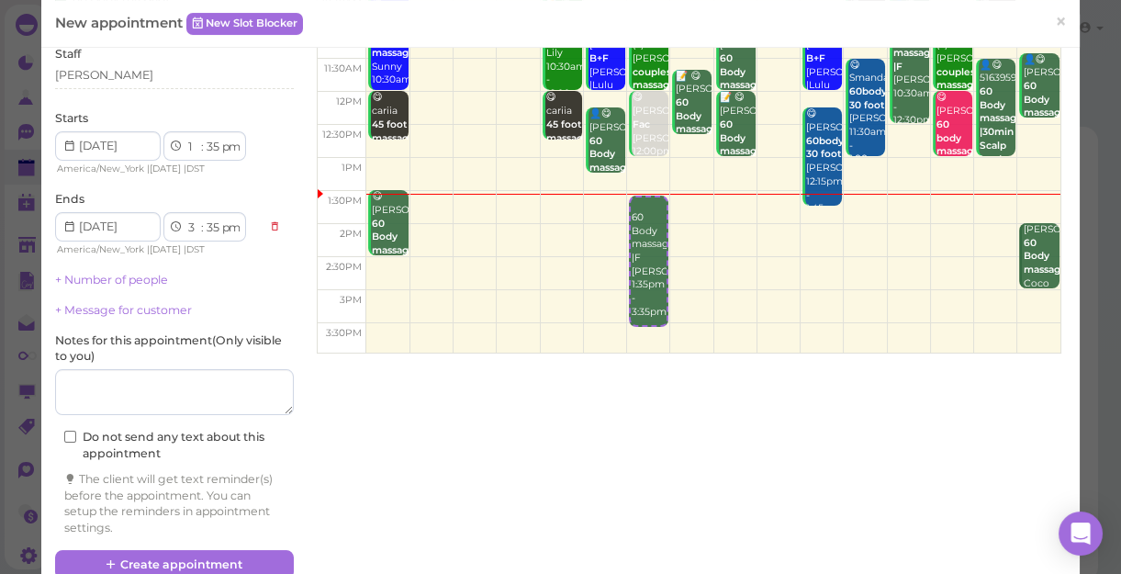
scroll to position [201, 0]
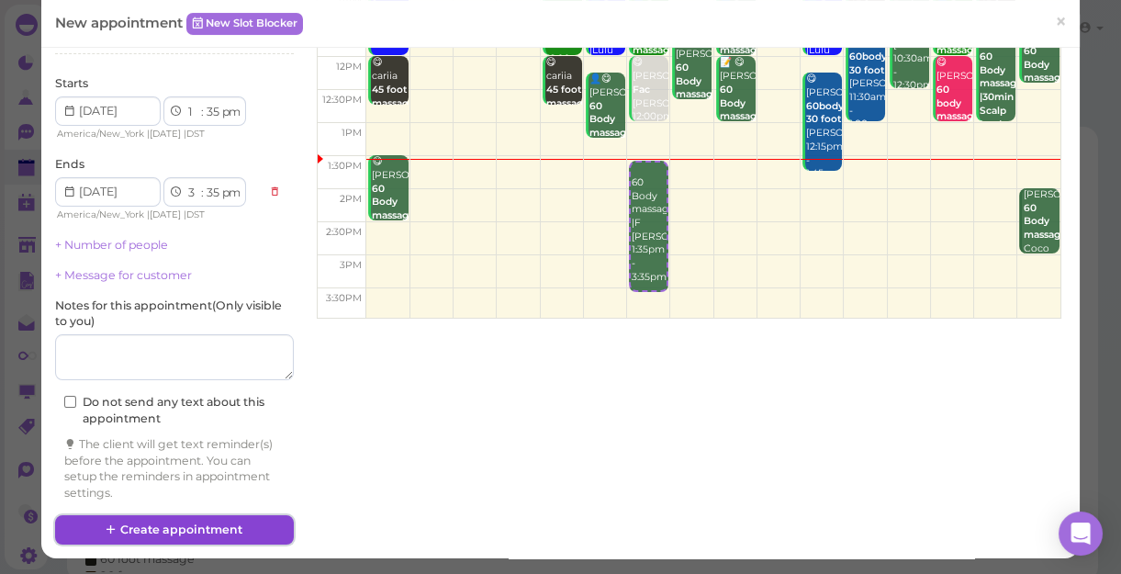
click at [217, 531] on button "Create appointment" at bounding box center [174, 529] width 239 height 29
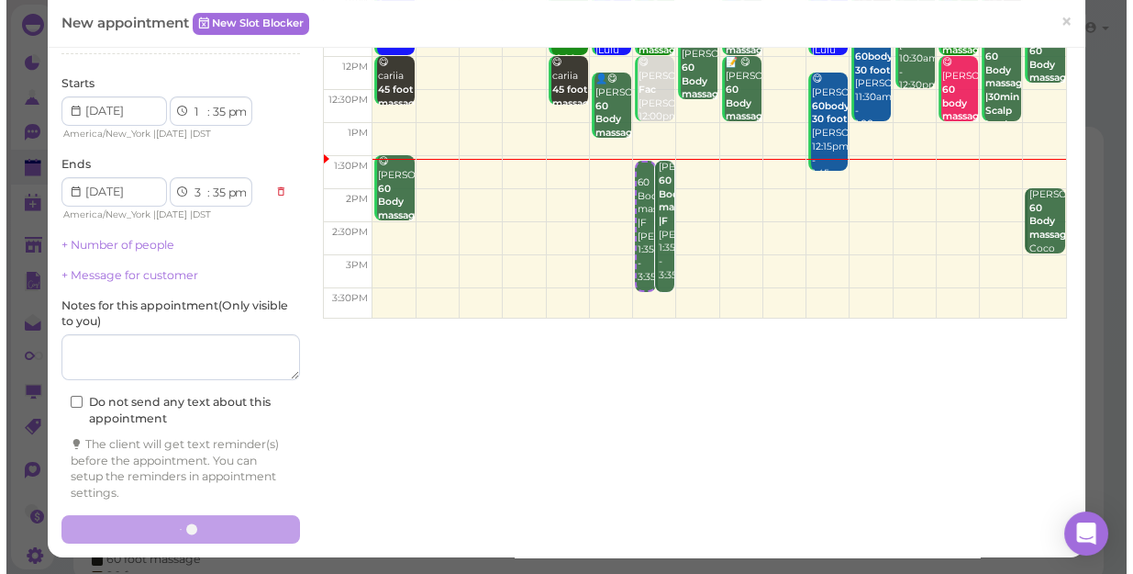
scroll to position [0, 0]
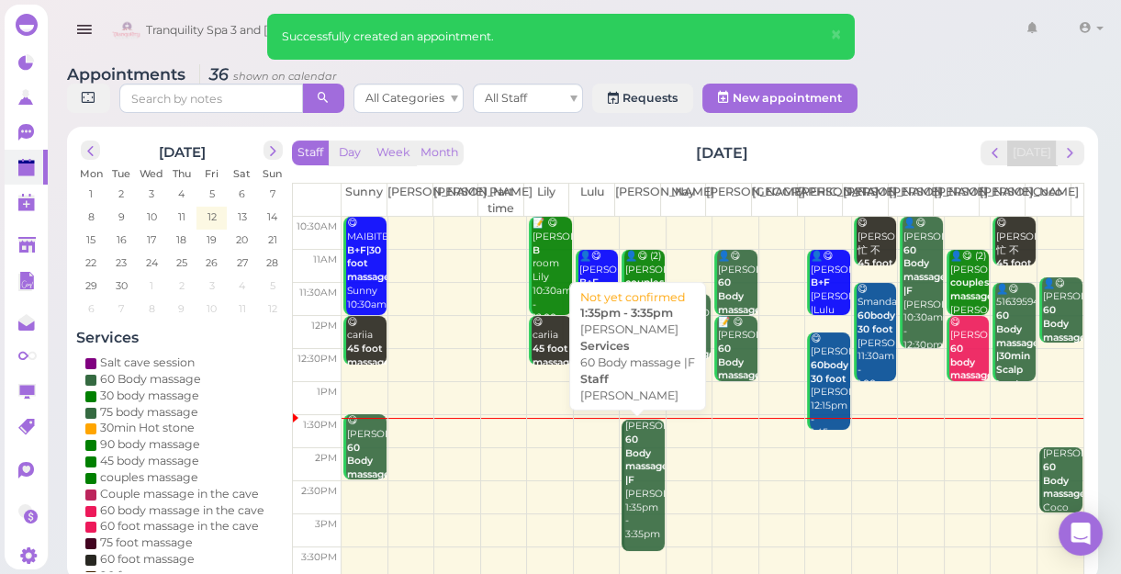
click at [633, 452] on b "60 Body massage |F" at bounding box center [646, 459] width 43 height 52
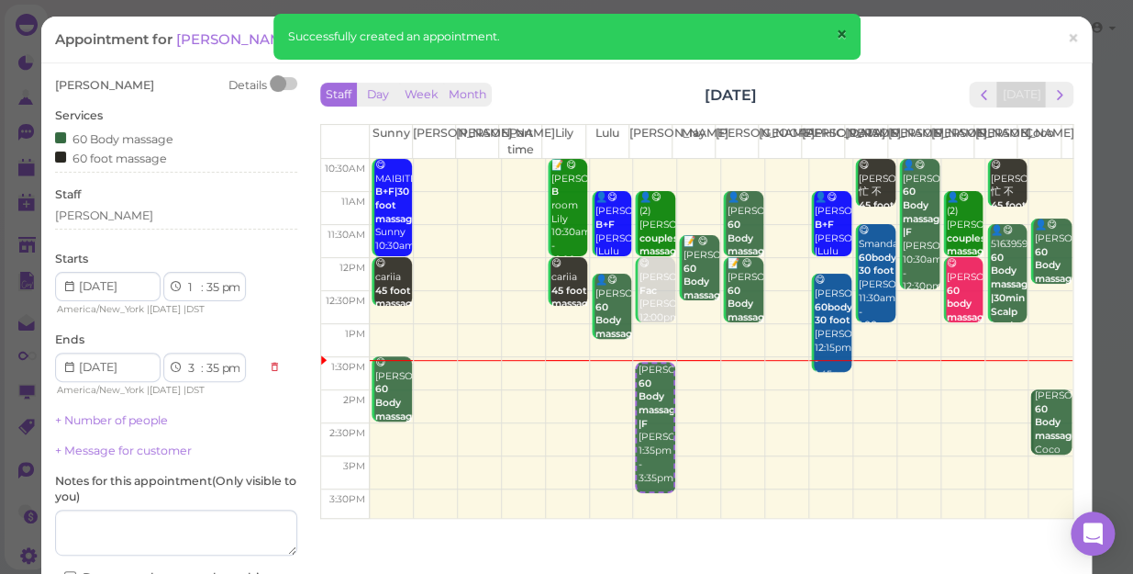
click at [844, 30] on span "×" at bounding box center [841, 35] width 12 height 26
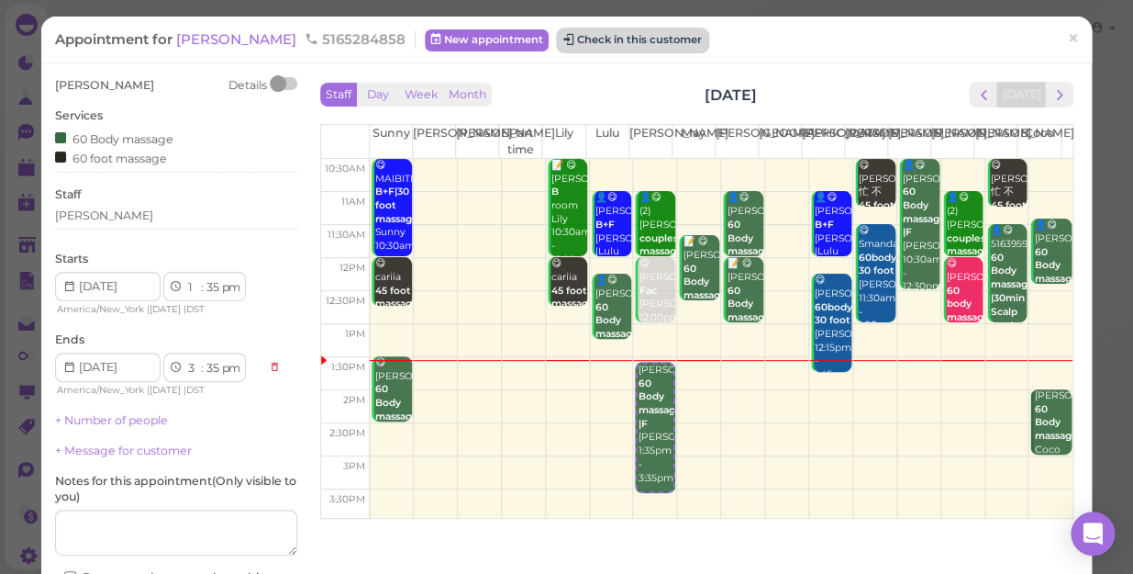
click at [584, 39] on button "Check in this customer" at bounding box center [633, 40] width 150 height 22
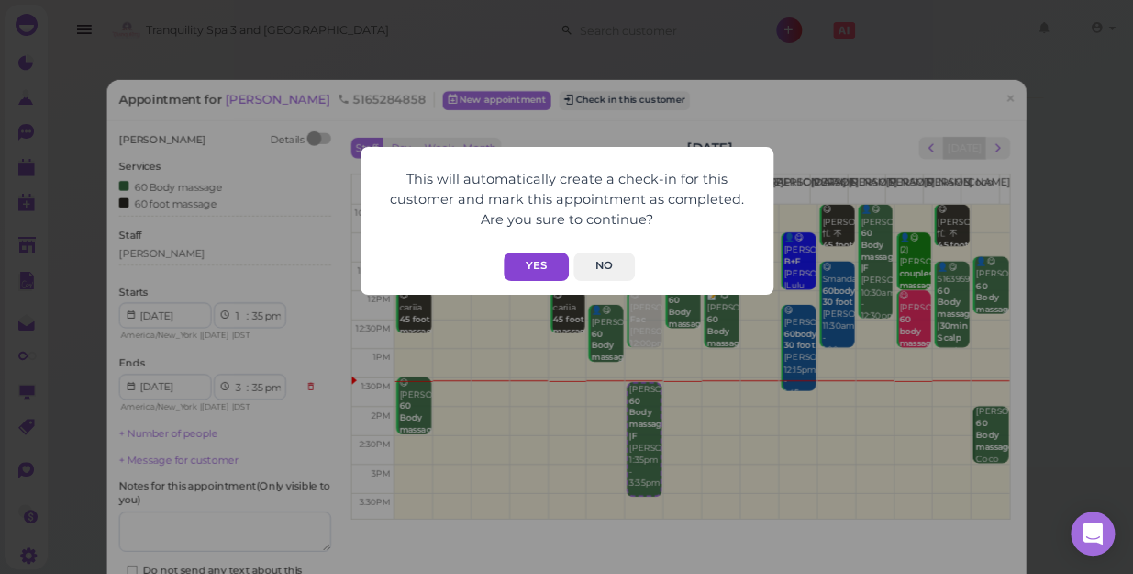
click at [539, 259] on button "Yes" at bounding box center [536, 266] width 65 height 28
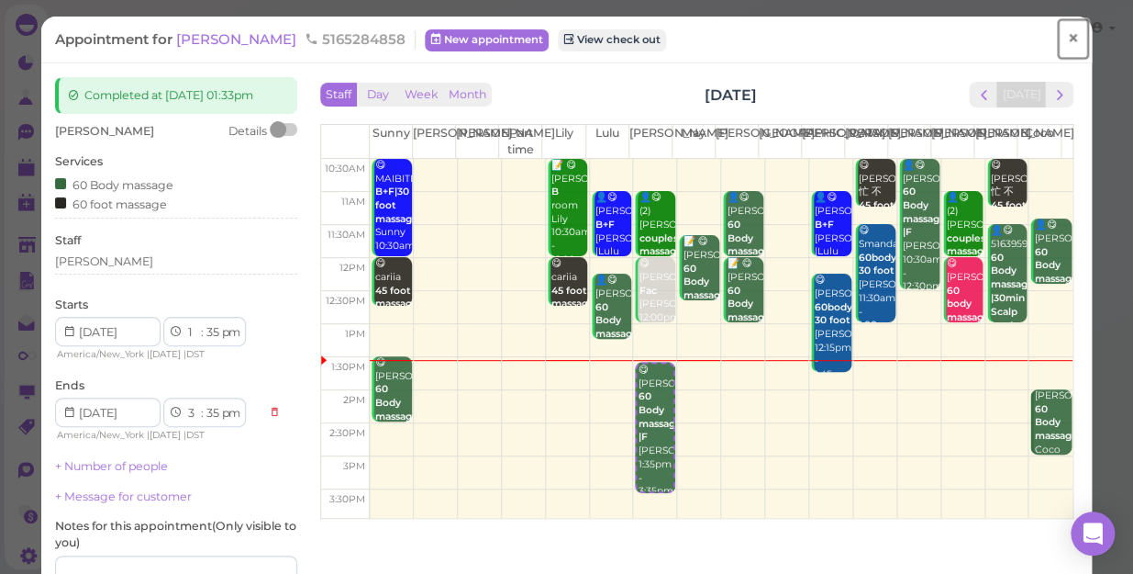
click at [1067, 35] on span "×" at bounding box center [1073, 39] width 12 height 26
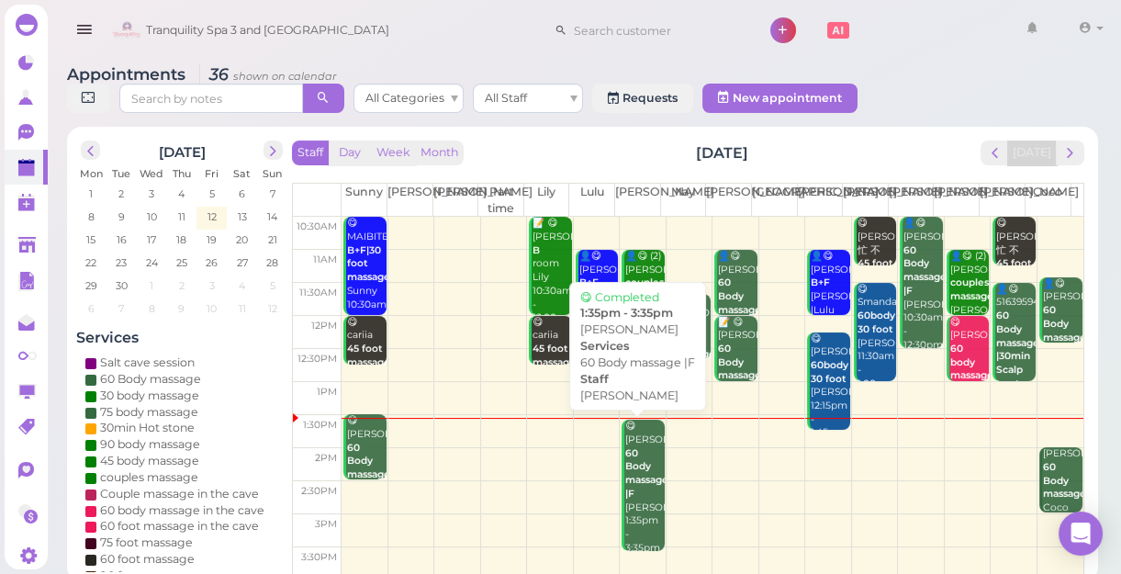
click at [637, 465] on b "60 Body massage |F" at bounding box center [646, 473] width 43 height 52
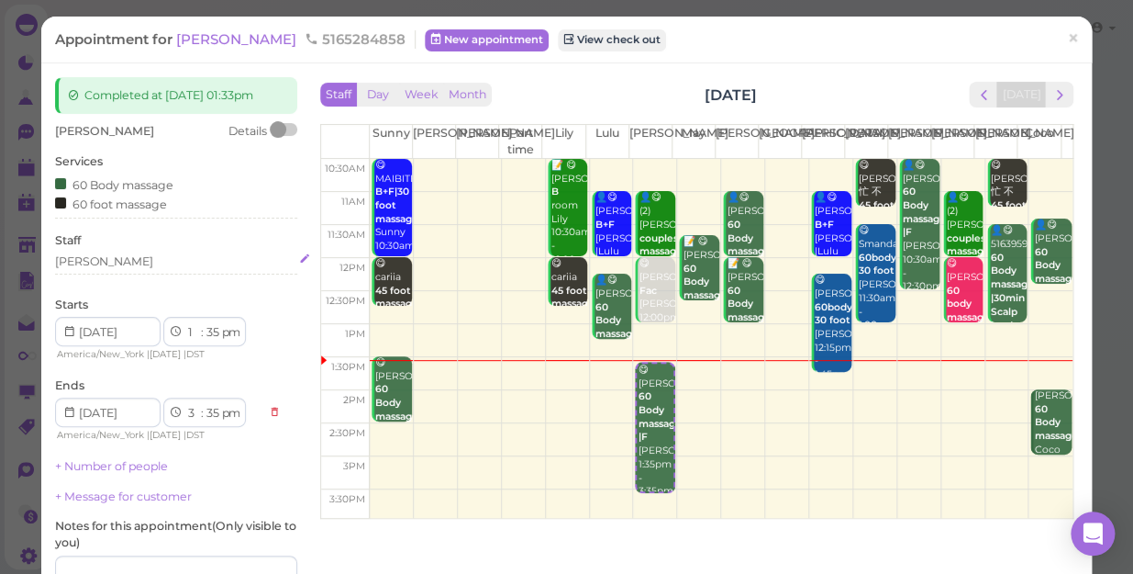
click at [100, 263] on div "[PERSON_NAME]" at bounding box center [176, 261] width 242 height 17
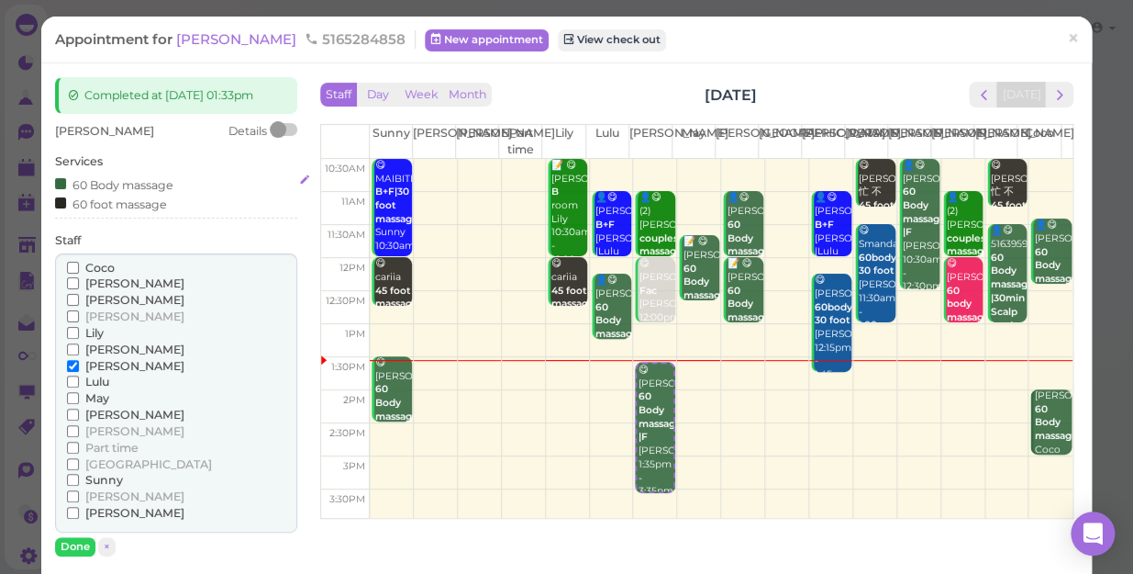
click at [241, 184] on div "60 Body massage 60 foot massage" at bounding box center [176, 193] width 242 height 39
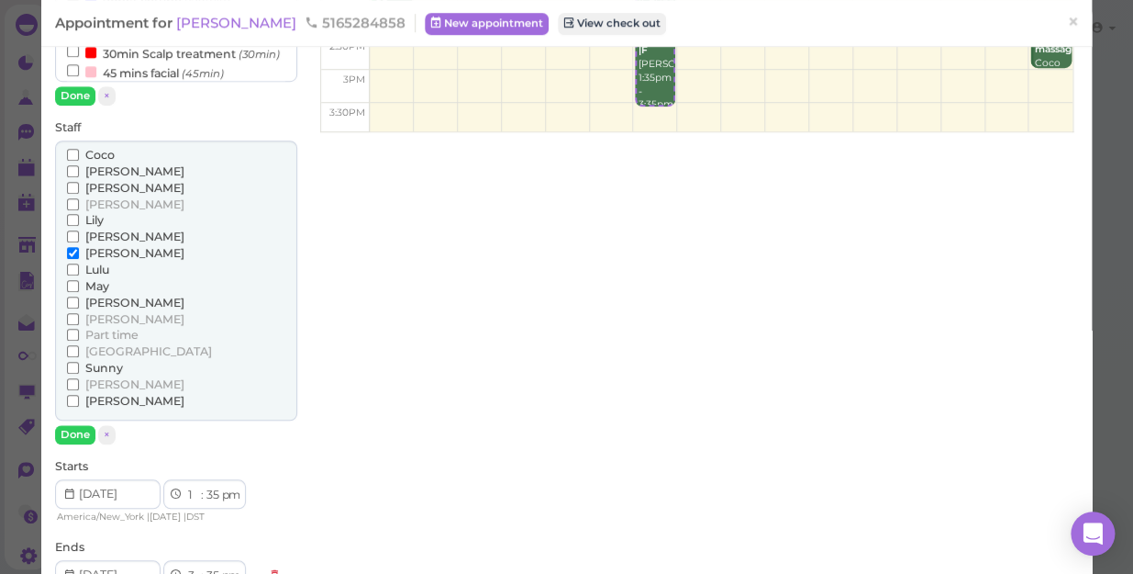
scroll to position [417, 0]
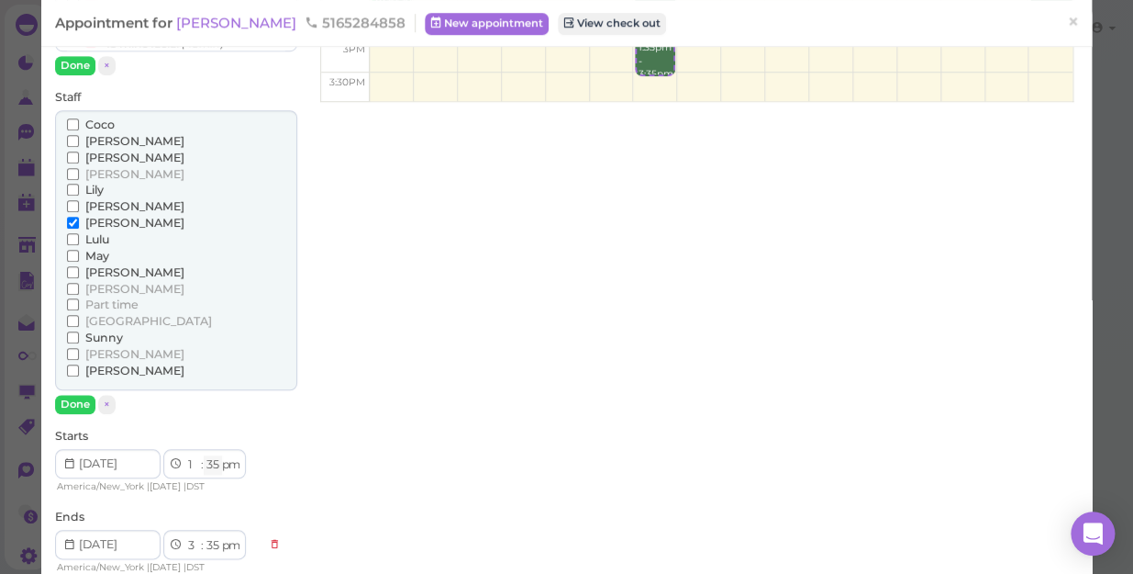
click at [210, 459] on select "00 05 10 15 20 25 30 35 40 45 50 55" at bounding box center [213, 464] width 18 height 19
click at [216, 464] on select "00 05 10 15 20 25 30 35 40 45 50 55" at bounding box center [213, 464] width 18 height 19
select select "10"
click at [204, 455] on select "00 05 10 15 20 25 30 35 40 45 50 55" at bounding box center [213, 464] width 18 height 19
select select "10"
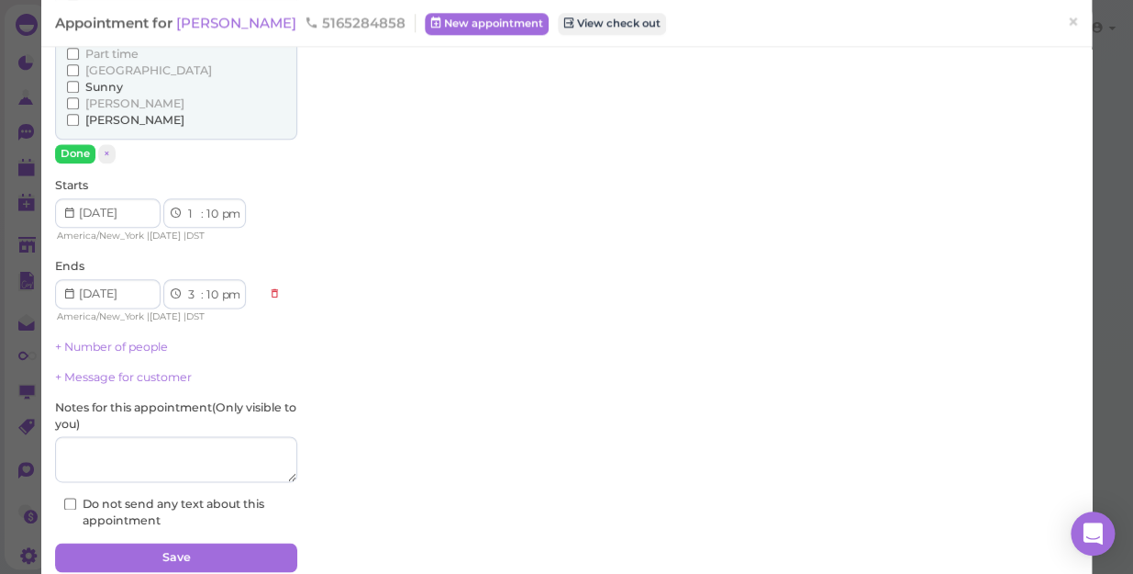
scroll to position [742, 0]
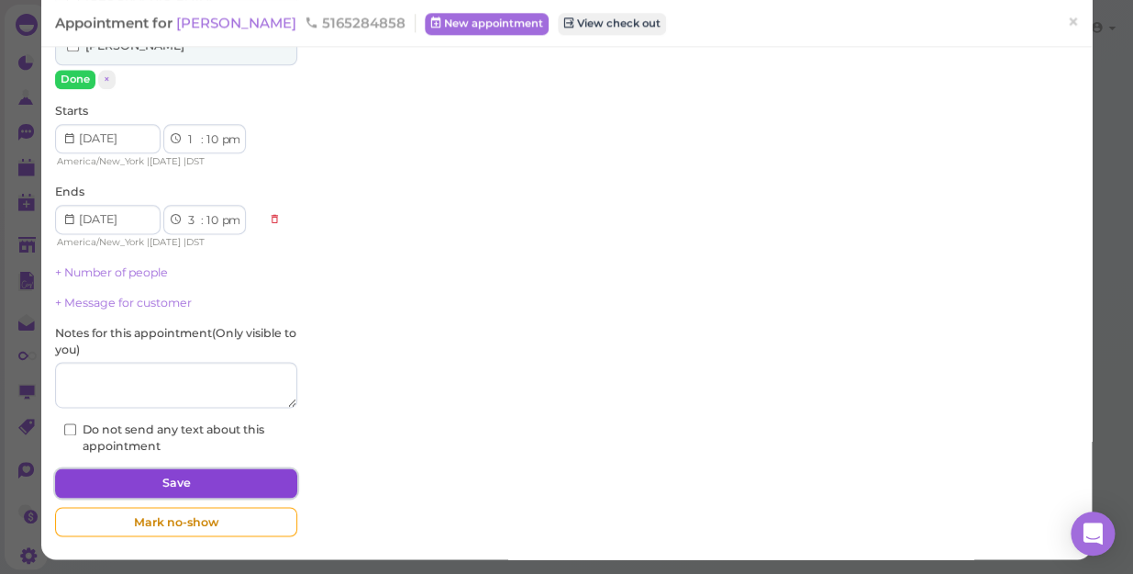
click at [261, 481] on button "Save" at bounding box center [176, 482] width 242 height 29
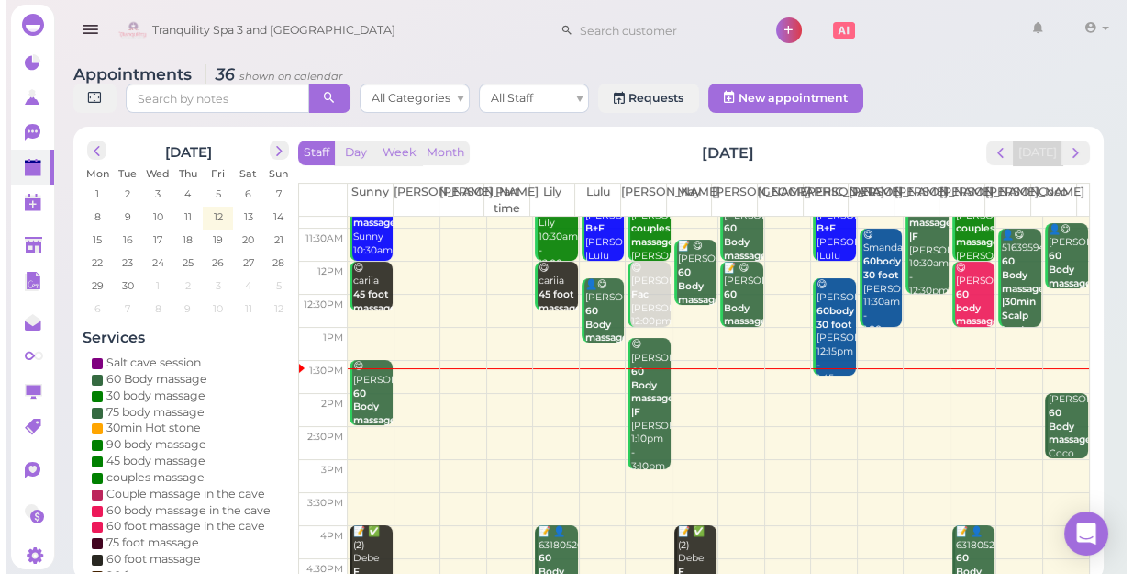
scroll to position [83, 0]
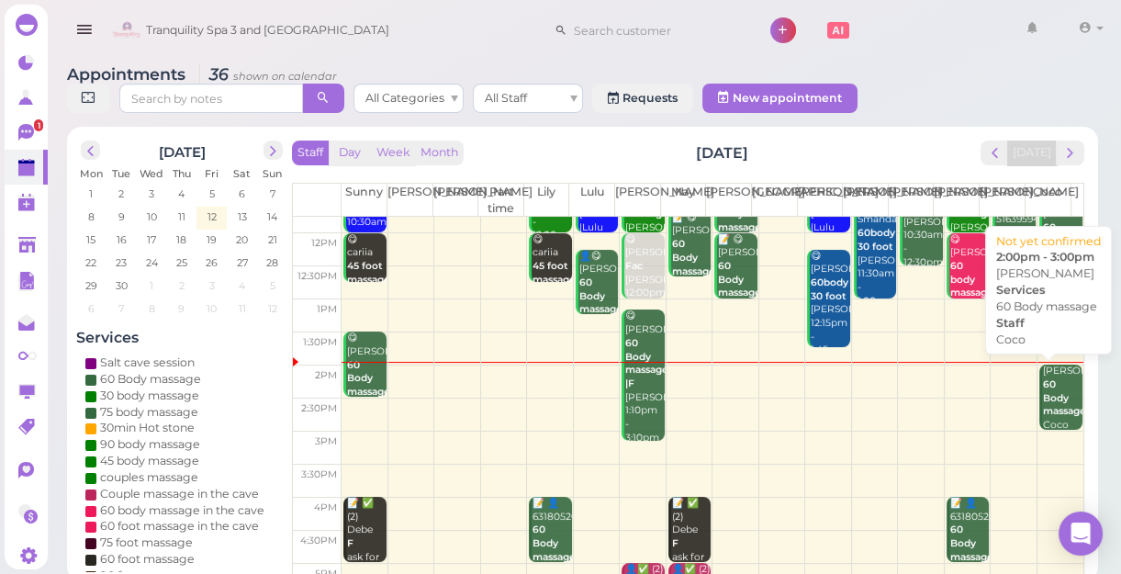
click at [1056, 403] on div "Jennifer 60 Body massage Coco 2:00pm - 3:00pm" at bounding box center [1062, 418] width 40 height 108
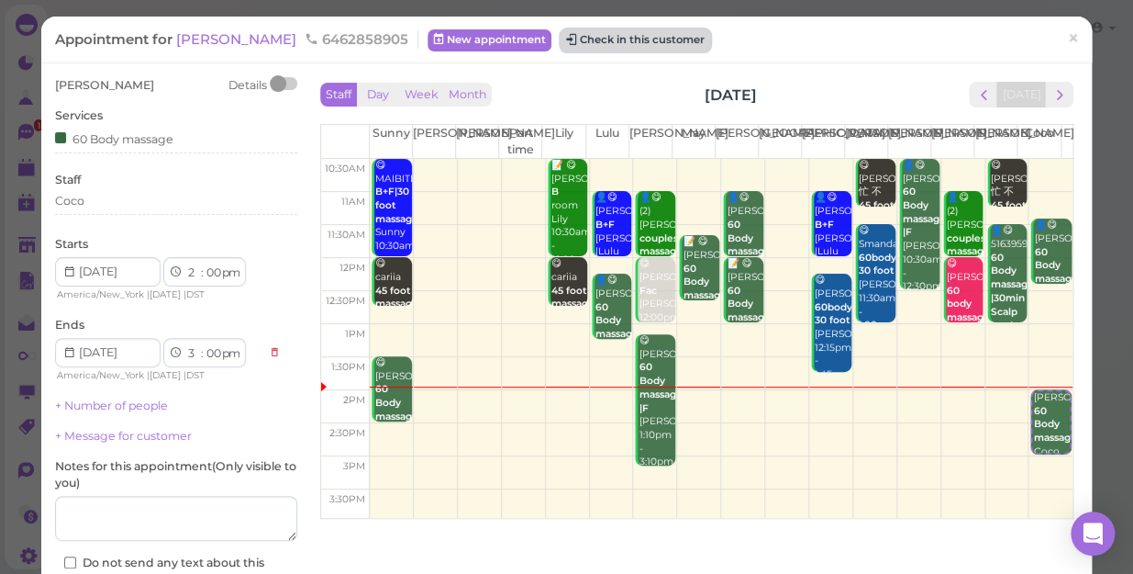
click at [561, 41] on button "Check in this customer" at bounding box center [636, 40] width 150 height 22
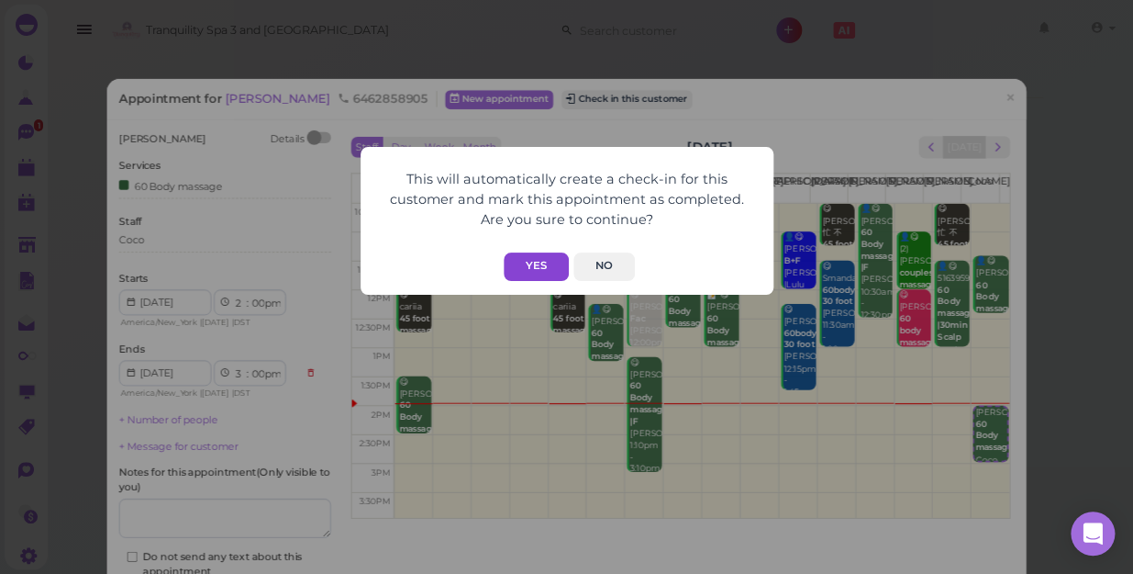
click at [532, 253] on button "Yes" at bounding box center [536, 266] width 65 height 28
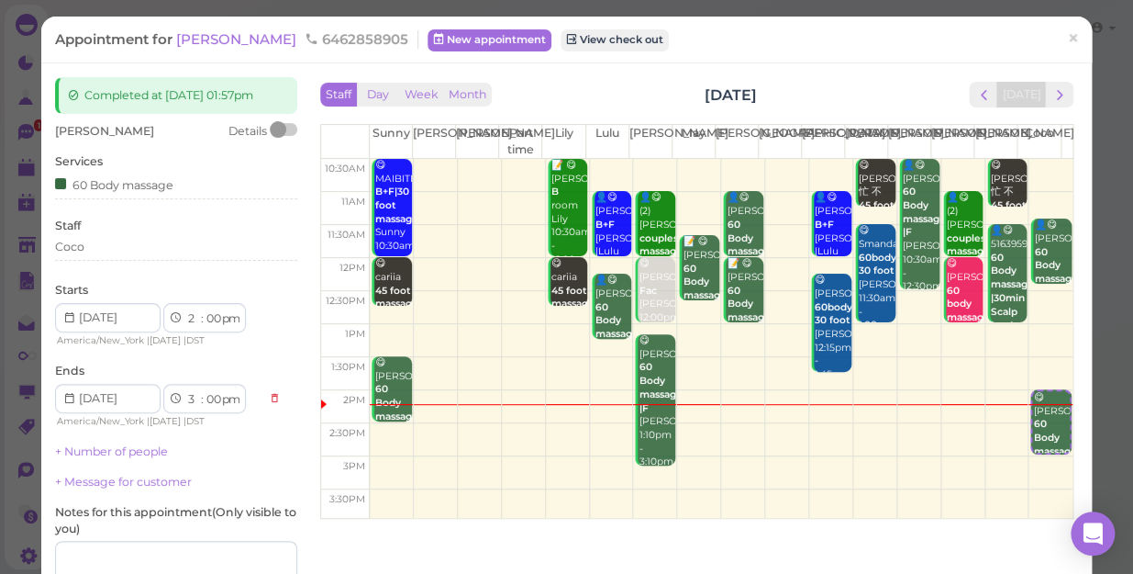
click at [506, 307] on td at bounding box center [721, 307] width 703 height 33
click at [1067, 33] on span "×" at bounding box center [1073, 39] width 12 height 26
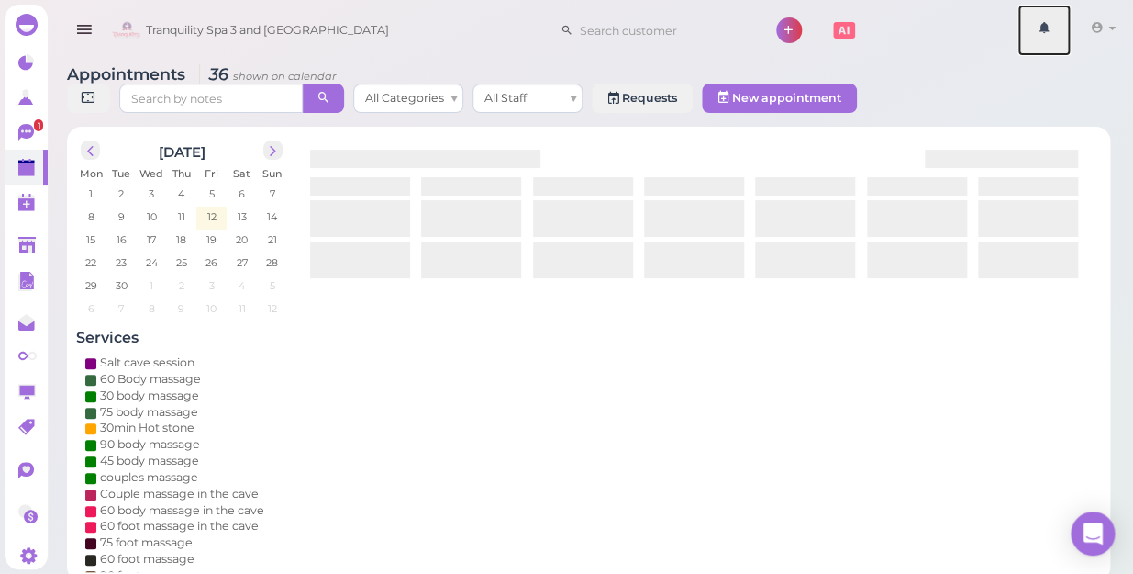
click at [1061, 33] on link at bounding box center [1044, 30] width 53 height 51
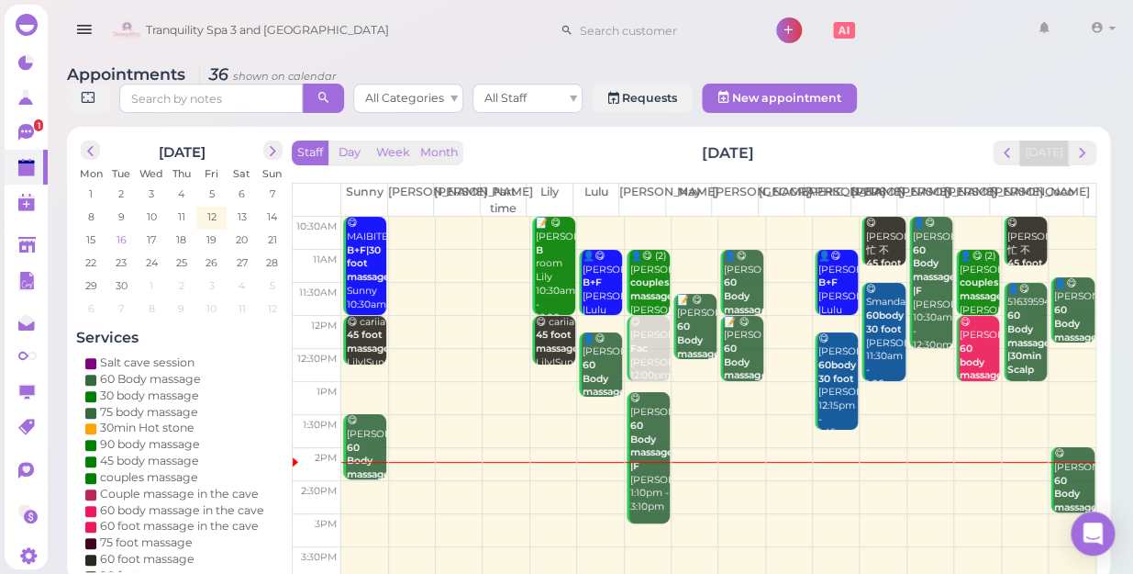
click at [117, 231] on span "16" at bounding box center [122, 239] width 14 height 17
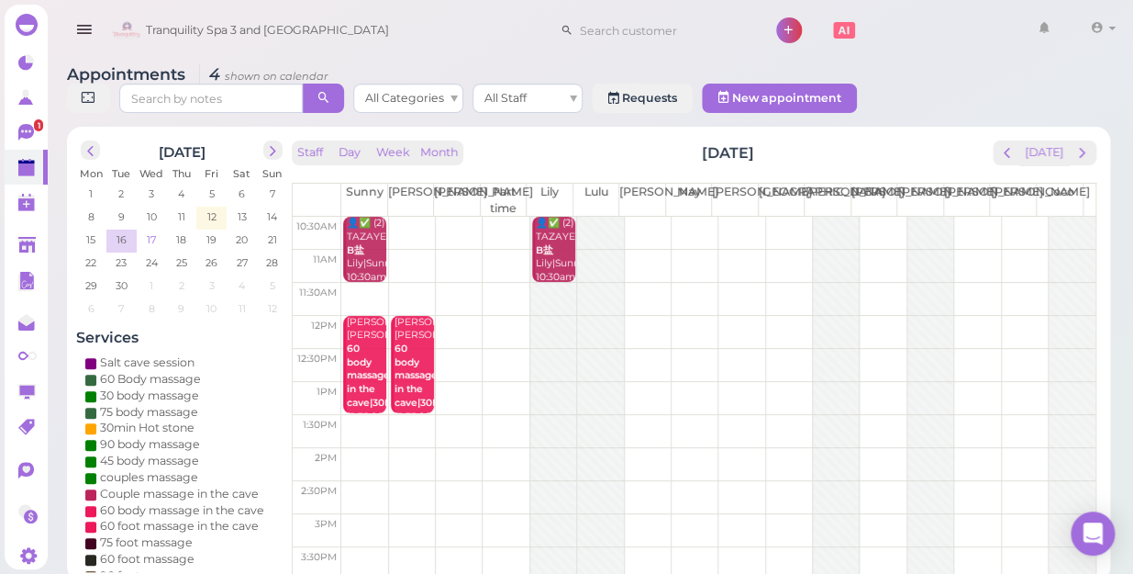
click at [150, 231] on span "17" at bounding box center [151, 239] width 13 height 17
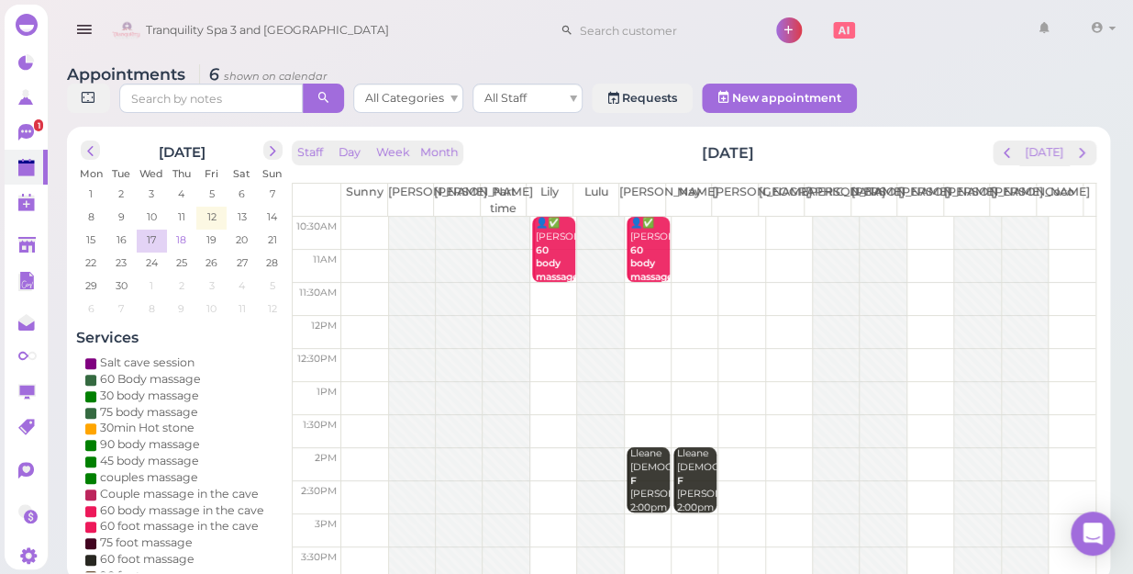
click at [180, 231] on span "18" at bounding box center [181, 239] width 14 height 17
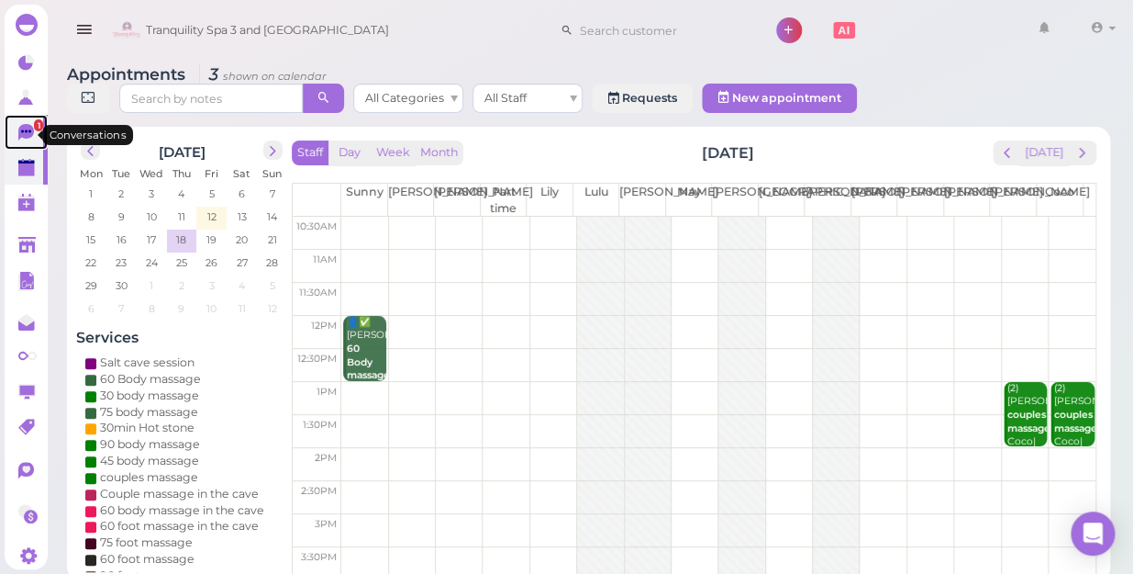
click at [26, 132] on icon at bounding box center [26, 130] width 10 height 3
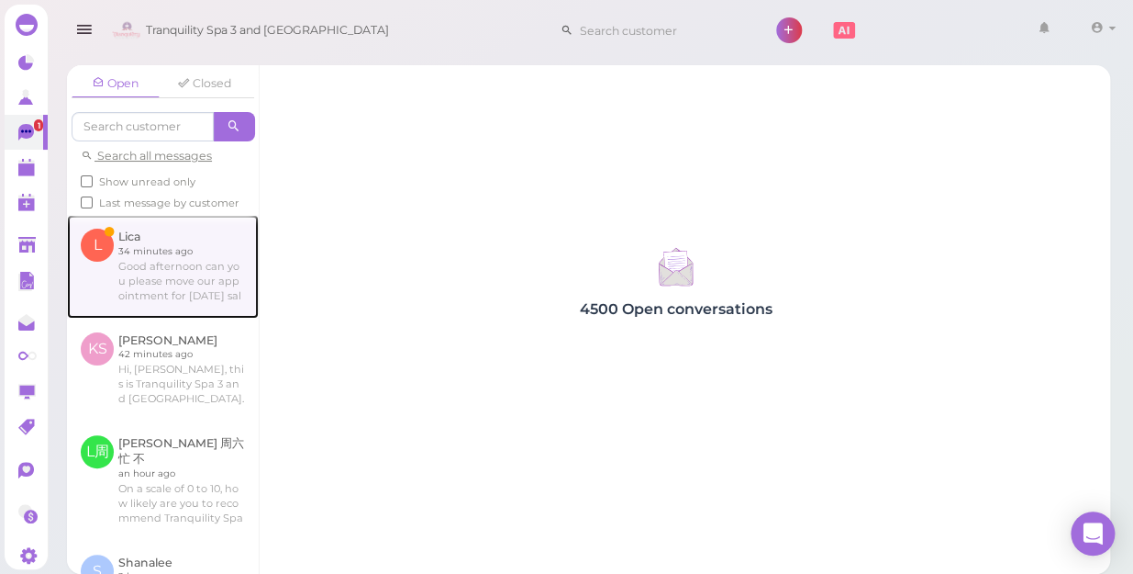
click at [140, 293] on link at bounding box center [163, 266] width 192 height 103
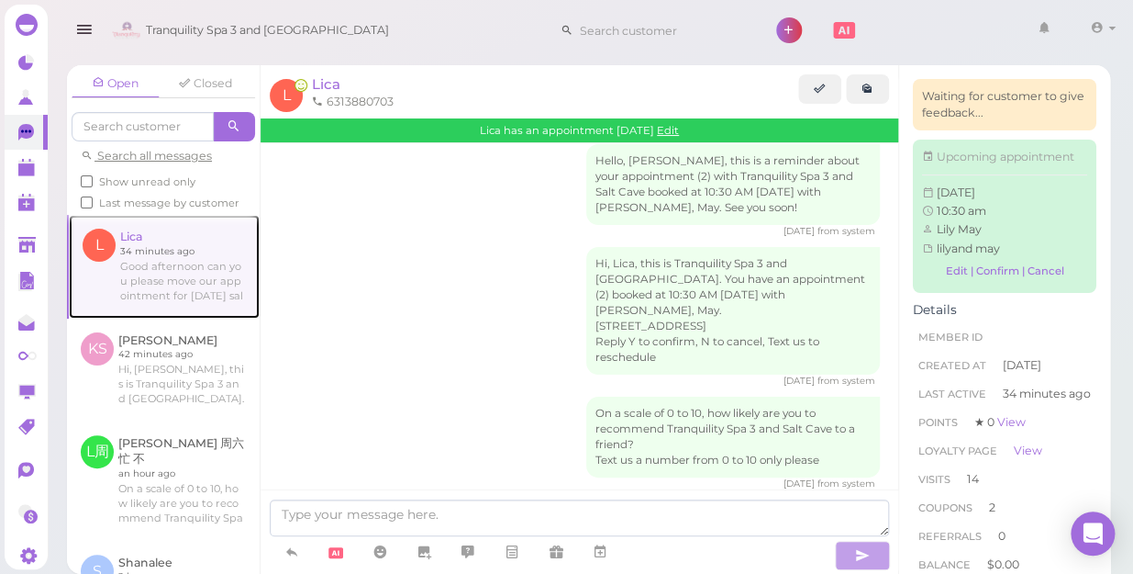
scroll to position [2551, 0]
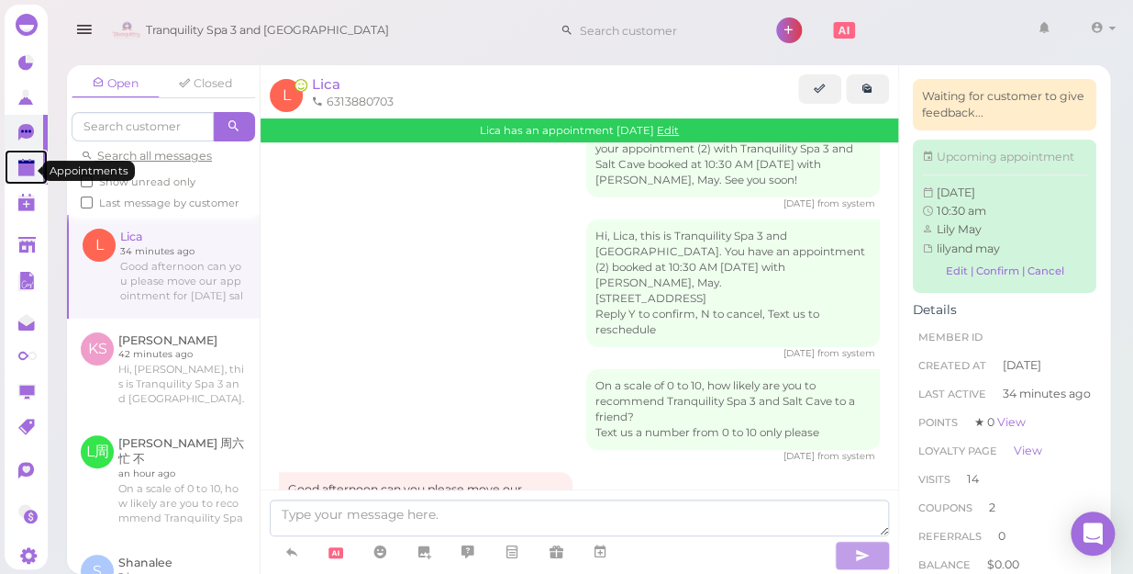
click at [25, 173] on polygon at bounding box center [26, 169] width 17 height 13
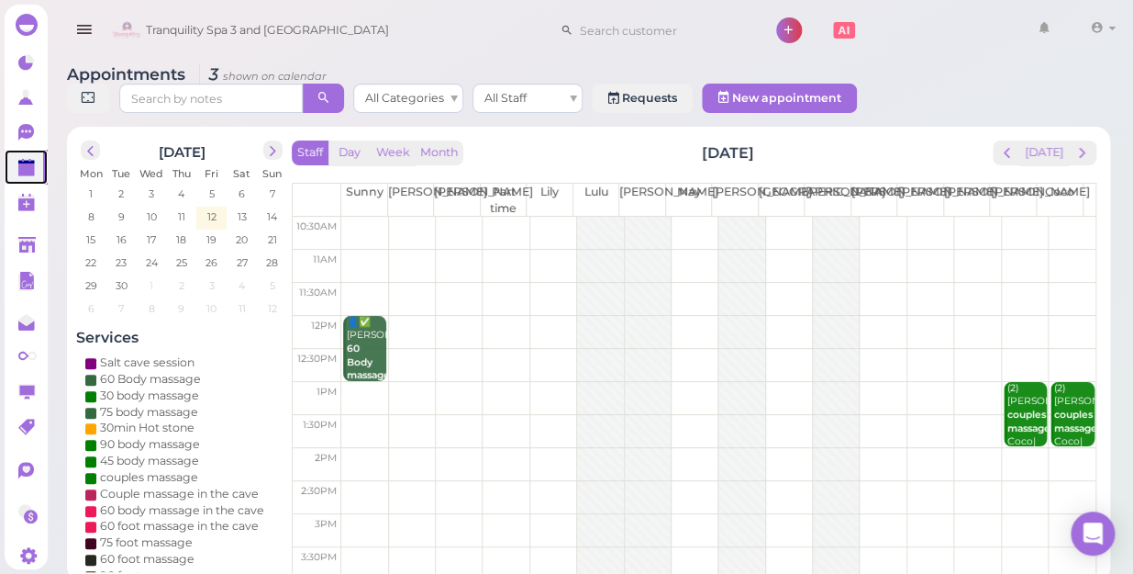
click at [154, 277] on span "1" at bounding box center [151, 285] width 7 height 17
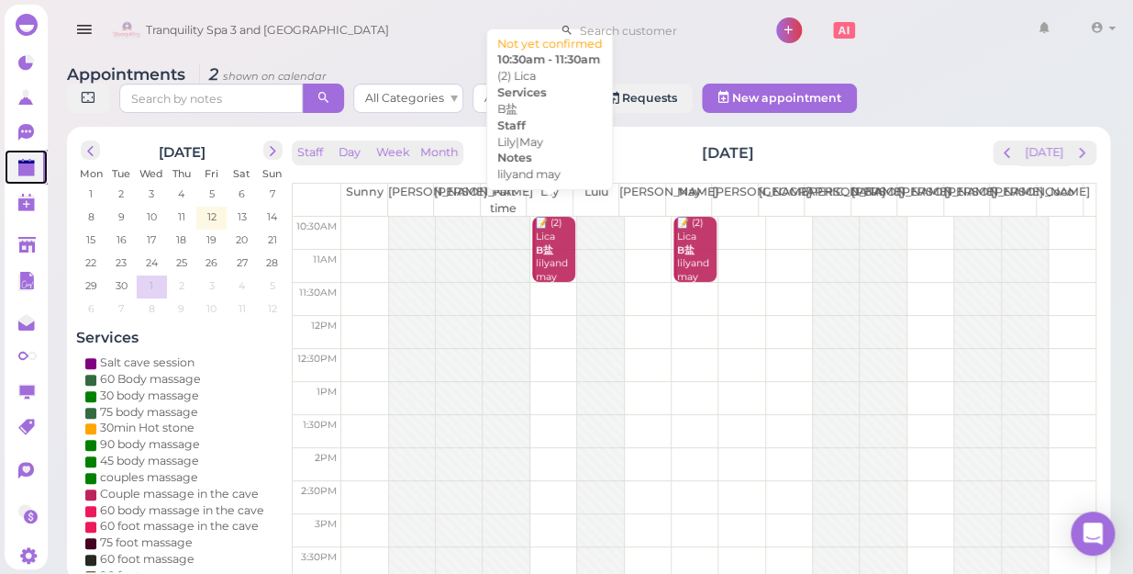
click at [542, 240] on div "📝 (2) Lica B盐 lilyand may Lily|May 10:30am - 11:30am" at bounding box center [555, 277] width 40 height 121
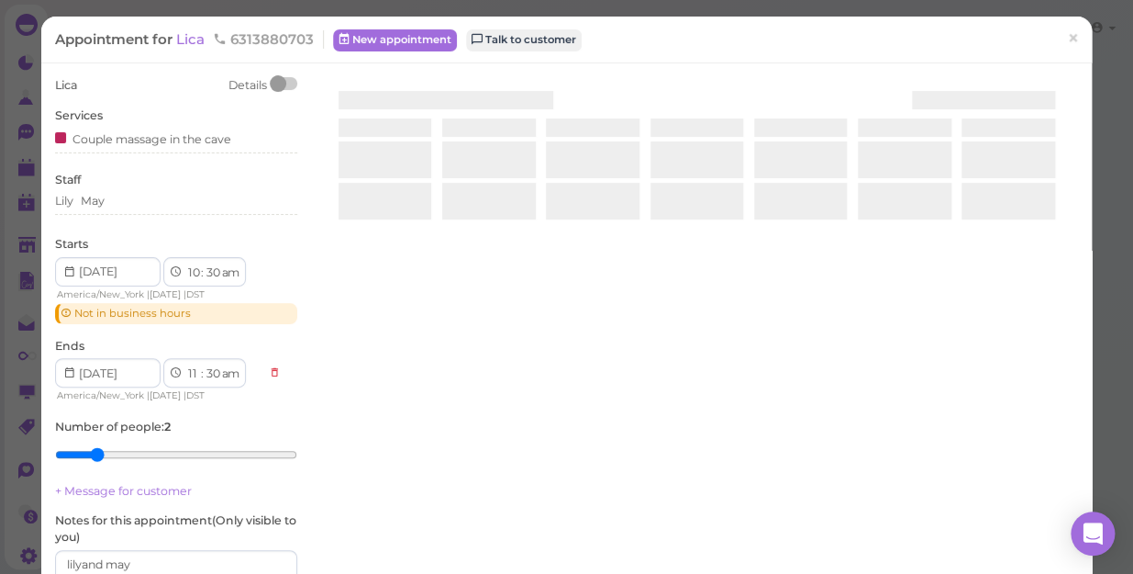
click at [542, 240] on div at bounding box center [697, 295] width 763 height 436
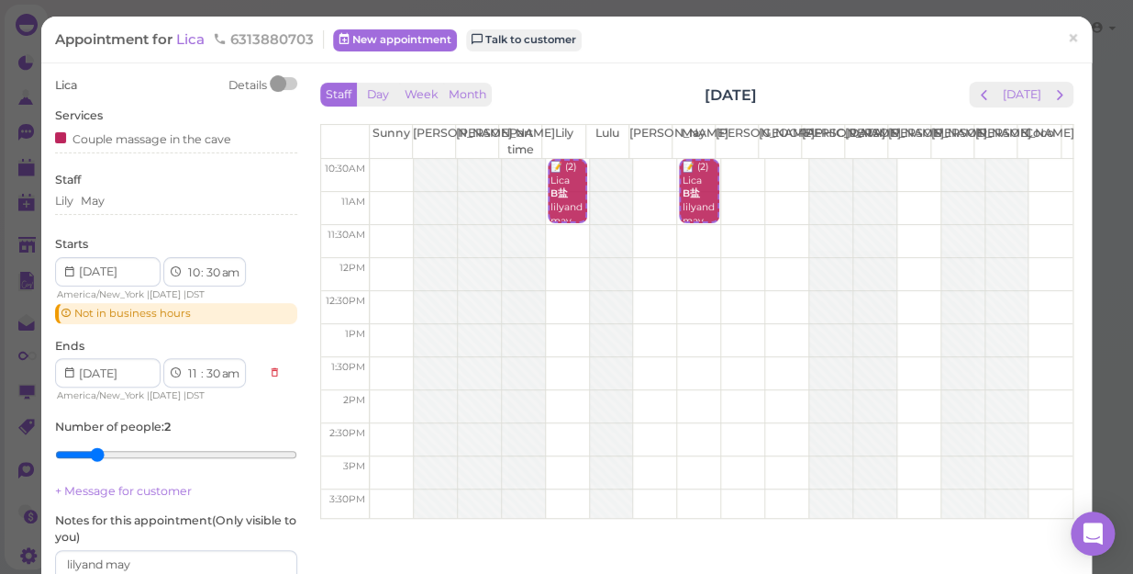
click at [70, 272] on icon at bounding box center [69, 271] width 12 height 17
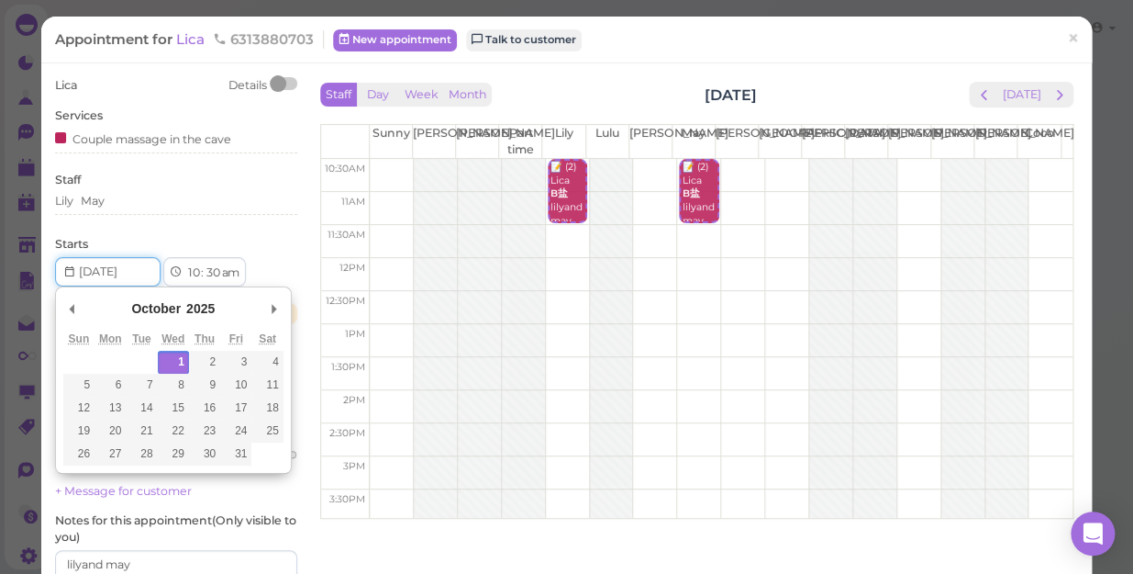
click at [140, 268] on input "Use the arrow keys to pick a date" at bounding box center [108, 271] width 106 height 29
type input "2025-09-30"
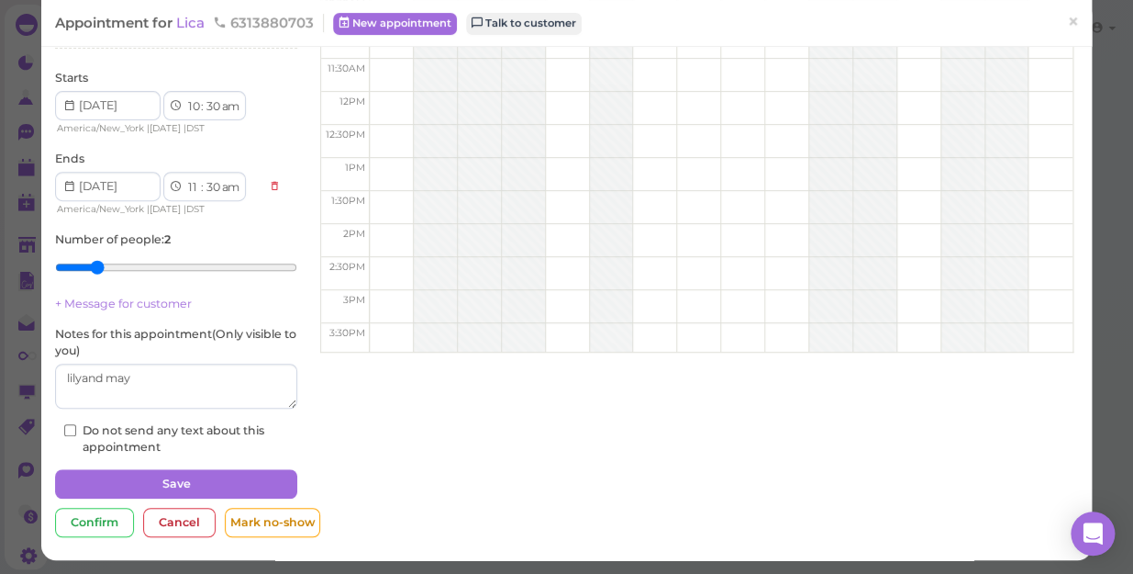
scroll to position [167, 0]
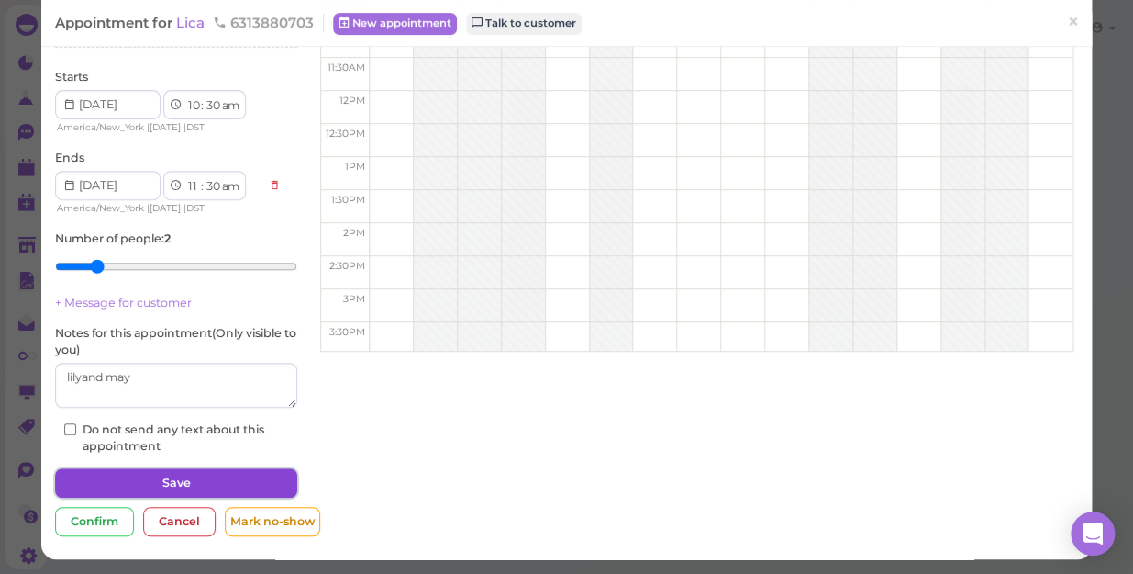
click at [201, 476] on button "Save" at bounding box center [176, 482] width 242 height 29
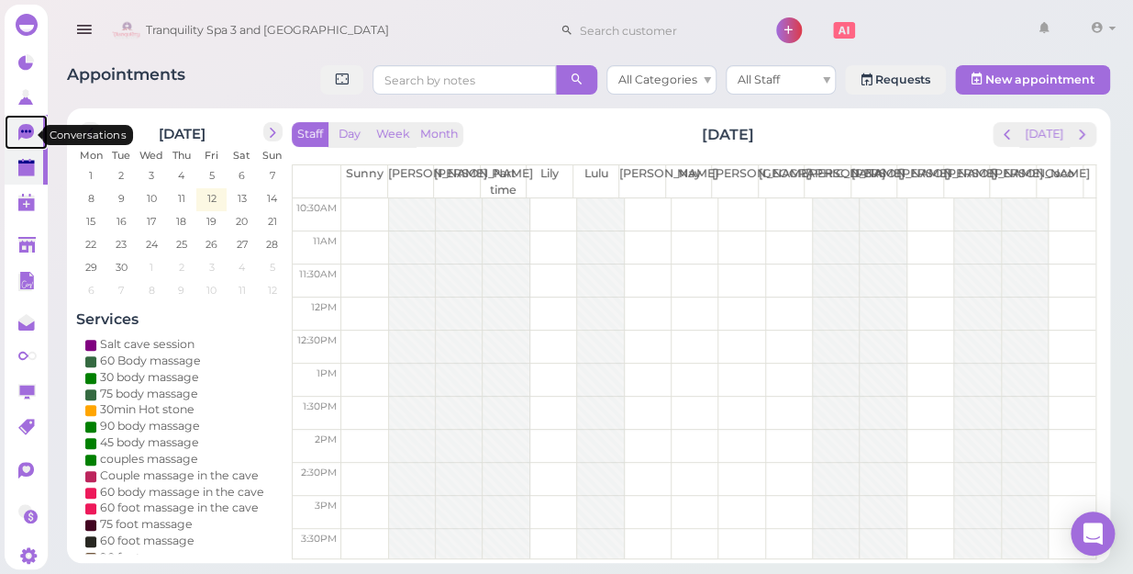
click at [18, 129] on icon at bounding box center [26, 132] width 16 height 17
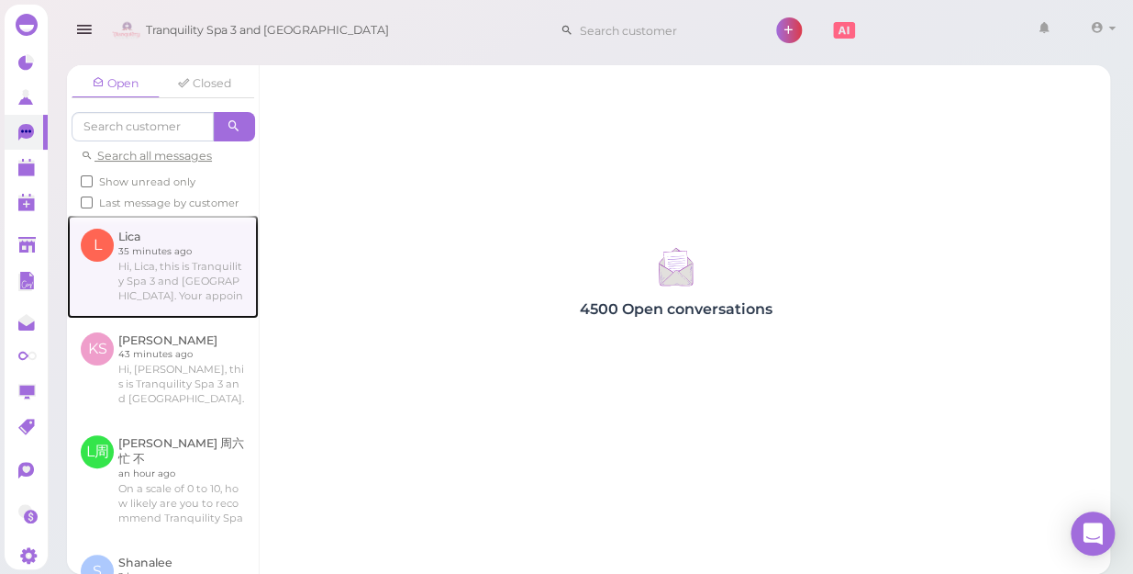
click at [179, 285] on link at bounding box center [163, 266] width 192 height 103
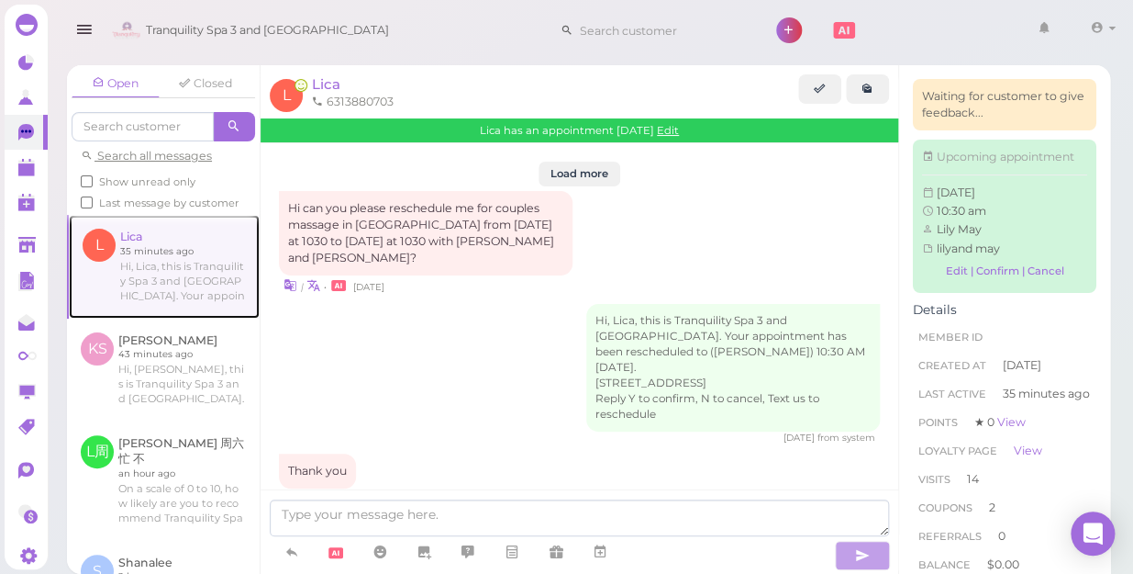
scroll to position [2597, 0]
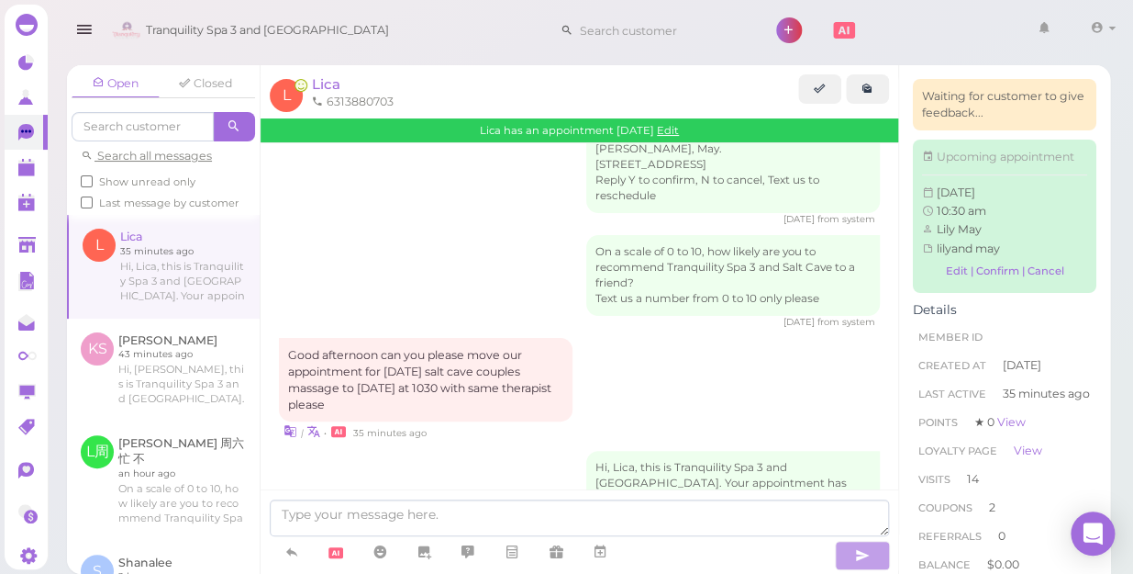
click at [469, 497] on div at bounding box center [580, 531] width 638 height 84
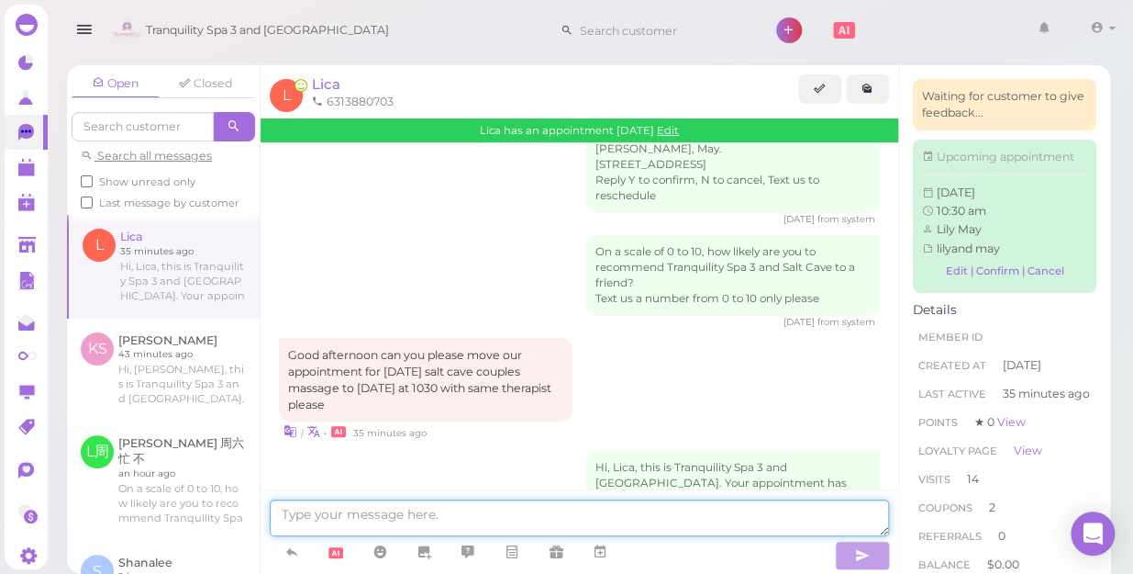
click at [463, 511] on textarea at bounding box center [580, 517] width 620 height 37
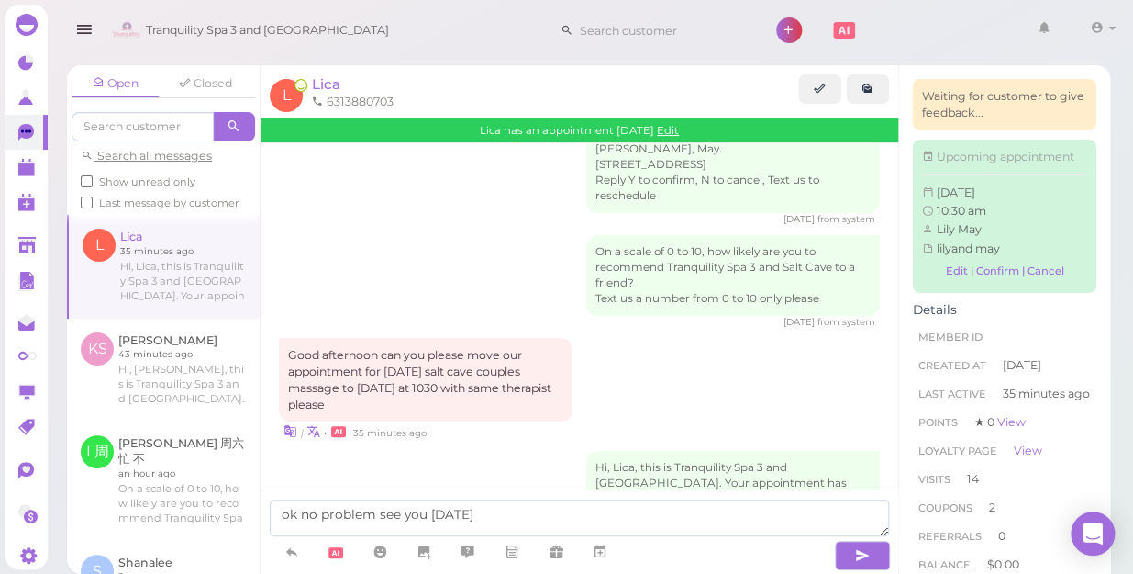
type textarea "ok no problem see you Tuesday"
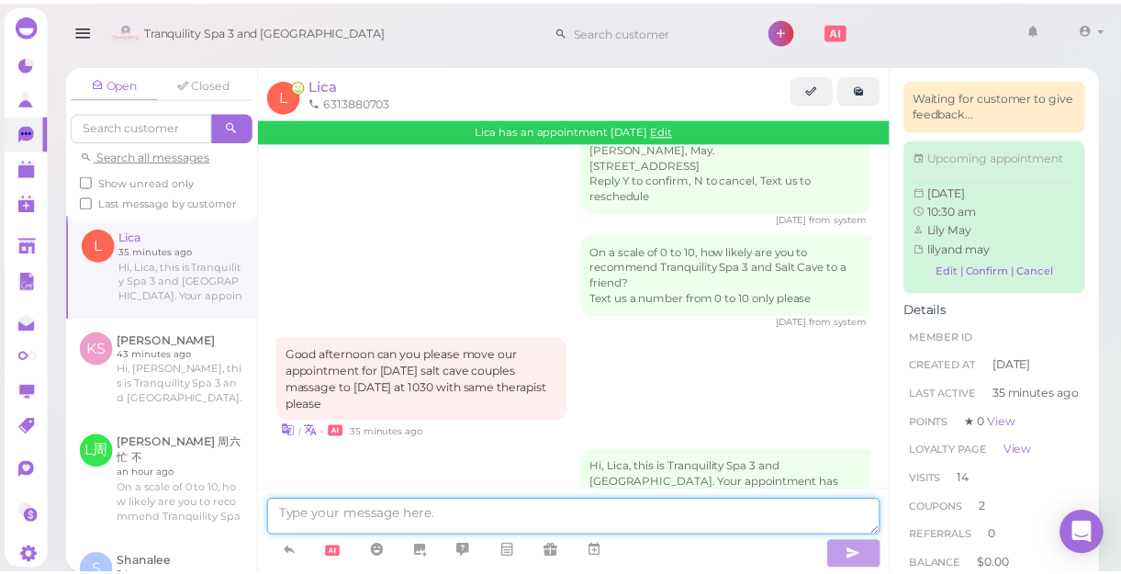
scroll to position [2641, 0]
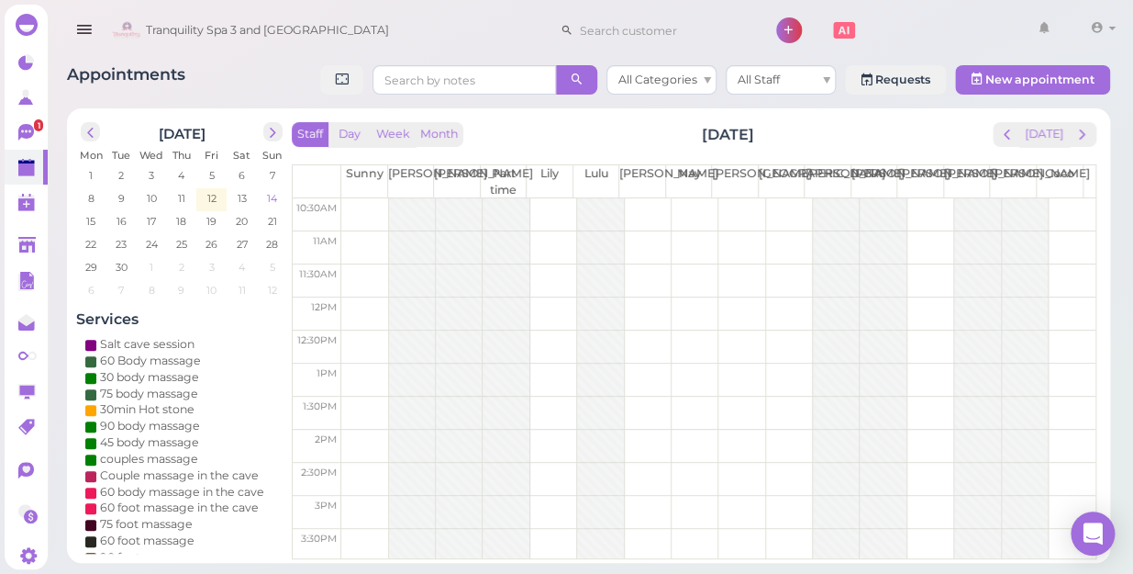
click at [274, 198] on span "14" at bounding box center [272, 198] width 14 height 17
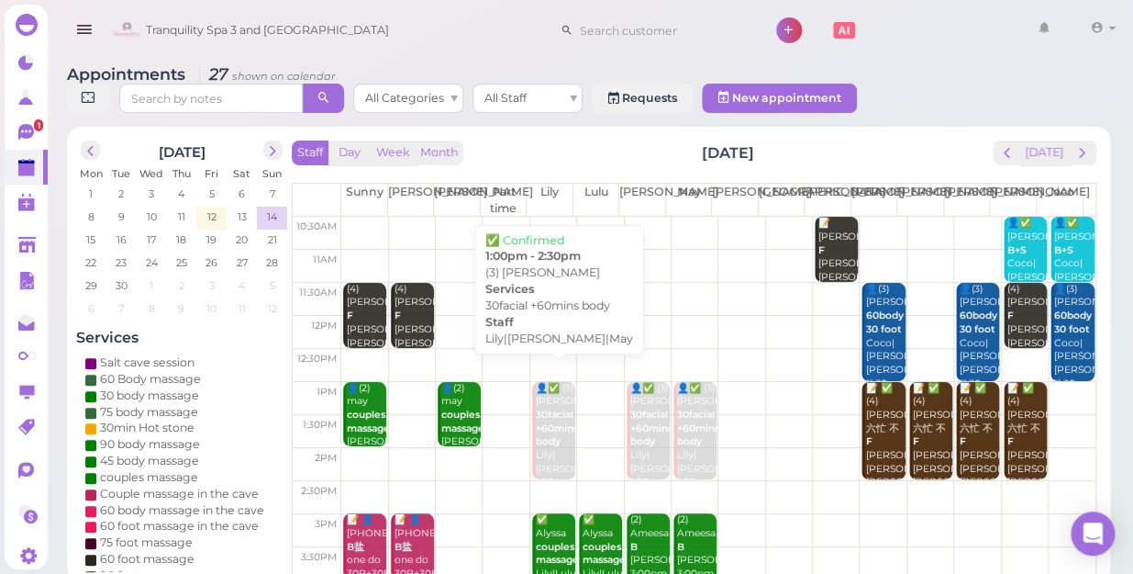
click at [553, 414] on b "30facial +60mins body" at bounding box center [557, 427] width 42 height 39
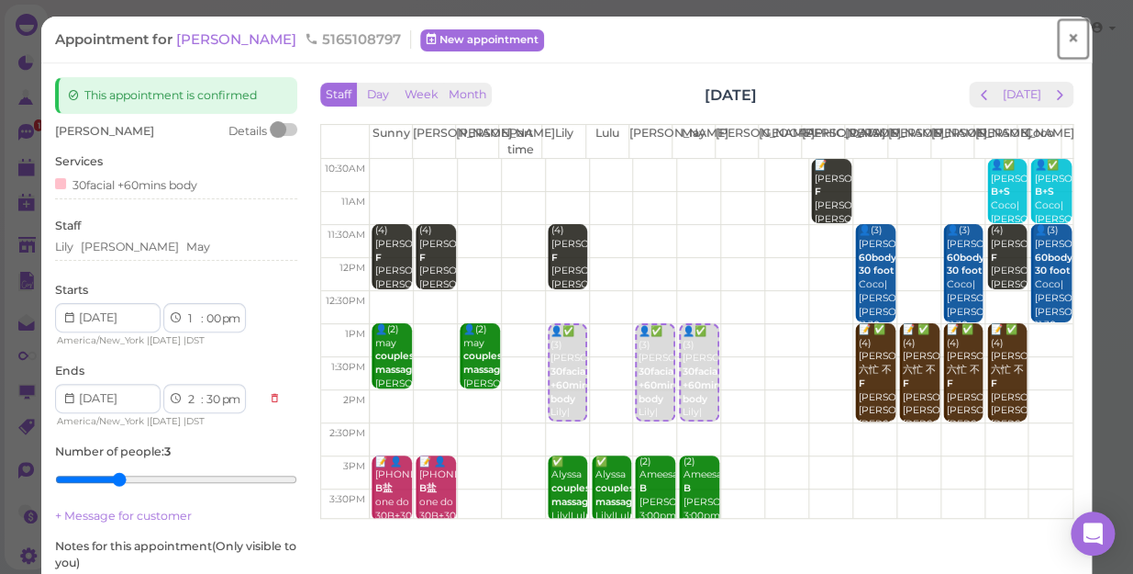
click at [1067, 41] on span "×" at bounding box center [1073, 39] width 12 height 26
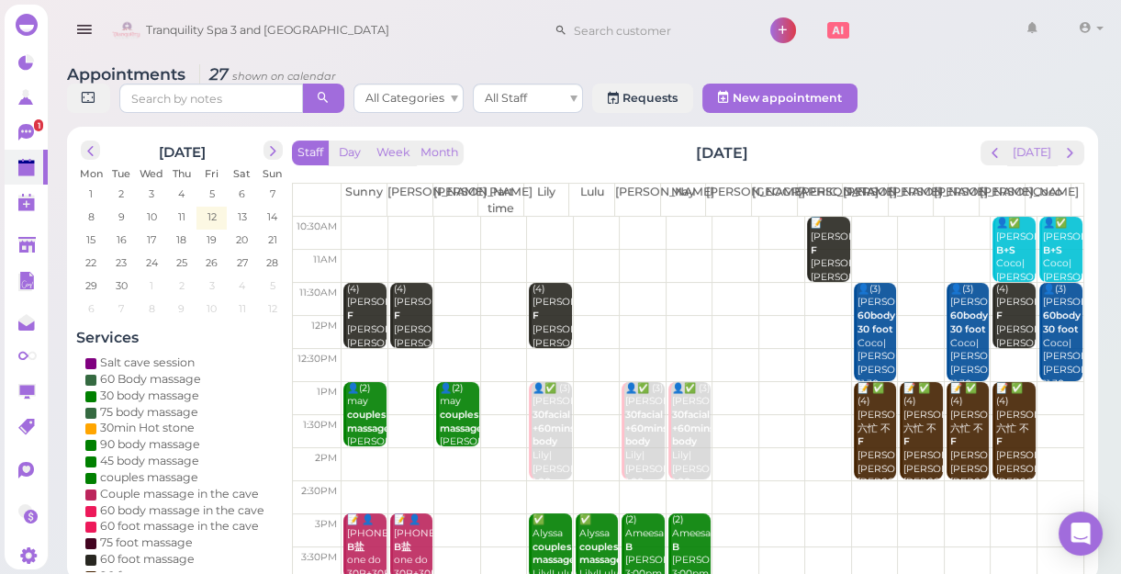
click at [1041, 391] on td at bounding box center [712, 398] width 742 height 33
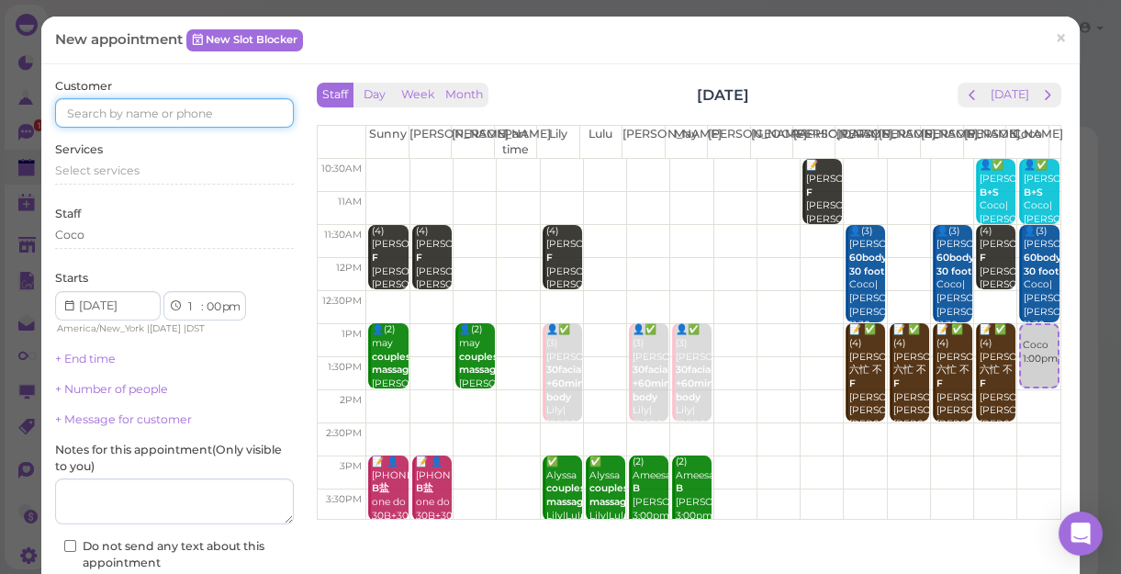
click at [120, 110] on input at bounding box center [174, 112] width 239 height 29
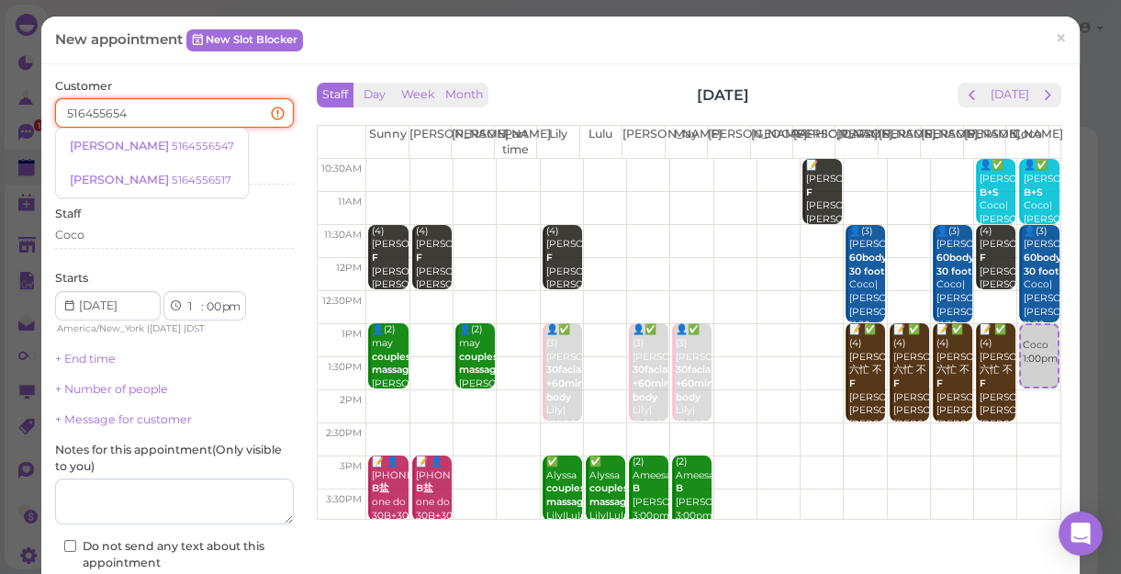
type input "5164556547"
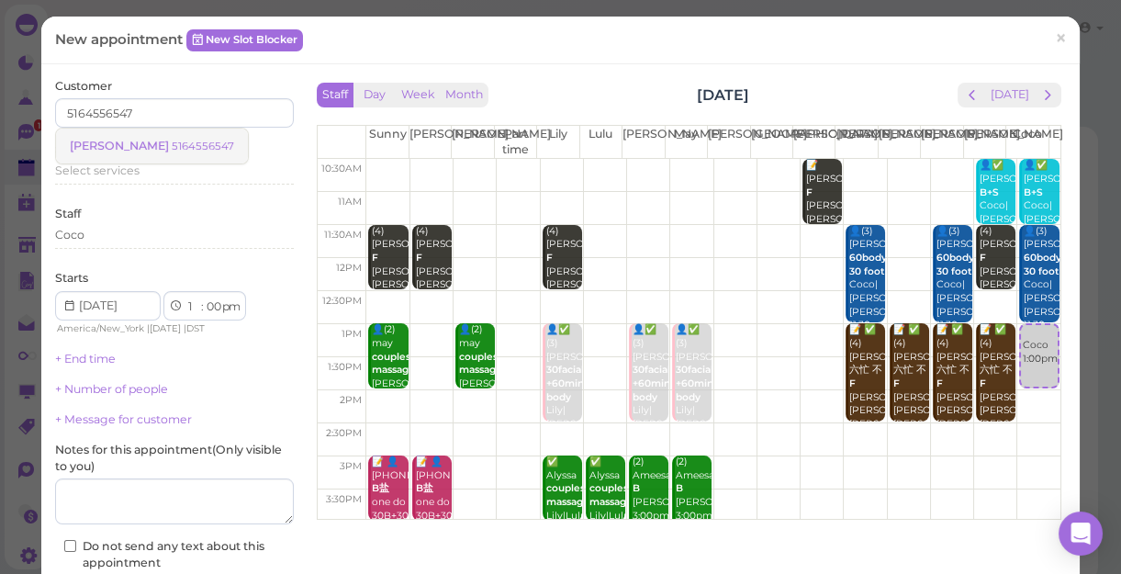
click at [172, 143] on small "5164556547" at bounding box center [203, 146] width 62 height 13
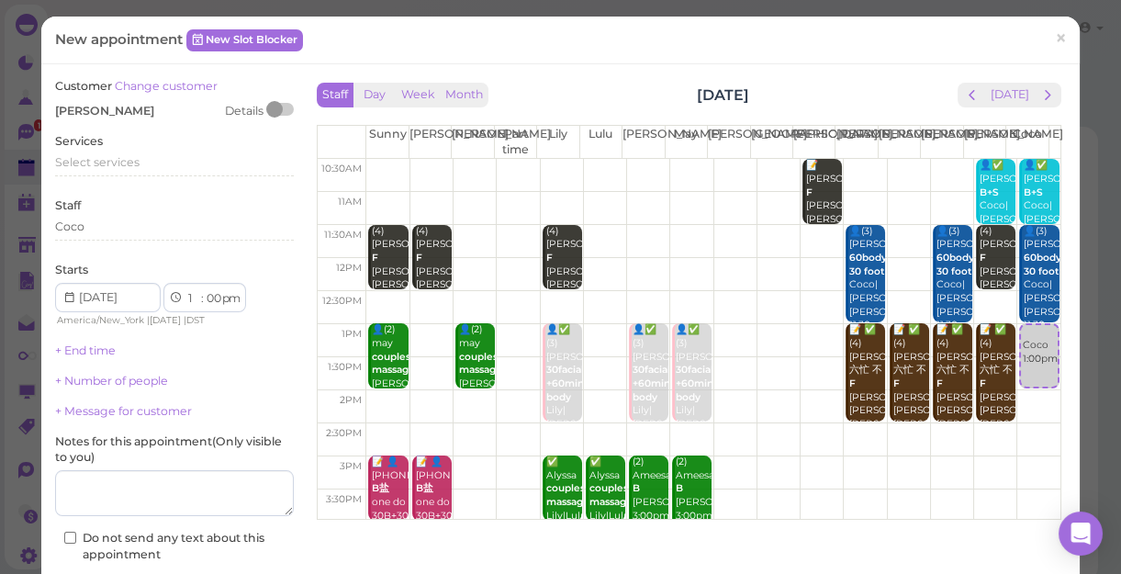
click at [148, 143] on div "Services Select services" at bounding box center [174, 158] width 239 height 50
click at [124, 162] on span "Select services" at bounding box center [97, 162] width 84 height 14
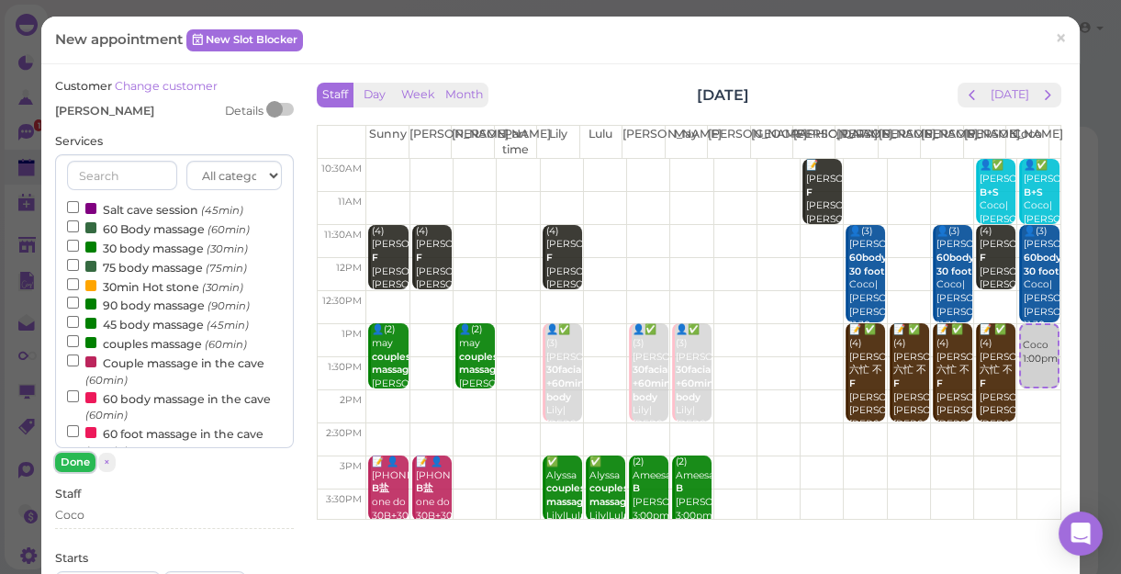
click at [77, 458] on button "Done" at bounding box center [75, 461] width 40 height 19
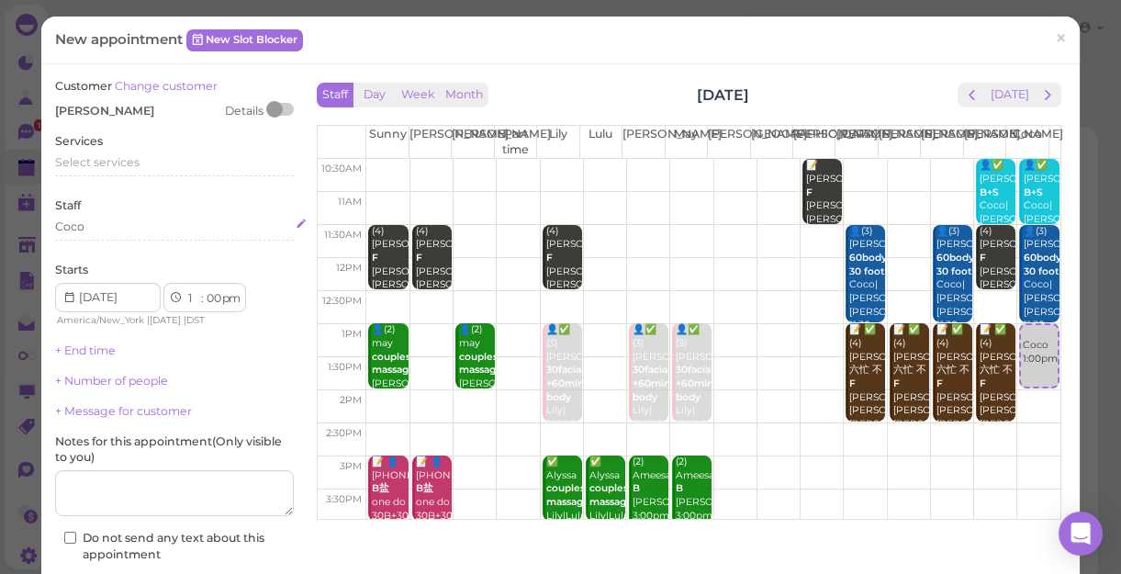
drag, startPoint x: 77, startPoint y: 458, endPoint x: 105, endPoint y: 218, distance: 242.0
click at [105, 218] on div "Coco" at bounding box center [174, 226] width 239 height 17
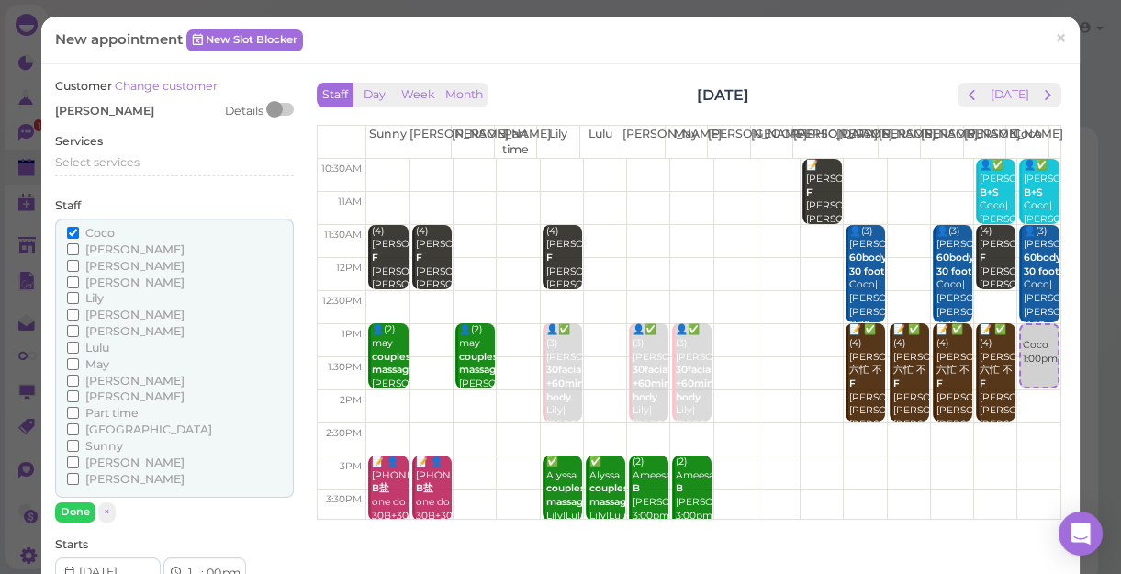
click at [107, 265] on span "[PERSON_NAME]" at bounding box center [134, 266] width 99 height 14
click at [79, 265] on input "[PERSON_NAME]" at bounding box center [73, 266] width 12 height 12
click at [101, 379] on span "[PERSON_NAME]" at bounding box center [134, 381] width 99 height 14
click at [79, 379] on input "[PERSON_NAME]" at bounding box center [73, 380] width 12 height 12
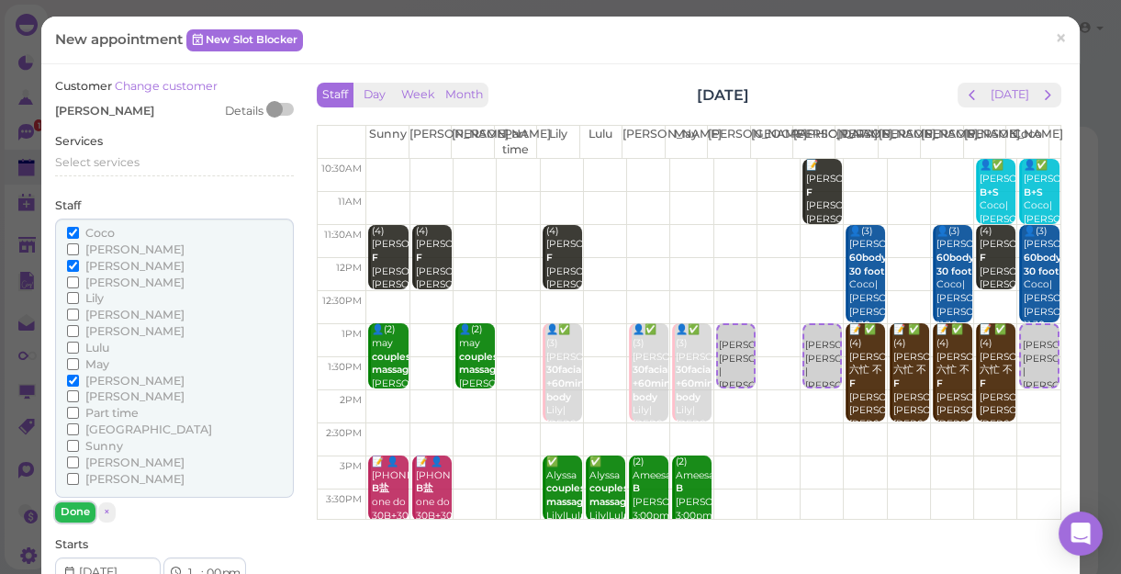
click at [84, 514] on button "Done" at bounding box center [75, 511] width 40 height 19
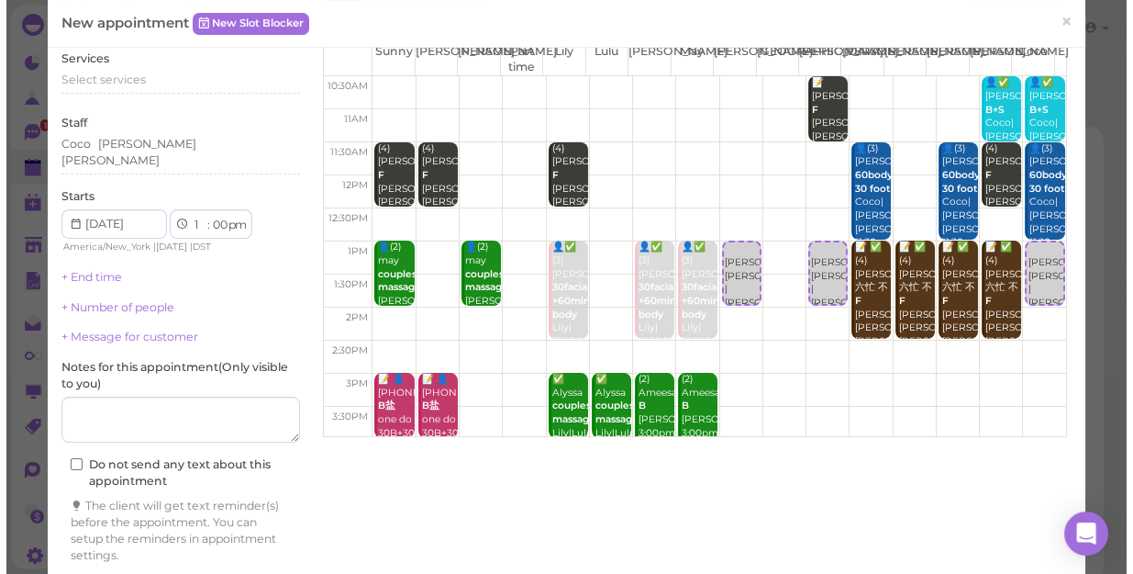
scroll to position [136, 0]
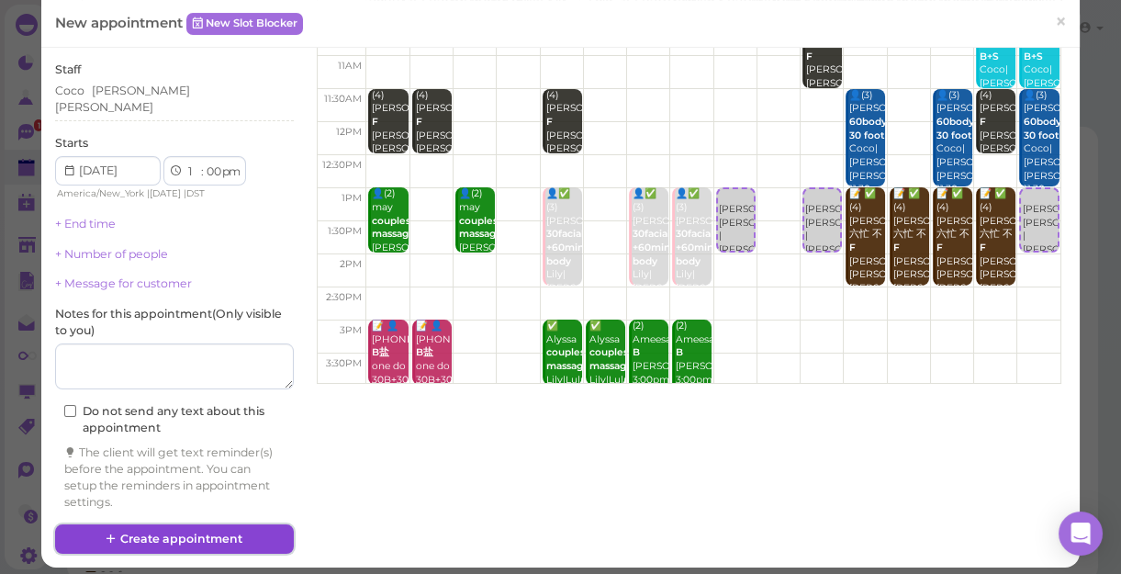
click at [134, 526] on button "Create appointment" at bounding box center [174, 538] width 239 height 29
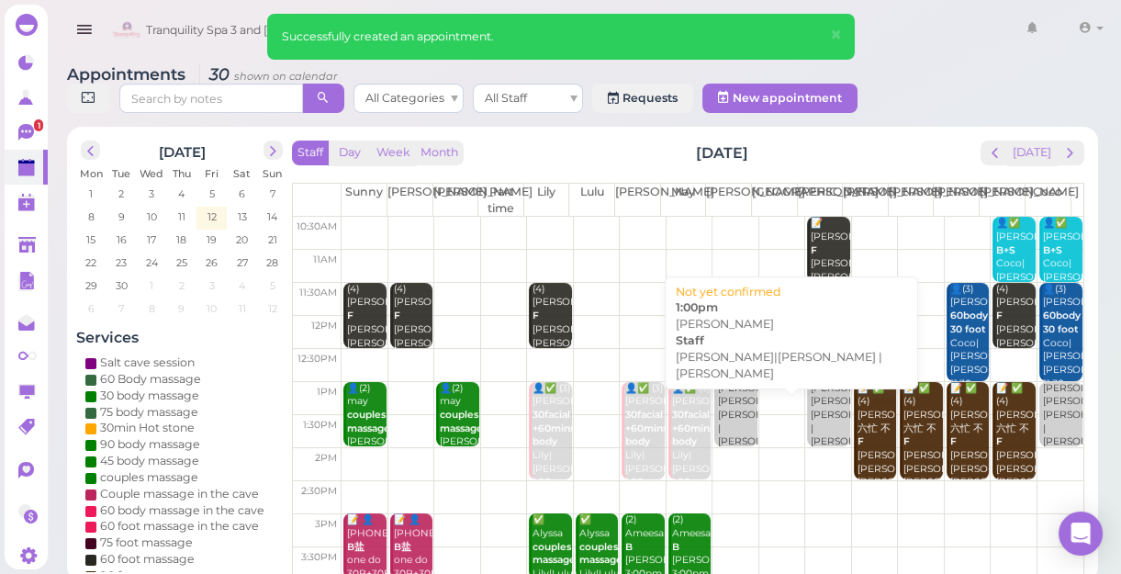
click at [728, 424] on div "Madeline Coco|Jessica |Mike 1:00pm" at bounding box center [736, 422] width 39 height 81
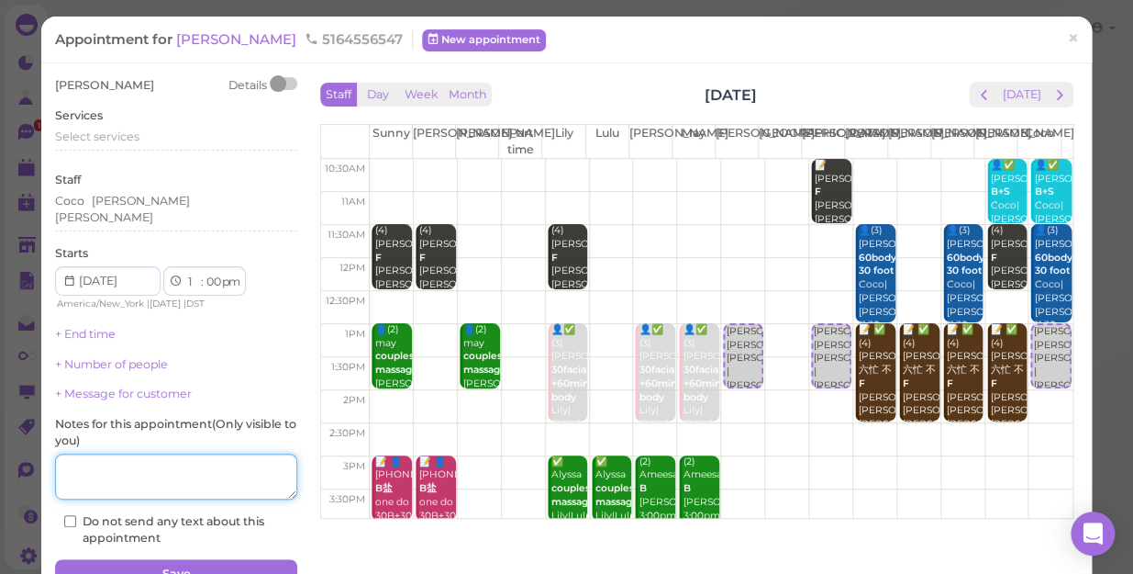
click at [217, 465] on textarea at bounding box center [176, 476] width 242 height 46
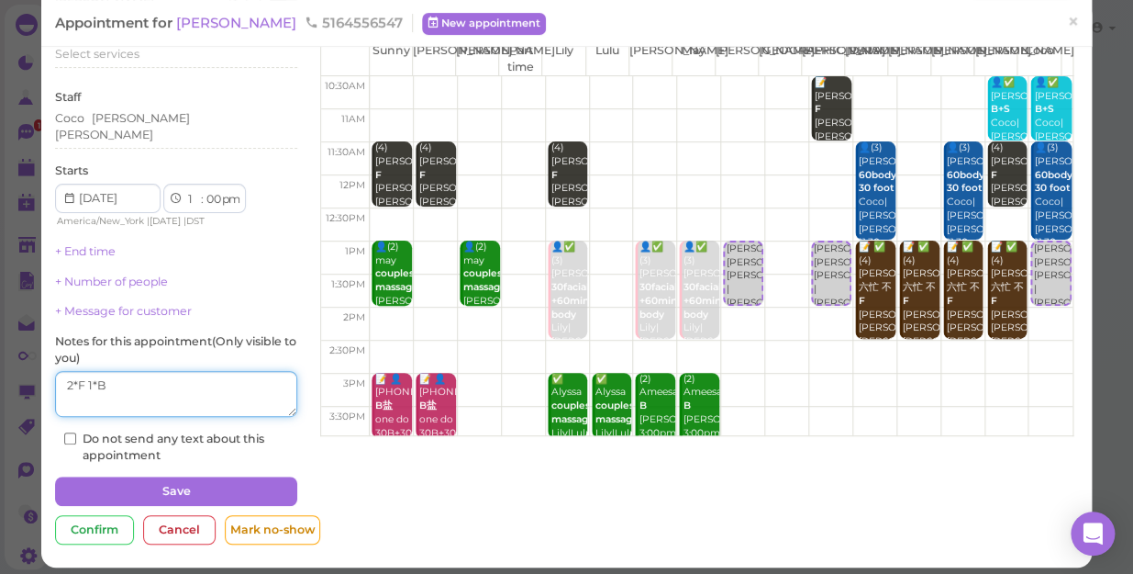
scroll to position [83, 0]
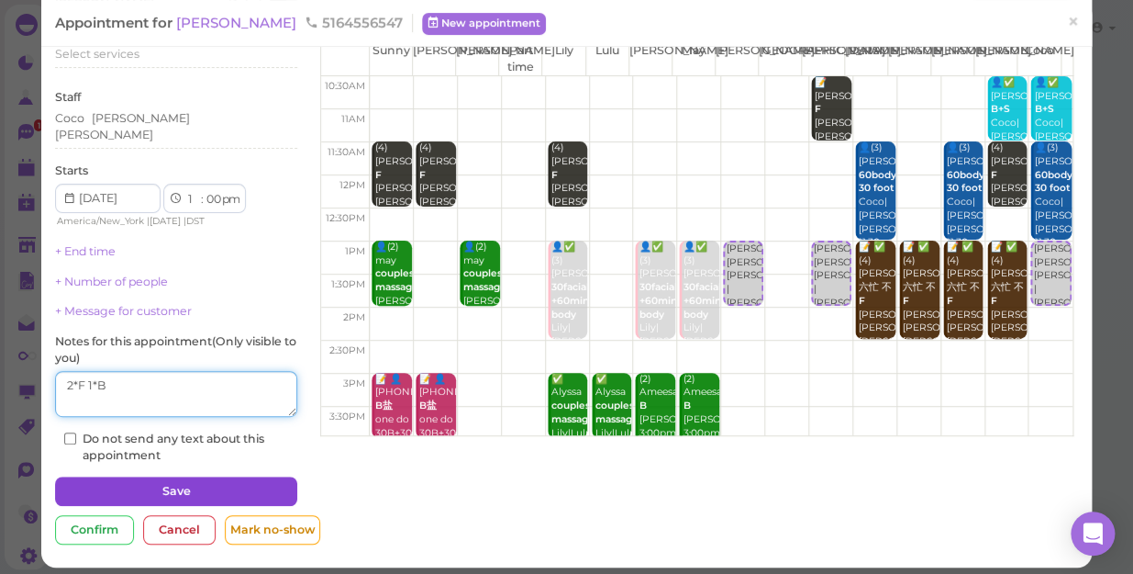
type textarea "2*F 1*B"
click at [239, 481] on button "Save" at bounding box center [176, 490] width 242 height 29
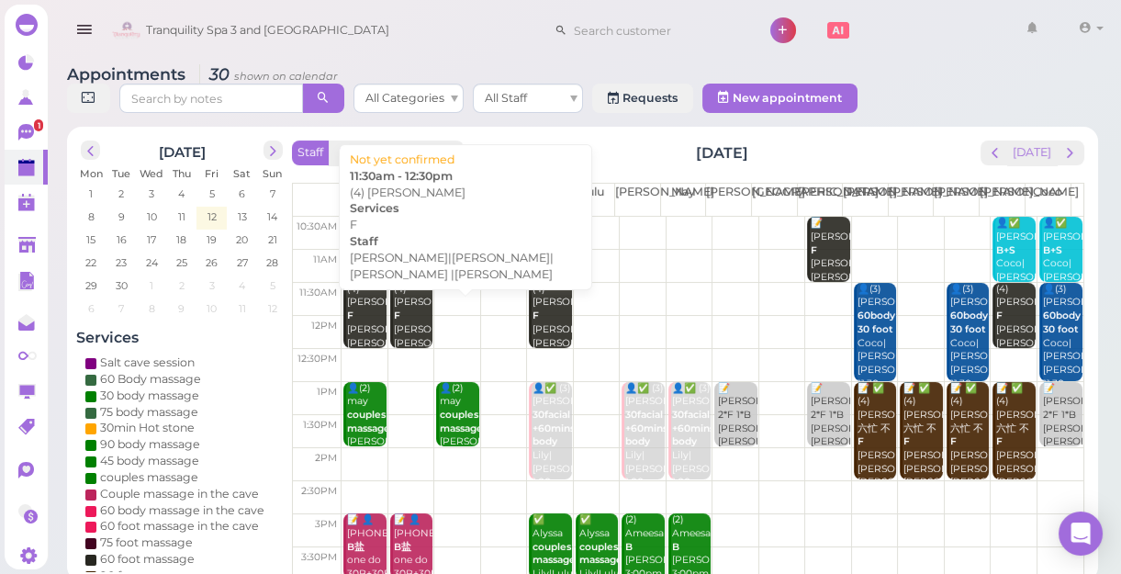
click at [405, 319] on div "(4) Ashley F Kelly|Lily|Sunny |Tina 11:30am - 12:30pm" at bounding box center [412, 357] width 39 height 149
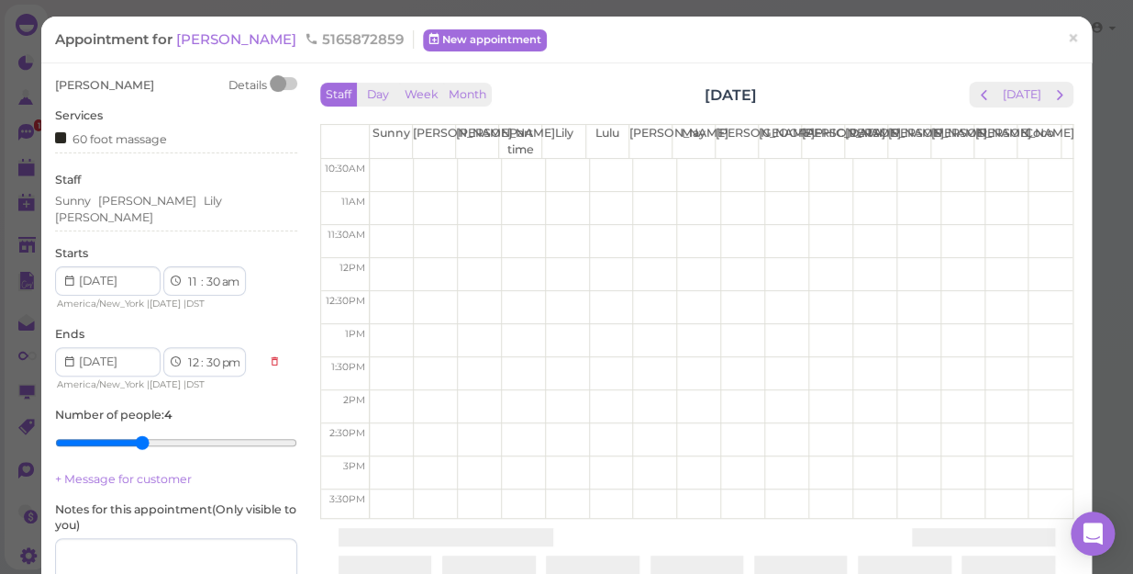
click at [405, 319] on td at bounding box center [721, 307] width 703 height 33
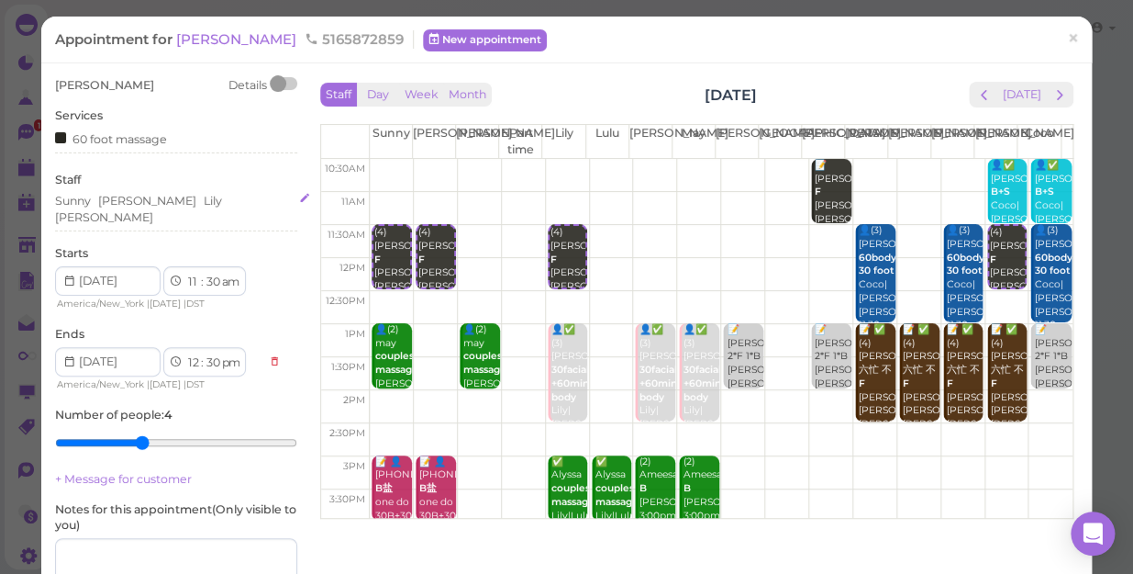
click at [201, 203] on div "Sunny Kelly Lily Tina" at bounding box center [176, 209] width 242 height 33
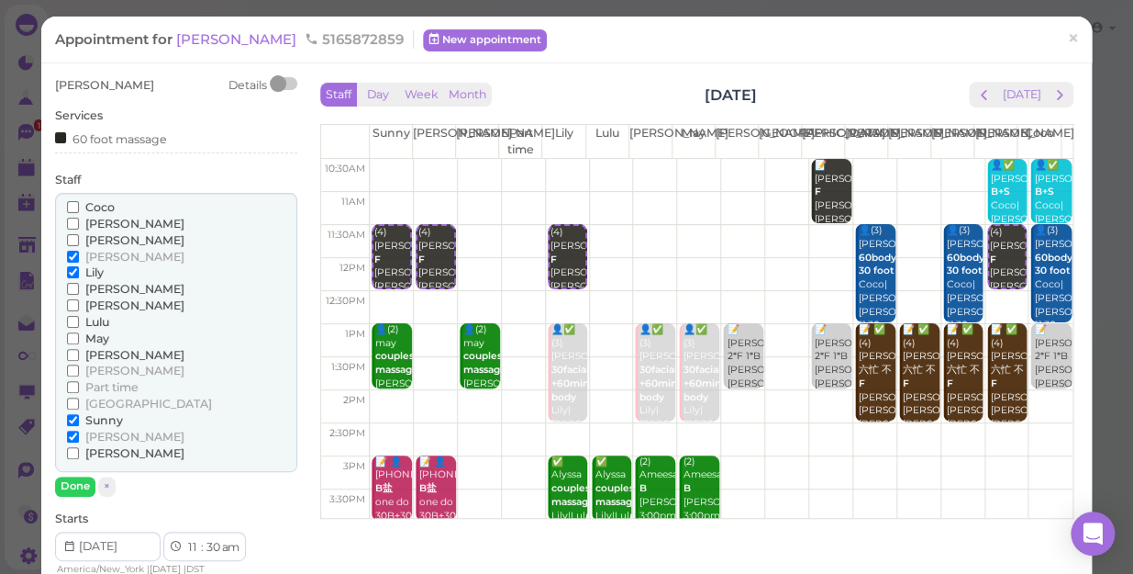
click at [104, 367] on span "[PERSON_NAME]" at bounding box center [134, 370] width 99 height 14
click at [79, 367] on input "[PERSON_NAME]" at bounding box center [73, 370] width 12 height 12
click at [104, 254] on span "[PERSON_NAME]" at bounding box center [134, 257] width 99 height 14
click at [79, 254] on input "[PERSON_NAME]" at bounding box center [73, 257] width 12 height 12
click at [104, 254] on span "[PERSON_NAME]" at bounding box center [134, 257] width 99 height 14
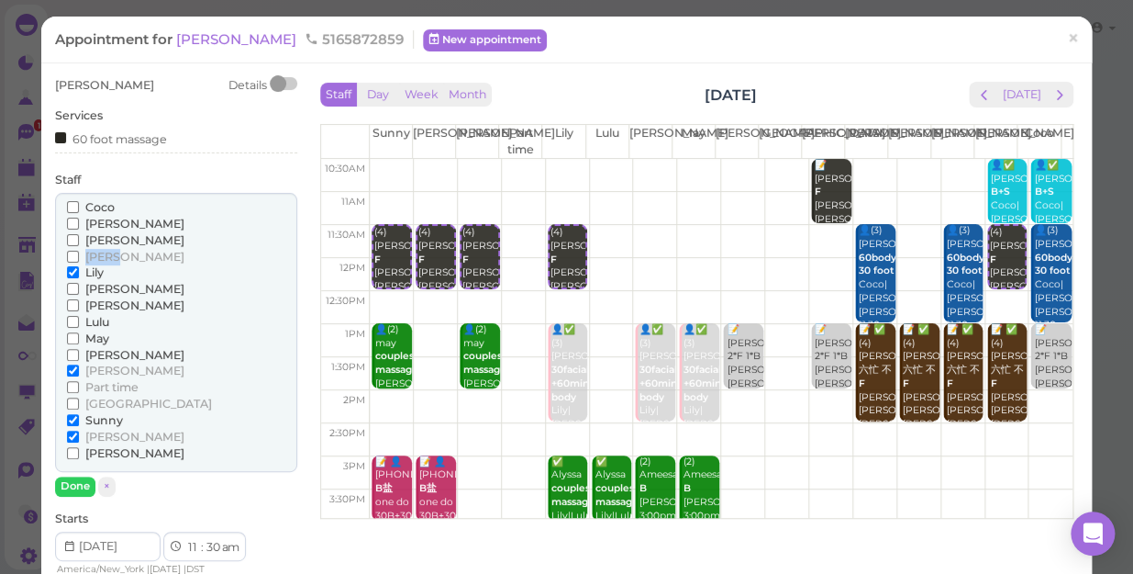
click at [79, 254] on input "[PERSON_NAME]" at bounding box center [73, 257] width 12 height 12
click at [68, 487] on button "Done" at bounding box center [75, 485] width 40 height 19
click at [68, 487] on div "Ashley Details Services 60 foot massage Staff Coco Helen Jessica Kelly Lily" at bounding box center [176, 486] width 242 height 818
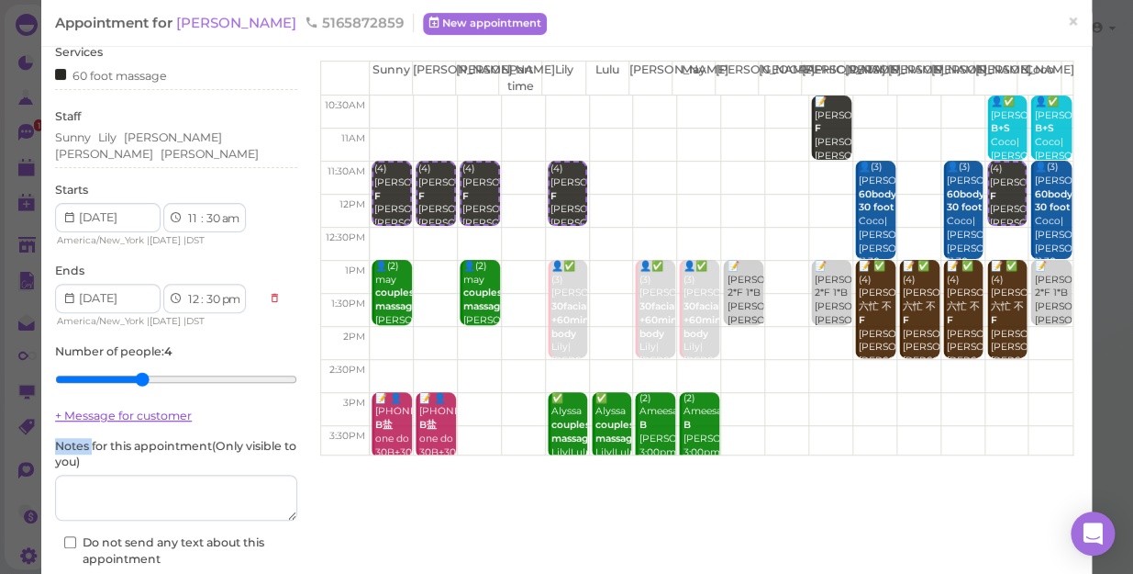
scroll to position [166, 0]
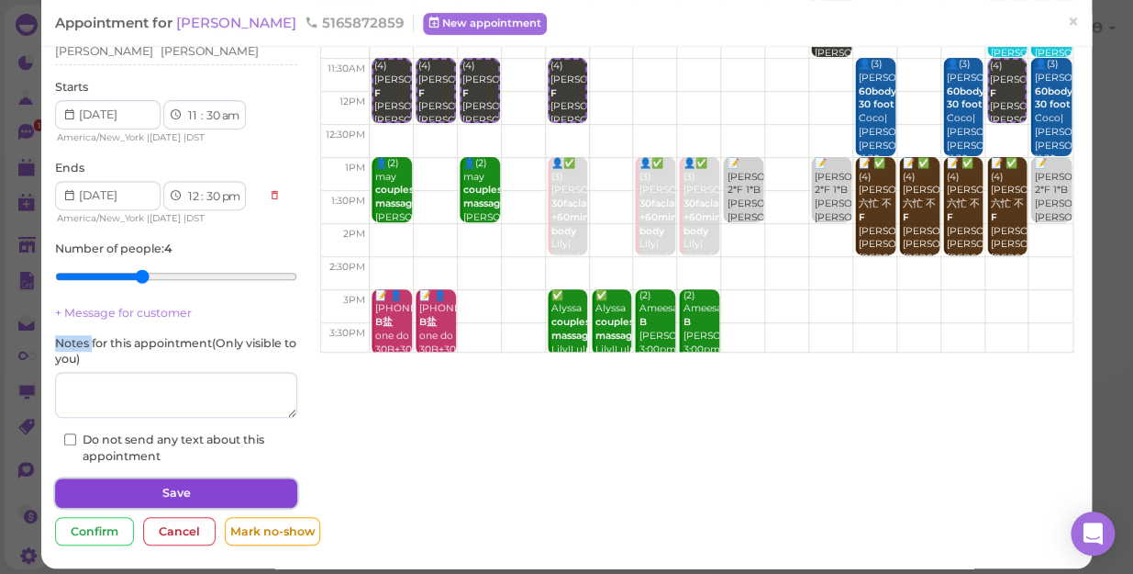
click at [173, 478] on button "Save" at bounding box center [176, 492] width 242 height 29
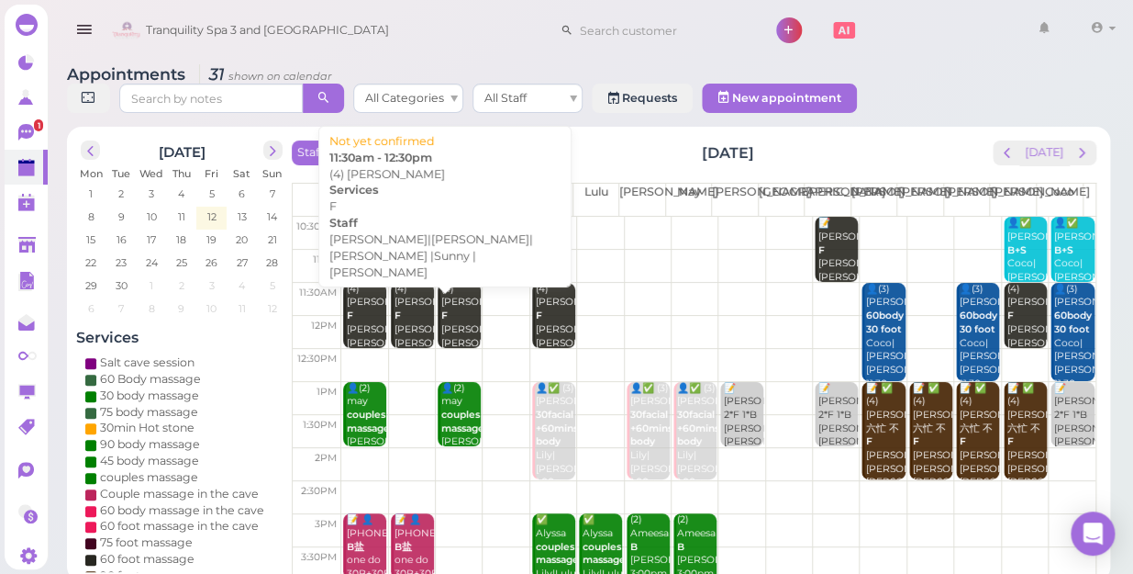
click at [412, 313] on div "(4) Ashley F Kelly|Lily|Nancy |Sunny |Tina 11:30am - 12:30pm" at bounding box center [414, 357] width 40 height 149
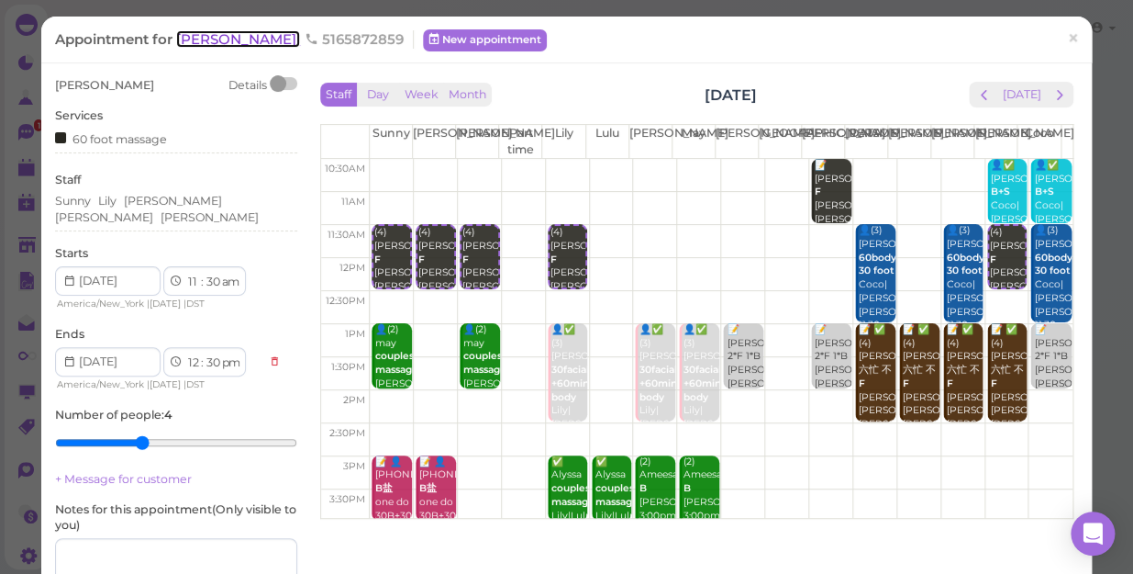
click at [192, 46] on span "[PERSON_NAME]" at bounding box center [238, 38] width 124 height 17
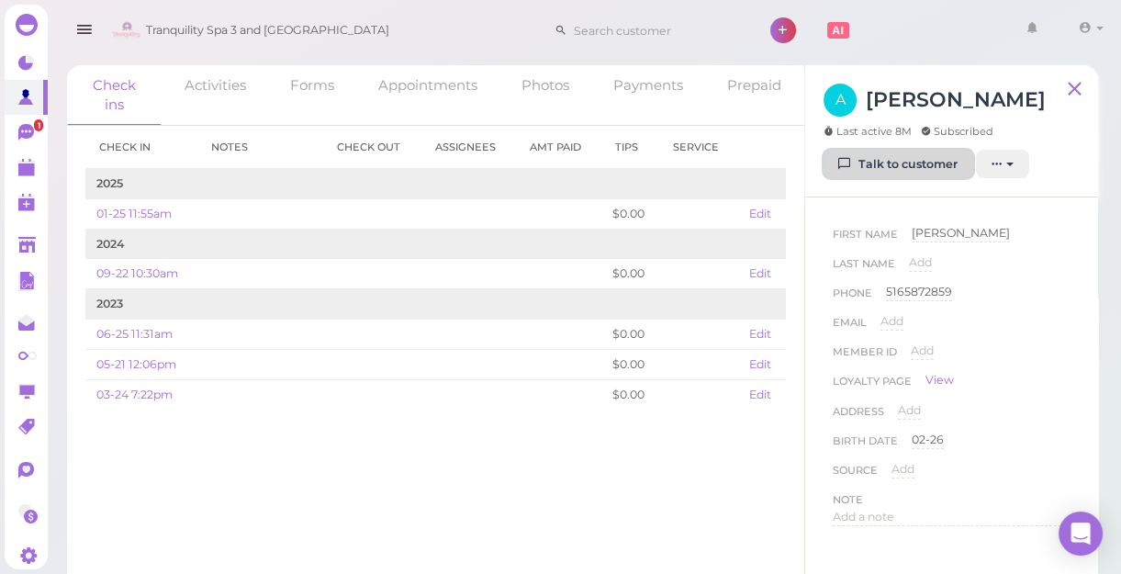
click at [866, 162] on link "Talk to customer" at bounding box center [898, 164] width 150 height 29
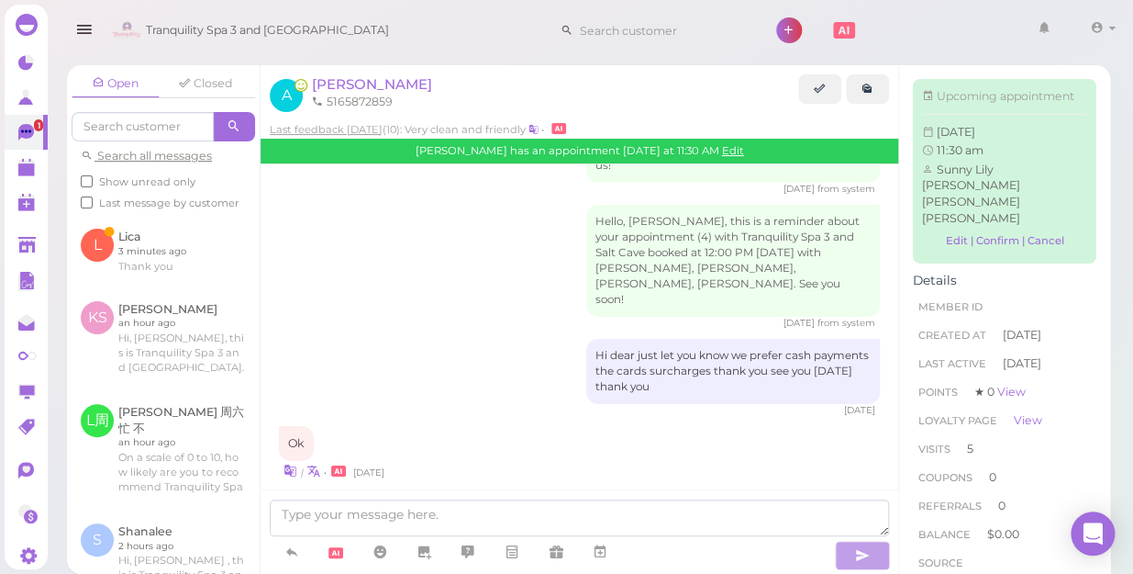
scroll to position [2473, 0]
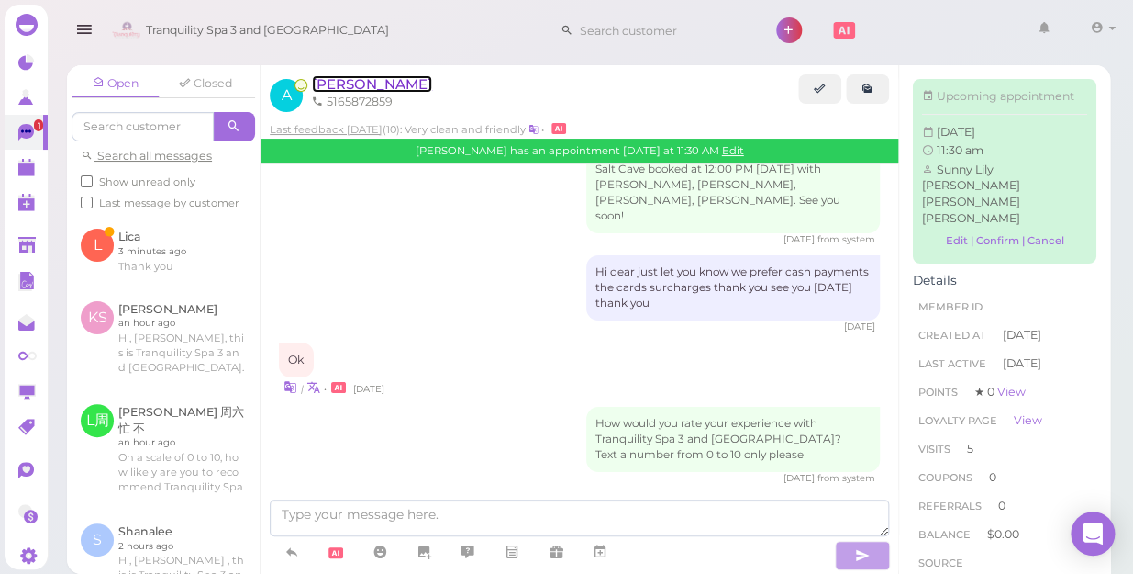
click at [339, 84] on span "[PERSON_NAME]" at bounding box center [372, 83] width 120 height 17
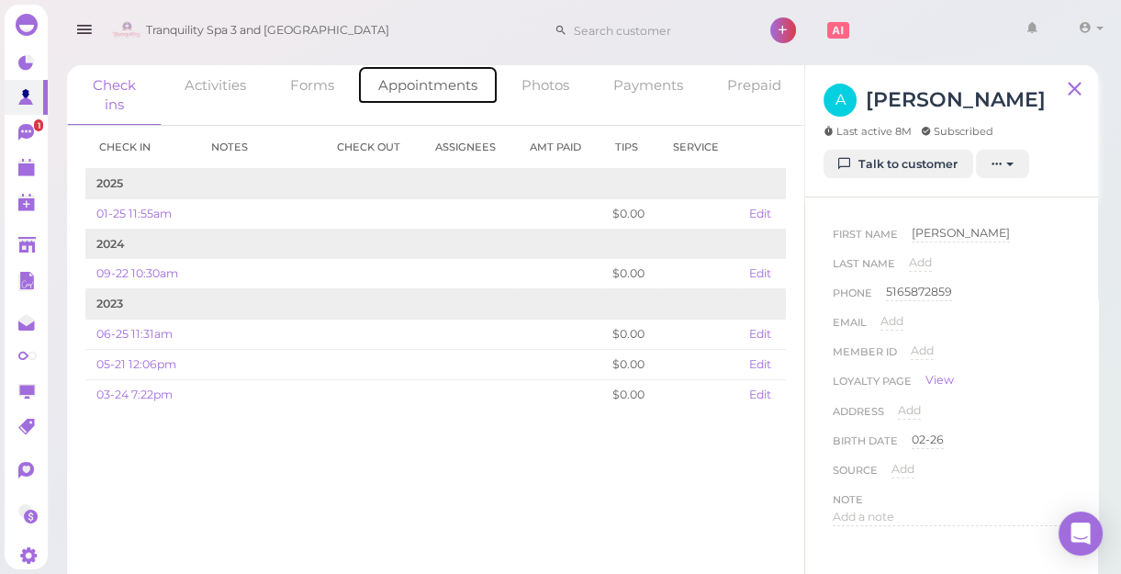
click at [415, 86] on link "Appointments" at bounding box center [427, 84] width 141 height 39
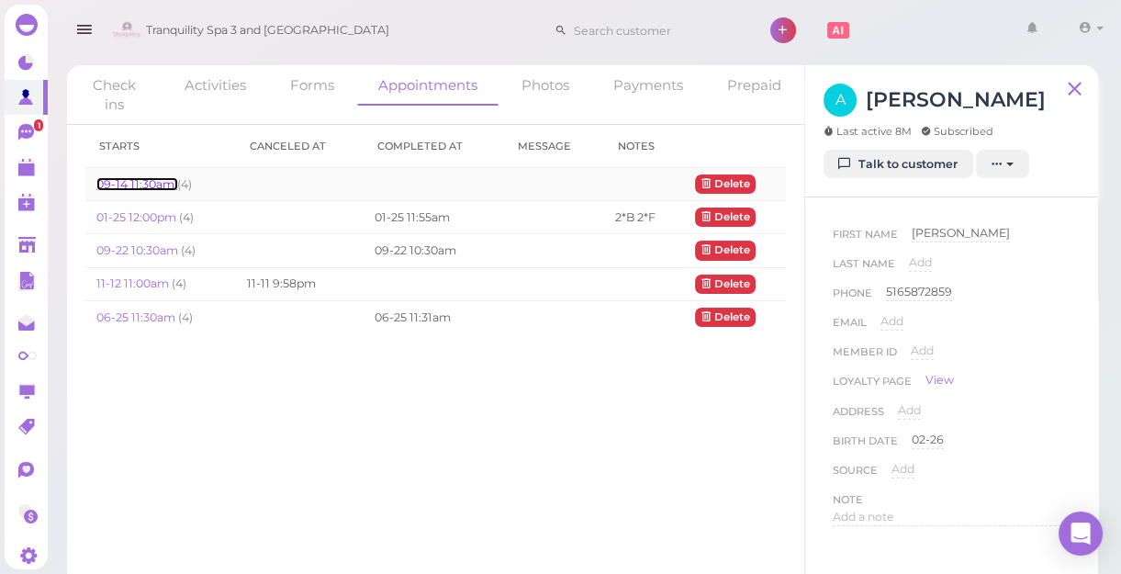
click at [128, 181] on link "09-14 11:30am" at bounding box center [136, 184] width 81 height 14
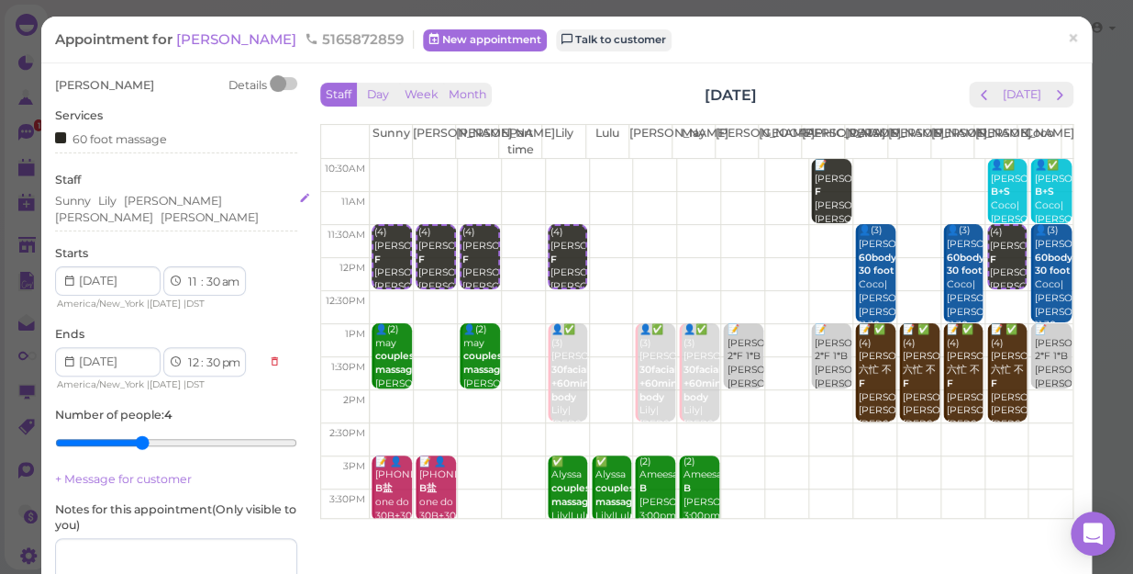
click at [239, 202] on div "Sunny Lily Tina Nancy Kelly" at bounding box center [176, 209] width 242 height 33
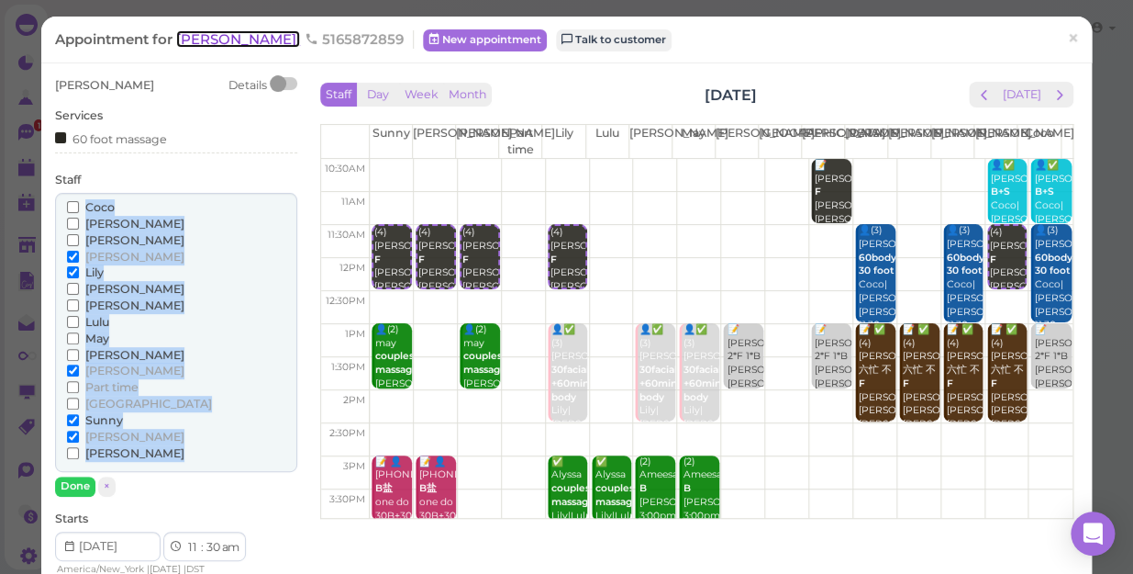
click at [198, 37] on span "[PERSON_NAME]" at bounding box center [238, 38] width 124 height 17
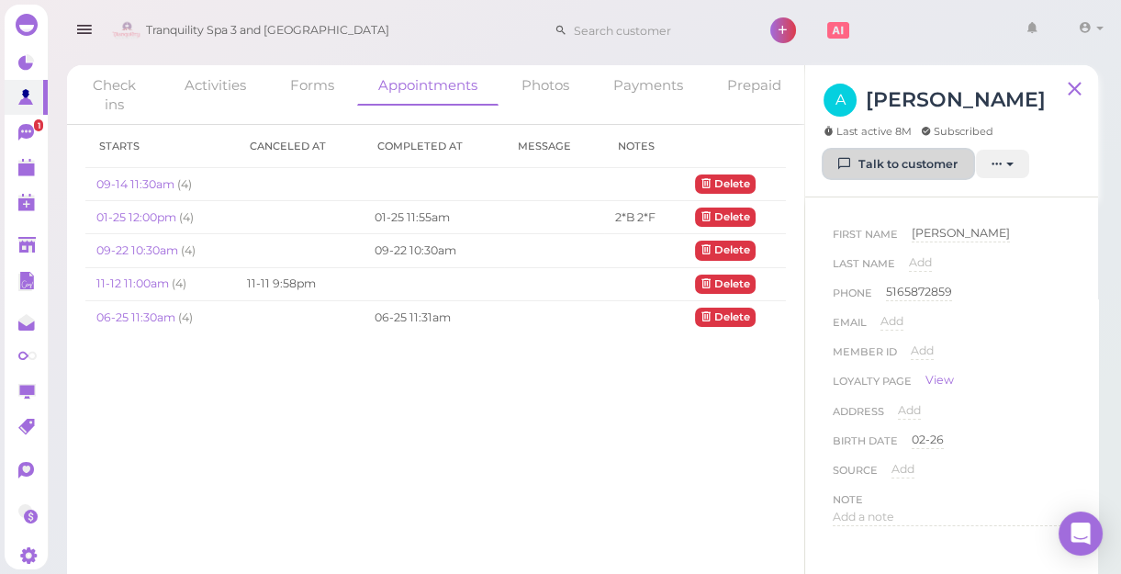
click at [910, 163] on link "Talk to customer" at bounding box center [898, 164] width 150 height 29
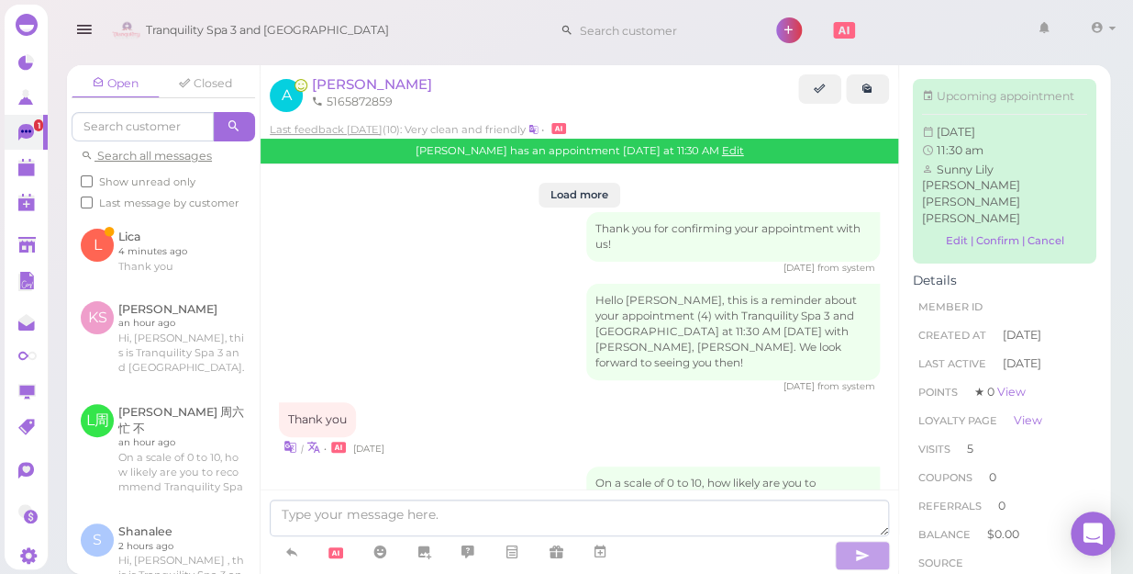
scroll to position [2473, 0]
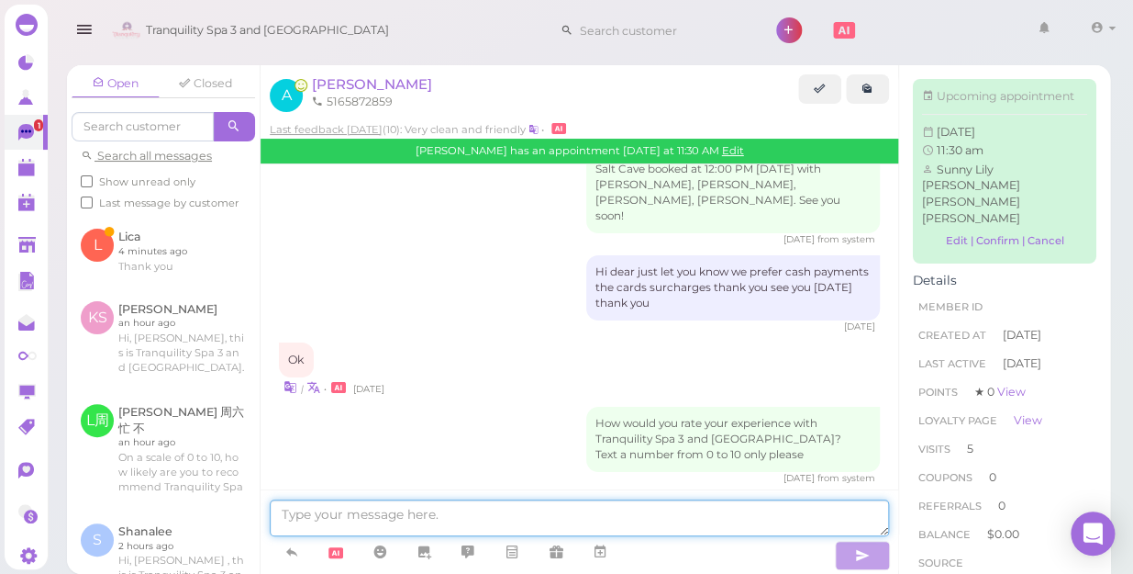
click at [369, 514] on textarea at bounding box center [580, 517] width 620 height 37
click at [376, 514] on textarea at bounding box center [580, 517] width 620 height 37
type textarea "H"
type textarea "hi dear just conform"
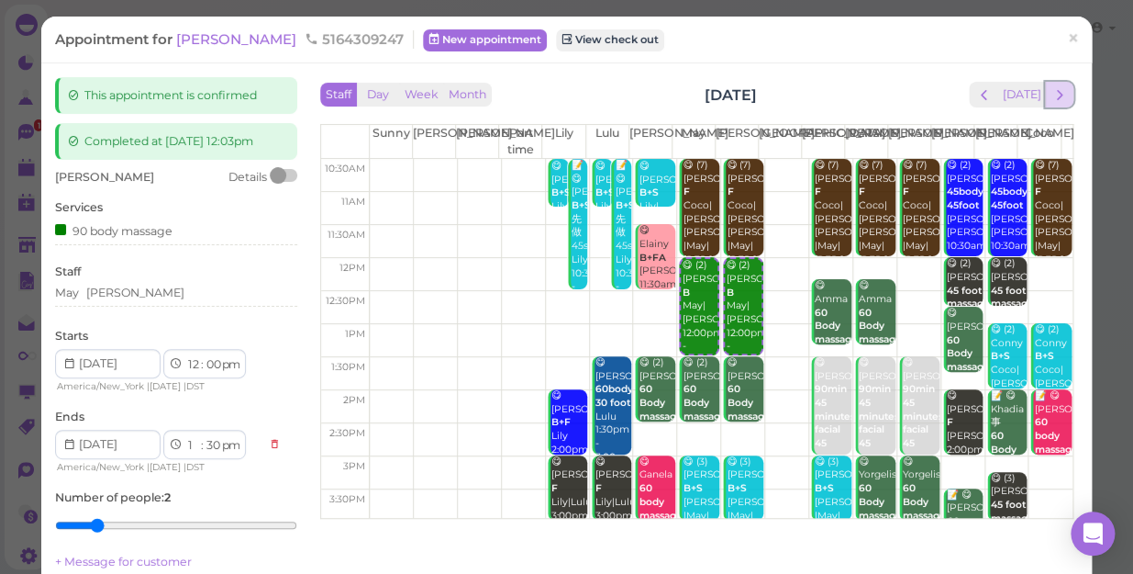
click at [1051, 97] on span "next" at bounding box center [1059, 94] width 17 height 17
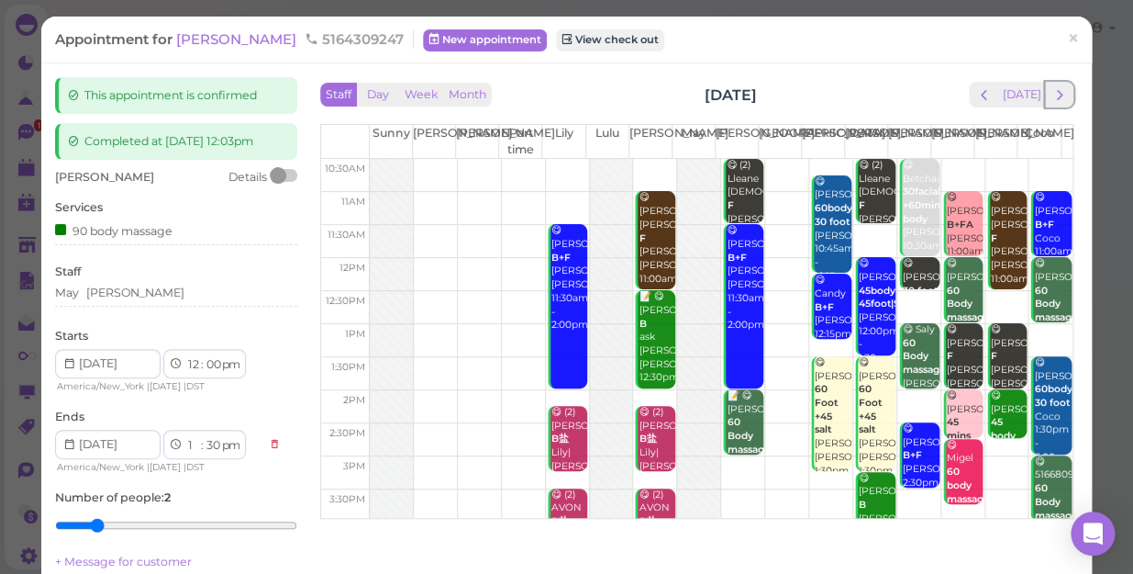
click at [1051, 97] on span "next" at bounding box center [1059, 94] width 17 height 17
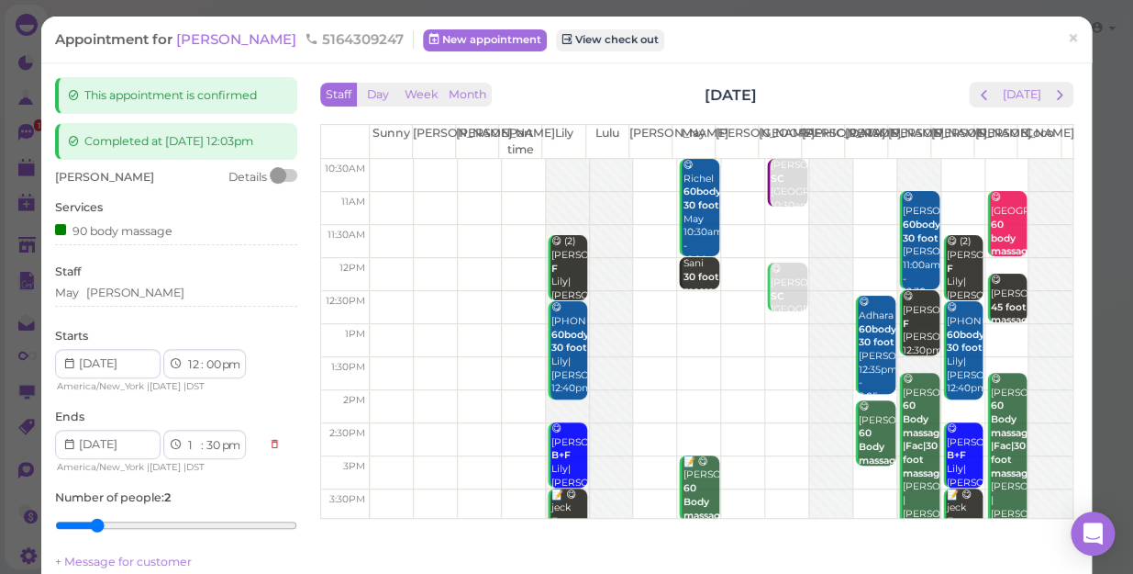
click at [1051, 97] on span "next" at bounding box center [1059, 94] width 17 height 17
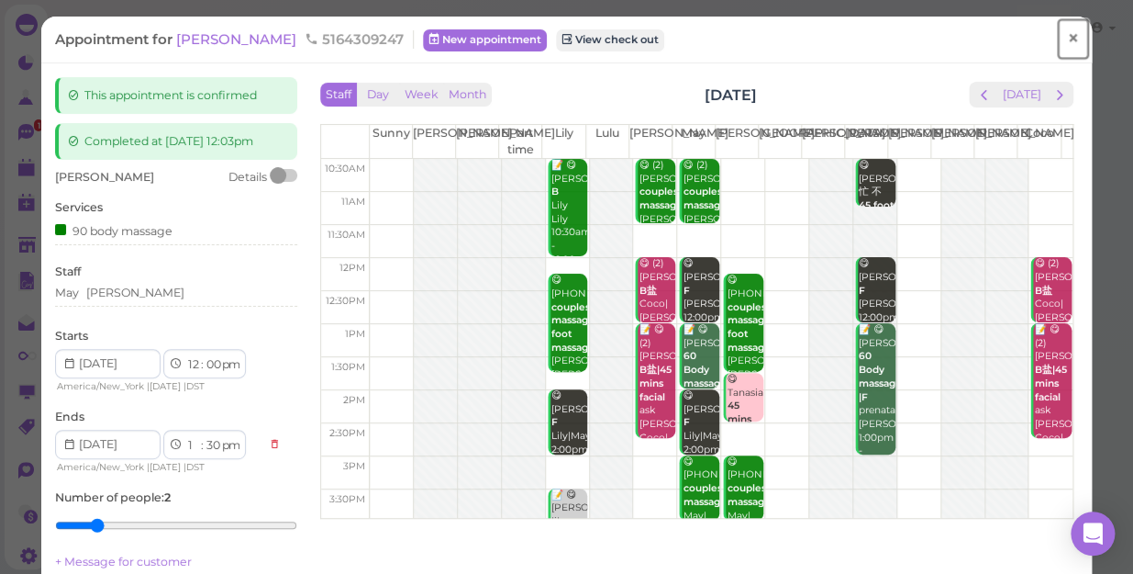
click at [1067, 36] on span "×" at bounding box center [1073, 39] width 12 height 26
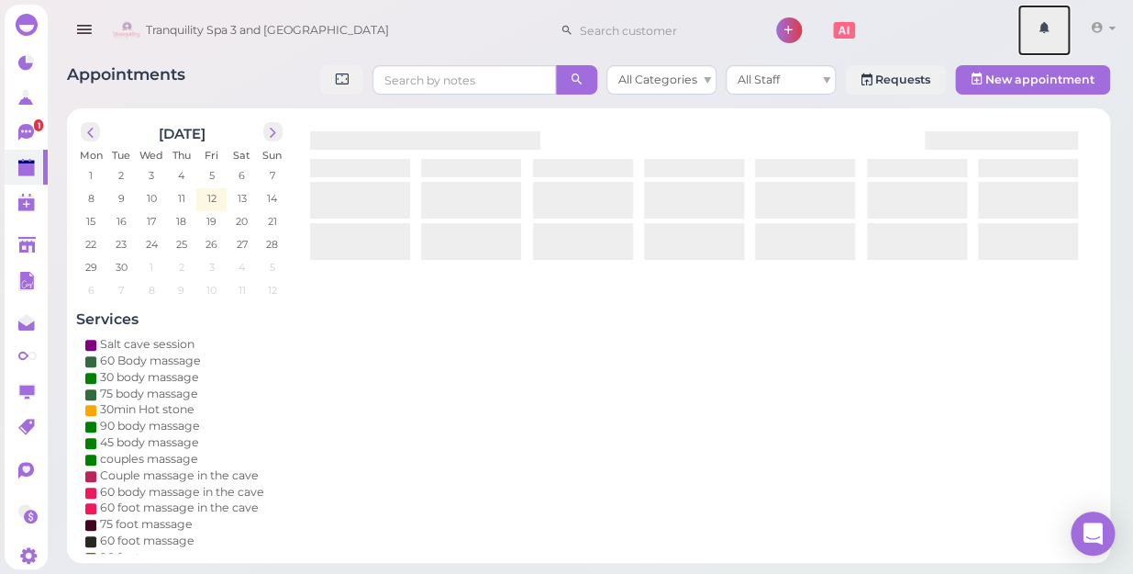
click at [1065, 36] on link at bounding box center [1044, 30] width 53 height 51
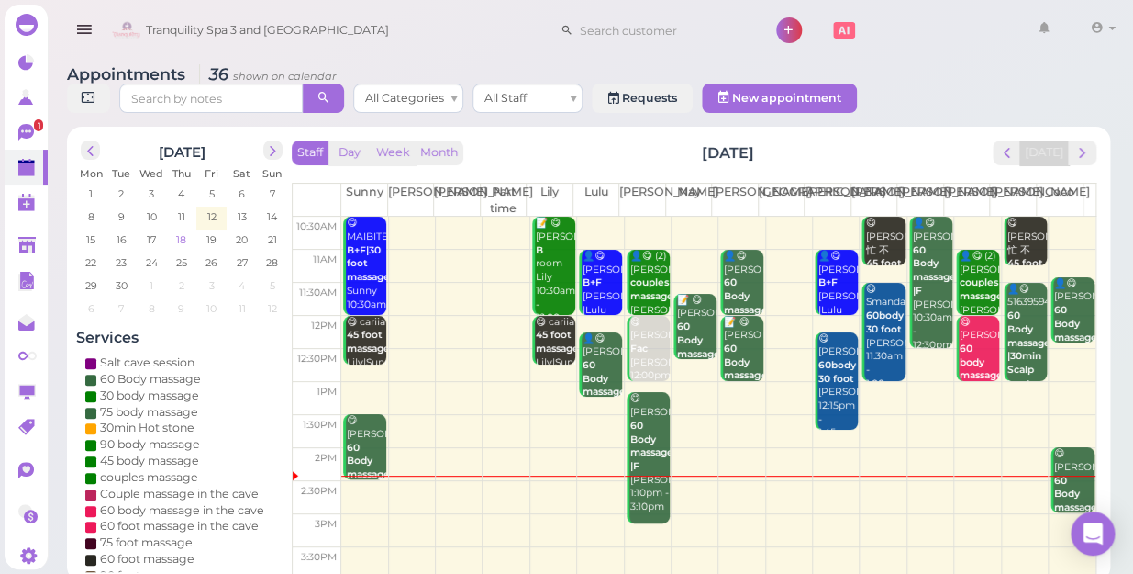
click at [182, 231] on span "18" at bounding box center [181, 239] width 14 height 17
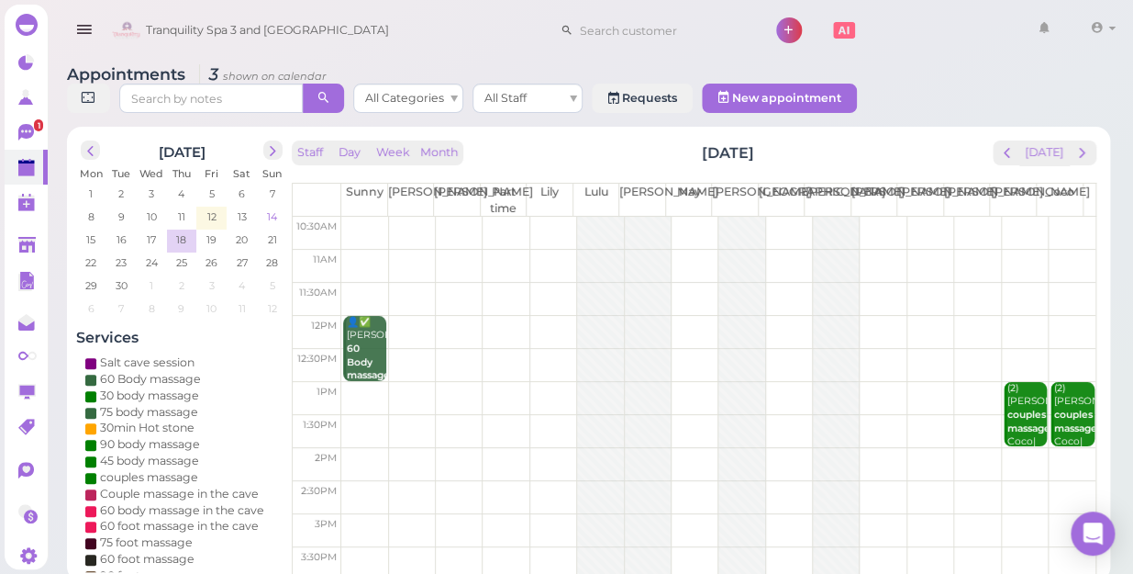
click at [272, 208] on span "14" at bounding box center [272, 216] width 14 height 17
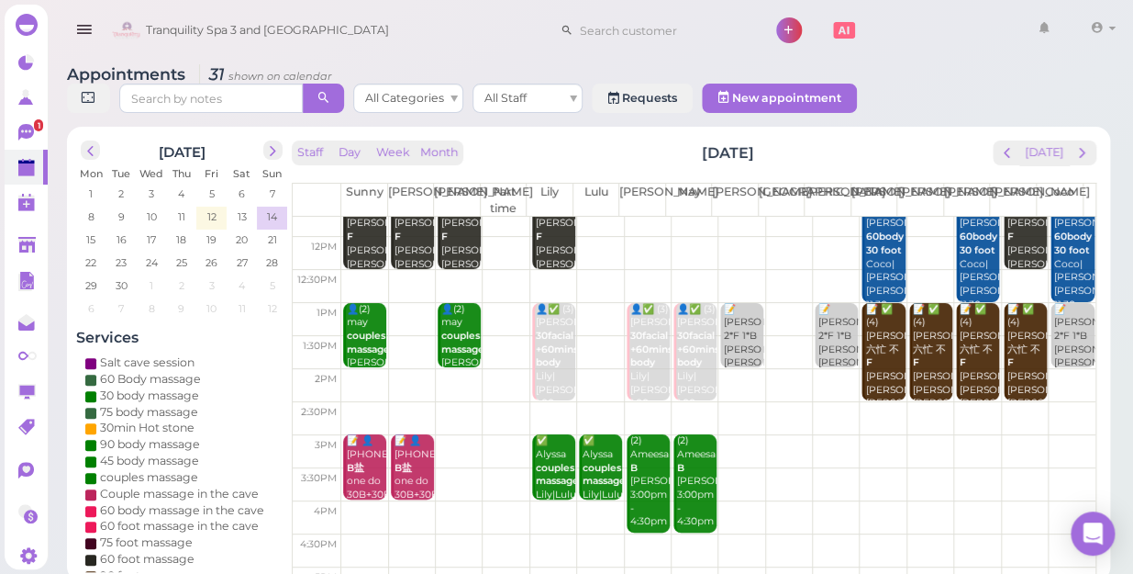
scroll to position [166, 0]
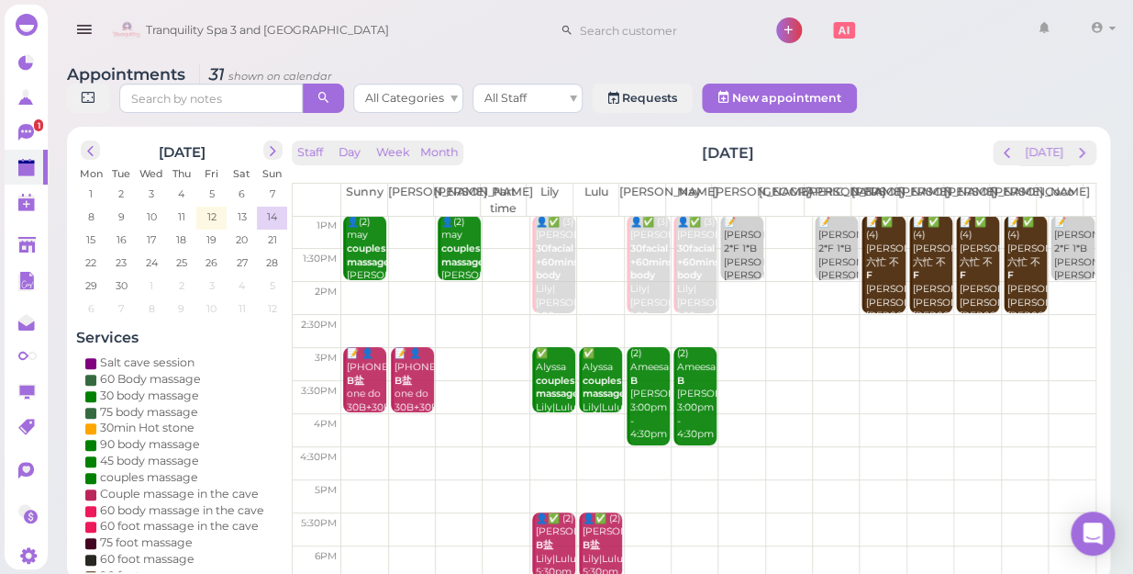
click at [1061, 348] on td at bounding box center [718, 364] width 754 height 33
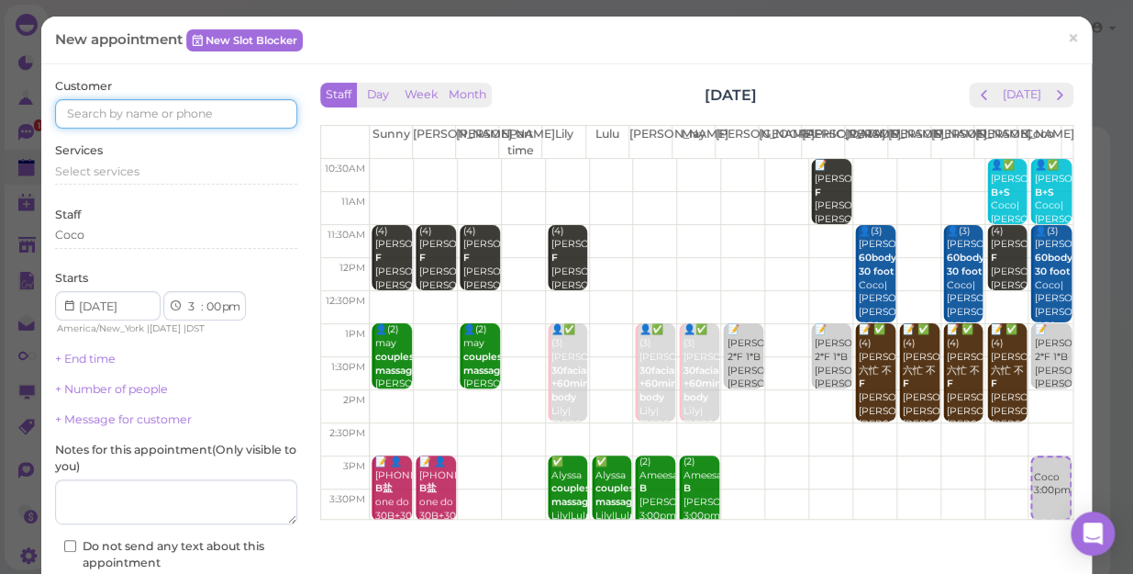
click at [250, 108] on input at bounding box center [176, 113] width 242 height 29
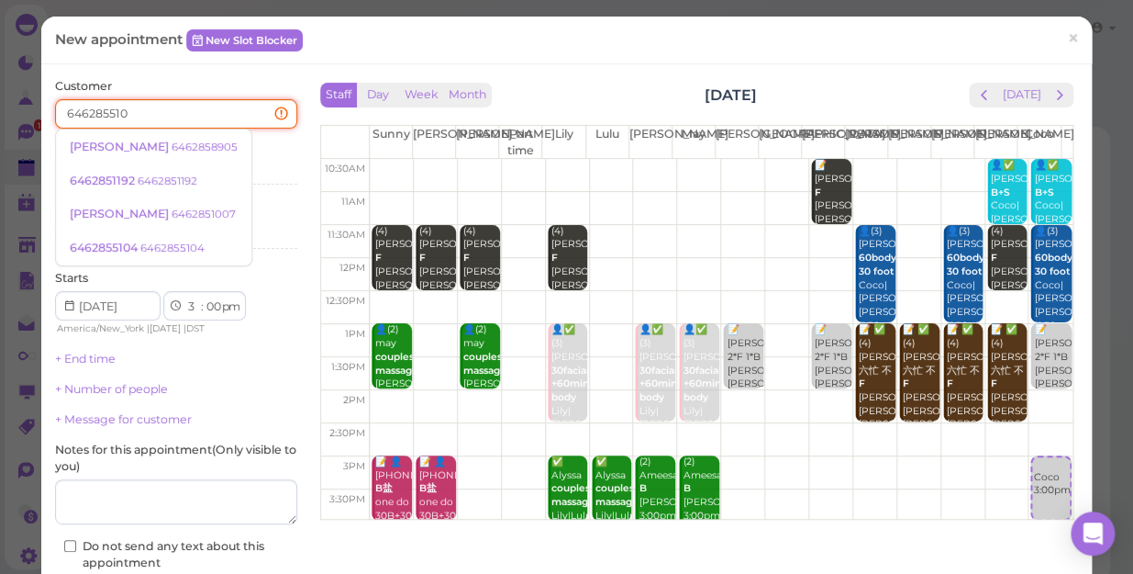
type input "6462855104"
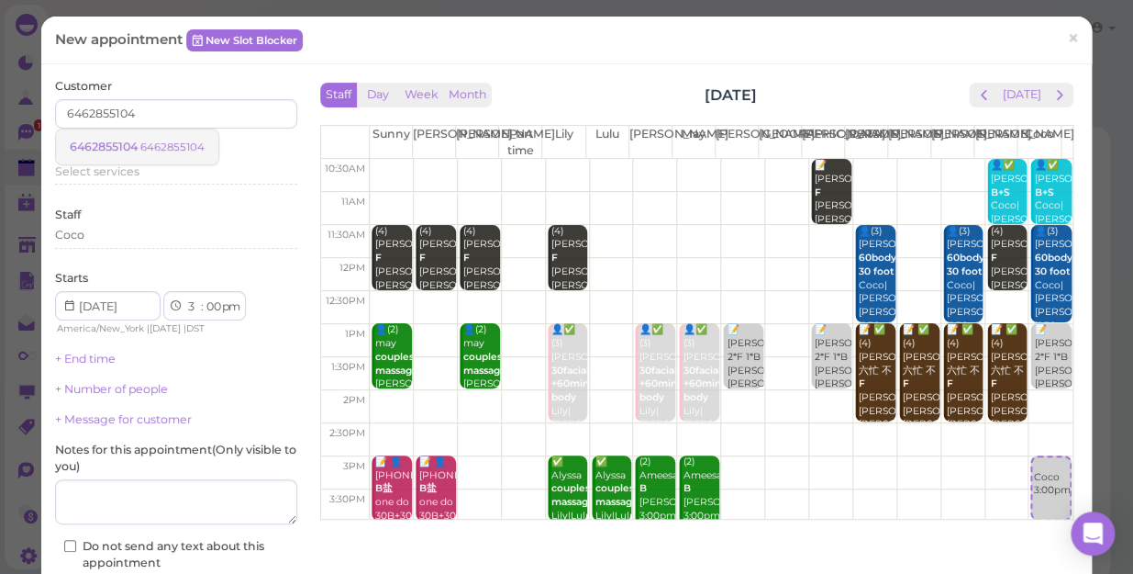
click at [166, 149] on small "6462855104" at bounding box center [172, 146] width 64 height 13
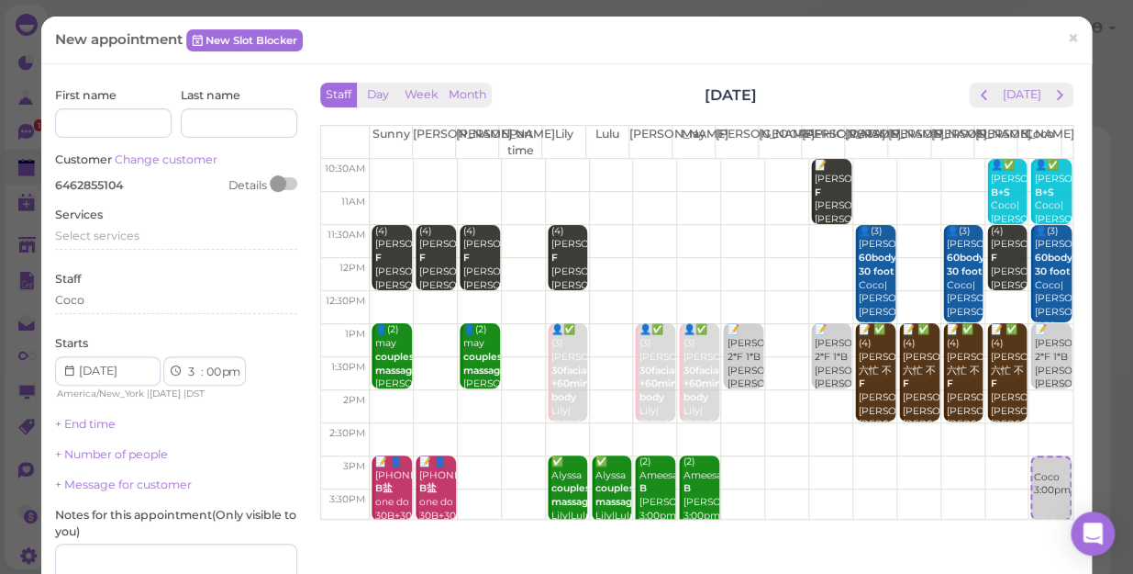
click at [166, 149] on div "First name Last name Customer Change customer 6462855104 Details" at bounding box center [176, 140] width 242 height 106
drag, startPoint x: 166, startPoint y: 150, endPoint x: 113, endPoint y: 229, distance: 95.2
click at [113, 229] on span "Select services" at bounding box center [97, 236] width 84 height 14
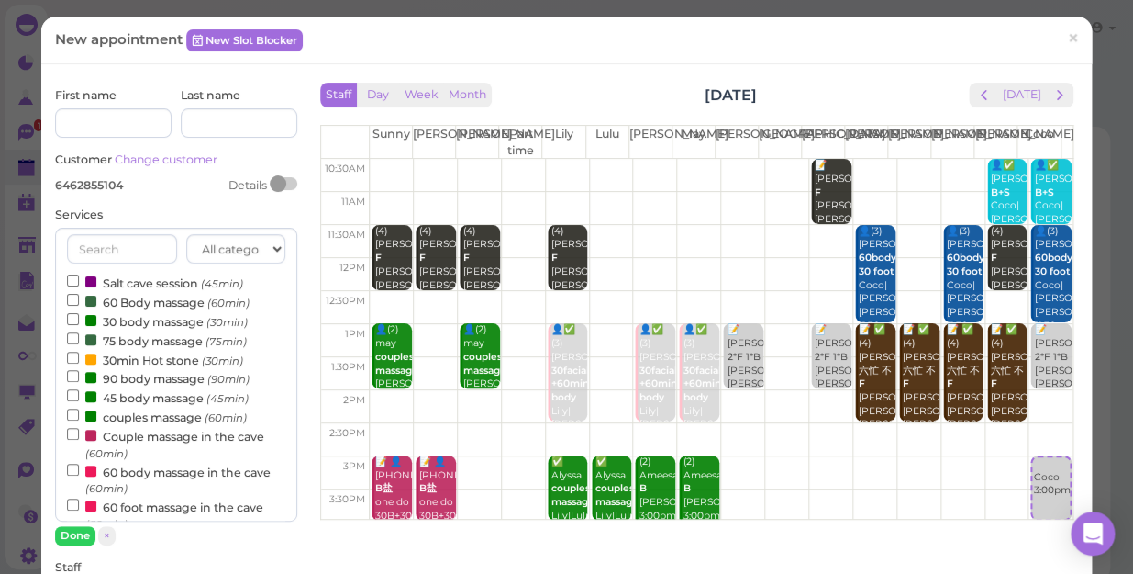
click at [151, 421] on label "couples massage (60min)" at bounding box center [157, 416] width 180 height 19
click at [79, 420] on input "couples massage (60min)" at bounding box center [73, 414] width 12 height 12
click at [120, 115] on input at bounding box center [113, 122] width 117 height 29
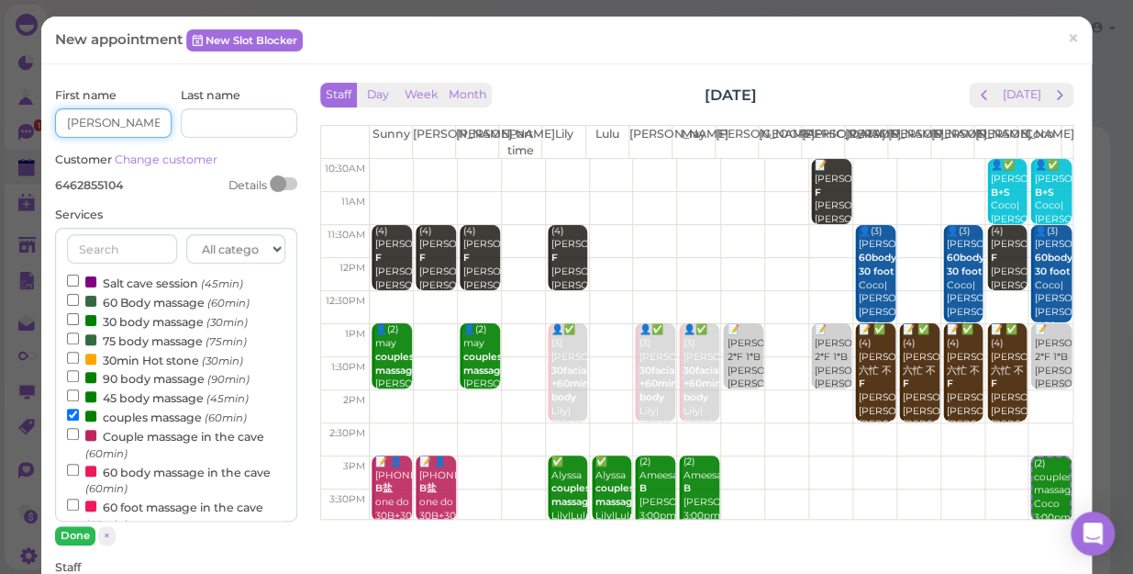
type input "alex"
click at [84, 539] on button "Done" at bounding box center [75, 535] width 40 height 19
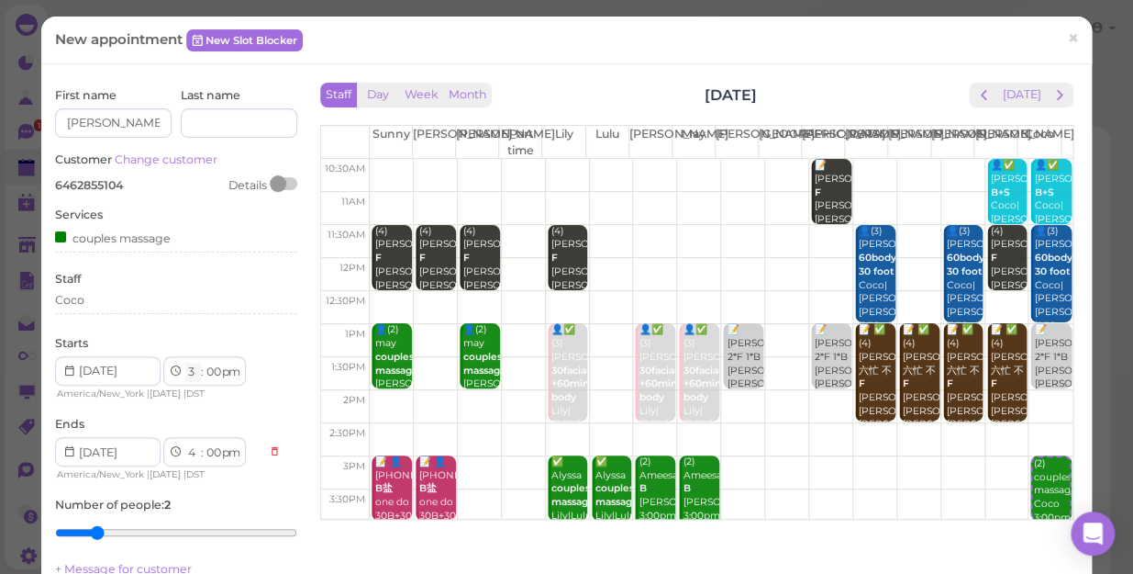
click at [193, 371] on select "1 2 3 4 5 6 7 8 9 10 11 12" at bounding box center [193, 372] width 16 height 19
select select "2"
click at [185, 363] on select "1 2 3 4 5 6 7 8 9 10 11 12" at bounding box center [193, 372] width 16 height 19
select select "3"
click at [212, 367] on select "00 05 10 15 20 25 30 35 40 45 50 55" at bounding box center [213, 372] width 18 height 19
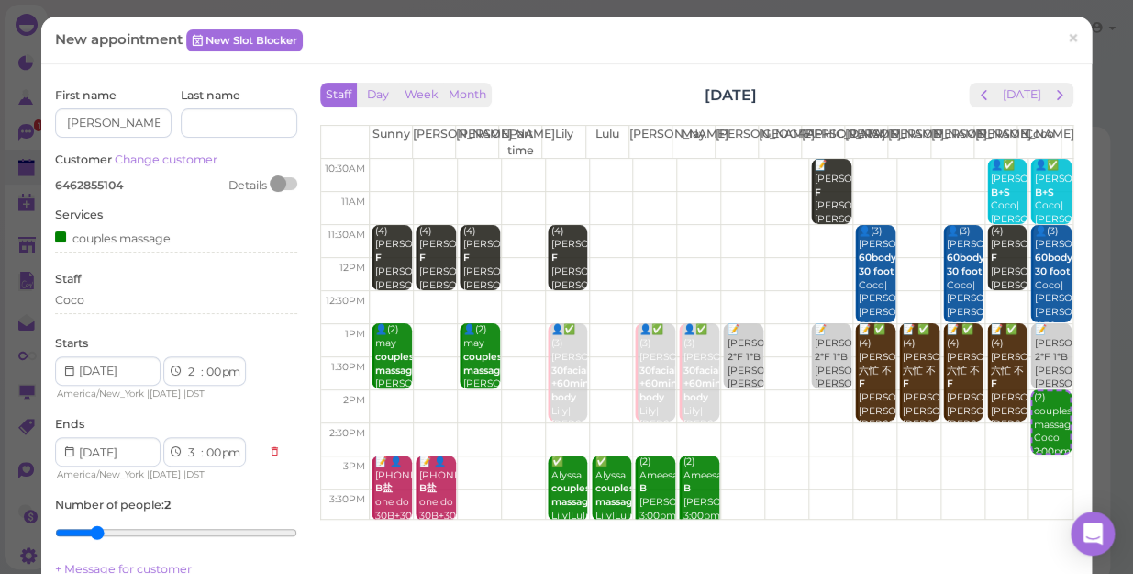
select select "30"
click at [204, 363] on select "00 05 10 15 20 25 30 35 40 45 50 55" at bounding box center [213, 372] width 18 height 19
select select "30"
click at [112, 296] on div "Coco" at bounding box center [176, 300] width 242 height 17
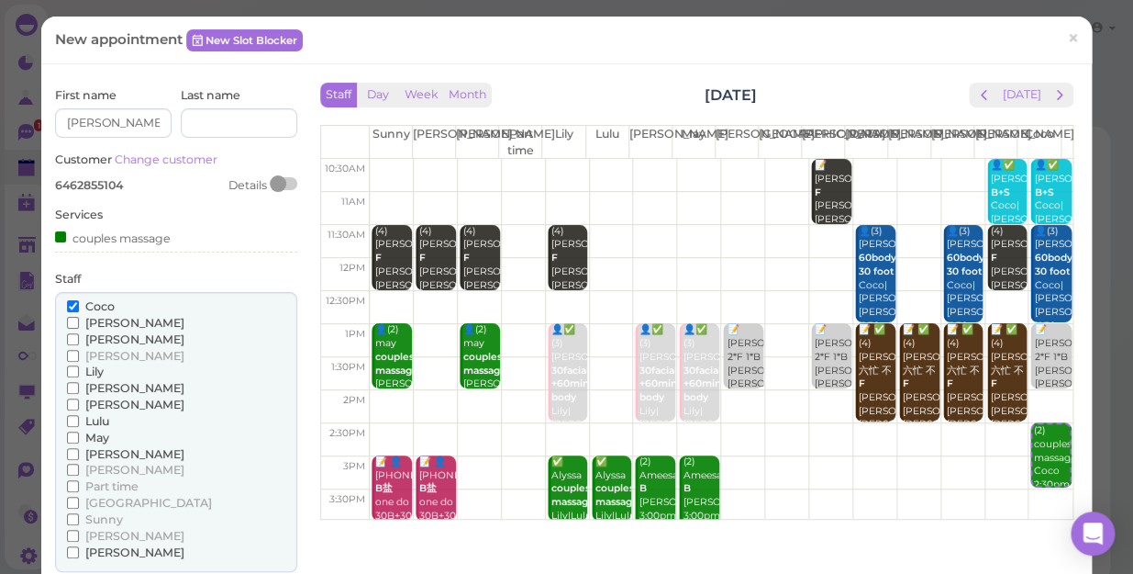
click at [105, 535] on span "[PERSON_NAME]" at bounding box center [134, 536] width 99 height 14
click at [79, 535] on input "[PERSON_NAME]" at bounding box center [73, 536] width 12 height 12
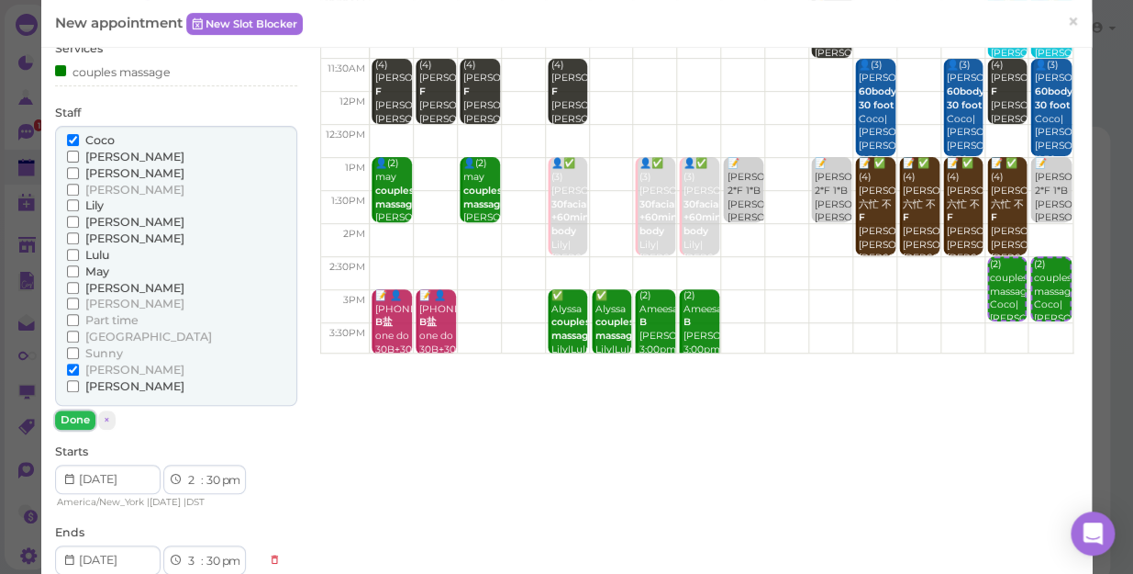
click at [74, 410] on button "Done" at bounding box center [75, 419] width 40 height 19
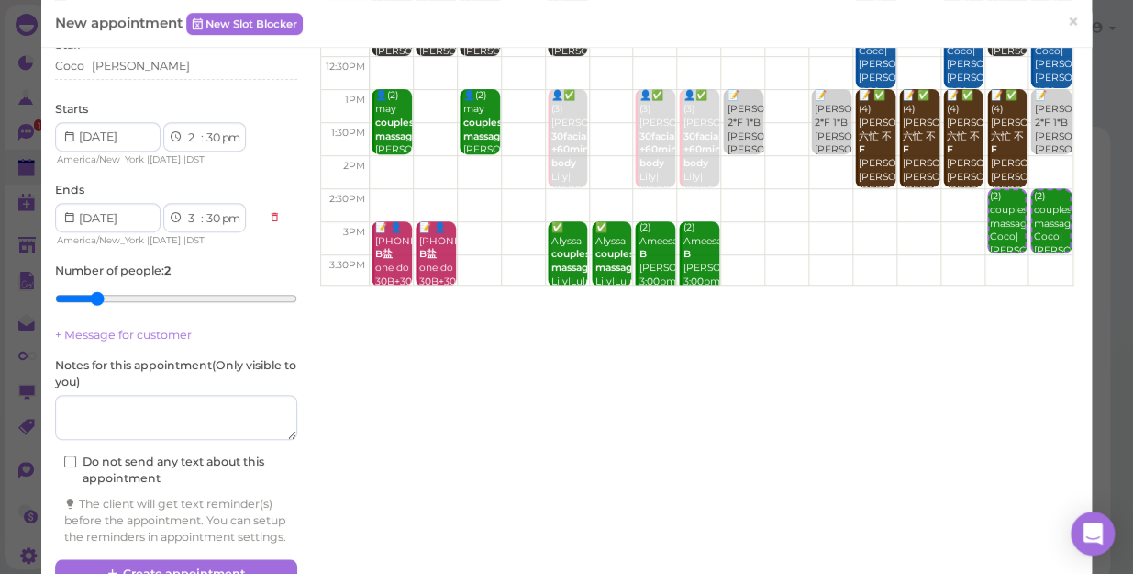
scroll to position [294, 0]
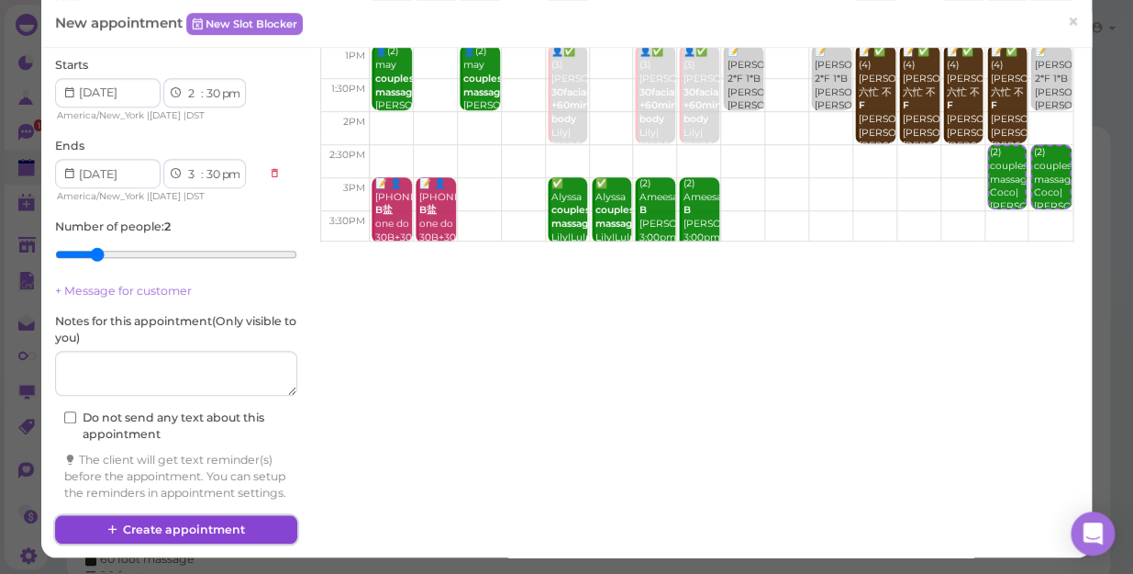
click at [226, 532] on button "Create appointment" at bounding box center [176, 529] width 242 height 29
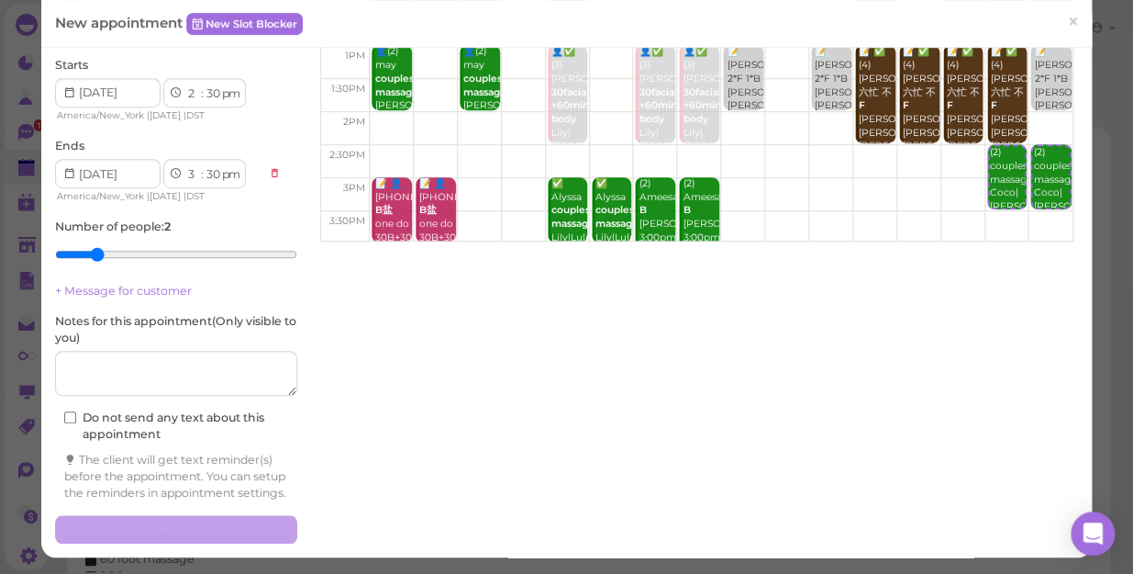
scroll to position [0, 0]
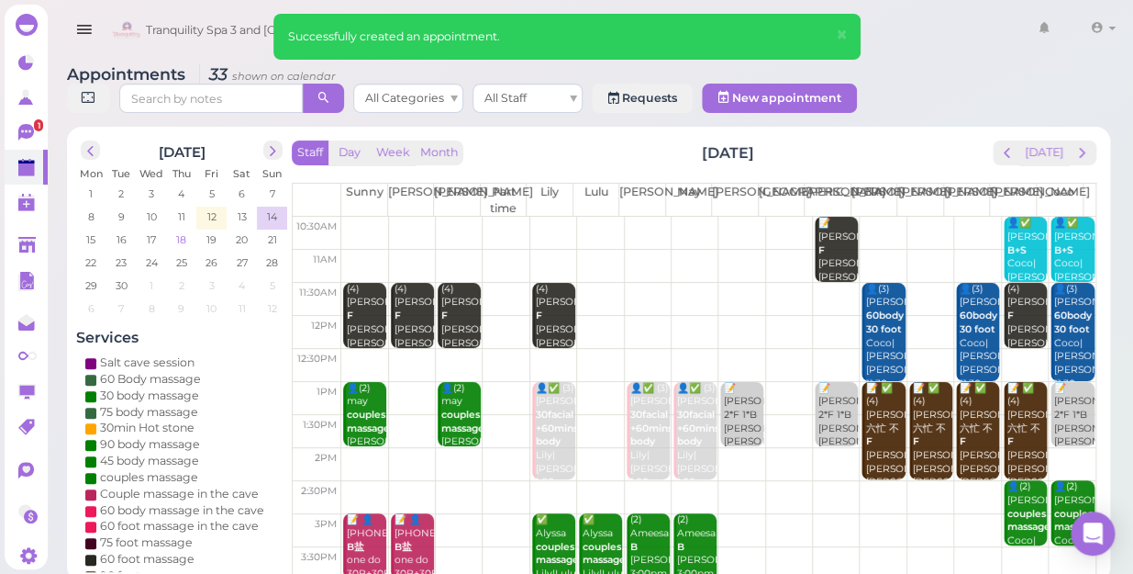
click at [181, 231] on span "18" at bounding box center [181, 239] width 14 height 17
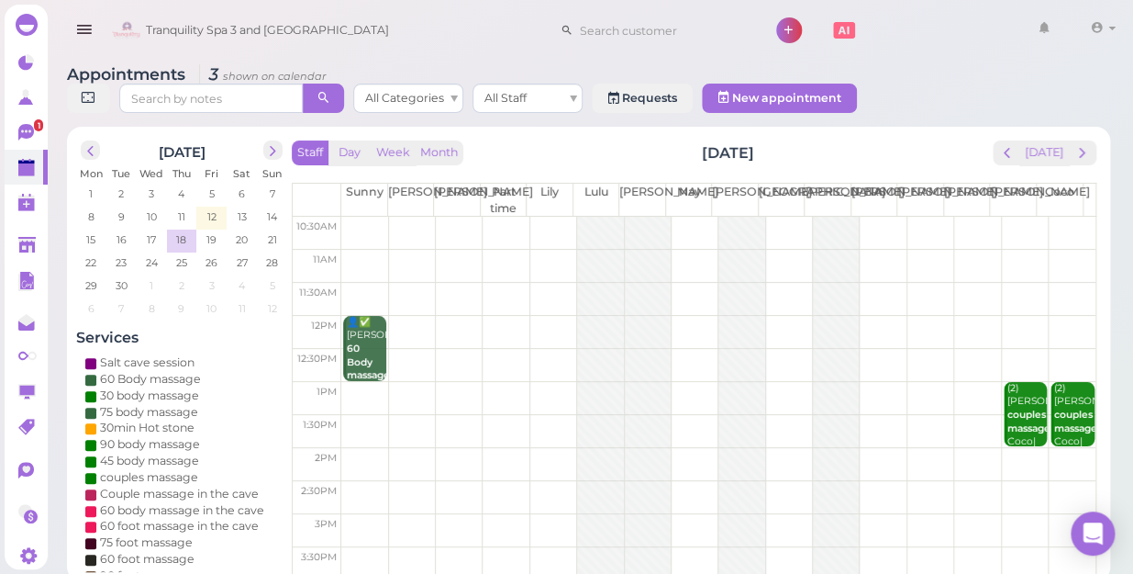
click at [443, 382] on td at bounding box center [718, 398] width 754 height 33
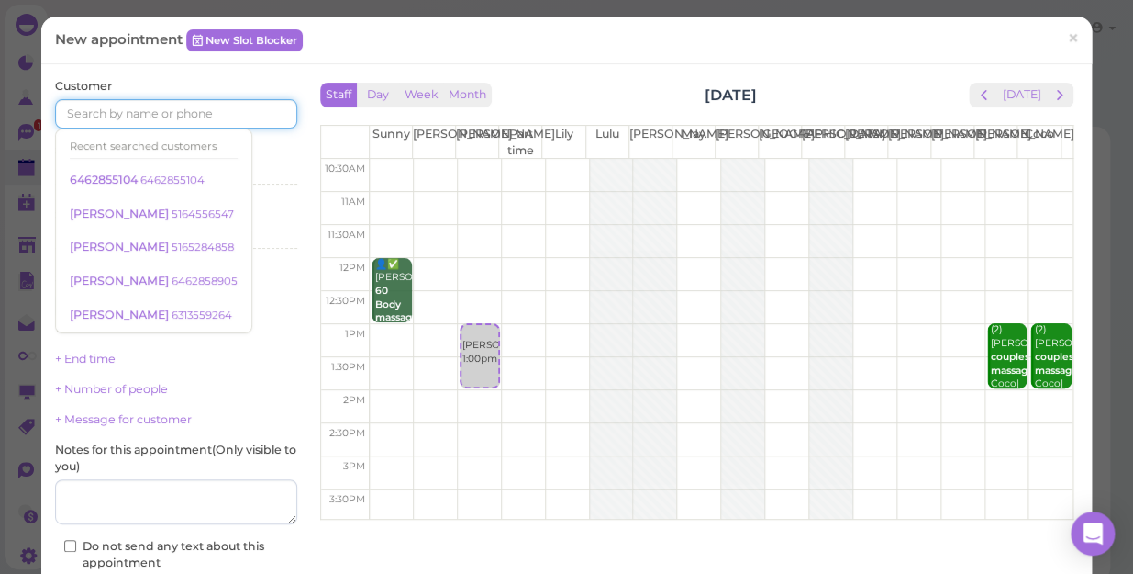
click at [112, 115] on input at bounding box center [176, 113] width 242 height 29
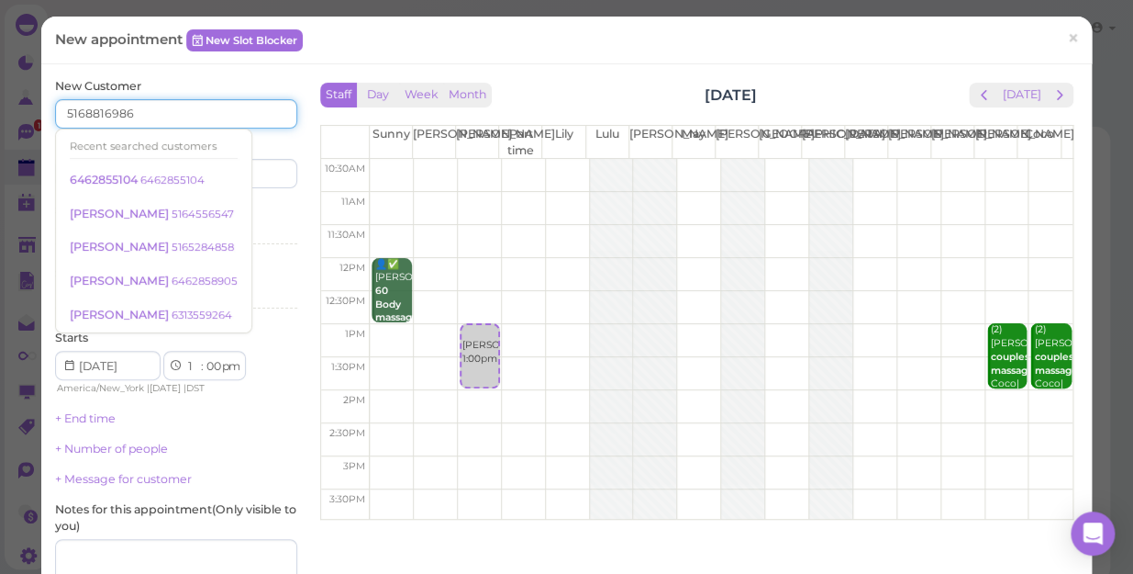
type input "5168816986"
click at [251, 171] on input at bounding box center [239, 173] width 117 height 29
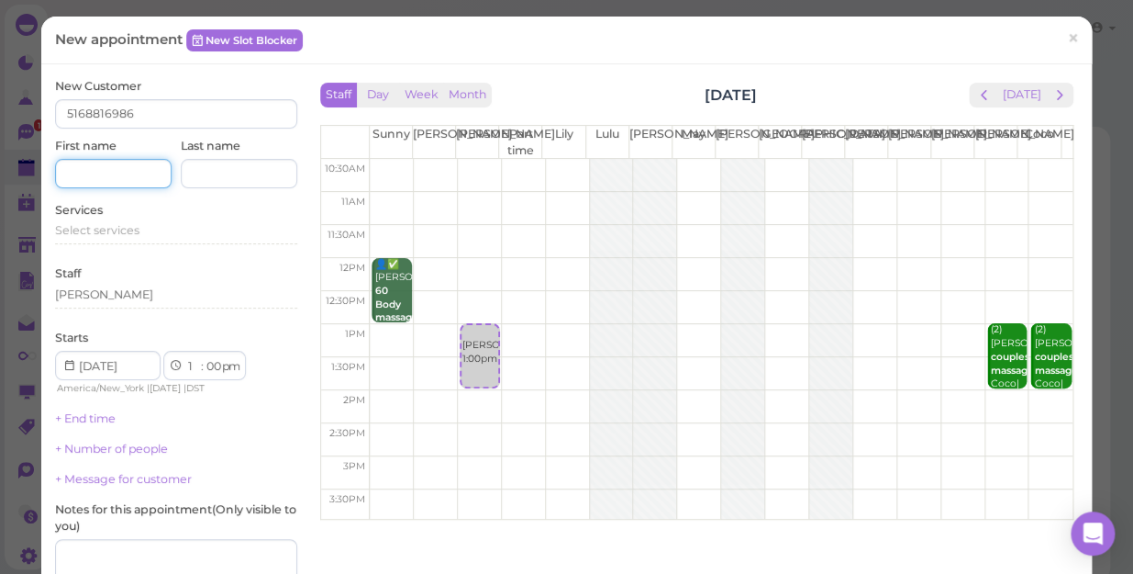
click at [130, 178] on input at bounding box center [113, 173] width 117 height 29
type input "[PERSON_NAME]"
click at [112, 232] on span "Select services" at bounding box center [97, 230] width 84 height 14
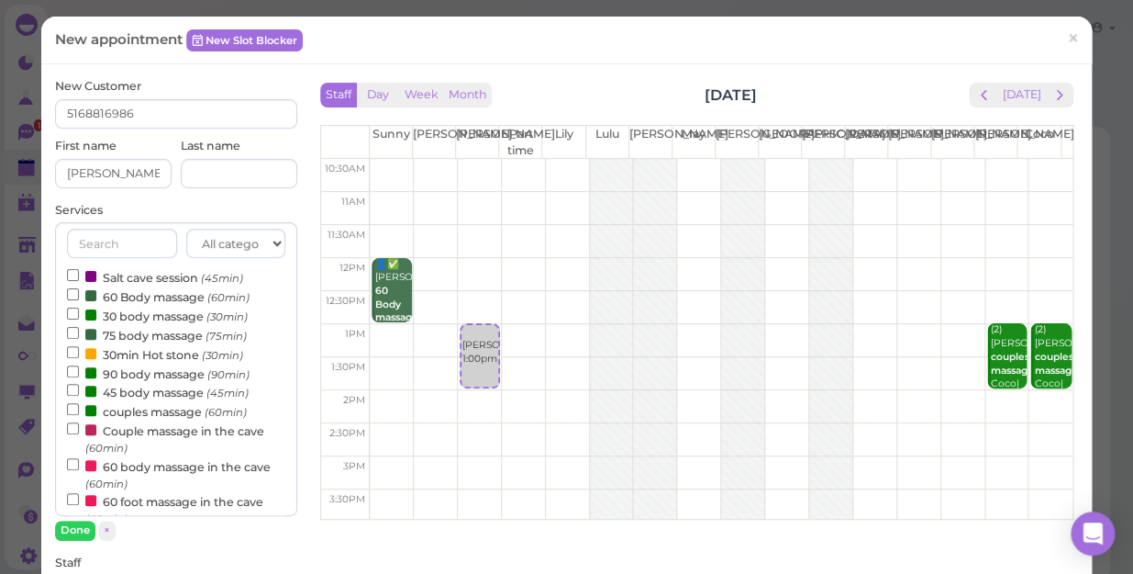
click at [185, 293] on label "60 Body massage (60min)" at bounding box center [158, 295] width 183 height 19
click at [79, 293] on input "60 Body massage (60min)" at bounding box center [73, 294] width 12 height 12
click at [80, 530] on button "Done" at bounding box center [75, 529] width 40 height 19
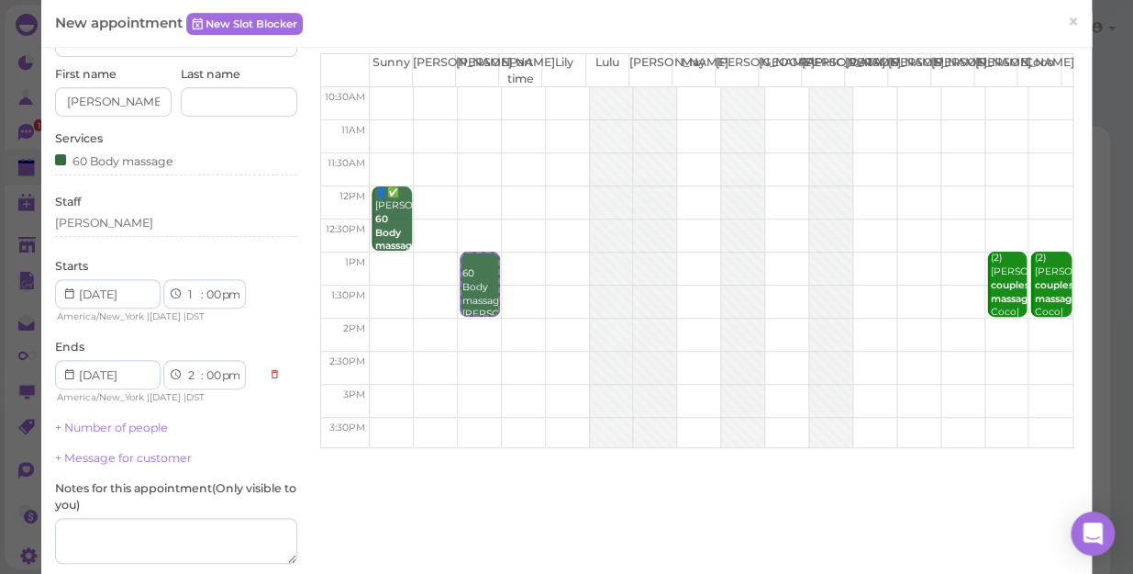
scroll to position [166, 0]
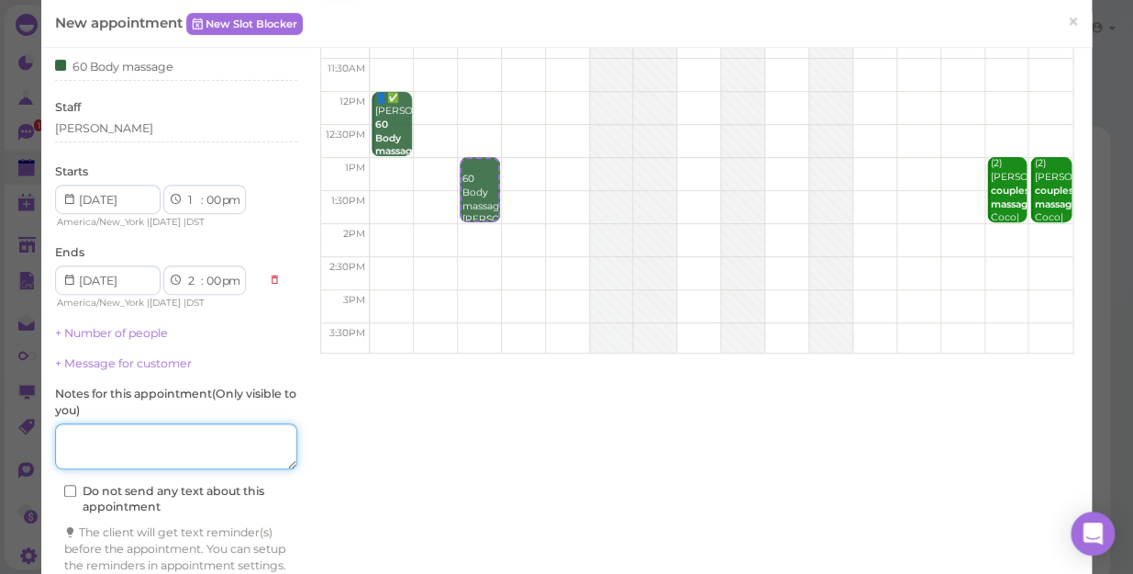
click at [156, 451] on textarea at bounding box center [176, 446] width 242 height 46
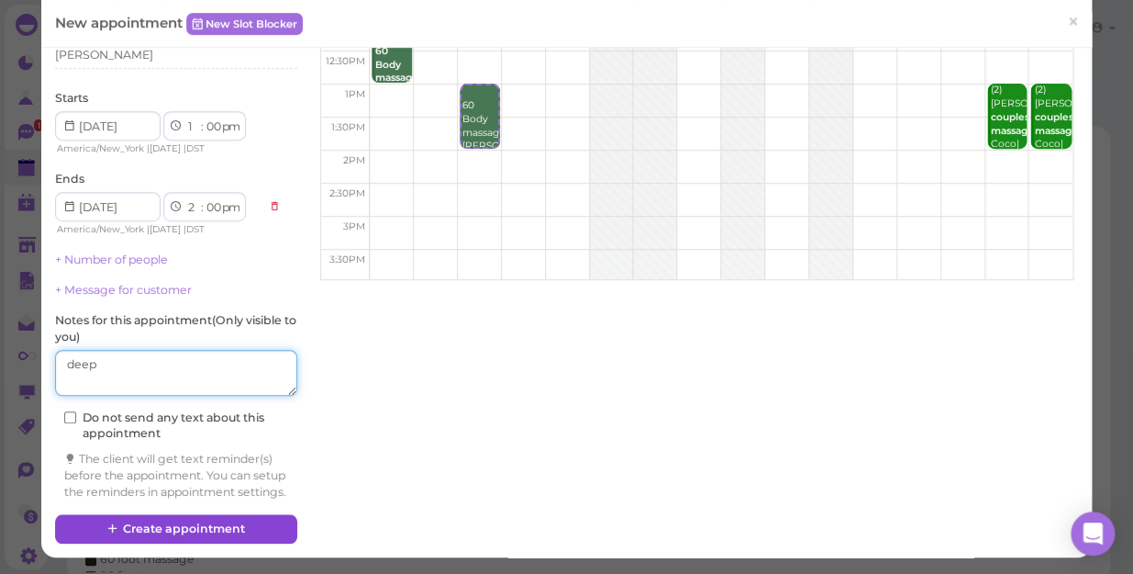
type textarea "deep"
click at [184, 523] on button "Create appointment" at bounding box center [176, 528] width 242 height 29
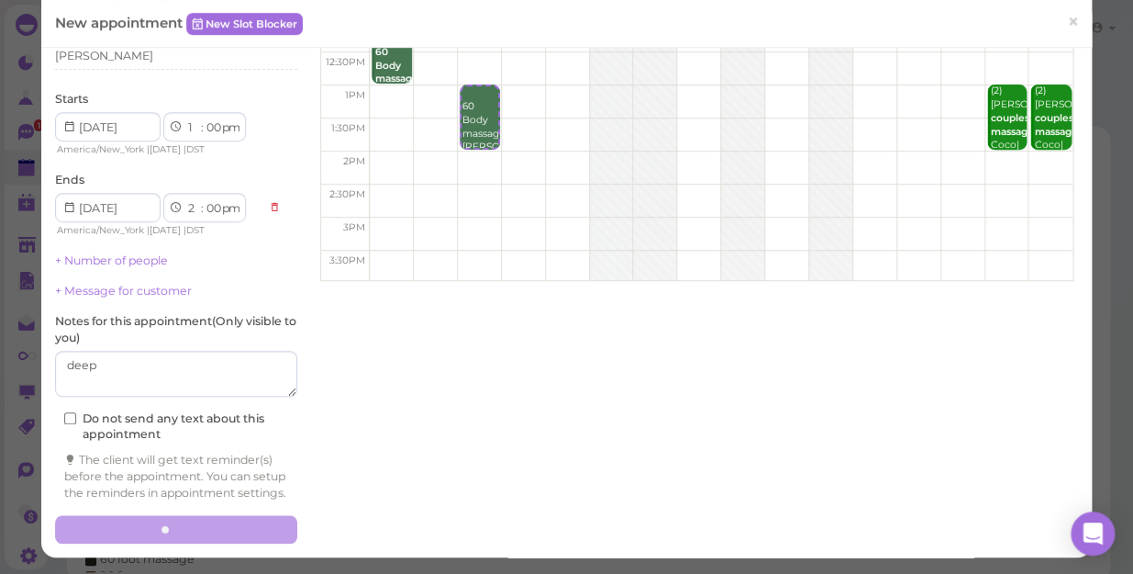
scroll to position [253, 0]
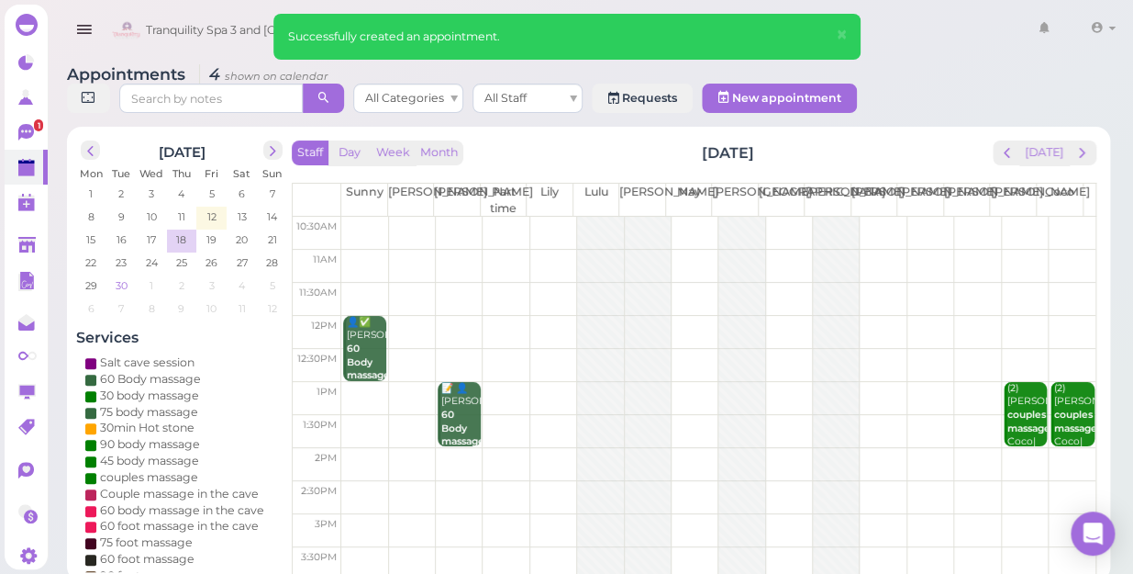
click at [125, 277] on span "30" at bounding box center [122, 285] width 16 height 17
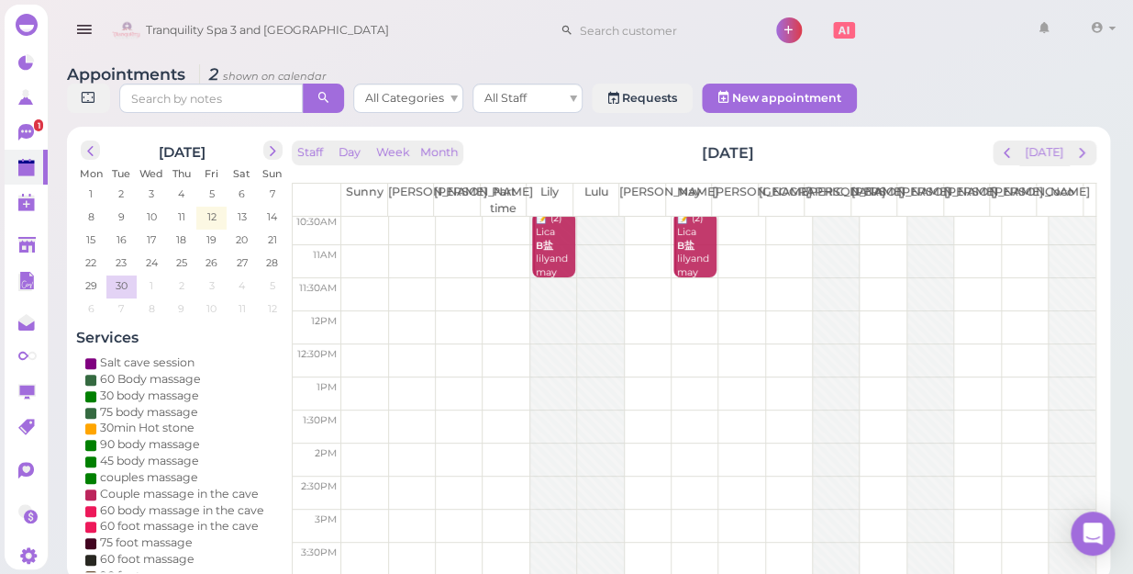
scroll to position [0, 0]
click at [34, 127] on span "1" at bounding box center [38, 125] width 9 height 12
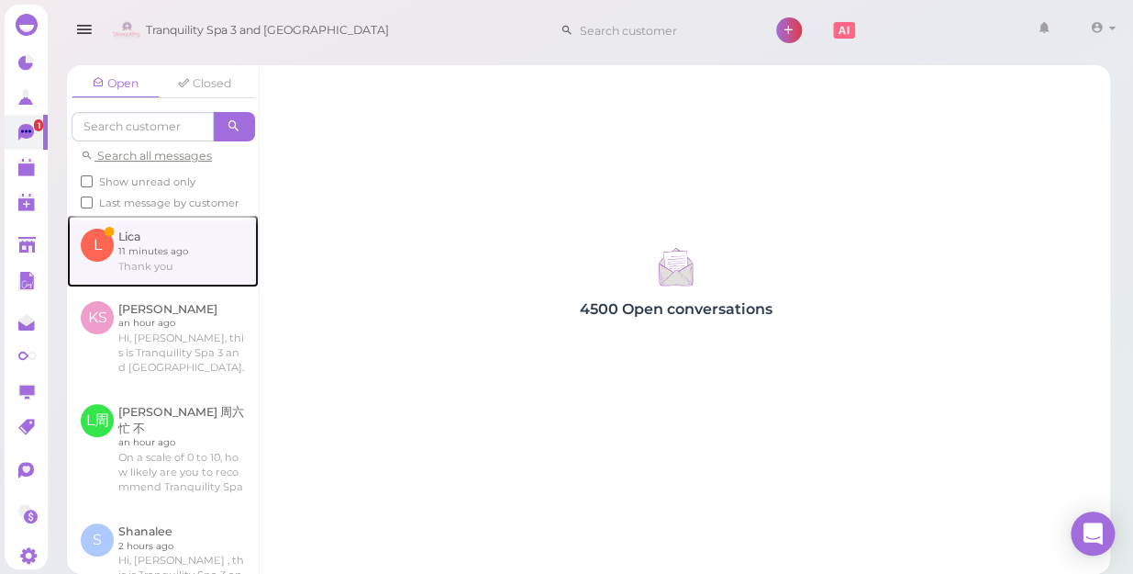
click at [156, 263] on link at bounding box center [163, 251] width 192 height 72
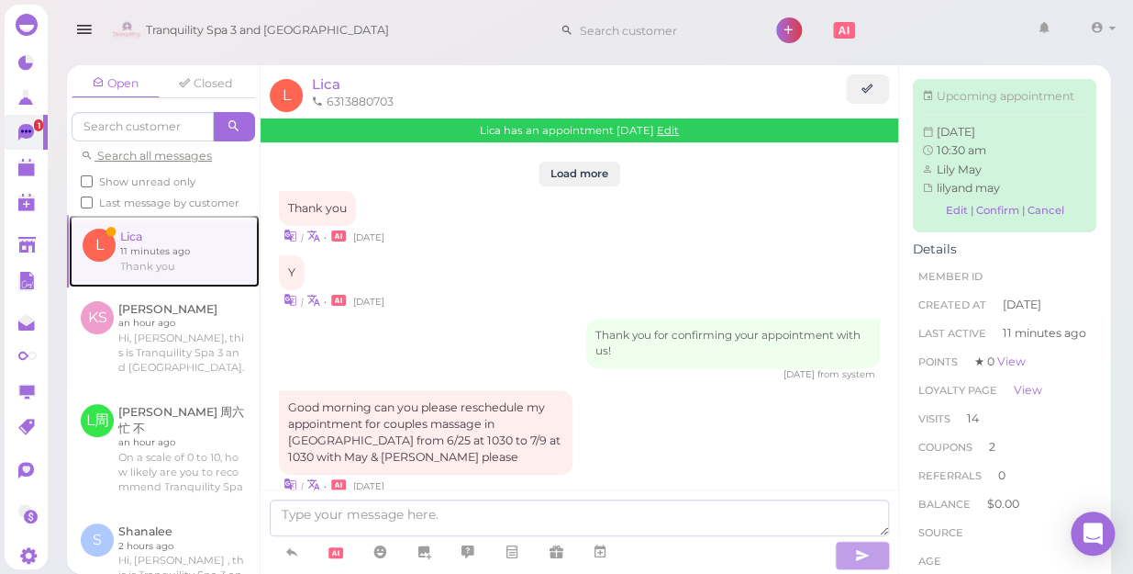
scroll to position [2487, 0]
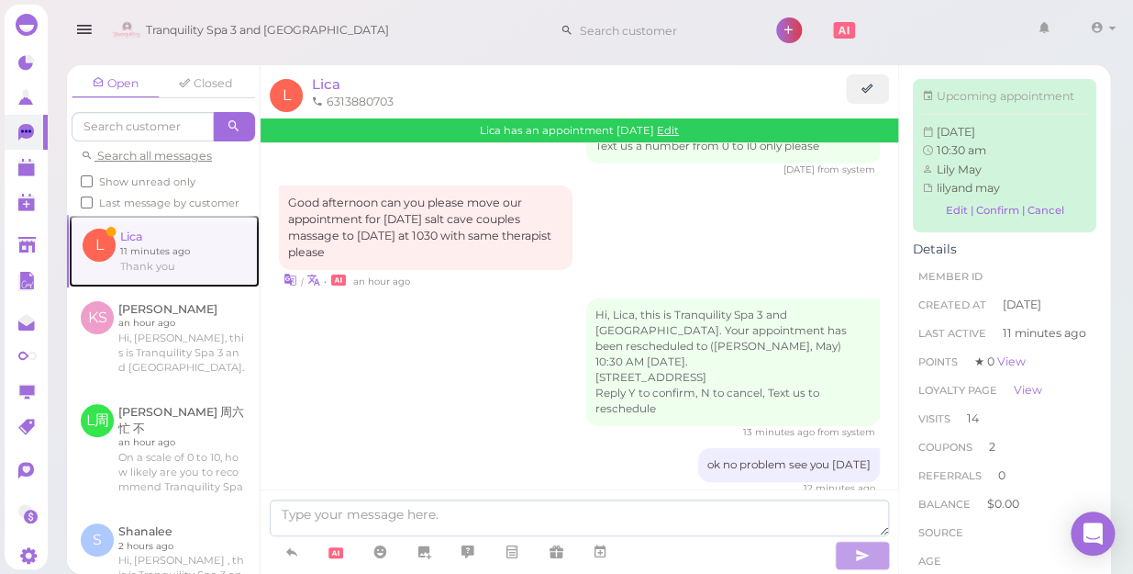
click at [136, 270] on link at bounding box center [164, 251] width 191 height 72
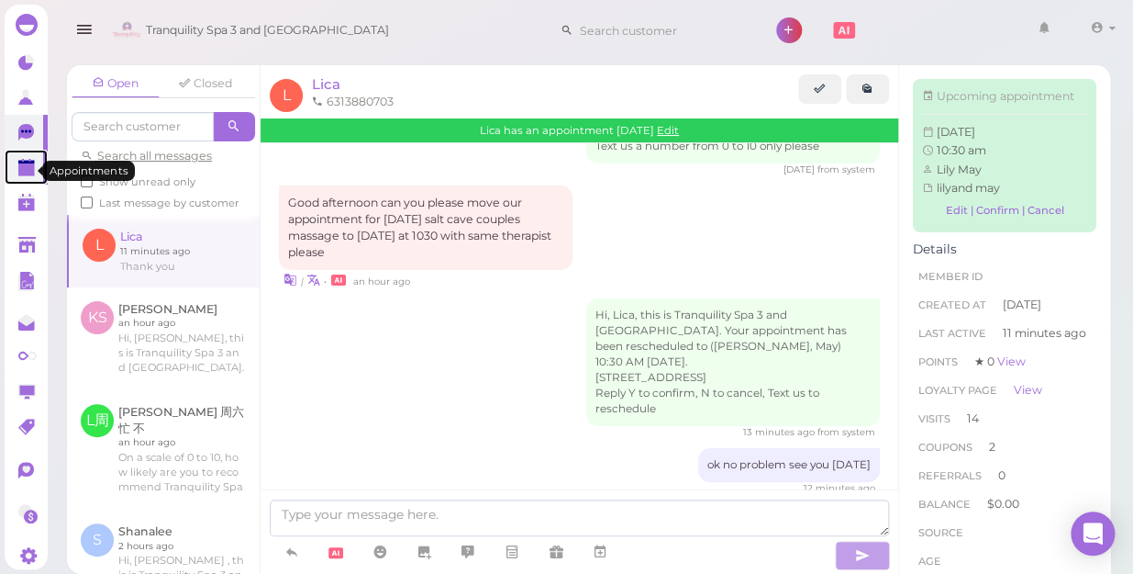
click at [28, 168] on polygon at bounding box center [26, 169] width 17 height 13
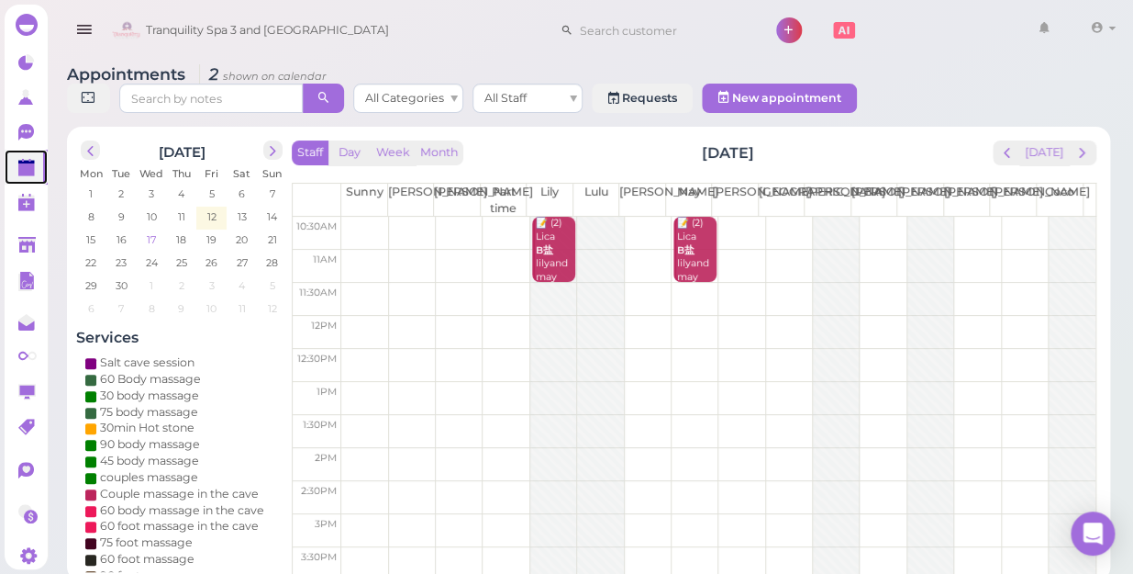
click at [153, 231] on span "17" at bounding box center [151, 239] width 13 height 17
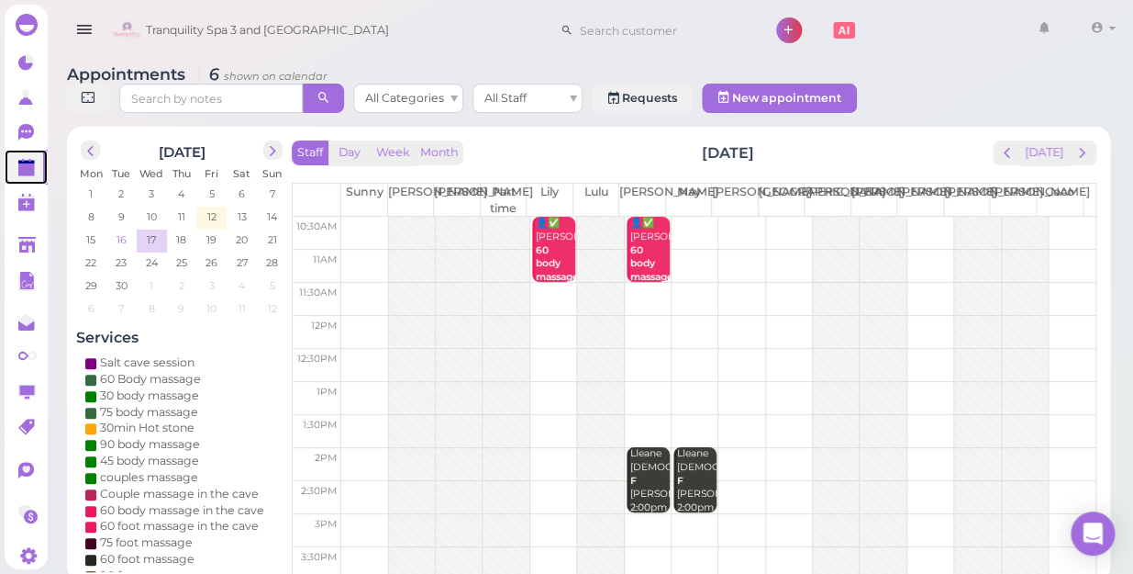
click at [118, 231] on span "16" at bounding box center [122, 239] width 14 height 17
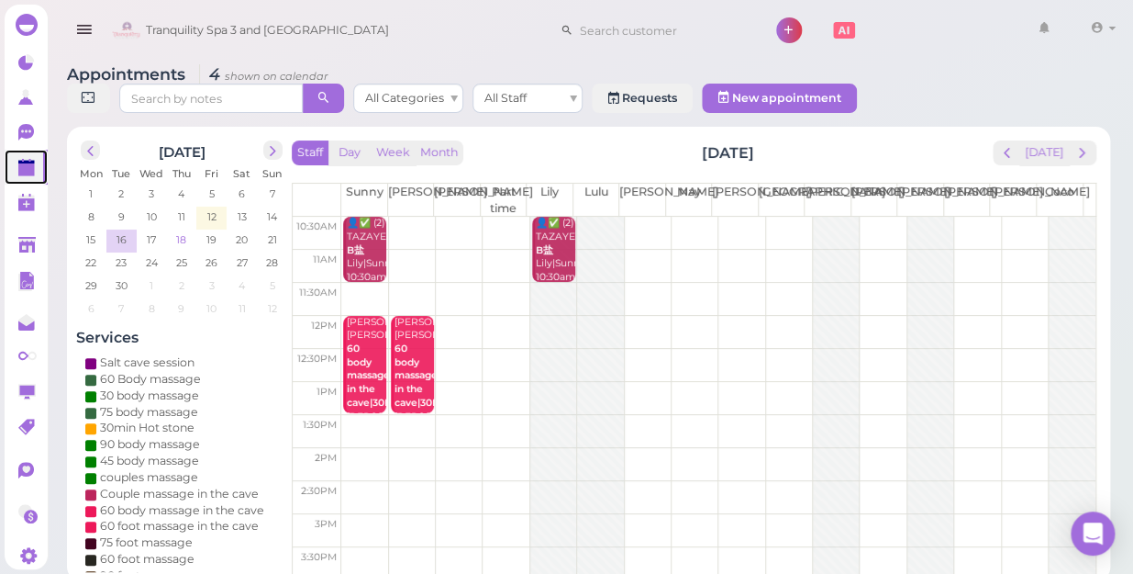
click at [184, 231] on span "18" at bounding box center [181, 239] width 14 height 17
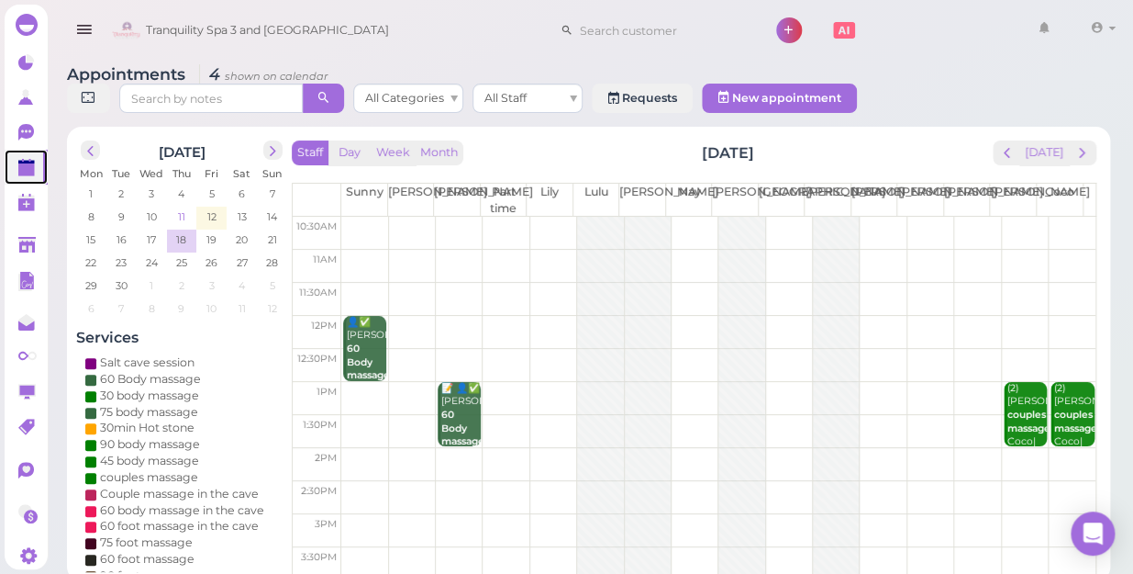
click at [177, 208] on span "11" at bounding box center [181, 216] width 11 height 17
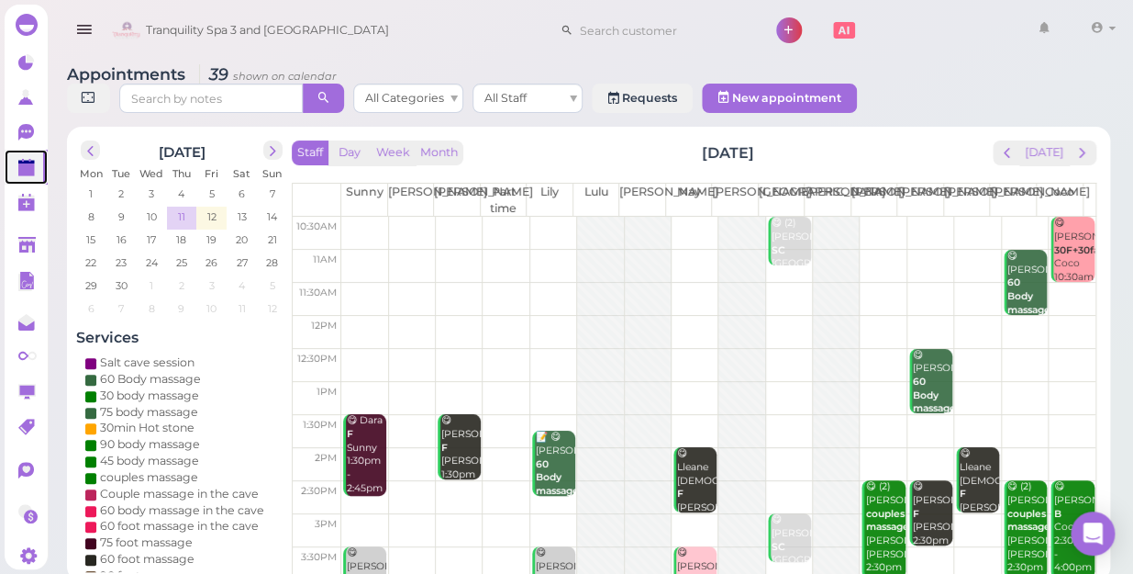
scroll to position [17, 0]
click at [210, 208] on span "12" at bounding box center [212, 216] width 13 height 17
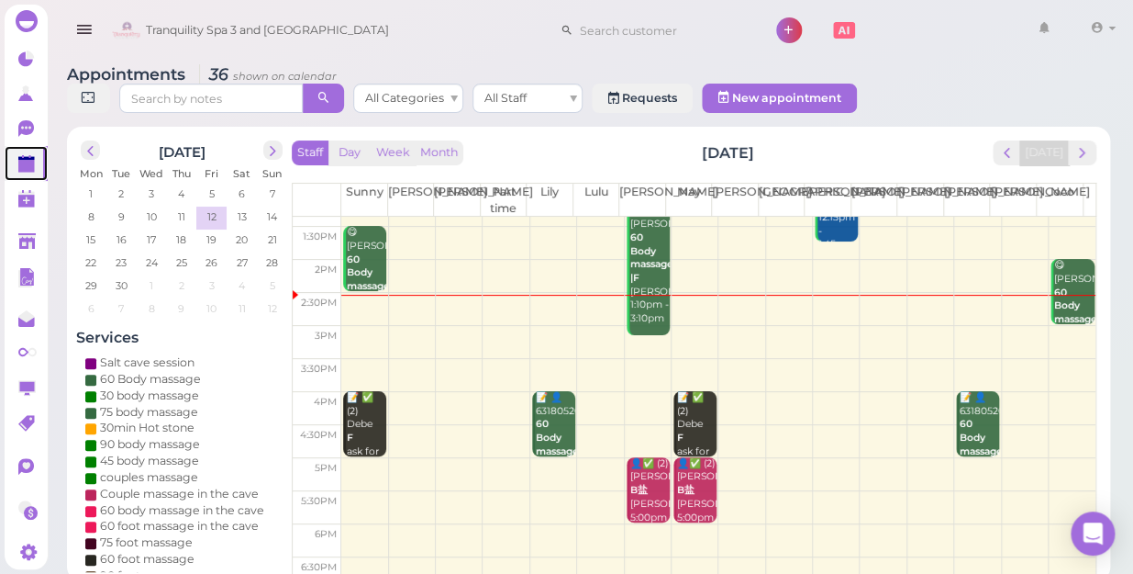
scroll to position [250, 0]
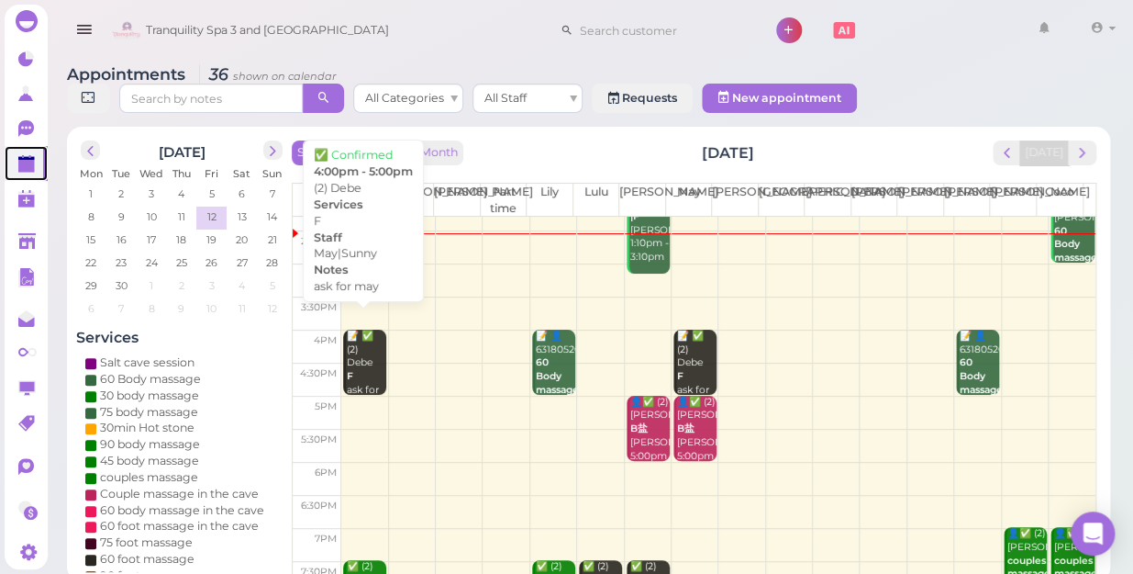
click at [364, 344] on div "📝 ✅ (2) Debe F ask for may May|Sunny 4:00pm - 5:00pm" at bounding box center [366, 396] width 40 height 135
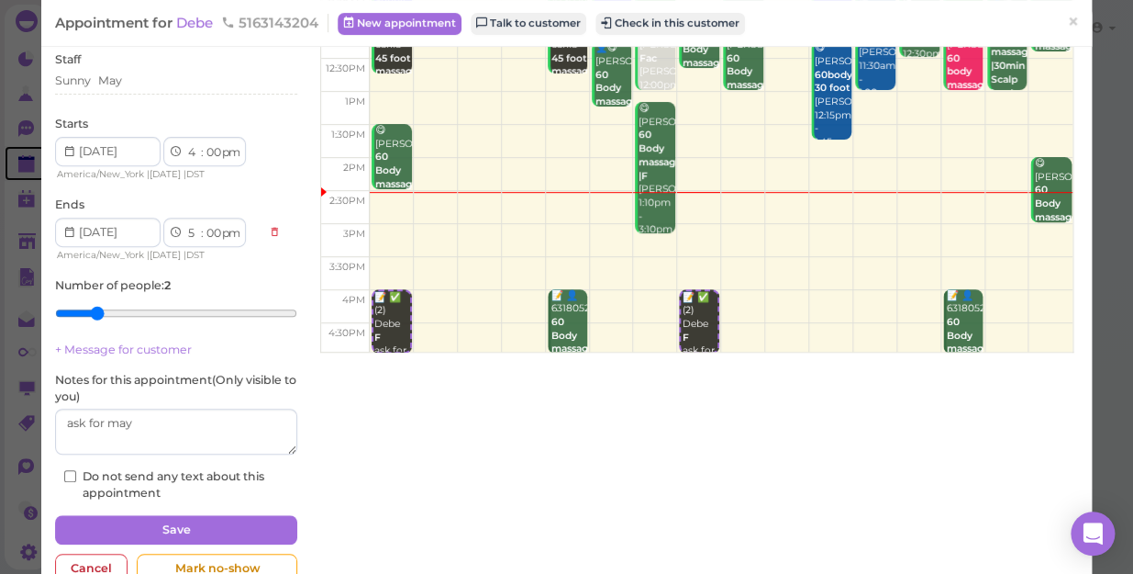
scroll to position [89, 0]
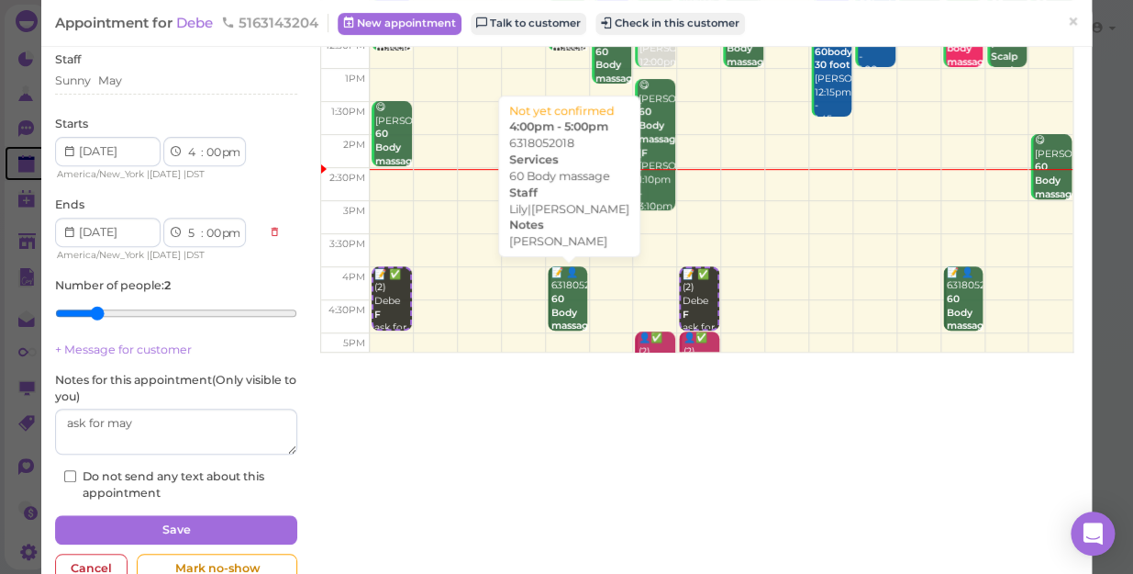
click at [552, 304] on b "60 Body massage" at bounding box center [573, 312] width 43 height 39
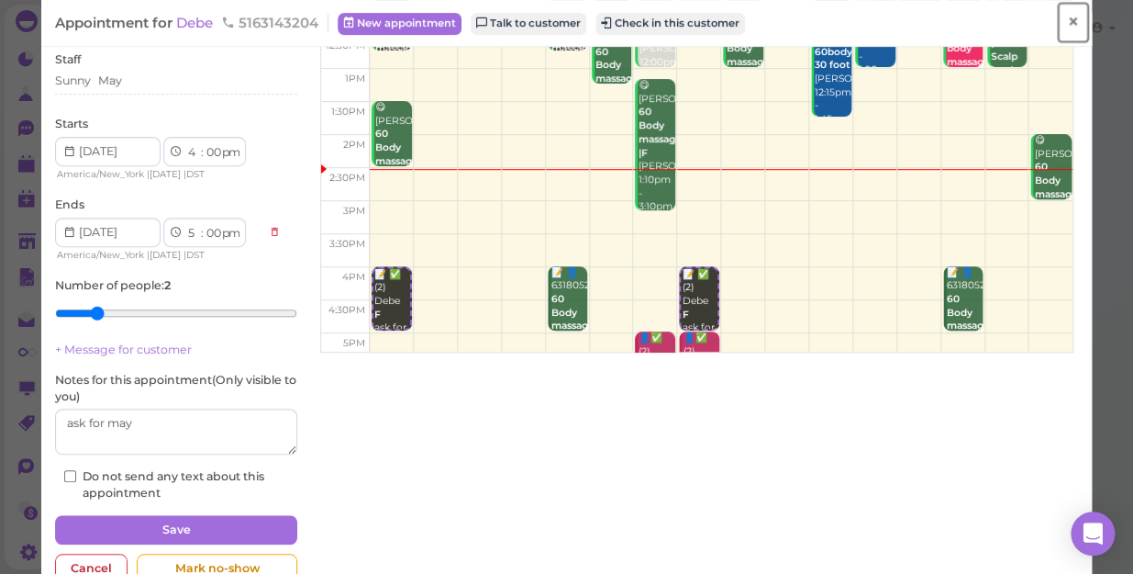
scroll to position [203, 0]
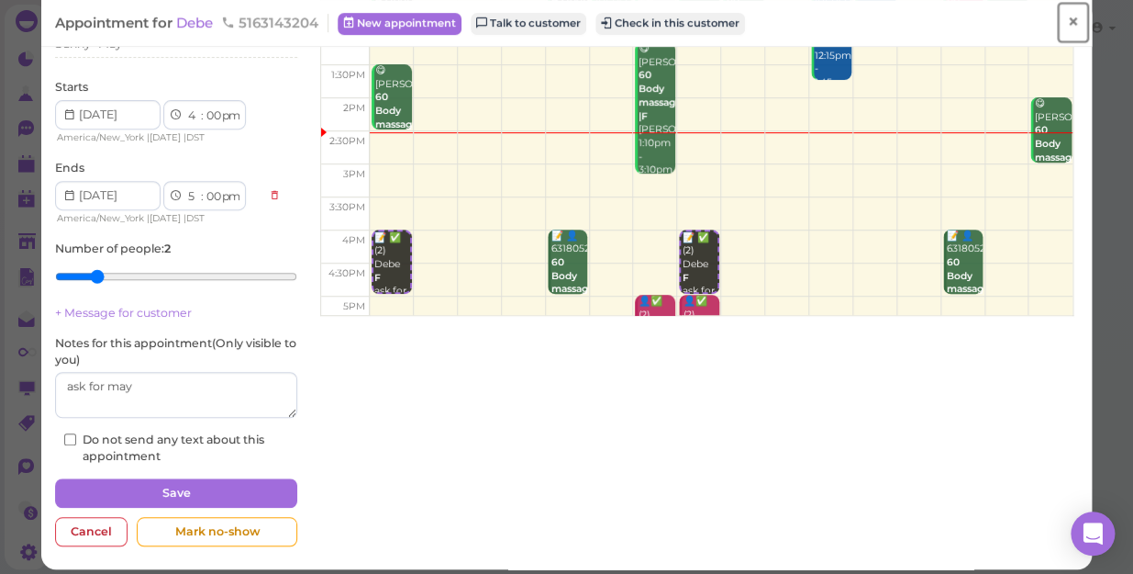
click at [1067, 19] on span "×" at bounding box center [1073, 22] width 12 height 26
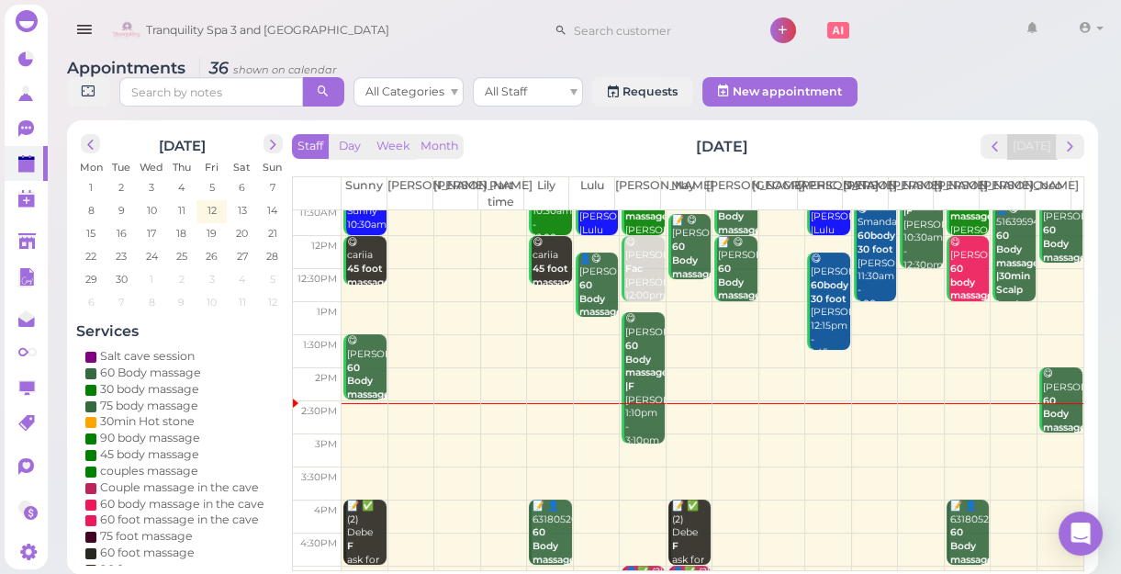
scroll to position [166, 0]
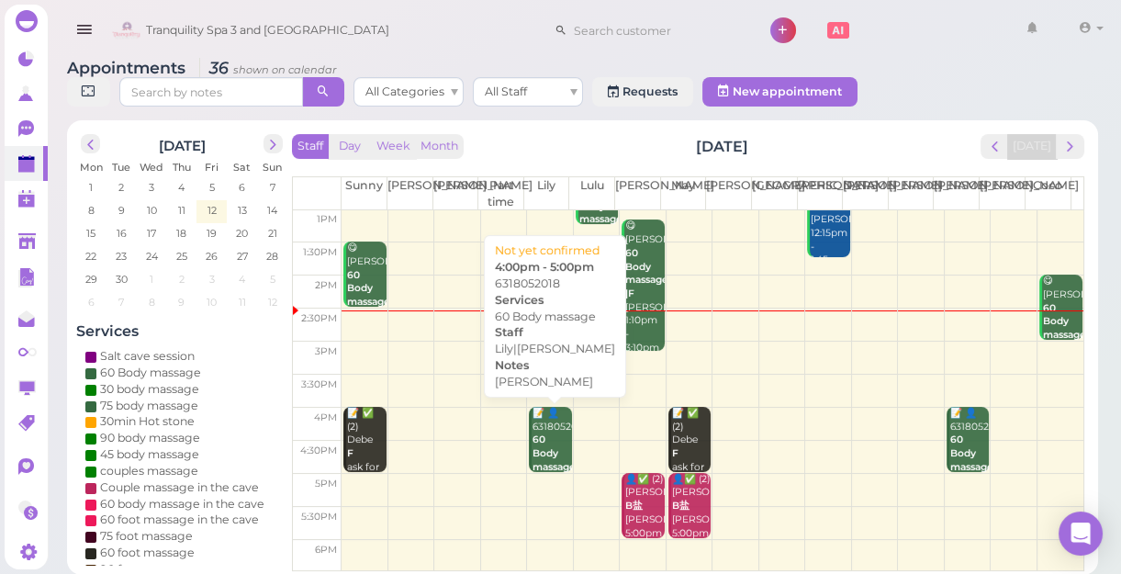
click at [549, 435] on div "10:30am 11am 11:30am 12pm 12:30pm 1pm 1:30pm 2pm 2:30pm 3pm 3:30pm 4pm 4:30pm 5…" at bounding box center [688, 390] width 790 height 693
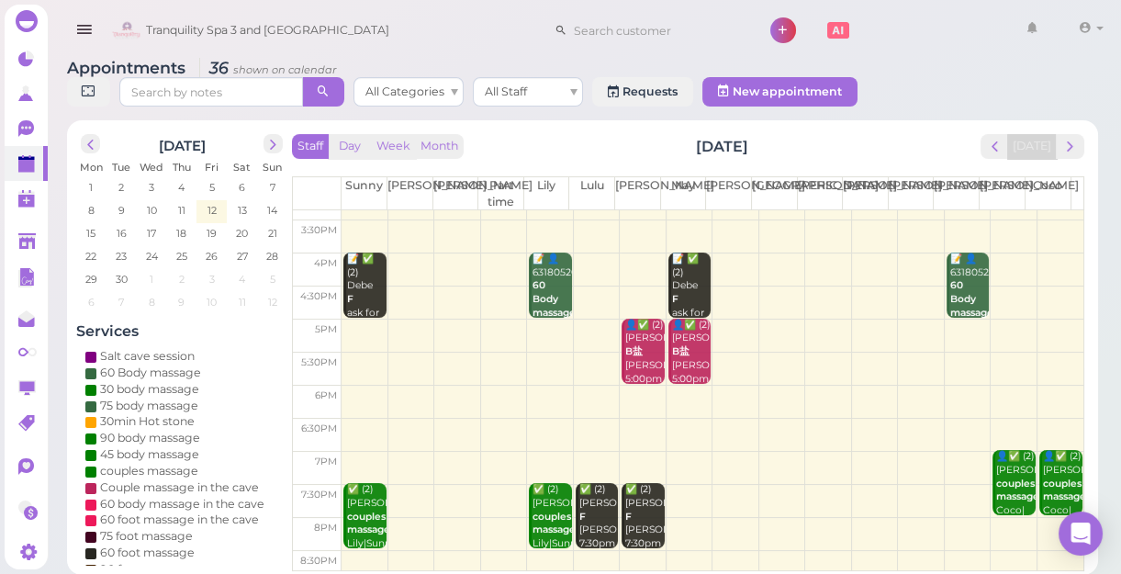
scroll to position [331, 0]
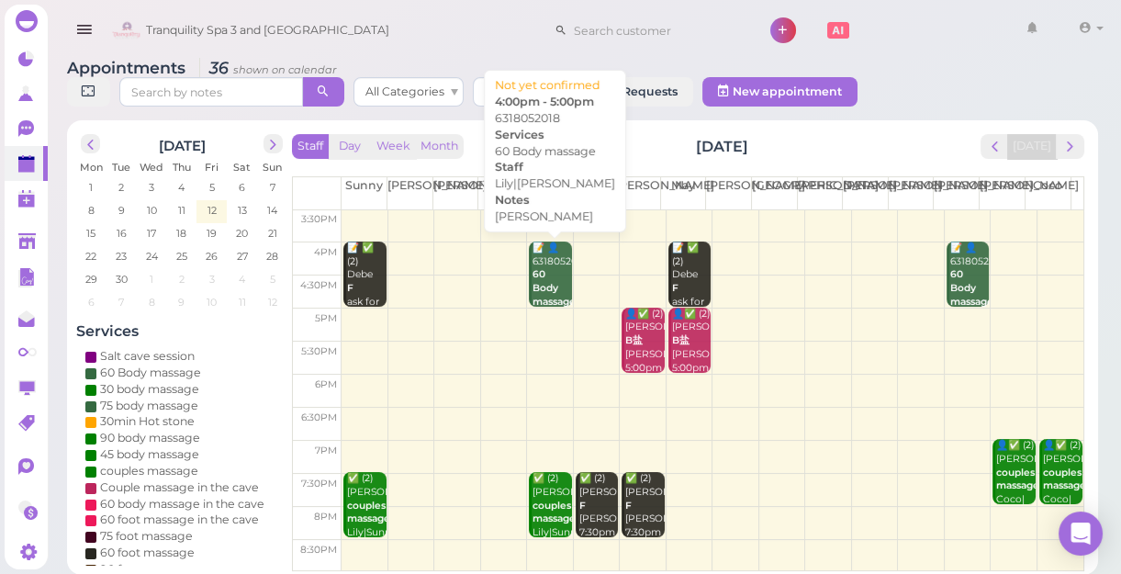
click at [542, 280] on div "📝 👤6318052018 60 Body massage linda Lily|Linda 4:00pm - 5:00pm" at bounding box center [550, 315] width 39 height 149
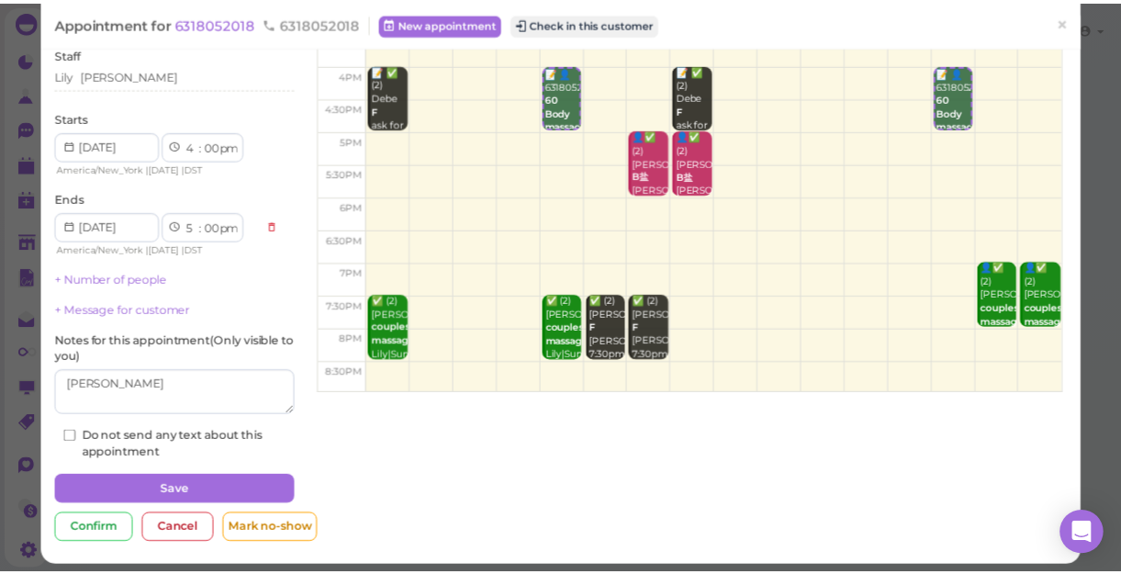
scroll to position [133, 0]
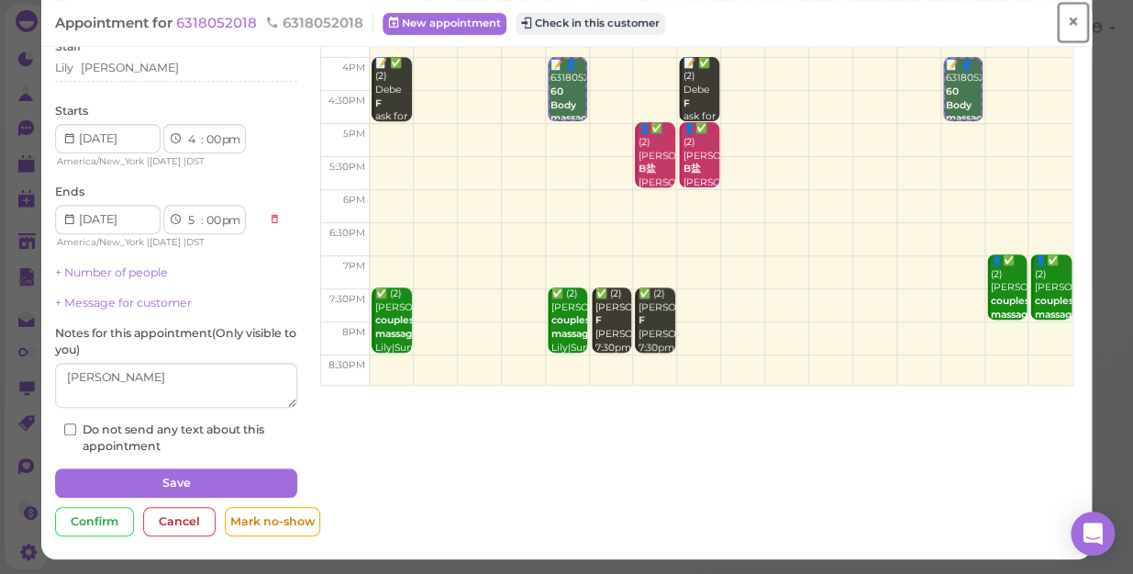
click at [1067, 18] on span "×" at bounding box center [1073, 22] width 12 height 26
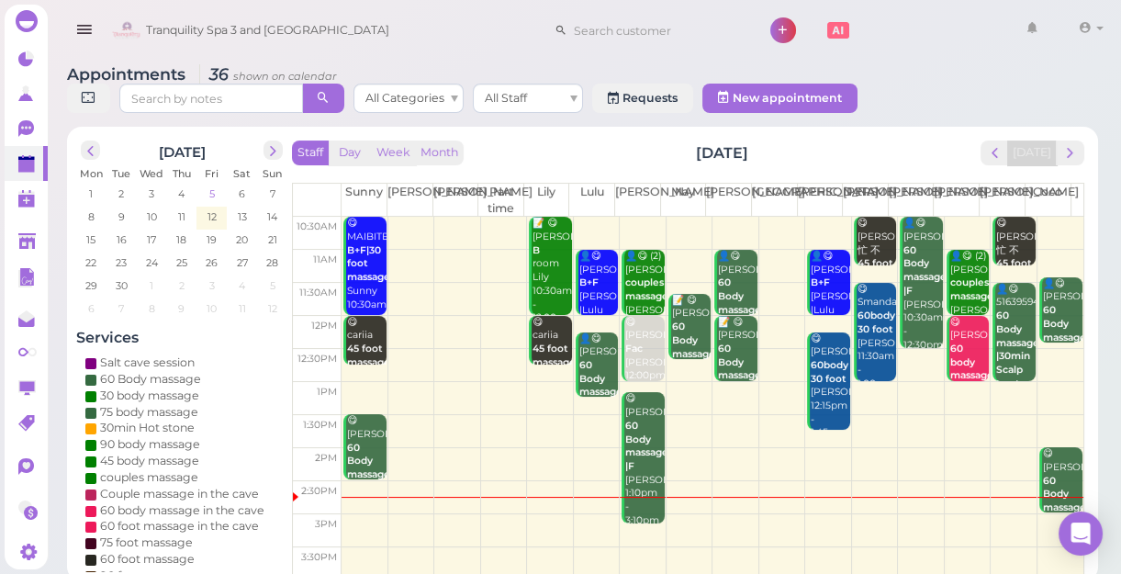
click at [212, 195] on span "5" at bounding box center [211, 193] width 9 height 17
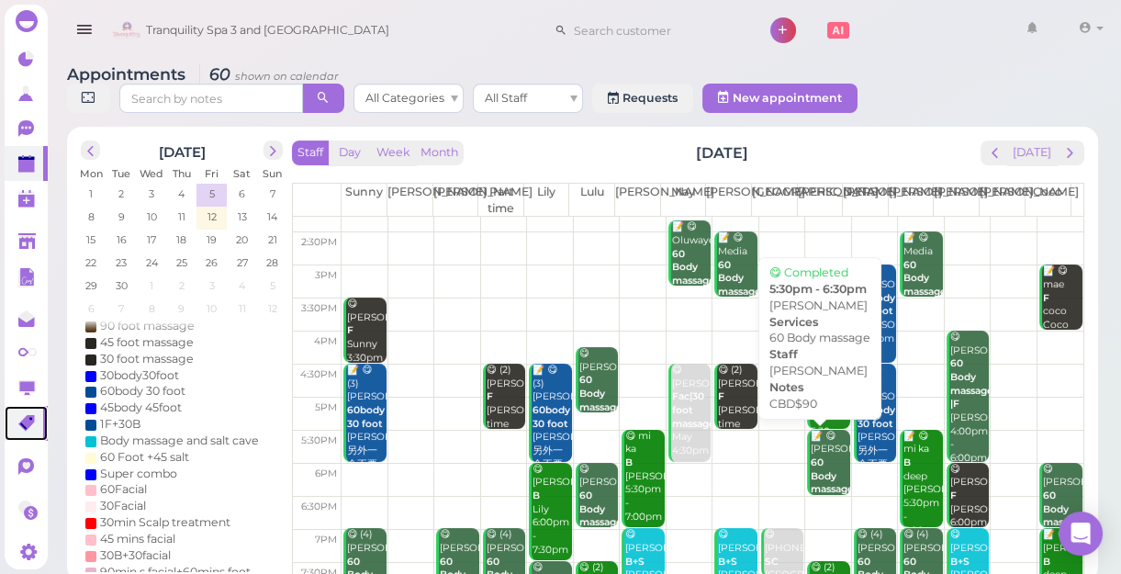
scroll to position [250, 0]
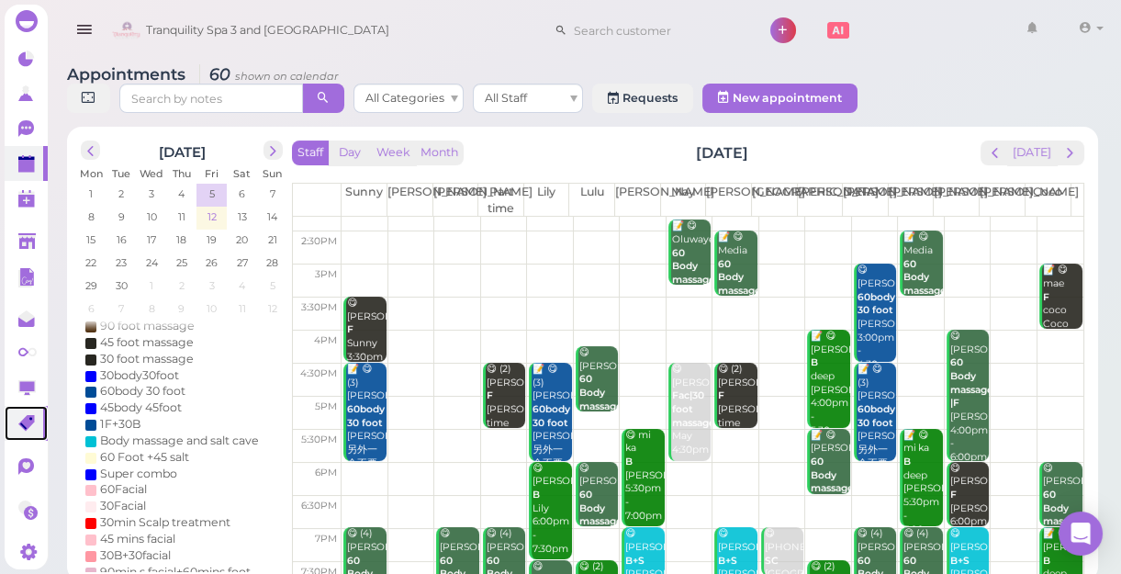
click at [207, 210] on span "12" at bounding box center [212, 216] width 13 height 17
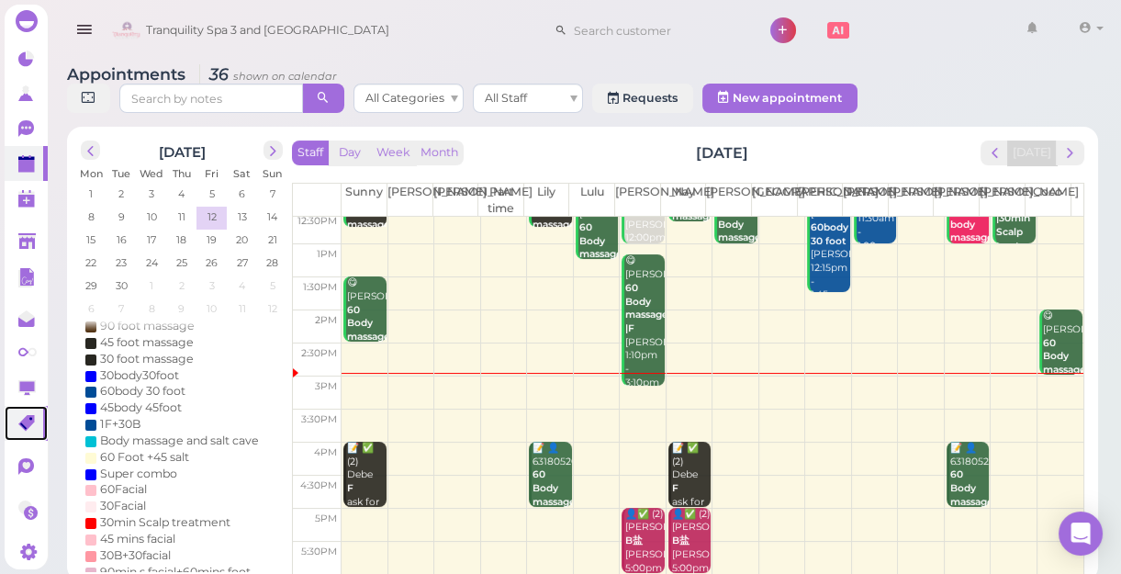
scroll to position [166, 0]
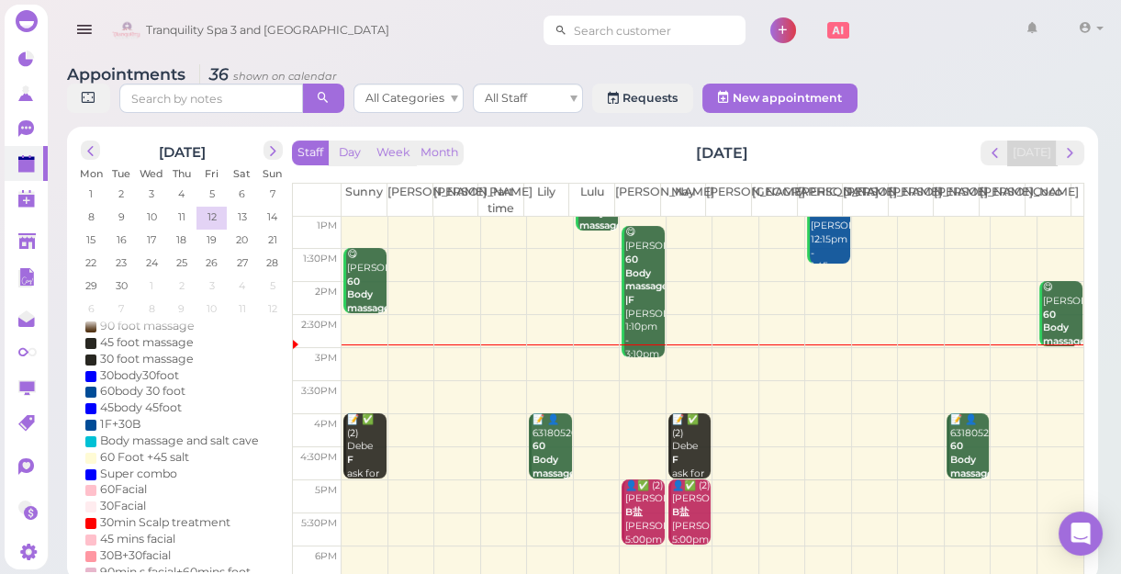
click at [613, 29] on input at bounding box center [656, 30] width 178 height 29
click at [612, 28] on input at bounding box center [656, 30] width 178 height 29
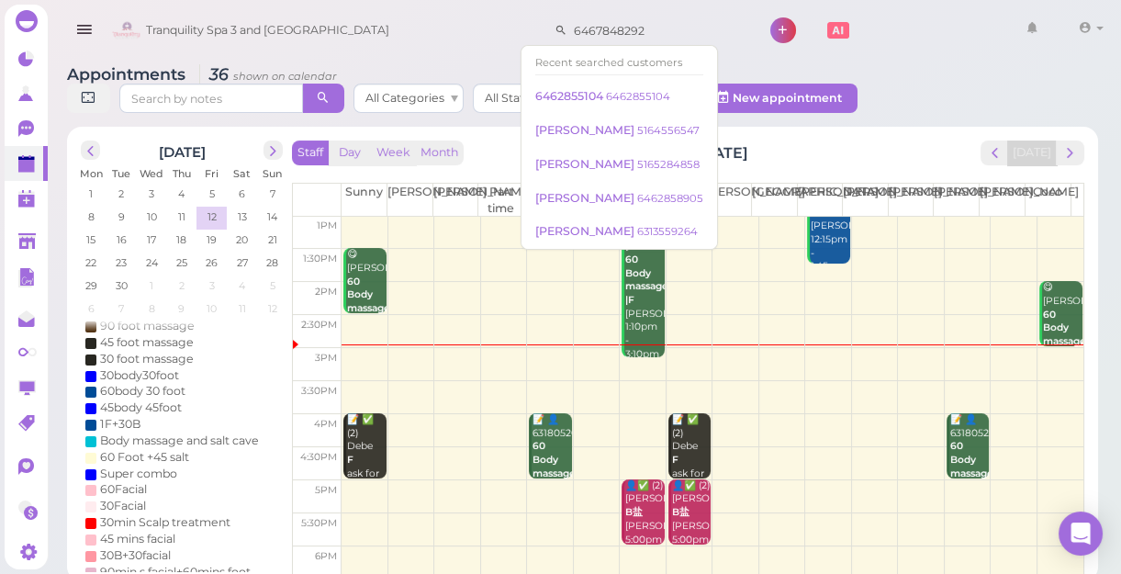
scroll to position [83, 0]
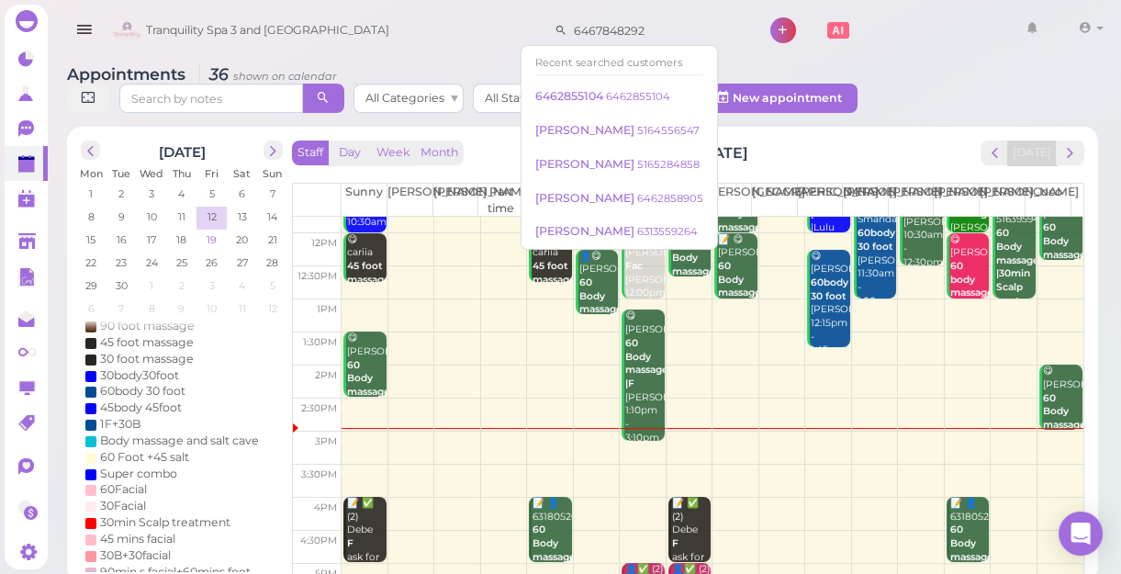
click at [210, 239] on span "19" at bounding box center [212, 239] width 14 height 17
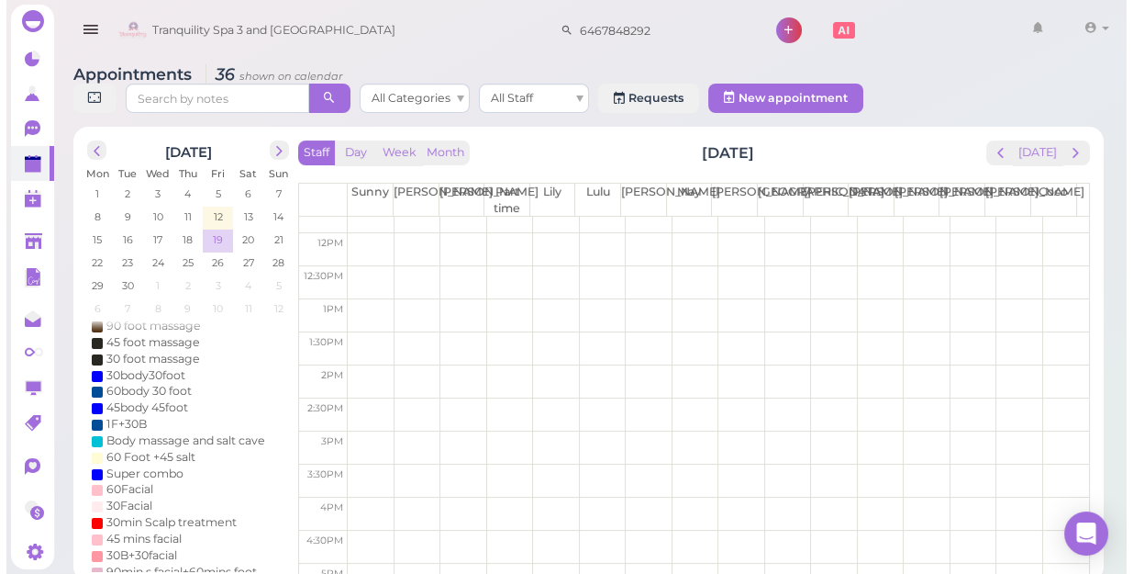
scroll to position [0, 0]
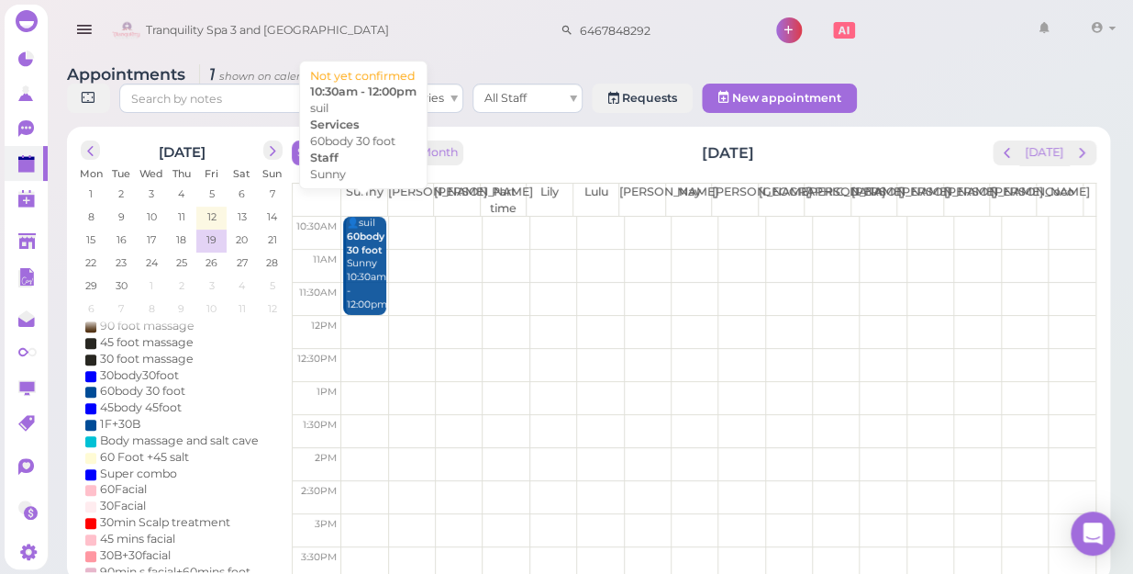
click at [360, 259] on div "👤suil 60body 30 foot Sunny 10:30am - 12:00pm" at bounding box center [366, 264] width 40 height 95
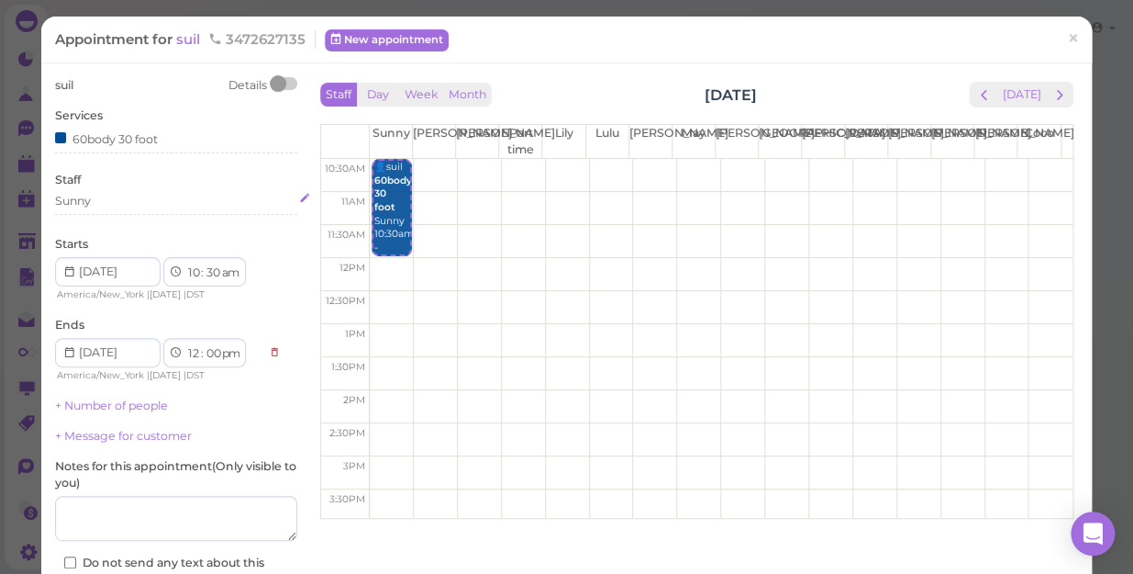
type input "6467848292"
click at [119, 201] on div "Sunny" at bounding box center [176, 201] width 242 height 17
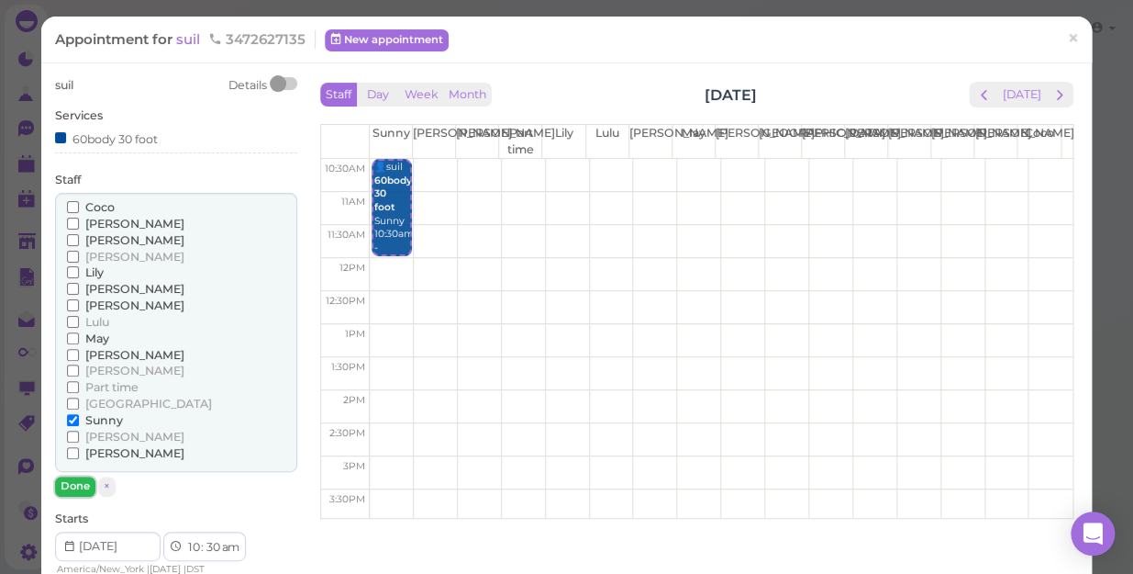
click at [77, 488] on button "Done" at bounding box center [75, 485] width 40 height 19
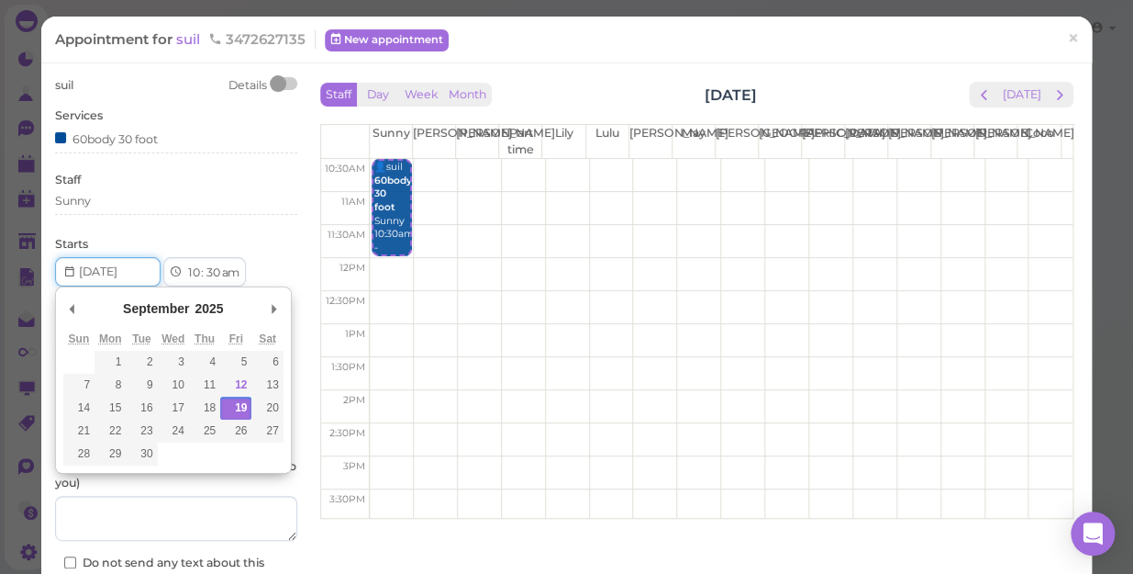
click at [80, 268] on input "Use the arrow keys to pick a date" at bounding box center [108, 271] width 106 height 29
type input "2025-09-18"
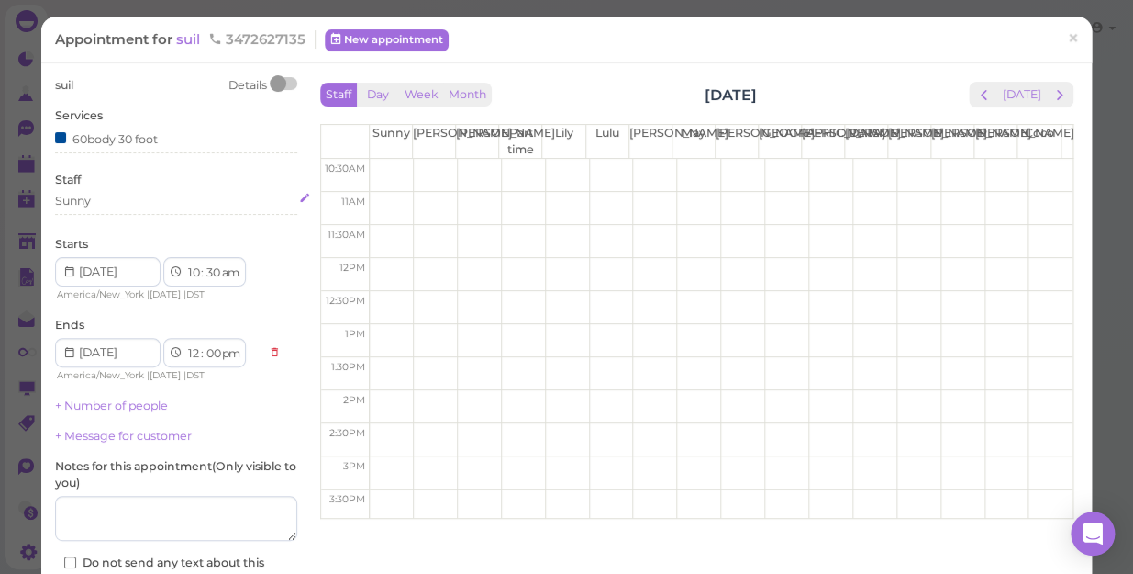
click at [125, 197] on div "Sunny" at bounding box center [176, 201] width 242 height 17
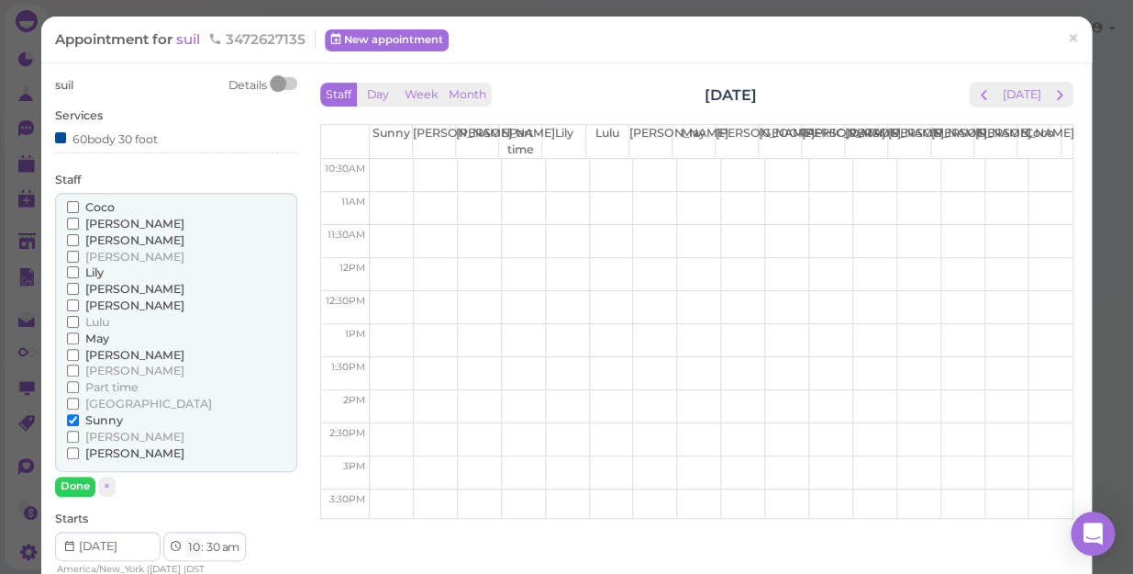
click at [195, 545] on select "1 2 3 4 5 6 7 8 9 10 11 12" at bounding box center [193, 547] width 16 height 19
select select "6"
click at [185, 538] on select "1 2 3 4 5 6 7 8 9 10 11 12" at bounding box center [193, 547] width 16 height 19
select select "pm"
select select "8"
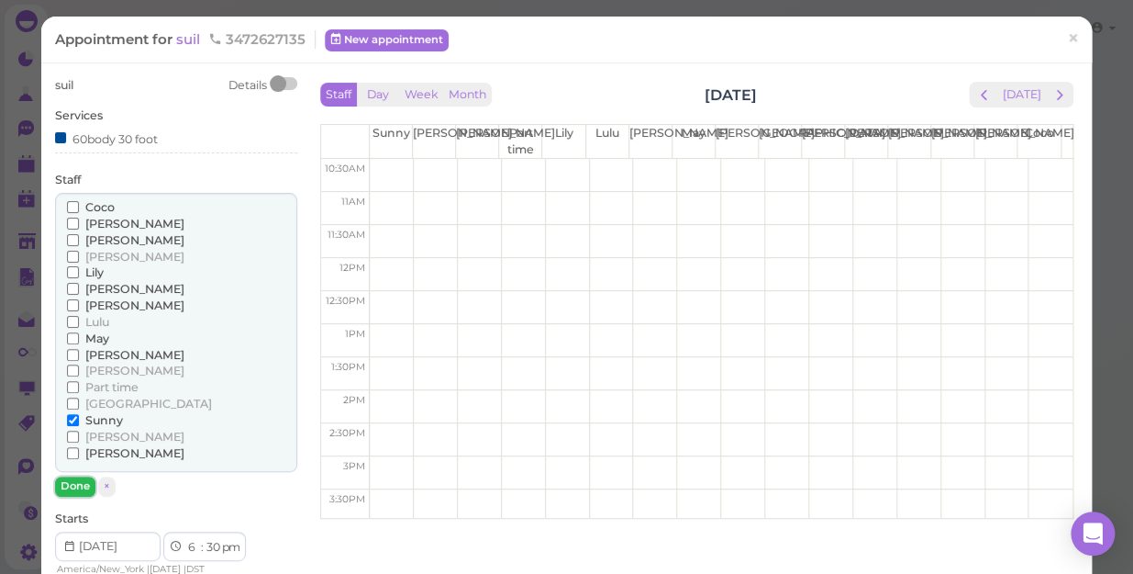
click at [72, 487] on button "Done" at bounding box center [75, 485] width 40 height 19
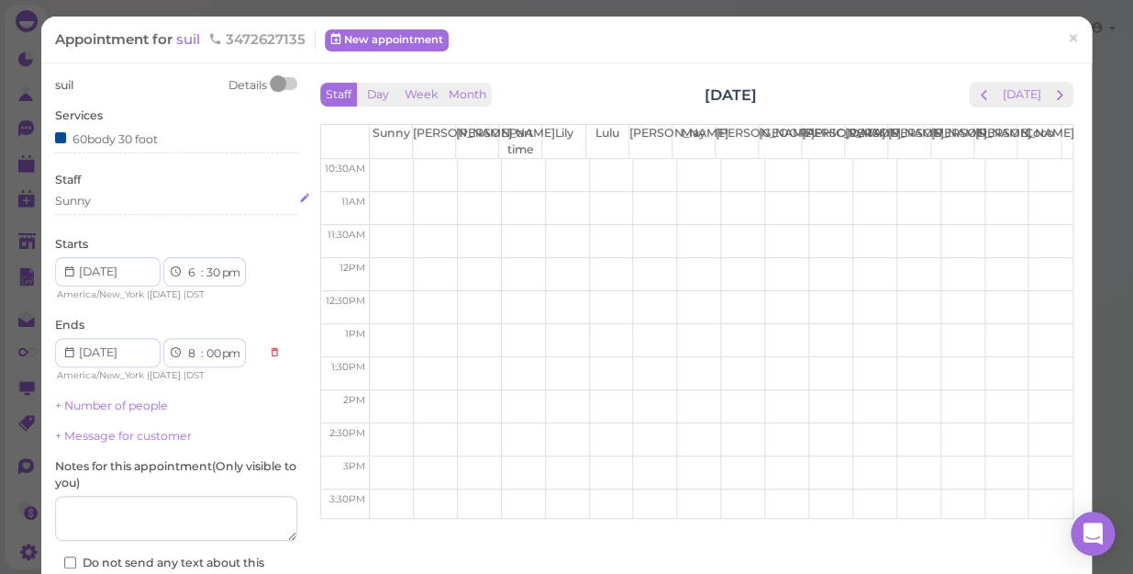
click at [105, 201] on div "Sunny" at bounding box center [176, 201] width 242 height 17
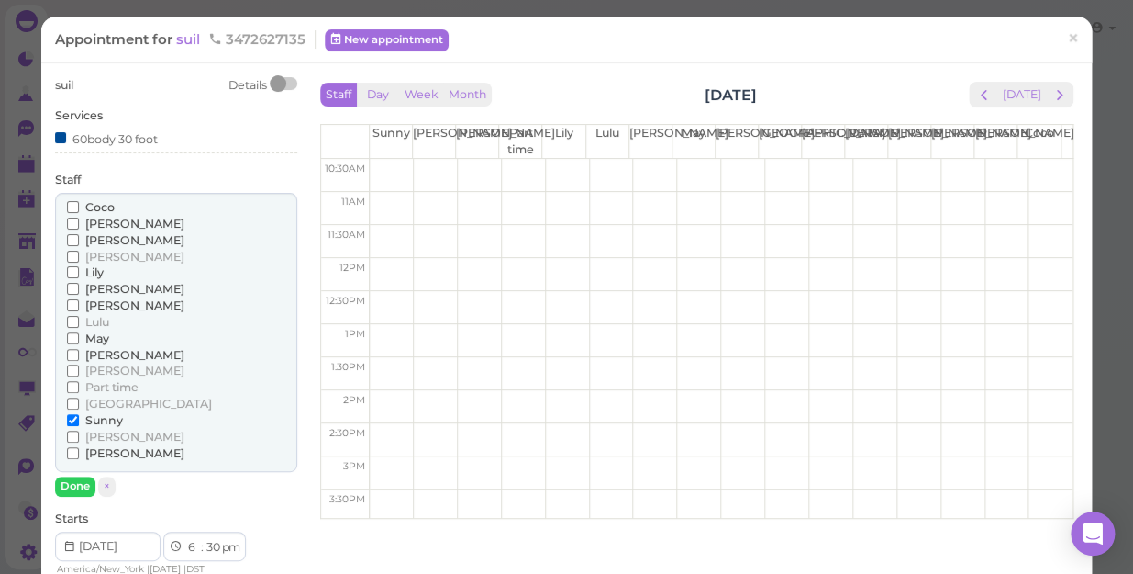
click at [102, 370] on span "[PERSON_NAME]" at bounding box center [134, 370] width 99 height 14
click at [79, 370] on input "[PERSON_NAME]" at bounding box center [73, 370] width 12 height 12
click at [85, 484] on button "Done" at bounding box center [75, 485] width 40 height 19
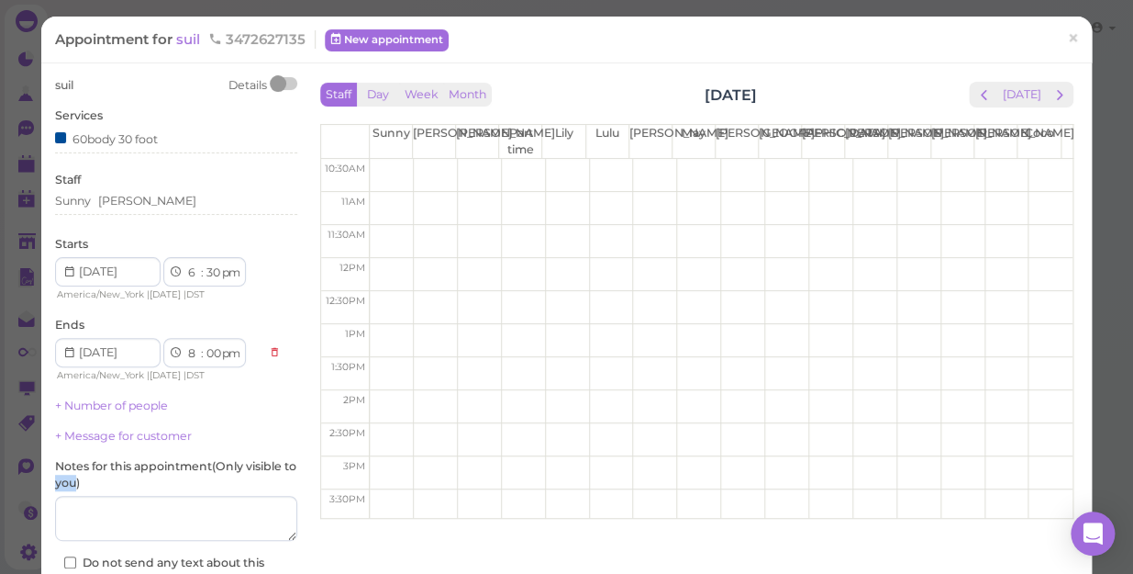
click at [85, 484] on label "Notes for this appointment ( Only visible to you )" at bounding box center [176, 474] width 242 height 33
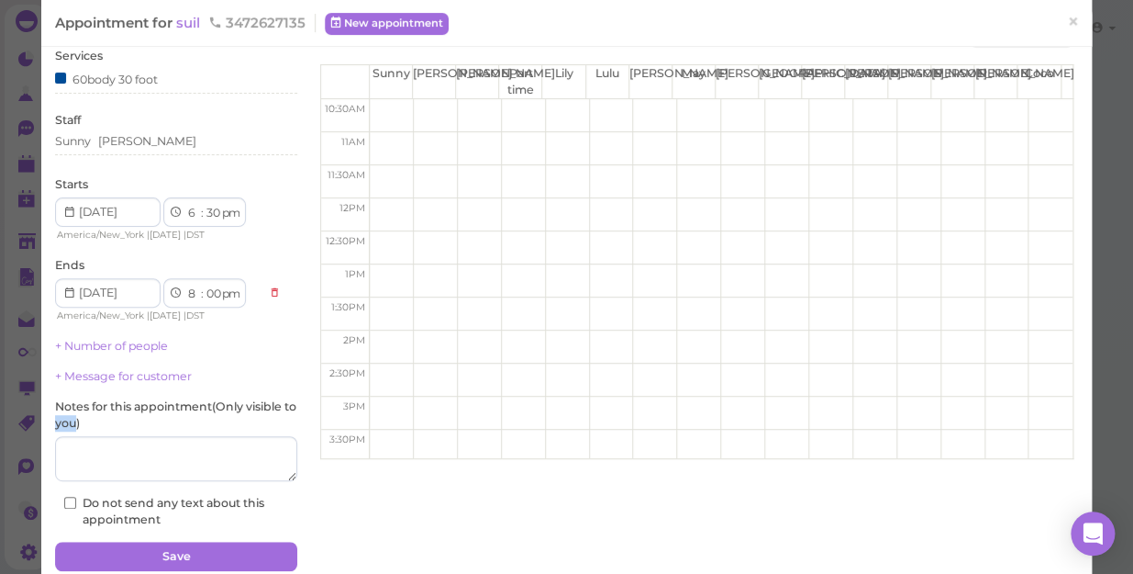
scroll to position [133, 0]
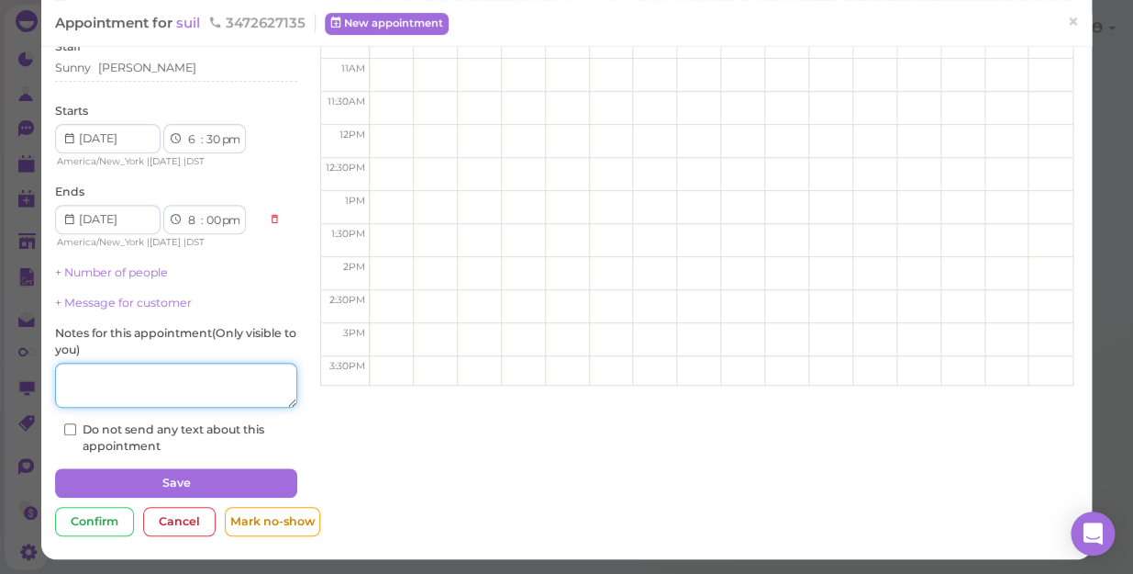
click at [116, 386] on textarea at bounding box center [176, 386] width 242 height 46
type textarea "deep"
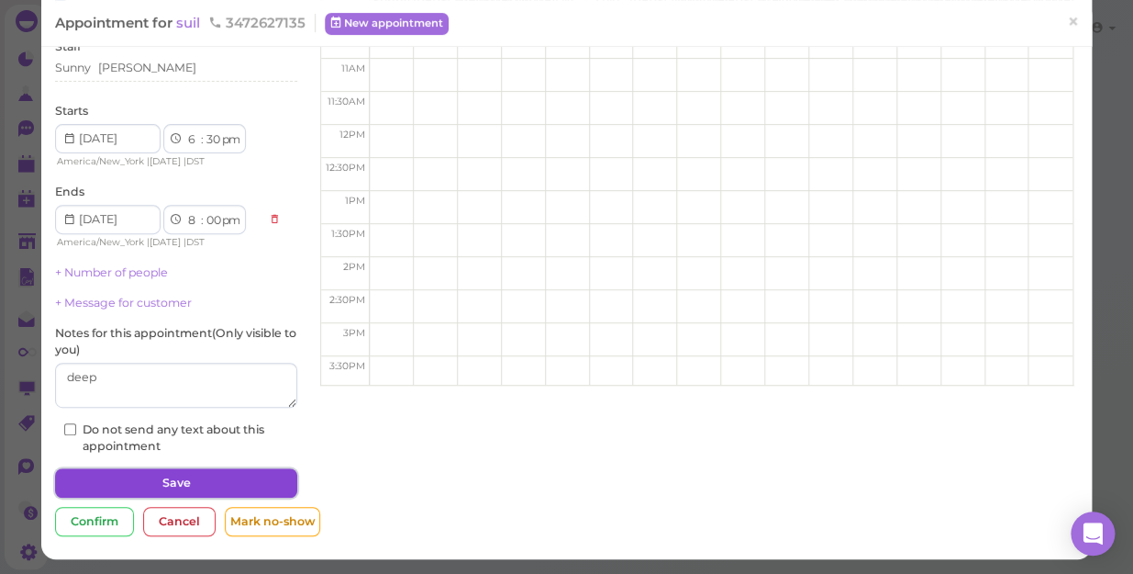
click at [173, 479] on button "Save" at bounding box center [176, 482] width 242 height 29
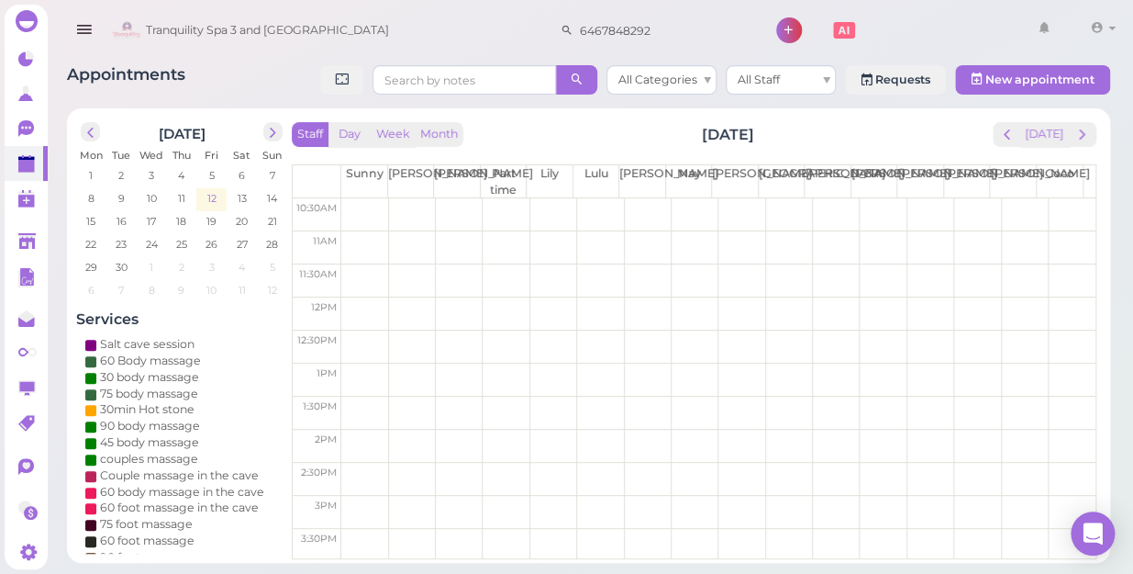
click at [212, 197] on span "12" at bounding box center [212, 198] width 13 height 17
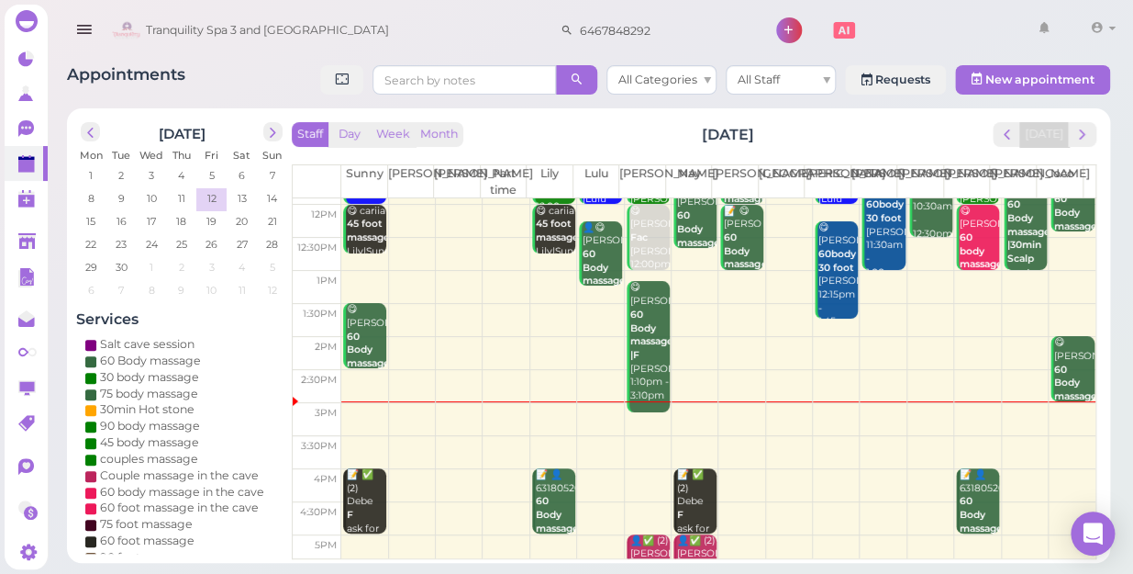
scroll to position [166, 0]
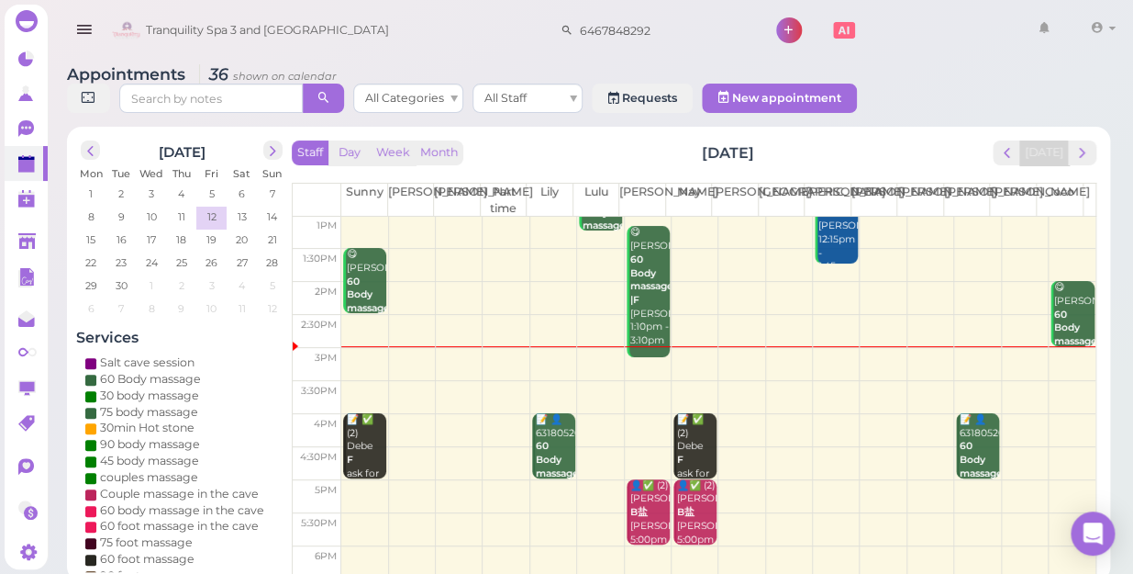
click at [590, 381] on td at bounding box center [718, 397] width 754 height 33
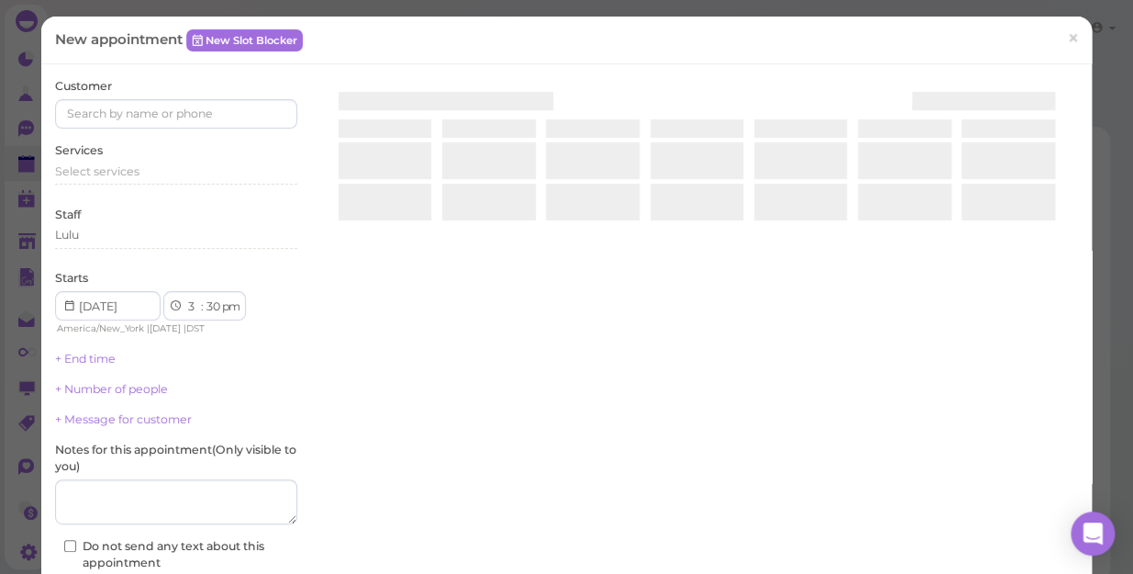
click at [590, 364] on div at bounding box center [697, 296] width 763 height 436
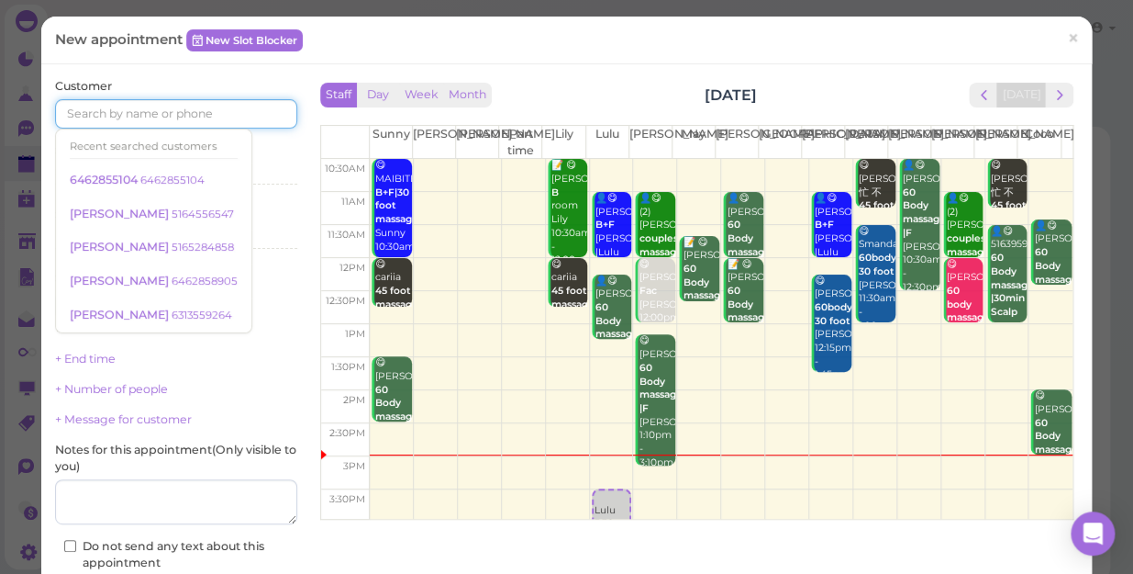
click at [105, 101] on input at bounding box center [176, 113] width 242 height 29
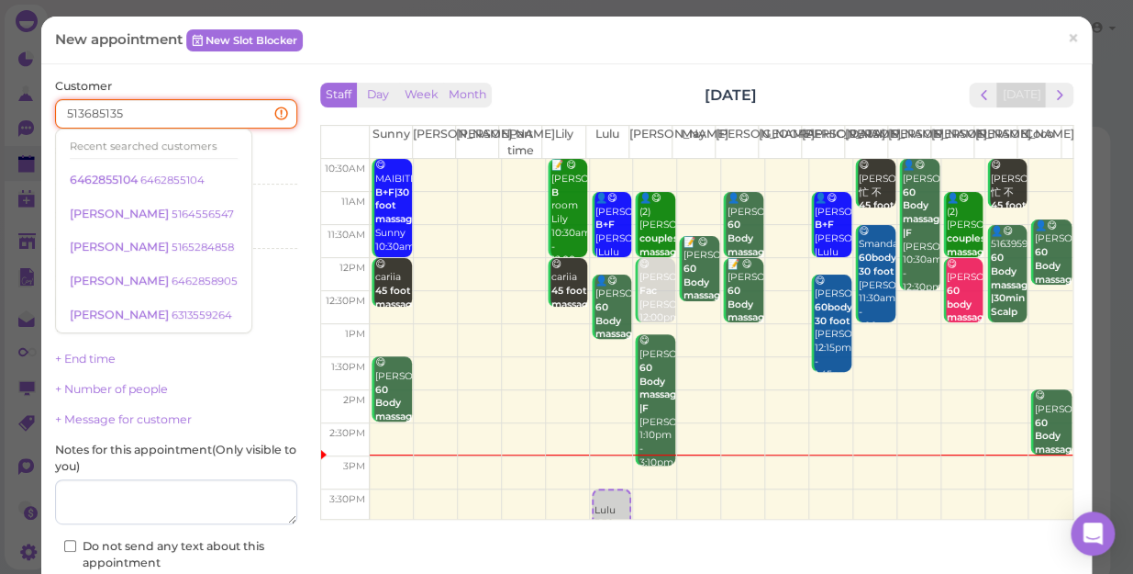
click at [74, 111] on input "513685135" at bounding box center [176, 113] width 242 height 29
click at [79, 108] on input "513685135" at bounding box center [176, 113] width 242 height 29
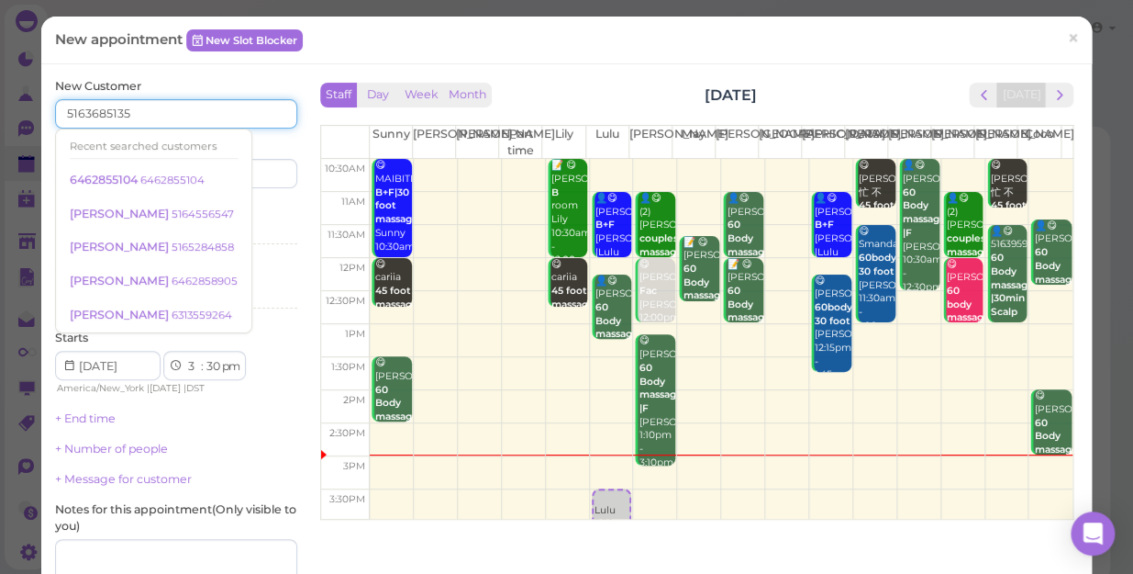
click at [144, 112] on input "5163685135" at bounding box center [176, 113] width 242 height 29
type input "5163685135"
click at [254, 172] on input at bounding box center [239, 173] width 117 height 29
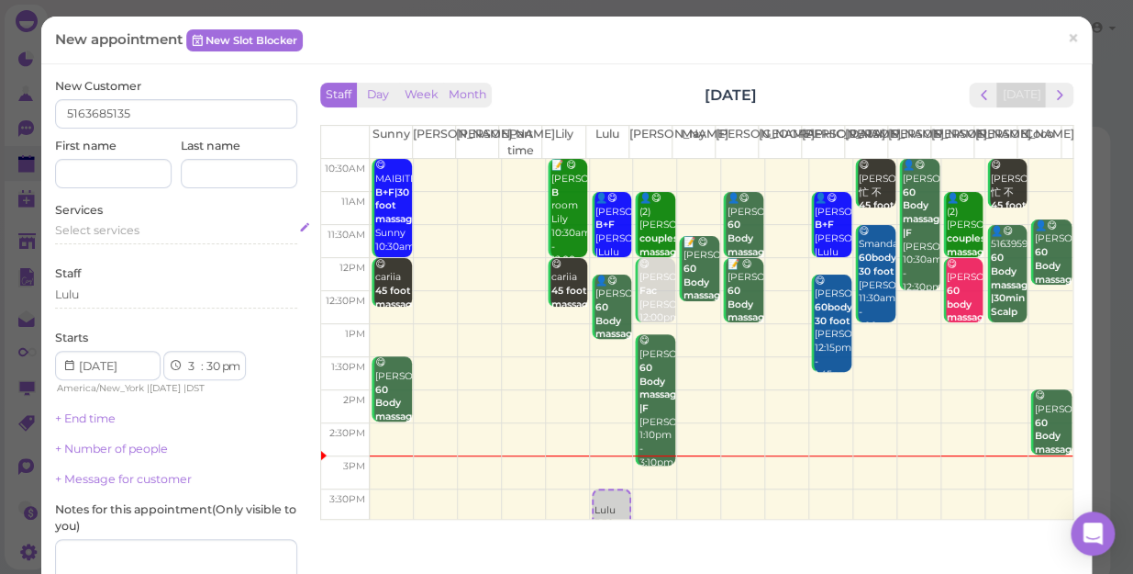
click at [114, 226] on span "Select services" at bounding box center [97, 230] width 84 height 14
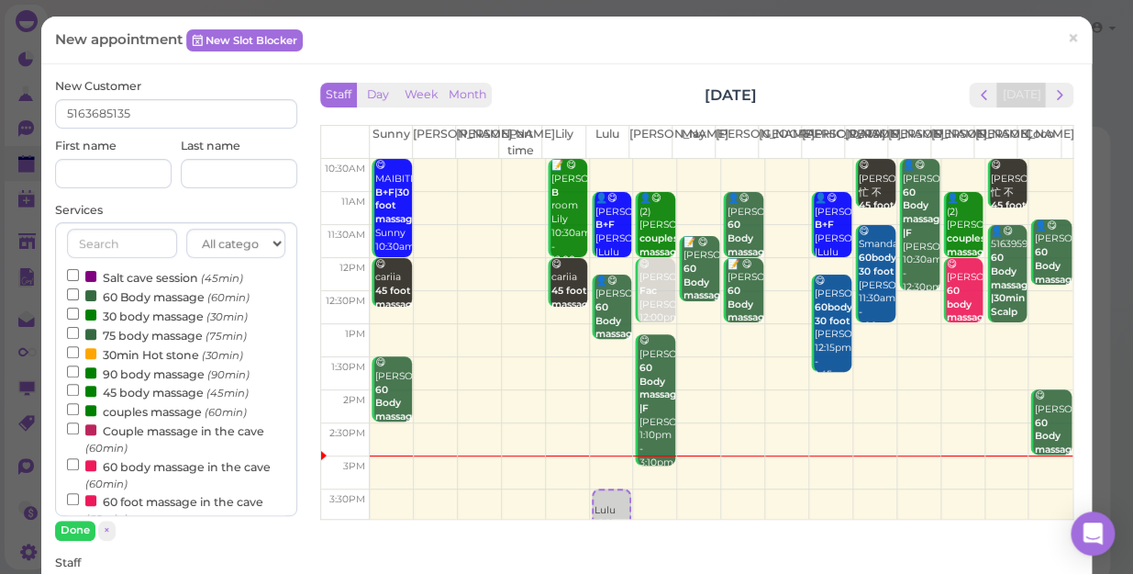
click at [131, 298] on label "60 Body massage (60min)" at bounding box center [158, 295] width 183 height 19
click at [79, 298] on input "60 Body massage (60min)" at bounding box center [73, 294] width 12 height 12
click at [131, 298] on label "60 Body massage (60min)" at bounding box center [158, 295] width 183 height 19
click at [79, 298] on input "60 Body massage (60min)" at bounding box center [73, 294] width 12 height 12
click at [174, 302] on label "60 Body massage (60min)" at bounding box center [158, 295] width 183 height 19
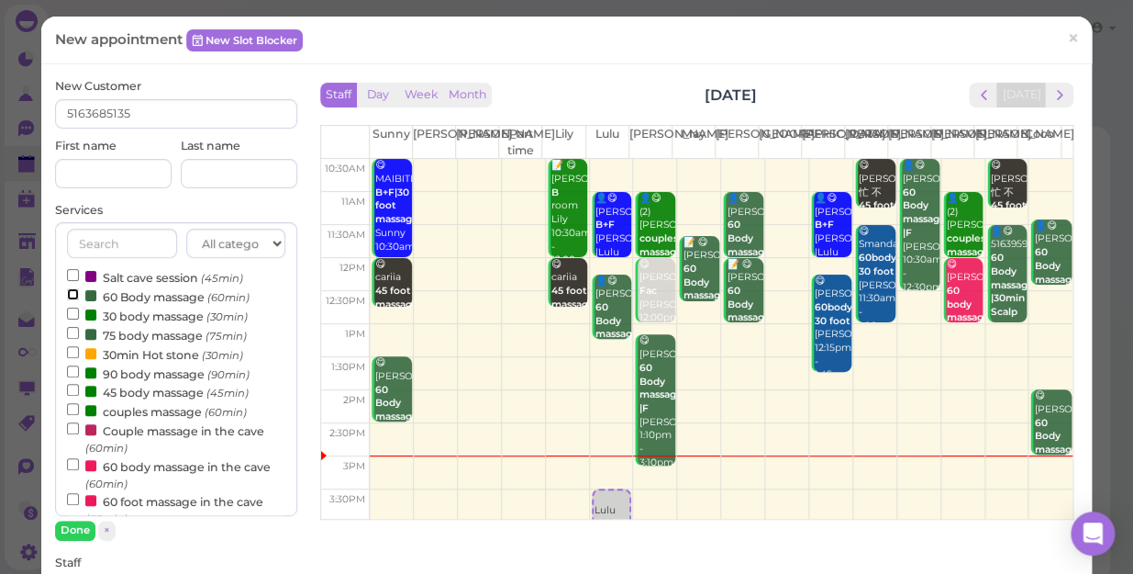
click at [79, 300] on input "60 Body massage (60min)" at bounding box center [73, 294] width 12 height 12
click at [74, 533] on button "Done" at bounding box center [75, 529] width 40 height 19
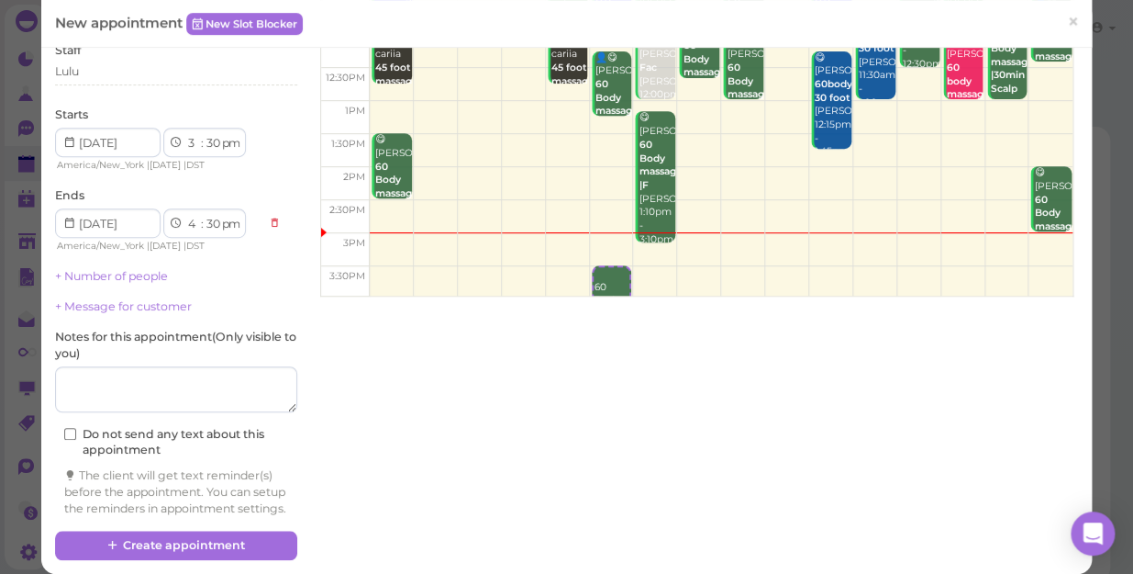
scroll to position [254, 0]
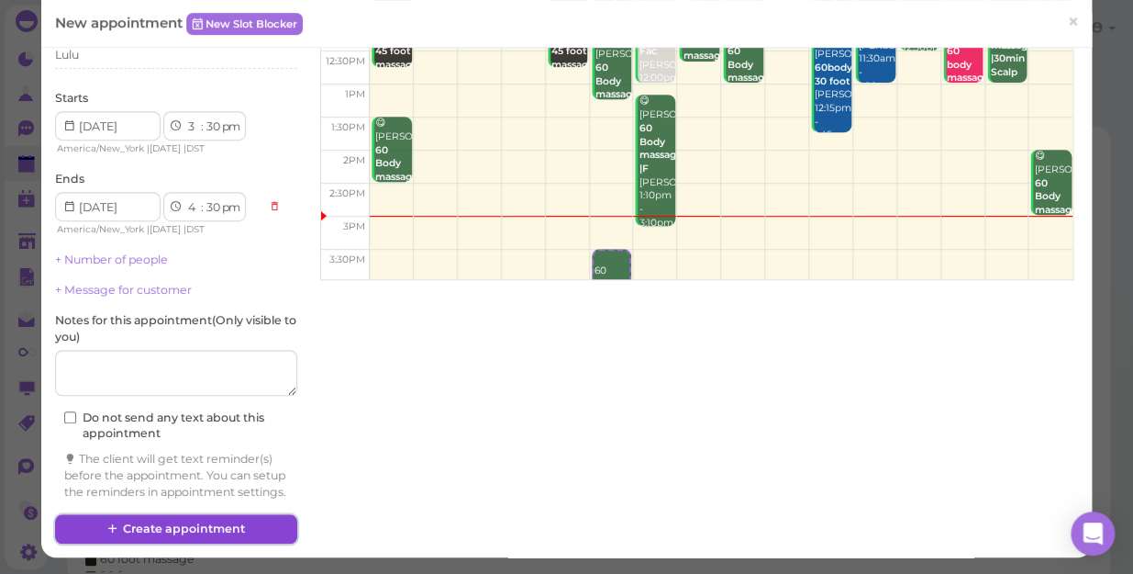
click at [190, 523] on button "Create appointment" at bounding box center [176, 528] width 242 height 29
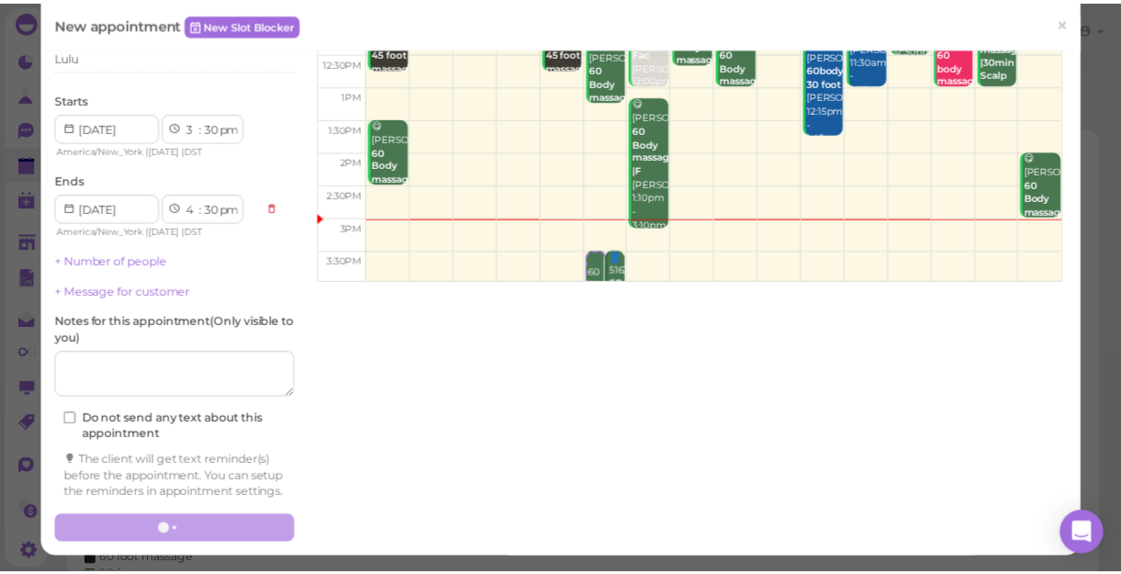
scroll to position [0, 0]
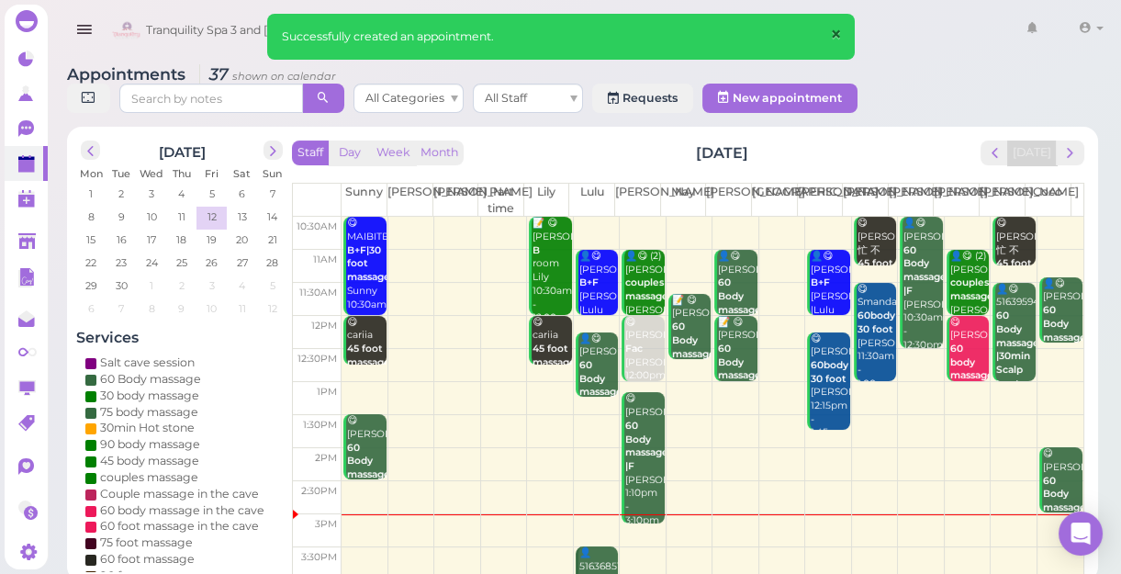
click at [834, 29] on span "×" at bounding box center [835, 35] width 12 height 26
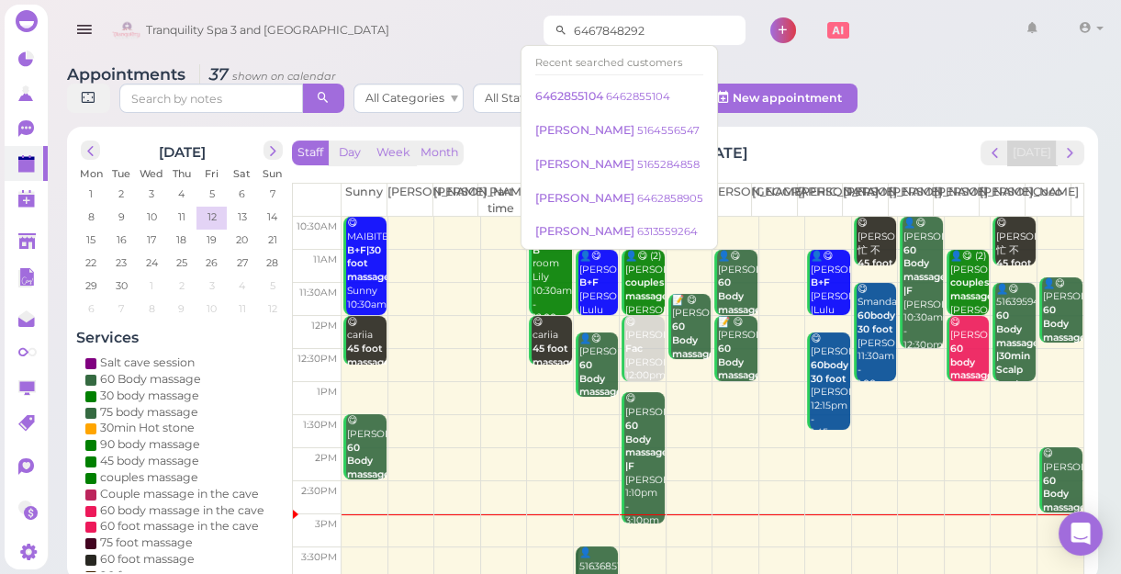
drag, startPoint x: 550, startPoint y: 27, endPoint x: 628, endPoint y: 22, distance: 78.1
click at [628, 22] on input "6467848292" at bounding box center [656, 30] width 178 height 29
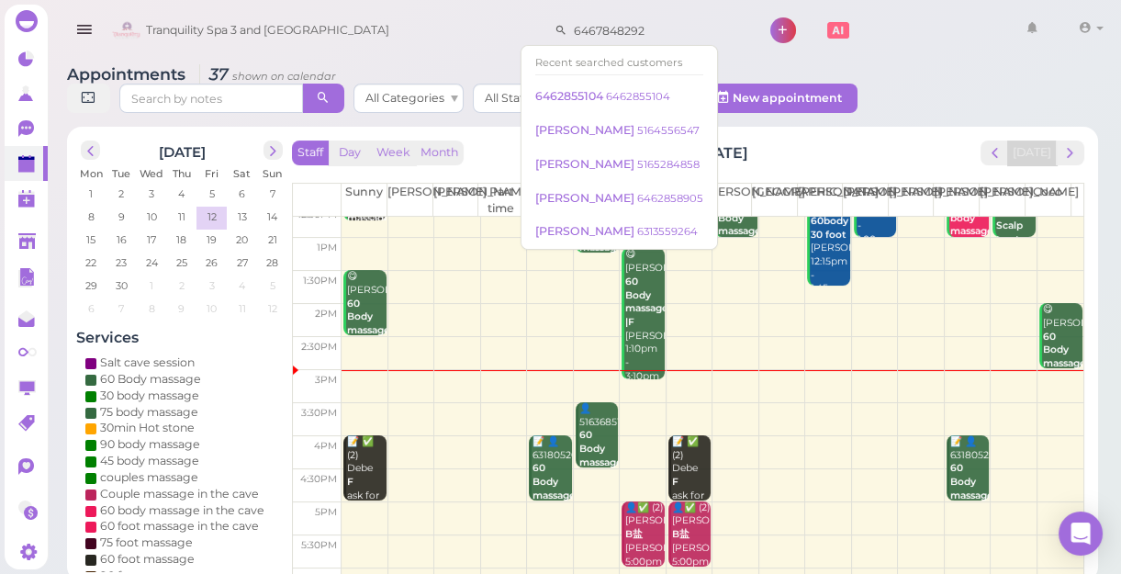
scroll to position [166, 0]
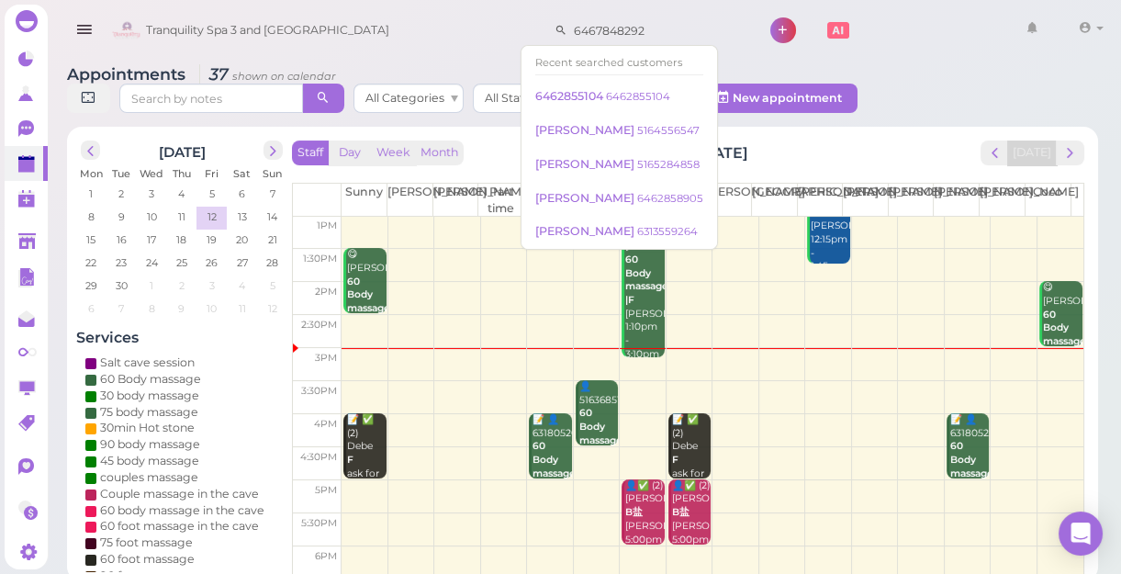
click at [854, 352] on td at bounding box center [712, 364] width 742 height 33
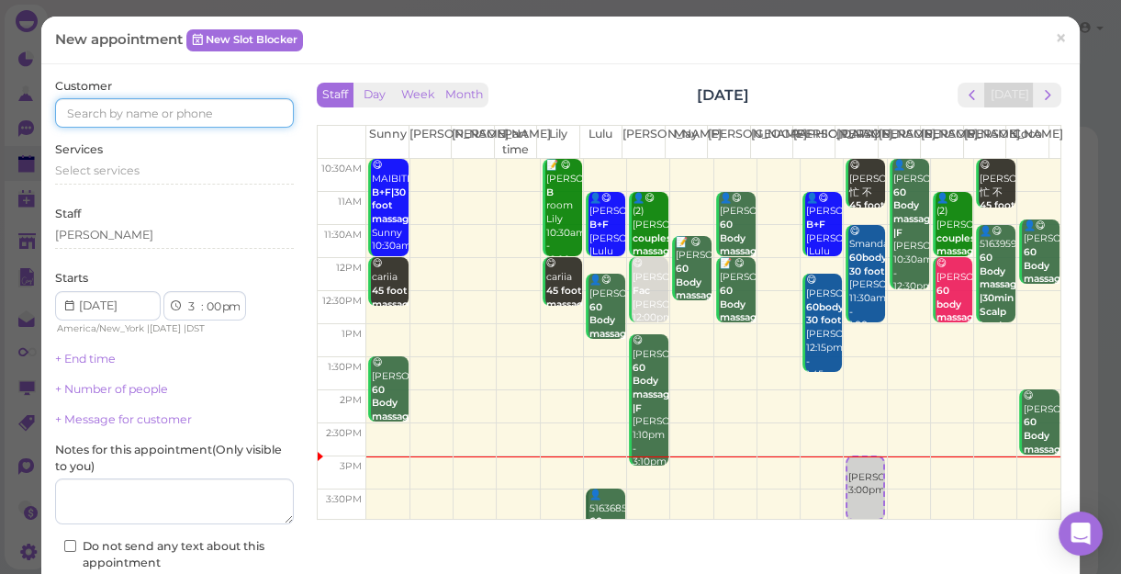
click at [98, 110] on input at bounding box center [174, 112] width 239 height 29
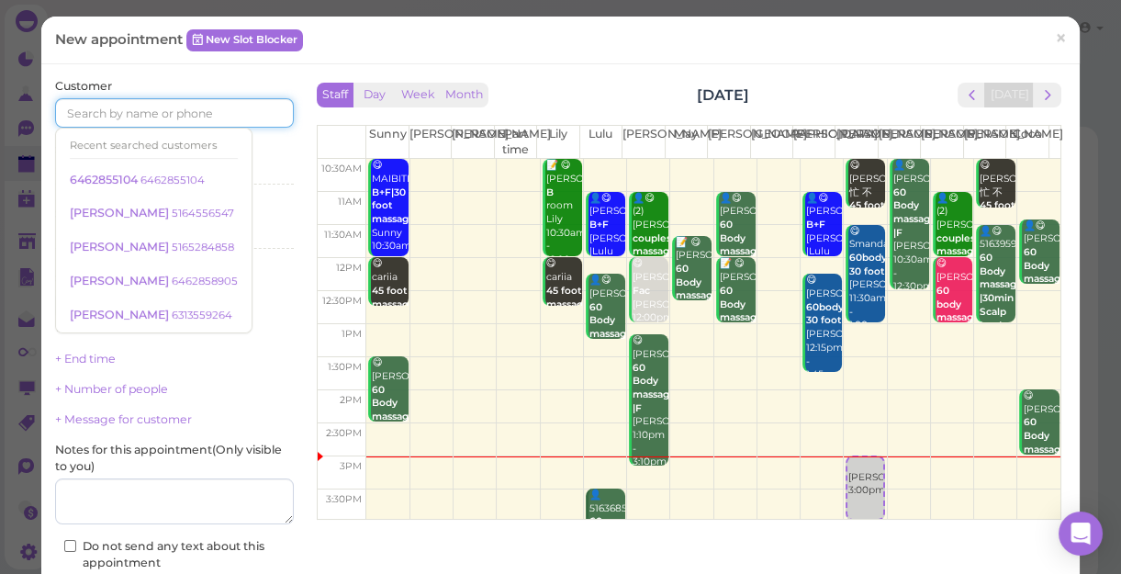
paste input "6467848292"
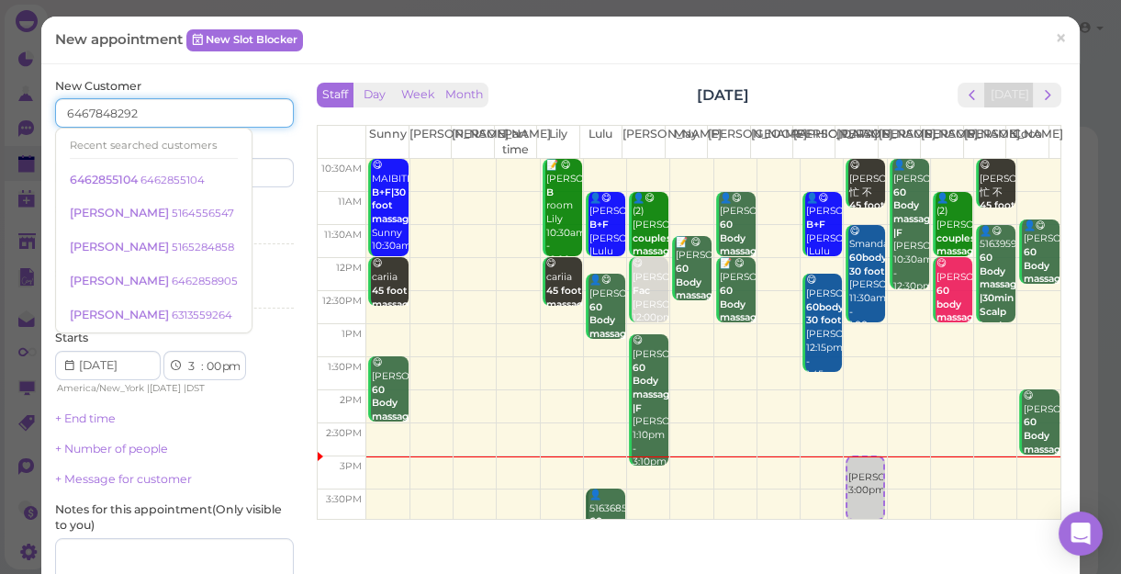
type input "6467848292"
click at [239, 174] on input at bounding box center [236, 172] width 115 height 29
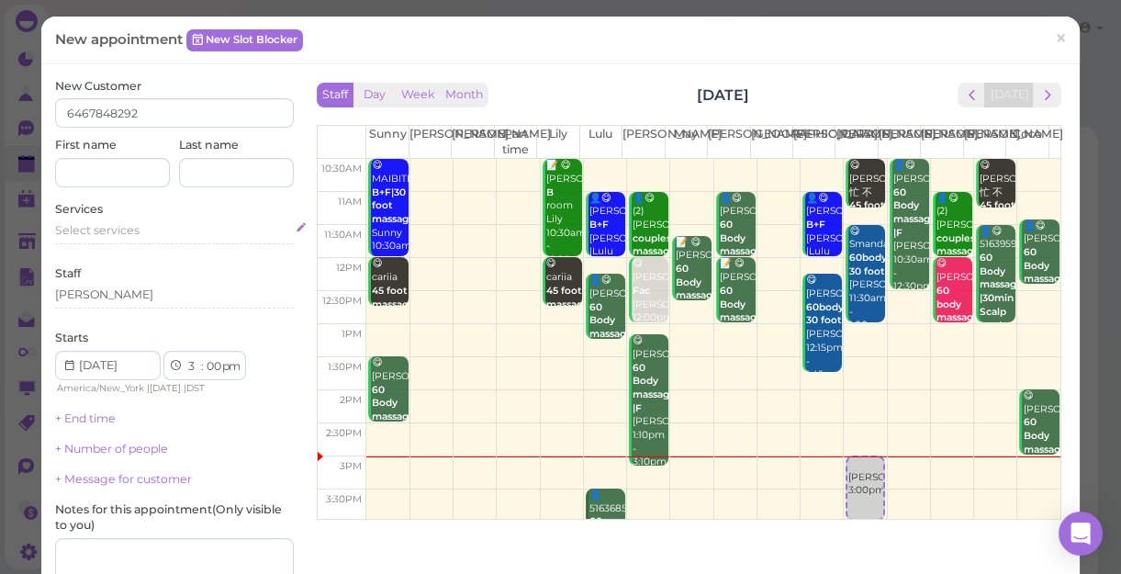
click at [128, 236] on span "Select services" at bounding box center [97, 230] width 84 height 14
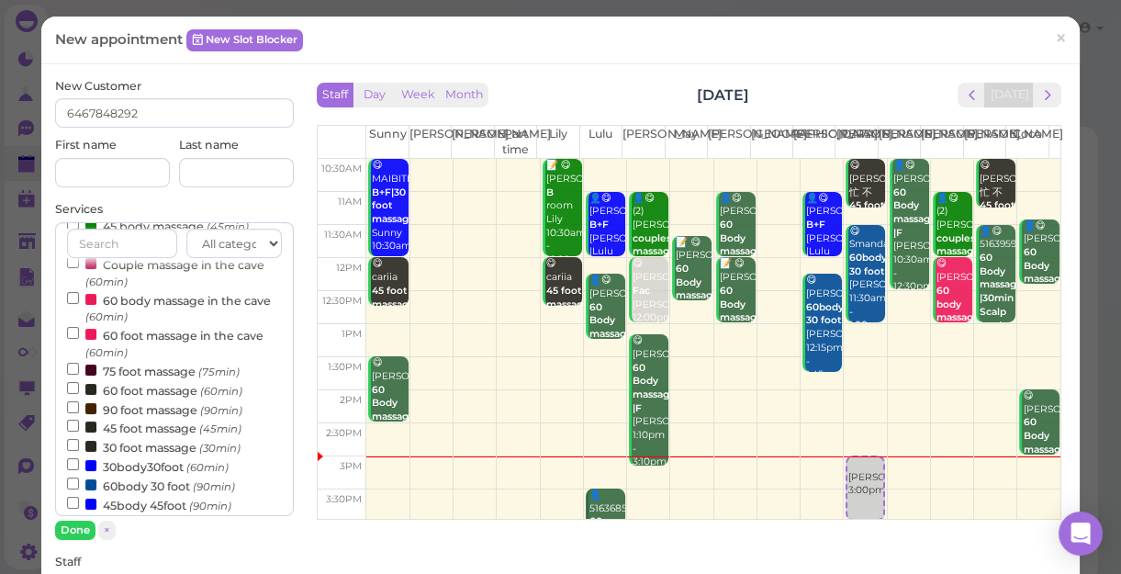
click at [149, 472] on label "30body30foot (60min)" at bounding box center [148, 465] width 162 height 19
click at [79, 470] on input "30body30foot (60min)" at bounding box center [73, 464] width 12 height 12
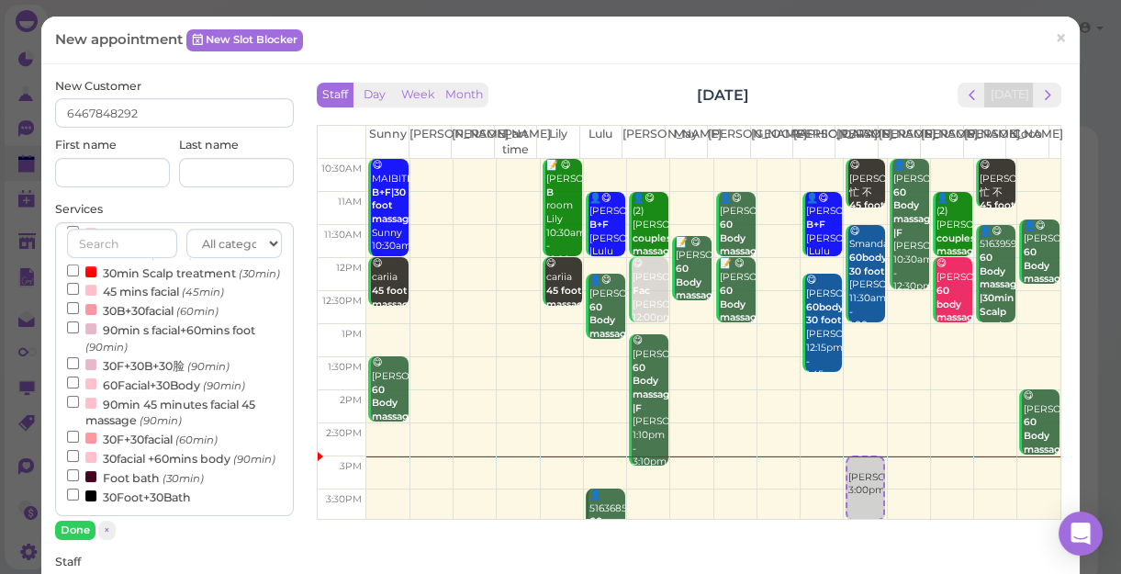
select select "30"
click at [77, 529] on button "Done" at bounding box center [75, 529] width 40 height 19
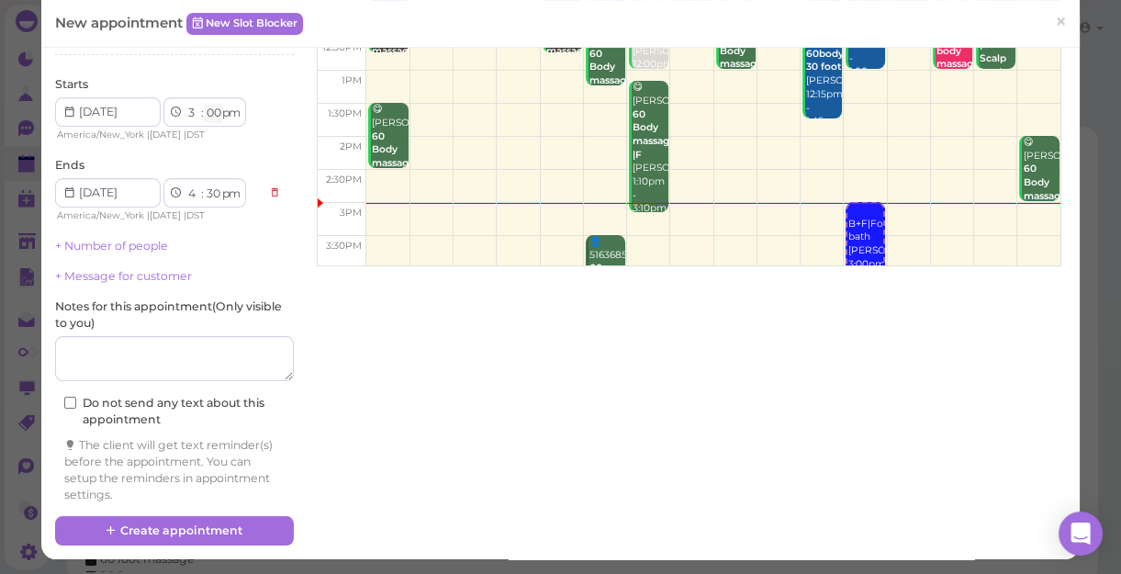
scroll to position [254, 0]
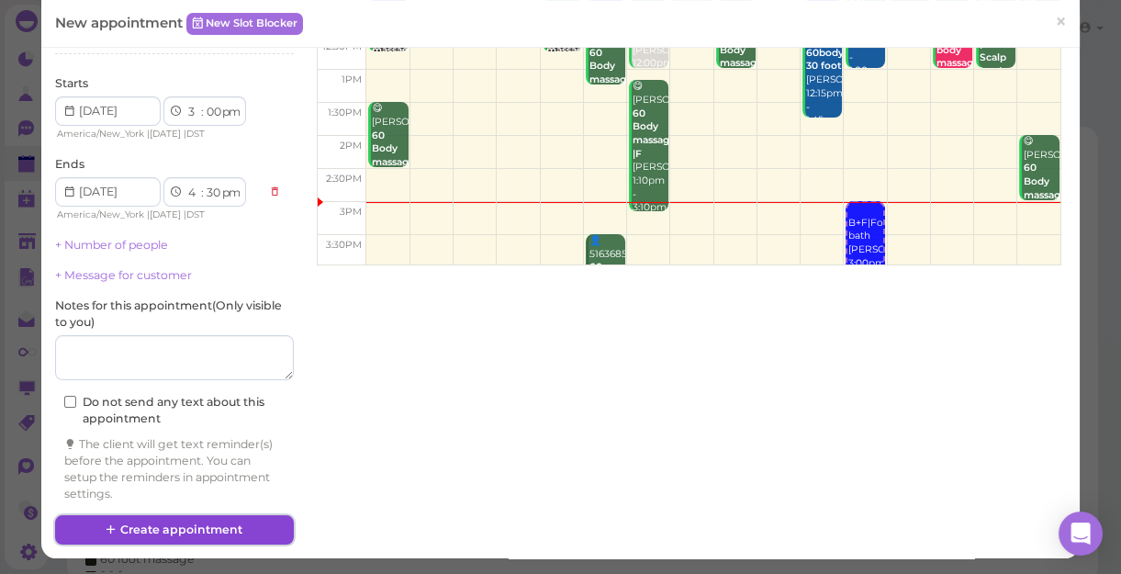
click at [184, 526] on button "Create appointment" at bounding box center [174, 529] width 239 height 29
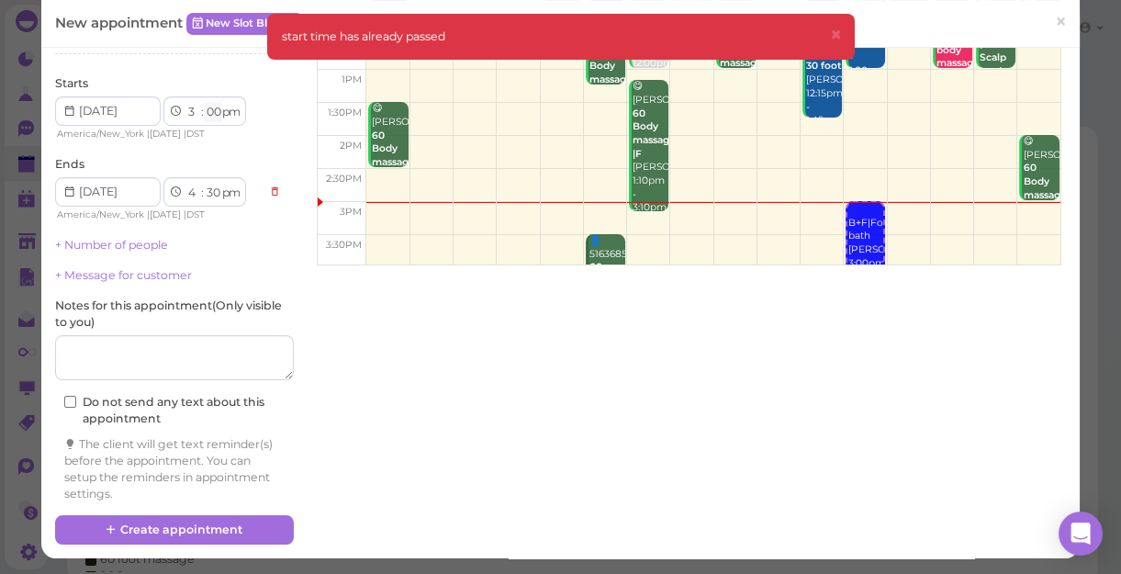
click at [210, 110] on select "00 05 10 15 20 25 30 35 40 45 50 55" at bounding box center [213, 112] width 18 height 19
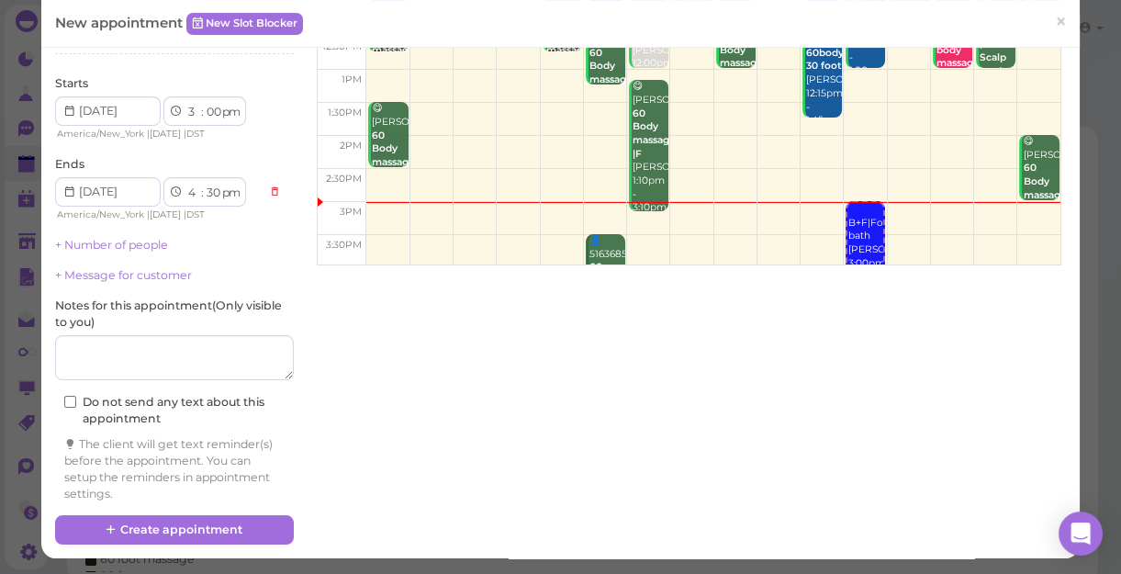
select select "05"
click at [204, 103] on select "00 05 10 15 20 25 30 35 40 45 50 55" at bounding box center [213, 112] width 18 height 19
select select "35"
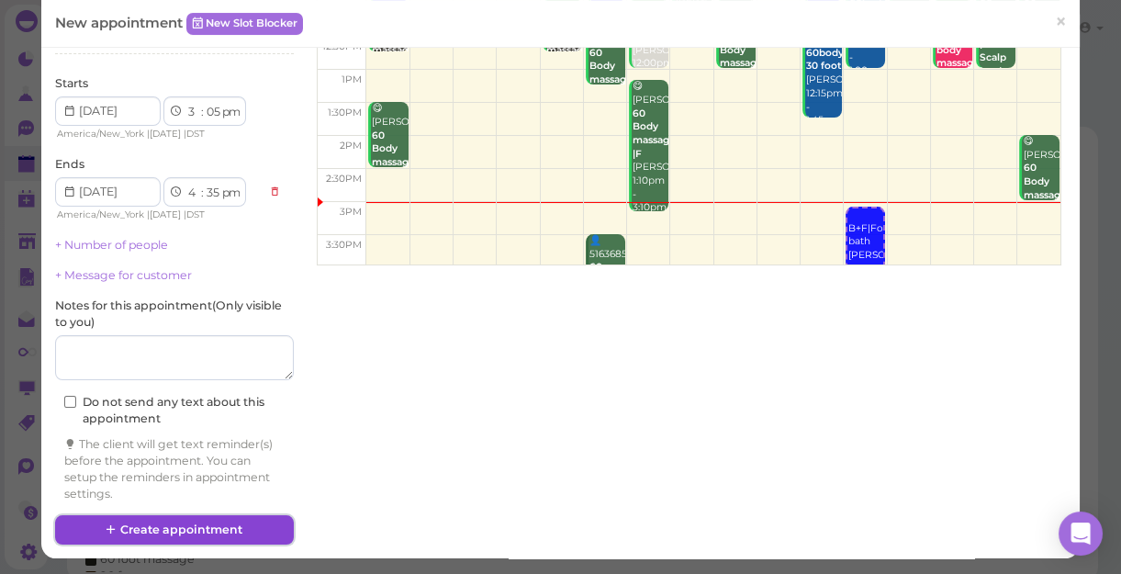
click at [266, 521] on button "Create appointment" at bounding box center [174, 529] width 239 height 29
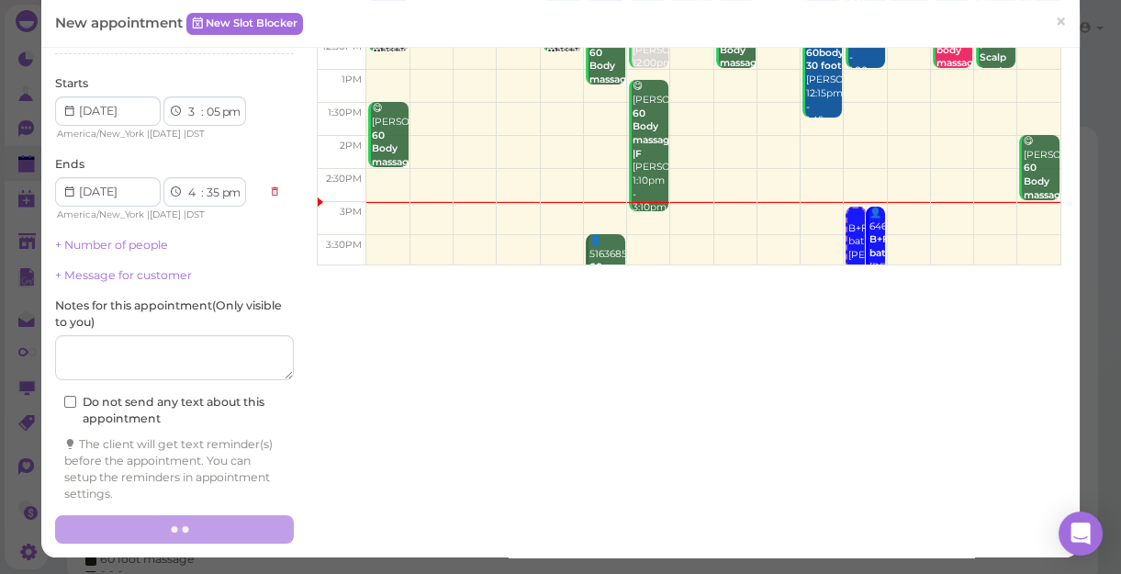
scroll to position [0, 0]
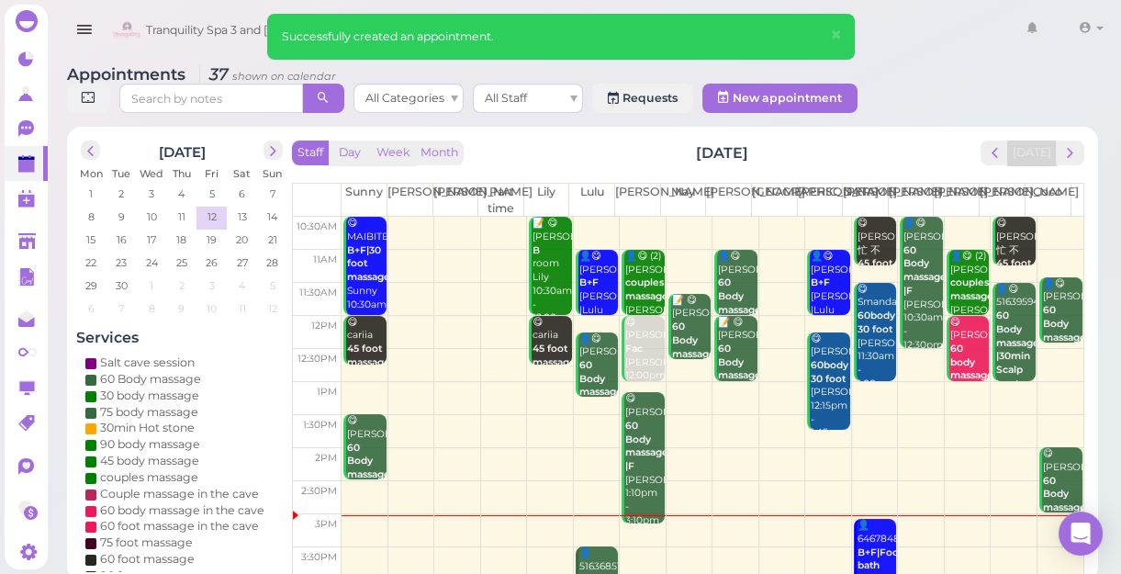
click at [876, 549] on b "B+F|Foot bath" at bounding box center [879, 559] width 45 height 26
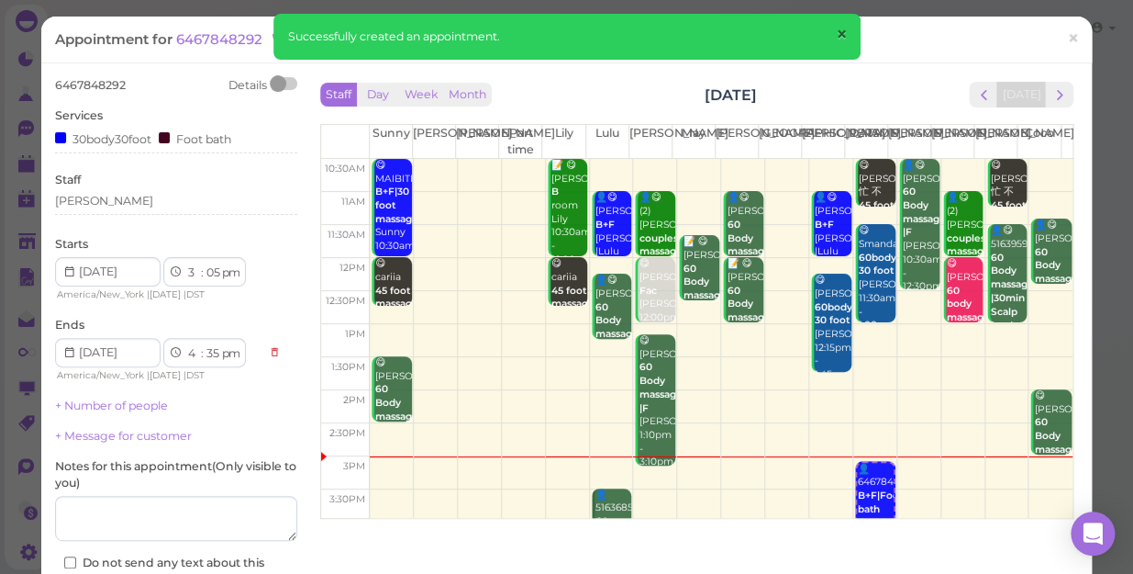
click at [836, 28] on span "×" at bounding box center [841, 35] width 12 height 26
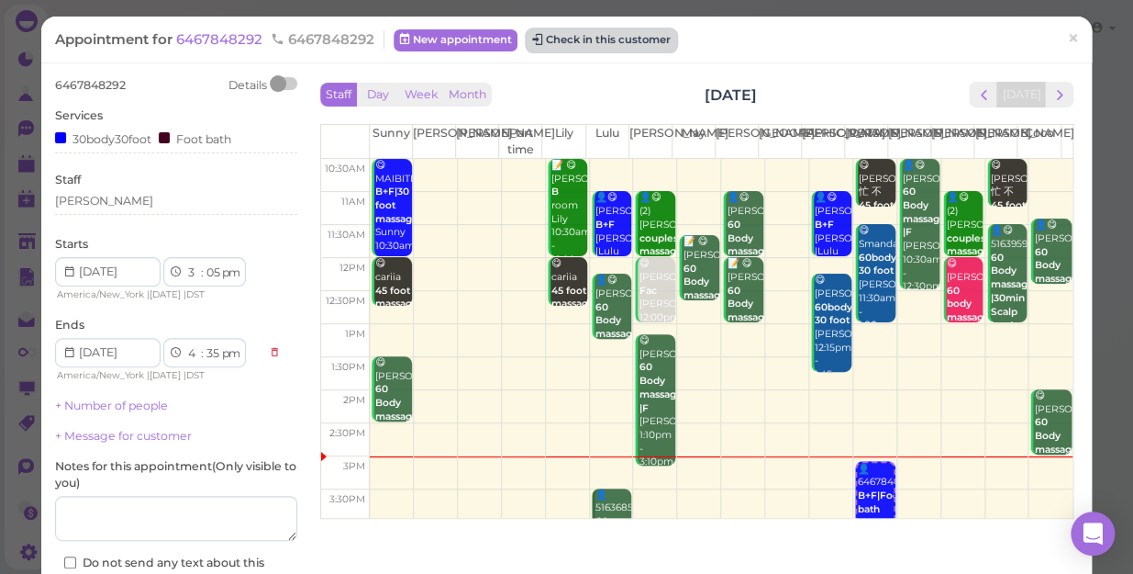
click at [629, 42] on button "Check in this customer" at bounding box center [602, 40] width 150 height 22
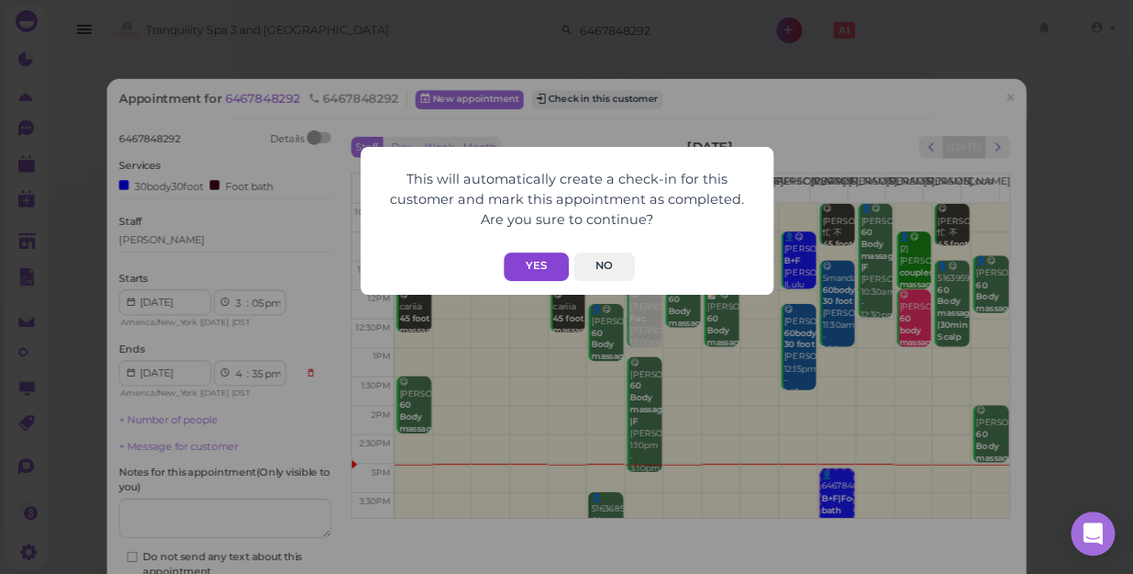
click at [537, 258] on button "Yes" at bounding box center [536, 266] width 65 height 28
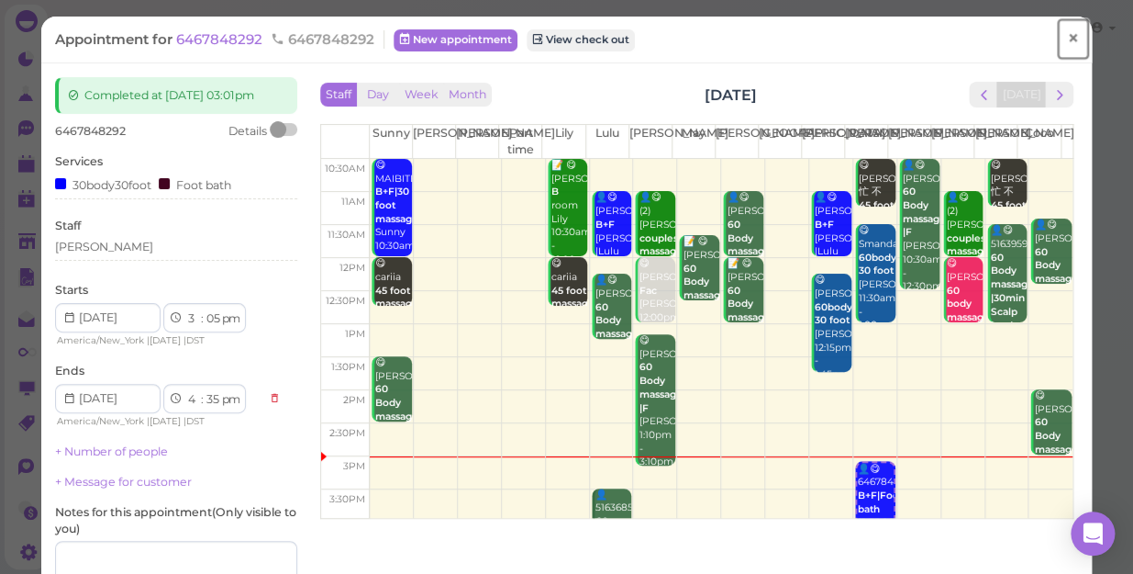
click at [1067, 34] on span "×" at bounding box center [1073, 39] width 12 height 26
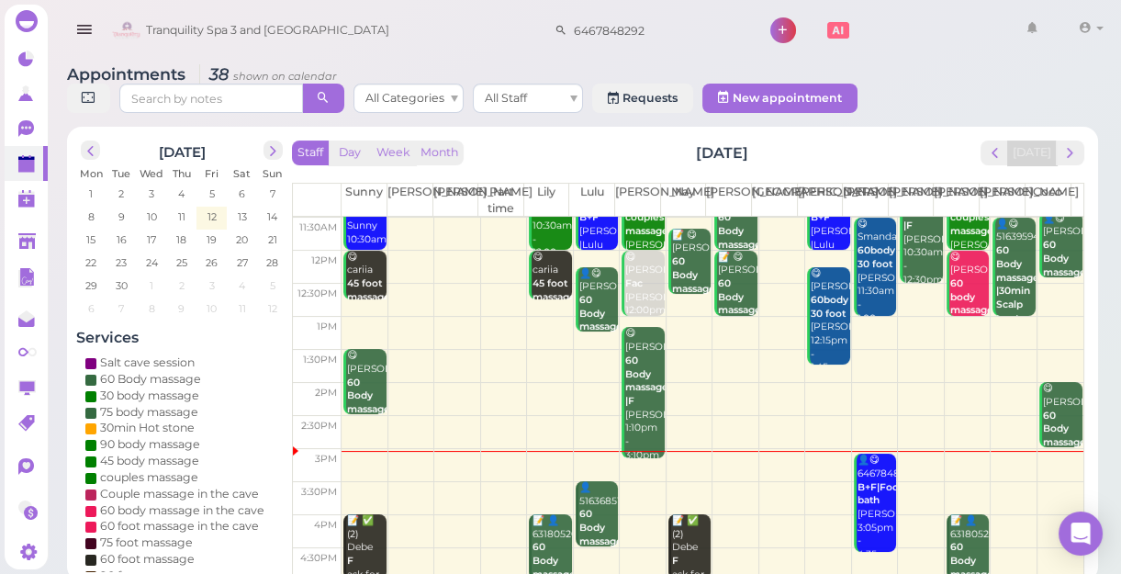
scroll to position [166, 0]
